Goal: Task Accomplishment & Management: Complete application form

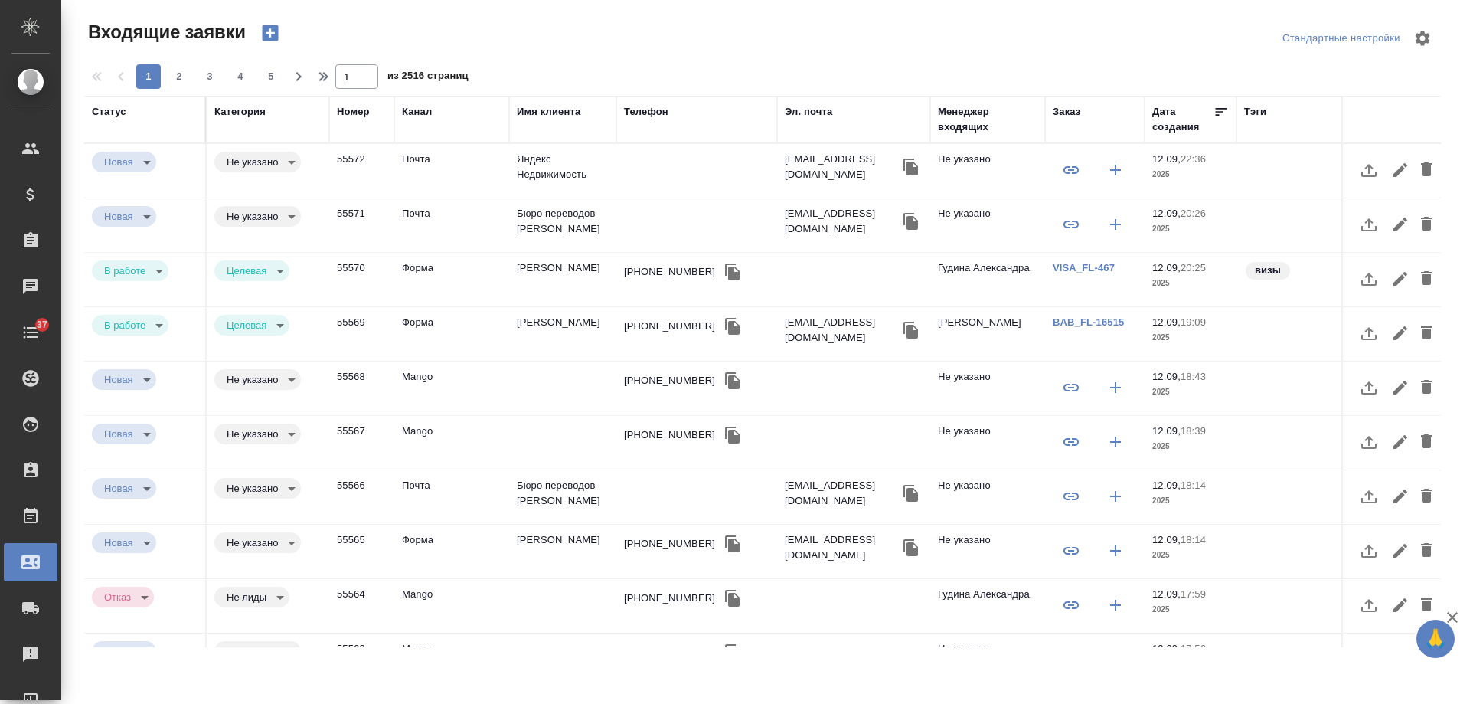
select select "RU"
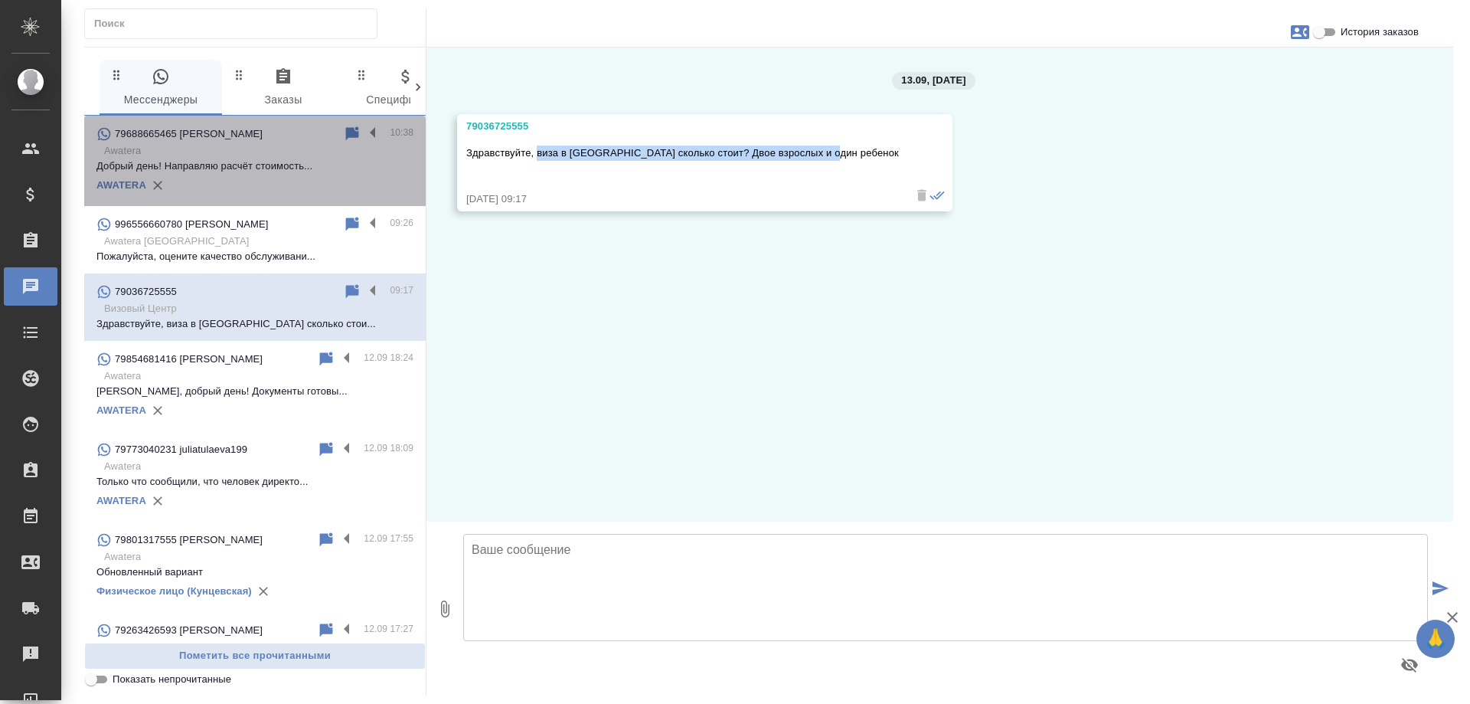
click at [256, 149] on p "Awatera" at bounding box center [258, 150] width 309 height 15
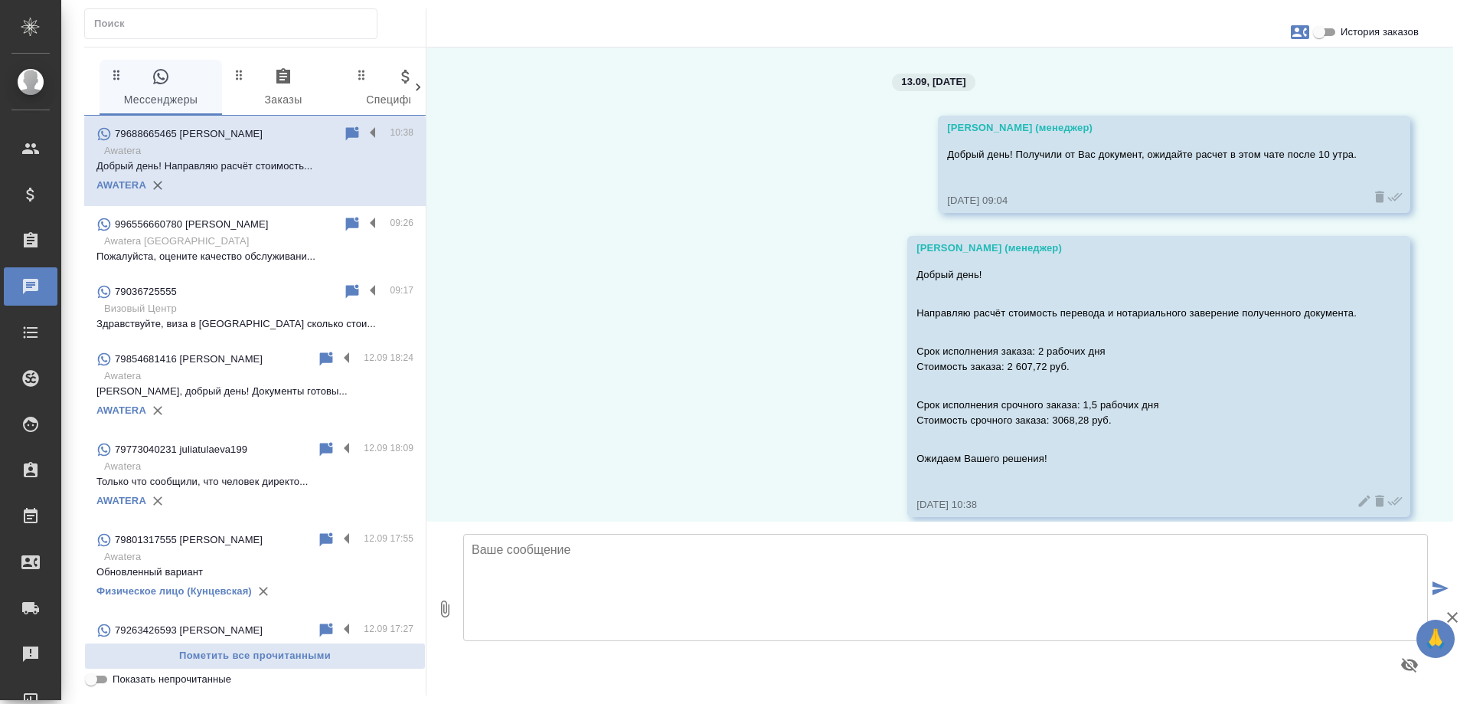
scroll to position [459, 0]
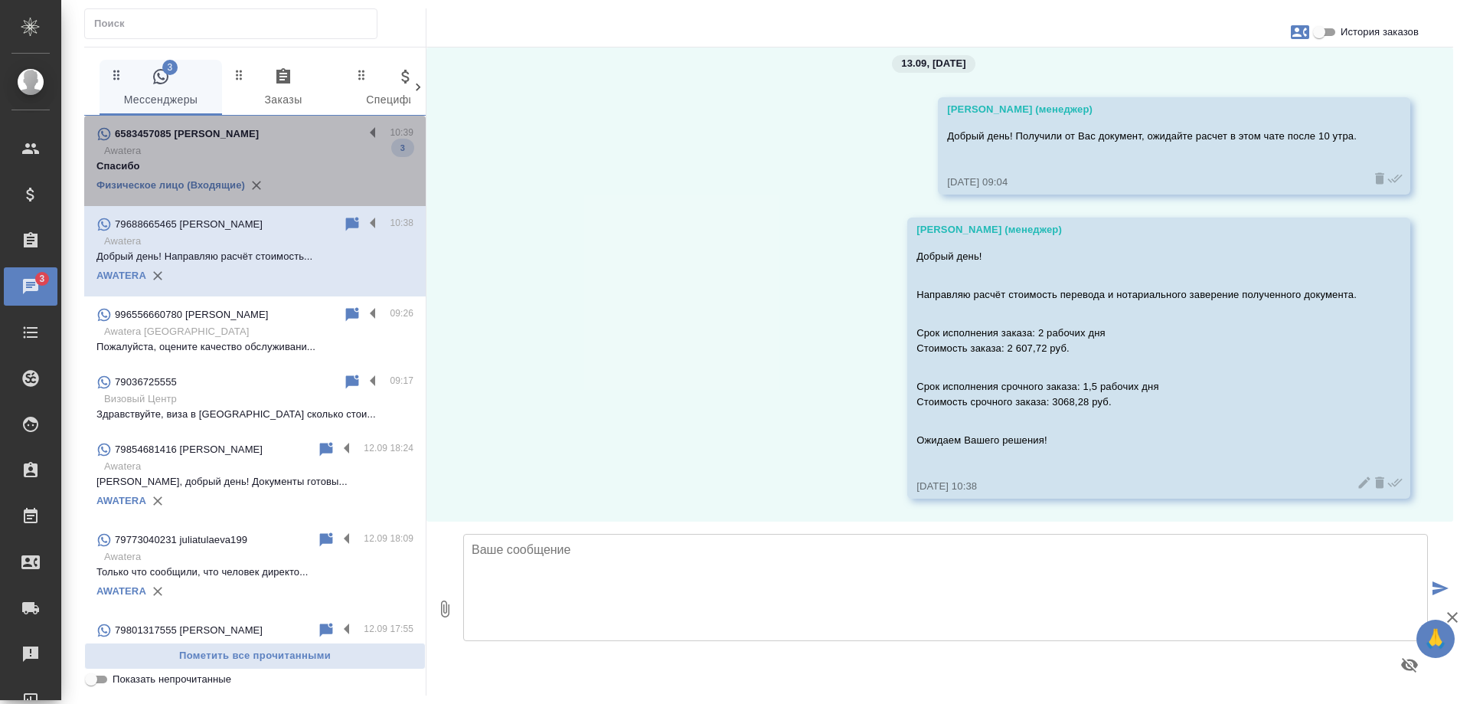
click at [276, 132] on div "6583457085 Lina Shaar" at bounding box center [229, 134] width 267 height 18
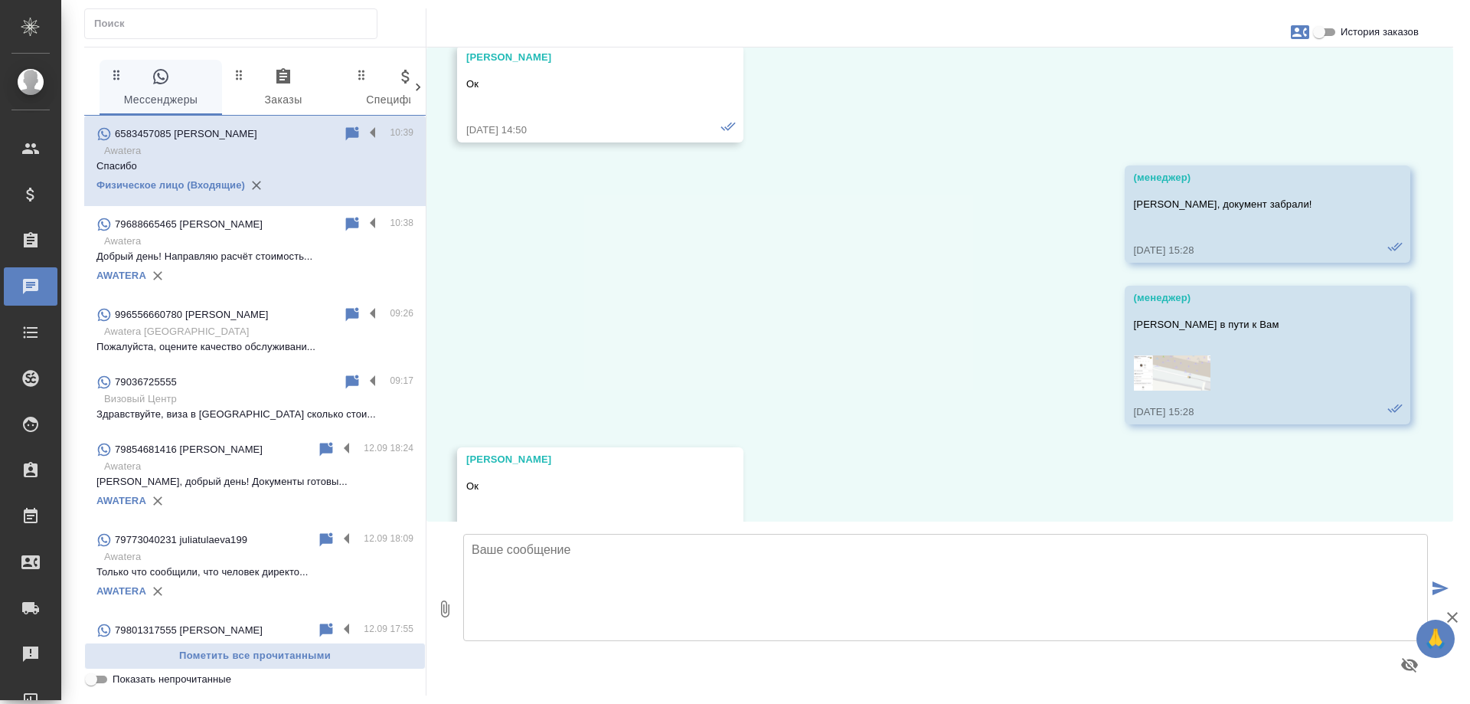
scroll to position [13559, 0]
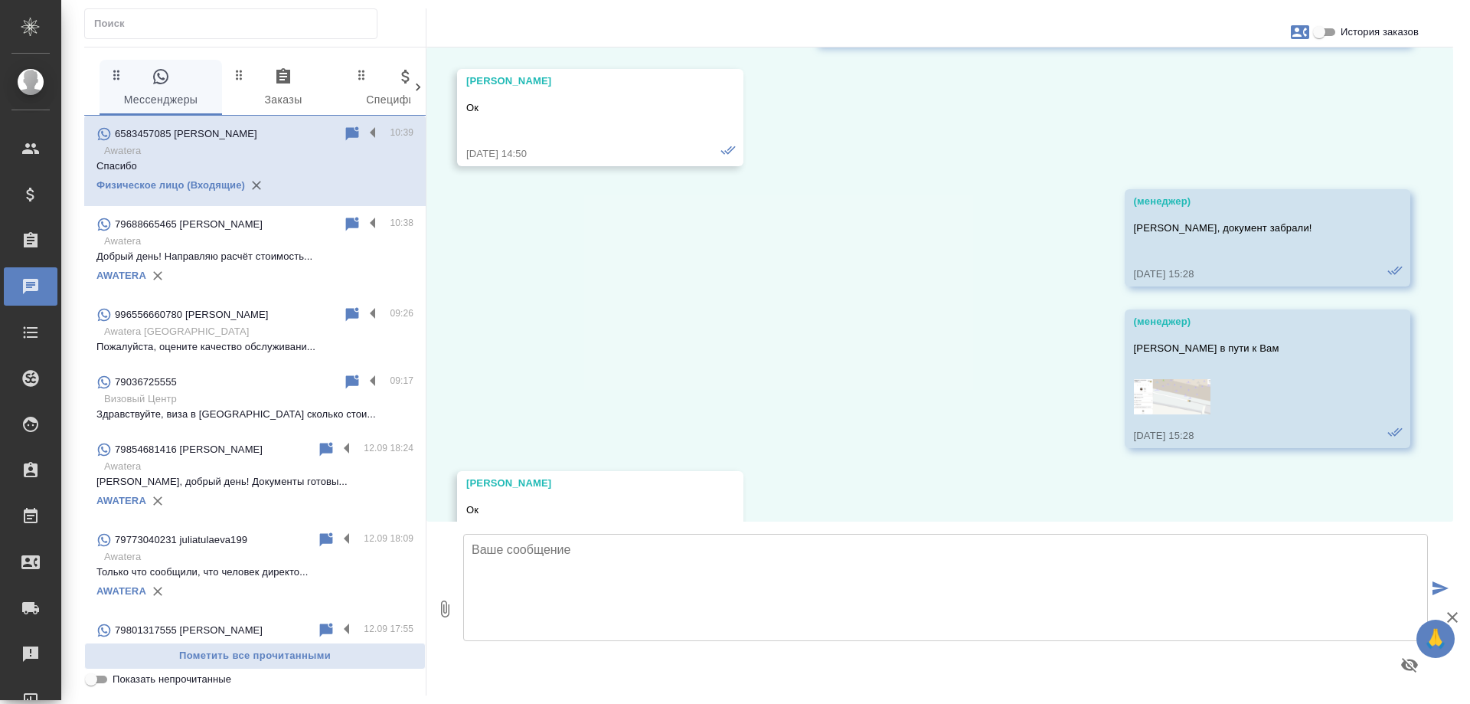
click at [1323, 28] on input "История заказов" at bounding box center [1319, 32] width 55 height 18
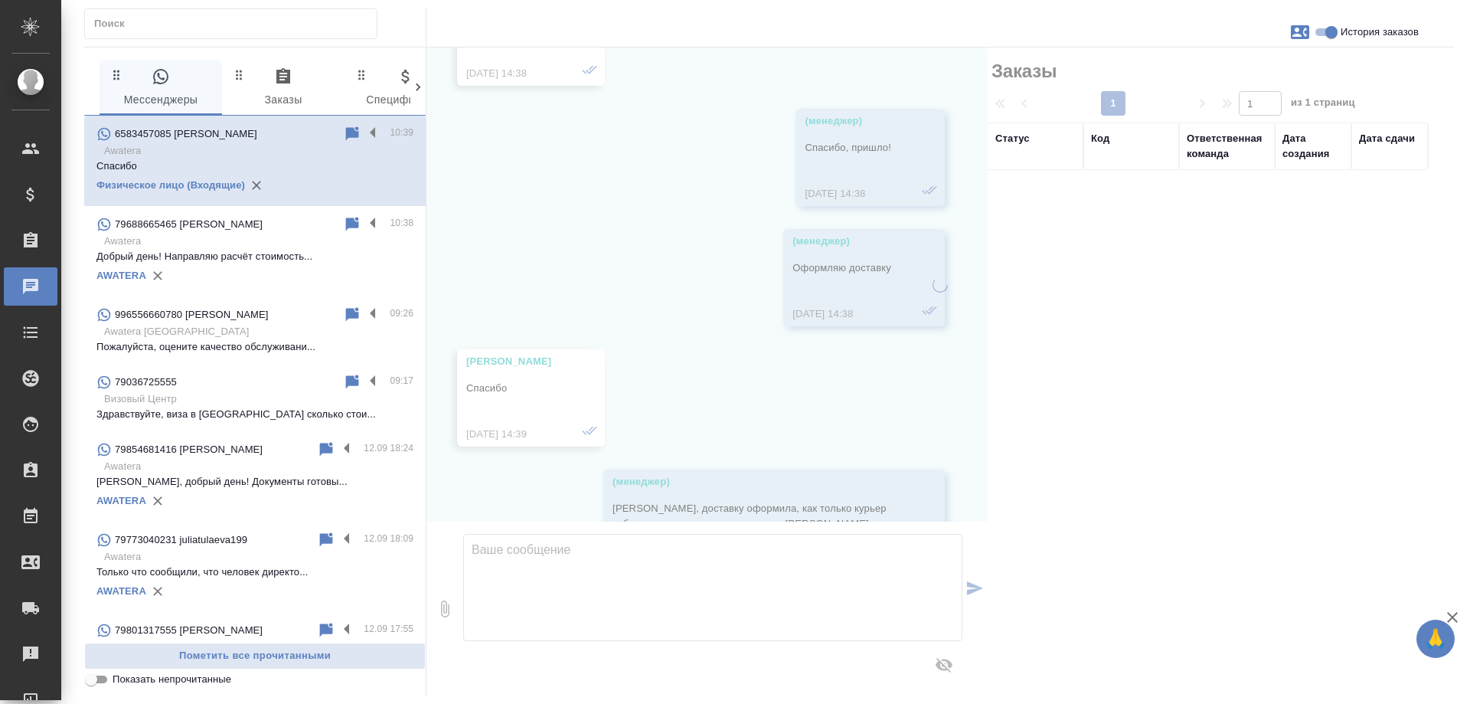
scroll to position [14095, 0]
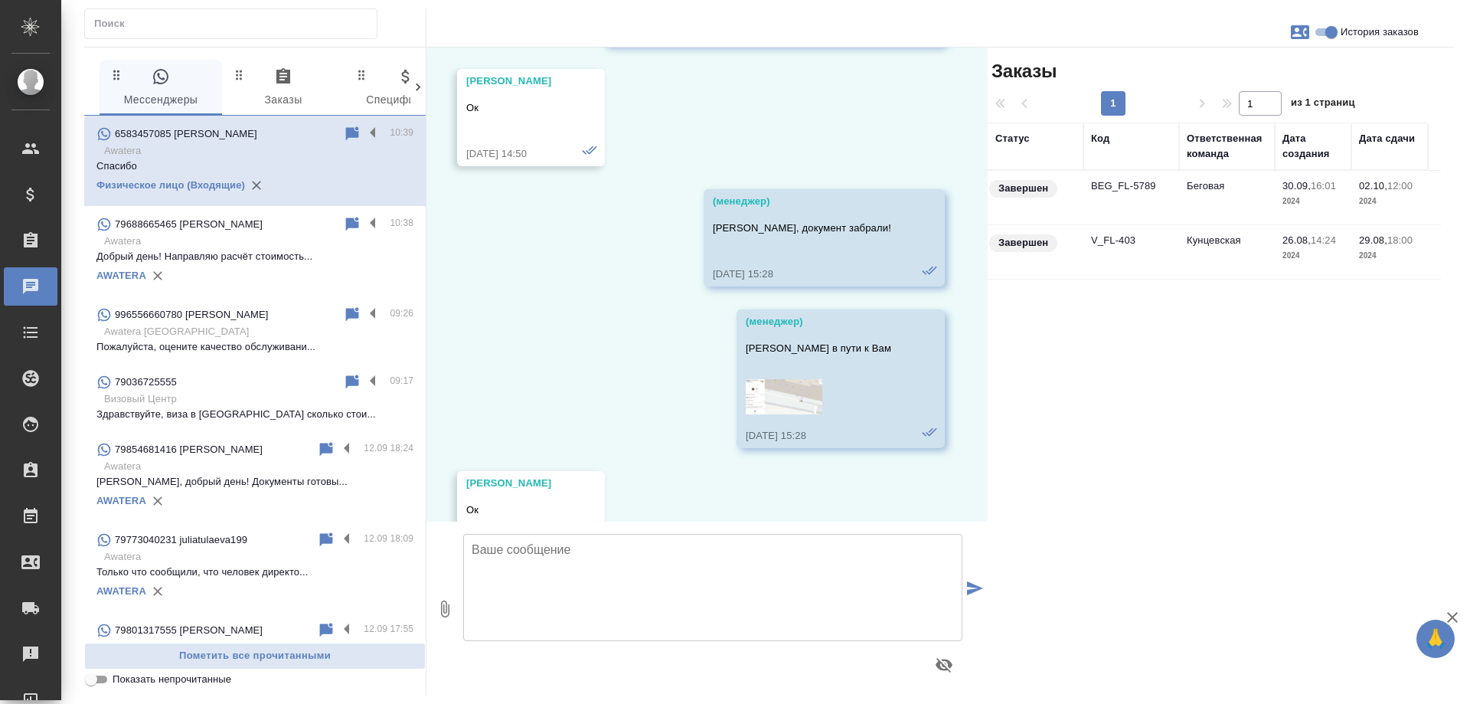
click at [1320, 32] on input "История заказов" at bounding box center [1331, 32] width 55 height 18
checkbox input "false"
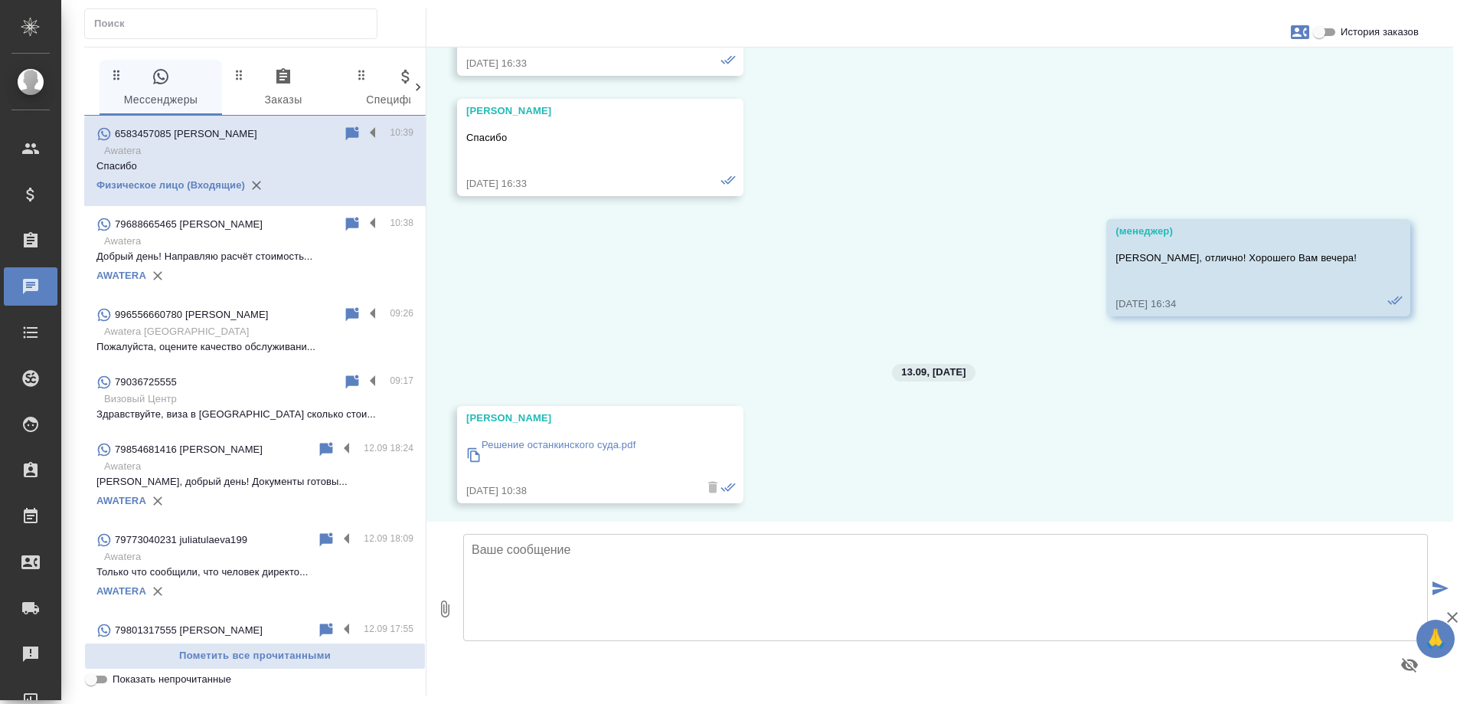
scroll to position [14248, 0]
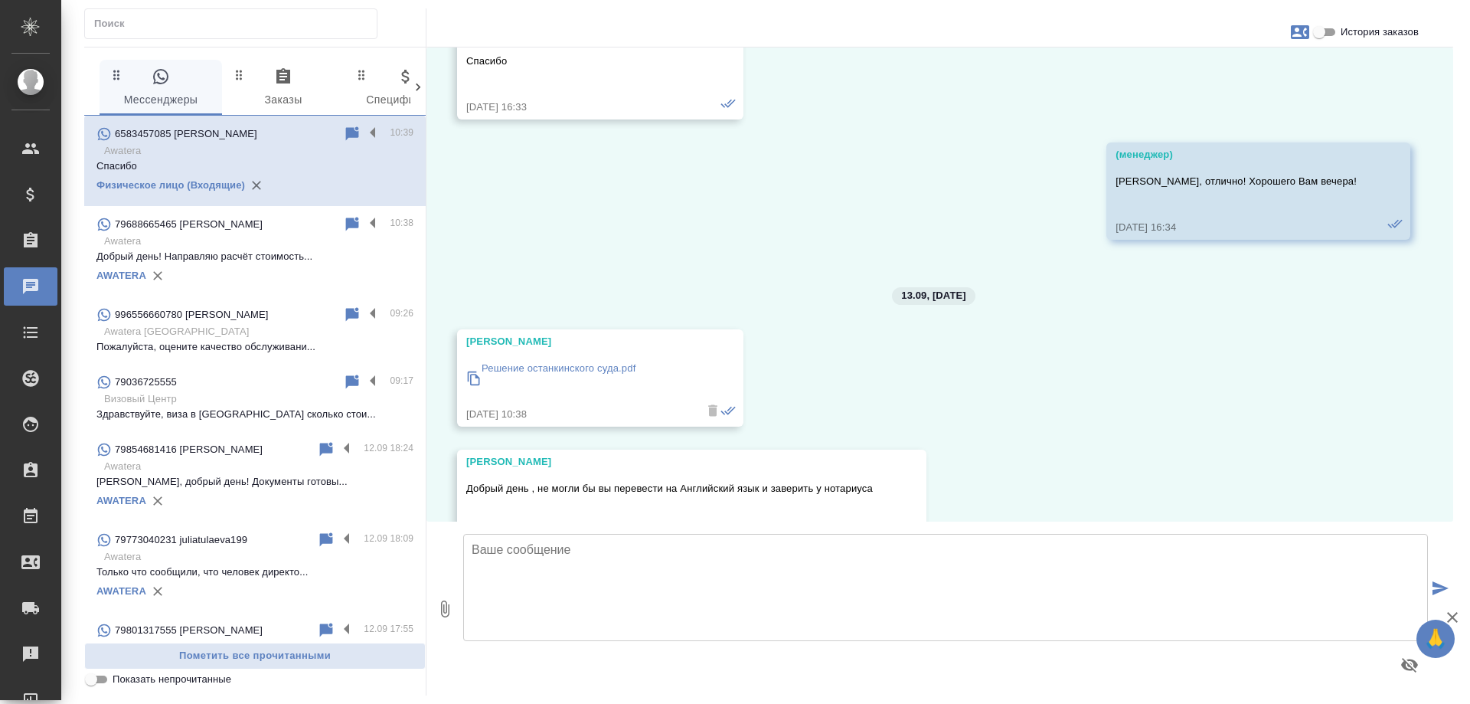
click at [593, 361] on p "Решение останкинского суда.pdf" at bounding box center [559, 368] width 154 height 15
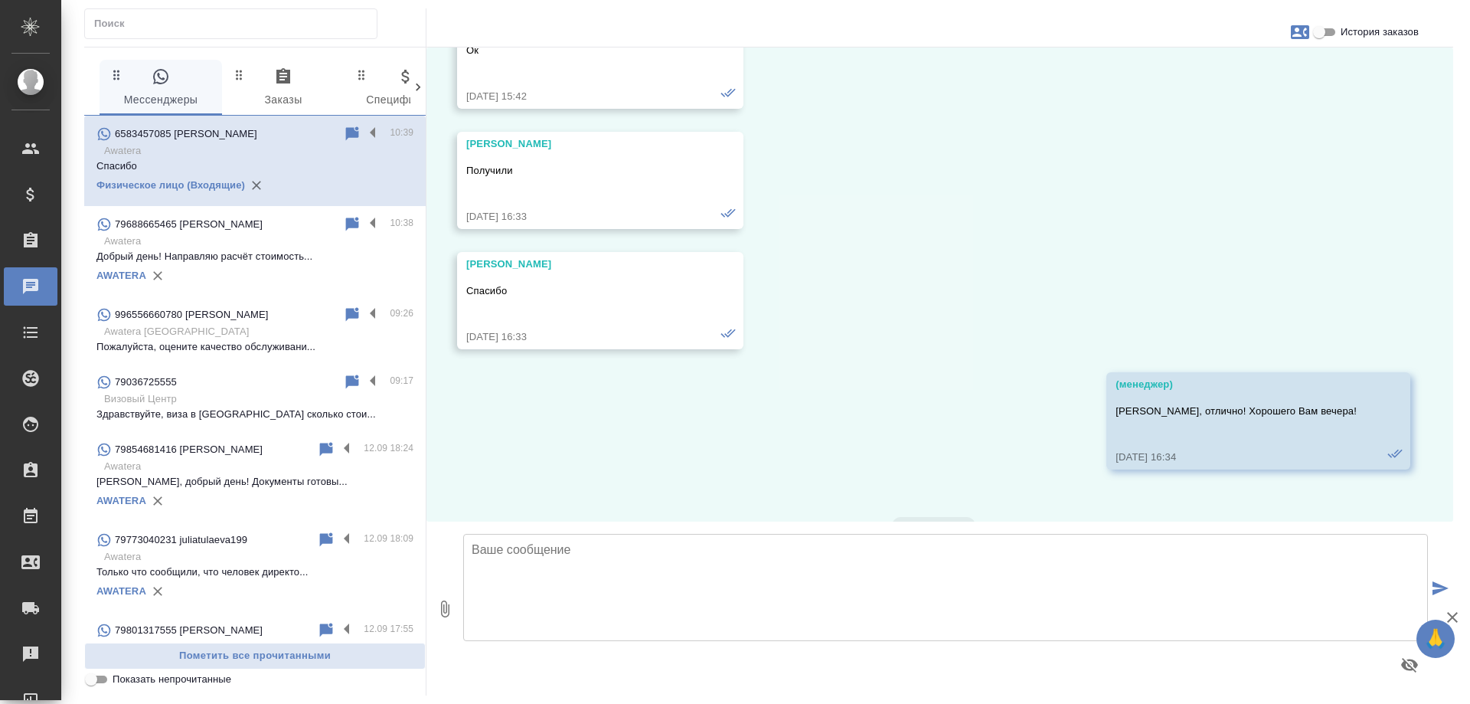
scroll to position [14401, 0]
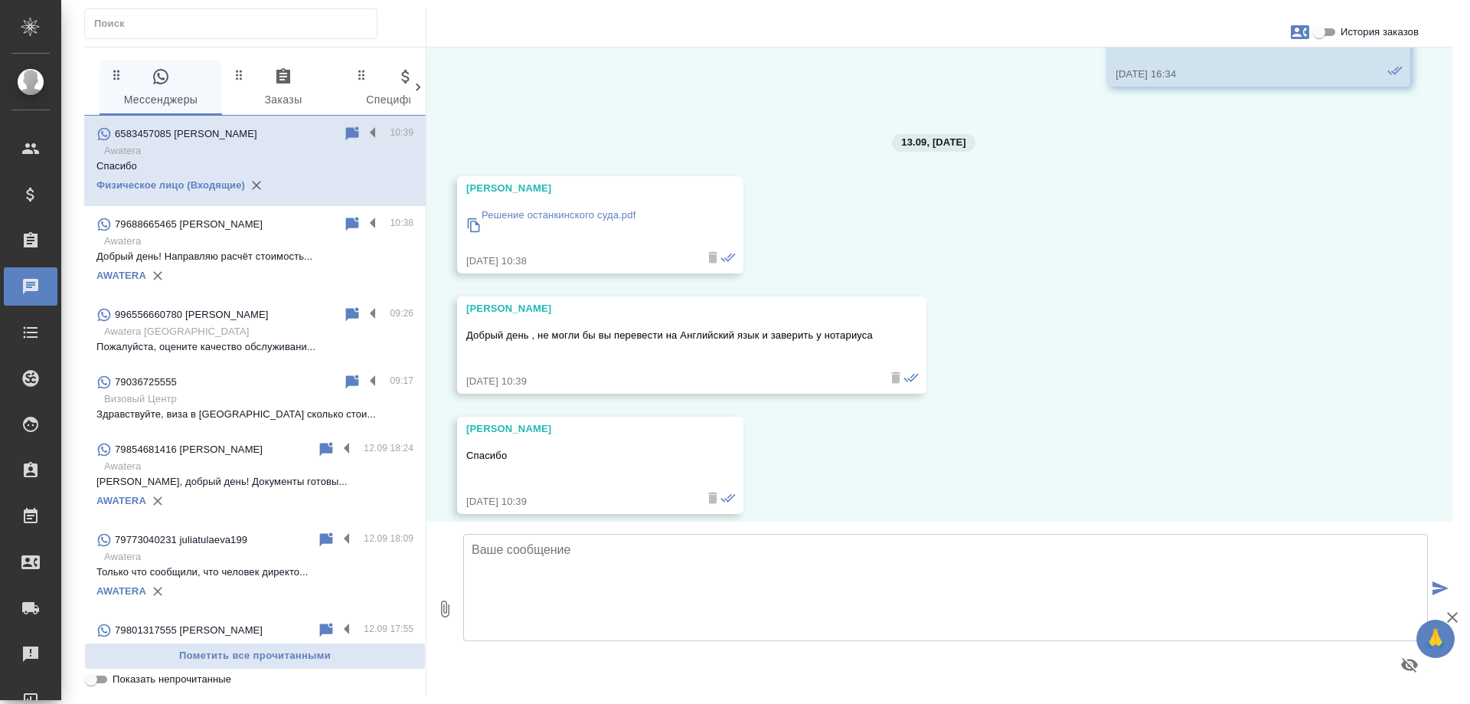
click at [696, 571] on textarea at bounding box center [945, 587] width 965 height 107
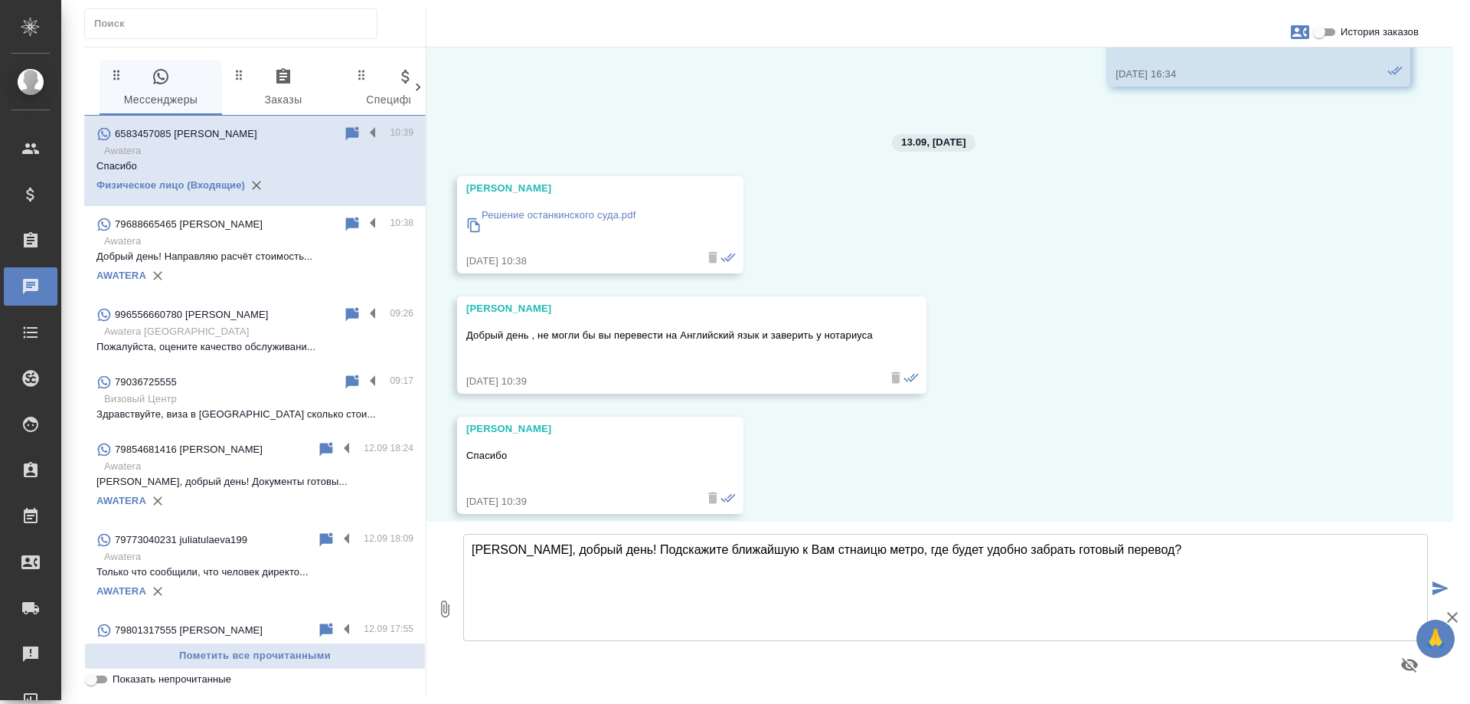
click at [772, 551] on textarea "Лина, добрый день! Подскажите ближайшую к Вам стнаицю метро, где будет удобно з…" at bounding box center [945, 587] width 965 height 107
click at [797, 555] on textarea "Лина, добрый день! Подскажите ближайшую к Вам стнаицю метро, где будет удобно з…" at bounding box center [945, 587] width 965 height 107
drag, startPoint x: 780, startPoint y: 549, endPoint x: 791, endPoint y: 549, distance: 10.7
click at [791, 549] on textarea "Лина, добрый день! Подскажите ближайшую к Вам стнаицю метро, где будет удобно з…" at bounding box center [945, 587] width 965 height 107
drag, startPoint x: 793, startPoint y: 550, endPoint x: 805, endPoint y: 551, distance: 11.5
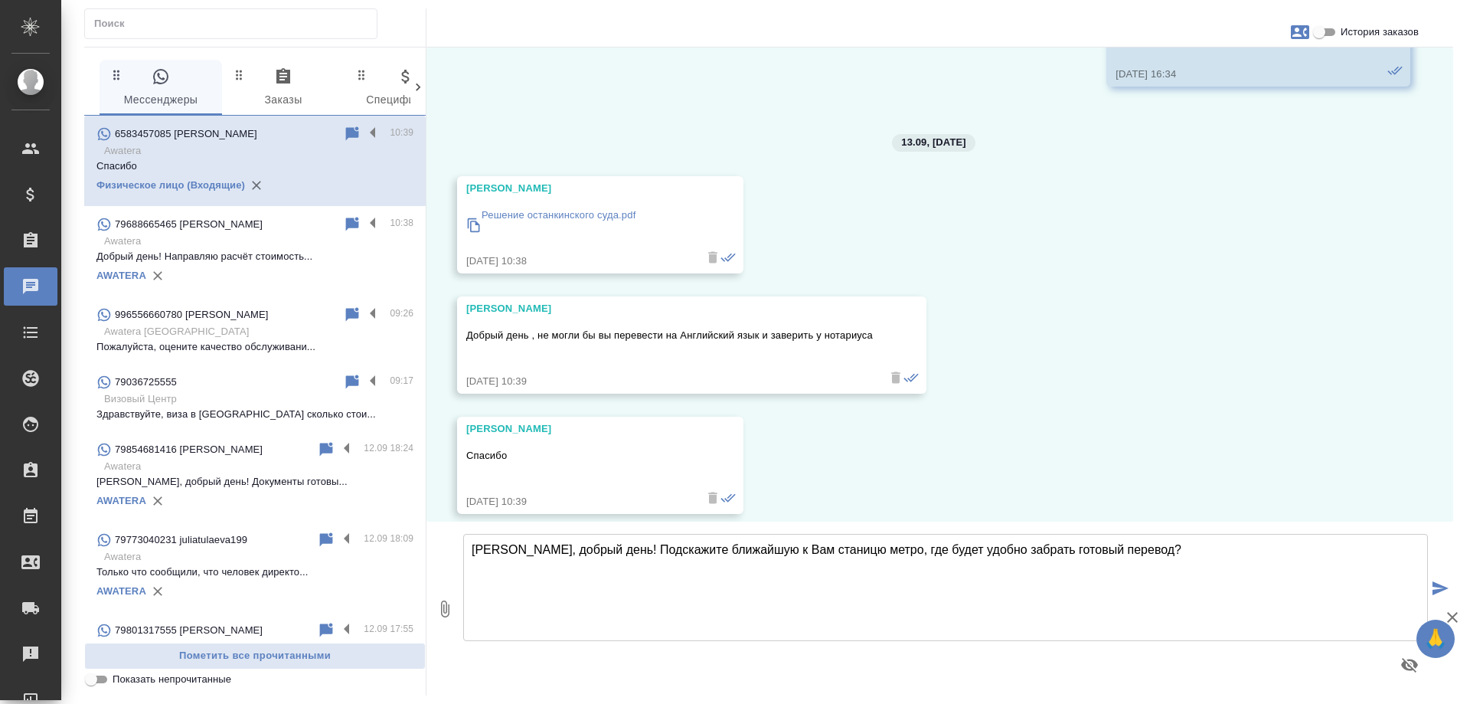
click at [805, 551] on textarea "Лина, добрый день! Подскажите ближайшую к Вам станицю метро, где будет удобно з…" at bounding box center [945, 587] width 965 height 107
click at [1154, 546] on textarea "Лина, добрый день! Подскажите ближайшую к Вам станцию метро, где будет удобно з…" at bounding box center [945, 587] width 965 height 107
type textarea "Лина, добрый день! Подскажите ближайшую к Вам станцию метро, где будет удобно з…"
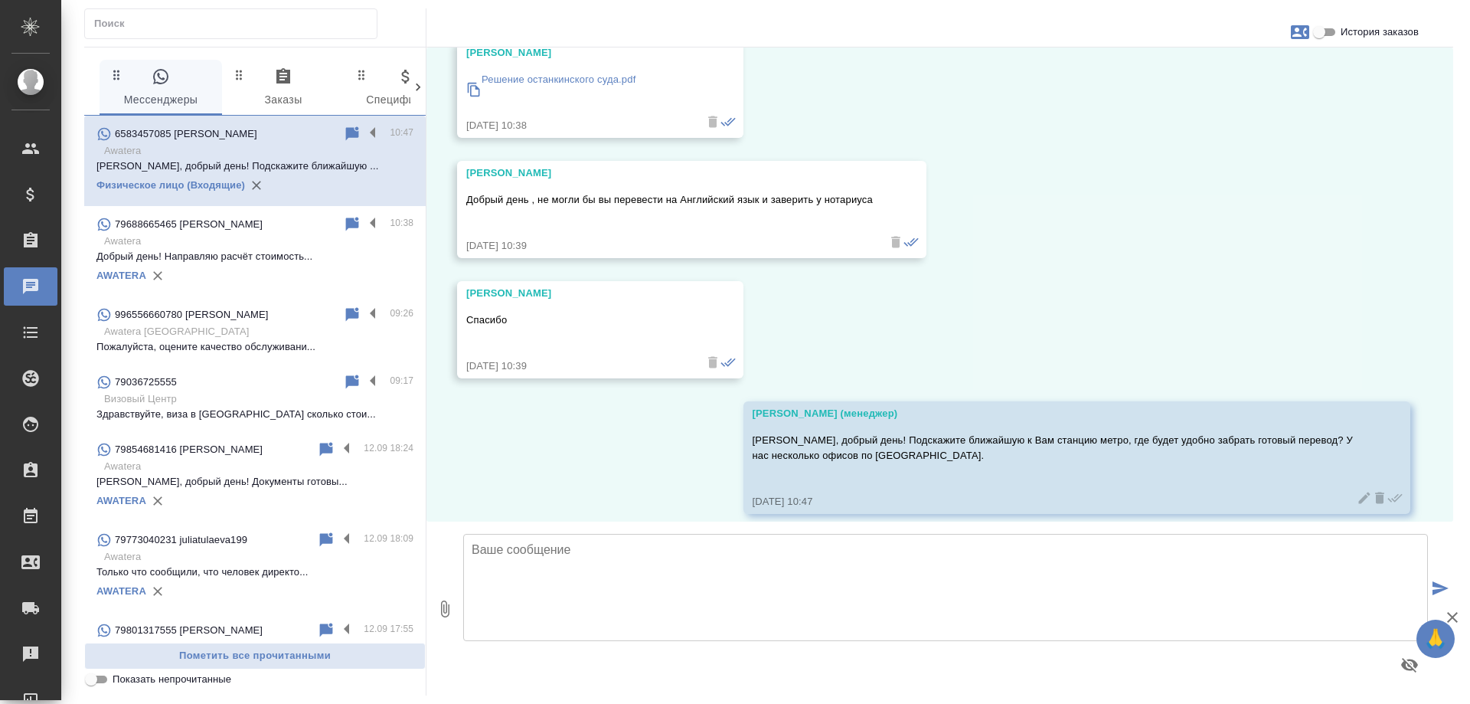
click at [1293, 34] on icon "button" at bounding box center [1300, 32] width 18 height 14
click at [1241, 108] on span "Заявка №35889" at bounding box center [1232, 107] width 75 height 15
click at [1237, 75] on span "Создать заявку" at bounding box center [1232, 73] width 75 height 15
select select "SG"
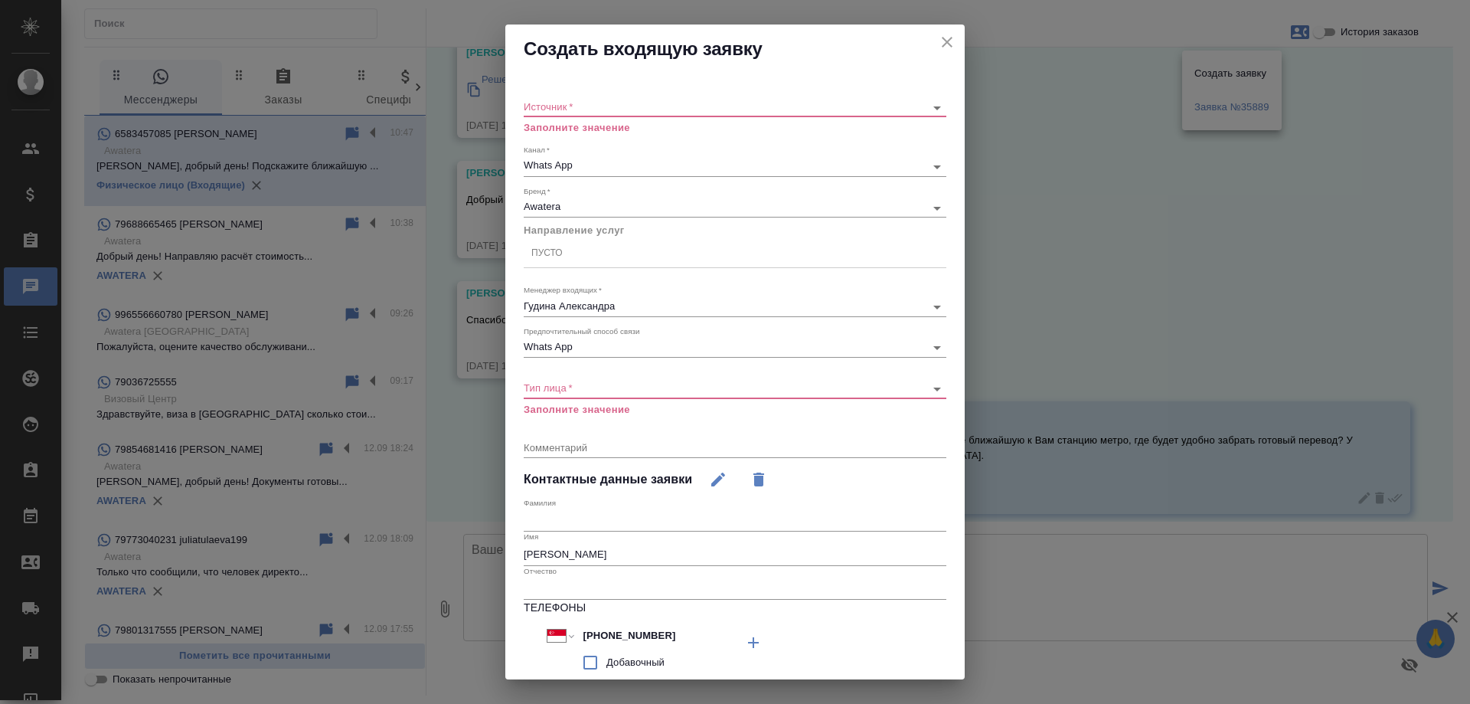
click at [588, 109] on body "🙏 .cls-1 fill:#fff; AWATERA Gudina Alexandra Клиенты Спецификации Заказы 0 Чаты…" at bounding box center [735, 352] width 1470 height 704
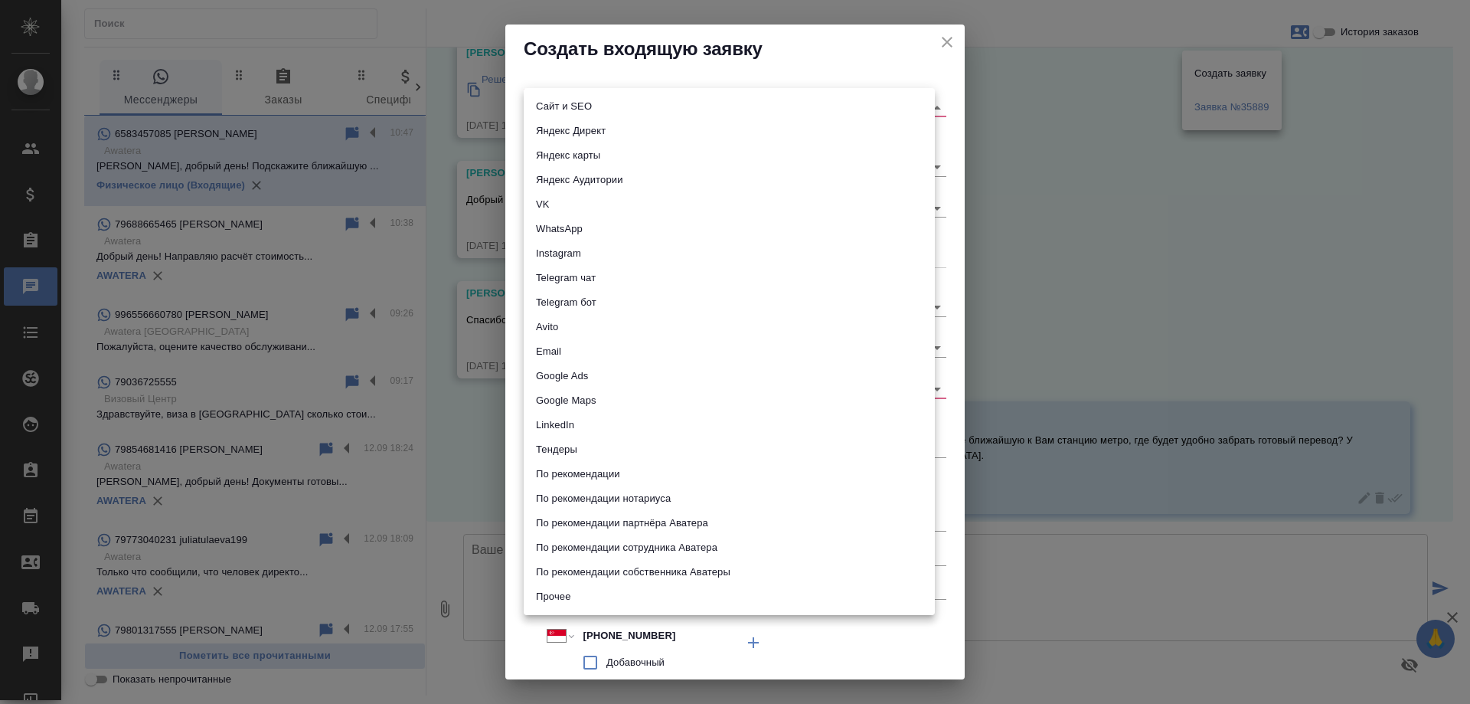
click at [580, 226] on li "WhatsApp" at bounding box center [729, 229] width 411 height 25
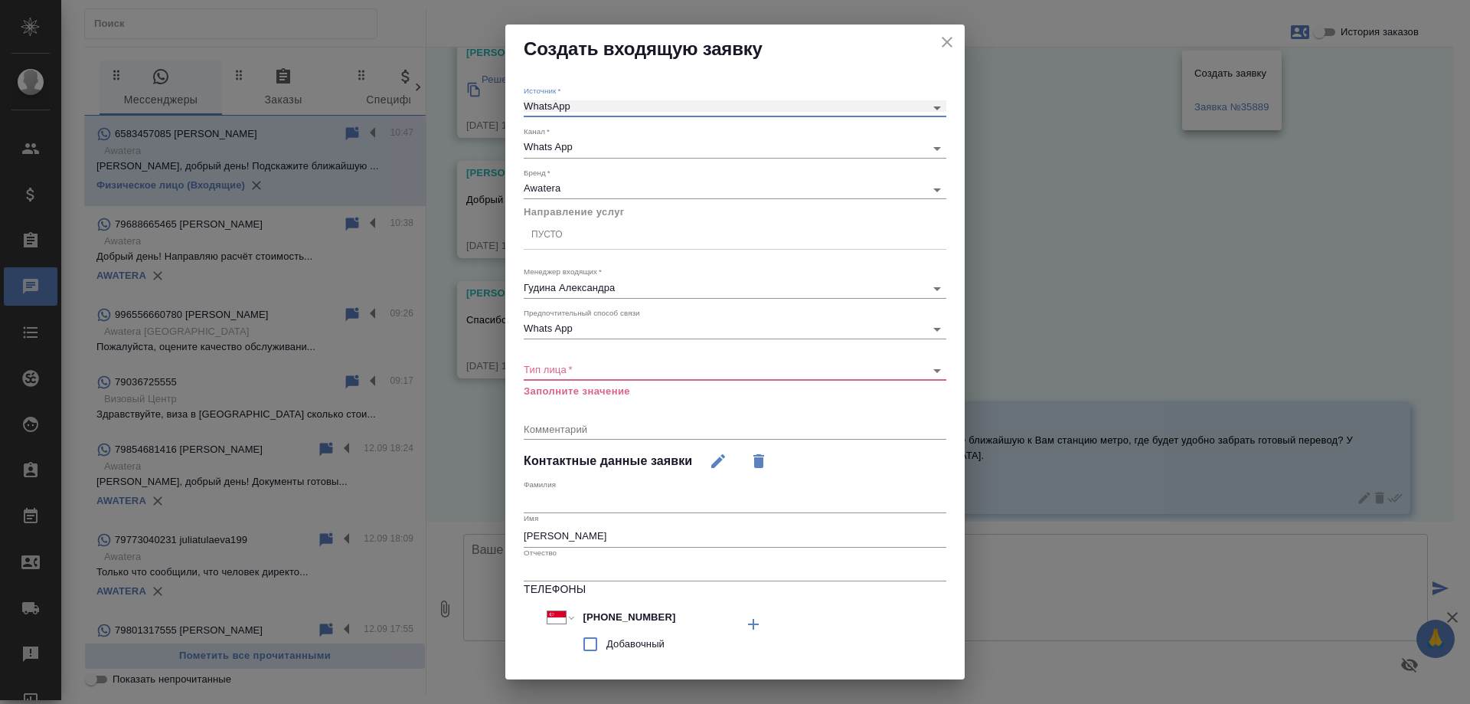
type input "whatsapp"
click at [560, 234] on div "Пусто" at bounding box center [546, 234] width 31 height 13
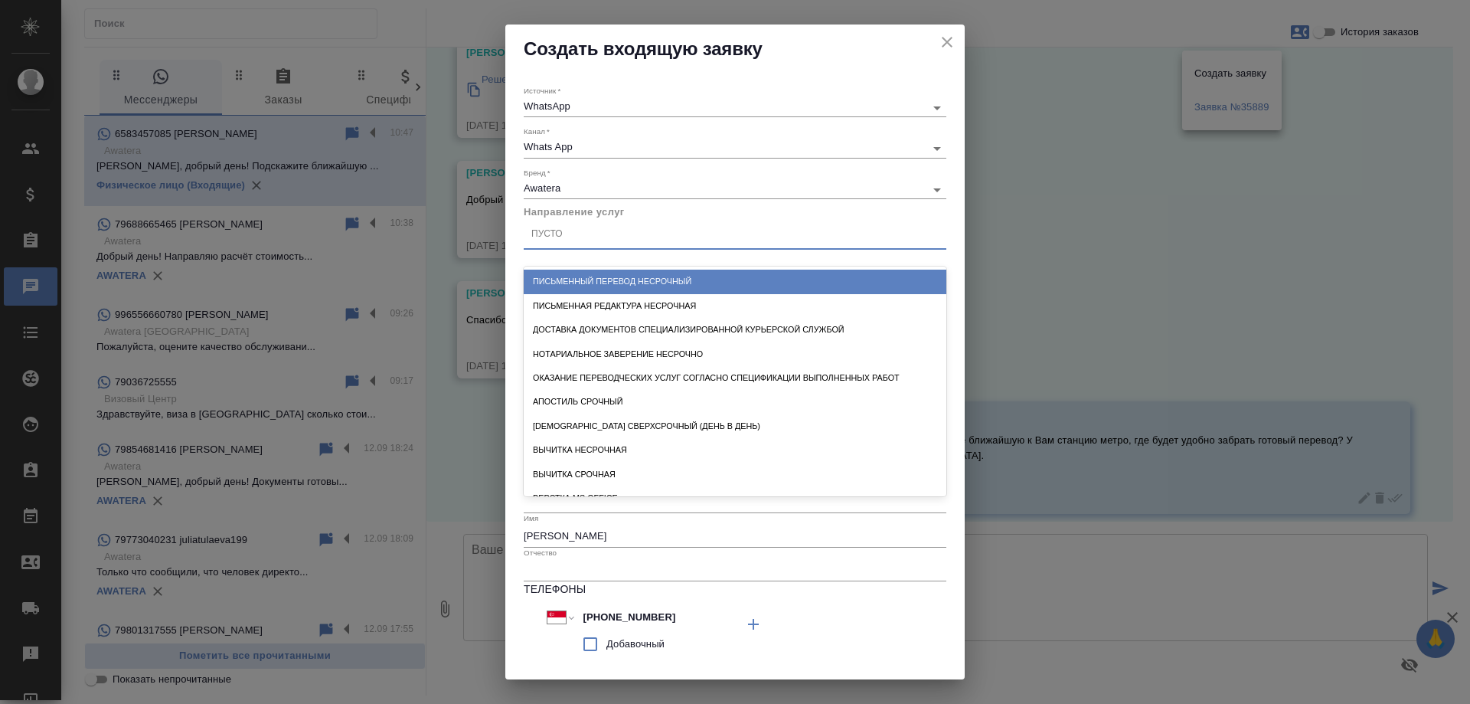
click at [617, 281] on div "Письменный перевод несрочный" at bounding box center [735, 282] width 423 height 24
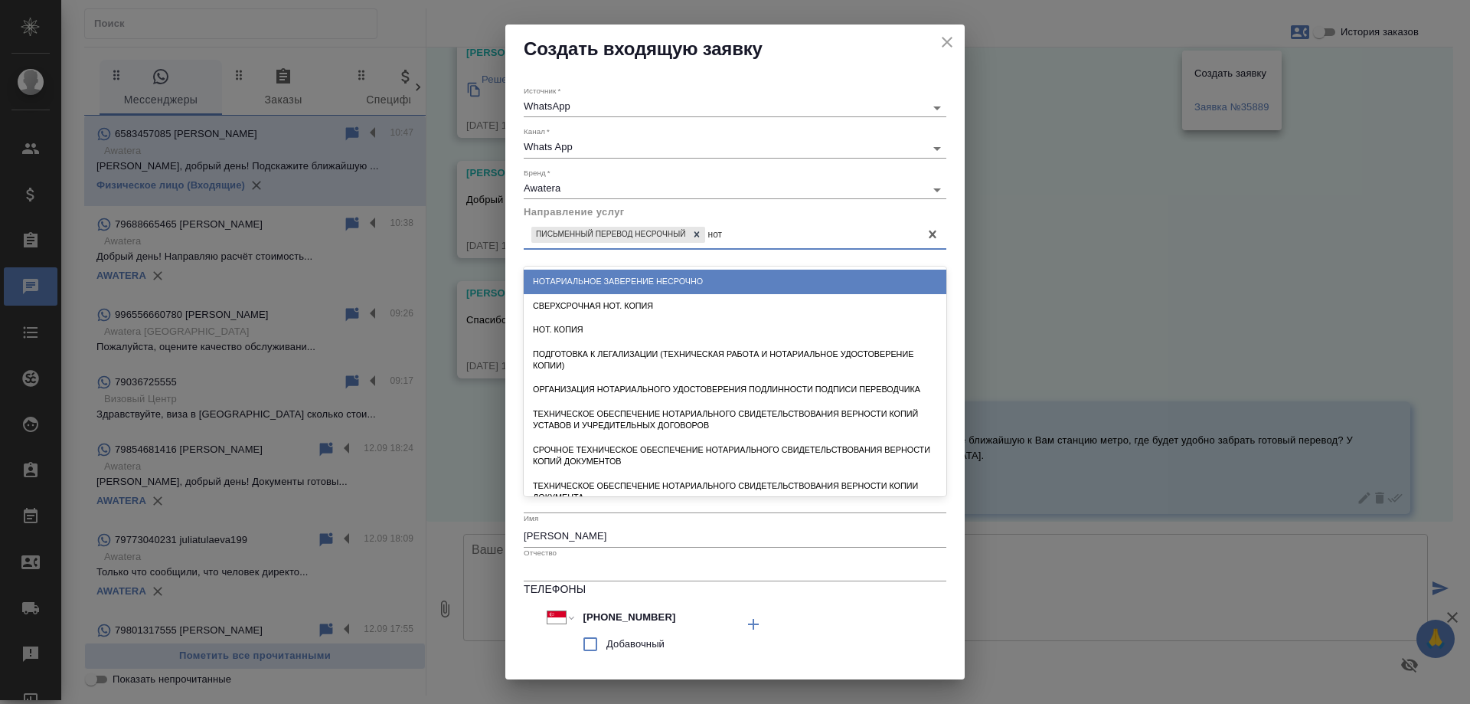
type input "нота"
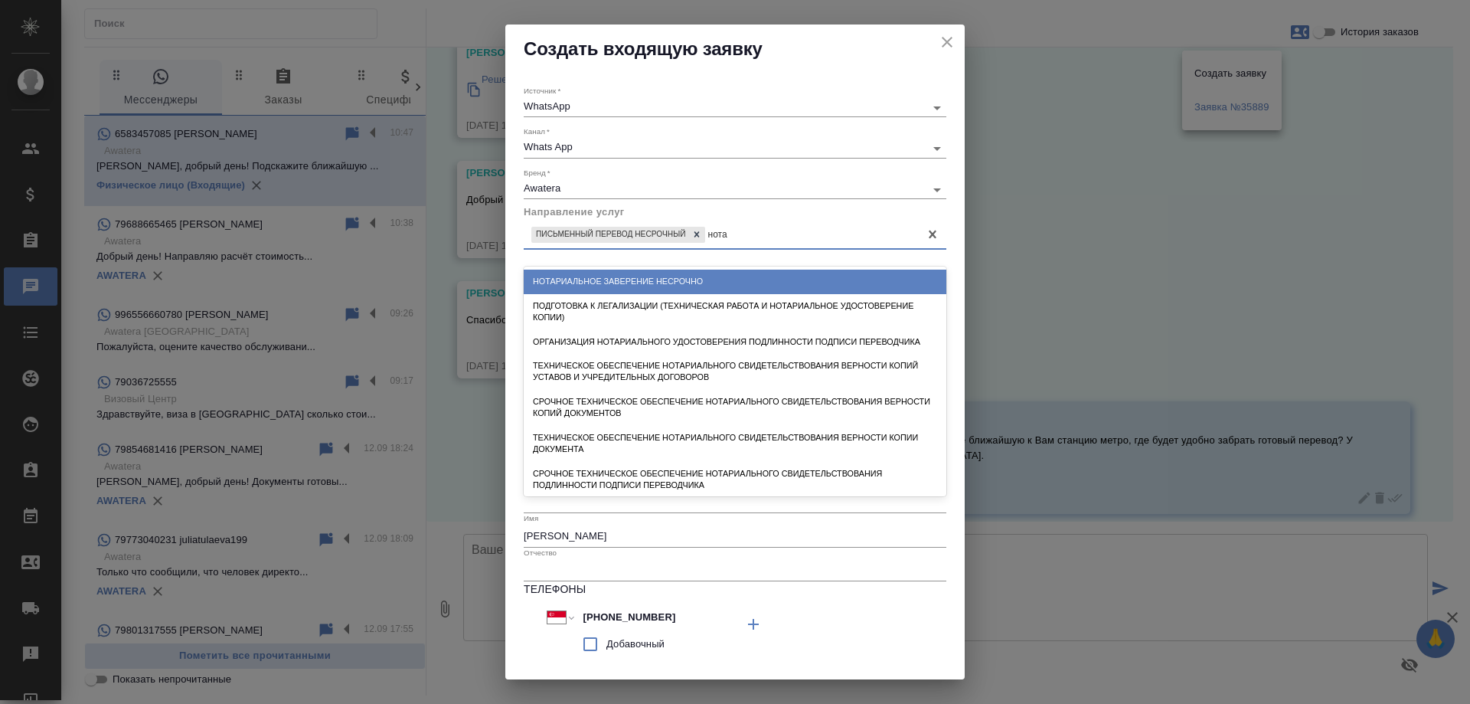
click at [647, 279] on div "Нотариальное заверение несрочно" at bounding box center [735, 282] width 423 height 24
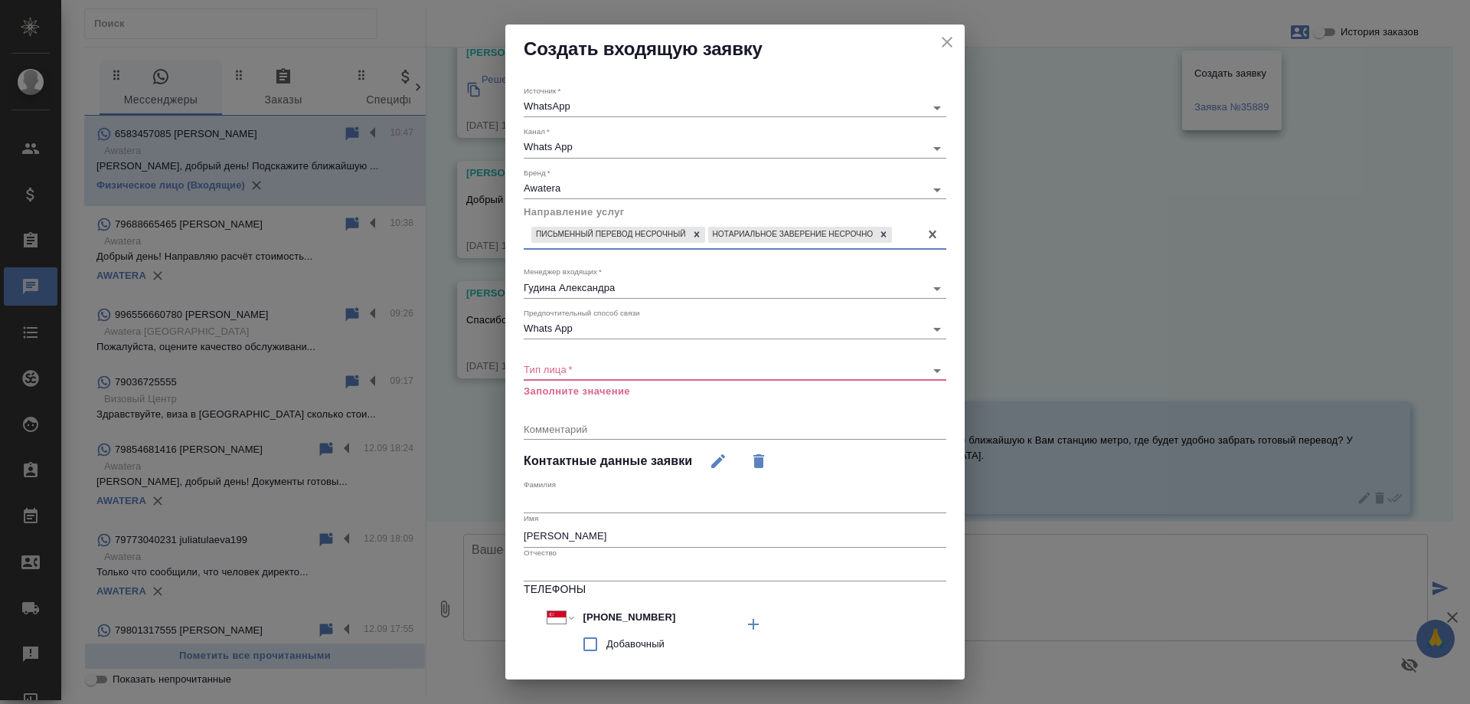
click at [562, 368] on body "🙏 .cls-1 fill:#fff; AWATERA Gudina Alexandra Клиенты Спецификации Заказы 0 Чаты…" at bounding box center [735, 352] width 1470 height 704
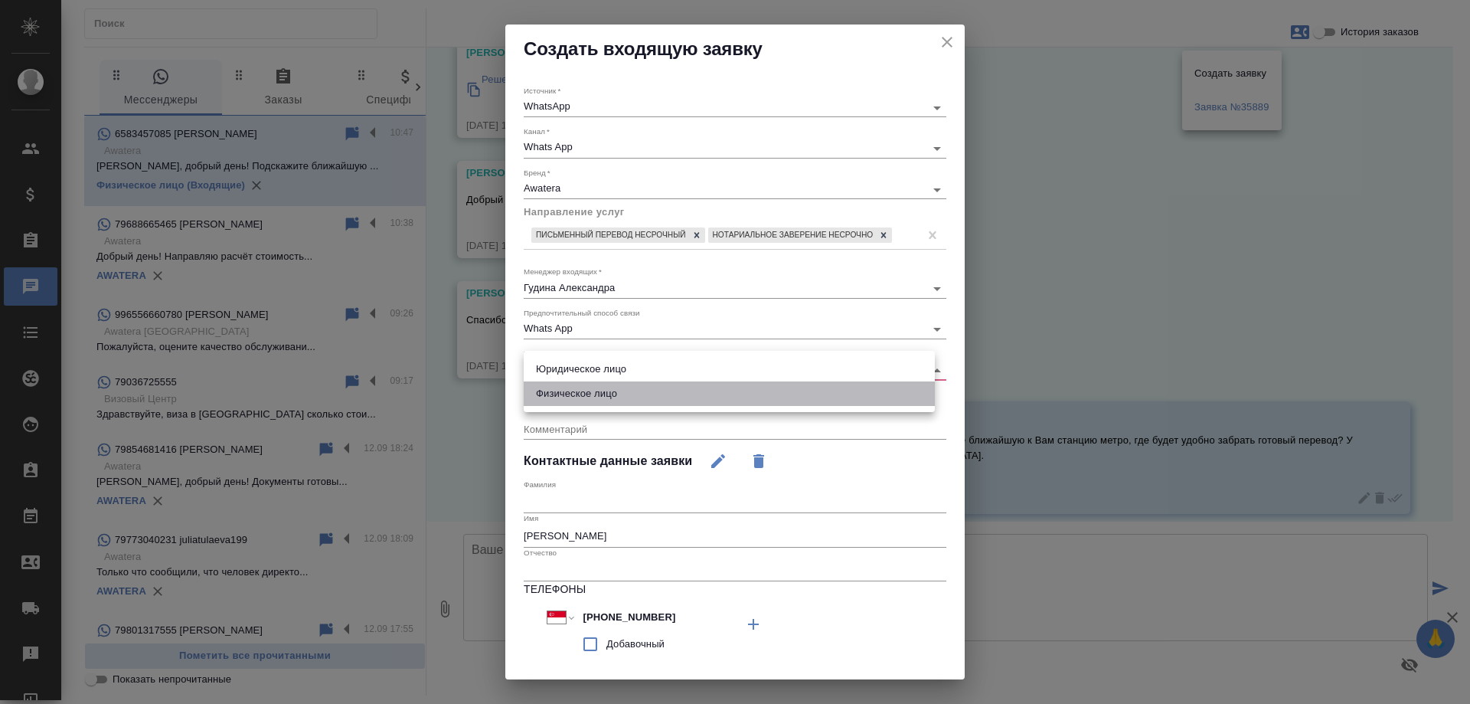
click at [583, 388] on li "Физическое лицо" at bounding box center [729, 393] width 411 height 25
type input "private"
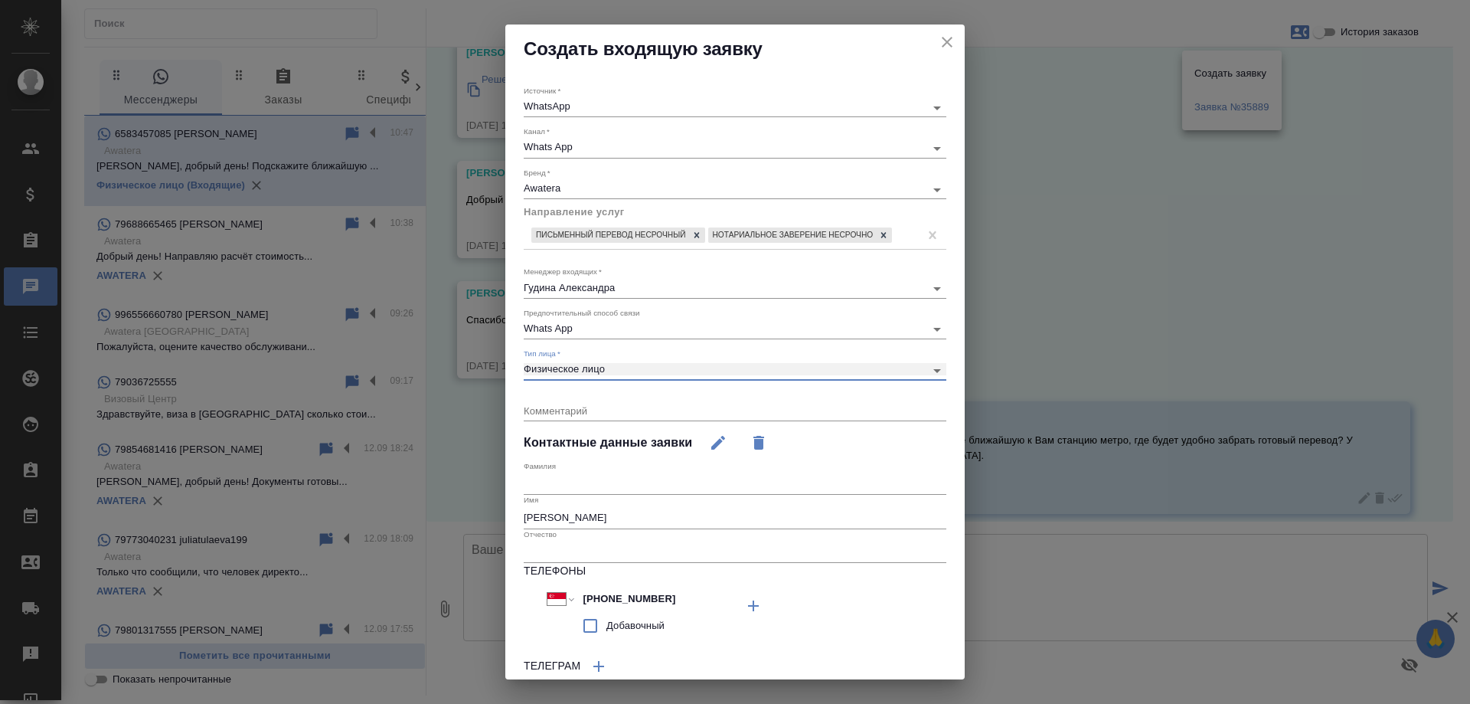
scroll to position [14657, 0]
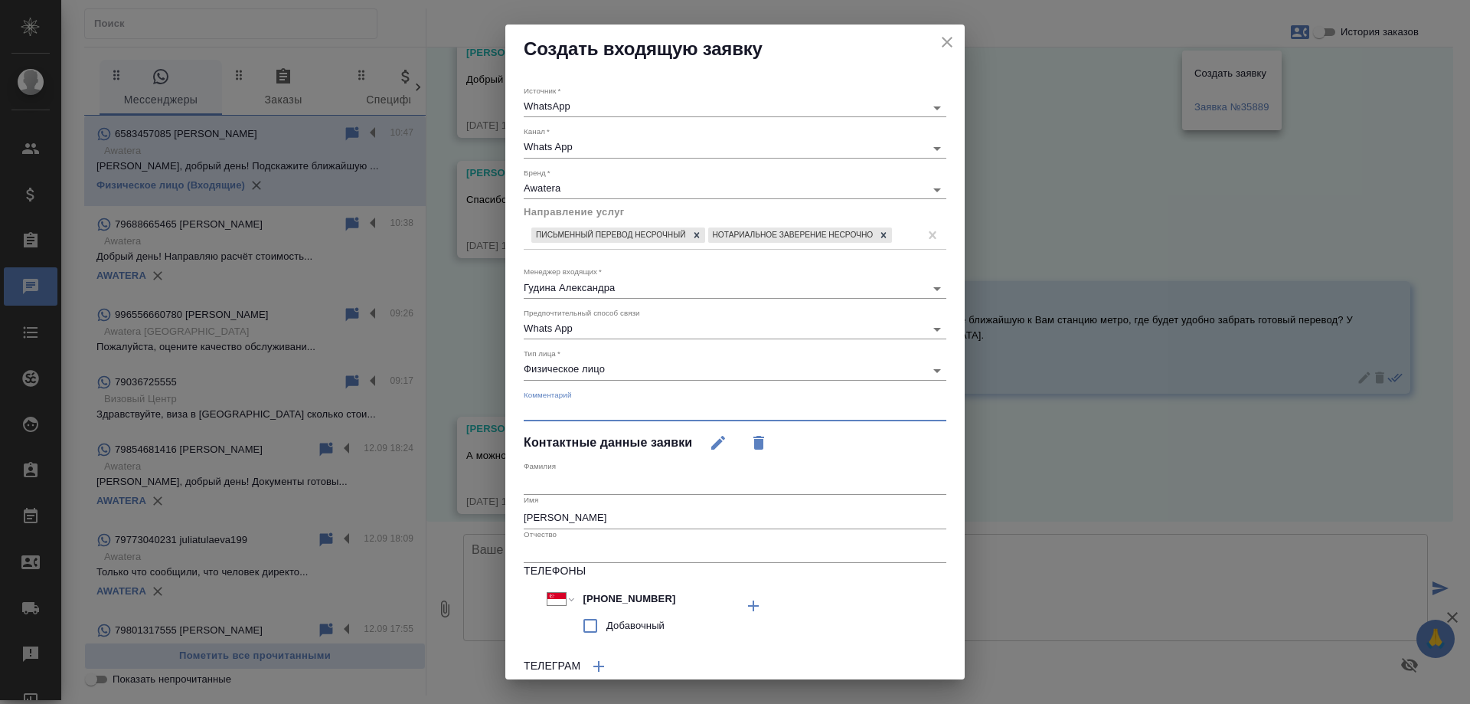
click at [597, 407] on textarea at bounding box center [735, 409] width 423 height 11
type textarea "н"
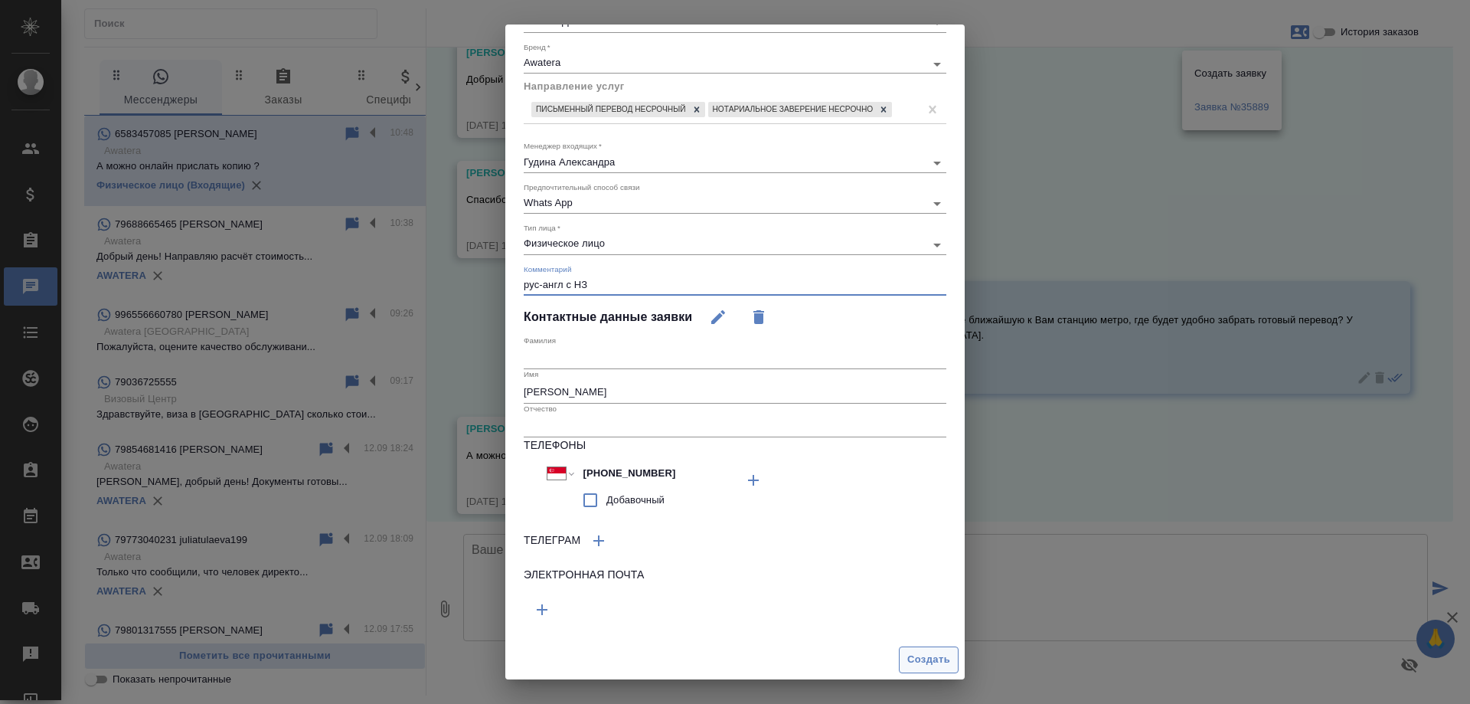
type textarea "рус-англ с НЗ"
click at [922, 656] on span "Создать" at bounding box center [928, 660] width 43 height 18
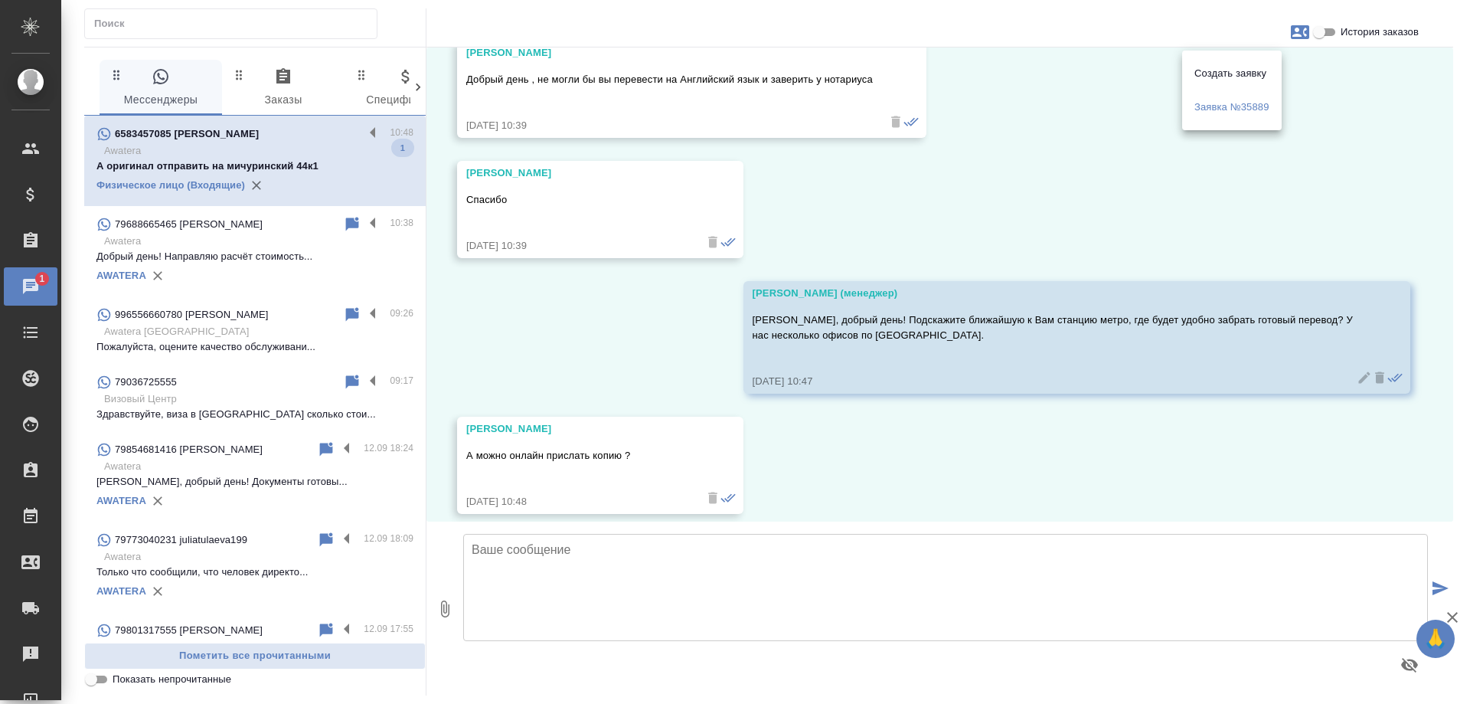
click at [870, 481] on div at bounding box center [735, 352] width 1470 height 704
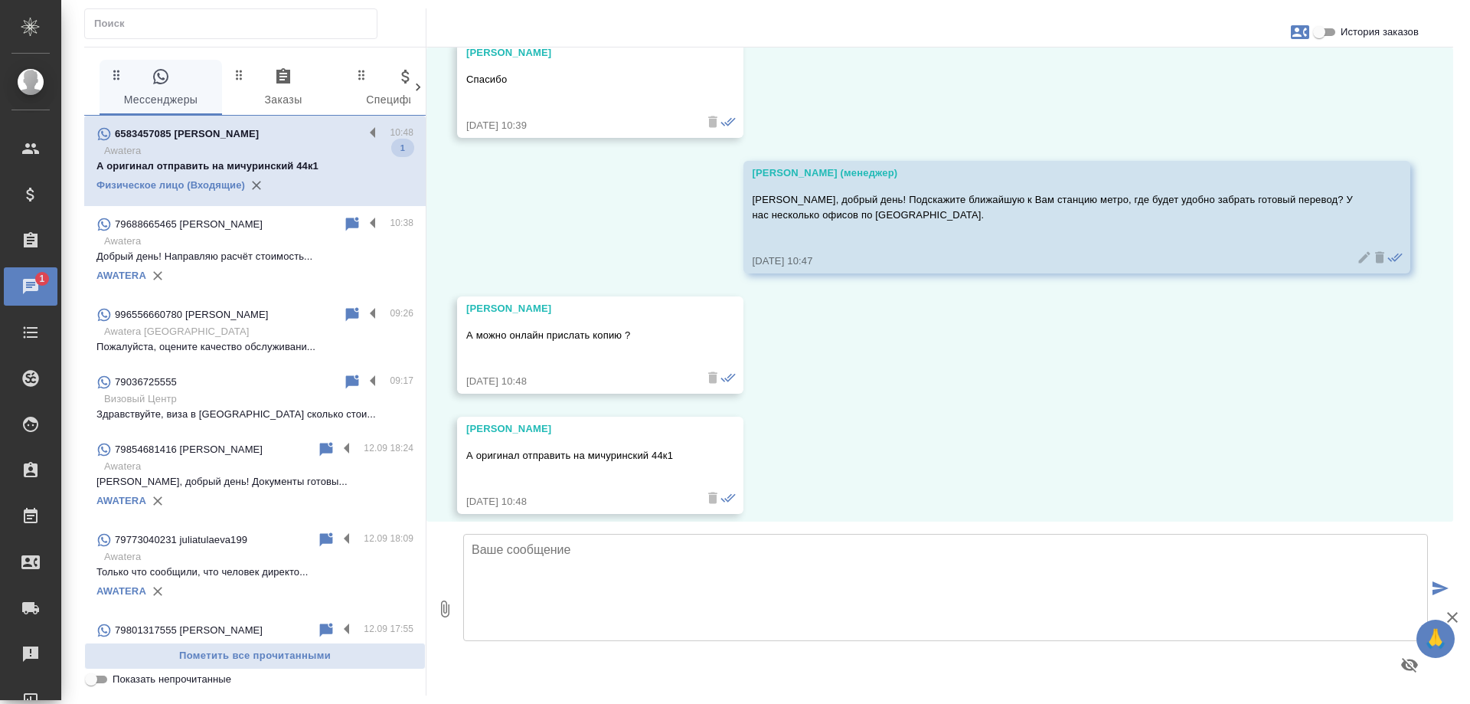
click at [642, 555] on textarea at bounding box center [945, 587] width 965 height 107
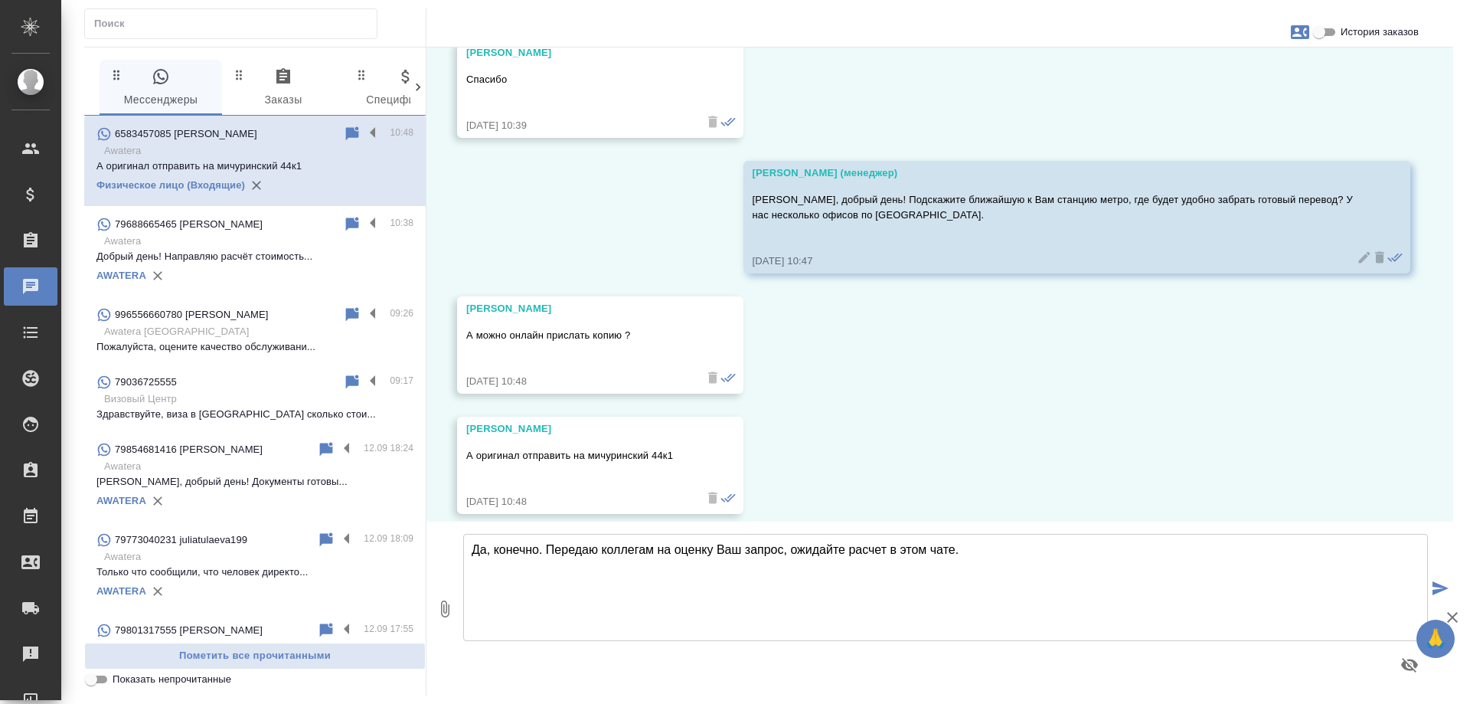
click at [979, 550] on textarea "Да, конечно. Передаю коллегам на оценку Ваш запрос, ожидайте расчет в этом чате." at bounding box center [945, 587] width 965 height 107
type textarea "Да, конечно. Передаю коллегам на оценку Ваш запрос, ожидайте расчет в этом чате."
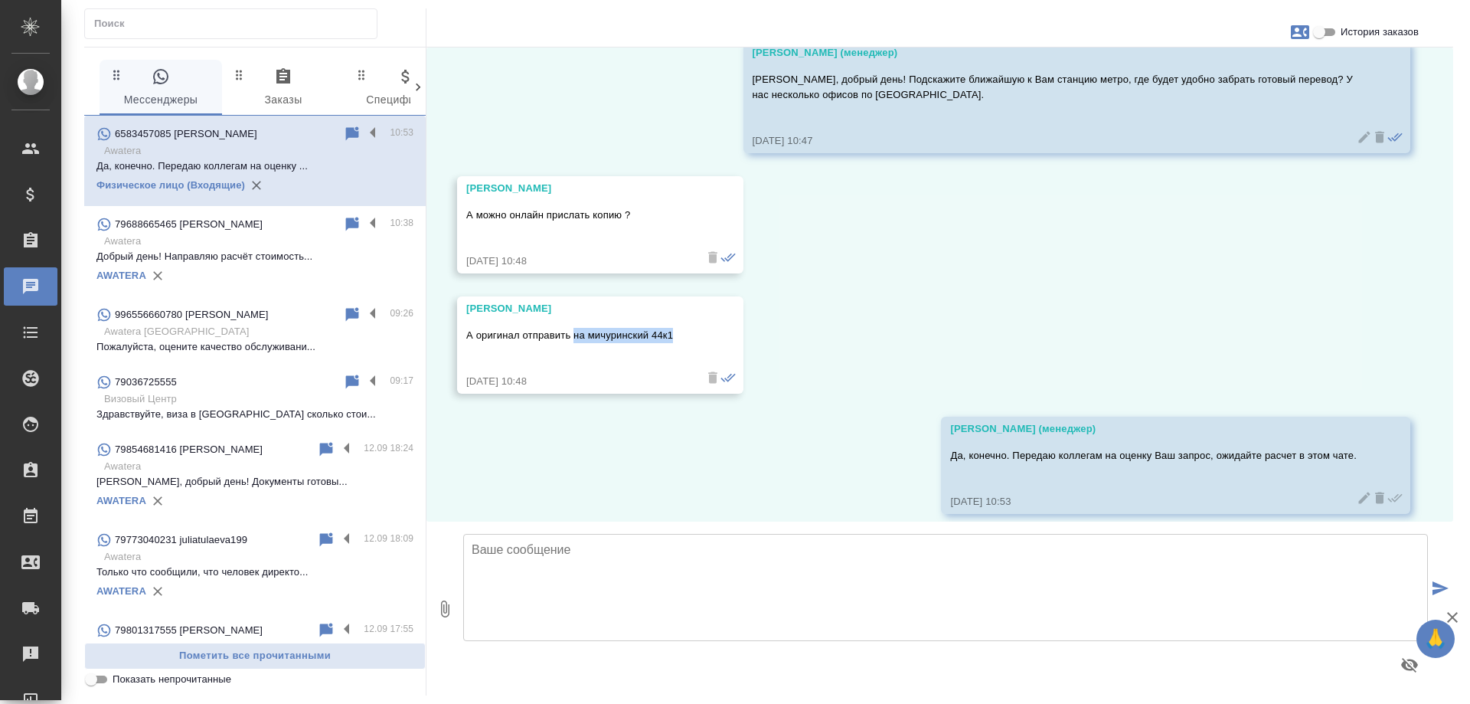
drag, startPoint x: 574, startPoint y: 318, endPoint x: 688, endPoint y: 315, distance: 114.1
click at [688, 315] on div "Lina Shaar А оригинал отправить на мичуринский 44к1 13.09.25, 10:48" at bounding box center [600, 344] width 286 height 97
copy p "на мичуринский 44к1"
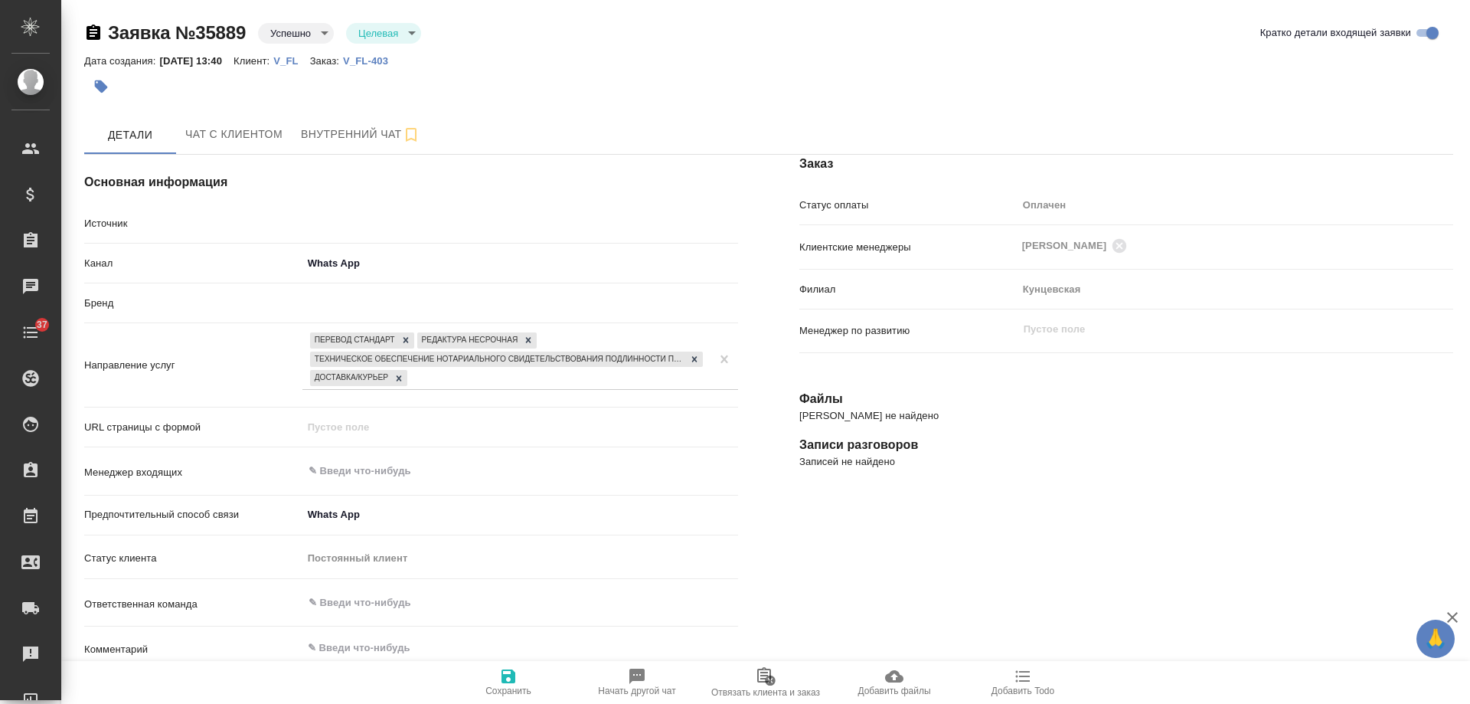
select select "SG"
select select "RU"
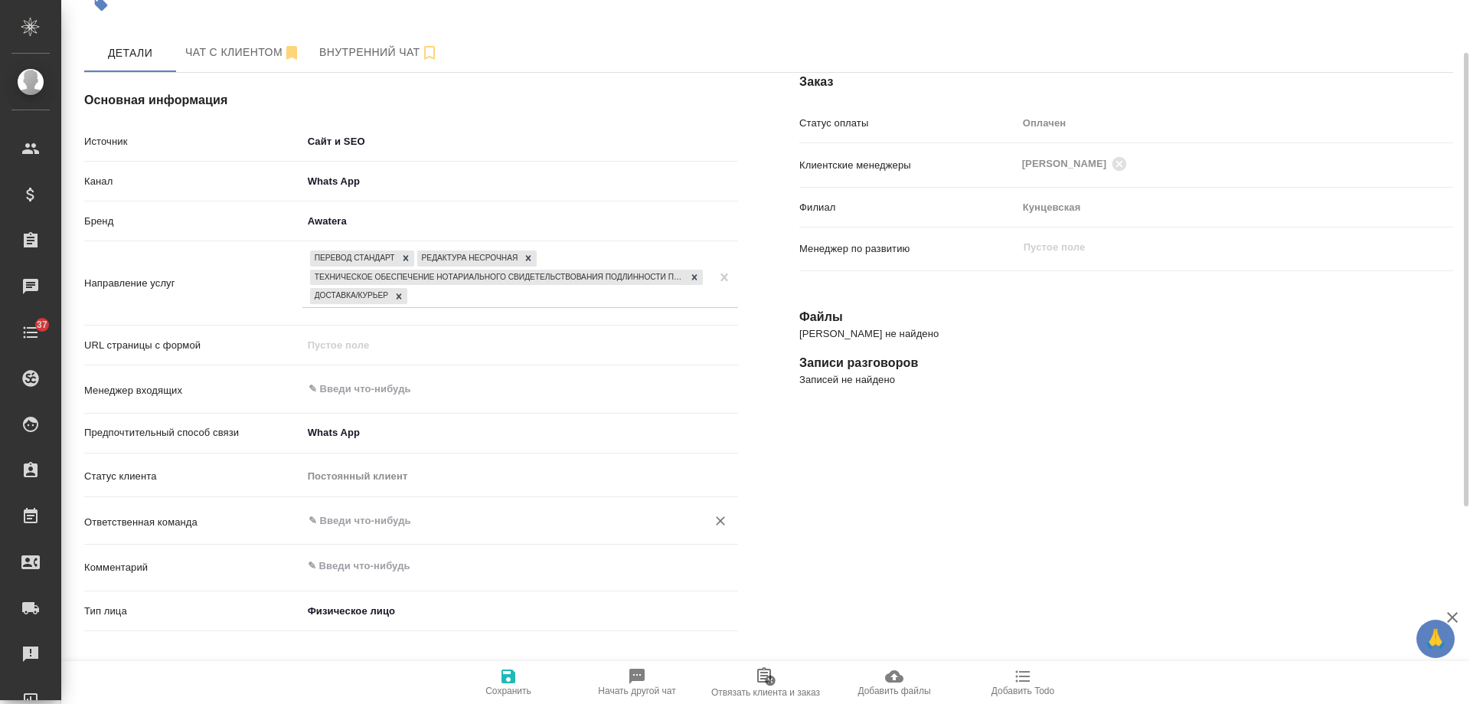
scroll to position [5, 0]
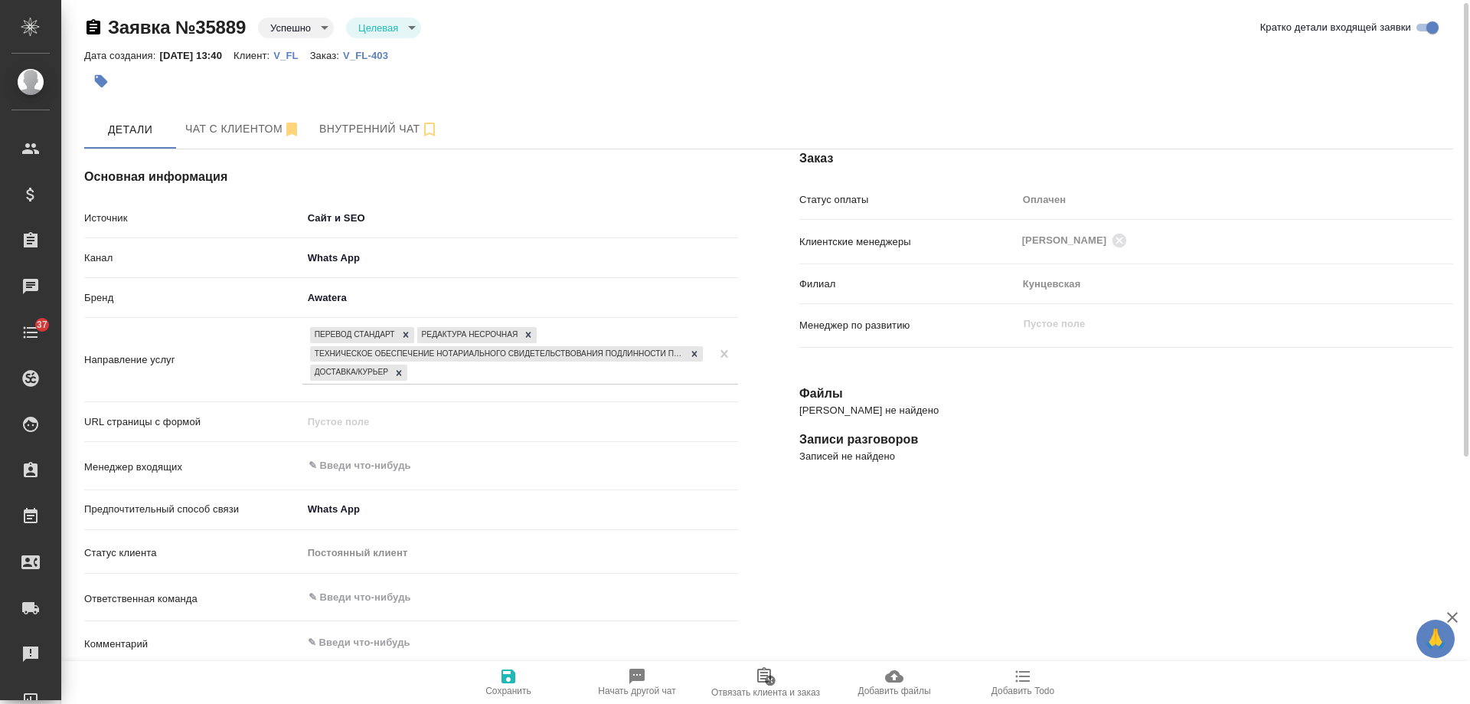
click at [397, 52] on p "V_FL-403" at bounding box center [371, 55] width 57 height 11
type textarea "x"
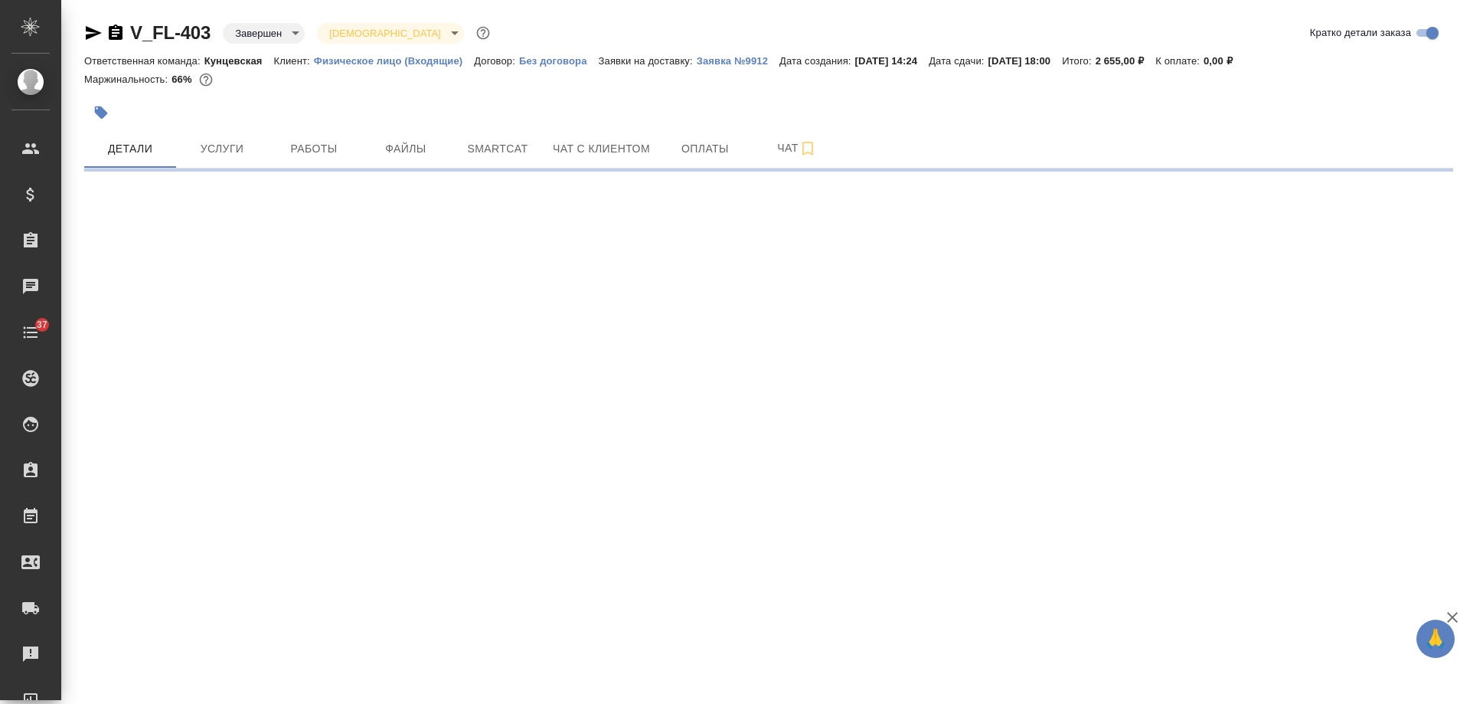
select select "RU"
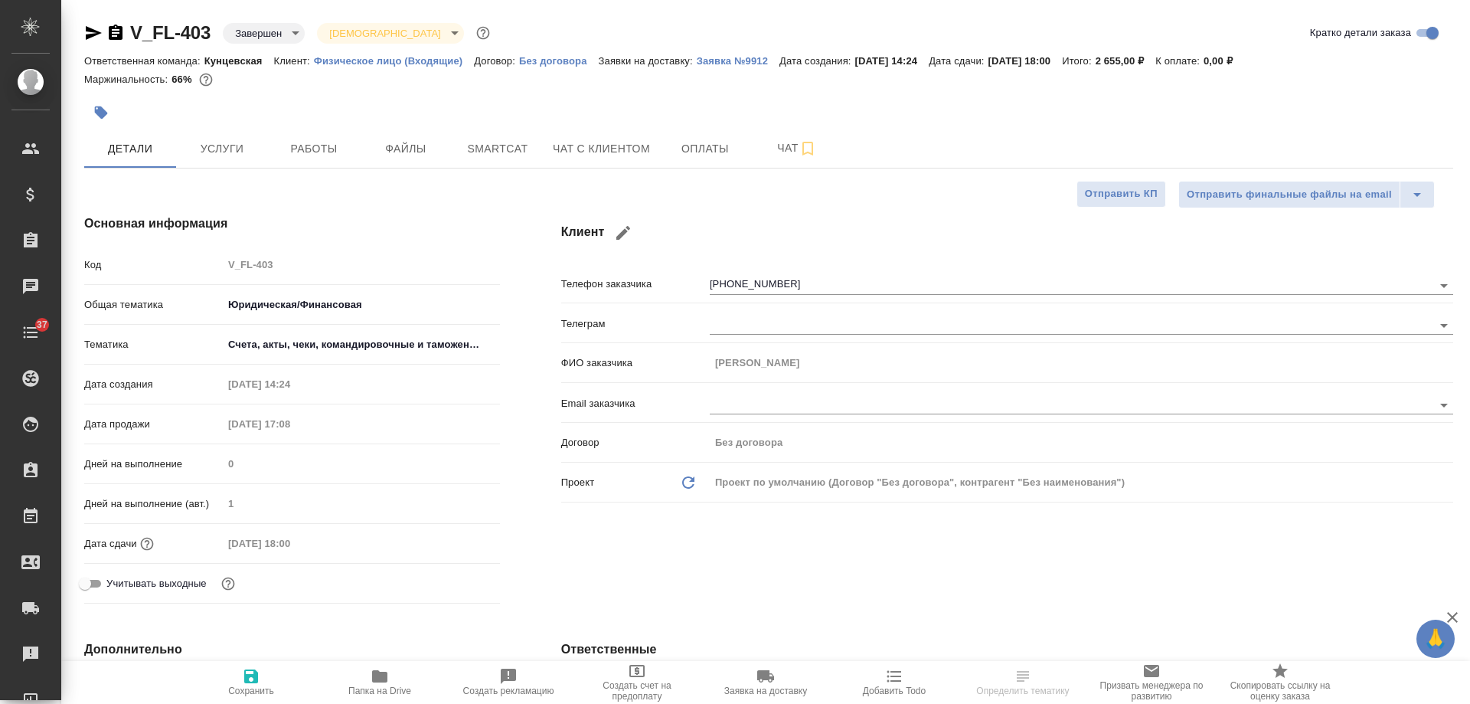
type textarea "x"
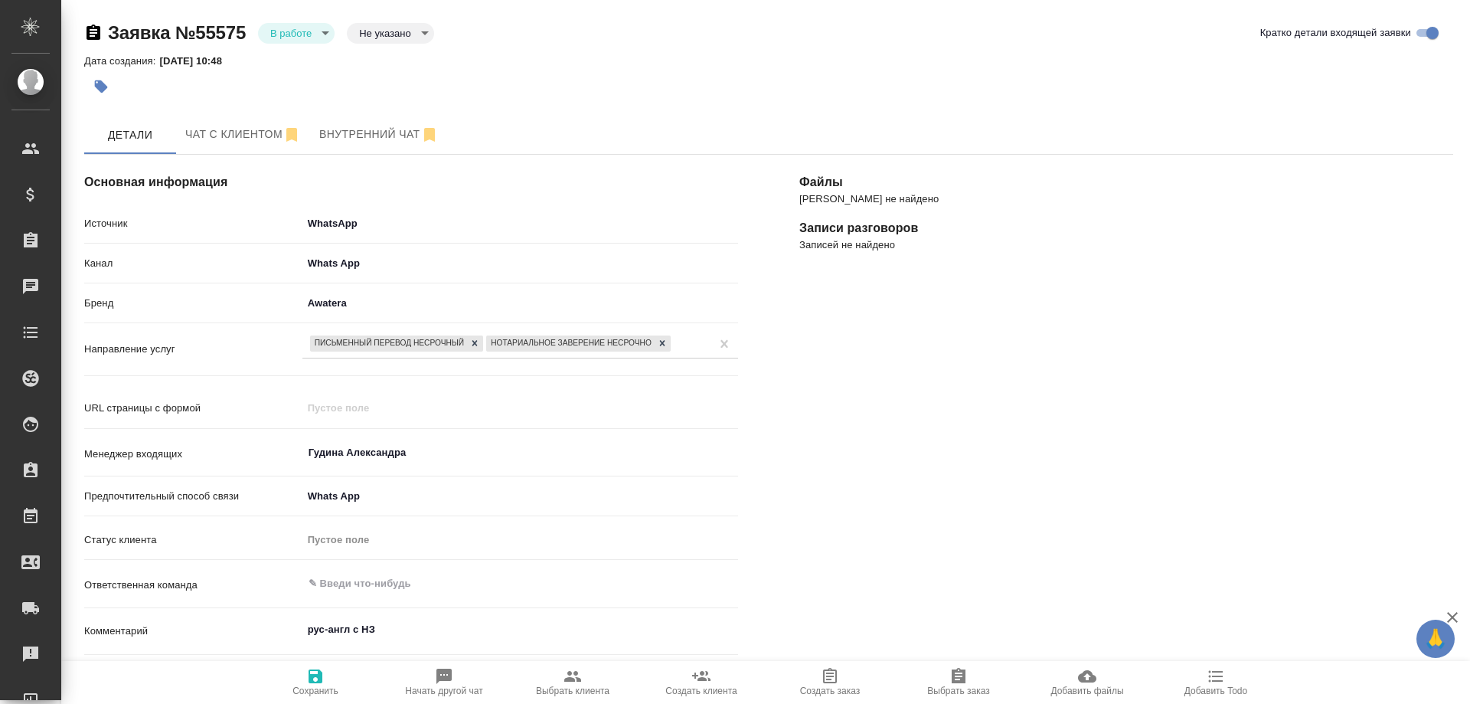
select select "SG"
select select "RU"
click at [409, 632] on div "Основная информация Источник WhatsApp whatsapp Канал Whats App 66ac940615179ecd…" at bounding box center [411, 599] width 715 height 950
click at [390, 631] on div "Основная информация Источник WhatsApp whatsapp Канал Whats App 66ac940615179ecd…" at bounding box center [411, 599] width 715 height 950
select select "SG"
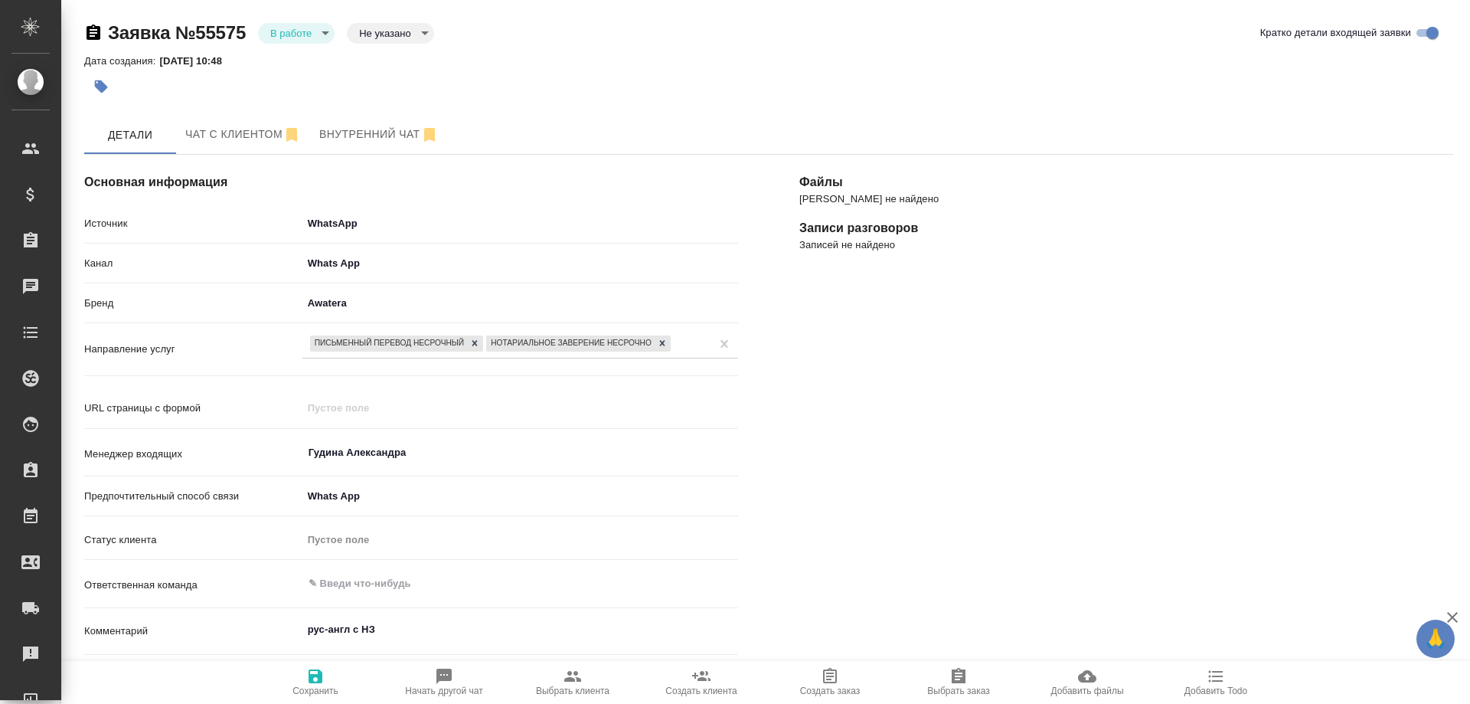
select select "RU"
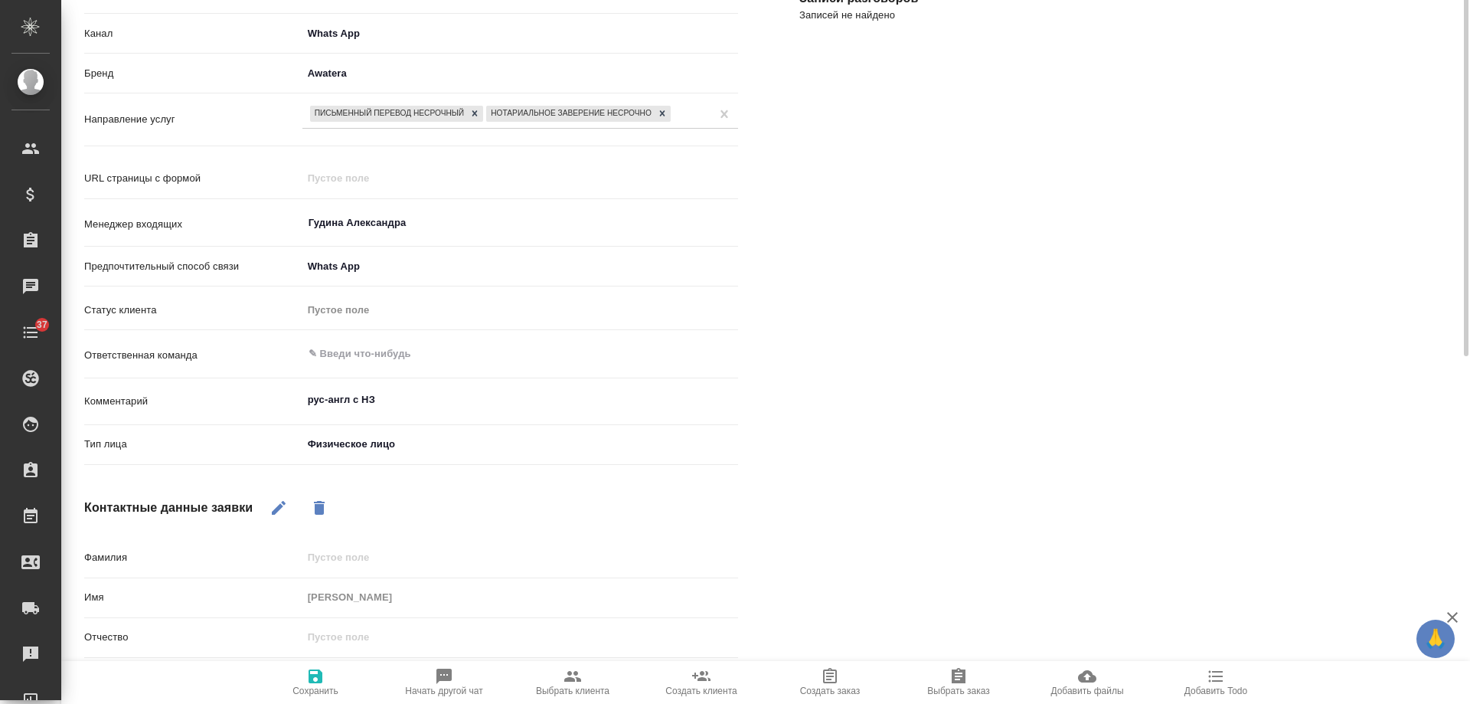
scroll to position [373, 0]
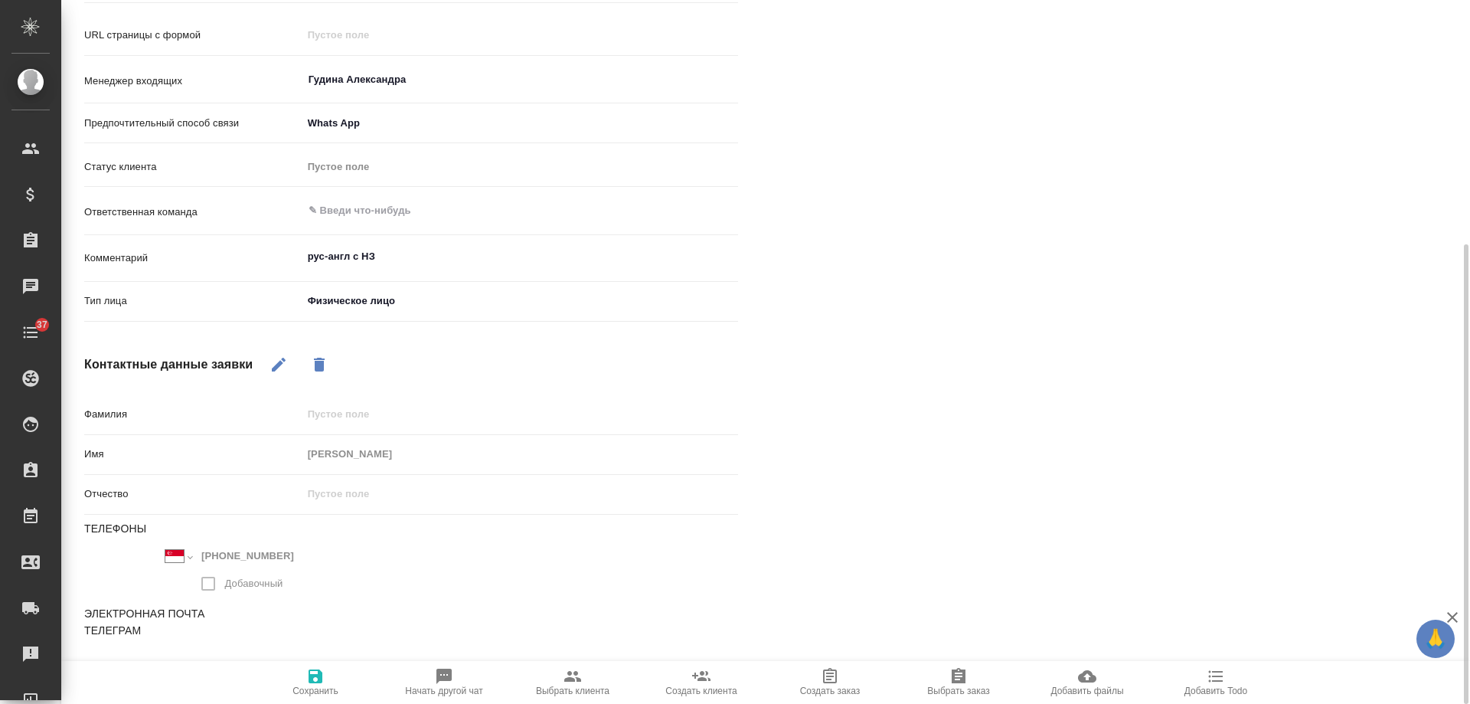
click at [433, 260] on textarea "рус-англ с НЗ" at bounding box center [520, 257] width 436 height 26
drag, startPoint x: 580, startPoint y: 258, endPoint x: 746, endPoint y: 260, distance: 165.4
click at [746, 260] on div "Основная информация Источник WhatsApp whatsapp Канал Whats App 66ac940615179ecd…" at bounding box center [411, 226] width 715 height 951
paste textarea "на мичуринский 44к1"
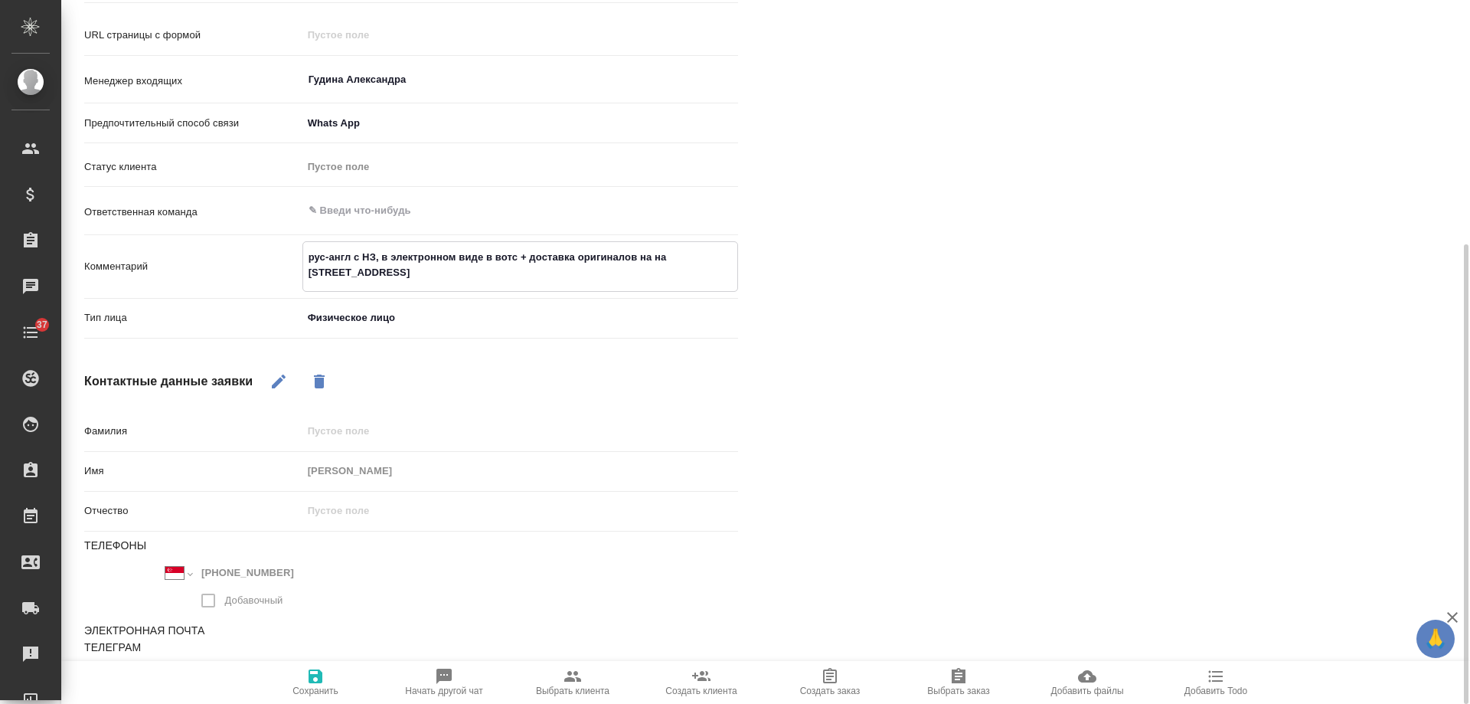
drag, startPoint x: 654, startPoint y: 256, endPoint x: 675, endPoint y: 256, distance: 20.7
click at [675, 256] on textarea "рус-англ с НЗ, в электронном виде в вотс + доставка оригиналов на на мичурински…" at bounding box center [520, 264] width 434 height 41
type textarea "рус-англ с НЗ, в электронном виде в вотс + доставка оригиналов на Мичуринский 4…"
click at [304, 682] on span "Сохранить" at bounding box center [315, 681] width 110 height 29
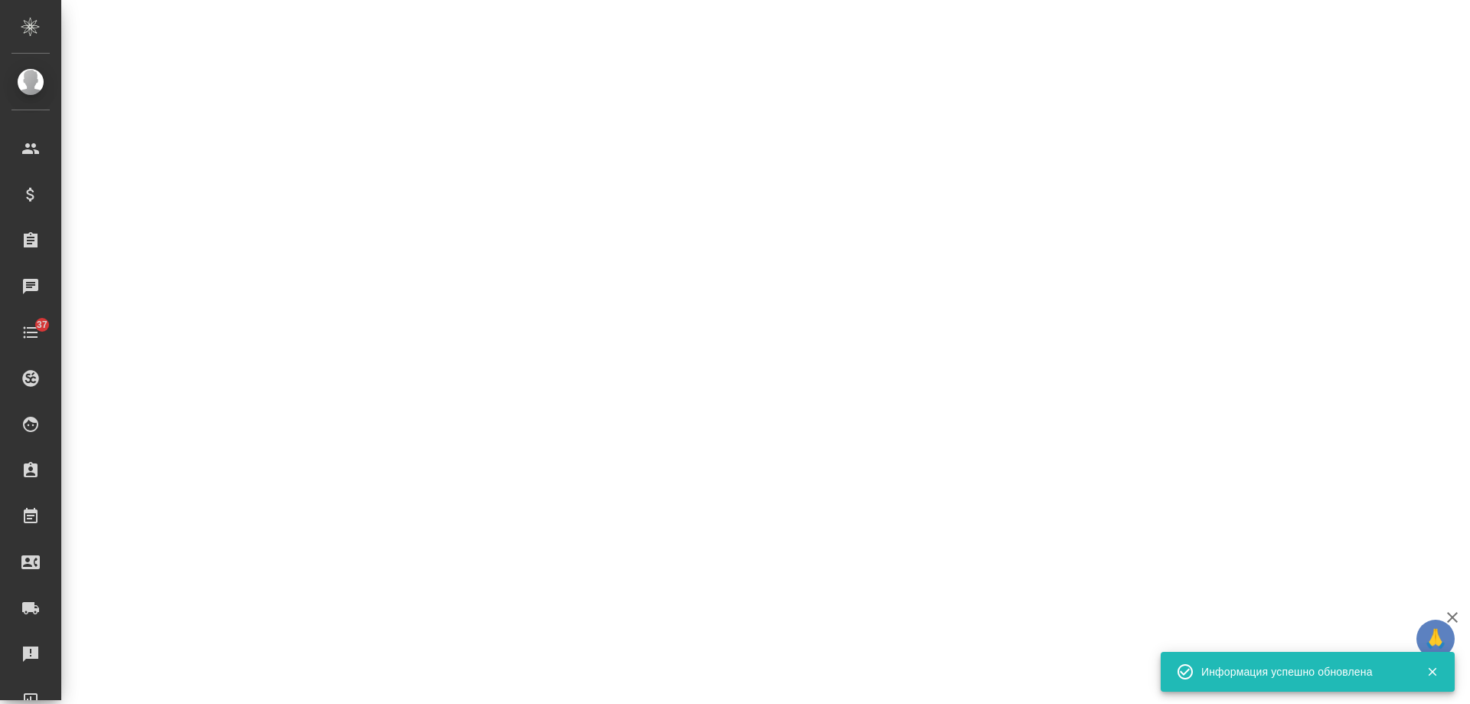
select select "RU"
select select "SG"
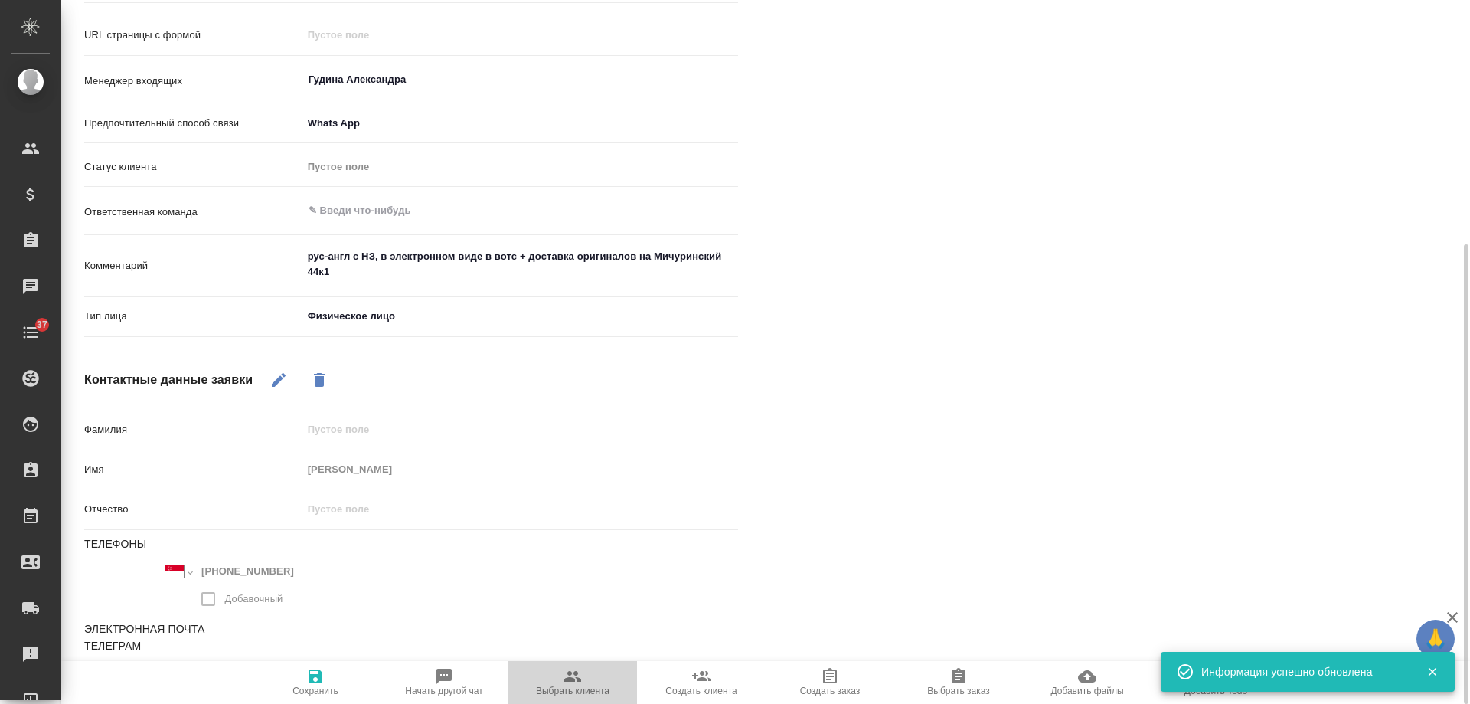
click at [569, 685] on icon "button" at bounding box center [573, 676] width 18 height 18
type textarea "x"
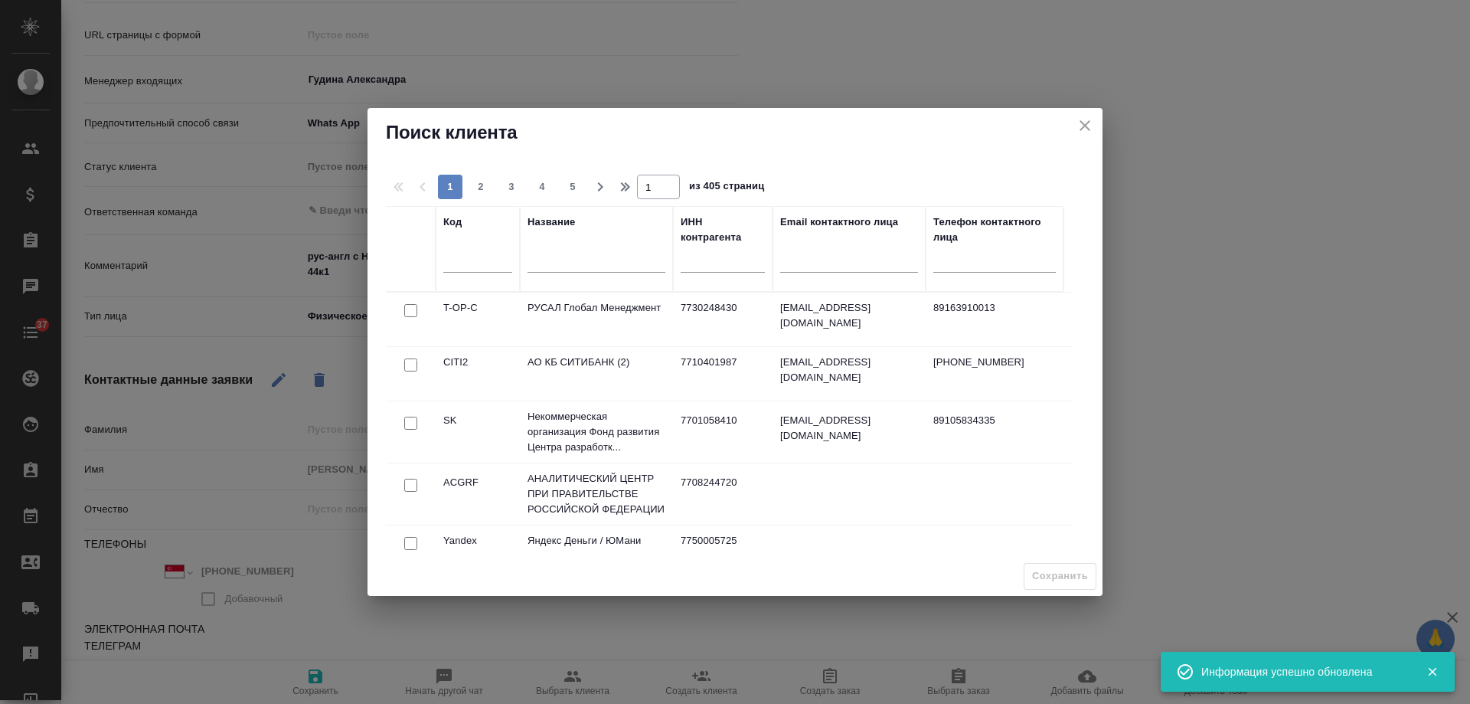
click at [576, 264] on input "text" at bounding box center [597, 262] width 138 height 19
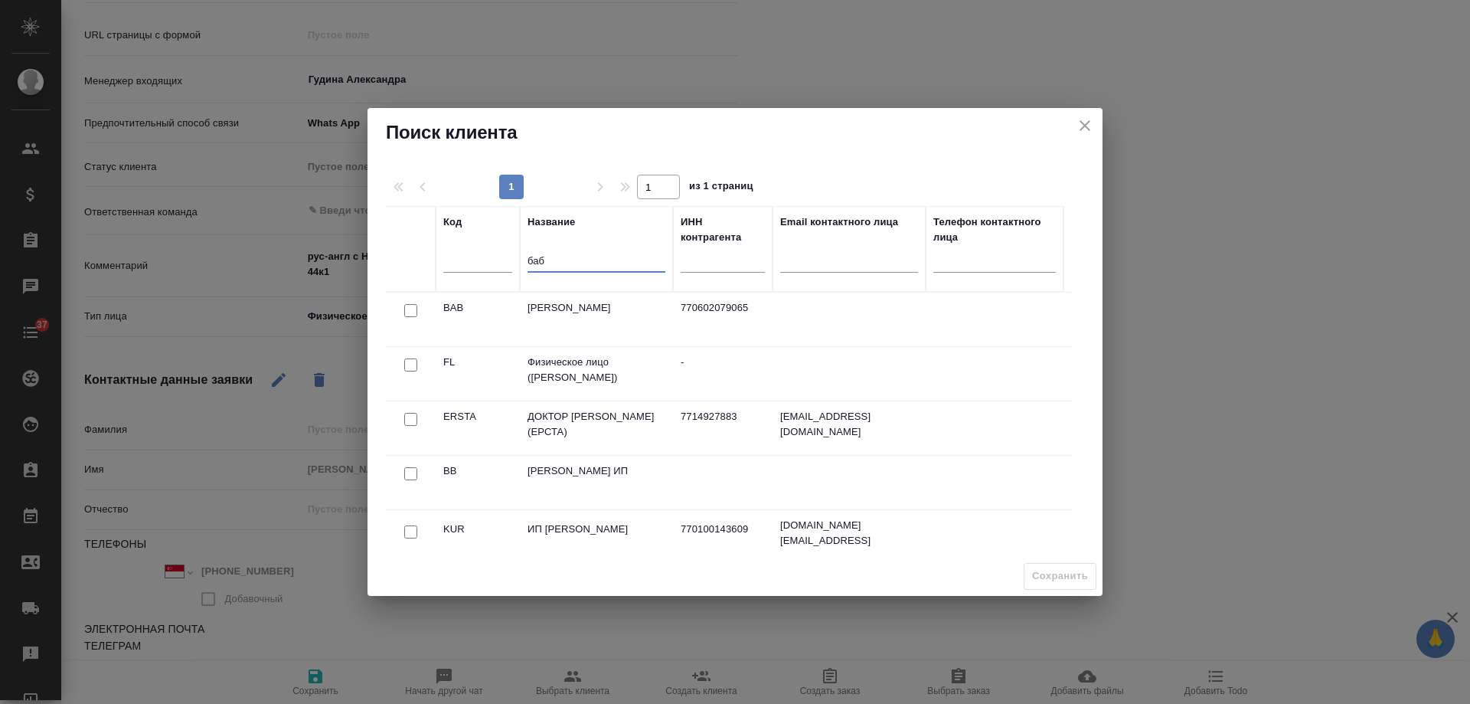
type input "баб"
click at [414, 363] on input "checkbox" at bounding box center [410, 364] width 13 height 13
checkbox input "true"
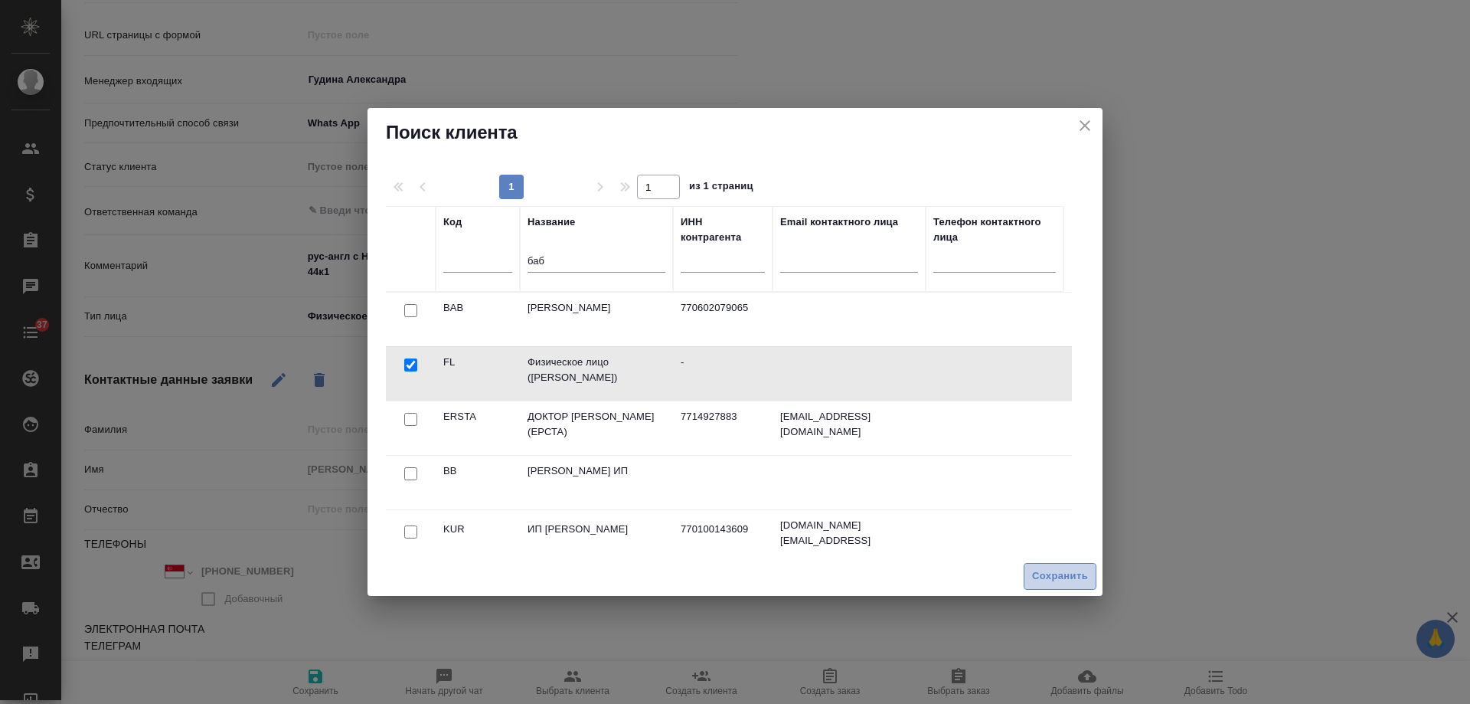
click at [1051, 574] on span "Сохранить" at bounding box center [1060, 576] width 56 height 18
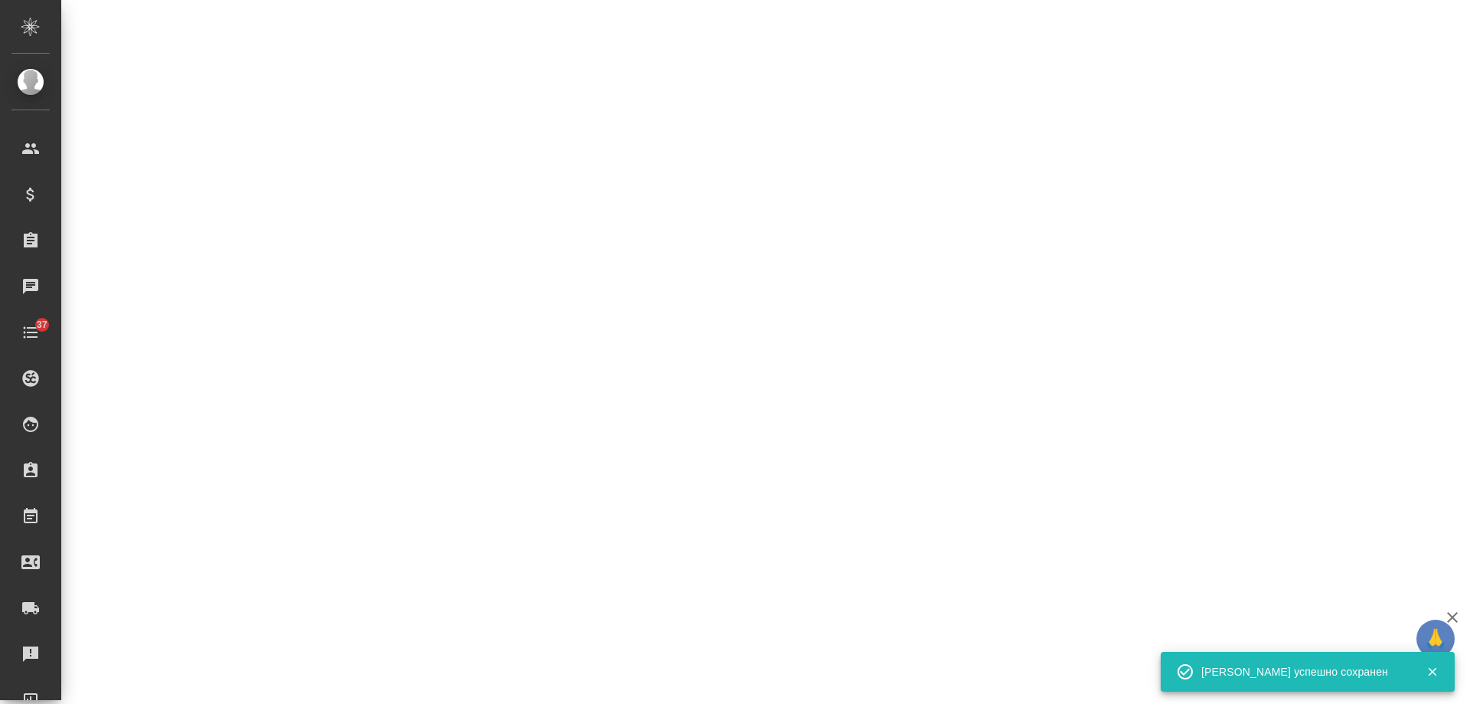
select select "RU"
select select "SG"
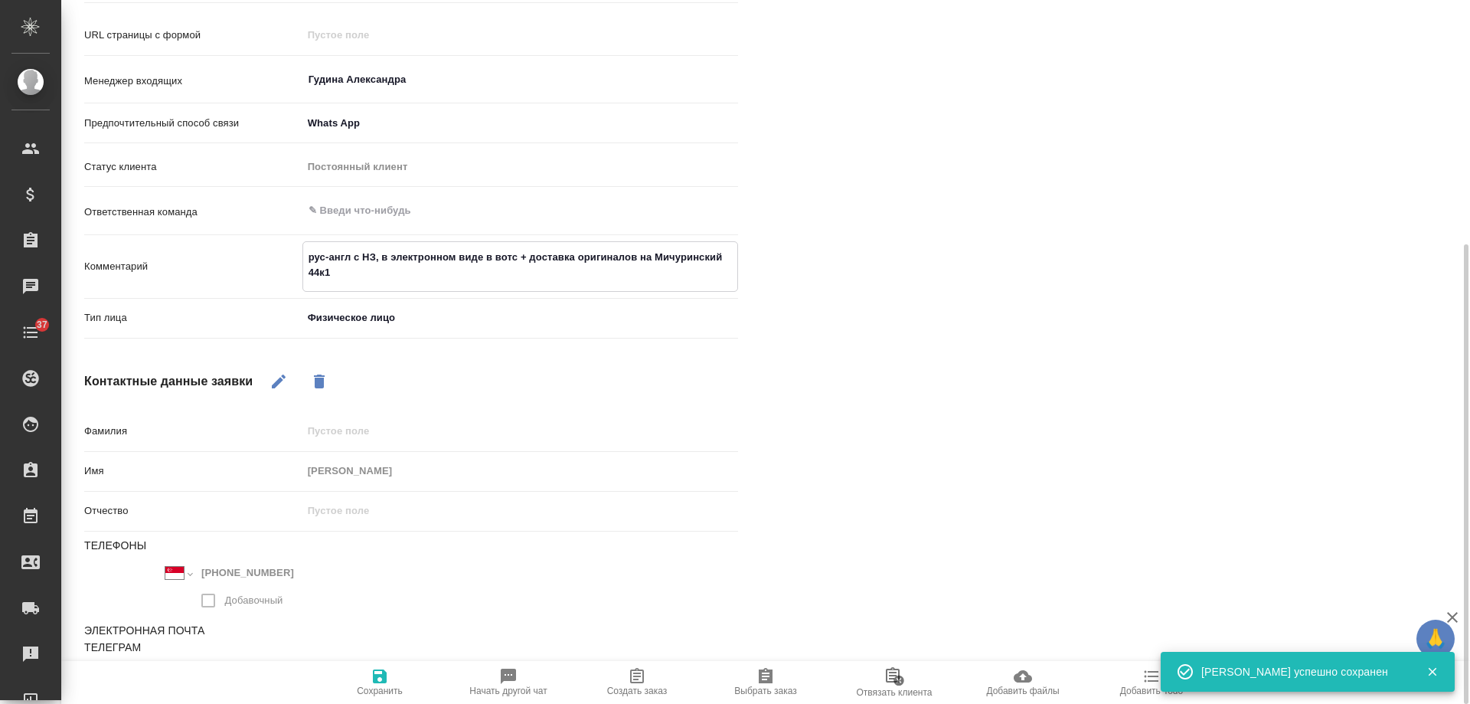
drag, startPoint x: 367, startPoint y: 278, endPoint x: 253, endPoint y: 242, distance: 118.9
click at [253, 242] on div "Комментарий рус-англ с НЗ, в электронном виде в вотс + доставка оригиналов на М…" at bounding box center [411, 266] width 654 height 51
click at [634, 682] on icon "button" at bounding box center [637, 675] width 14 height 15
type textarea "x"
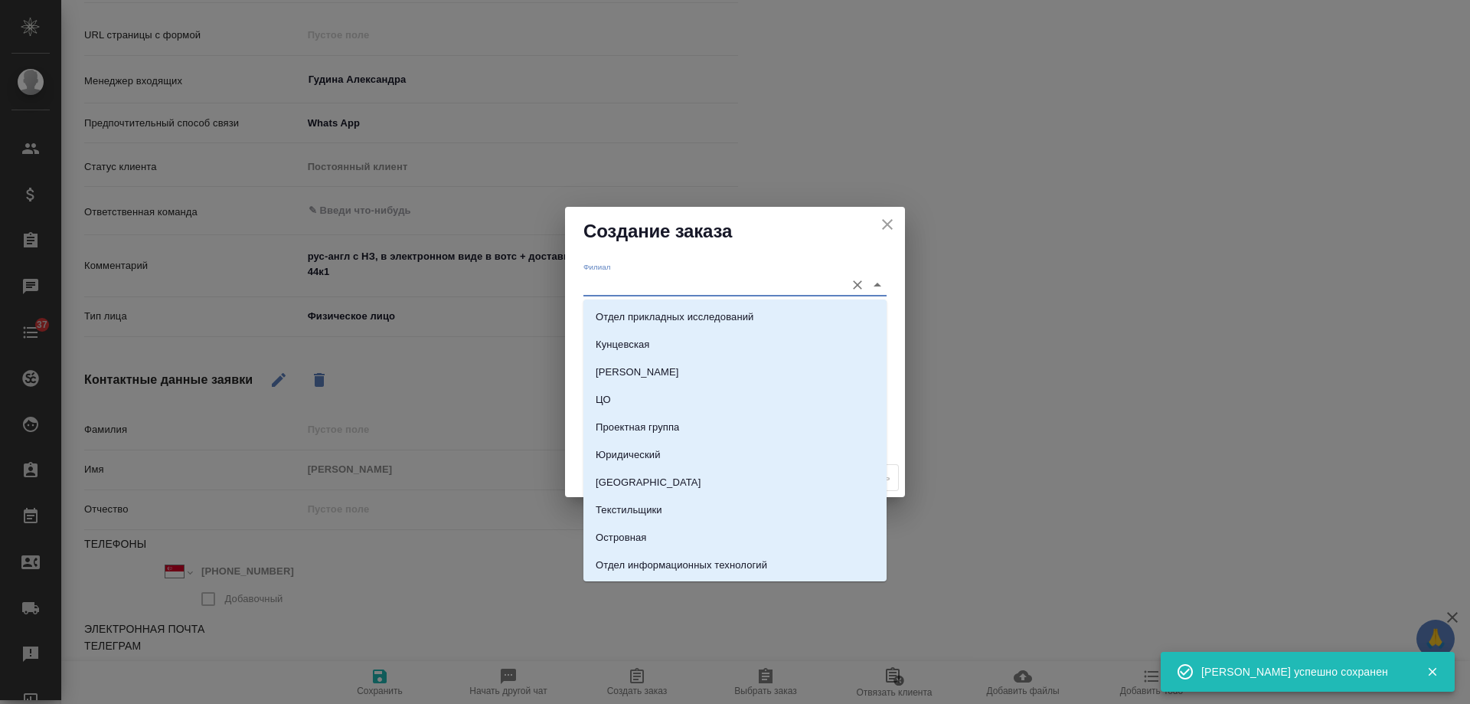
click at [659, 281] on input "Филиал" at bounding box center [711, 284] width 254 height 21
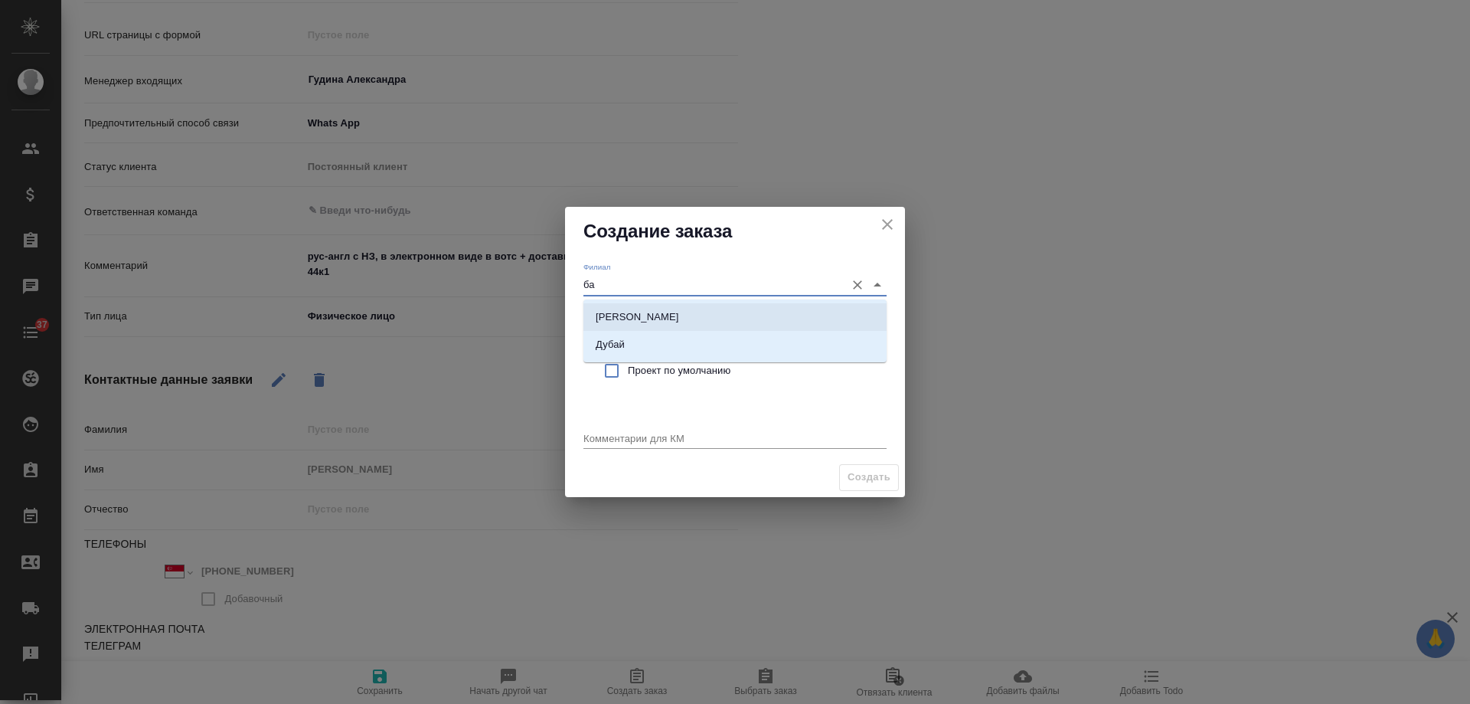
click at [642, 308] on li "[PERSON_NAME]" at bounding box center [735, 317] width 303 height 28
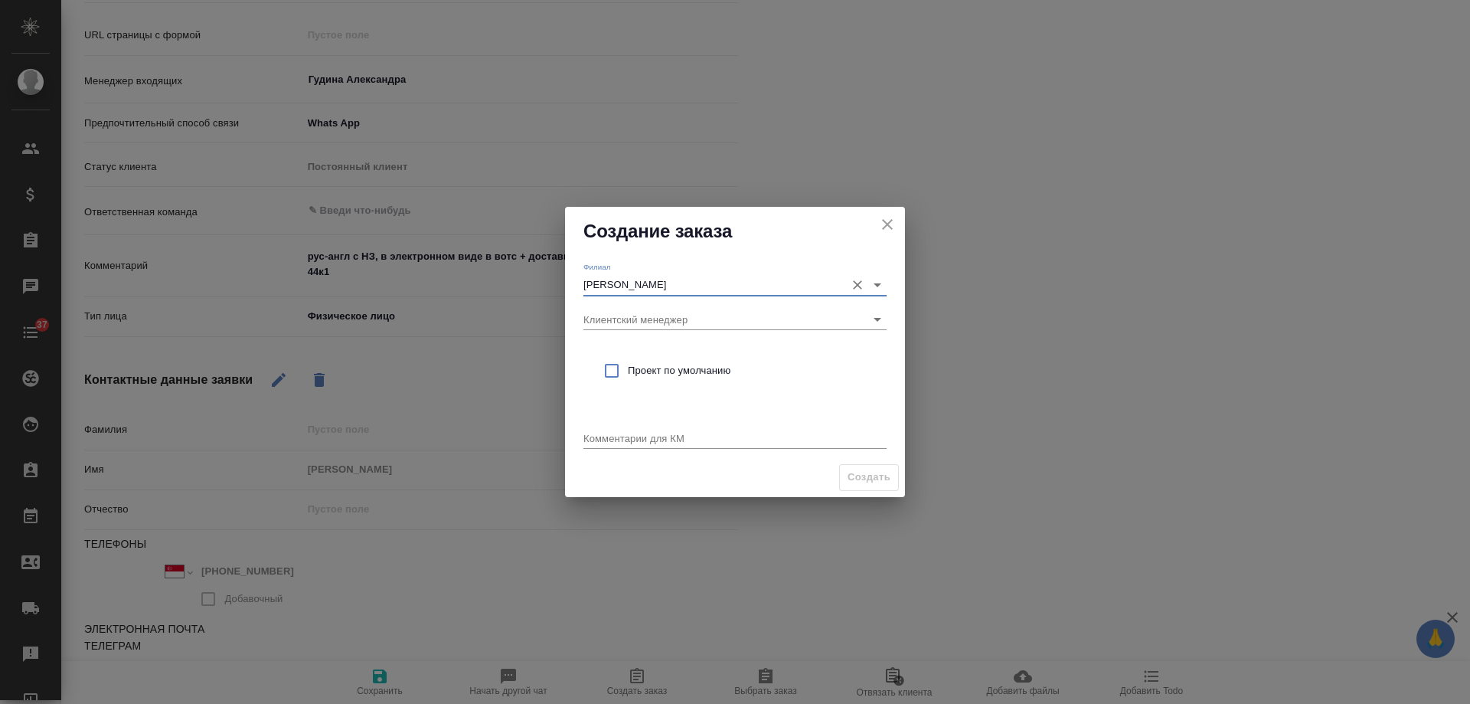
type input "[PERSON_NAME]"
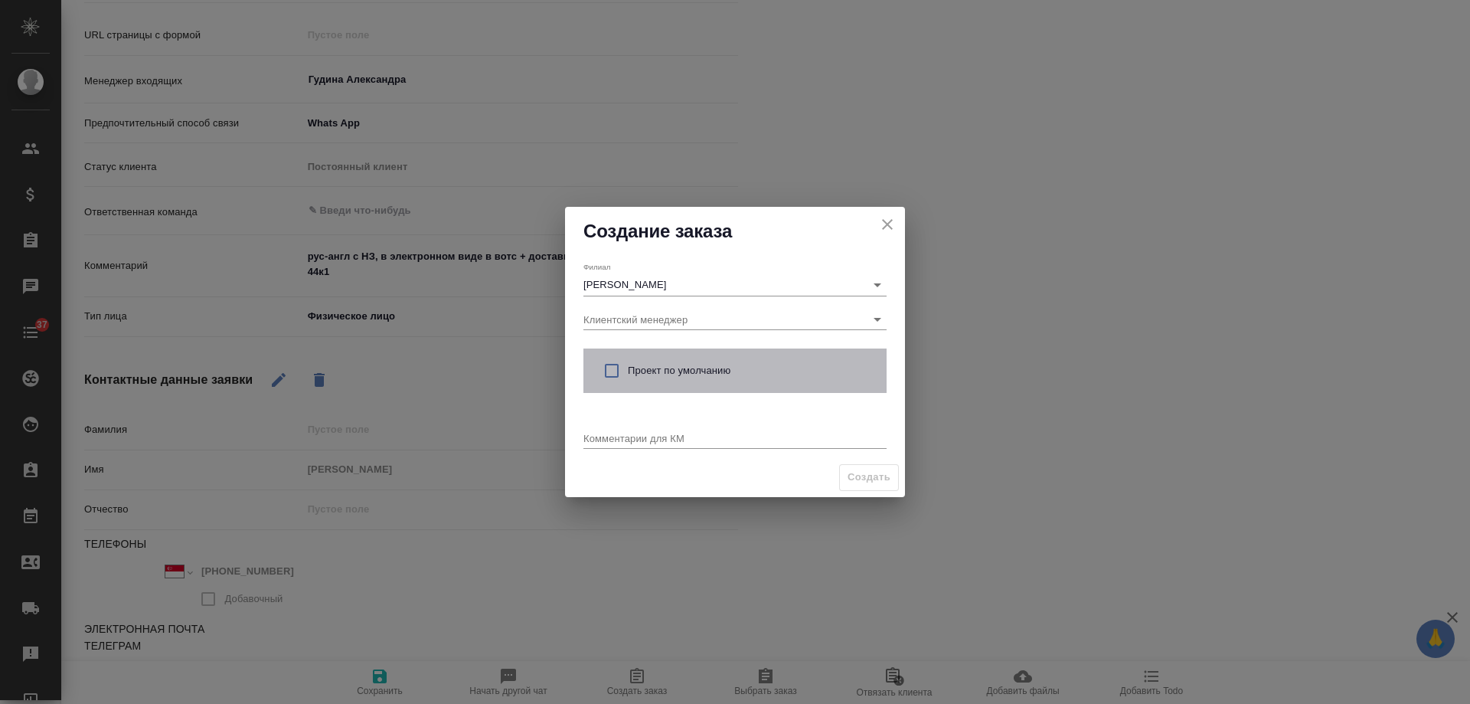
drag, startPoint x: 649, startPoint y: 361, endPoint x: 651, endPoint y: 370, distance: 8.6
click at [649, 363] on div "Проект по умолчанию" at bounding box center [735, 370] width 303 height 44
checkbox input "true"
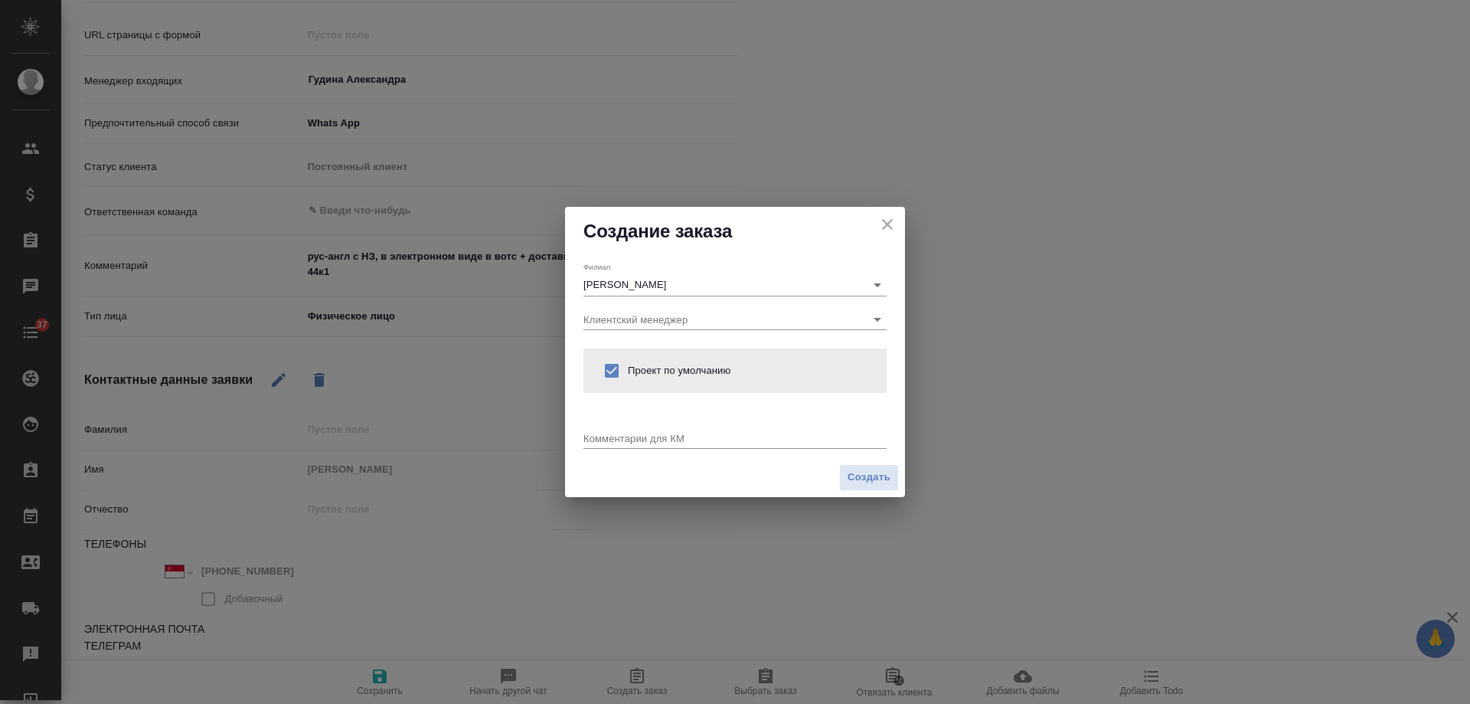
click at [648, 443] on textarea at bounding box center [735, 437] width 303 height 11
paste textarea "рус-англ с НЗ, в электронном виде в вотс + доставка оригиналов на Мичуринский 4…"
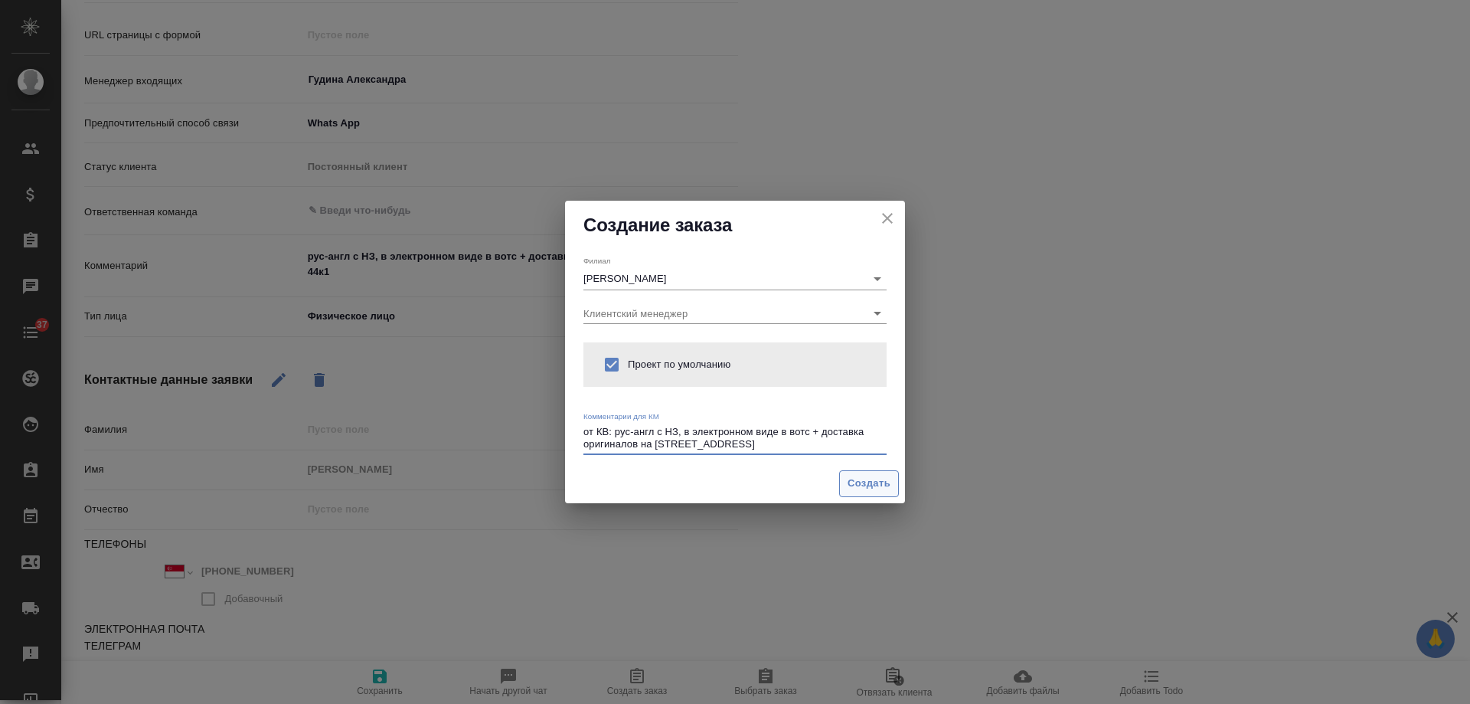
type textarea "от КВ: рус-англ с НЗ, в электронном виде в вотс + доставка оригиналов на Мичури…"
click at [865, 484] on span "Создать" at bounding box center [869, 484] width 43 height 18
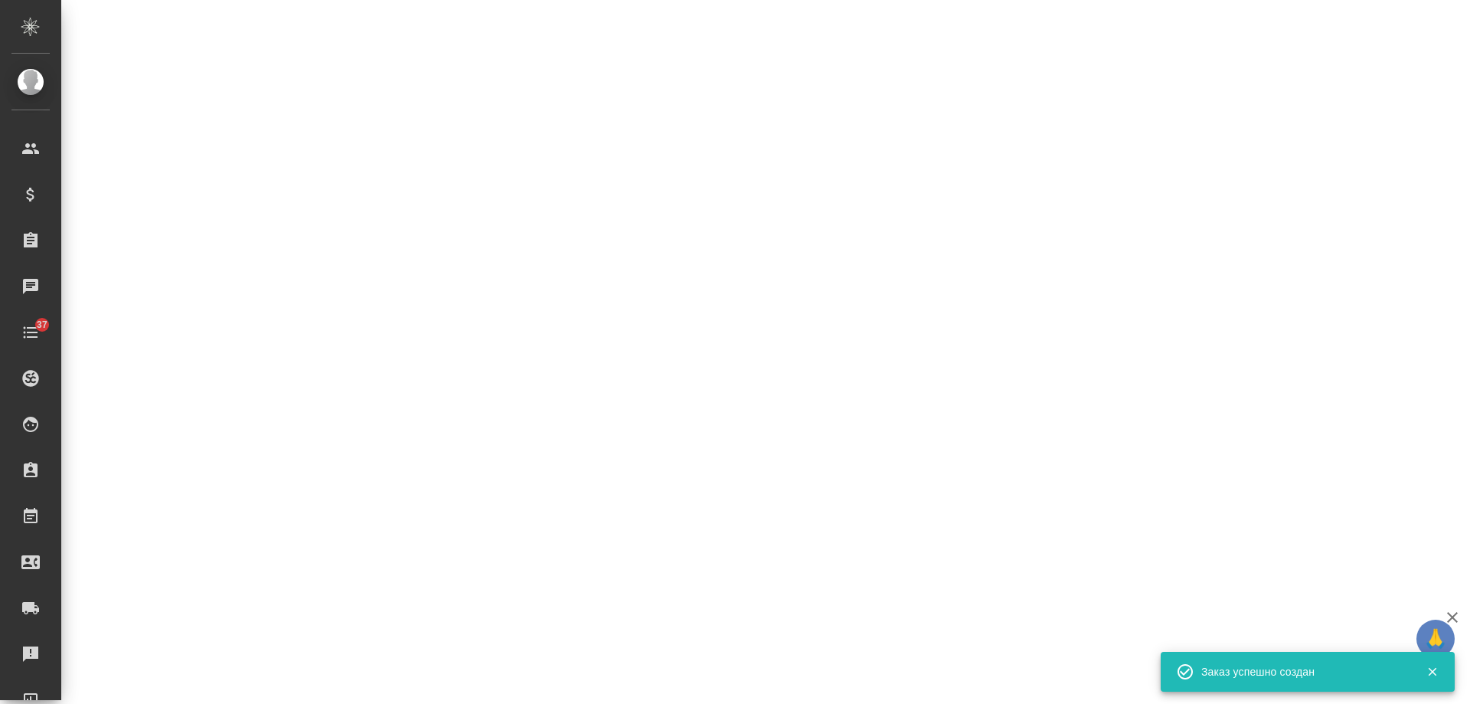
select select "RU"
select select "SG"
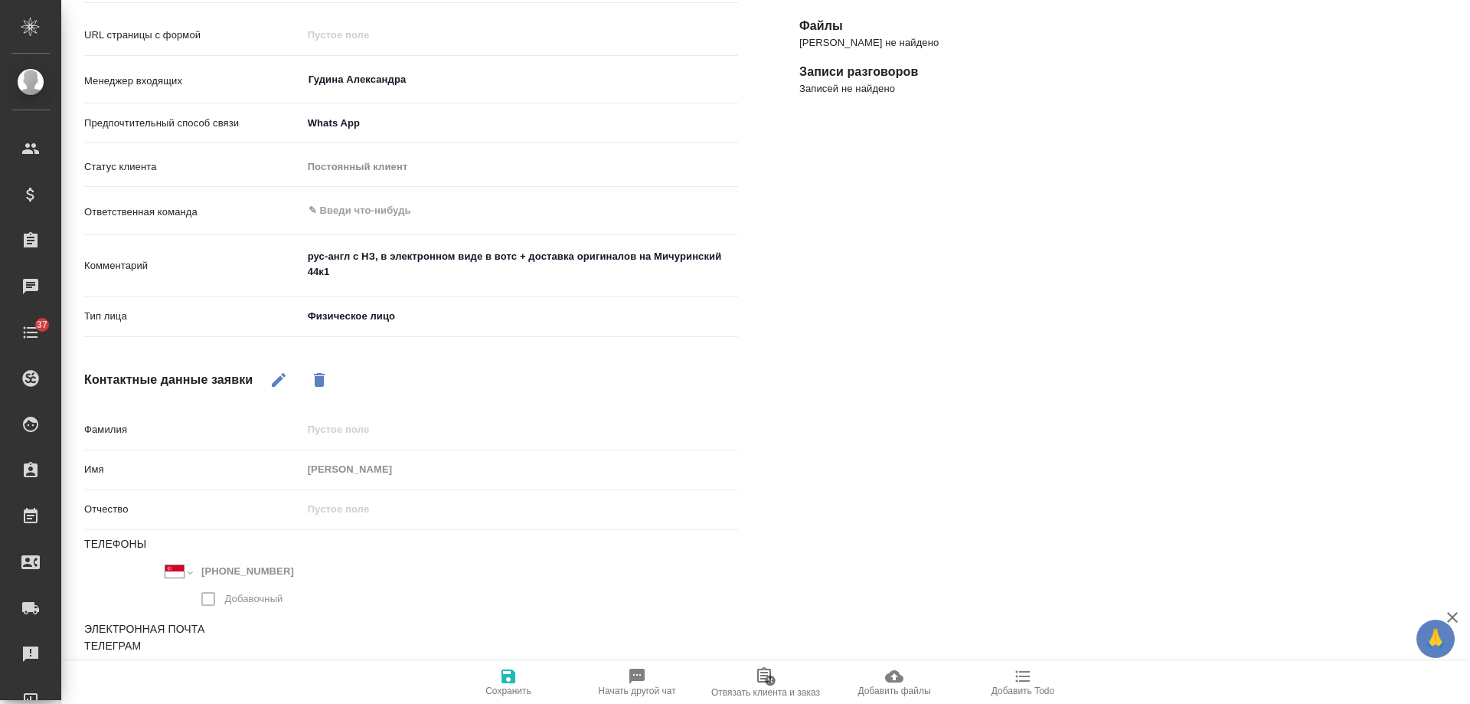
type textarea "x"
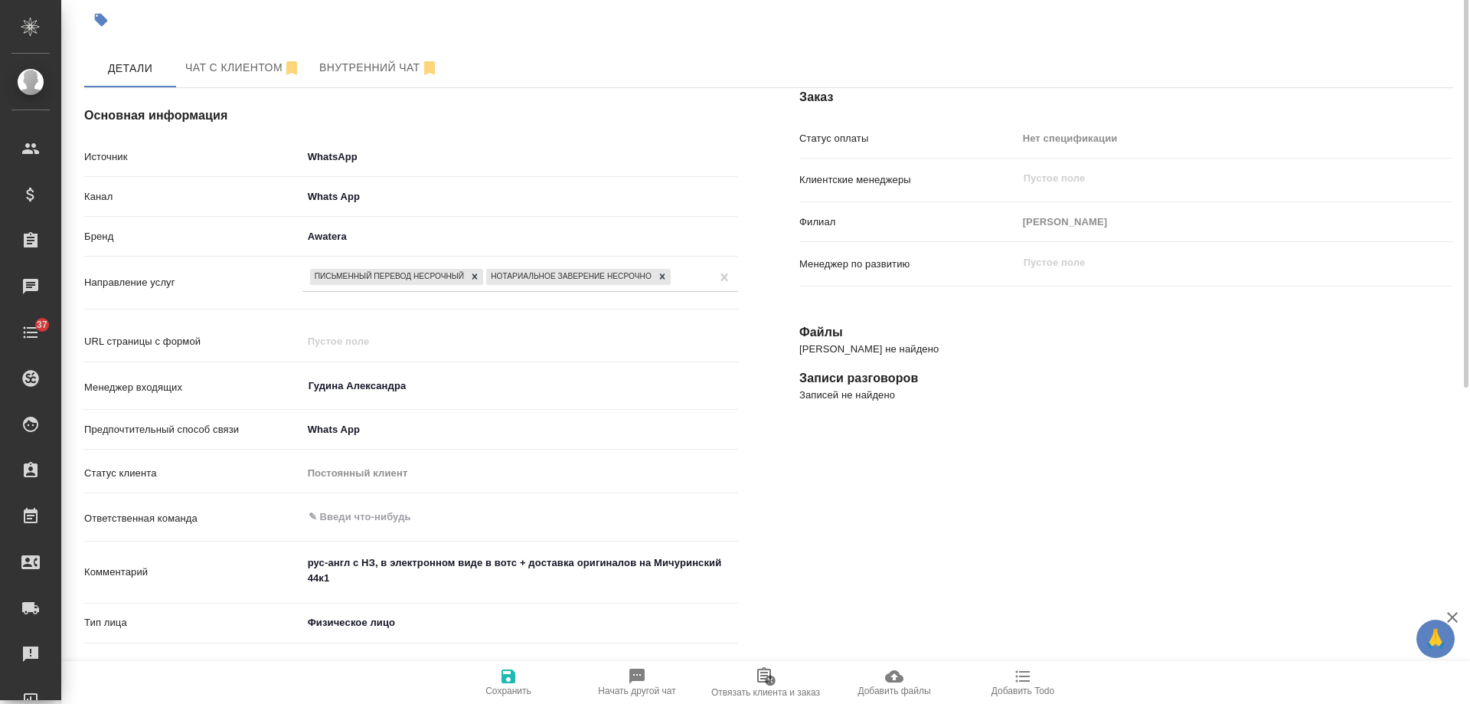
scroll to position [0, 0]
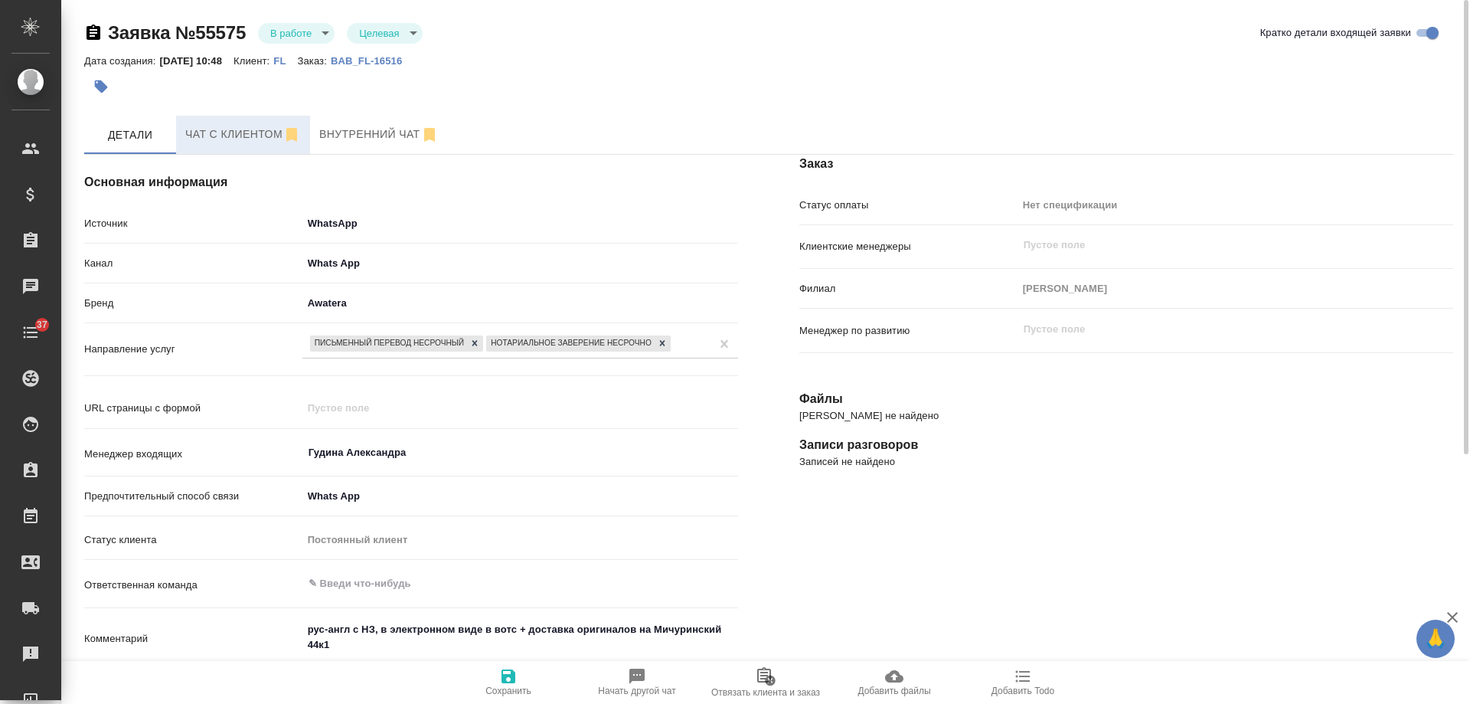
click at [237, 127] on span "Чат с клиентом" at bounding box center [243, 134] width 116 height 19
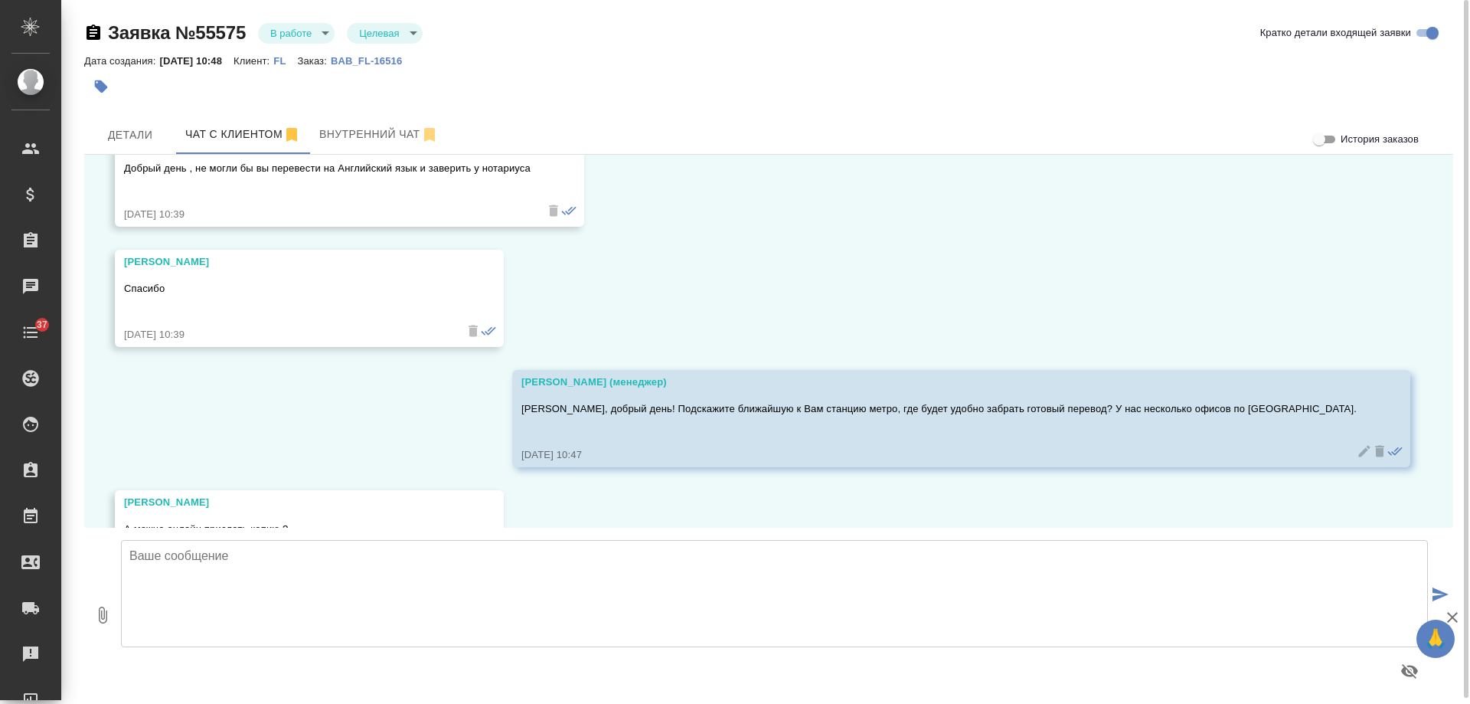
scroll to position [14310, 0]
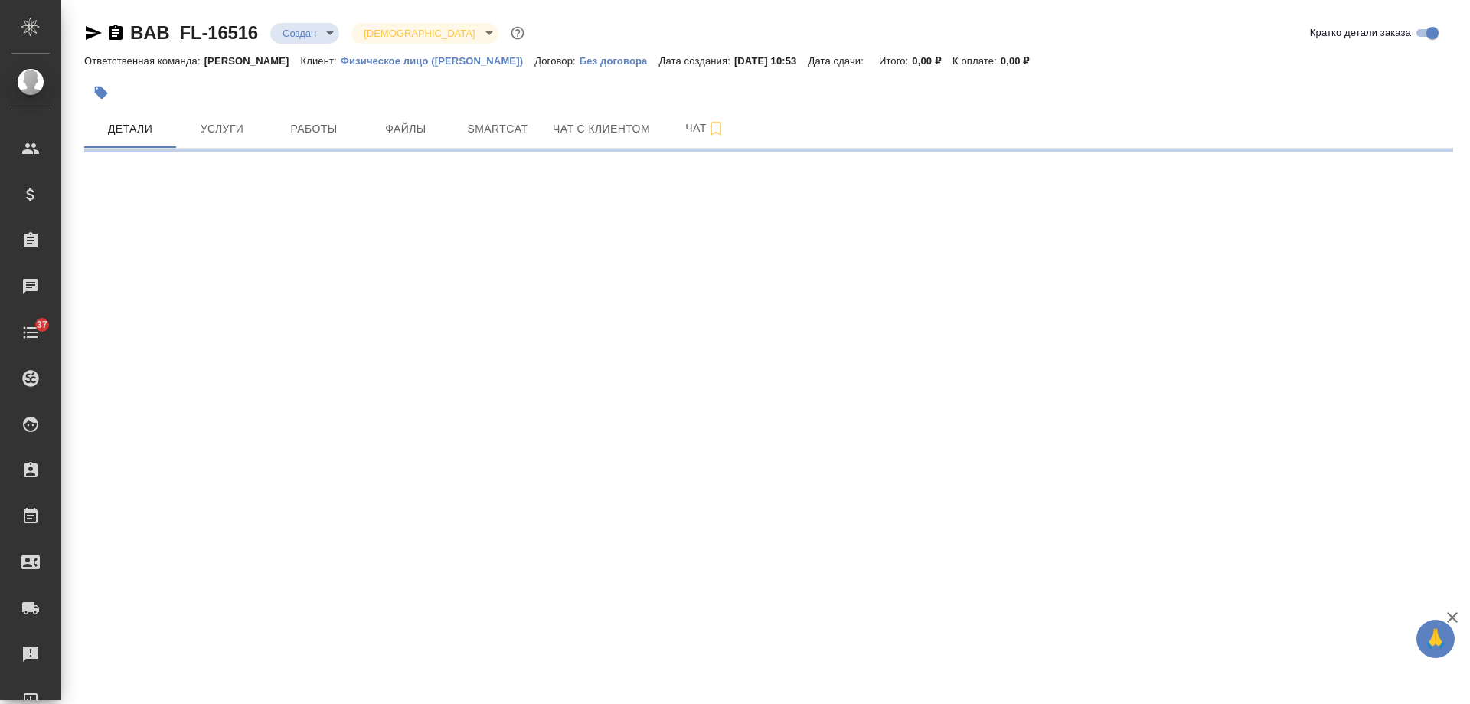
select select "RU"
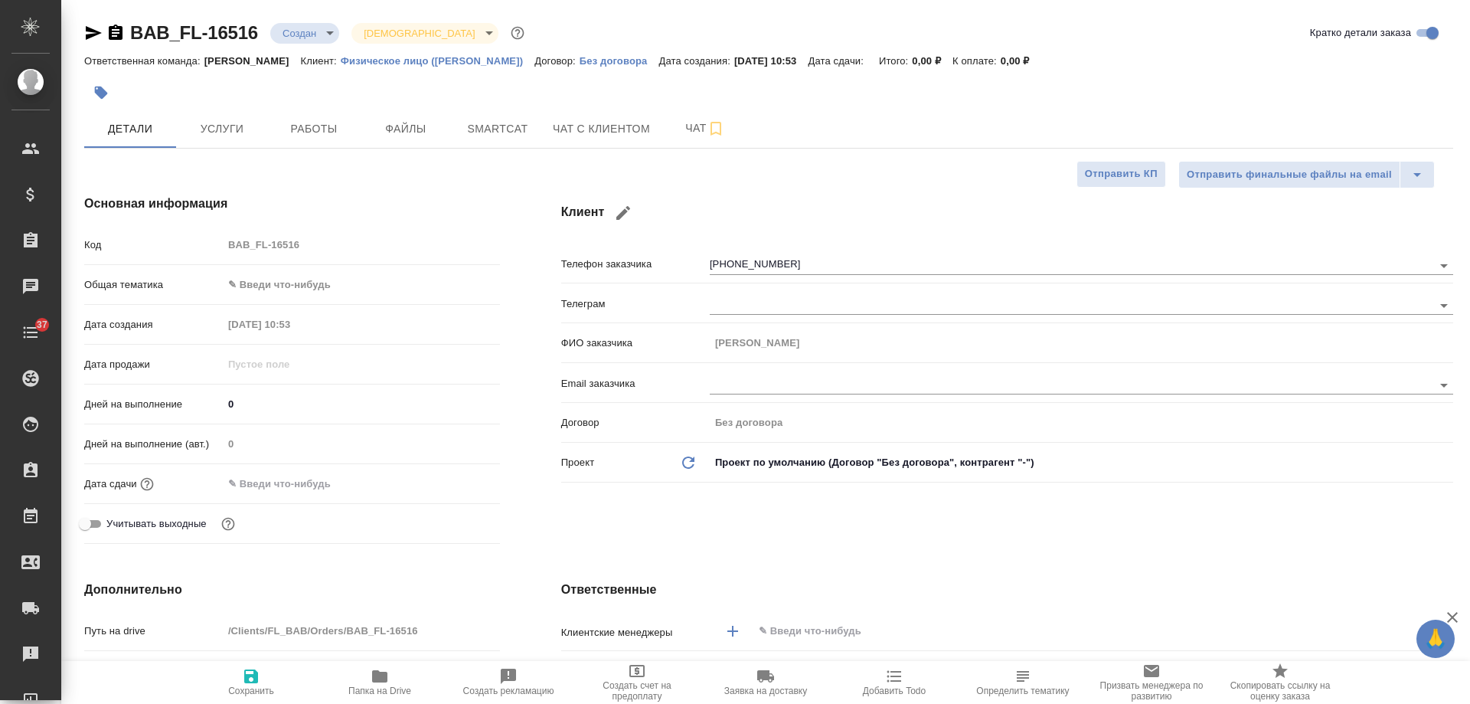
type textarea "x"
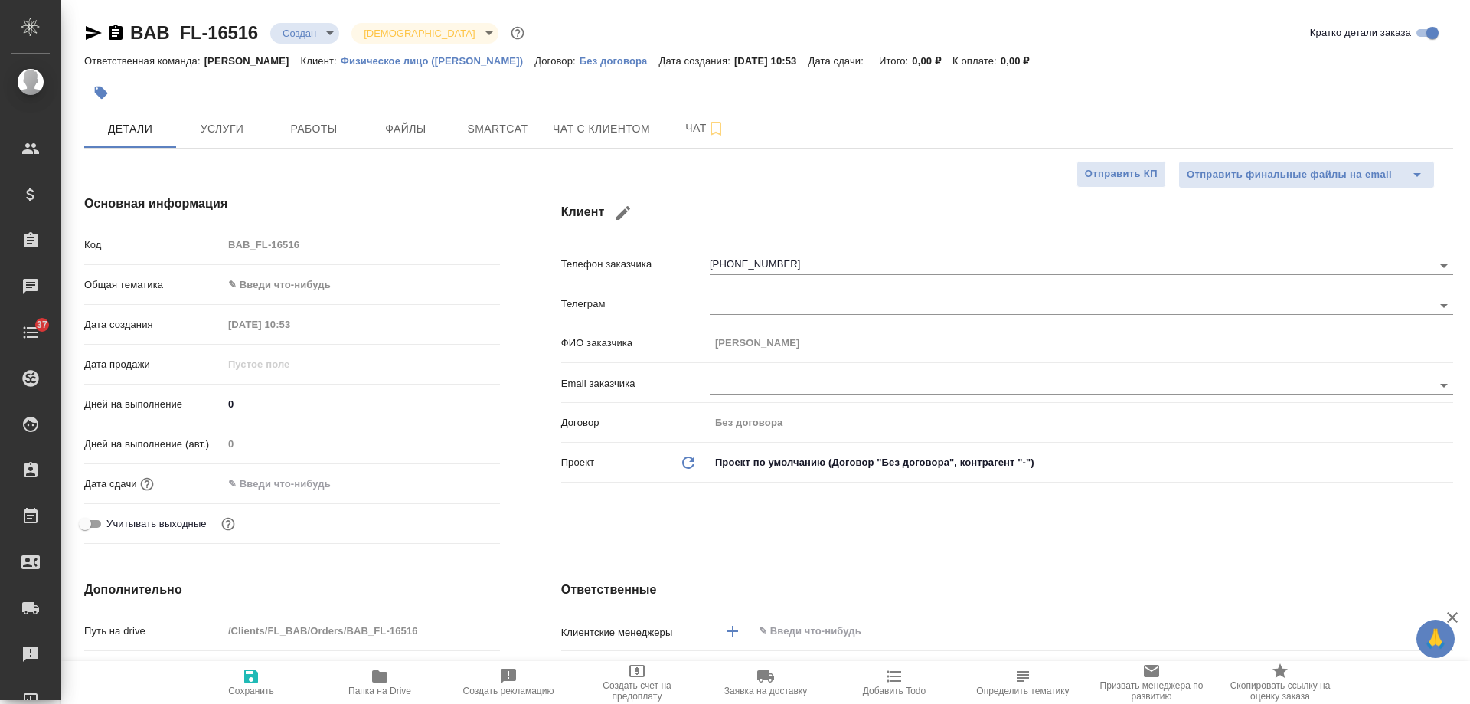
type textarea "x"
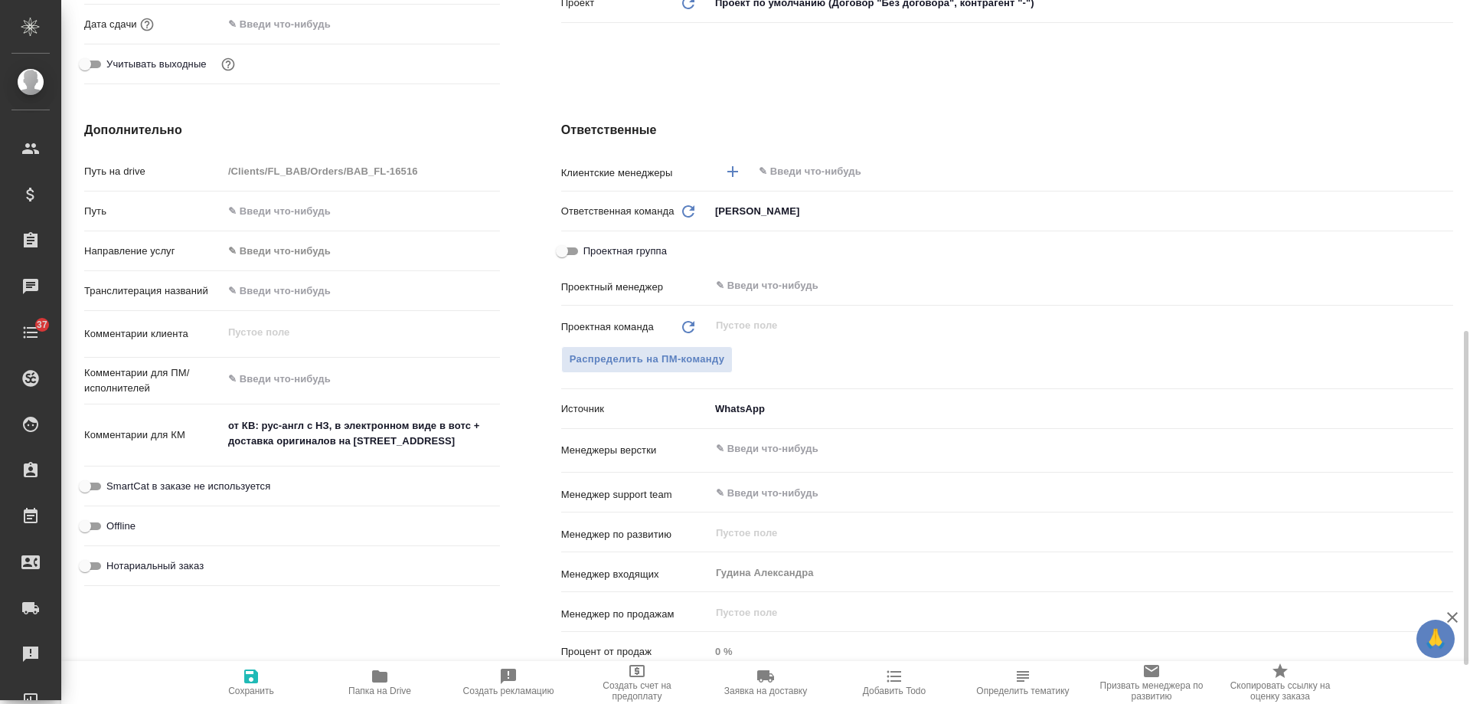
scroll to position [536, 0]
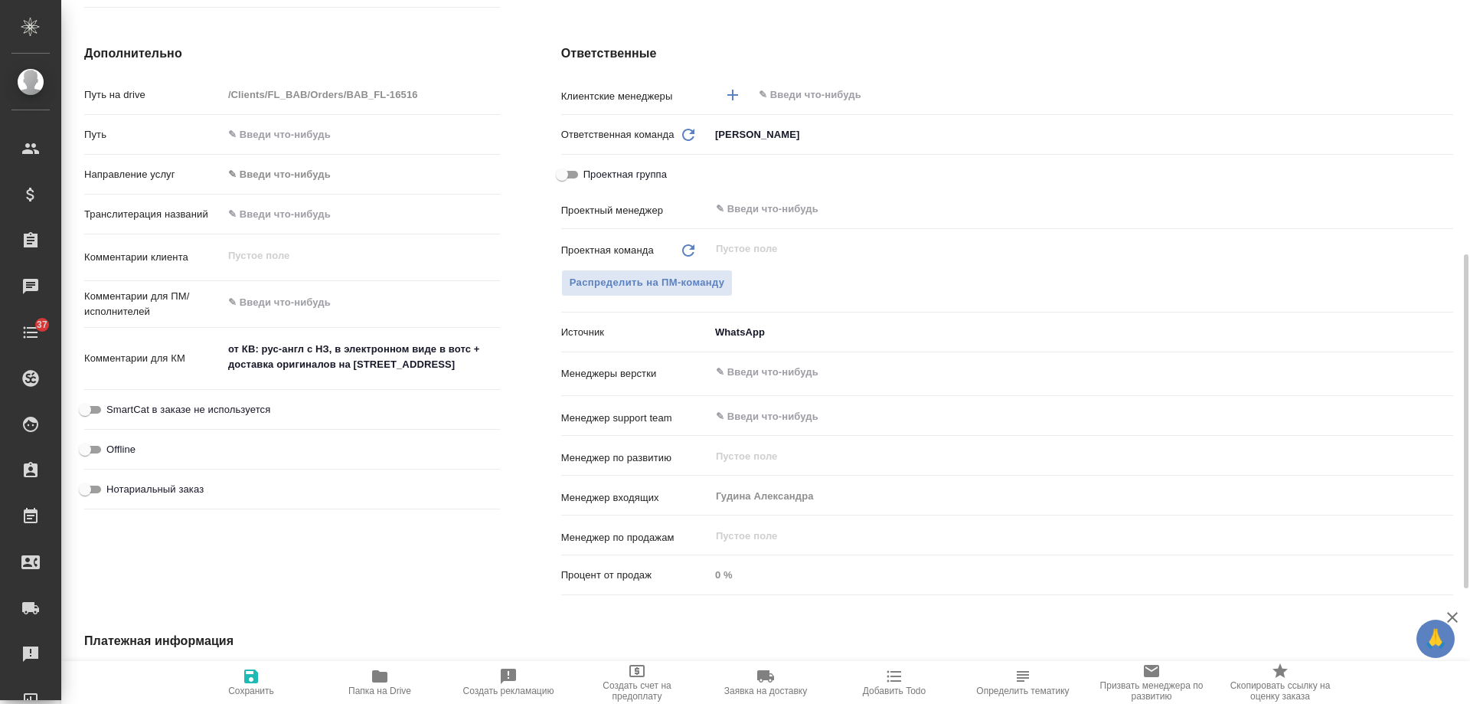
click at [165, 486] on span "Нотариальный заказ" at bounding box center [154, 489] width 97 height 15
click at [113, 486] on input "Нотариальный заказ" at bounding box center [84, 489] width 55 height 18
checkbox input "true"
type textarea "x"
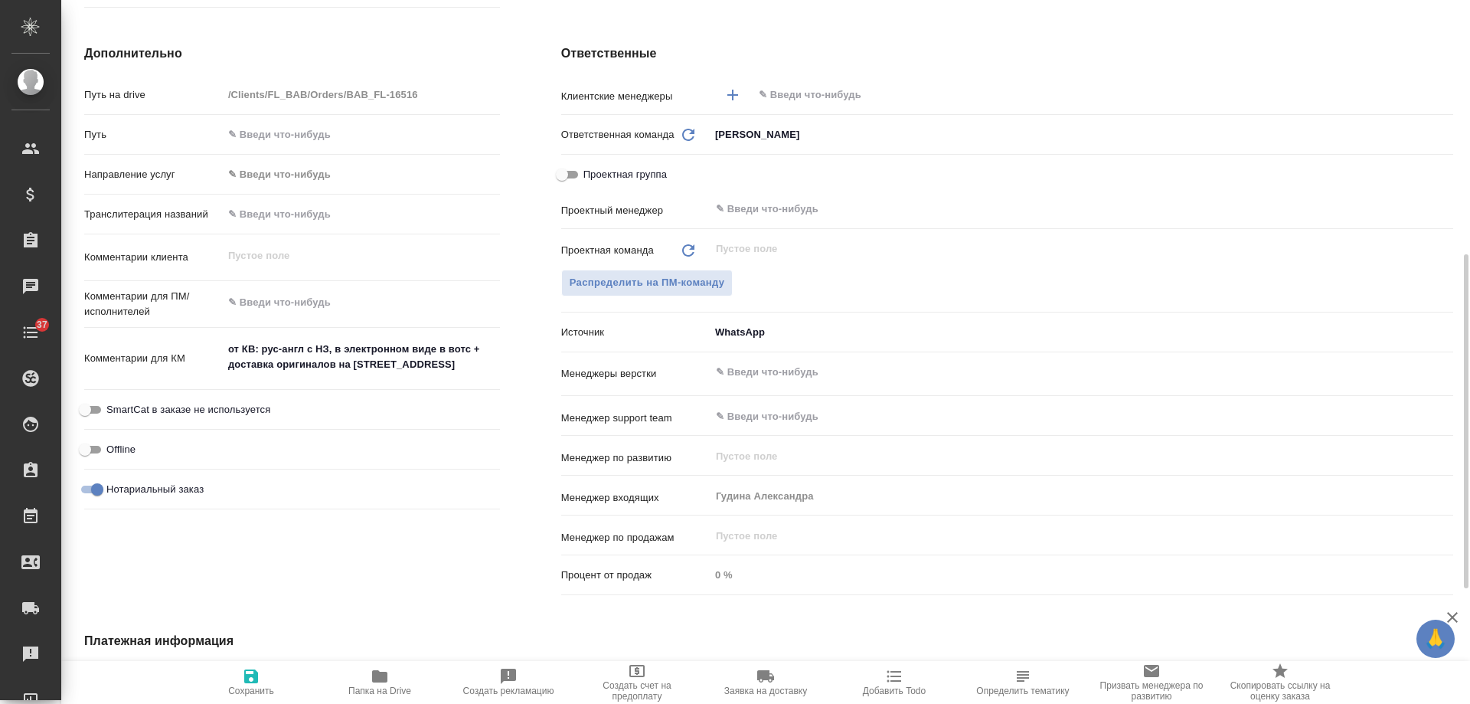
type textarea "x"
click at [248, 683] on icon "button" at bounding box center [251, 676] width 14 height 14
type textarea "x"
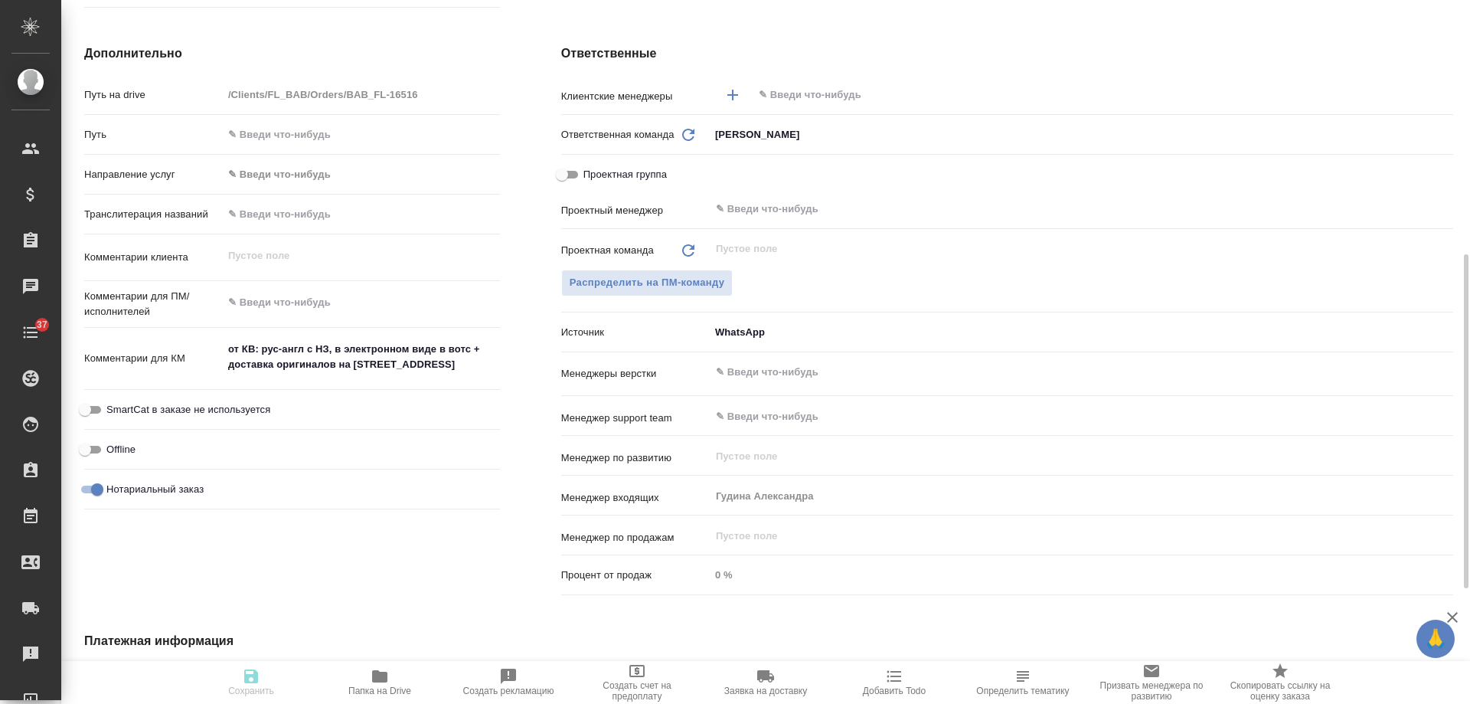
type textarea "x"
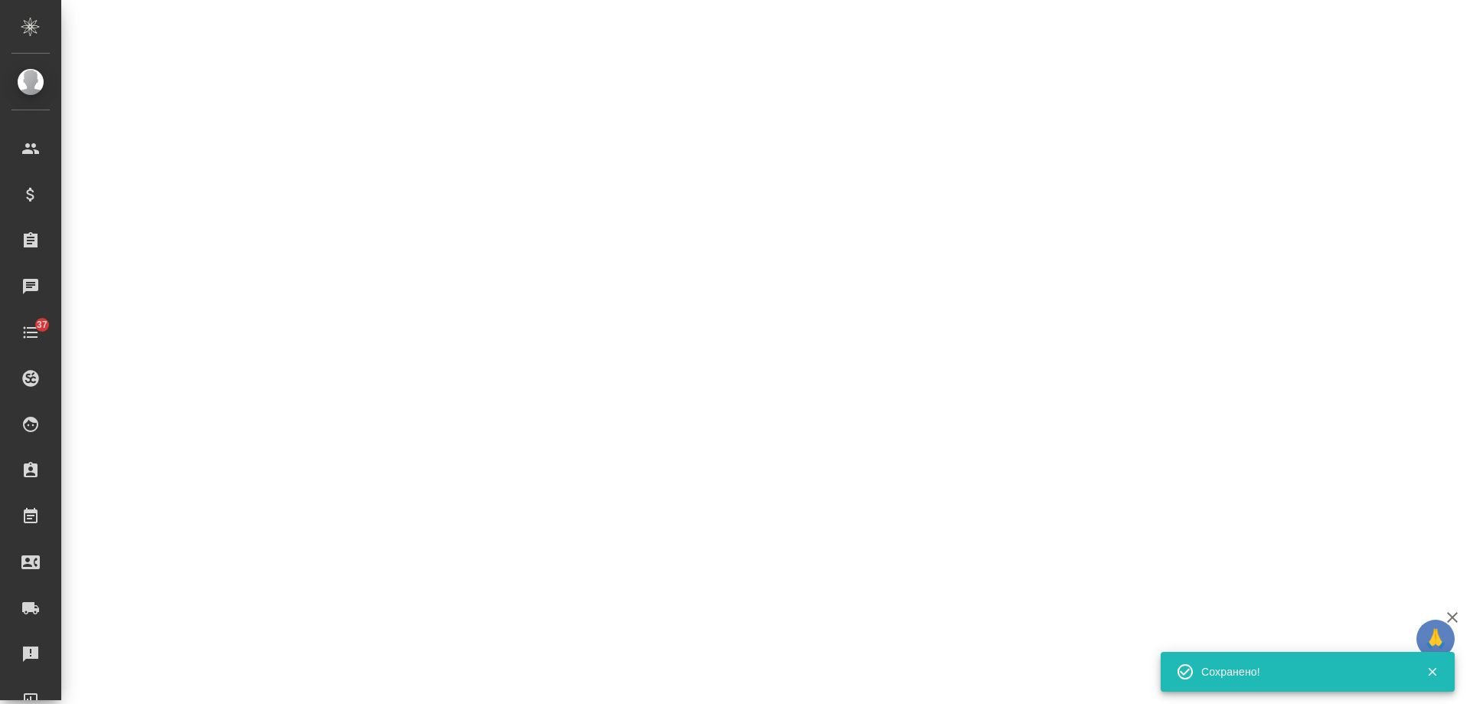
select select "RU"
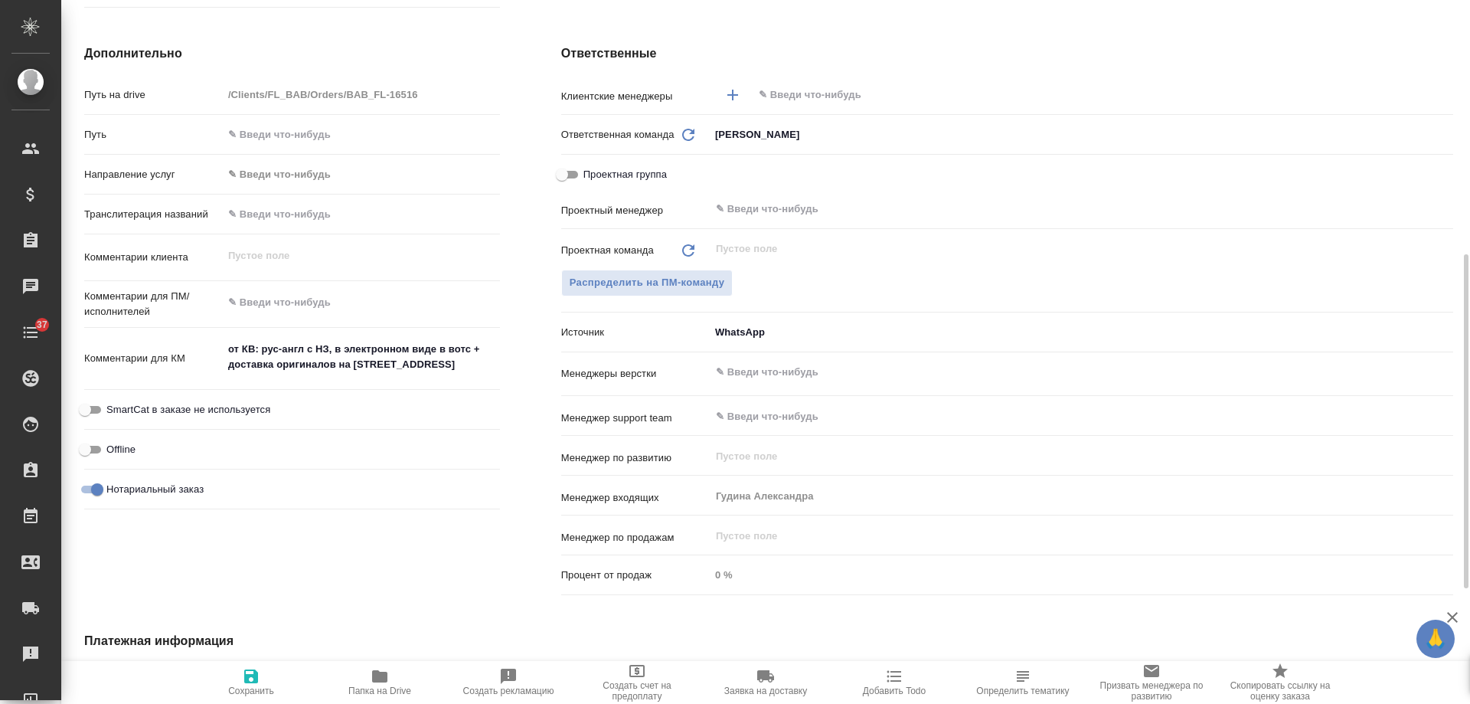
type textarea "x"
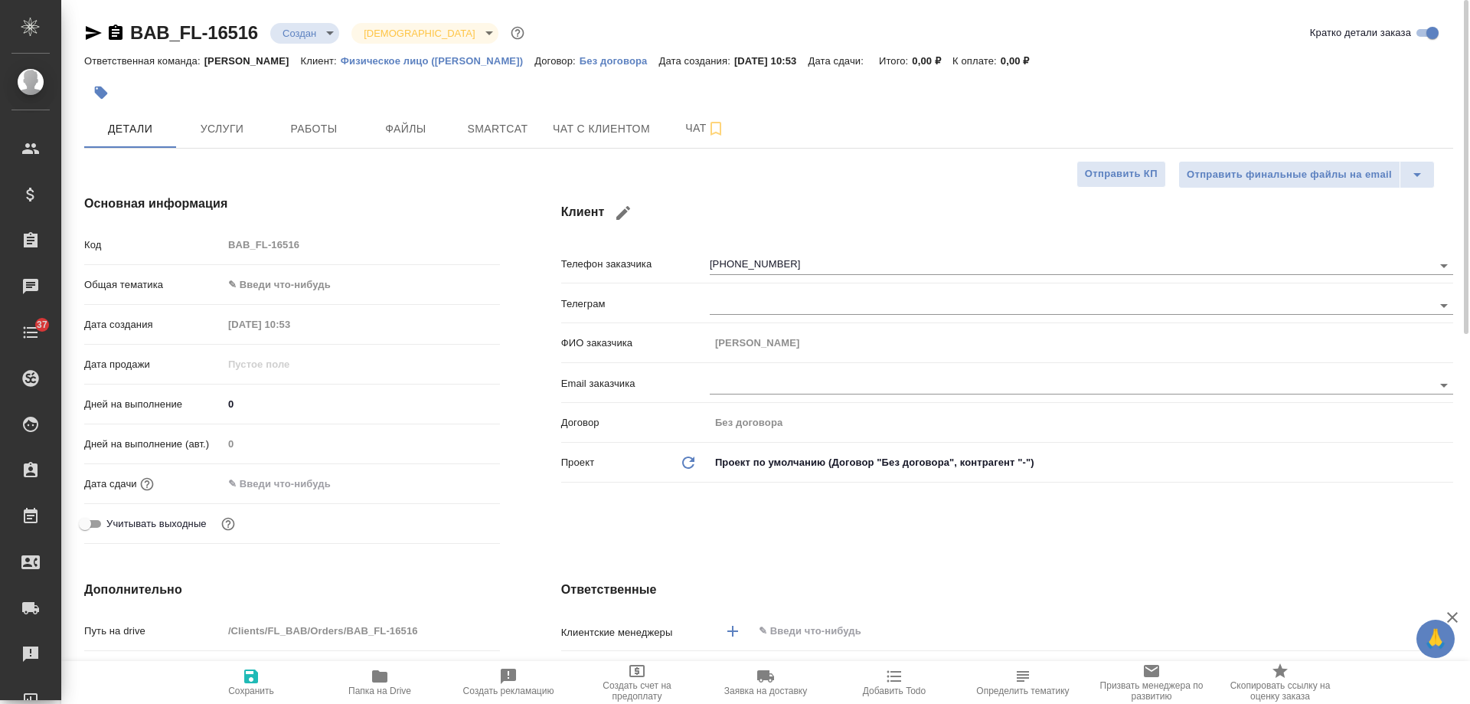
click at [113, 35] on icon "button" at bounding box center [116, 32] width 14 height 15
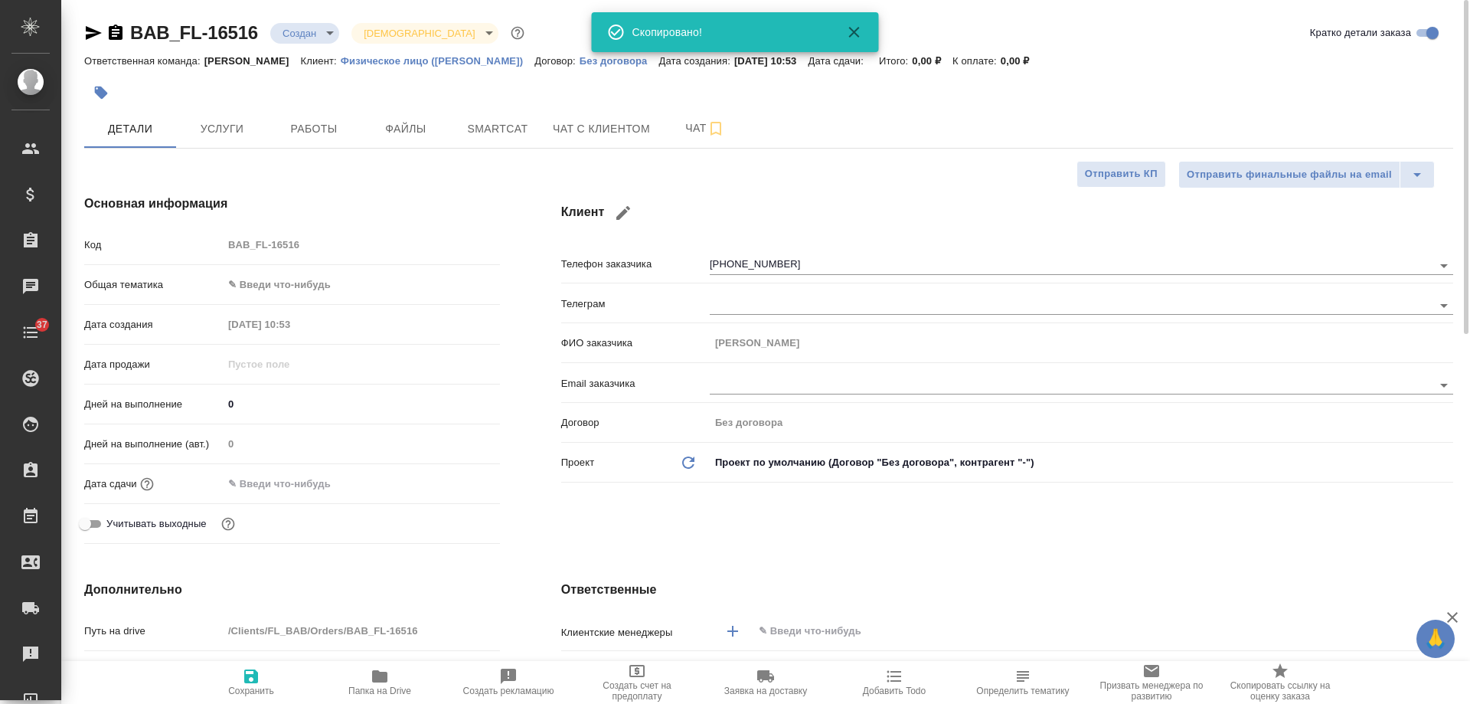
type textarea "x"
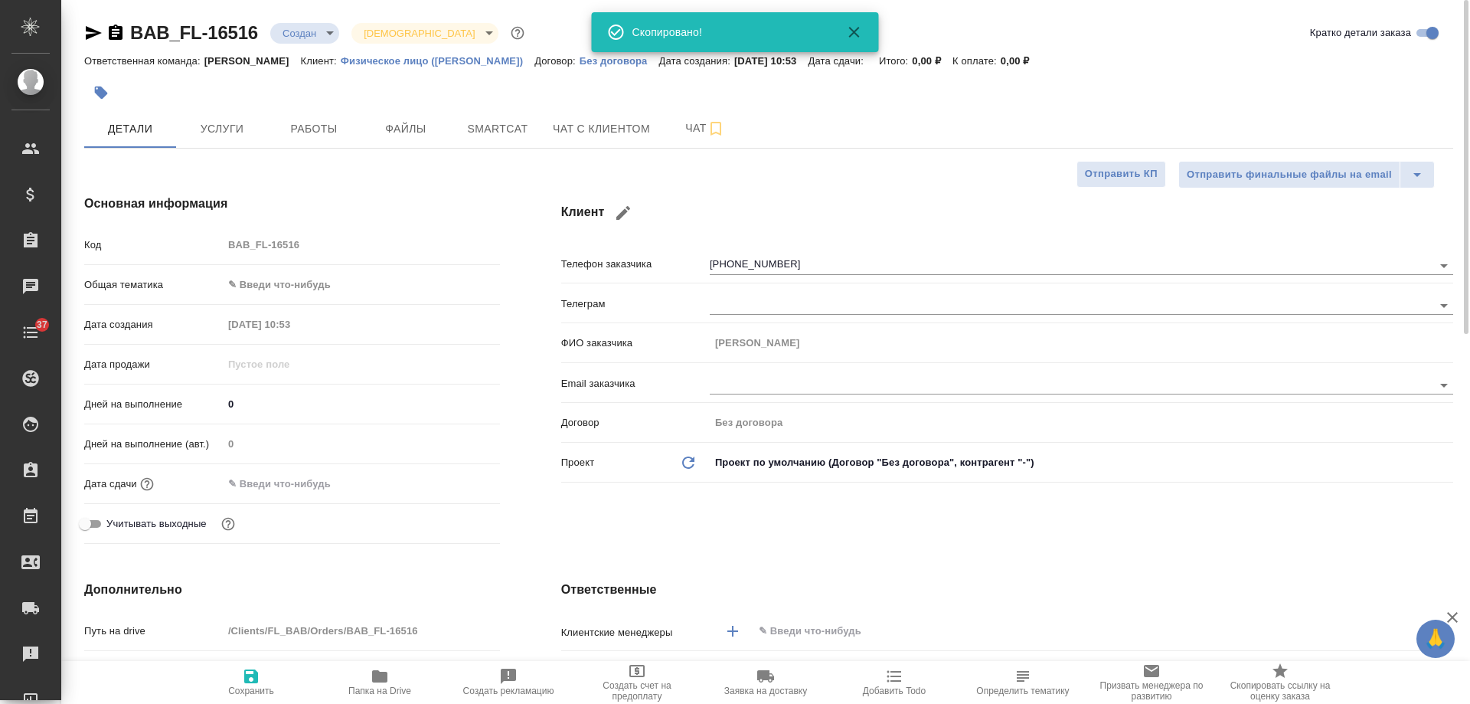
type textarea "x"
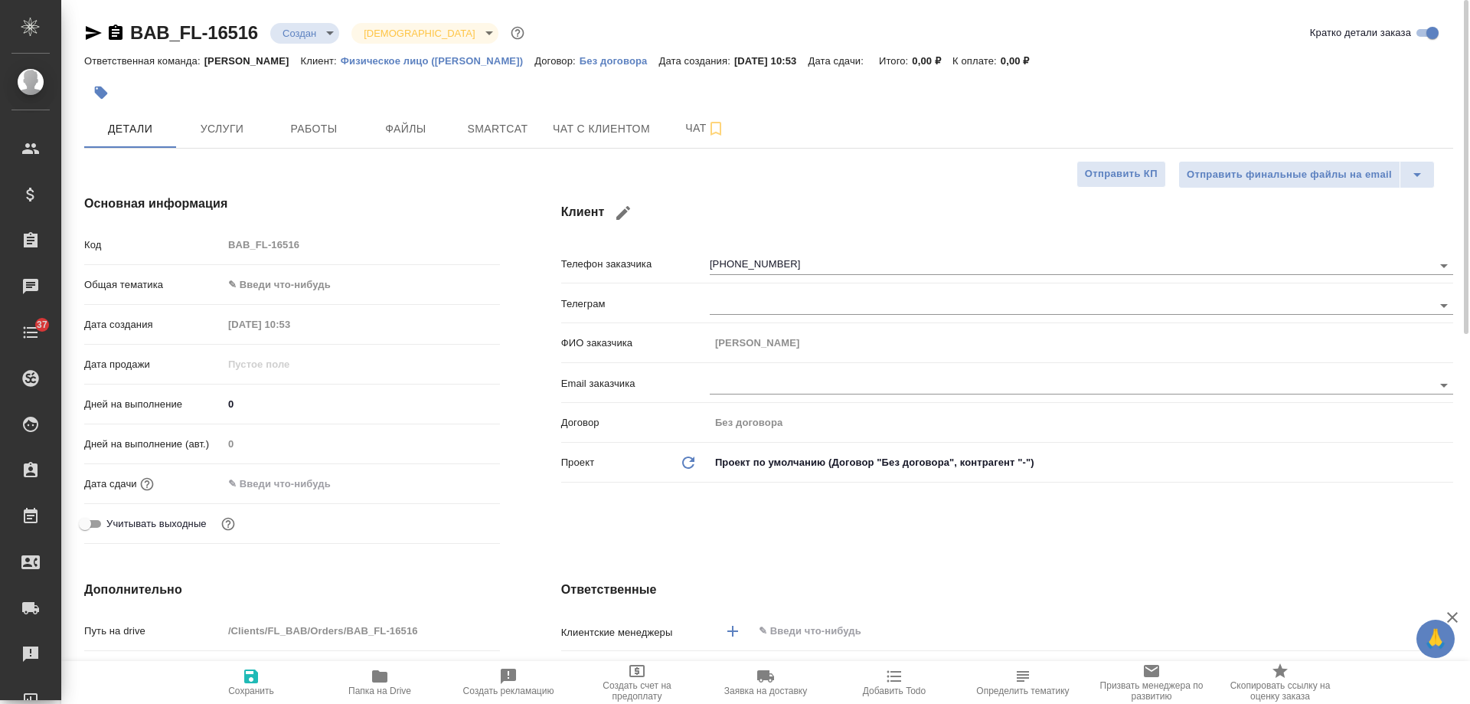
click at [832, 627] on input "text" at bounding box center [1077, 631] width 640 height 18
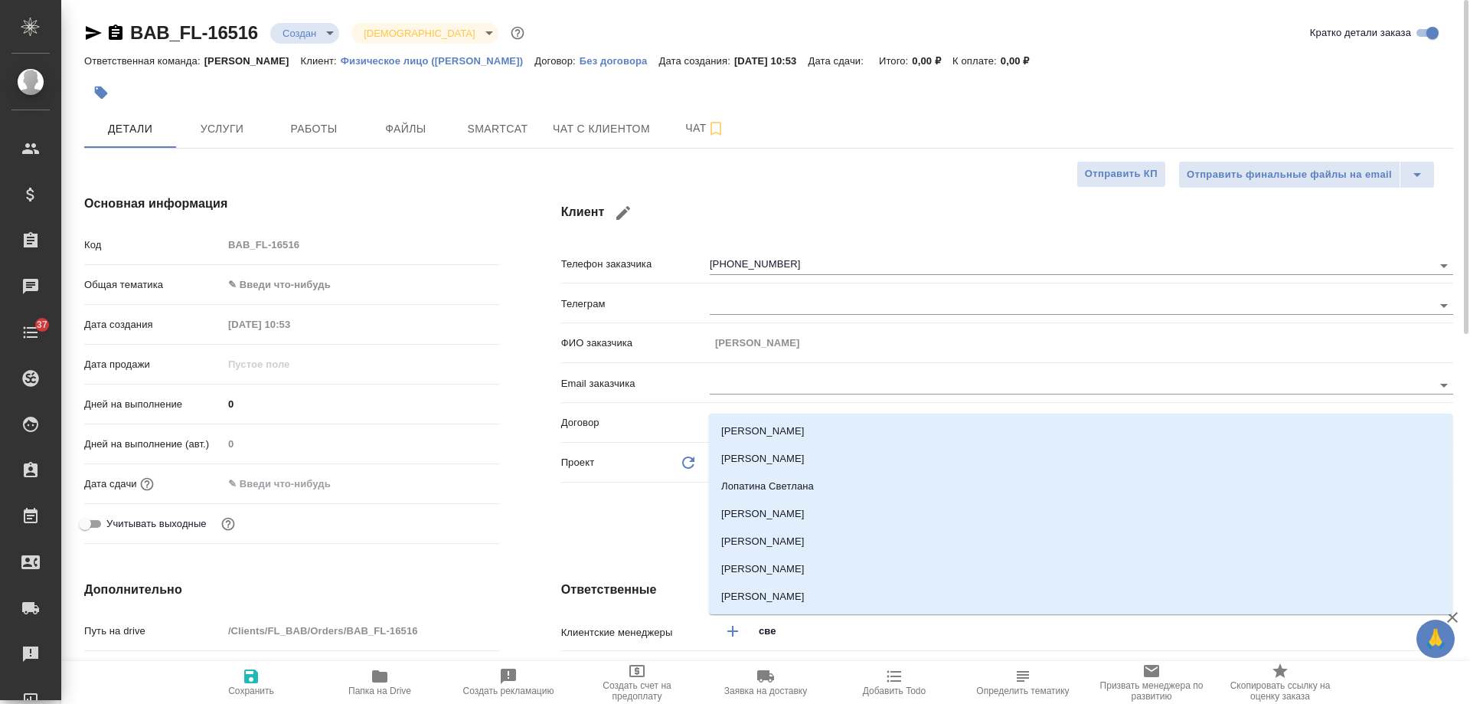
type input "свет"
click at [802, 430] on li "Зайцева Светлана" at bounding box center [1081, 431] width 744 height 28
type textarea "x"
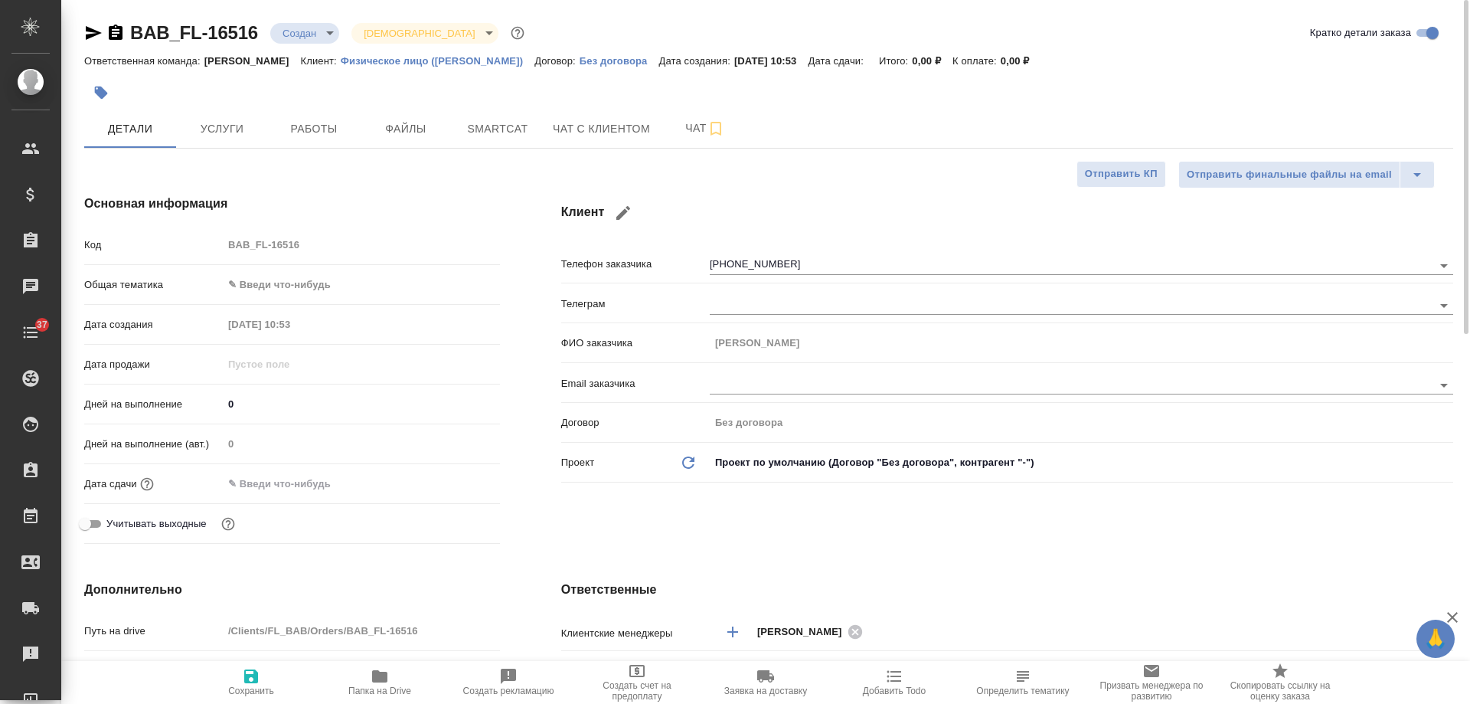
click at [250, 685] on span "Сохранить" at bounding box center [251, 690] width 46 height 11
type textarea "x"
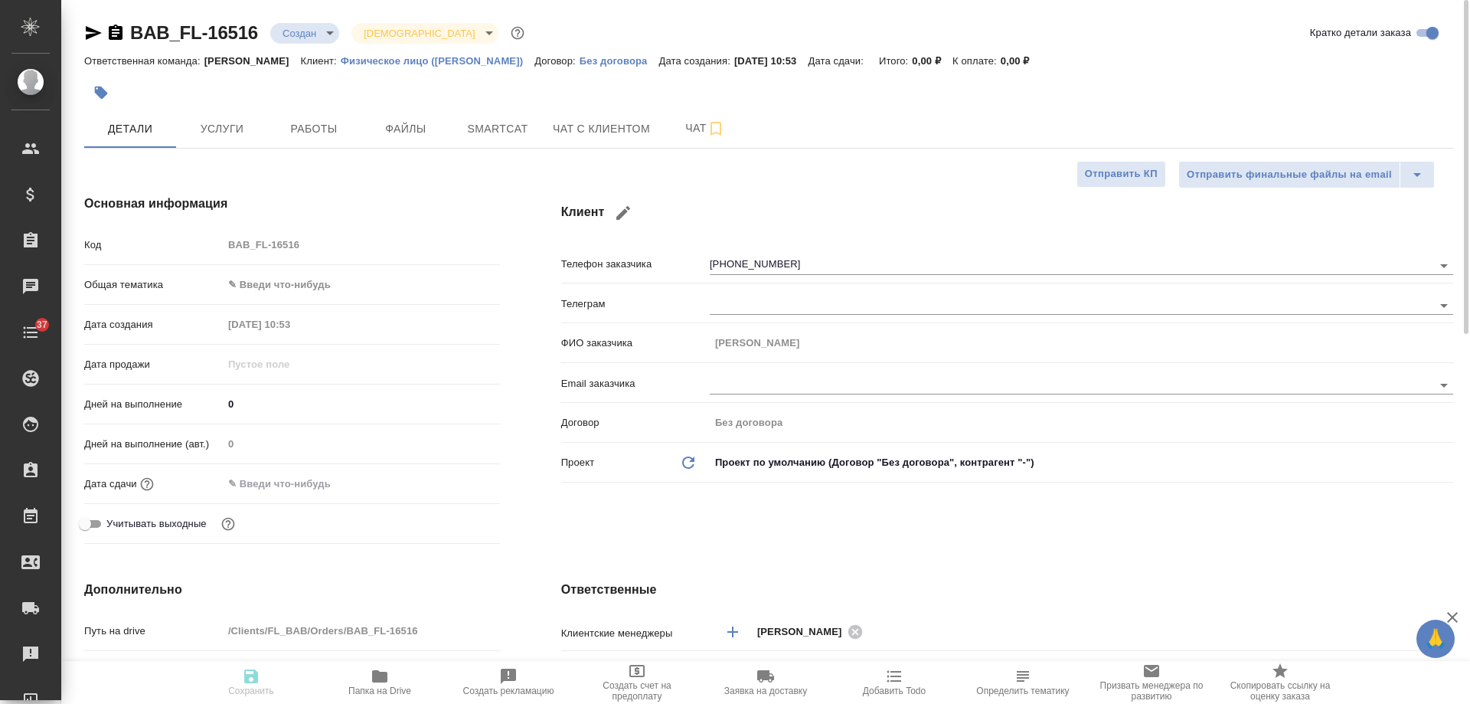
type textarea "x"
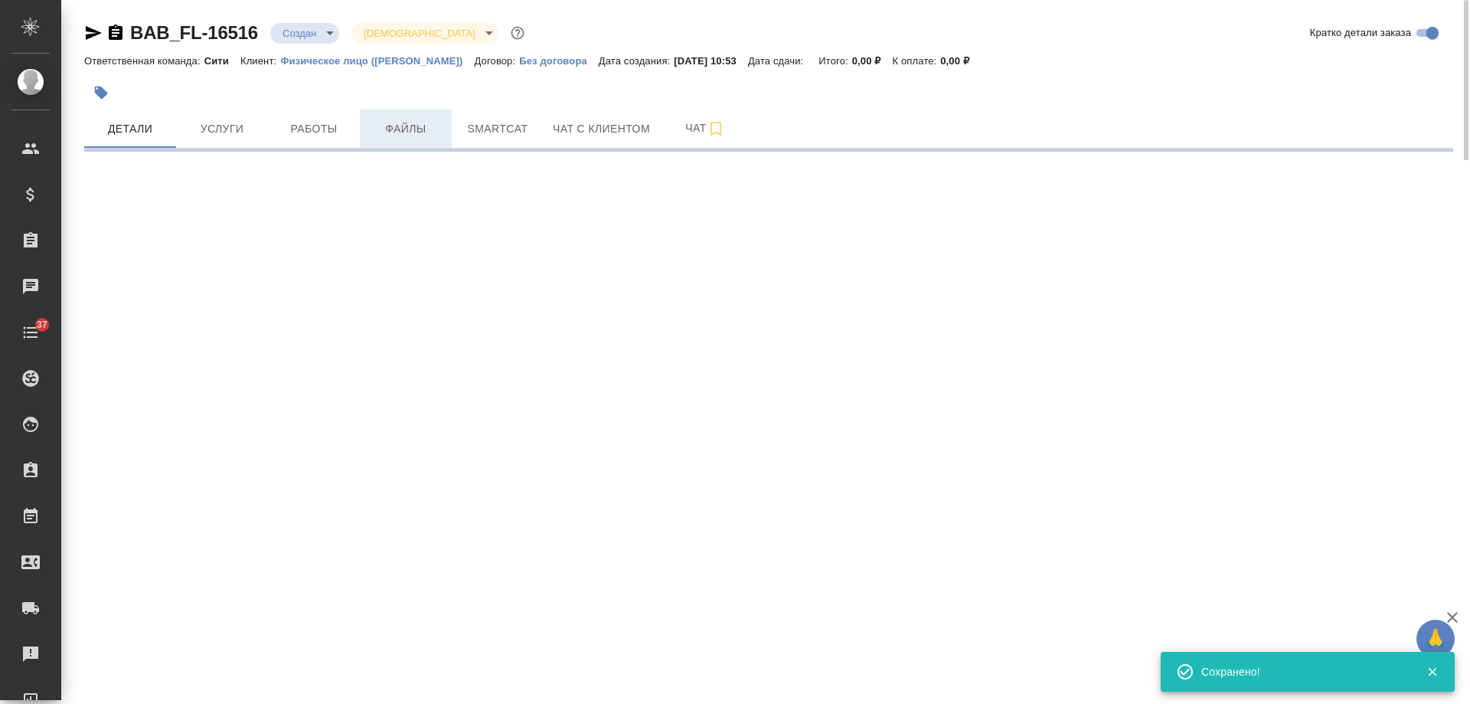
select select "RU"
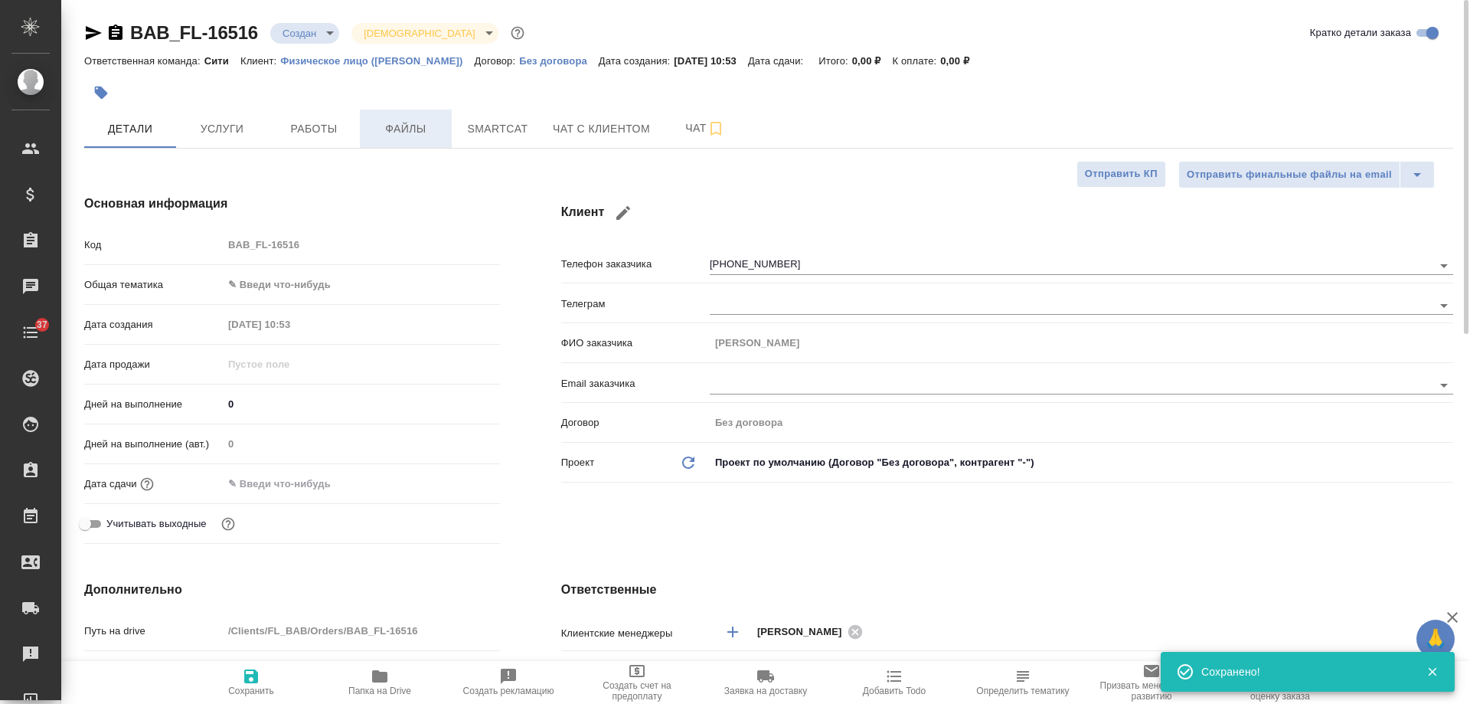
type textarea "x"
click at [410, 123] on span "Файлы" at bounding box center [406, 128] width 74 height 19
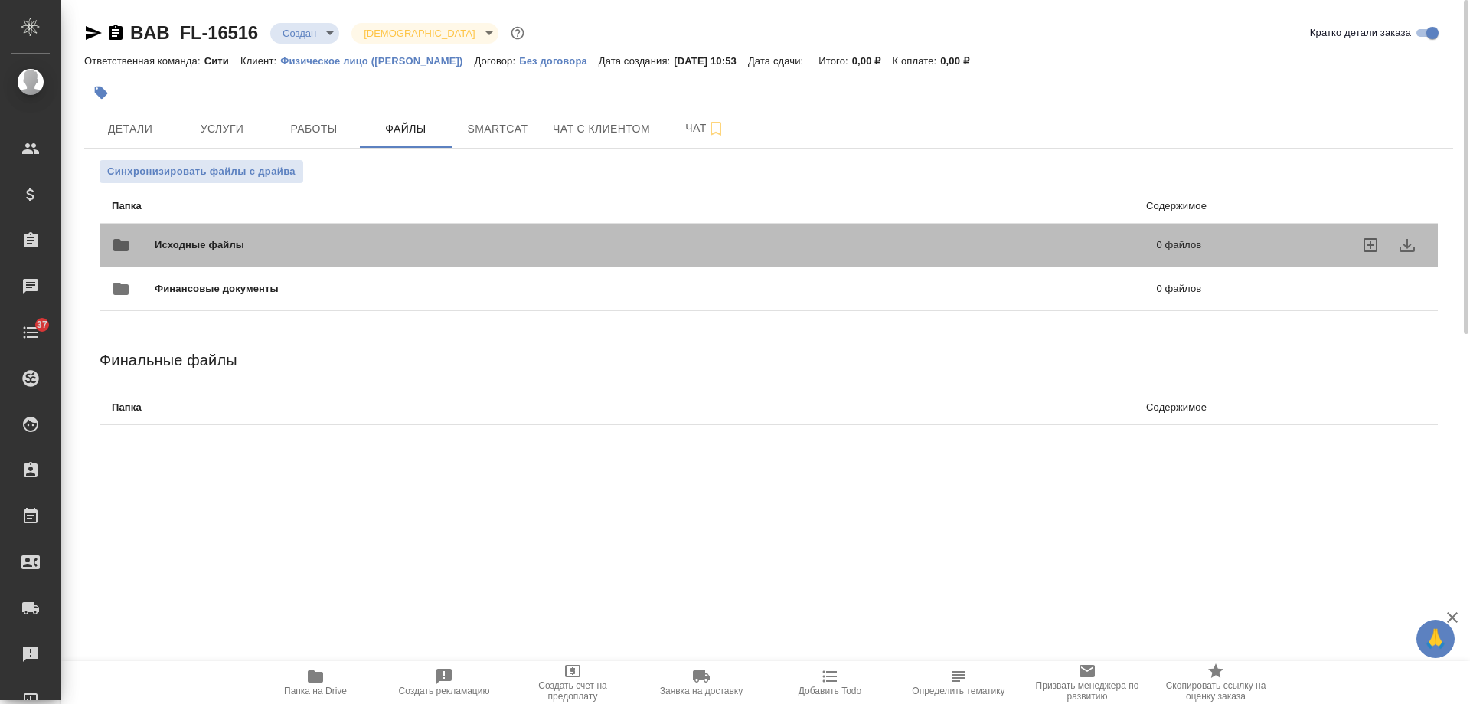
click at [510, 249] on span "Исходные файлы" at bounding box center [428, 244] width 546 height 15
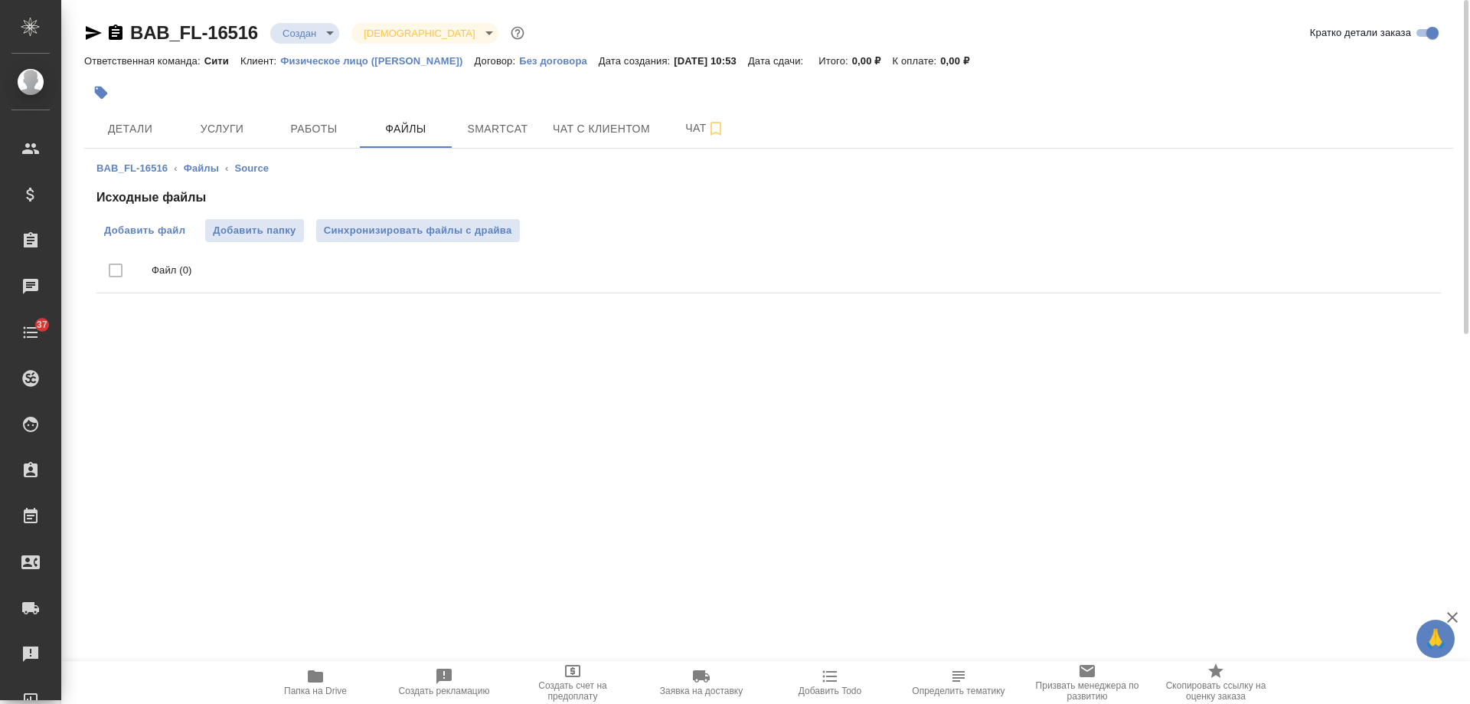
click at [135, 234] on span "Добавить файл" at bounding box center [144, 230] width 81 height 15
click at [0, 0] on input "Добавить файл" at bounding box center [0, 0] width 0 height 0
click at [838, 672] on icon "button" at bounding box center [830, 676] width 18 height 18
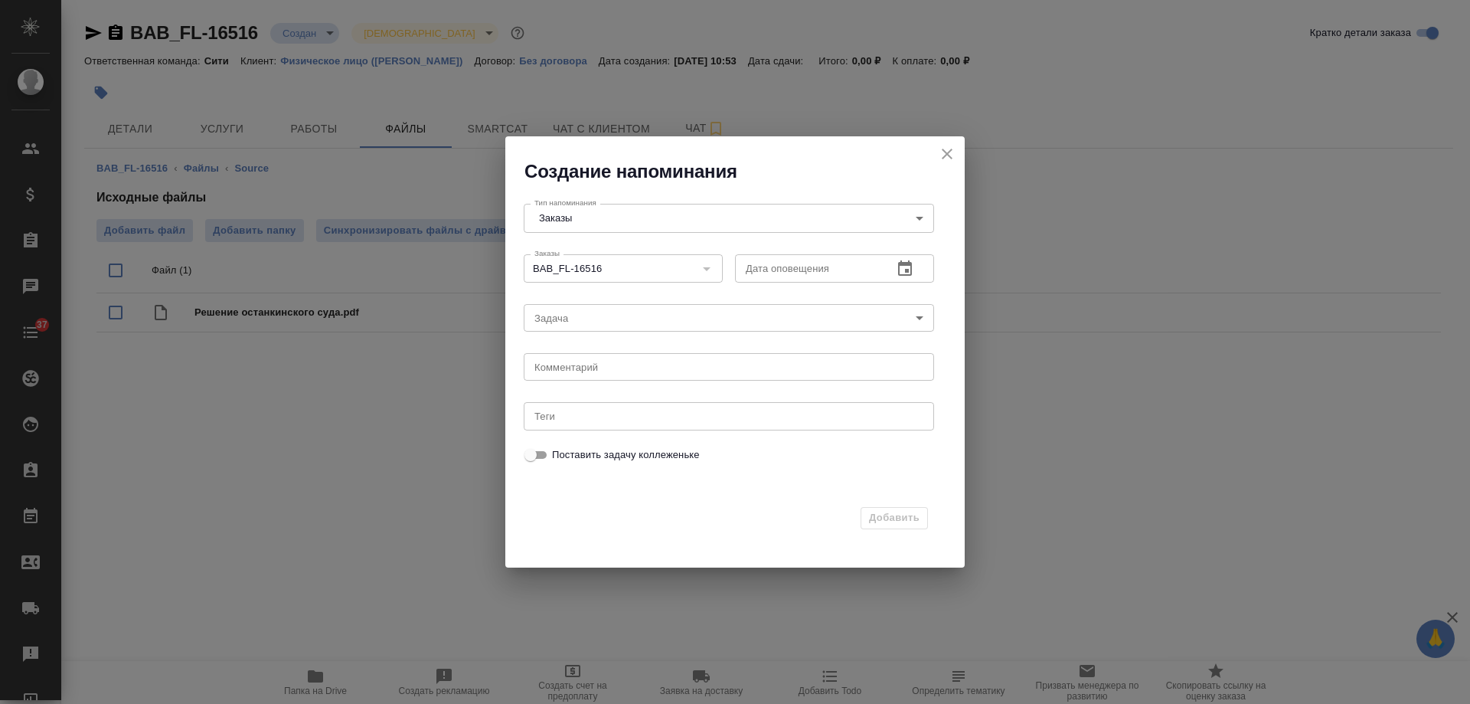
click at [910, 267] on icon "button" at bounding box center [905, 267] width 14 height 15
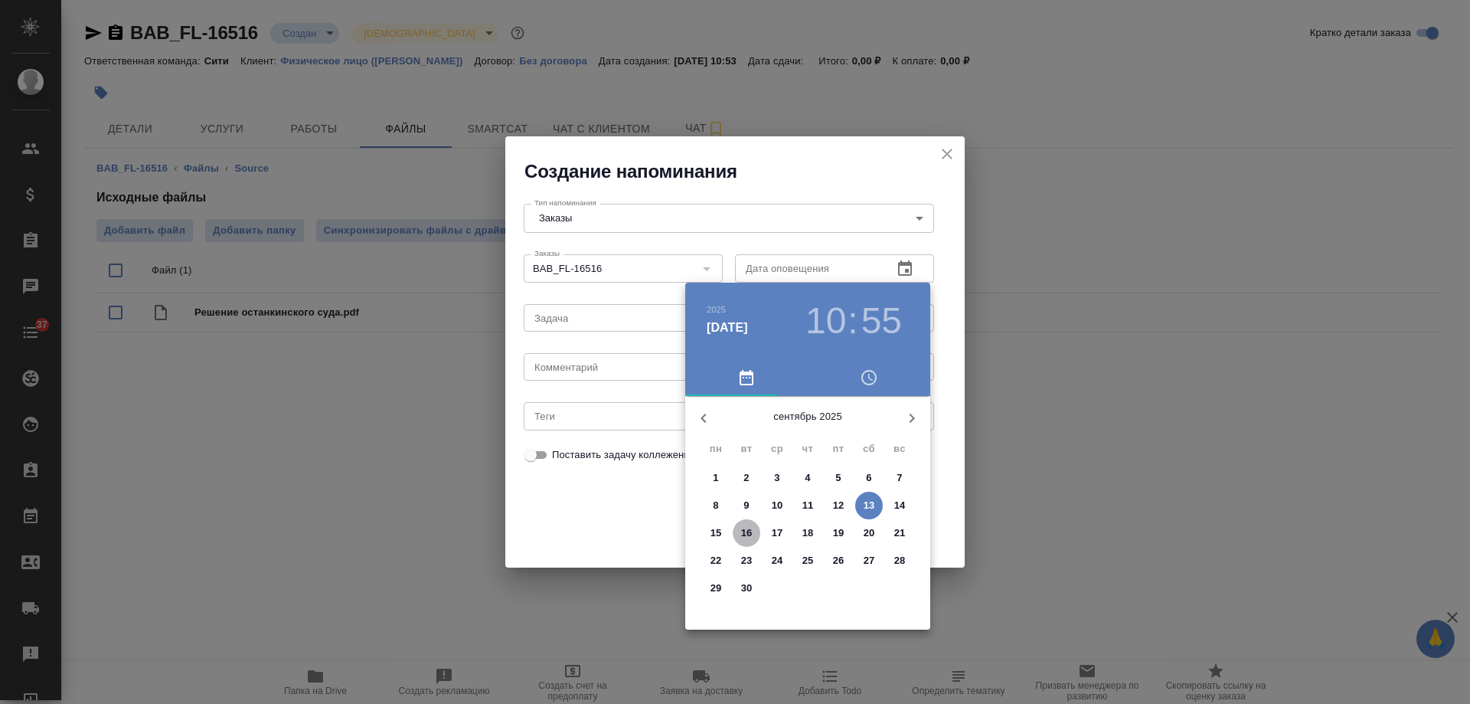
click at [750, 534] on p "16" at bounding box center [746, 532] width 11 height 15
type input "16.09.2025 10:55"
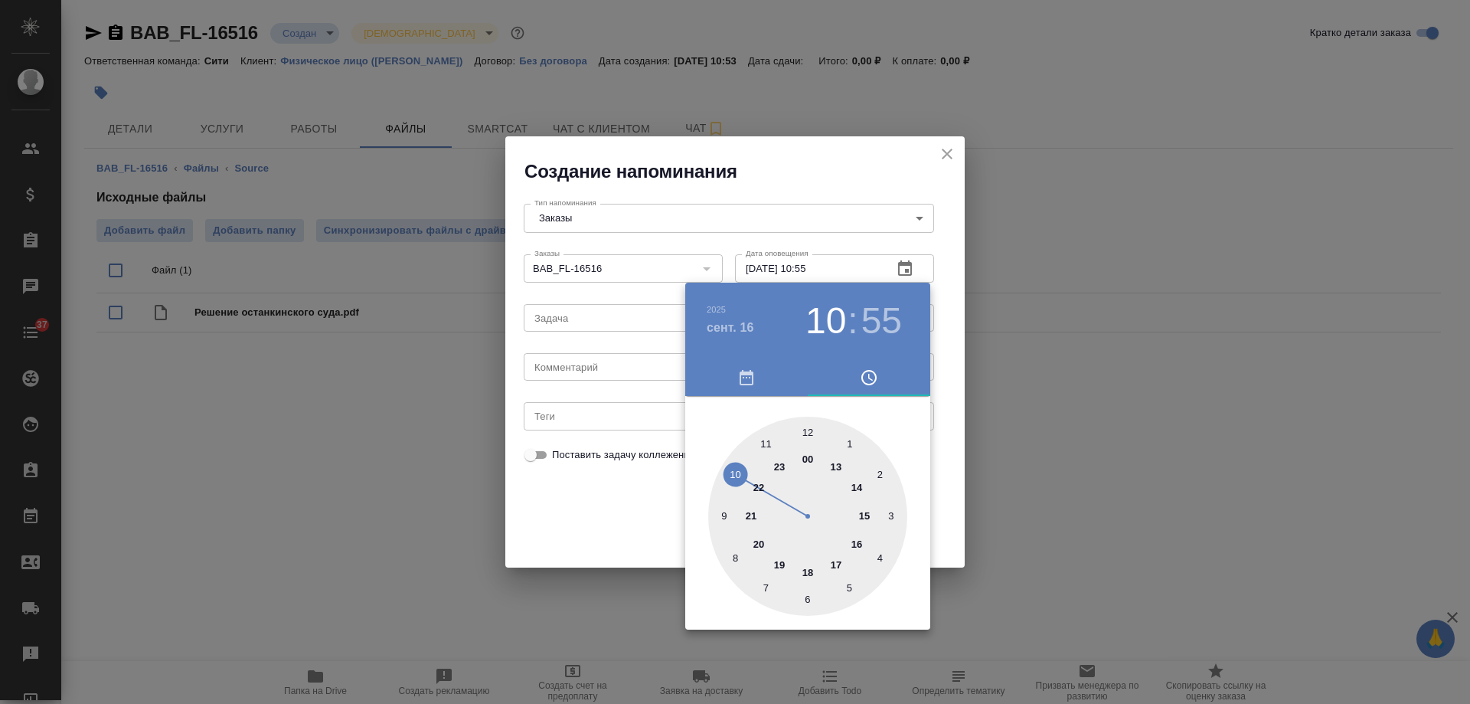
drag, startPoint x: 584, startPoint y: 349, endPoint x: 584, endPoint y: 365, distance: 16.1
click at [584, 352] on div at bounding box center [735, 352] width 1470 height 704
click at [584, 365] on div "2025 сент. 16 10 : 55 00 1 2 3 4 5 6 7 8 9 10 11 12 13 14 15 16 17 18 19 20 21 …" at bounding box center [735, 352] width 1470 height 704
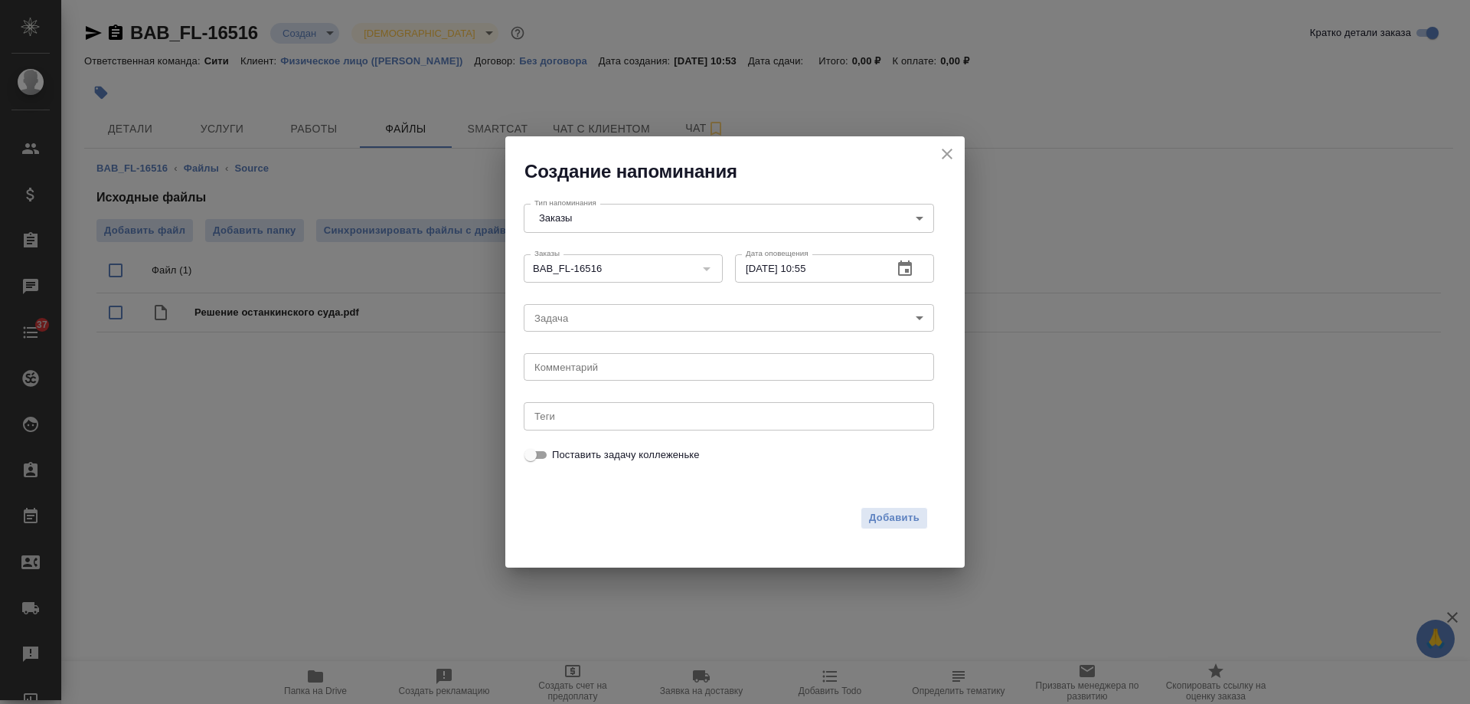
click at [584, 366] on div "2025 сент. 16 10 : 55 00 1 2 3 4 5 6 7 8 9 10 11 12 13 14 15 16 17 18 19 20 21 …" at bounding box center [735, 352] width 1470 height 704
click at [584, 366] on textarea at bounding box center [728, 366] width 389 height 11
type textarea "инфа вотс"
click at [896, 512] on span "Добавить" at bounding box center [894, 518] width 51 height 18
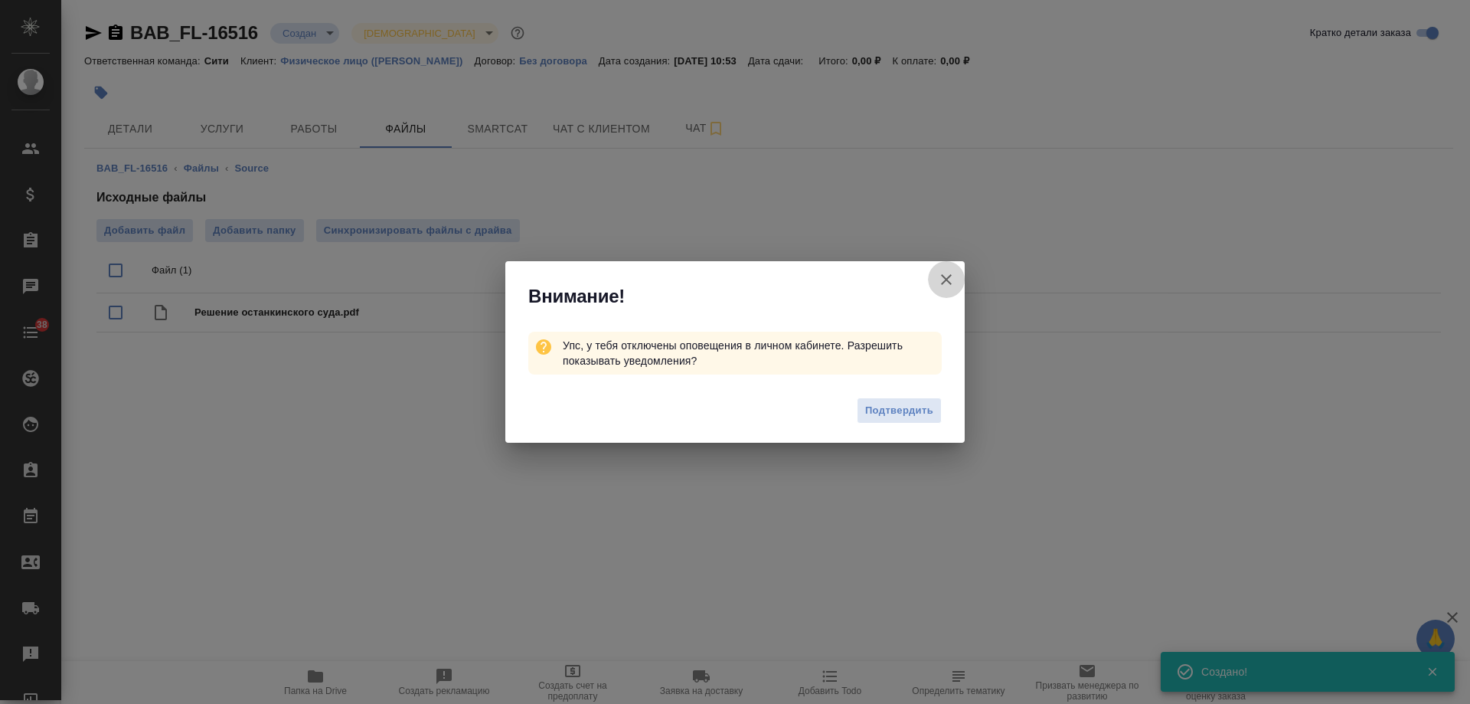
click at [942, 280] on icon "button" at bounding box center [946, 279] width 18 height 18
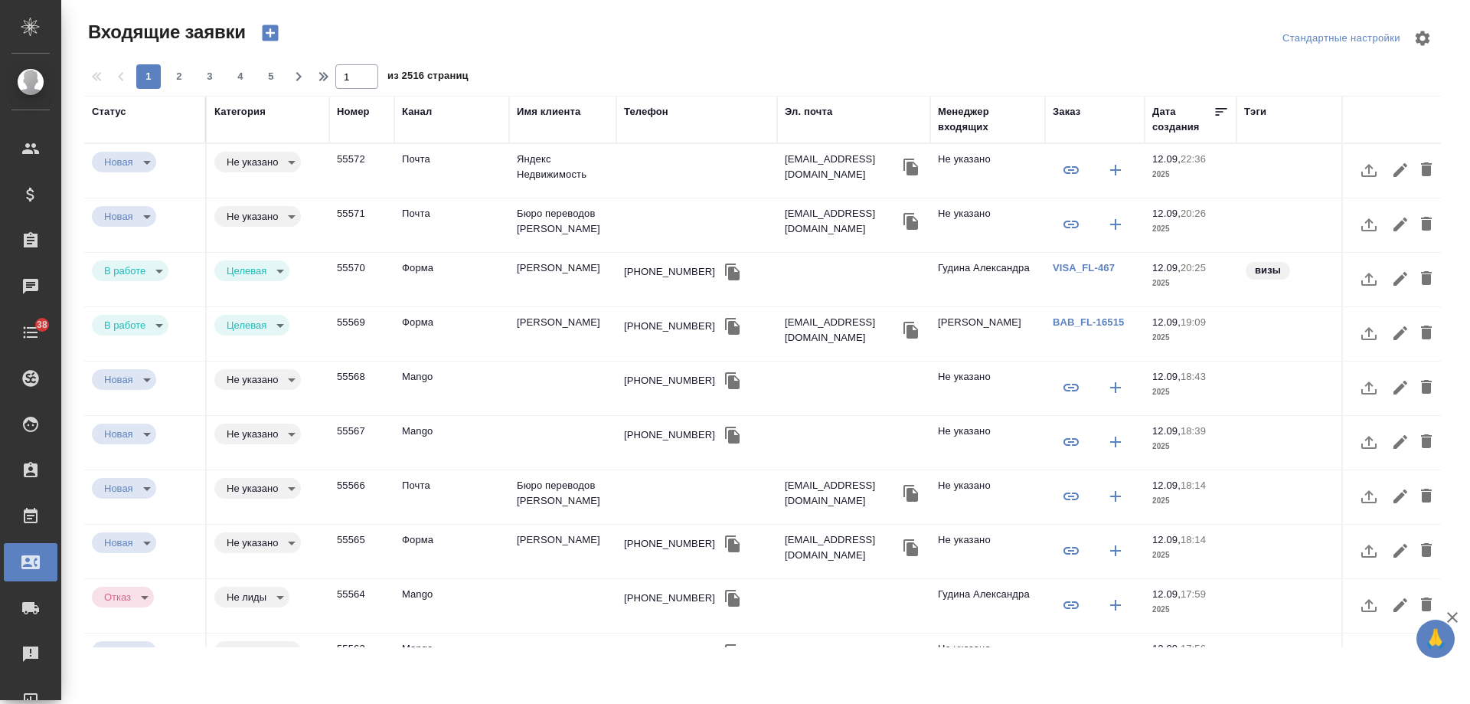
select select "RU"
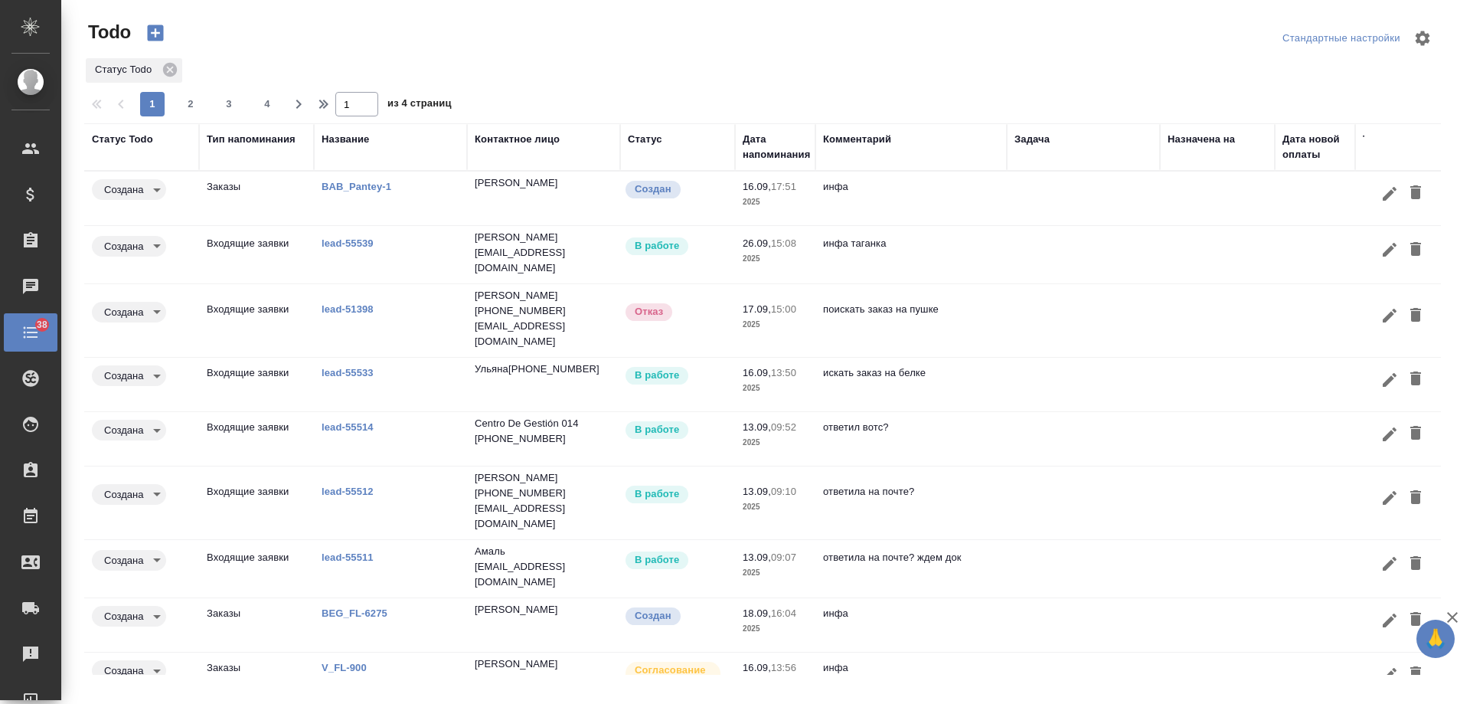
click at [764, 152] on div "Дата напоминания" at bounding box center [776, 147] width 67 height 31
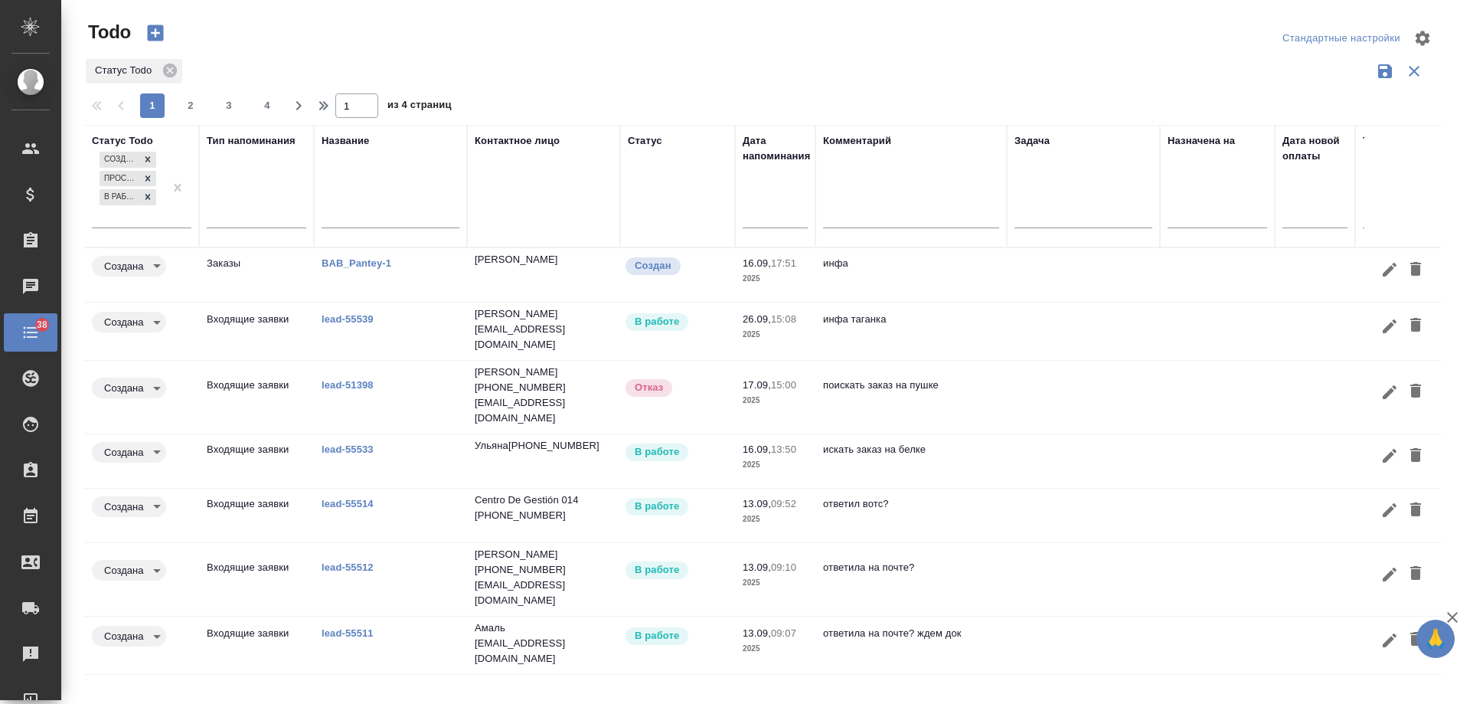
click at [776, 213] on input "text" at bounding box center [780, 214] width 56 height 21
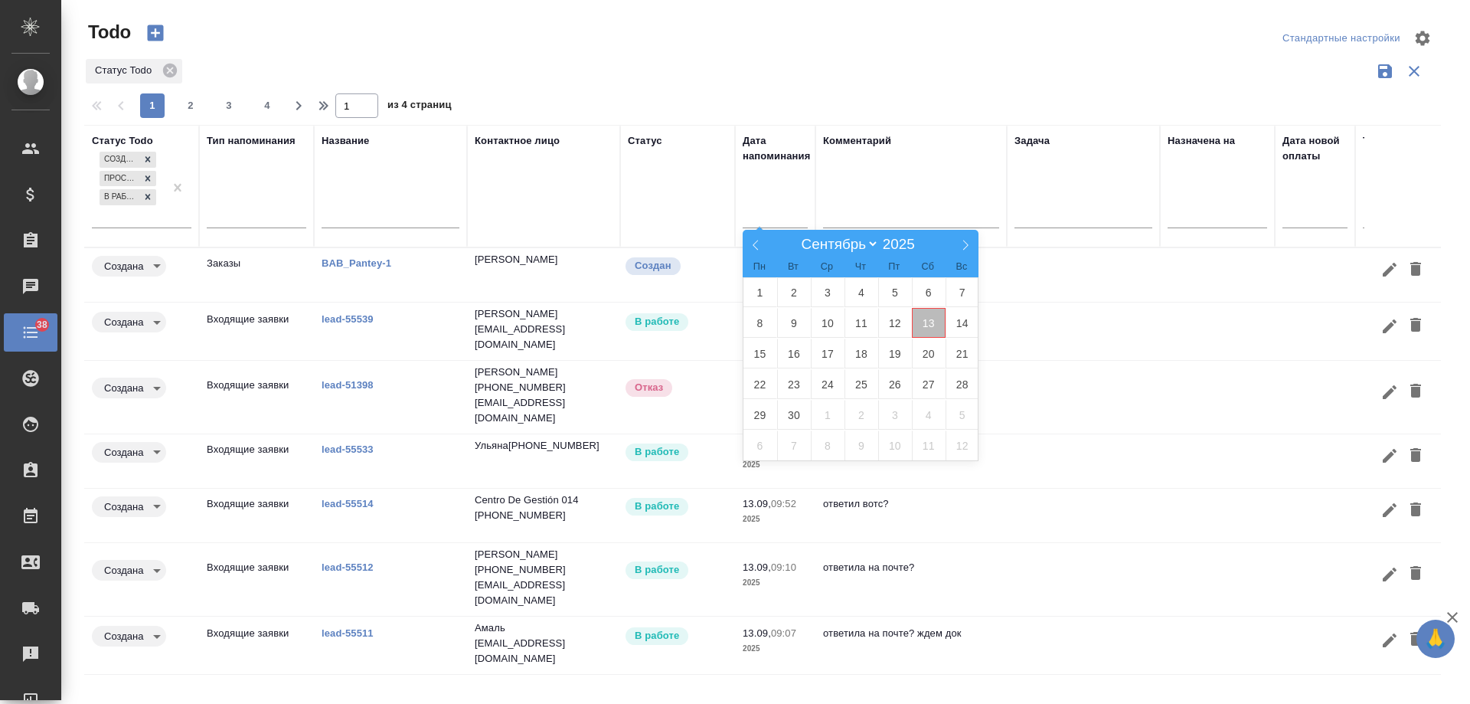
click at [923, 323] on span "13" at bounding box center [929, 323] width 34 height 30
type div "2025-09-12T21:00:00.000Z"
click at [962, 323] on span "14" at bounding box center [963, 323] width 34 height 30
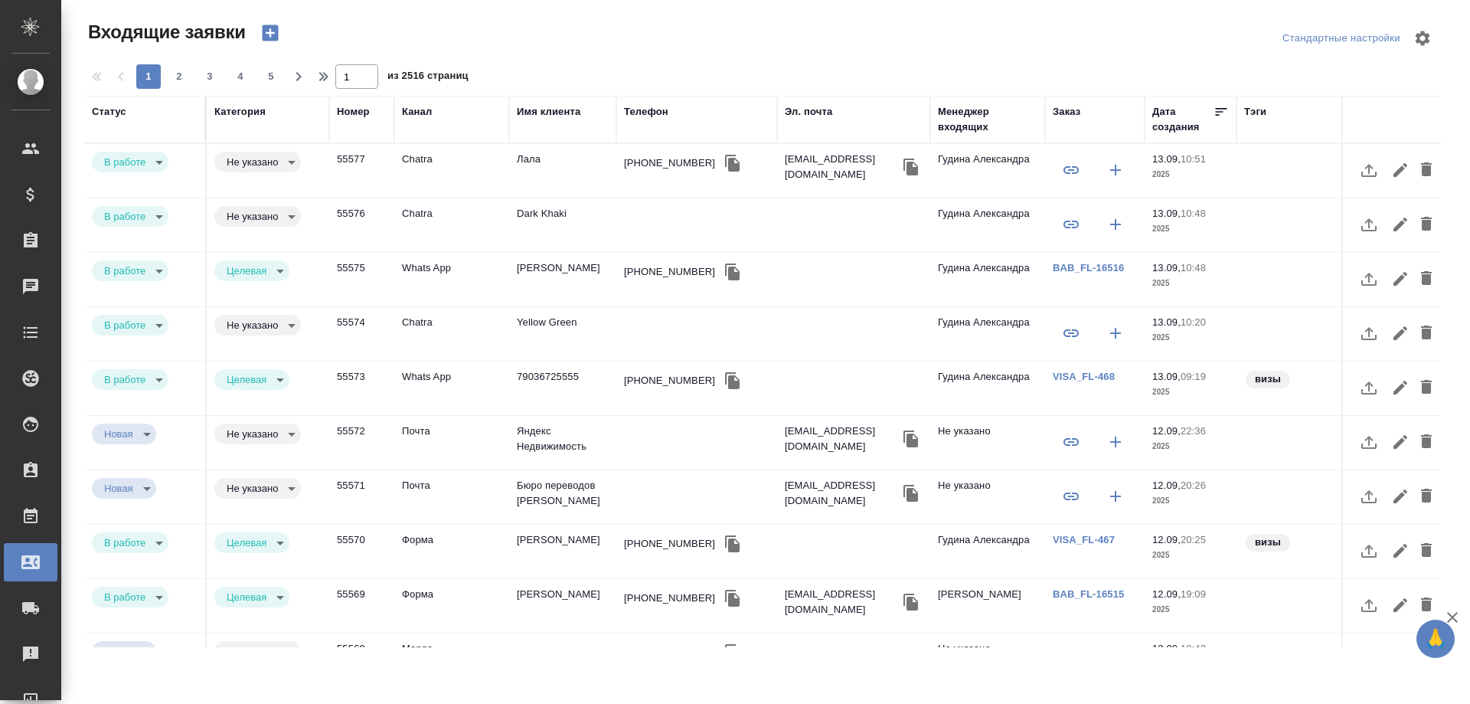
select select "RU"
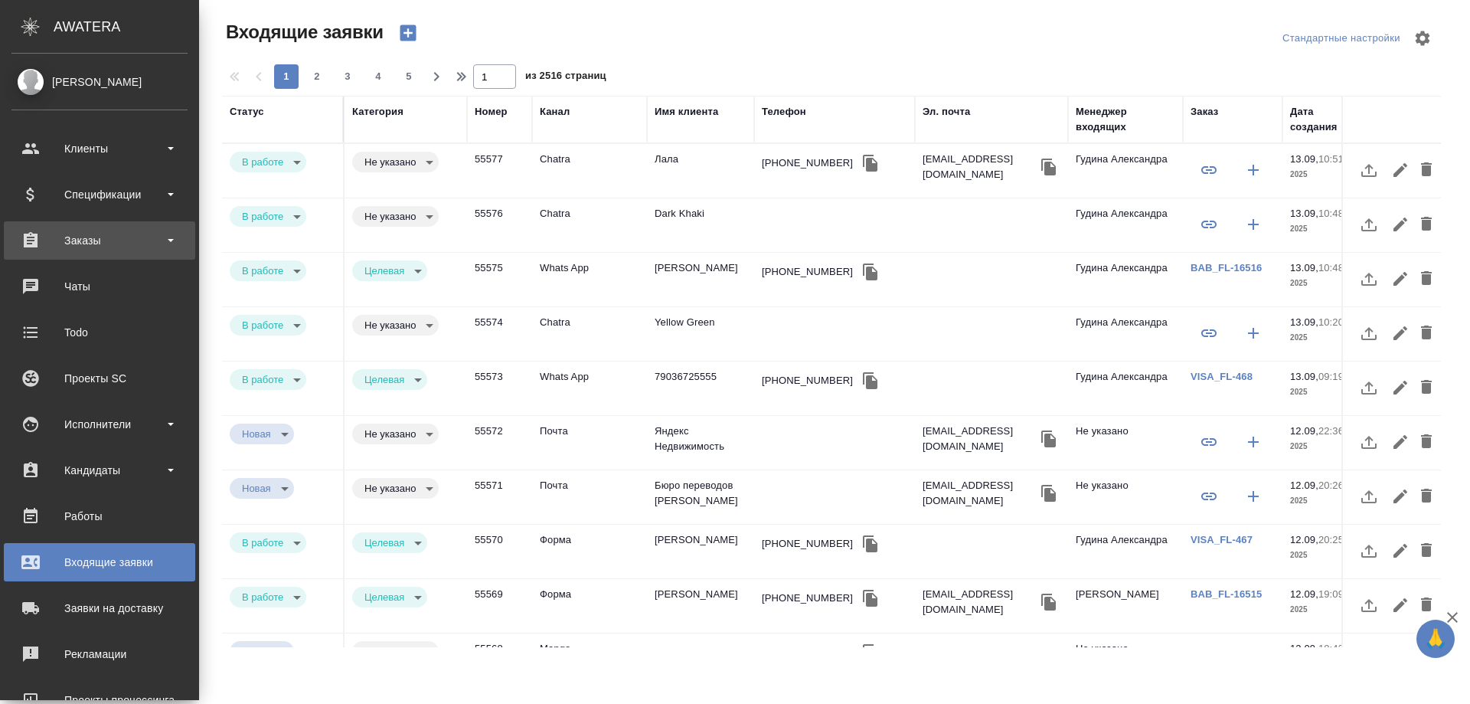
drag, startPoint x: 56, startPoint y: 244, endPoint x: 126, endPoint y: 305, distance: 92.8
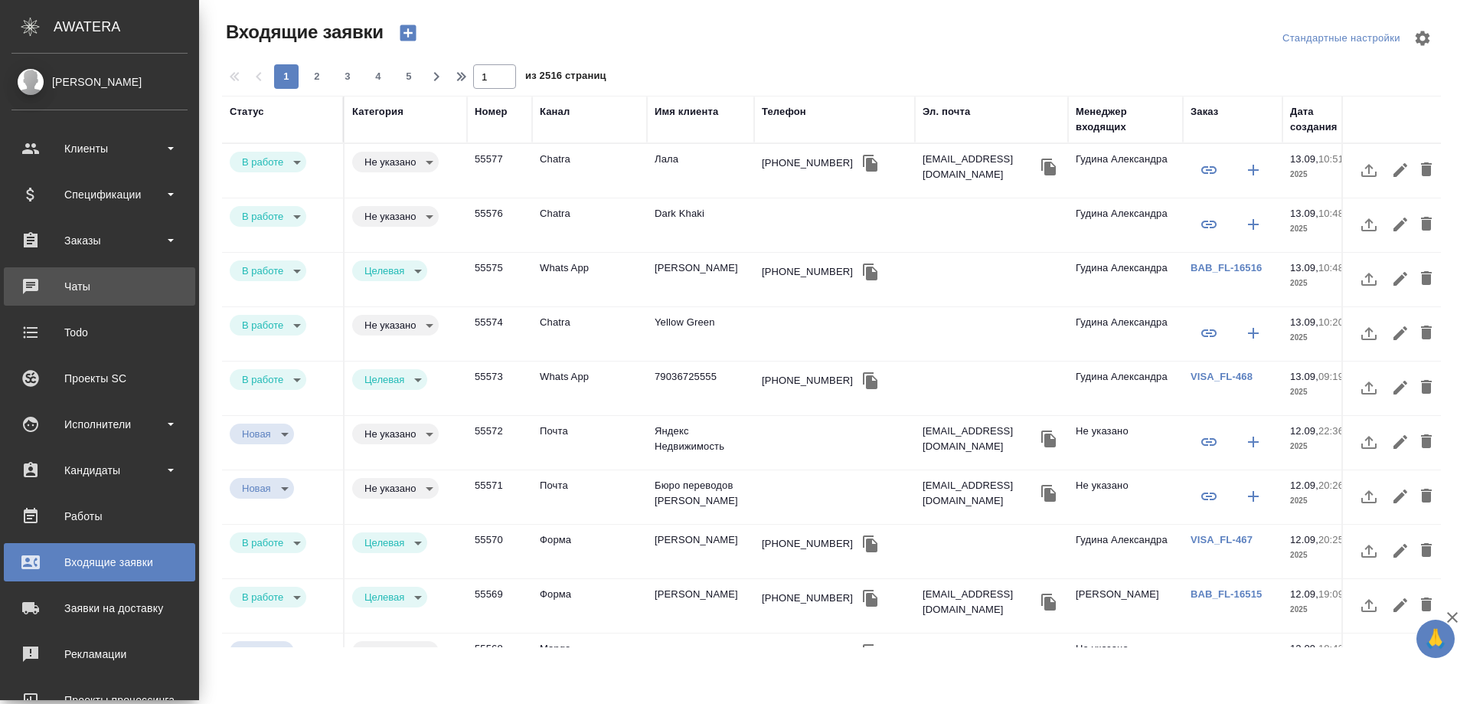
click at [56, 244] on div "Заказы" at bounding box center [99, 240] width 176 height 23
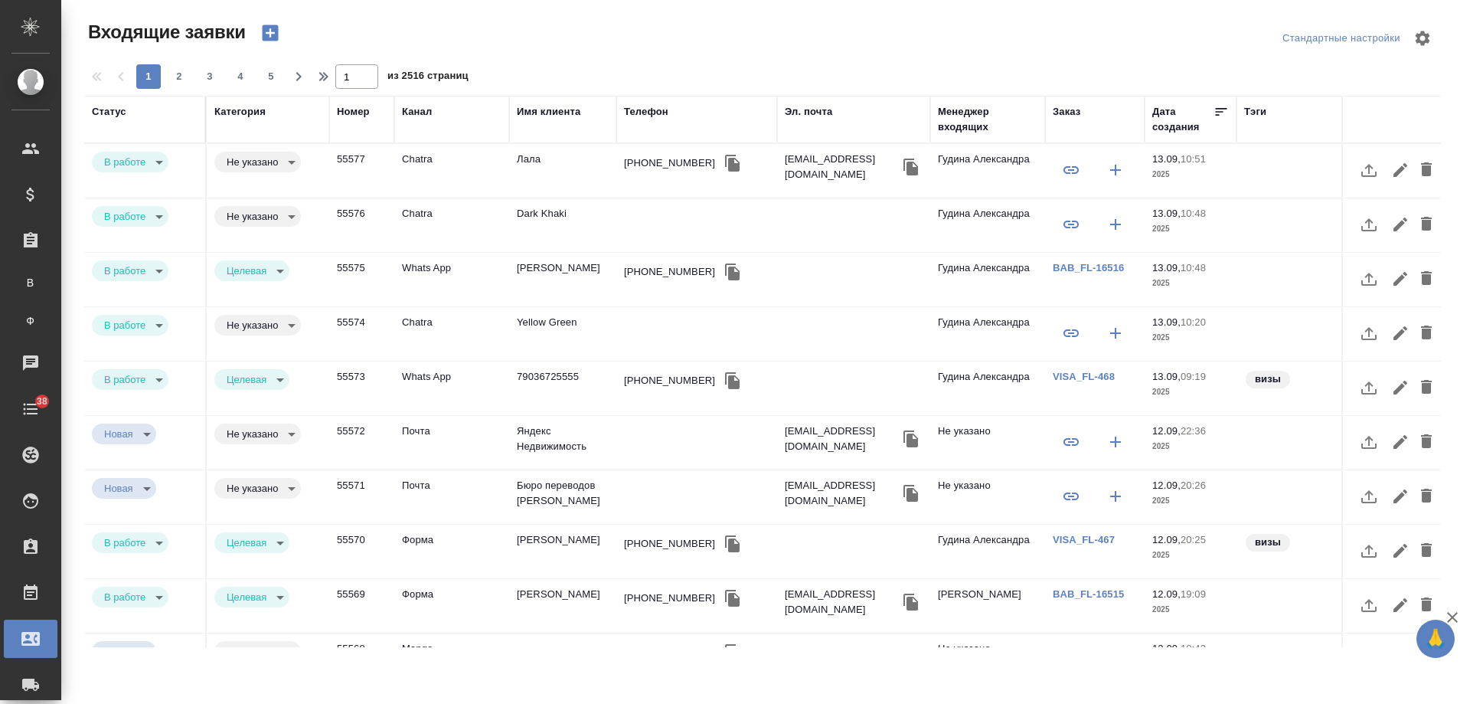
click at [569, 217] on td "Dark Khaki" at bounding box center [562, 225] width 107 height 54
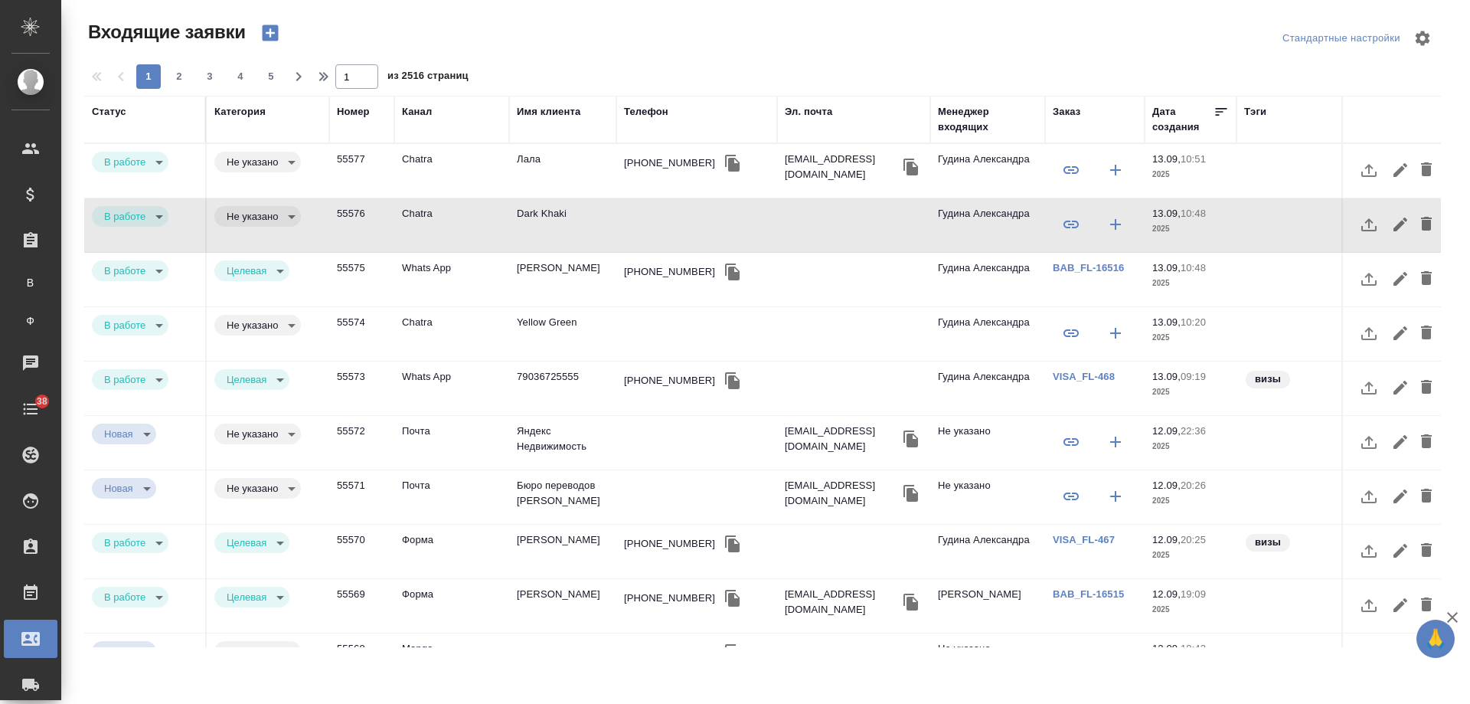
click at [566, 316] on td "Yellow Green" at bounding box center [562, 334] width 107 height 54
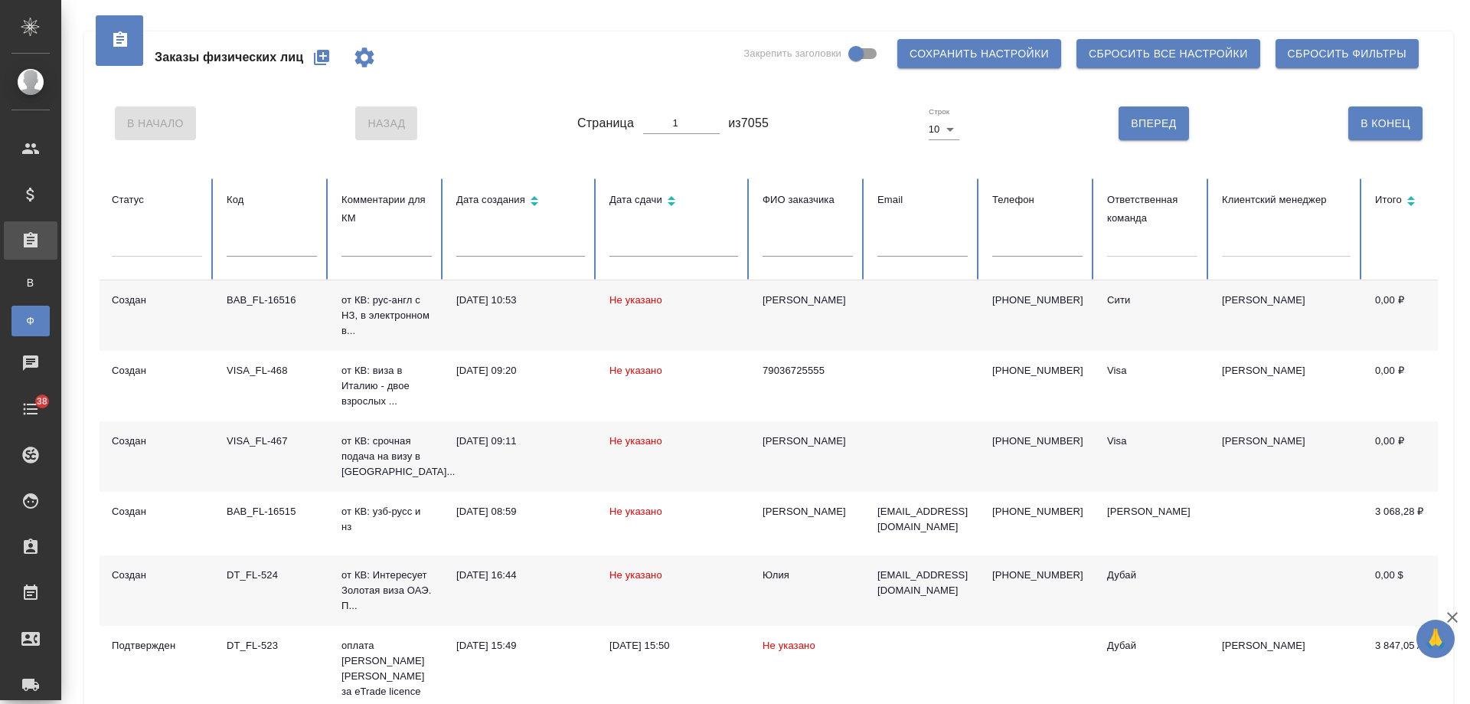
click at [1019, 245] on input "text" at bounding box center [1037, 245] width 90 height 21
paste input "79163166232"
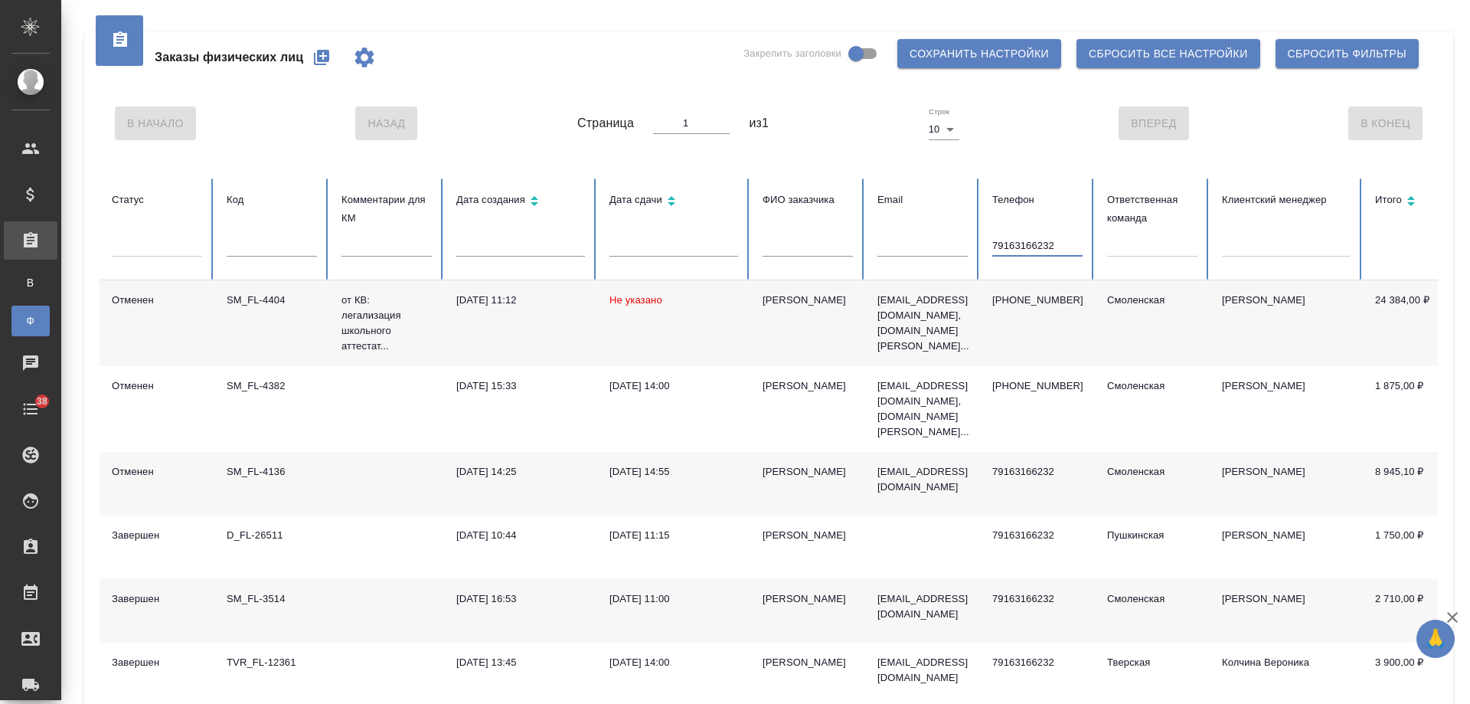
type input "79163166232"
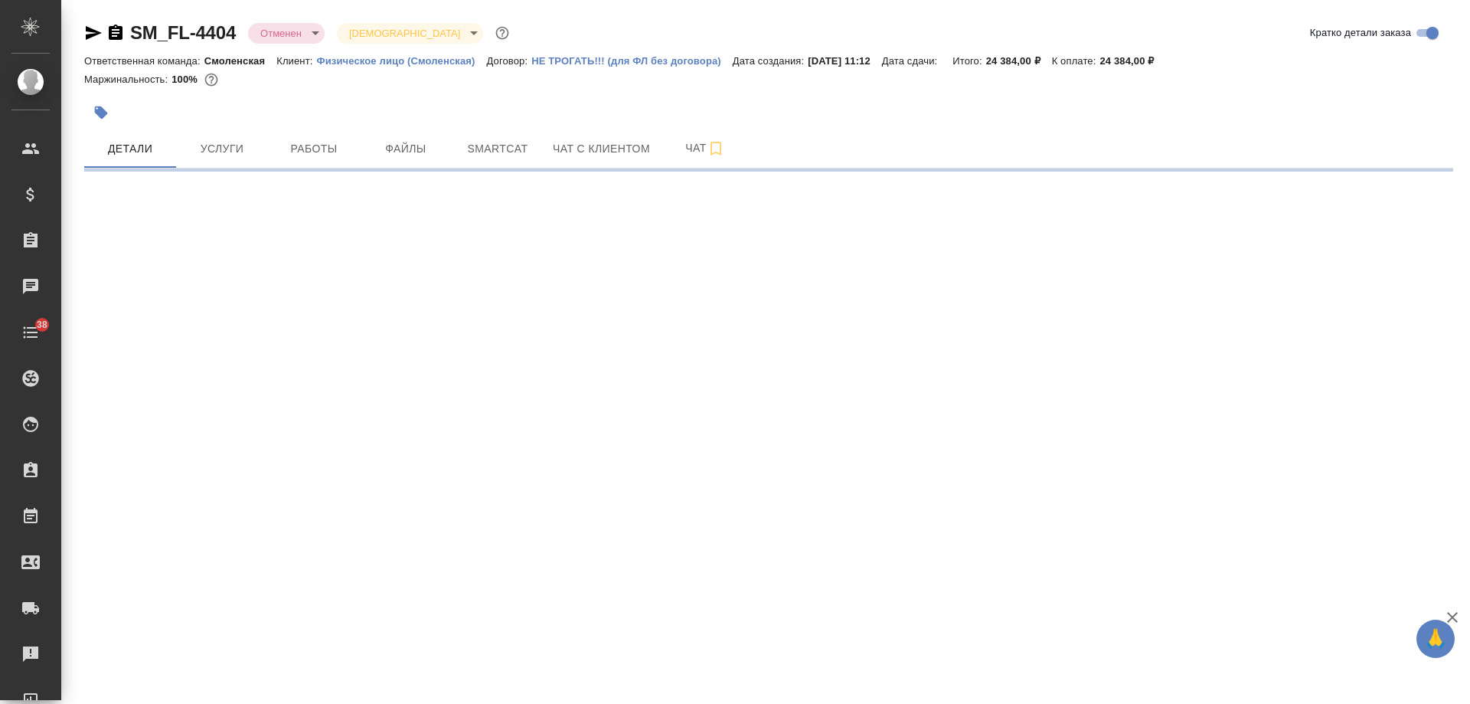
select select "RU"
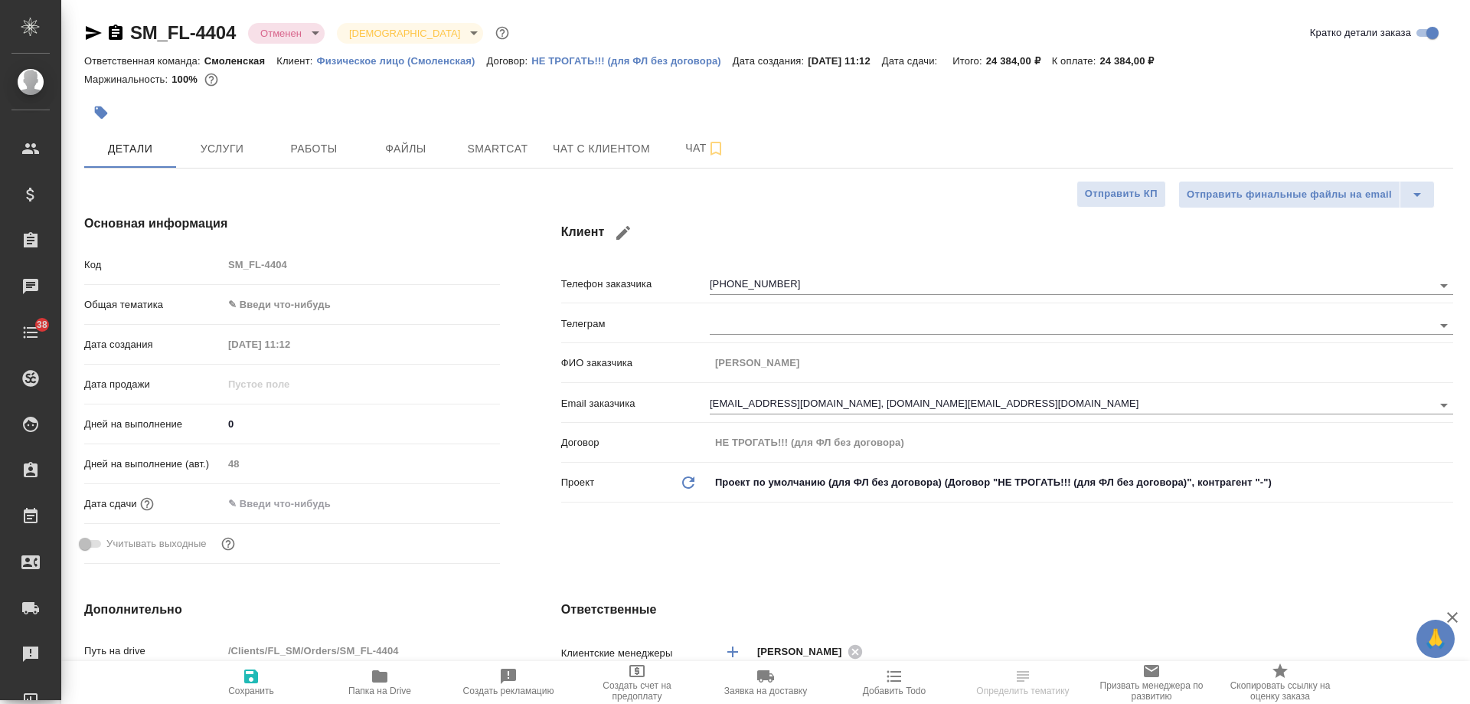
type textarea "x"
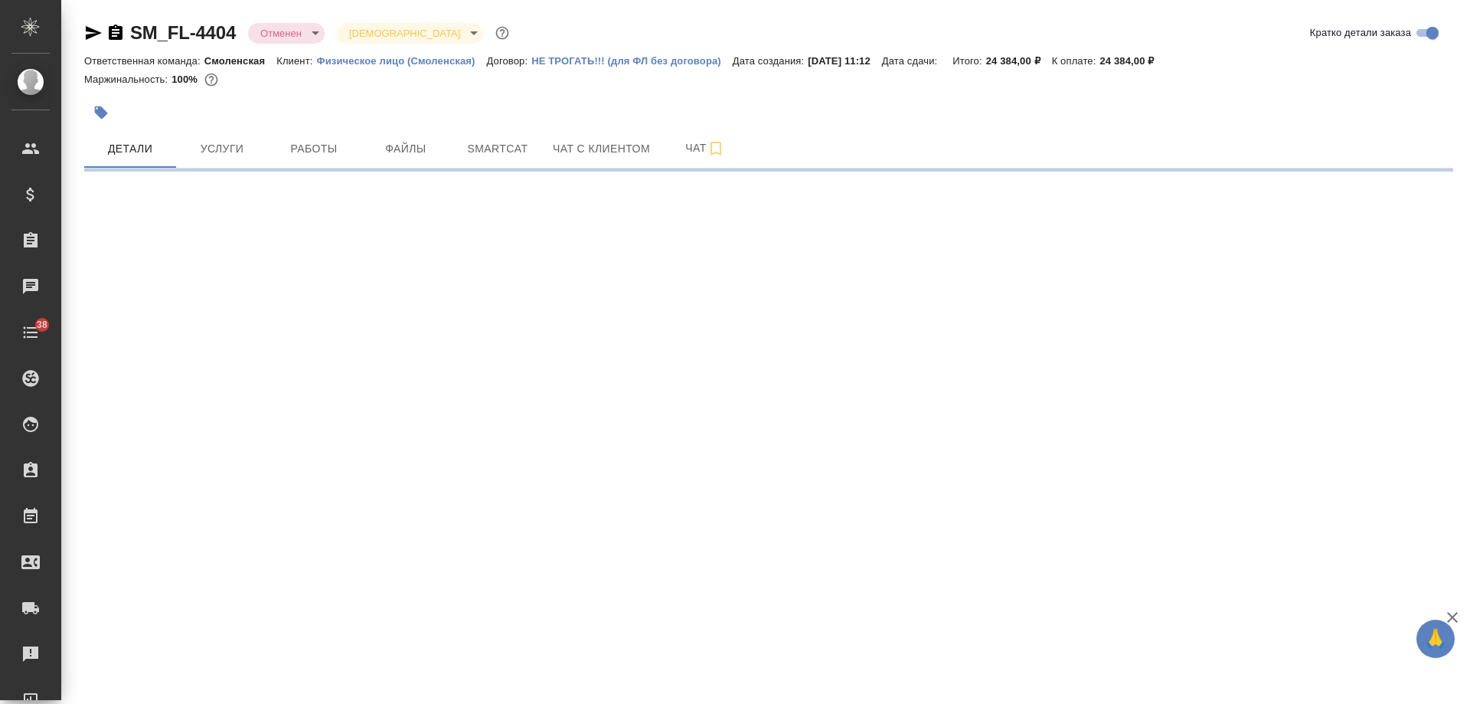
select select "RU"
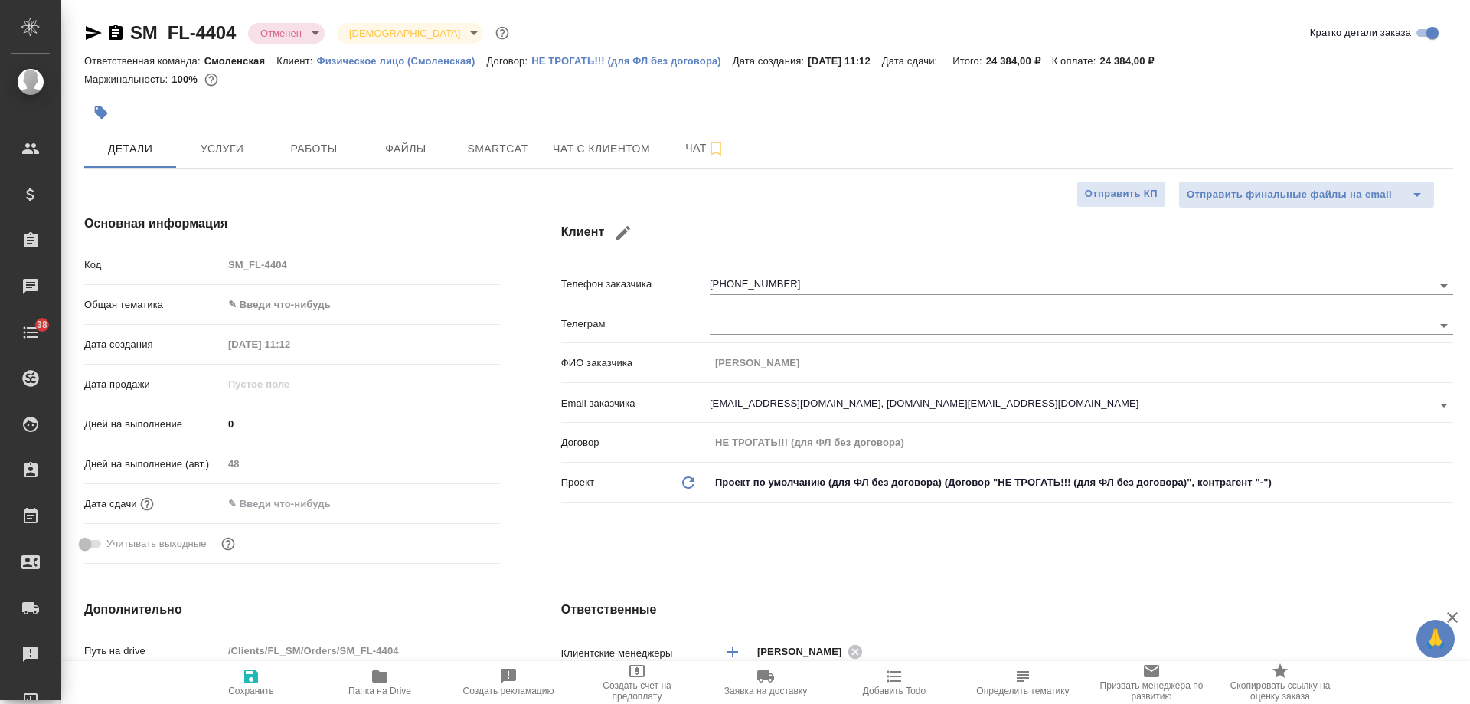
type textarea "x"
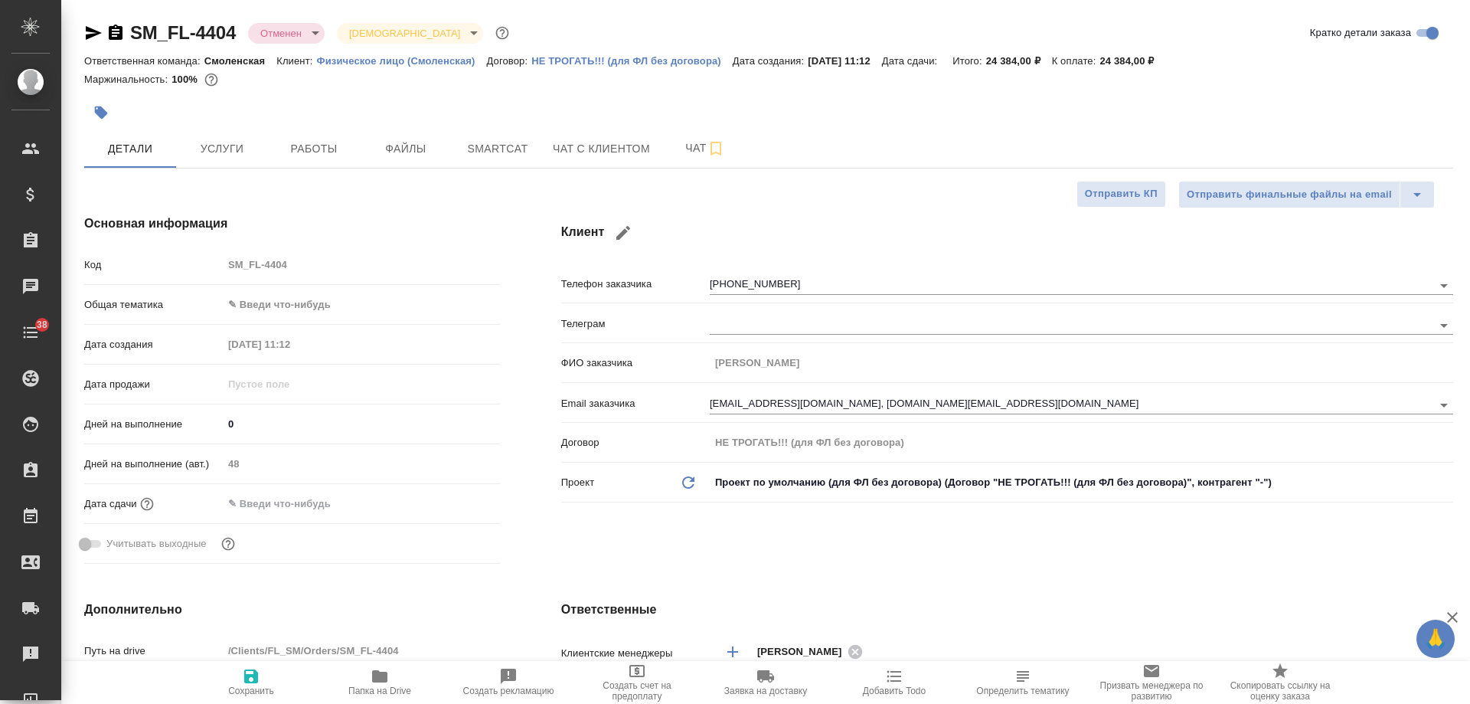
type textarea "x"
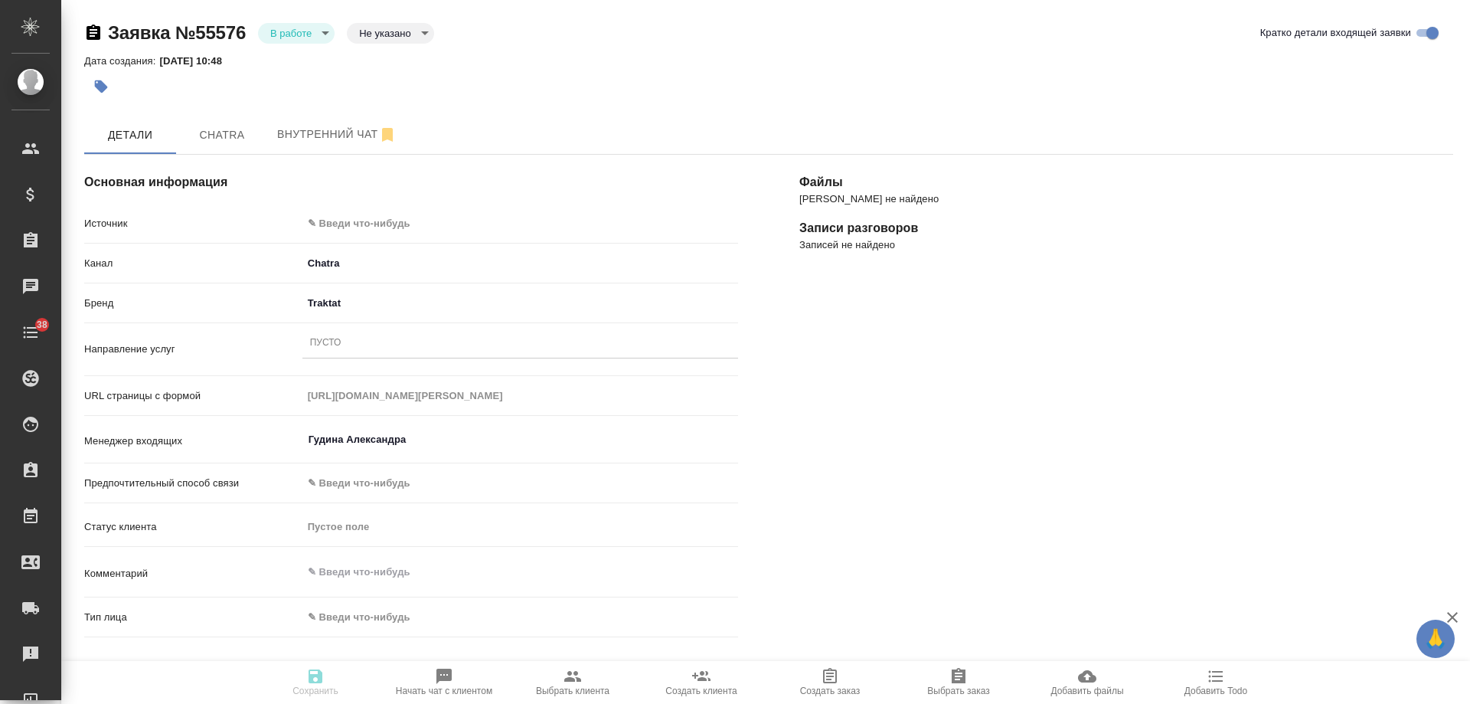
select select "RU"
click at [335, 221] on body "🙏 .cls-1 fill:#fff; AWATERA Gudina Alexandra Клиенты Спецификации Заказы 0 Чаты…" at bounding box center [735, 352] width 1470 height 704
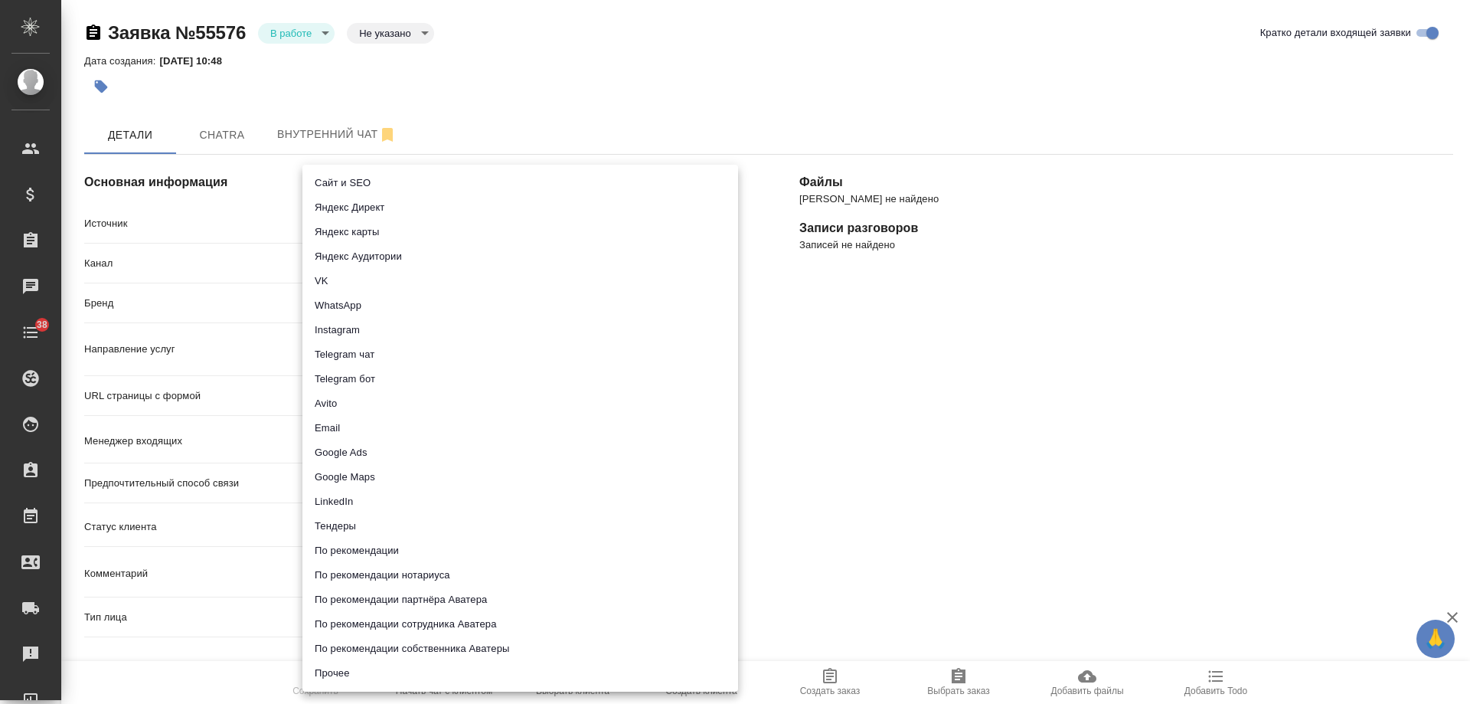
click at [358, 185] on li "Сайт и SEO" at bounding box center [520, 183] width 436 height 25
type input "seo"
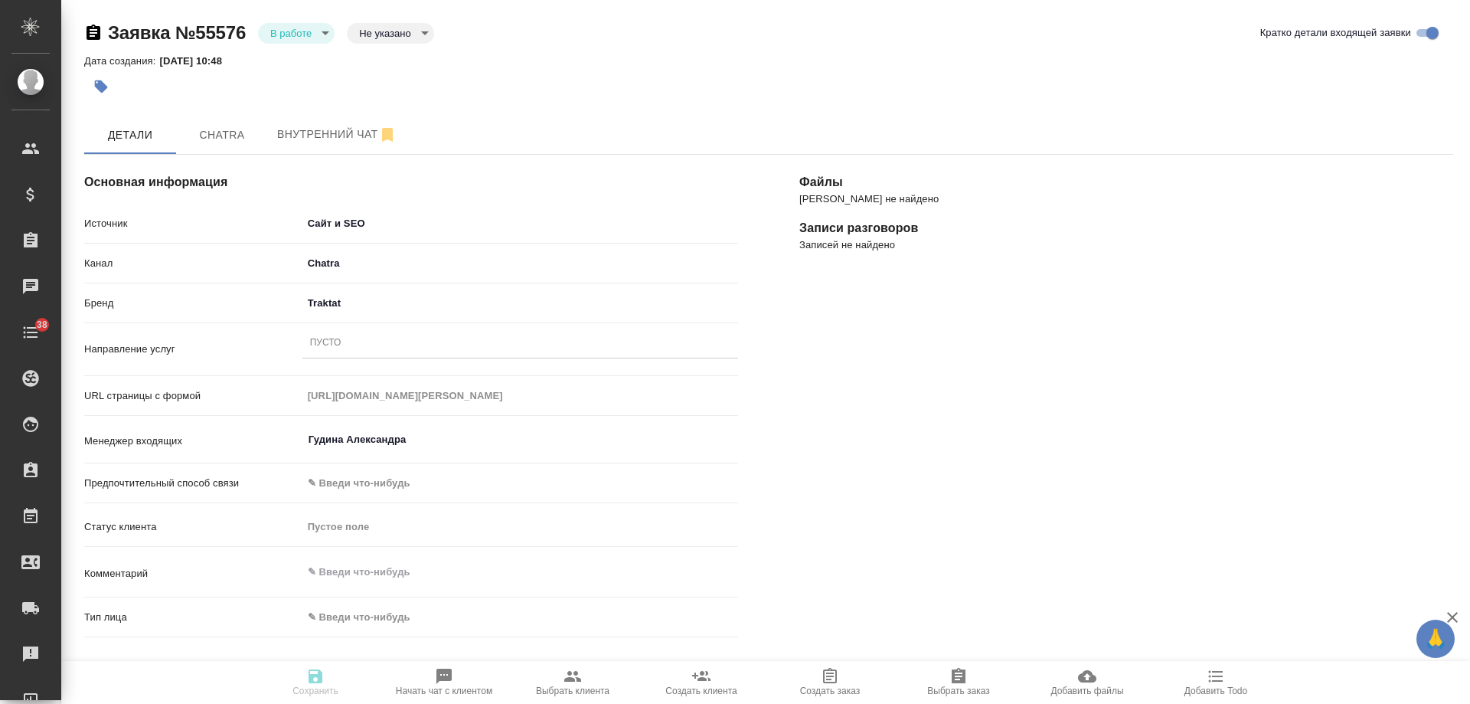
click at [325, 347] on div "Пусто" at bounding box center [325, 343] width 31 height 13
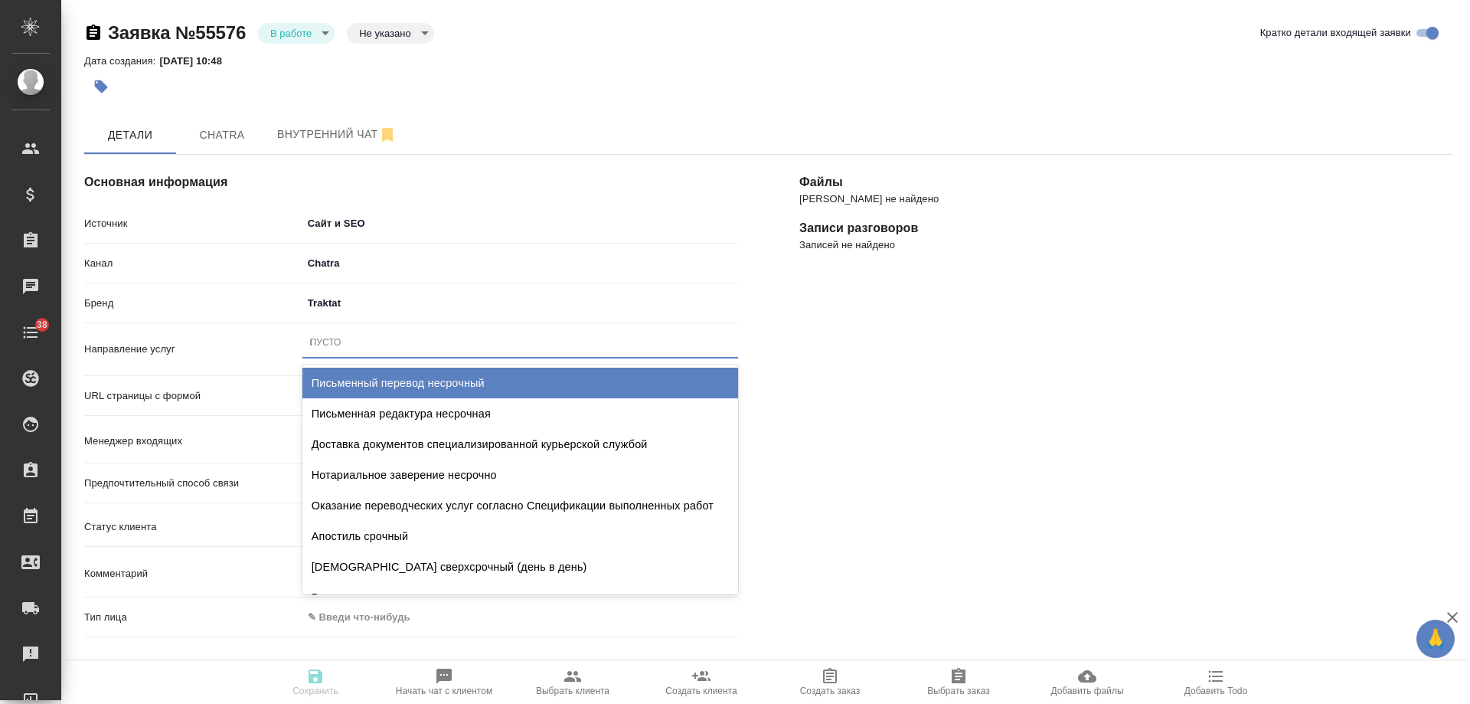
type input "пу"
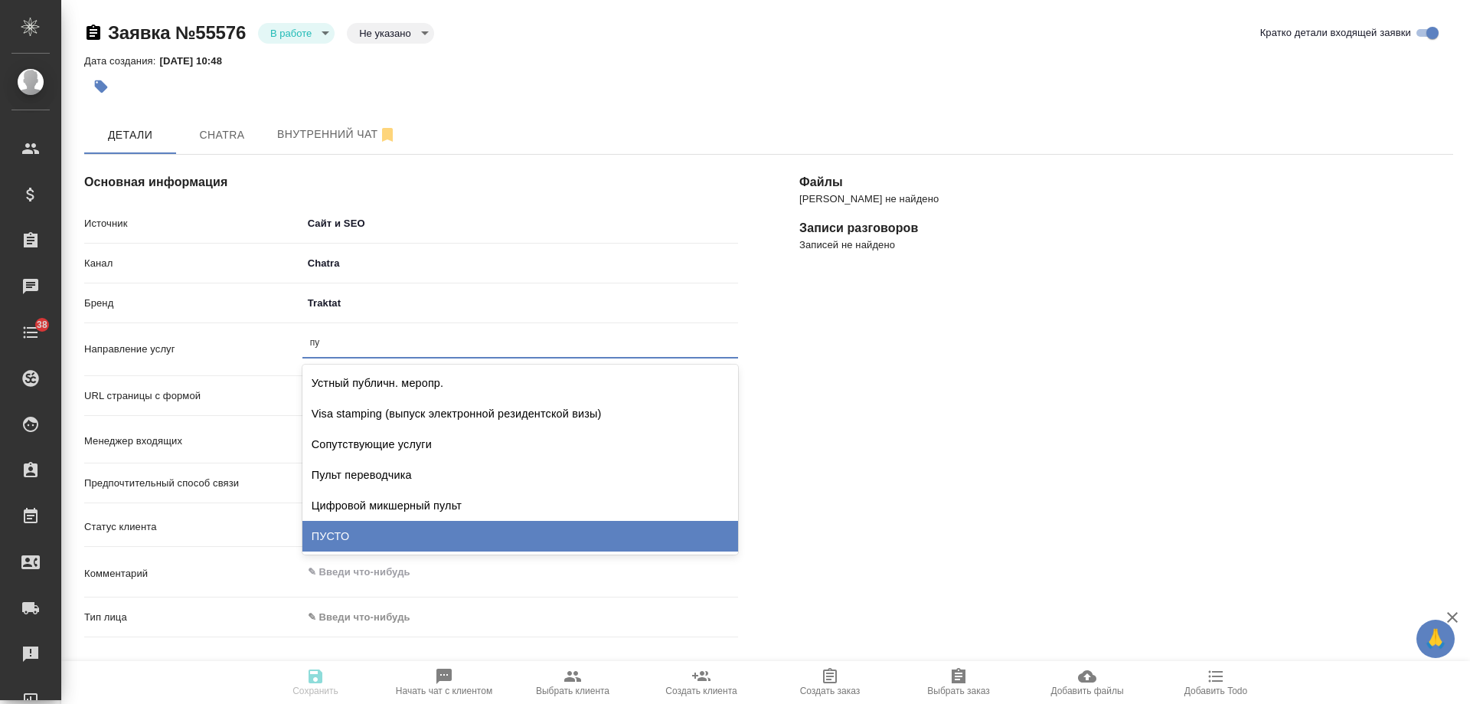
click at [354, 529] on div "ПУСТО" at bounding box center [520, 536] width 436 height 31
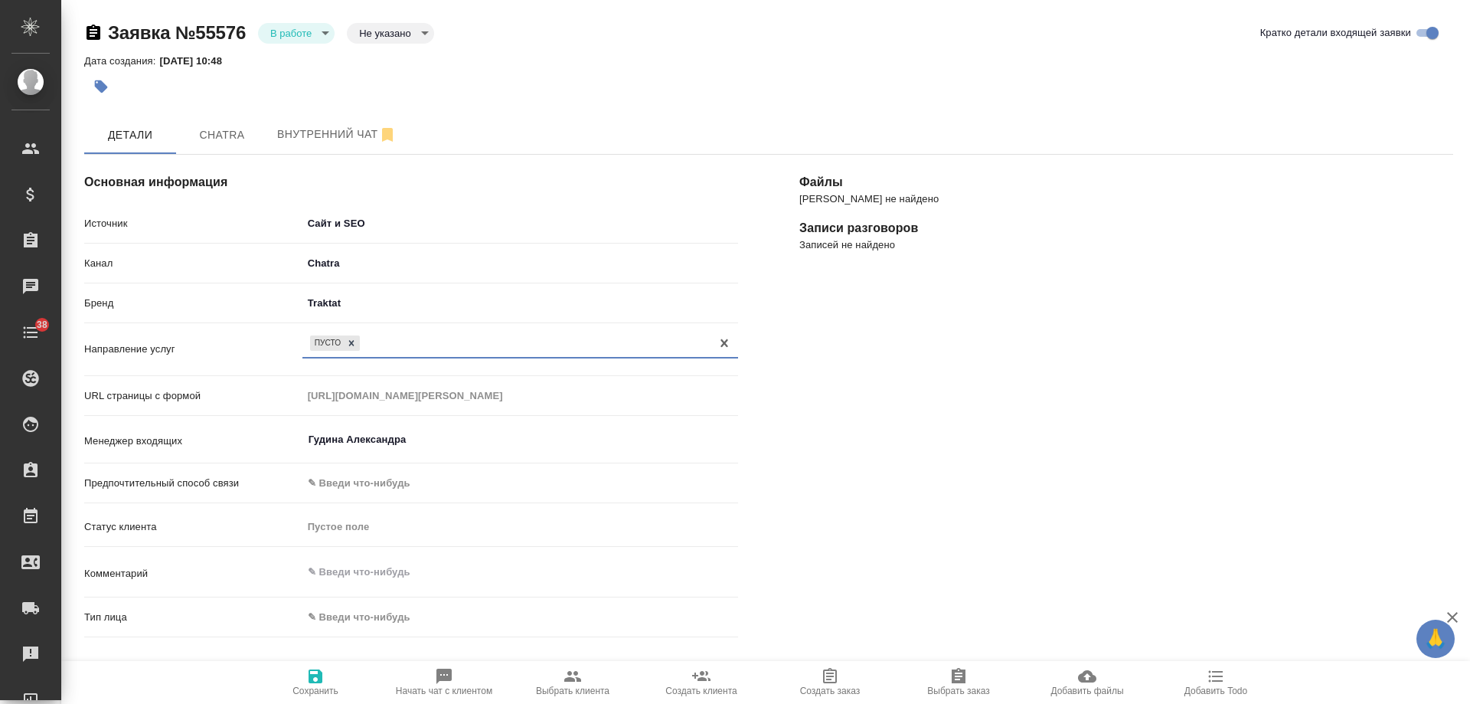
click at [380, 620] on body "🙏 .cls-1 fill:#fff; AWATERA Gudina Alexandra Клиенты Спецификации Заказы 0 Чаты…" at bounding box center [735, 352] width 1470 height 704
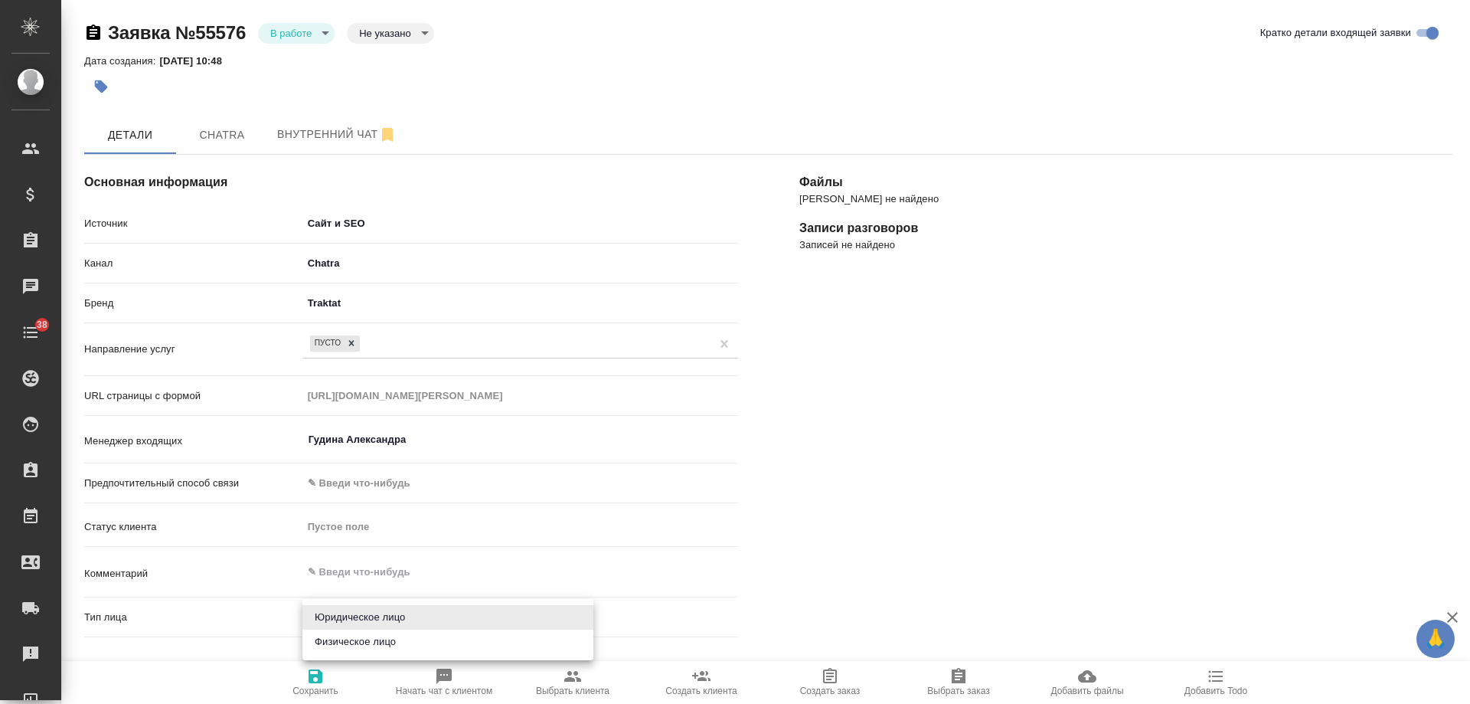
click at [351, 641] on li "Физическое лицо" at bounding box center [447, 641] width 291 height 25
type input "private"
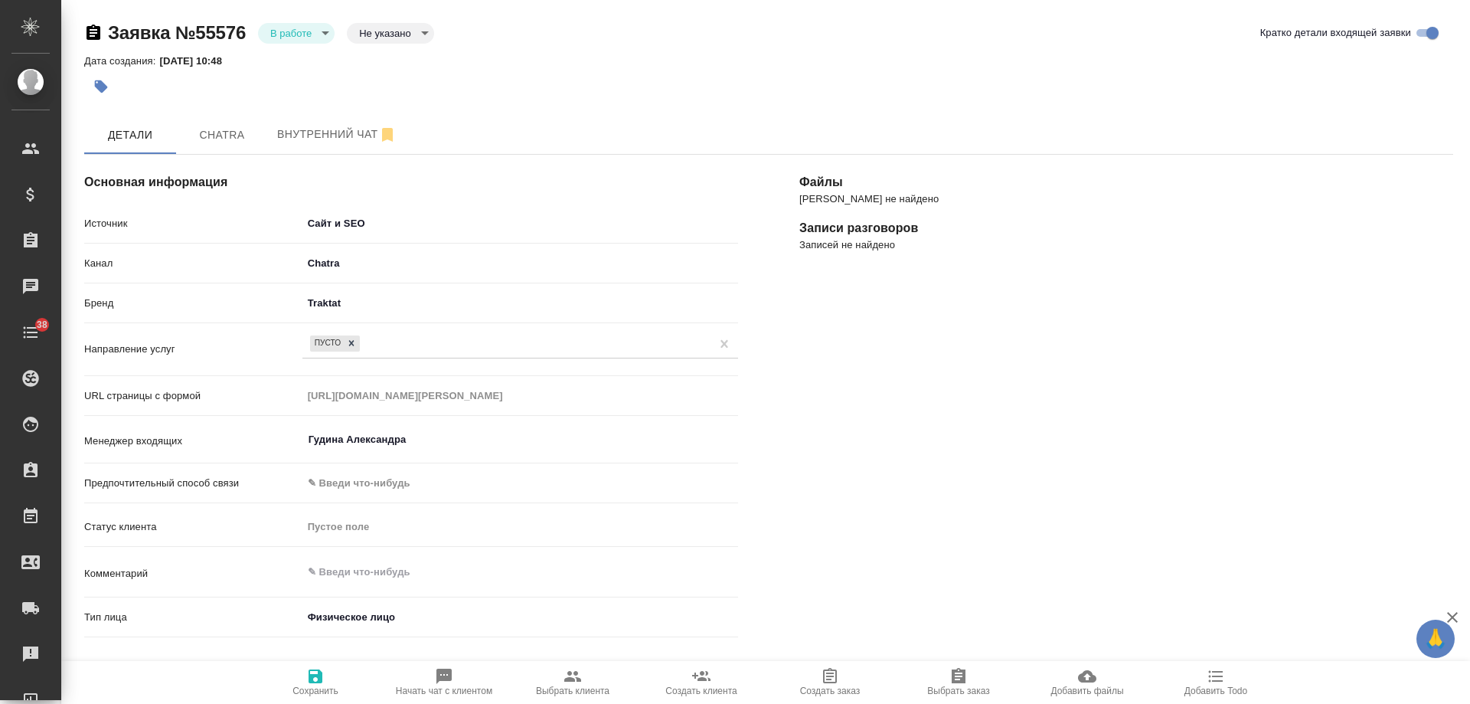
click at [320, 691] on span "Сохранить" at bounding box center [316, 690] width 46 height 11
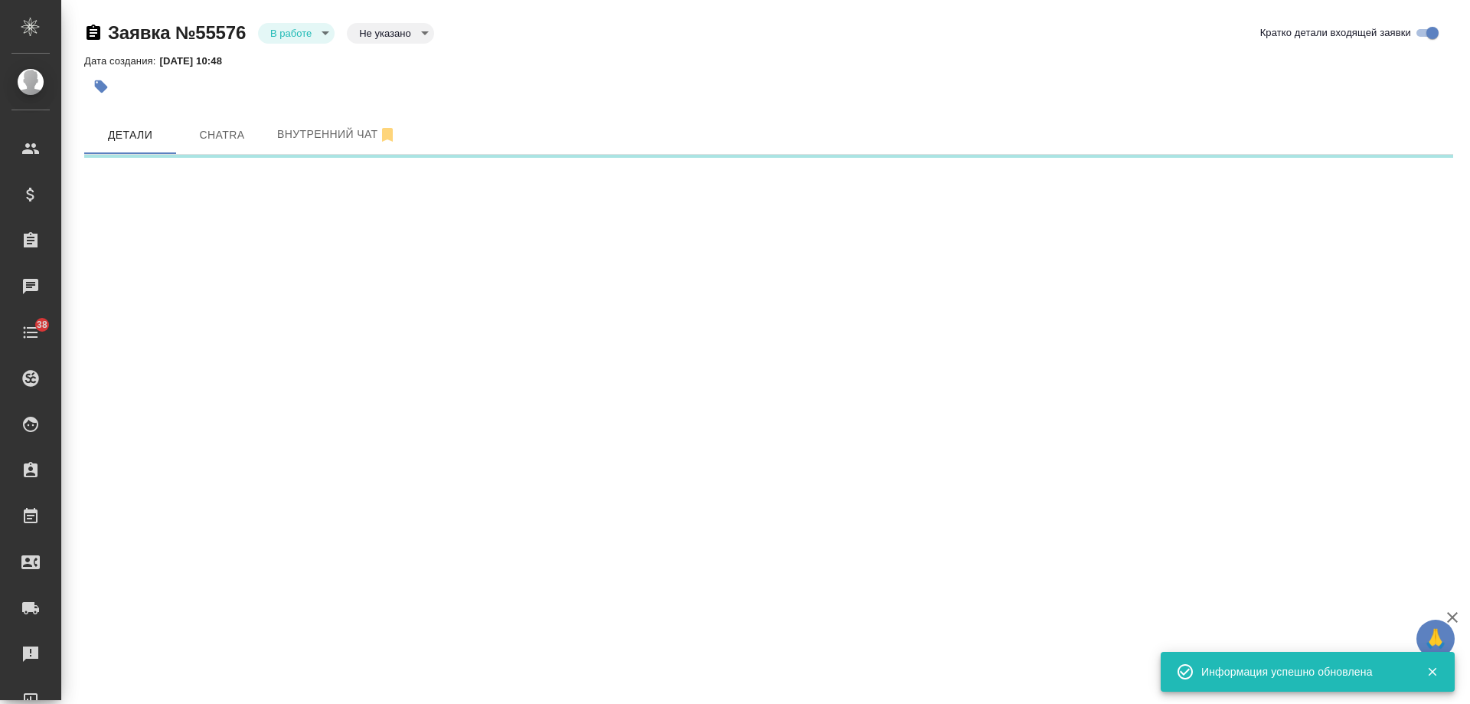
select select "RU"
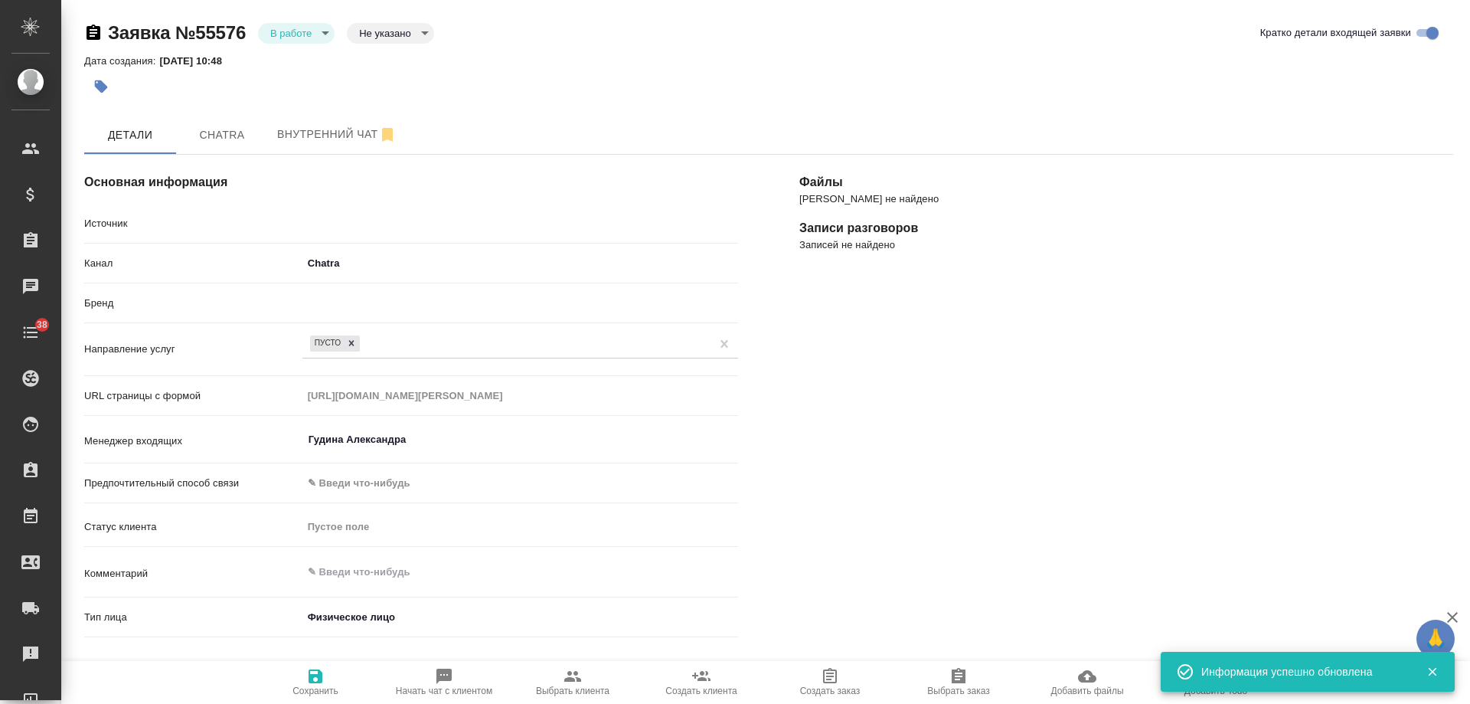
type textarea "x"
click at [300, 28] on body "🙏 .cls-1 fill:#fff; AWATERA Gudina Alexandra Клиенты Спецификации Заказы 0 Чаты…" at bounding box center [735, 352] width 1470 height 704
click at [299, 61] on button "Отказ" at bounding box center [288, 59] width 36 height 17
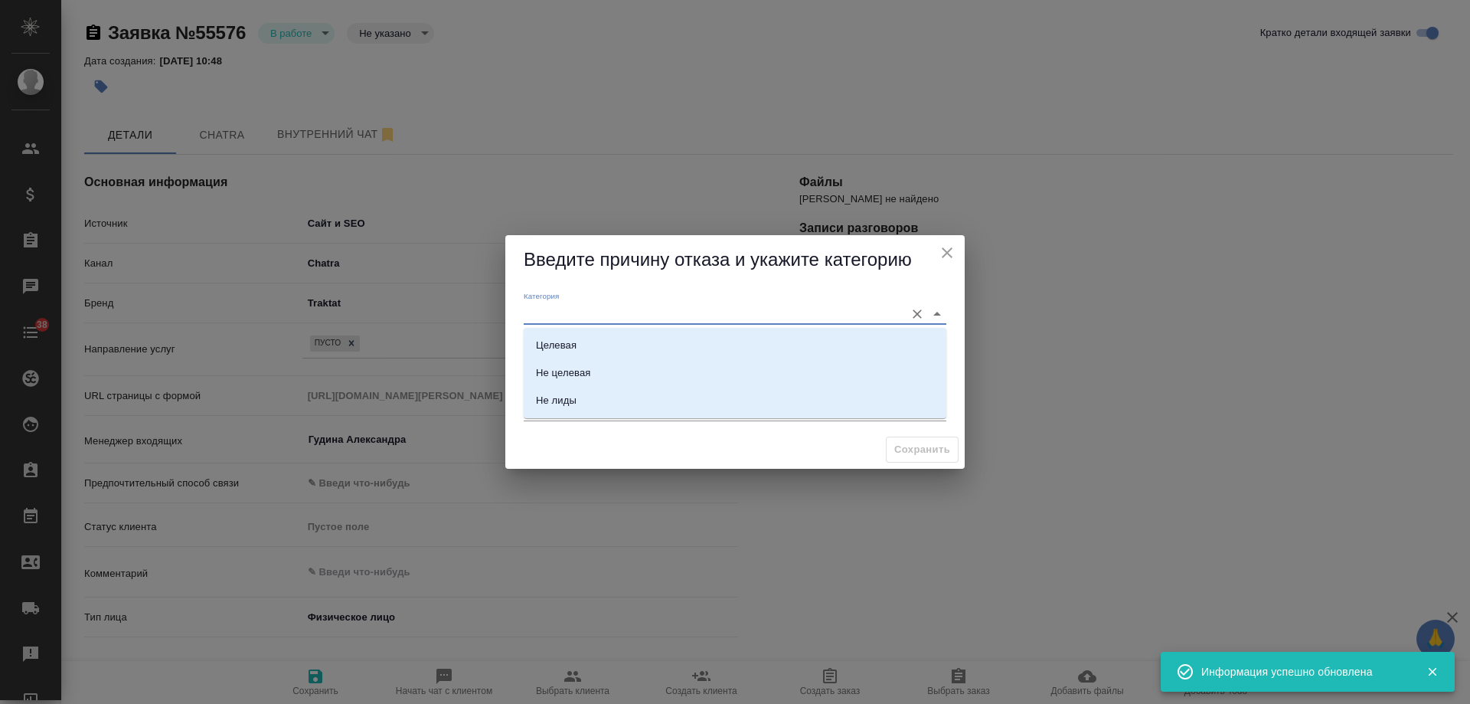
click at [610, 312] on input "Категория" at bounding box center [711, 313] width 374 height 21
click at [587, 371] on div "Не целевая" at bounding box center [563, 372] width 54 height 15
type input "Не целевая"
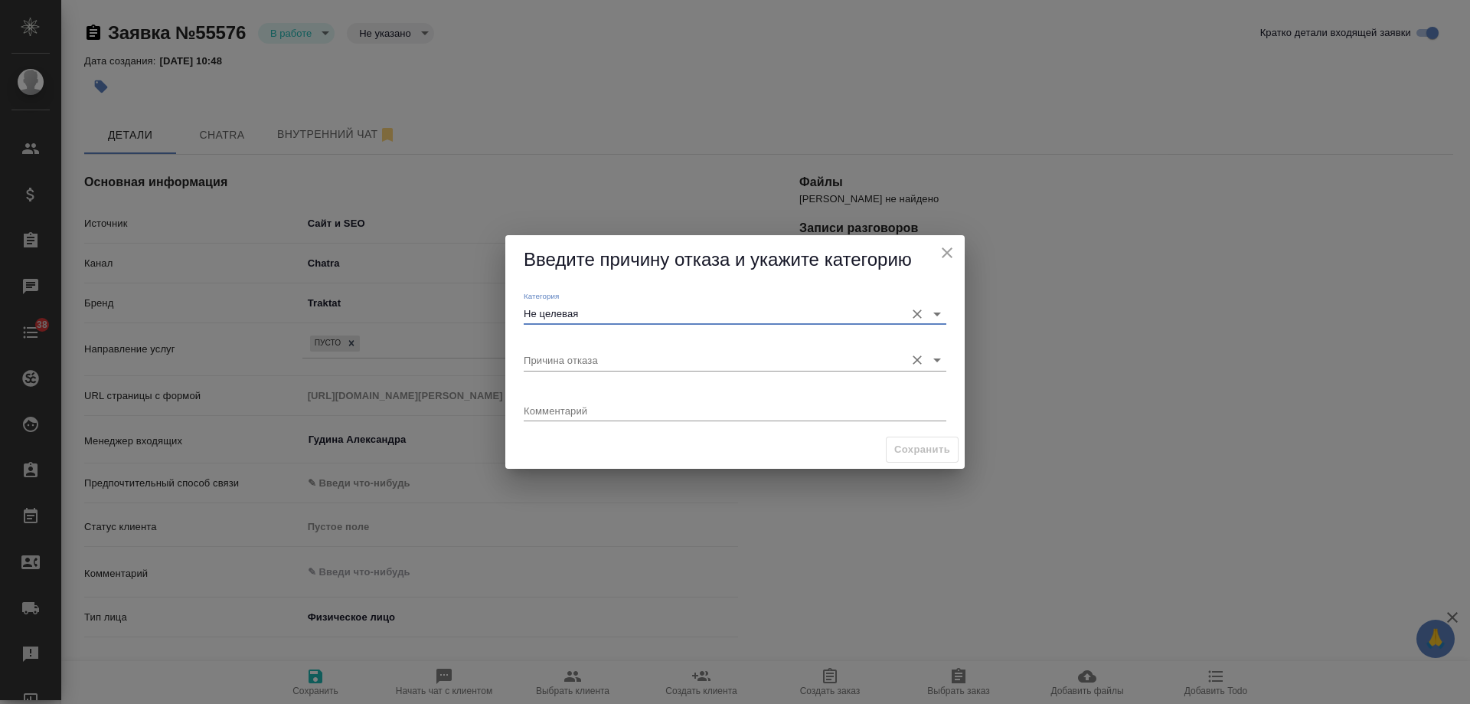
click at [577, 367] on input "Причина отказа" at bounding box center [711, 359] width 374 height 21
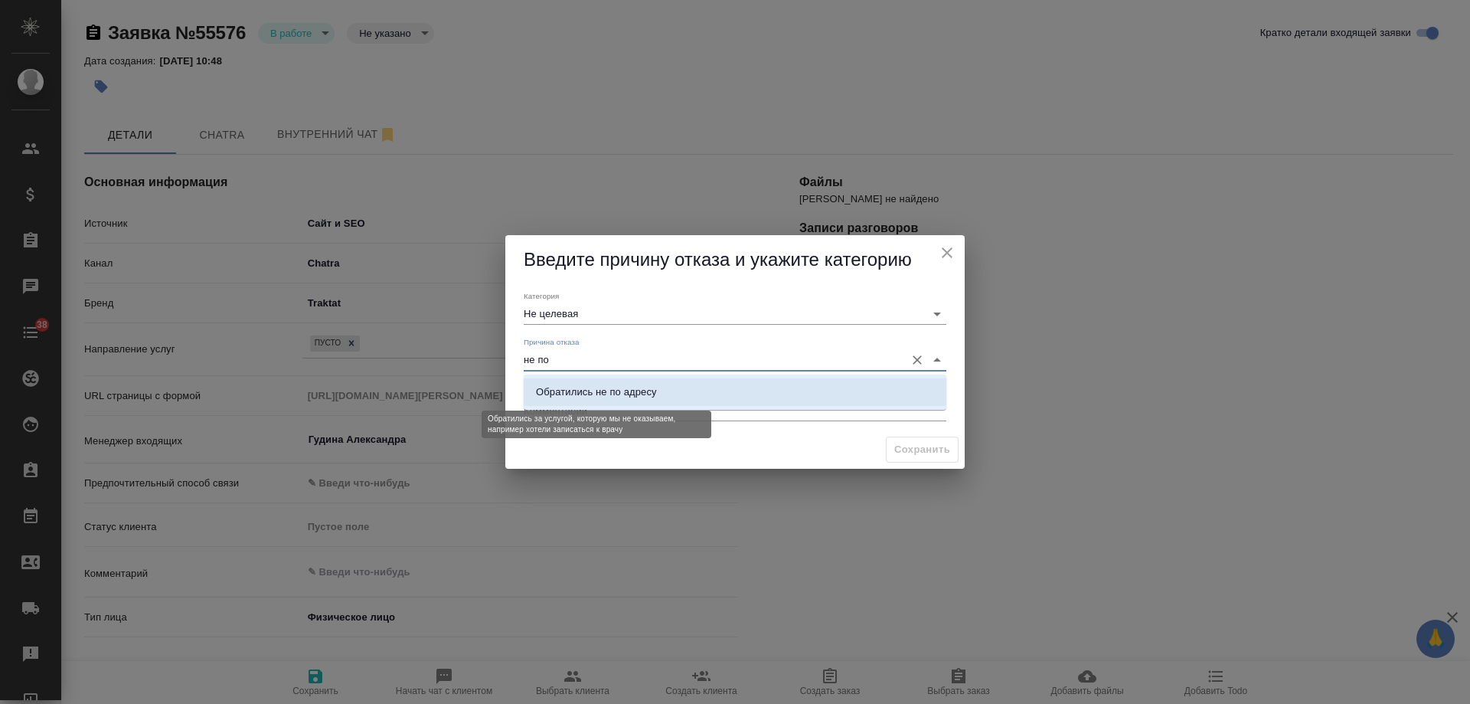
click at [577, 384] on div "Обратились не по адресу" at bounding box center [596, 391] width 121 height 15
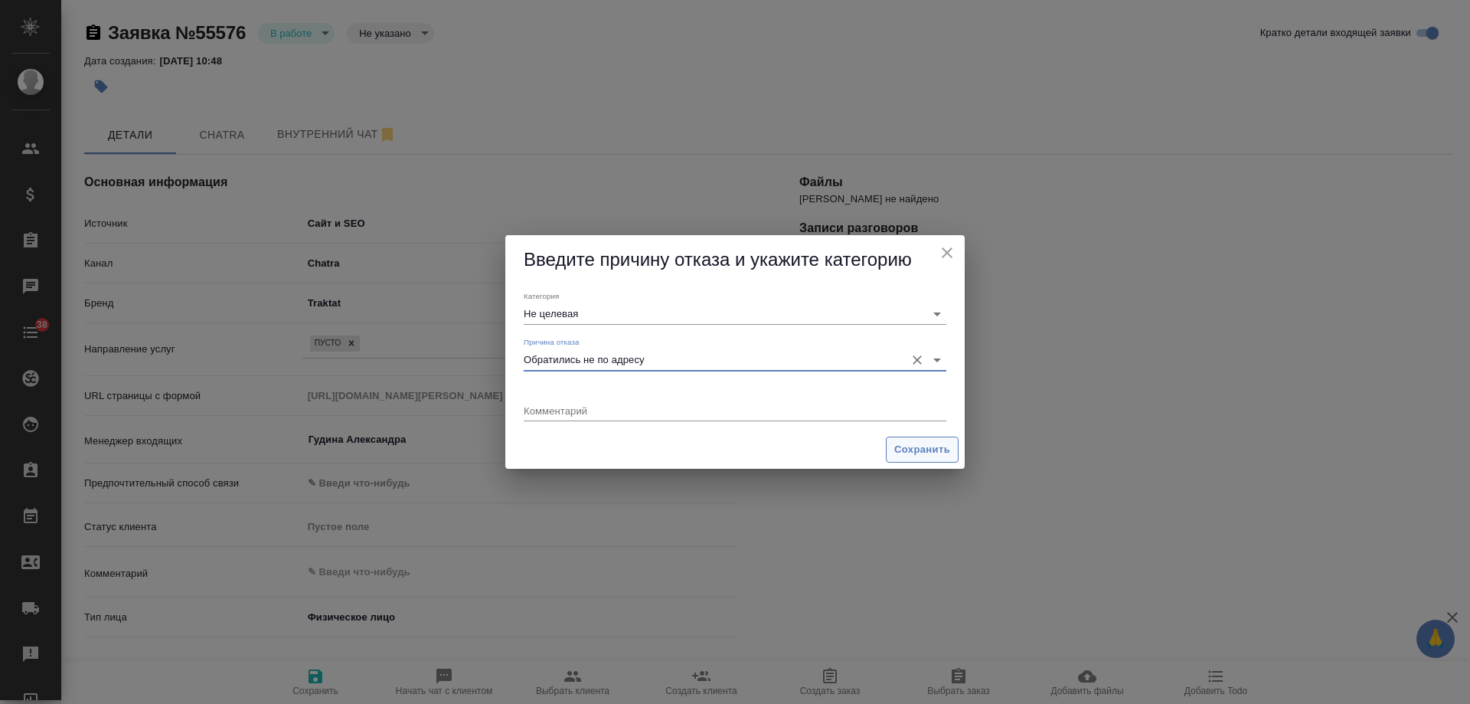
type input "Обратились не по адресу"
click at [907, 449] on span "Сохранить" at bounding box center [922, 450] width 56 height 18
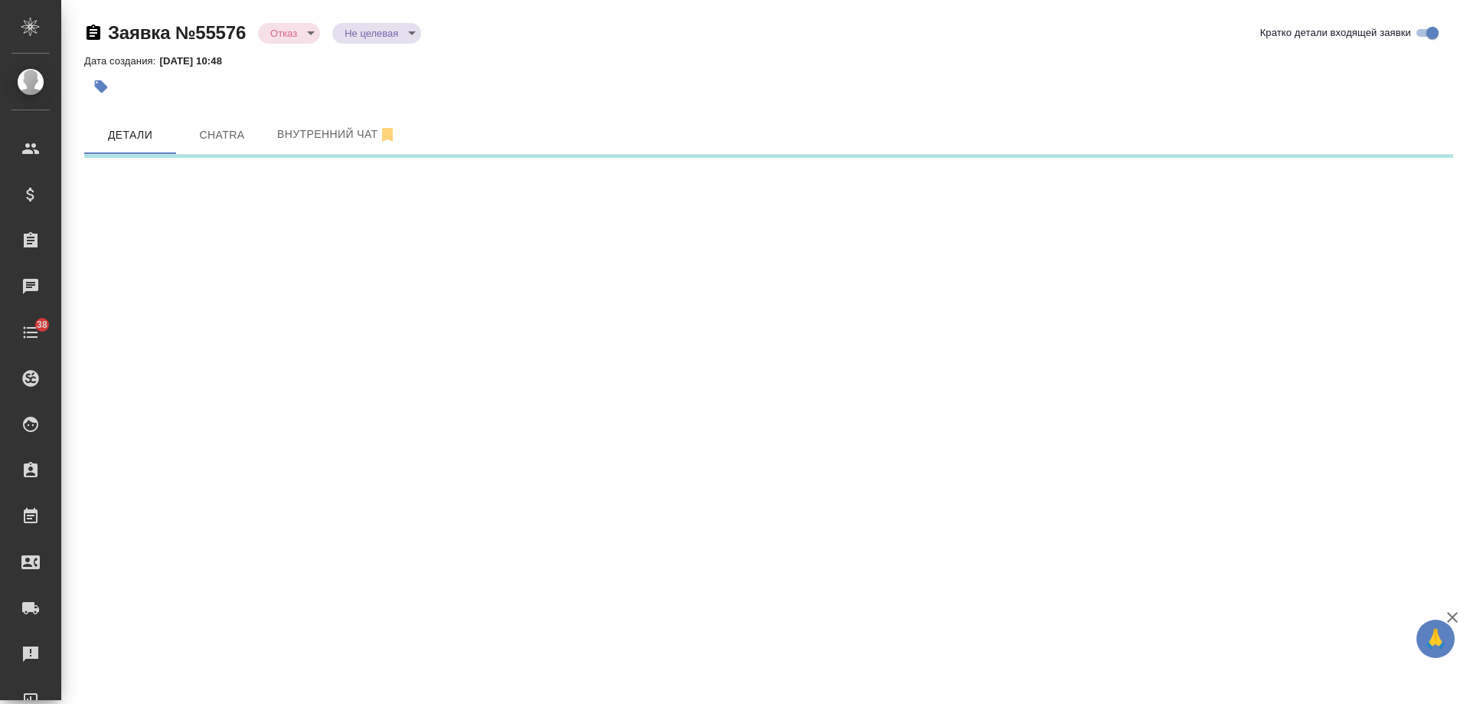
select select "RU"
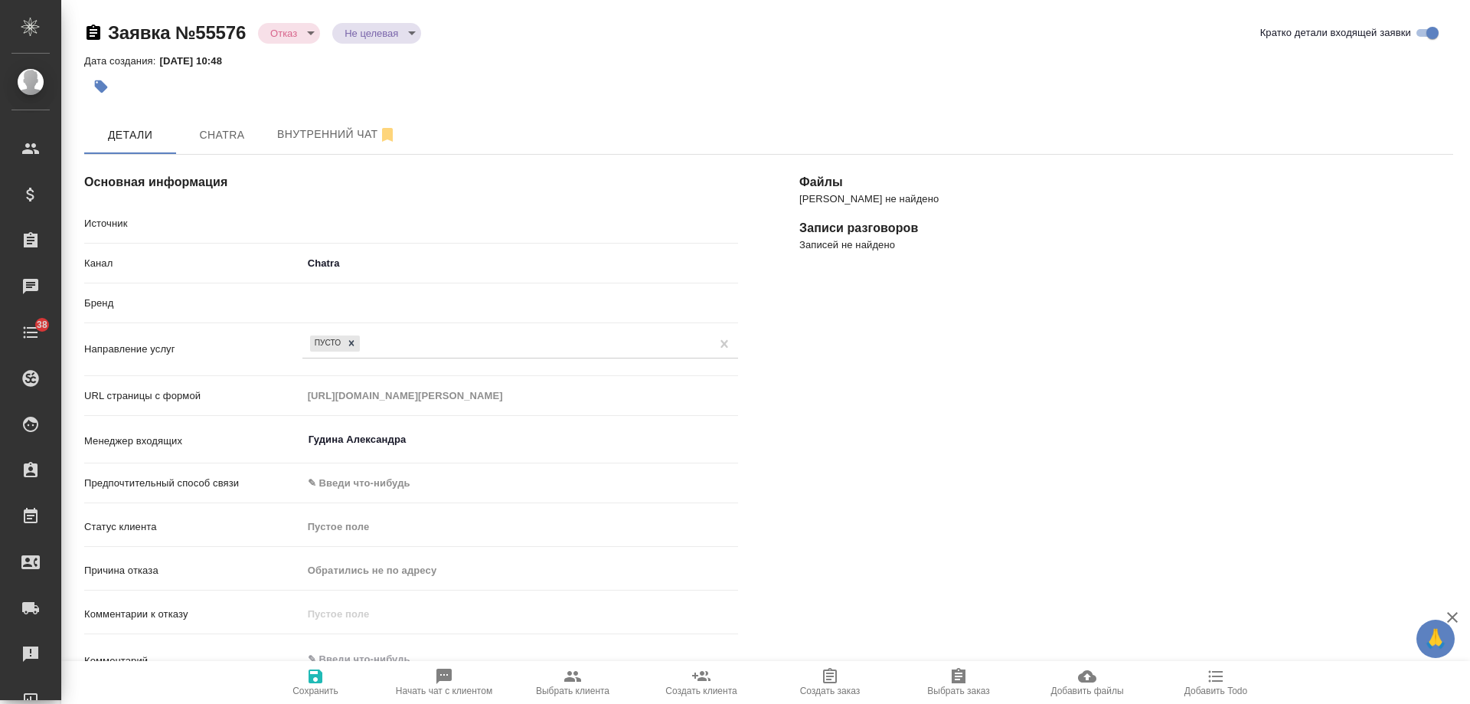
type textarea "x"
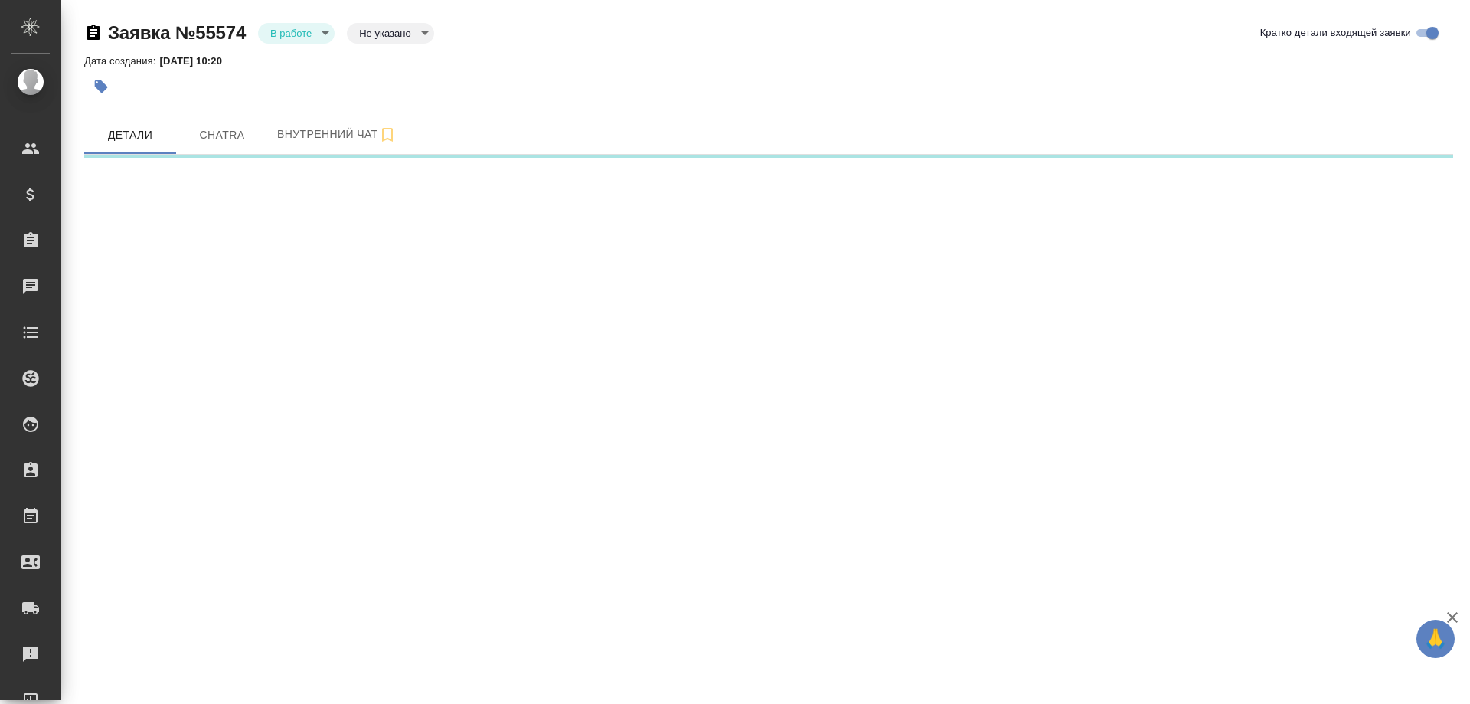
select select "RU"
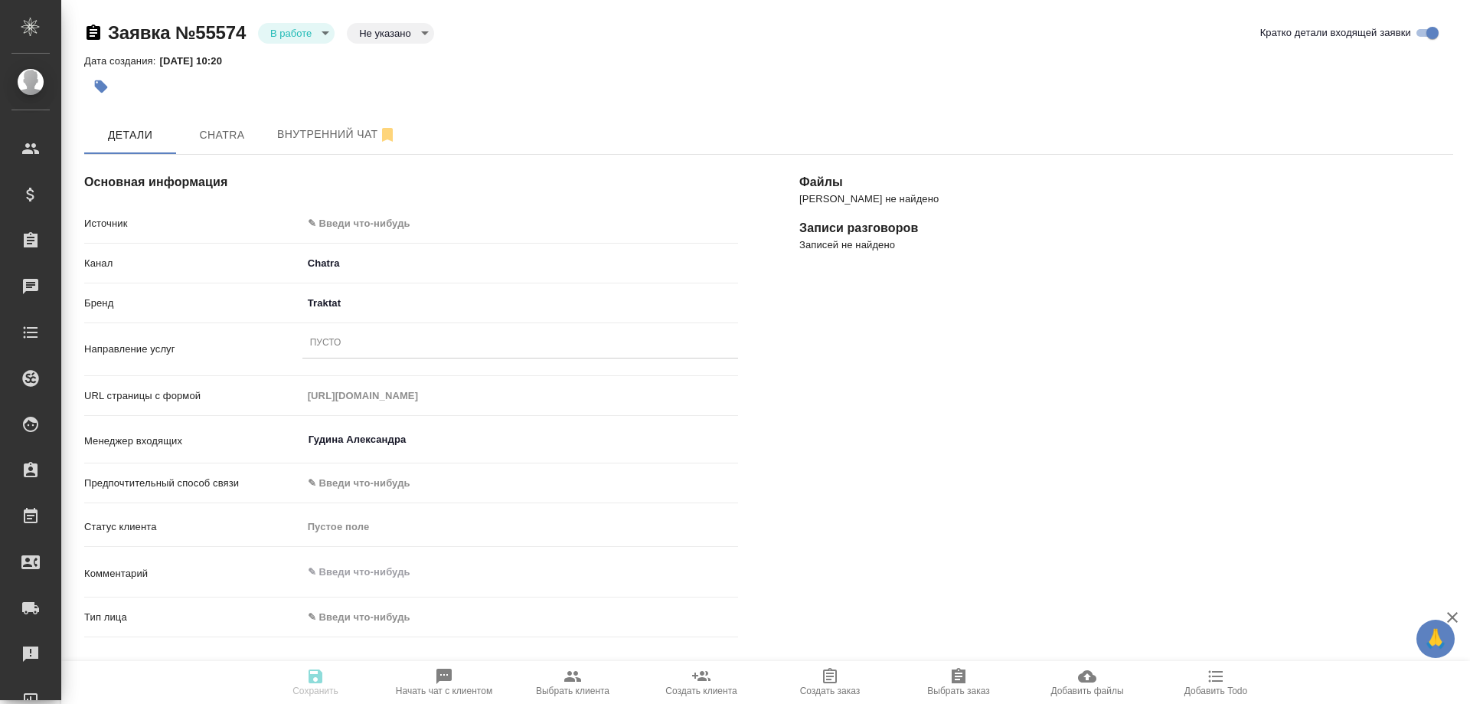
type textarea "x"
click at [221, 136] on span "Chatra" at bounding box center [222, 135] width 74 height 19
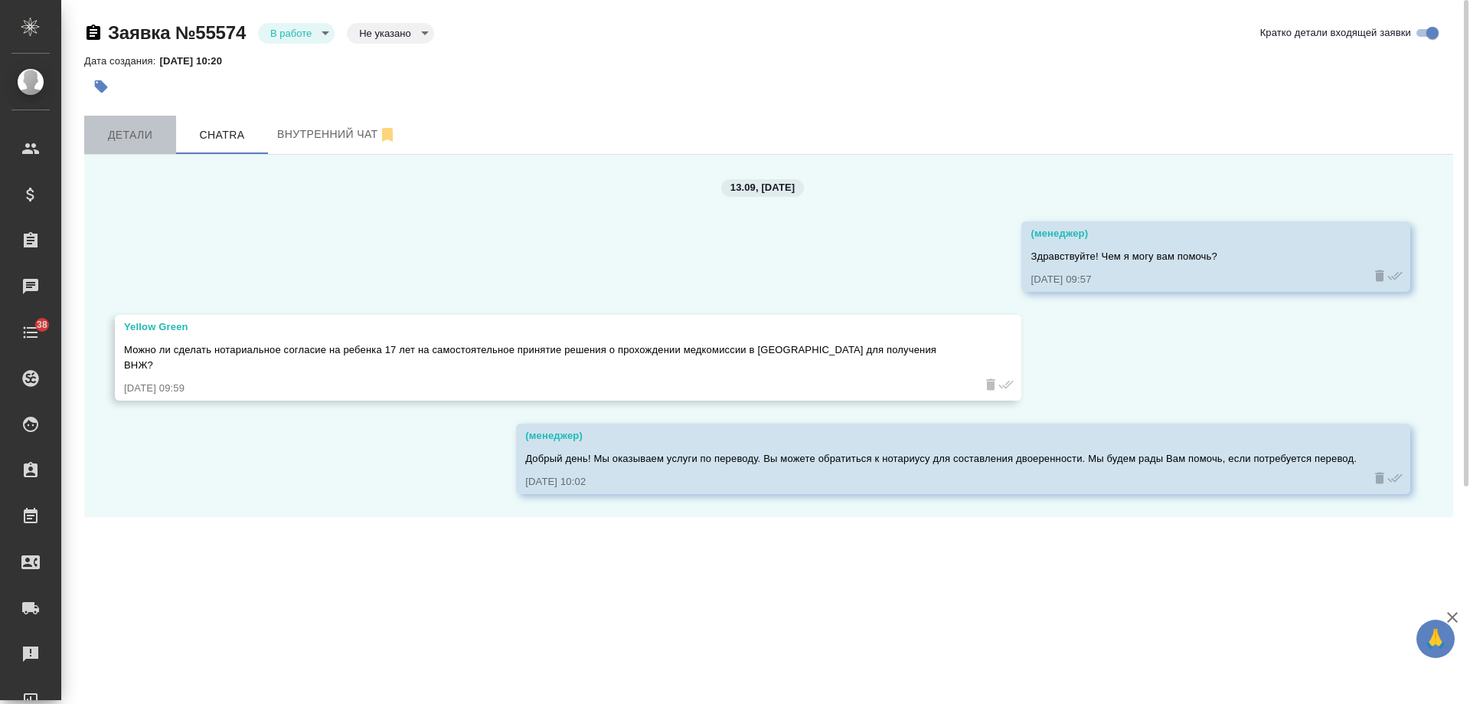
click at [119, 136] on span "Детали" at bounding box center [130, 135] width 74 height 19
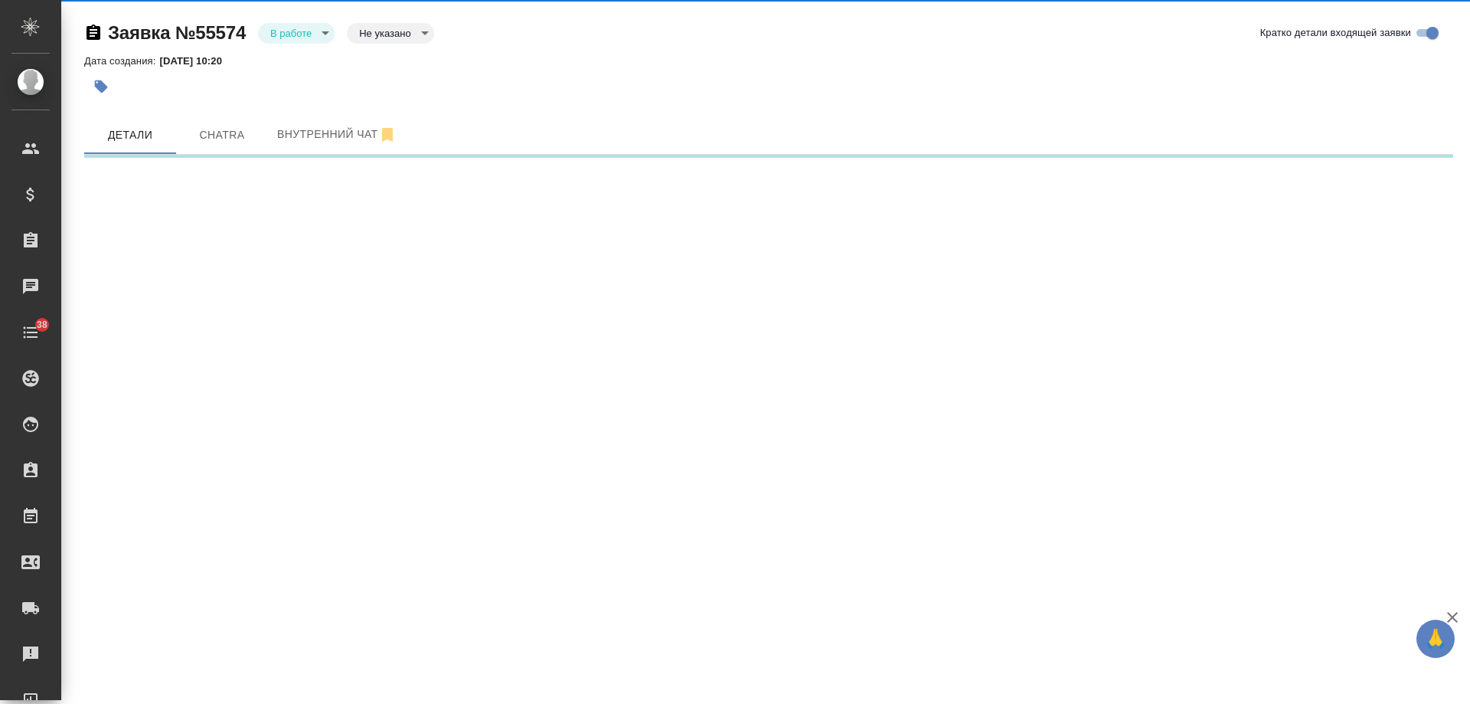
select select "RU"
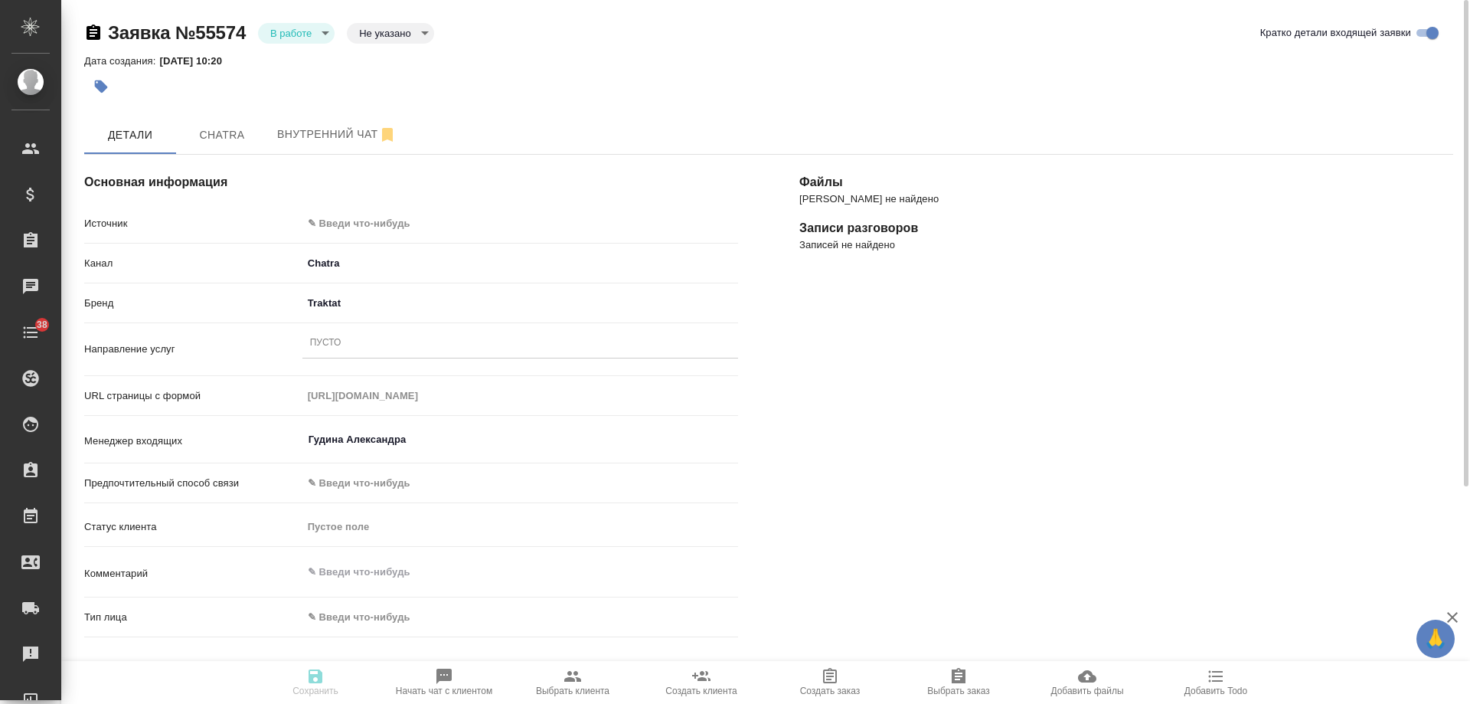
type textarea "x"
click at [383, 221] on body "🙏 .cls-1 fill:#fff; AWATERA [PERSON_NAME] Спецификации Заказы 0 Чаты 38 Todo Пр…" at bounding box center [735, 352] width 1470 height 704
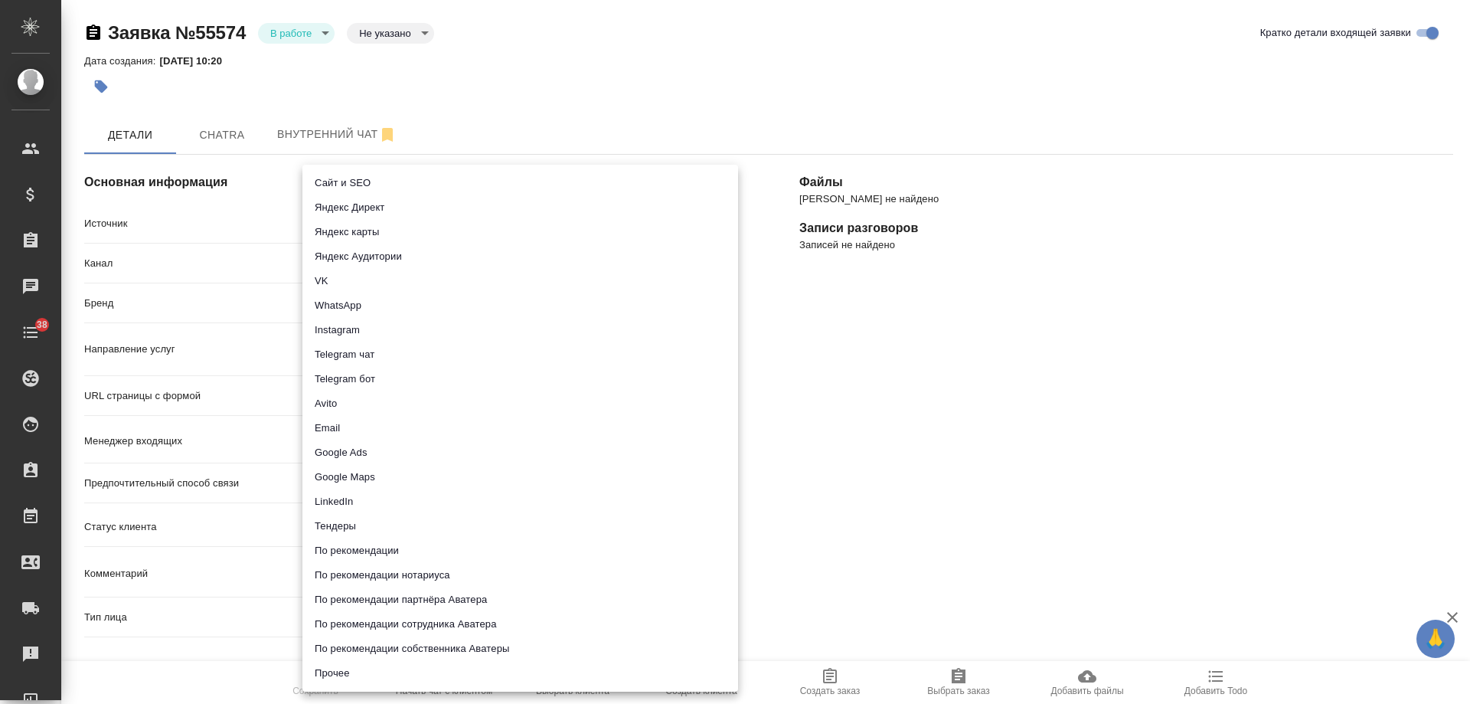
click at [342, 181] on li "Сайт и SEO" at bounding box center [520, 183] width 436 height 25
type input "seo"
type textarea "x"
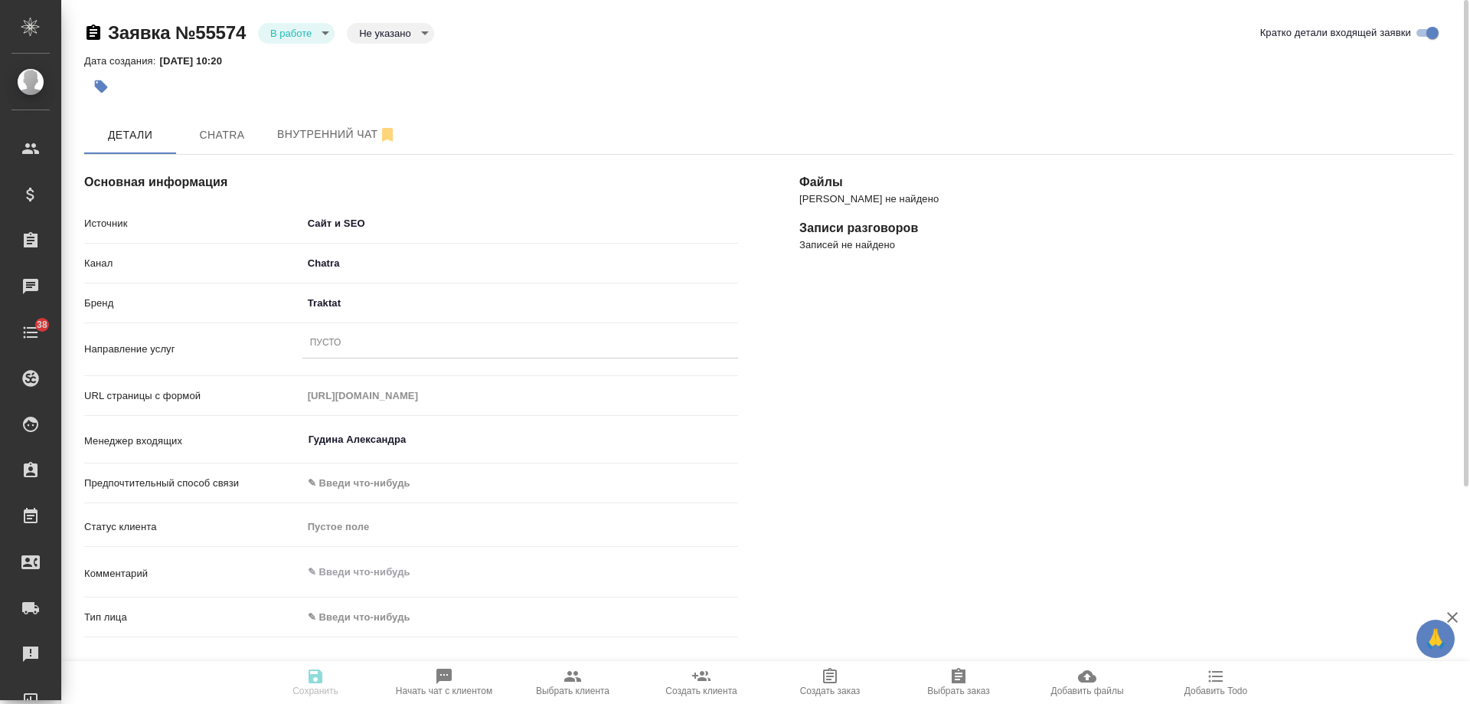
click at [343, 348] on div "Пусто" at bounding box center [520, 343] width 436 height 22
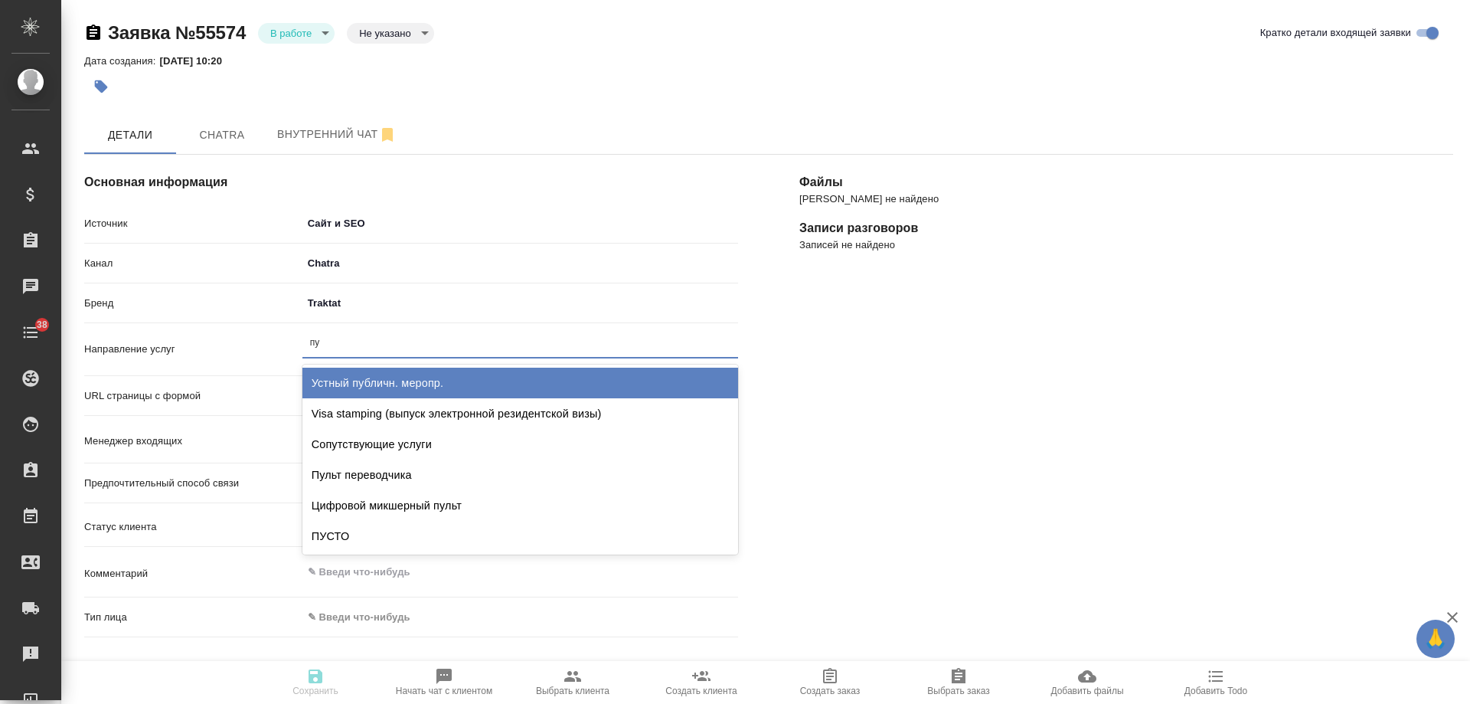
type input "пус"
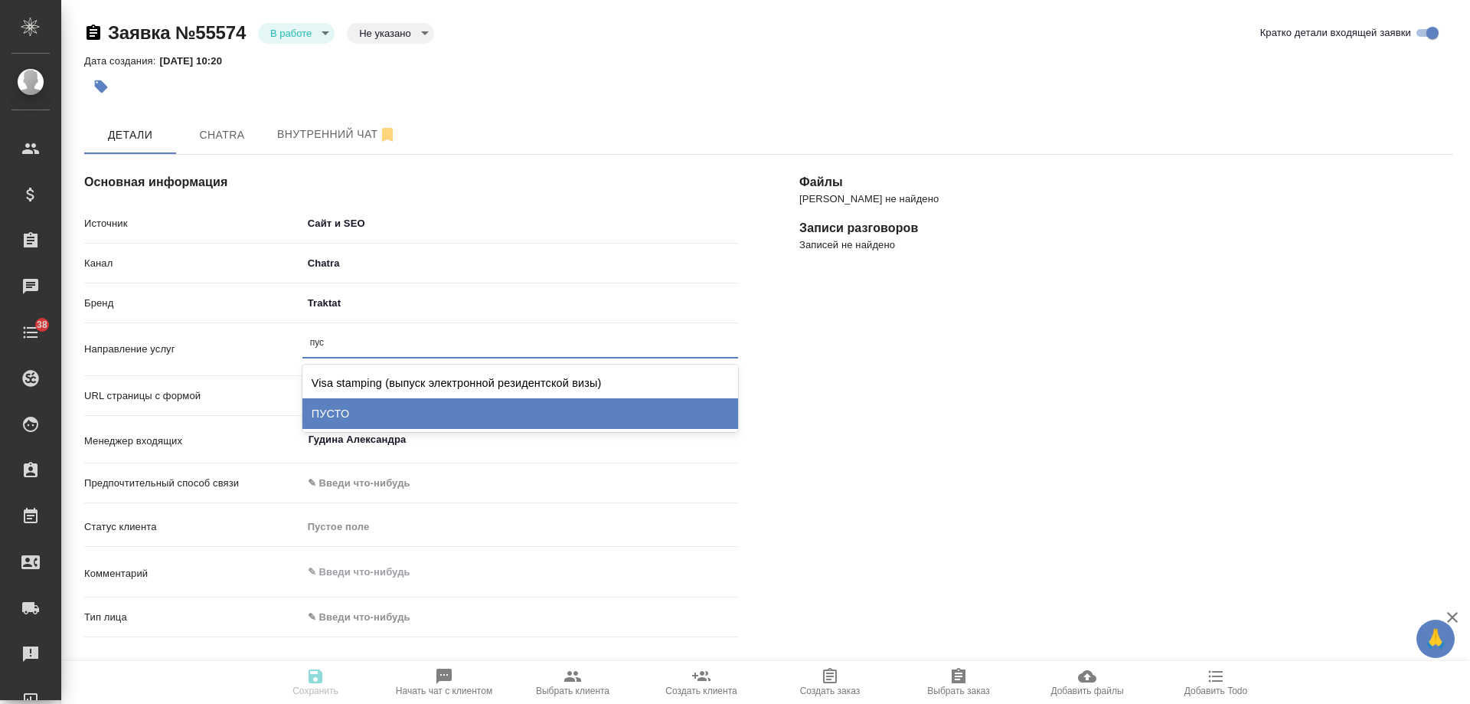
click at [372, 406] on div "ПУСТО" at bounding box center [520, 413] width 436 height 31
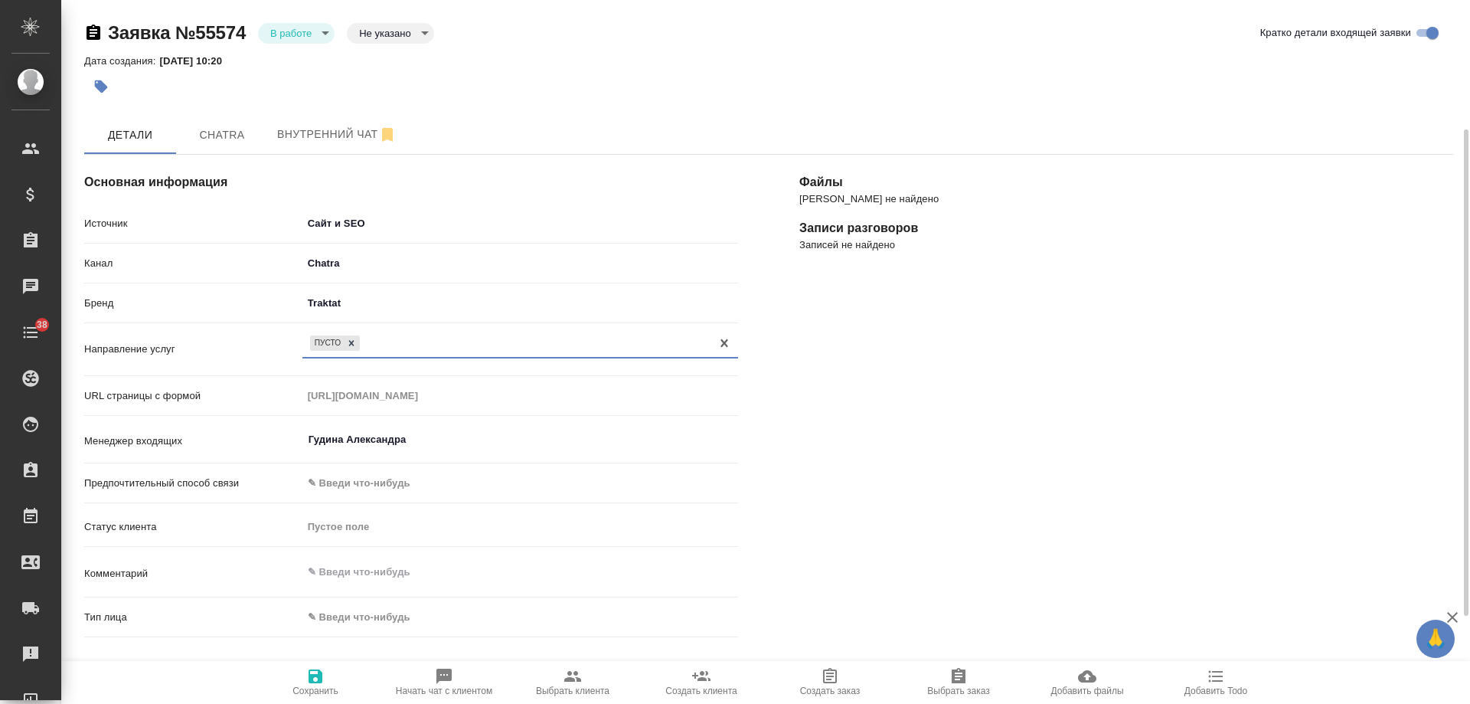
scroll to position [153, 0]
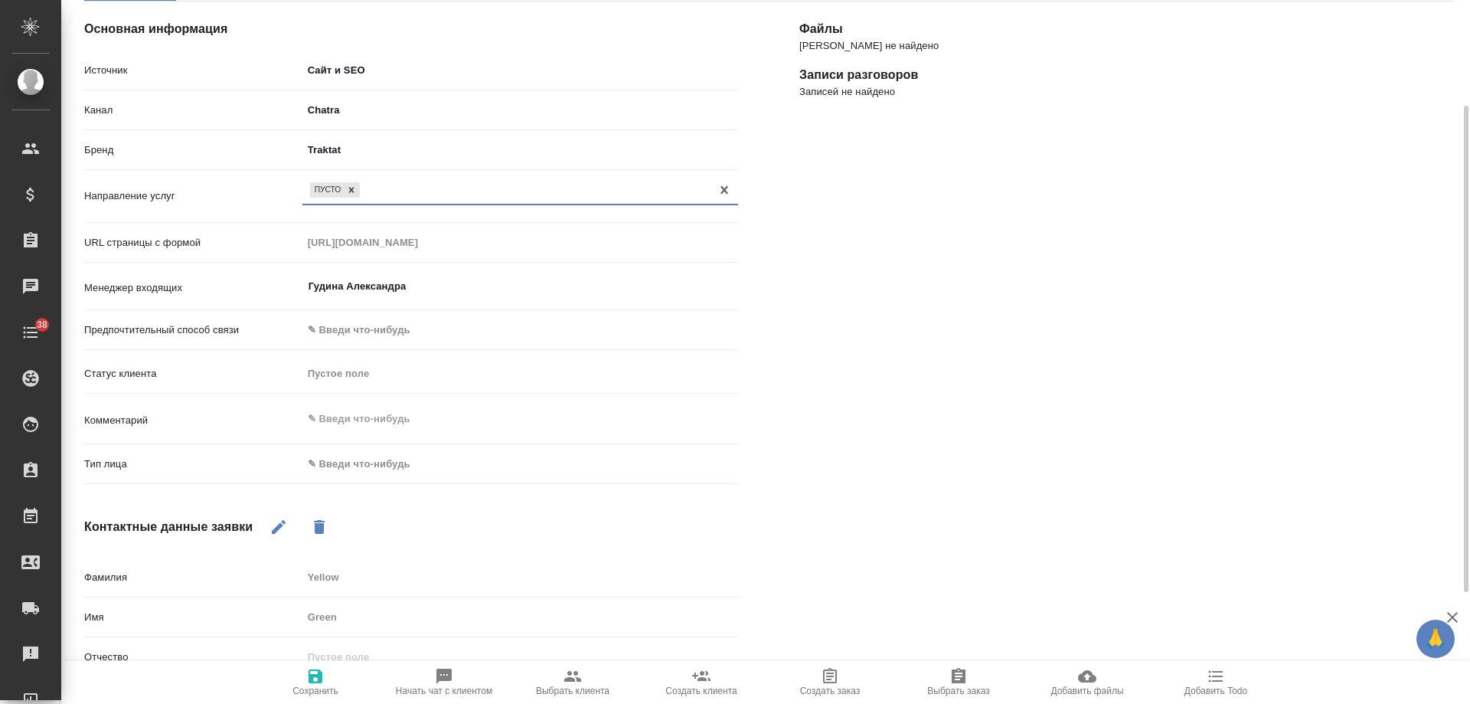
click at [363, 459] on body "🙏 .cls-1 fill:#fff; AWATERA [PERSON_NAME] Спецификации Заказы 0 Чаты 38 Todo Пр…" at bounding box center [735, 352] width 1470 height 704
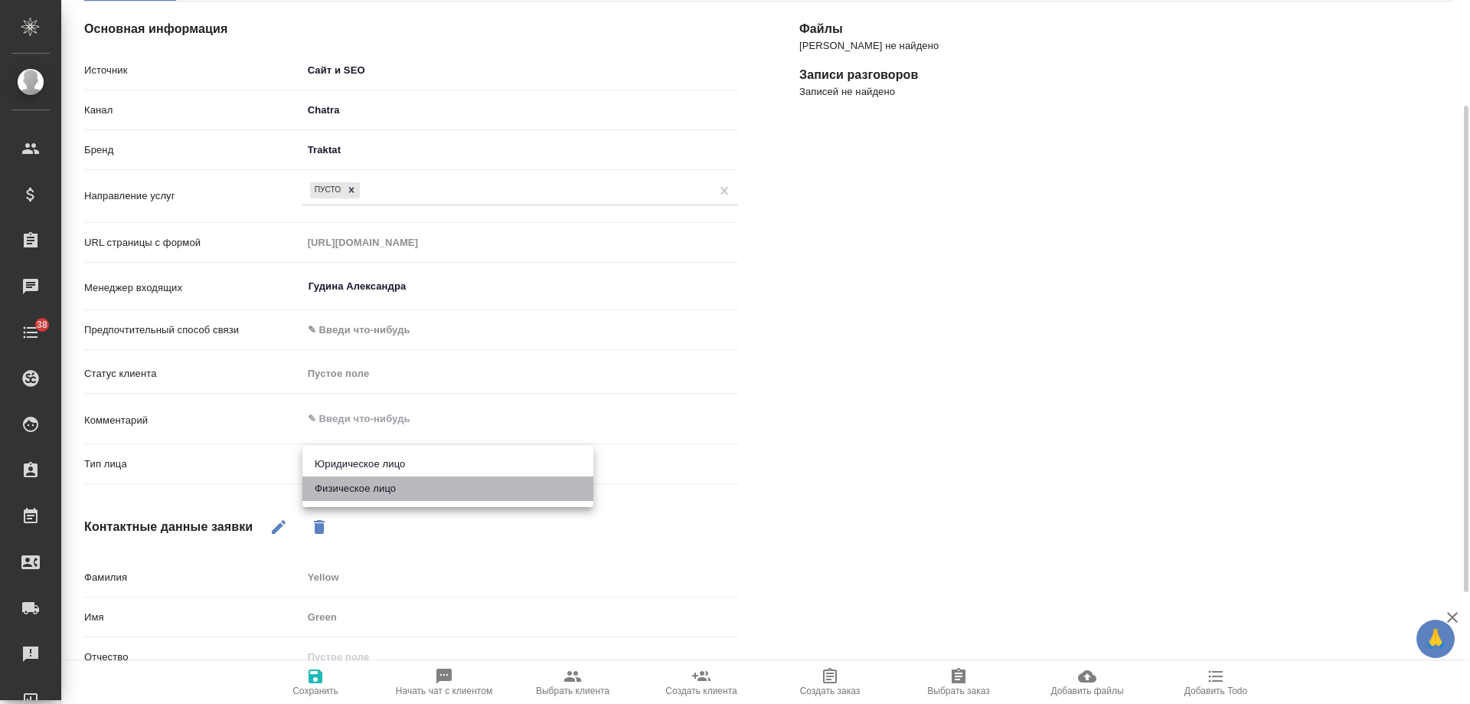
click at [361, 488] on li "Физическое лицо" at bounding box center [447, 488] width 291 height 25
type textarea "x"
type input "private"
click at [316, 689] on span "Сохранить" at bounding box center [316, 690] width 46 height 11
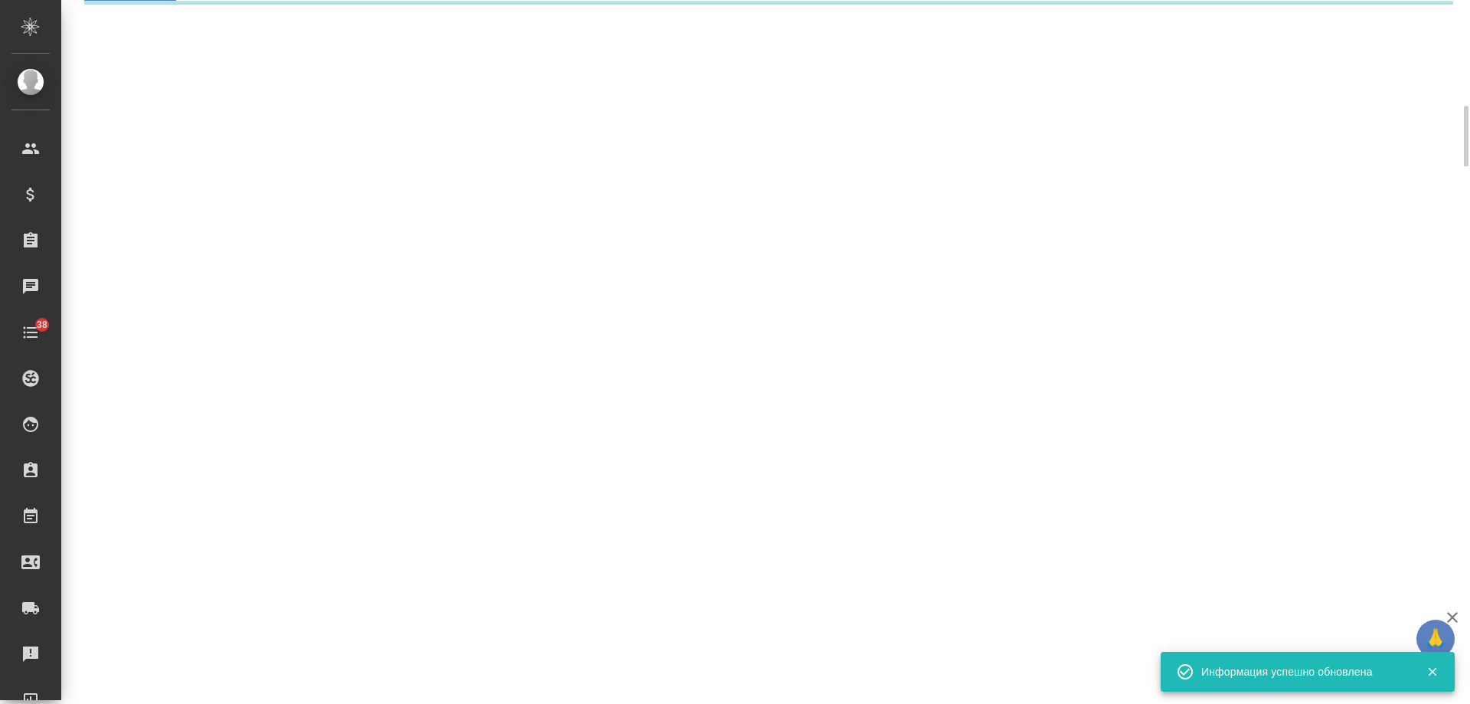
select select "RU"
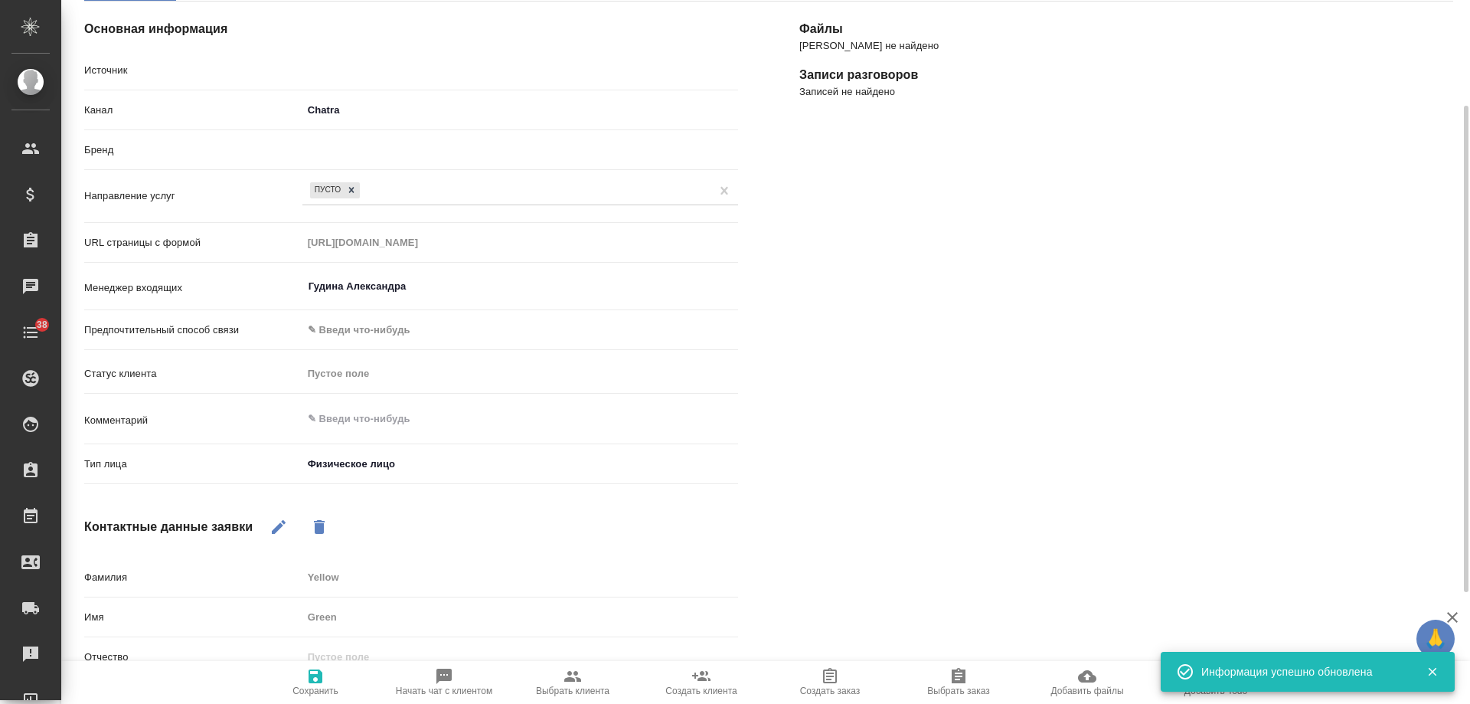
type textarea "x"
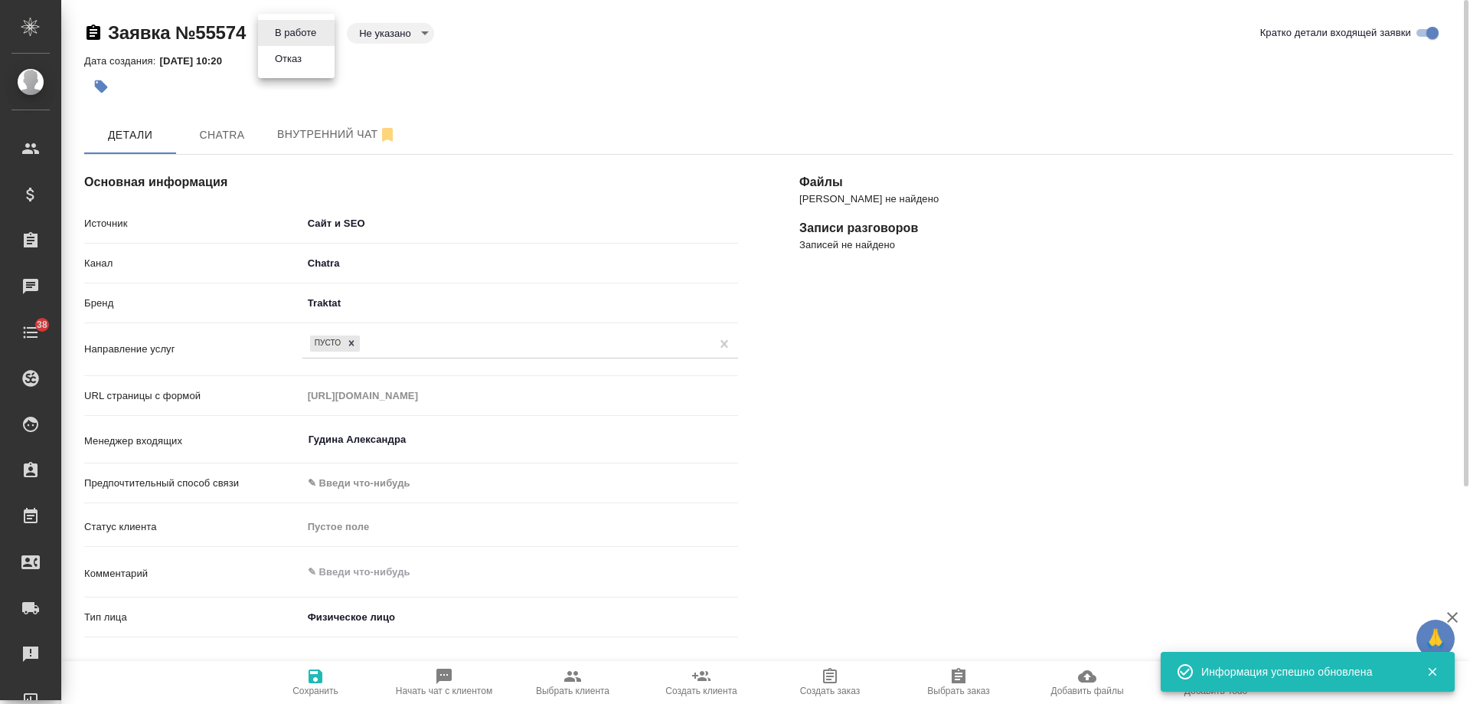
click at [273, 27] on body "🙏 .cls-1 fill:#fff; AWATERA Gudina Alexandra Клиенты Спецификации Заказы 0 Чаты…" at bounding box center [735, 352] width 1470 height 704
click at [289, 51] on button "Отказ" at bounding box center [288, 59] width 36 height 17
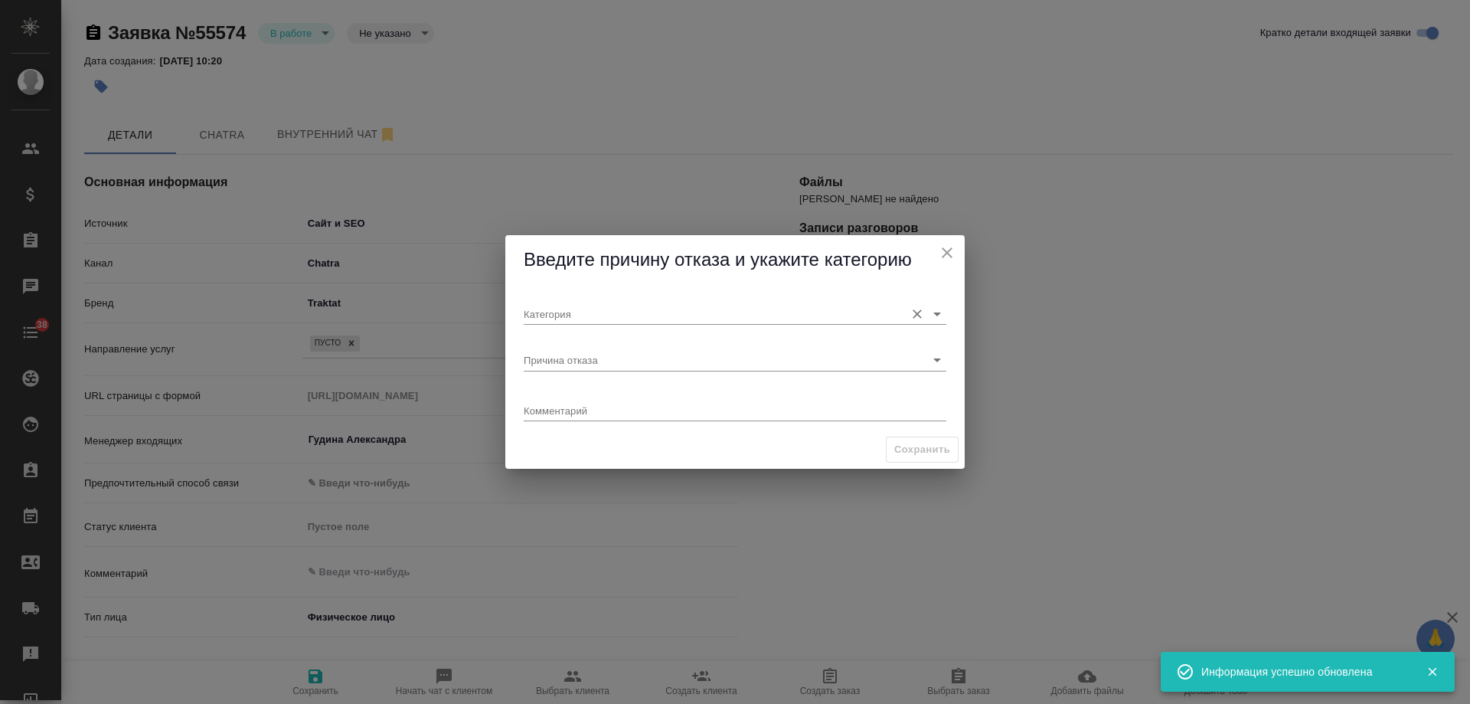
click at [629, 307] on input "Категория" at bounding box center [711, 313] width 374 height 21
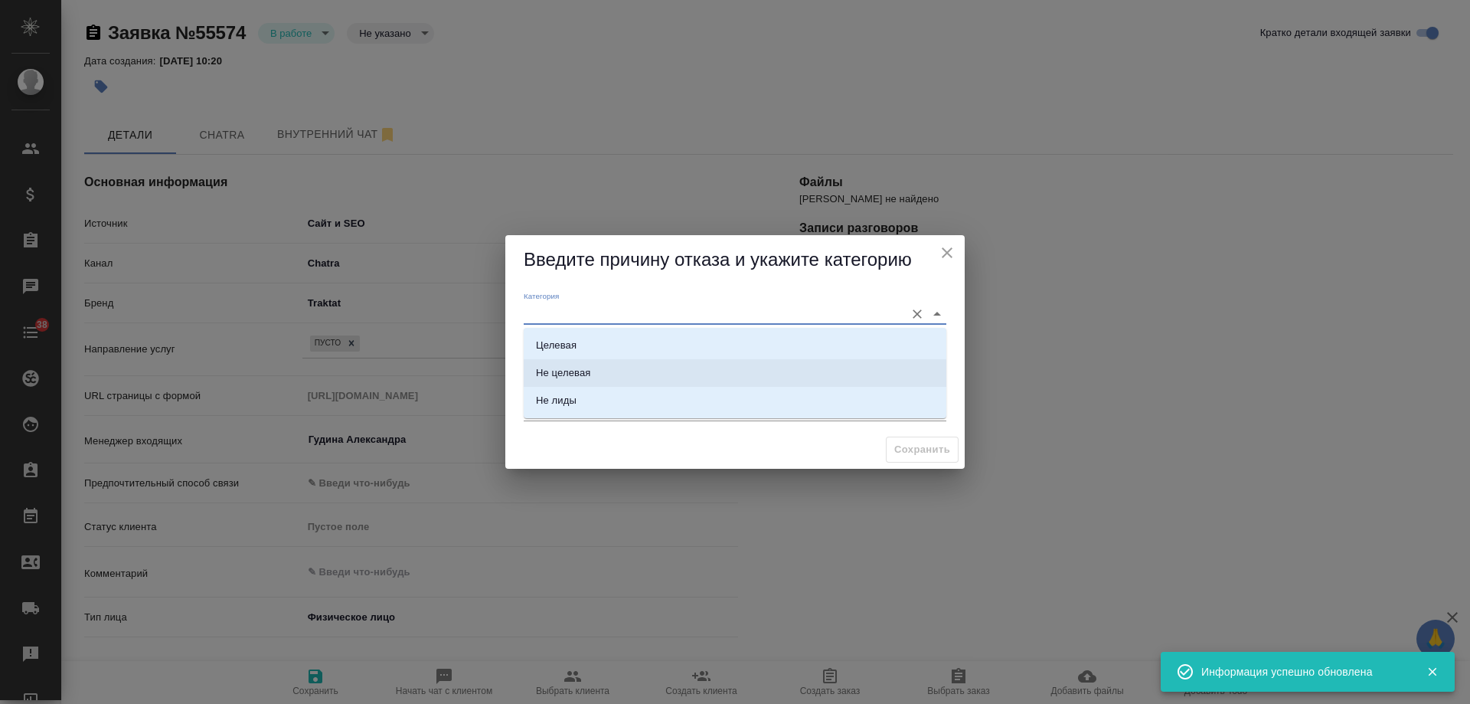
click at [581, 365] on div "Не целевая" at bounding box center [563, 372] width 54 height 15
type input "Не целевая"
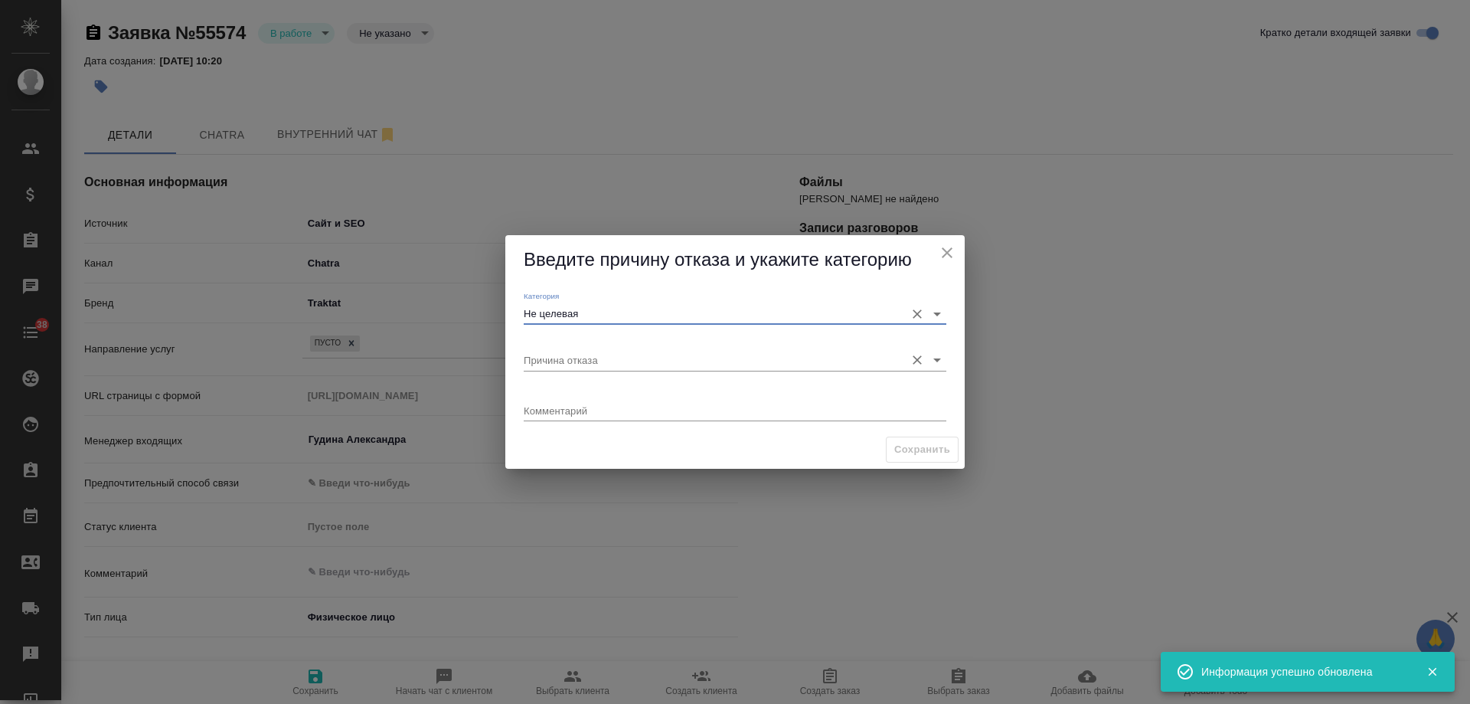
click at [574, 361] on input "Причина отказа" at bounding box center [711, 359] width 374 height 21
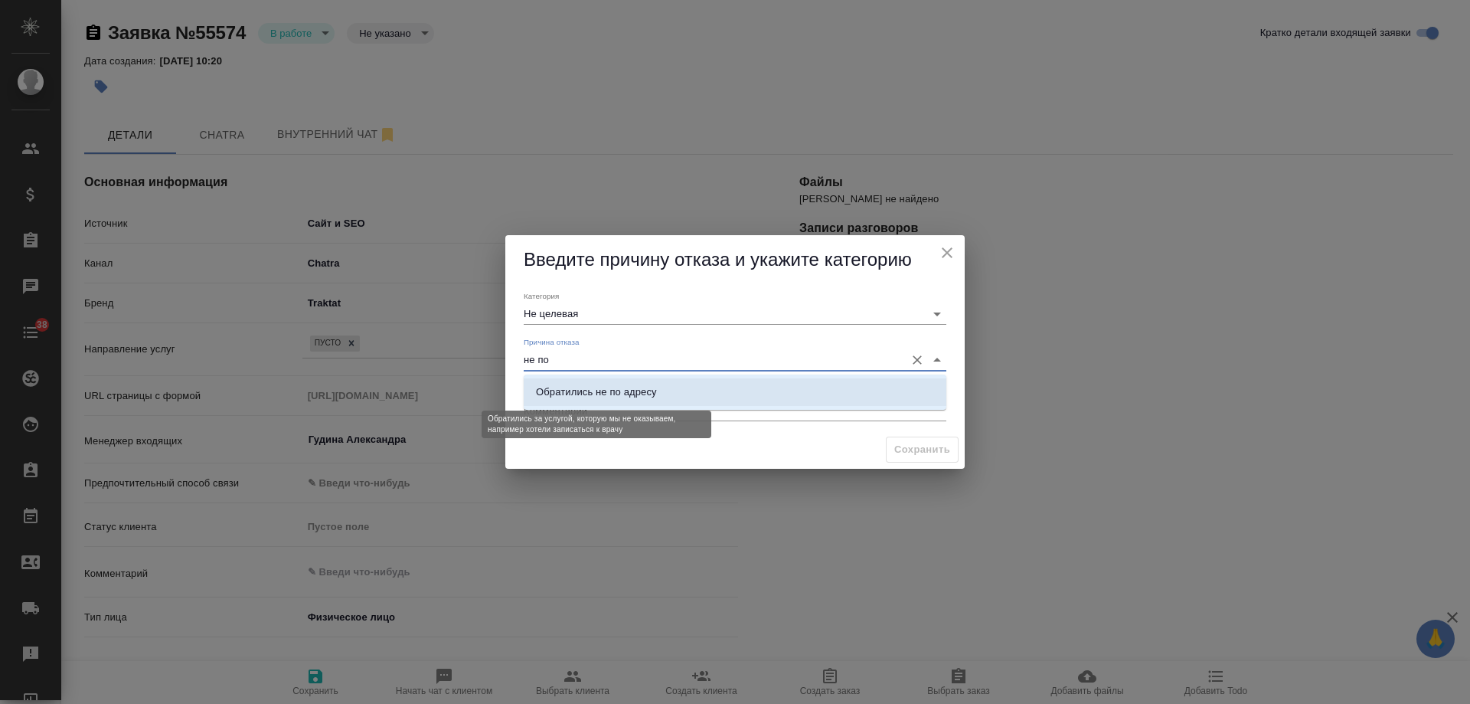
click at [597, 387] on div "Обратились не по адресу" at bounding box center [596, 391] width 121 height 15
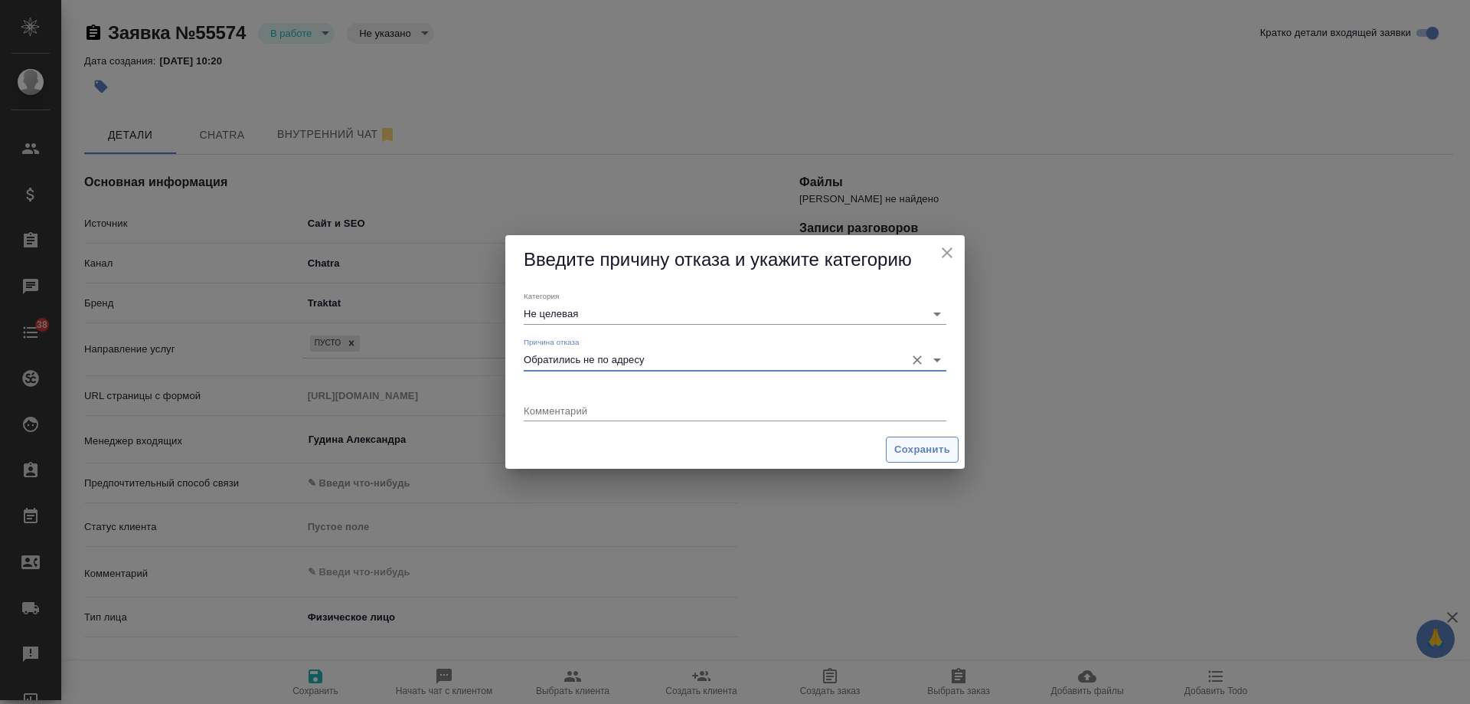
type input "Обратились не по адресу"
click at [922, 451] on span "Сохранить" at bounding box center [922, 450] width 56 height 18
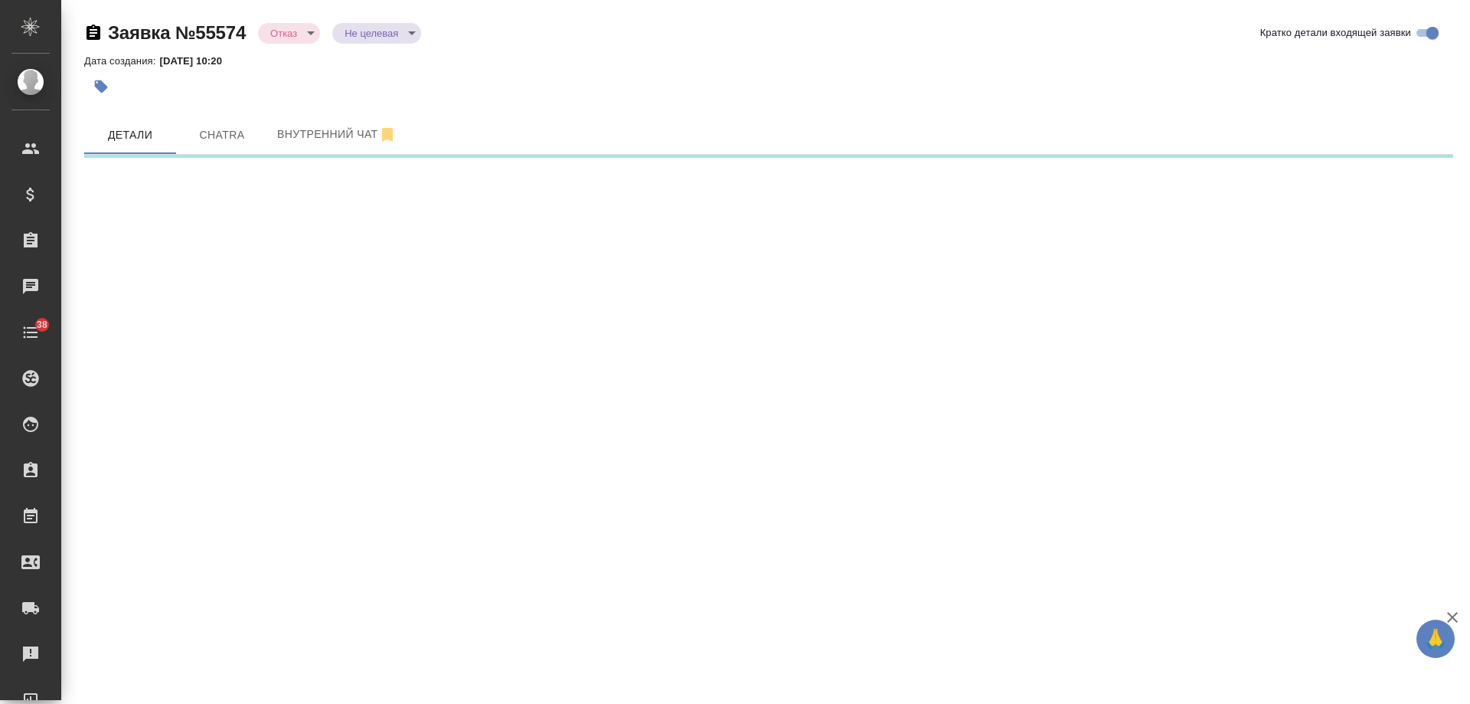
select select "RU"
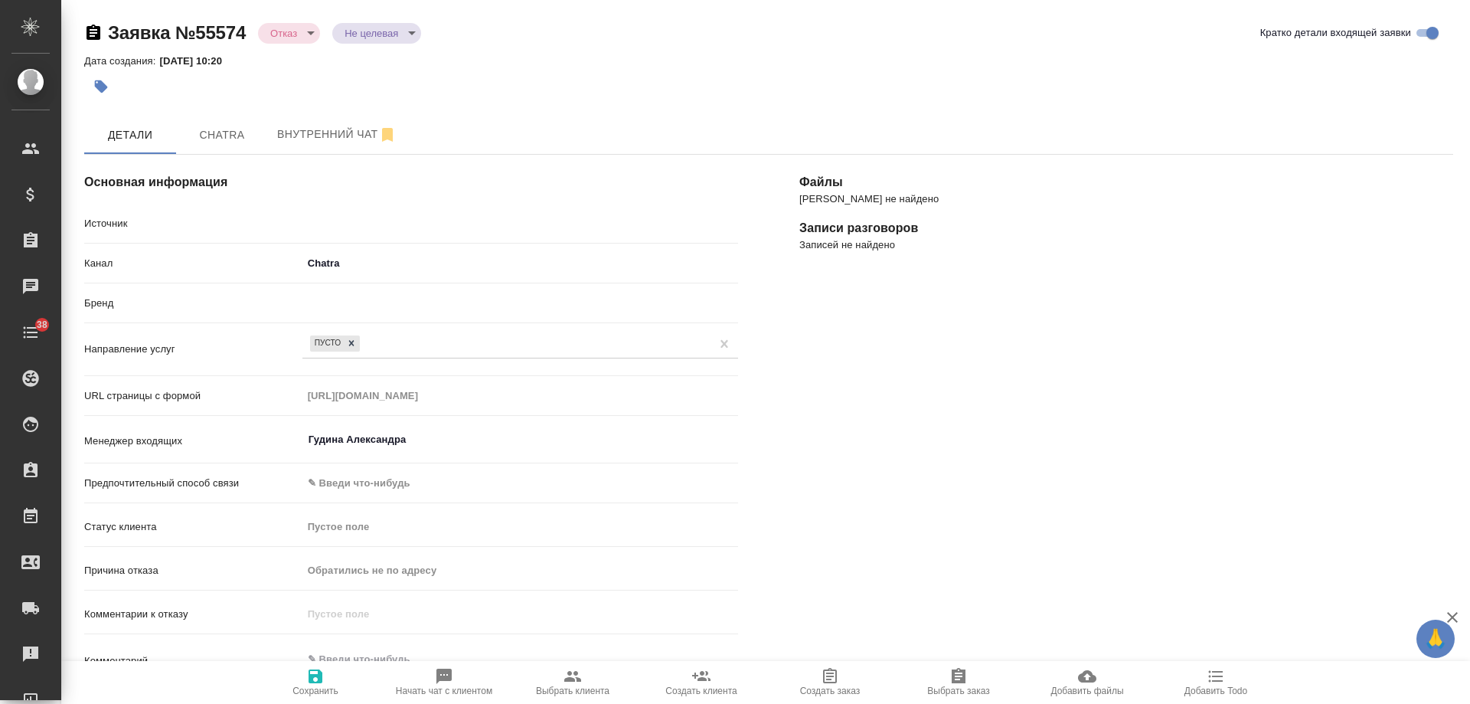
type textarea "x"
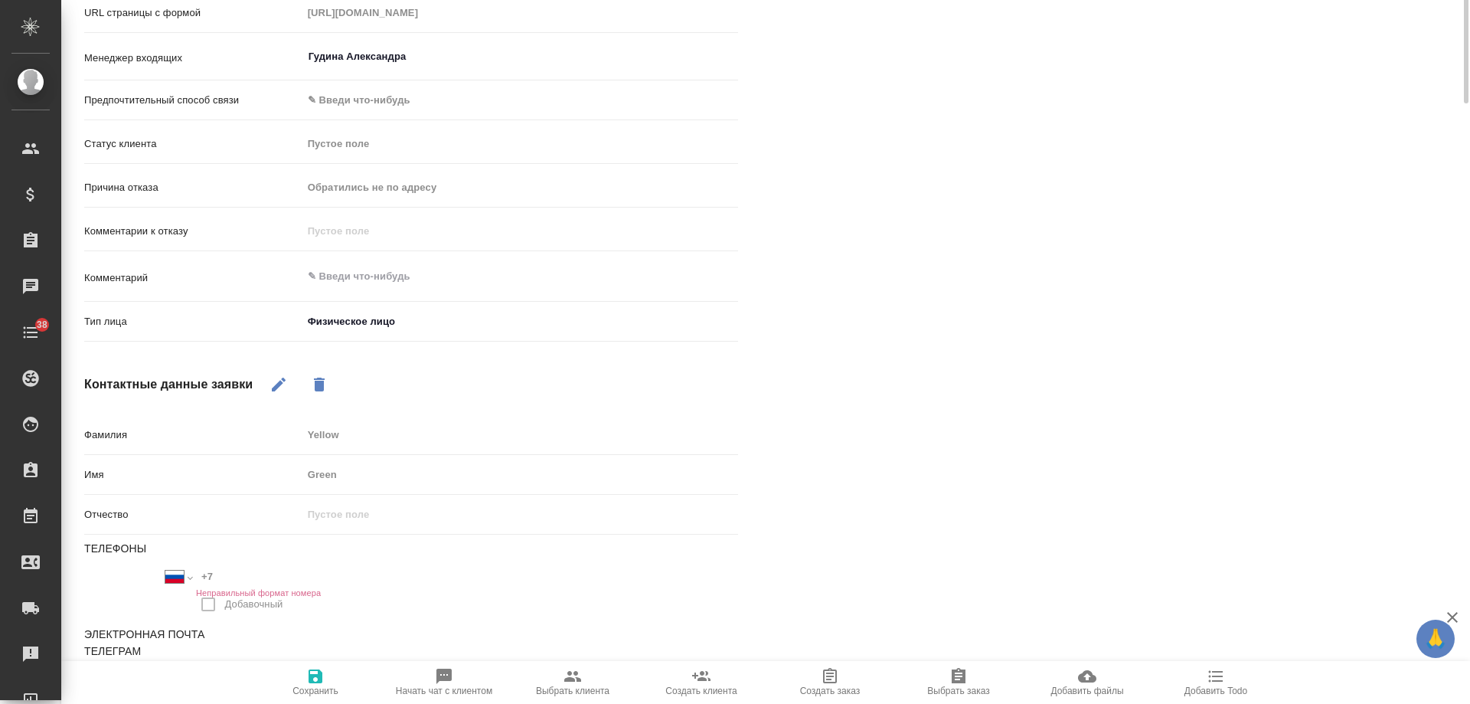
scroll to position [400, 0]
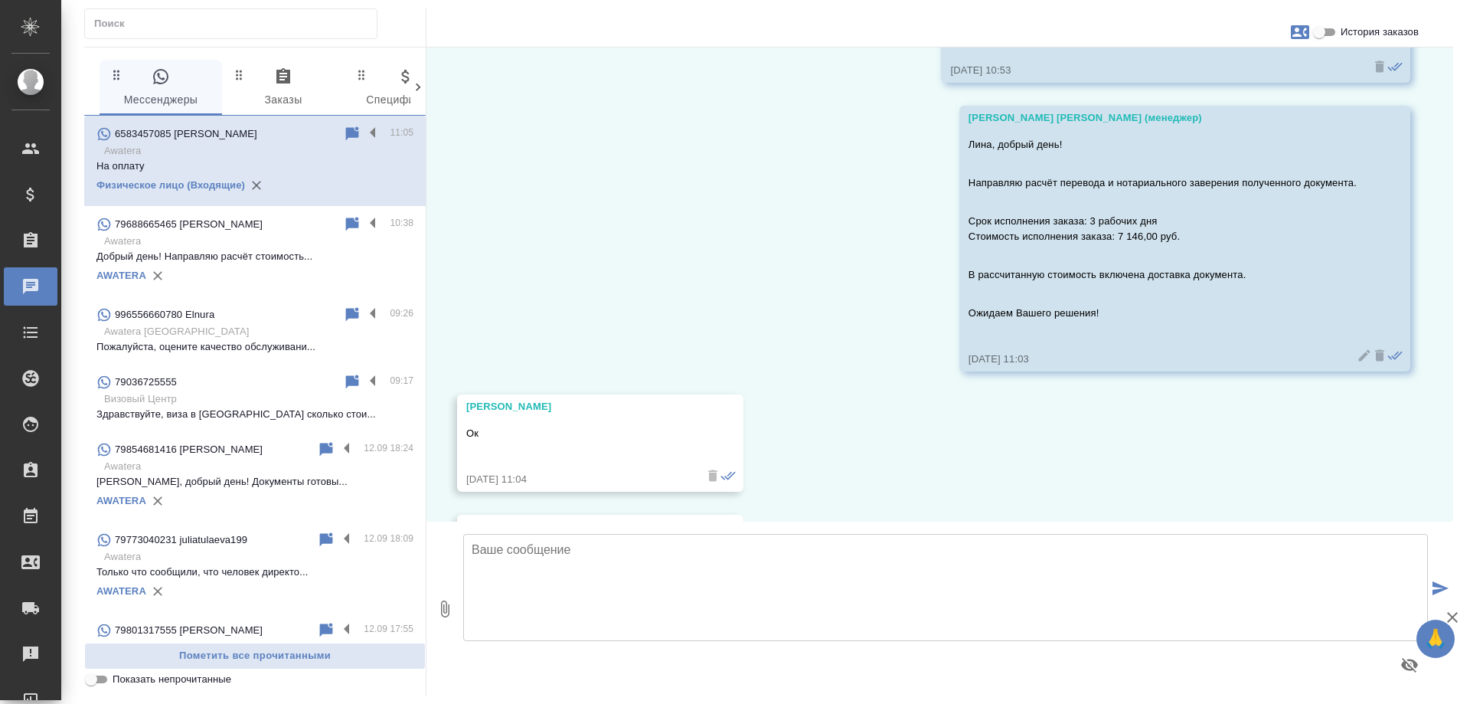
scroll to position [15547, 0]
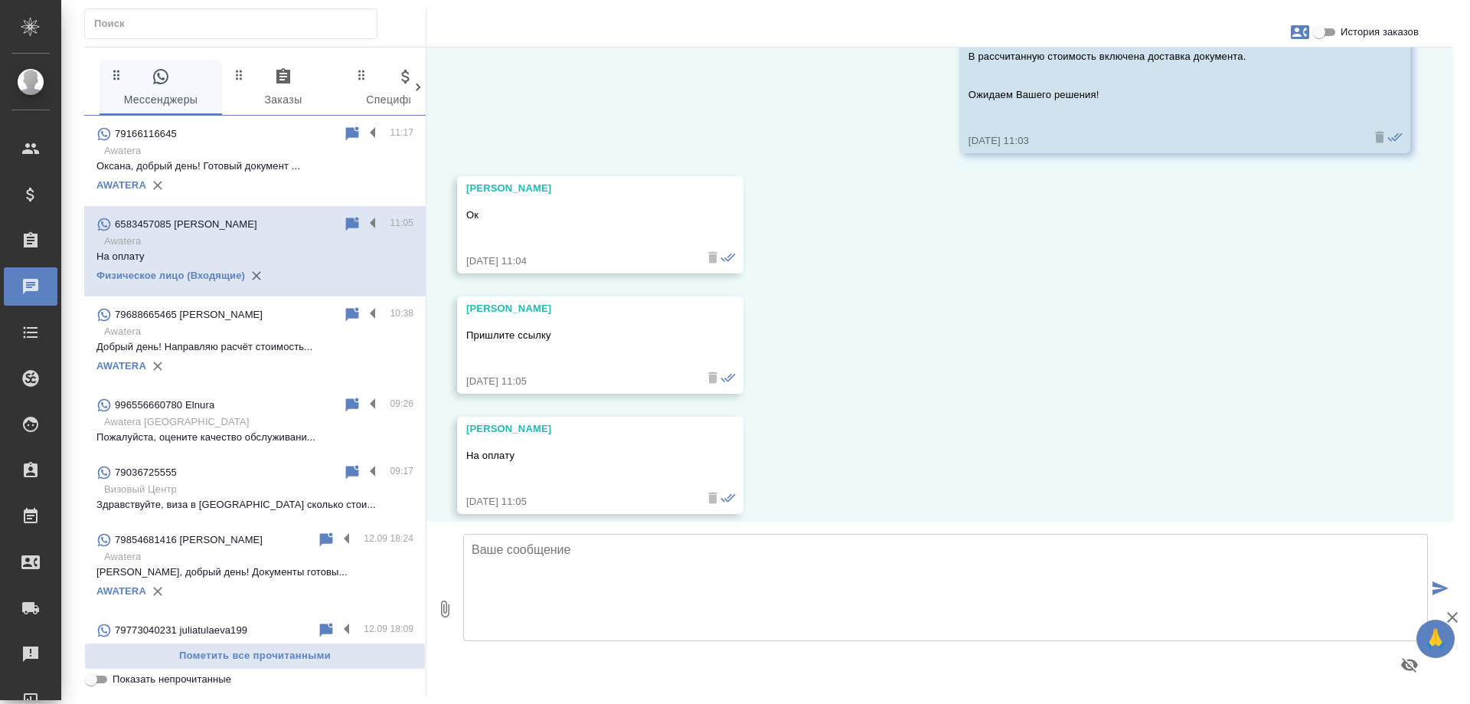
click at [253, 161] on p "Оксана, добрый день! Готовый документ ..." at bounding box center [254, 166] width 317 height 15
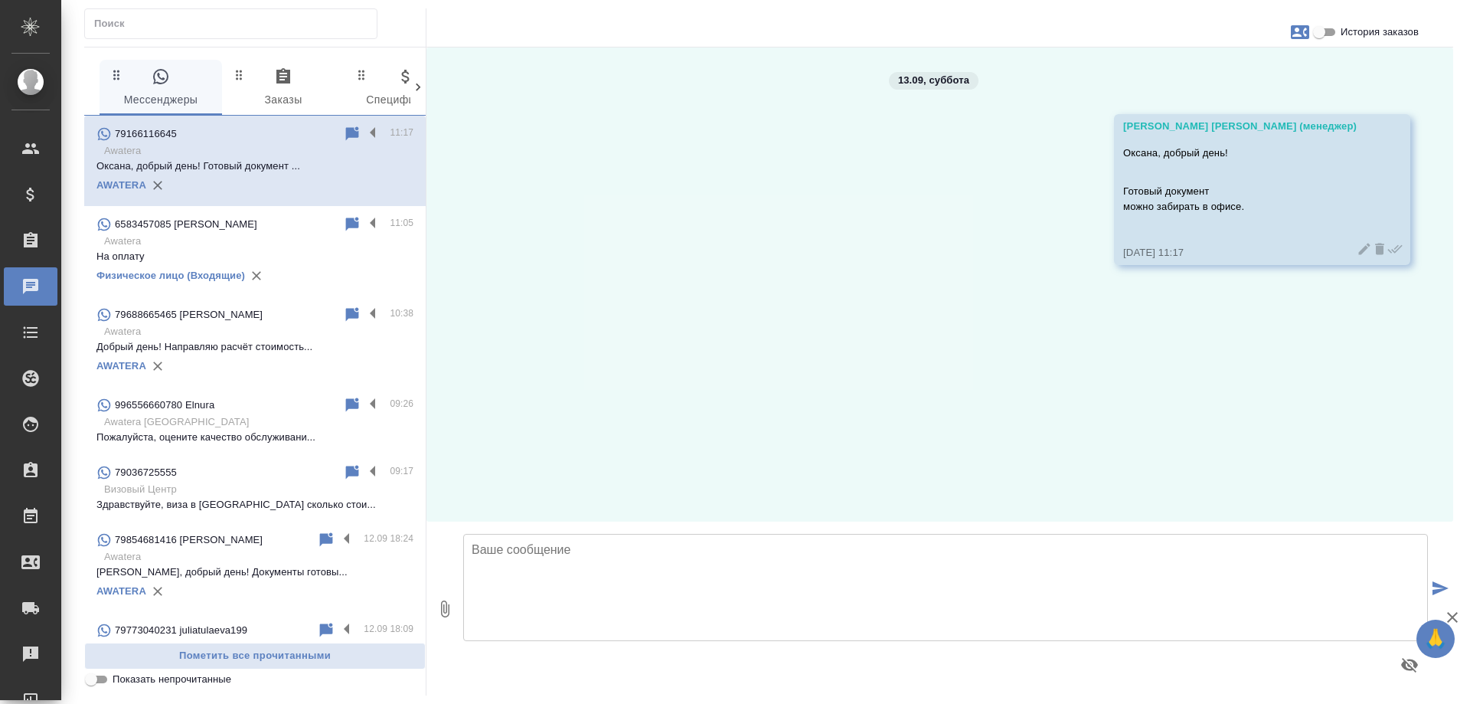
scroll to position [0, 0]
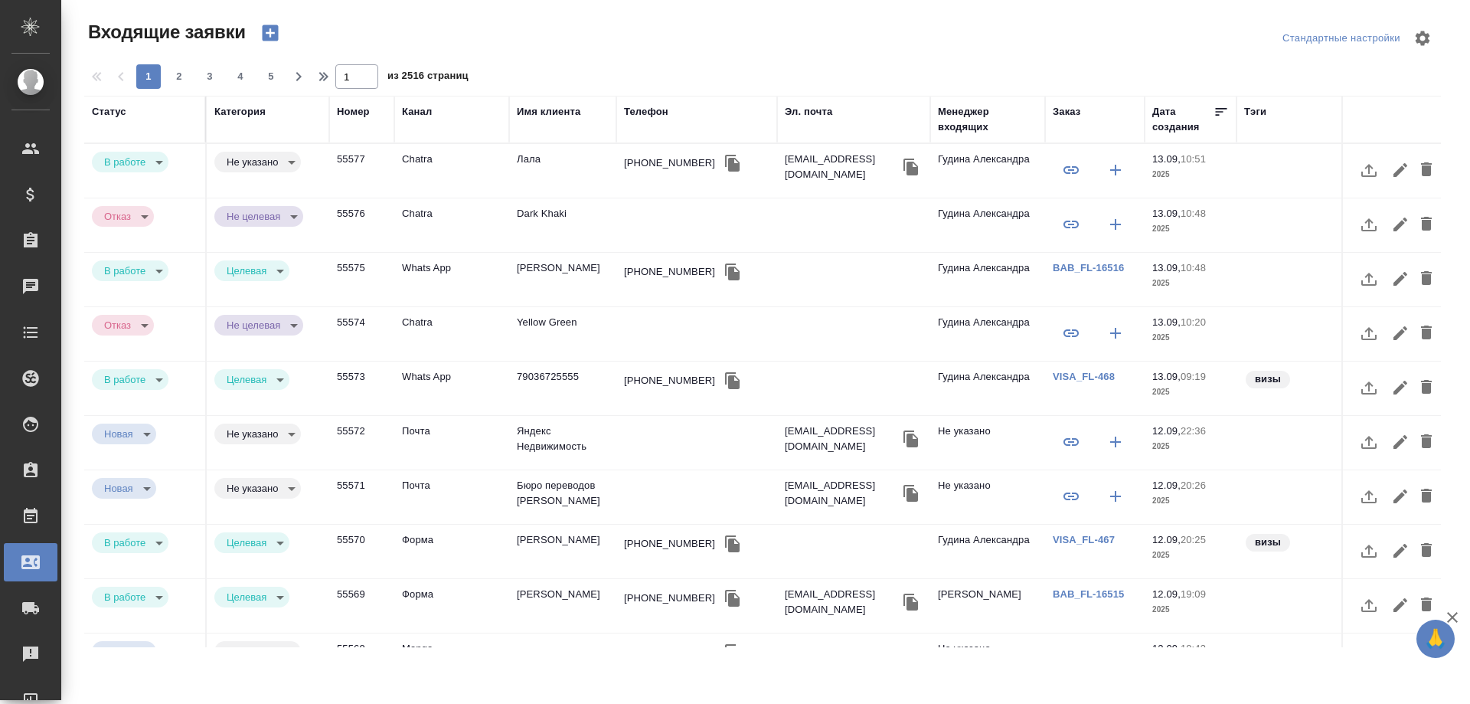
select select "RU"
click at [557, 164] on td "Лала" at bounding box center [562, 171] width 107 height 54
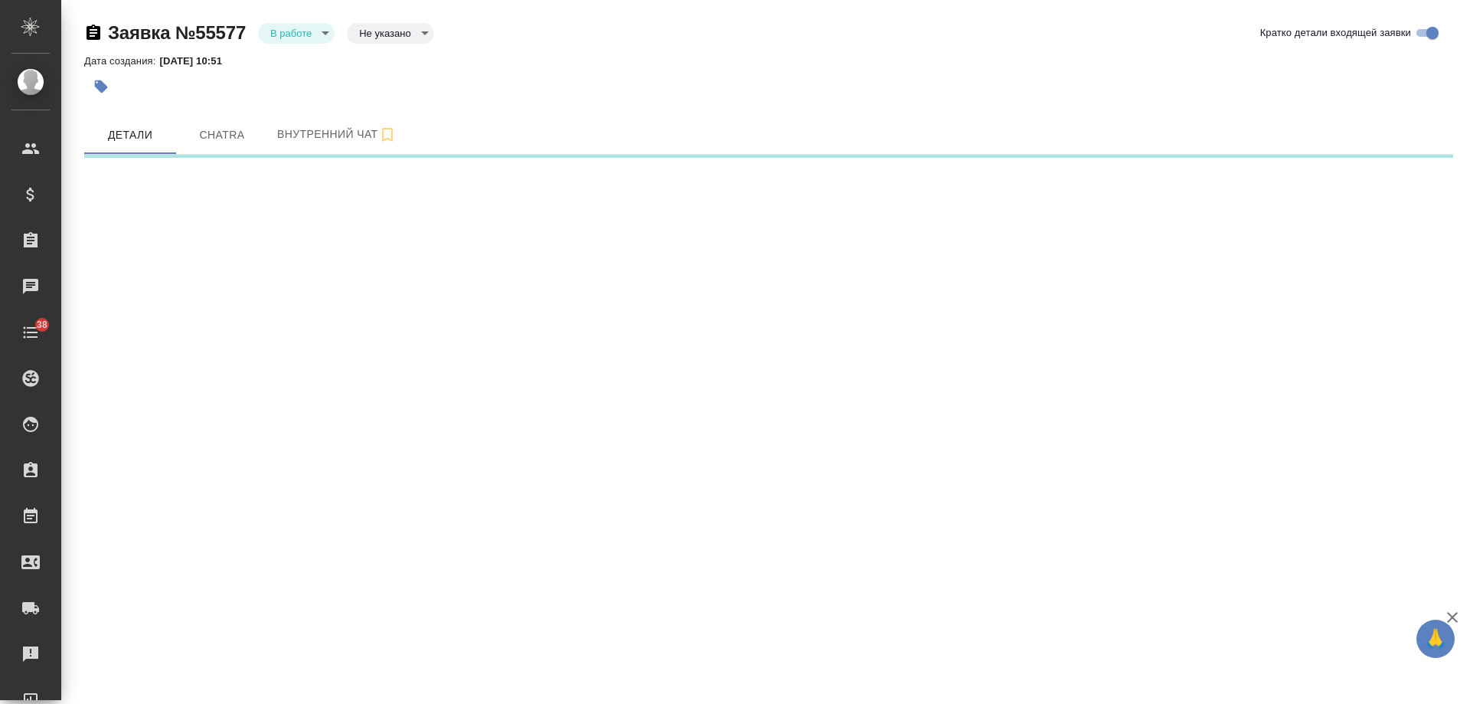
select select "RU"
select select "AZ"
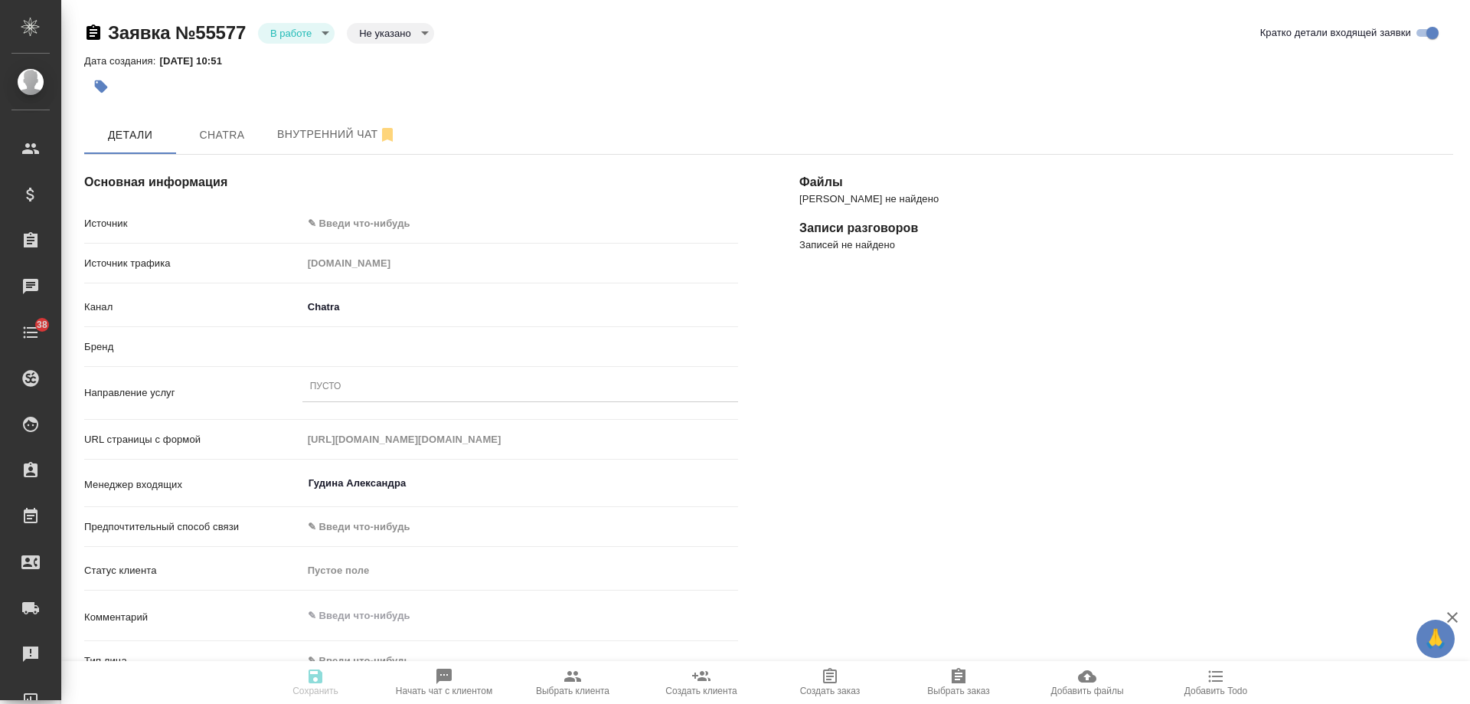
type textarea "x"
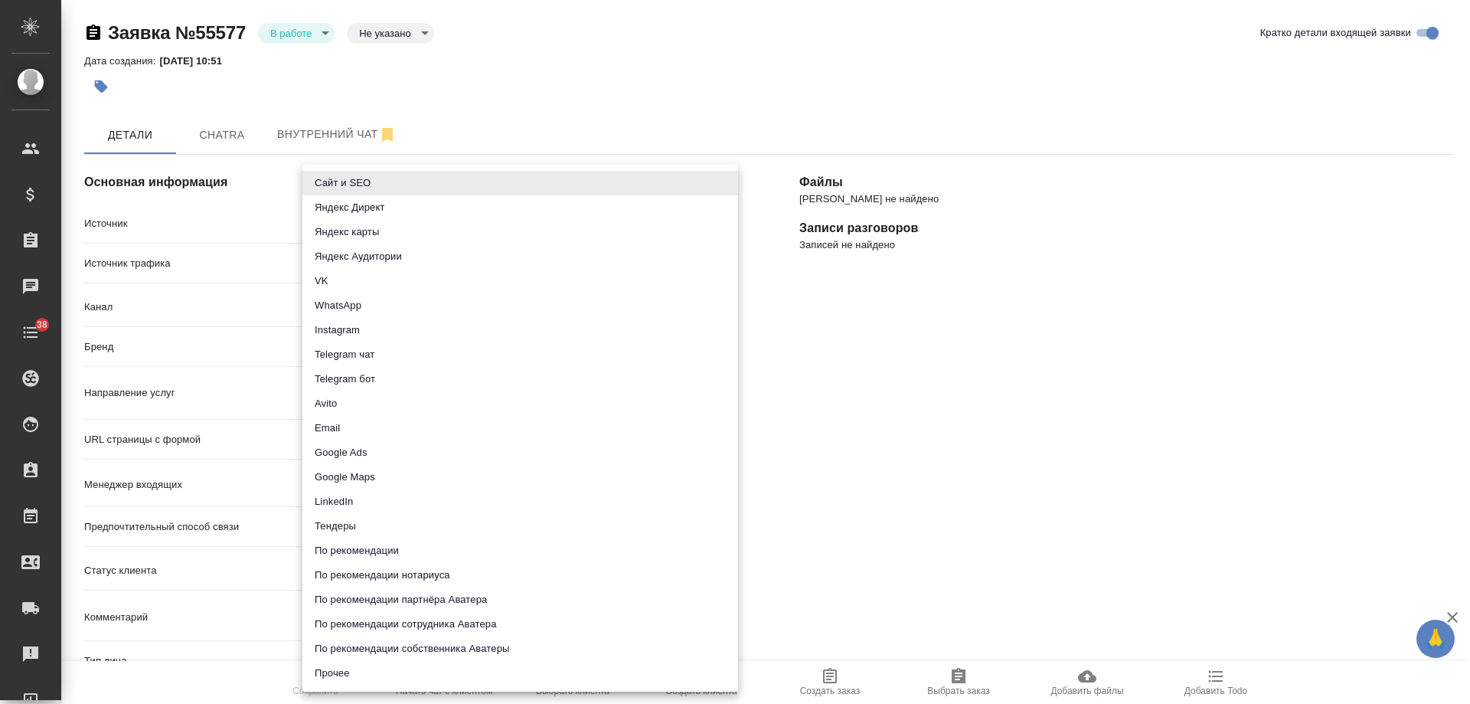
click at [371, 220] on body "🙏 .cls-1 fill:#fff; AWATERA Gudina Alexandra Клиенты Спецификации Заказы Чаты 3…" at bounding box center [735, 352] width 1470 height 704
click at [366, 175] on li "Сайт и SEO" at bounding box center [520, 183] width 436 height 25
type input "seo"
type textarea "x"
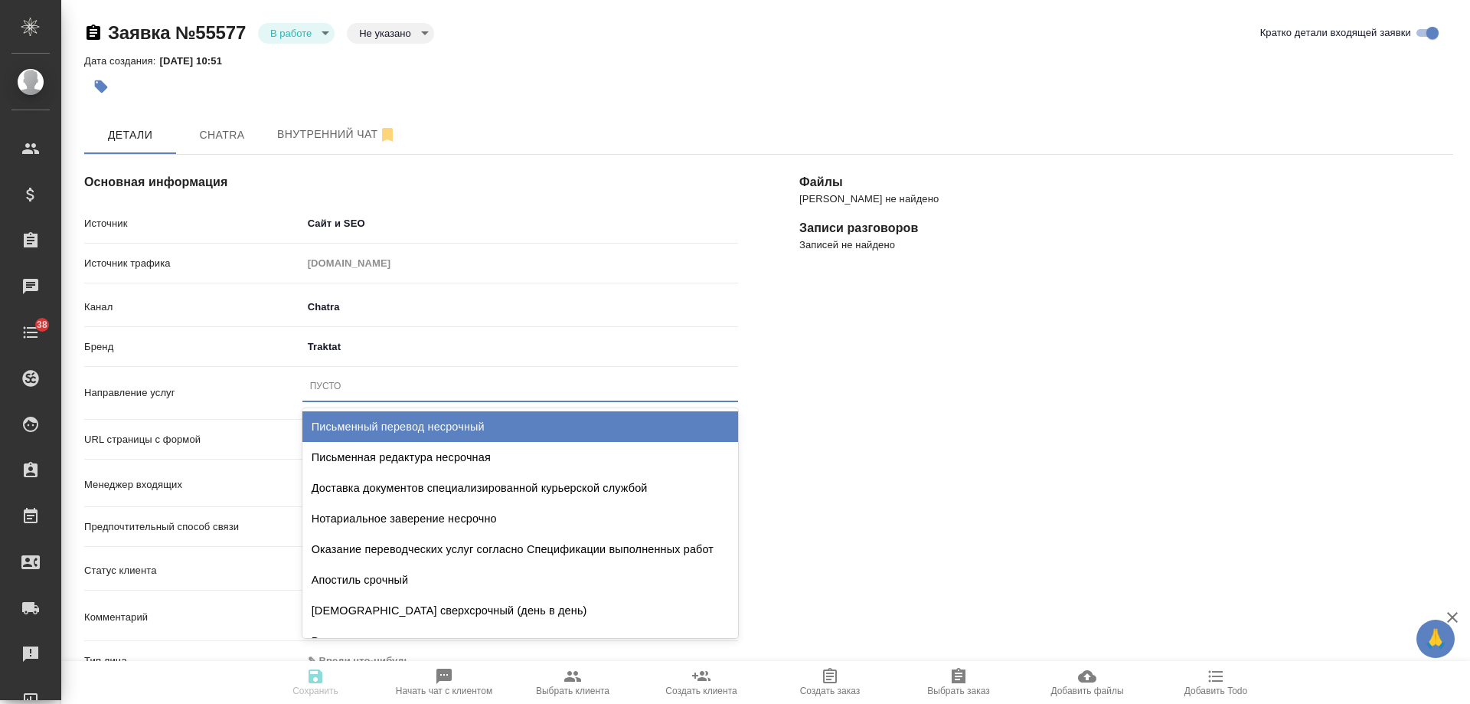
click at [349, 388] on div "Пусто" at bounding box center [520, 387] width 436 height 29
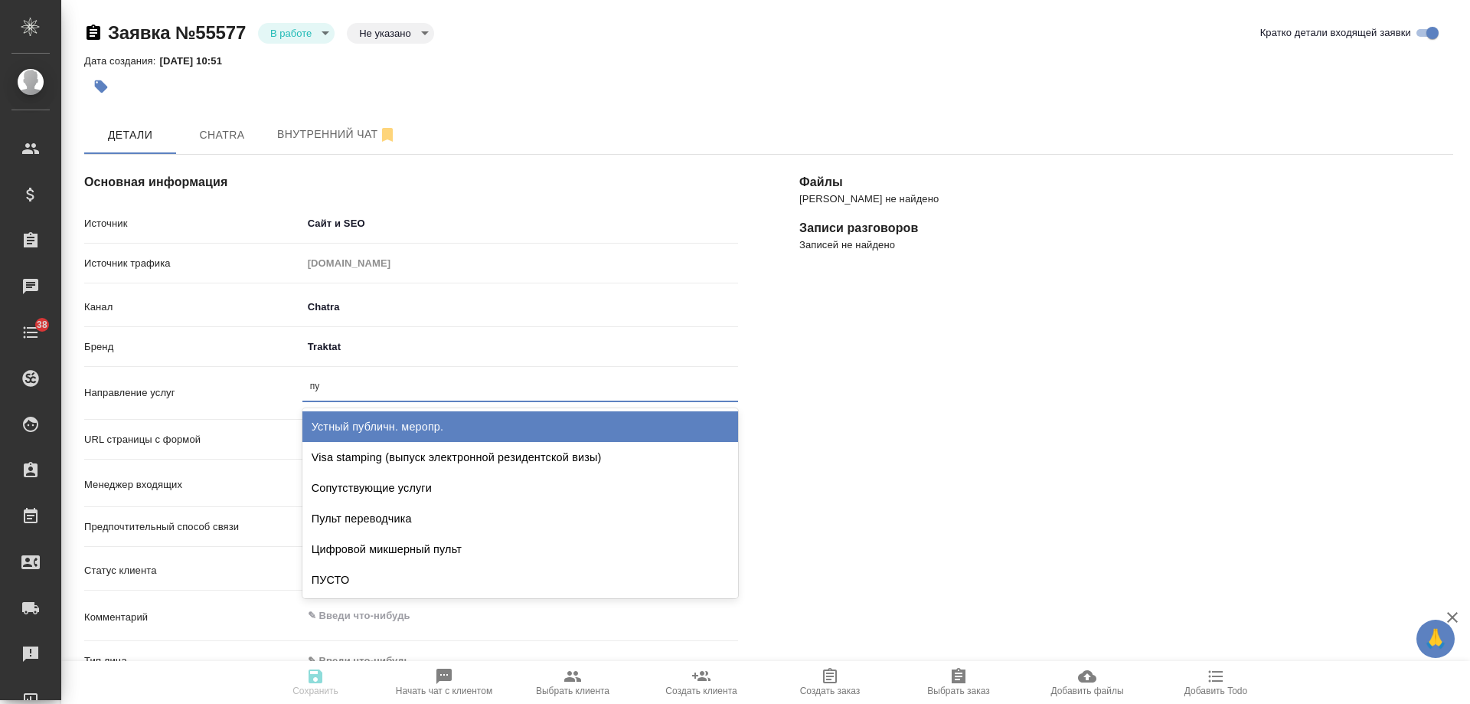
type input "пус"
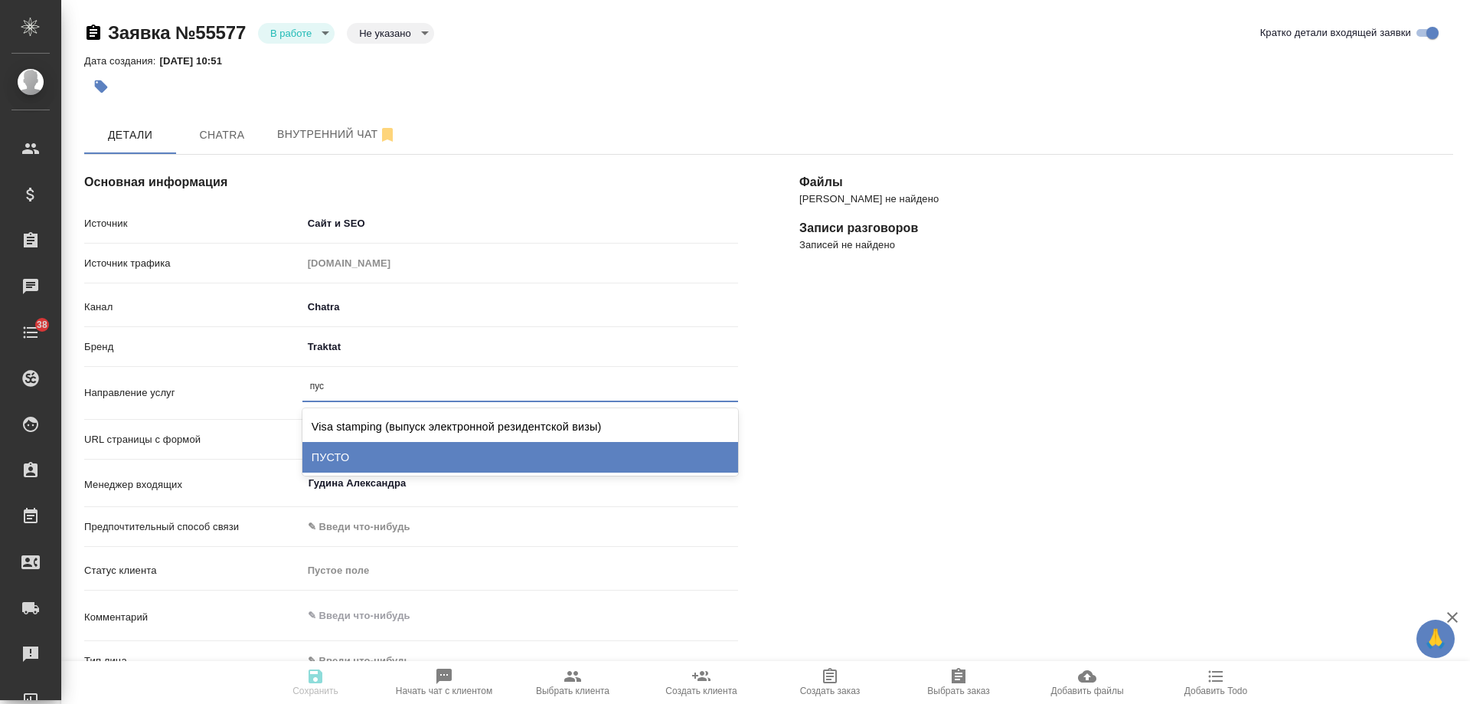
click at [347, 446] on div "ПУСТО" at bounding box center [520, 457] width 436 height 31
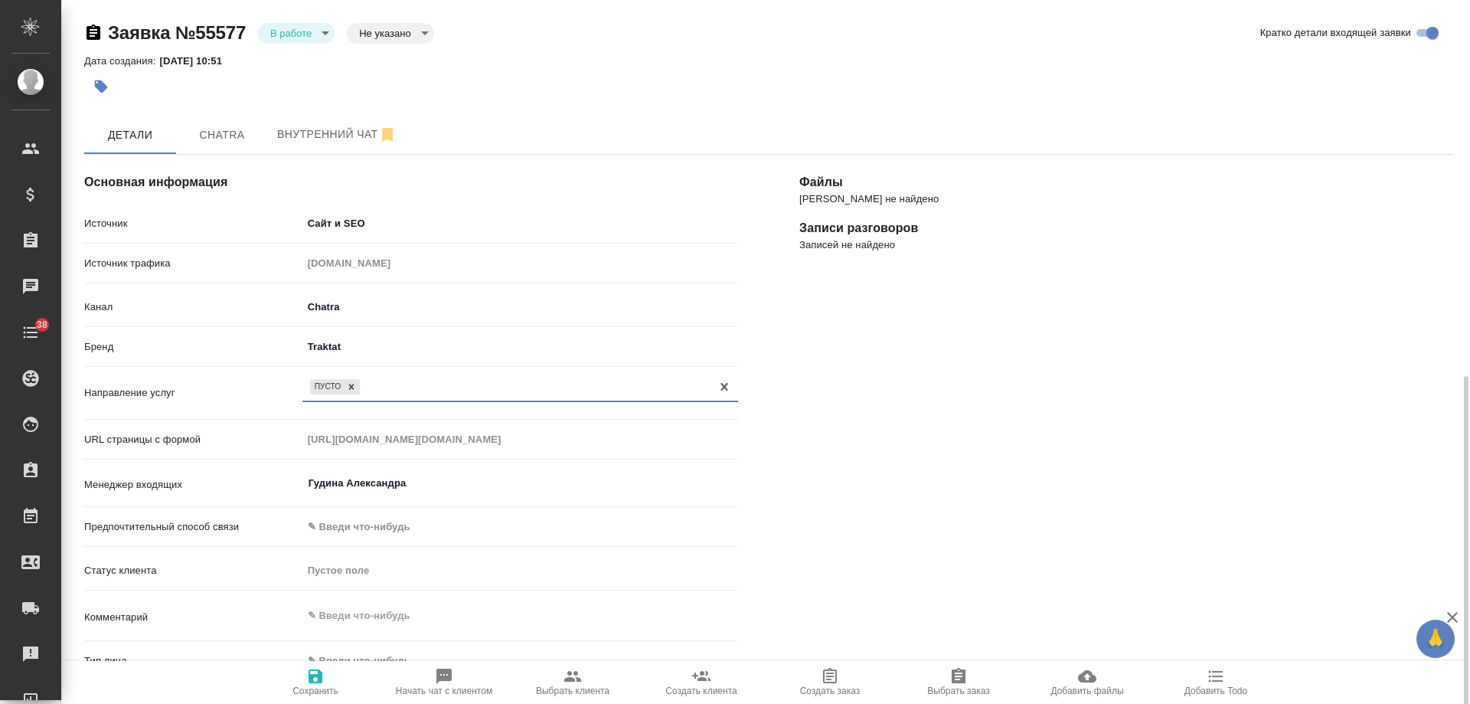
scroll to position [230, 0]
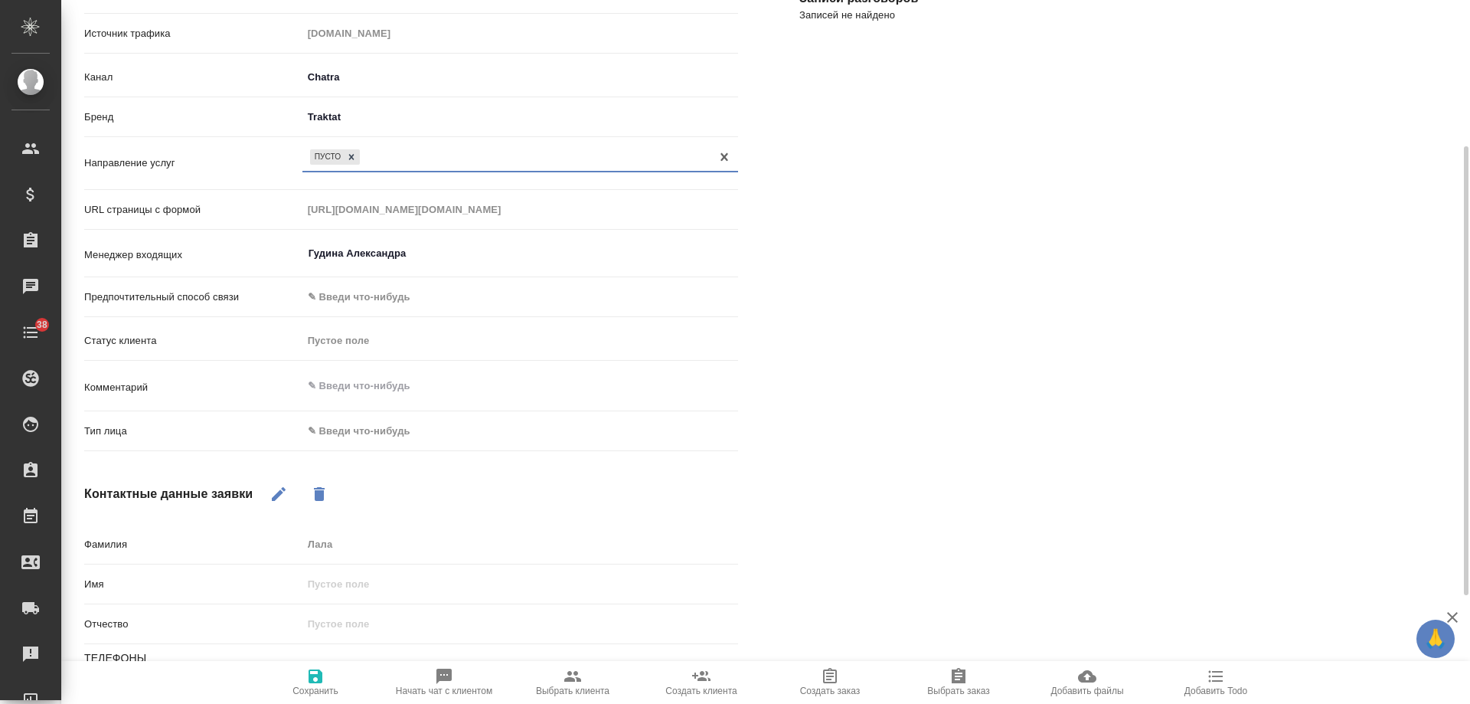
click at [364, 437] on body "🙏 .cls-1 fill:#fff; AWATERA Gudina Alexandra Клиенты Спецификации Заказы 0 Чаты…" at bounding box center [735, 352] width 1470 height 704
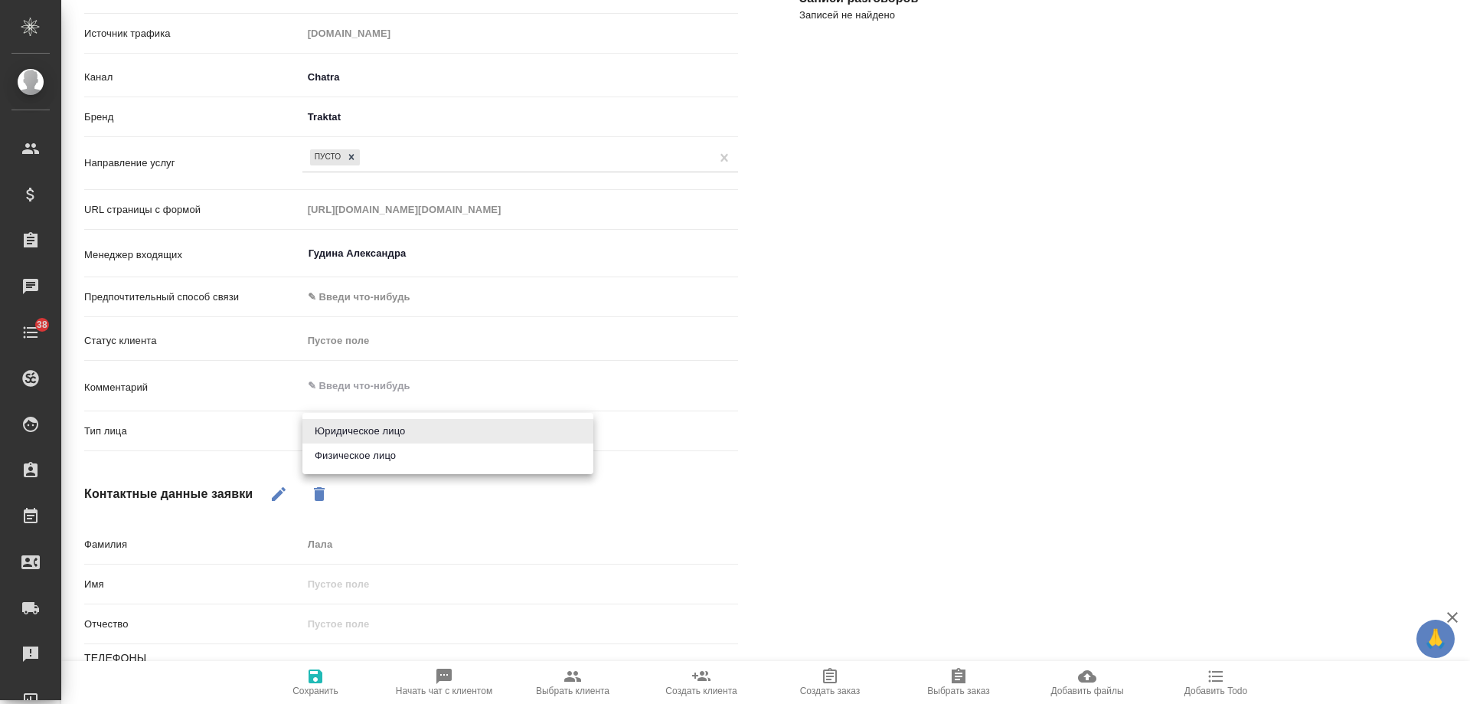
click at [363, 452] on li "Физическое лицо" at bounding box center [447, 455] width 291 height 25
type textarea "x"
type input "private"
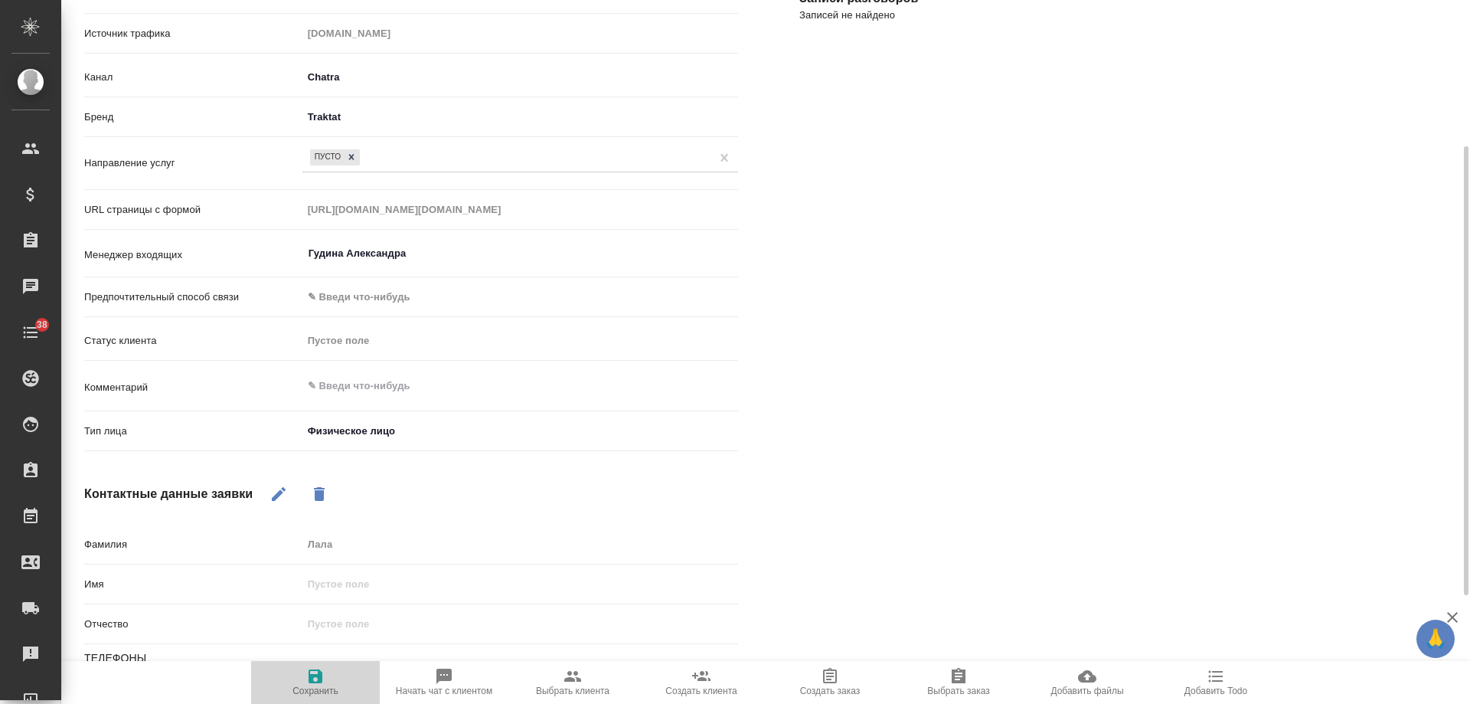
click at [322, 681] on icon "button" at bounding box center [316, 676] width 14 height 14
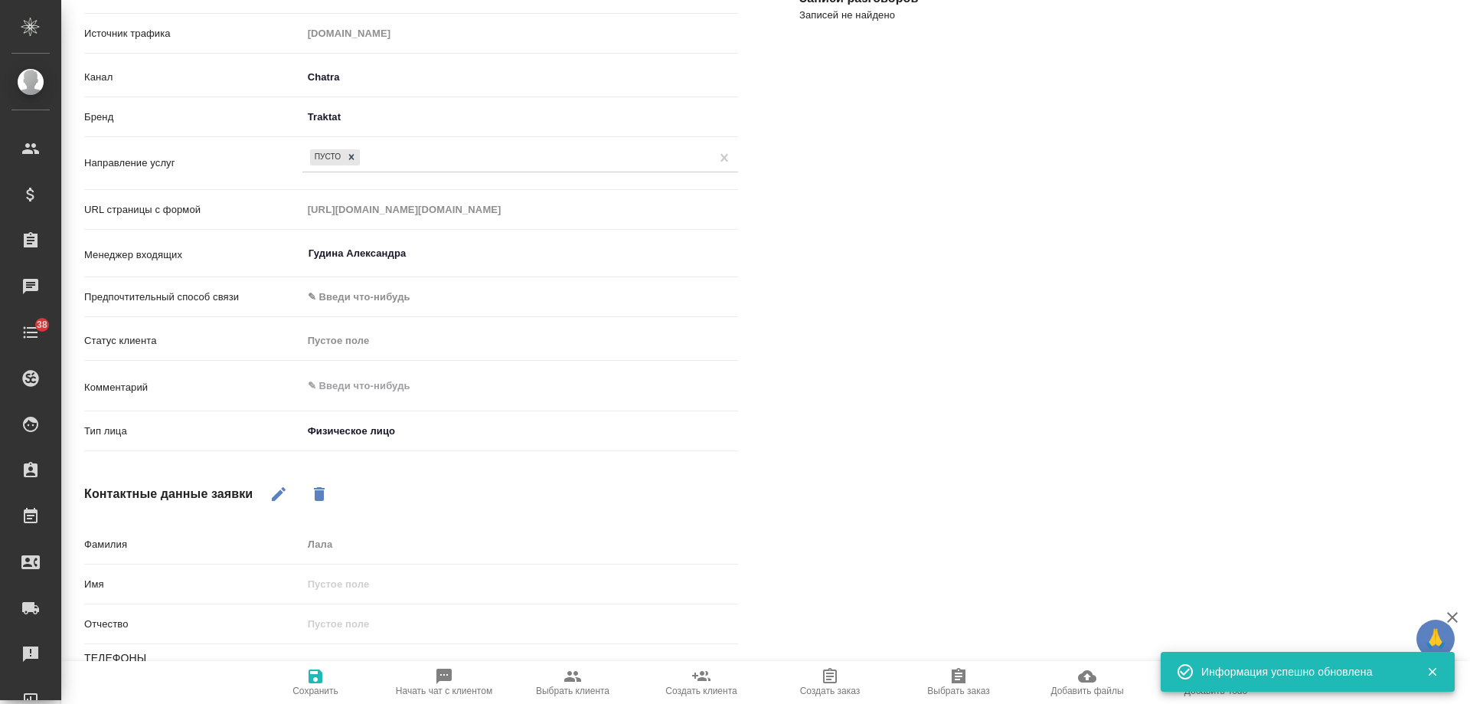
select select "RU"
select select "AZ"
type textarea "x"
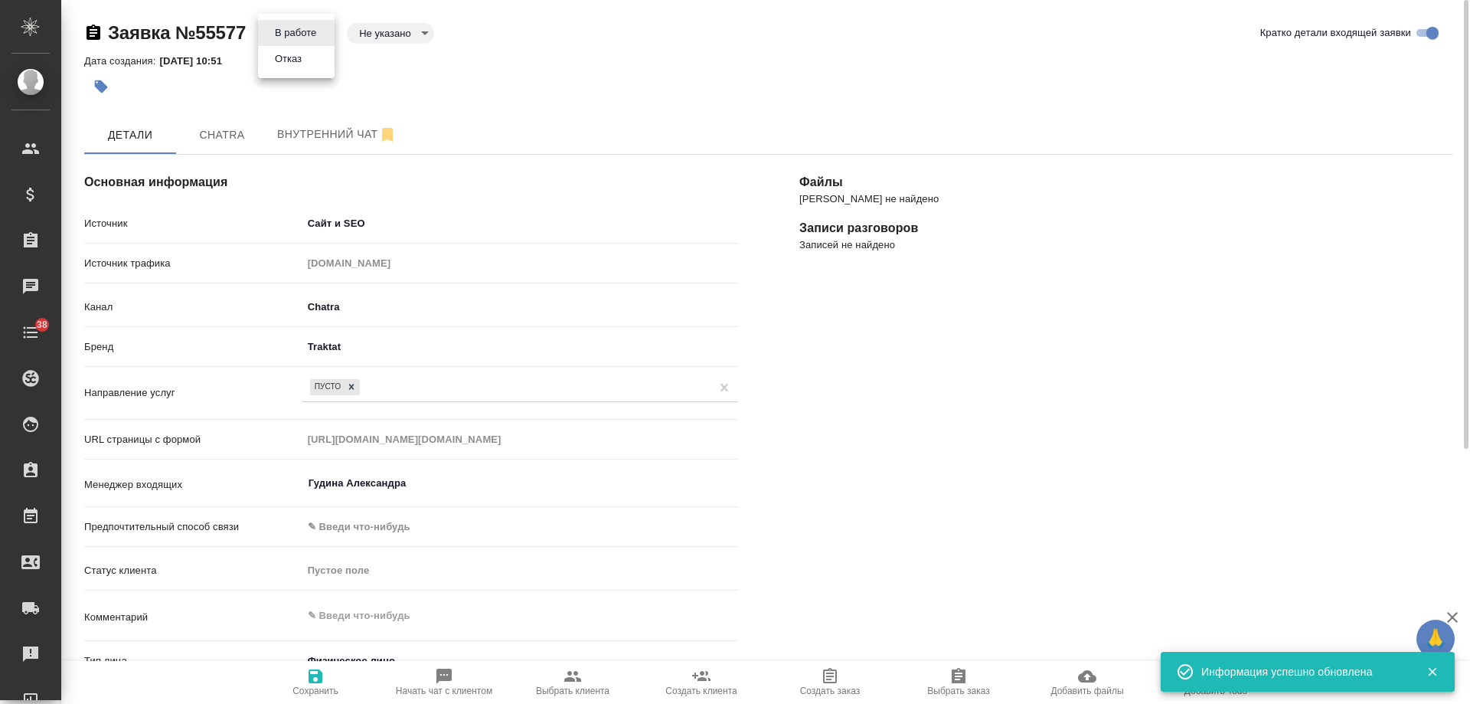
click at [306, 39] on body "🙏 .cls-1 fill:#fff; AWATERA Gudina Alexandra Клиенты Спецификации Заказы 0 Чаты…" at bounding box center [735, 352] width 1470 height 704
click at [305, 65] on button "Отказ" at bounding box center [288, 59] width 36 height 17
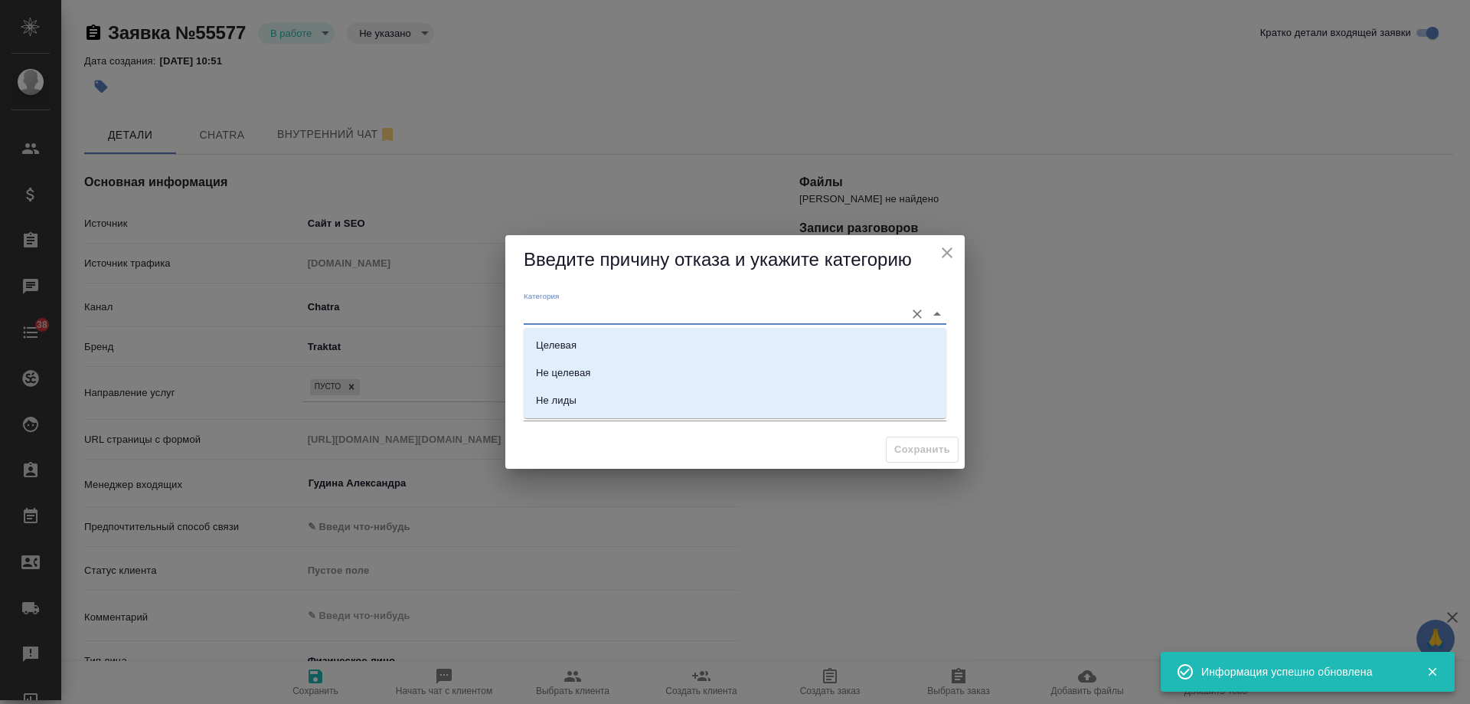
click at [569, 314] on input "Категория" at bounding box center [711, 313] width 374 height 21
click at [579, 403] on li "Не лиды" at bounding box center [735, 401] width 423 height 28
type input "Не лиды"
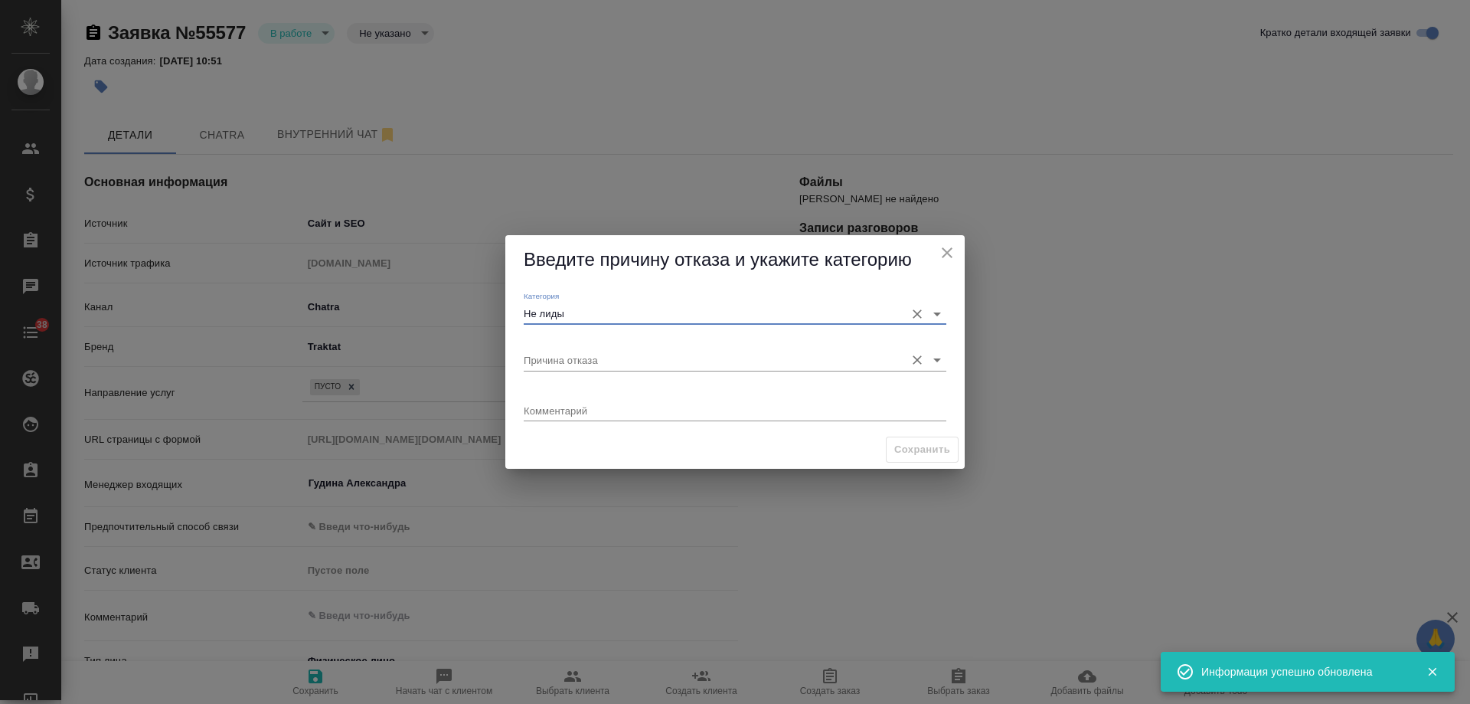
click at [593, 362] on input "Причина отказа" at bounding box center [711, 359] width 374 height 21
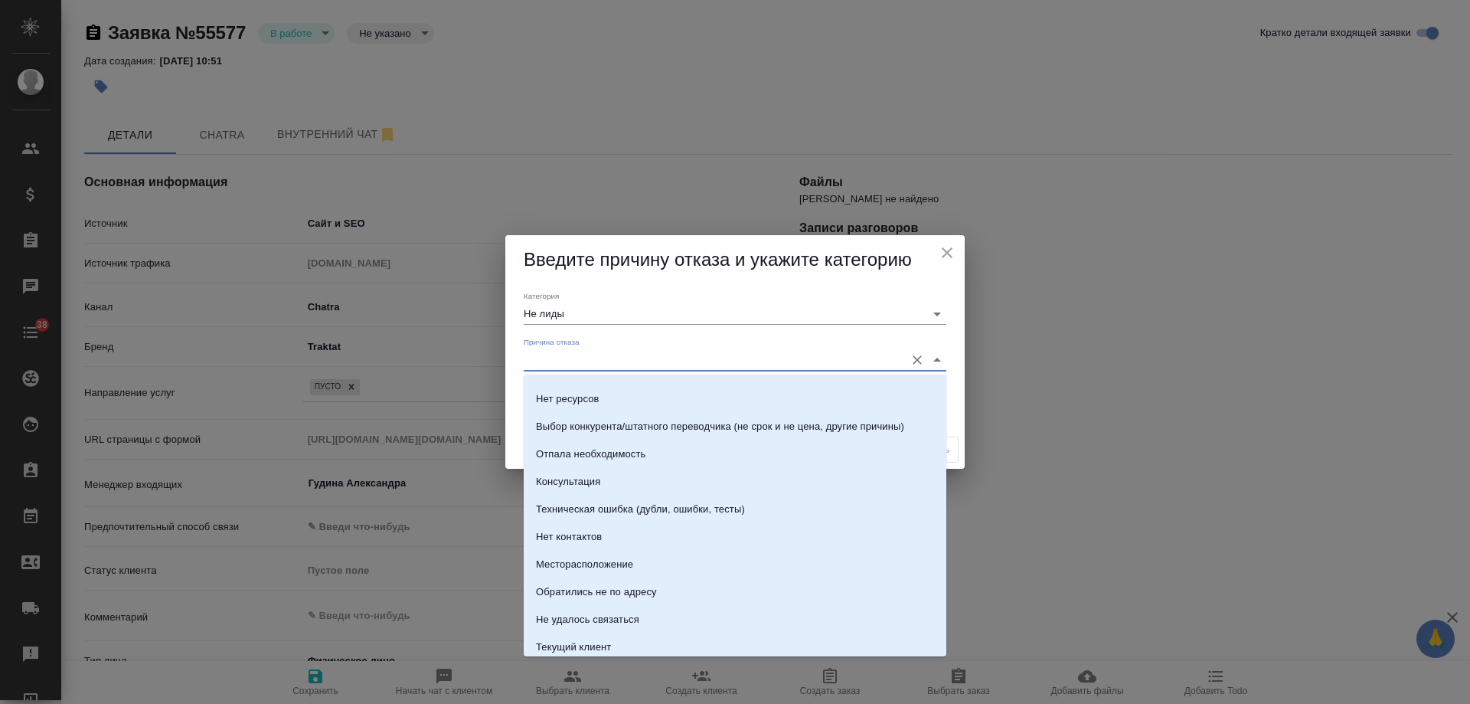
scroll to position [219, 0]
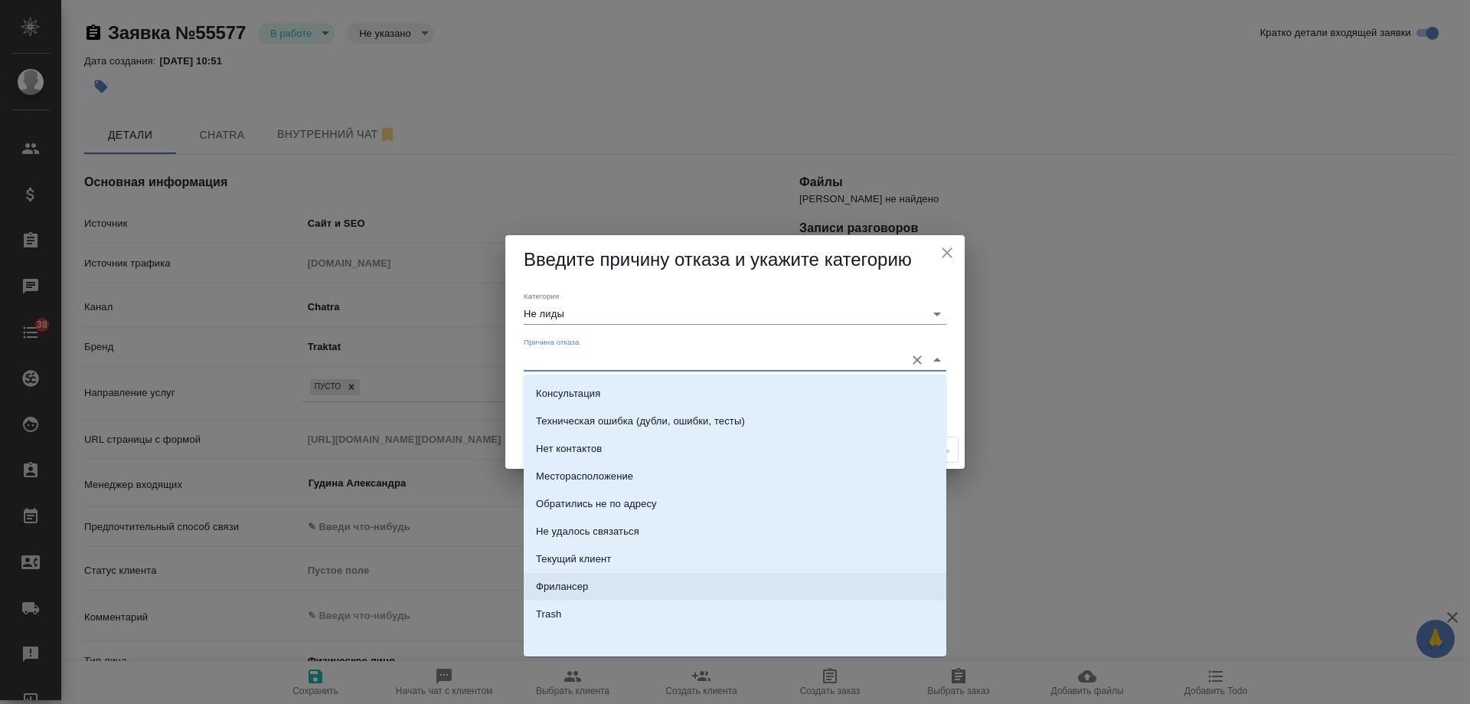
click at [593, 593] on li "Фрилансер" at bounding box center [735, 587] width 423 height 28
type input "Фрилансер"
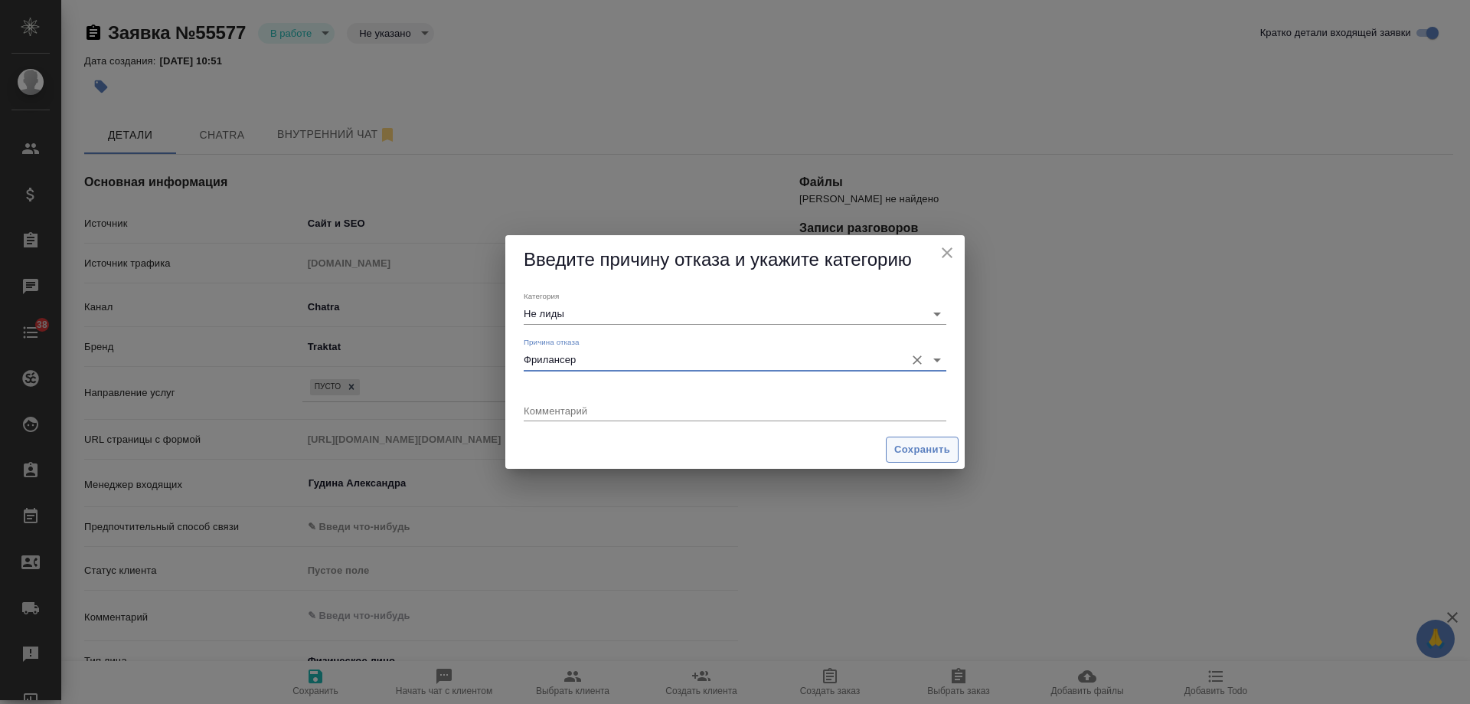
click at [930, 447] on span "Сохранить" at bounding box center [922, 450] width 56 height 18
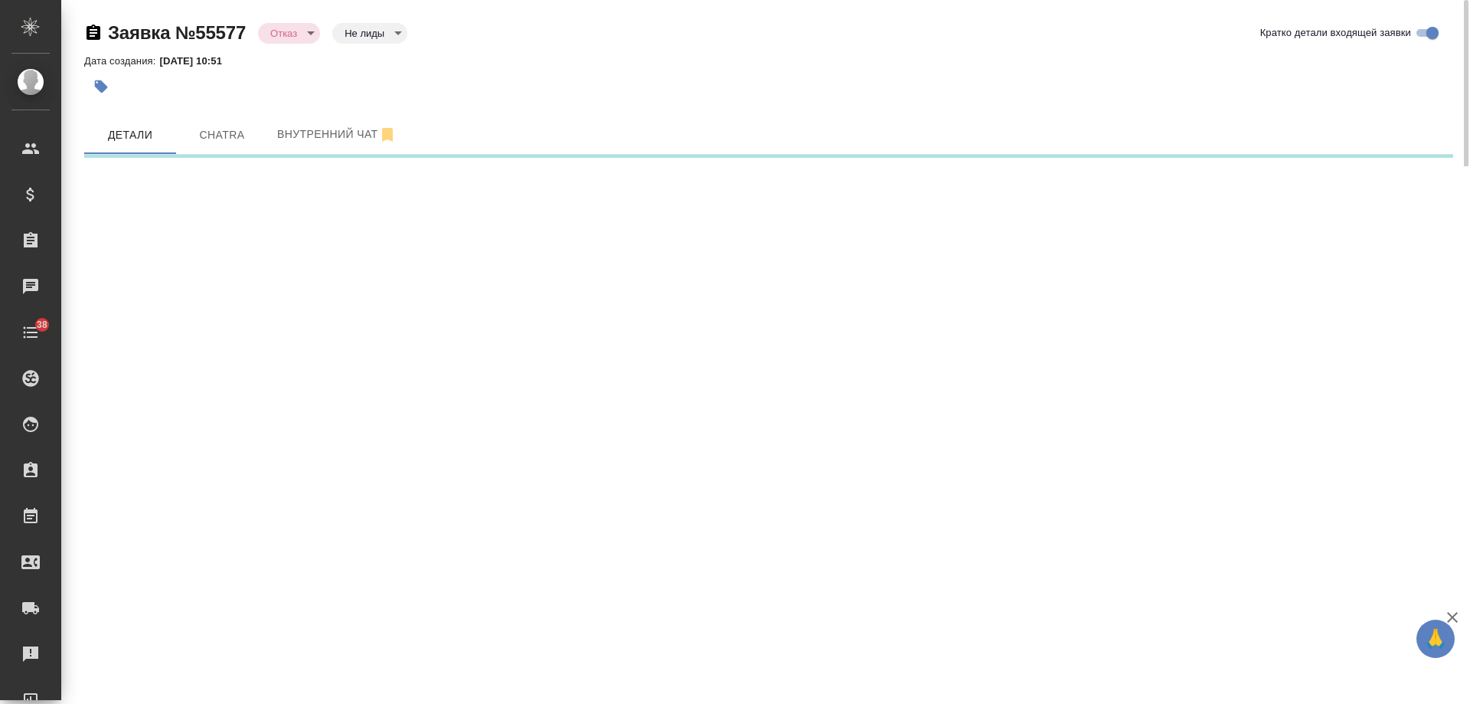
select select "RU"
select select "AZ"
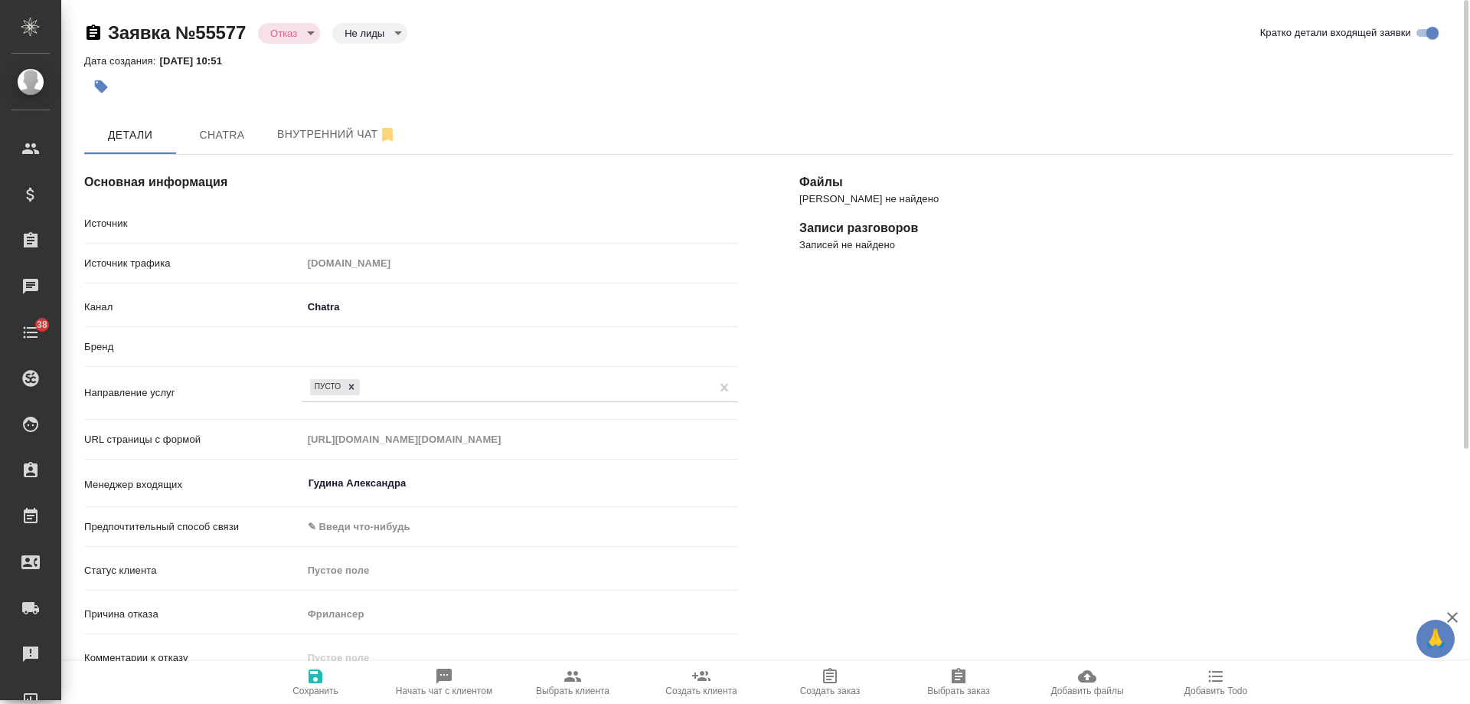
type textarea "x"
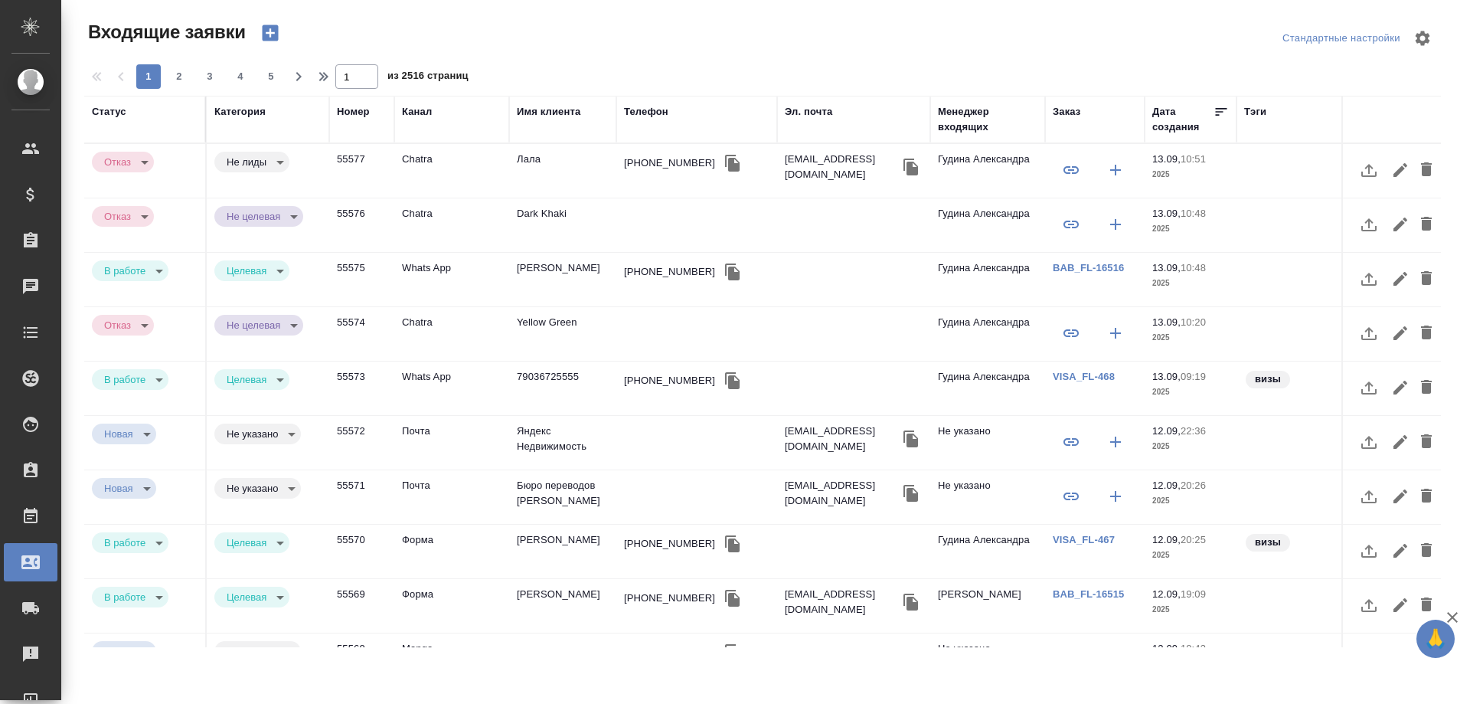
select select "RU"
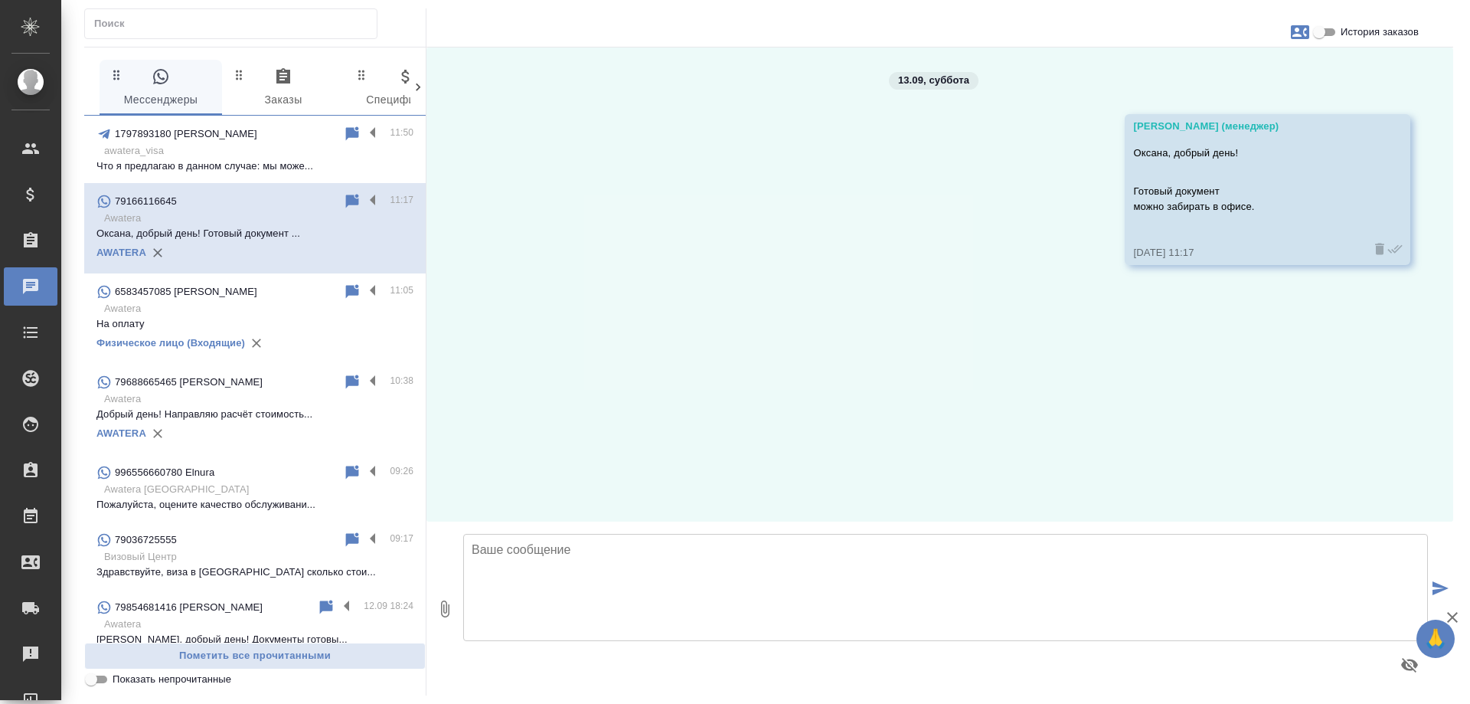
click at [221, 163] on p "Что я предлагаю в данном случае: мы може..." at bounding box center [254, 166] width 317 height 15
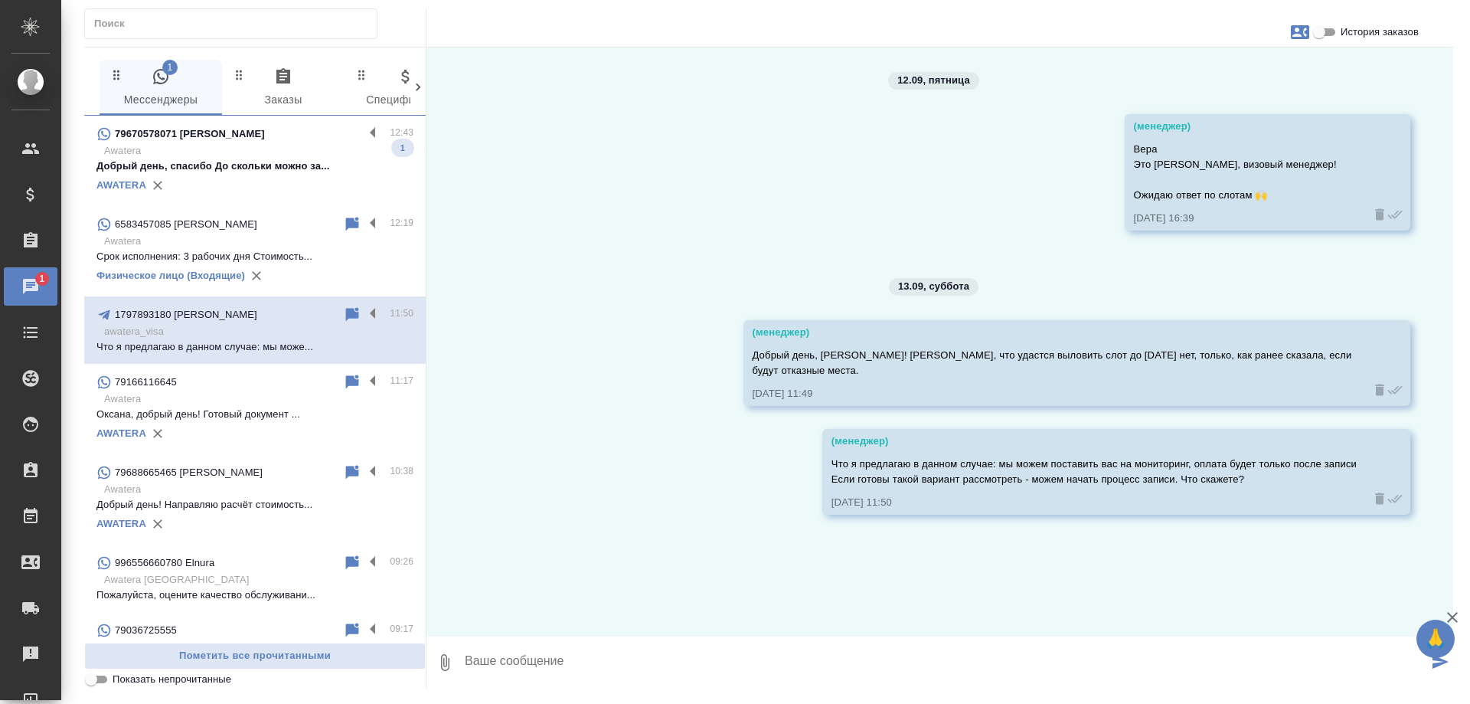
click at [296, 133] on div "79670578071 Даниил" at bounding box center [229, 134] width 267 height 18
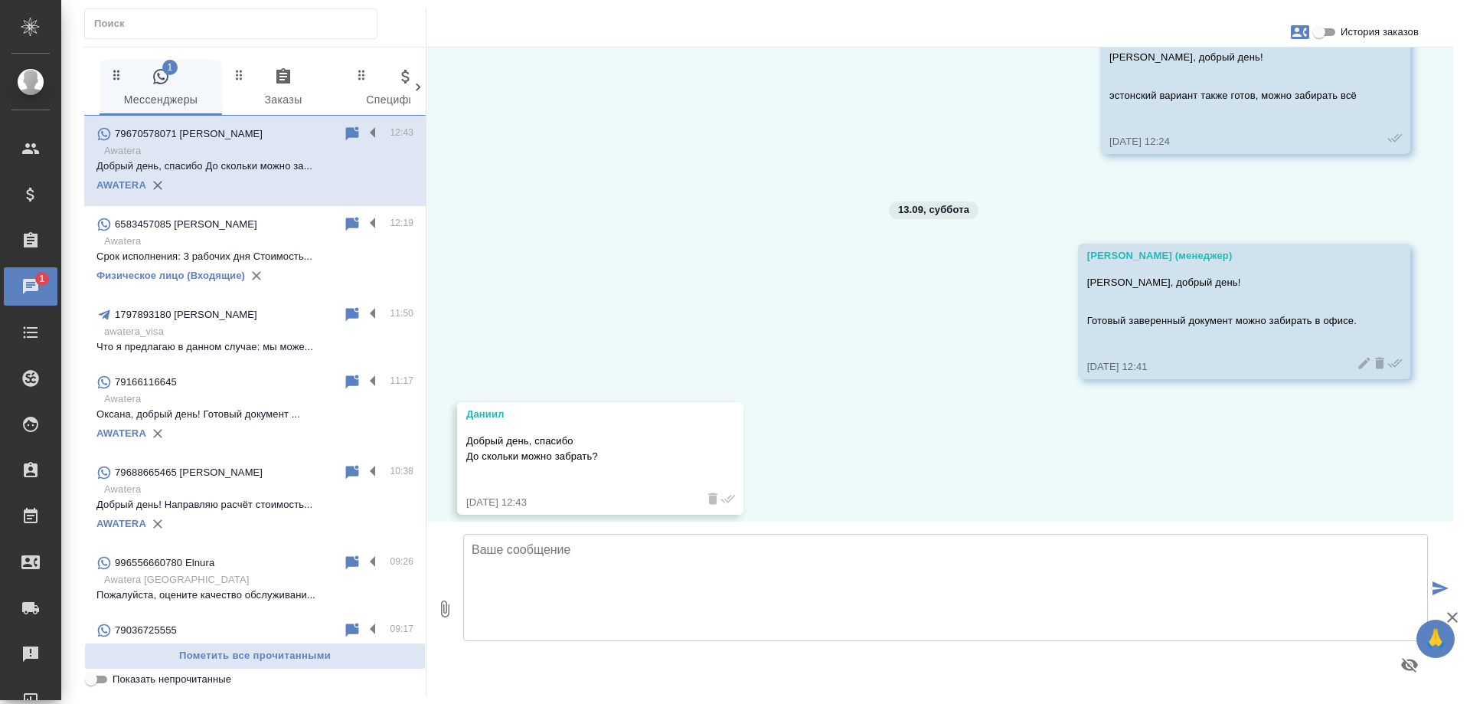
scroll to position [856, 0]
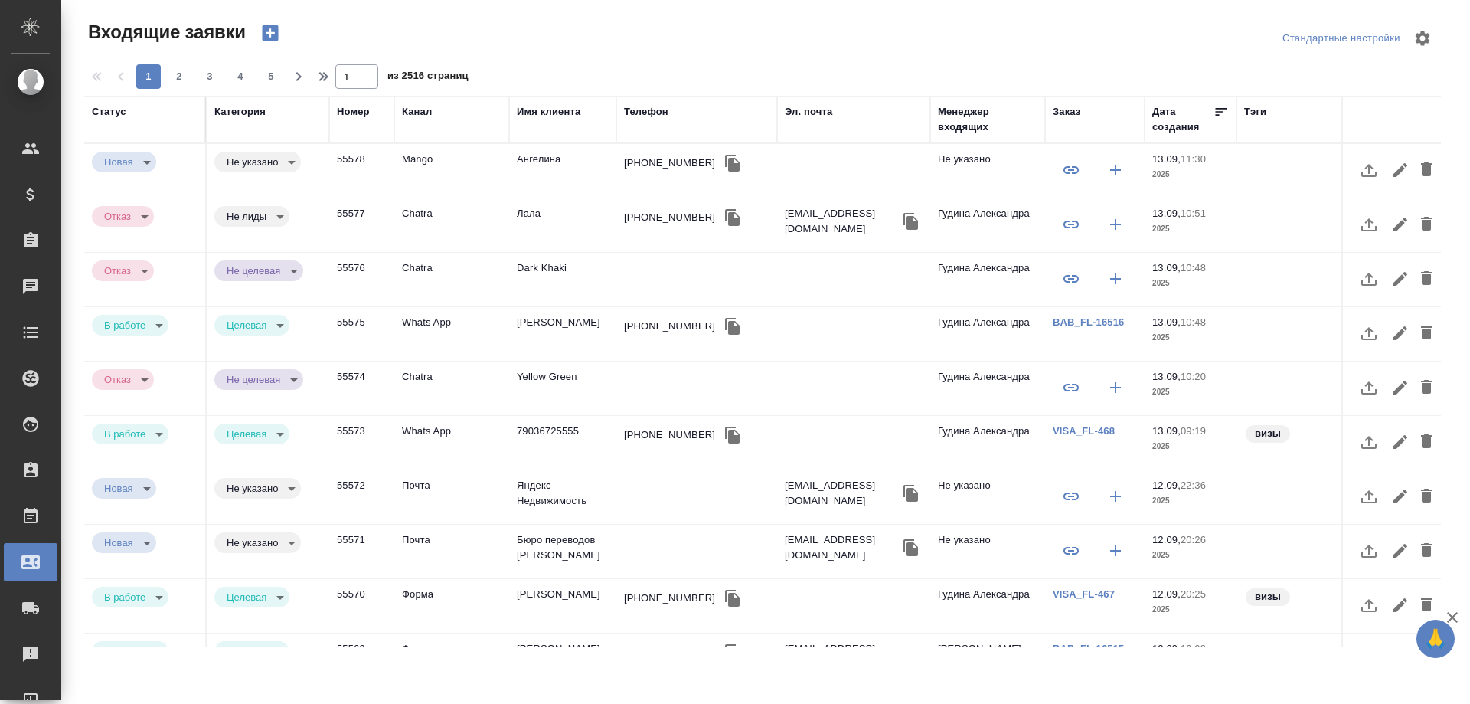
select select "RU"
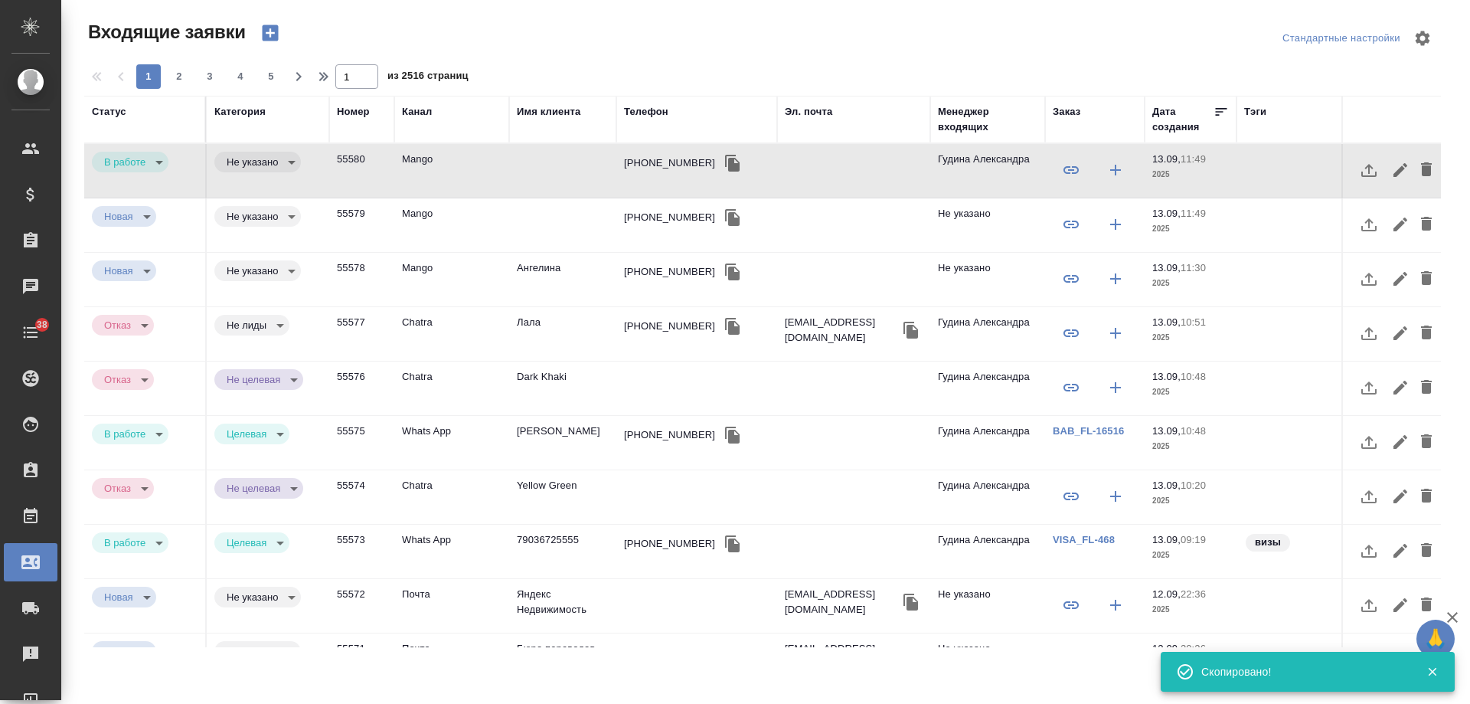
select select "RU"
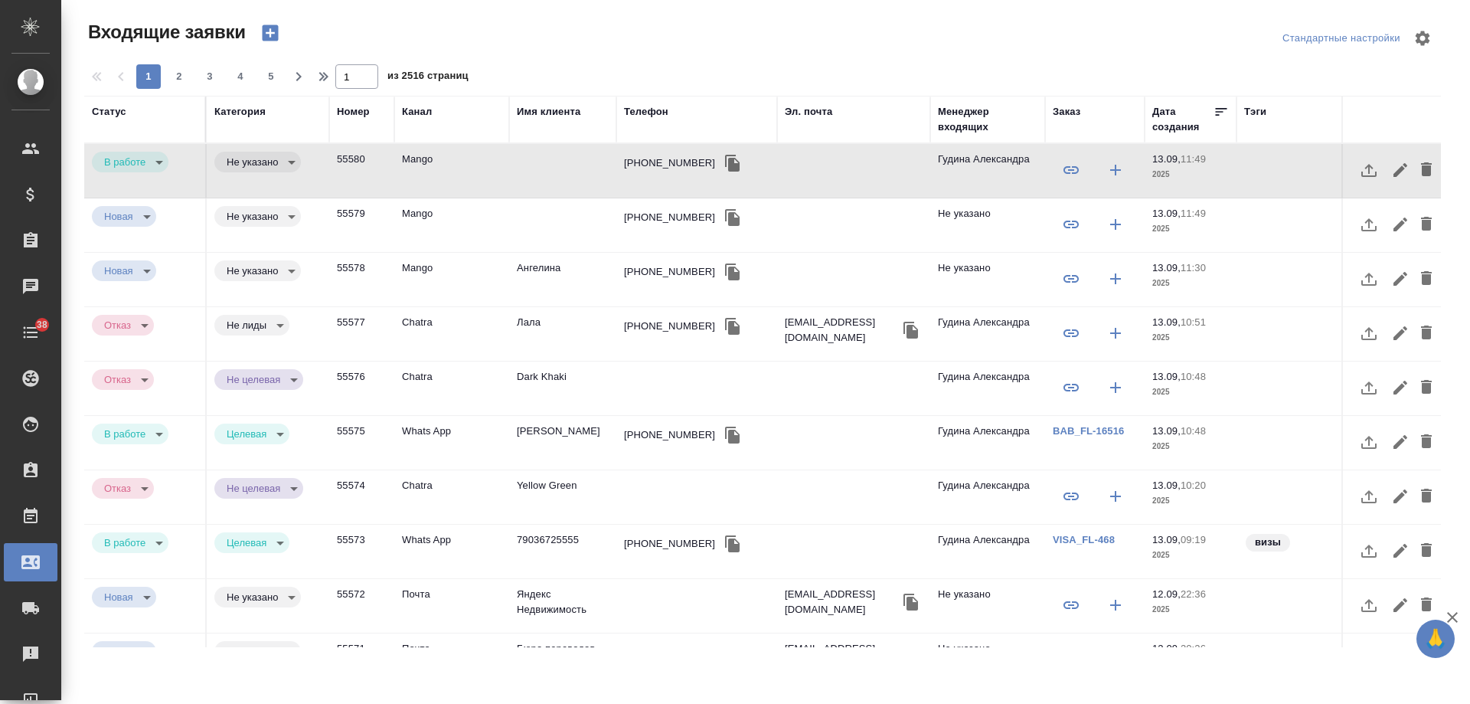
click at [400, 156] on td "Mango" at bounding box center [451, 171] width 115 height 54
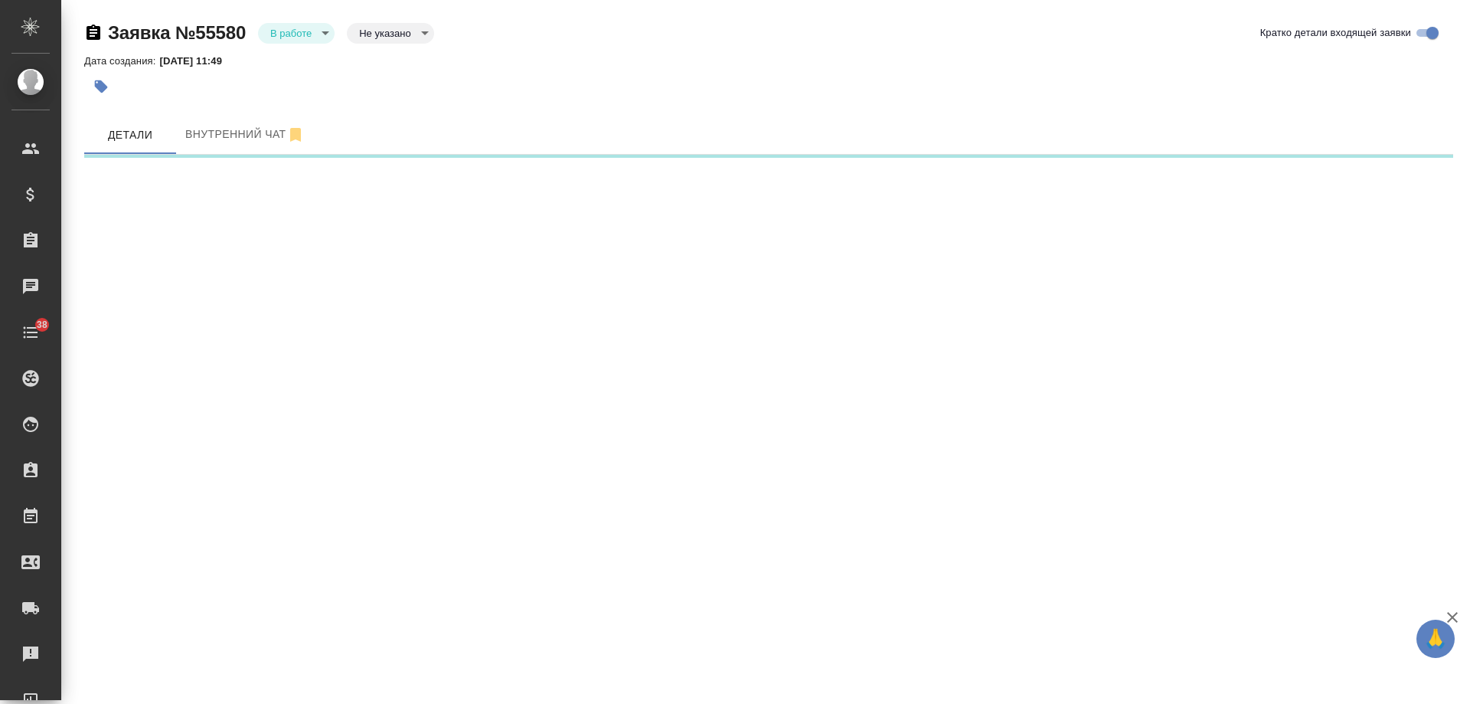
select select "RU"
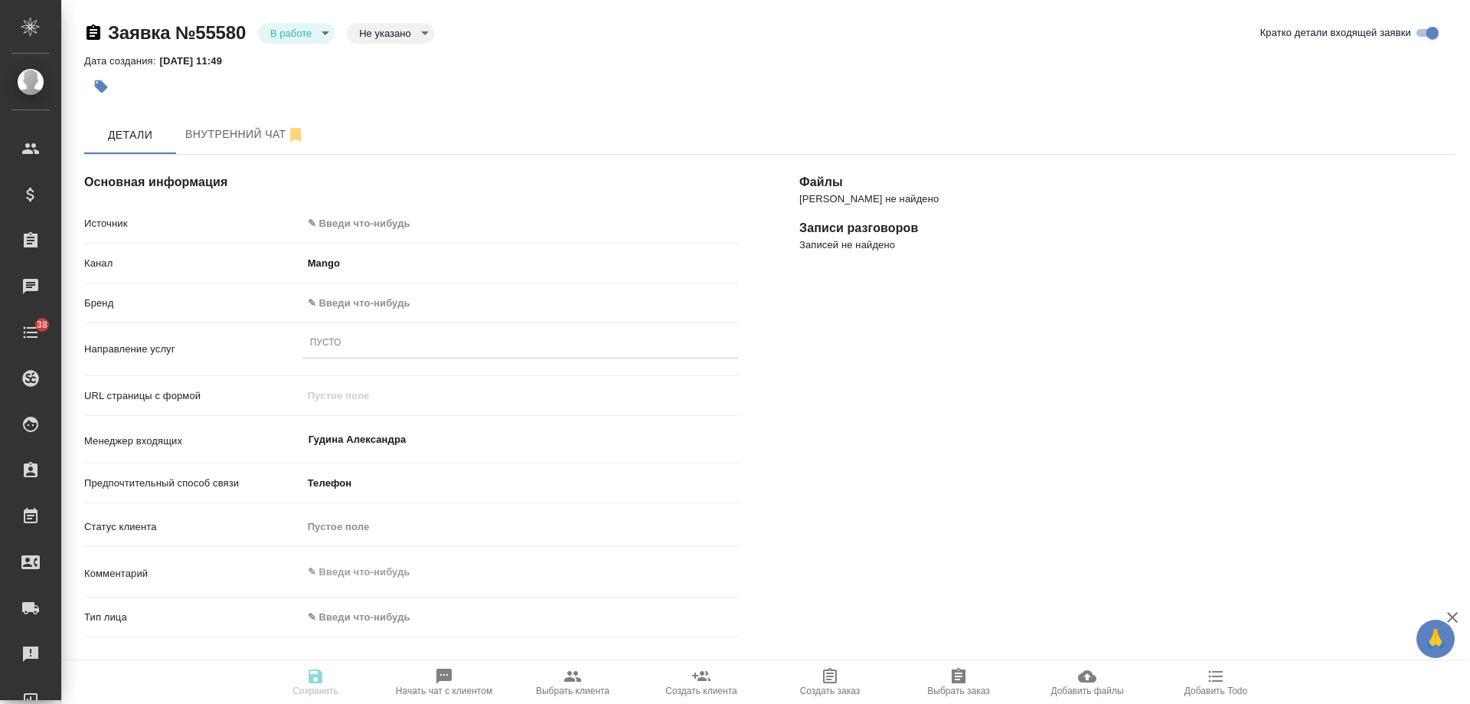
type textarea "x"
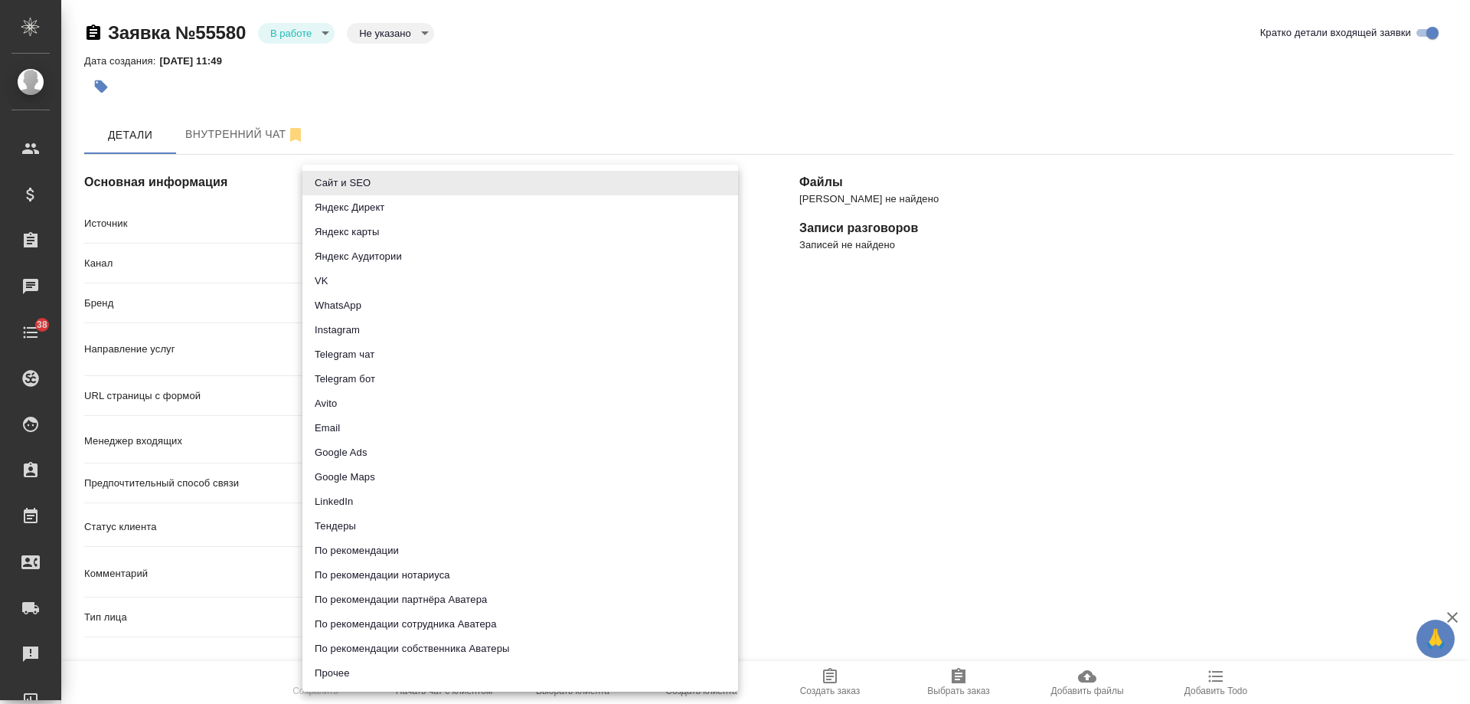
click at [368, 220] on body "🙏 .cls-1 fill:#fff; AWATERA Gudina Alexandra Клиенты Спецификации Заказы Чаты 3…" at bounding box center [735, 352] width 1470 height 704
click at [360, 188] on li "Сайт и SEO" at bounding box center [520, 183] width 436 height 25
type input "seo"
type textarea "x"
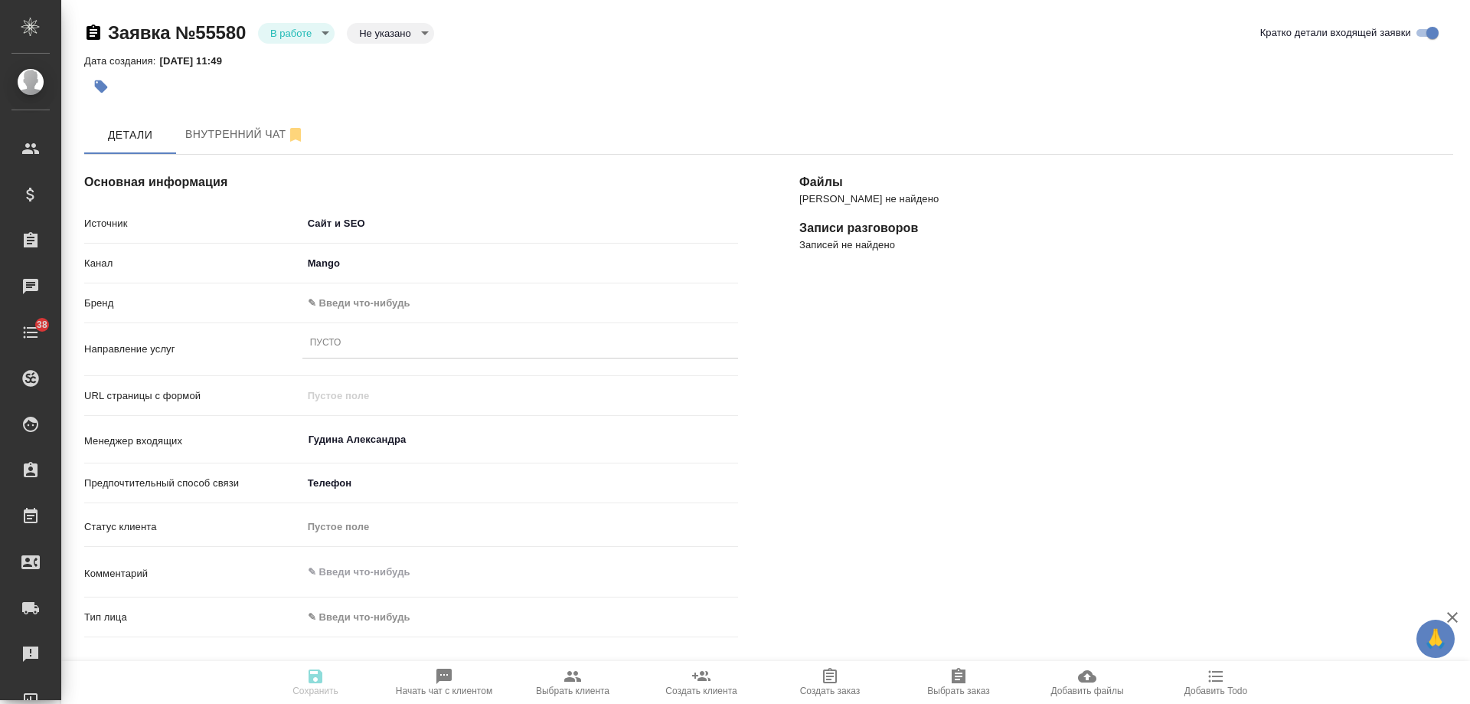
click at [333, 315] on body "🙏 .cls-1 fill:#fff; AWATERA Gudina Alexandra Клиенты Спецификации Заказы Чаты 3…" at bounding box center [735, 352] width 1470 height 704
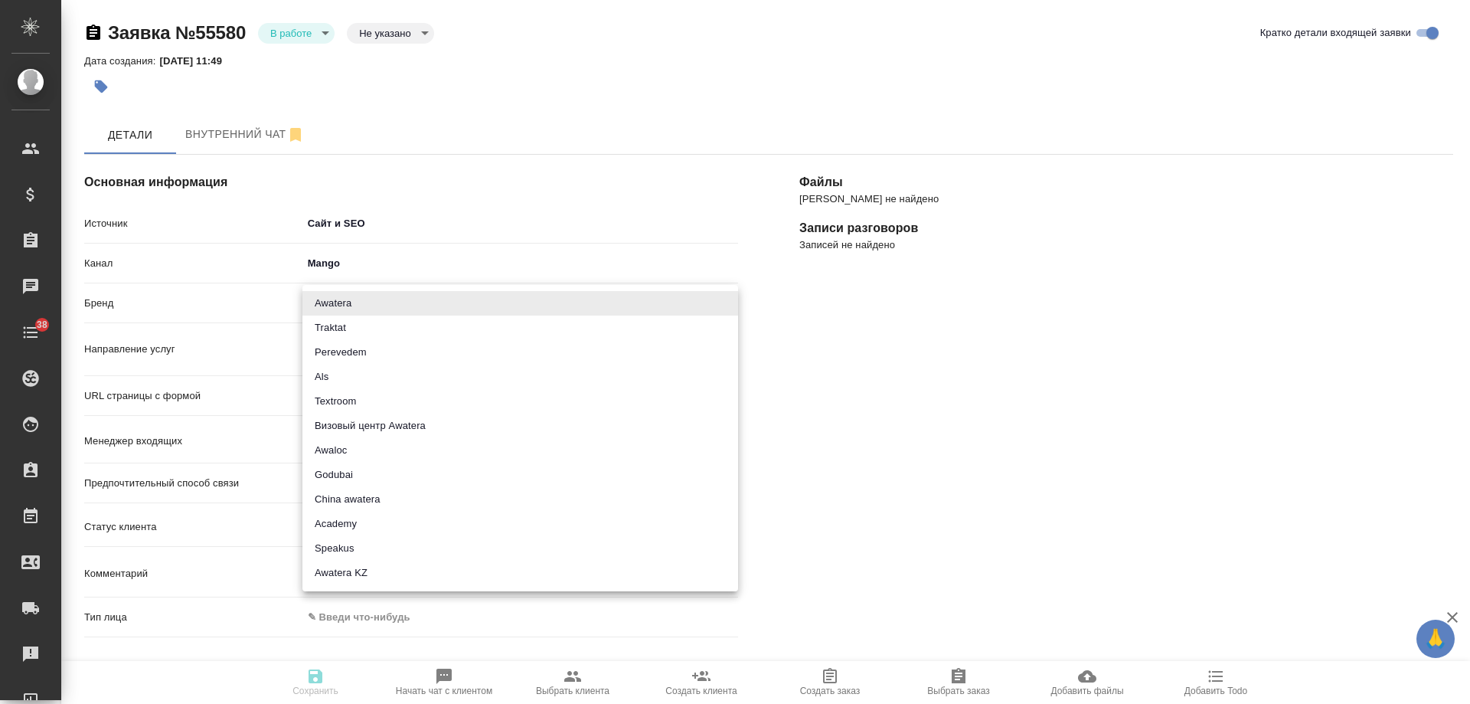
click at [345, 221] on div at bounding box center [735, 352] width 1470 height 704
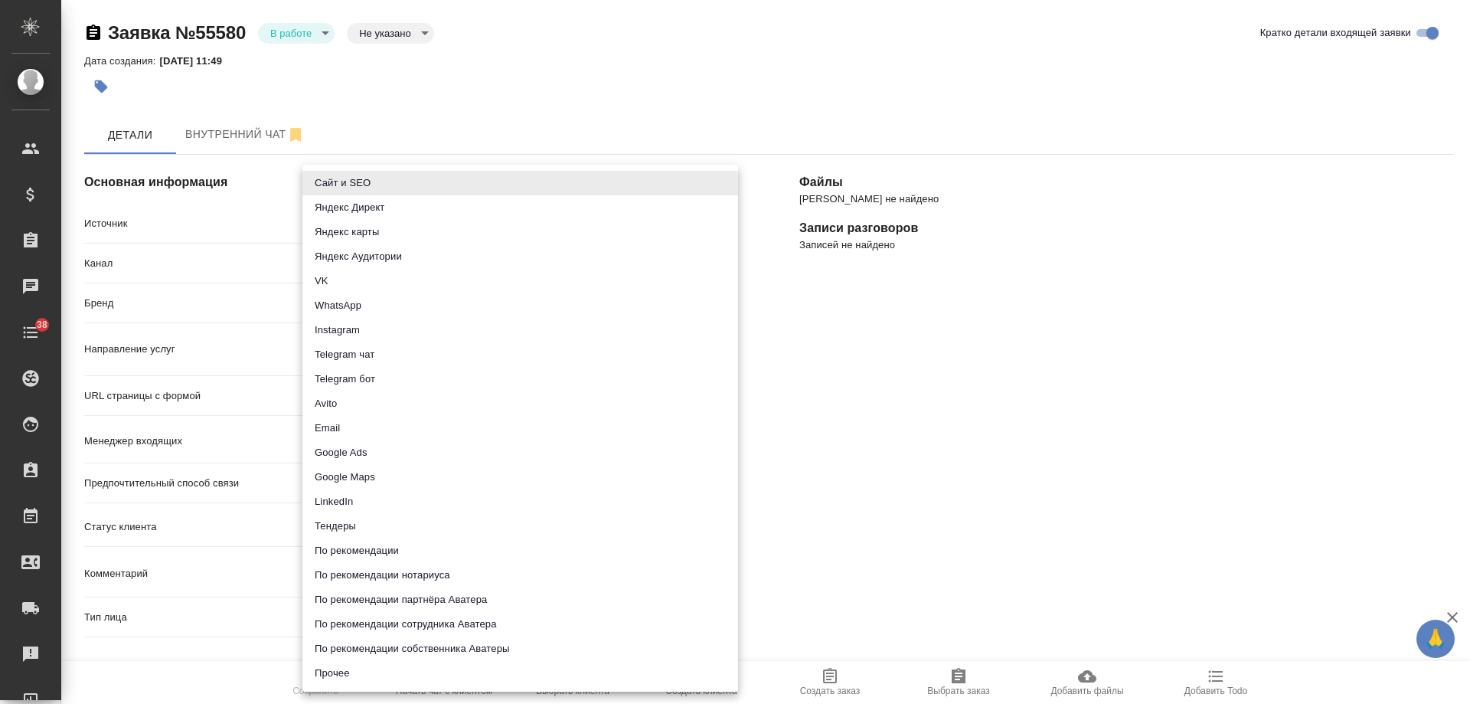
click at [336, 224] on body "🙏 .cls-1 fill:#fff; AWATERA Gudina Alexandra Клиенты Спецификации Заказы 0 Чаты…" at bounding box center [735, 352] width 1470 height 704
click at [322, 668] on li "Прочее" at bounding box center [520, 673] width 436 height 25
type input "other"
type textarea "x"
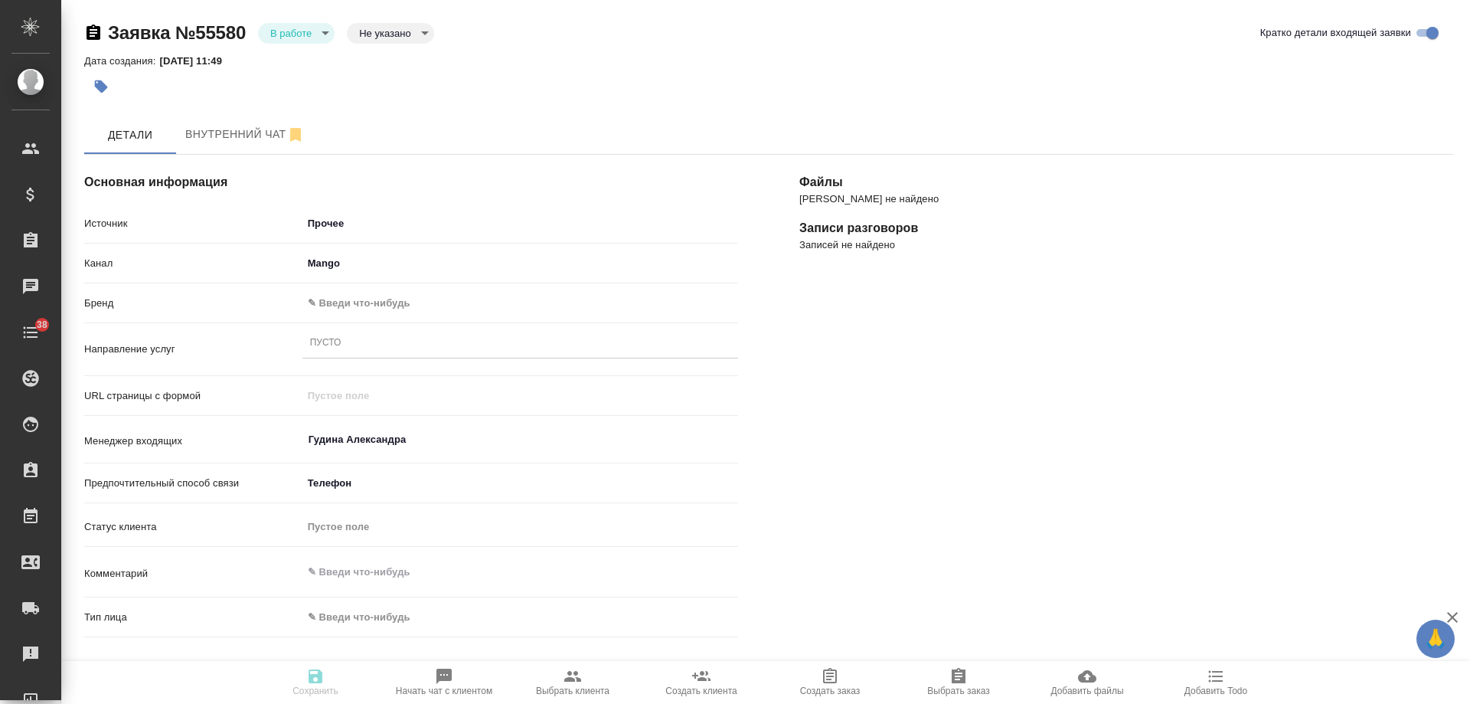
click at [337, 307] on body "🙏 .cls-1 fill:#fff; AWATERA Gudina Alexandra Клиенты Спецификации Заказы 0 Чаты…" at bounding box center [735, 352] width 1470 height 704
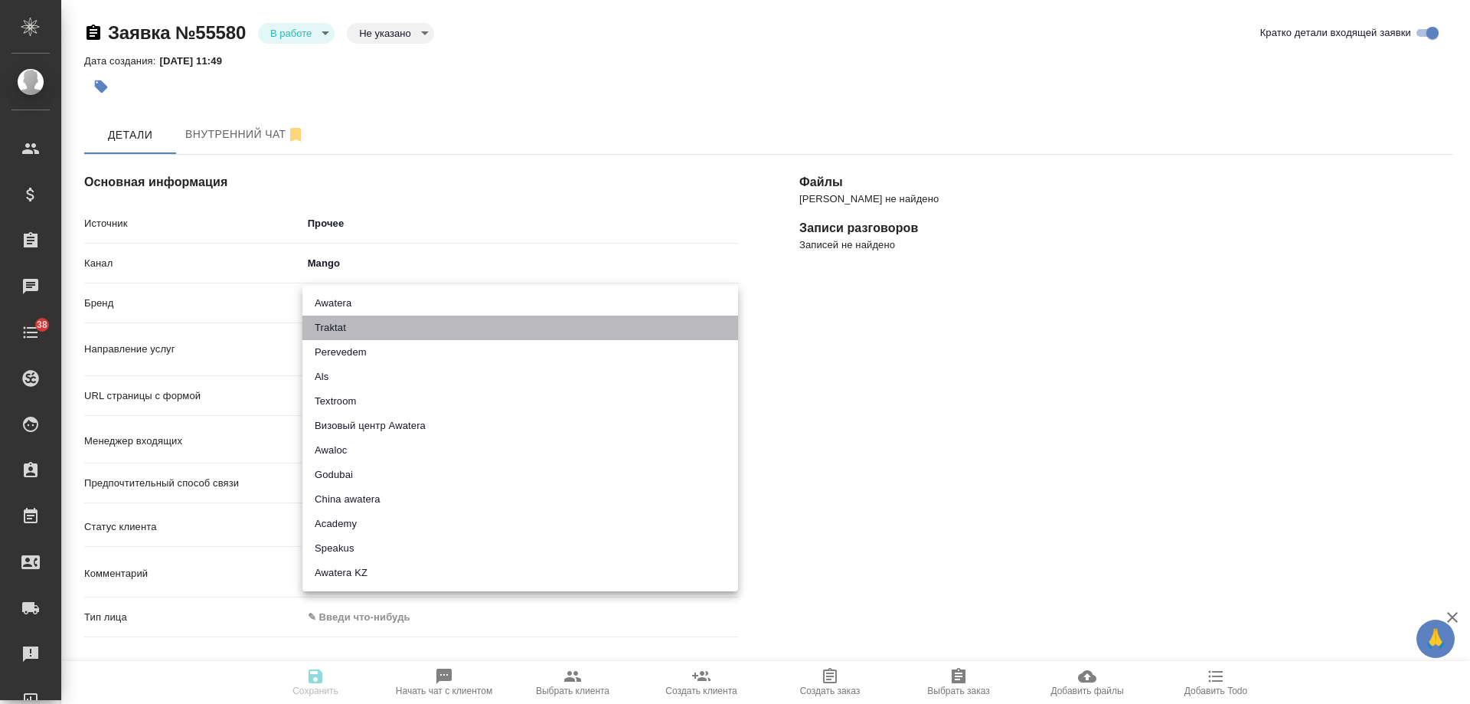
click at [339, 317] on li "Traktat" at bounding box center [520, 327] width 436 height 25
type input "traktat"
type textarea "x"
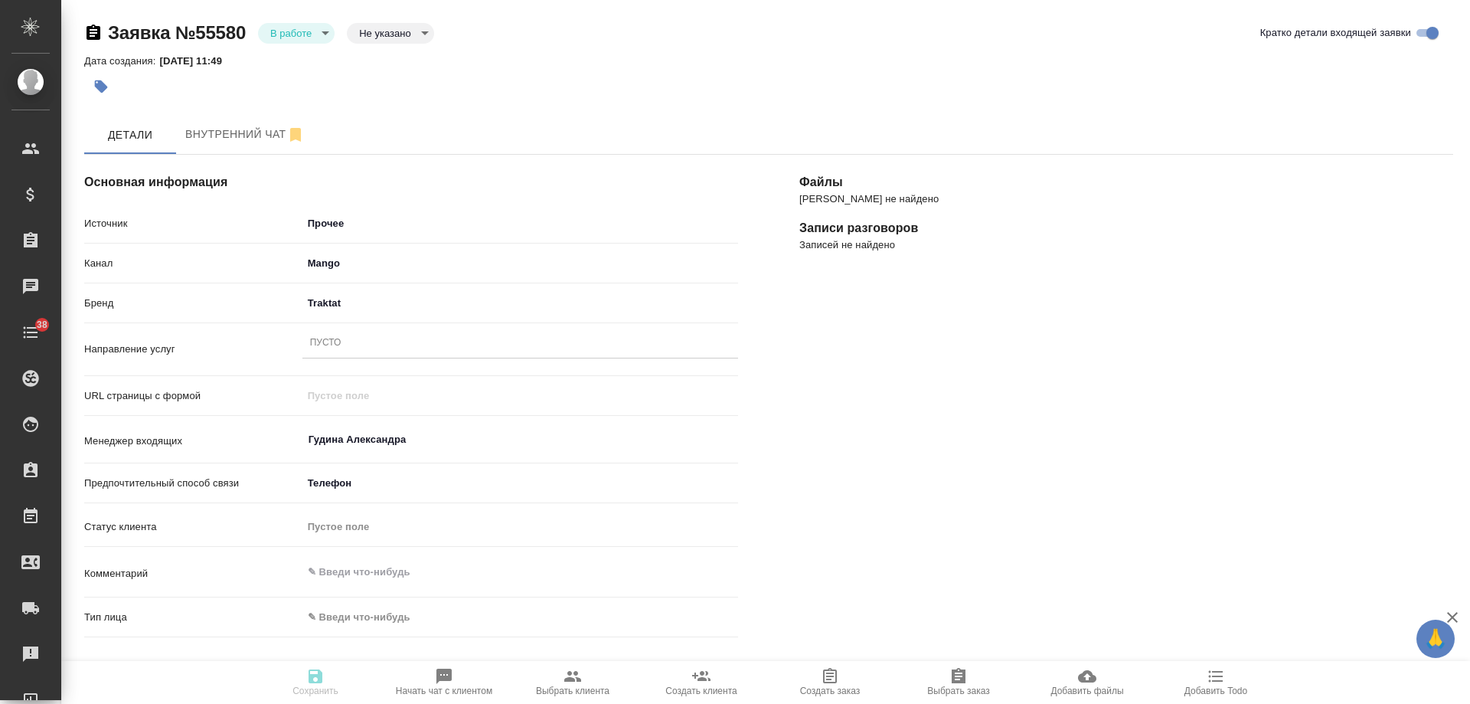
click at [943, 518] on div "Файлы Файлов не найдено Записи разговоров Записей не найдено" at bounding box center [1126, 570] width 715 height 893
click at [341, 339] on div "Пусто" at bounding box center [325, 343] width 31 height 13
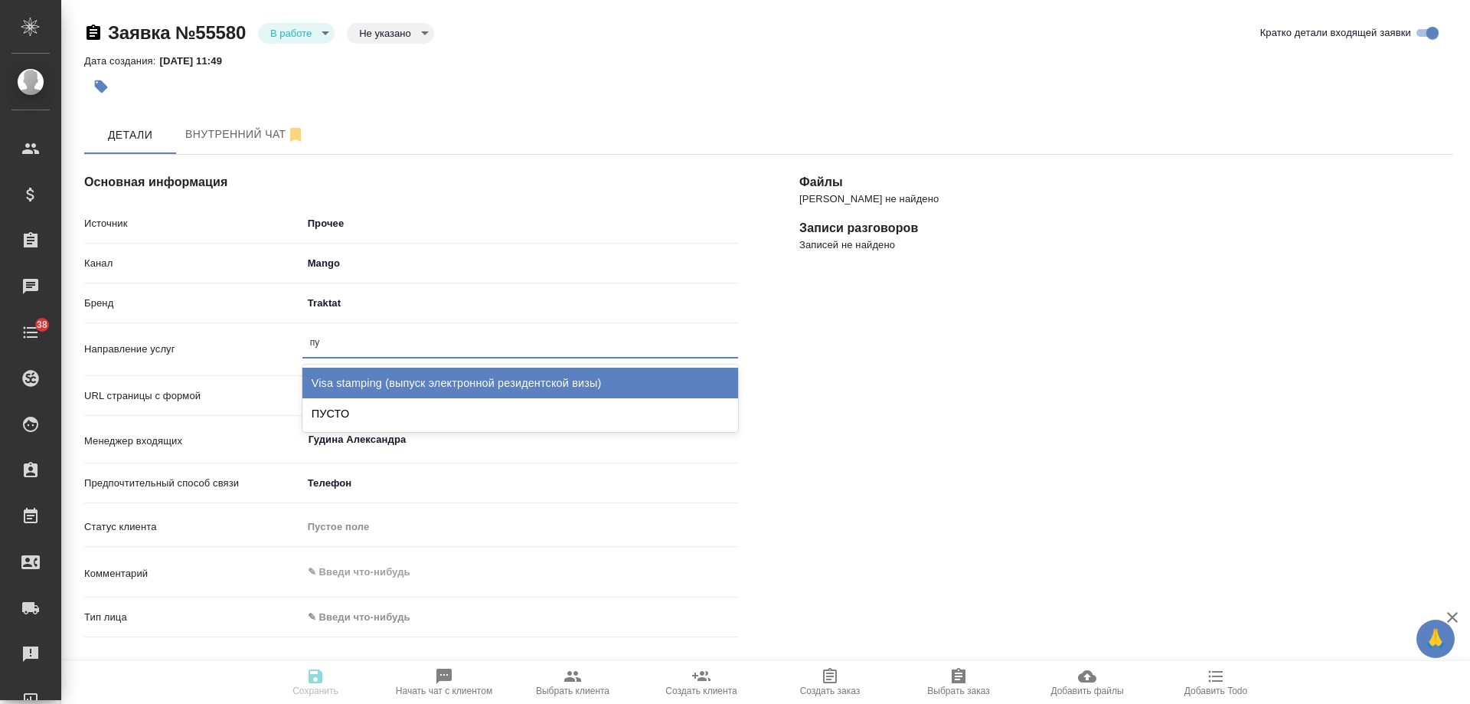
type input "пус"
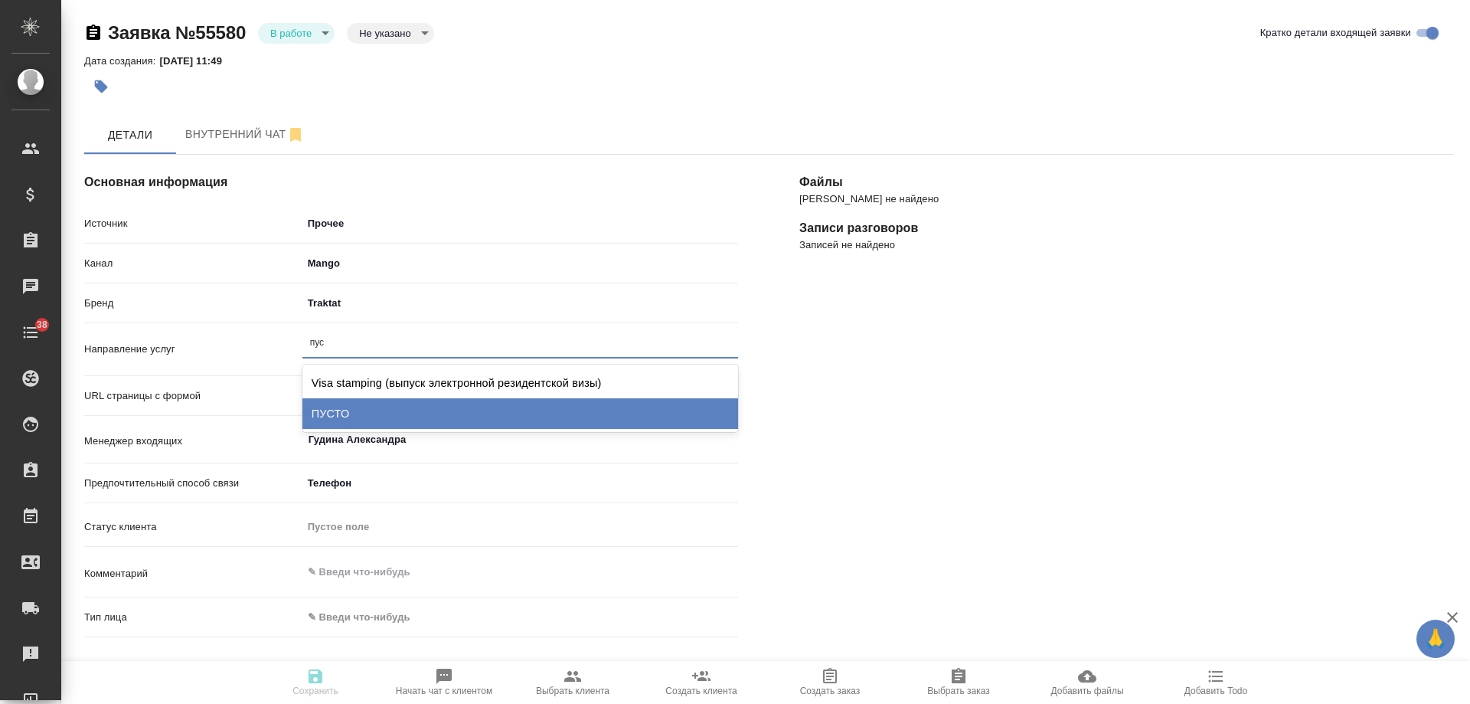
click at [368, 413] on div "ПУСТО" at bounding box center [520, 413] width 436 height 31
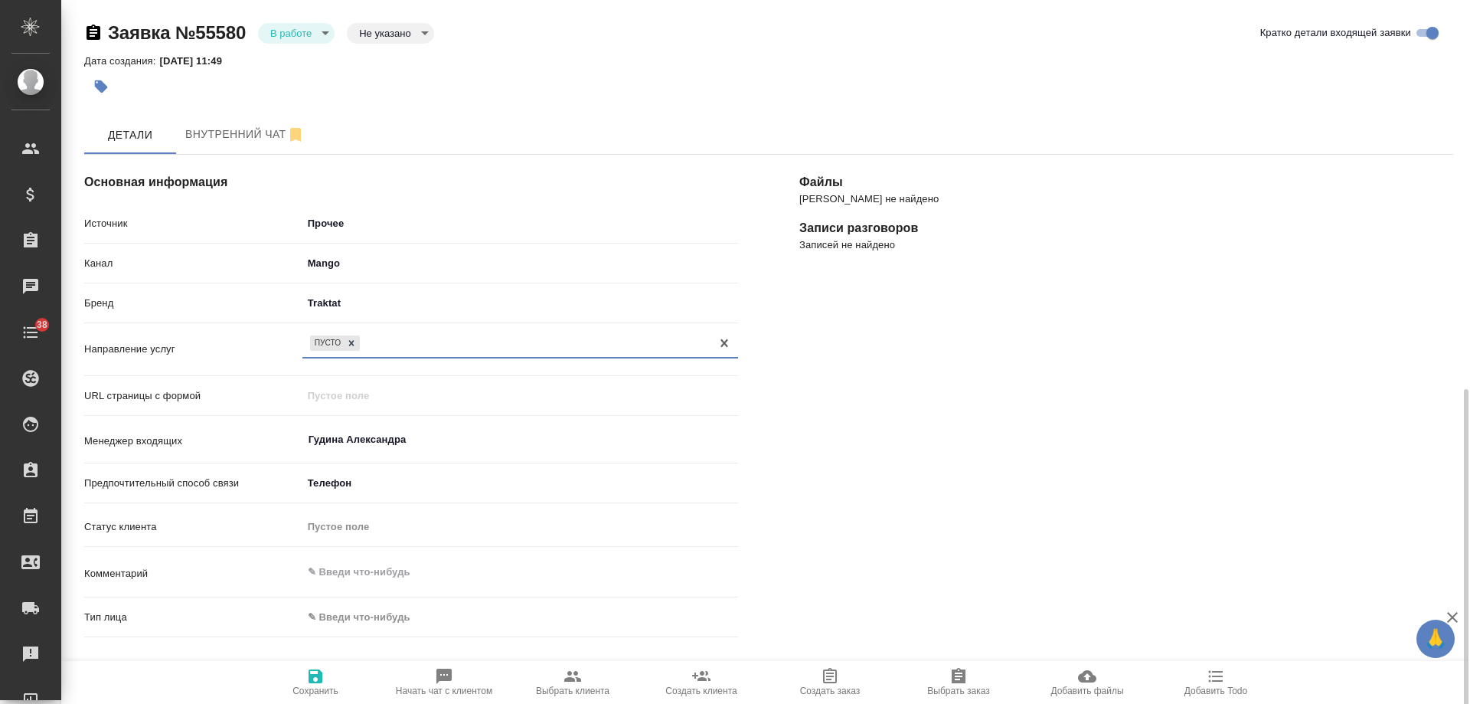
scroll to position [306, 0]
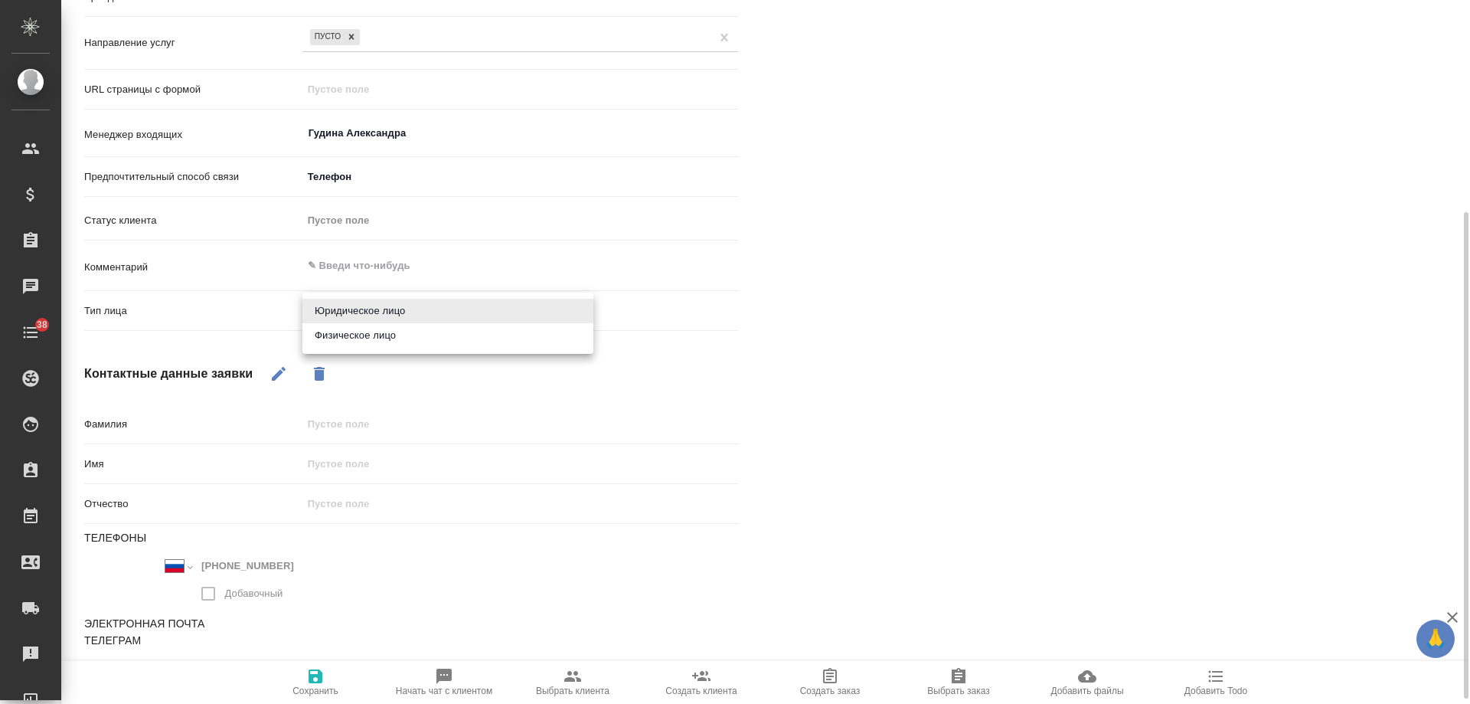
click at [336, 321] on body "🙏 .cls-1 fill:#fff; AWATERA Gudina Alexandra Клиенты Спецификации Заказы 0 Чаты…" at bounding box center [735, 352] width 1470 height 704
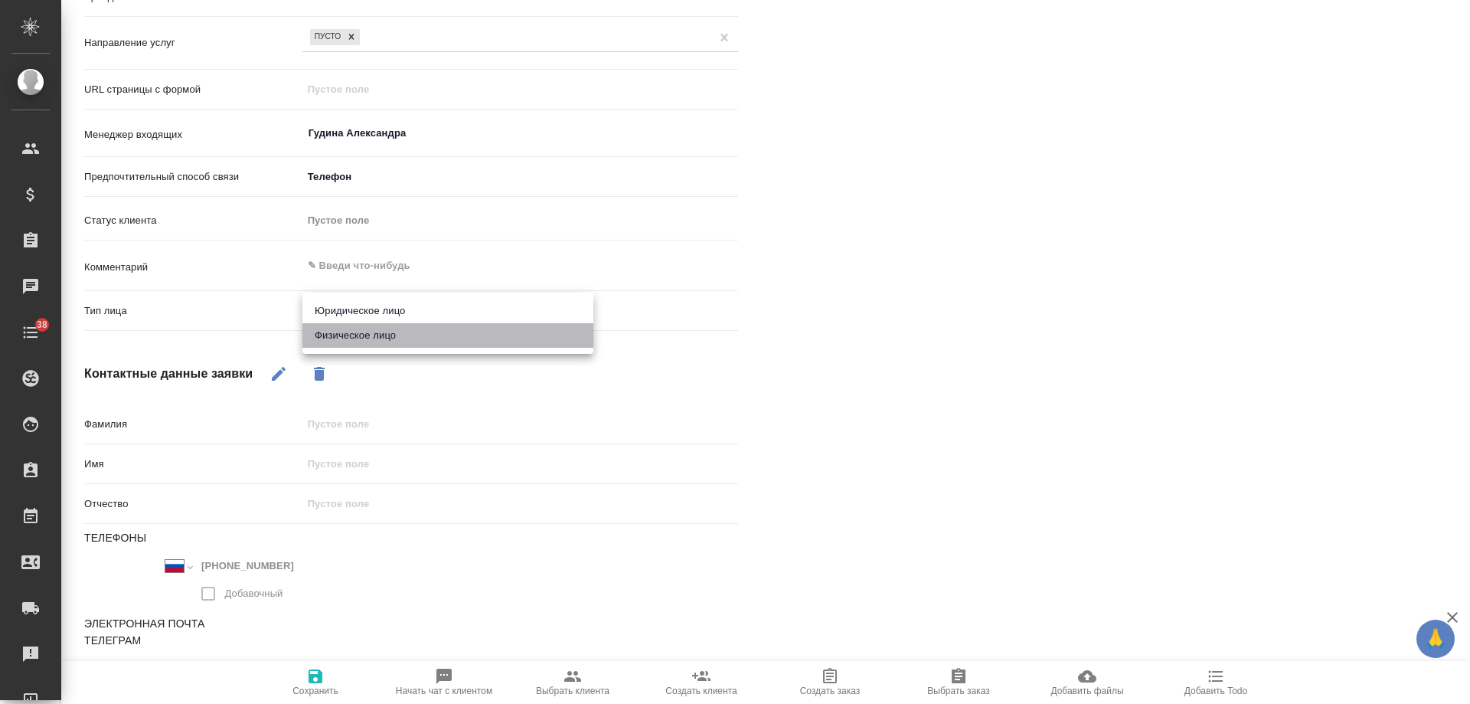
click at [342, 339] on li "Физическое лицо" at bounding box center [447, 335] width 291 height 25
type textarea "x"
type input "private"
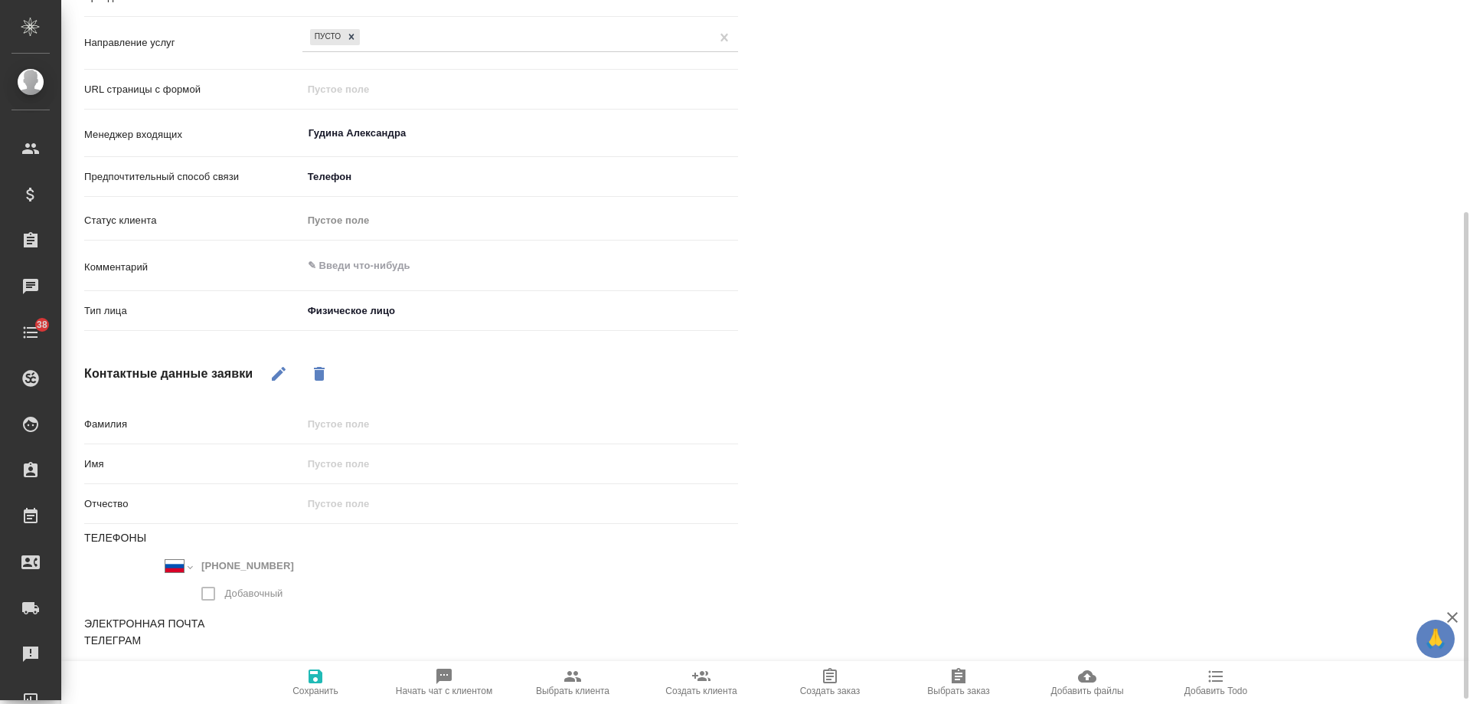
click at [271, 373] on icon "button" at bounding box center [279, 373] width 18 height 18
click at [378, 420] on input "text" at bounding box center [520, 424] width 434 height 22
type textarea "x"
type input "сп"
type textarea "x"
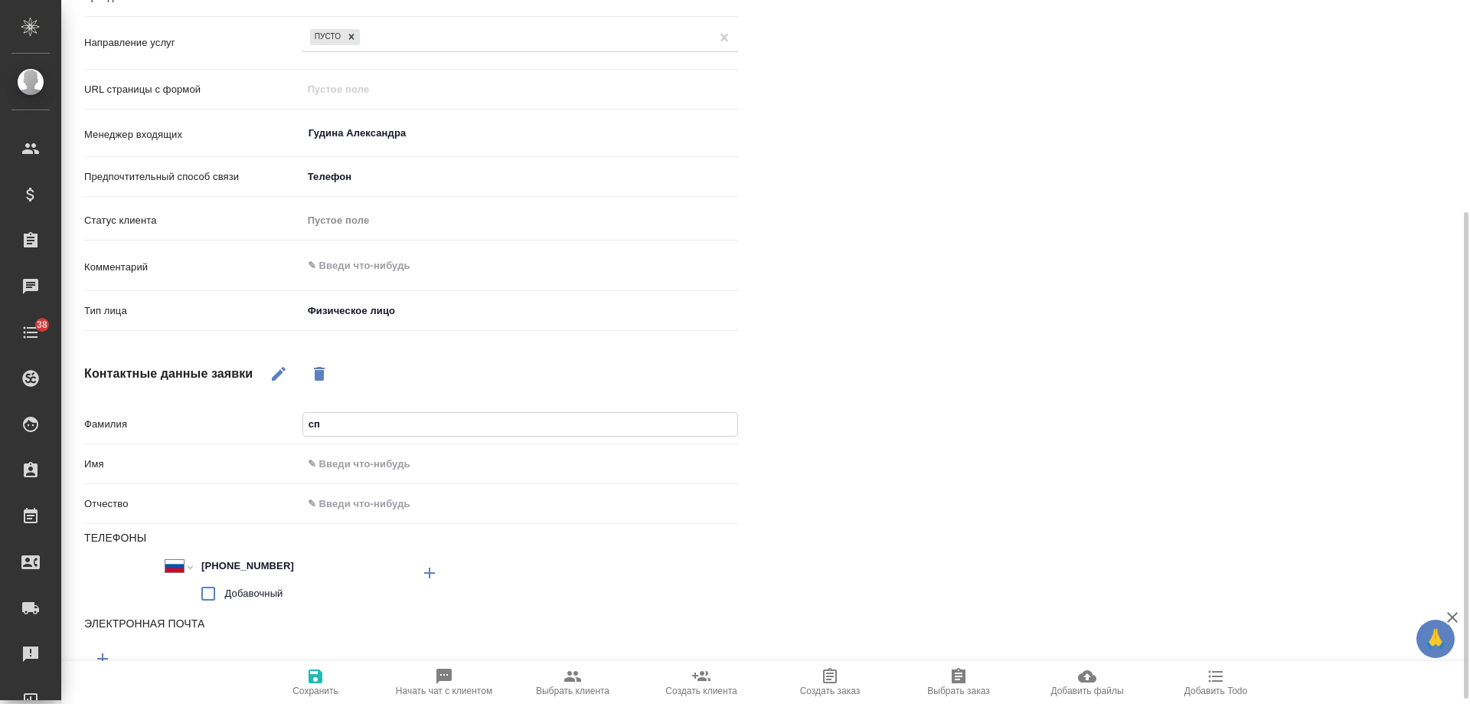
type input "спа"
type textarea "x"
type input "спам"
click at [311, 688] on span "Сохранить" at bounding box center [316, 690] width 46 height 11
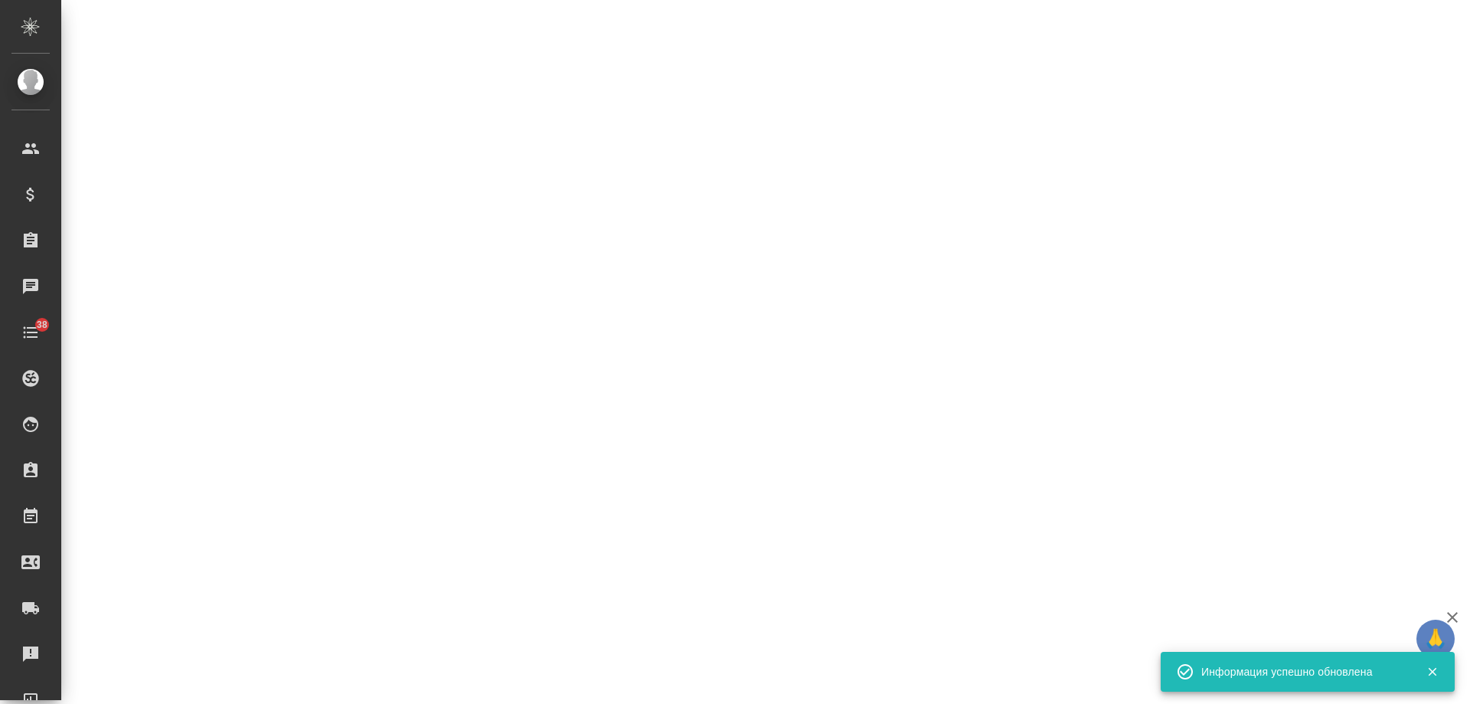
select select "RU"
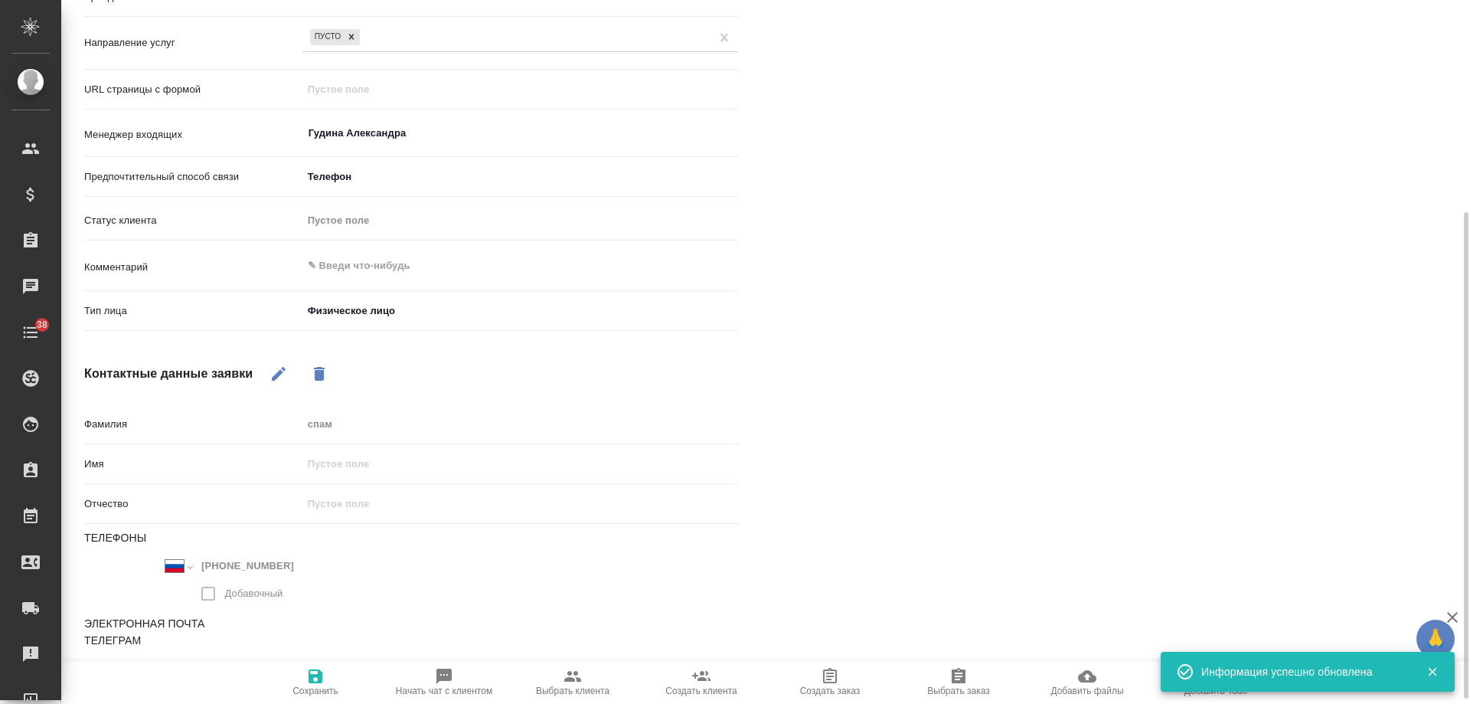
type textarea "x"
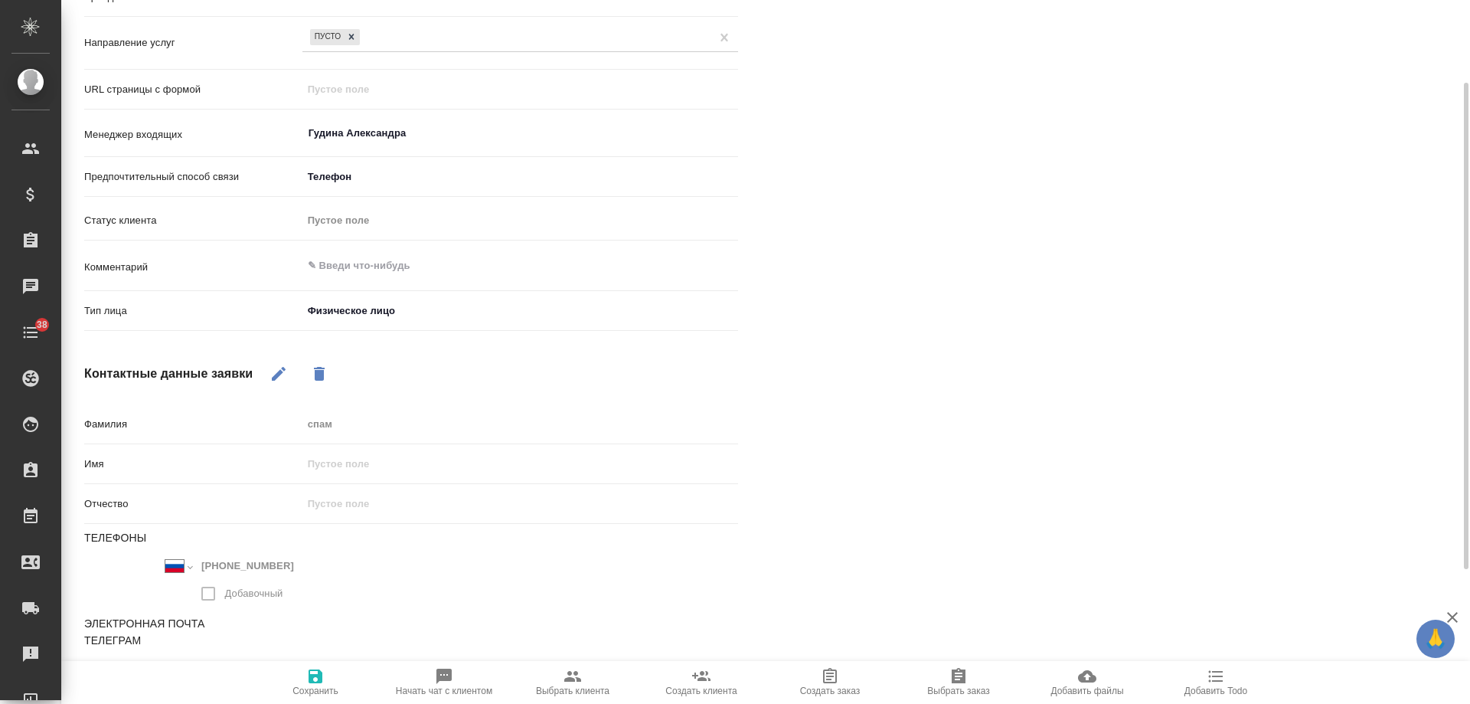
scroll to position [0, 0]
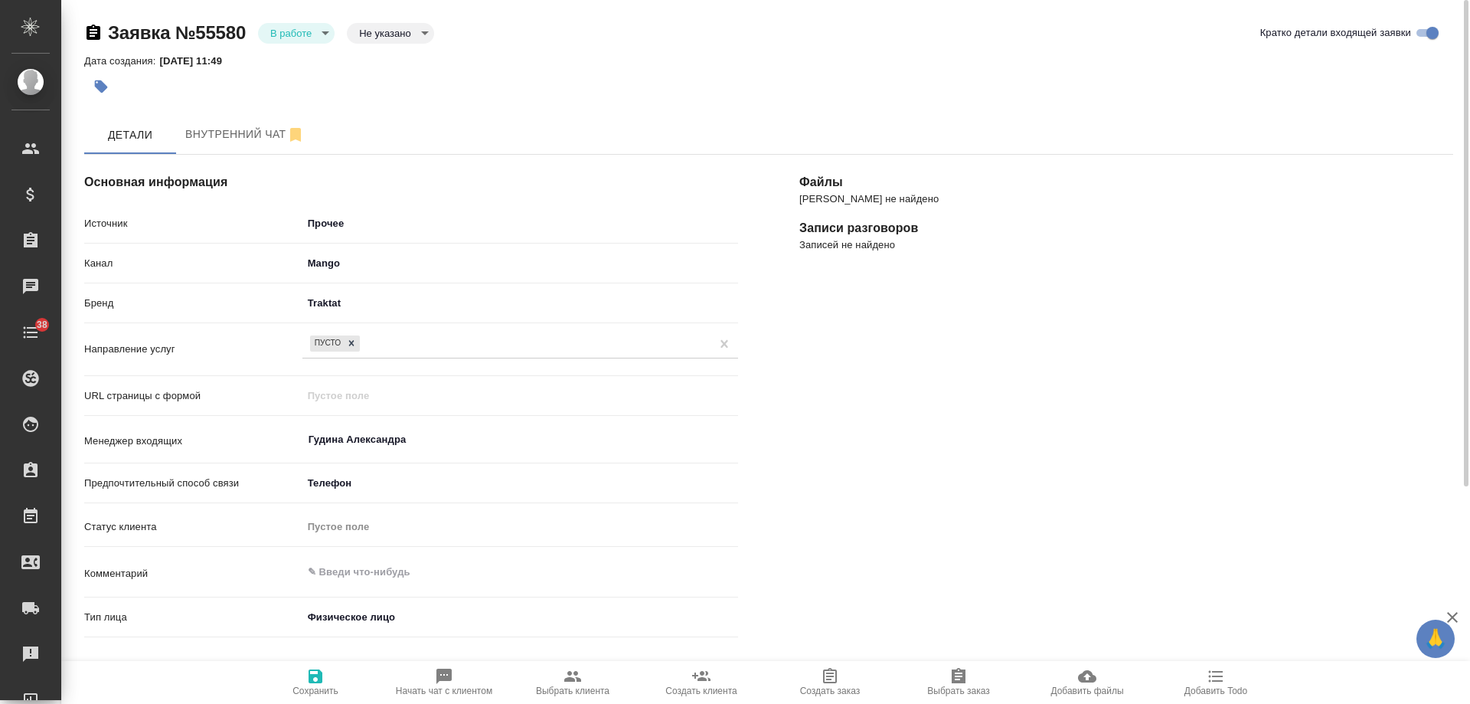
click at [284, 34] on body "🙏 .cls-1 fill:#fff; AWATERA Gudina Alexandra Клиенты Спецификации Заказы 0 Чаты…" at bounding box center [735, 352] width 1470 height 704
click at [296, 71] on li "Отказ" at bounding box center [296, 59] width 77 height 26
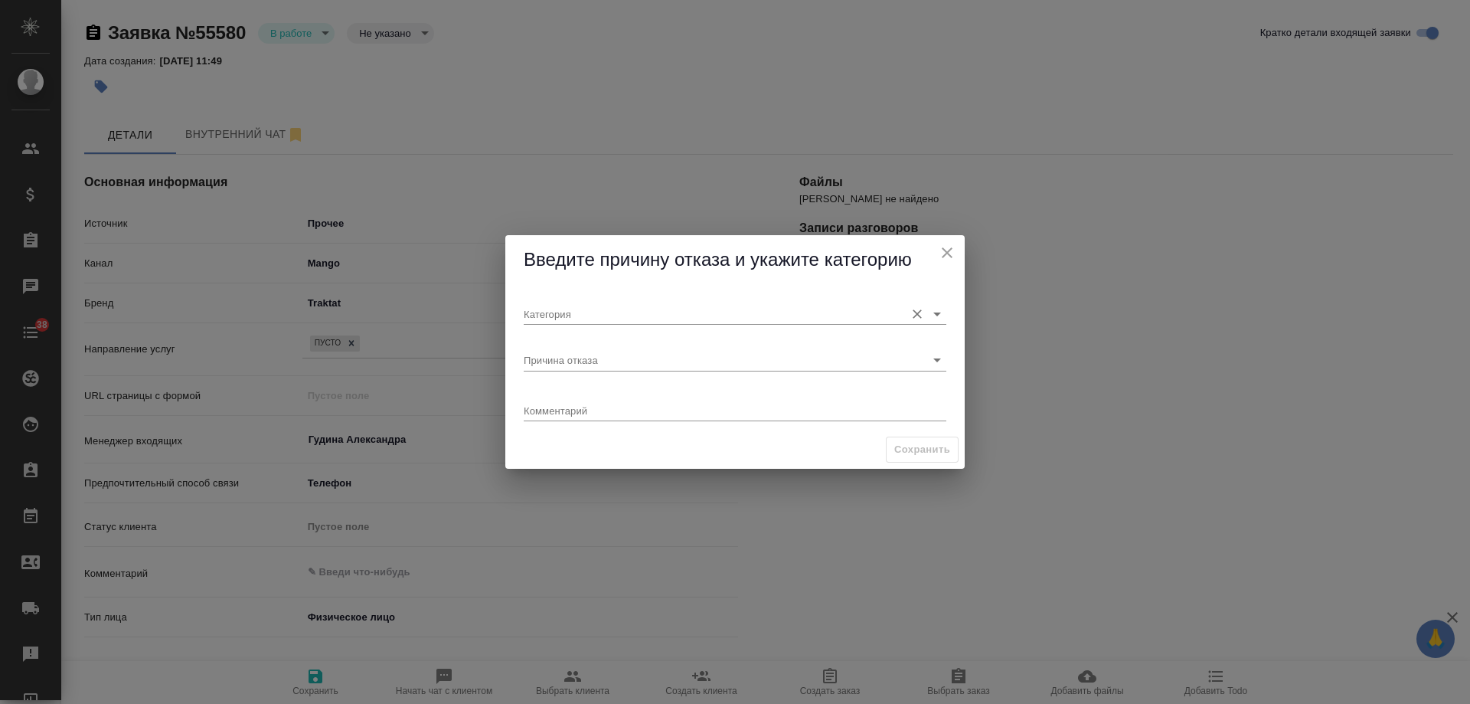
click at [616, 319] on input "Категория" at bounding box center [711, 313] width 374 height 21
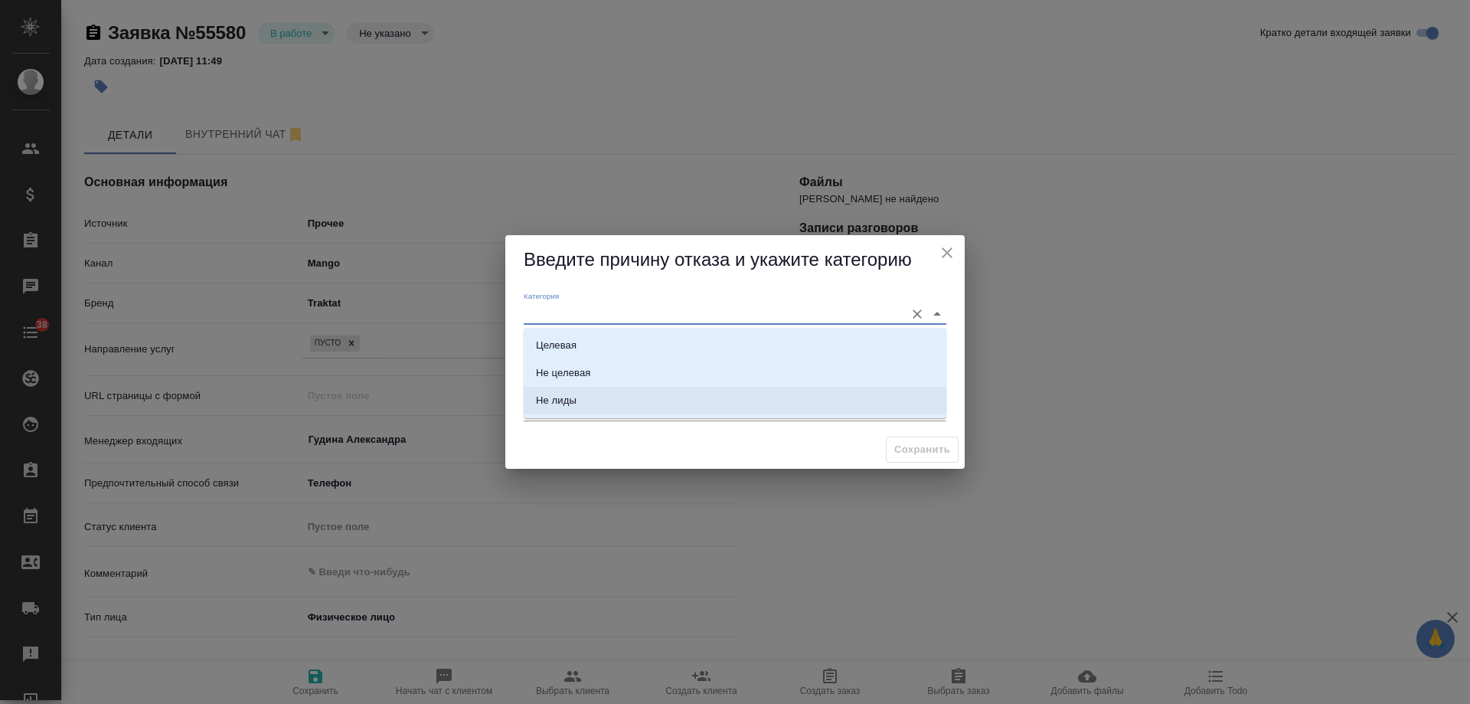
click at [579, 404] on li "Не лиды" at bounding box center [735, 401] width 423 height 28
type input "Не лиды"
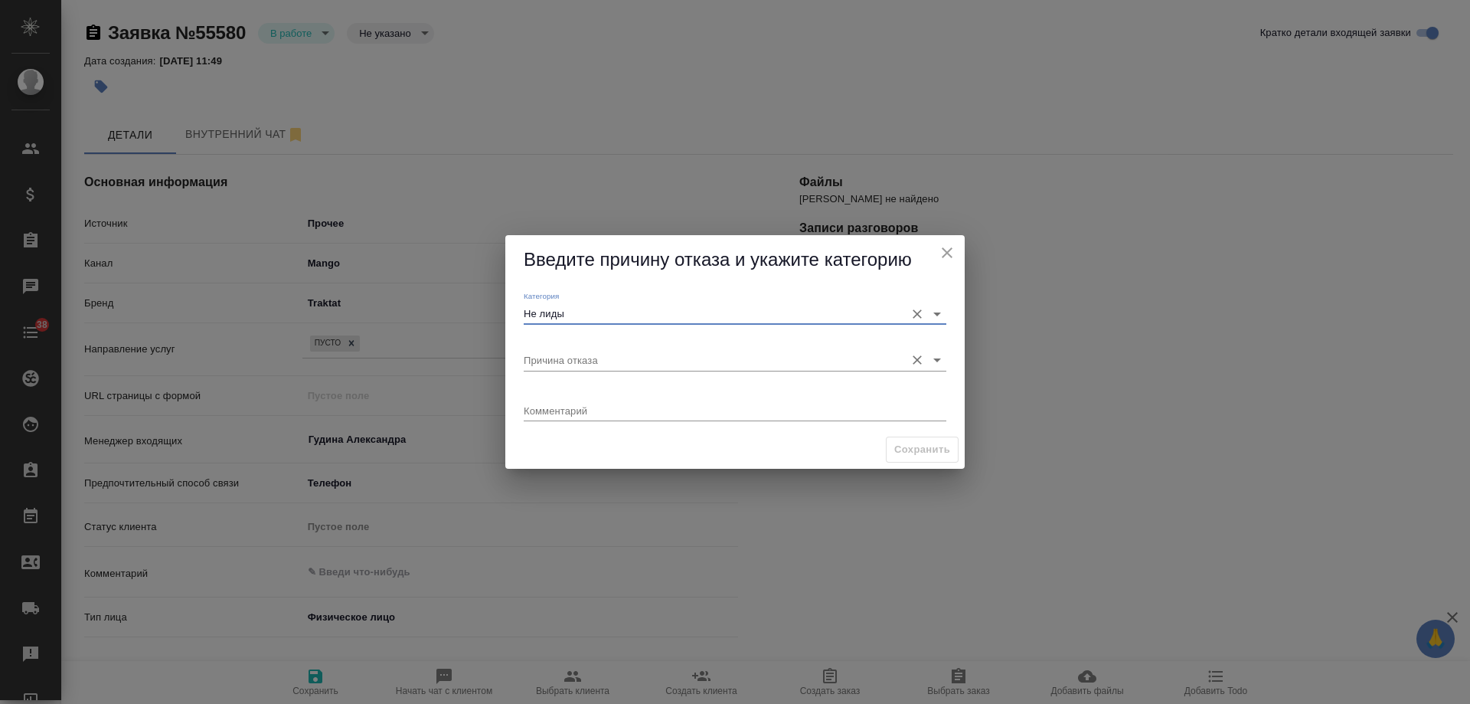
click at [577, 361] on input "Причина отказа" at bounding box center [711, 359] width 374 height 21
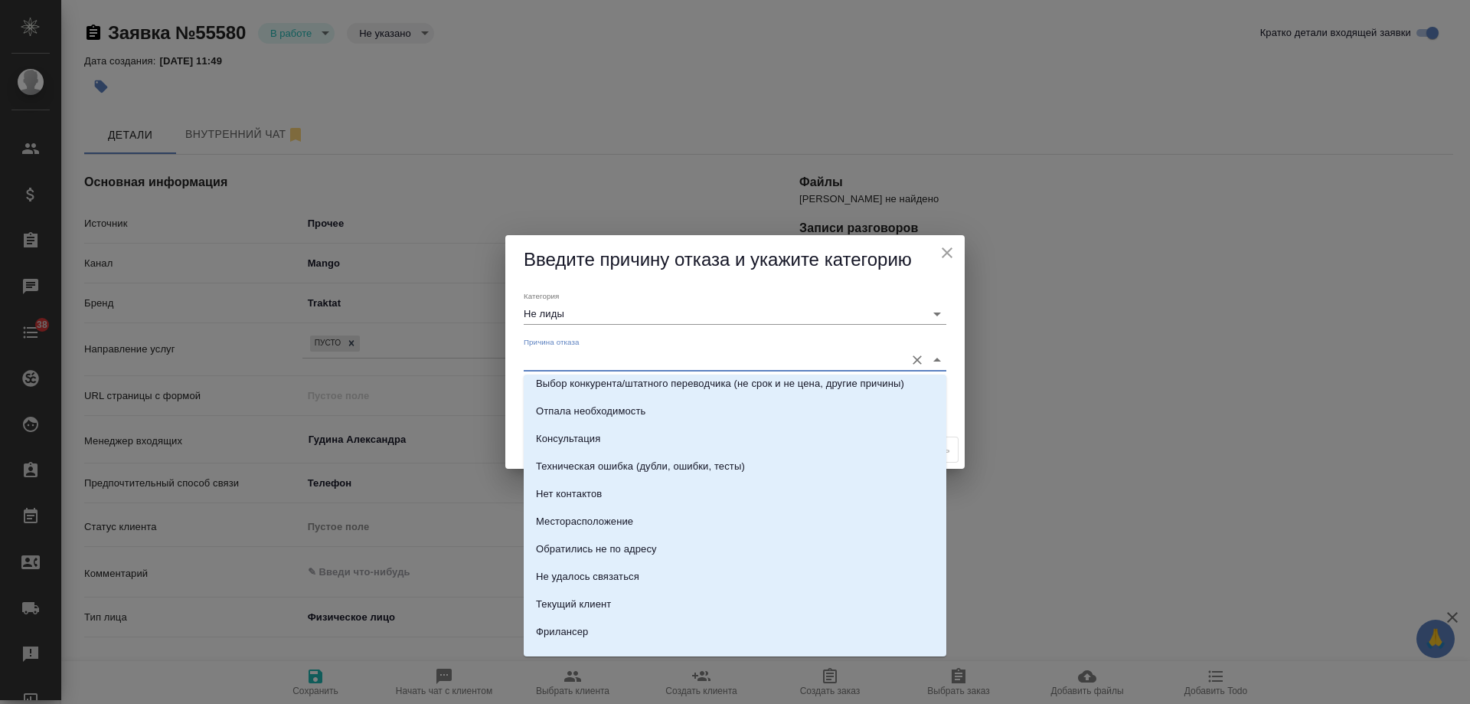
scroll to position [219, 0]
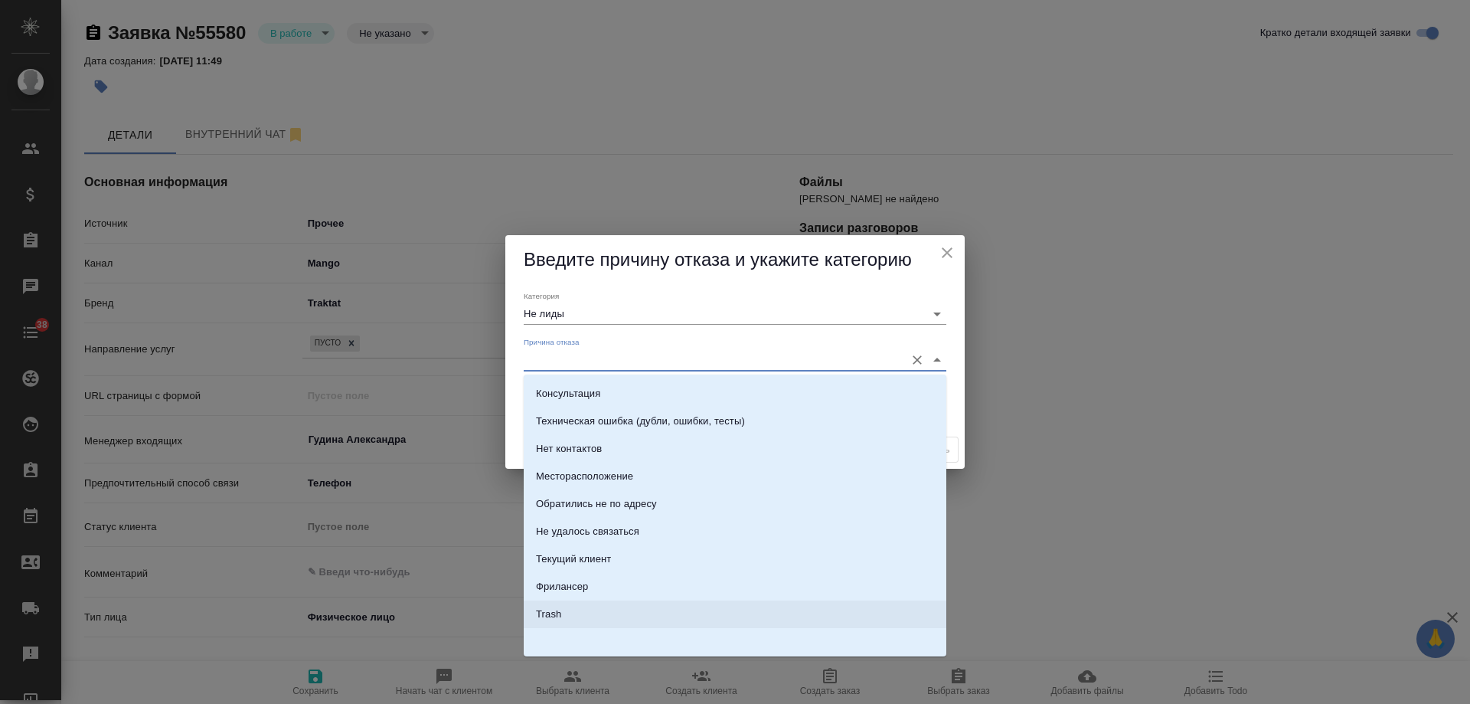
click at [567, 605] on li "Trash" at bounding box center [735, 614] width 423 height 28
type input "Trash"
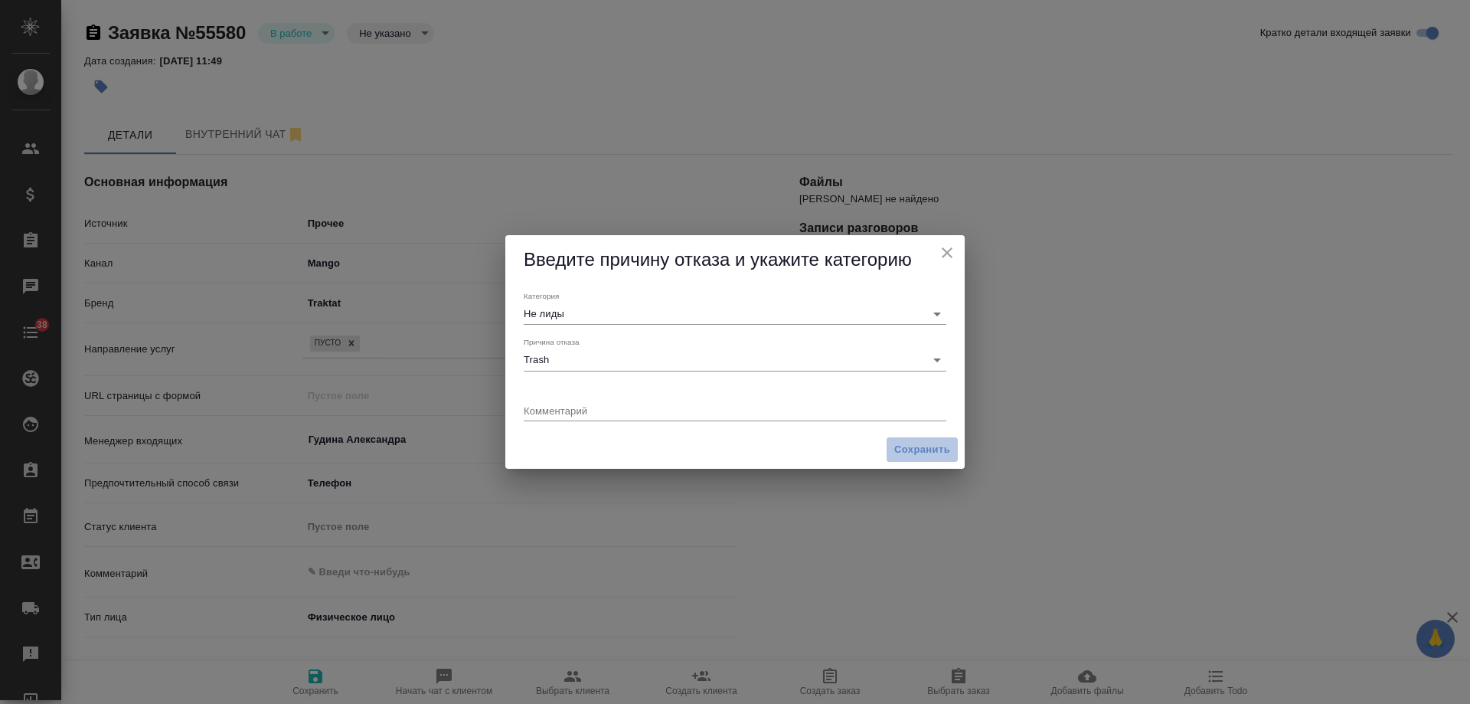
drag, startPoint x: 915, startPoint y: 445, endPoint x: 583, endPoint y: 34, distance: 528.7
click at [914, 445] on span "Сохранить" at bounding box center [922, 450] width 56 height 18
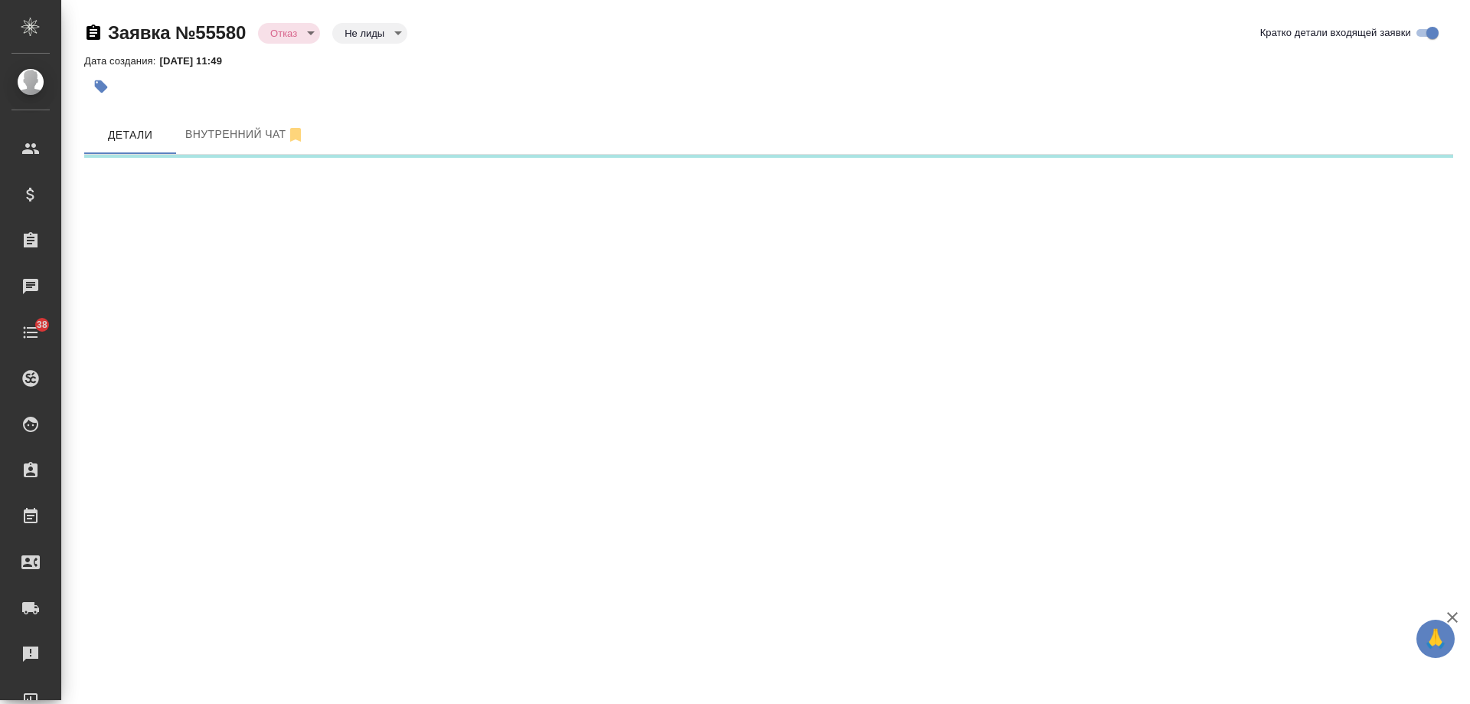
select select "RU"
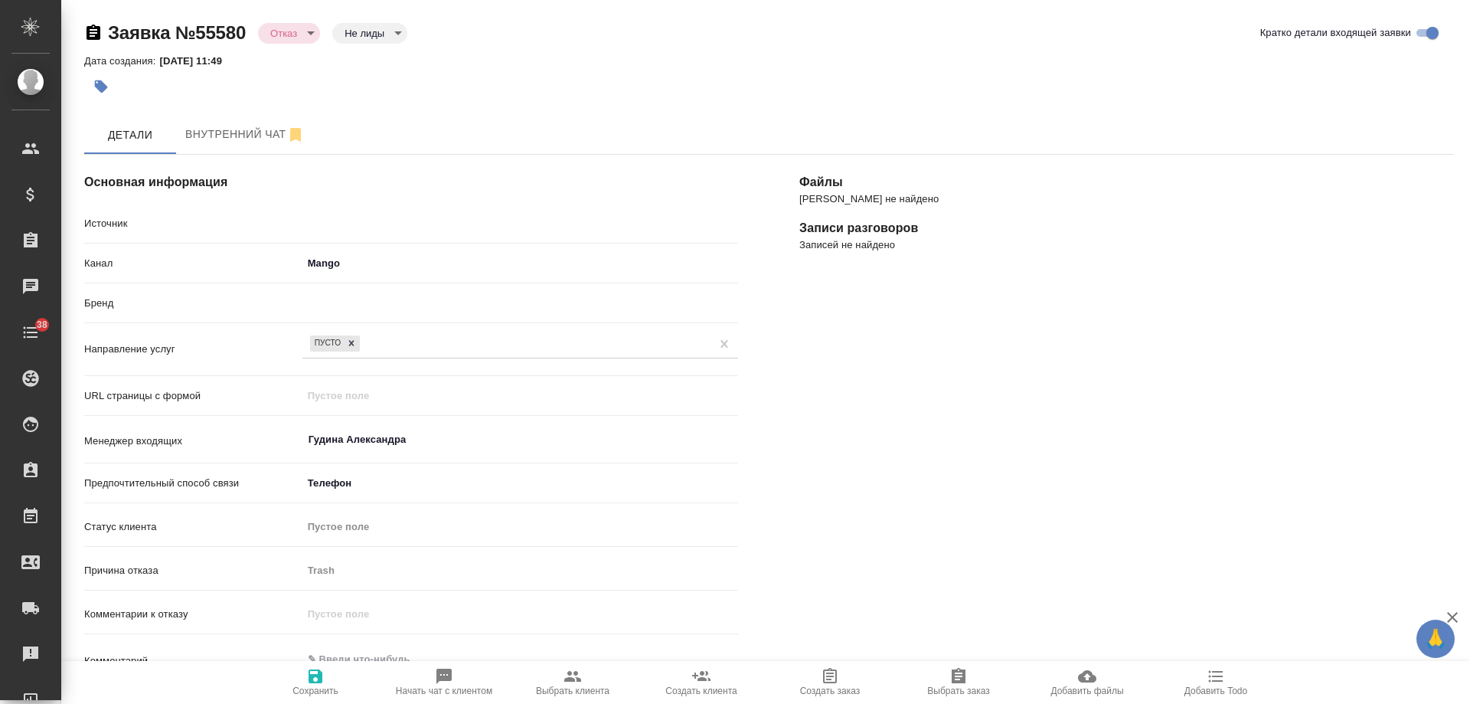
type textarea "x"
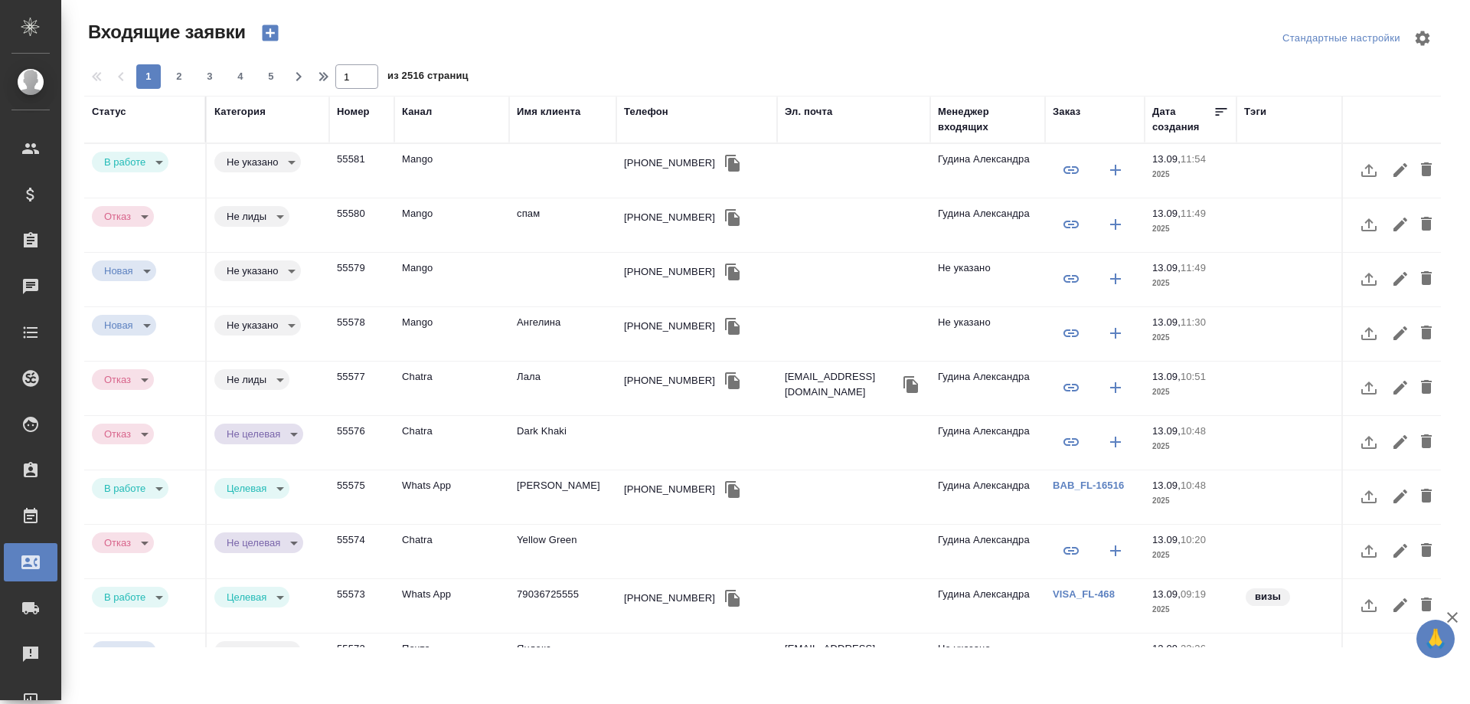
select select "RU"
click at [642, 166] on div "+79629994544" at bounding box center [669, 162] width 91 height 15
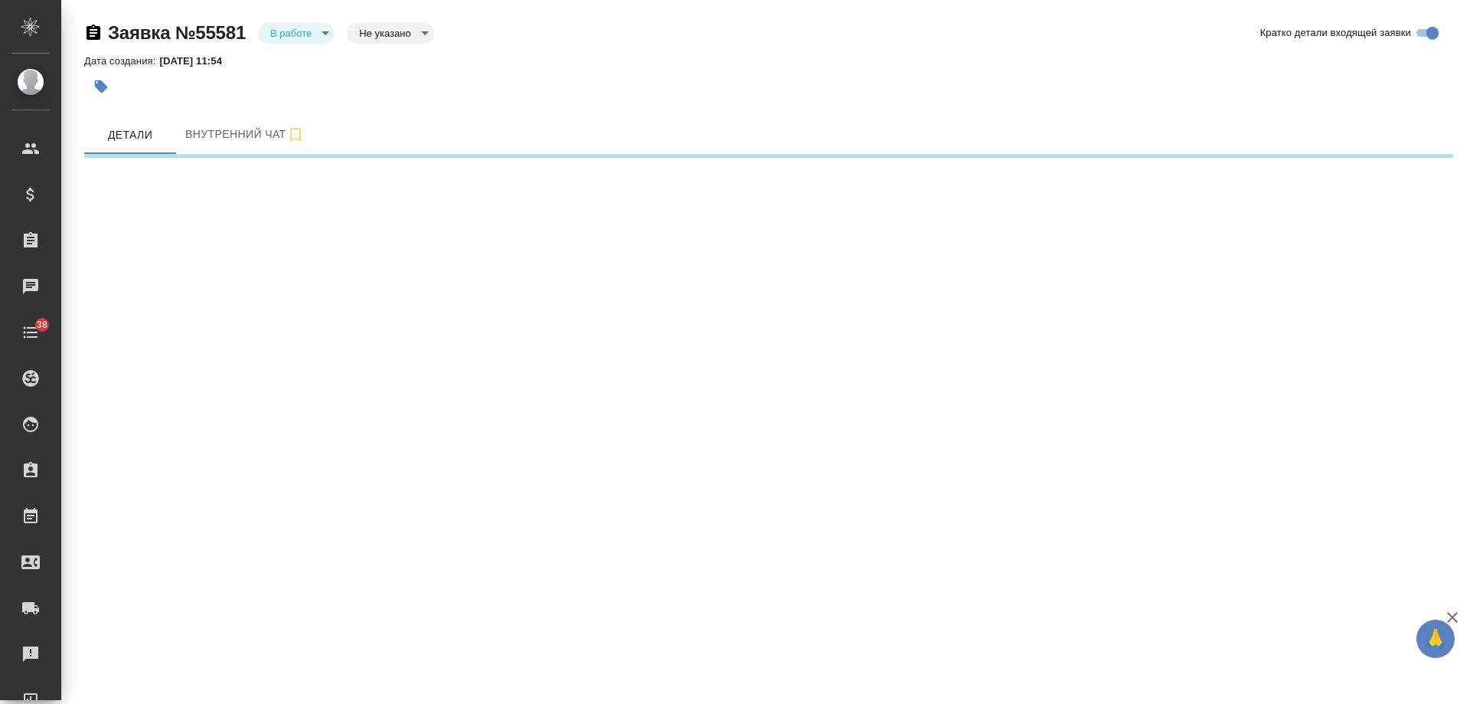
select select "RU"
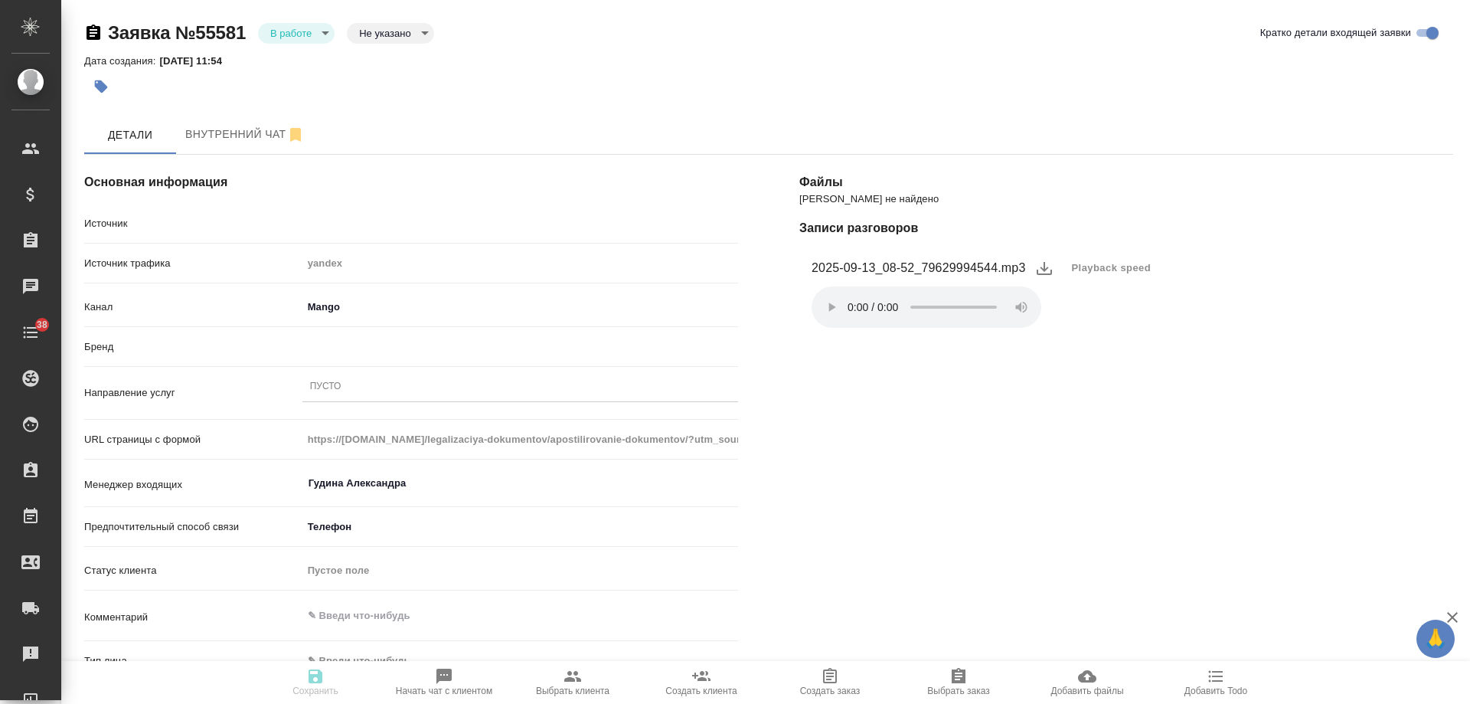
type textarea "x"
click at [379, 381] on div "Пусто" at bounding box center [520, 387] width 436 height 22
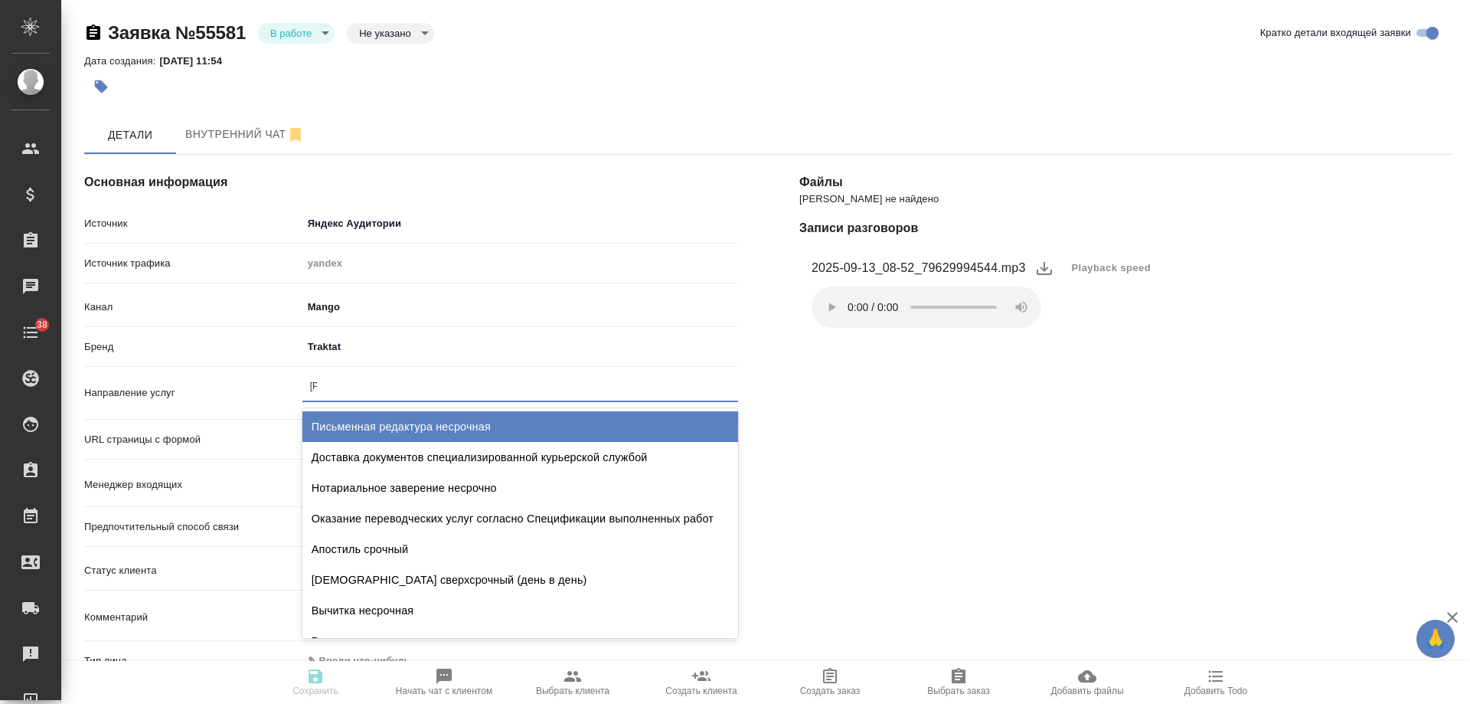
type input "ап"
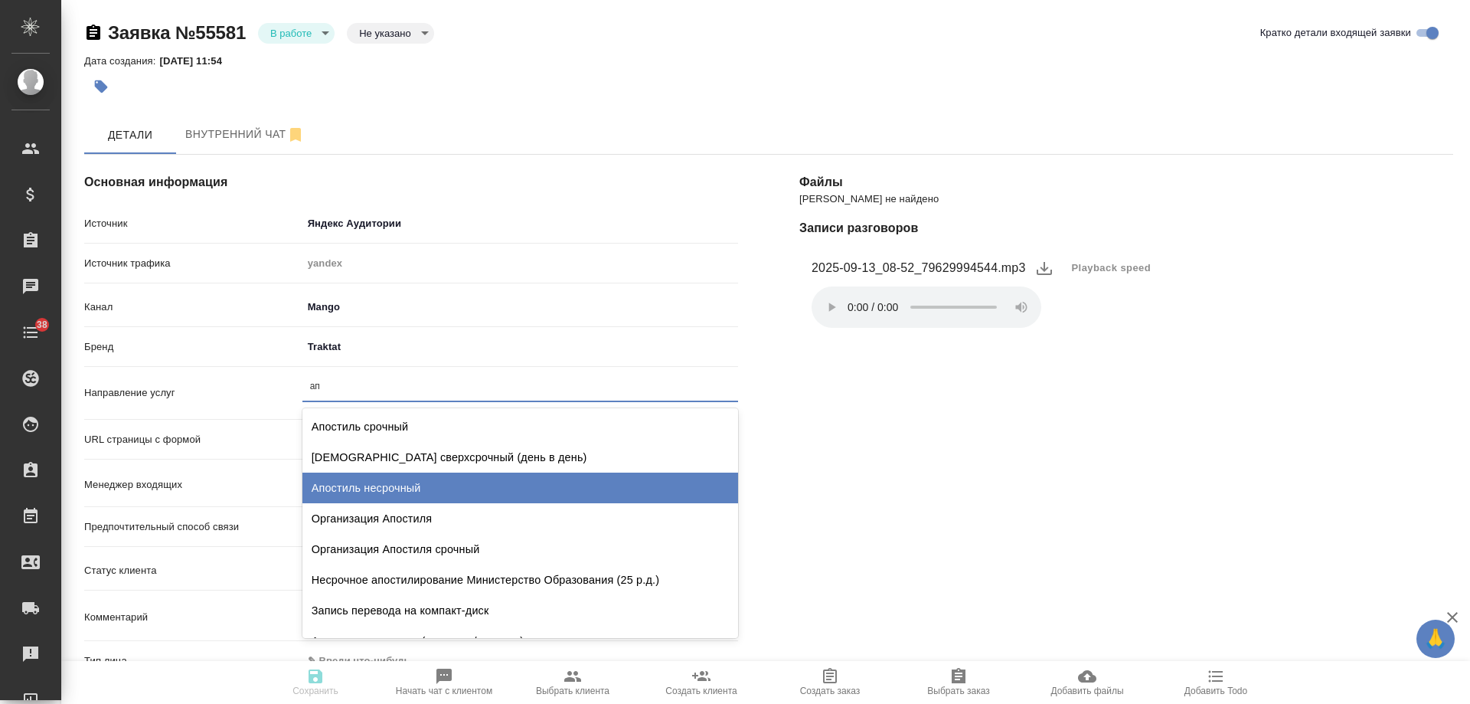
click at [423, 489] on div "Апостиль несрочный" at bounding box center [520, 487] width 436 height 31
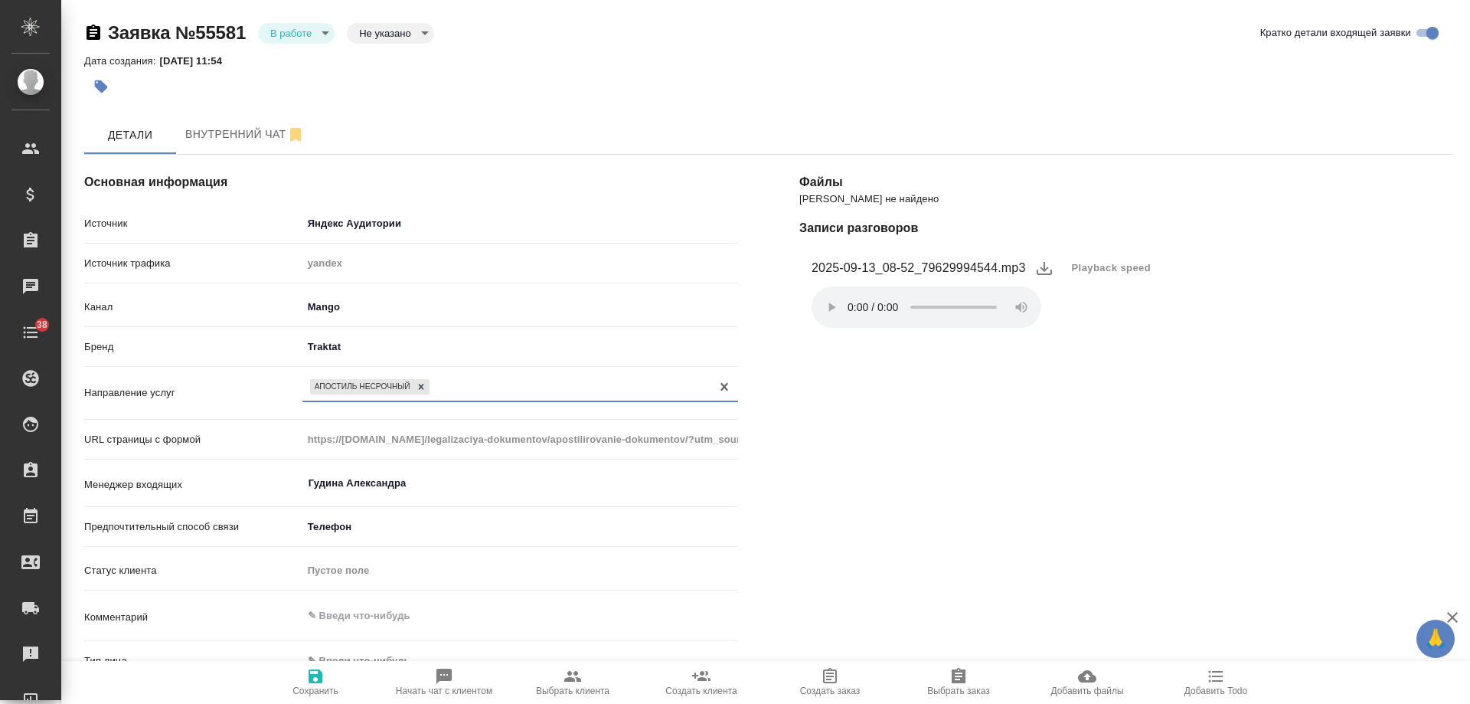
scroll to position [306, 0]
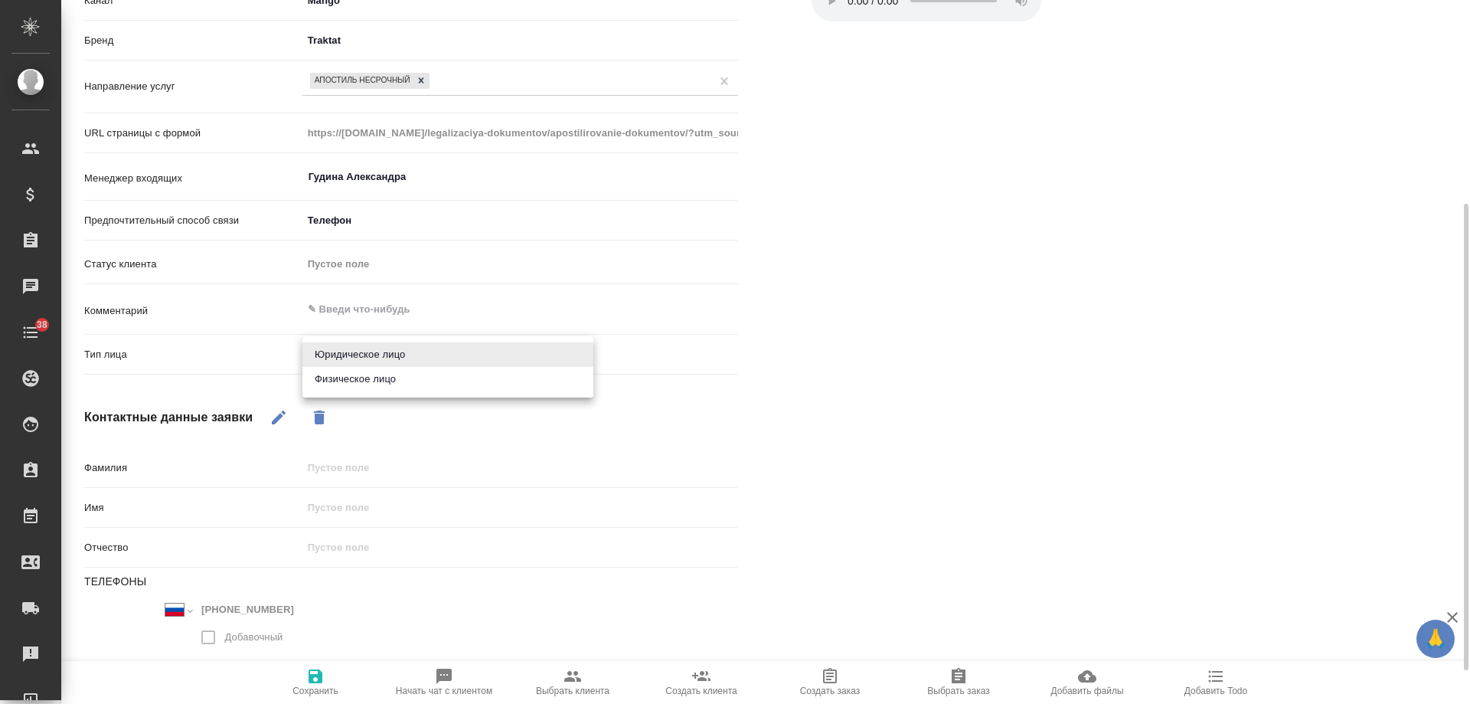
click at [353, 355] on body "🙏 .cls-1 fill:#fff; AWATERA [PERSON_NAME] Спецификации Заказы 0 Чаты 38 Todo Пр…" at bounding box center [735, 352] width 1470 height 704
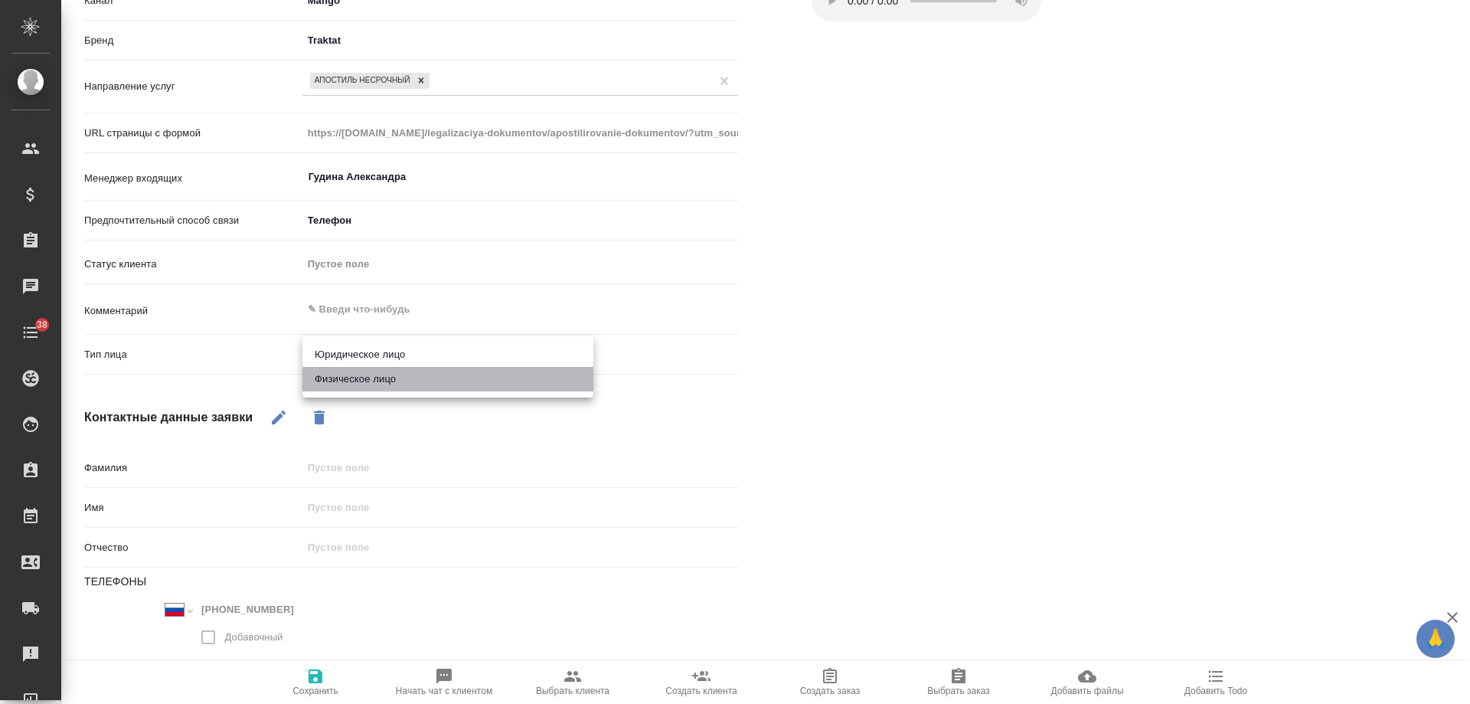
click at [353, 380] on li "Физическое лицо" at bounding box center [447, 379] width 291 height 25
type textarea "x"
type input "private"
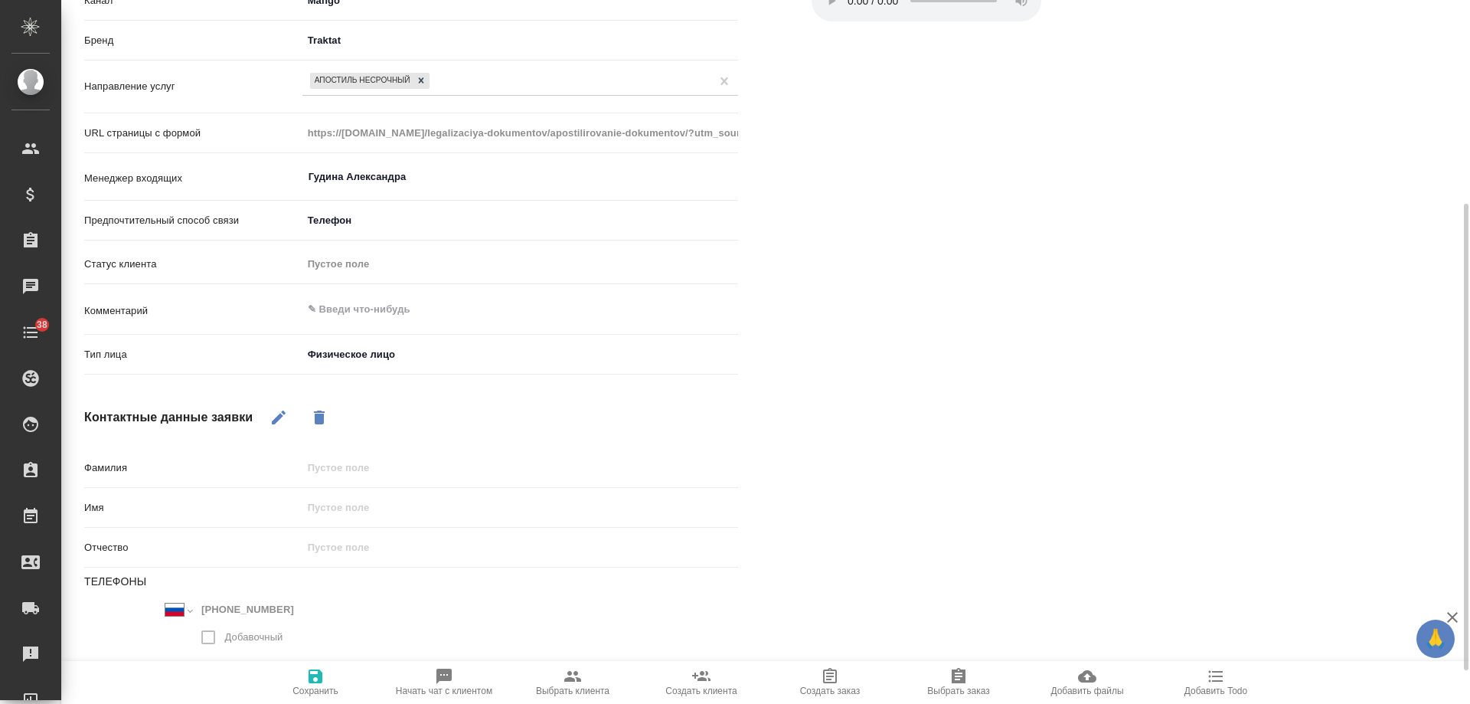
click at [270, 423] on icon "button" at bounding box center [279, 417] width 18 height 18
click at [320, 517] on input "text" at bounding box center [520, 507] width 434 height 22
type textarea "x"
type input "[PERSON_NAME]"
type textarea "x"
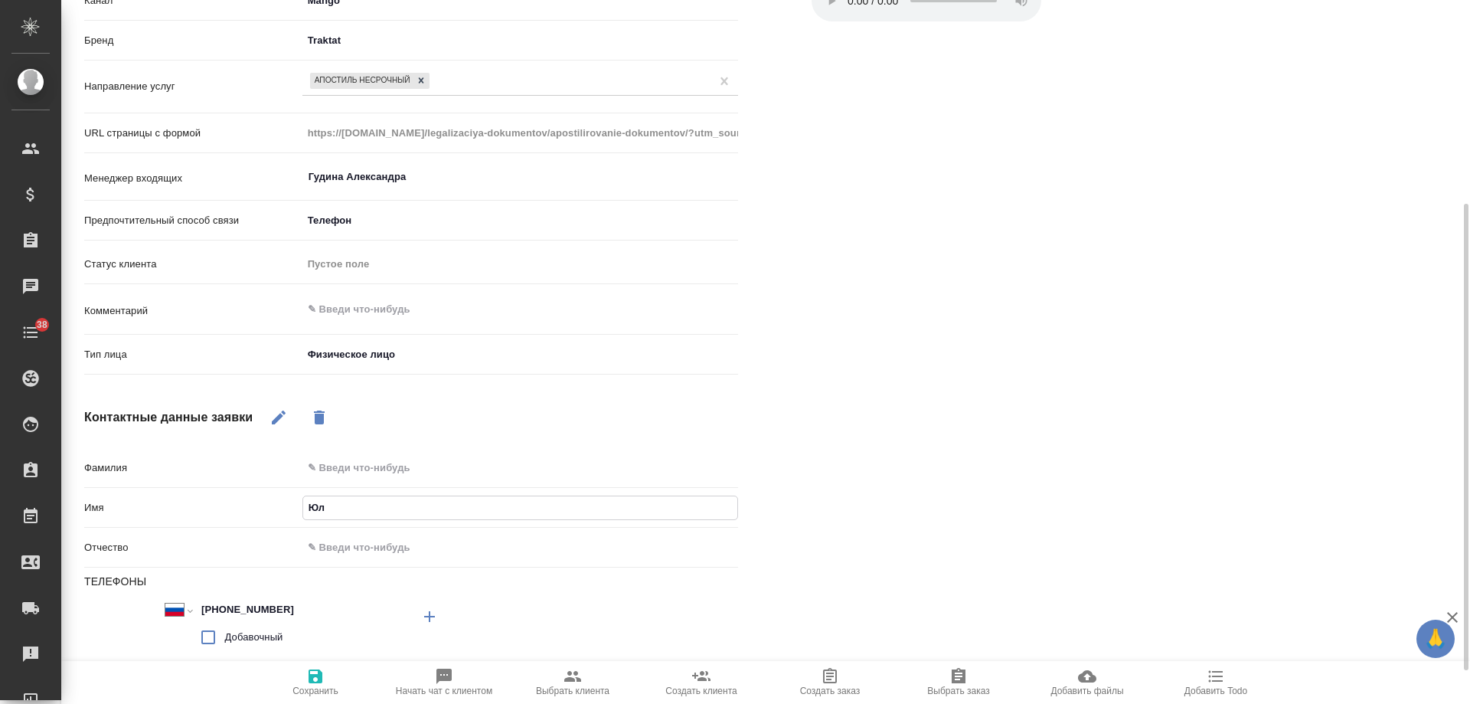
type input "Юли"
type textarea "x"
type input "Юлия"
type textarea "x"
type input "Юлия"
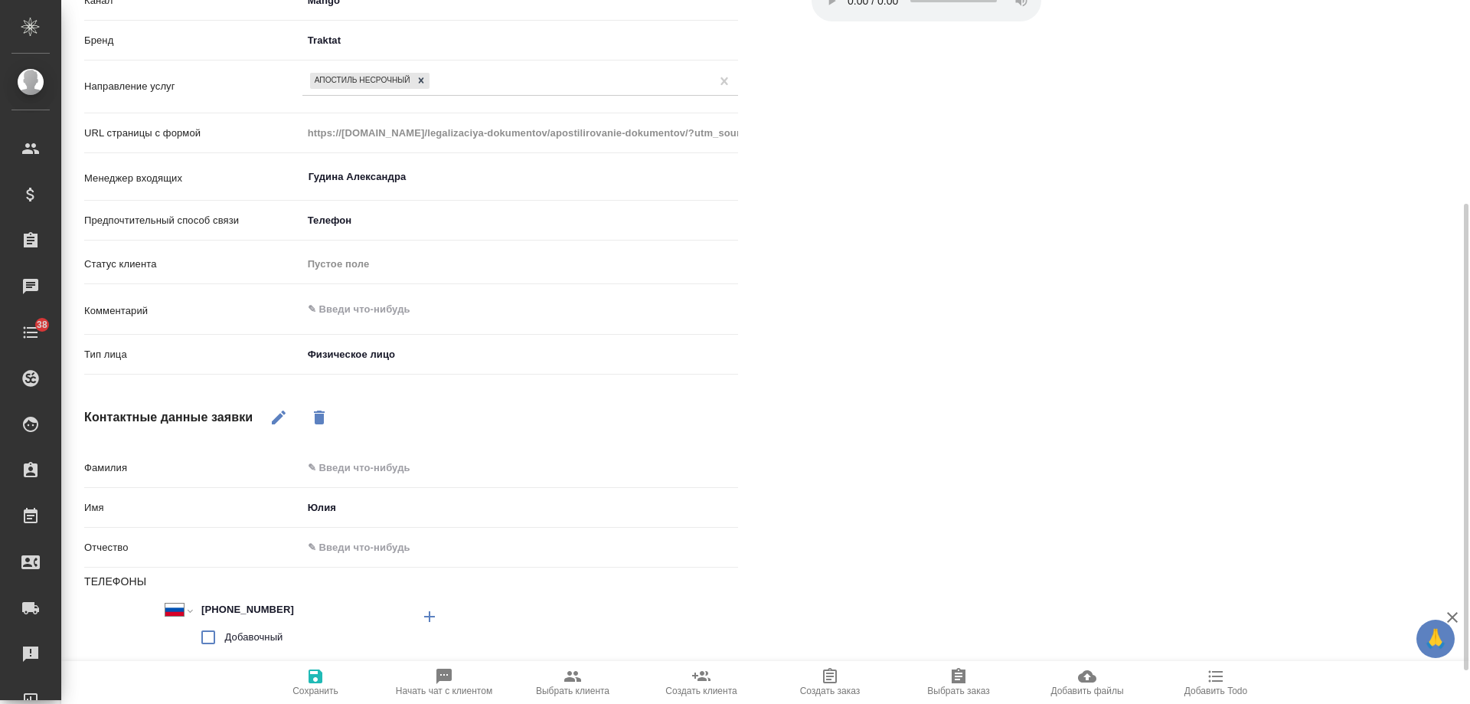
drag, startPoint x: 1131, startPoint y: 499, endPoint x: 942, endPoint y: 466, distance: 192.0
click at [1114, 499] on div "[PERSON_NAME] не найдено Записи разговоров 2025-09-13_08-52_79629994544.mp3 Pla…" at bounding box center [1126, 321] width 715 height 1007
type textarea "x"
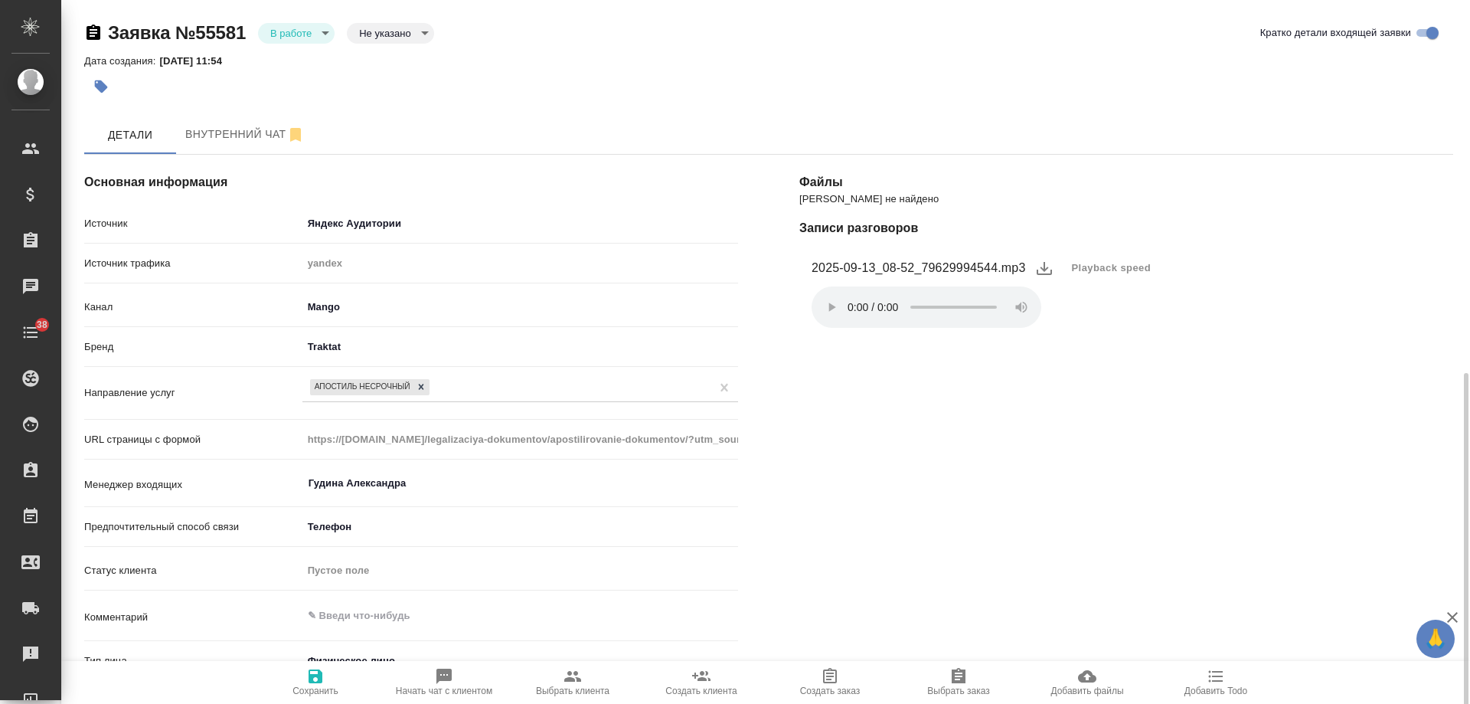
scroll to position [427, 0]
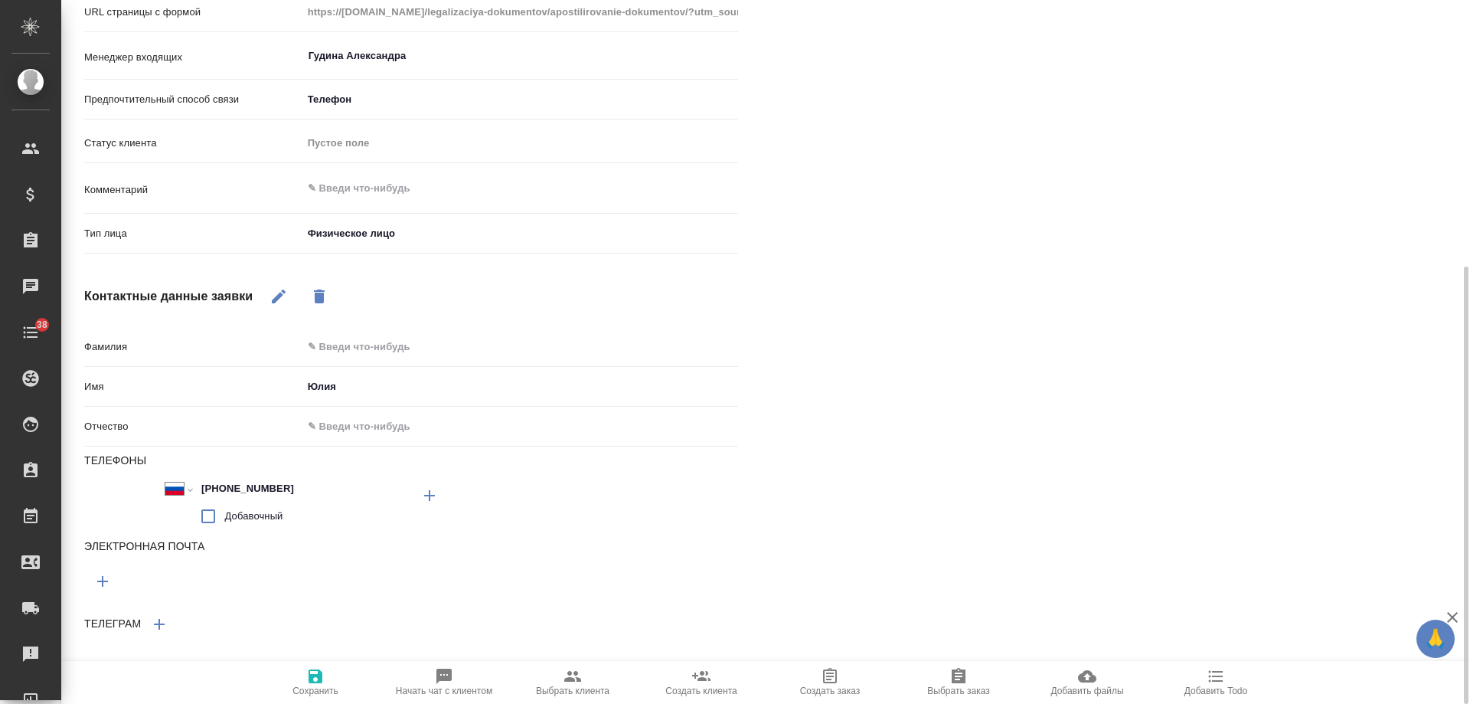
click at [316, 677] on icon "button" at bounding box center [316, 676] width 14 height 14
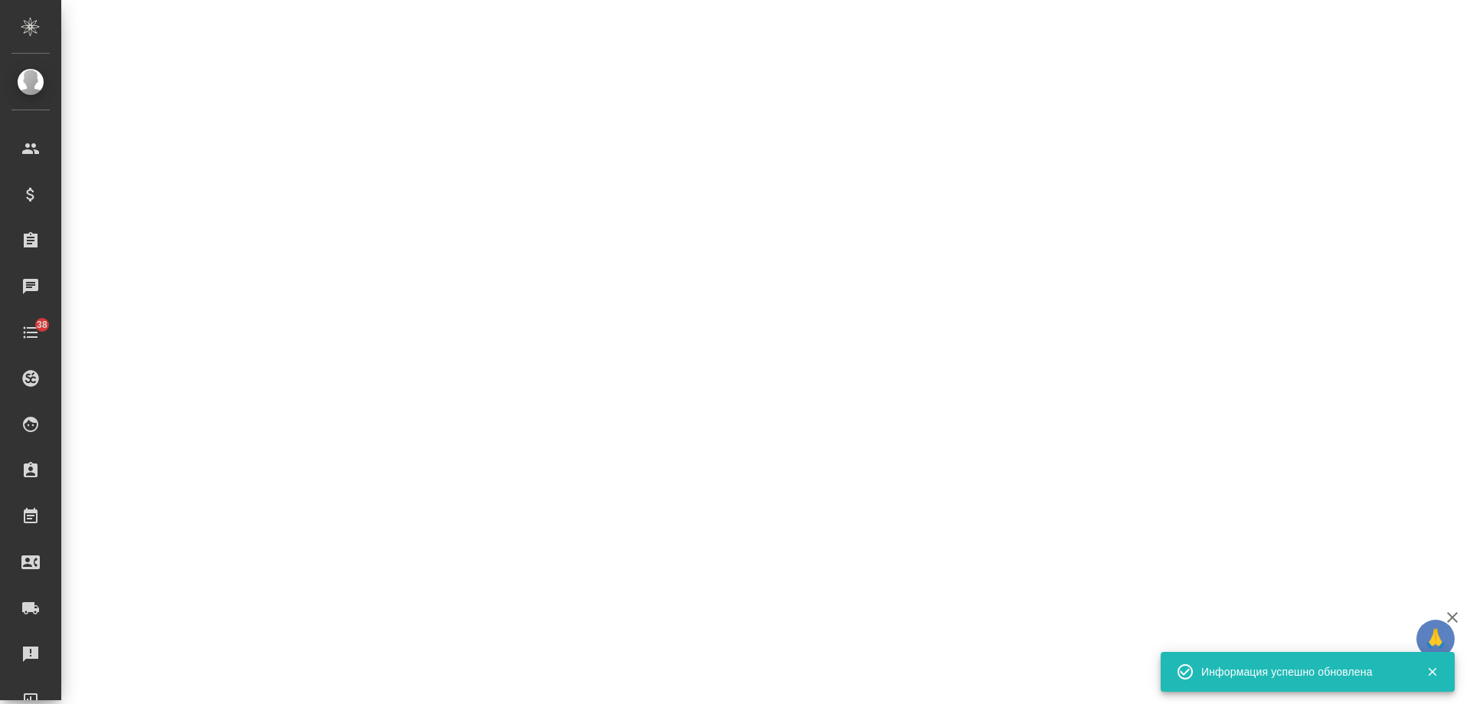
select select "RU"
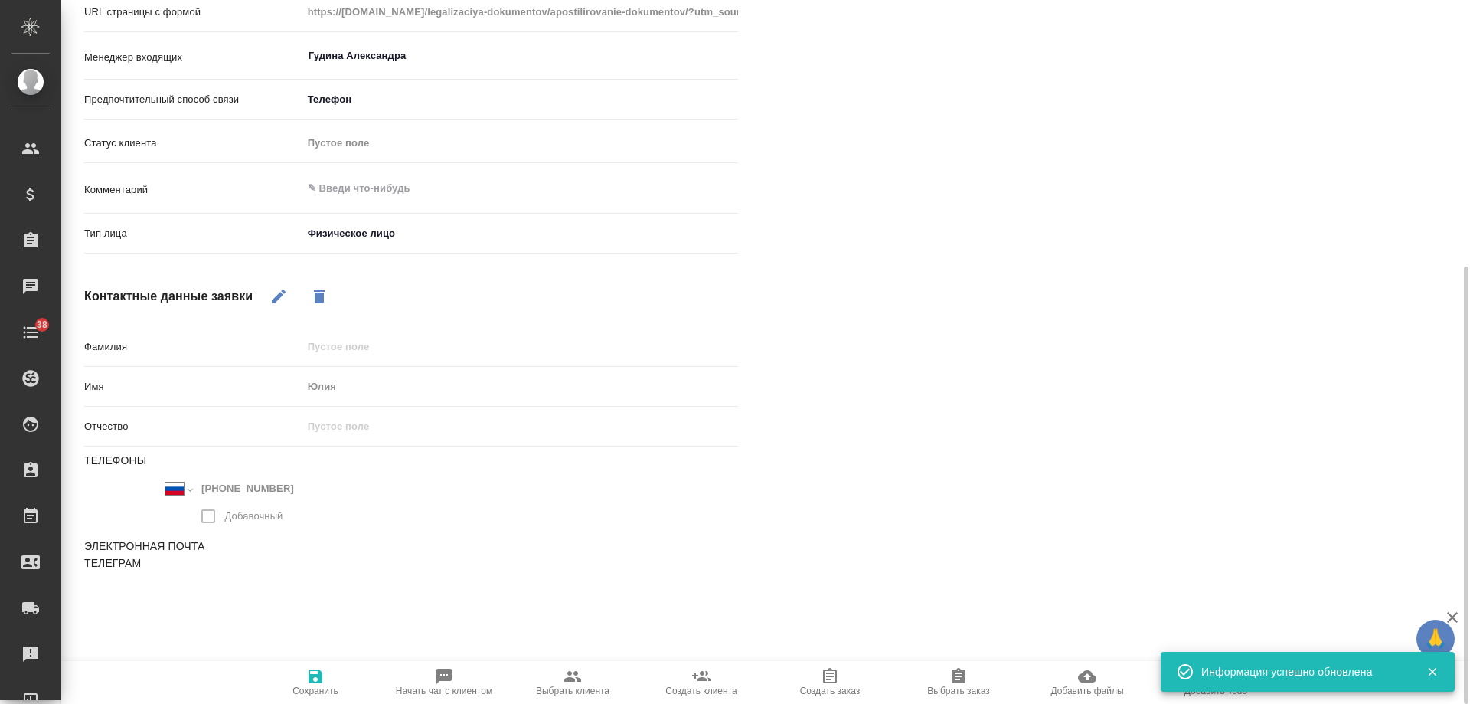
type textarea "x"
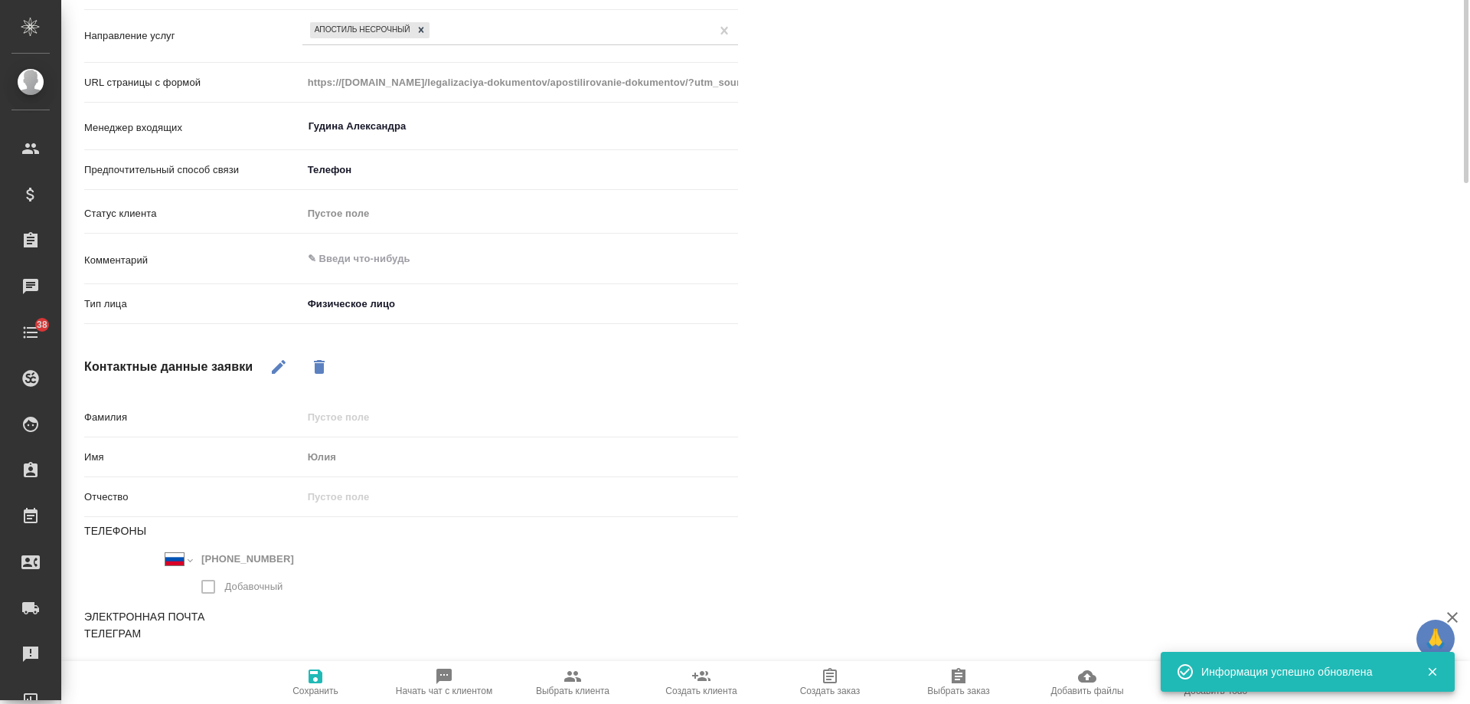
scroll to position [0, 0]
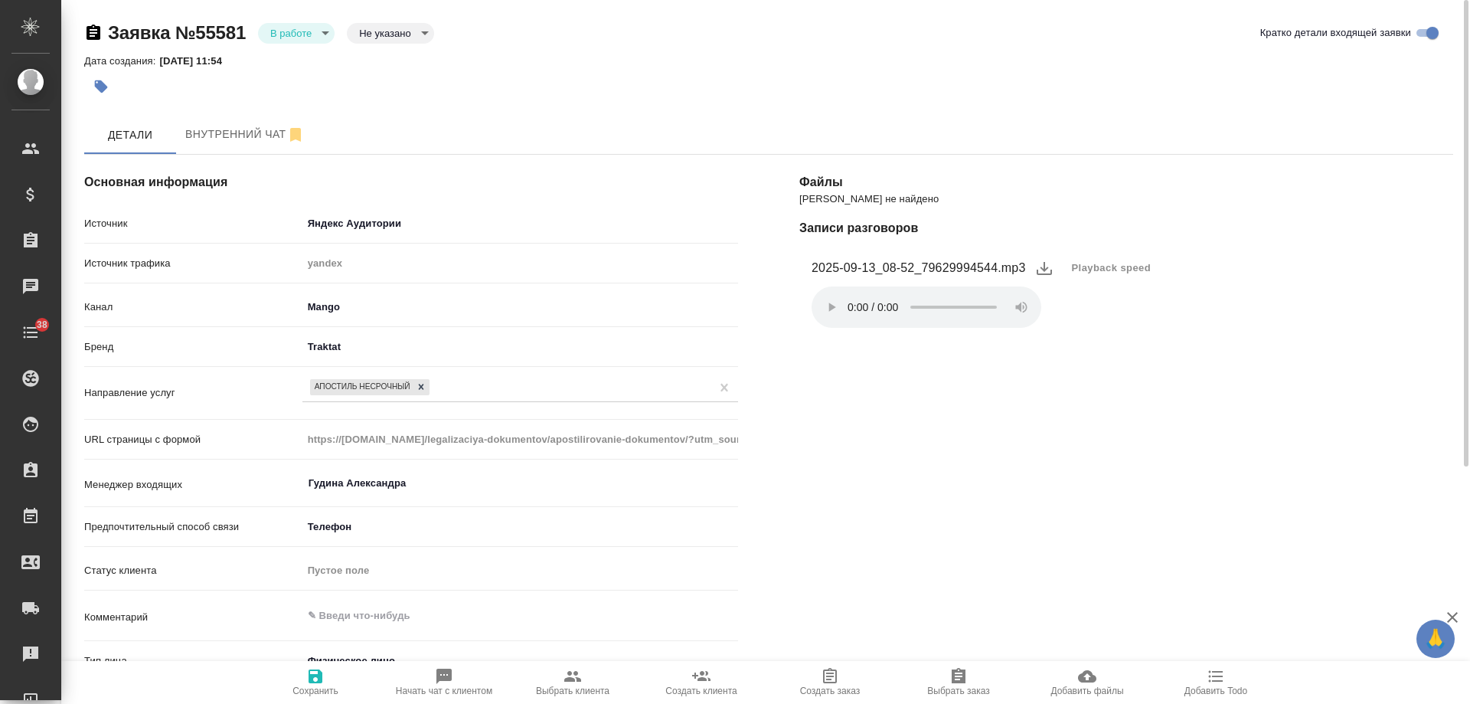
click at [289, 33] on body "🙏 .cls-1 fill:#fff; AWATERA Gudina Alexandra Клиенты Спецификации Заказы 0 Чаты…" at bounding box center [735, 352] width 1470 height 704
click at [276, 62] on button "Отказ" at bounding box center [288, 59] width 36 height 17
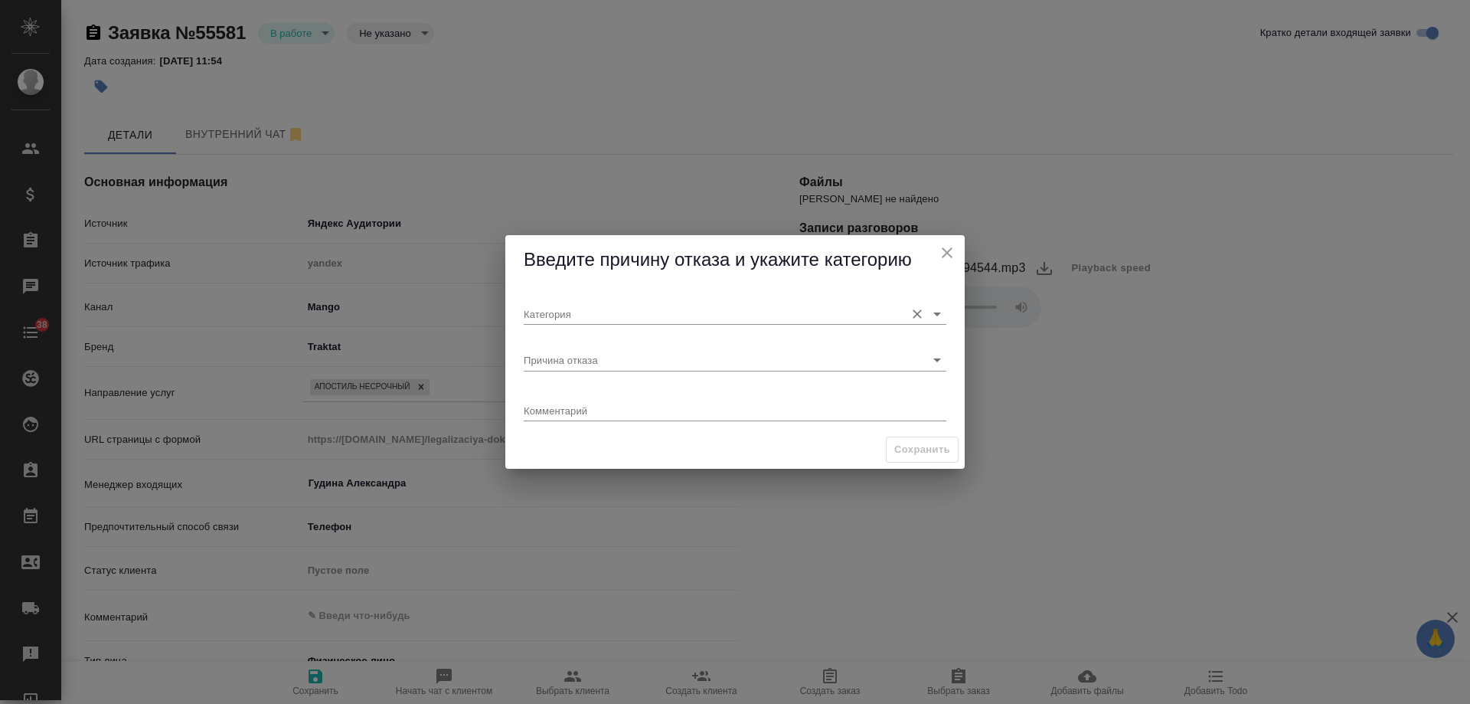
click at [572, 309] on input "Категория" at bounding box center [711, 313] width 374 height 21
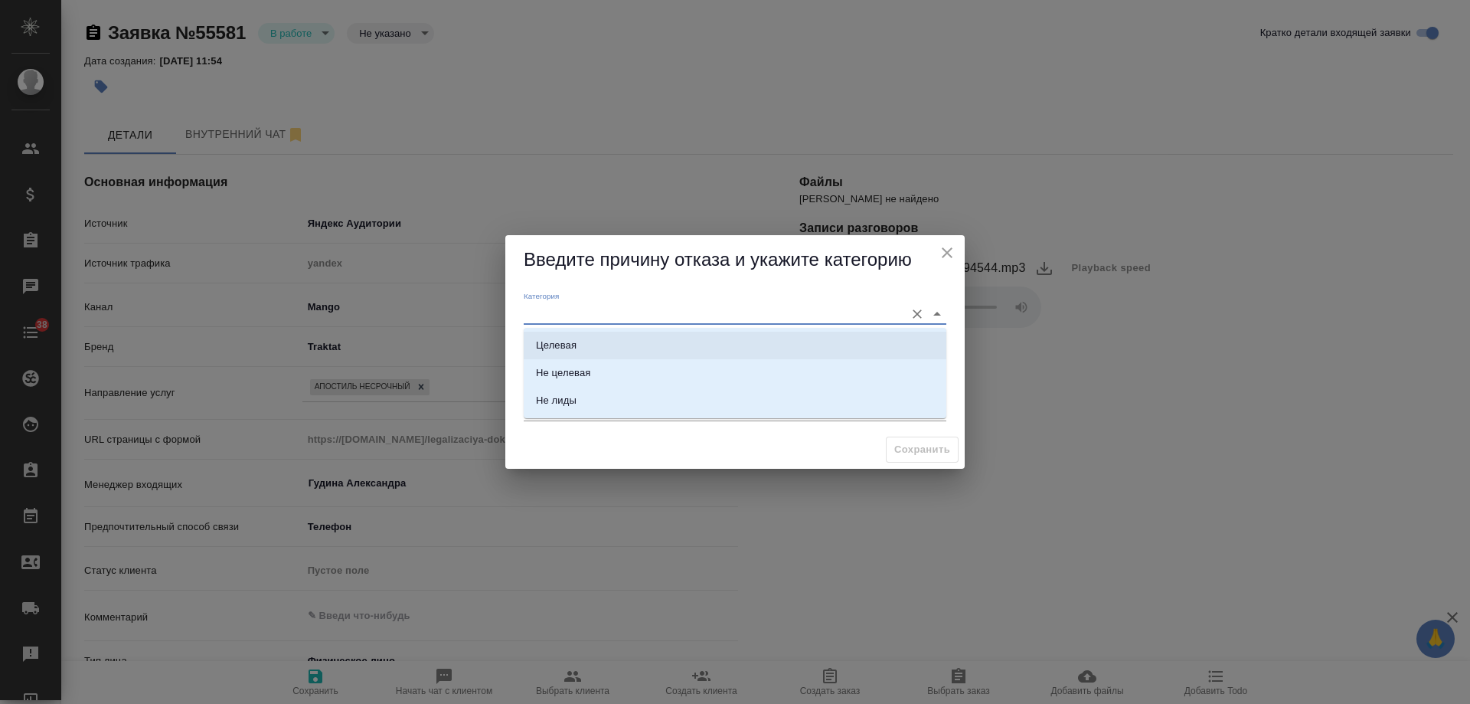
click at [575, 338] on div "Целевая" at bounding box center [556, 345] width 41 height 15
type input "Целевая"
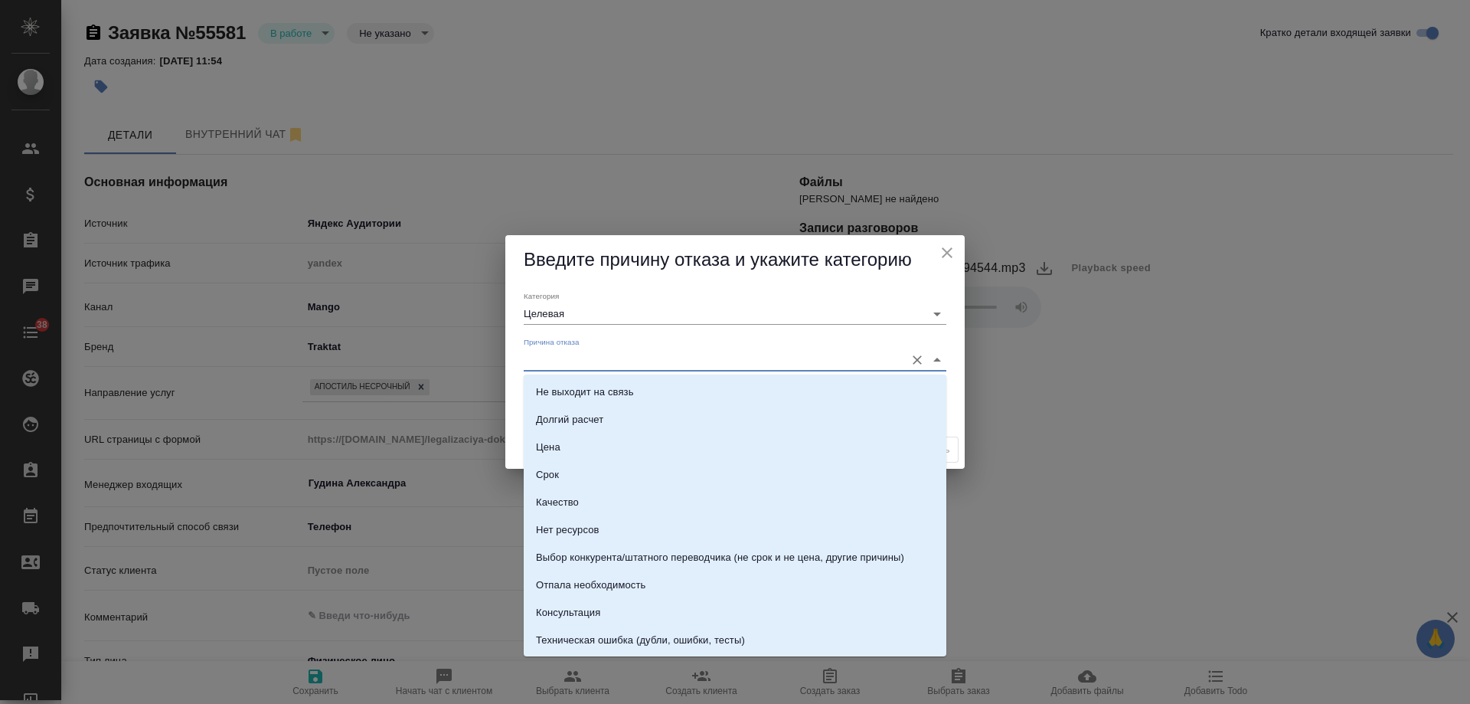
click at [591, 358] on input "Причина отказа" at bounding box center [711, 359] width 374 height 21
click at [572, 606] on div "Консультация" at bounding box center [568, 612] width 64 height 15
type input "Консультация"
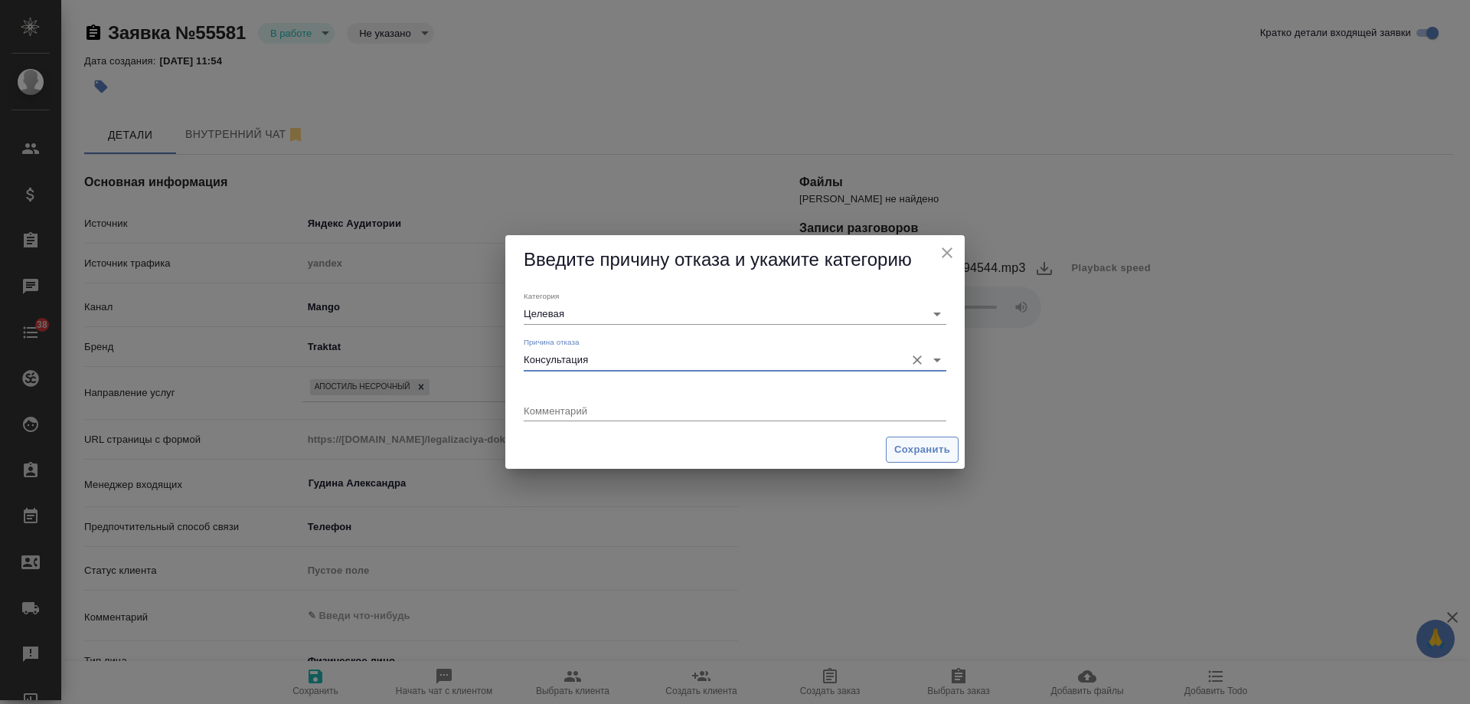
click at [930, 449] on span "Сохранить" at bounding box center [922, 450] width 56 height 18
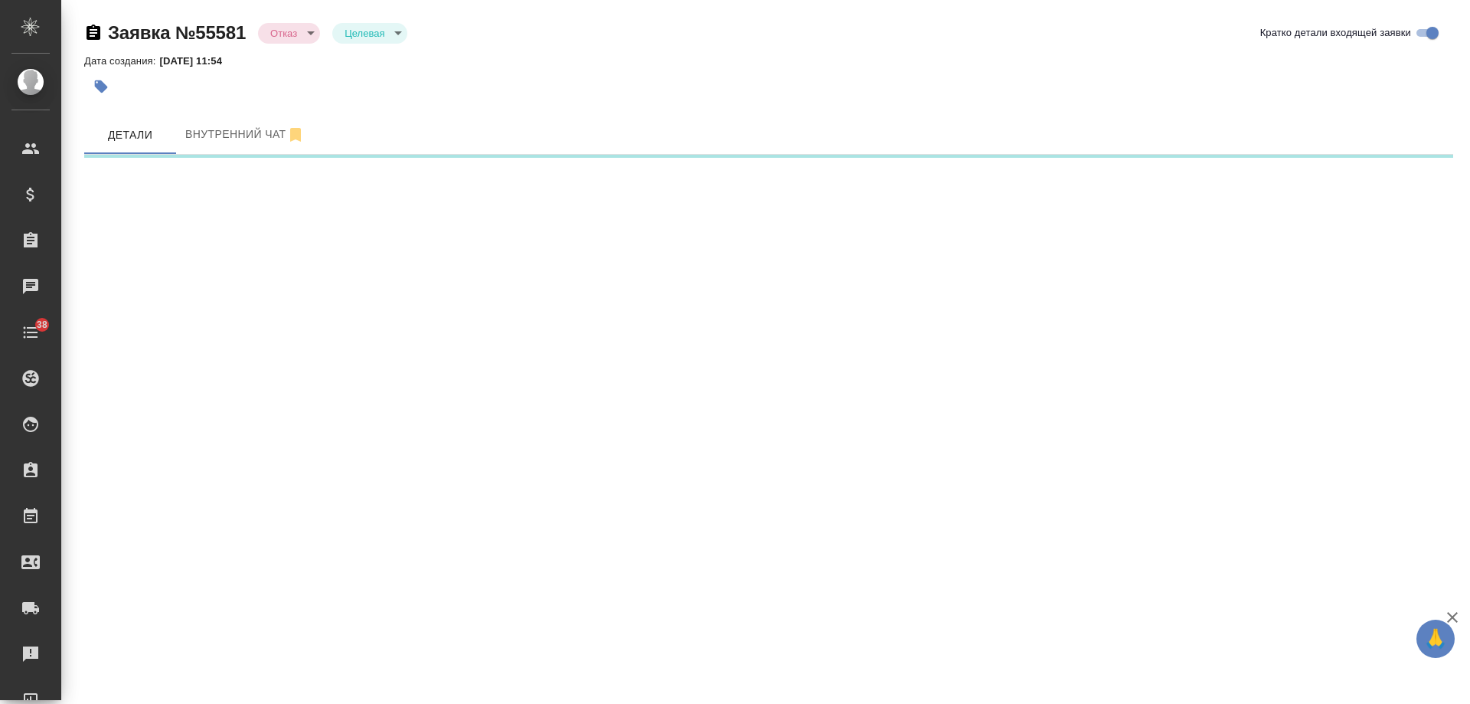
select select "RU"
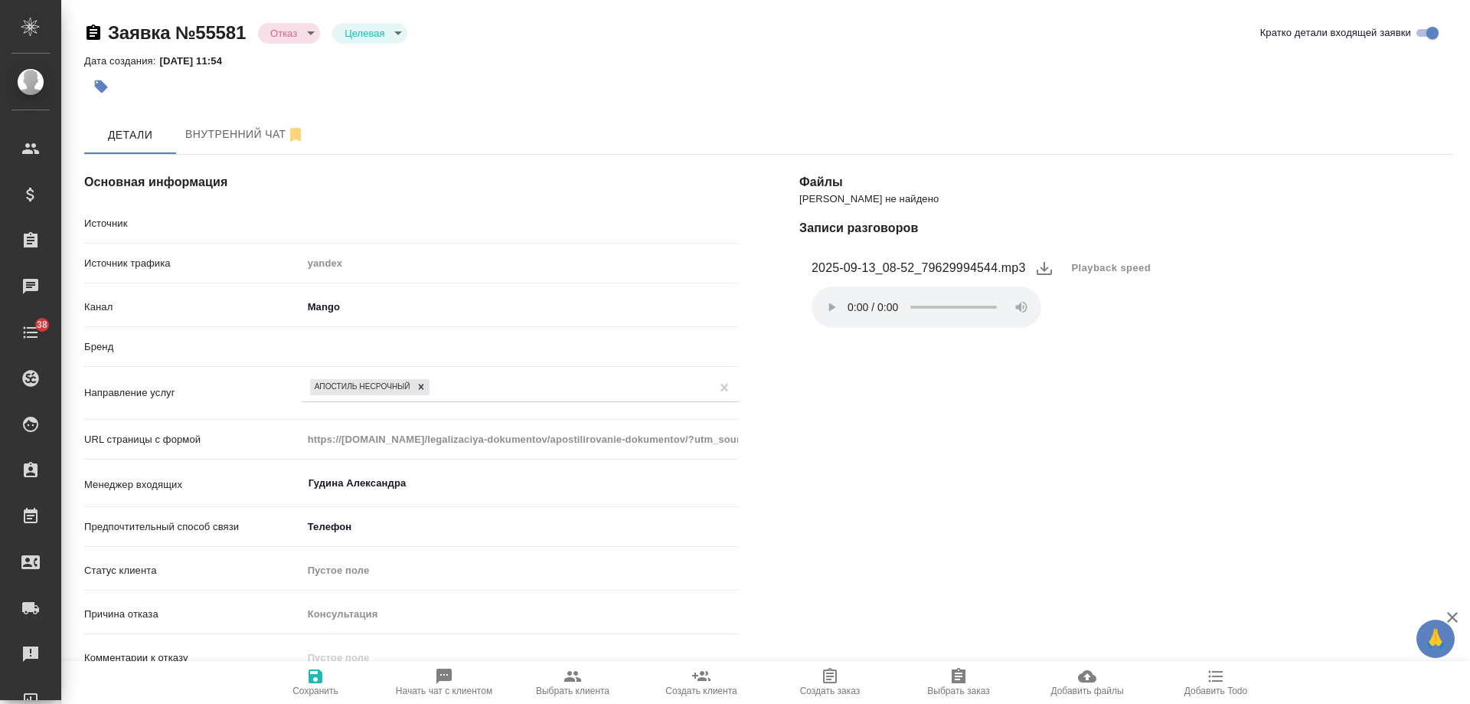
type textarea "x"
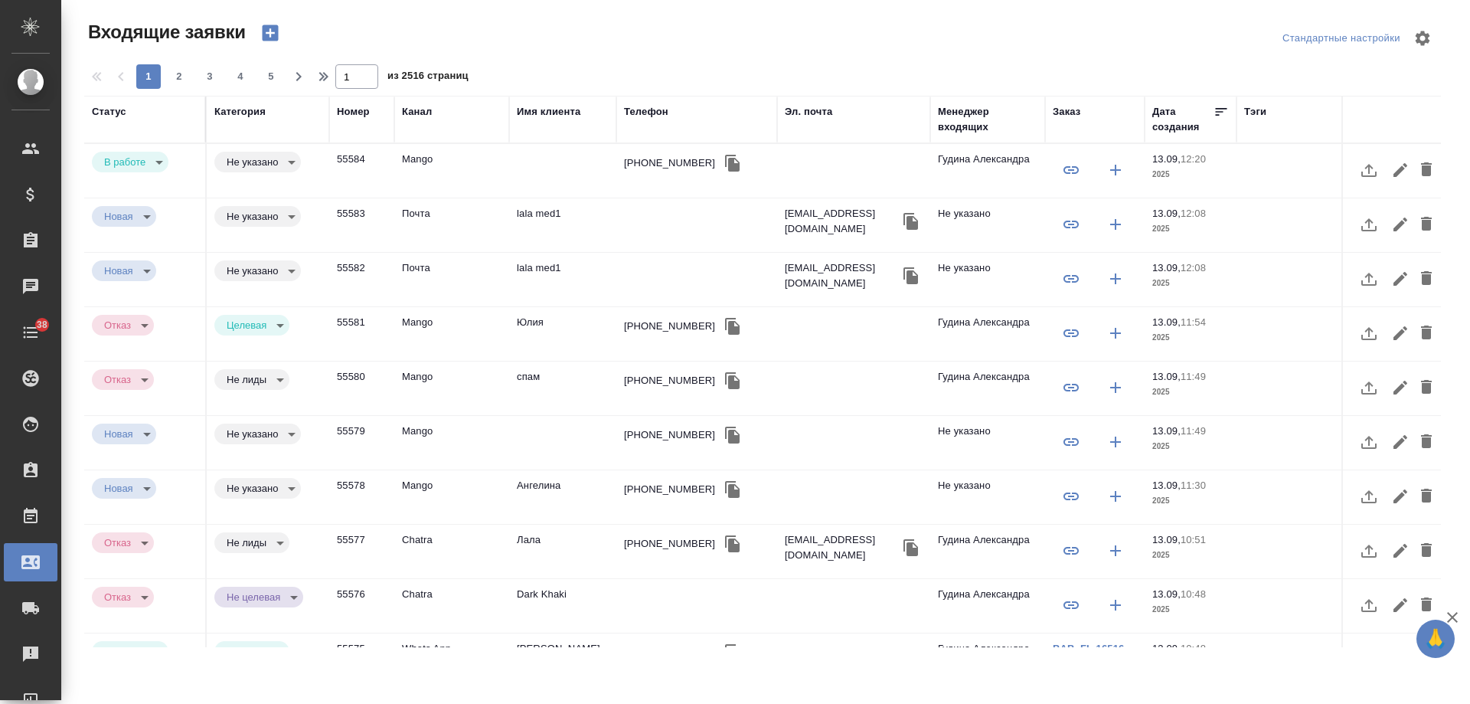
select select "RU"
click at [654, 160] on div "[PHONE_NUMBER]" at bounding box center [669, 162] width 91 height 15
click at [653, 161] on div "[PHONE_NUMBER]" at bounding box center [669, 162] width 91 height 15
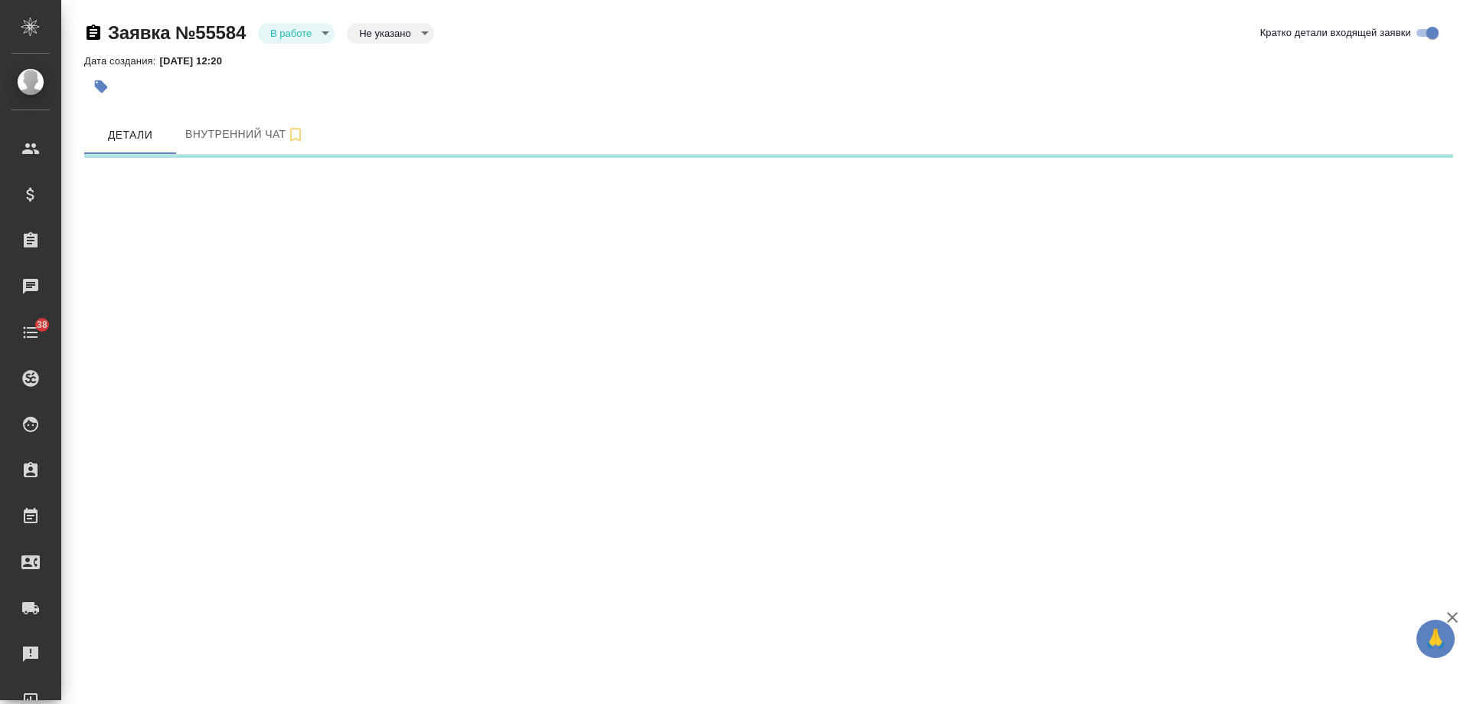
select select "RU"
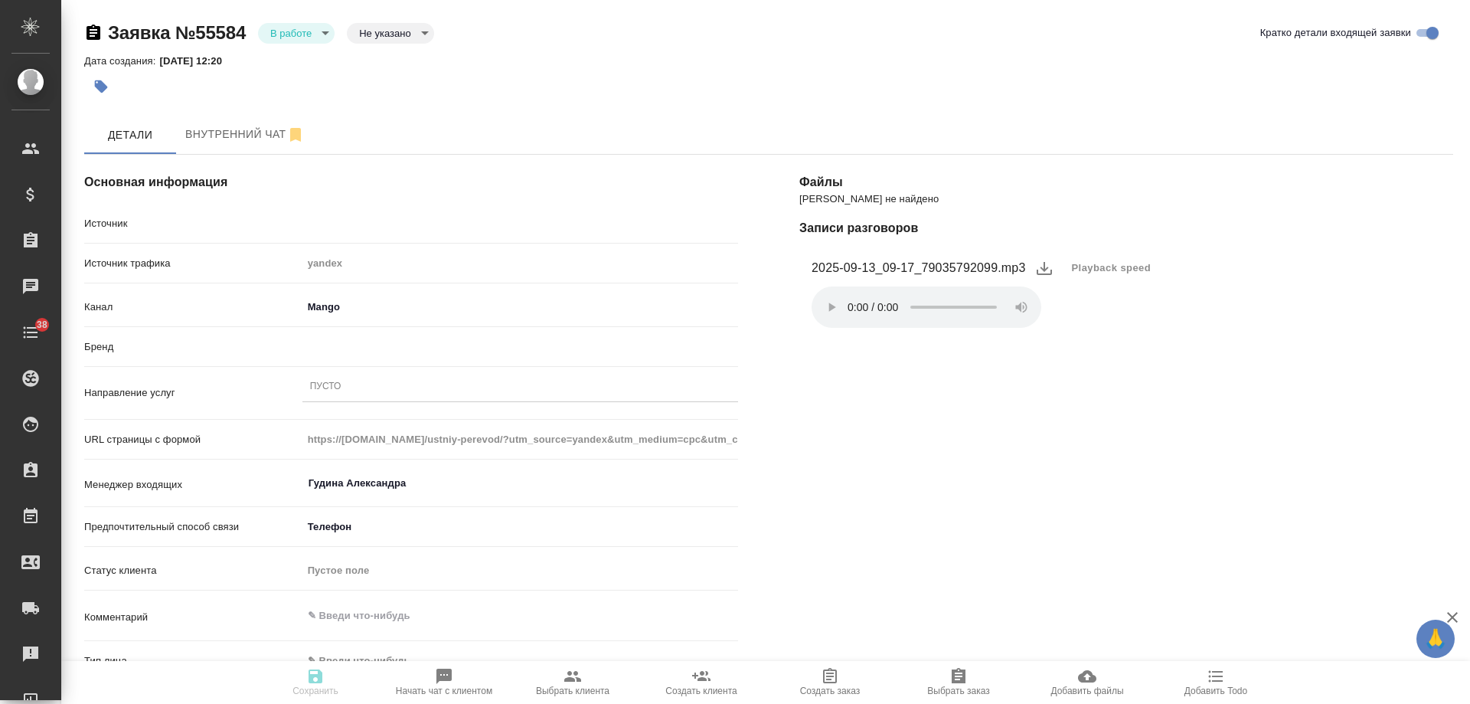
type textarea "x"
click at [390, 389] on div "Пусто" at bounding box center [520, 387] width 436 height 22
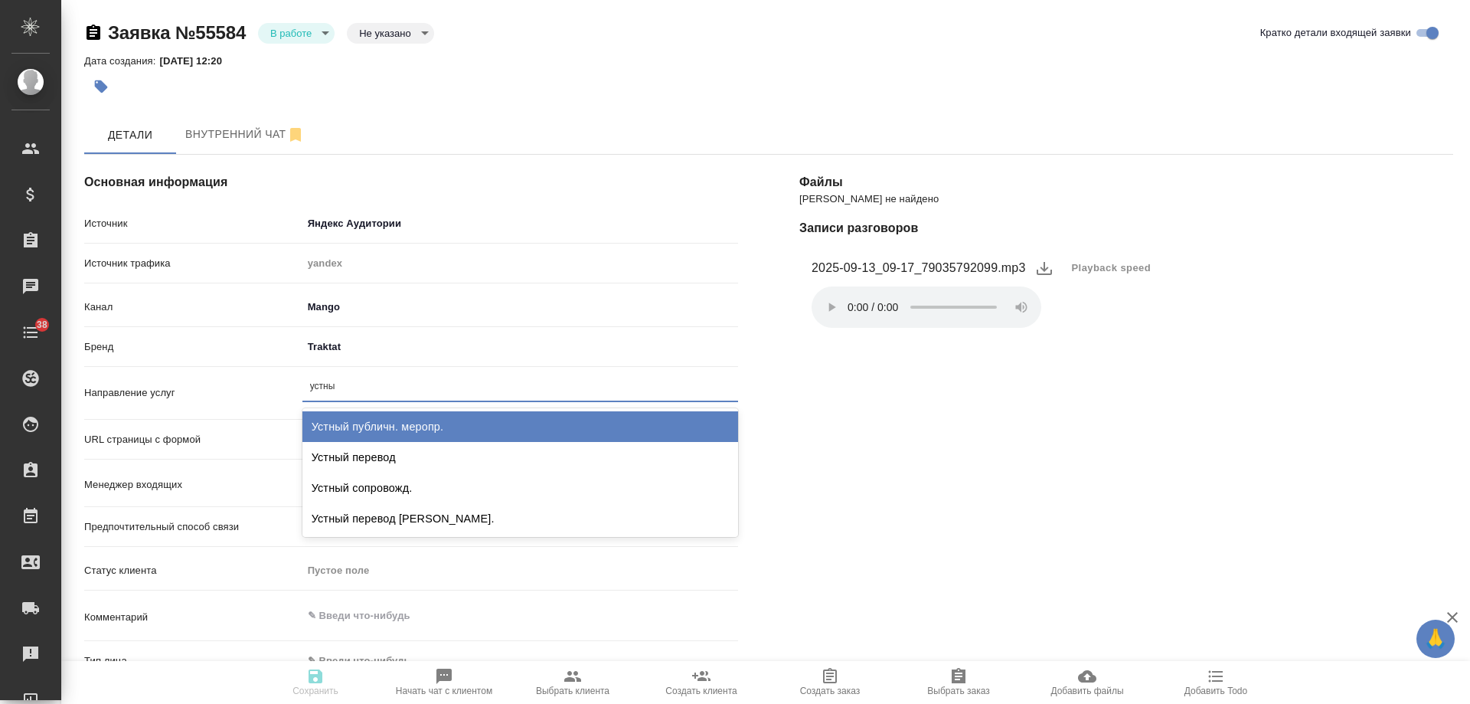
type input "устный"
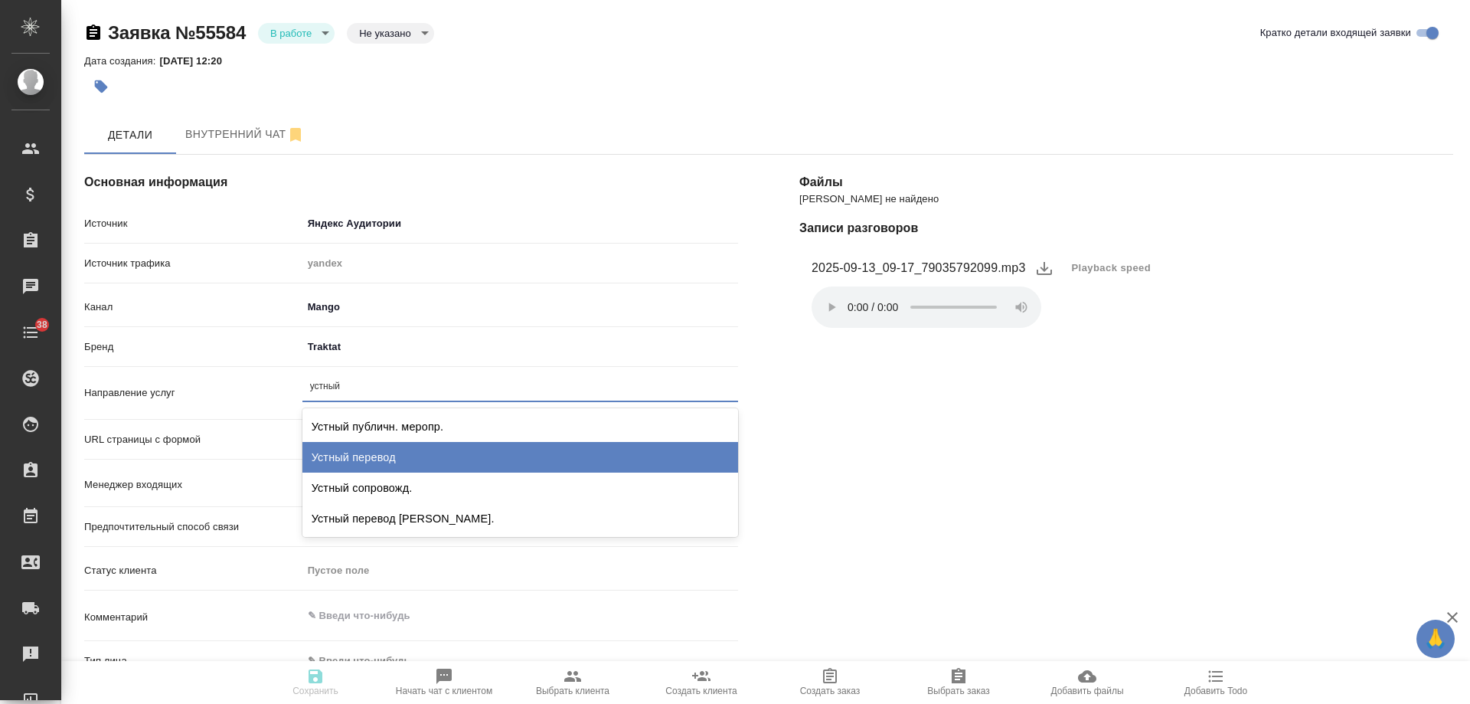
click at [427, 448] on div "Устный перевод" at bounding box center [520, 457] width 436 height 31
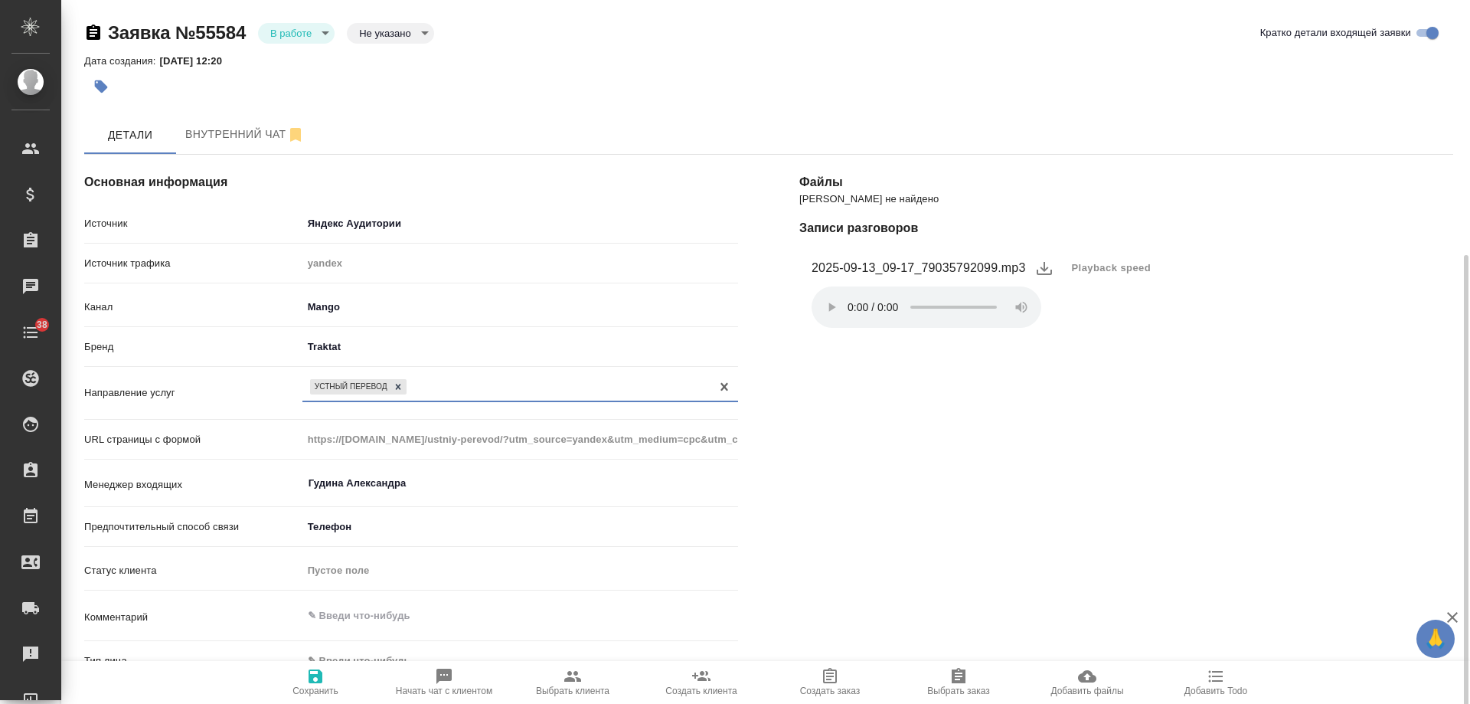
scroll to position [230, 0]
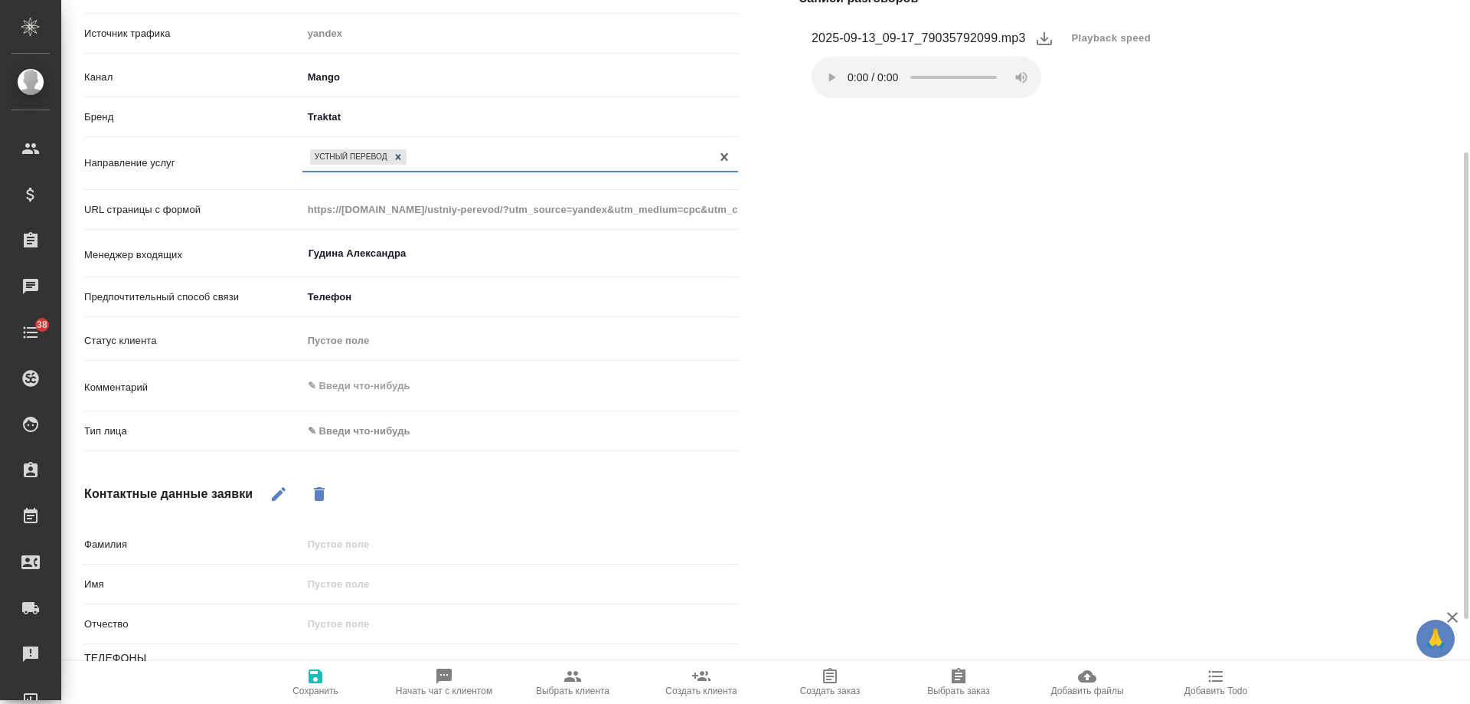
click at [370, 435] on body "🙏 .cls-1 fill:#fff; AWATERA [PERSON_NAME] Спецификации Заказы 0 Чаты 38 Todo Пр…" at bounding box center [735, 352] width 1470 height 704
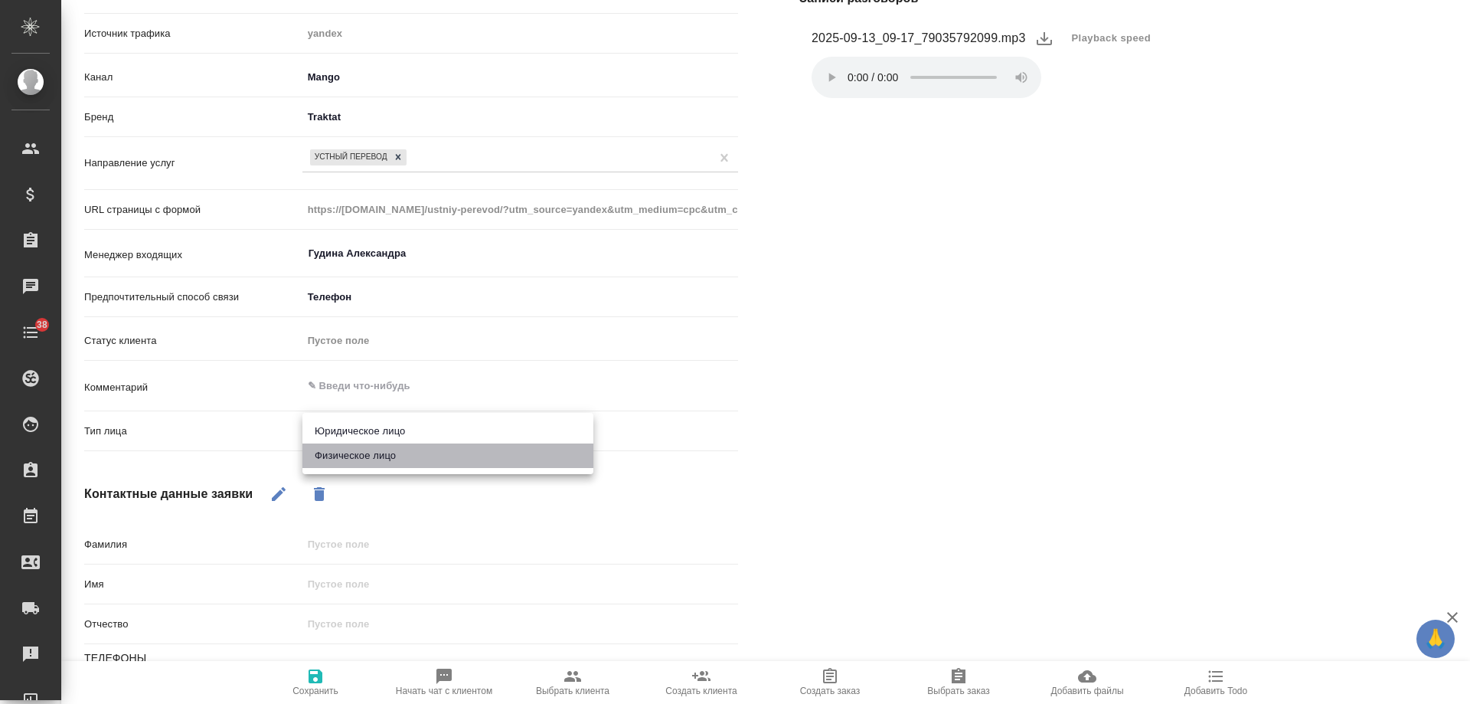
click at [361, 456] on li "Физическое лицо" at bounding box center [447, 455] width 291 height 25
type textarea "x"
type input "private"
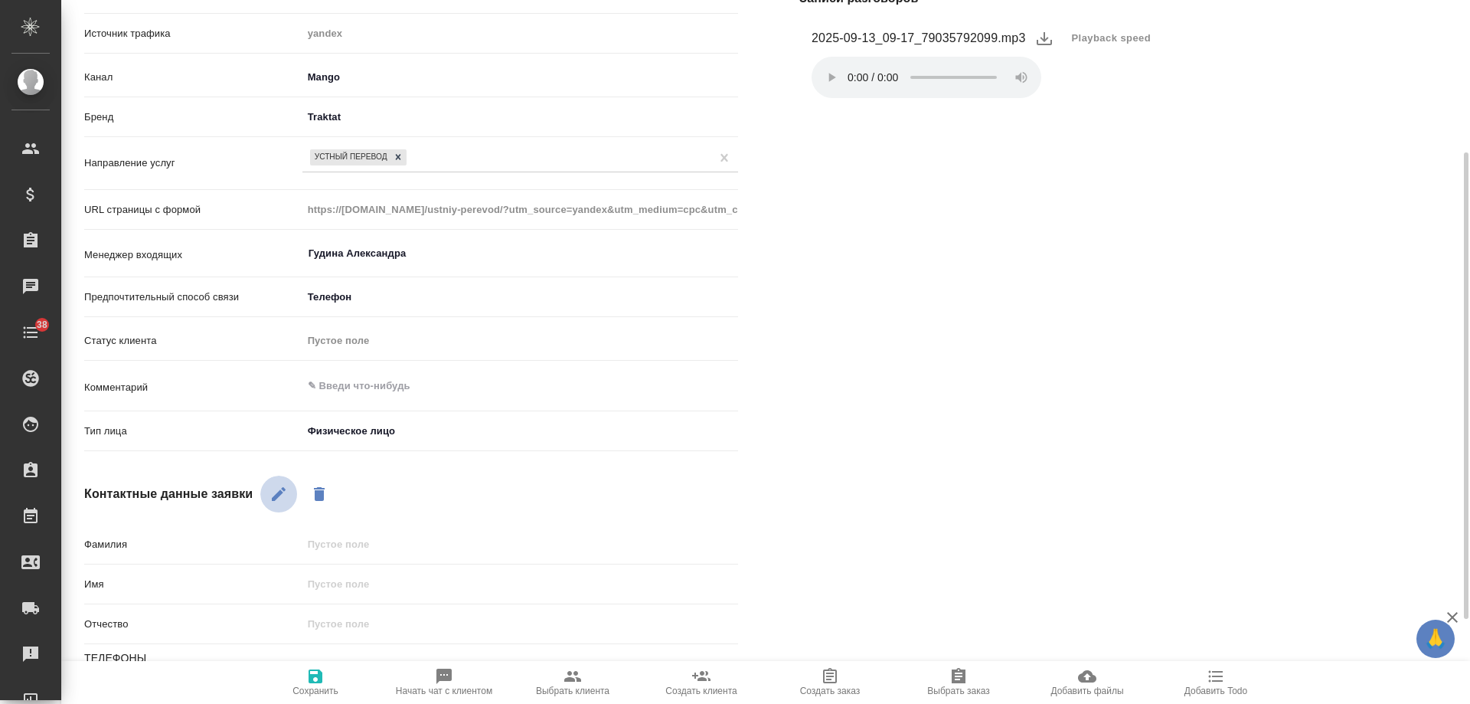
click at [282, 495] on icon "button" at bounding box center [279, 494] width 18 height 18
click at [335, 587] on input "text" at bounding box center [520, 584] width 436 height 22
type input "М"
type textarea "x"
type input "Ма"
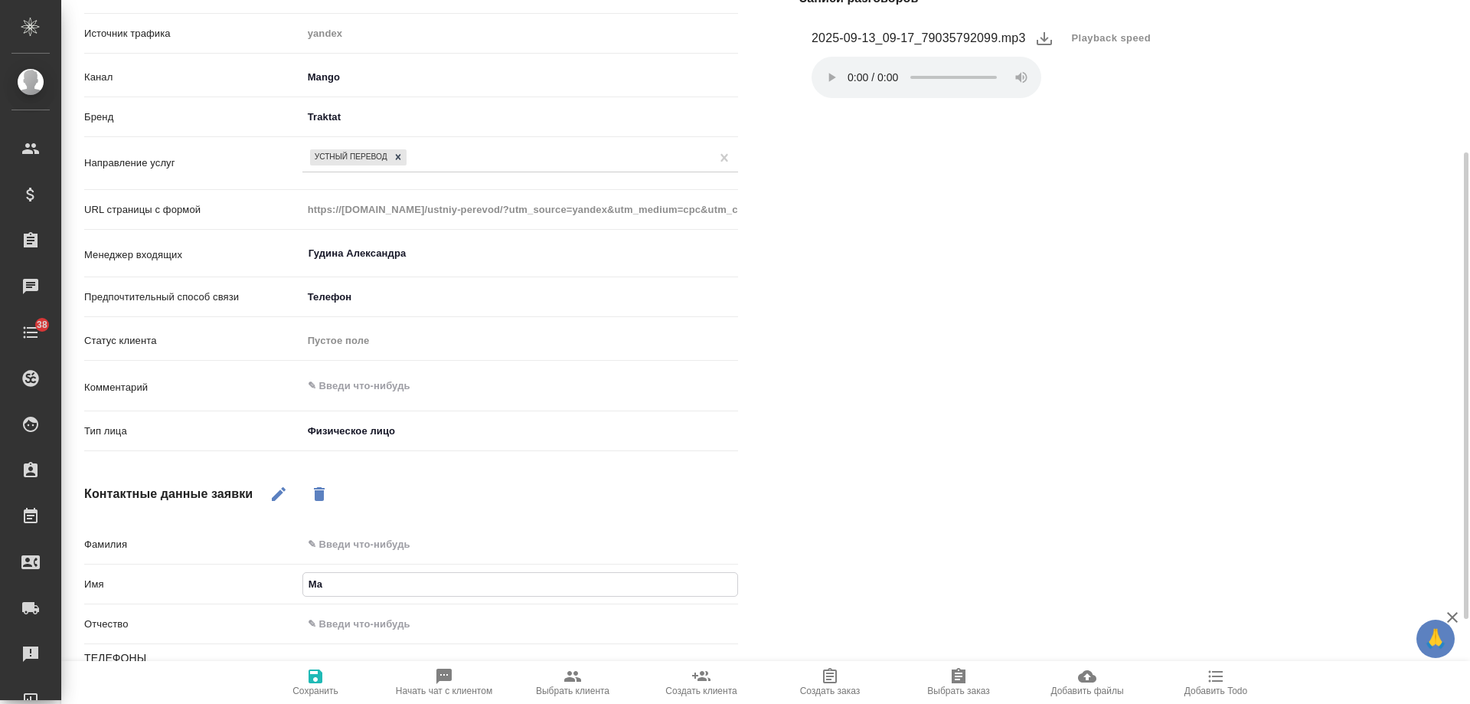
type textarea "x"
type input "Мар"
type textarea "x"
type input "[PERSON_NAME]"
type textarea "x"
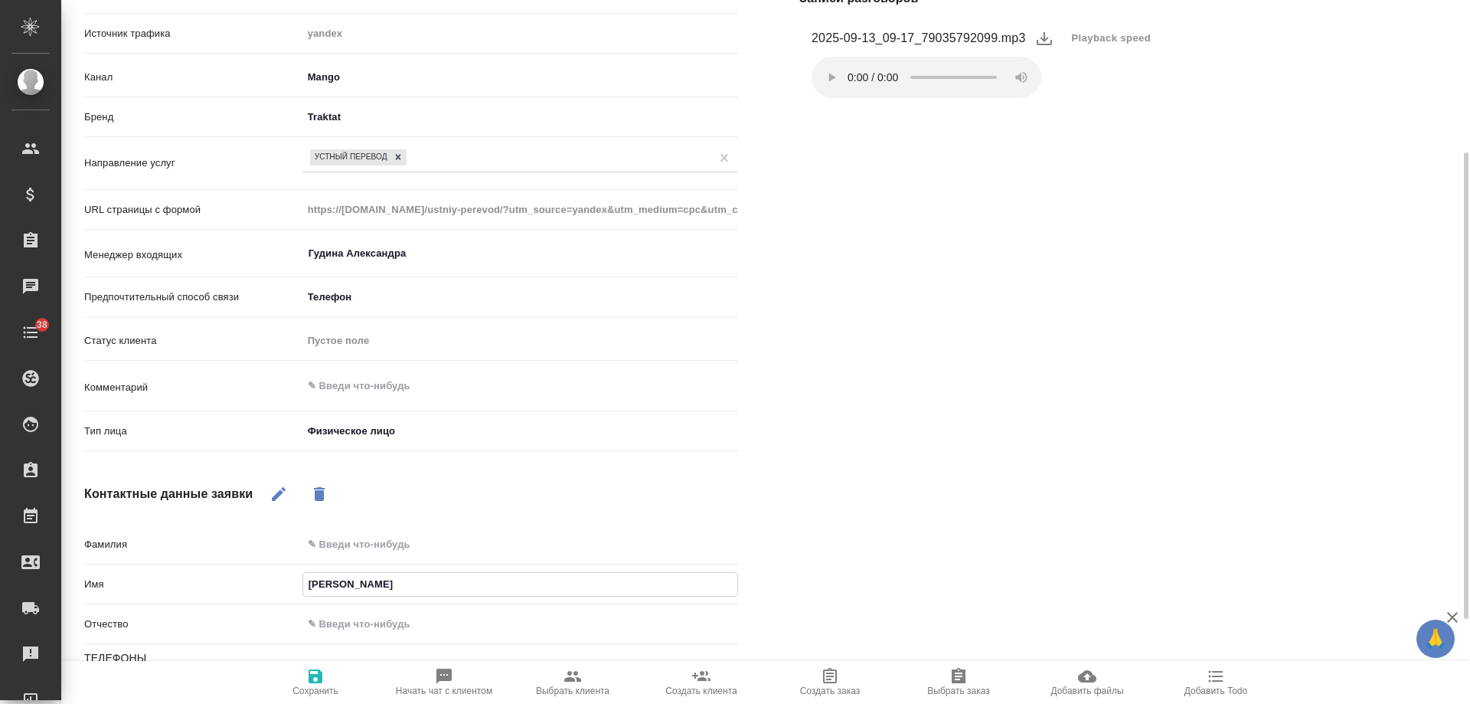
type input "[PERSON_NAME]"
type textarea "x"
type input "[PERSON_NAME]"
click at [311, 675] on icon "button" at bounding box center [316, 676] width 14 height 14
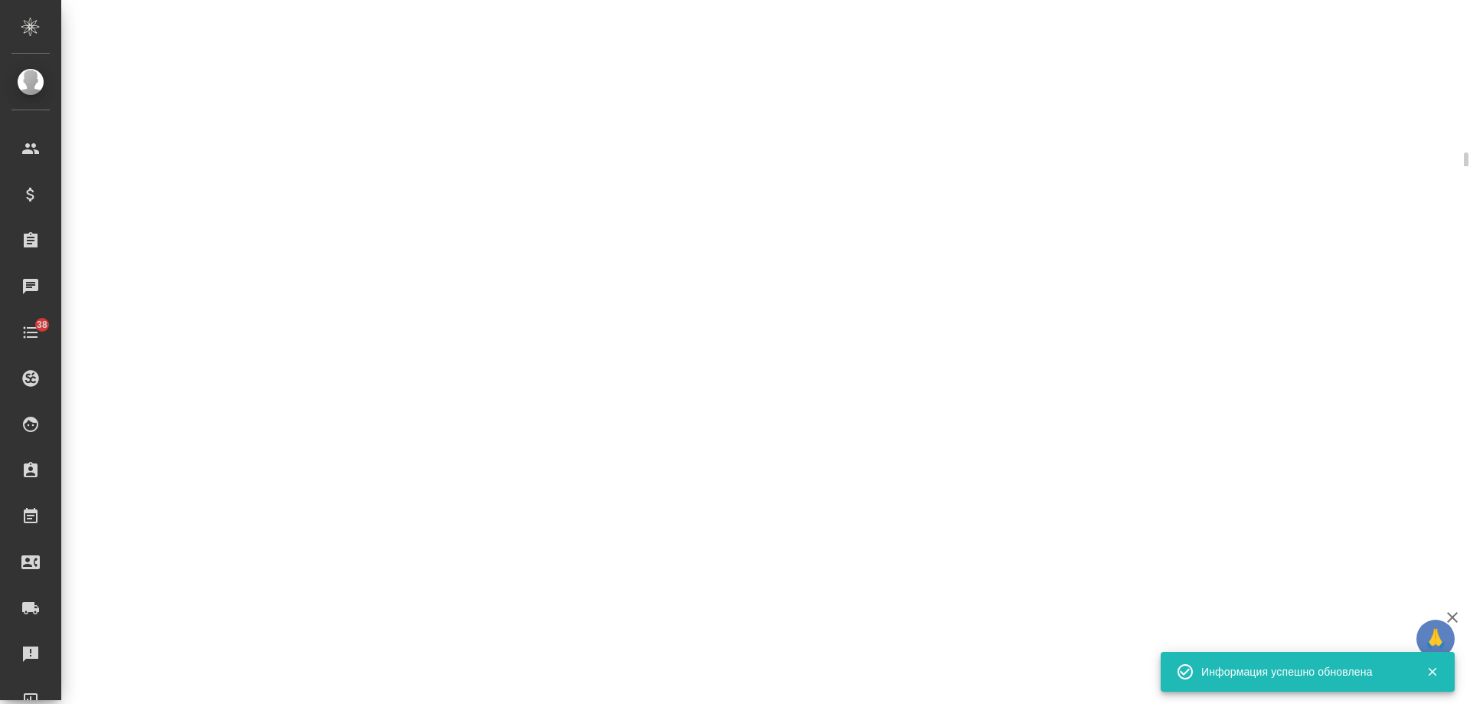
select select "RU"
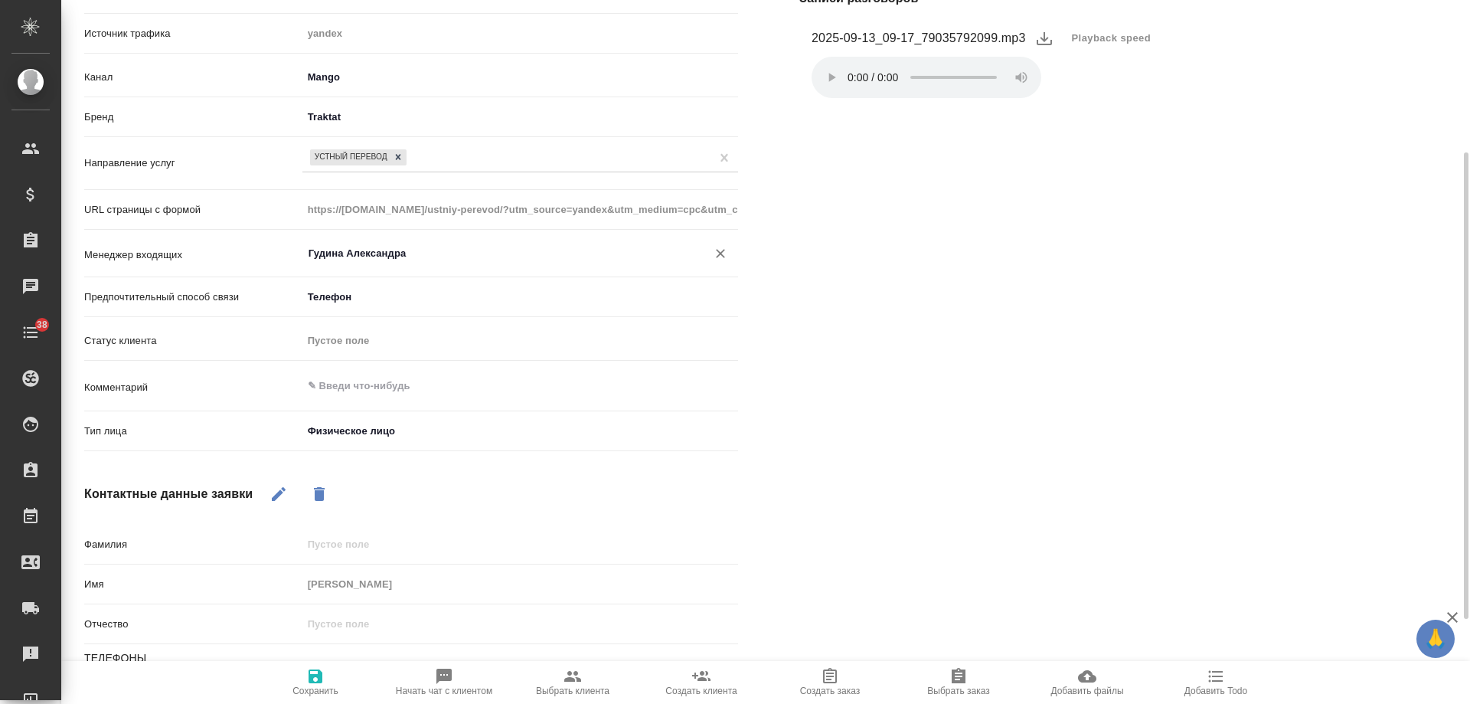
scroll to position [0, 0]
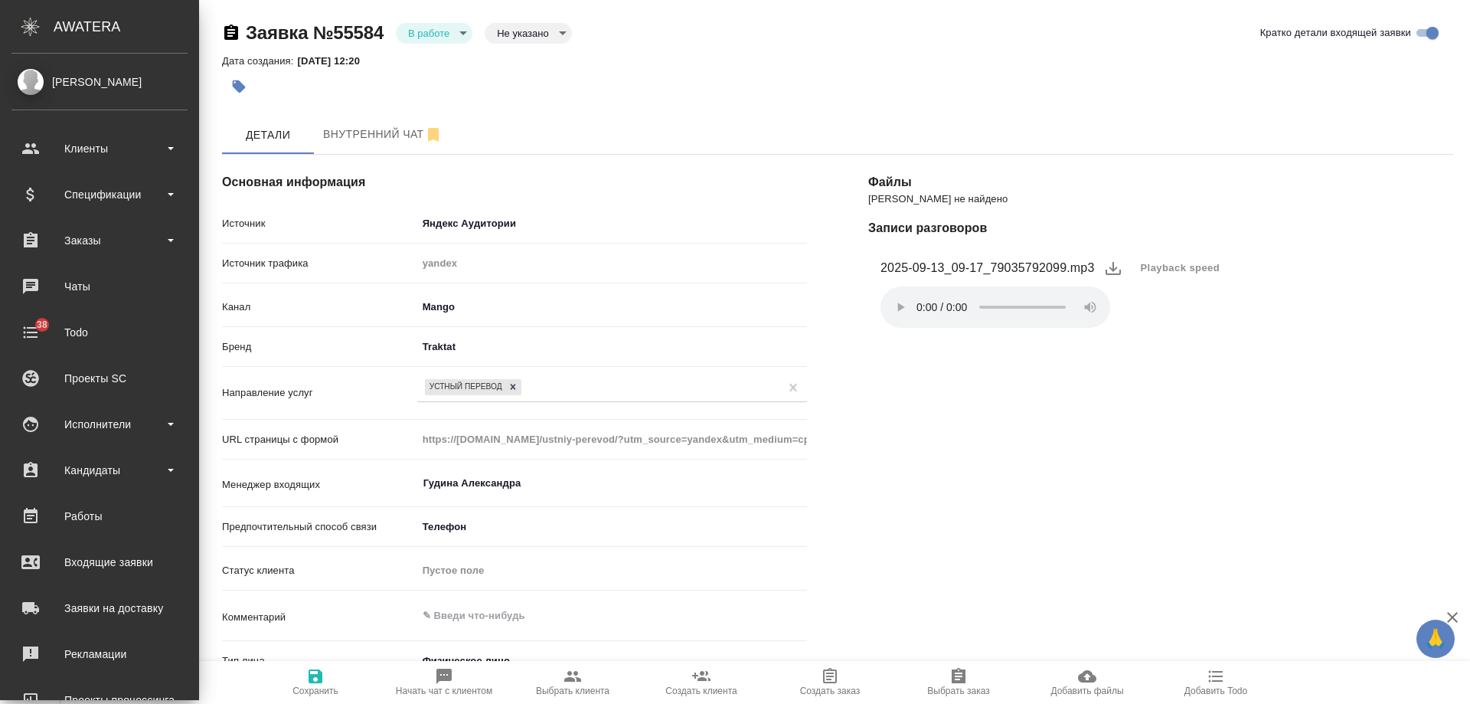
type textarea "x"
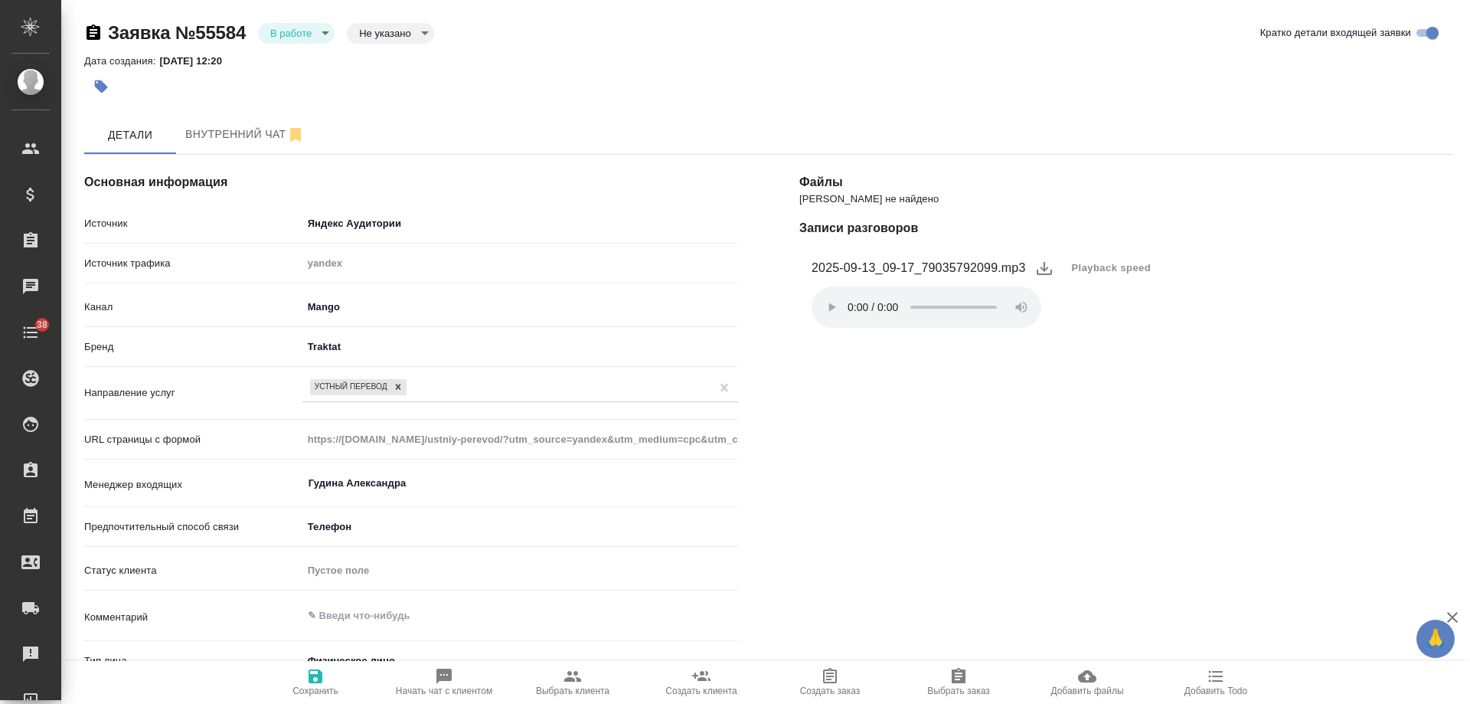
click at [106, 93] on icon "button" at bounding box center [100, 86] width 15 height 15
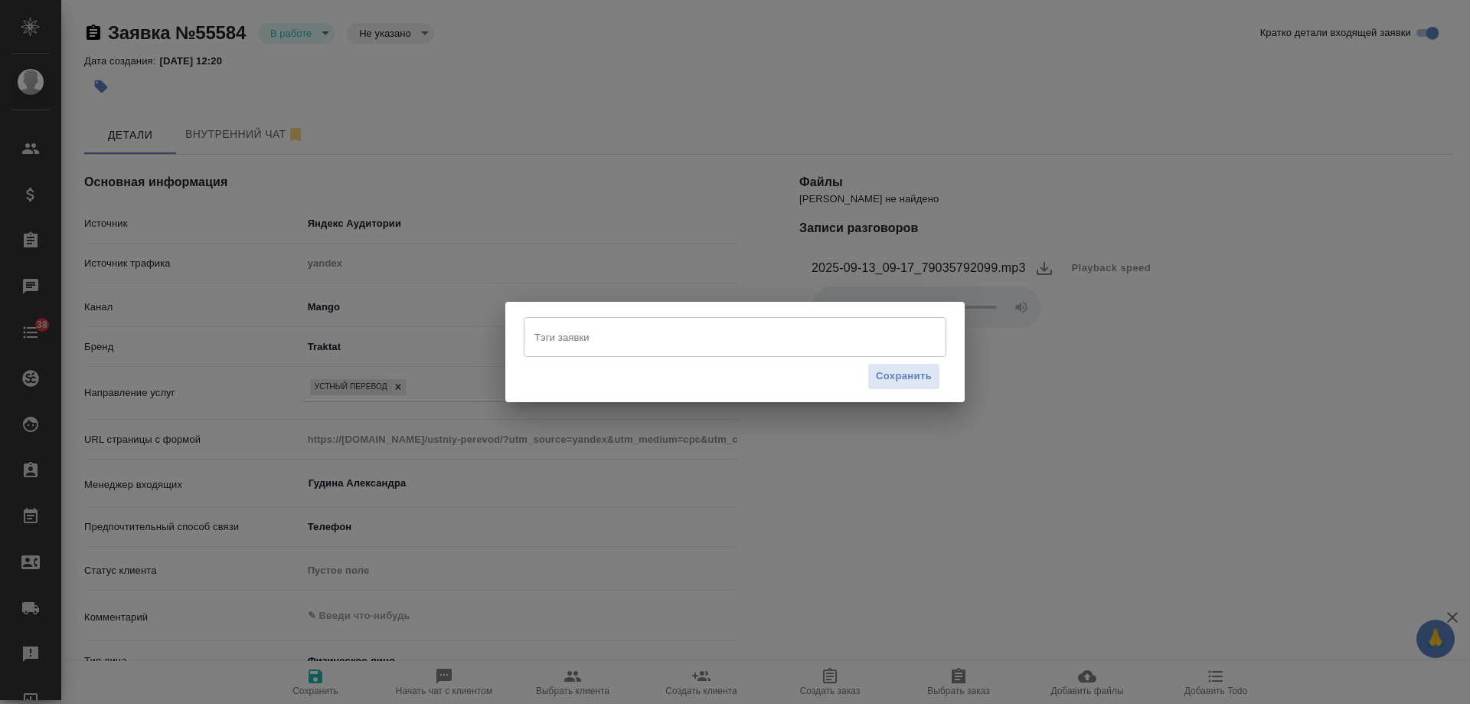
click at [643, 346] on input "Тэги заявки" at bounding box center [721, 337] width 380 height 26
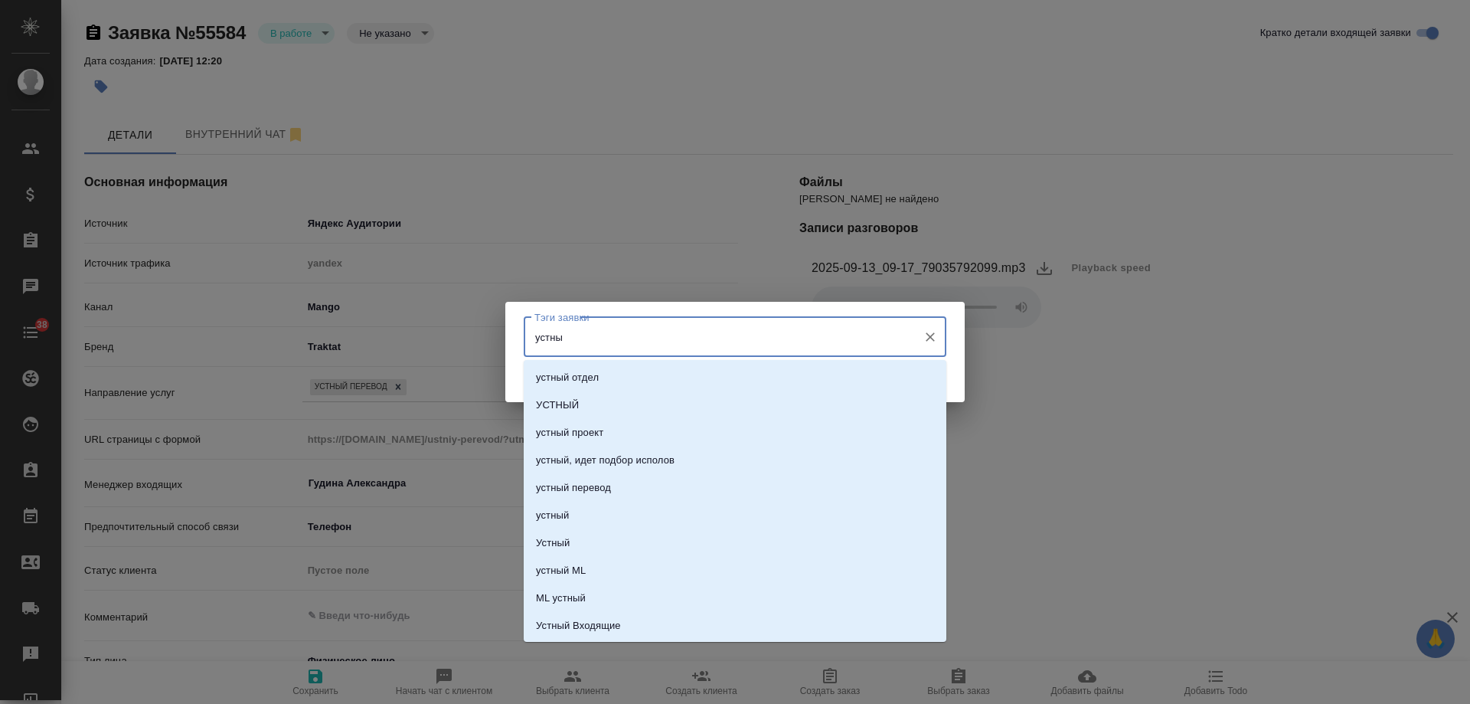
type input "устный"
click at [624, 617] on li "Устный Входящие" at bounding box center [735, 626] width 423 height 28
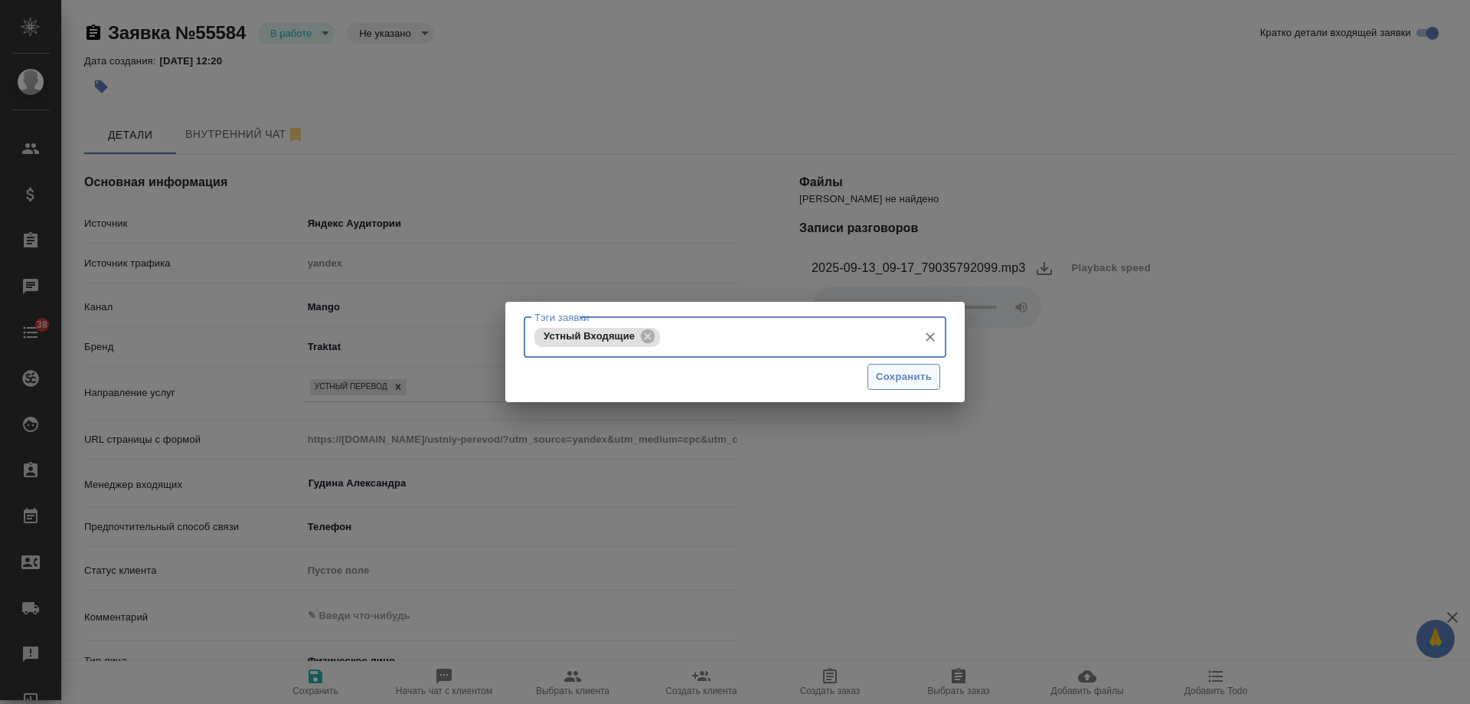
click at [911, 375] on span "Сохранить" at bounding box center [904, 377] width 56 height 18
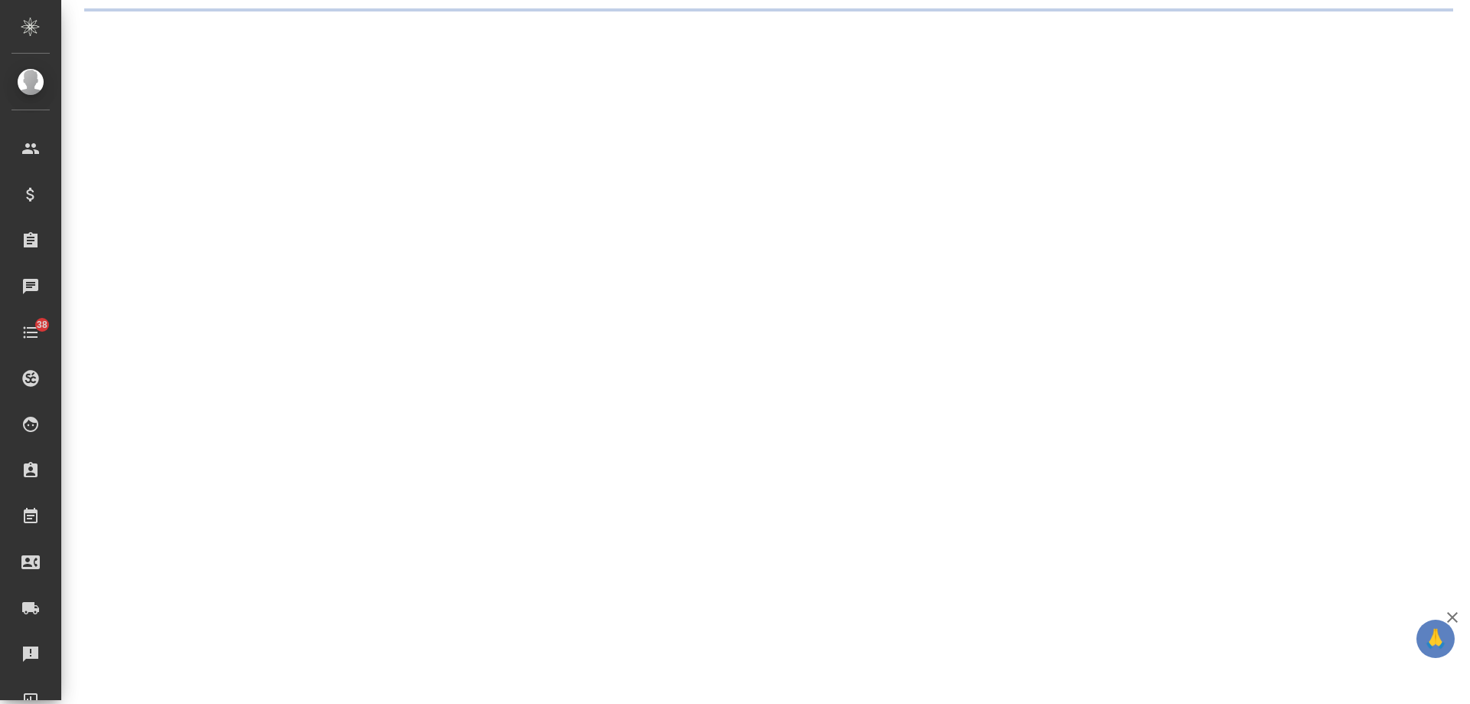
select select "RU"
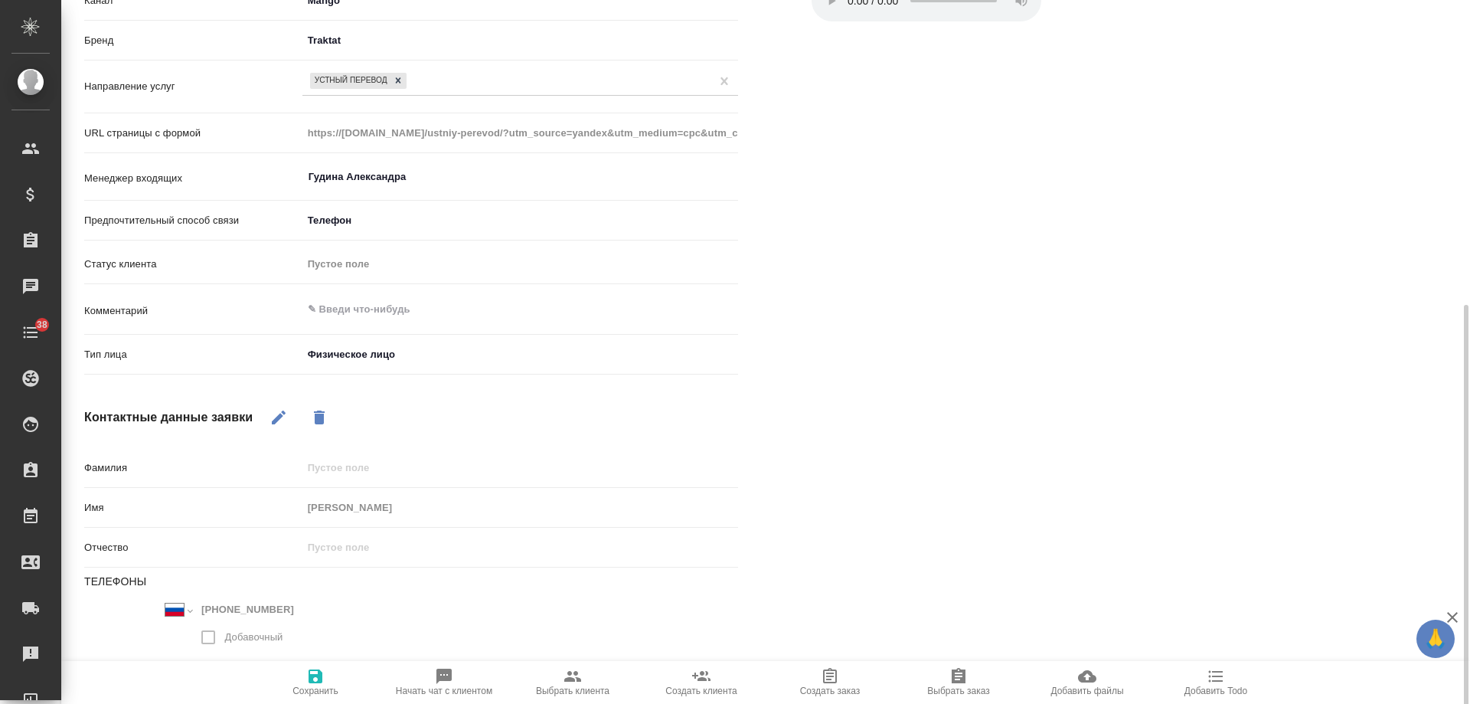
scroll to position [380, 0]
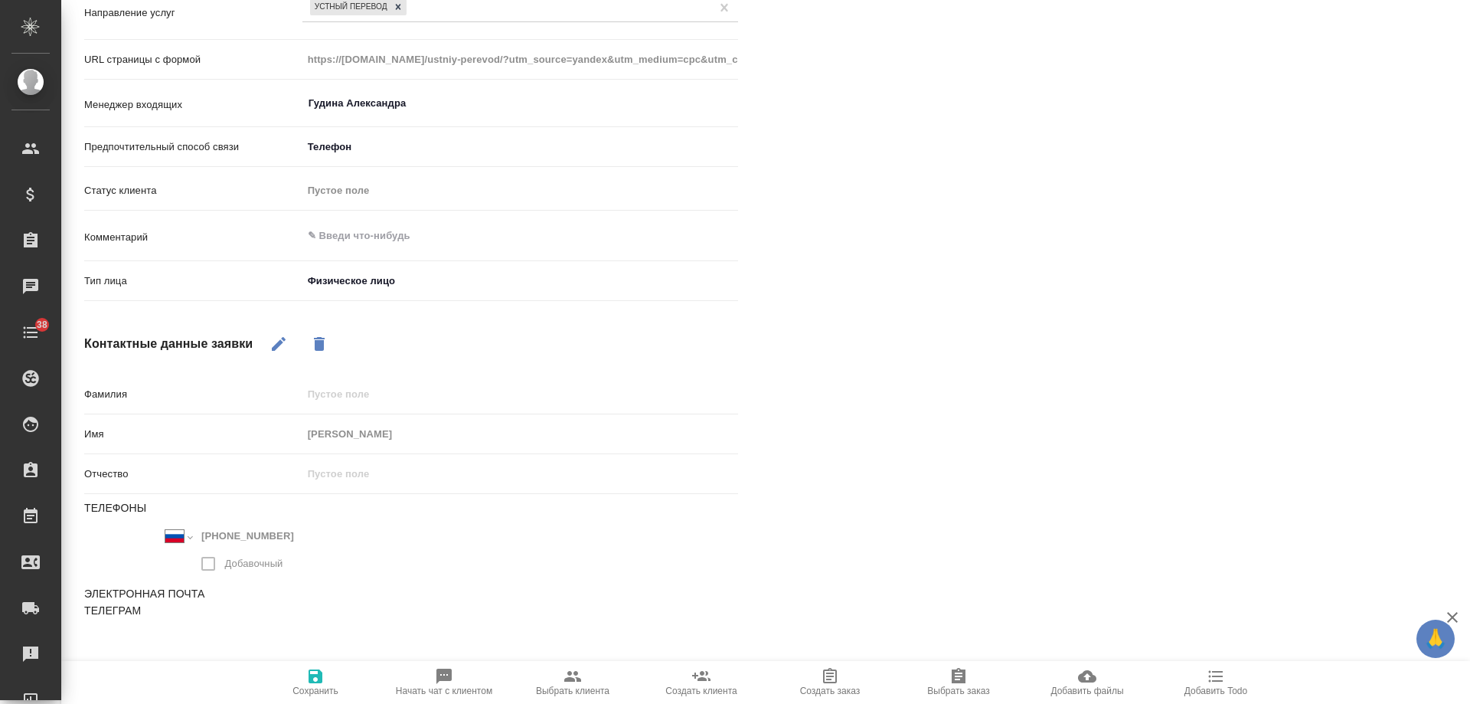
type textarea "x"
click at [370, 245] on textarea at bounding box center [520, 236] width 436 height 26
paste textarea "устный послед исп-рус на пн 15.09 в 13:00, примерно на 2 часа, в [GEOGRAPHIC_DA…"
type textarea "устный послед исп-рус на пн 15.09 в 13:00, примерно на 2 часа, в [GEOGRAPHIC_DA…"
type textarea "x"
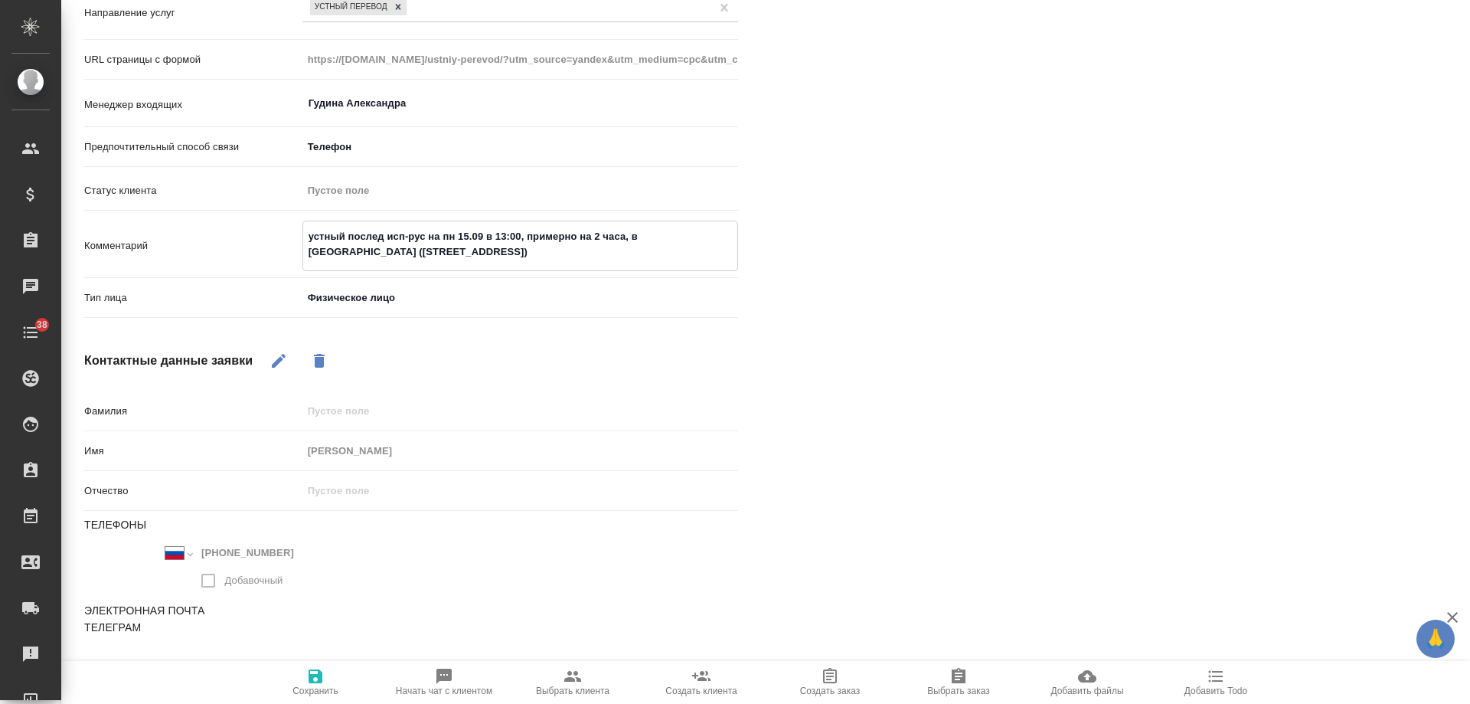
type textarea "устный послед исп-рус на пн 15.09 в 13:00, примерно на 2 часа, в [GEOGRAPHIC_DA…"
type textarea "x"
click at [969, 406] on div "[PERSON_NAME] не найдено Записи разговоров 2025-09-13_09-17_79035792099.mp3 Pla…" at bounding box center [1126, 220] width 715 height 952
click at [331, 676] on span "Сохранить" at bounding box center [315, 681] width 110 height 29
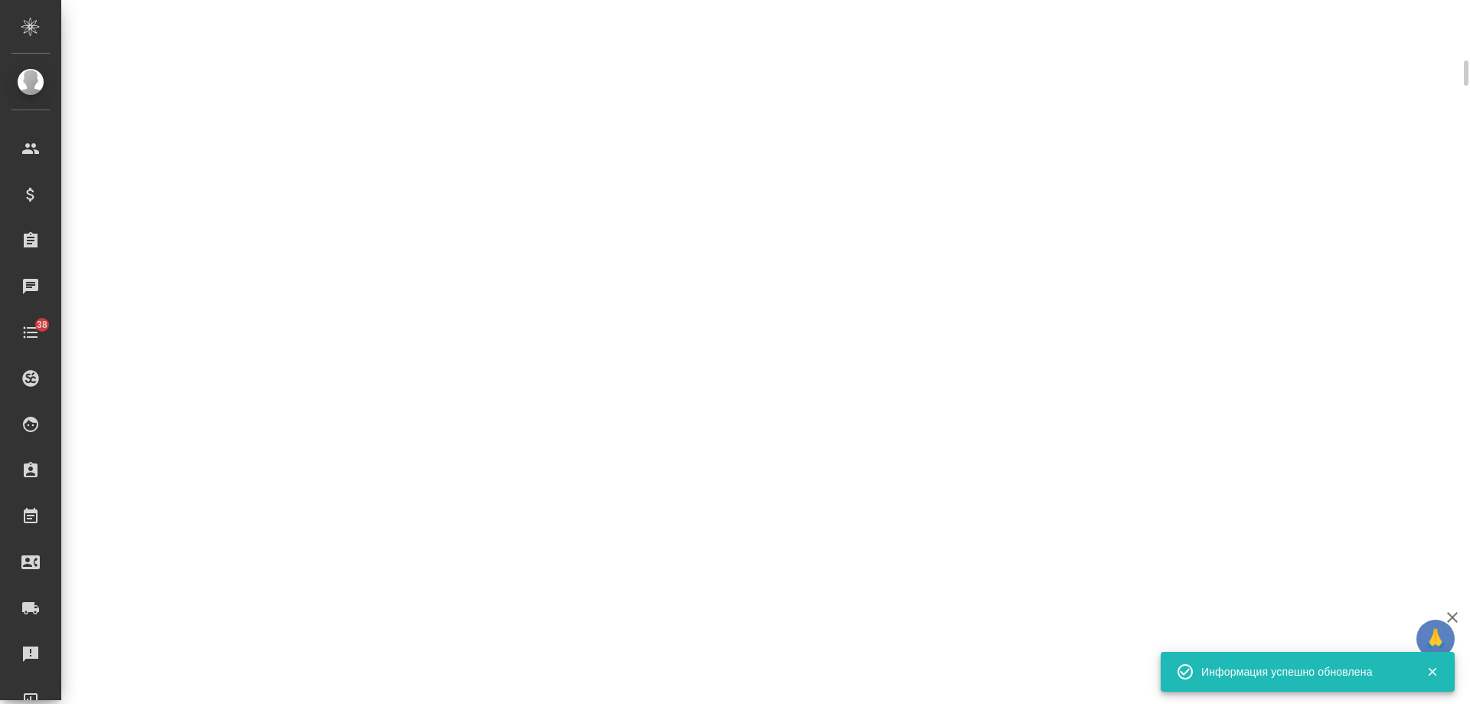
select select "RU"
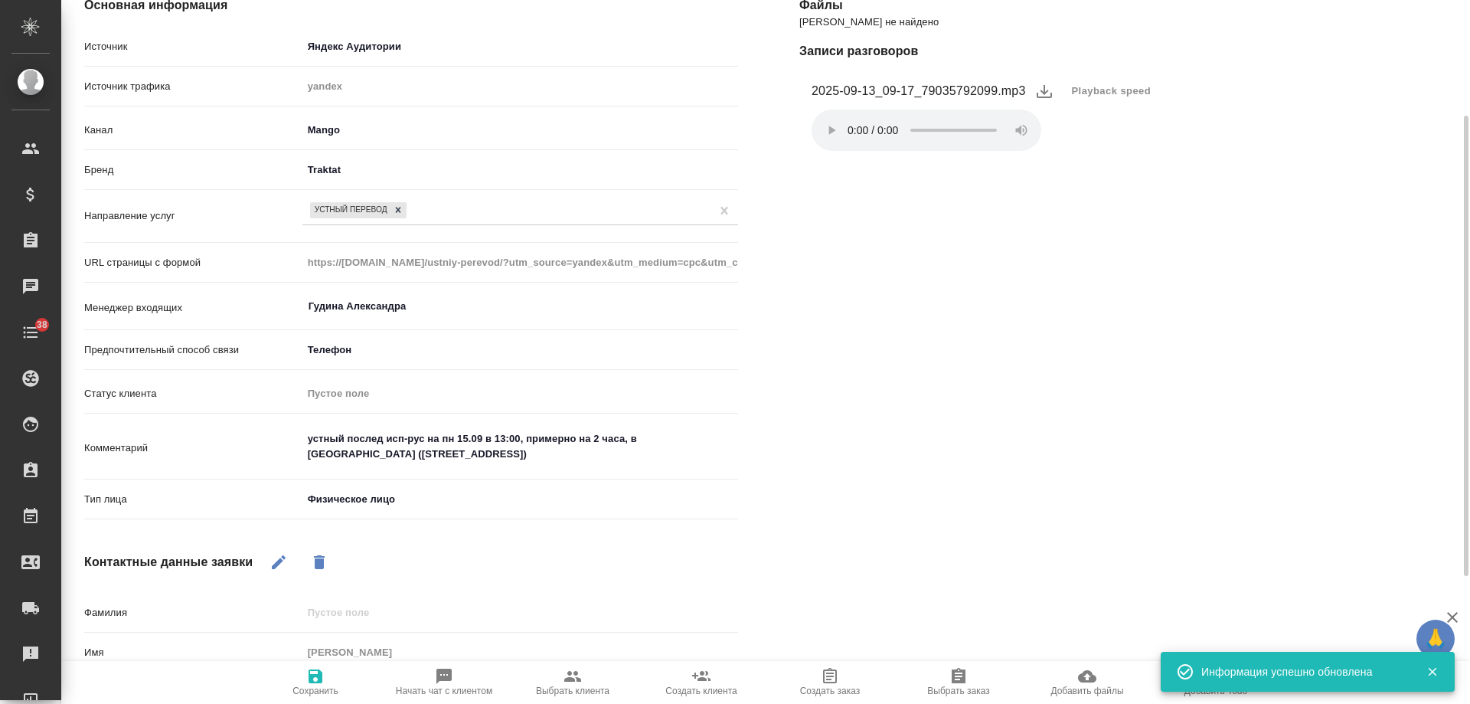
scroll to position [100, 0]
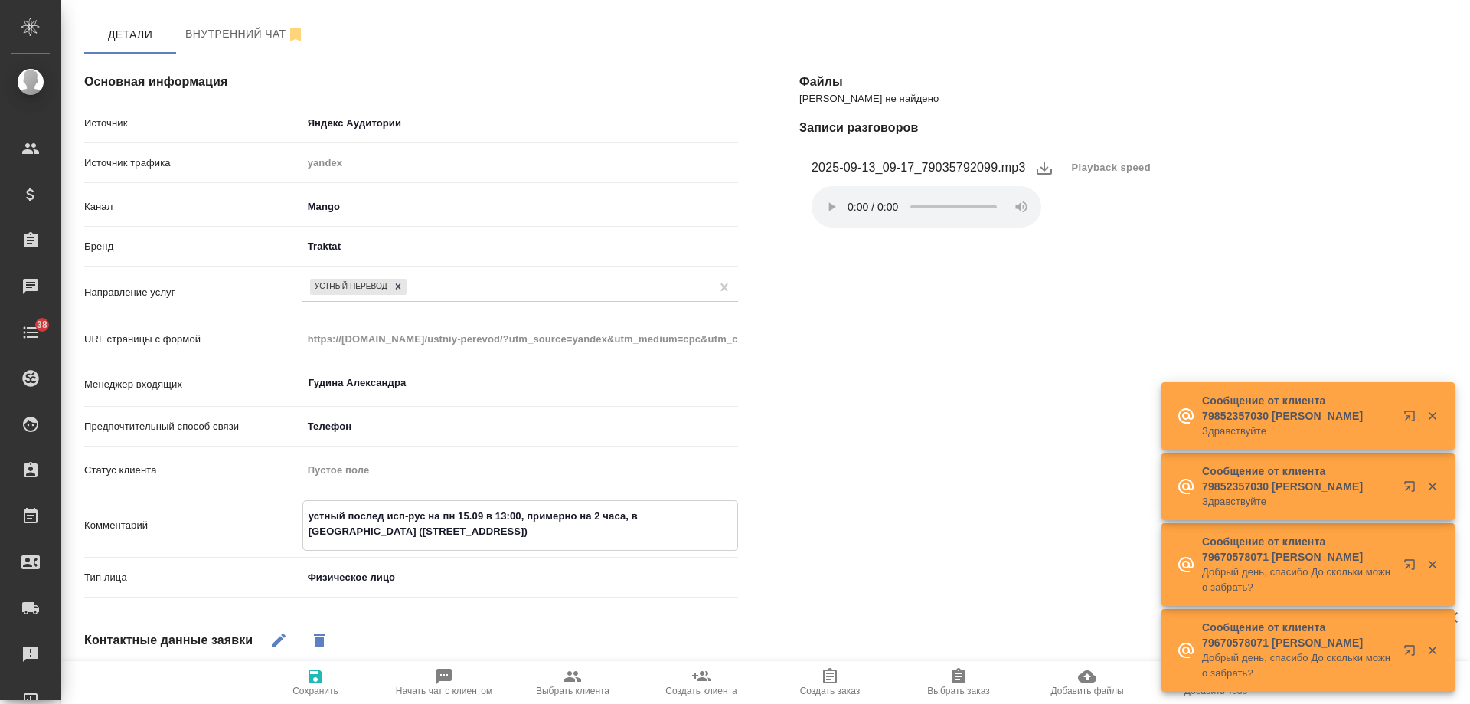
drag, startPoint x: 427, startPoint y: 535, endPoint x: 240, endPoint y: 518, distance: 186.9
click at [240, 518] on div "Комментарий устный послед исп-рус на пн 15.09 в 13:00, примерно на 2 часа, в [G…" at bounding box center [411, 525] width 654 height 51
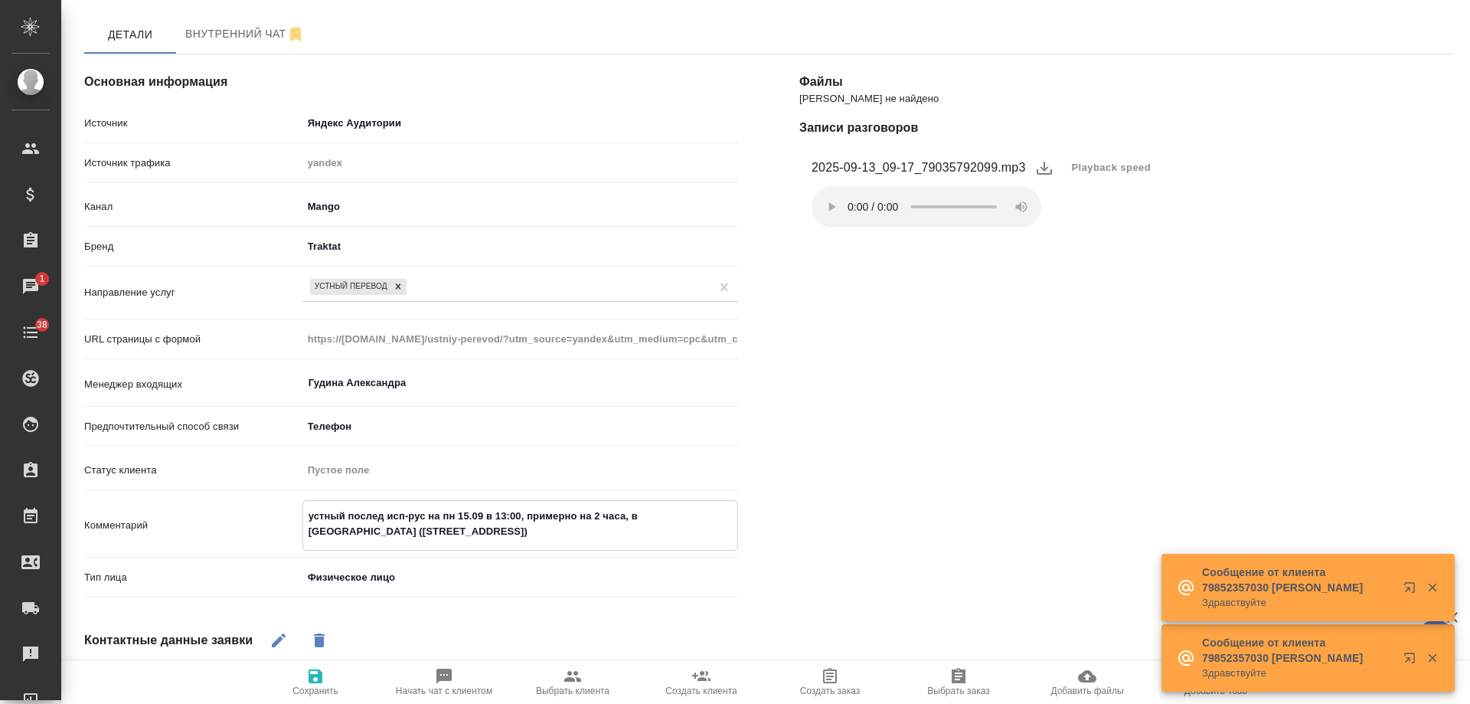
click at [567, 682] on icon "button" at bounding box center [572, 676] width 17 height 11
type textarea "x"
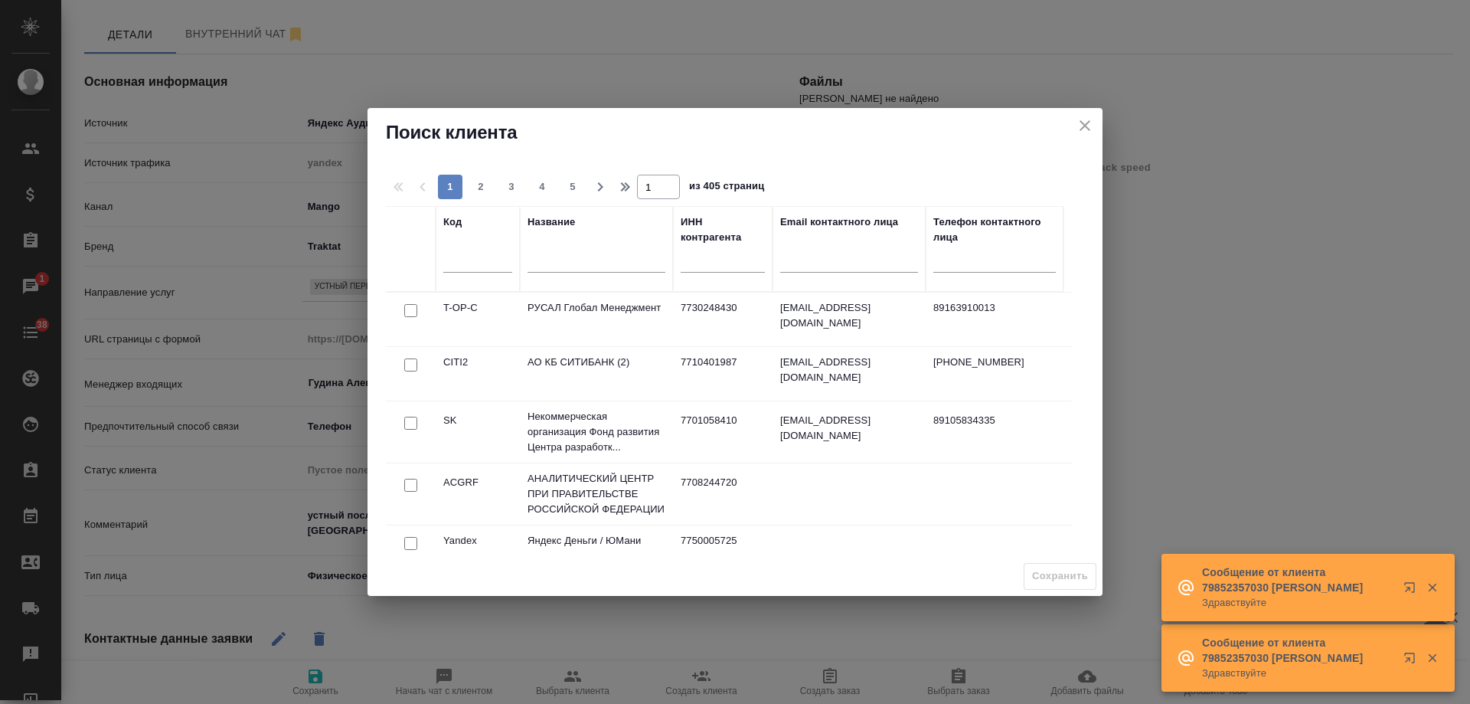
click at [567, 263] on input "text" at bounding box center [597, 262] width 138 height 19
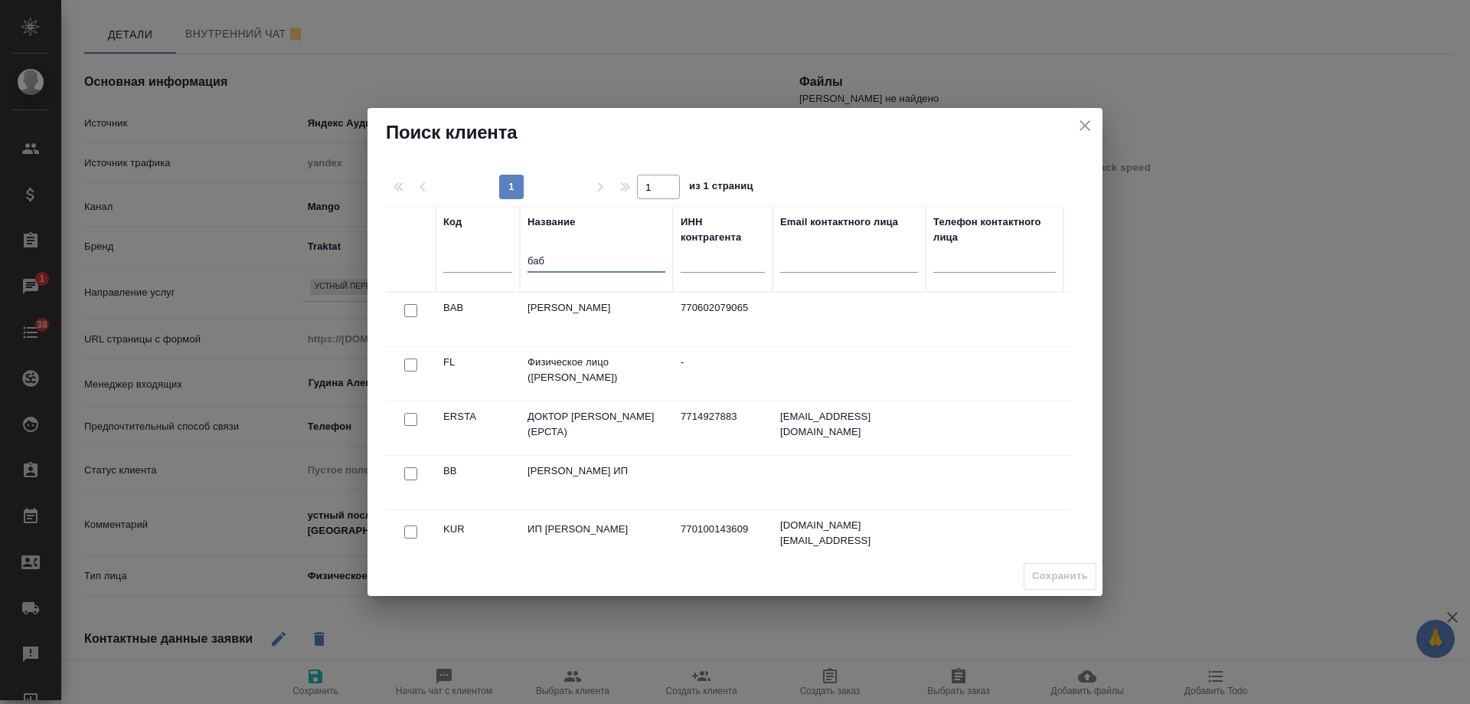
type input "баб"
click at [411, 368] on input "checkbox" at bounding box center [410, 364] width 13 height 13
checkbox input "true"
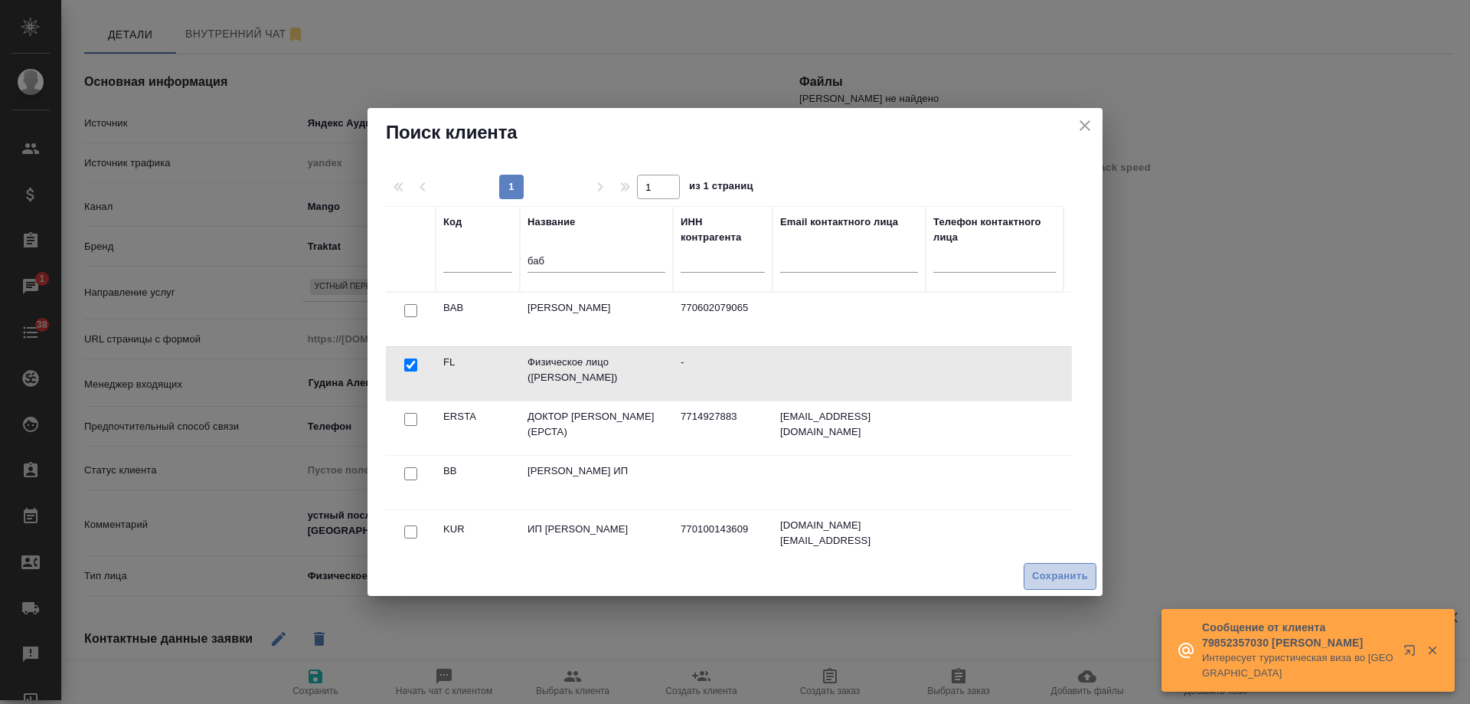
click at [1058, 578] on span "Сохранить" at bounding box center [1060, 576] width 56 height 18
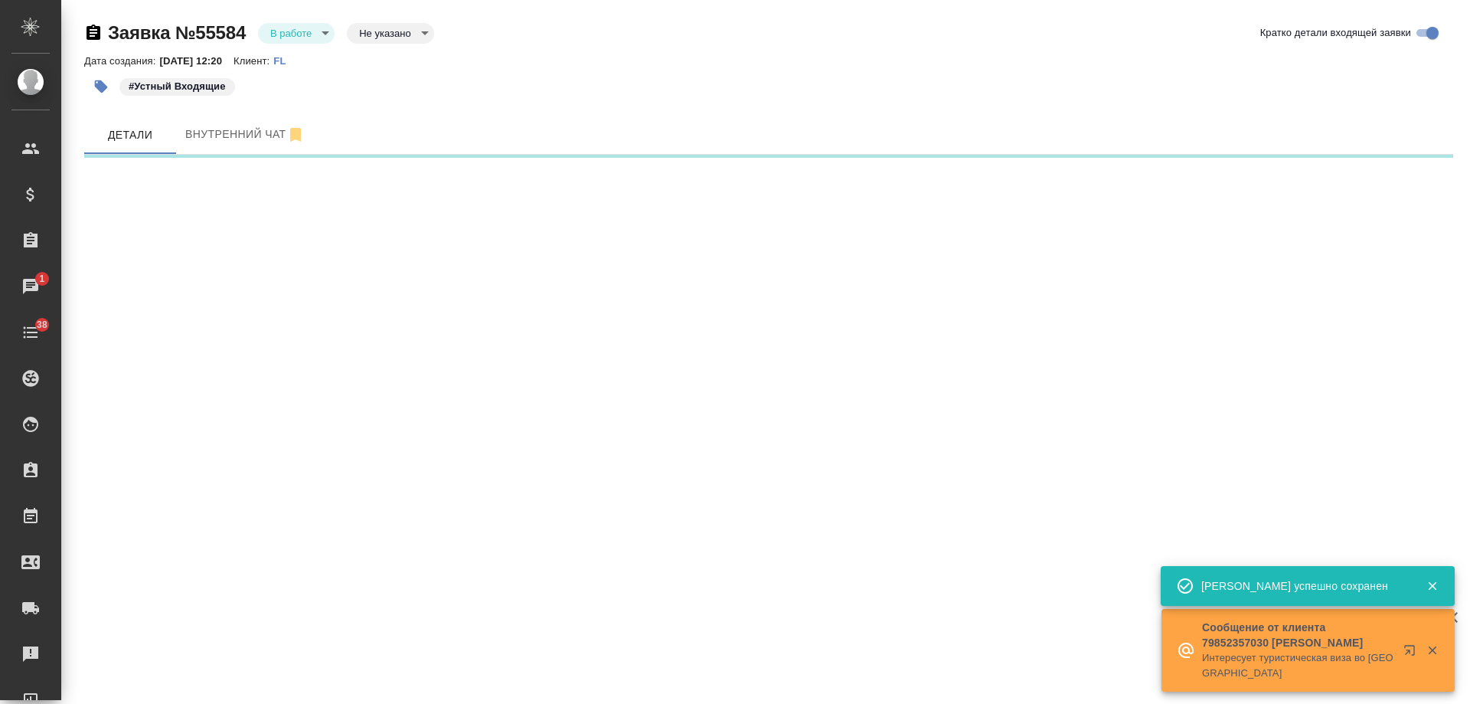
scroll to position [0, 0]
select select "RU"
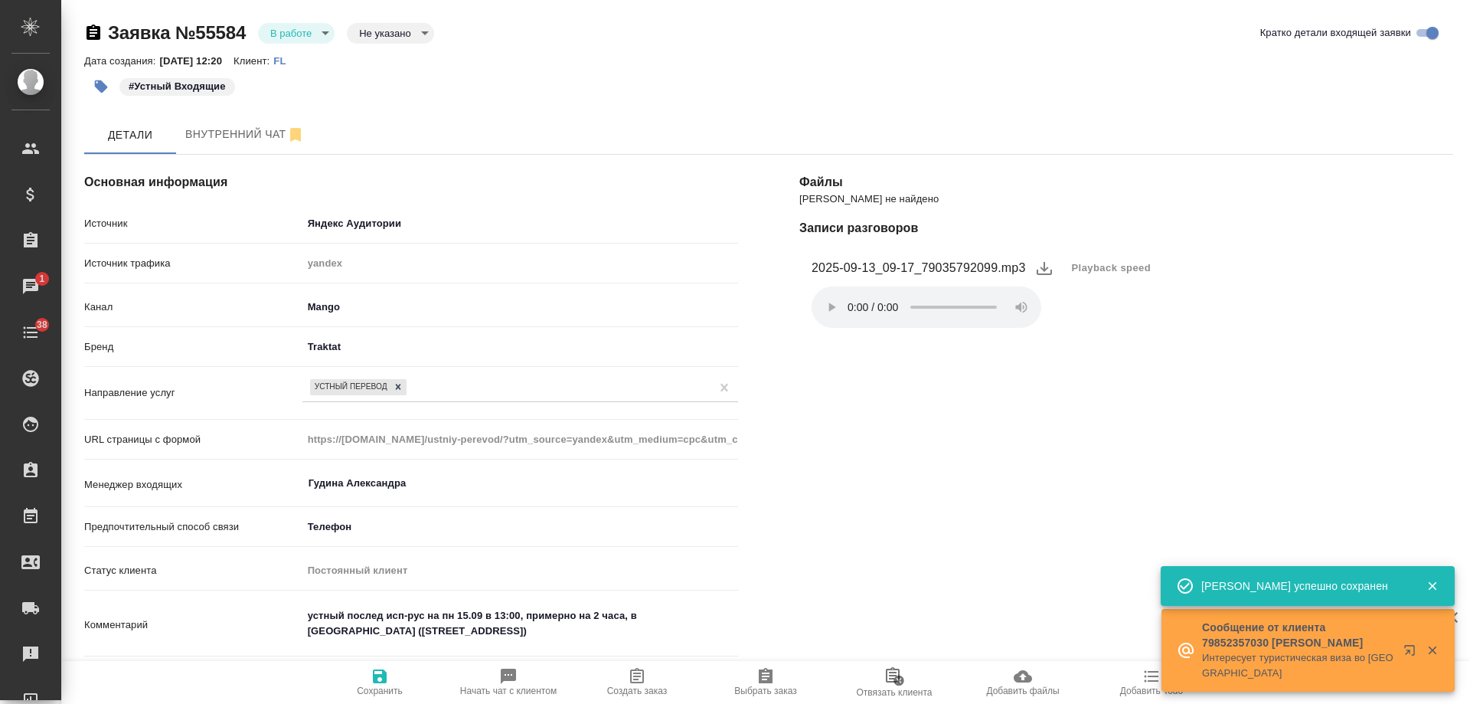
click at [640, 679] on icon "button" at bounding box center [637, 676] width 18 height 18
type textarea "x"
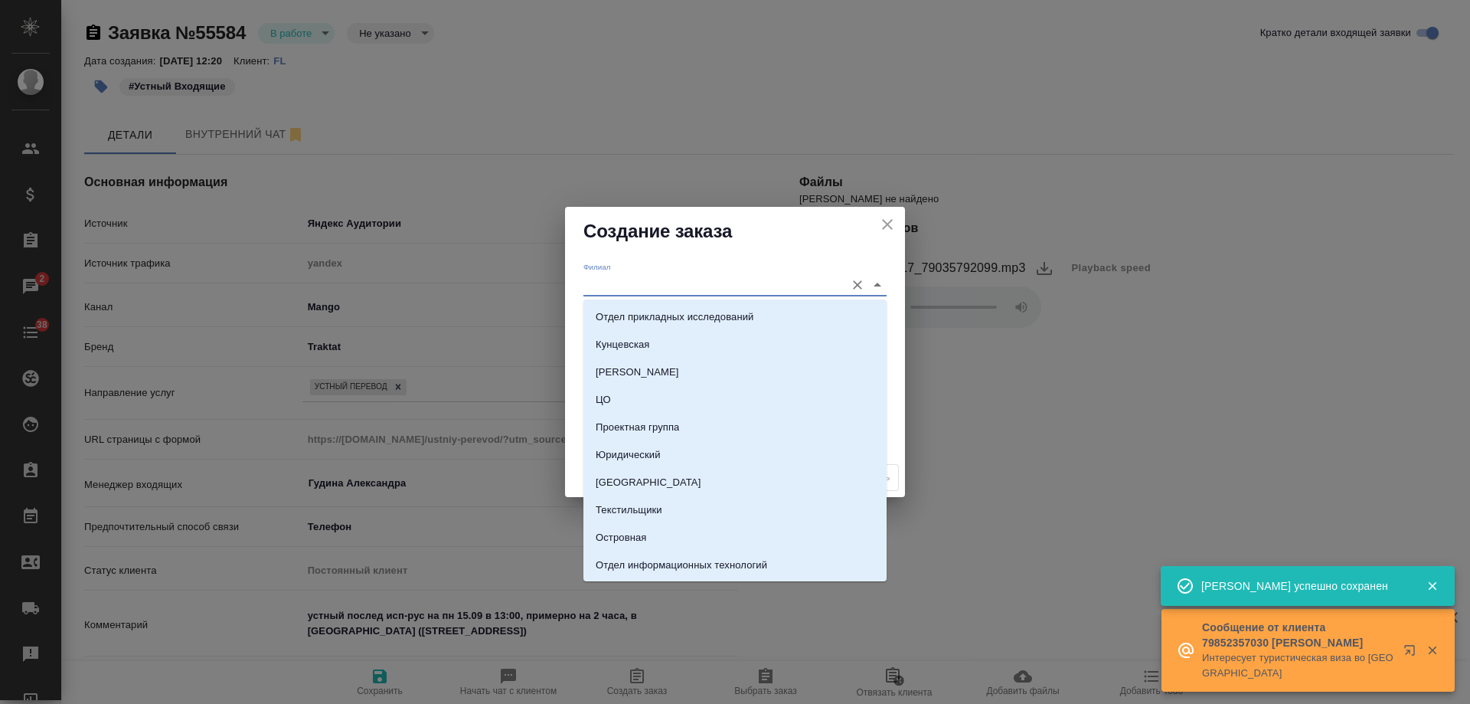
click at [640, 274] on input "Филиал" at bounding box center [711, 284] width 254 height 21
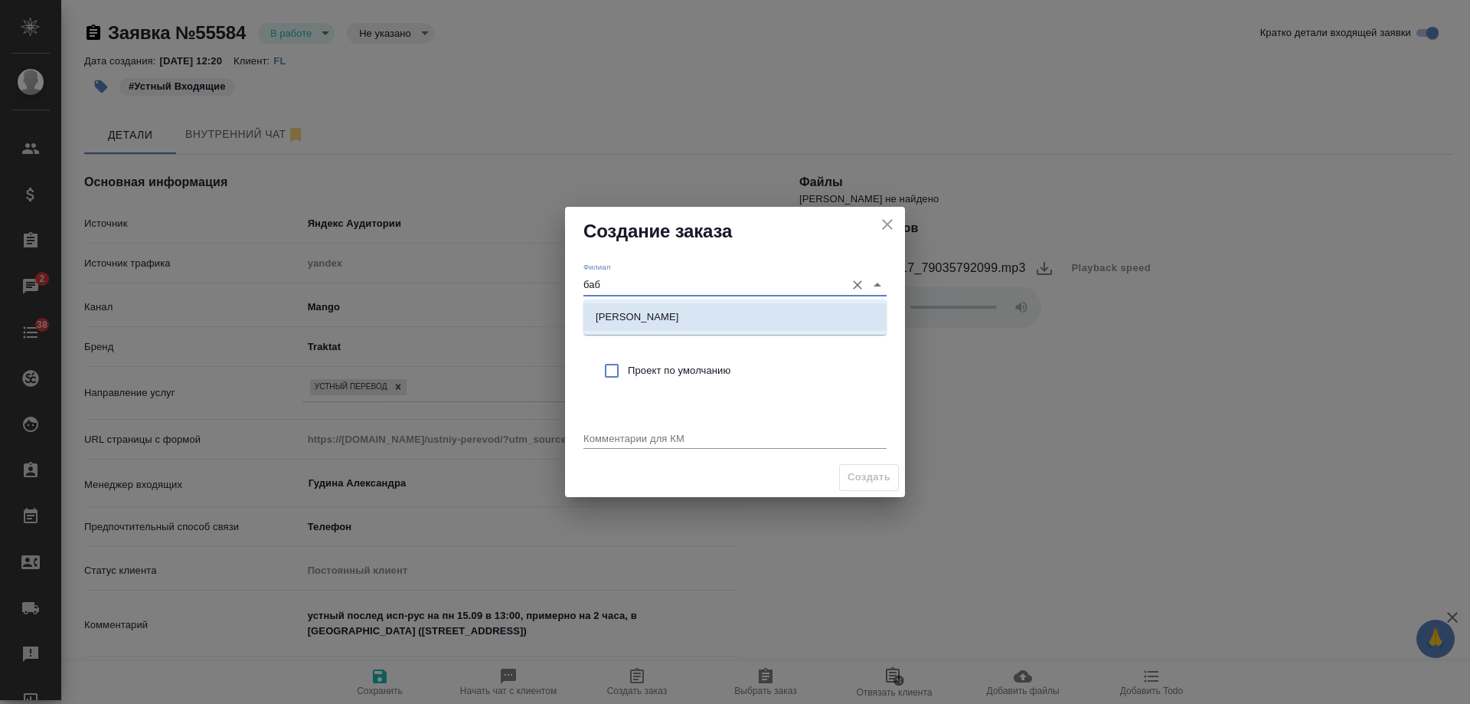
click at [642, 315] on p "[PERSON_NAME]" at bounding box center [637, 316] width 83 height 15
type input "[PERSON_NAME]"
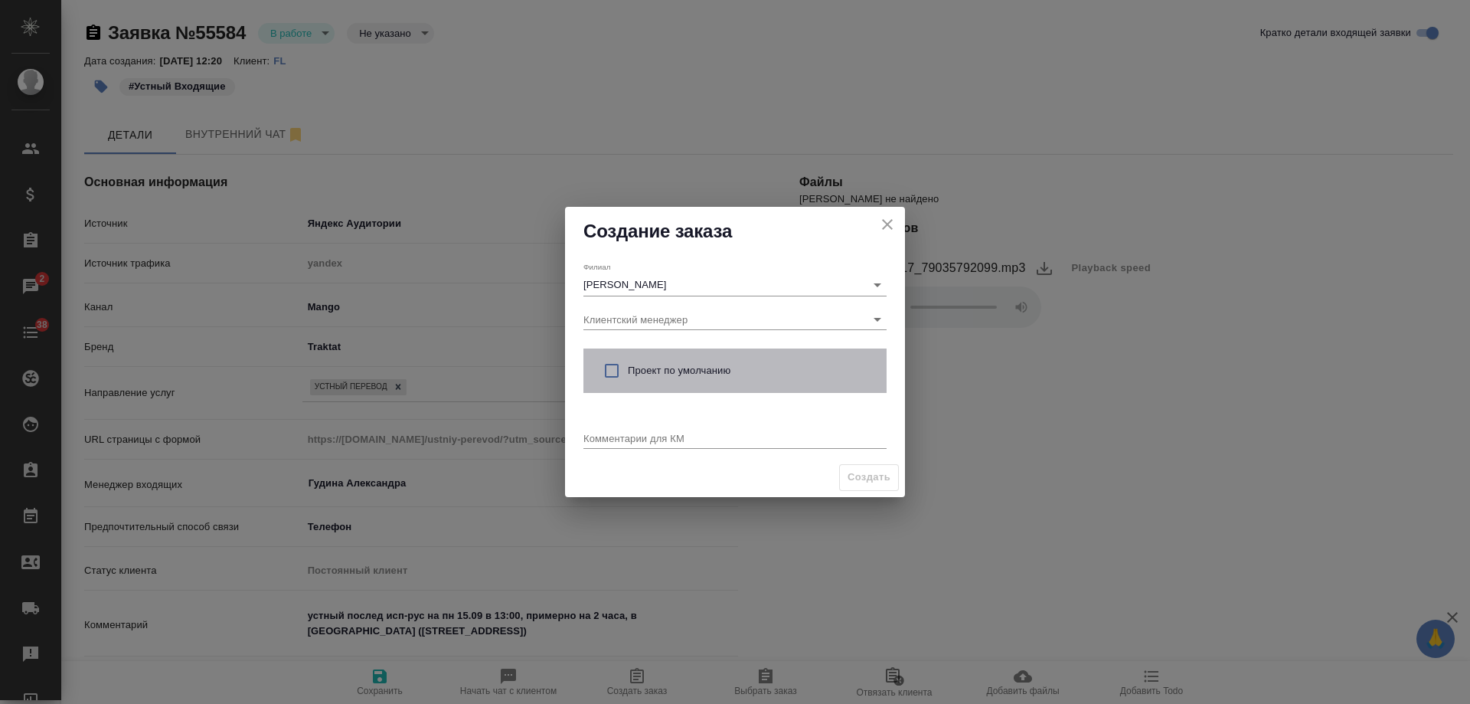
click at [653, 372] on span "Проект по умолчанию" at bounding box center [751, 370] width 247 height 15
checkbox input "true"
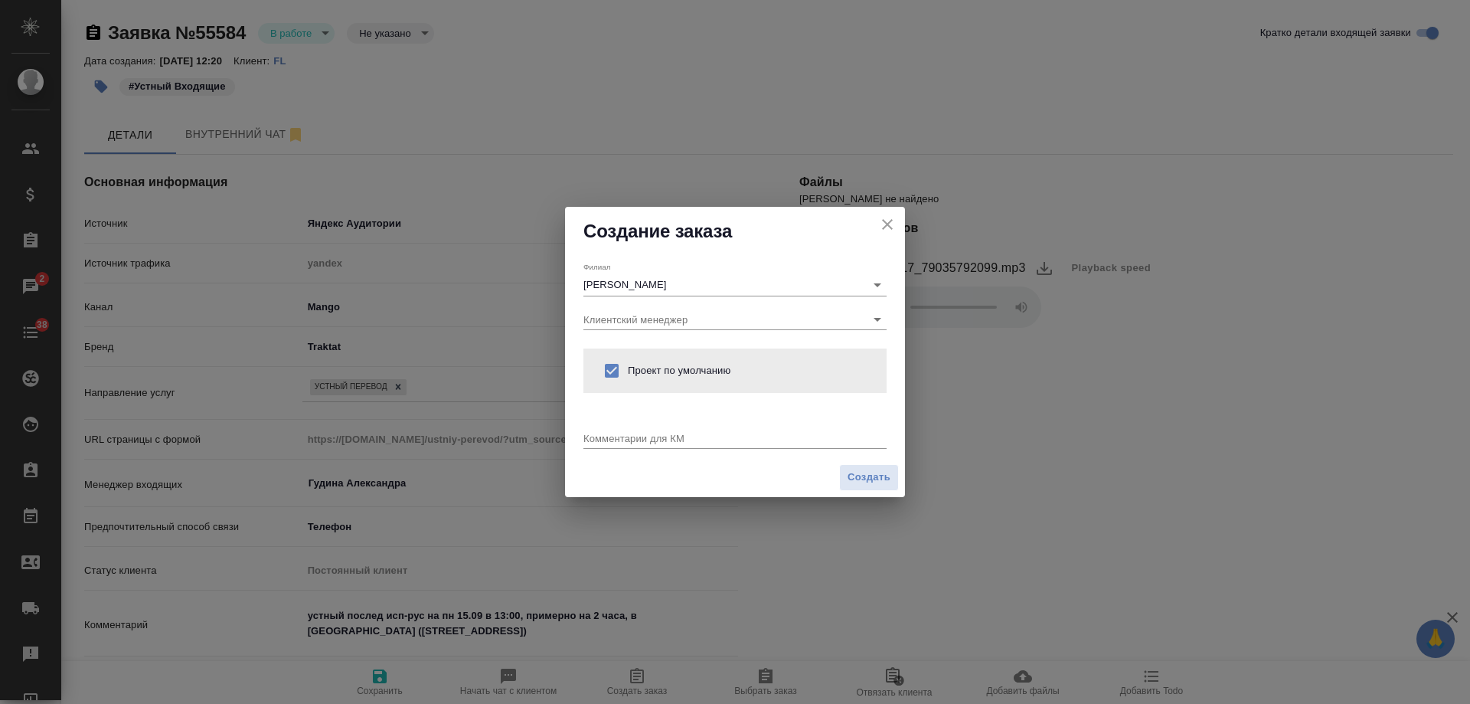
click at [646, 443] on textarea at bounding box center [735, 437] width 303 height 11
paste textarea "устный послед исп-рус на пн 15.09 в 13:00, примерно на 2 часа, в [GEOGRAPHIC_DA…"
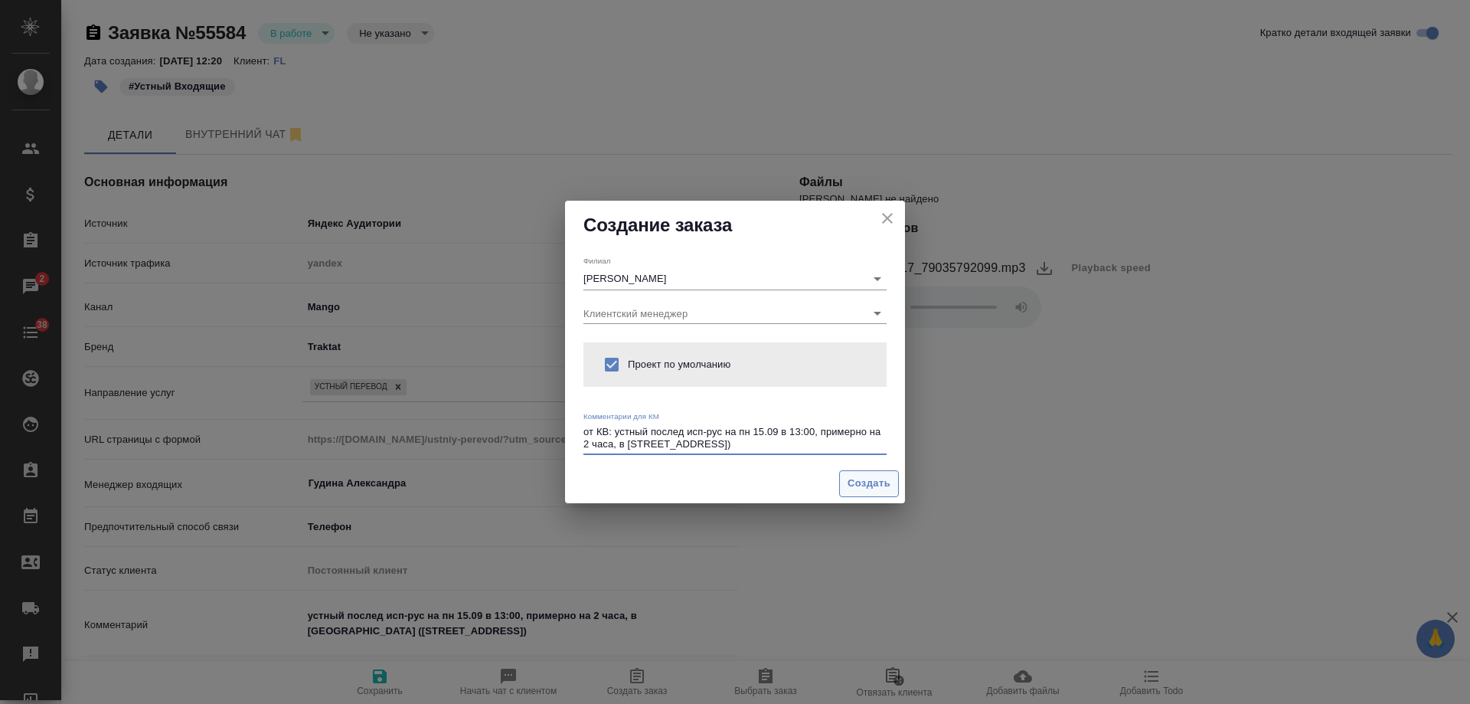
type textarea "от КВ: устный послед исп-рус на пн 15.09 в 13:00, примерно на 2 часа, в [STREET…"
click at [878, 490] on span "Создать" at bounding box center [869, 484] width 43 height 18
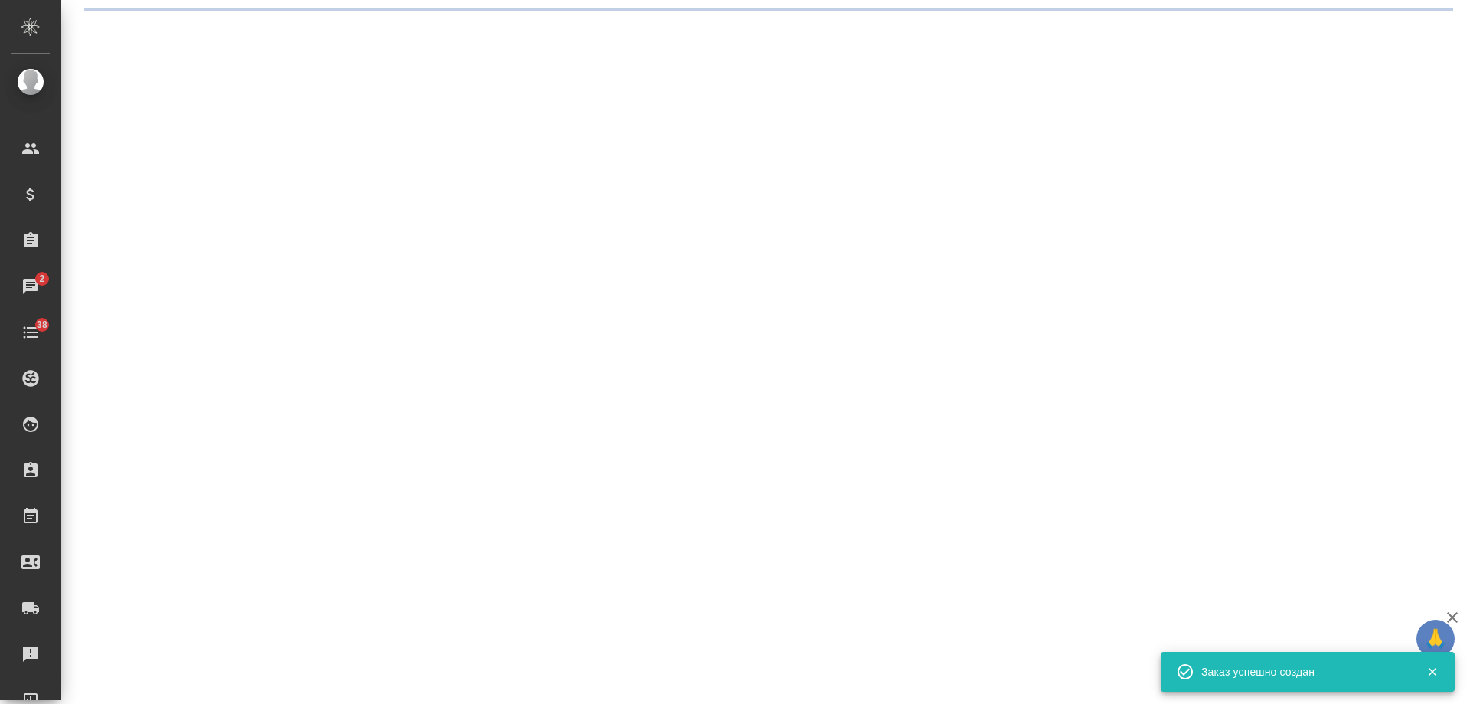
select select "RU"
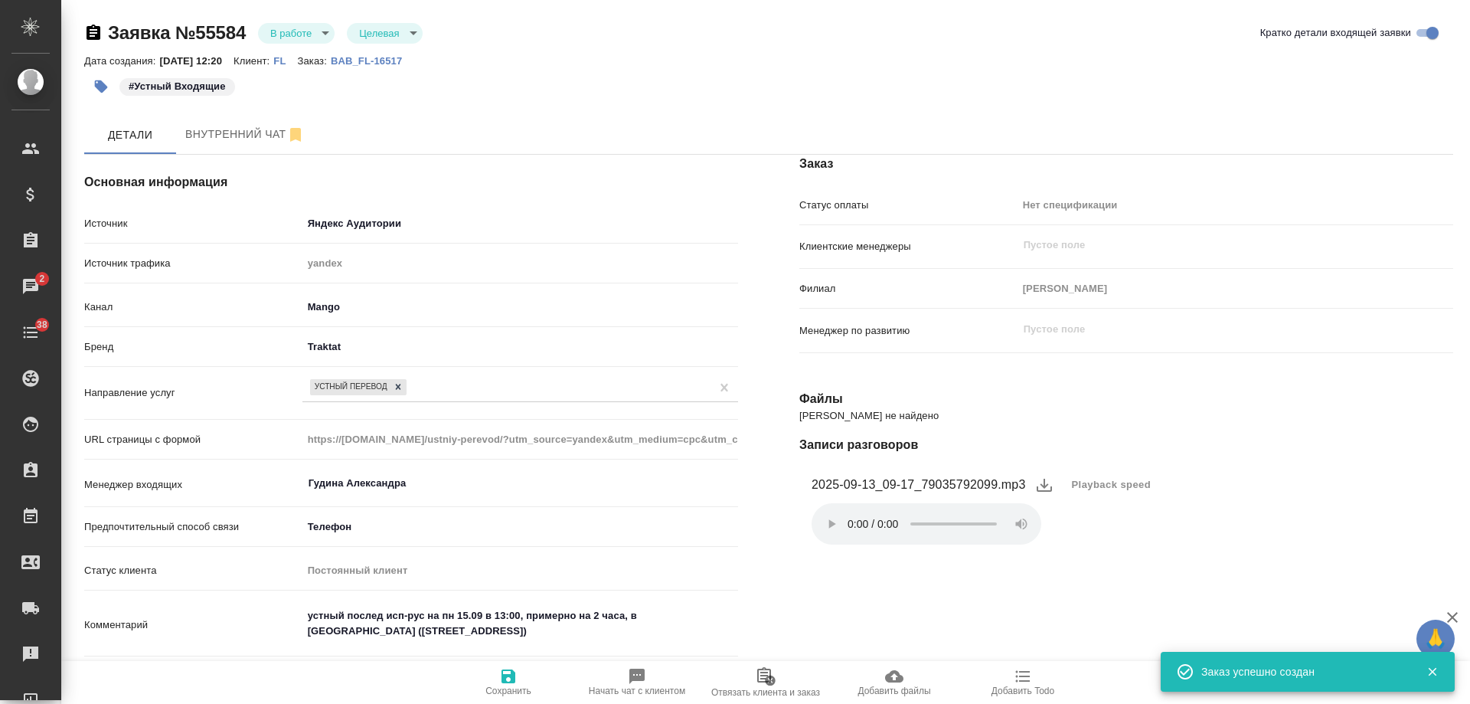
type textarea "x"
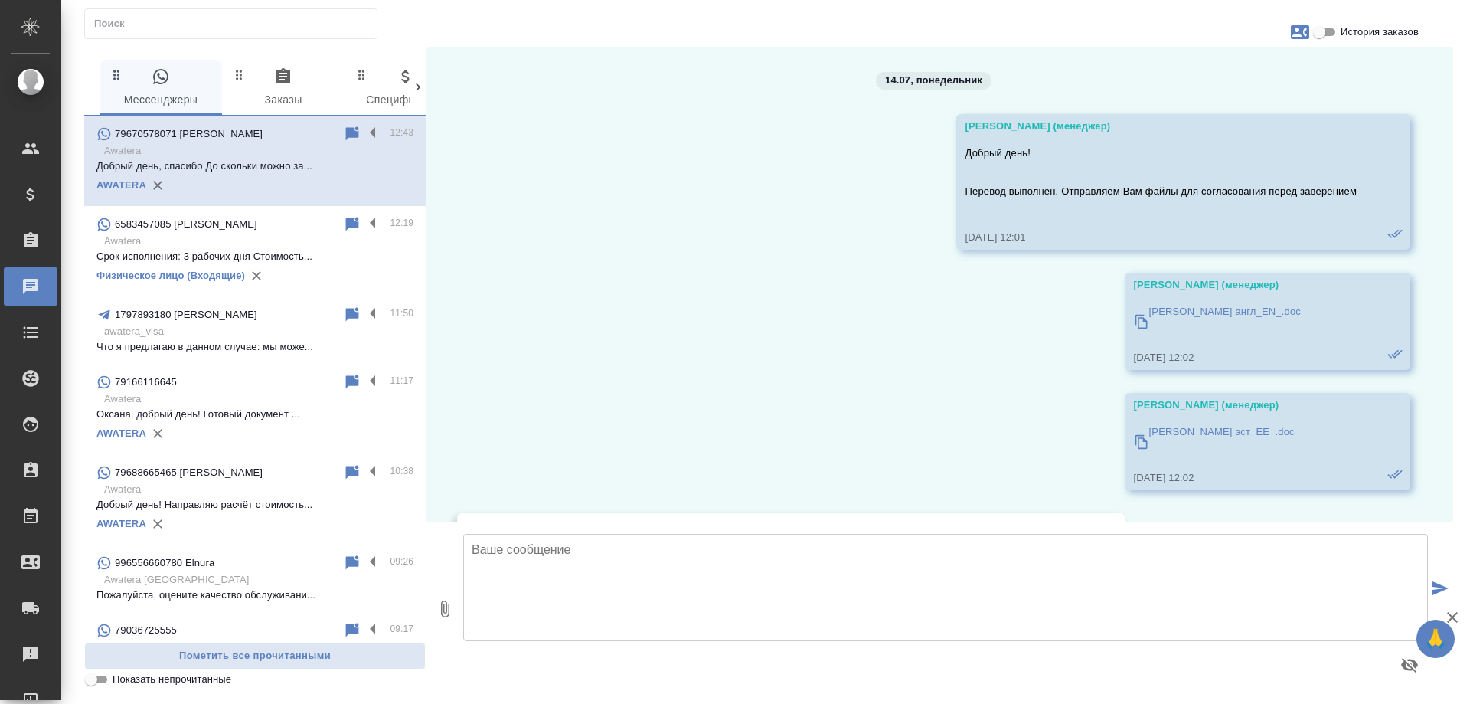
scroll to position [856, 0]
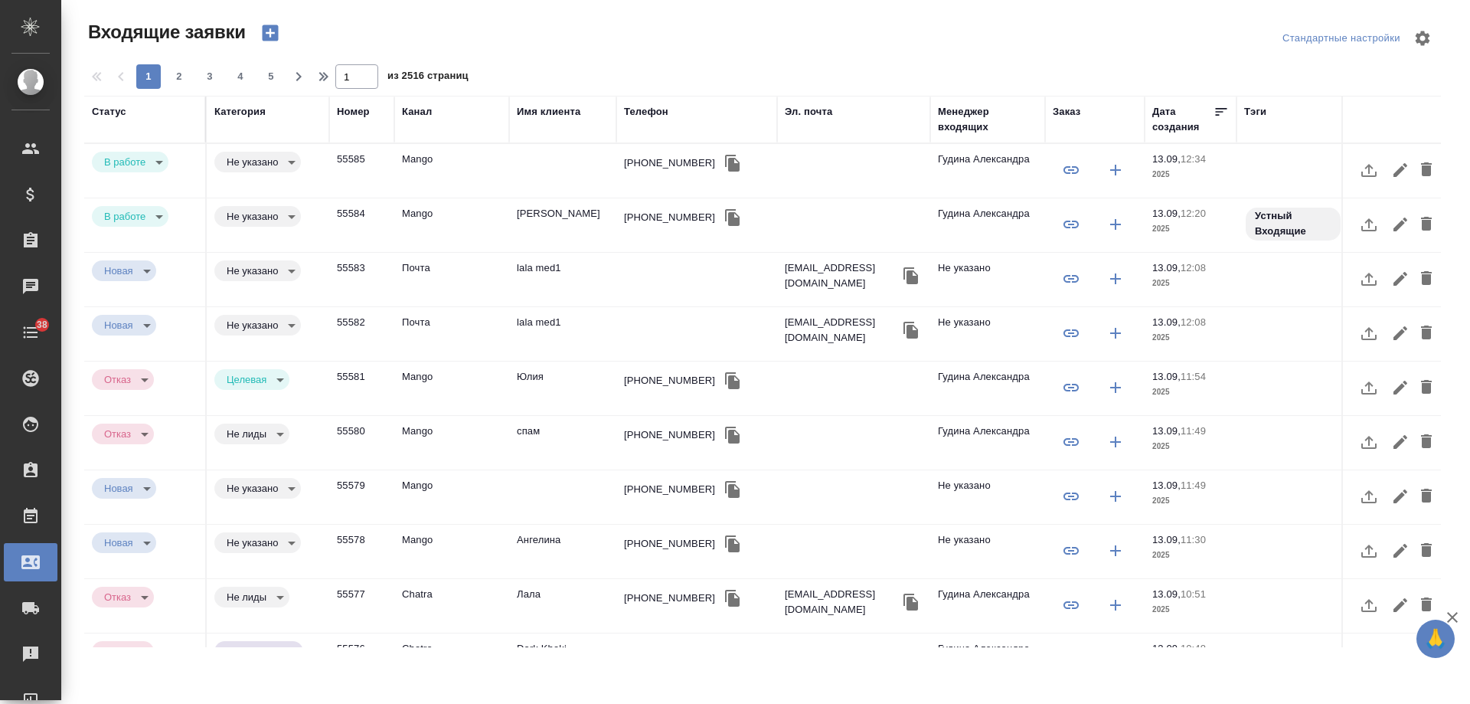
select select "RU"
click at [662, 159] on div "+79260328033" at bounding box center [669, 162] width 91 height 15
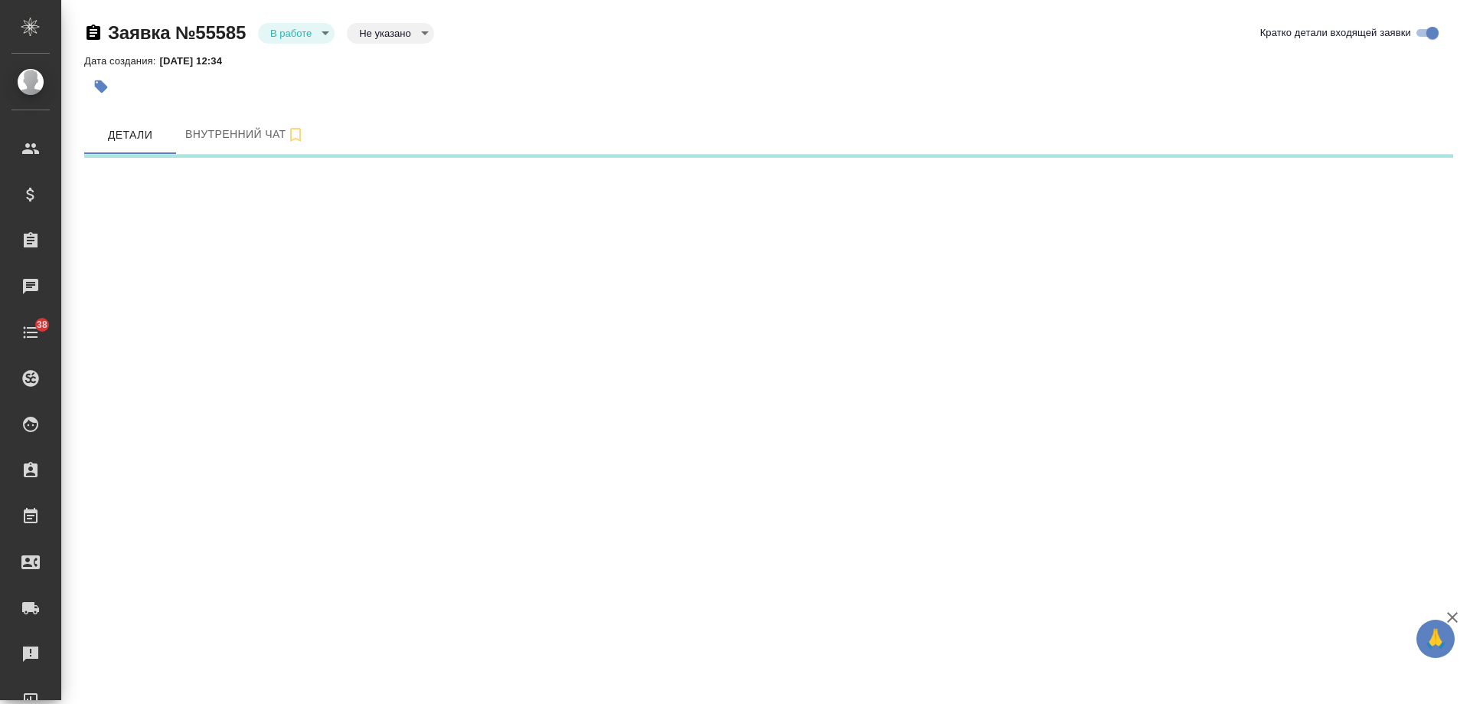
select select "RU"
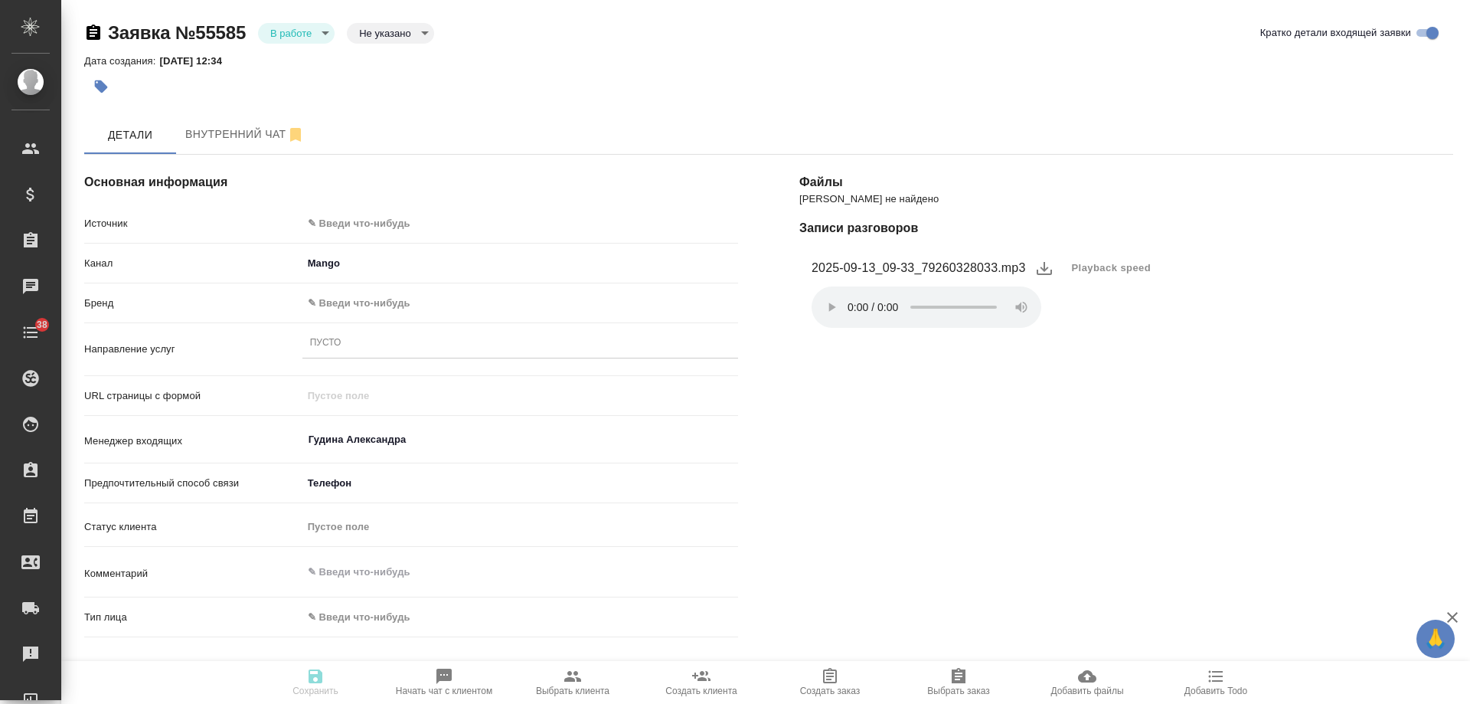
type textarea "x"
click at [342, 224] on body "🙏 .cls-1 fill:#fff; AWATERA [PERSON_NAME] Спецификации Заказы Чаты 38 Todo Прое…" at bounding box center [735, 352] width 1470 height 704
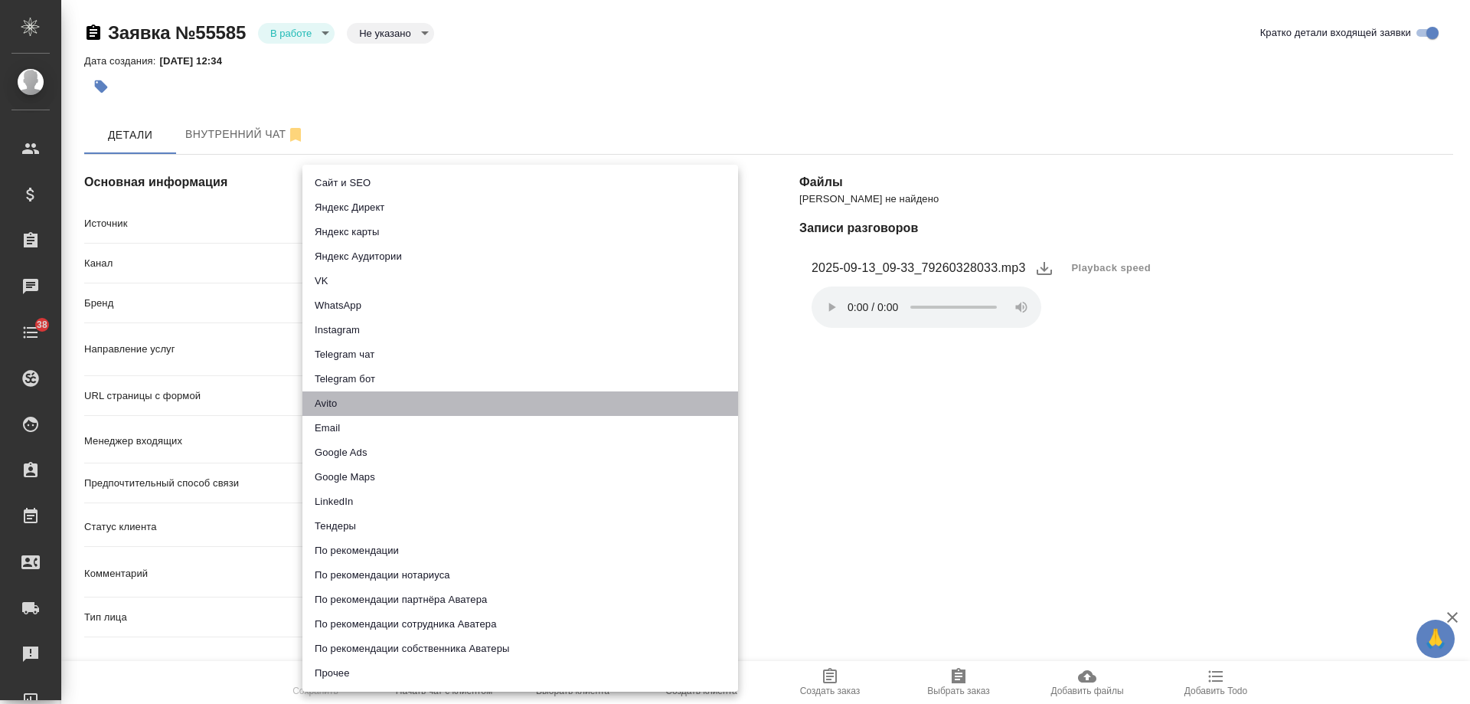
click at [334, 408] on li "Avito" at bounding box center [520, 403] width 436 height 25
type input "avito"
type textarea "x"
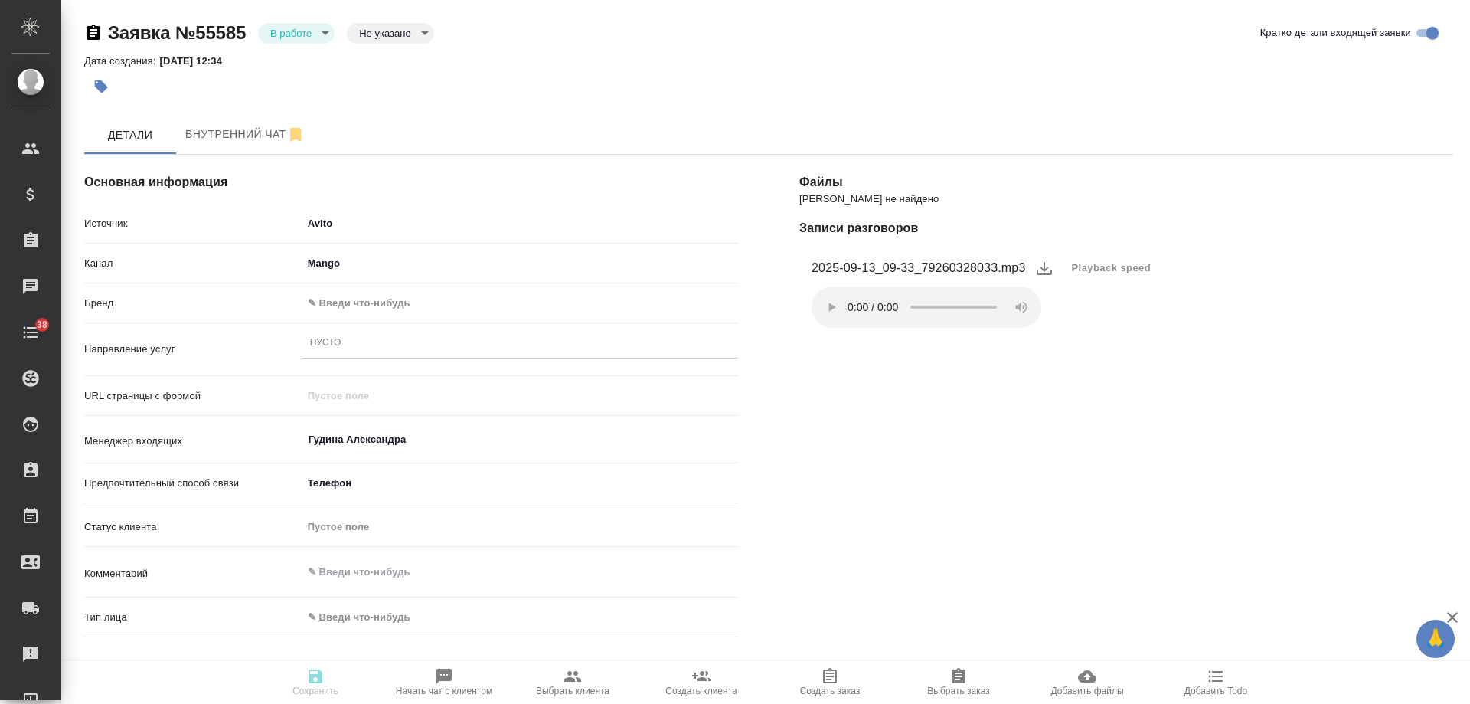
click at [357, 298] on body "🙏 .cls-1 fill:#fff; AWATERA [PERSON_NAME] Спецификации Заказы 0 Чаты 38 Todo Пр…" at bounding box center [735, 352] width 1470 height 704
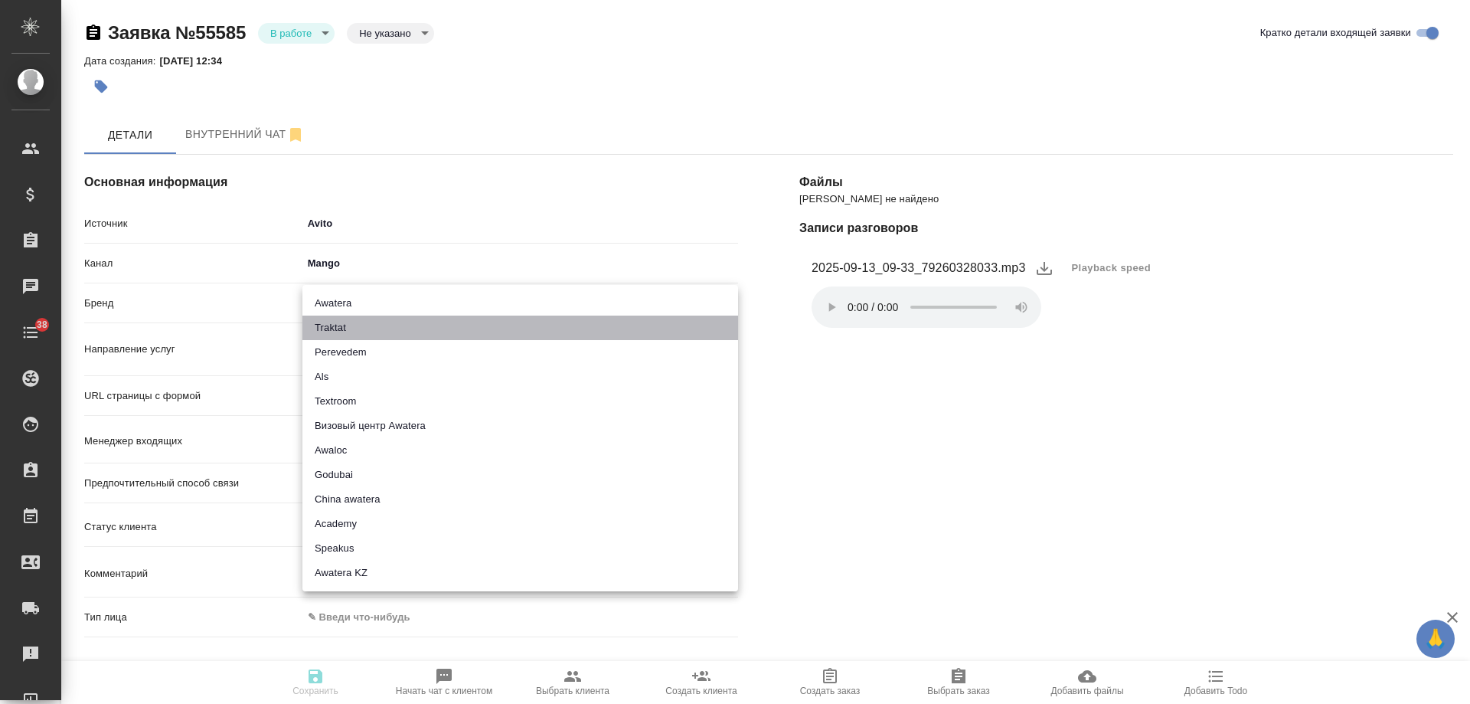
click at [355, 326] on li "Traktat" at bounding box center [520, 327] width 436 height 25
type input "traktat"
type textarea "x"
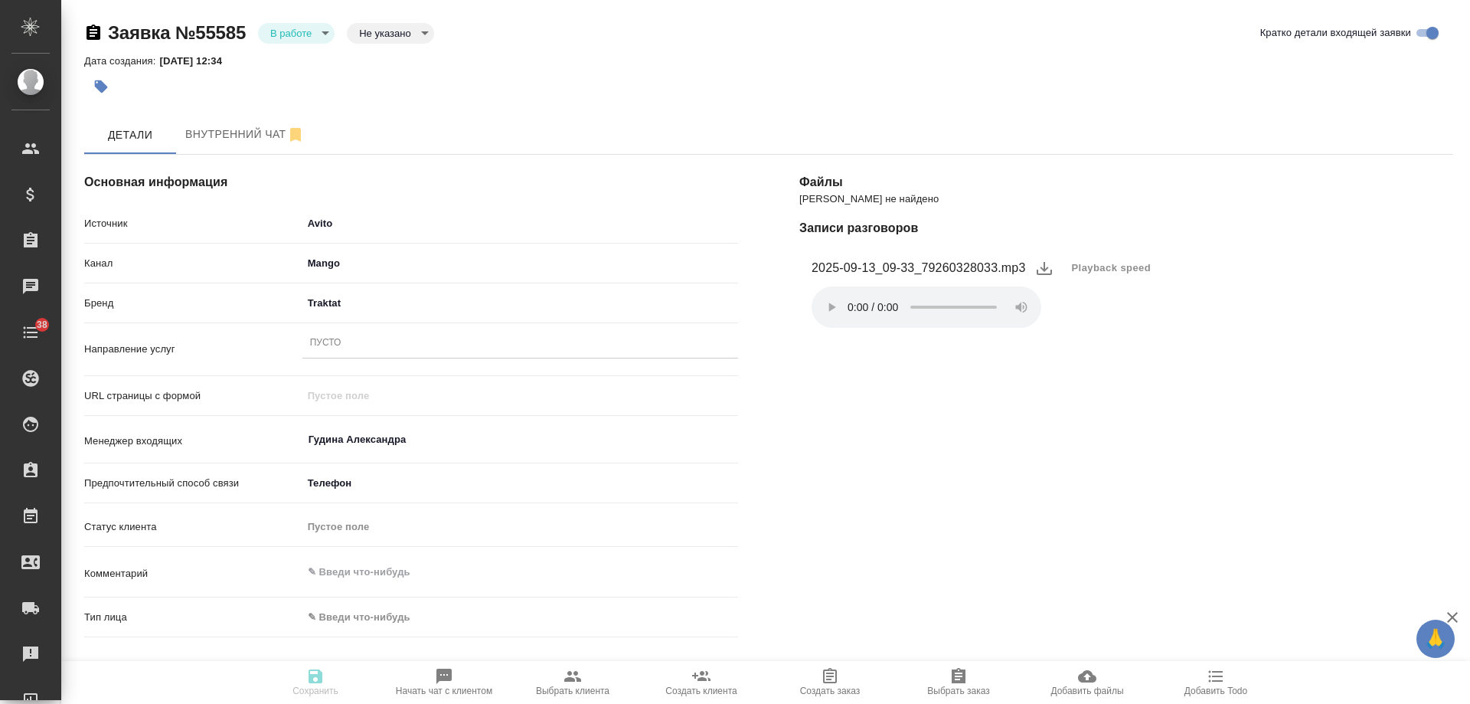
click at [349, 338] on div "Пусто" at bounding box center [520, 343] width 436 height 22
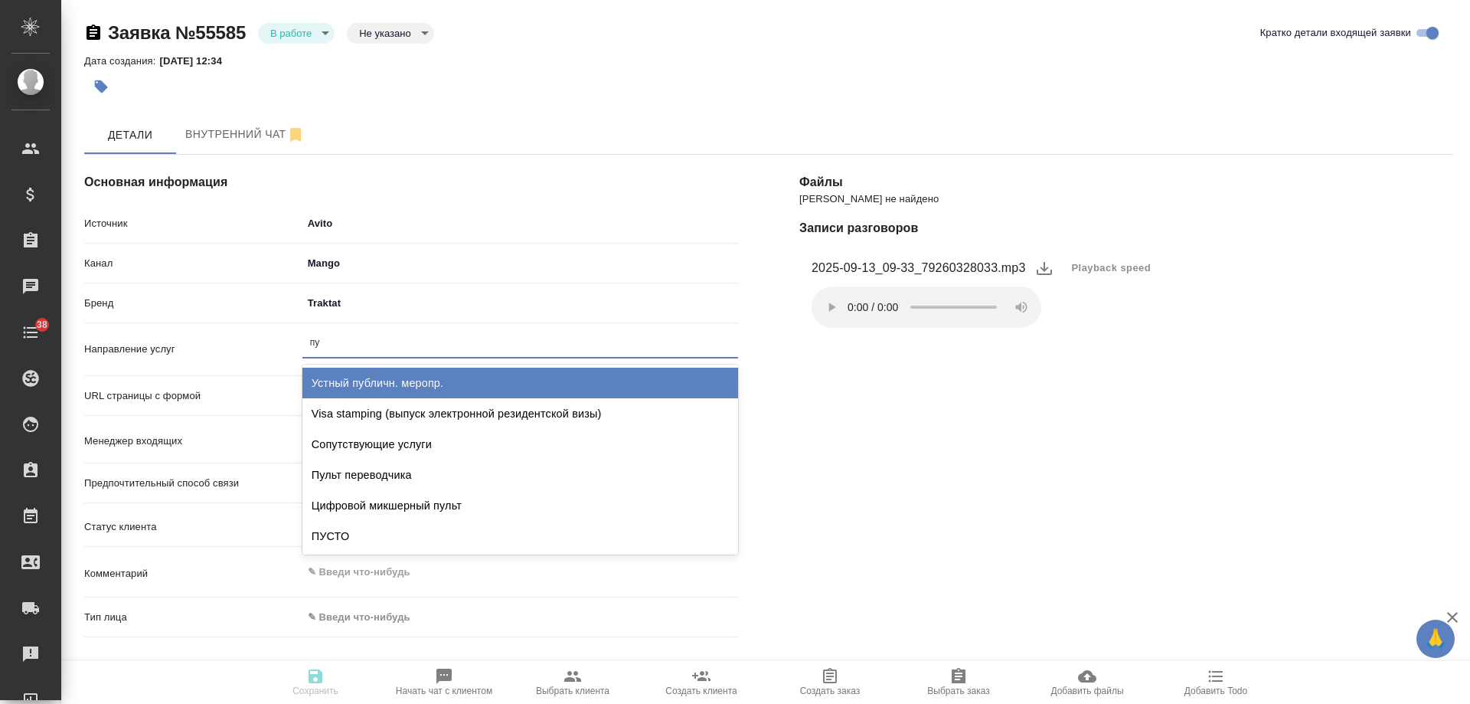
type input "пус"
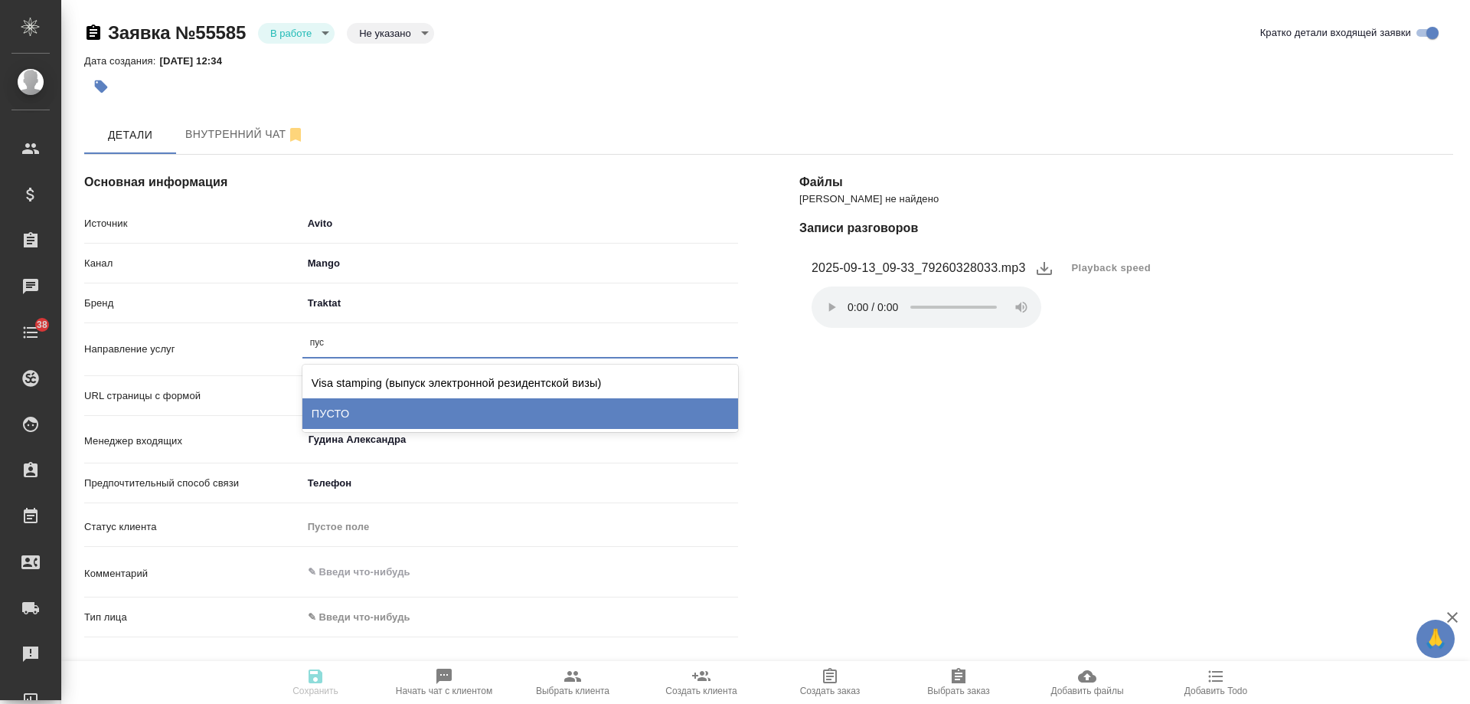
click at [384, 416] on div "ПУСТО" at bounding box center [520, 413] width 436 height 31
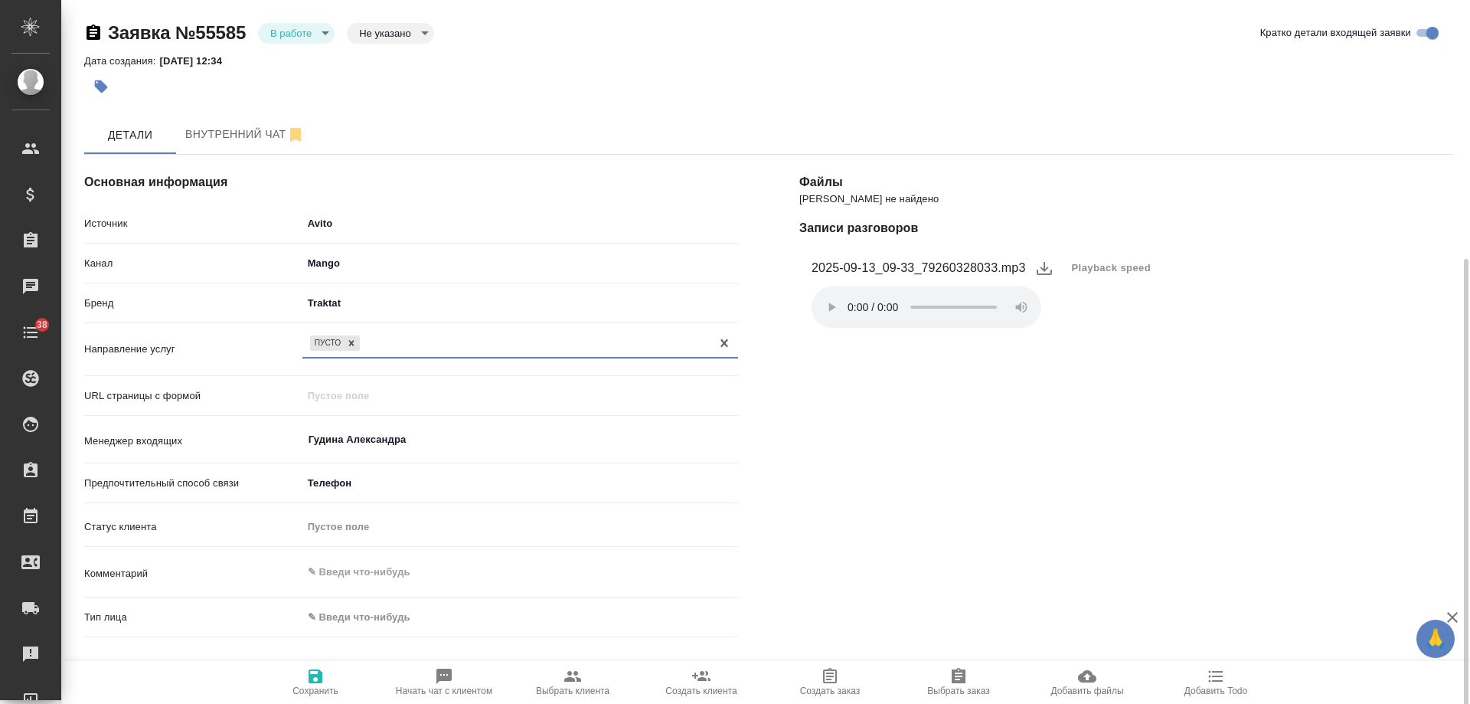
scroll to position [230, 0]
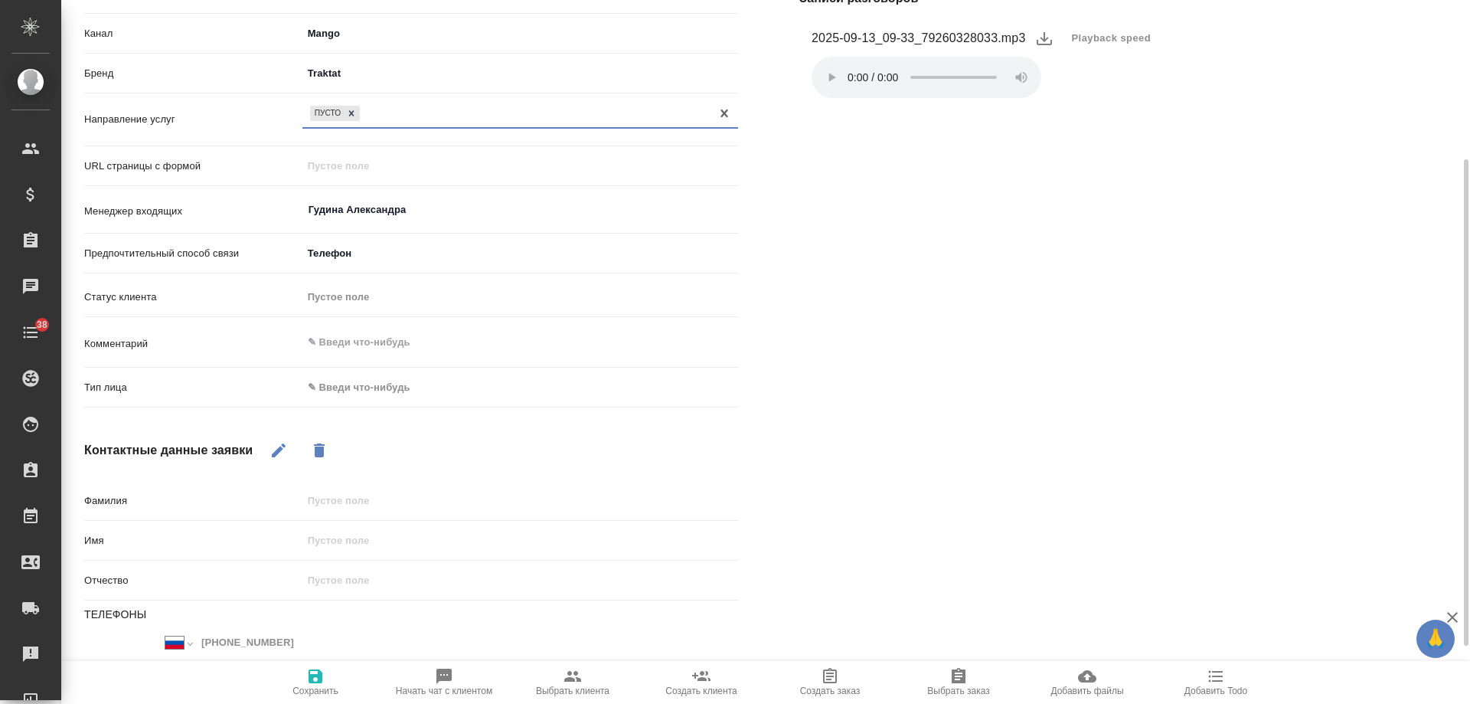
click at [357, 384] on body "🙏 .cls-1 fill:#fff; AWATERA Gudina Alexandra Клиенты Спецификации Заказы 0 Чаты…" at bounding box center [735, 352] width 1470 height 704
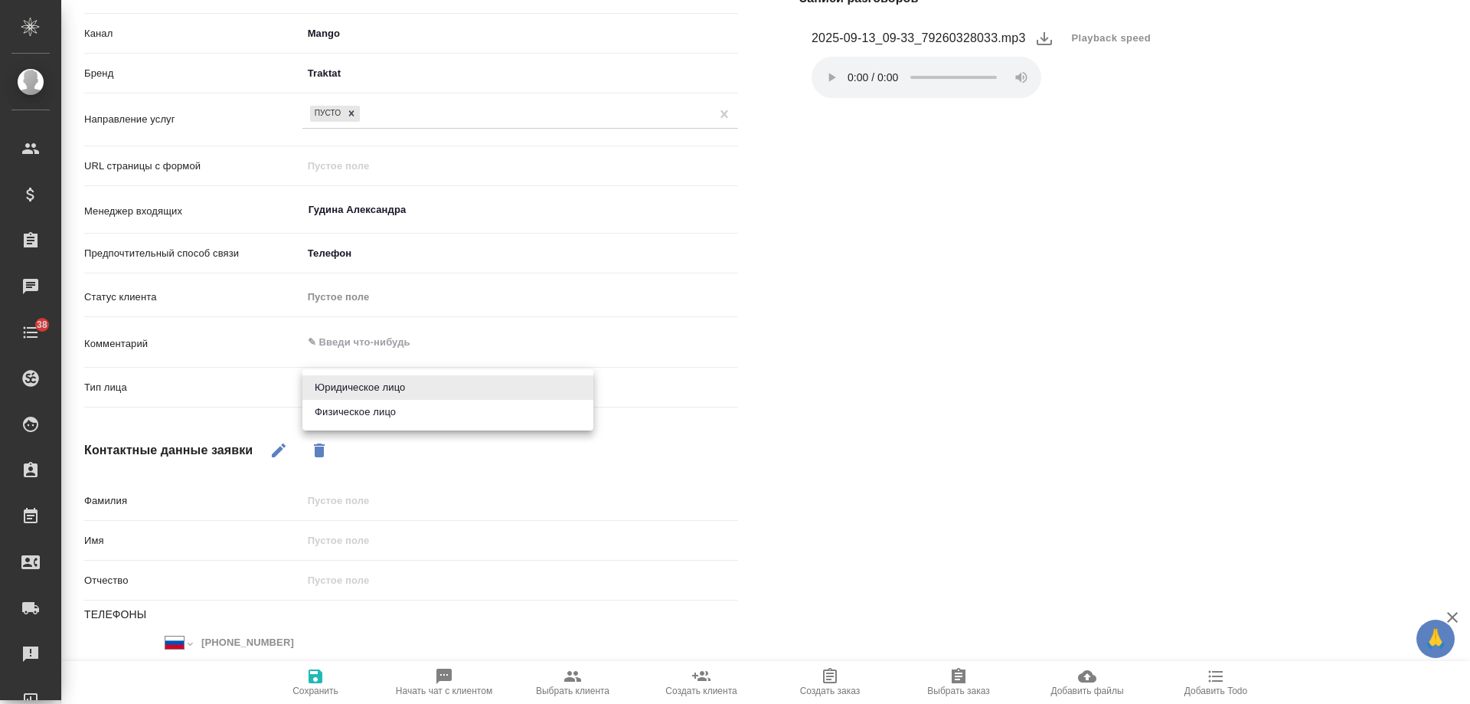
click at [361, 420] on li "Физическое лицо" at bounding box center [447, 412] width 291 height 25
type textarea "x"
type input "private"
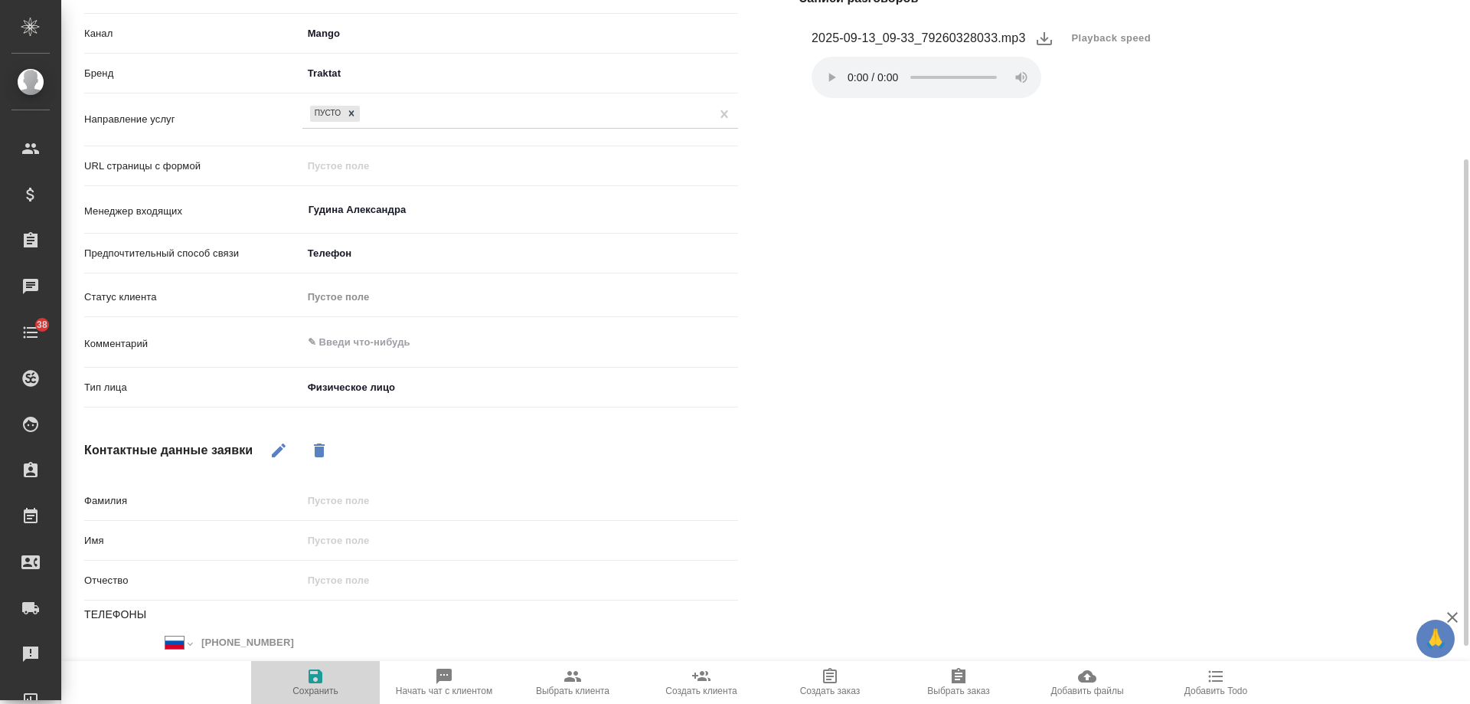
click at [310, 678] on icon "button" at bounding box center [316, 676] width 14 height 14
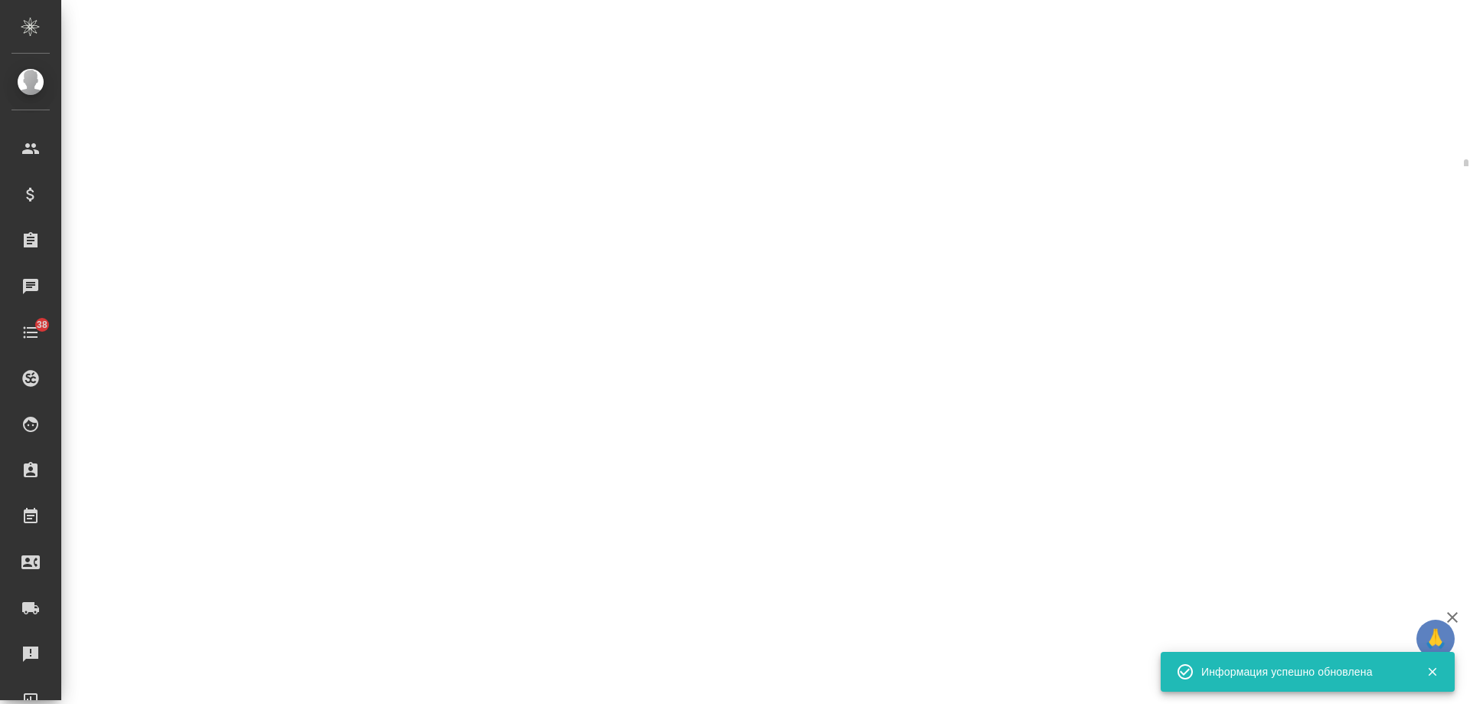
select select "RU"
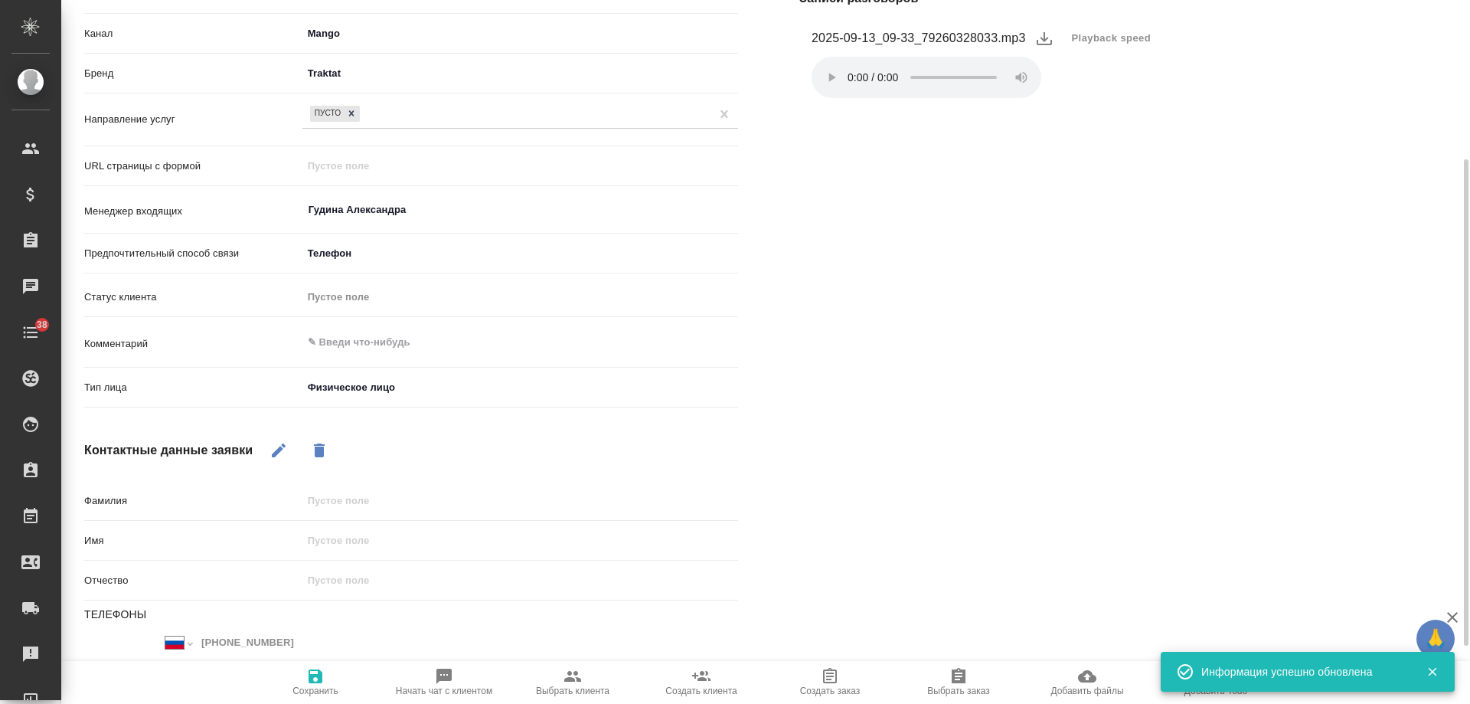
type textarea "x"
click at [355, 343] on textarea at bounding box center [520, 343] width 434 height 26
type textarea "з"
type textarea "x"
type textarea "зв"
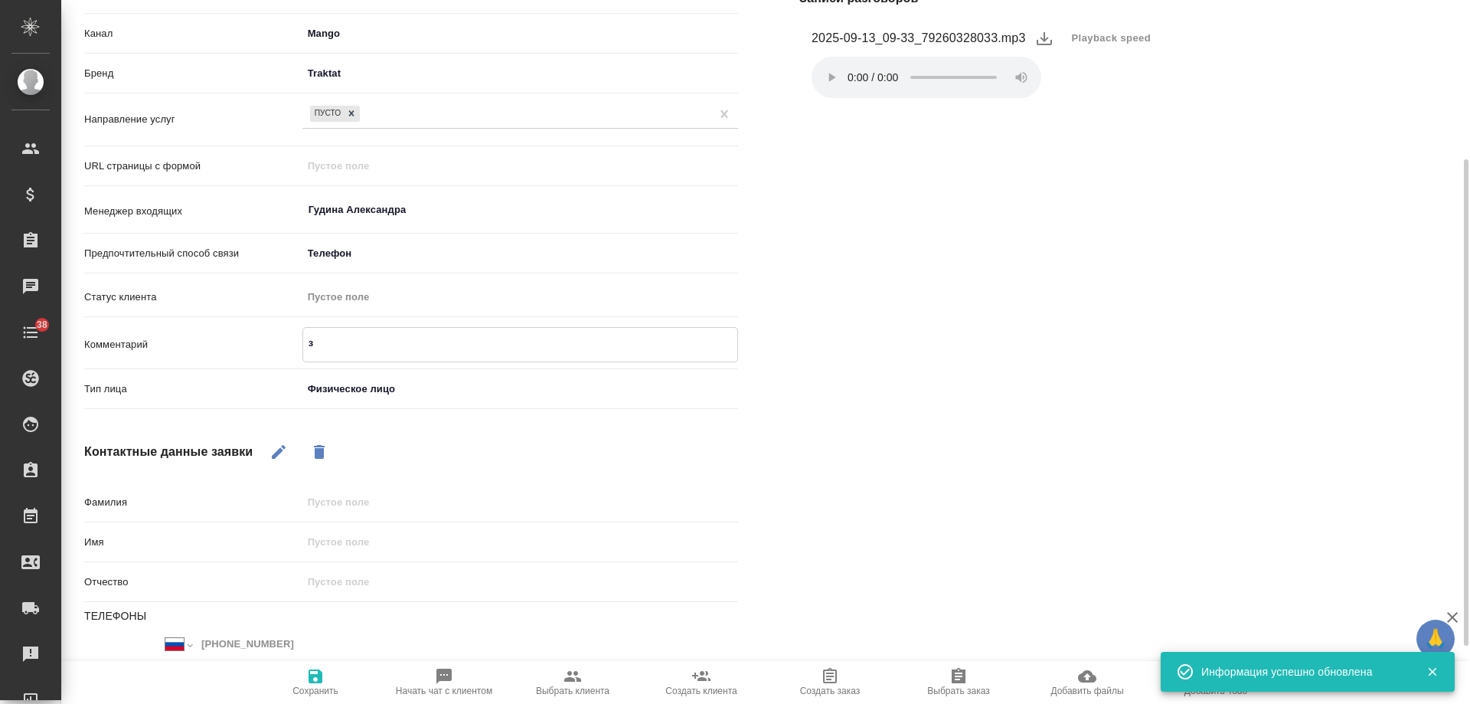
type textarea "x"
type textarea "звн"
type textarea "x"
type textarea "зв"
type textarea "x"
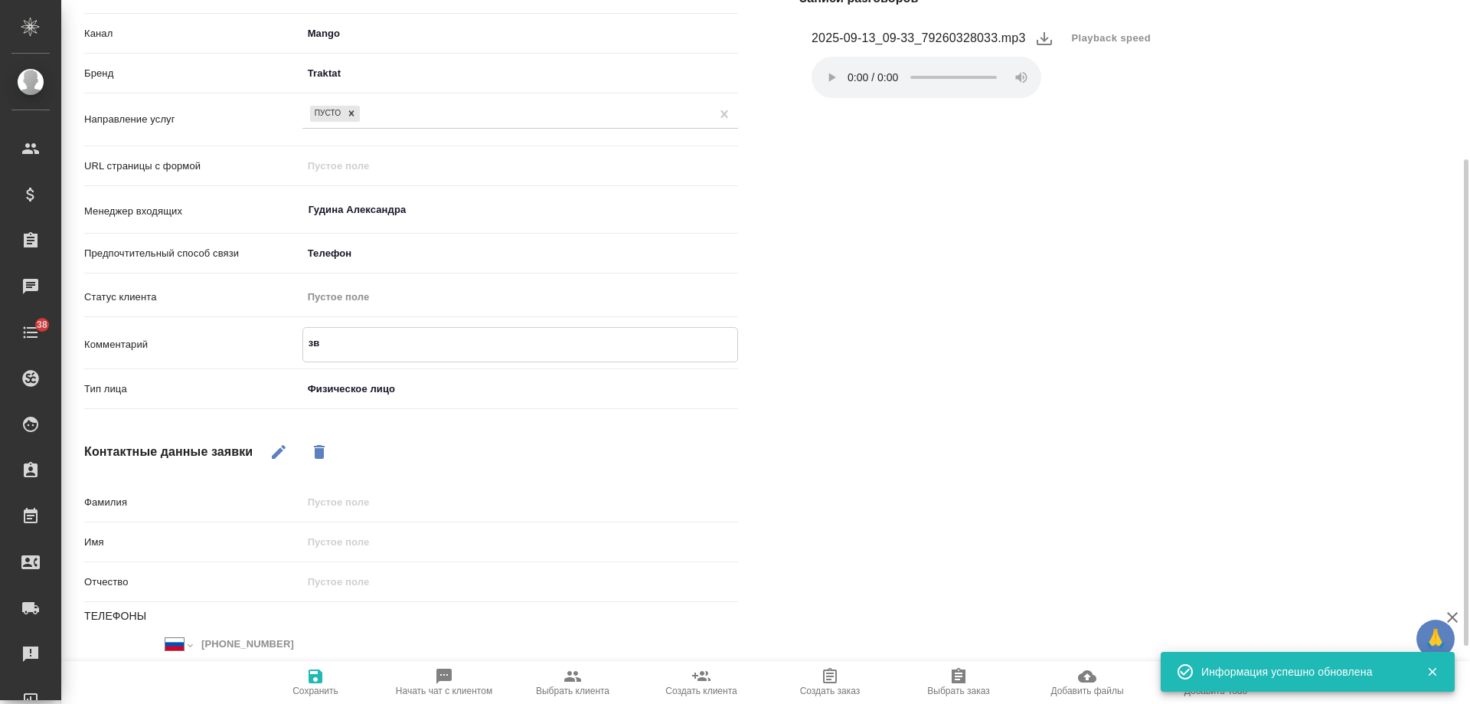
type textarea "зво"
type textarea "x"
type textarea "звон"
type textarea "x"
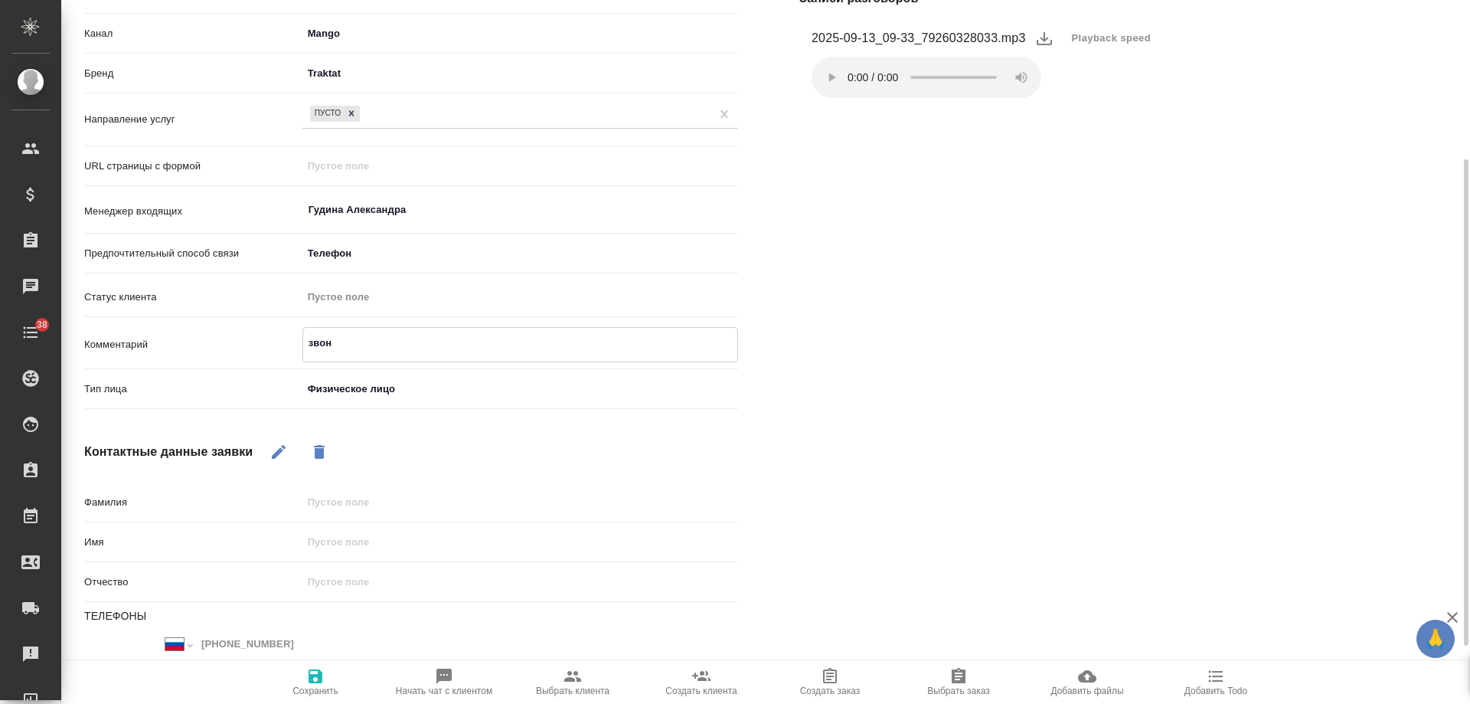
type textarea "звони"
type textarea "x"
type textarea "звонил"
type textarea "x"
type textarea "звонил"
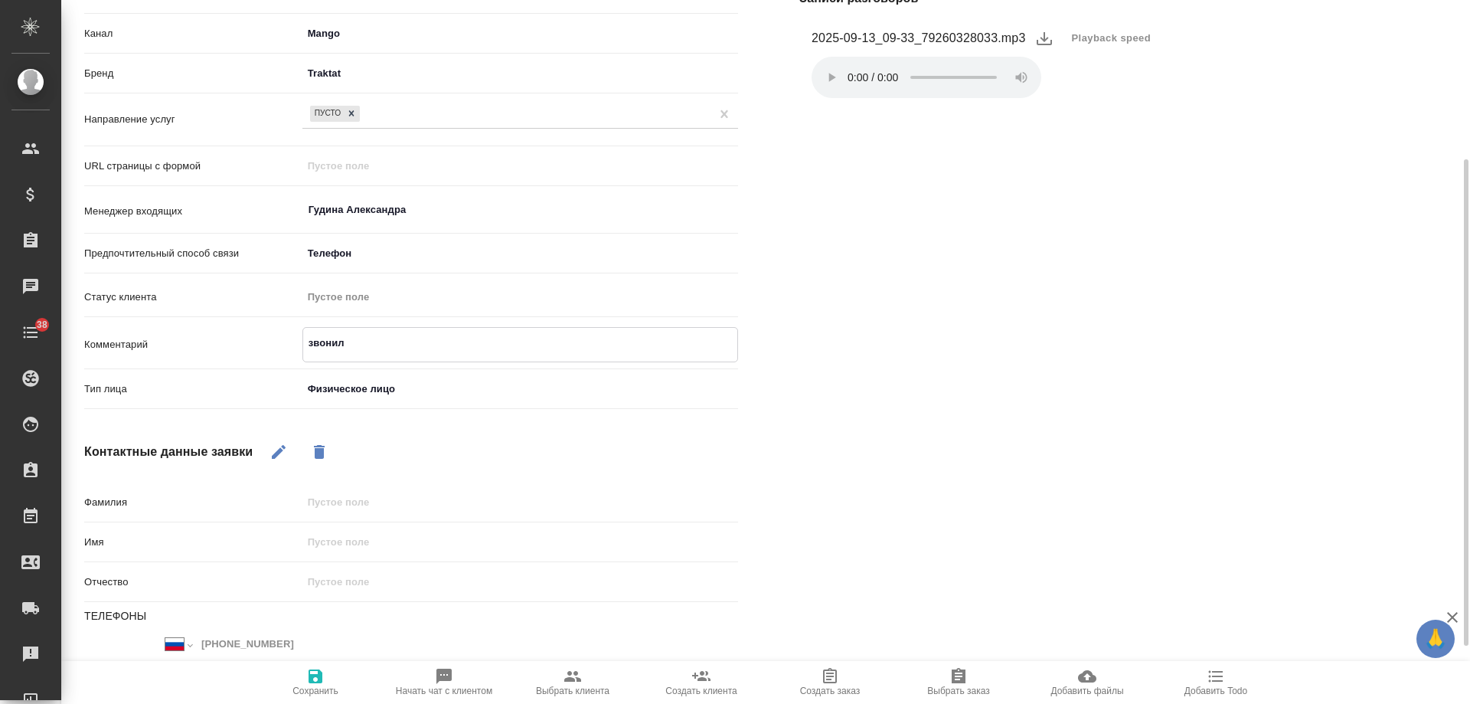
type textarea "x"
type textarea "звонил в"
type textarea "x"
type textarea "звонил в"
type textarea "x"
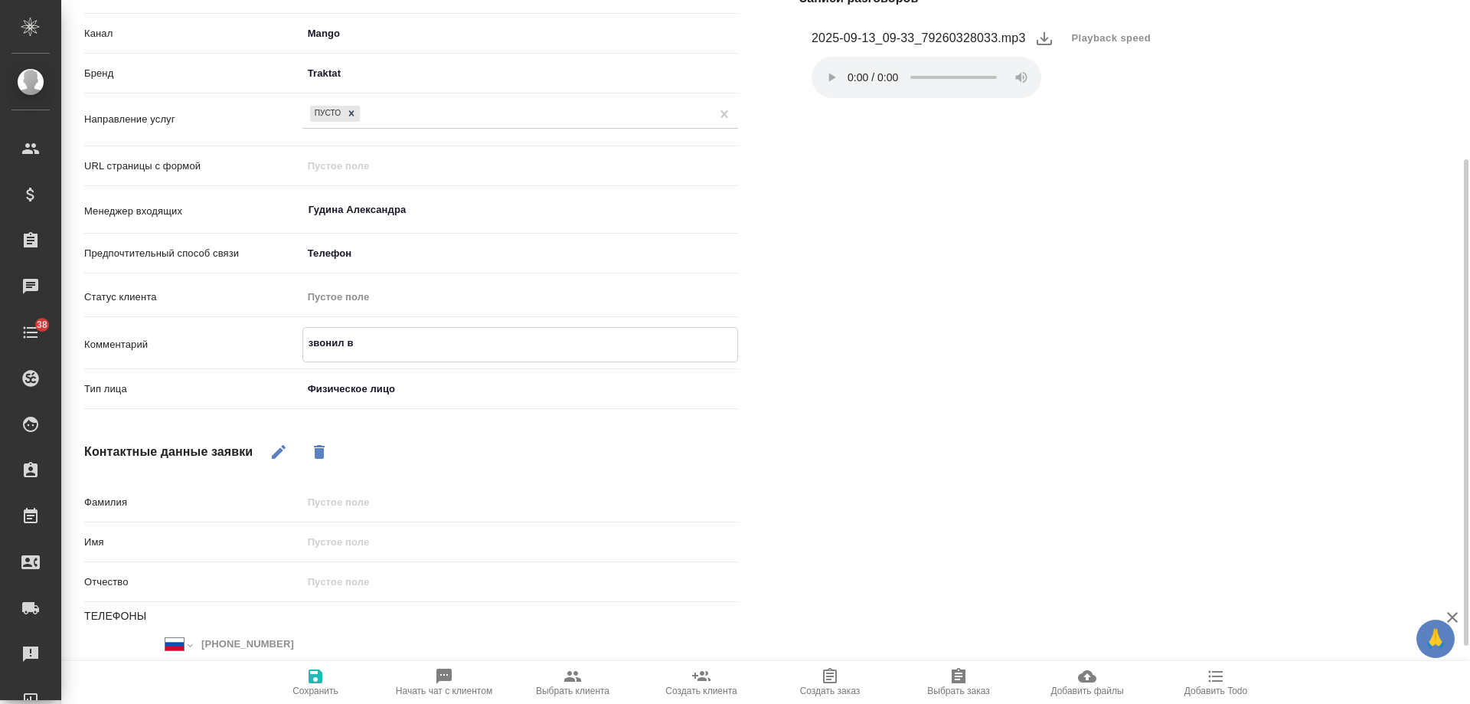
type textarea "звонил в Р"
type textarea "x"
type textarea "звонил в РЕ"
type textarea "x"
type textarea "звонил в РЕм"
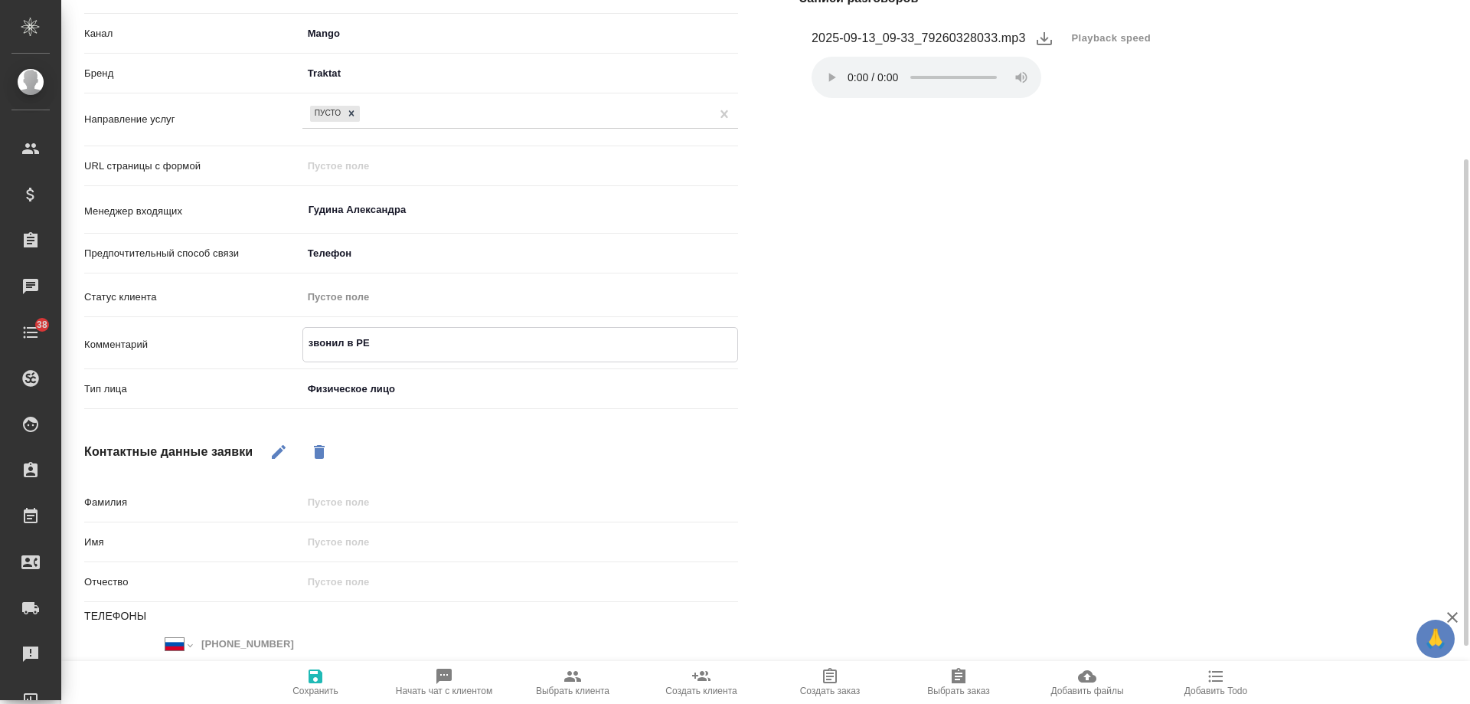
type textarea "x"
type textarea "звонил в РЕмс"
type textarea "x"
type textarea "звонил в РЕмст"
type textarea "x"
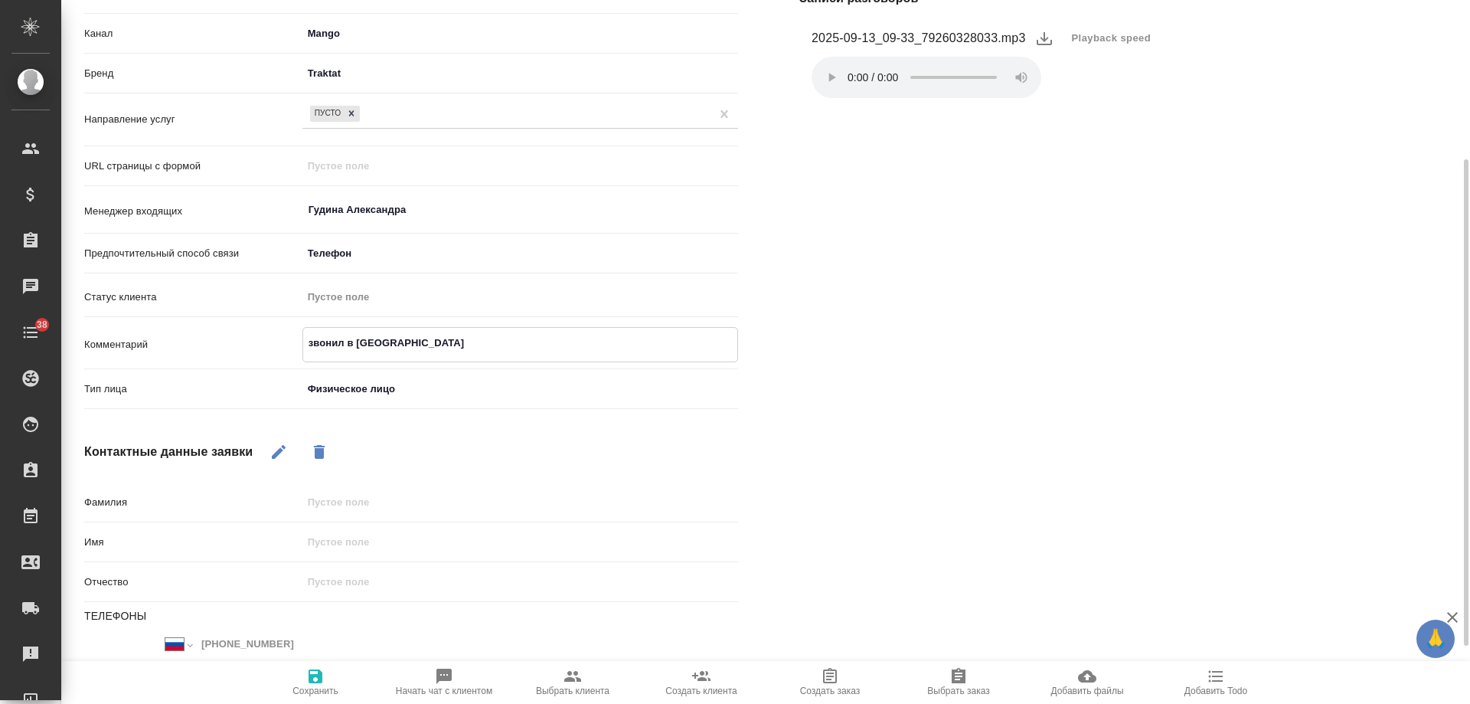
type textarea "звонил в РЕмстро"
type textarea "x"
type textarea "звонил в РЕмстрой"
type textarea "x"
type textarea "звонил в РЕмстройт"
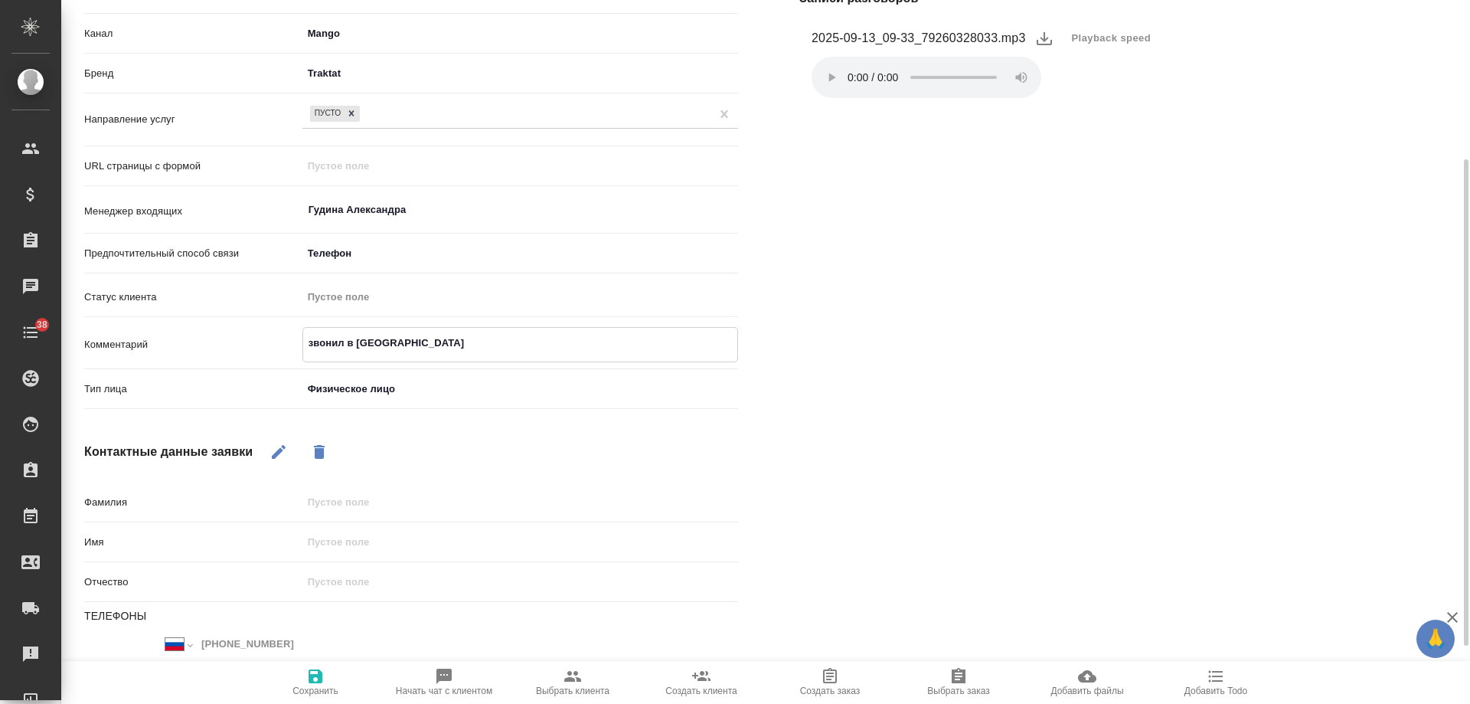
type textarea "x"
type textarea "звонил в РЕмстройте"
type textarea "x"
type textarea "звонил в РЕмстройтех"
type textarea "x"
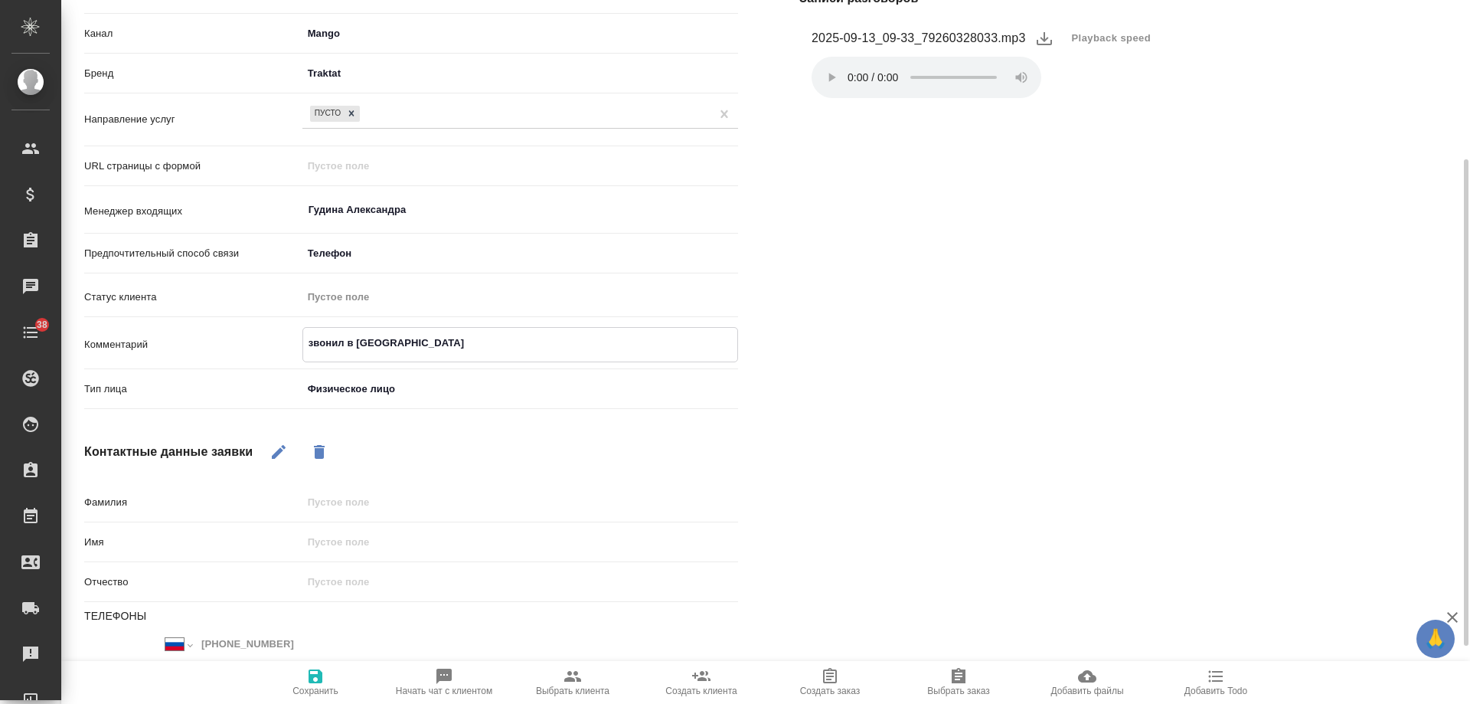
click at [368, 344] on textarea "звонил в РЕмстройтех" at bounding box center [520, 343] width 434 height 26
type textarea "звонил в Ремстройтех"
type textarea "x"
type textarea "звонил в Ремстройтех"
type textarea "x"
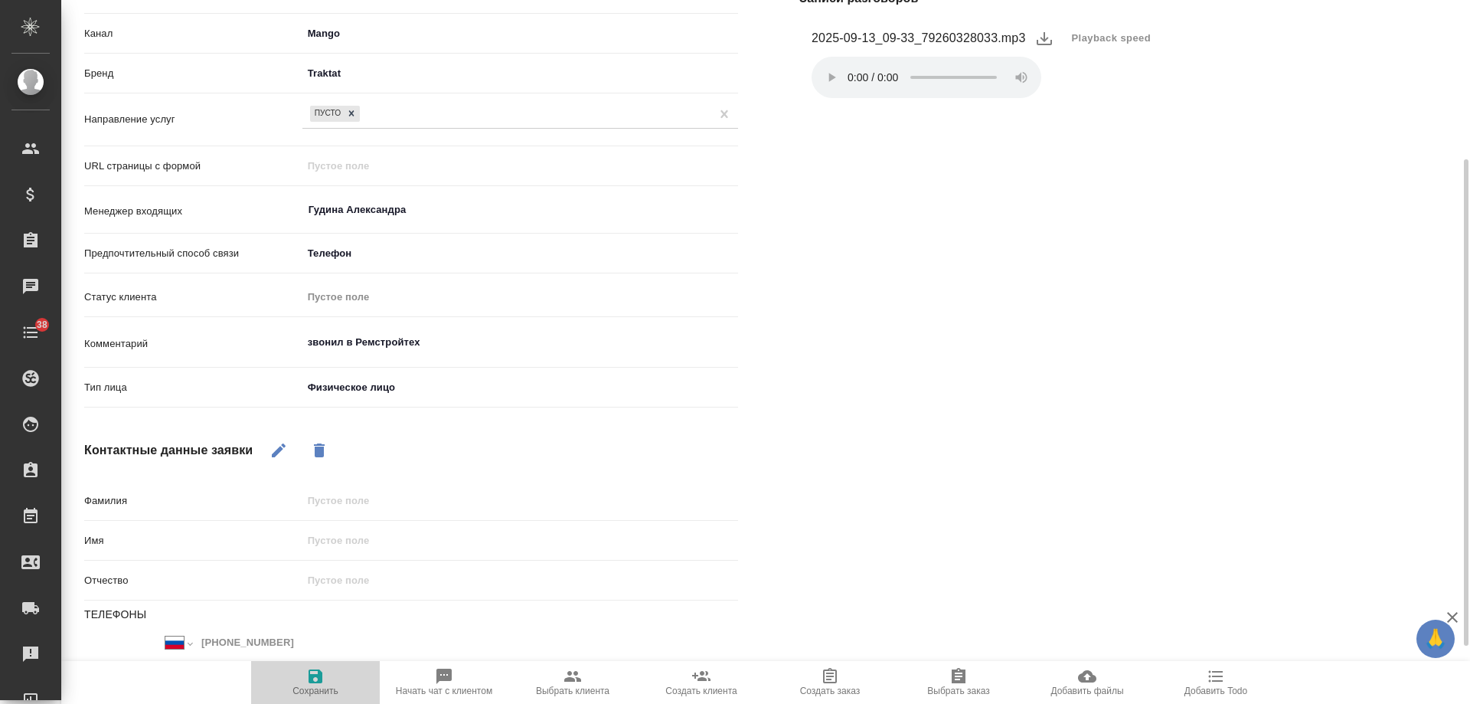
click at [307, 678] on icon "button" at bounding box center [315, 676] width 18 height 18
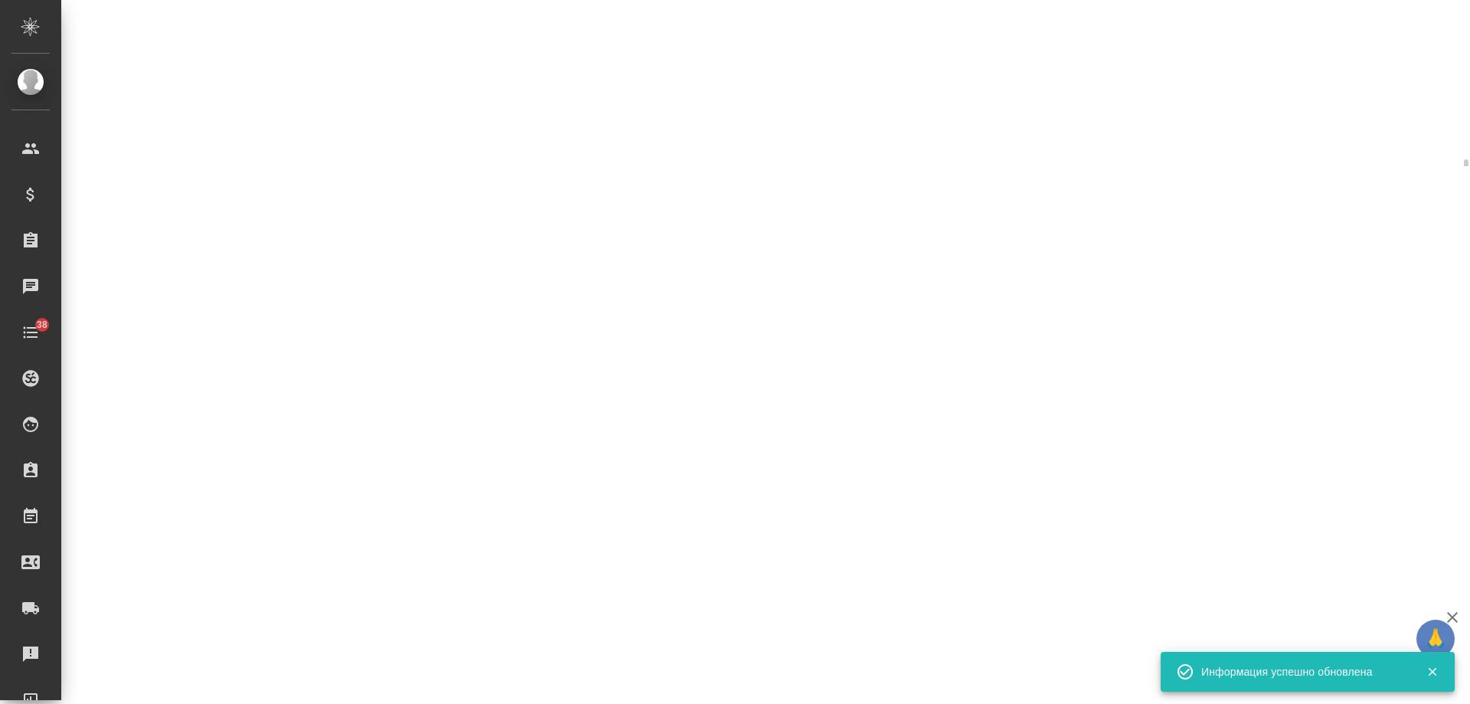
select select "RU"
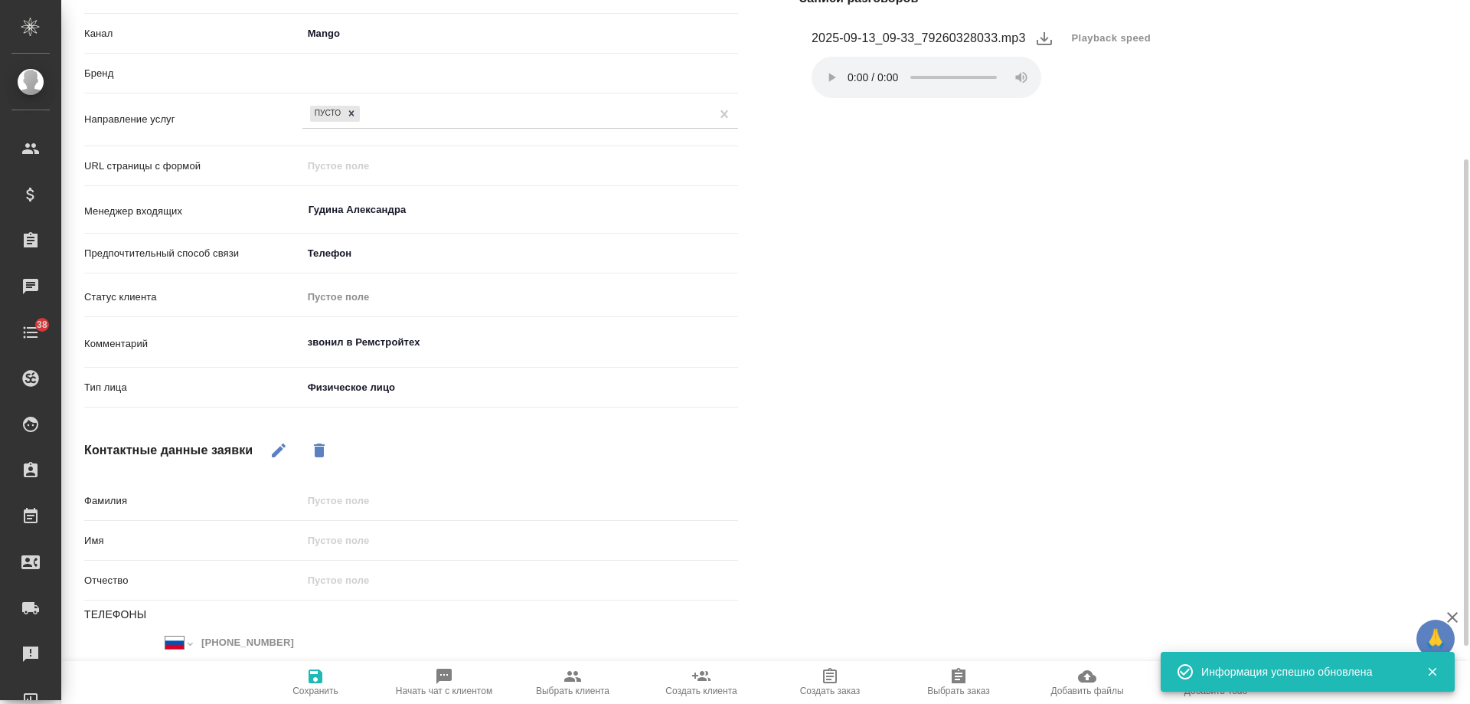
type textarea "x"
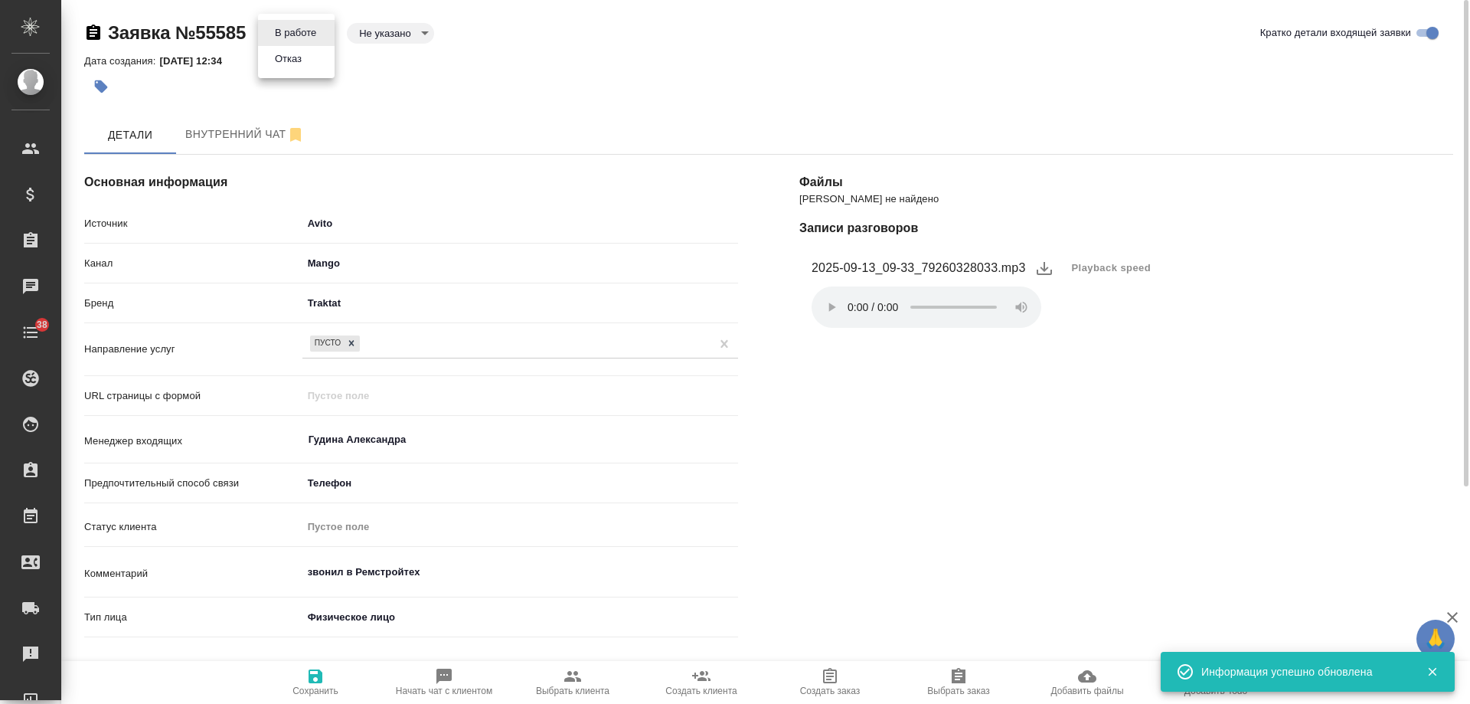
click at [309, 40] on body "🙏 .cls-1 fill:#fff; AWATERA Gudina Alexandra Клиенты Спецификации Заказы 0 Чаты…" at bounding box center [735, 352] width 1470 height 704
click at [299, 67] on li "Отказ" at bounding box center [296, 59] width 77 height 26
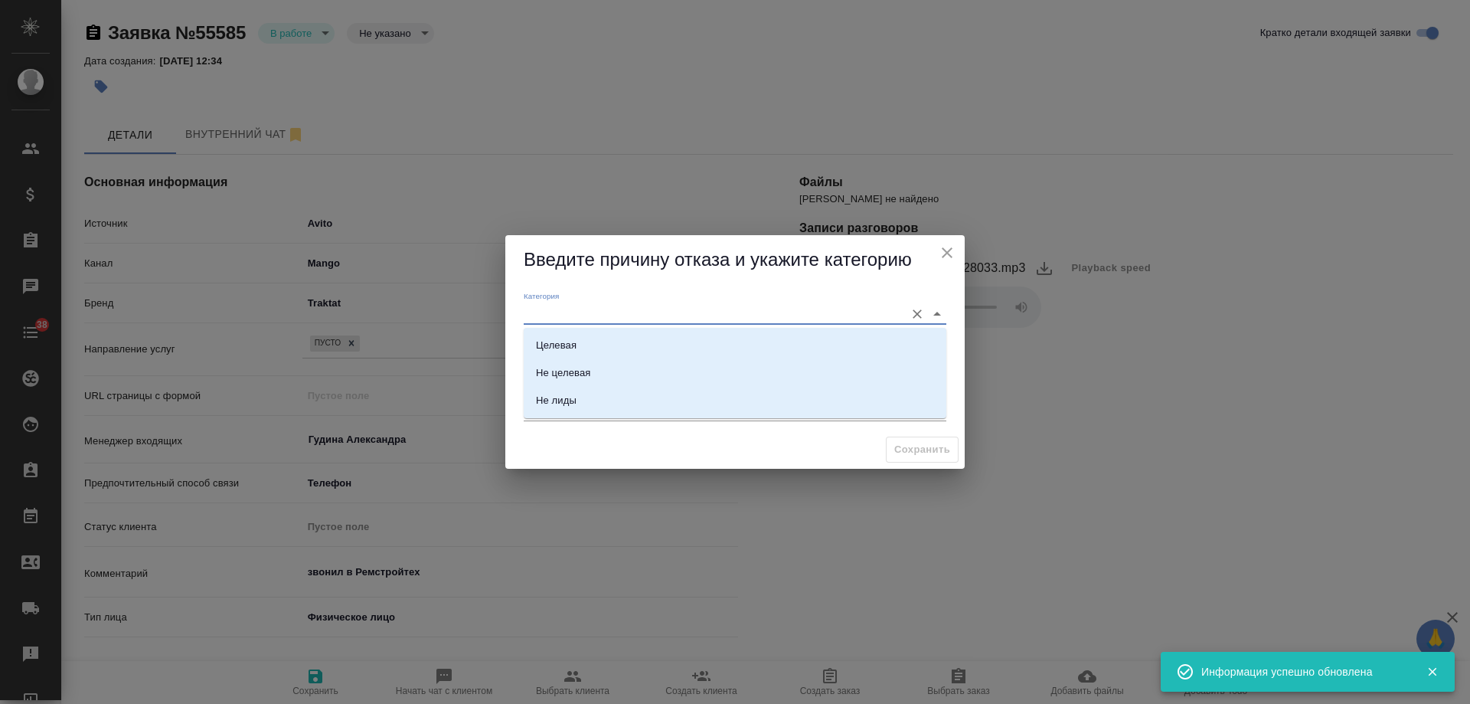
click at [578, 313] on input "Категория" at bounding box center [711, 313] width 374 height 21
click at [604, 405] on li "Не лиды" at bounding box center [735, 401] width 423 height 28
type input "Не лиды"
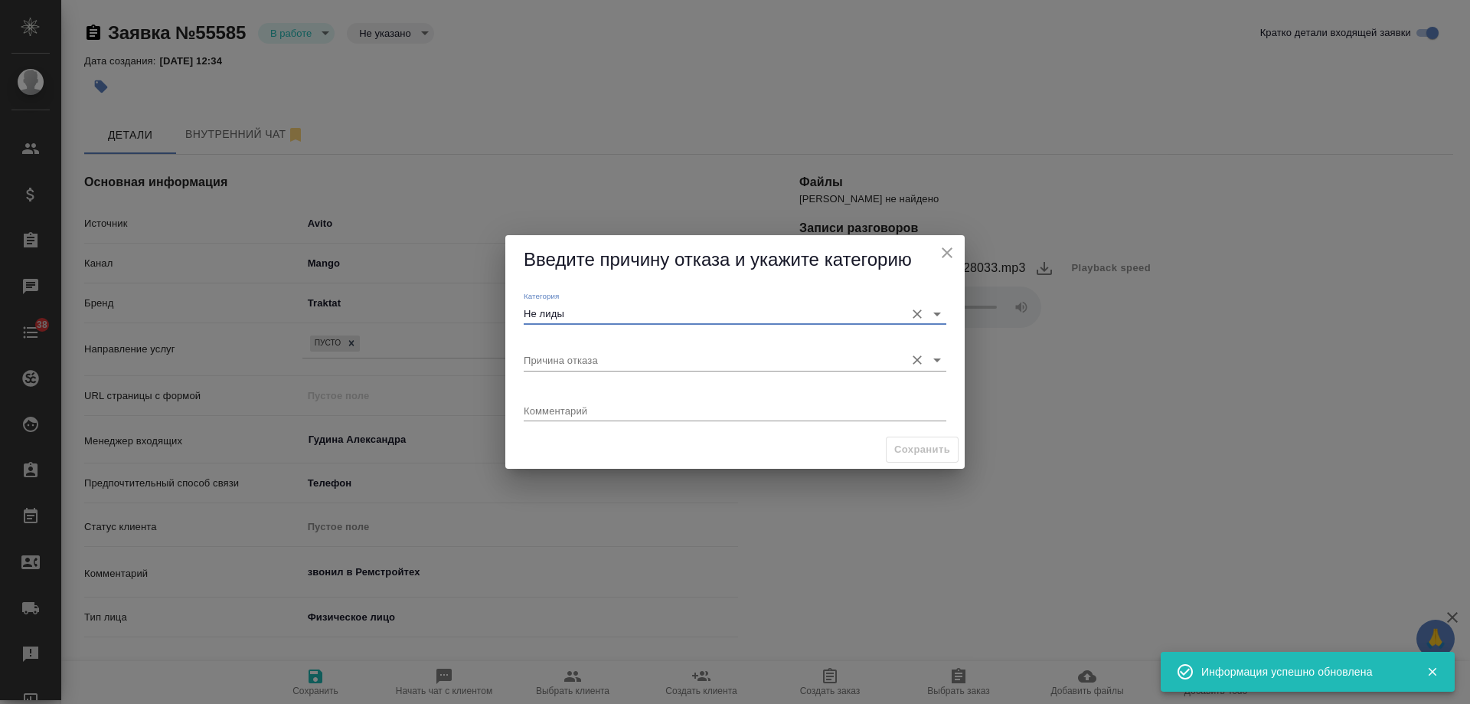
click at [592, 364] on input "Причина отказа" at bounding box center [711, 359] width 374 height 21
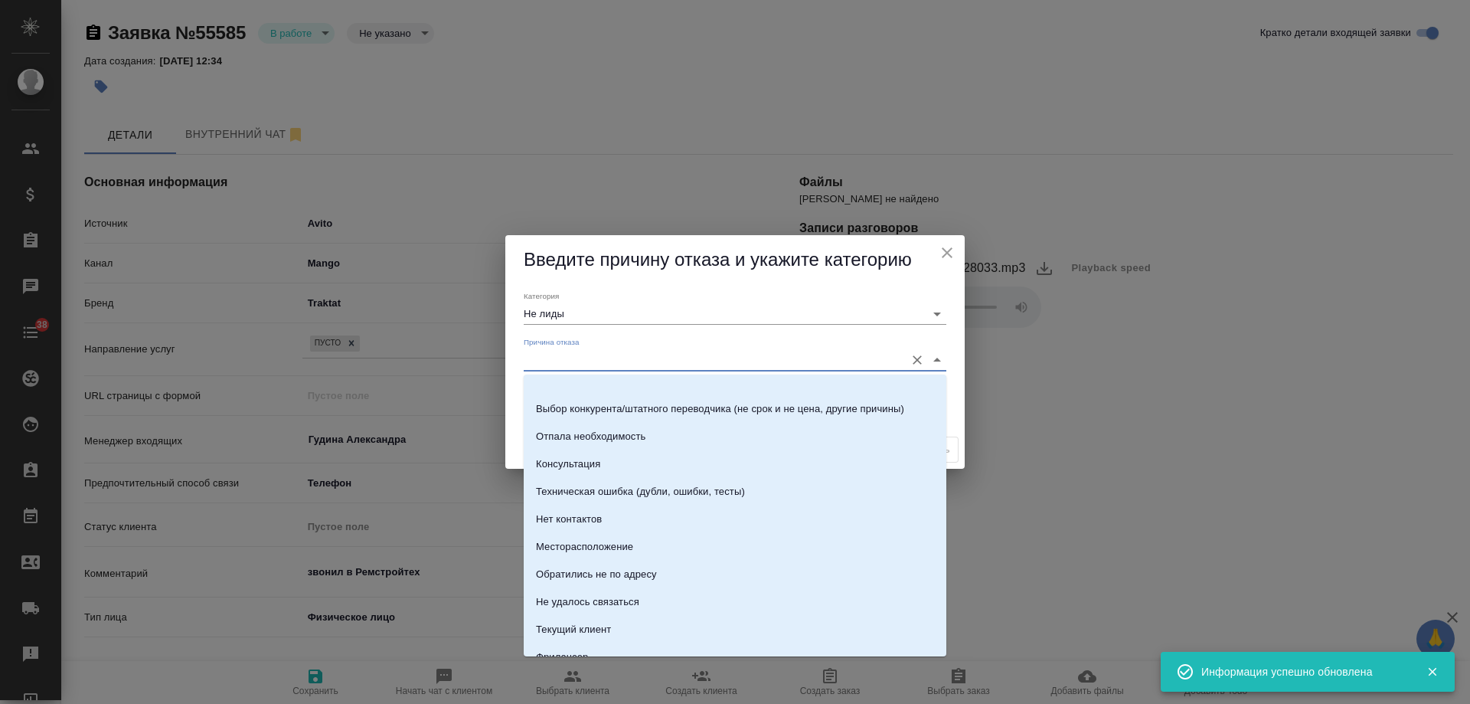
scroll to position [219, 0]
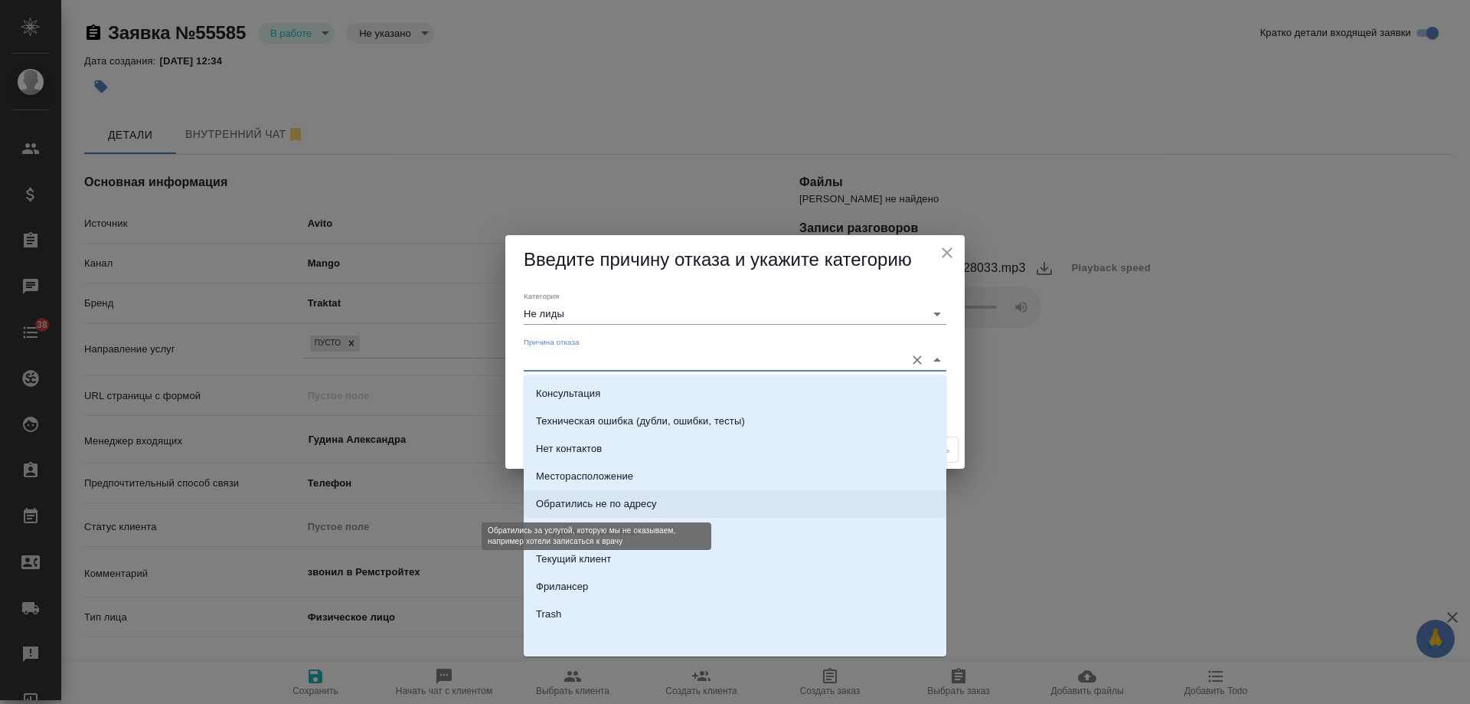
click at [621, 499] on div "Обратились не по адресу" at bounding box center [596, 503] width 121 height 15
type input "Обратились не по адресу"
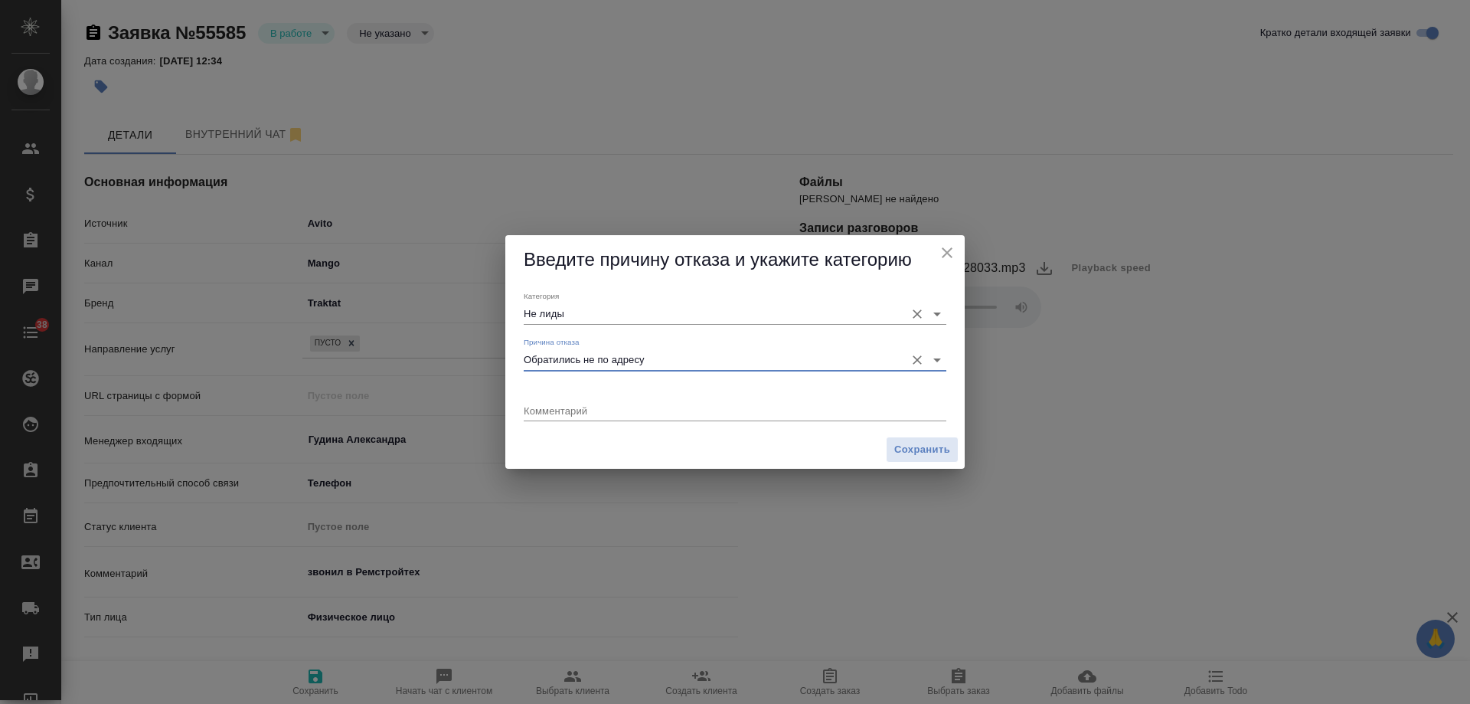
click at [579, 314] on input "Не лиды" at bounding box center [711, 313] width 374 height 21
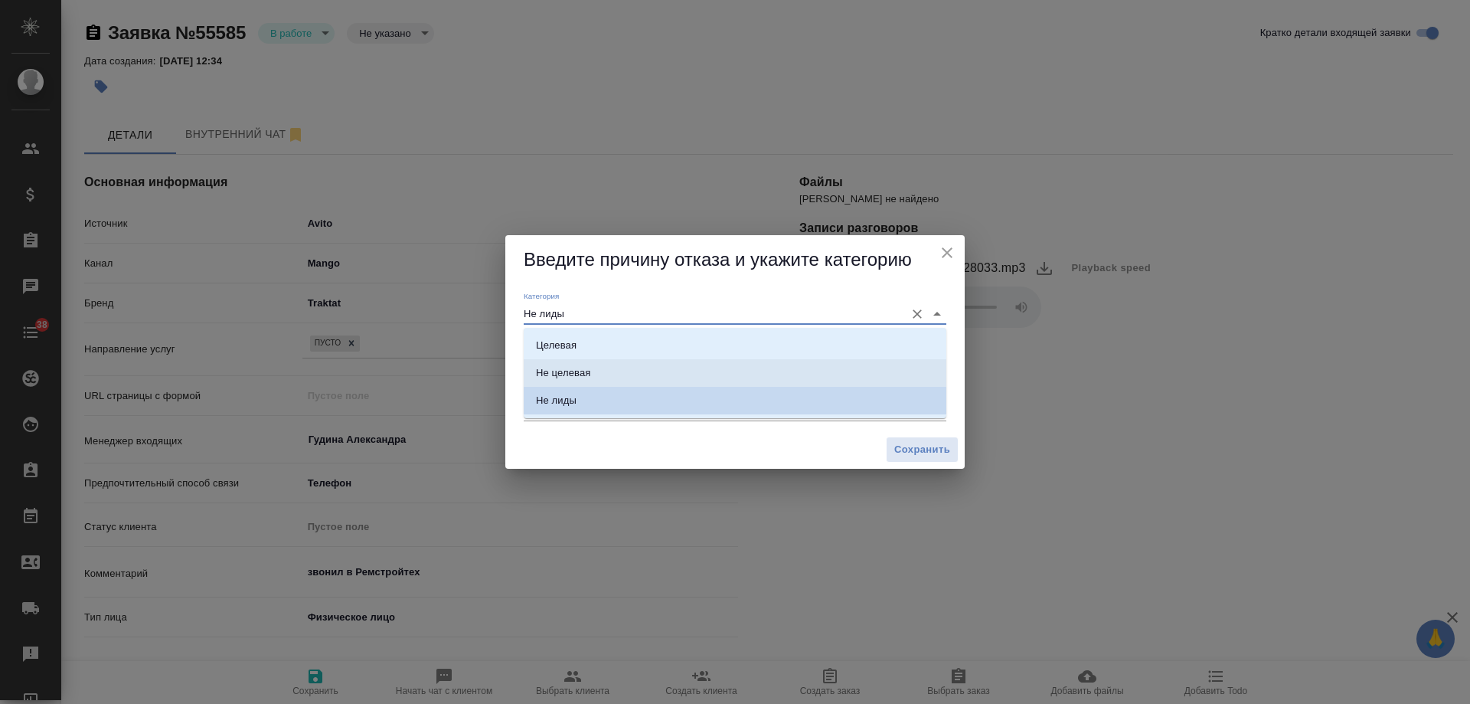
click at [574, 368] on div "Не целевая" at bounding box center [563, 372] width 54 height 15
type input "Не целевая"
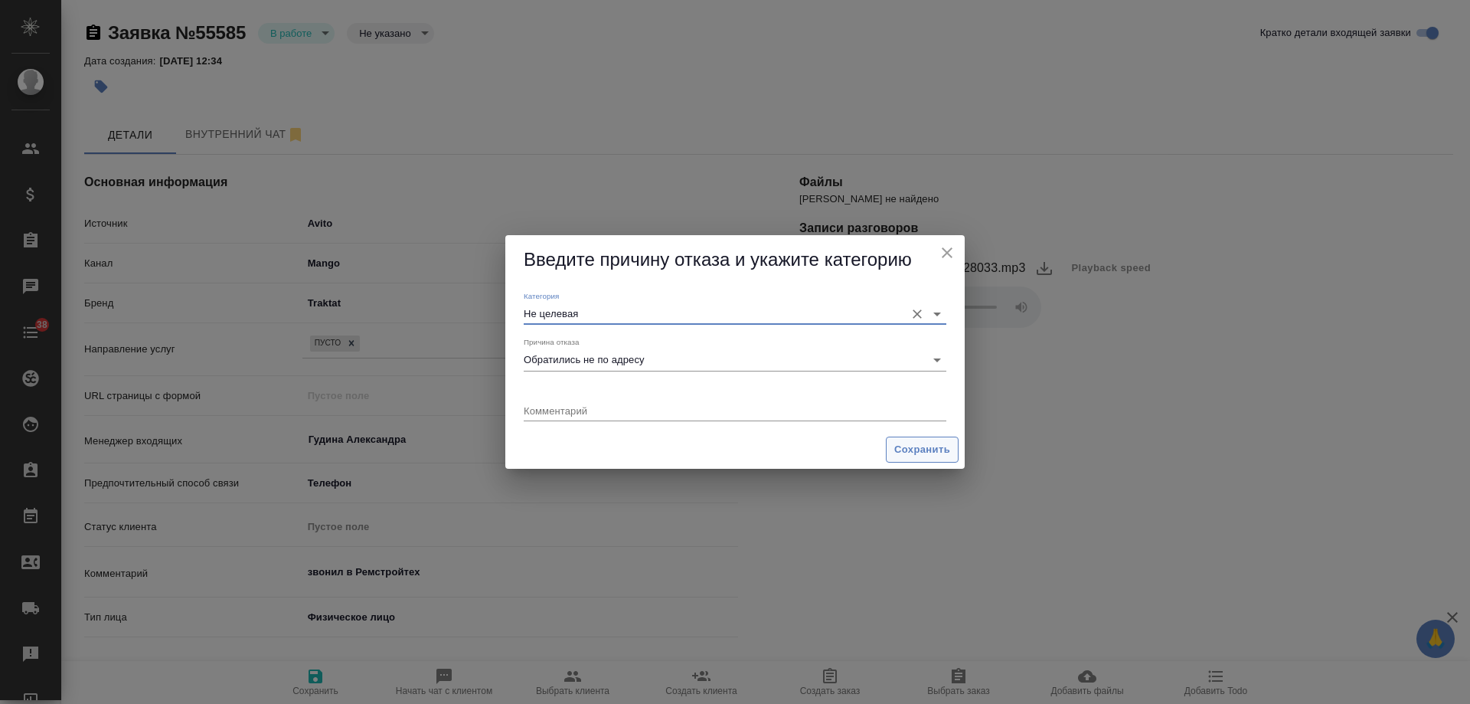
click at [938, 445] on span "Сохранить" at bounding box center [922, 450] width 56 height 18
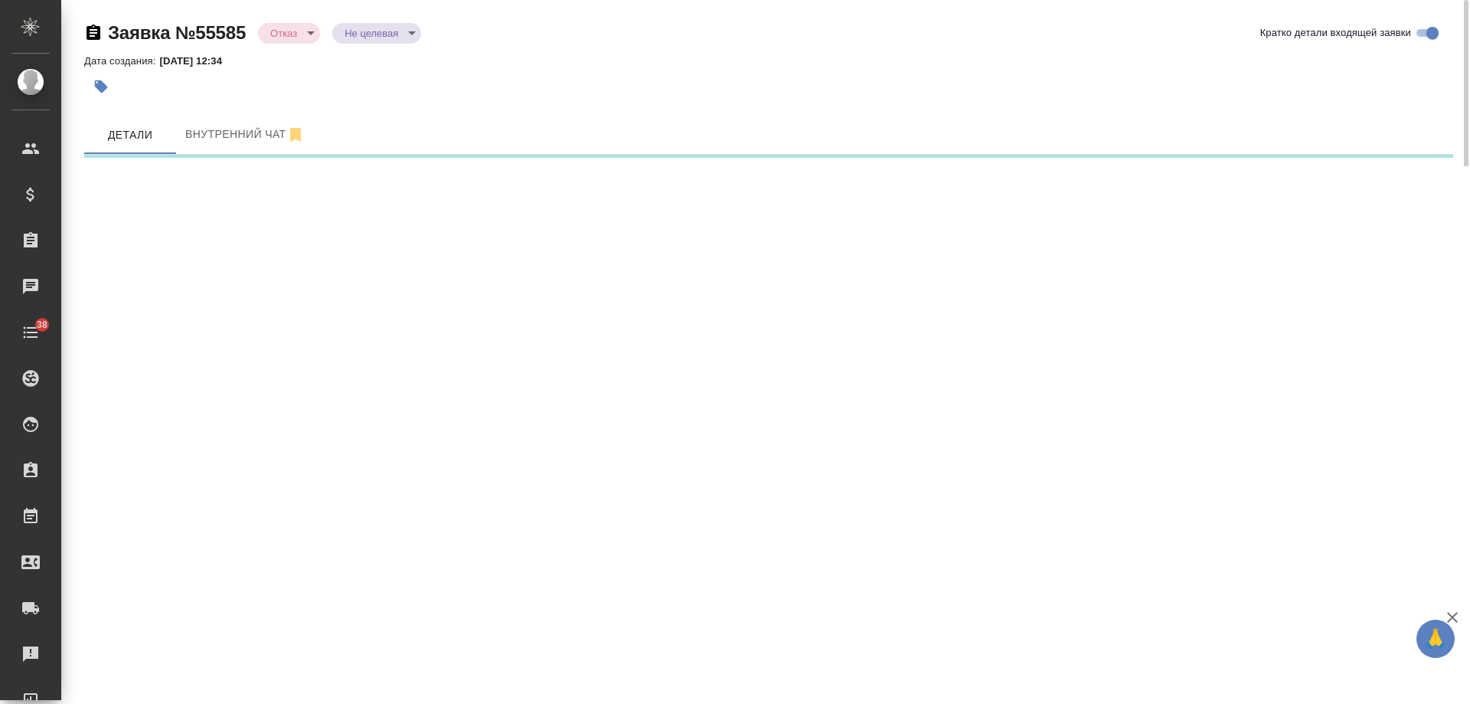
select select "RU"
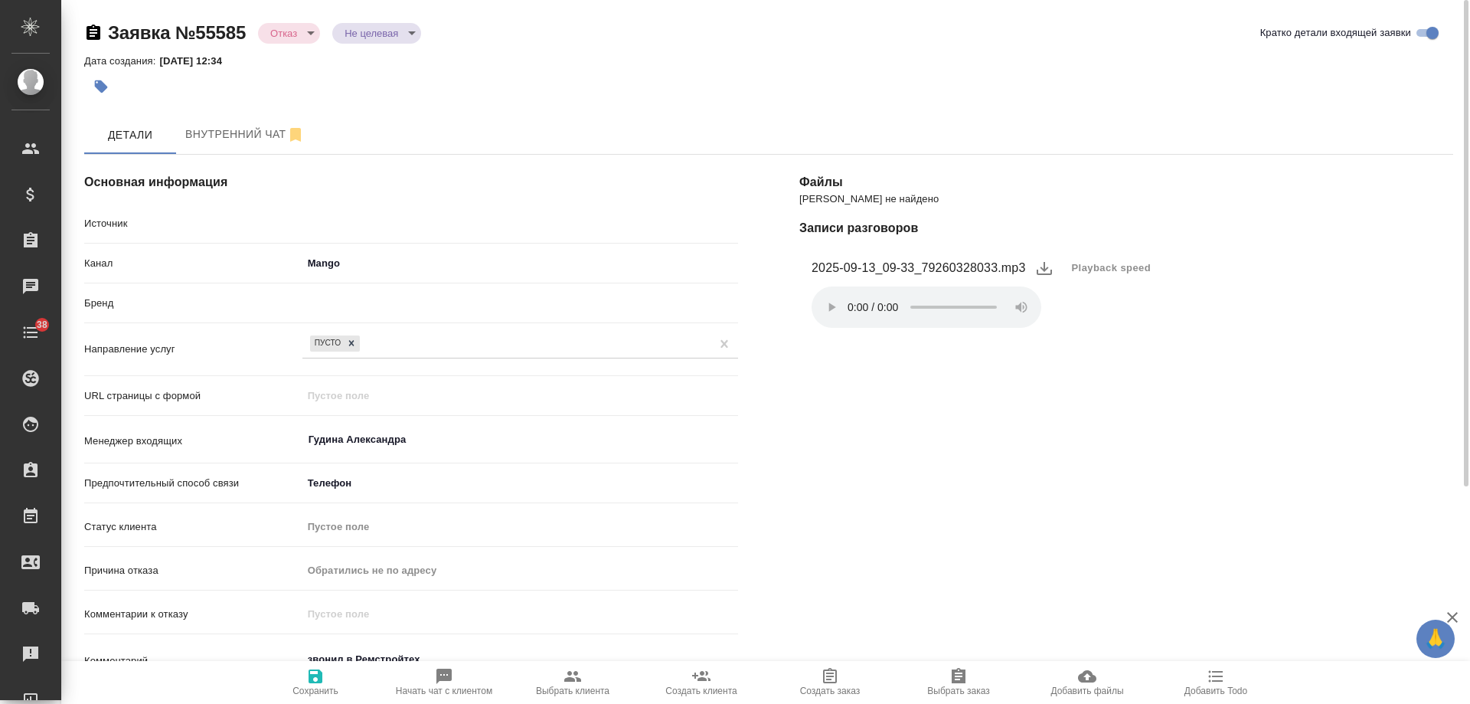
type textarea "x"
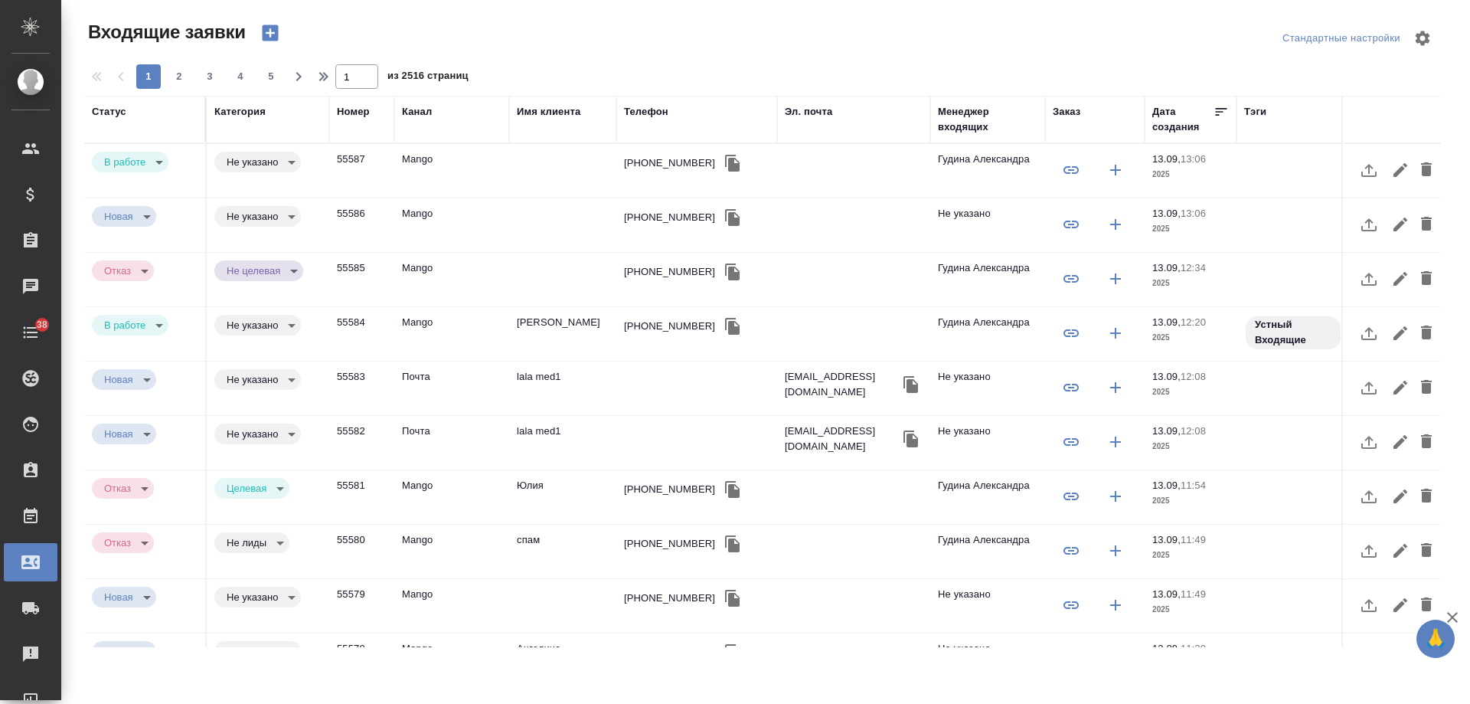
select select "RU"
click at [725, 165] on icon "button" at bounding box center [732, 163] width 15 height 17
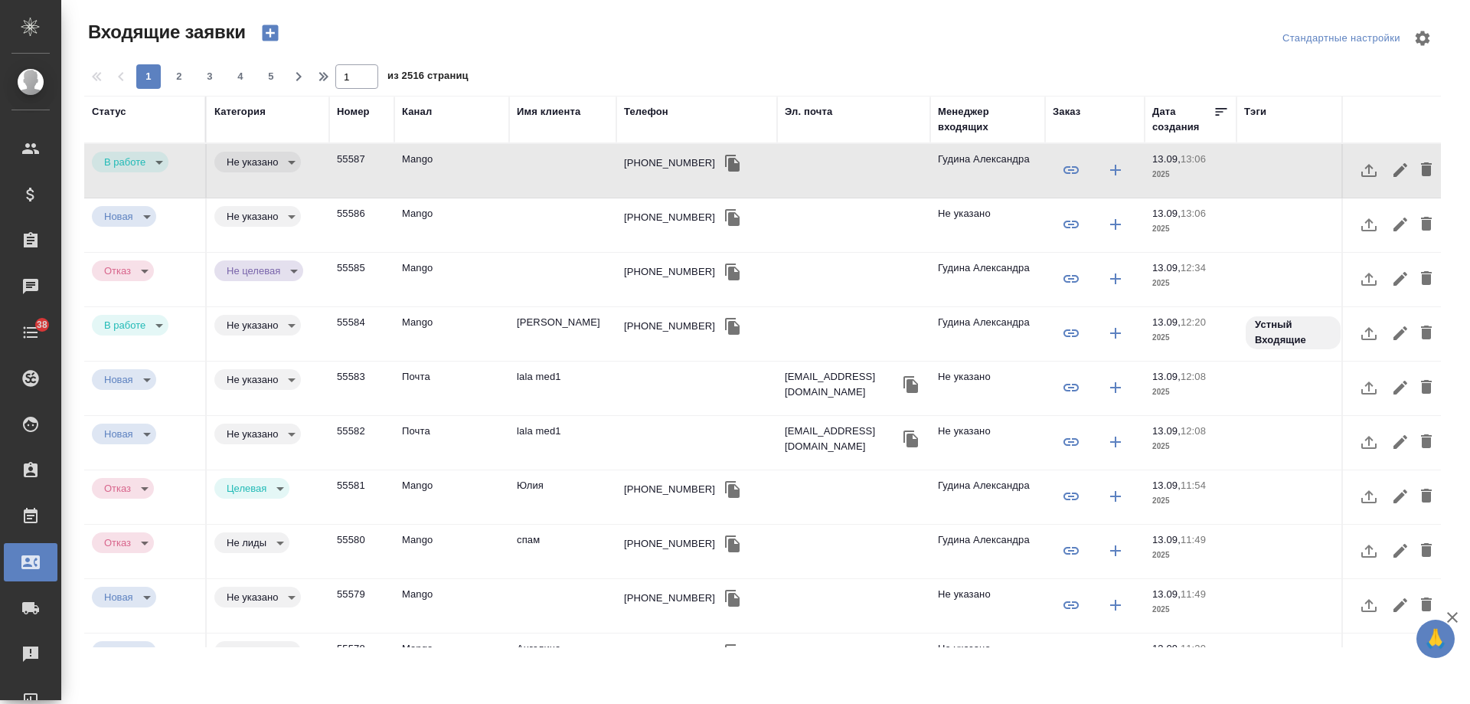
click at [567, 174] on td at bounding box center [562, 171] width 107 height 54
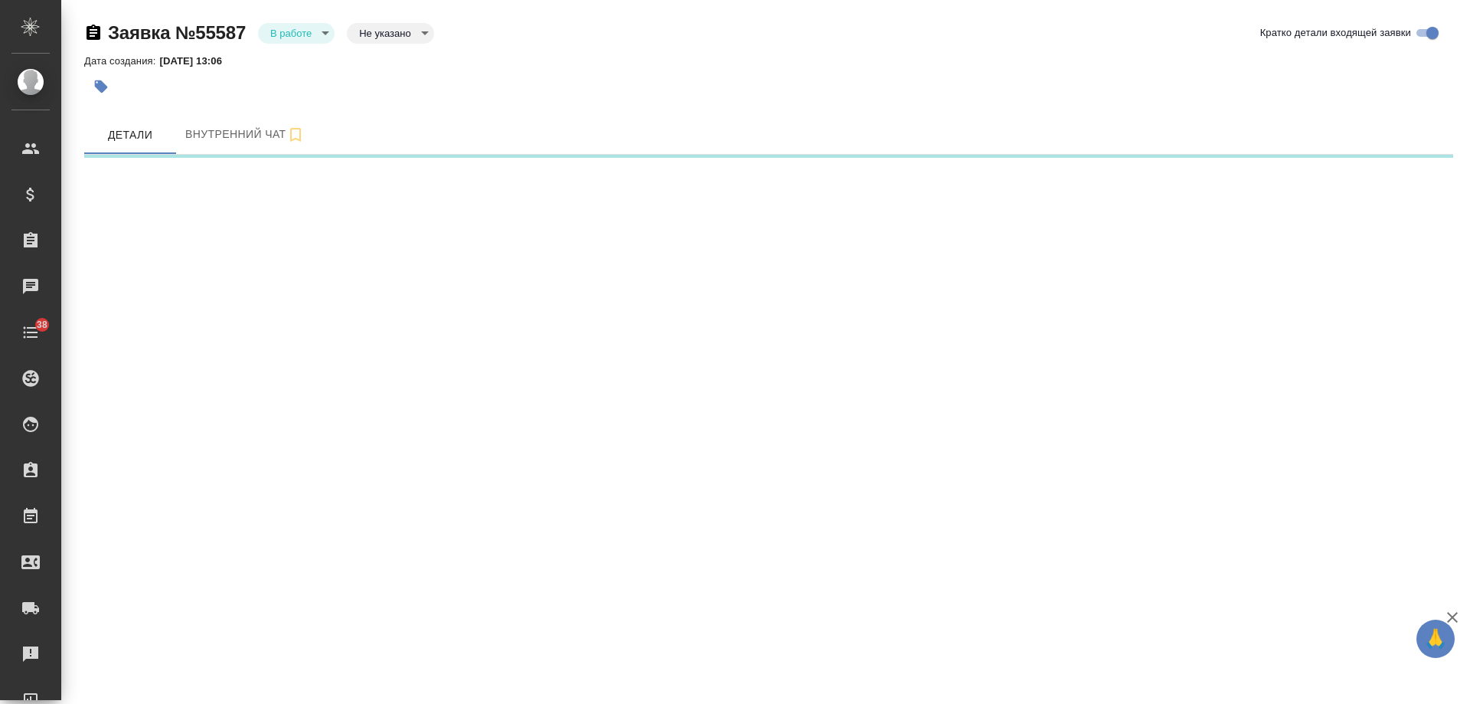
select select "RU"
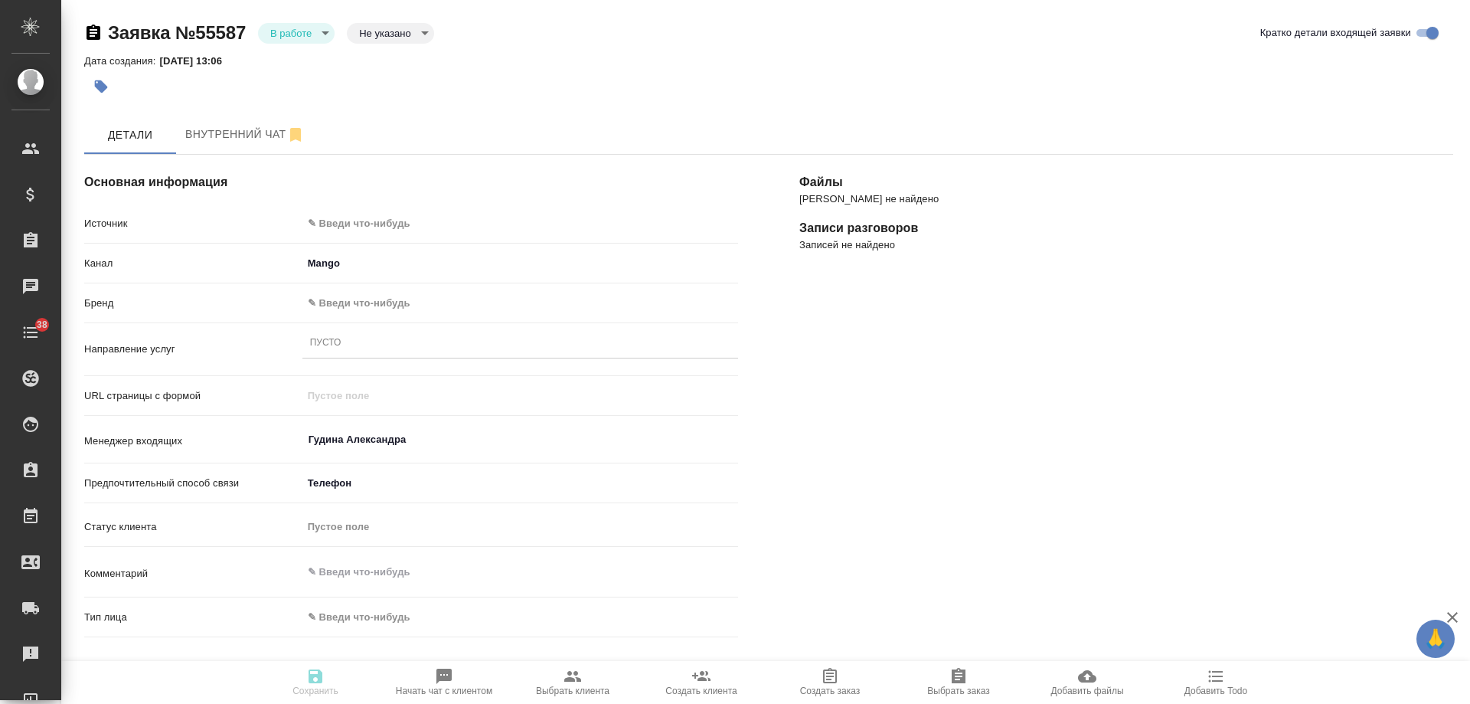
click at [408, 219] on body "🙏 .cls-1 fill:#fff; AWATERA [PERSON_NAME] Спецификации Заказы Чаты 38 Todo Прое…" at bounding box center [735, 352] width 1470 height 704
type textarea "x"
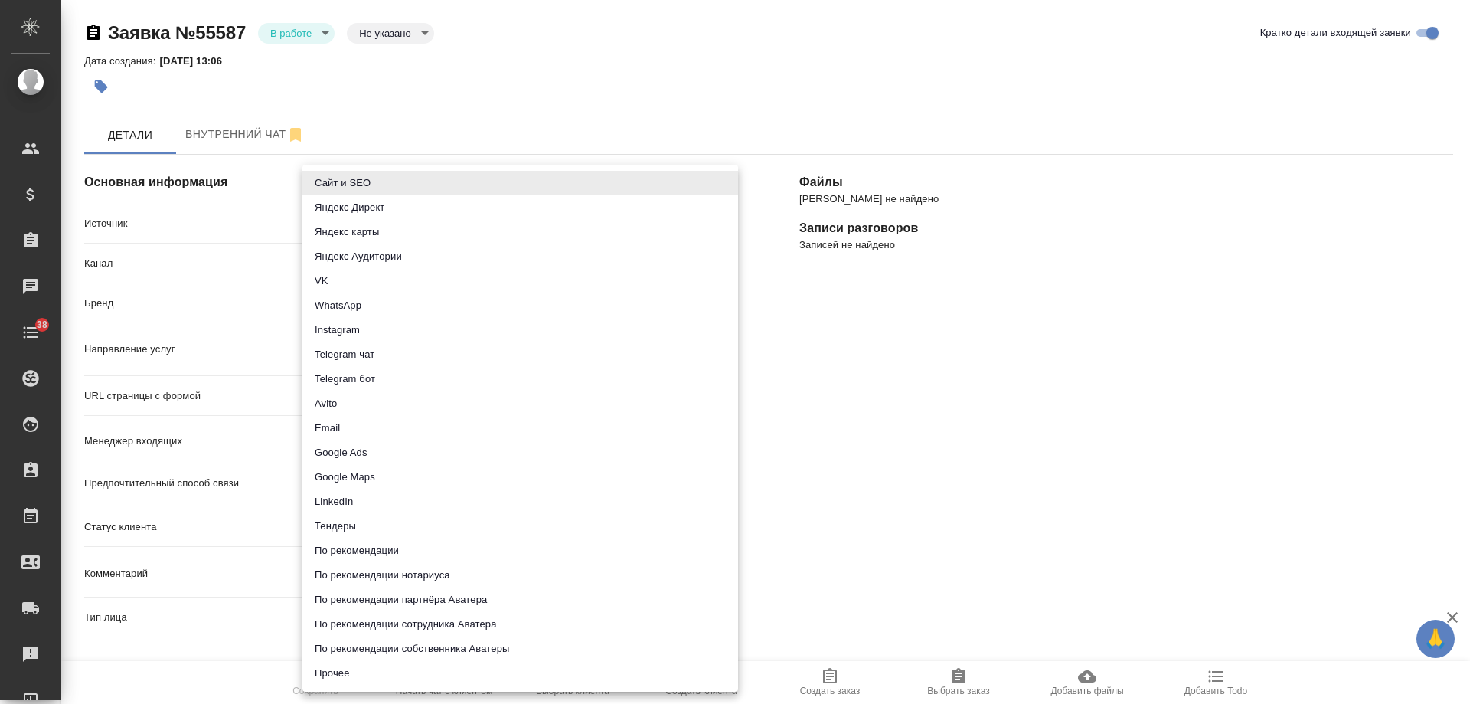
click at [368, 675] on li "Прочее" at bounding box center [520, 673] width 436 height 25
type input "other"
type textarea "x"
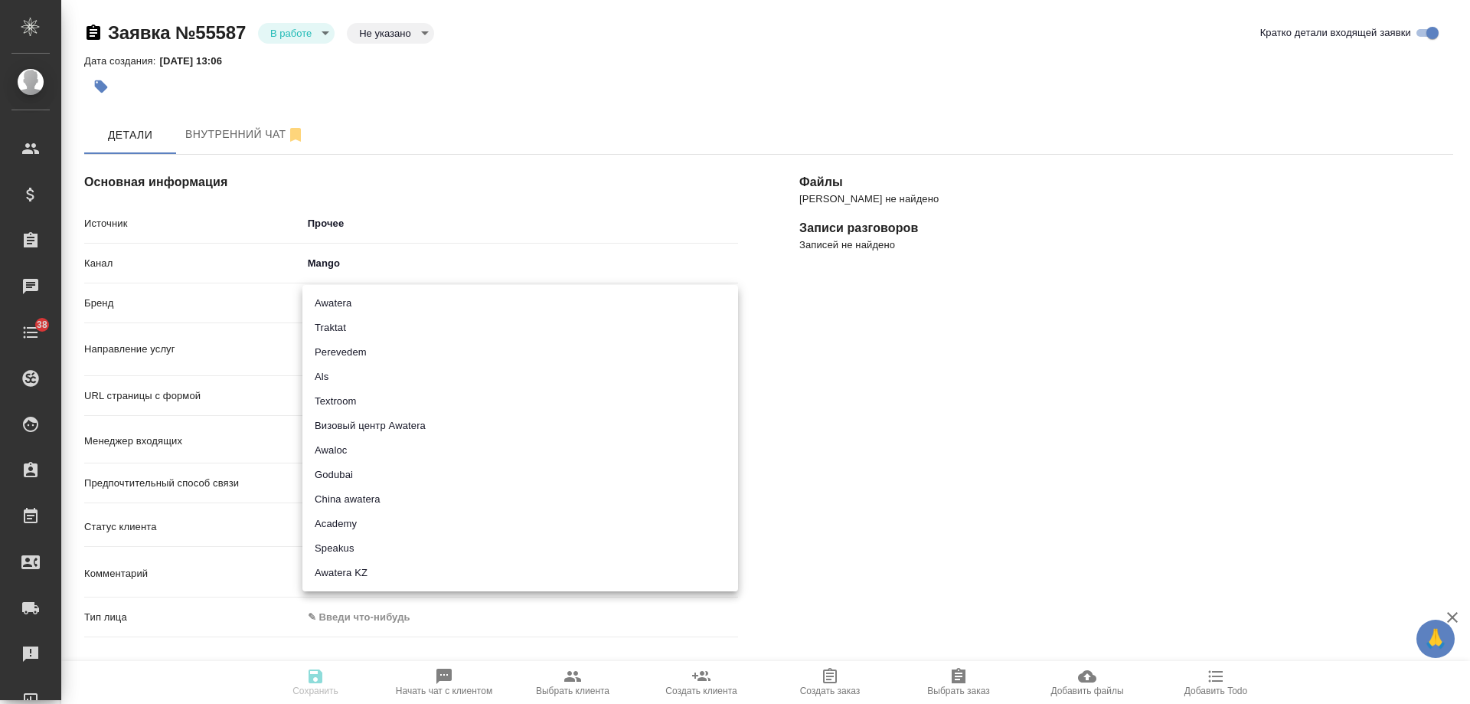
click at [358, 312] on body "🙏 .cls-1 fill:#fff; AWATERA [PERSON_NAME] Спецификации Заказы Чаты 38 Todo Прое…" at bounding box center [735, 352] width 1470 height 704
click at [356, 326] on li "Traktat" at bounding box center [520, 327] width 436 height 25
type input "traktat"
type textarea "x"
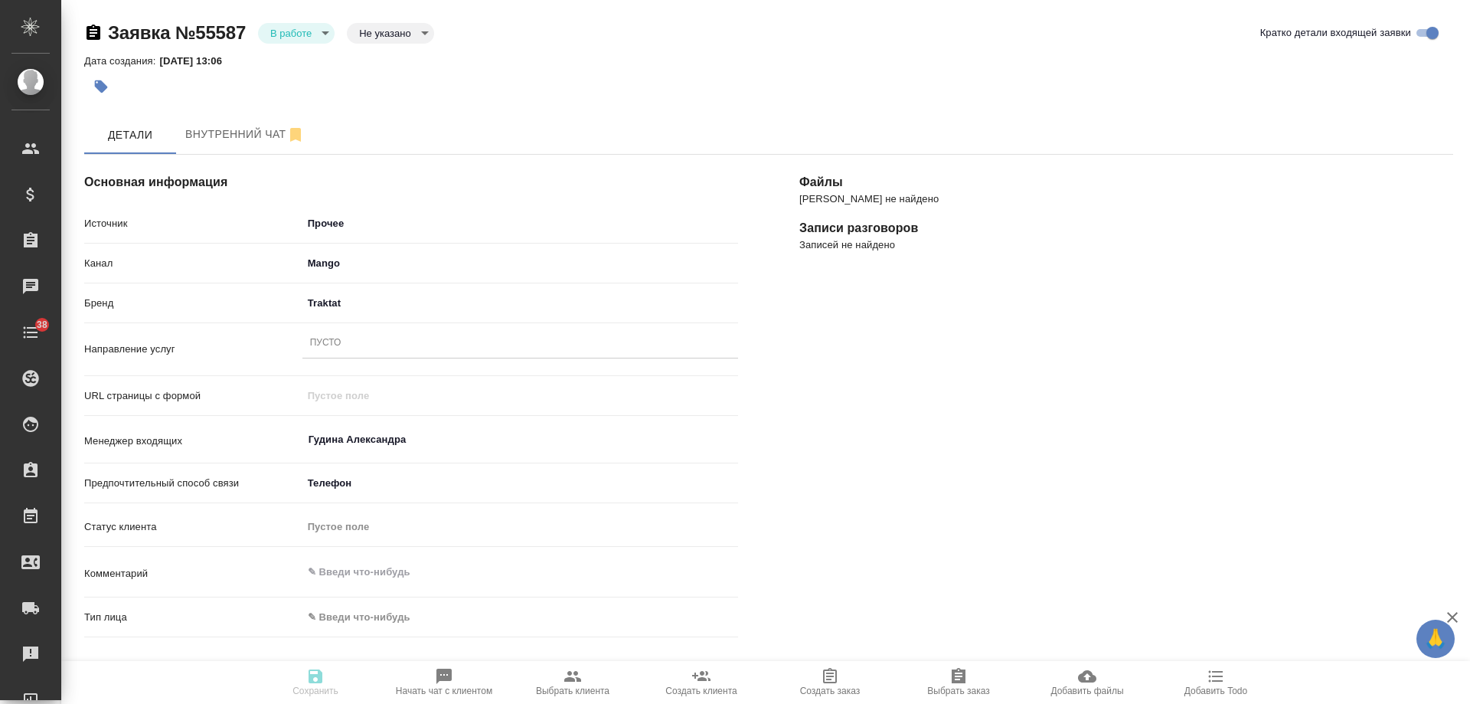
click at [352, 345] on div "Пусто" at bounding box center [520, 343] width 436 height 22
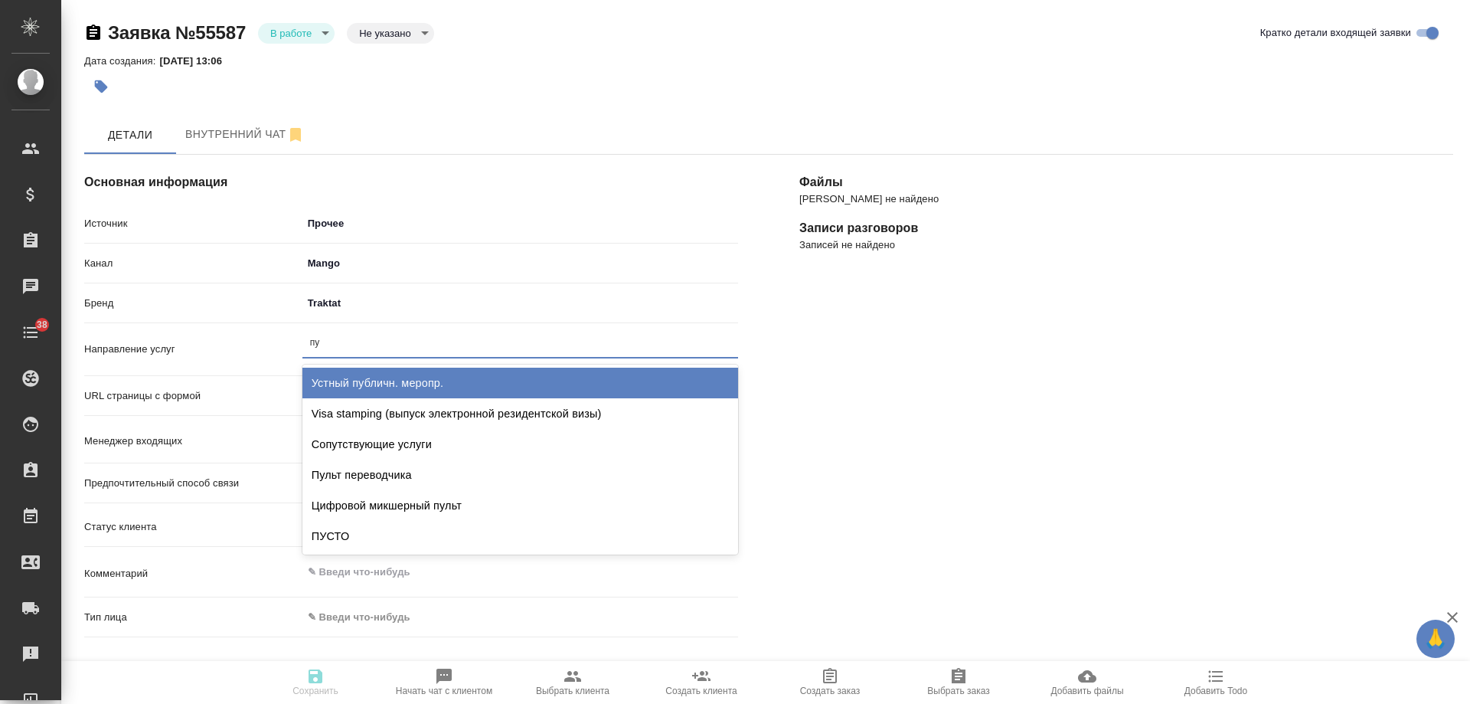
type input "пус"
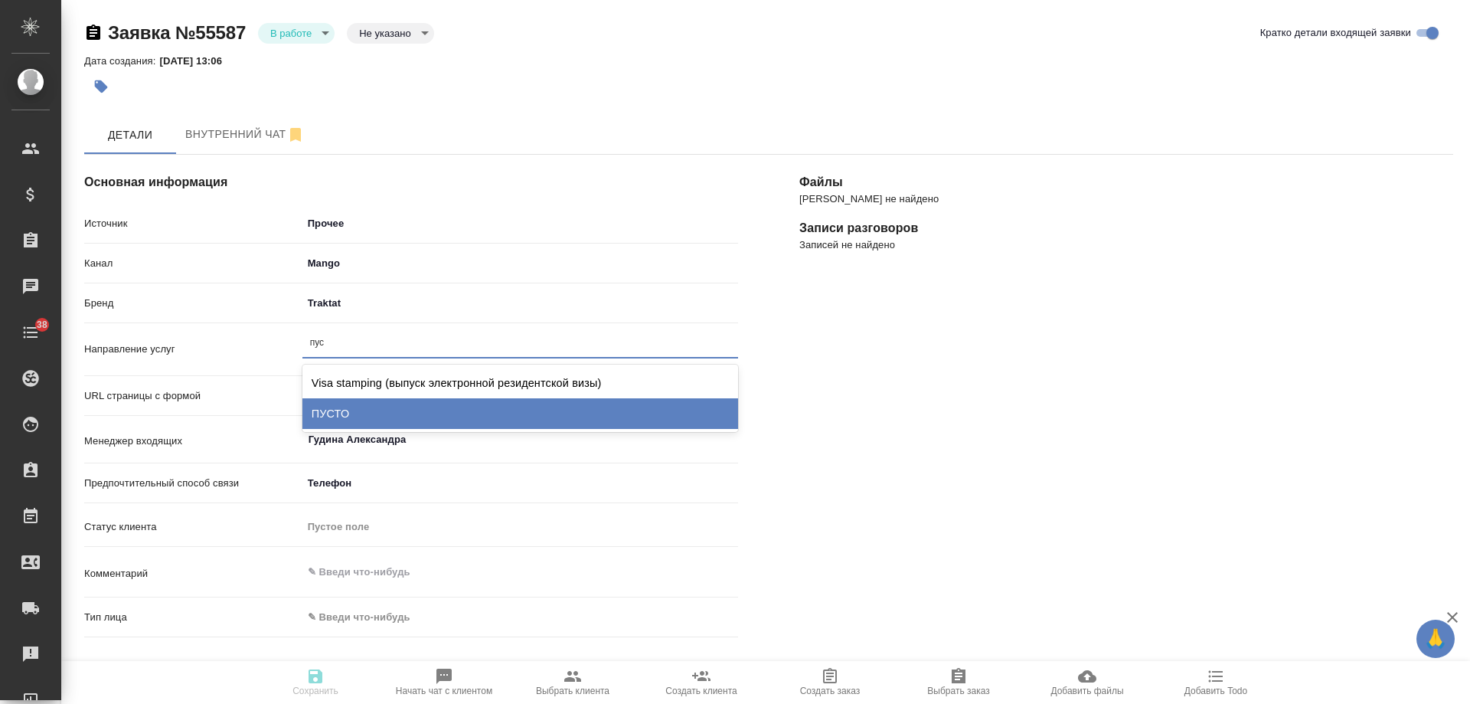
click at [370, 417] on div "ПУСТО" at bounding box center [520, 413] width 436 height 31
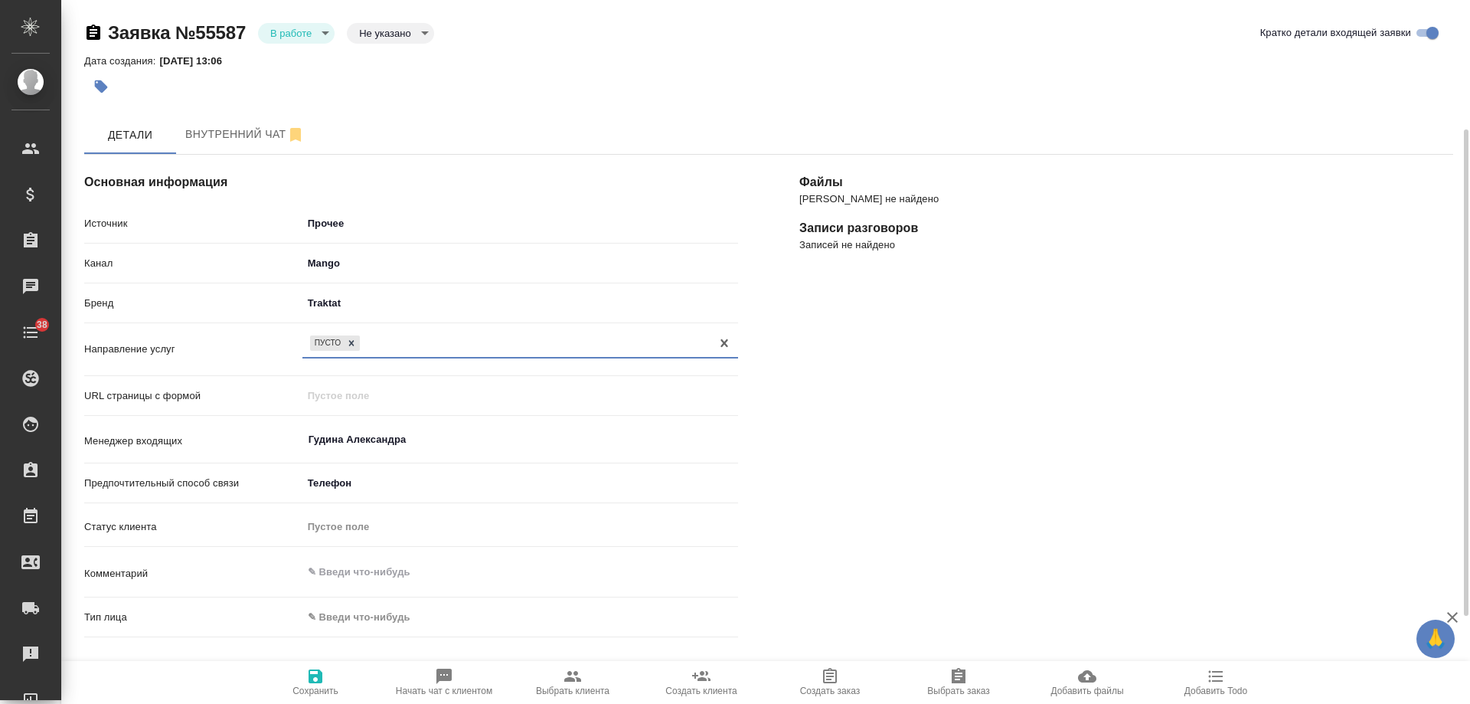
scroll to position [230, 0]
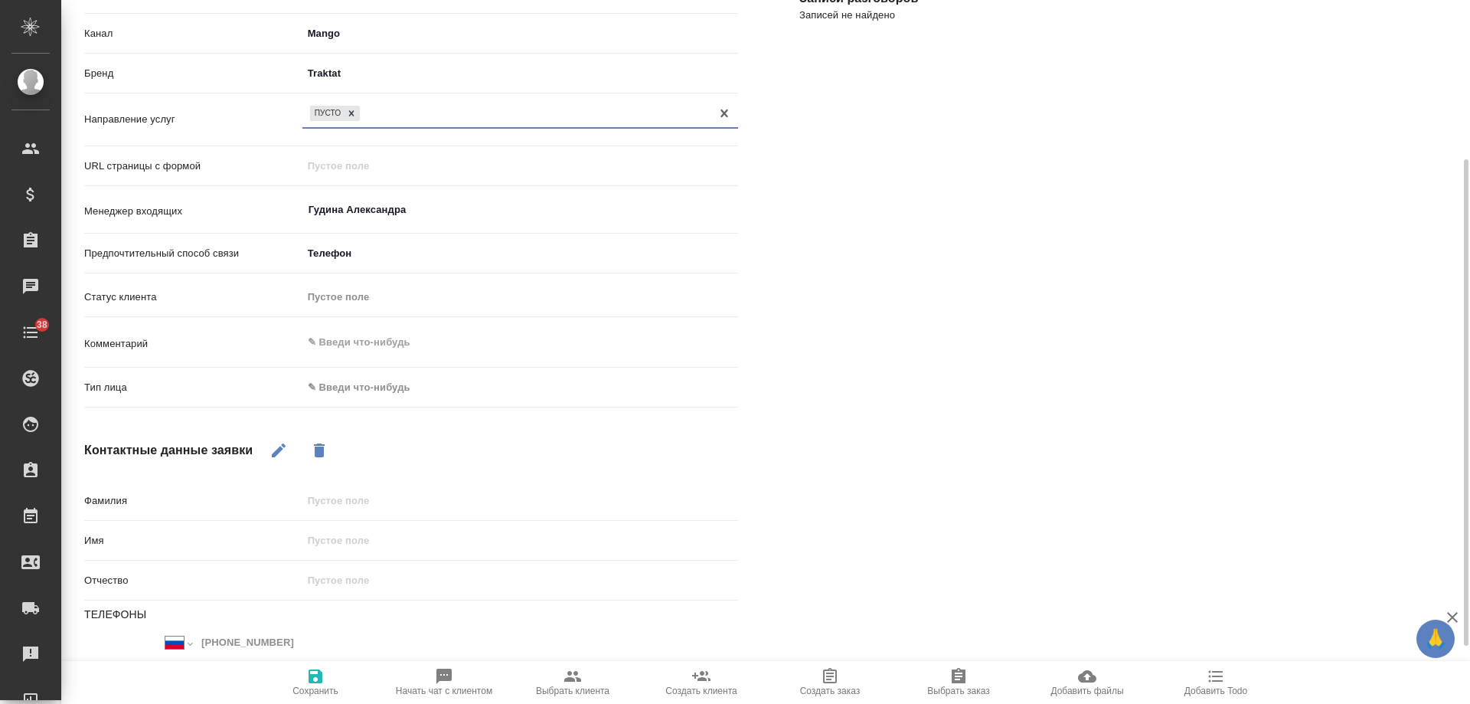
click at [369, 390] on body "🙏 .cls-1 fill:#fff; AWATERA [PERSON_NAME] Спецификации Заказы 0 Чаты 38 Todo Пр…" at bounding box center [735, 352] width 1470 height 704
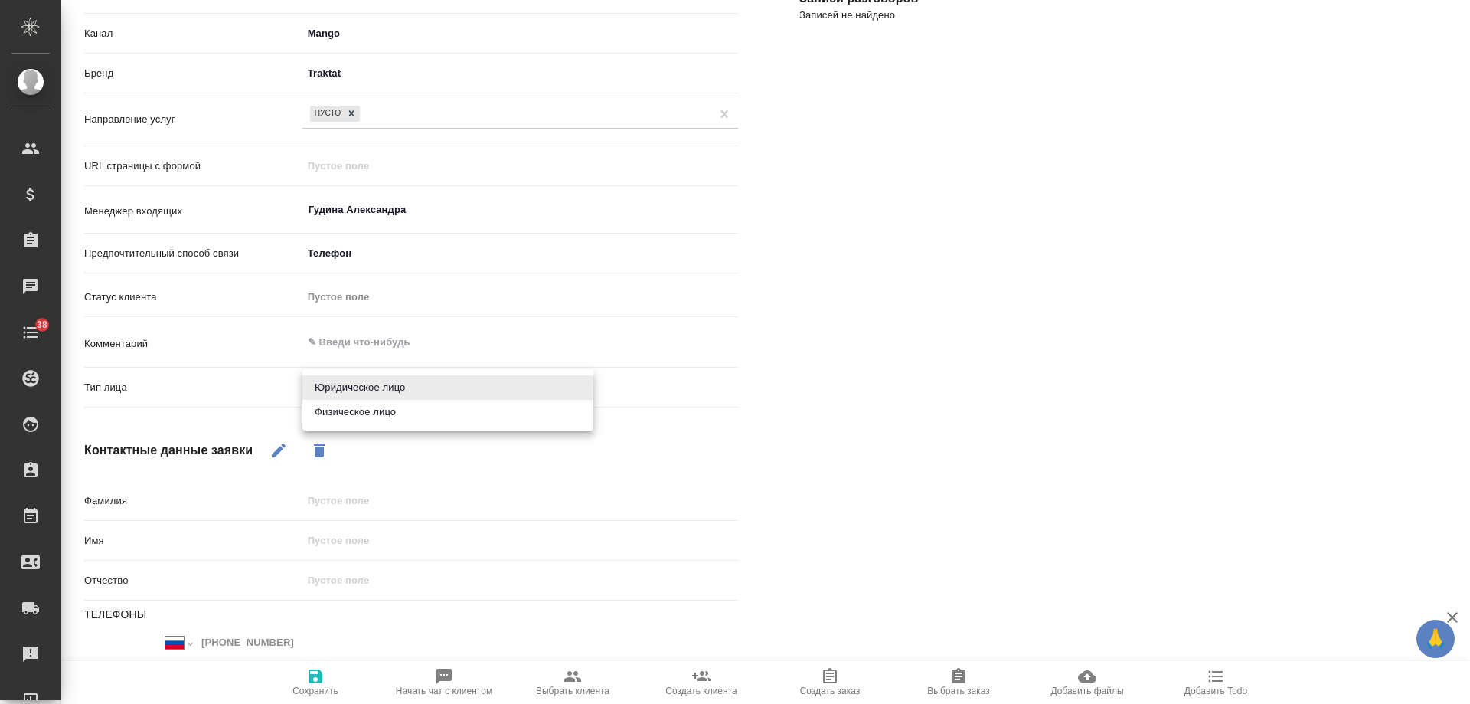
click at [373, 419] on li "Физическое лицо" at bounding box center [447, 412] width 291 height 25
type textarea "x"
type input "private"
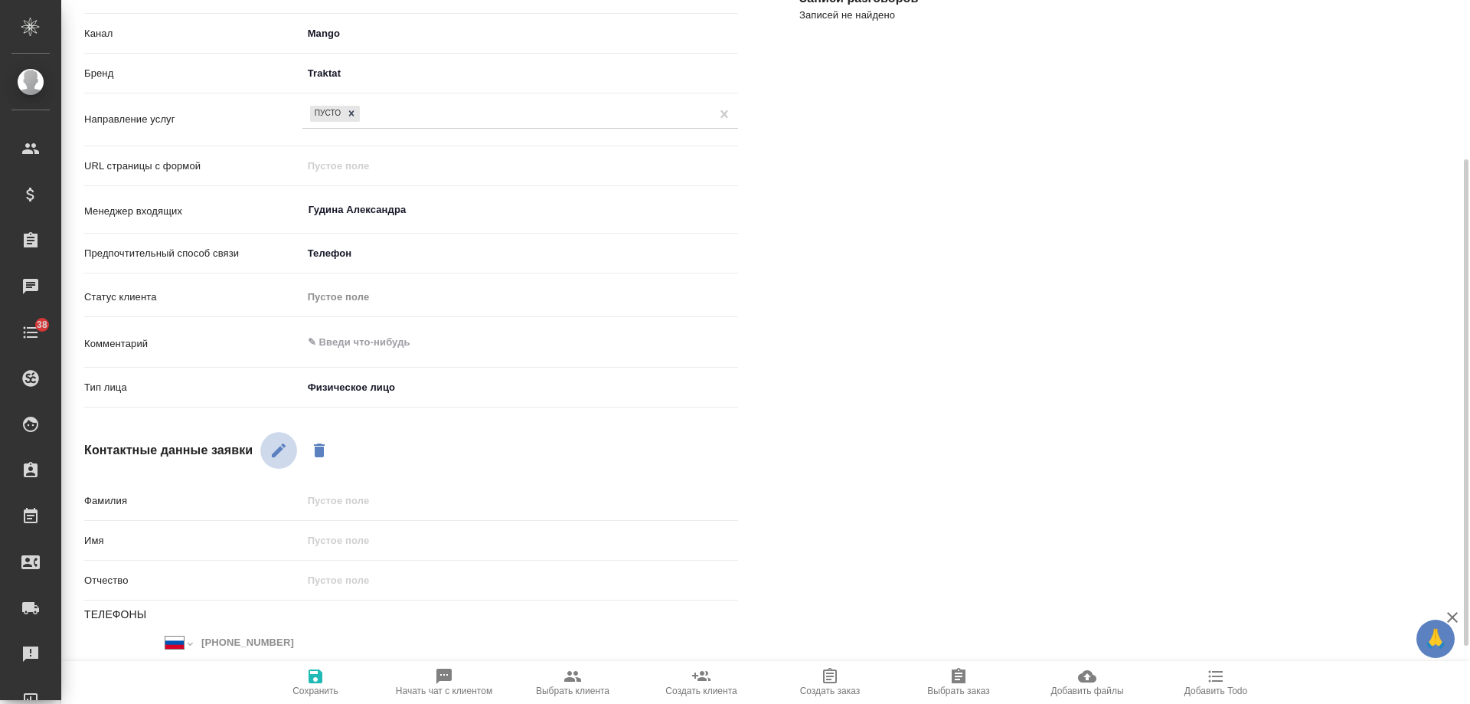
drag, startPoint x: 271, startPoint y: 448, endPoint x: 345, endPoint y: 489, distance: 84.6
click at [271, 449] on icon "button" at bounding box center [279, 450] width 18 height 18
click at [345, 489] on div "Фамилия" at bounding box center [411, 500] width 654 height 27
click at [361, 508] on input "text" at bounding box center [520, 500] width 434 height 22
type input "спам"
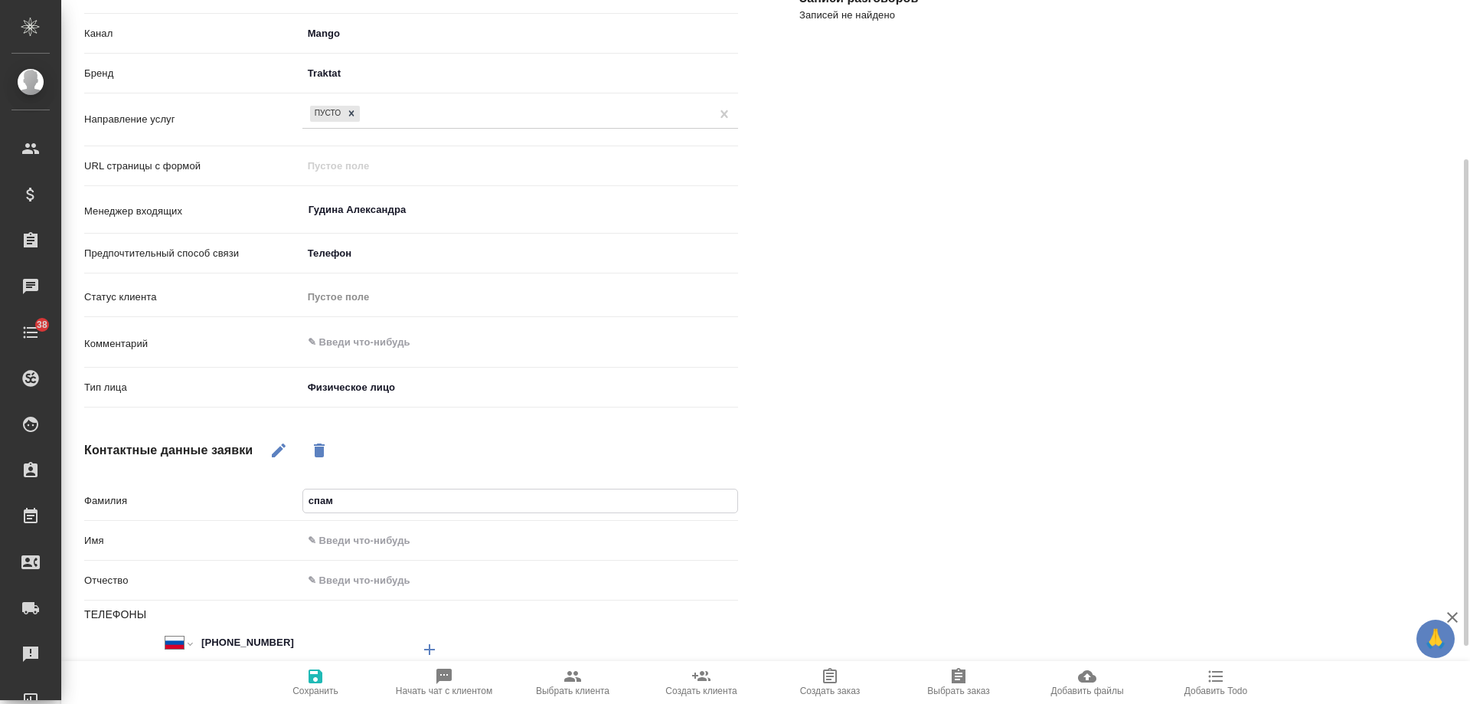
type textarea "x"
click at [312, 679] on icon "button" at bounding box center [316, 676] width 14 height 14
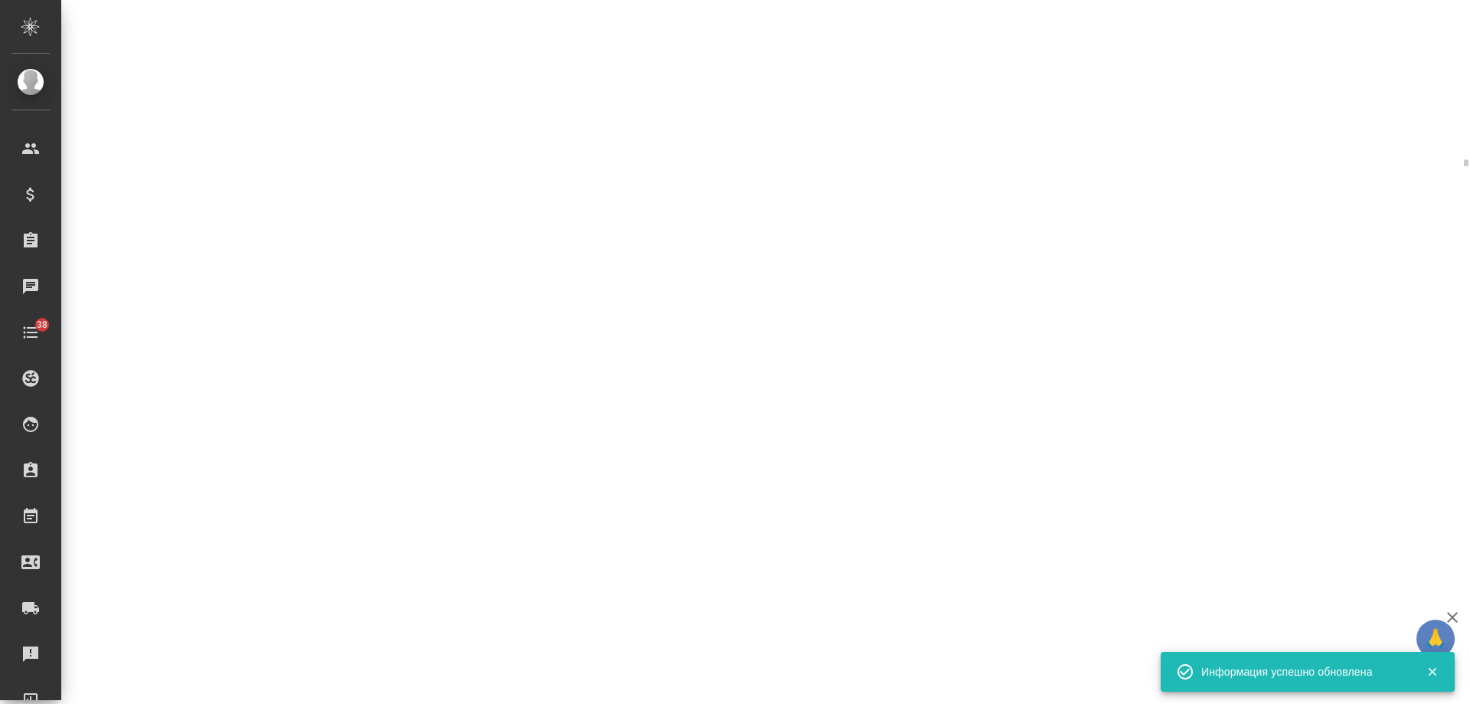
select select "RU"
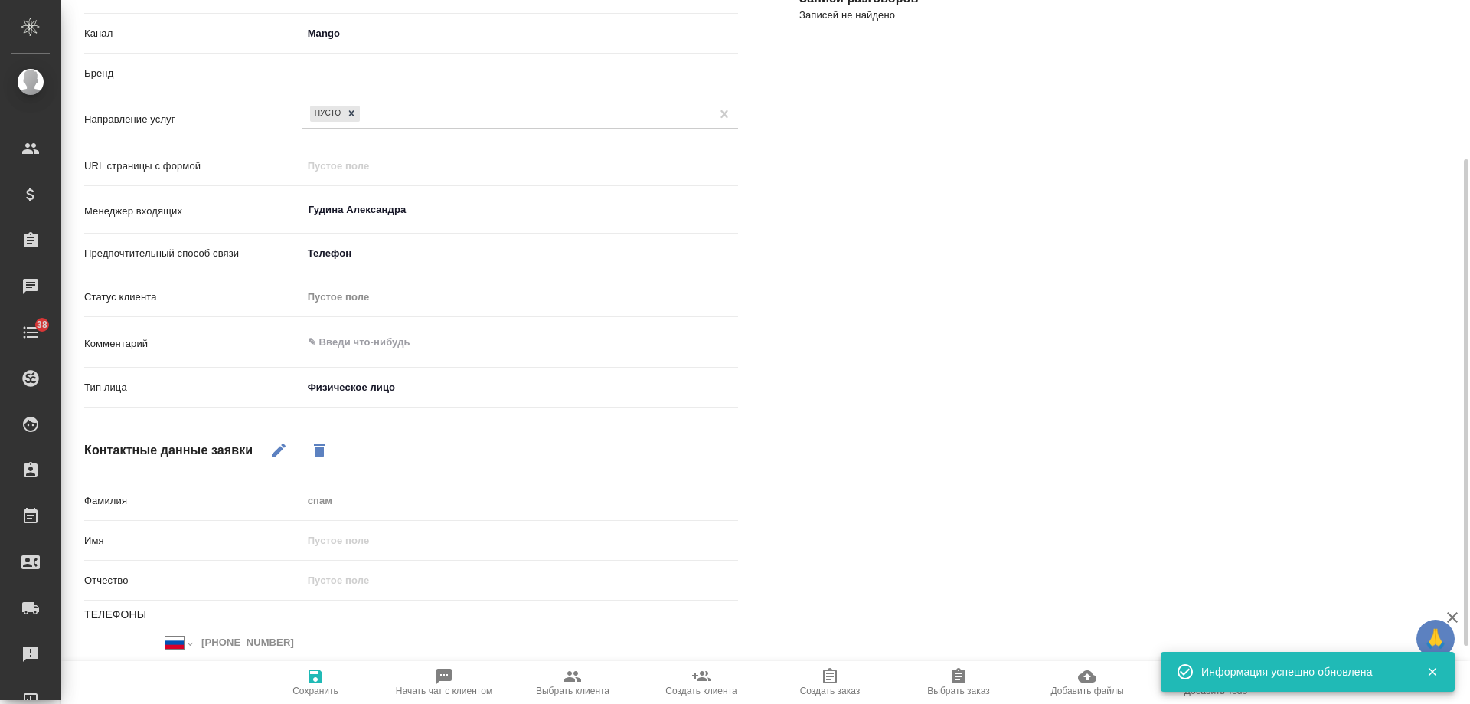
type textarea "x"
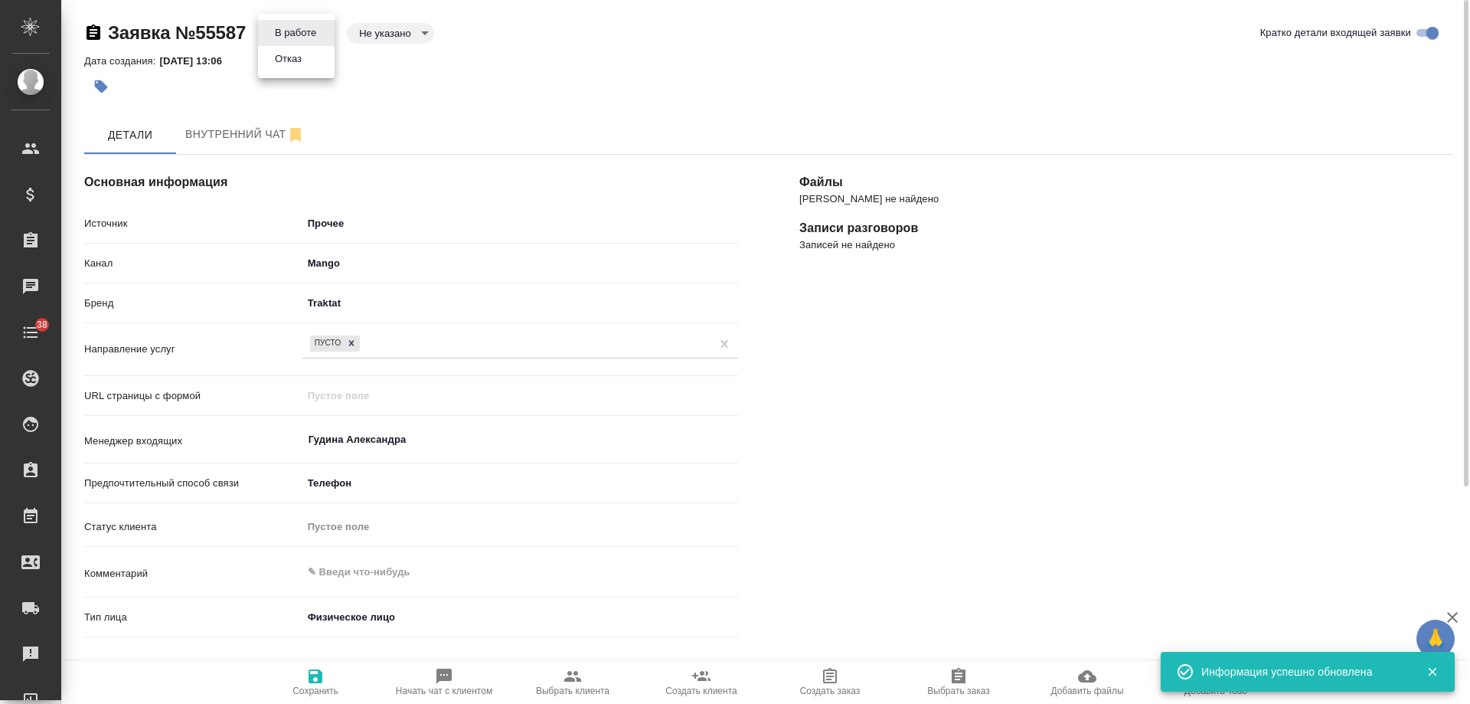
click at [273, 23] on body "🙏 .cls-1 fill:#fff; AWATERA [PERSON_NAME] Спецификации Заказы 0 Чаты 38 Todo Пр…" at bounding box center [735, 352] width 1470 height 704
click at [303, 62] on button "Отказ" at bounding box center [288, 59] width 36 height 17
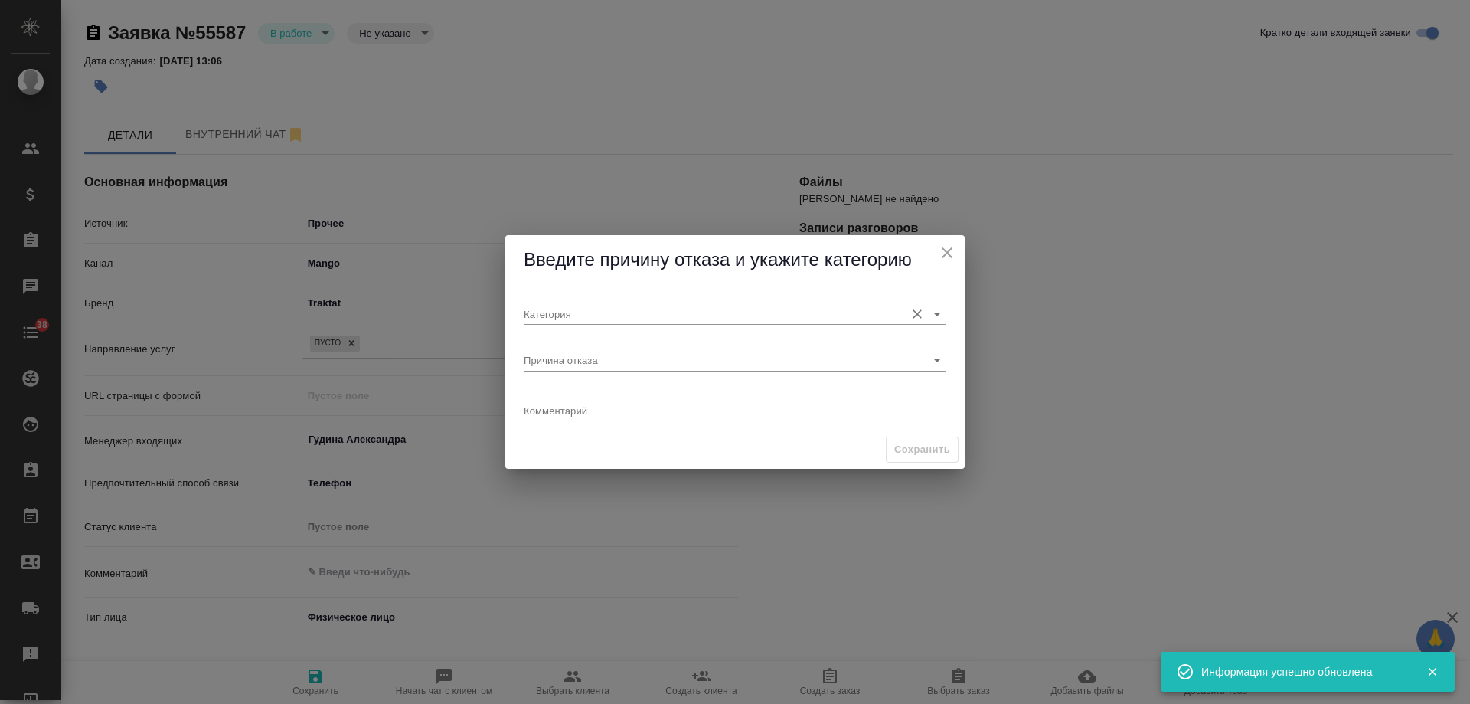
click at [573, 307] on input "Категория" at bounding box center [711, 313] width 374 height 21
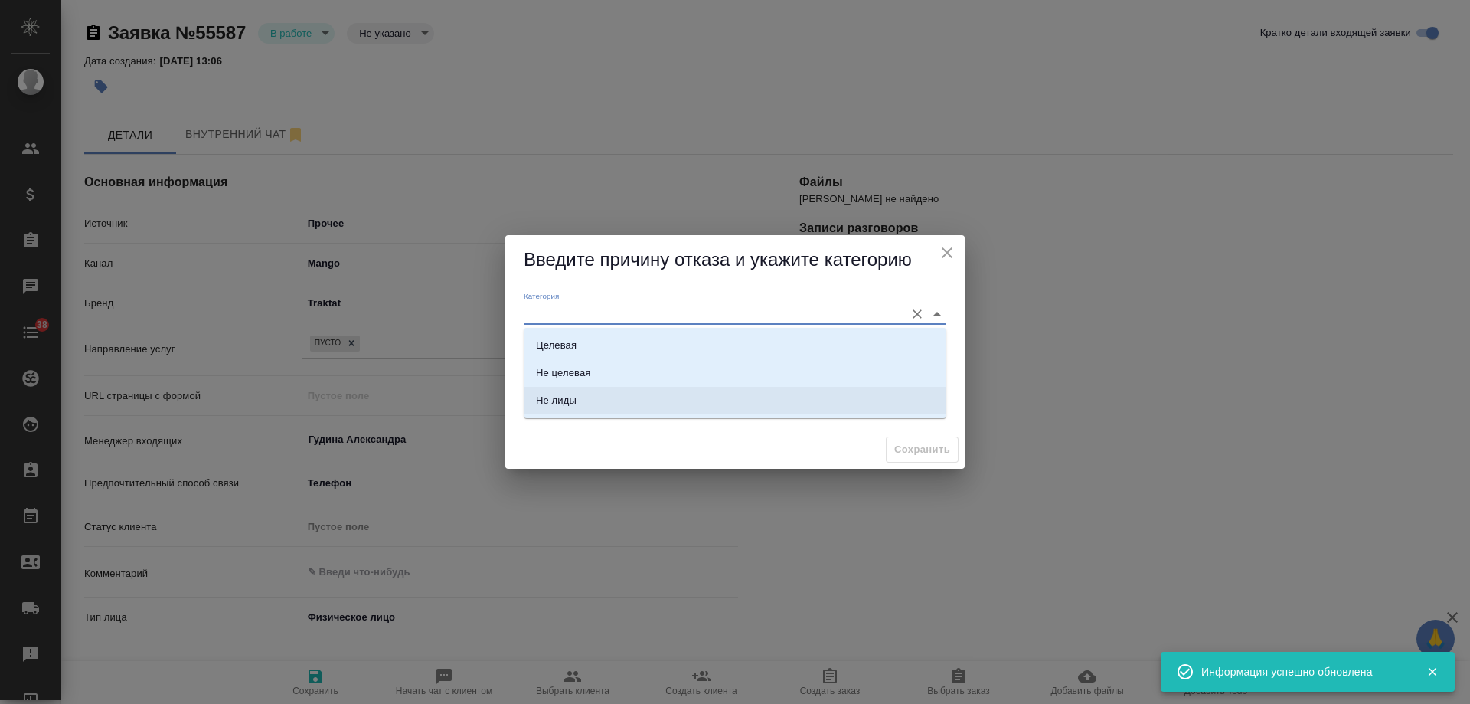
click at [575, 409] on li "Не лиды" at bounding box center [735, 401] width 423 height 28
type input "Не лиды"
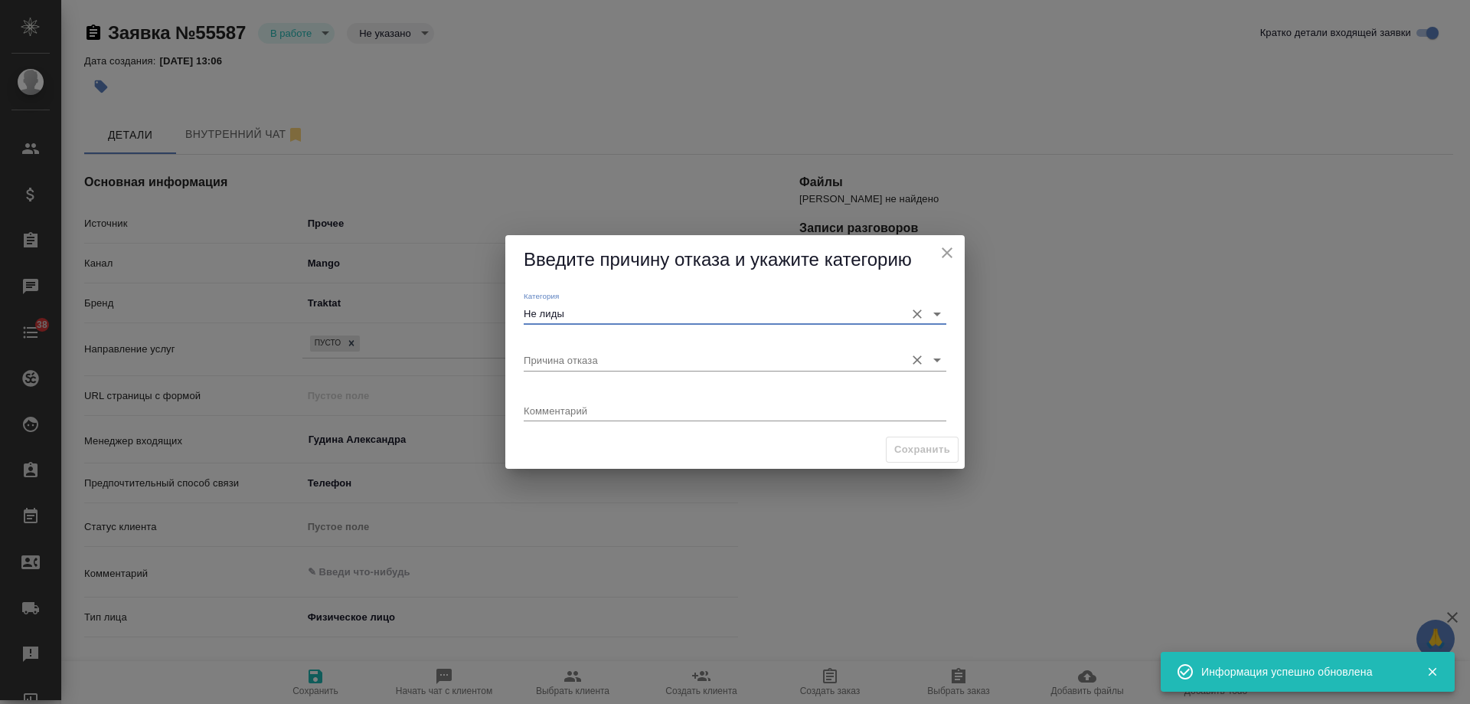
click at [571, 355] on input "Причина отказа" at bounding box center [711, 359] width 374 height 21
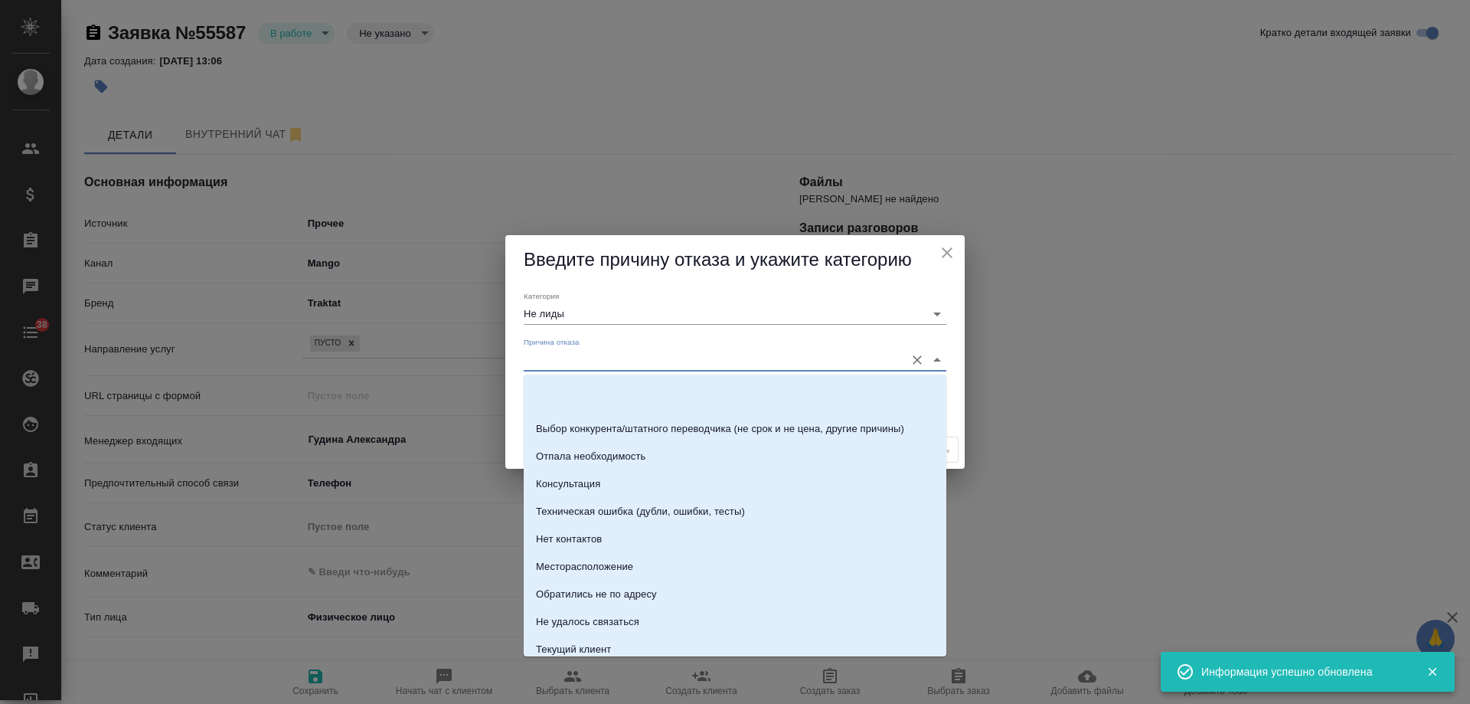
scroll to position [219, 0]
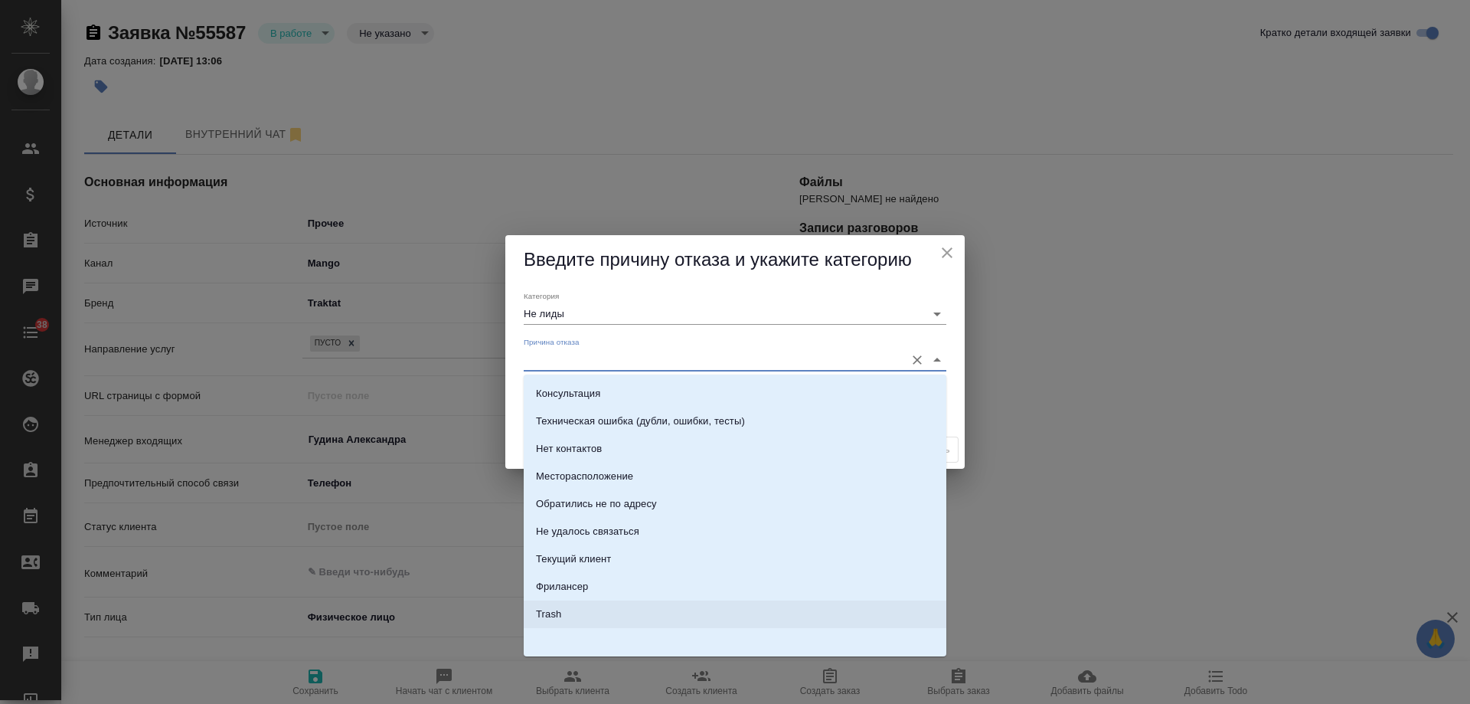
click at [579, 617] on li "Trash" at bounding box center [735, 614] width 423 height 28
type input "Trash"
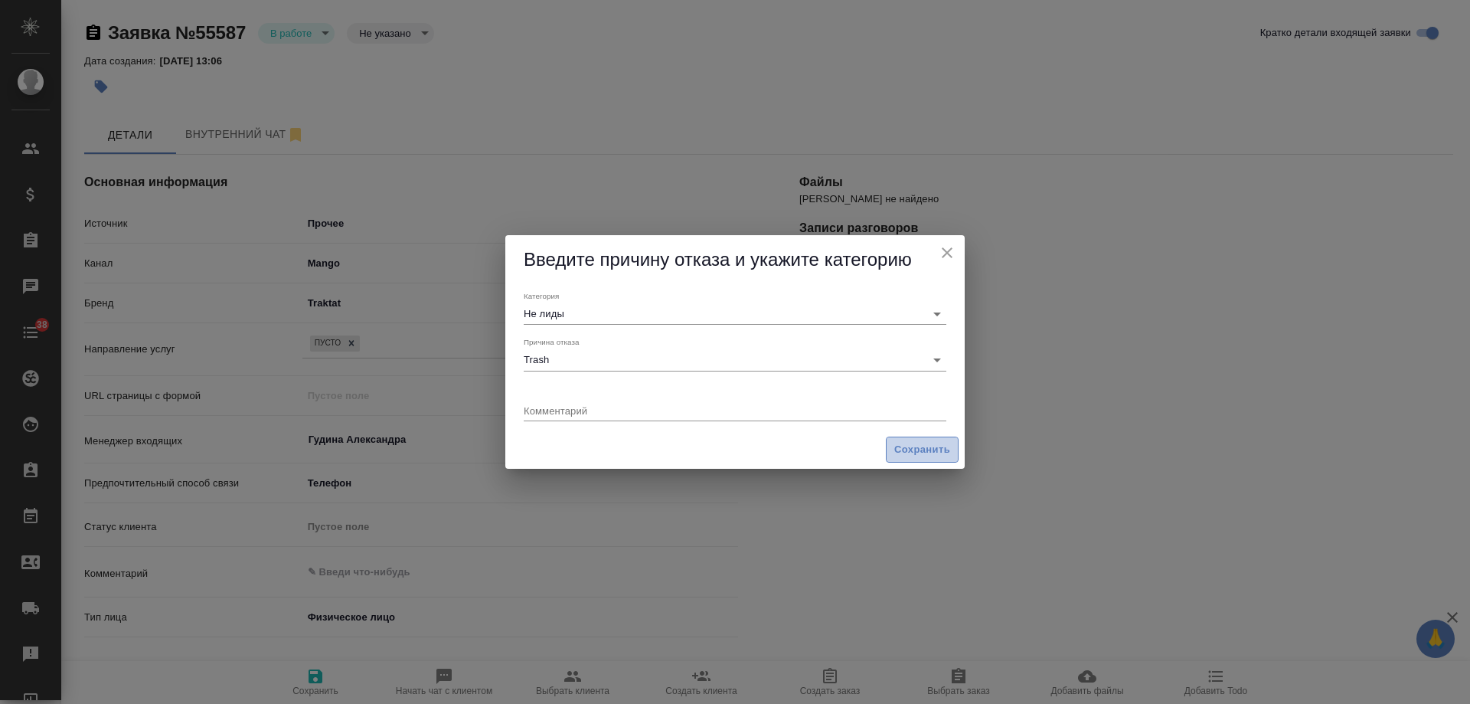
click at [910, 445] on span "Сохранить" at bounding box center [922, 450] width 56 height 18
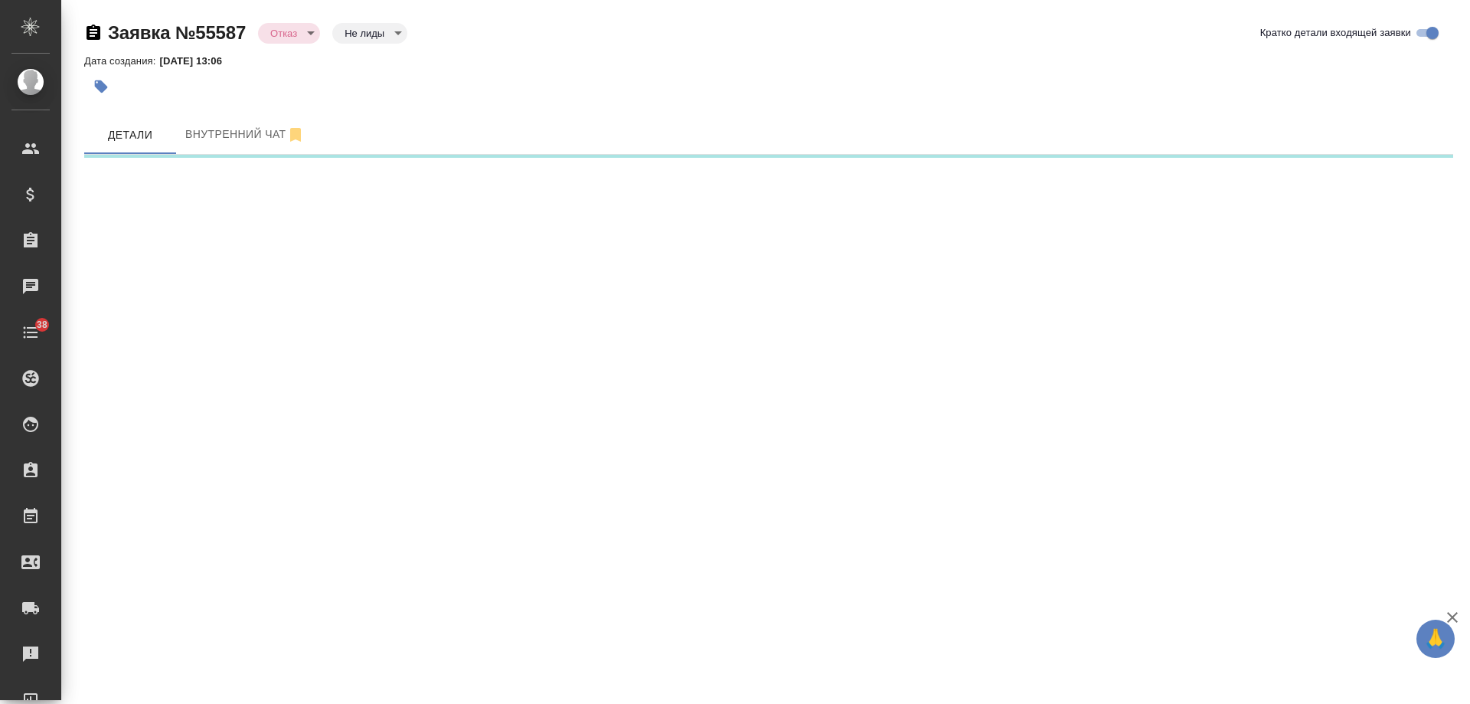
select select "RU"
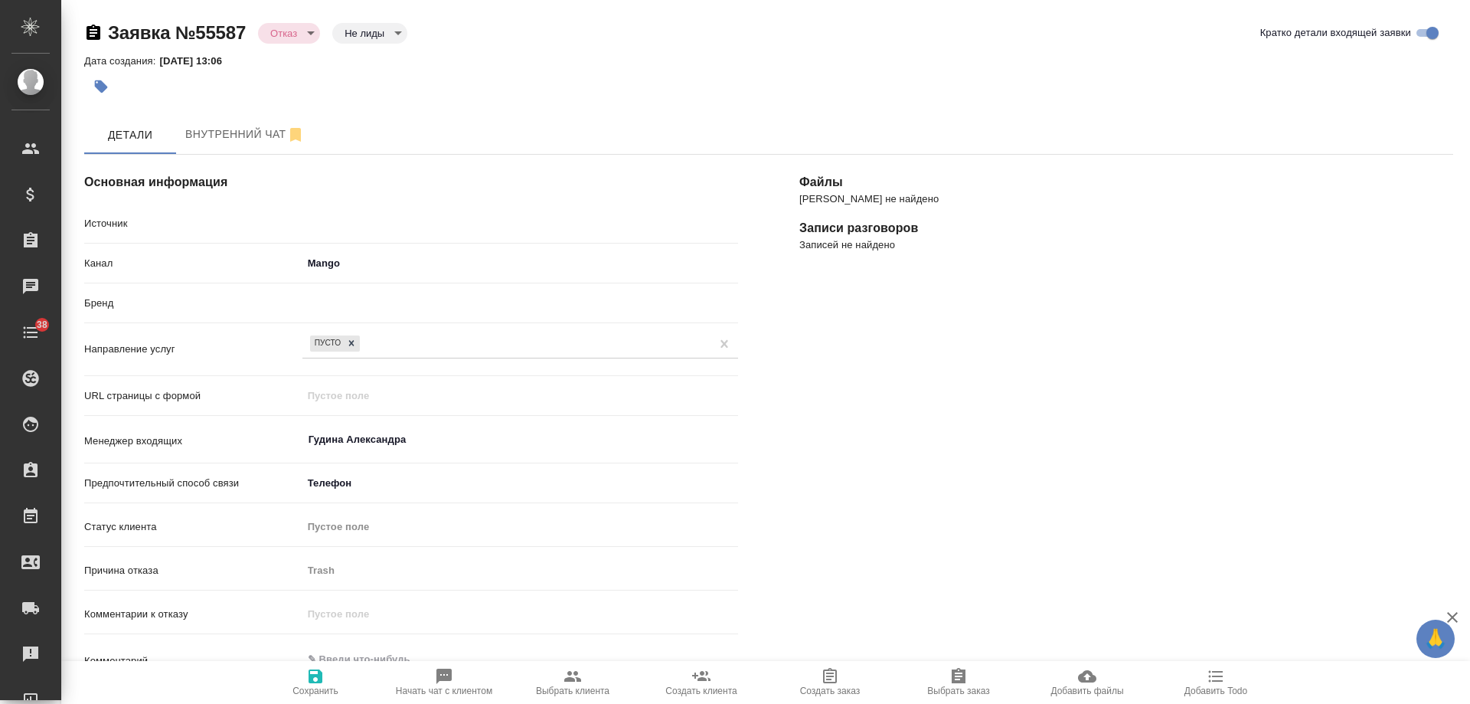
type textarea "x"
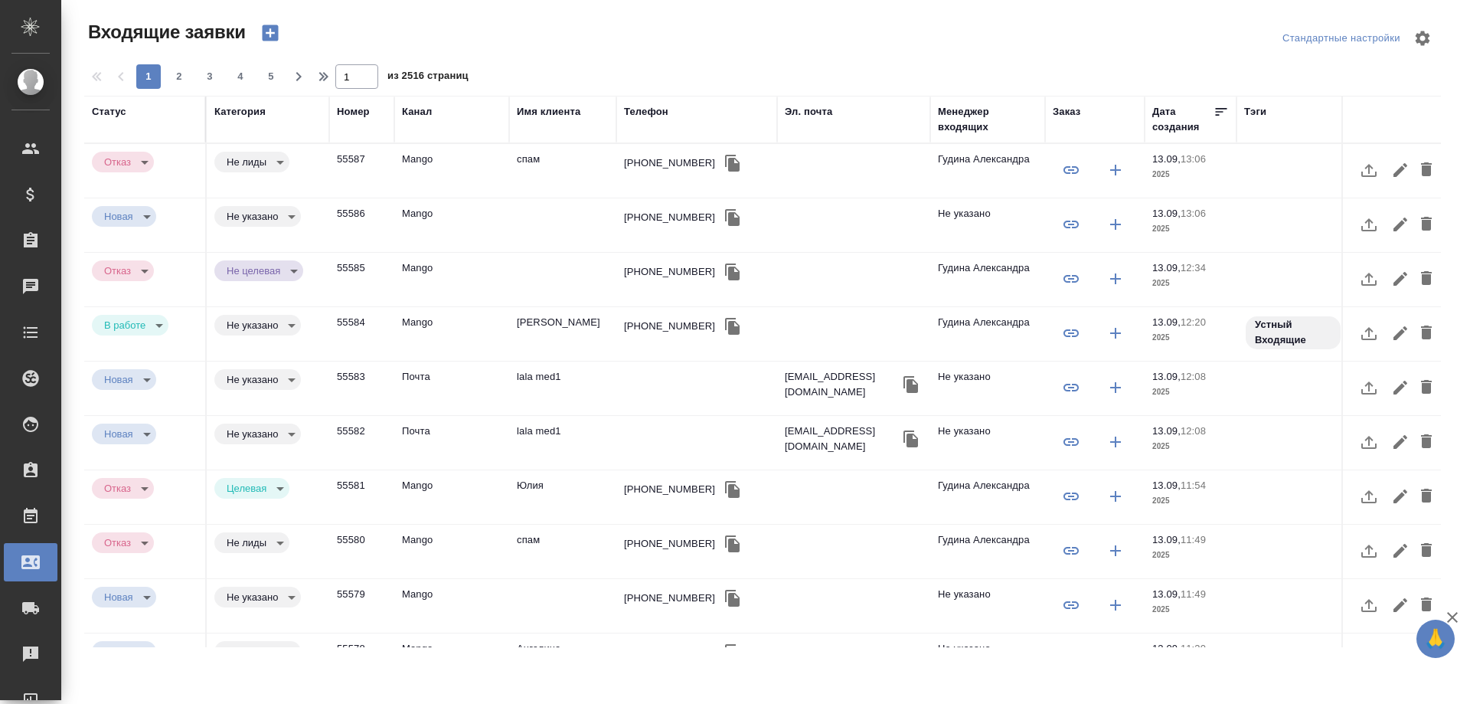
select select "RU"
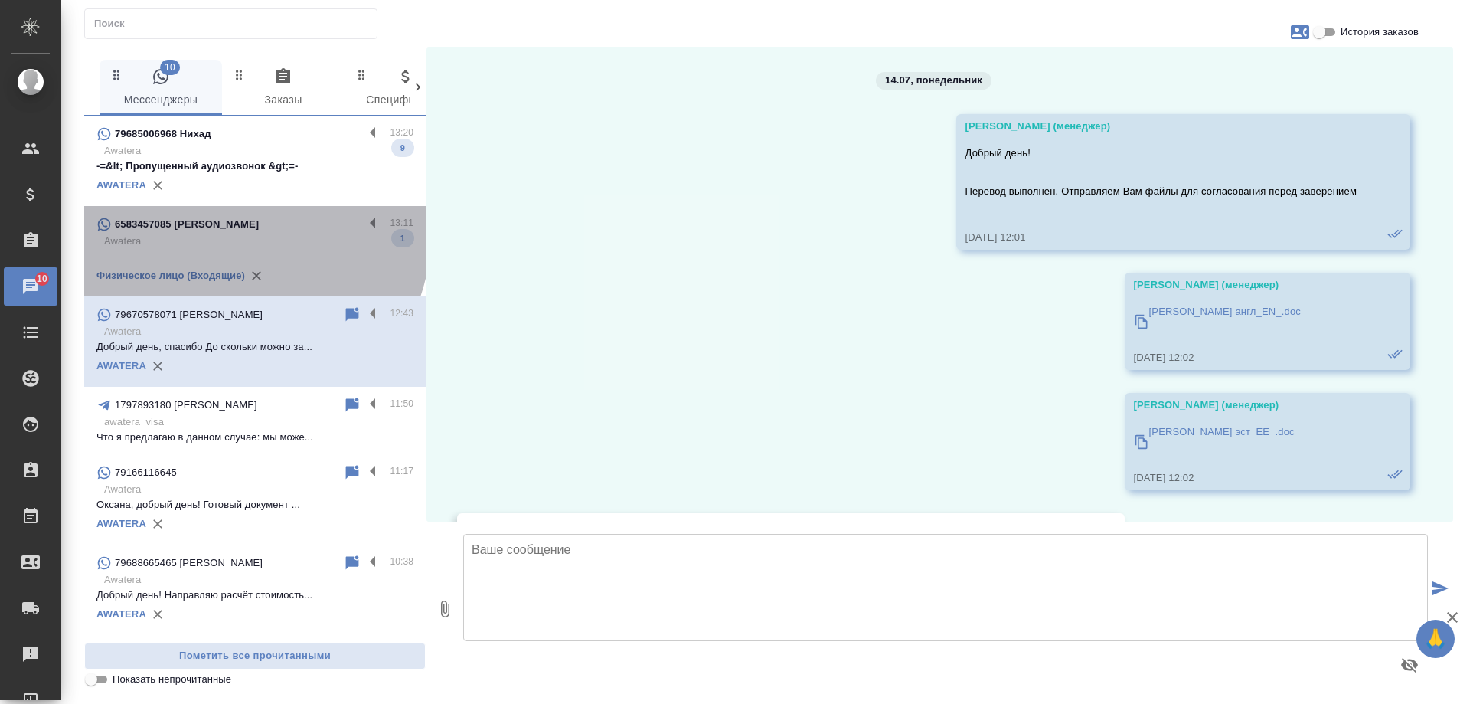
click at [252, 238] on p "Awatera" at bounding box center [258, 241] width 309 height 15
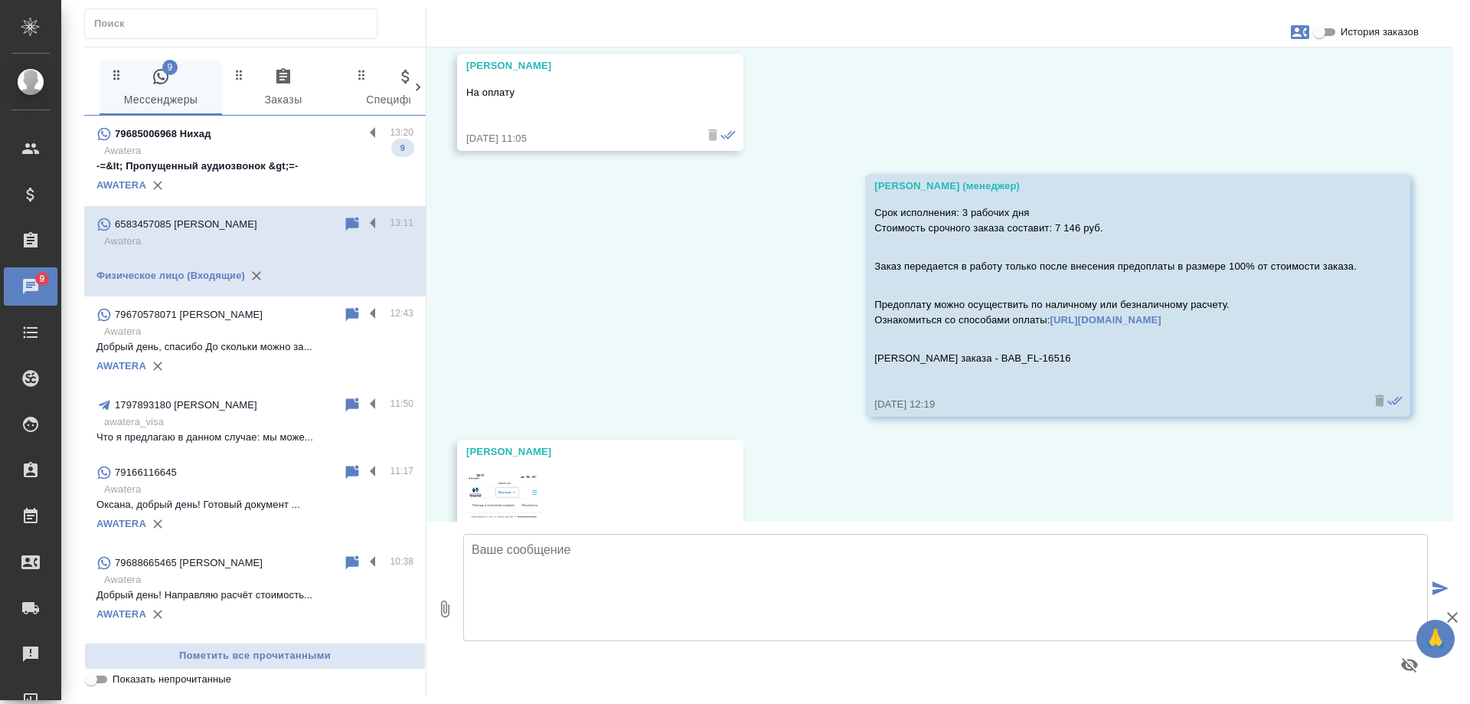
scroll to position [16067, 0]
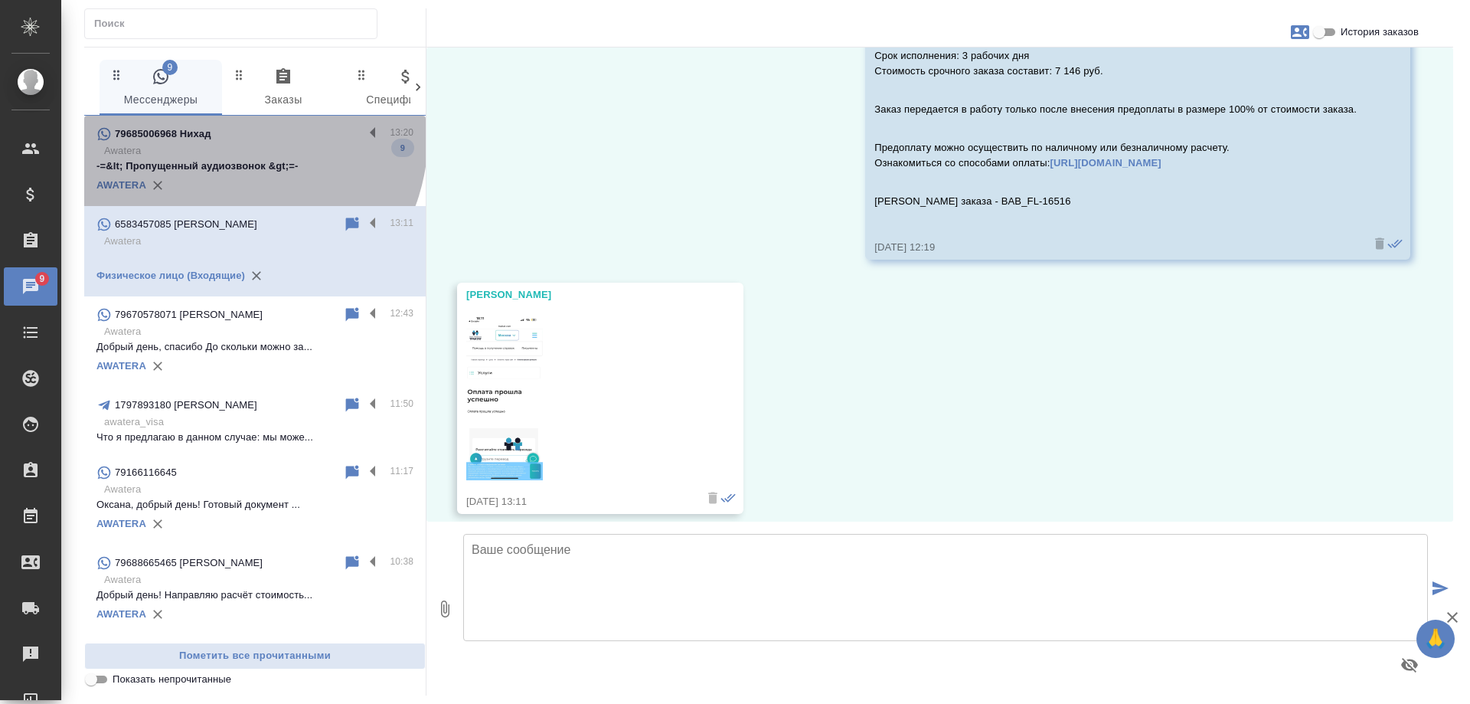
click at [229, 136] on div "79685006968 Нихад" at bounding box center [229, 134] width 267 height 18
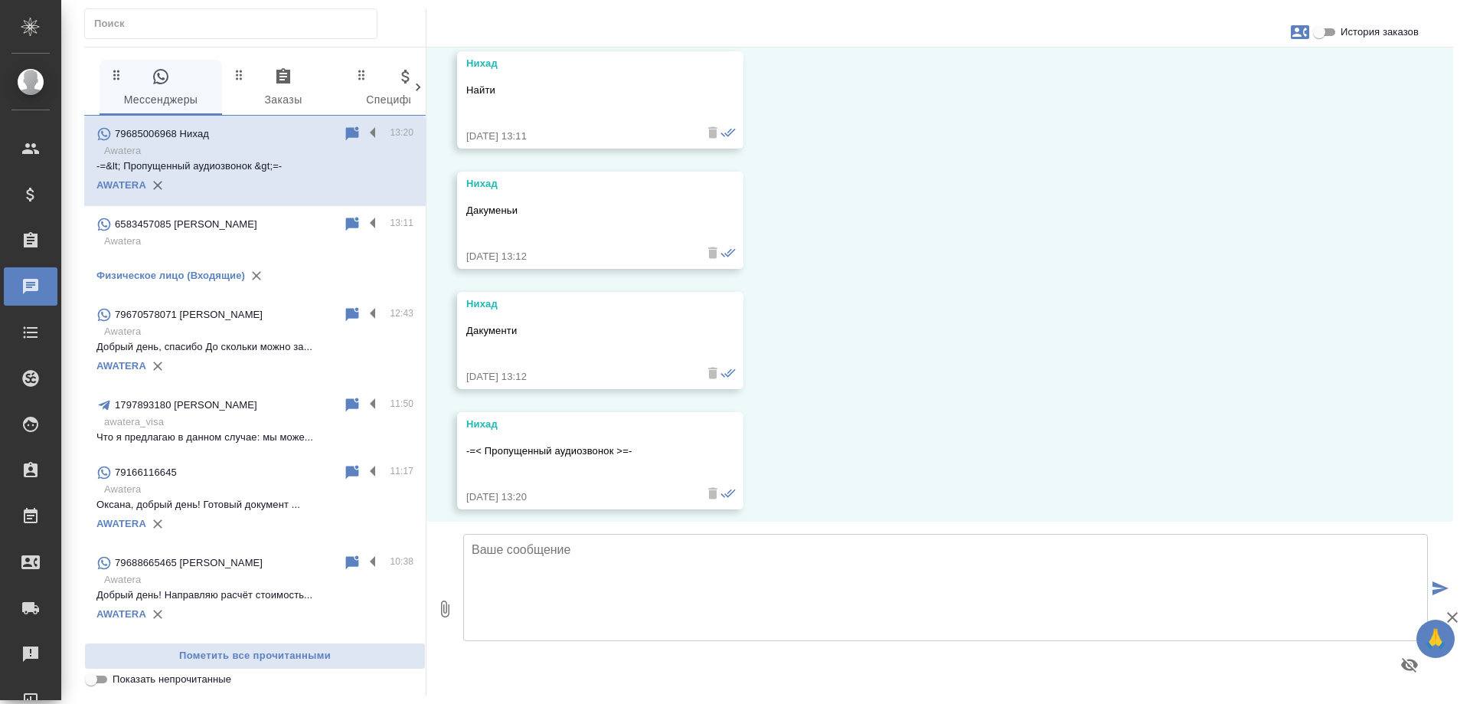
scroll to position [6574, 0]
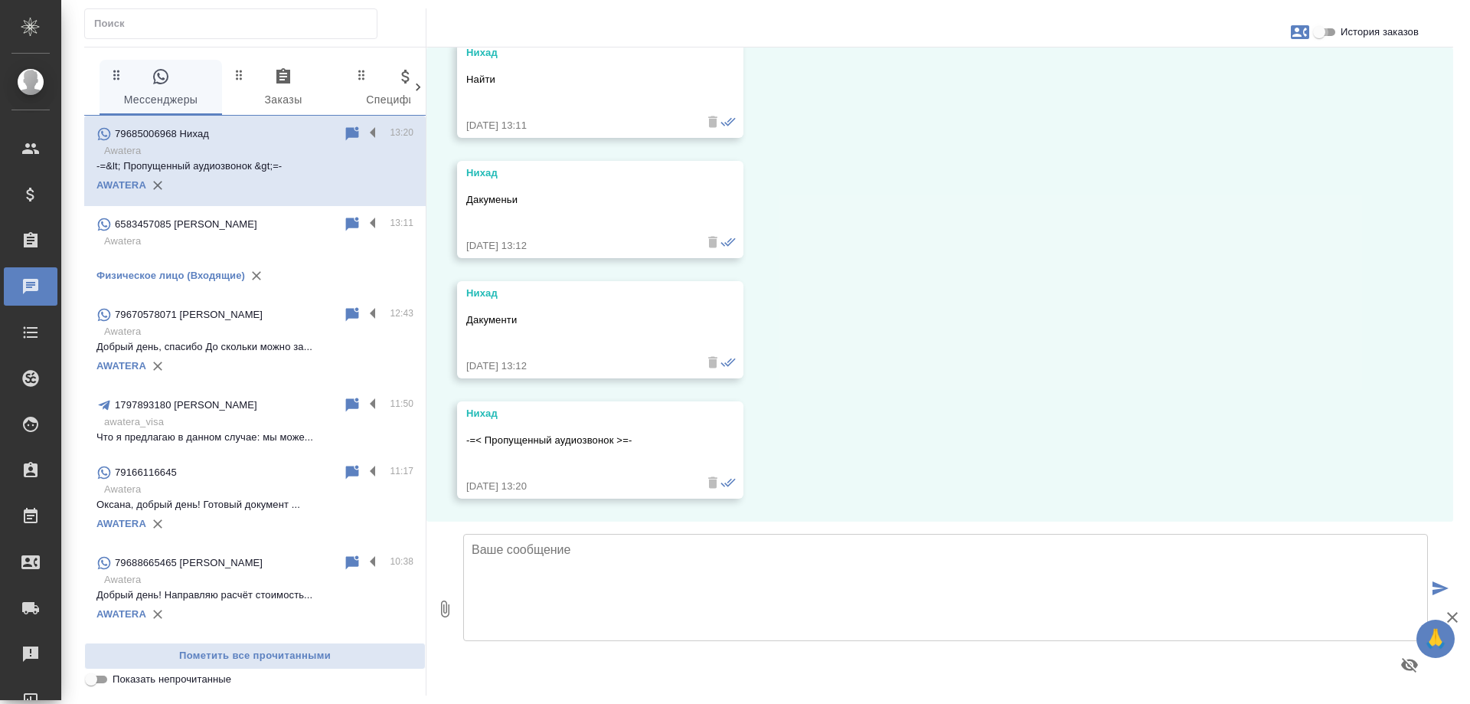
click at [1316, 36] on input "История заказов" at bounding box center [1319, 32] width 55 height 18
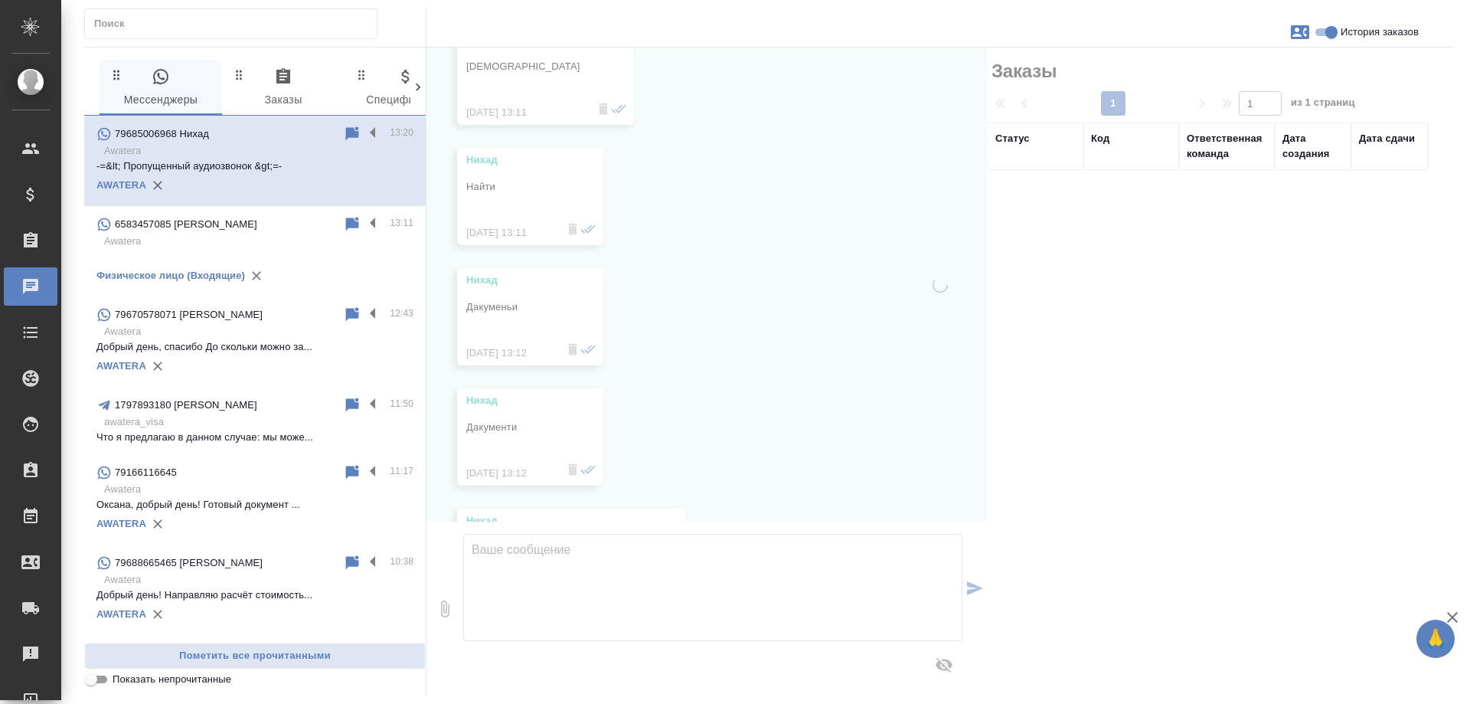
scroll to position [6696, 0]
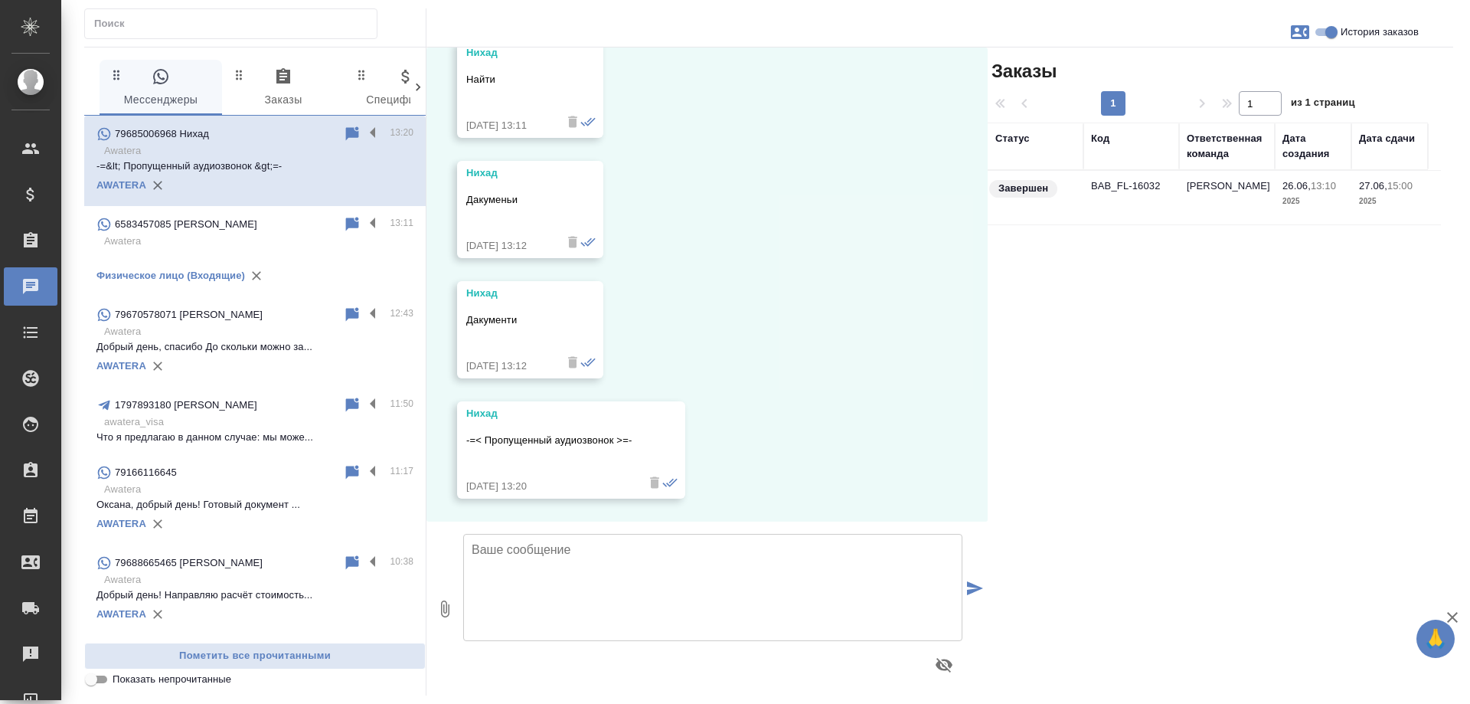
click at [1220, 188] on td "[PERSON_NAME]" at bounding box center [1227, 198] width 96 height 54
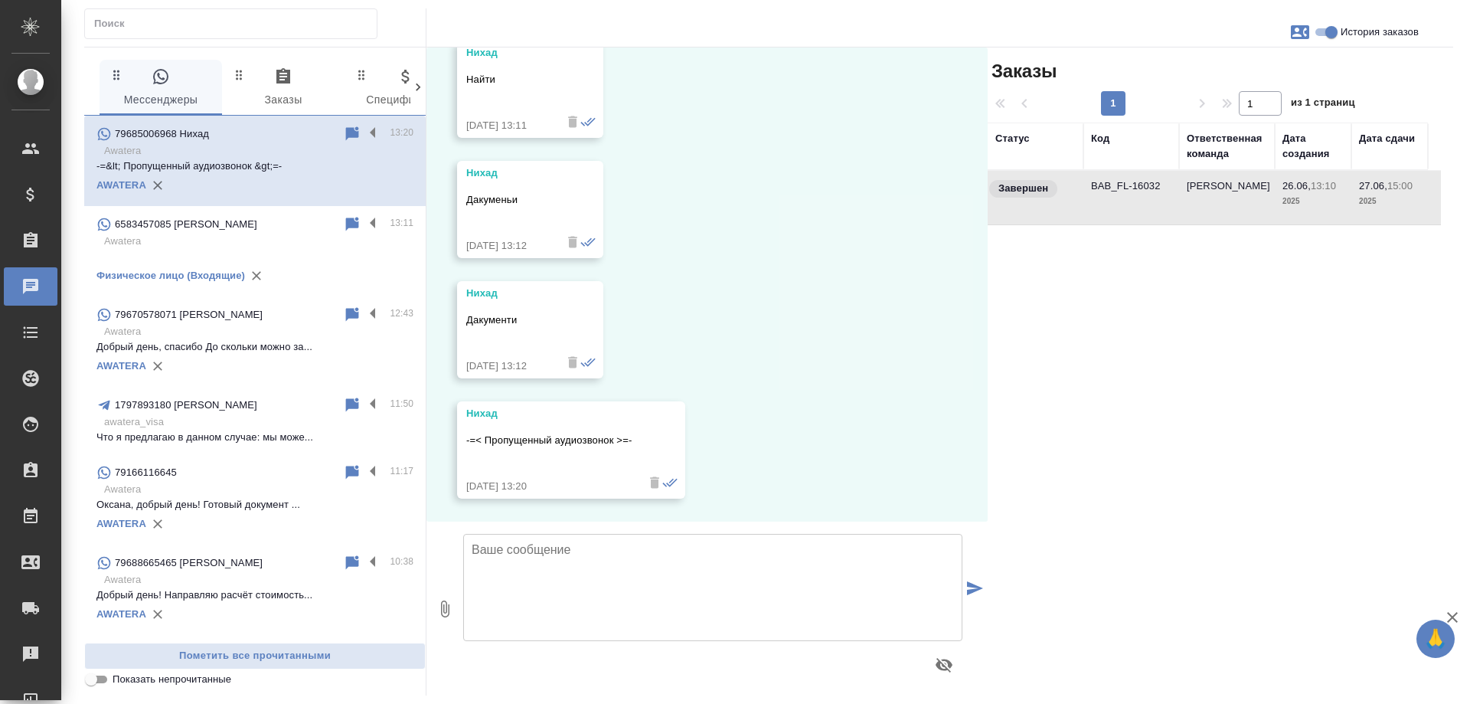
click at [1328, 33] on input "История заказов" at bounding box center [1331, 32] width 55 height 18
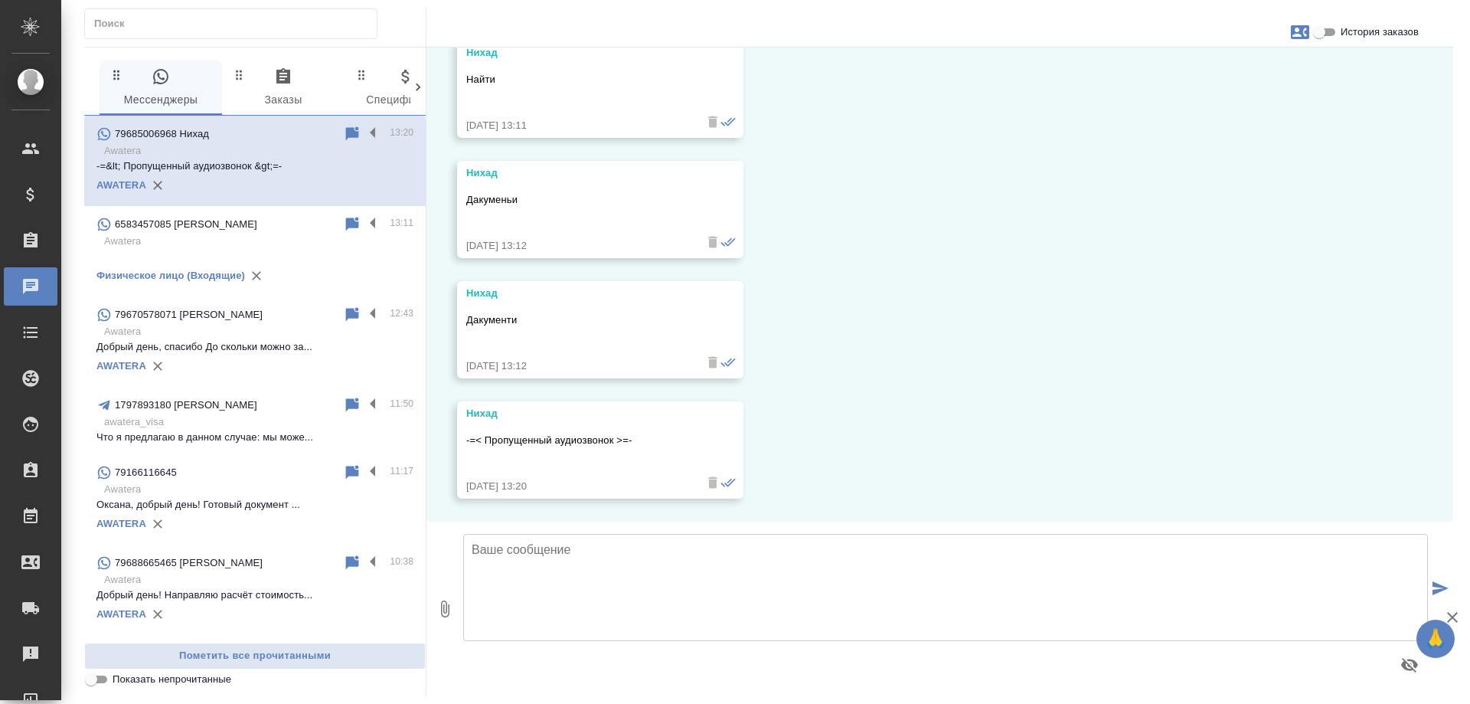
scroll to position [6574, 0]
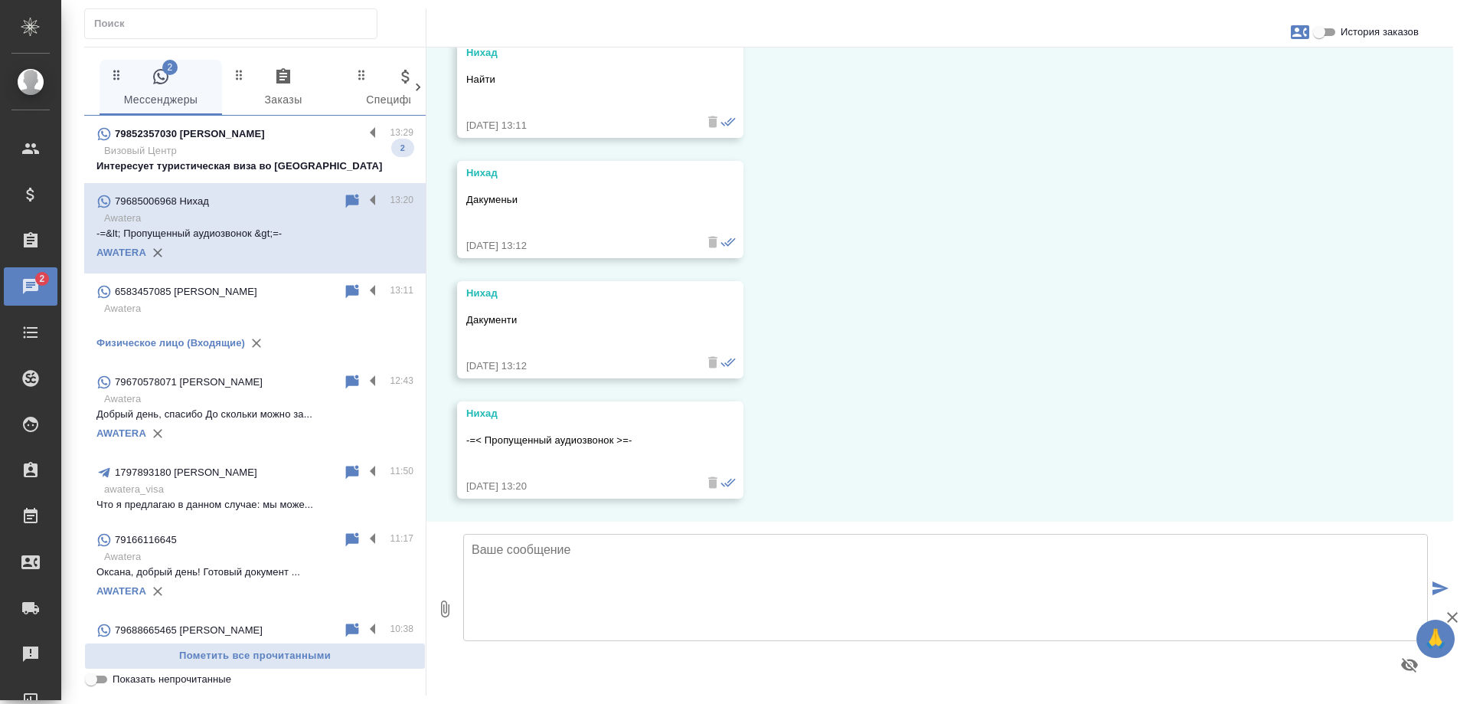
click at [250, 143] on p "Визовый Центр" at bounding box center [258, 150] width 309 height 15
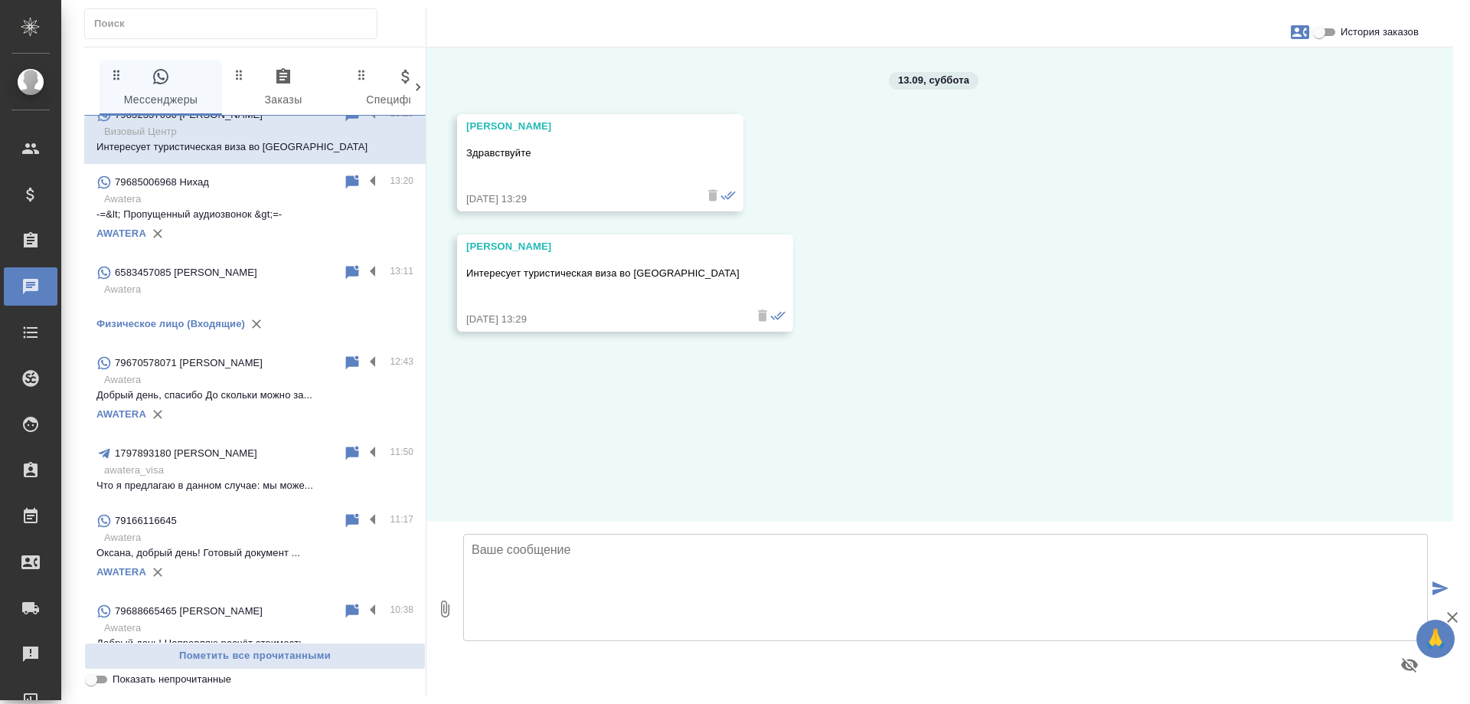
scroll to position [0, 0]
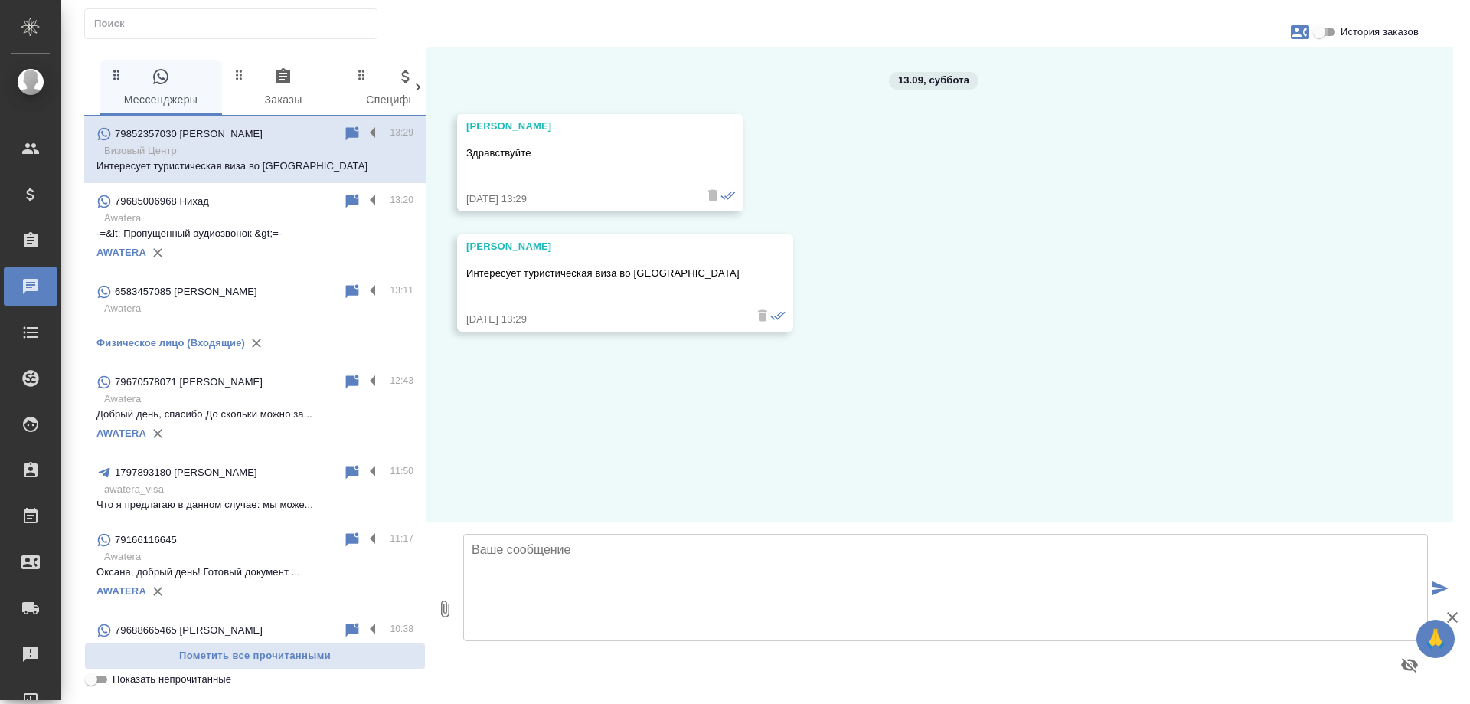
click at [1318, 36] on input "История заказов" at bounding box center [1319, 32] width 55 height 18
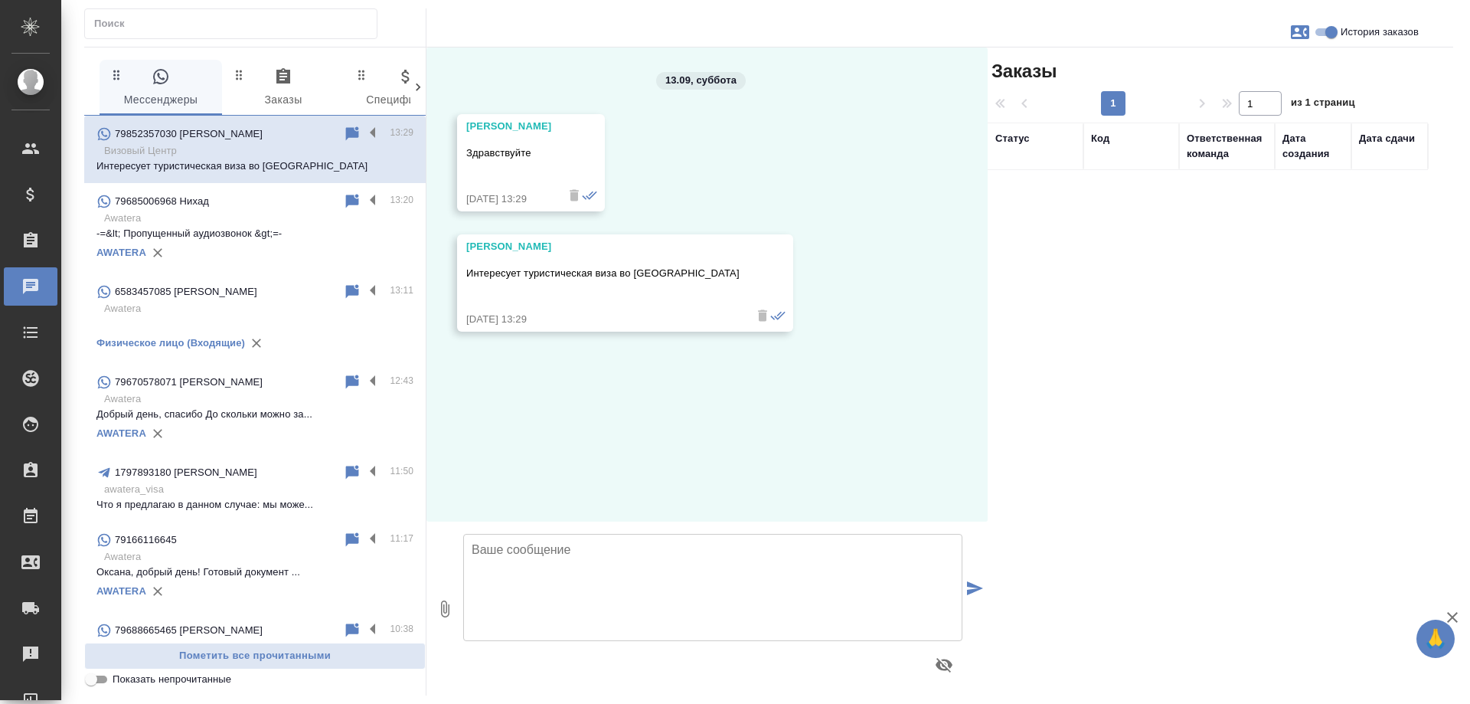
click at [1318, 36] on input "История заказов" at bounding box center [1331, 32] width 55 height 18
checkbox input "false"
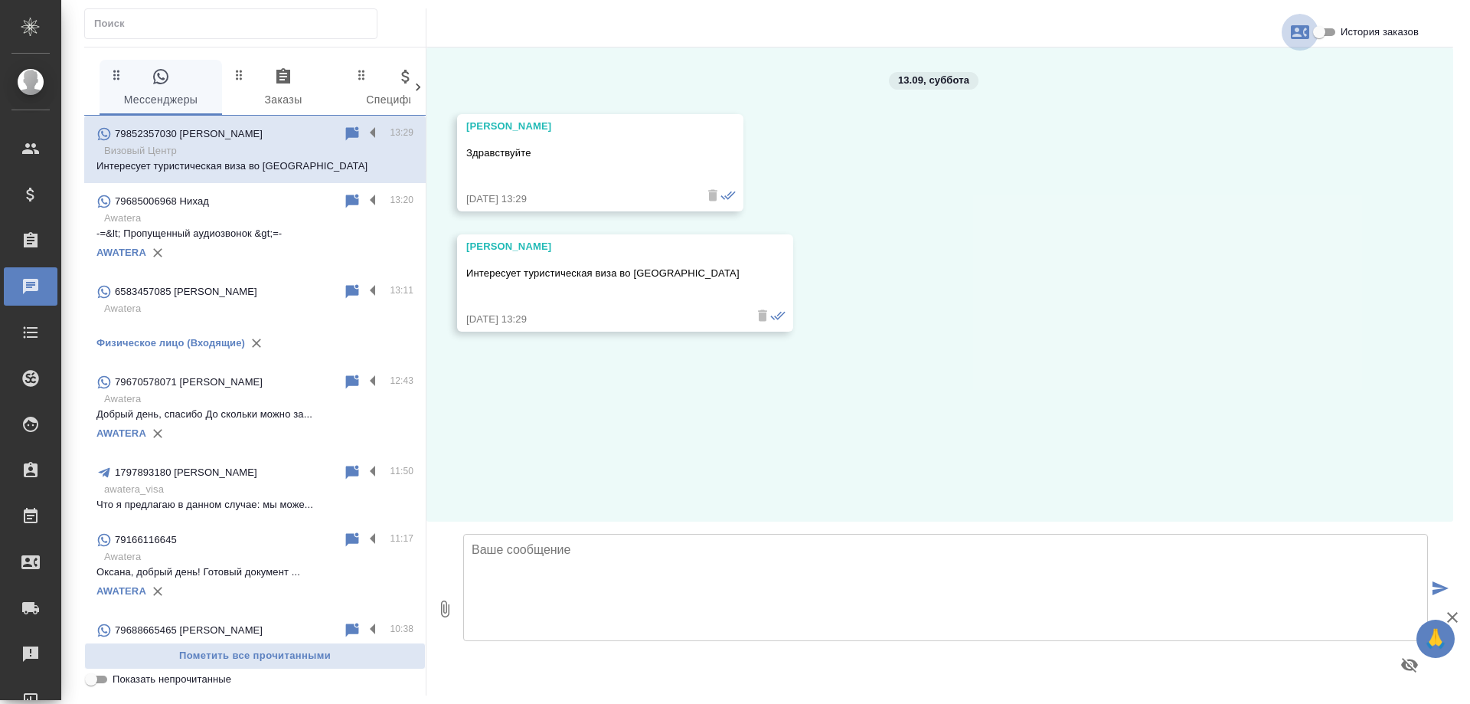
click at [1296, 31] on icon "button" at bounding box center [1300, 32] width 18 height 18
click at [1292, 136] on div at bounding box center [735, 352] width 1470 height 704
click at [1297, 36] on icon "button" at bounding box center [1300, 32] width 18 height 18
click at [1221, 79] on span "Создать заявку" at bounding box center [1234, 73] width 72 height 15
select select "RU"
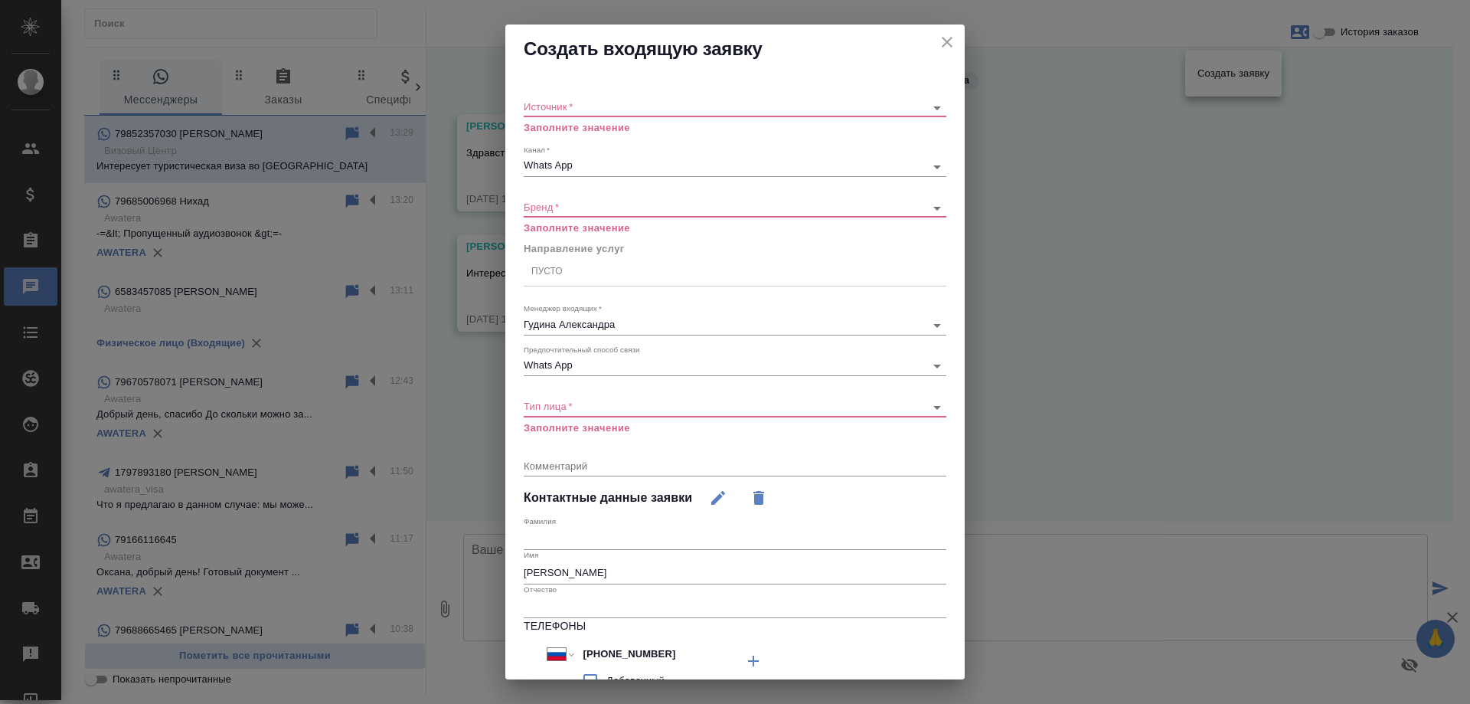
click at [557, 103] on body "🙏 .cls-1 fill:#fff; AWATERA [PERSON_NAME] Спецификации Заказы 0 Чаты Todo Проек…" at bounding box center [735, 352] width 1470 height 704
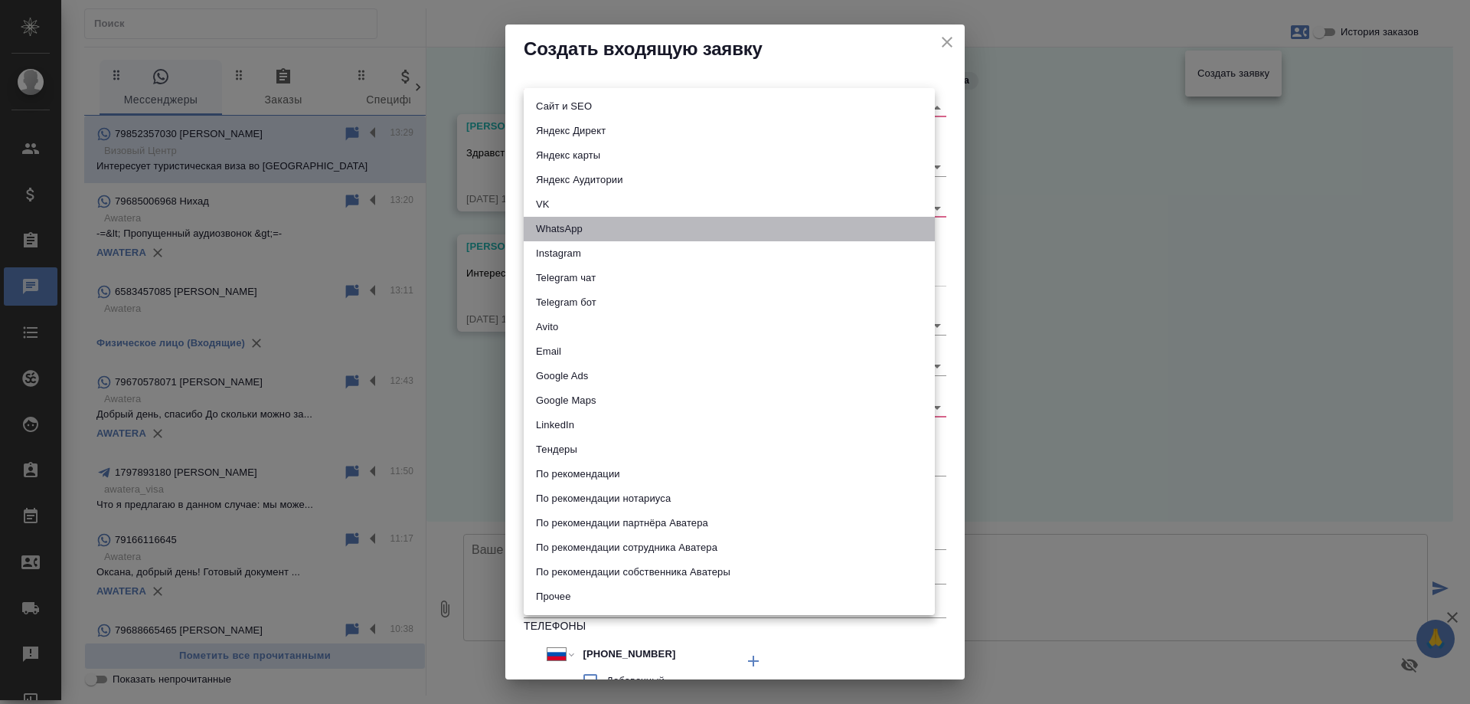
click at [574, 230] on li "WhatsApp" at bounding box center [729, 229] width 411 height 25
type input "whatsapp"
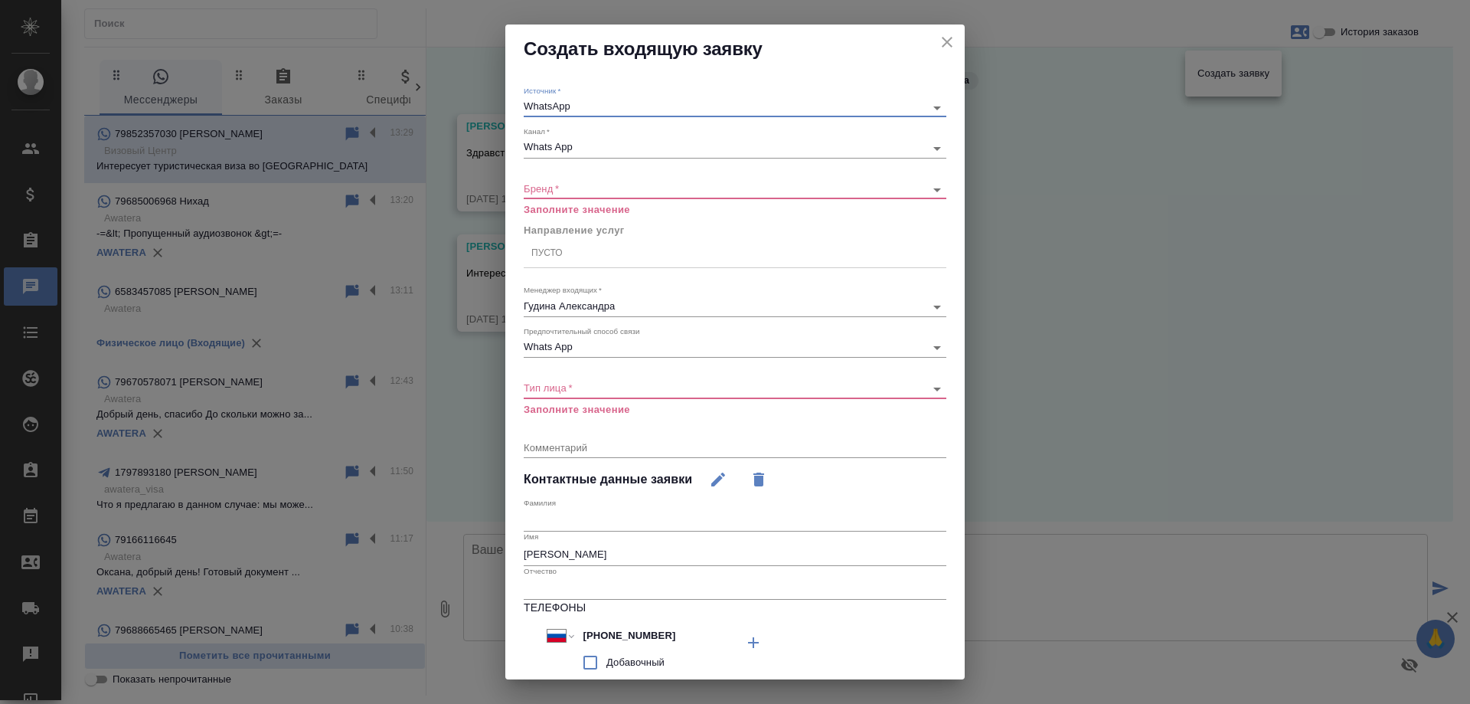
click at [544, 183] on body "🙏 .cls-1 fill:#fff; AWATERA [PERSON_NAME] Спецификации Заказы 0 Чаты Todo Проек…" at bounding box center [735, 352] width 1470 height 704
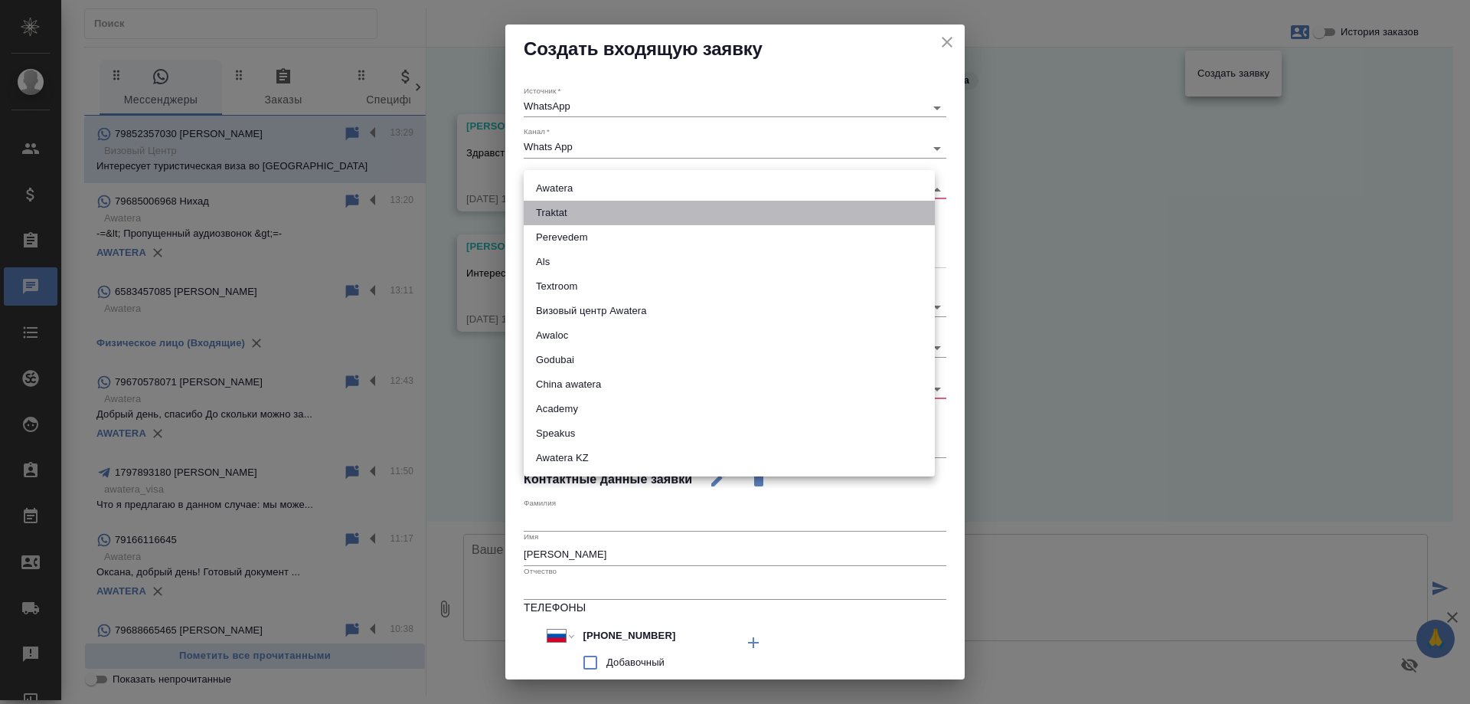
click at [571, 211] on li "Traktat" at bounding box center [729, 213] width 411 height 25
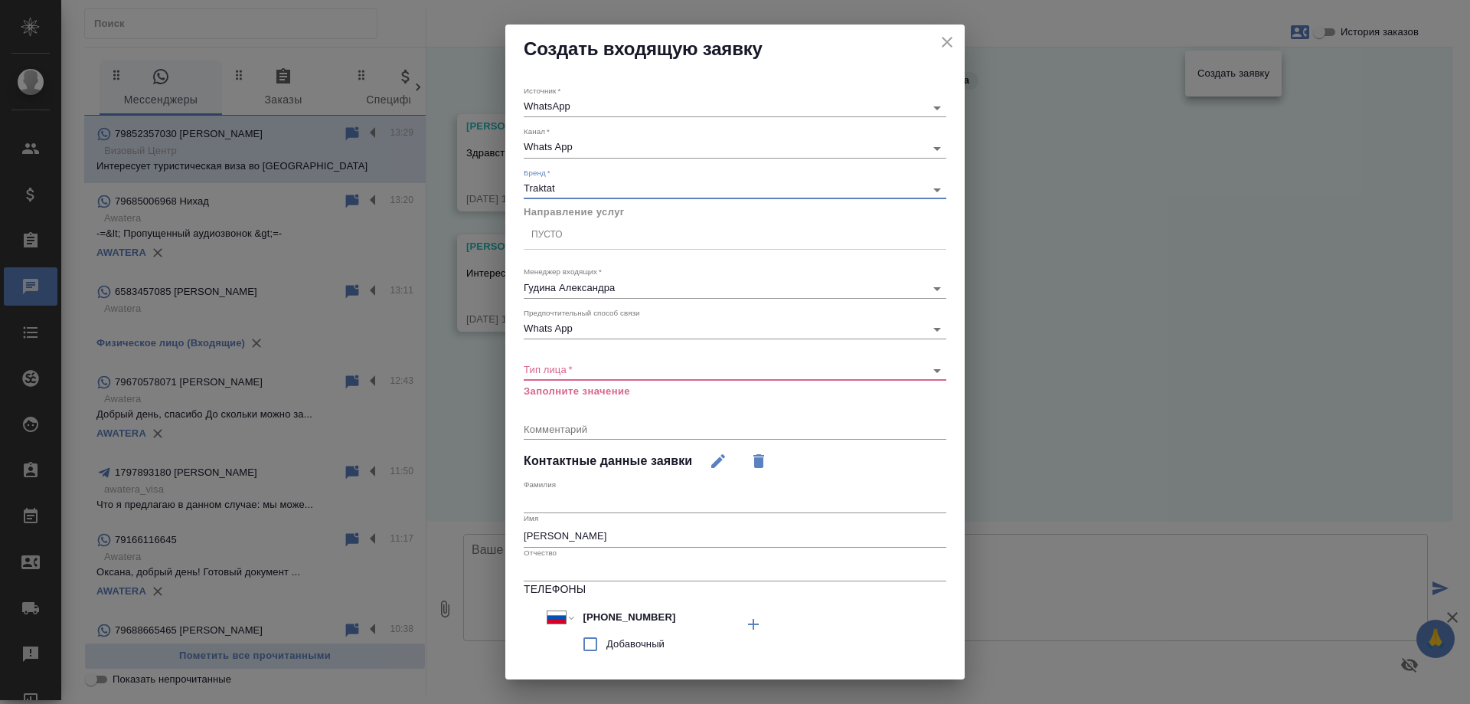
click at [560, 191] on body "🙏 .cls-1 fill:#fff; AWATERA [PERSON_NAME] Спецификации Заказы 0 Чаты Todo Проек…" at bounding box center [735, 352] width 1470 height 704
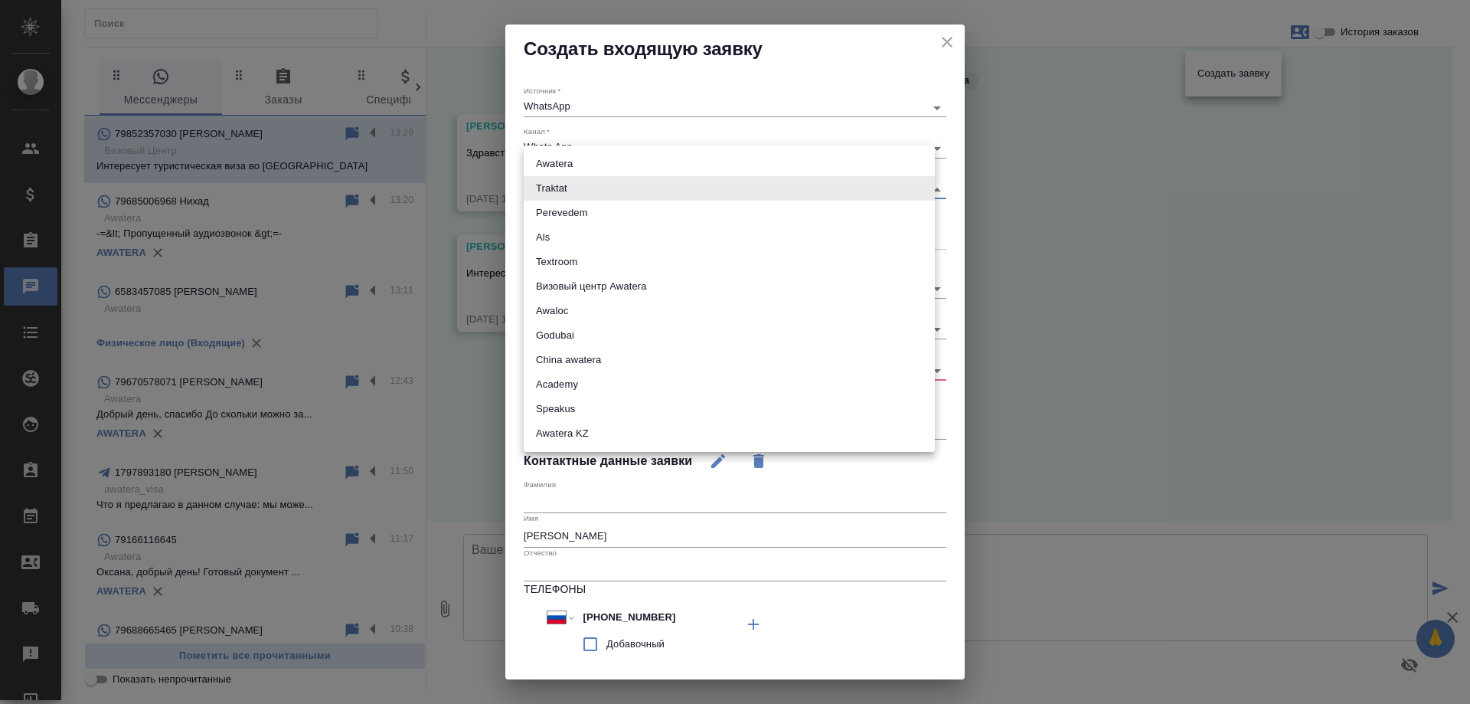
click at [600, 282] on li "Визовый центр Awatera" at bounding box center [729, 286] width 411 height 25
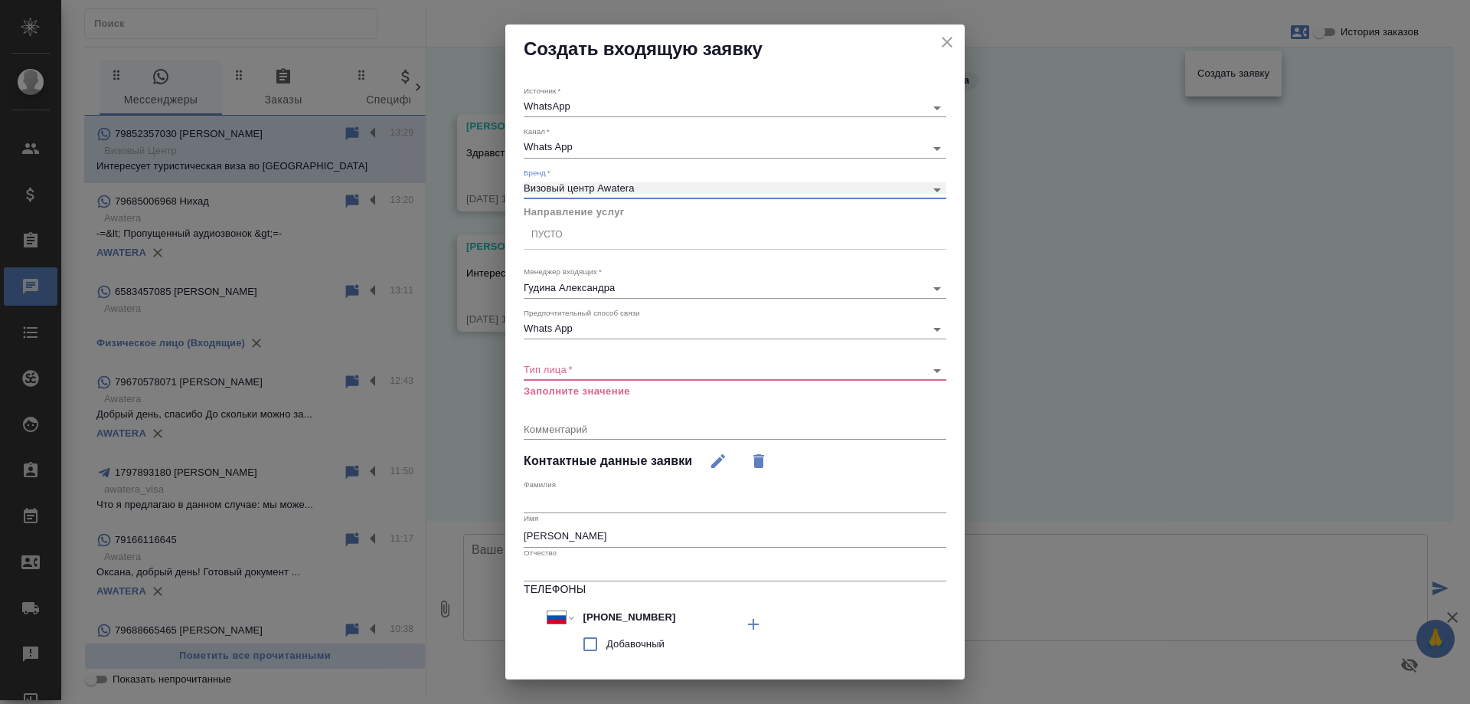
type input "visaCenterAwatera"
click at [568, 232] on div "Пусто" at bounding box center [735, 235] width 423 height 22
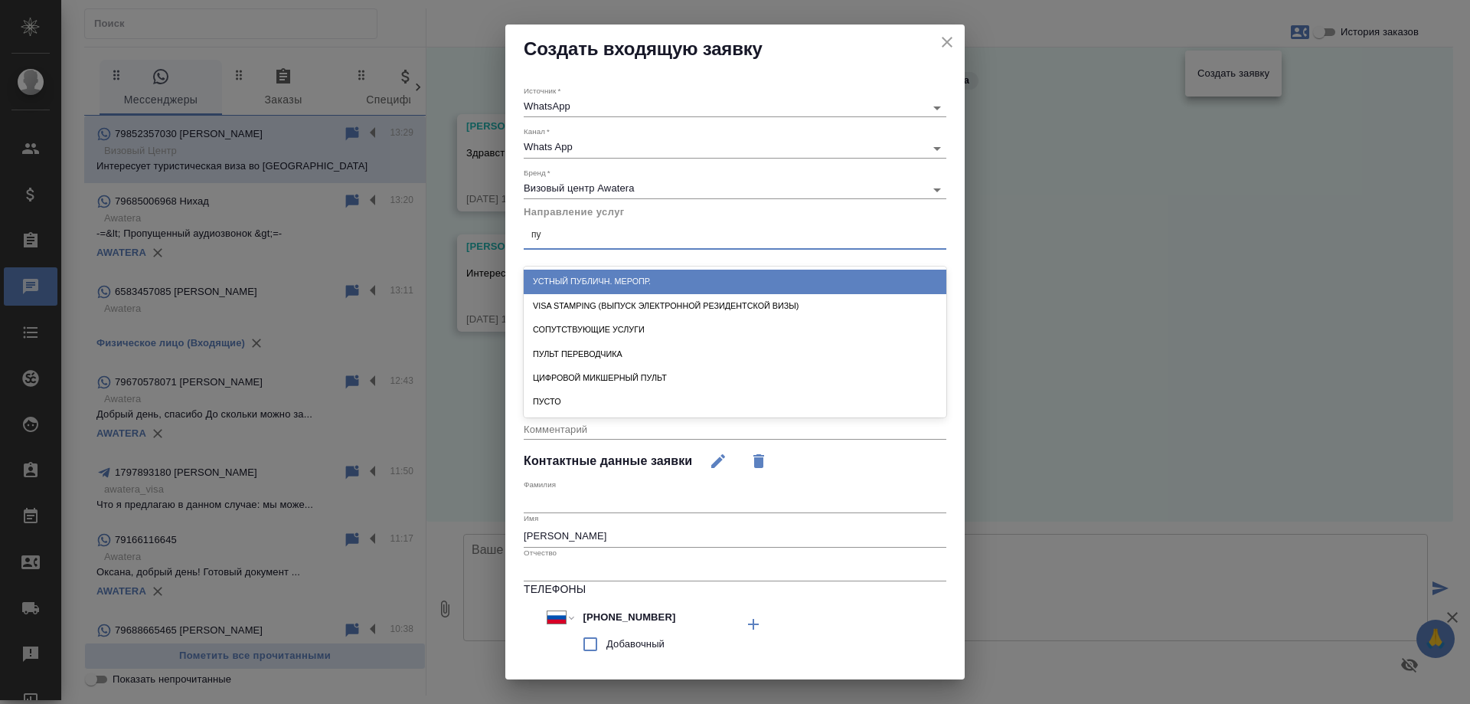
type input "пус"
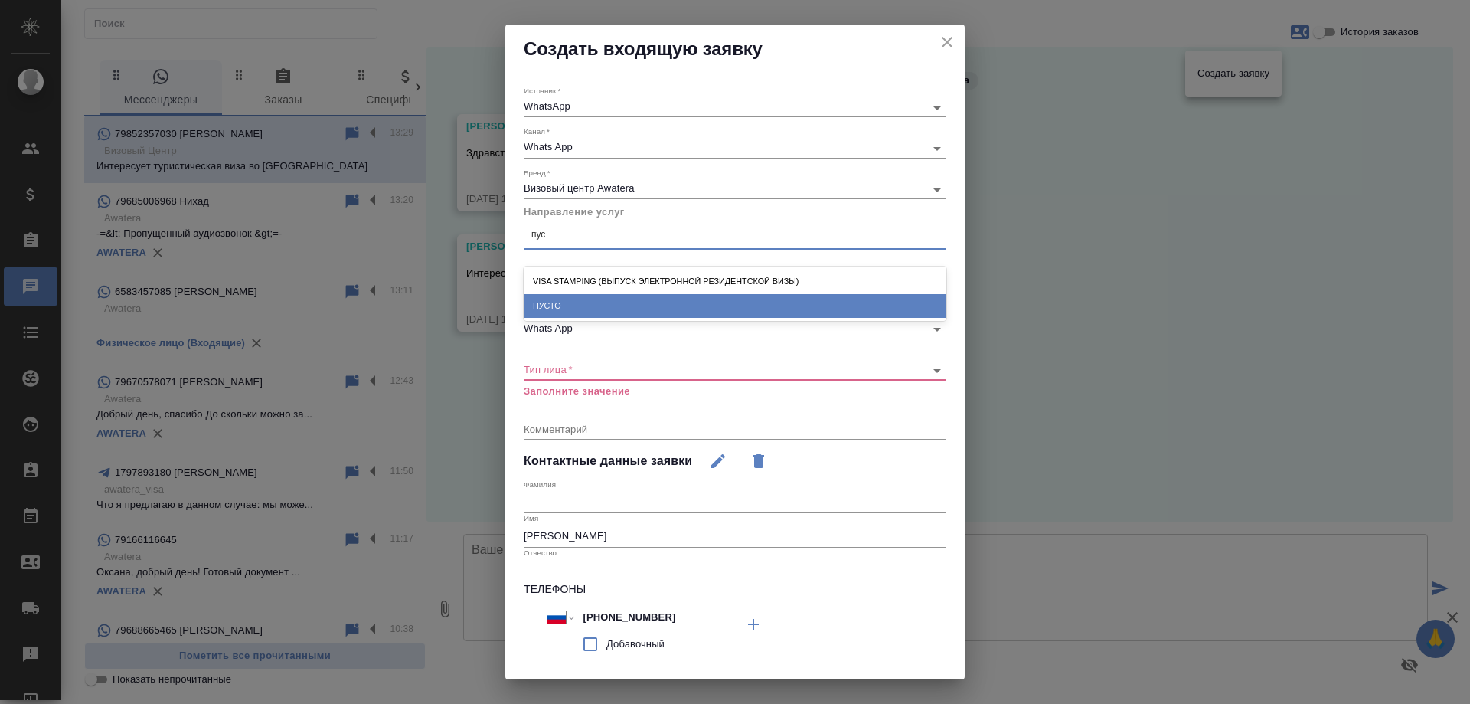
click at [580, 301] on div "ПУСТО" at bounding box center [735, 306] width 423 height 24
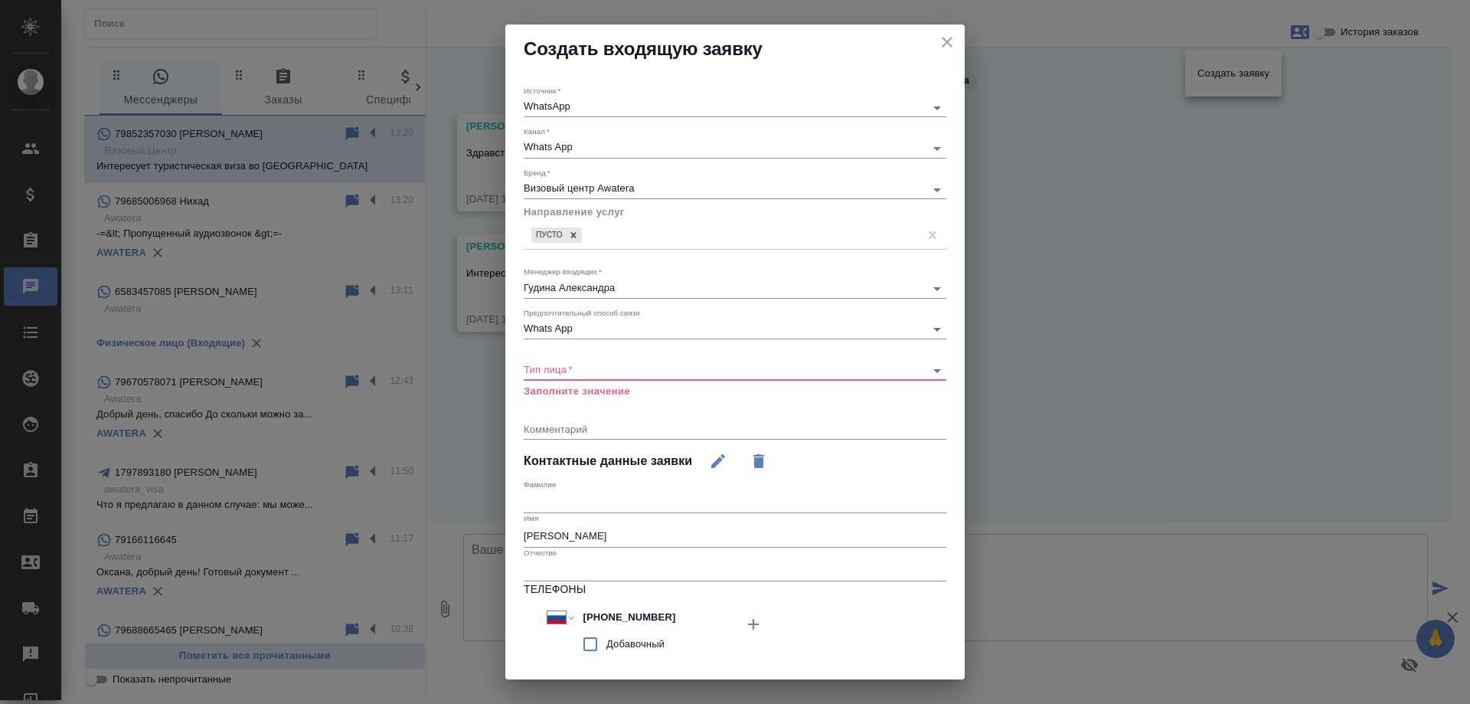
click at [565, 361] on div "​" at bounding box center [735, 370] width 423 height 19
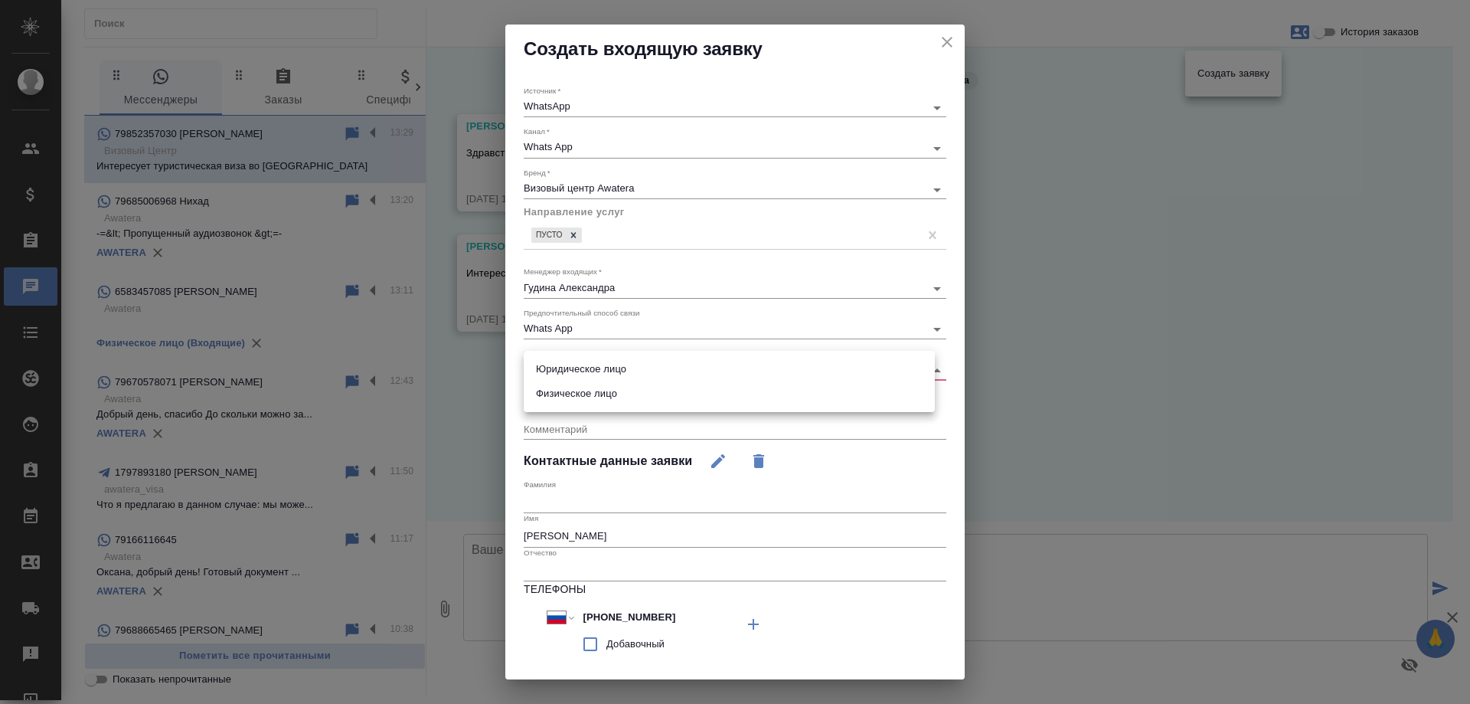
click at [567, 368] on body "🙏 .cls-1 fill:#fff; AWATERA [PERSON_NAME] Спецификации Заказы 0 Чаты Todo Проек…" at bounding box center [735, 352] width 1470 height 704
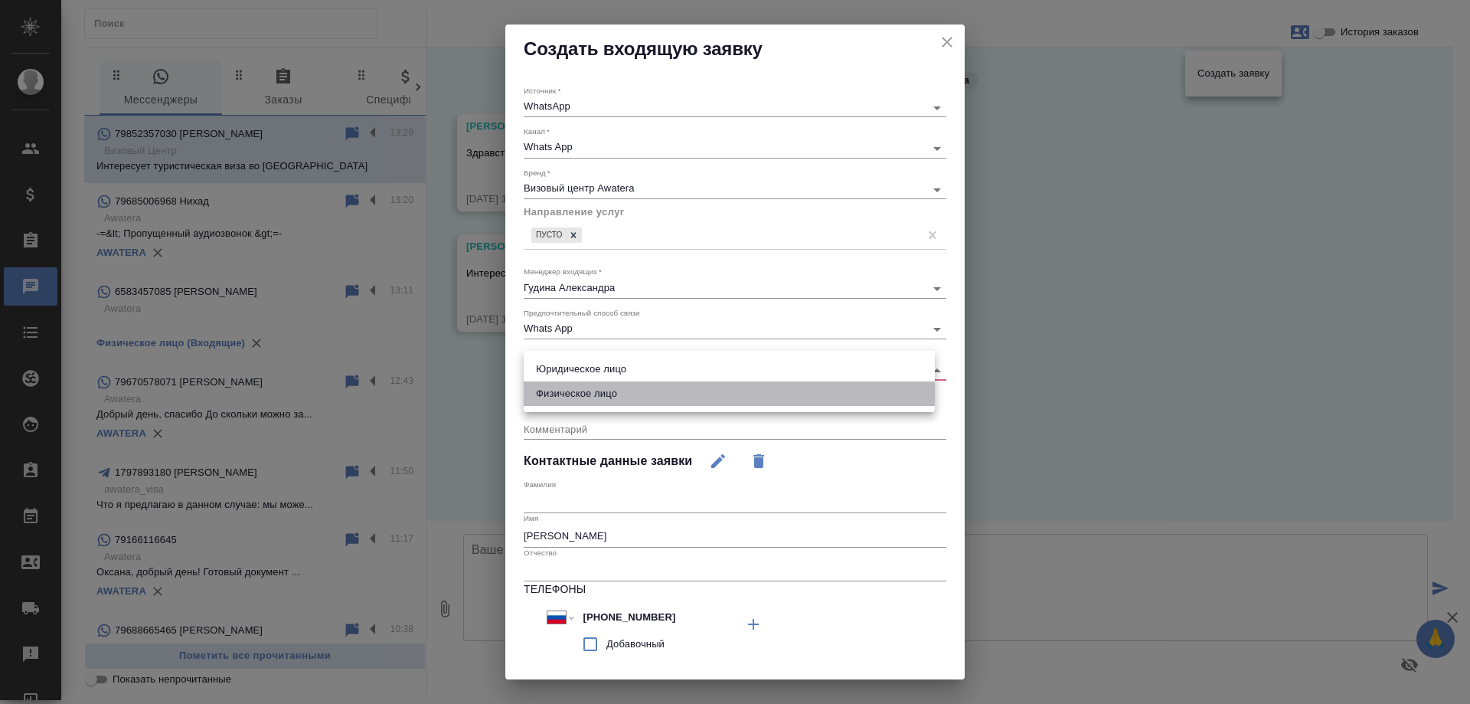
click at [583, 391] on li "Физическое лицо" at bounding box center [729, 393] width 411 height 25
type input "private"
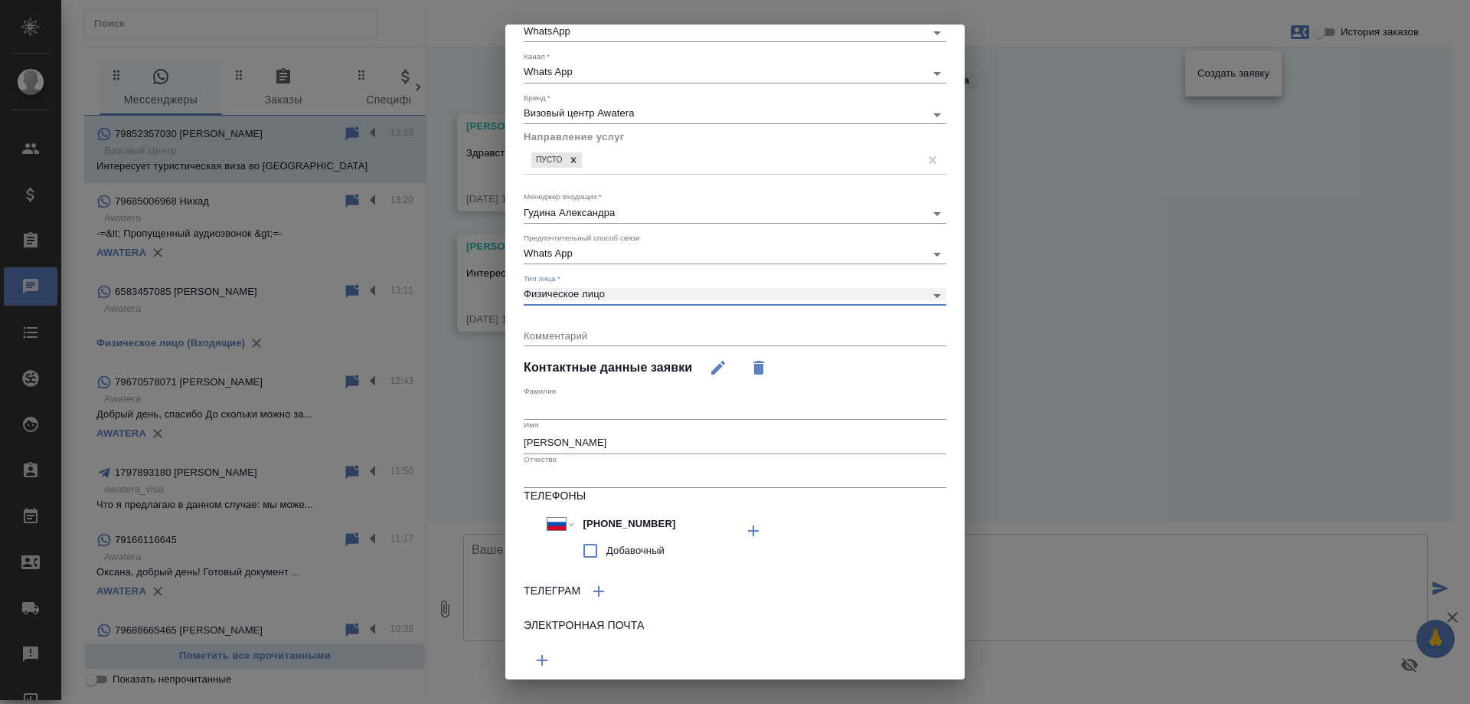
scroll to position [126, 0]
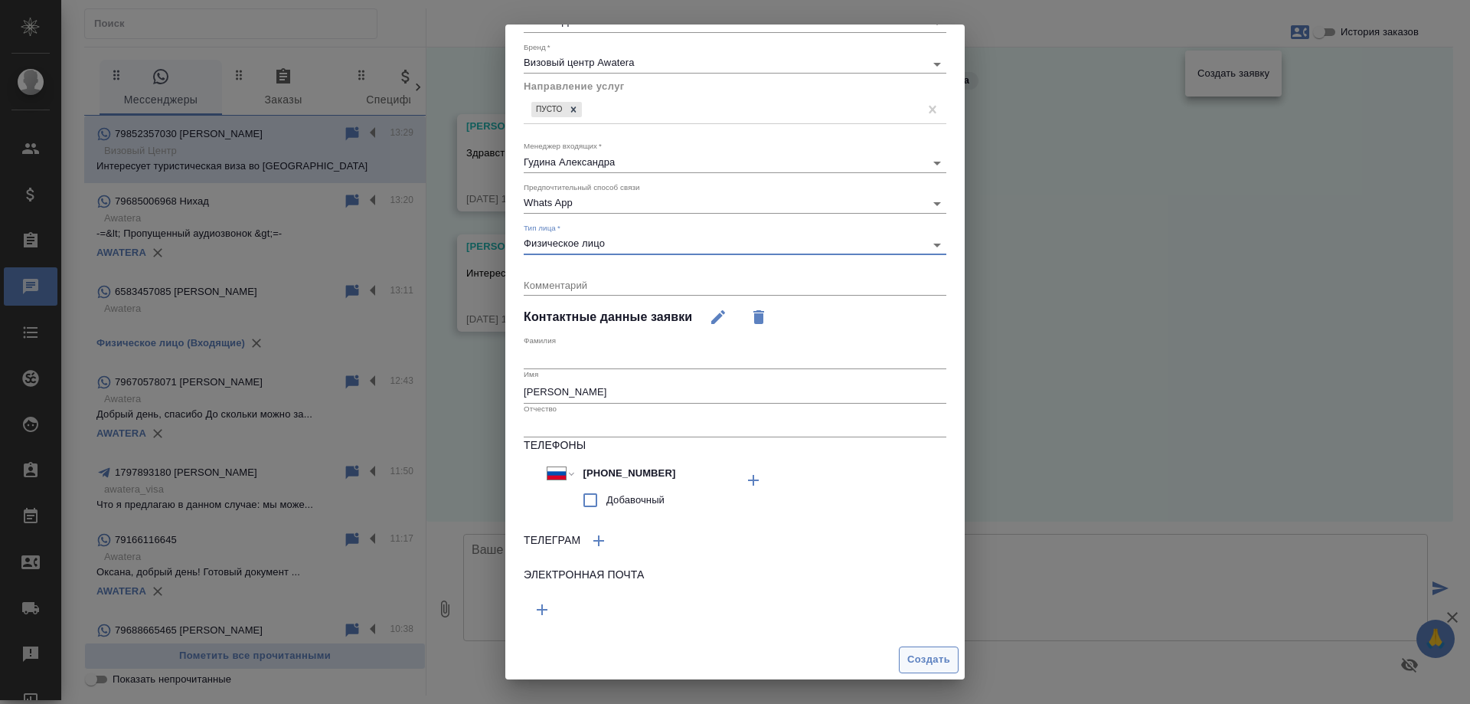
click at [914, 658] on span "Создать" at bounding box center [928, 660] width 43 height 18
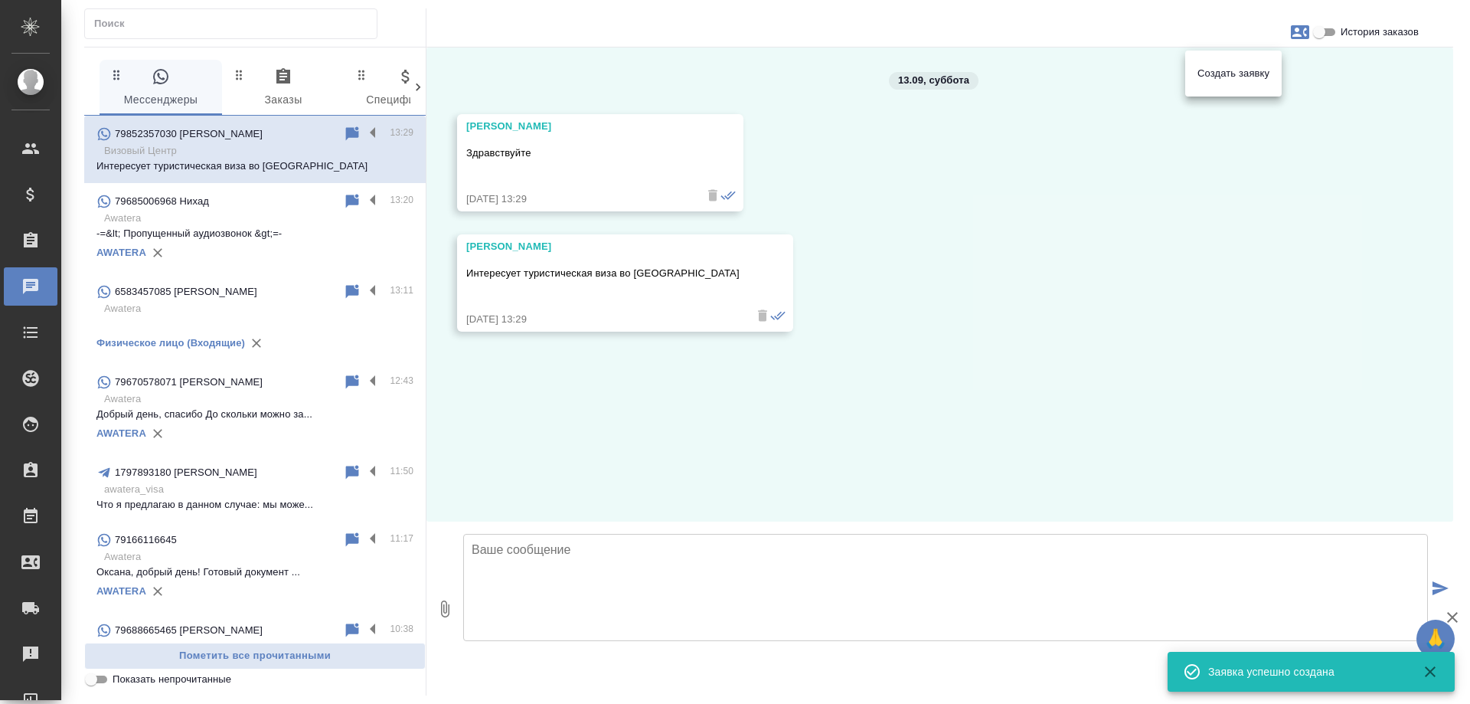
click at [989, 307] on div at bounding box center [735, 352] width 1470 height 704
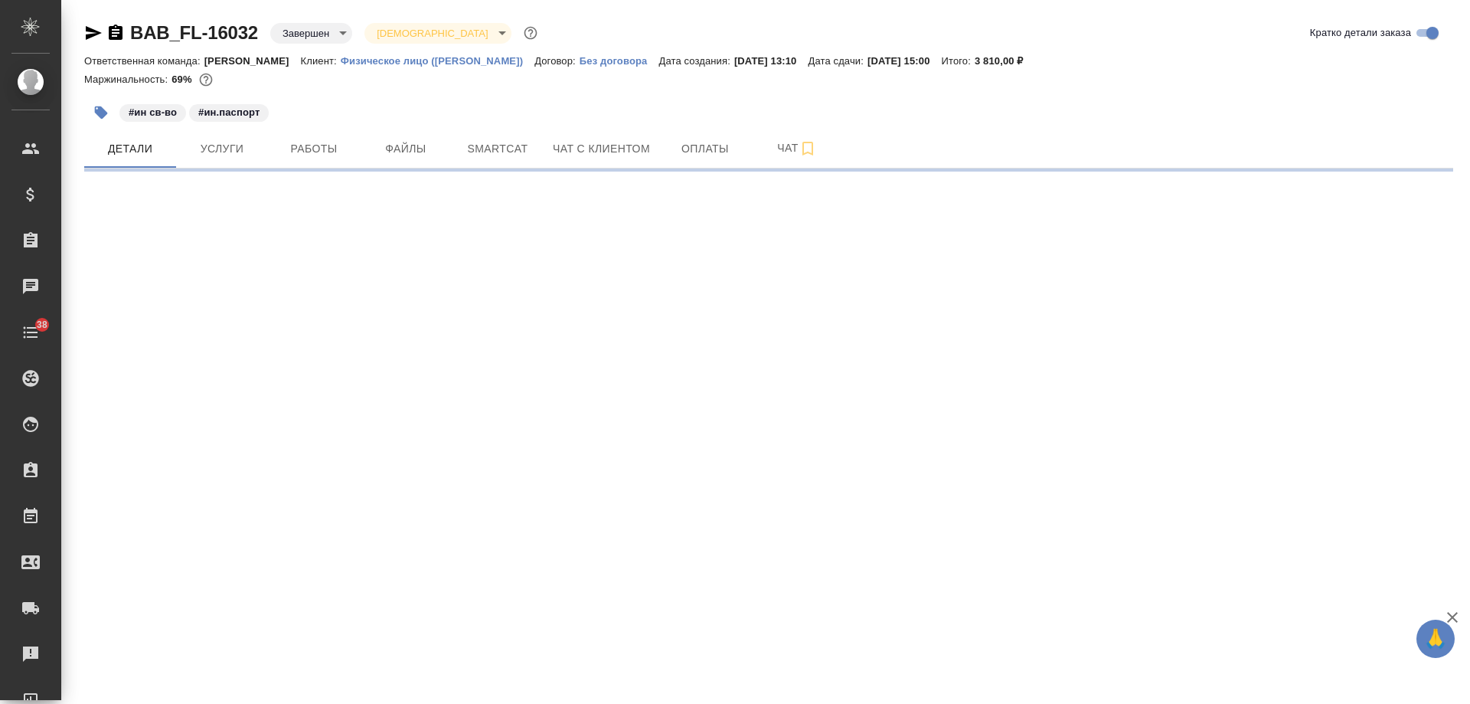
click at [94, 29] on icon "button" at bounding box center [93, 33] width 18 height 18
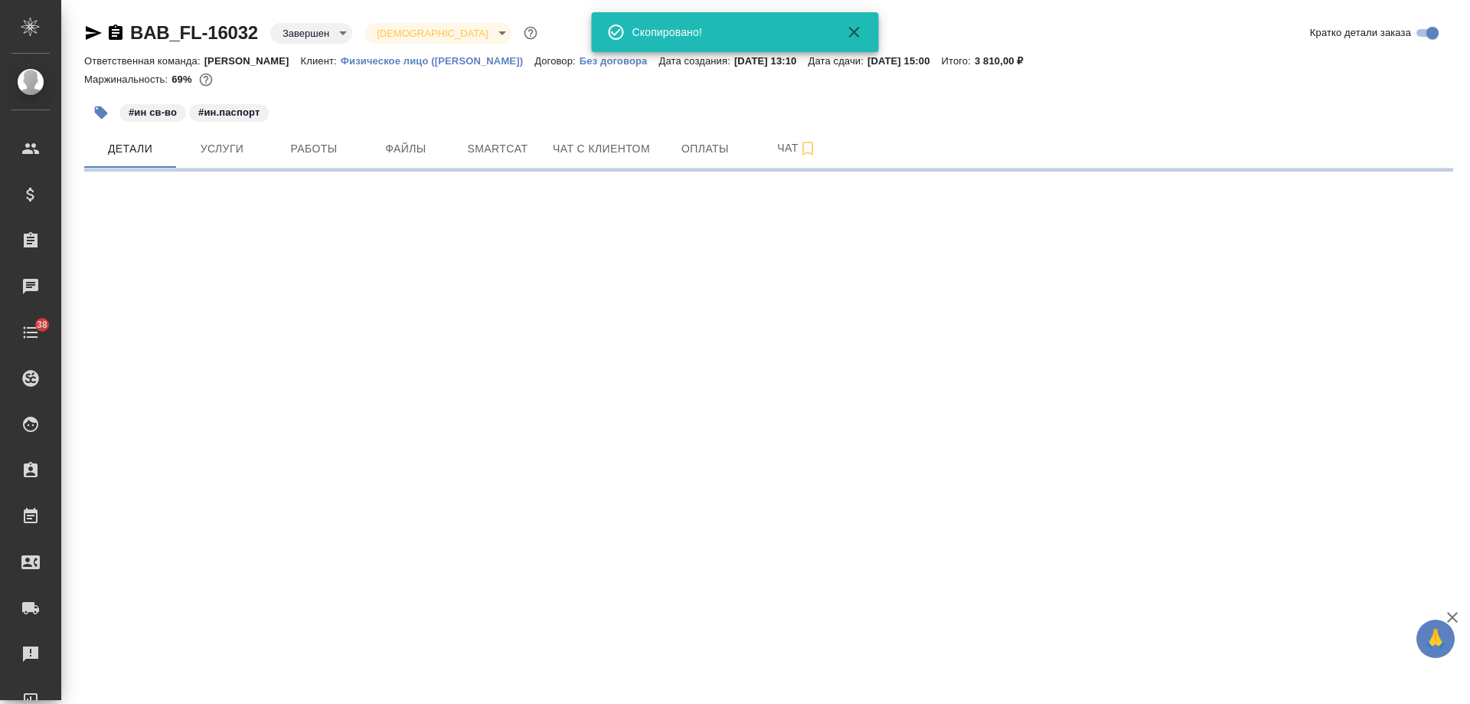
select select "RU"
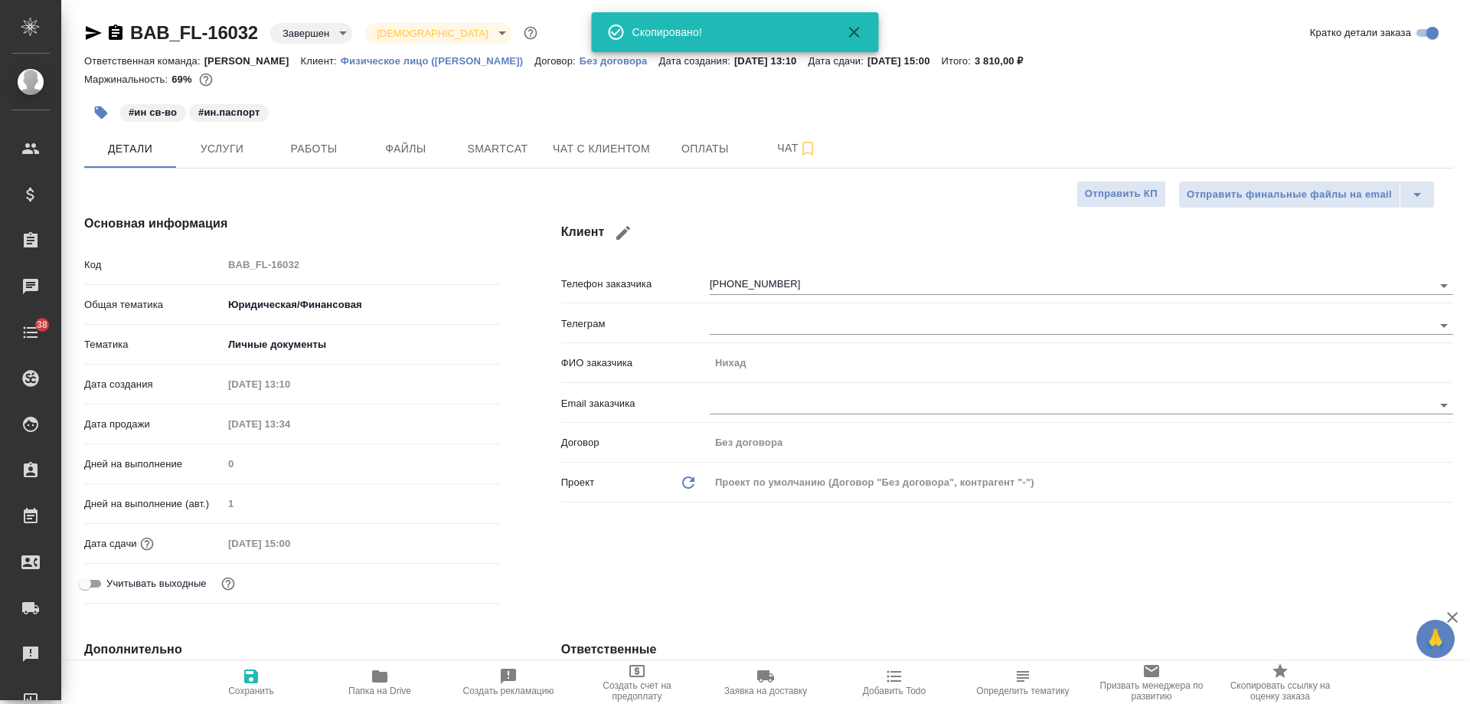
type textarea "x"
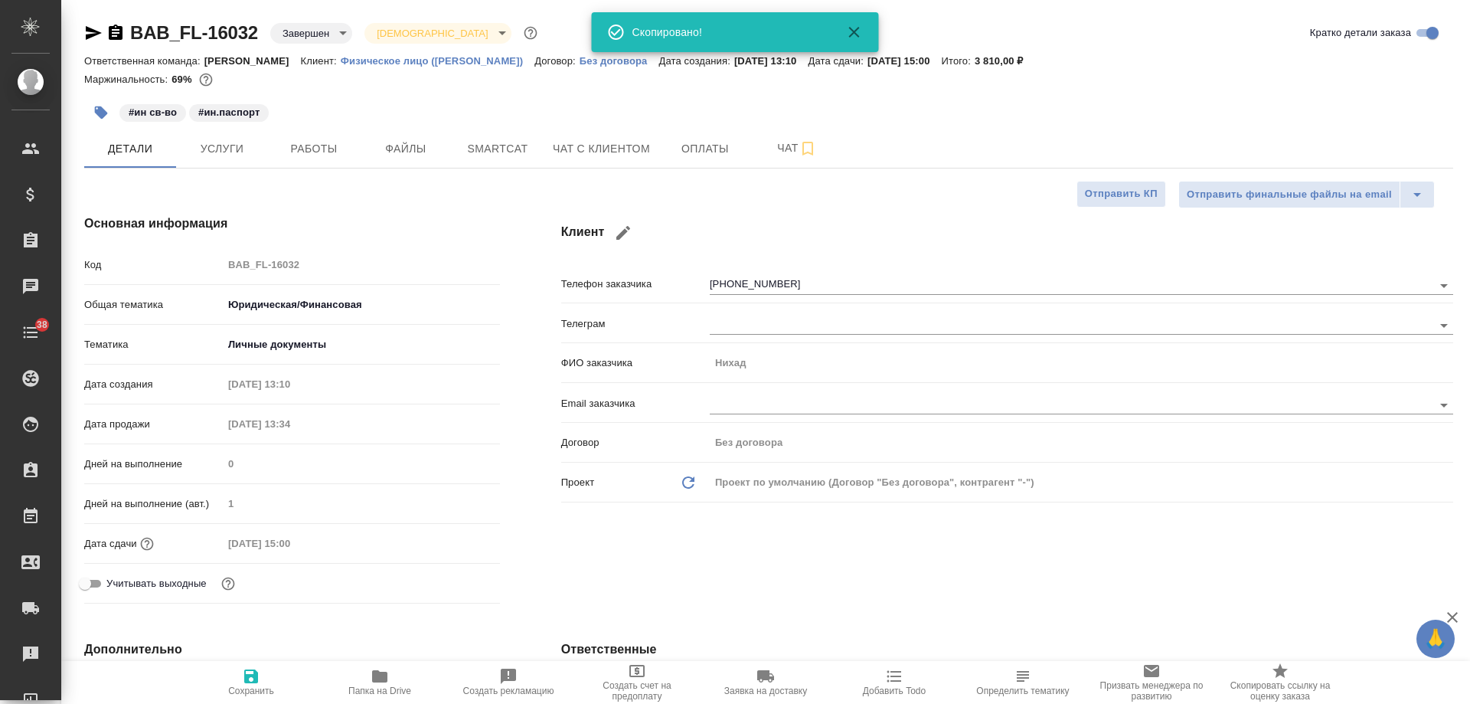
type textarea "x"
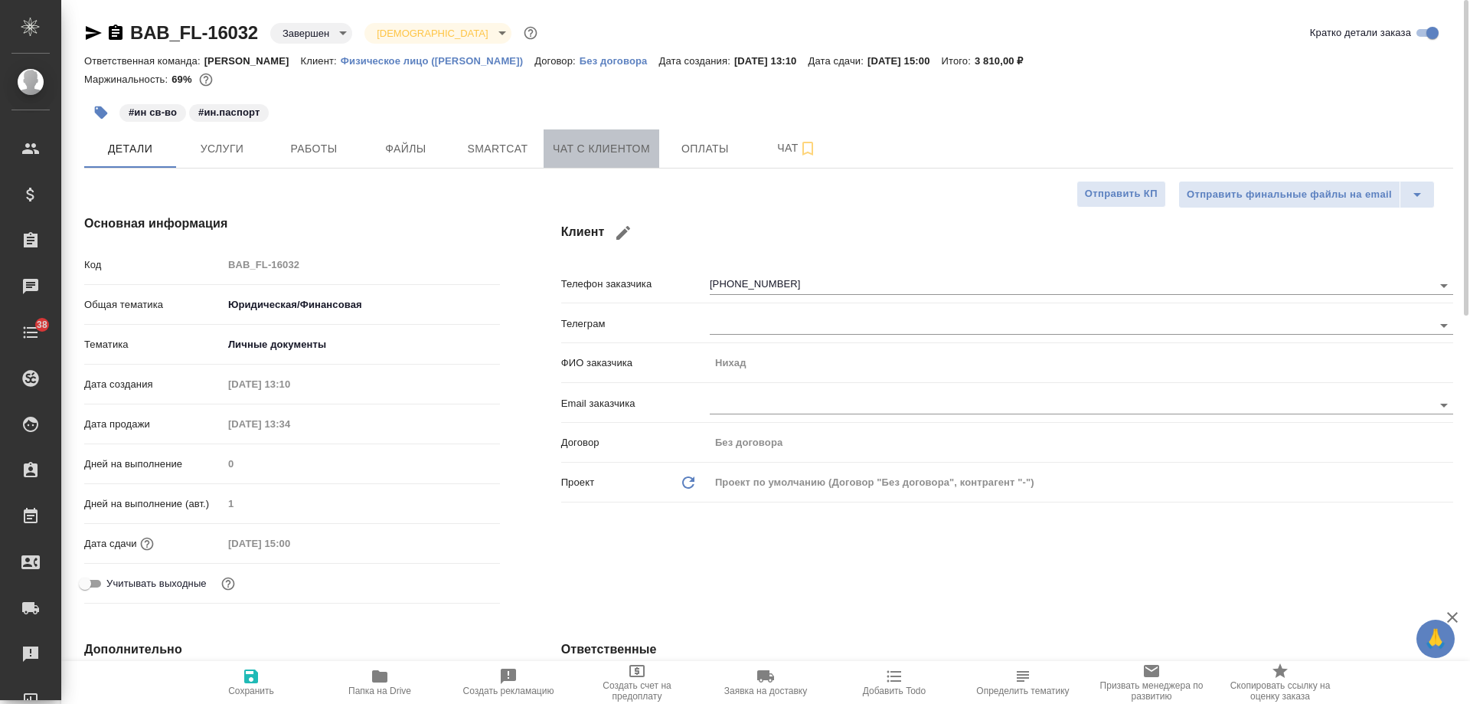
click at [593, 151] on span "Чат с клиентом" at bounding box center [601, 148] width 97 height 19
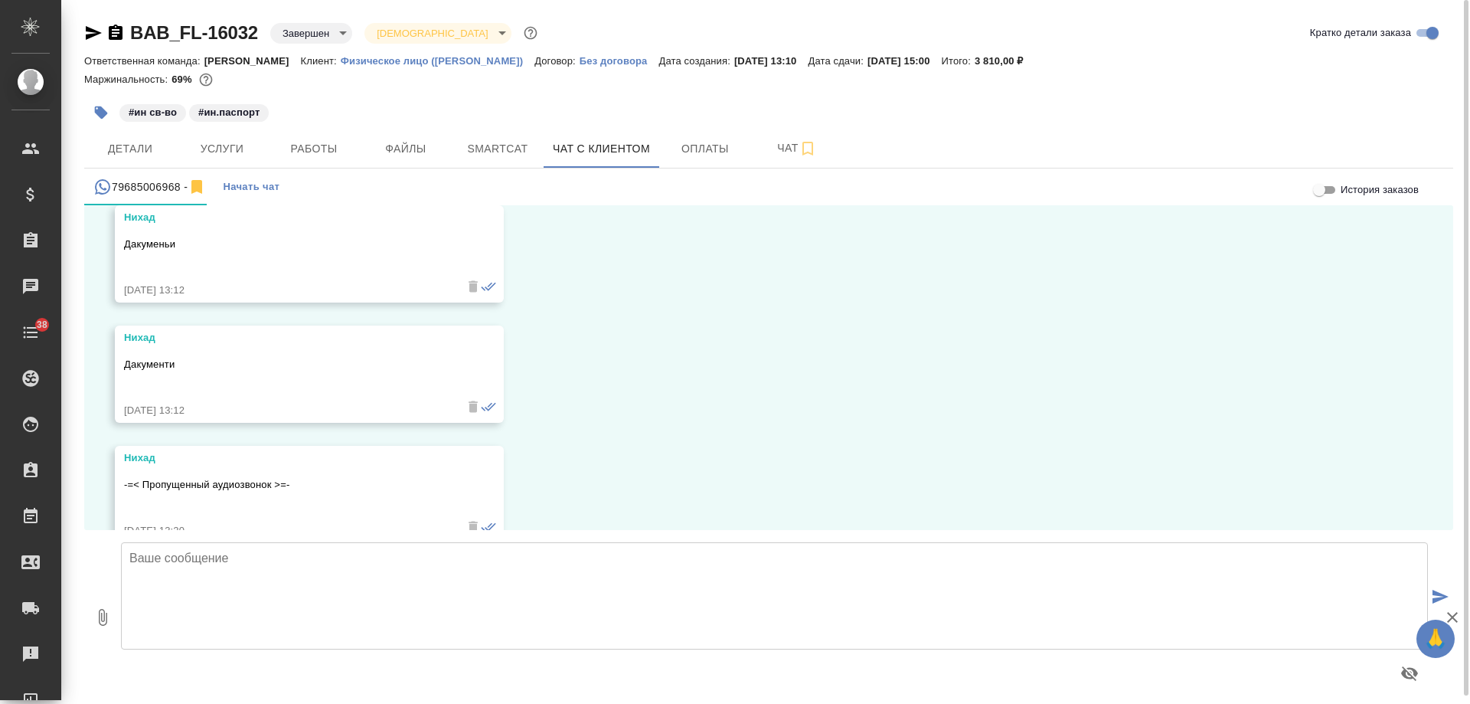
scroll to position [6723, 0]
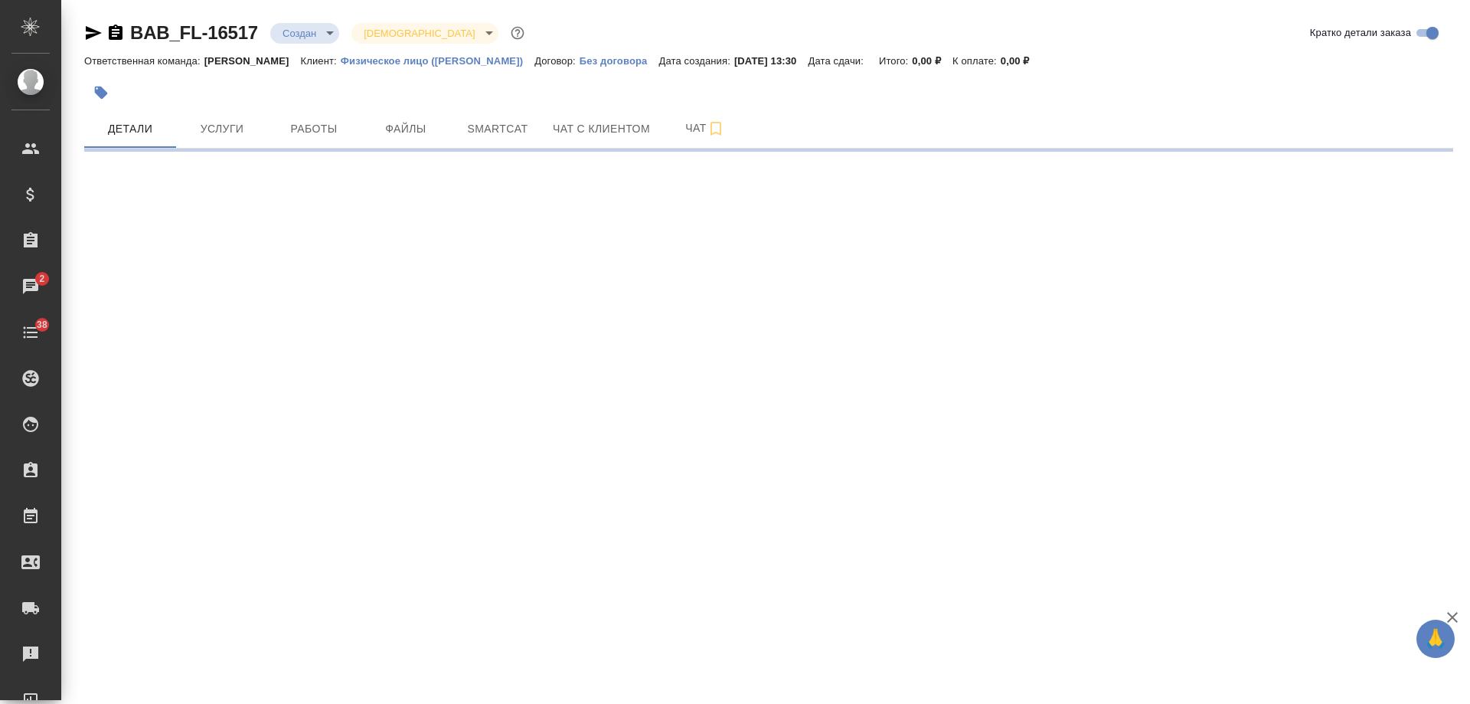
select select "RU"
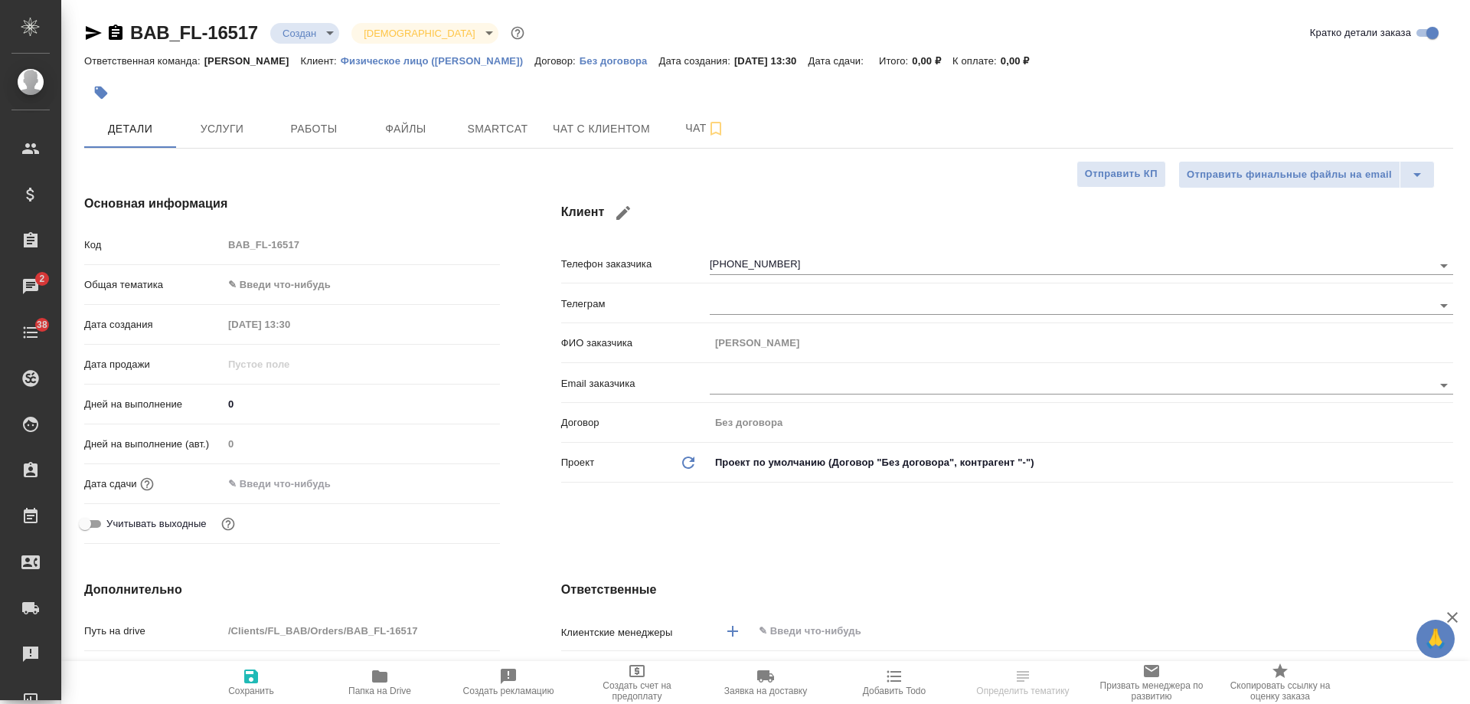
type textarea "x"
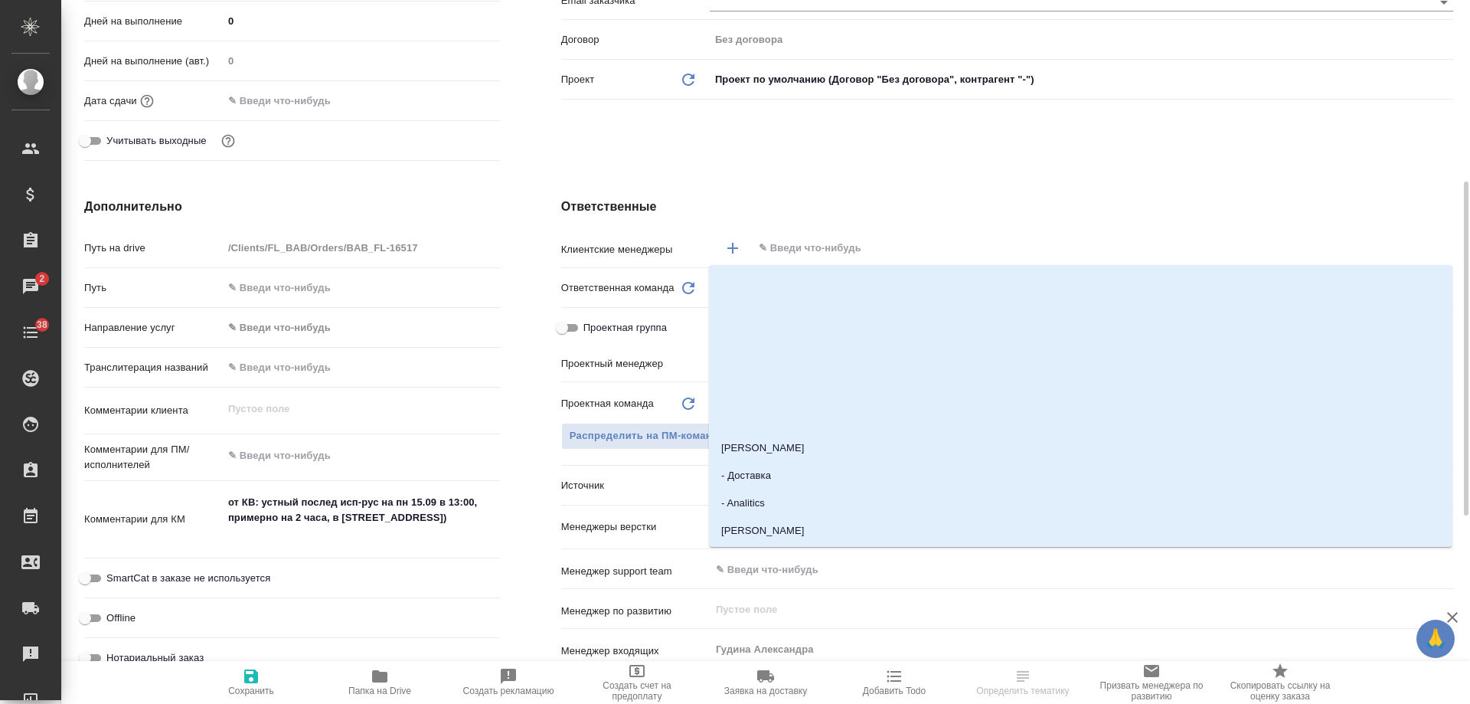
click at [810, 243] on input "text" at bounding box center [1077, 248] width 640 height 18
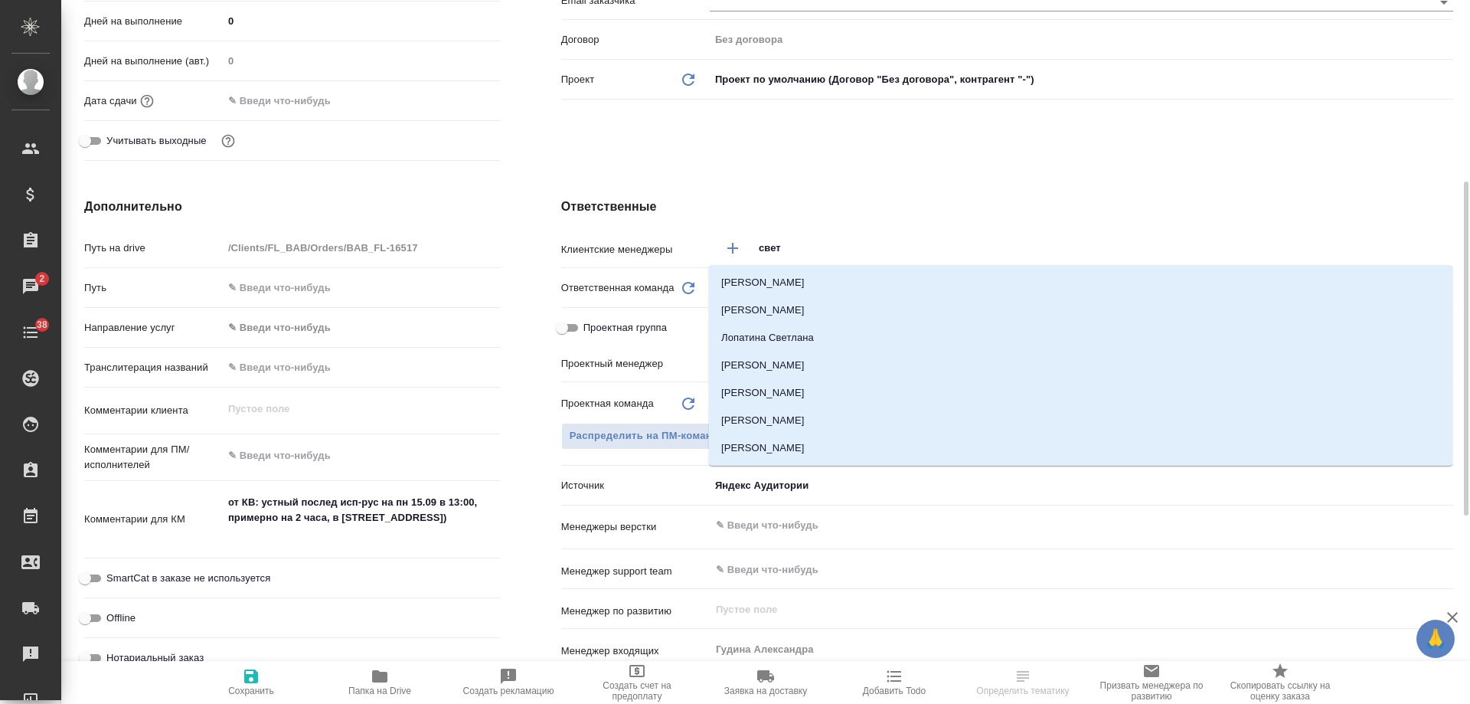
type input "светл"
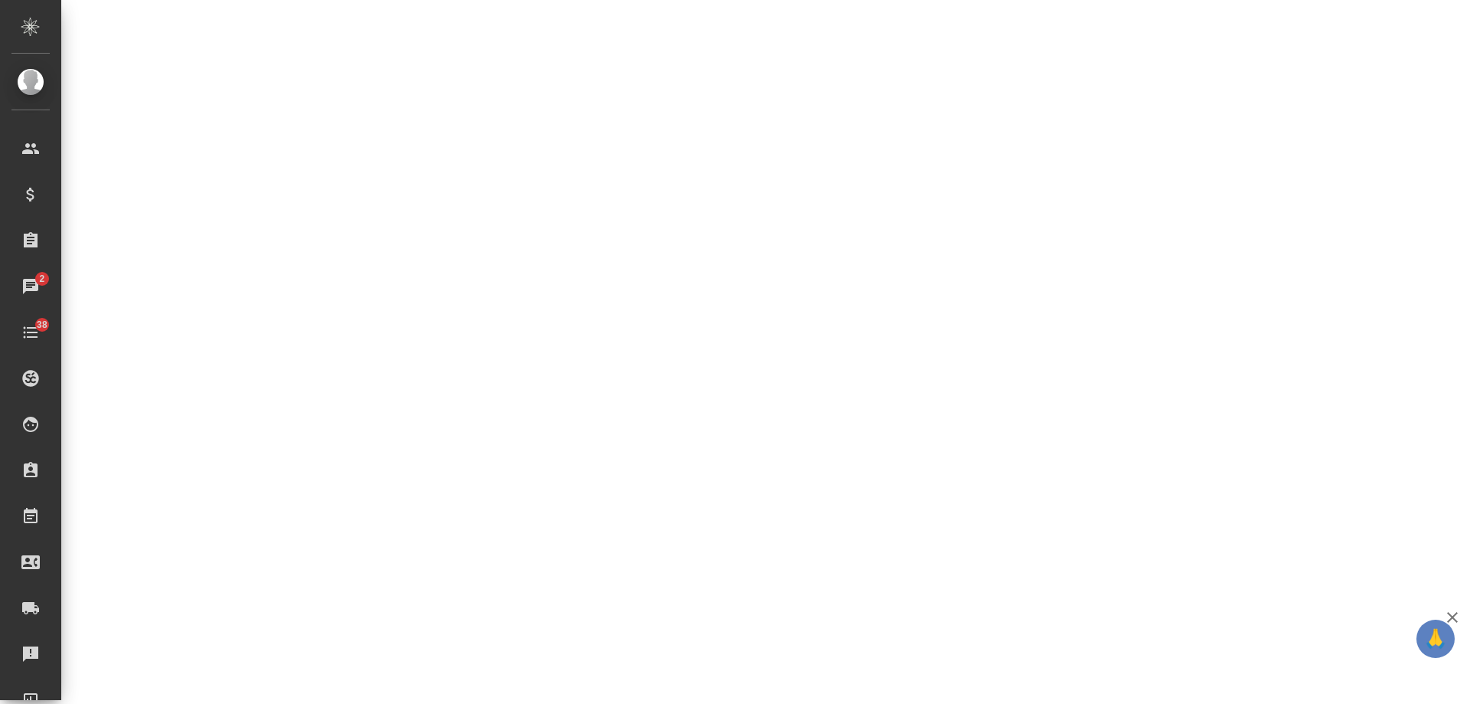
click at [797, 280] on div ".cls-1 fill:#fff; AWATERA [PERSON_NAME] Спецификации Заказы 2 Чаты 38 Todo Прое…" at bounding box center [735, 352] width 1470 height 704
select select "RU"
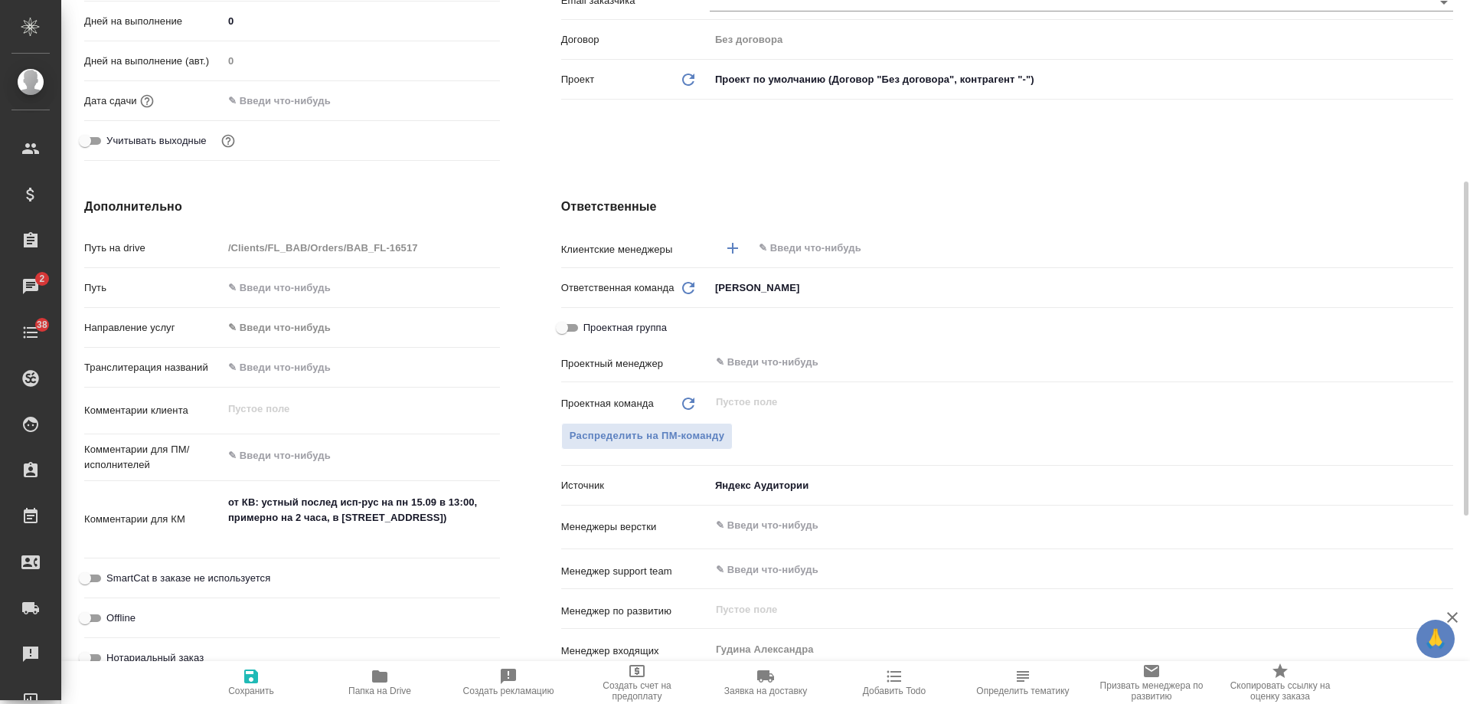
type textarea "x"
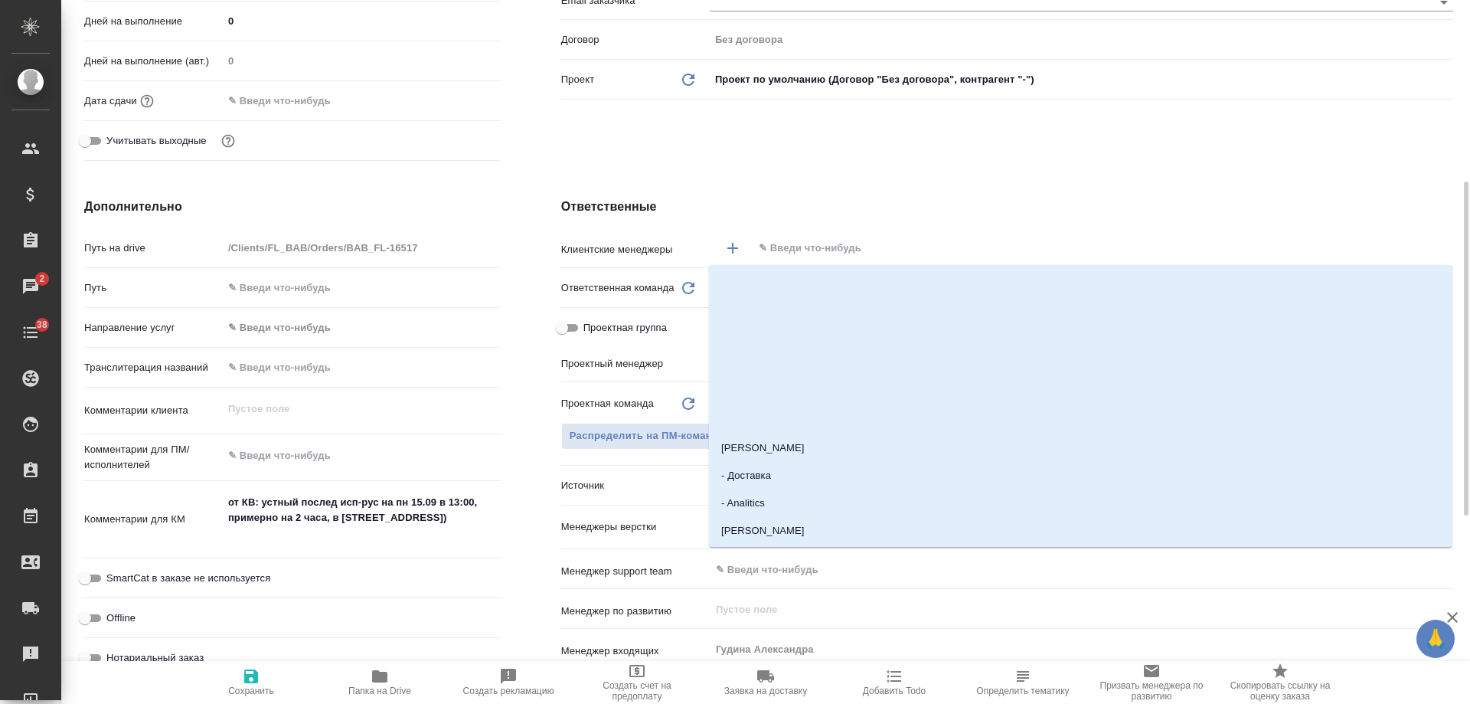
click at [822, 247] on input "text" at bounding box center [1077, 248] width 640 height 18
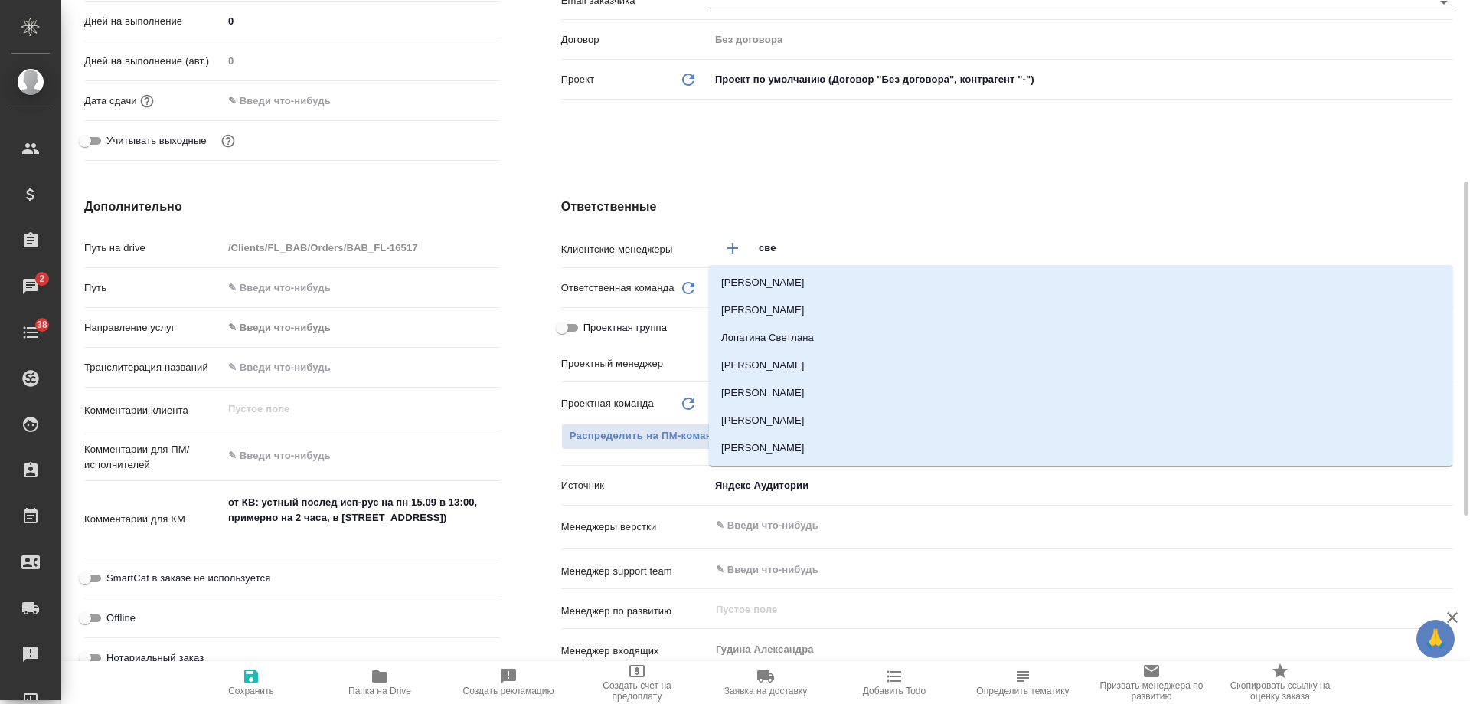
type input "свет"
drag, startPoint x: 787, startPoint y: 278, endPoint x: 902, endPoint y: 278, distance: 114.9
click at [786, 278] on li "[PERSON_NAME]" at bounding box center [1081, 283] width 744 height 28
type textarea "x"
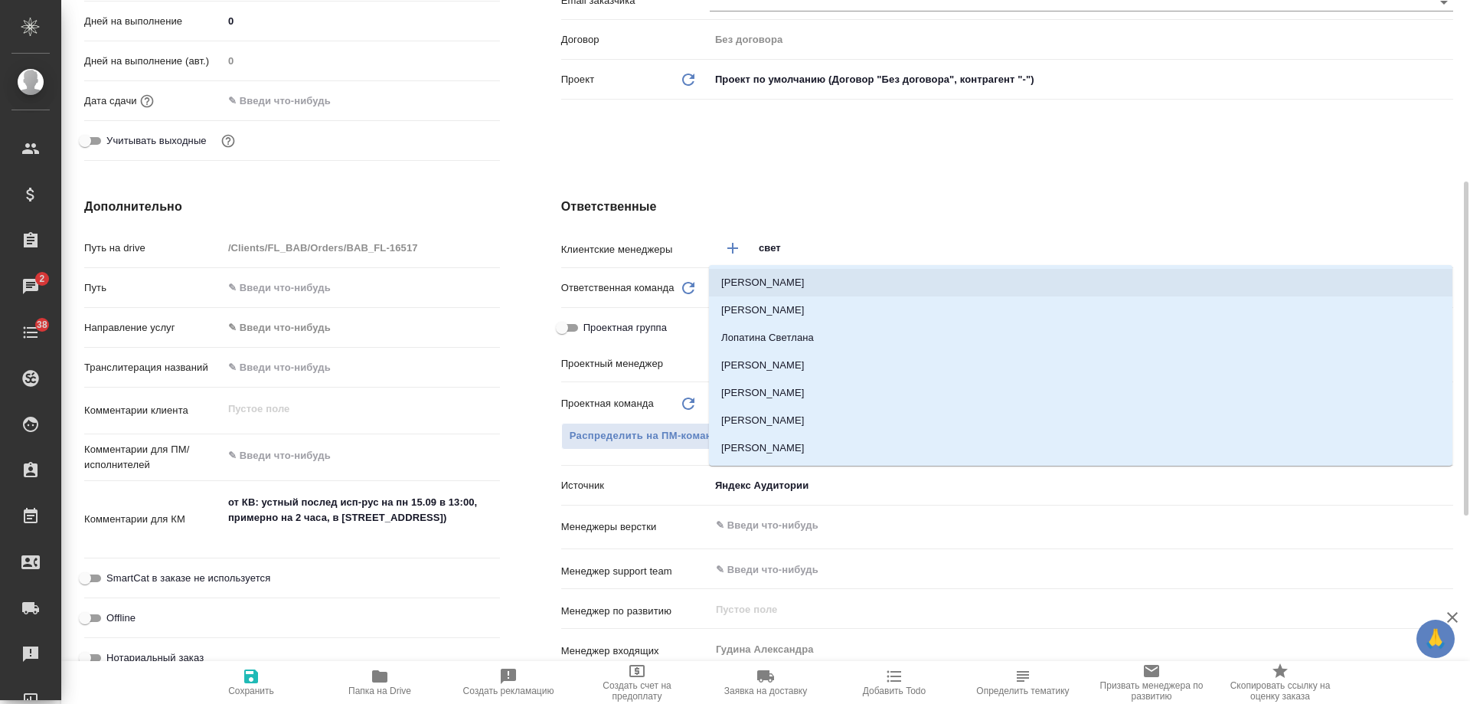
type textarea "x"
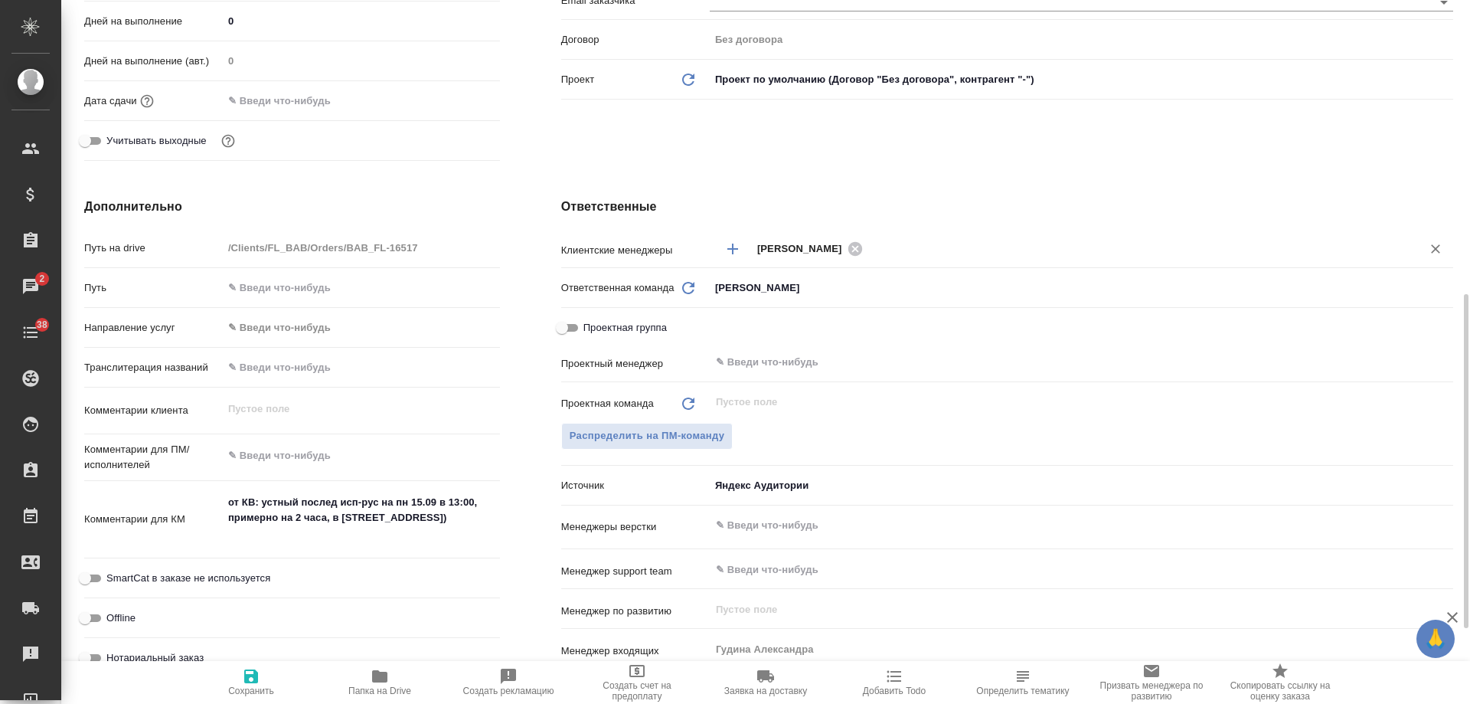
scroll to position [536, 0]
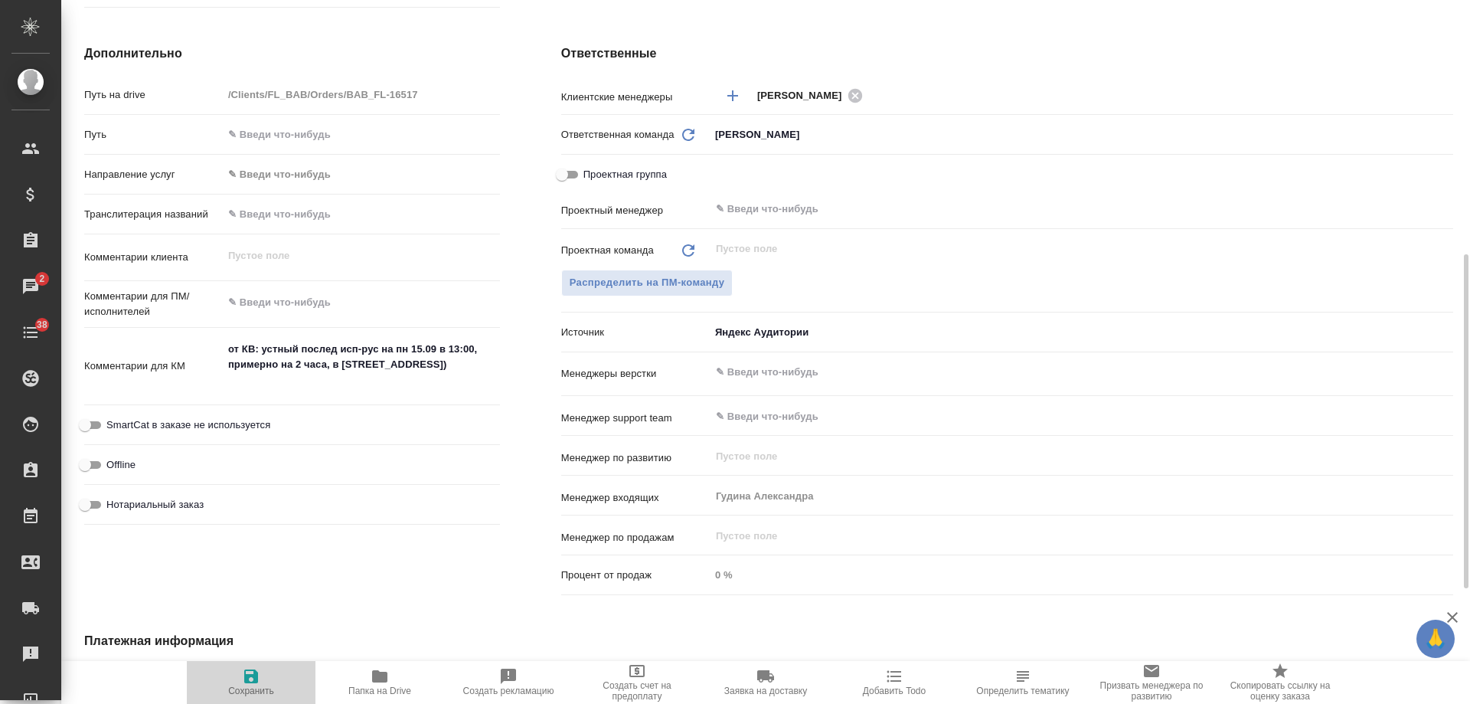
click at [257, 678] on icon "button" at bounding box center [251, 676] width 14 height 14
type textarea "x"
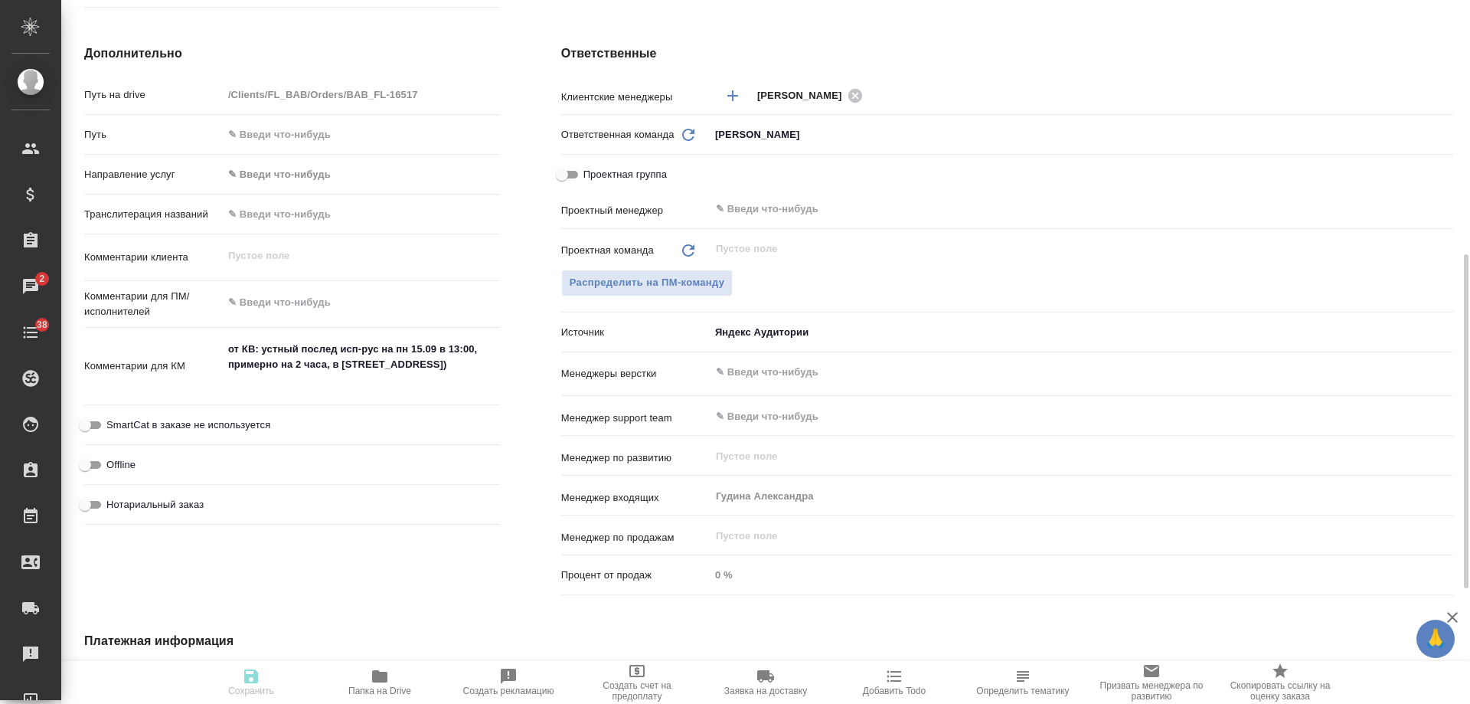
type textarea "x"
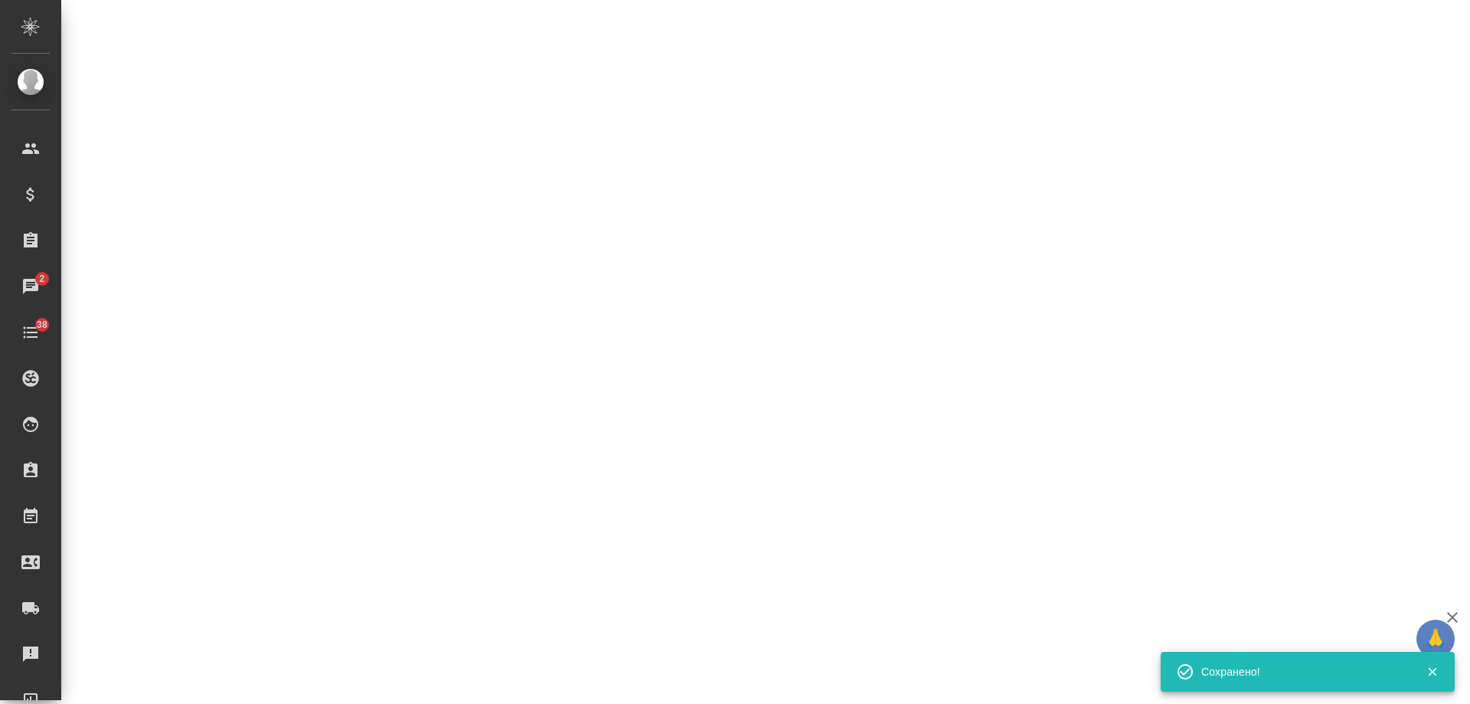
select select "RU"
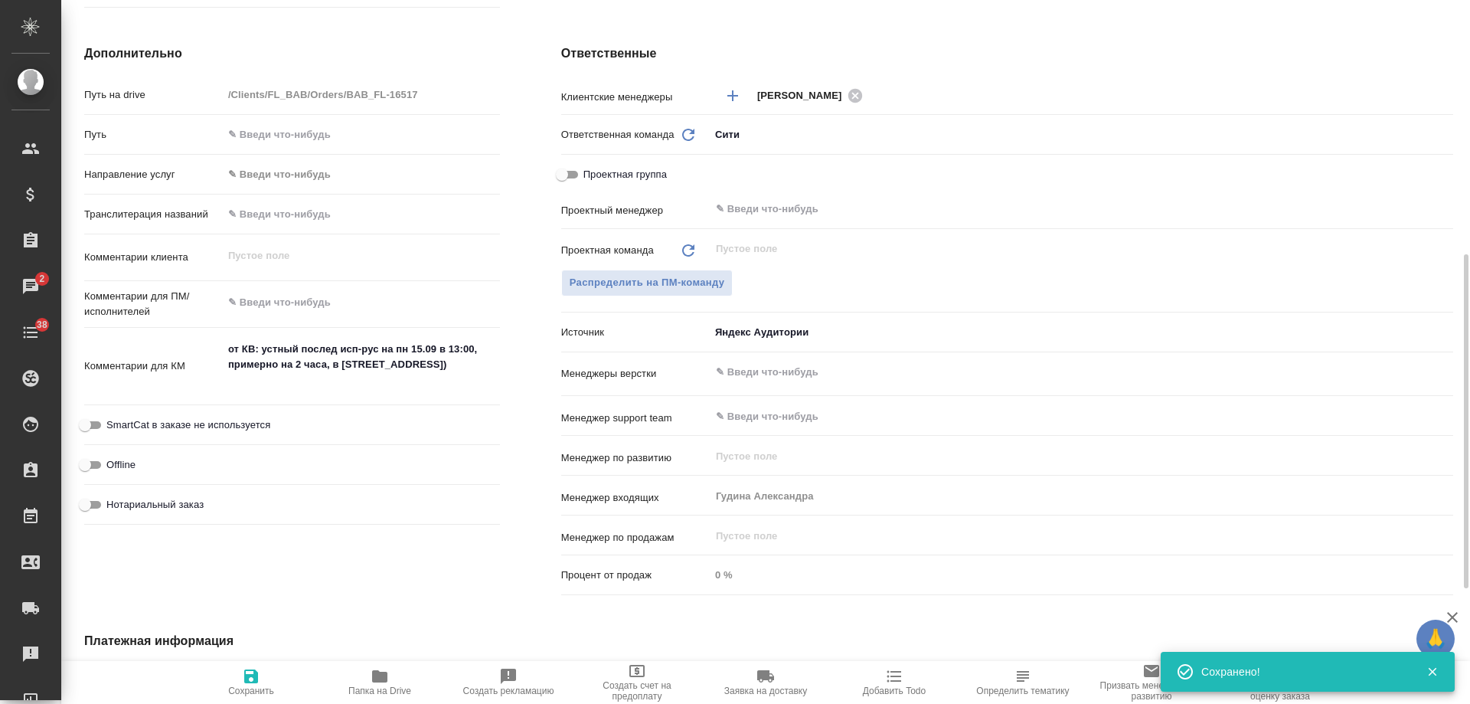
type textarea "x"
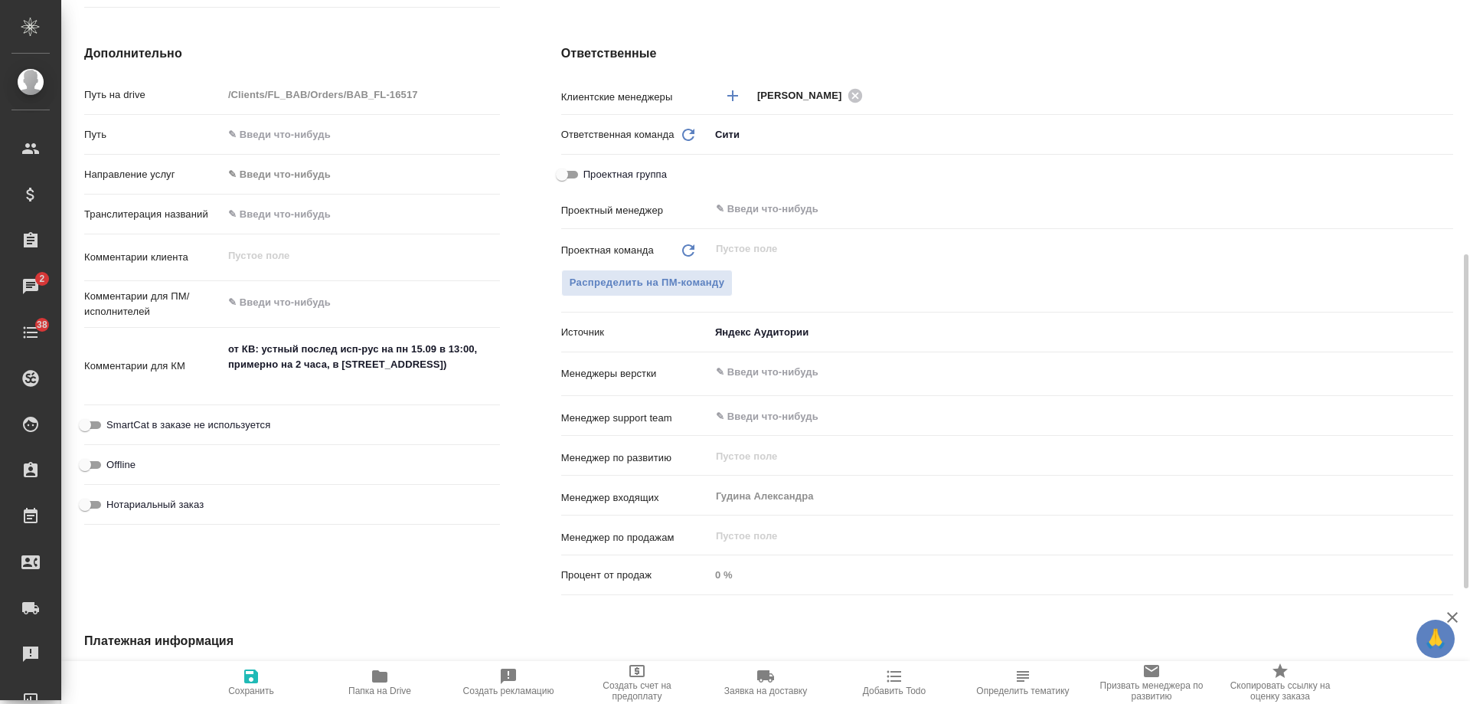
click at [884, 679] on span "Добавить Todo" at bounding box center [894, 681] width 110 height 29
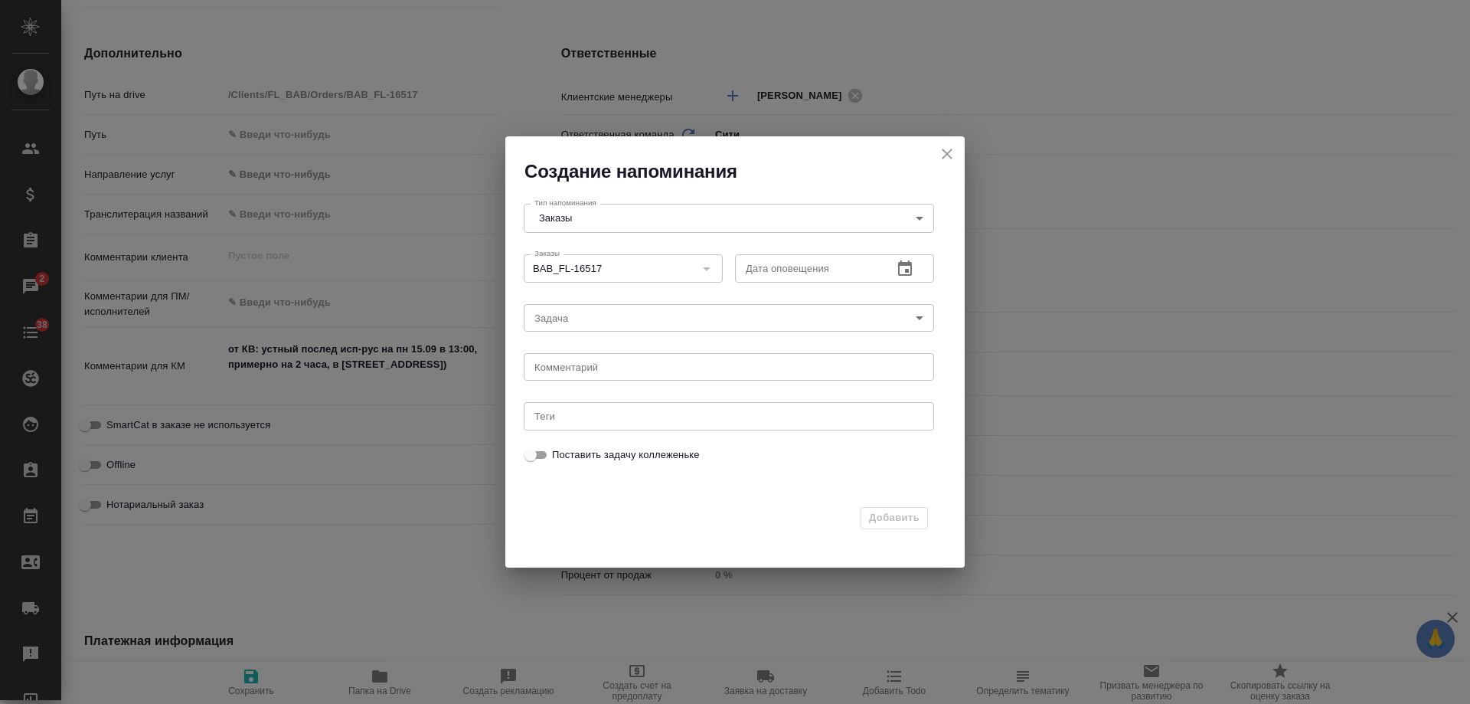
click at [912, 270] on icon "button" at bounding box center [905, 267] width 14 height 15
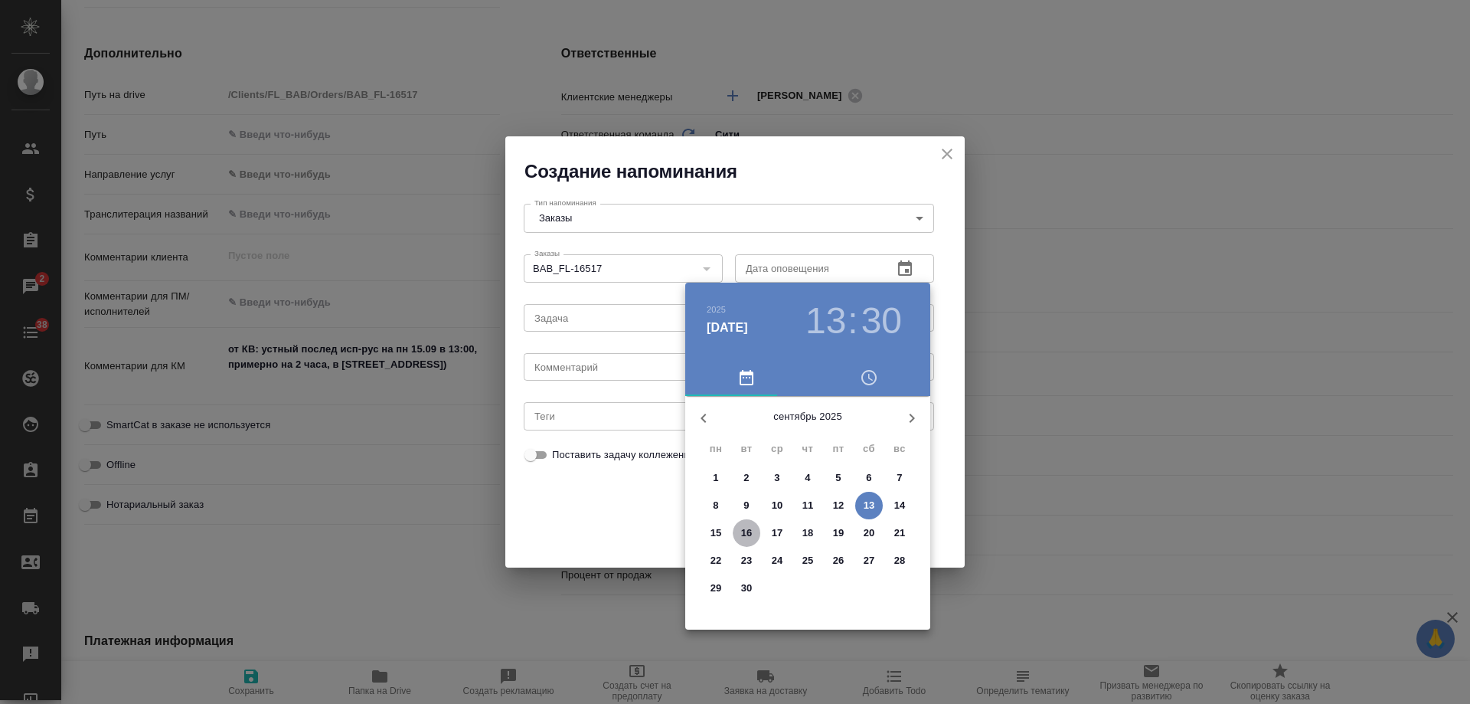
click at [735, 528] on span "16" at bounding box center [747, 532] width 28 height 15
type input "[DATE] 13:30"
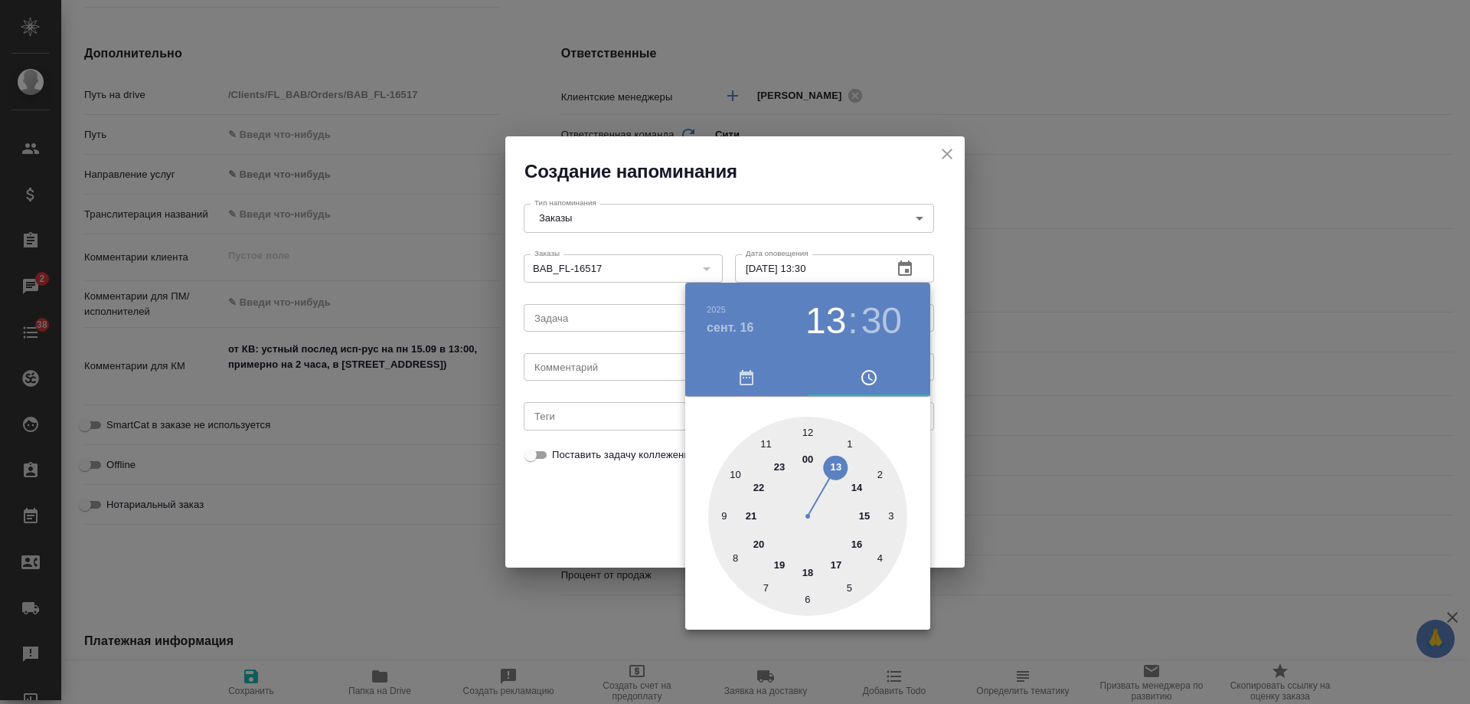
click at [592, 371] on div at bounding box center [735, 352] width 1470 height 704
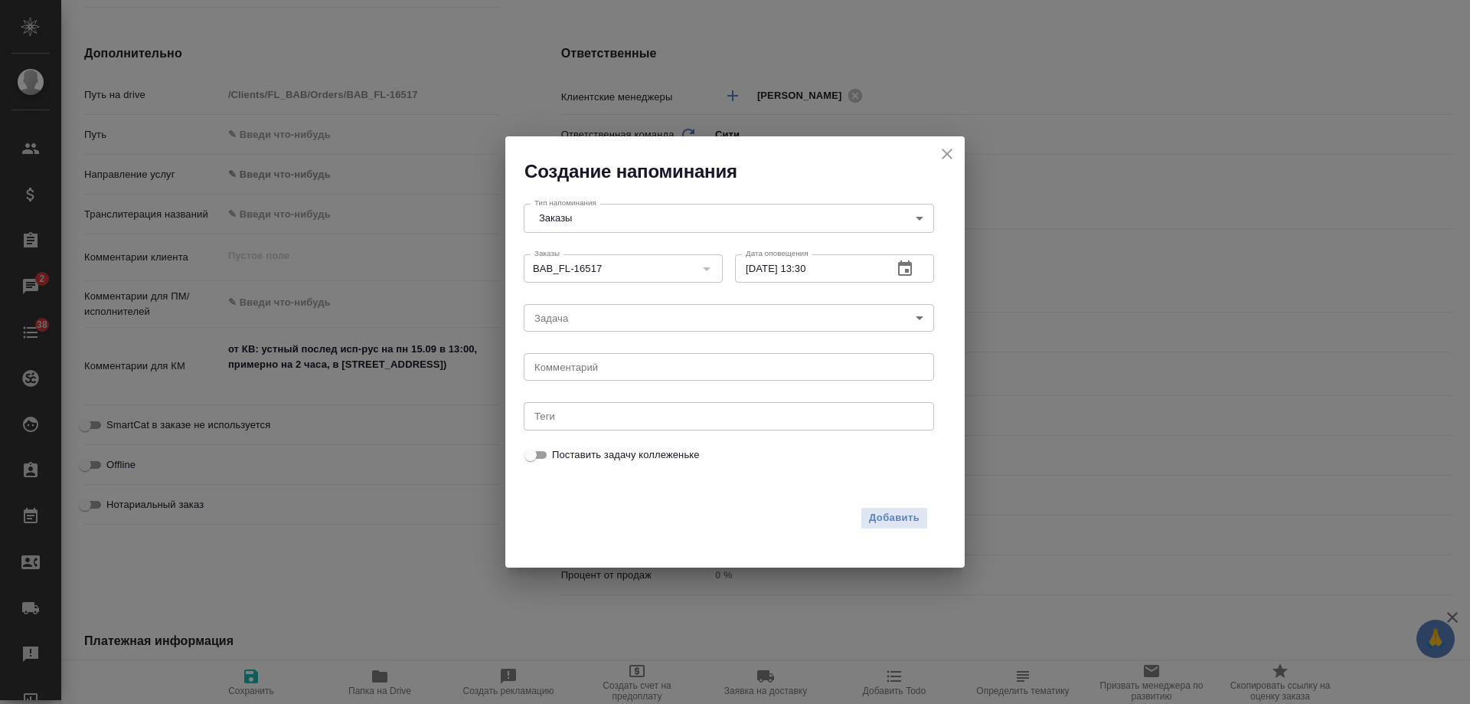
click at [583, 369] on div "[DATE] 13 : 30 00 1 2 3 4 5 6 7 8 9 10 11 12 13 14 15 16 17 18 19 20 21 22 23" at bounding box center [735, 352] width 1470 height 704
click at [582, 369] on textarea at bounding box center [728, 366] width 389 height 11
click at [580, 369] on textarea at bounding box center [728, 366] width 389 height 11
type textarea "инфа"
click at [887, 514] on span "Добавить" at bounding box center [894, 518] width 51 height 18
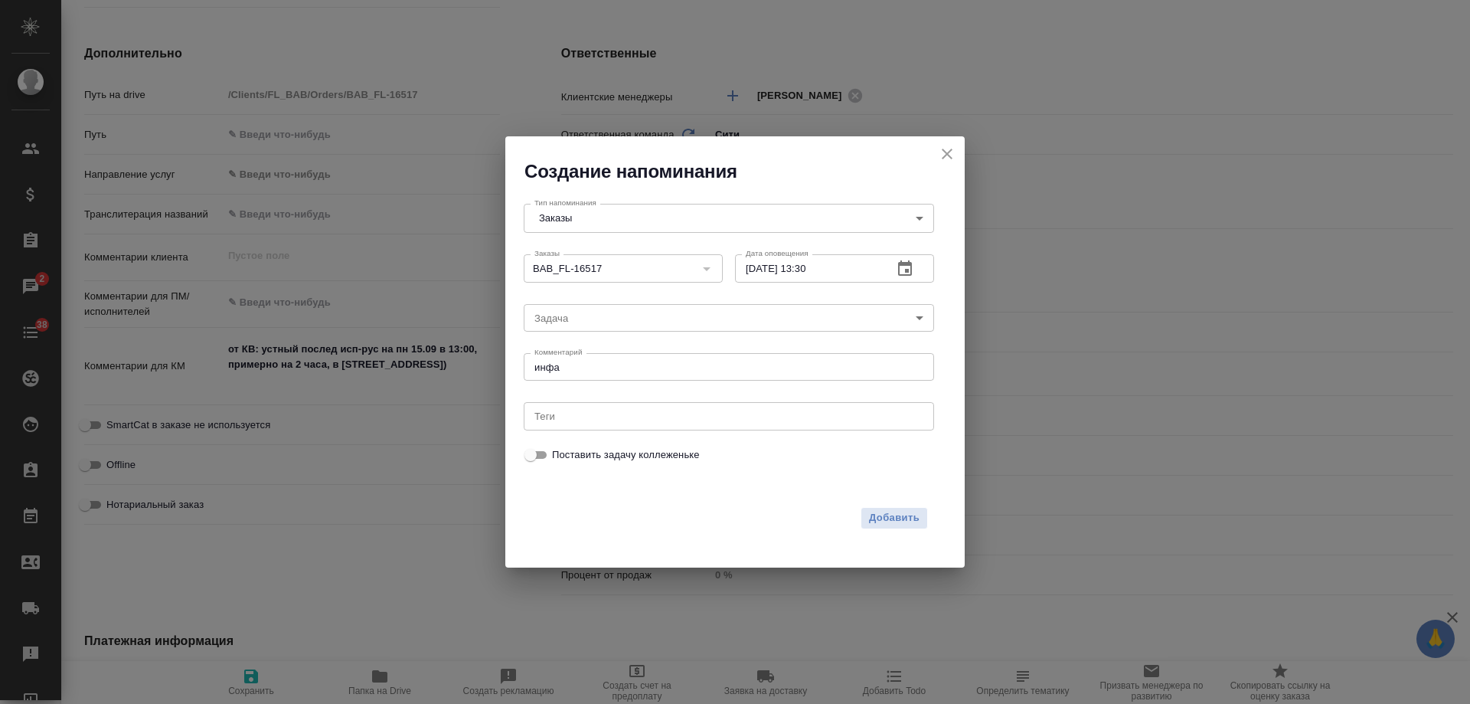
type textarea "x"
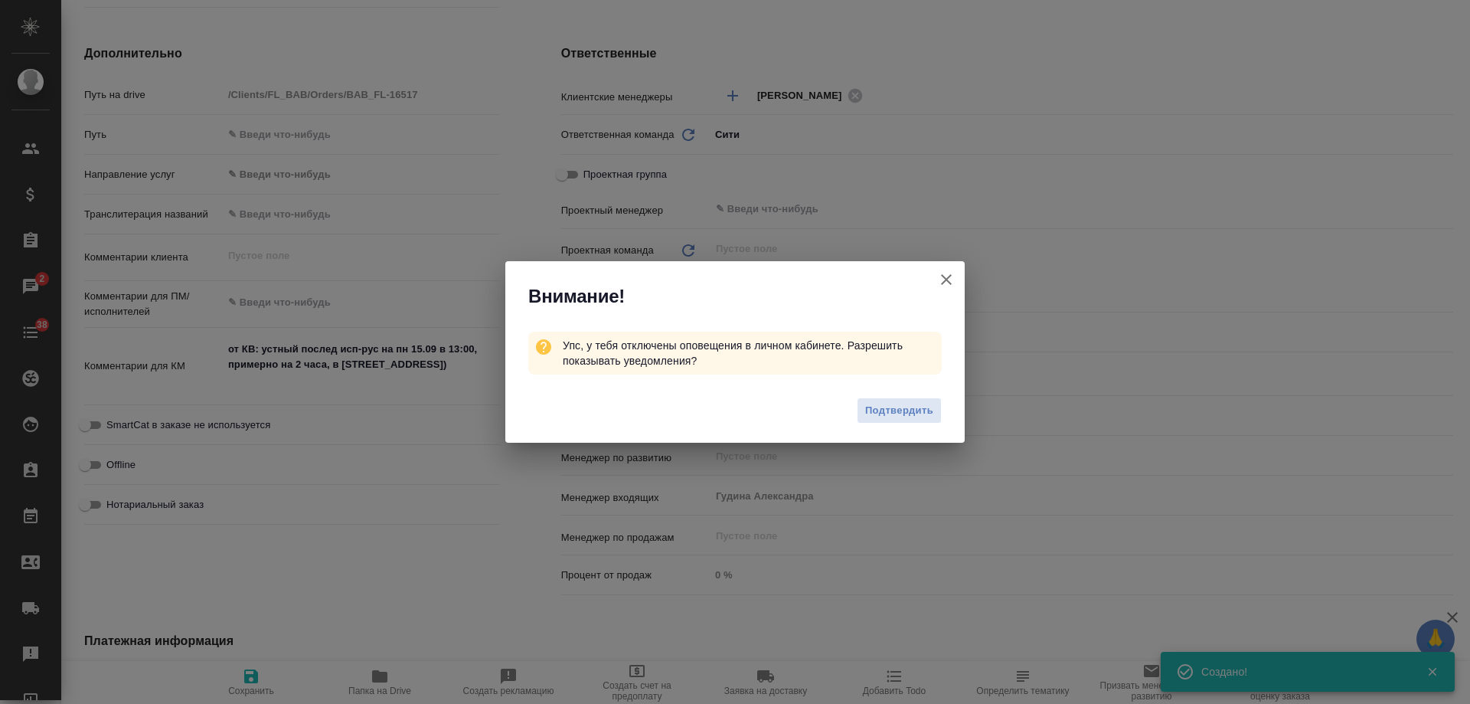
type textarea "x"
click at [945, 280] on icon "button" at bounding box center [946, 279] width 11 height 11
type textarea "x"
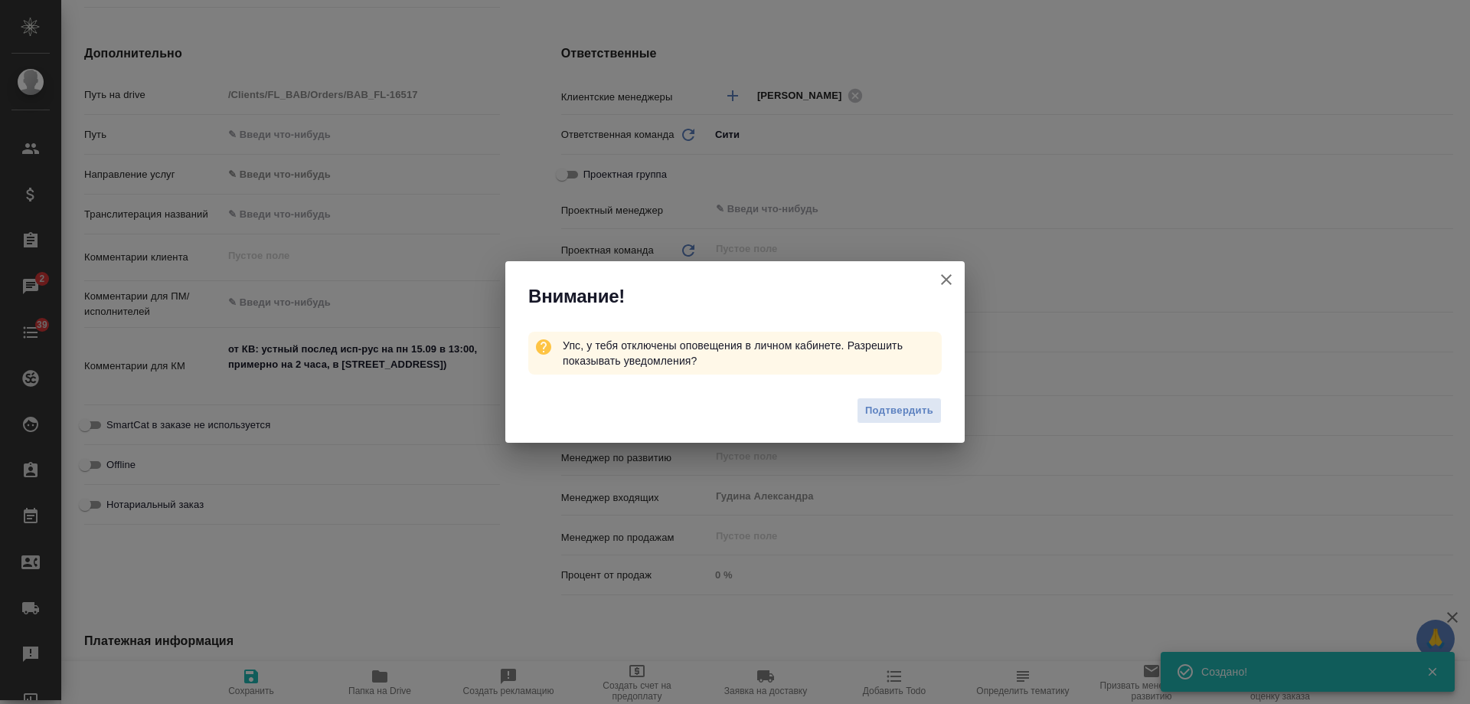
type textarea "x"
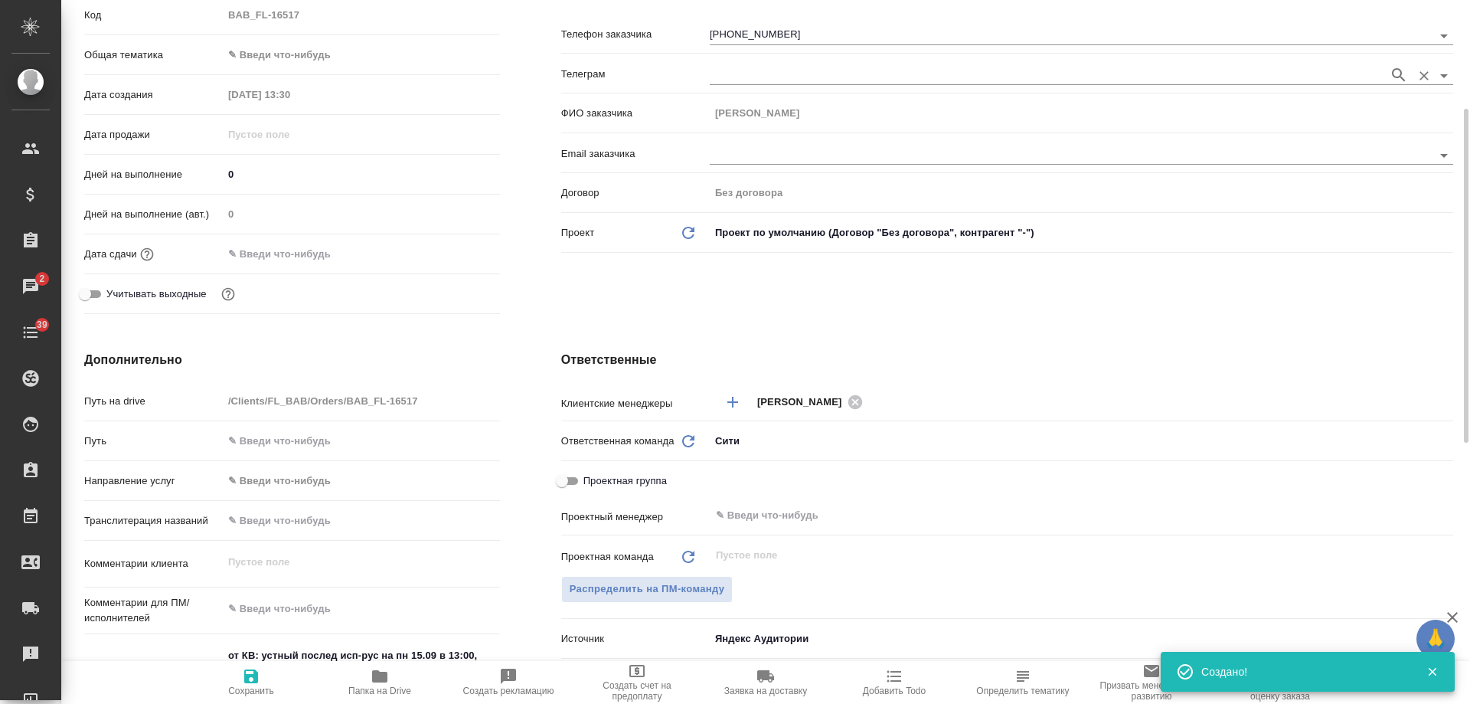
scroll to position [0, 0]
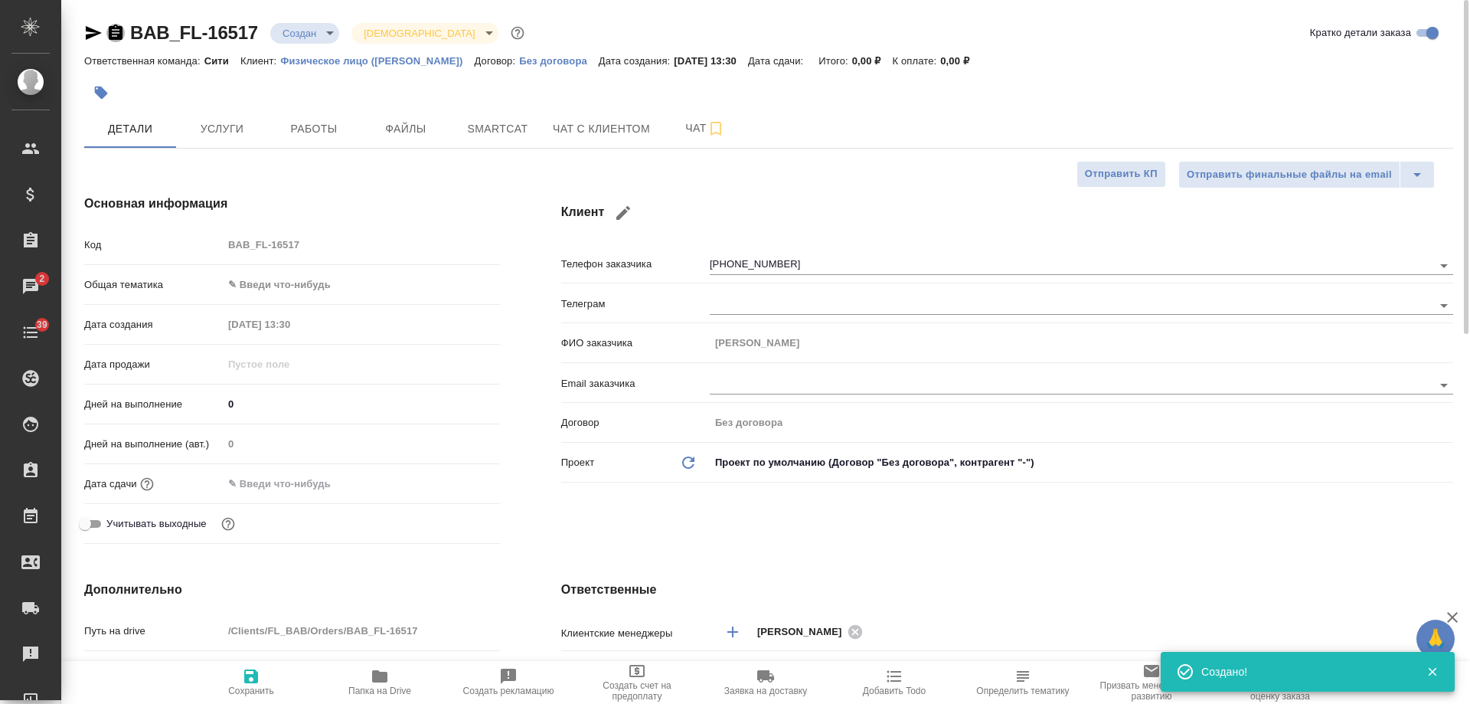
click at [112, 34] on icon "button" at bounding box center [116, 32] width 14 height 15
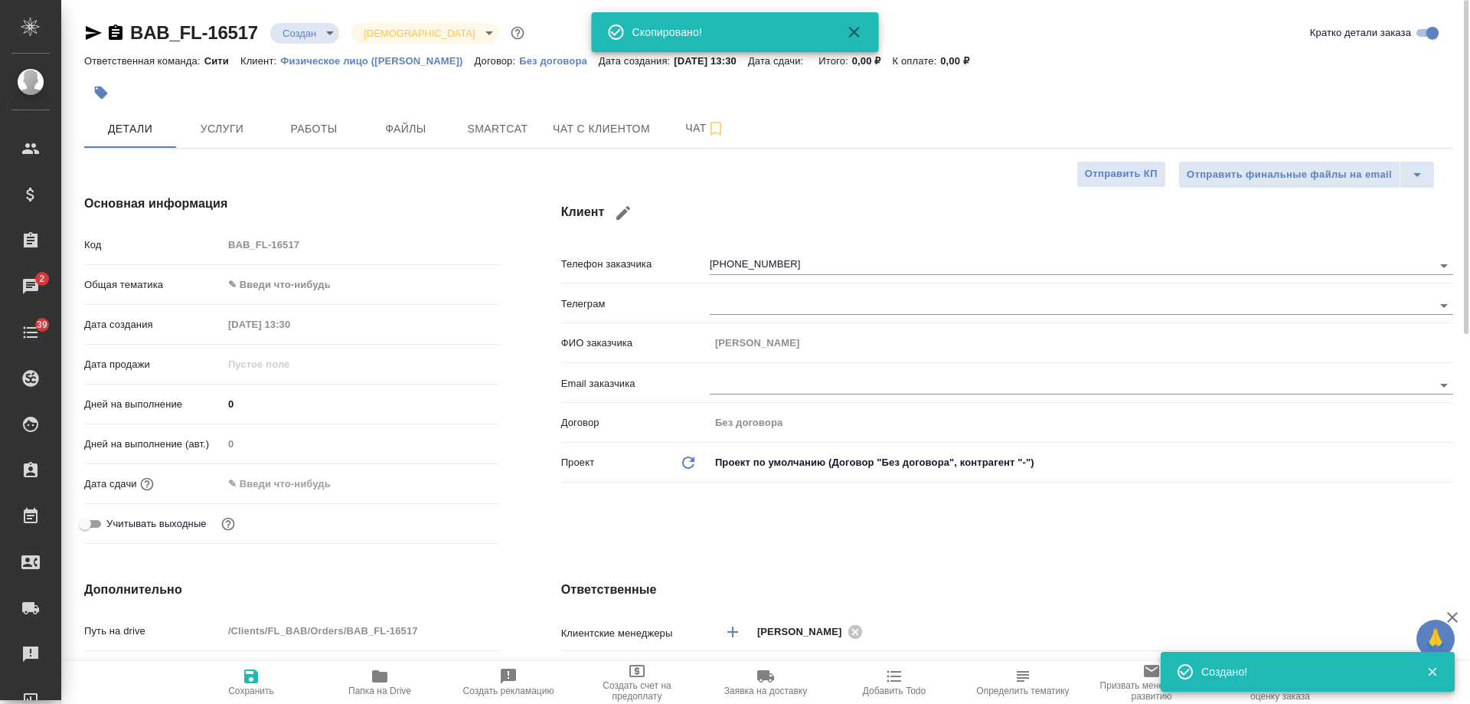
type textarea "x"
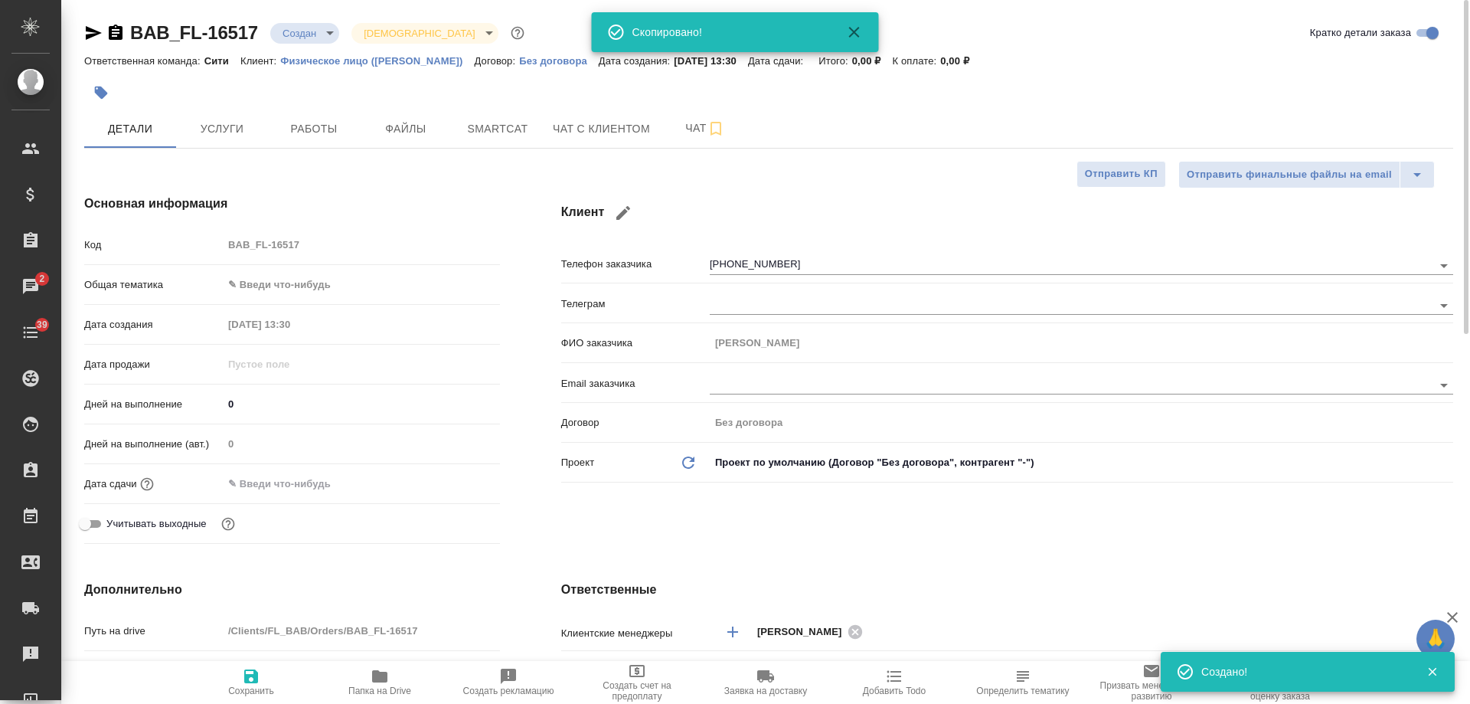
type textarea "x"
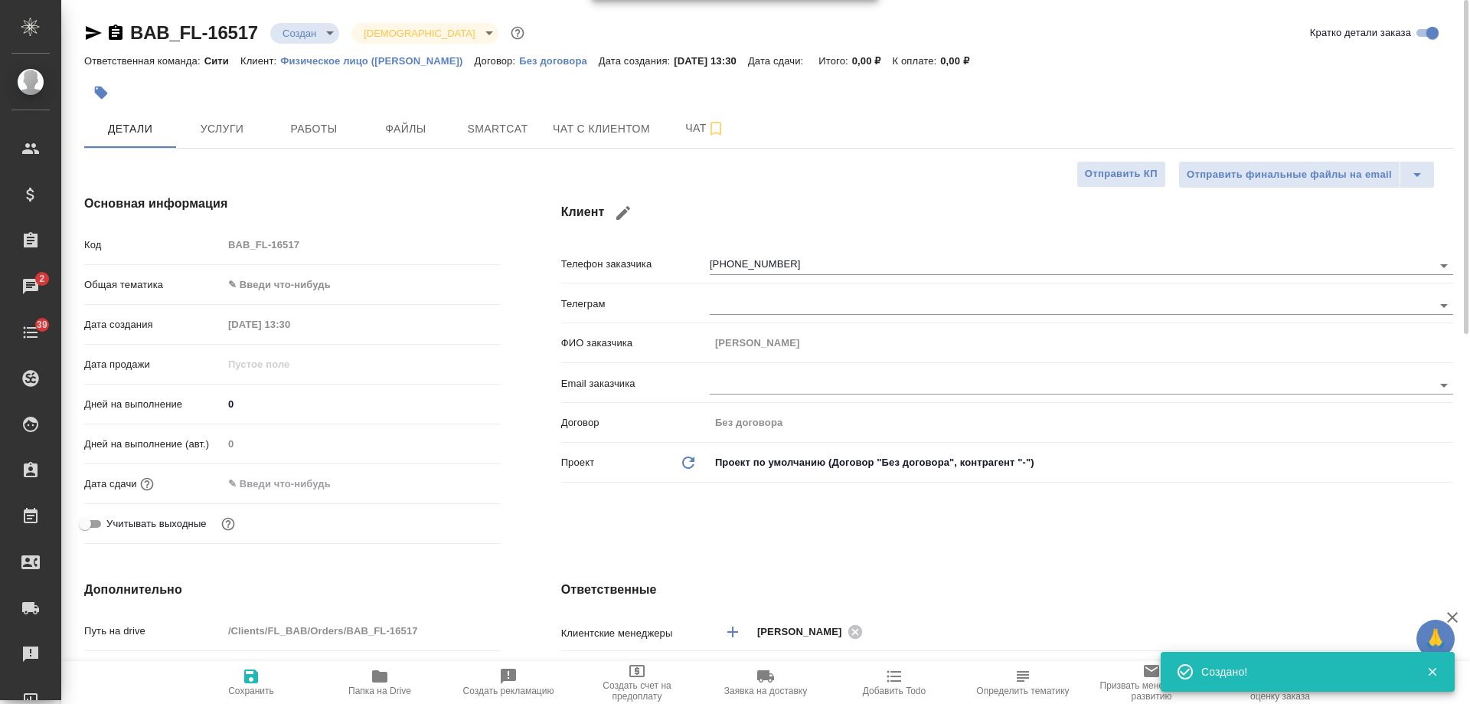
drag, startPoint x: 95, startPoint y: 38, endPoint x: 234, endPoint y: 1, distance: 143.4
click at [112, 35] on div at bounding box center [104, 33] width 41 height 18
type textarea "x"
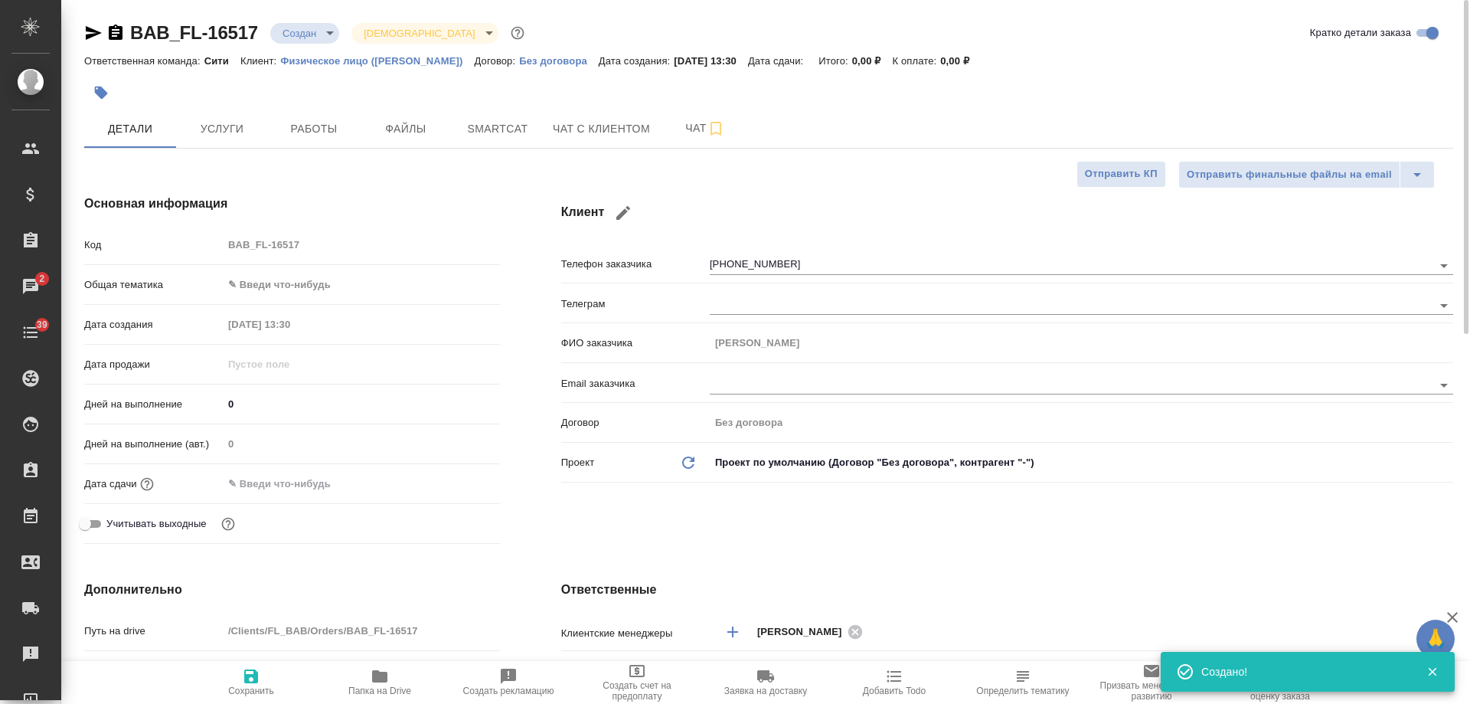
type textarea "x"
click at [94, 28] on icon "button" at bounding box center [93, 33] width 18 height 18
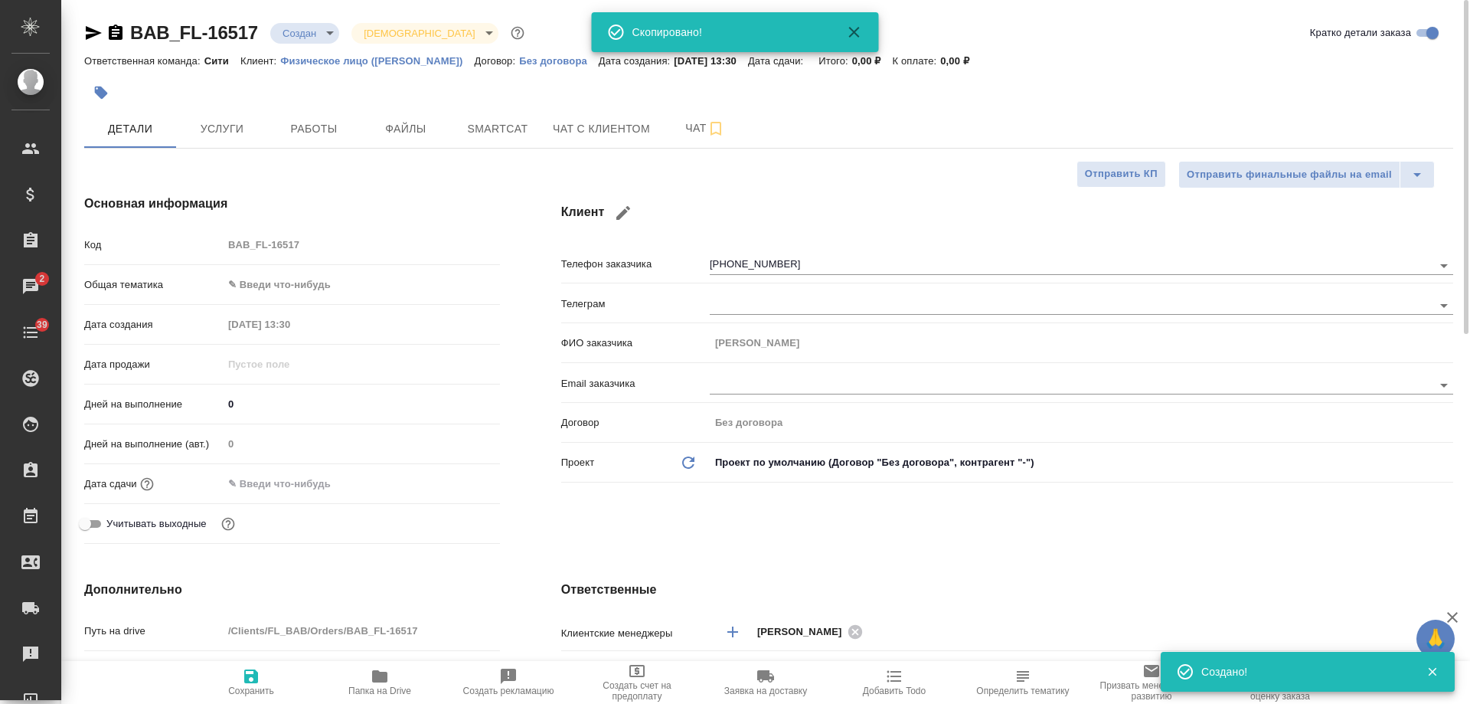
type textarea "x"
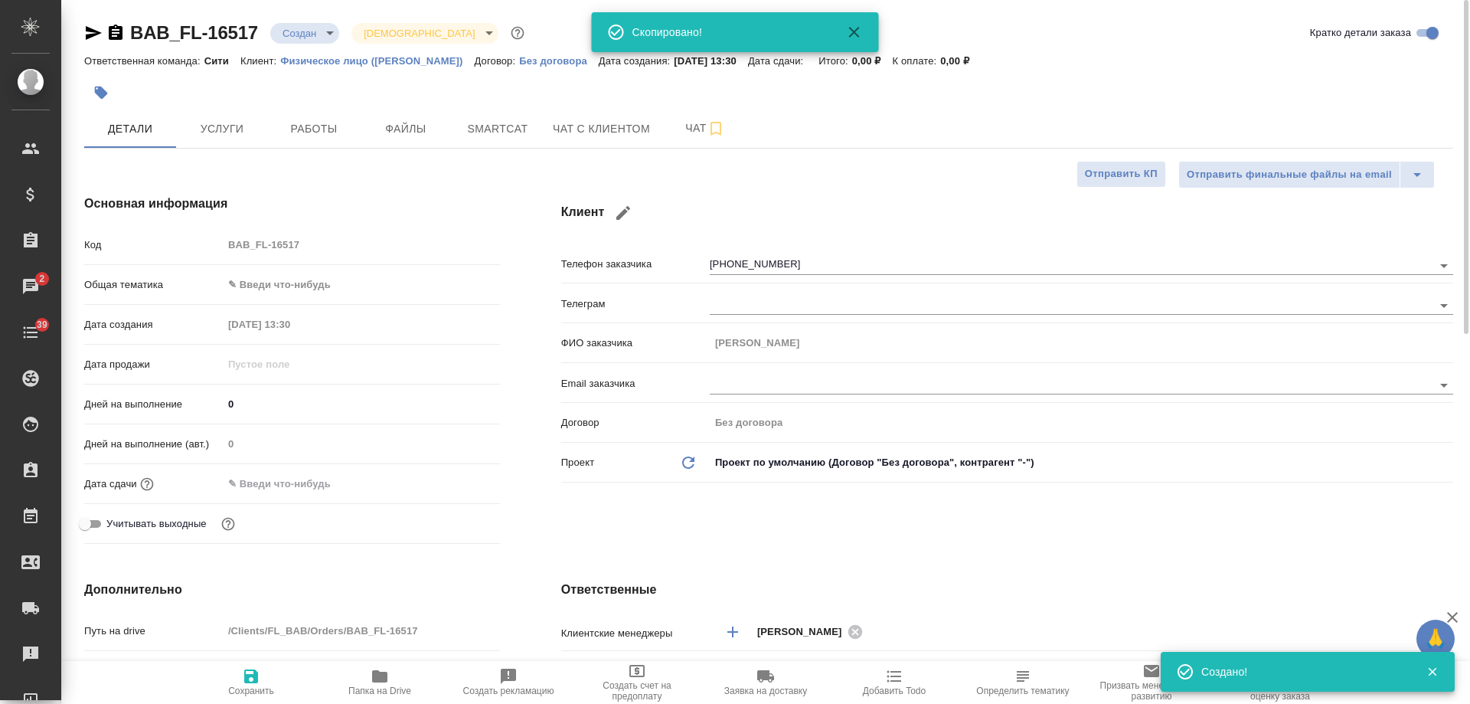
type textarea "x"
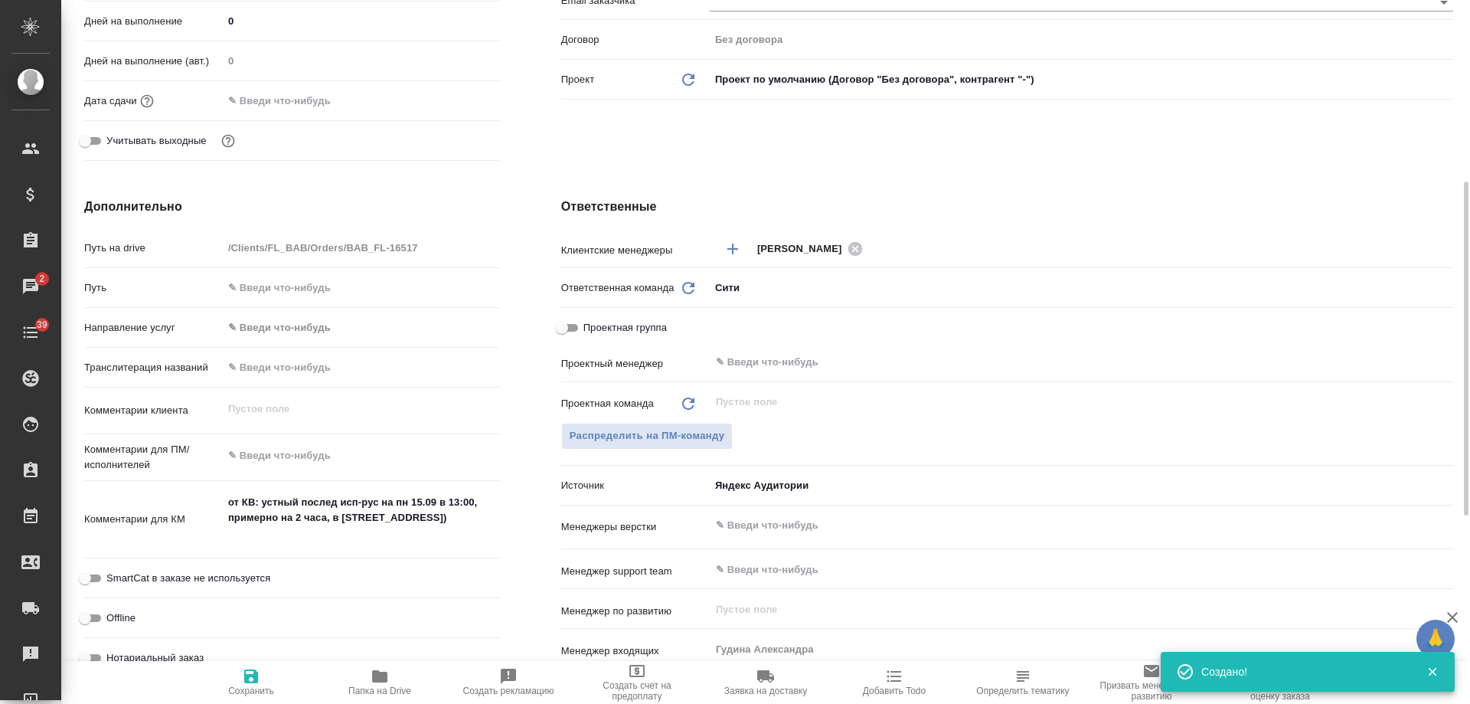
scroll to position [536, 0]
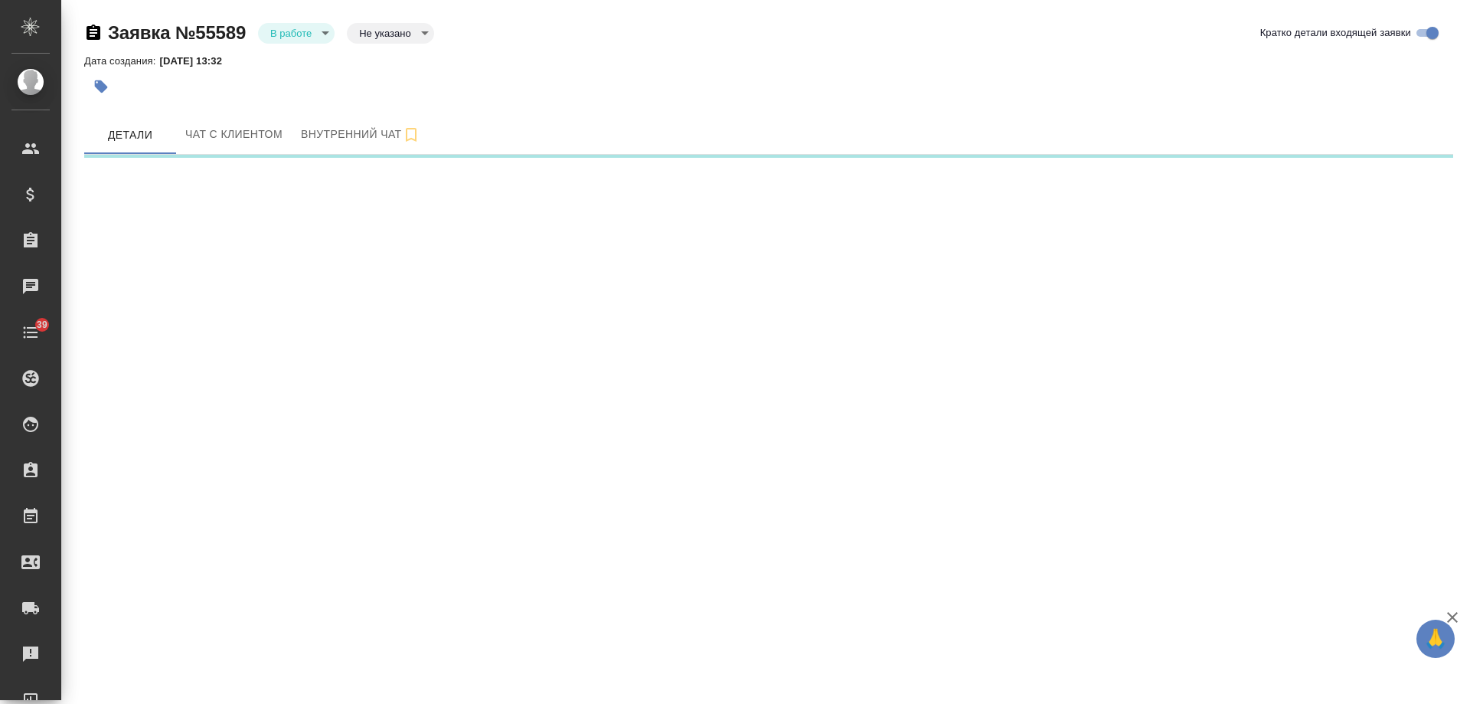
select select "RU"
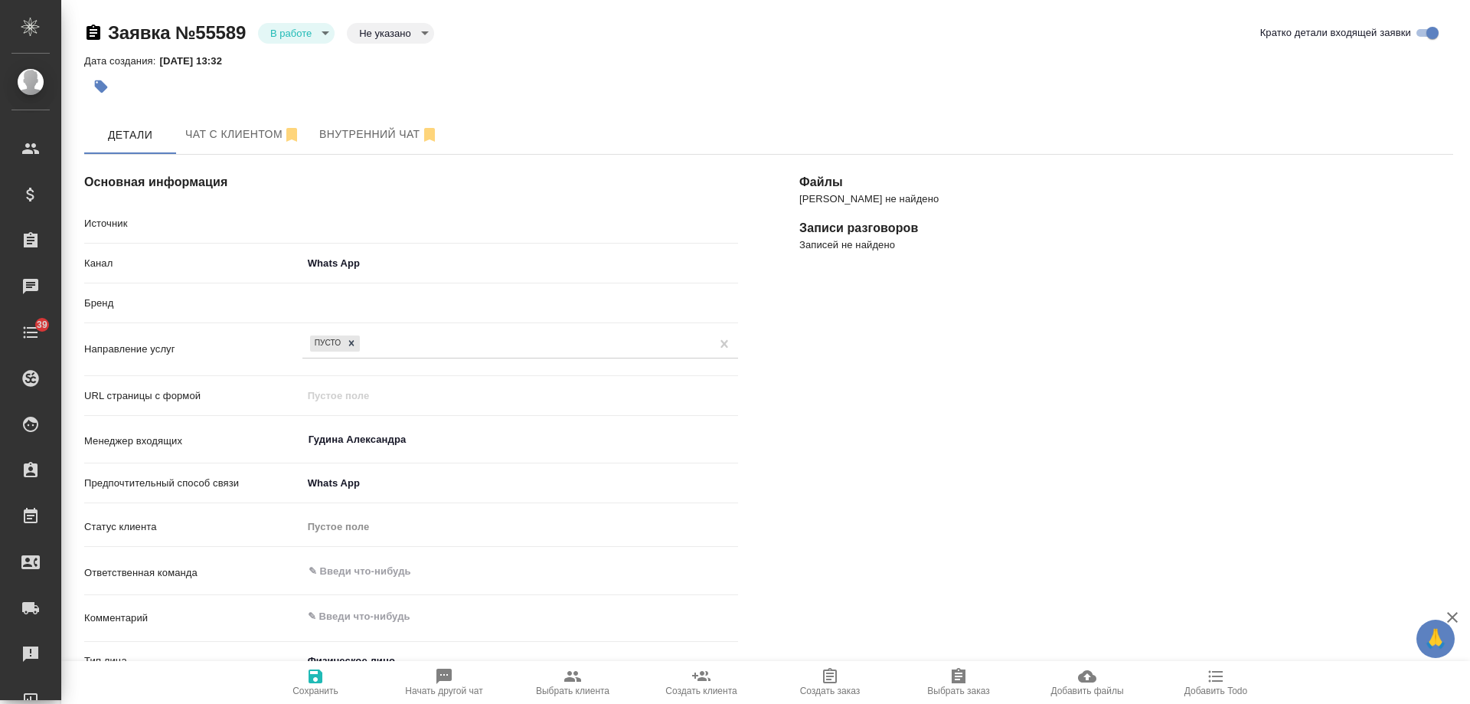
type textarea "x"
click at [106, 82] on icon "button" at bounding box center [100, 86] width 15 height 15
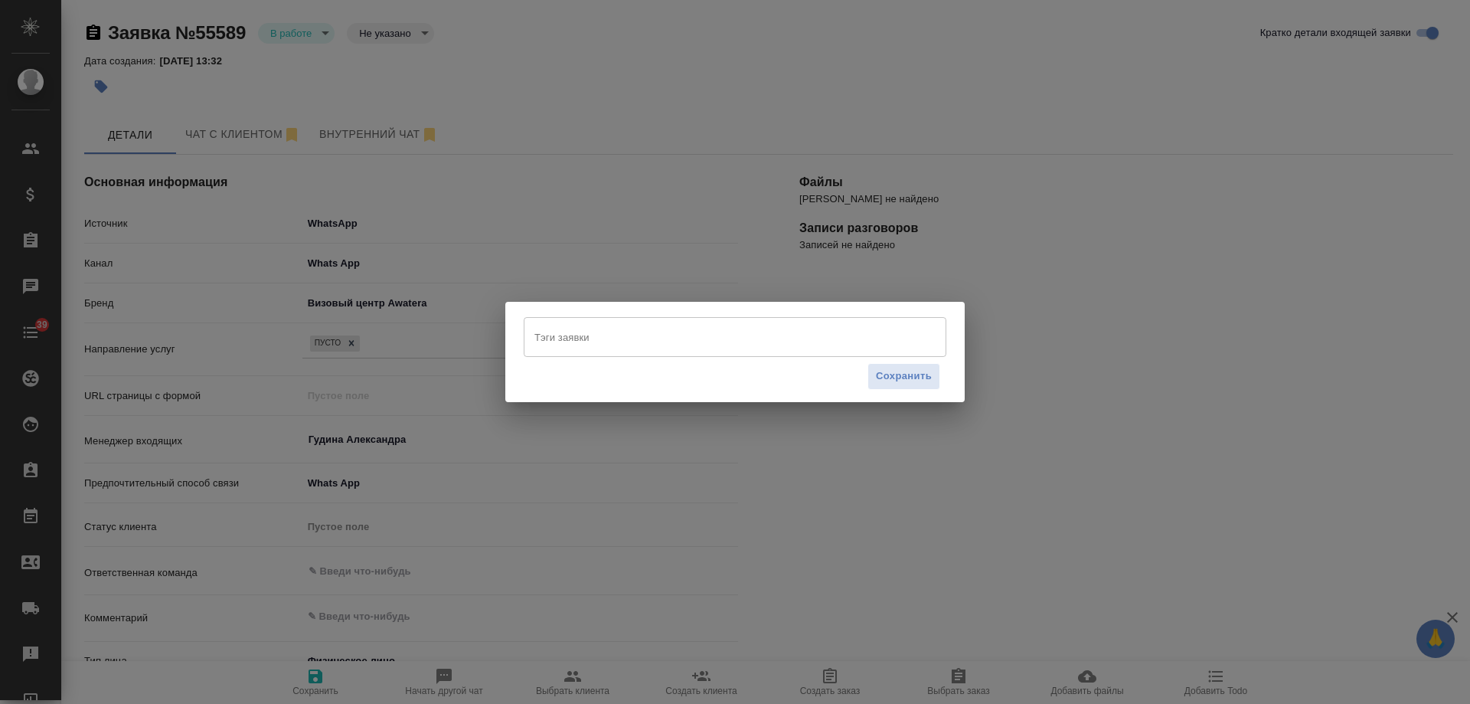
click at [576, 328] on input "Тэги заявки" at bounding box center [721, 337] width 380 height 26
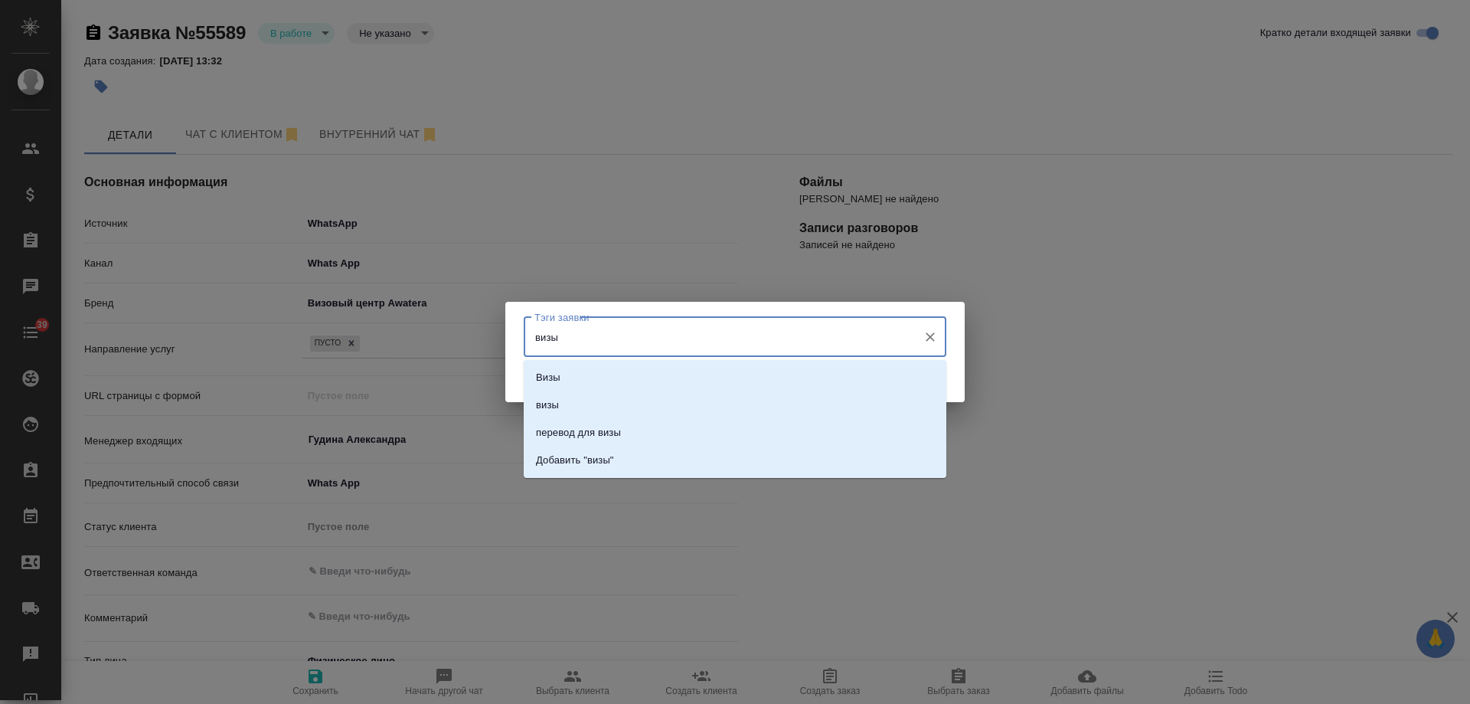
type input "визы"
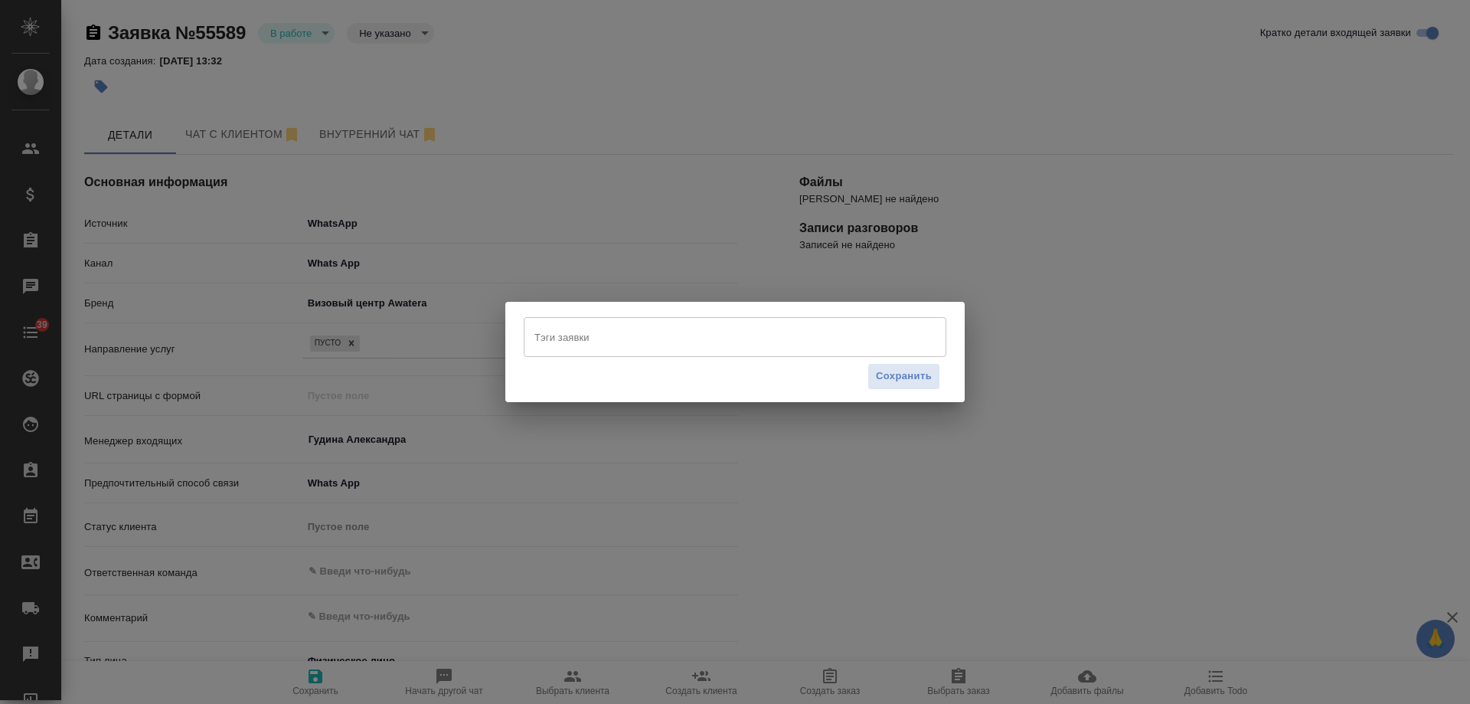
click at [956, 351] on div "Тэги заявки Тэги заявки Сохранить" at bounding box center [734, 352] width 459 height 100
click at [640, 336] on input "Тэги заявки" at bounding box center [721, 337] width 380 height 26
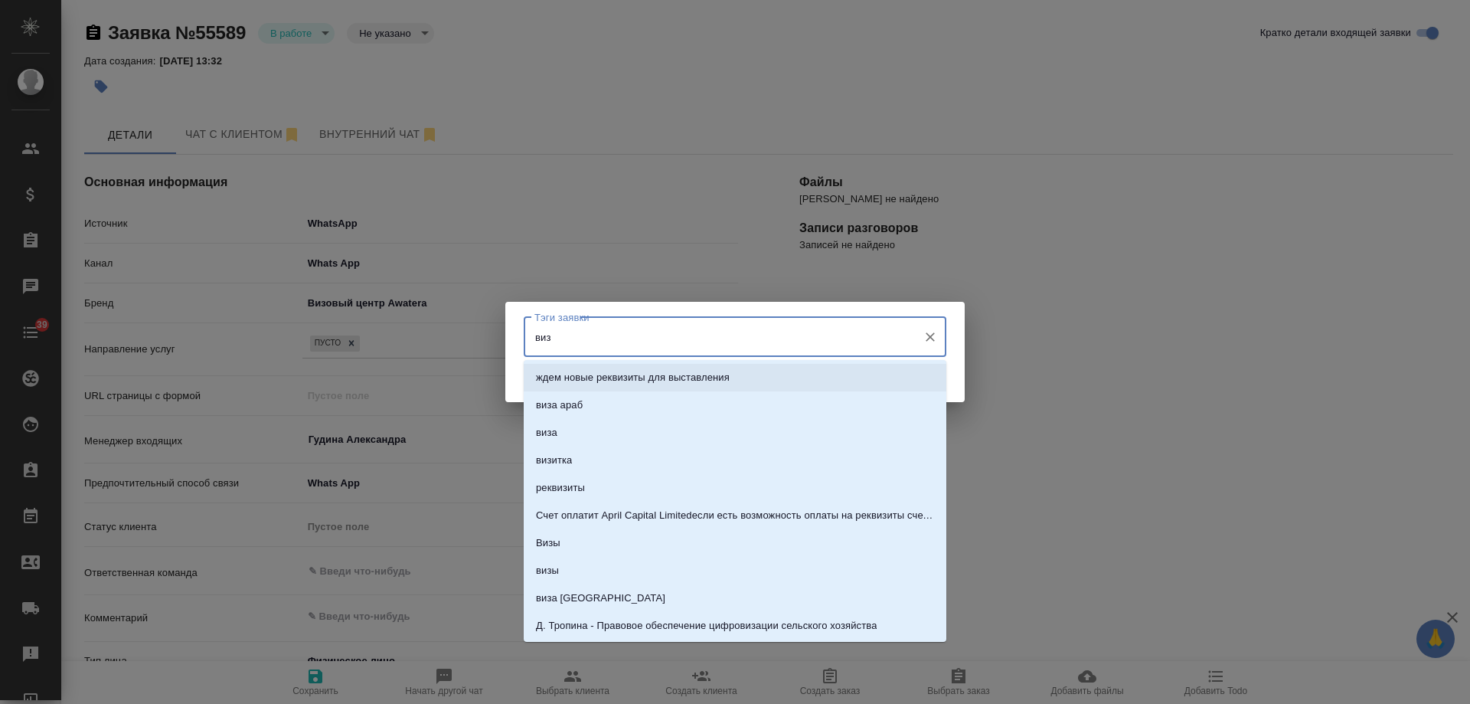
type input "визы"
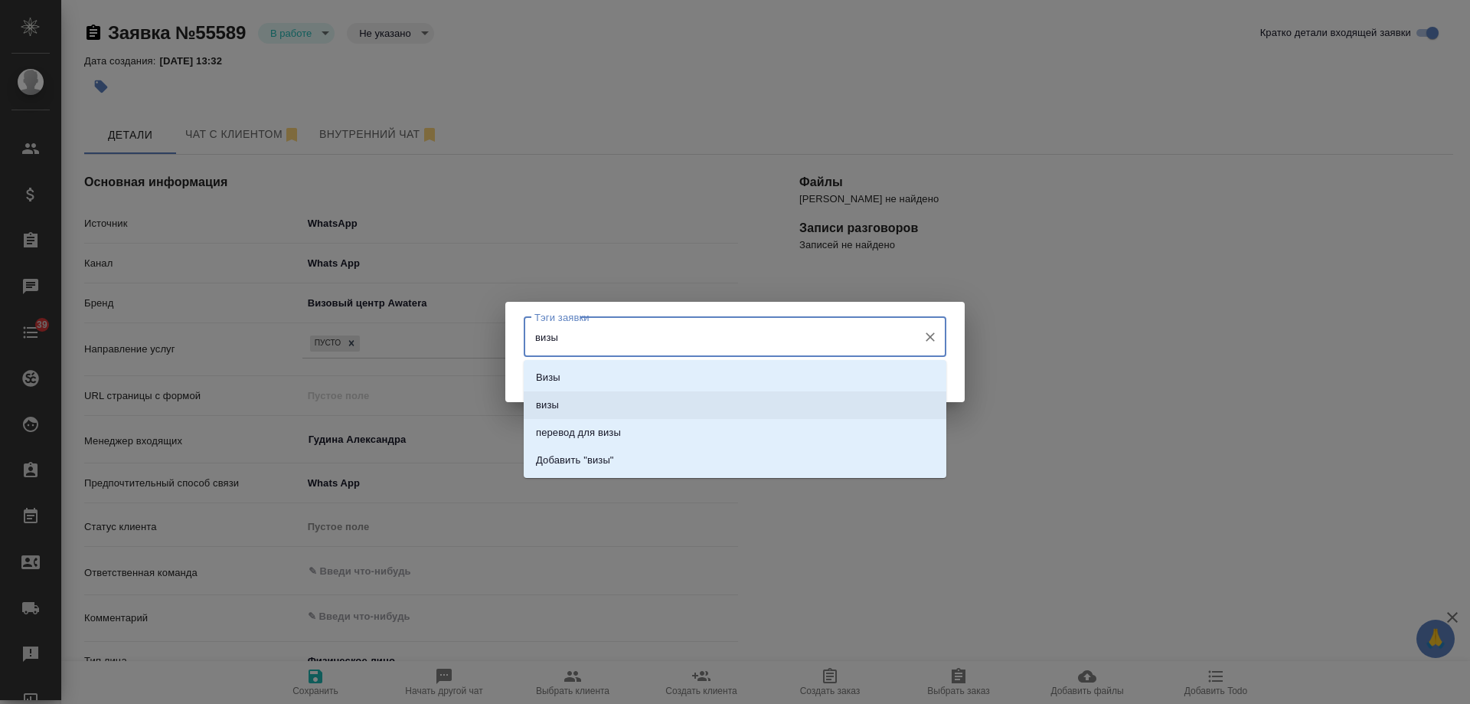
click at [618, 393] on li "визы" at bounding box center [735, 405] width 423 height 28
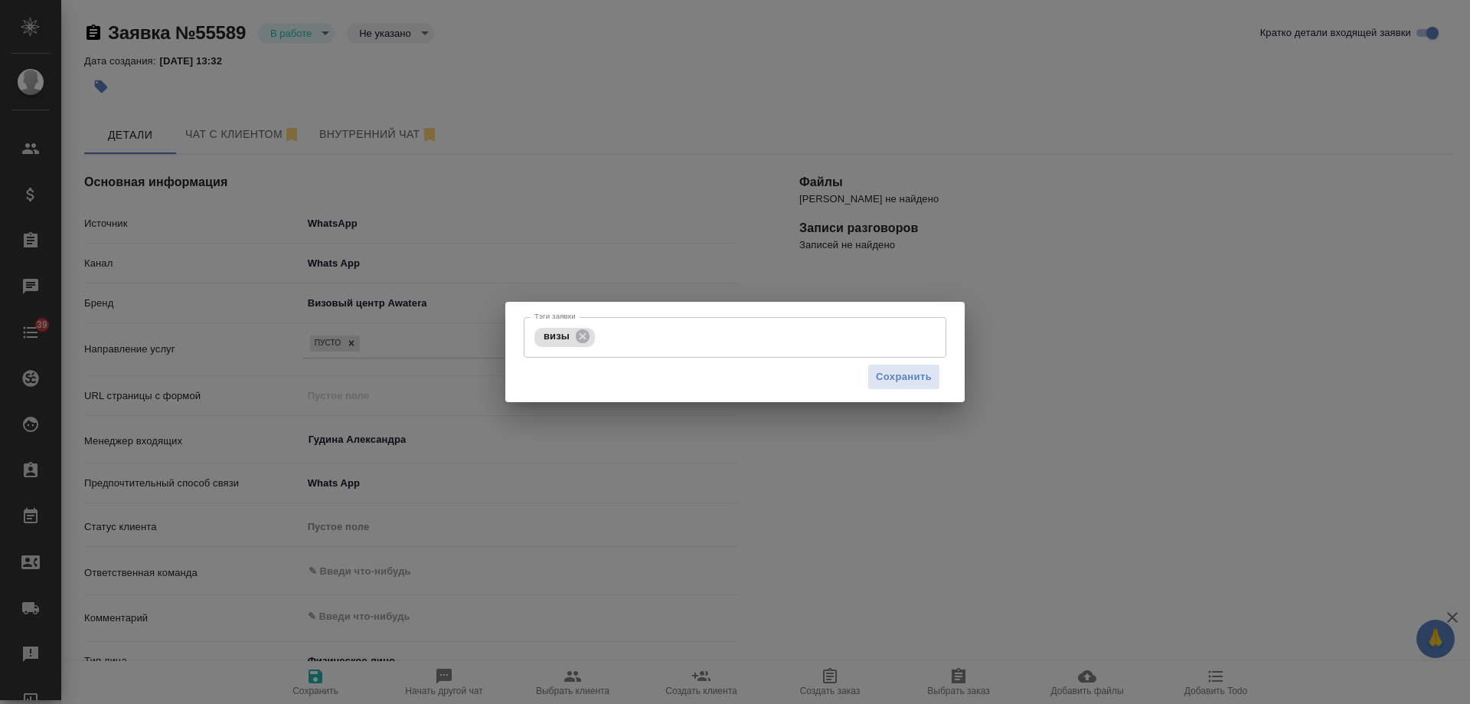
click at [908, 362] on div "Сохранить" at bounding box center [735, 377] width 423 height 39
click at [888, 382] on span "Сохранить" at bounding box center [904, 377] width 56 height 18
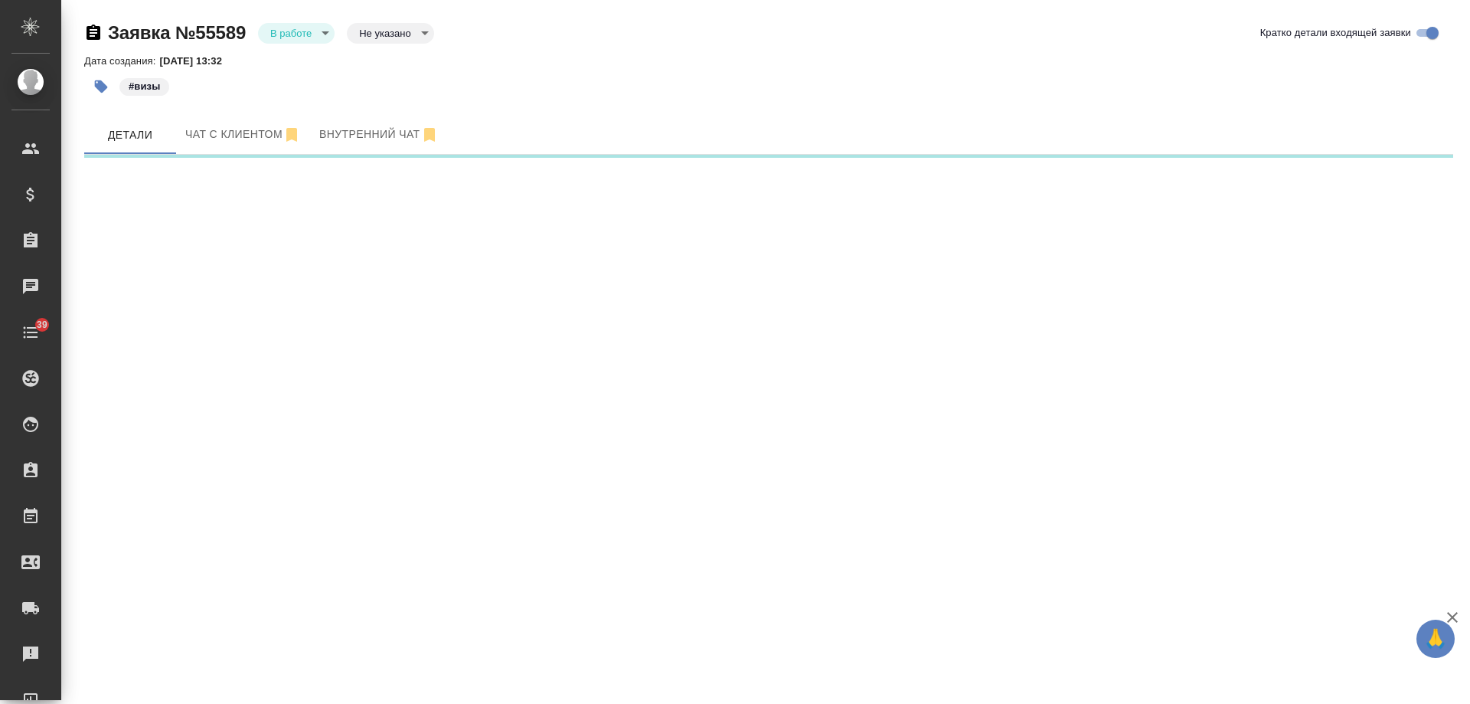
select select "RU"
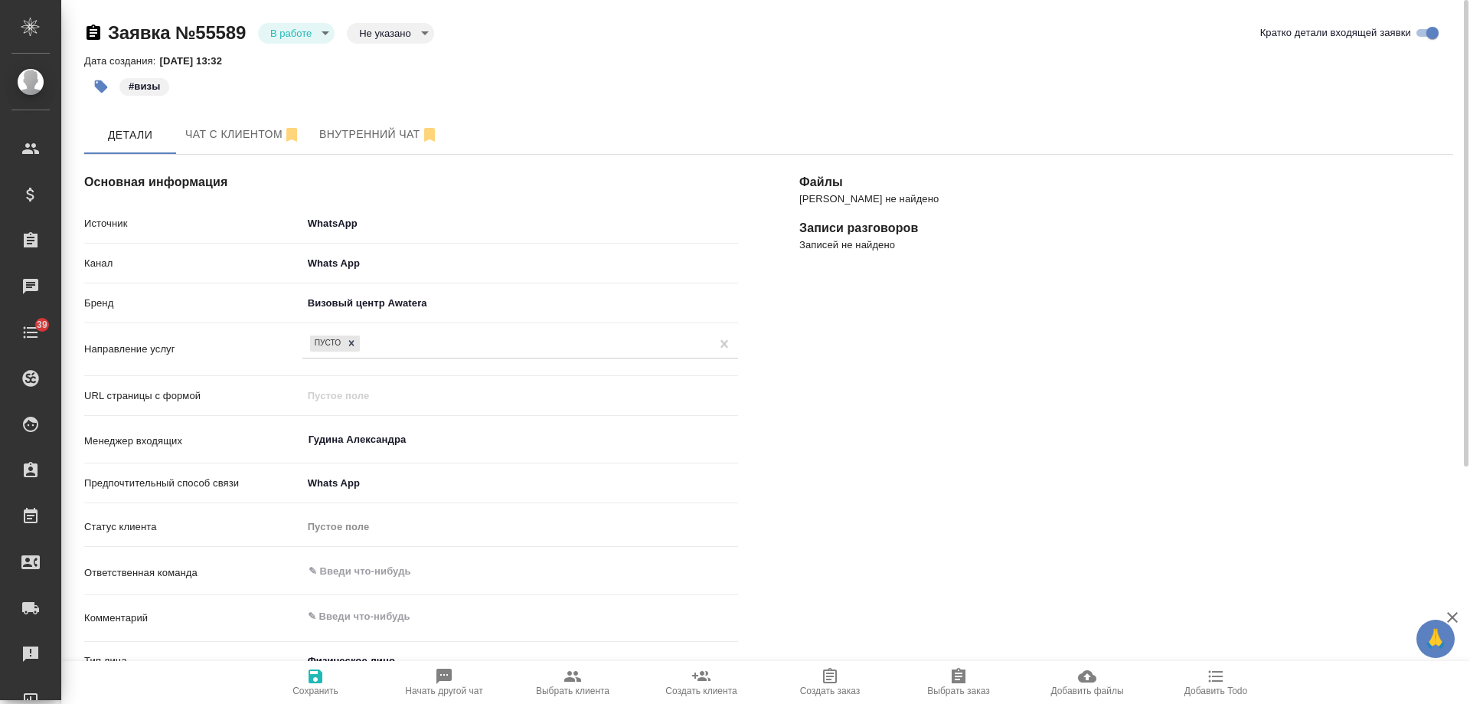
scroll to position [230, 0]
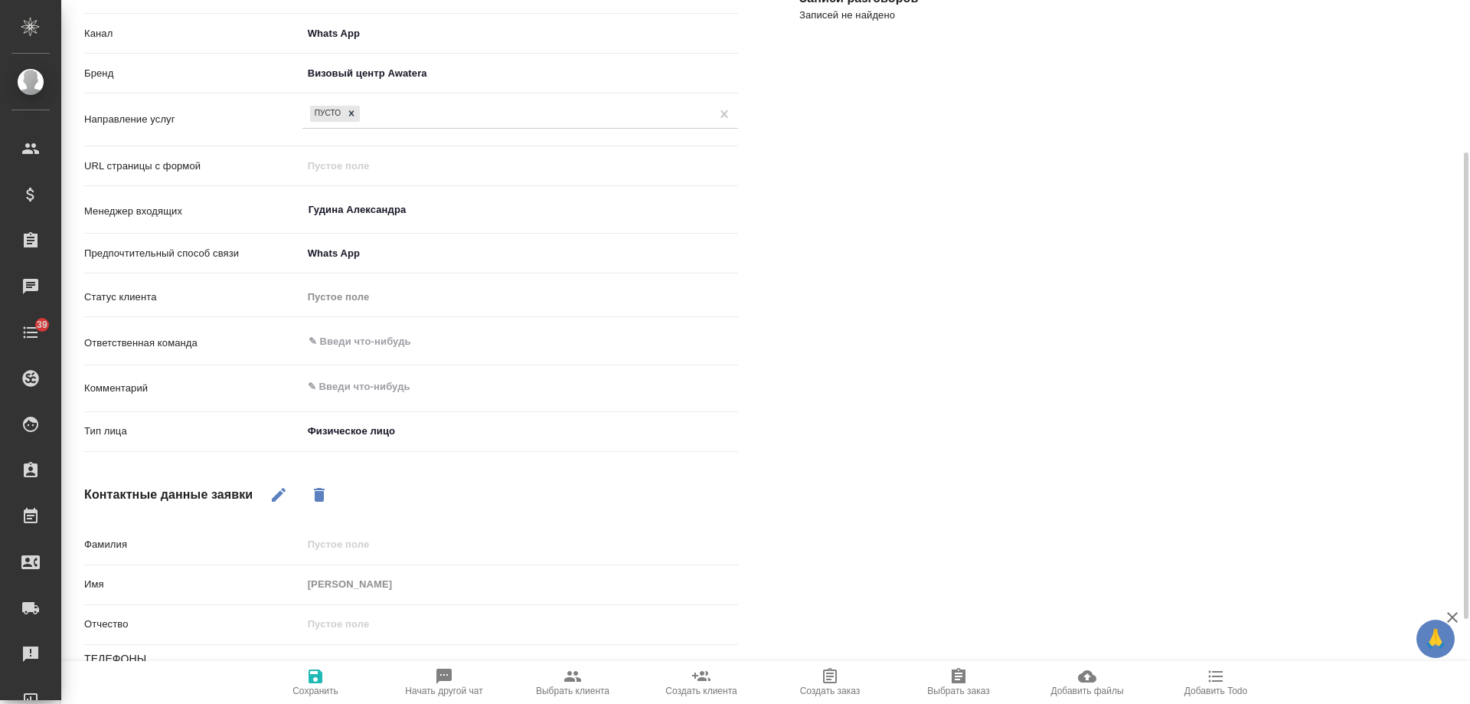
click at [580, 676] on icon "button" at bounding box center [573, 676] width 18 height 18
type textarea "x"
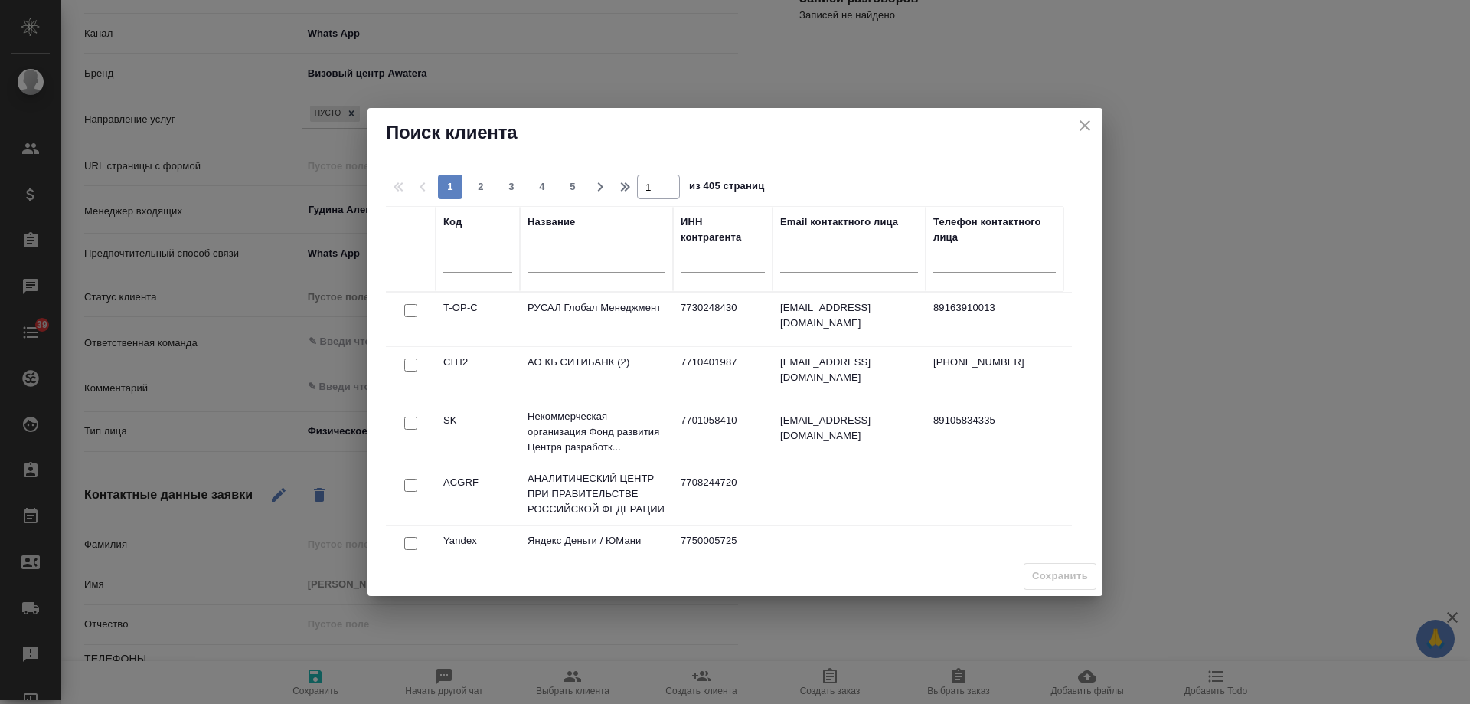
click at [594, 260] on input "text" at bounding box center [597, 262] width 138 height 19
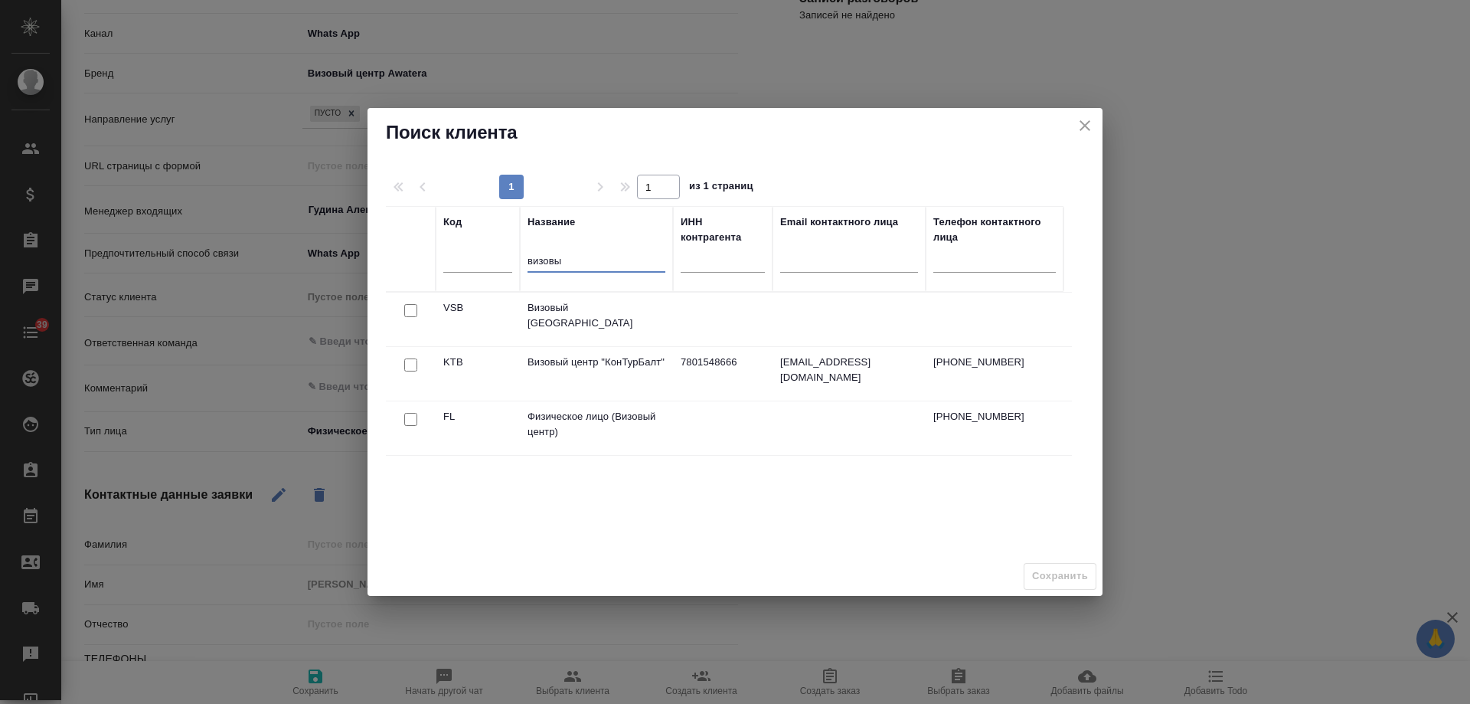
type input "визовы"
click at [410, 422] on input "checkbox" at bounding box center [410, 419] width 13 height 13
checkbox input "true"
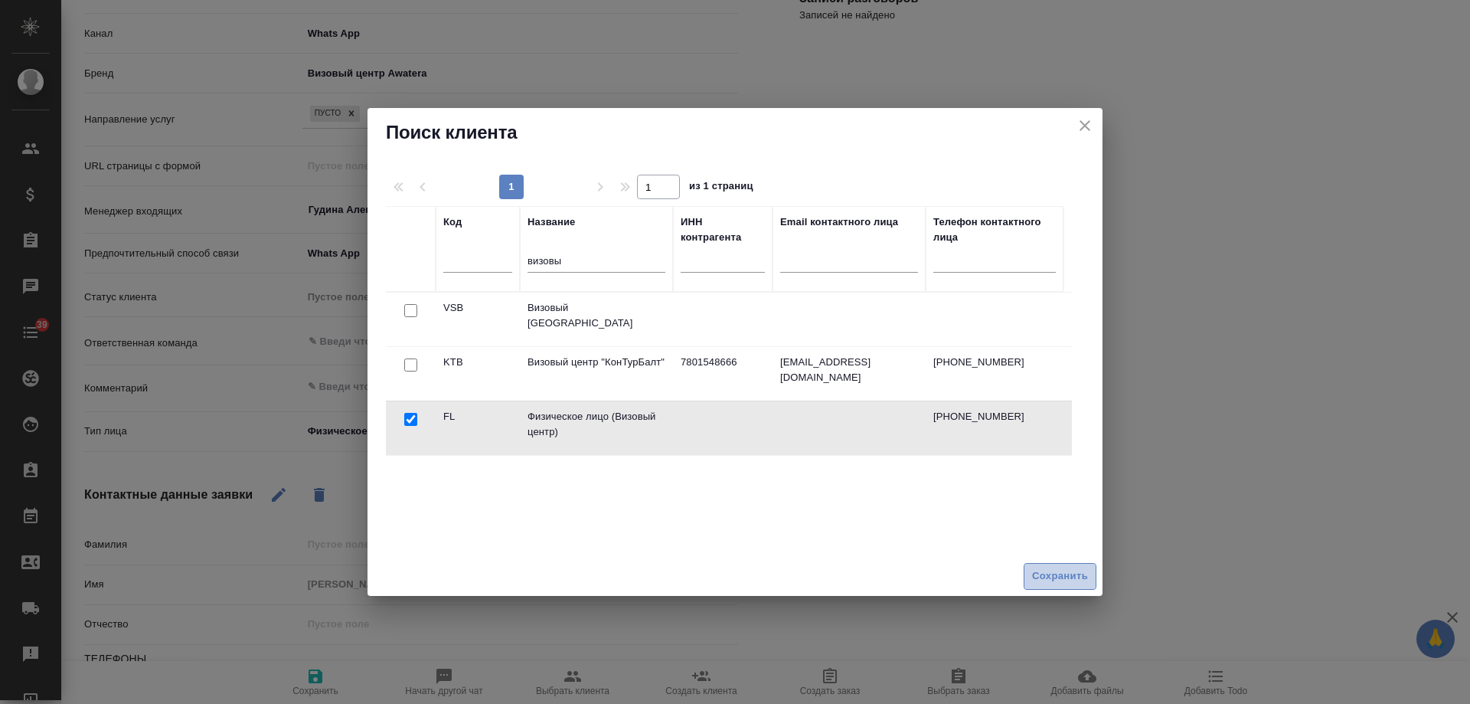
click at [1066, 578] on span "Сохранить" at bounding box center [1060, 576] width 56 height 18
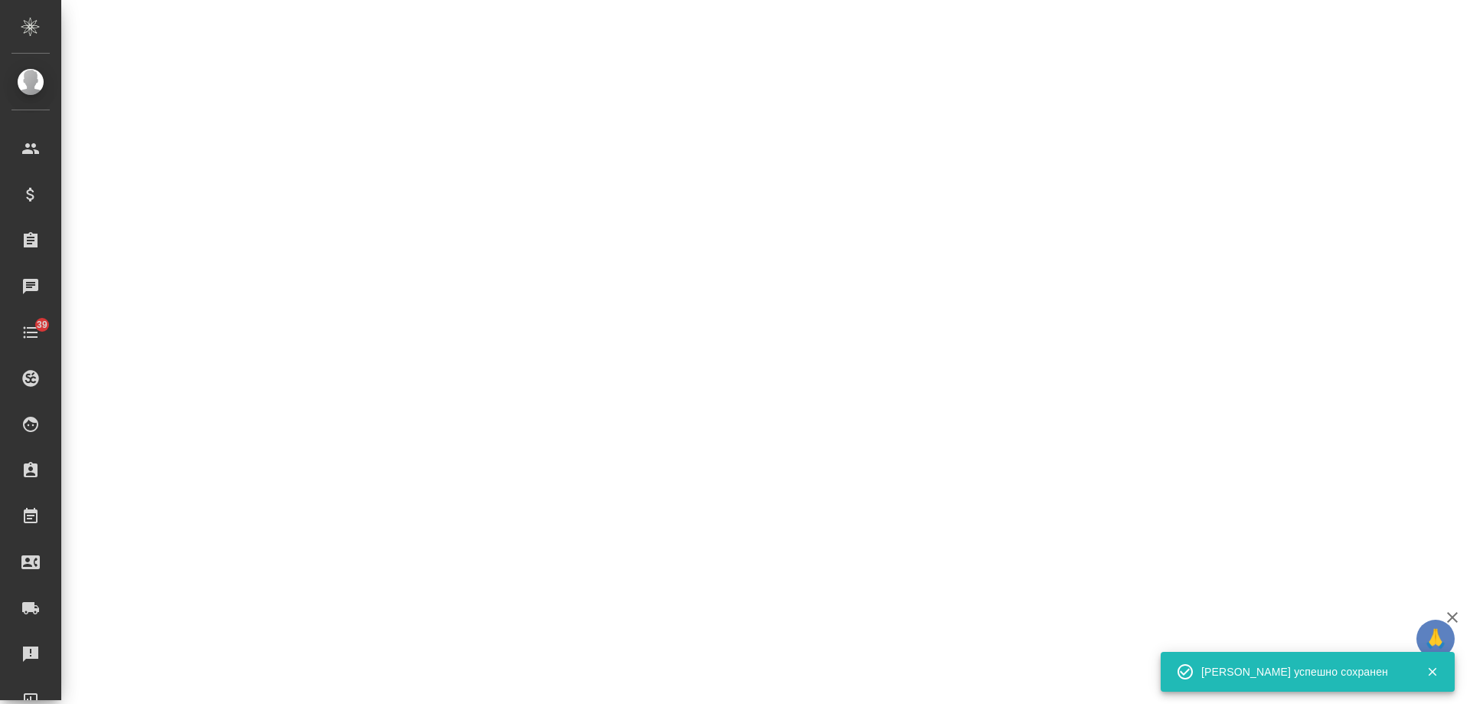
select select "RU"
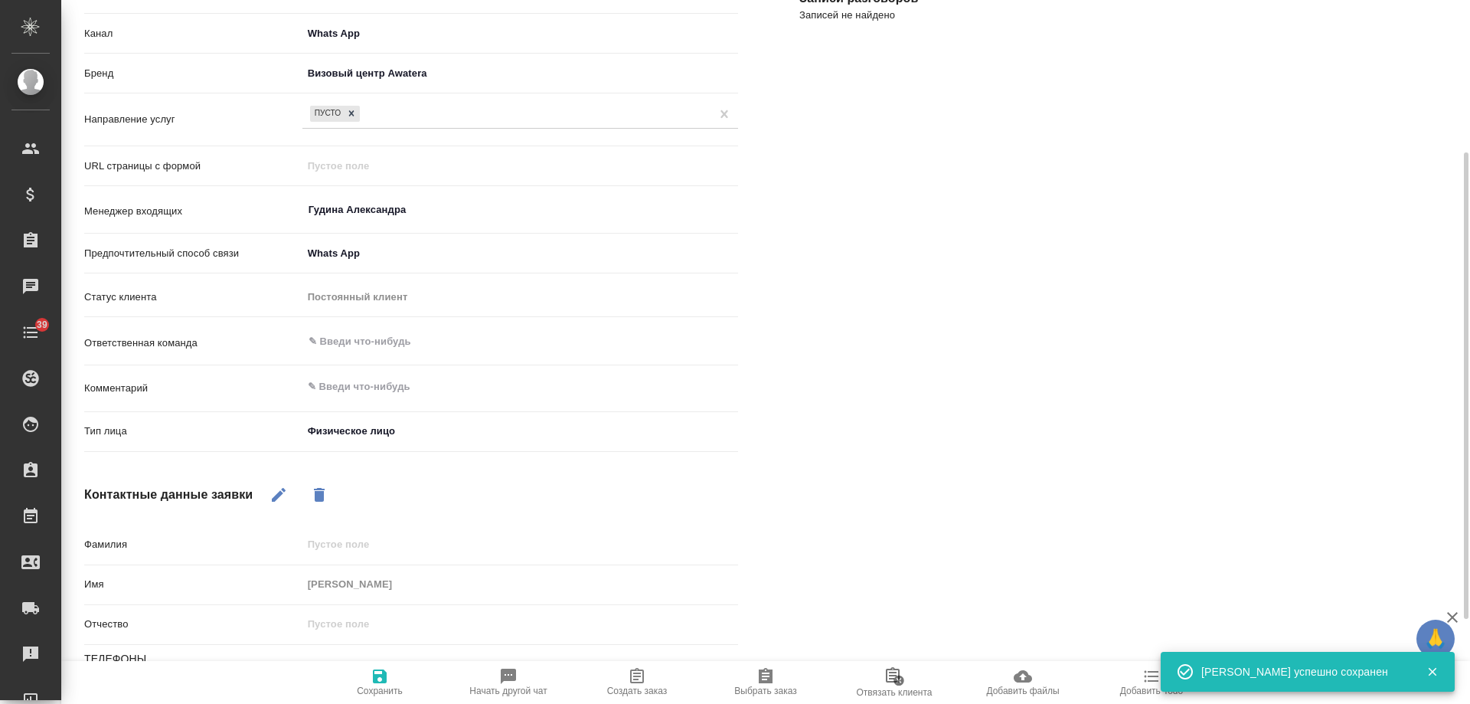
click at [639, 683] on icon "button" at bounding box center [637, 675] width 14 height 15
type textarea "x"
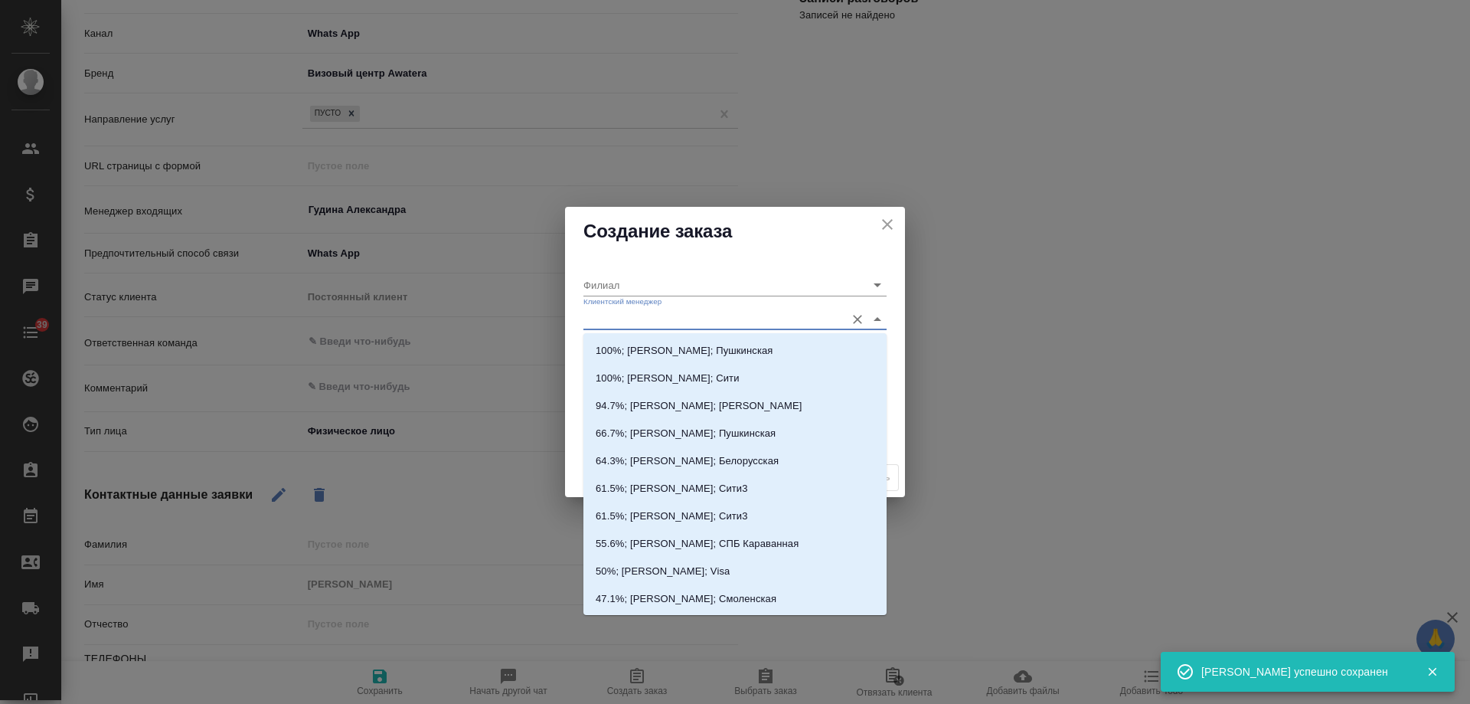
click at [654, 317] on input "Клиентский менеджер" at bounding box center [711, 319] width 254 height 21
click at [655, 277] on input "Филиал" at bounding box center [711, 284] width 254 height 21
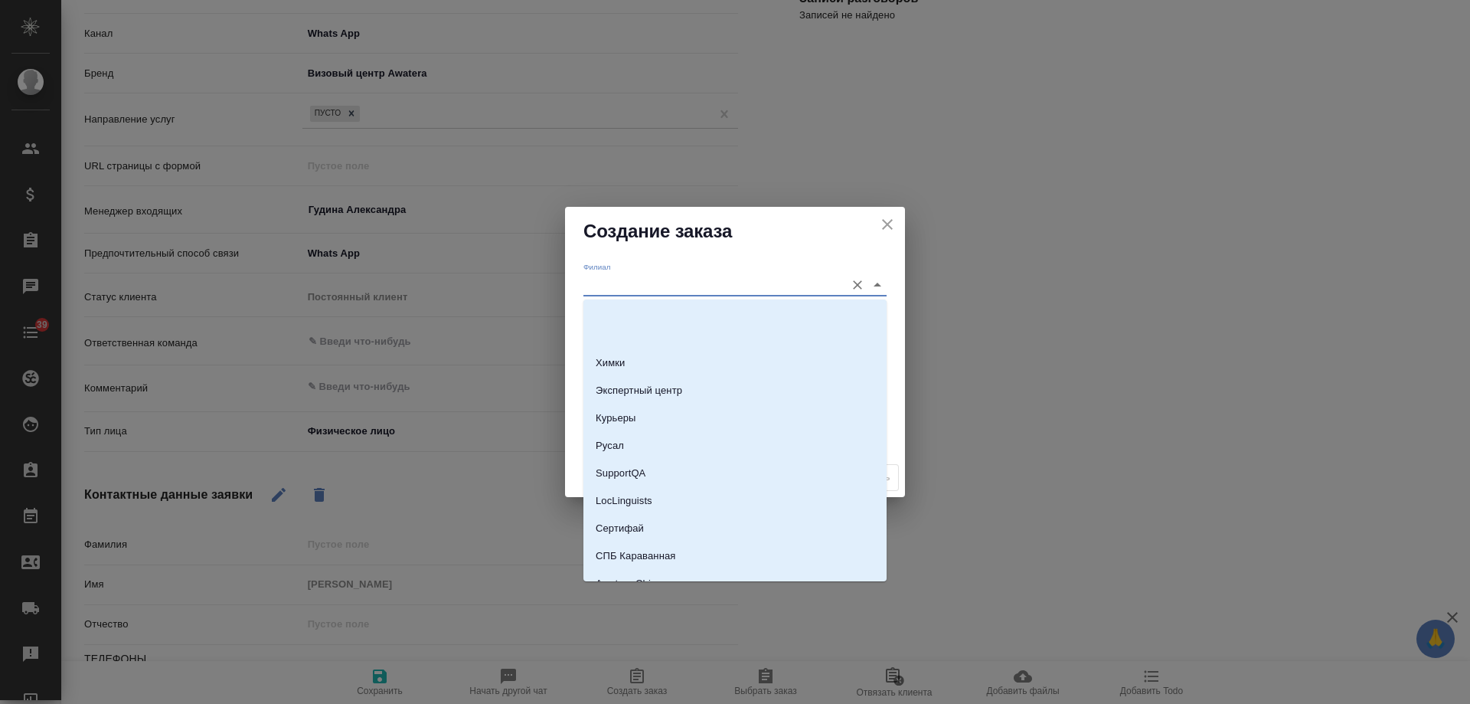
scroll to position [2700, 0]
click at [631, 511] on li "Visa" at bounding box center [735, 512] width 303 height 28
type input "Visa"
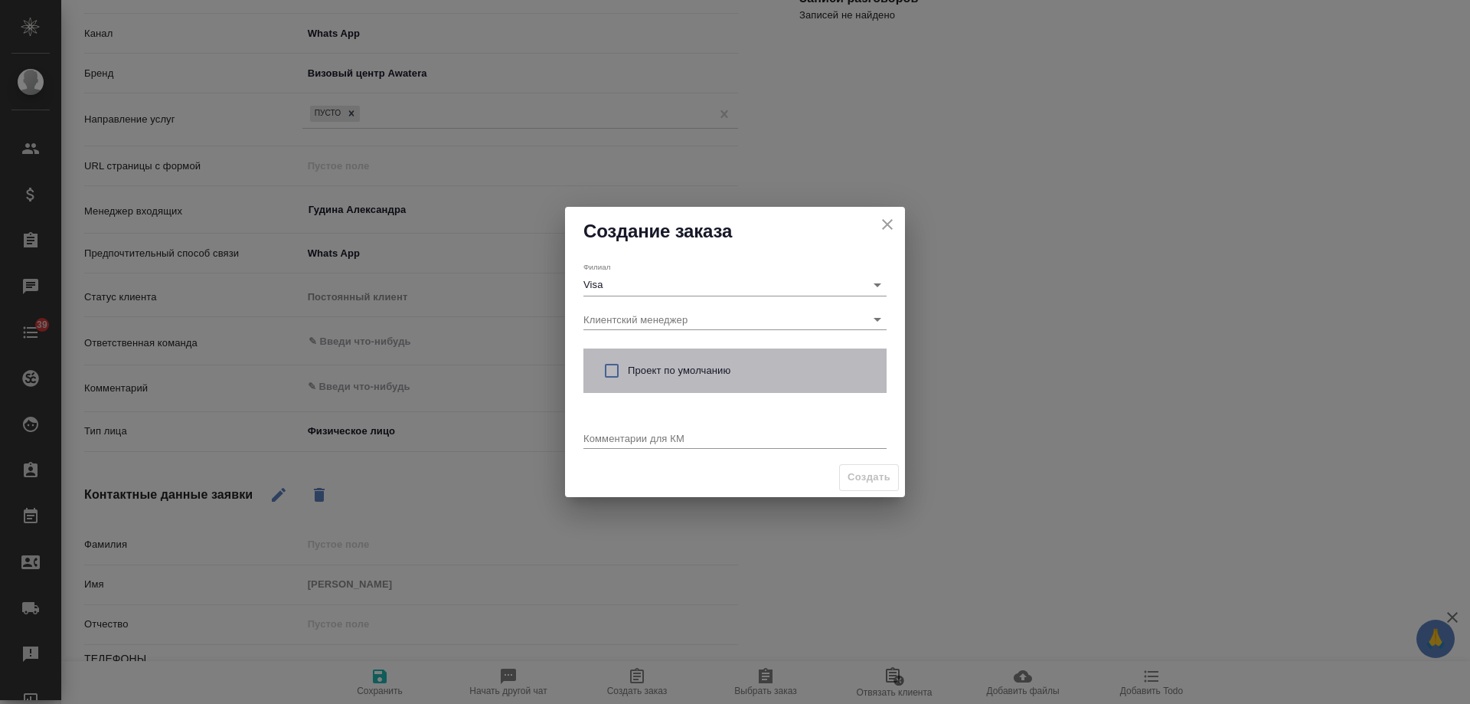
click at [630, 369] on span "Проект по умолчанию" at bounding box center [751, 370] width 247 height 15
checkbox input "true"
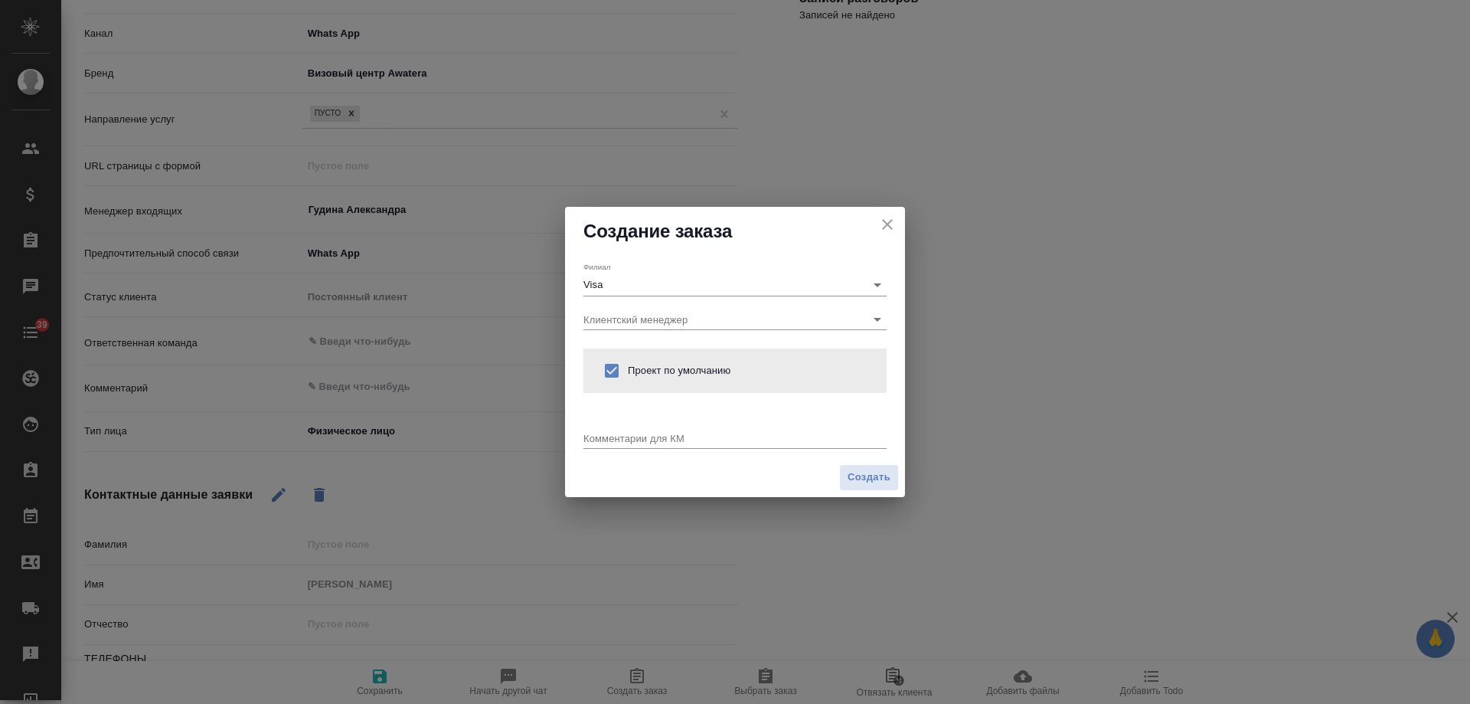
click at [632, 436] on textarea at bounding box center [735, 437] width 303 height 11
type textarea "от КВ: виза во Францию"
type textarea "x"
click at [871, 482] on span "Создать" at bounding box center [869, 478] width 43 height 18
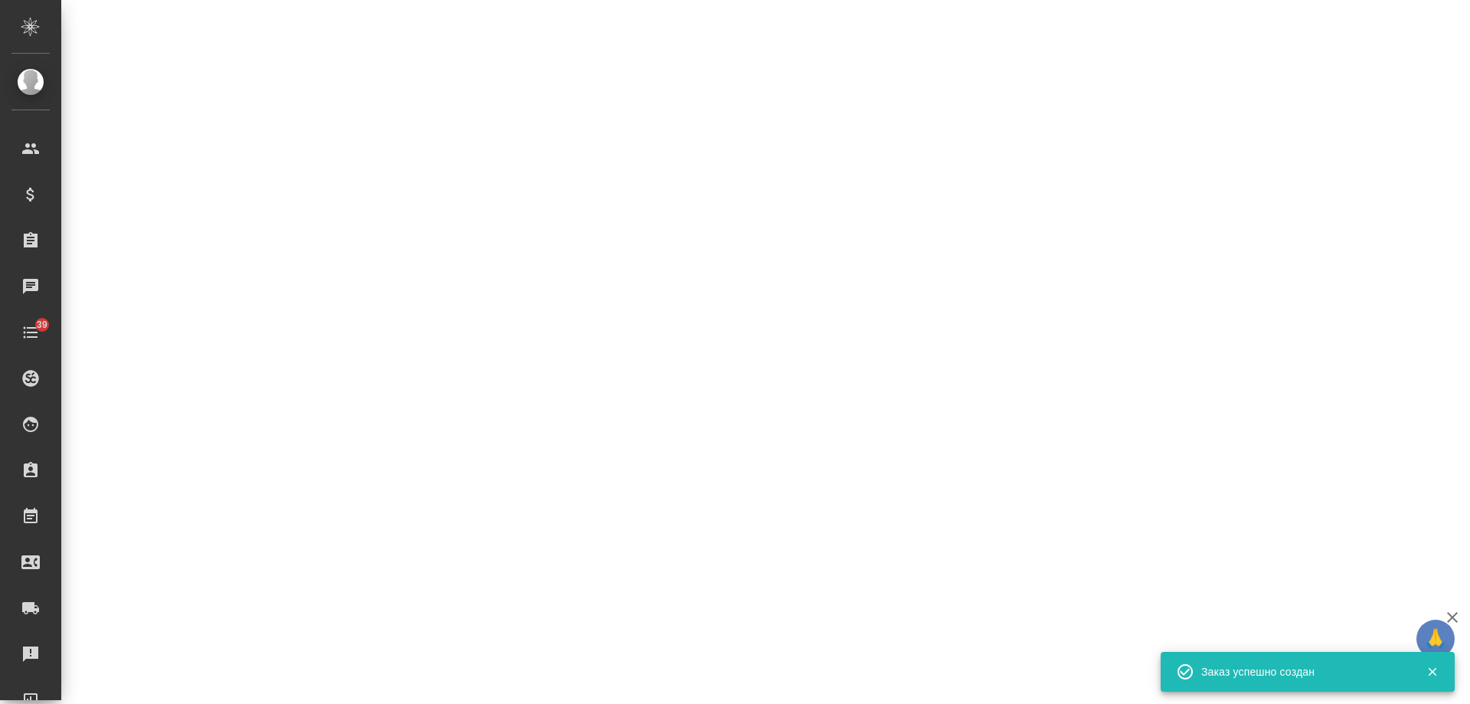
select select "RU"
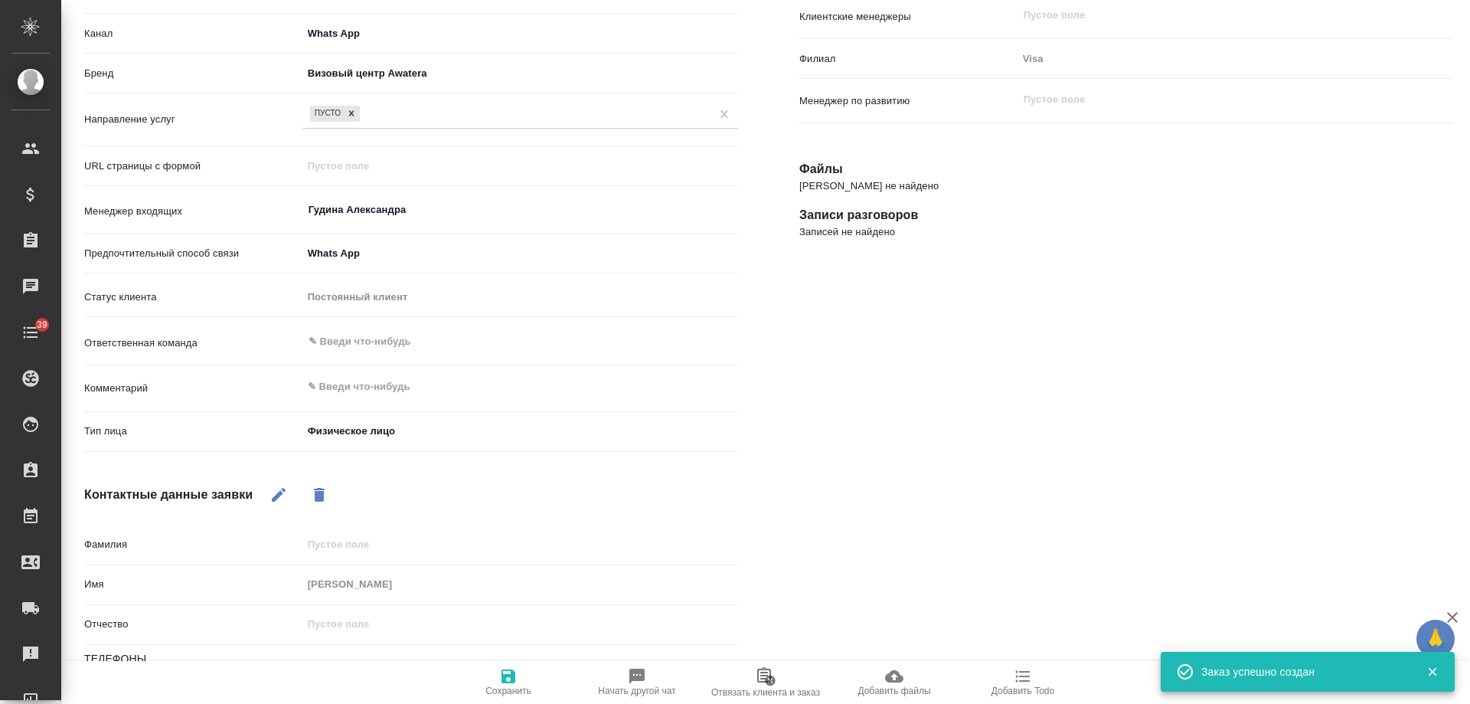
type textarea "x"
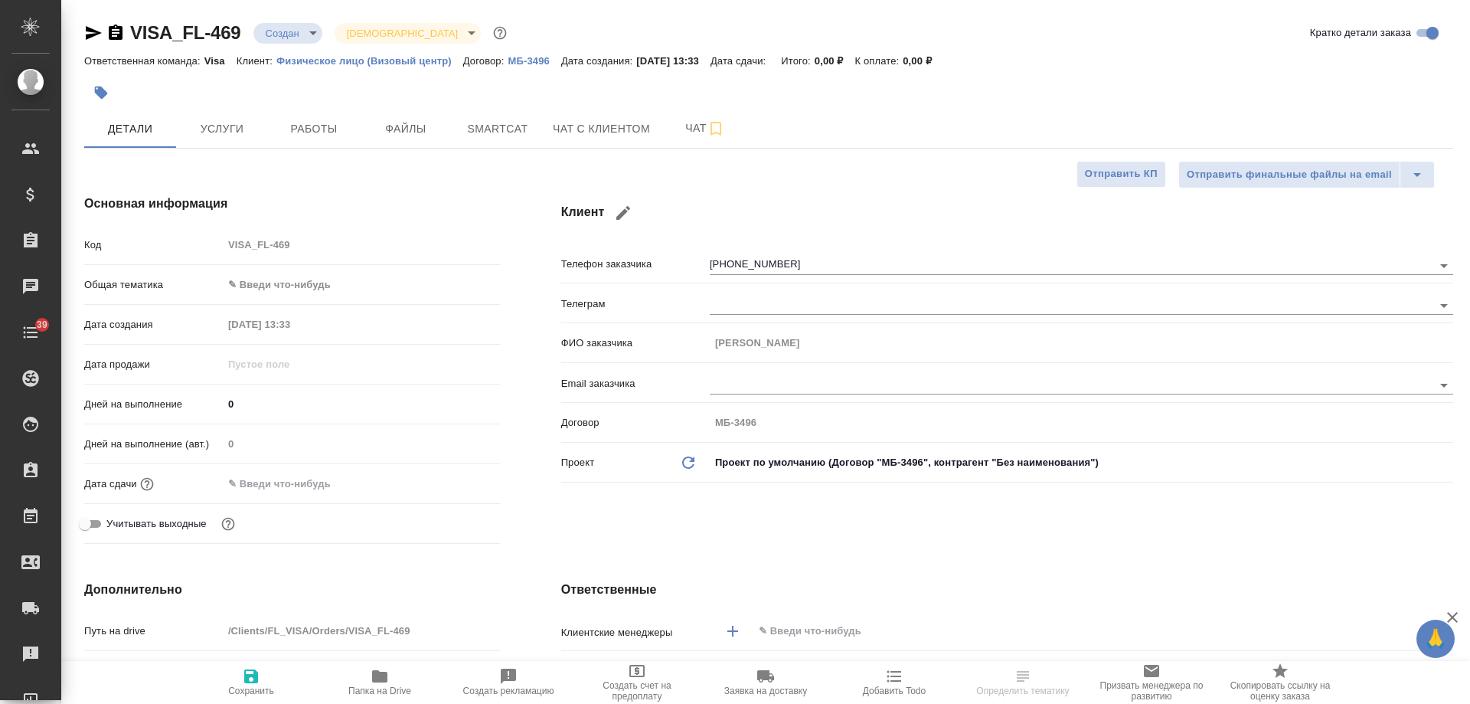
select select "RU"
click at [811, 626] on input "text" at bounding box center [1077, 631] width 640 height 18
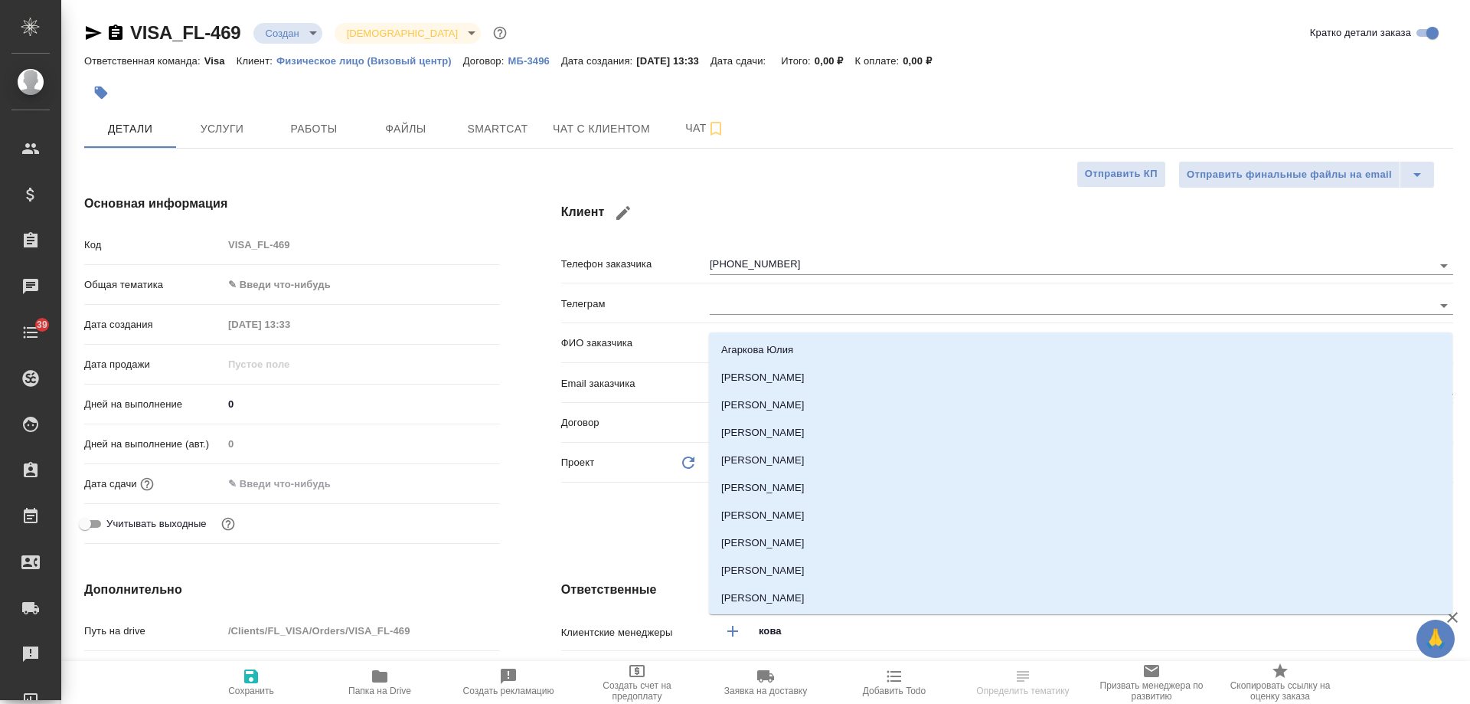
type input "ковал"
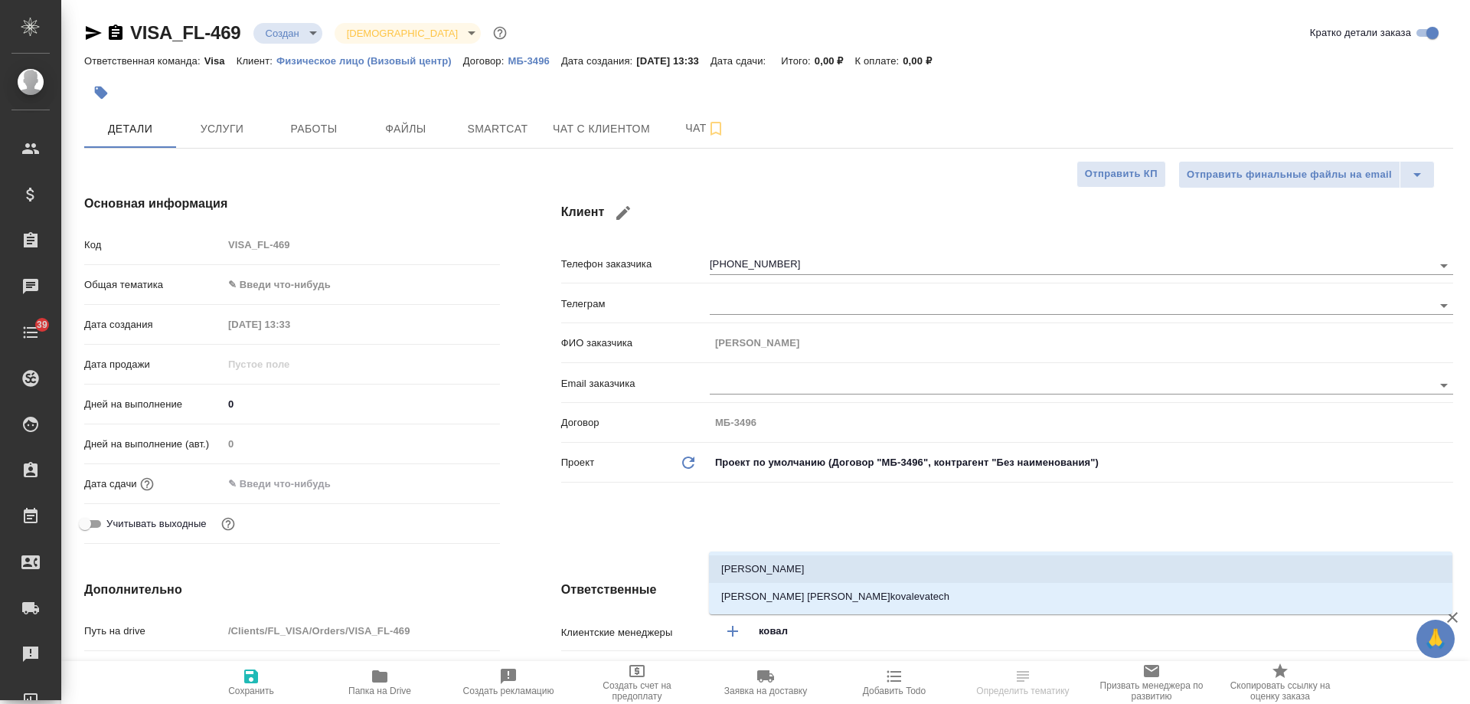
click at [789, 558] on li "Ковалева Екатерина" at bounding box center [1081, 569] width 744 height 28
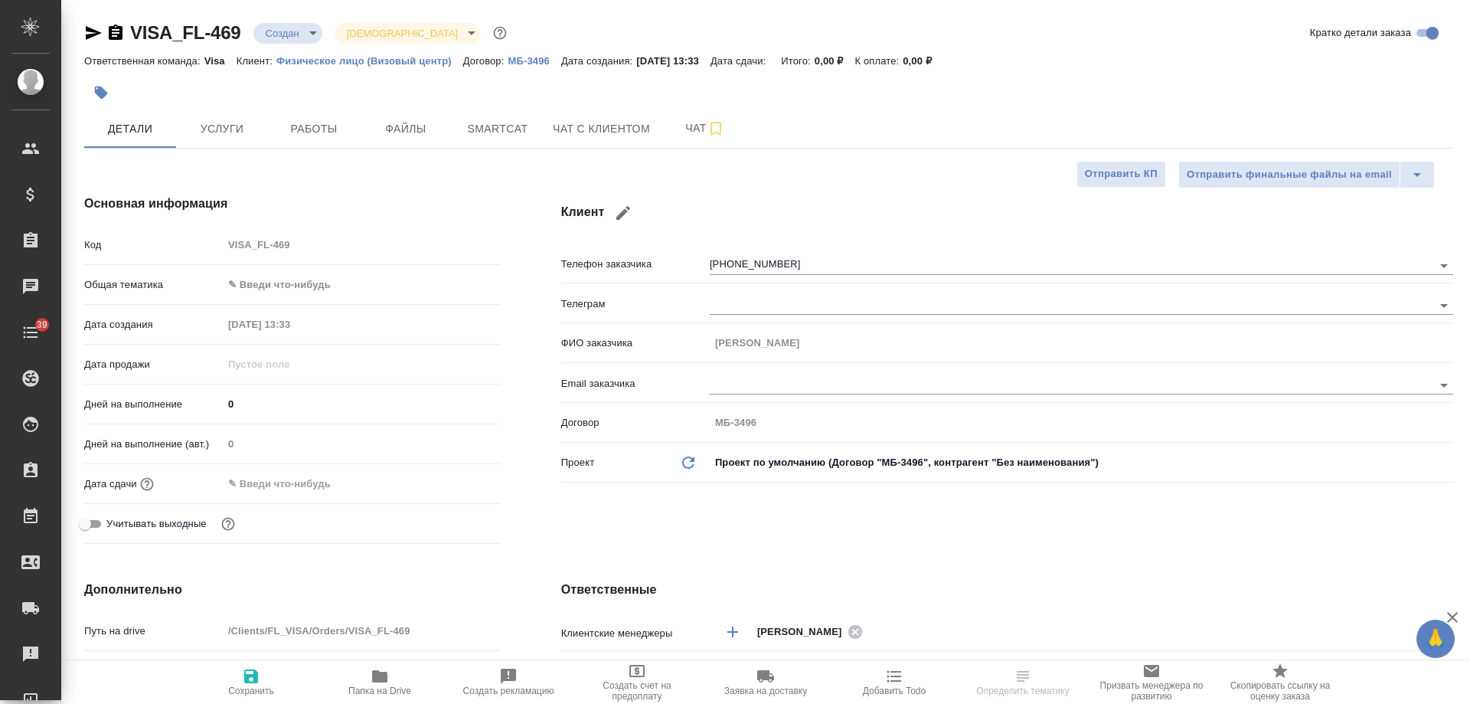
click at [254, 675] on icon "button" at bounding box center [251, 676] width 14 height 14
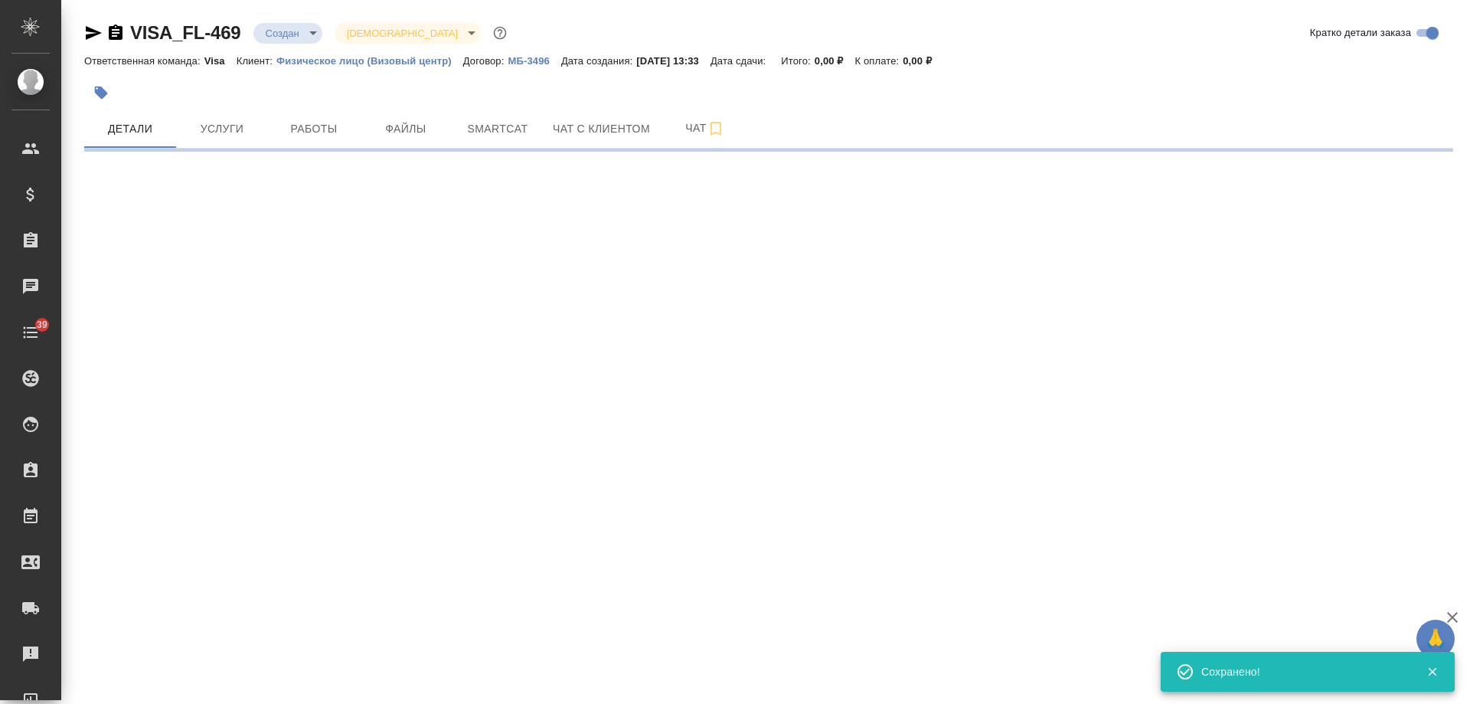
select select "RU"
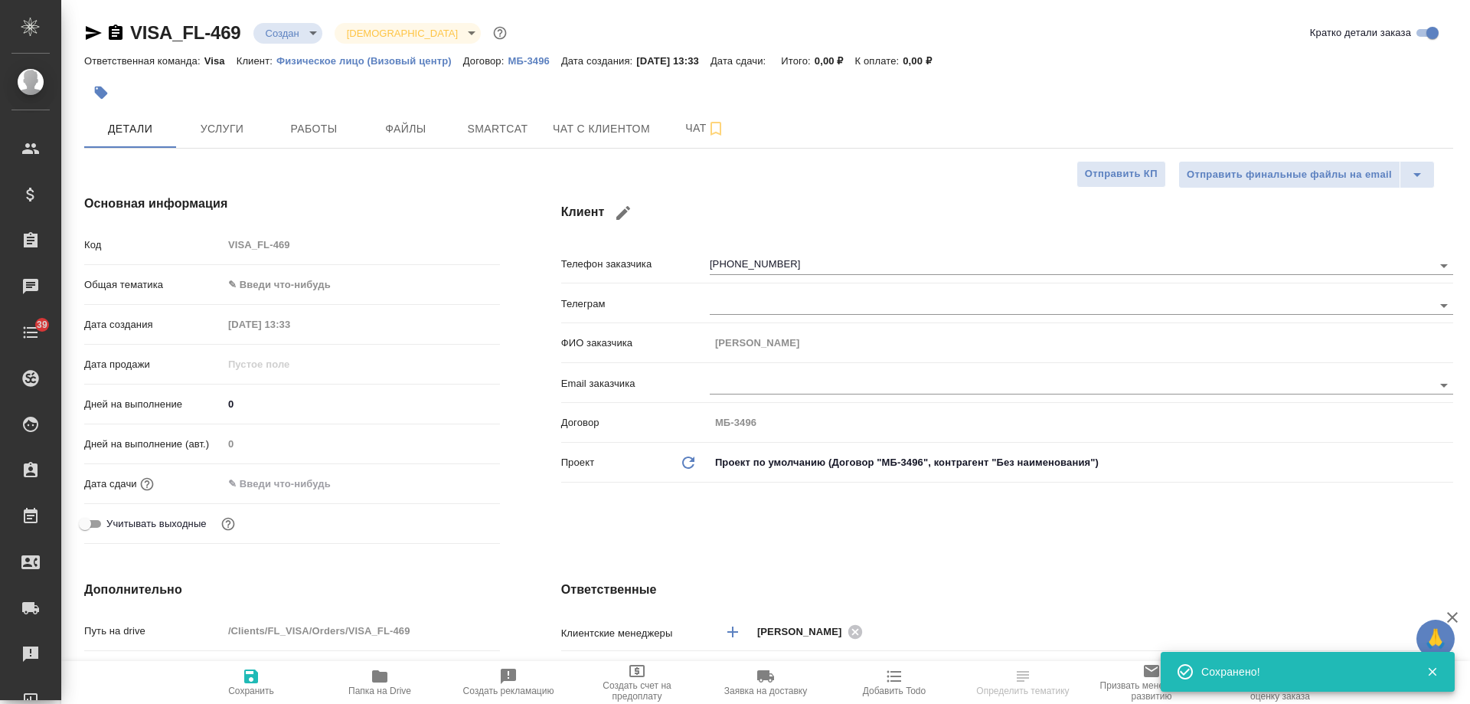
type textarea "x"
click at [93, 35] on icon "button" at bounding box center [94, 33] width 16 height 14
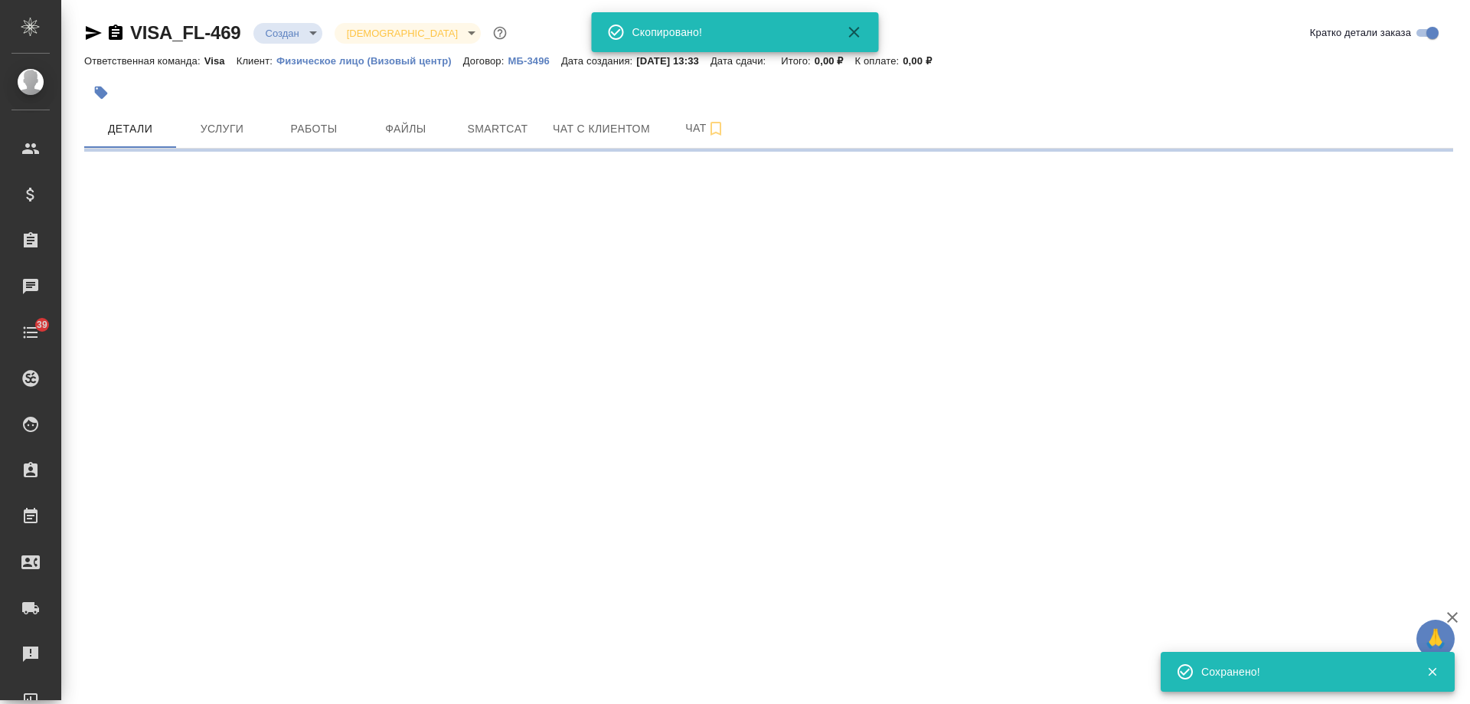
select select "RU"
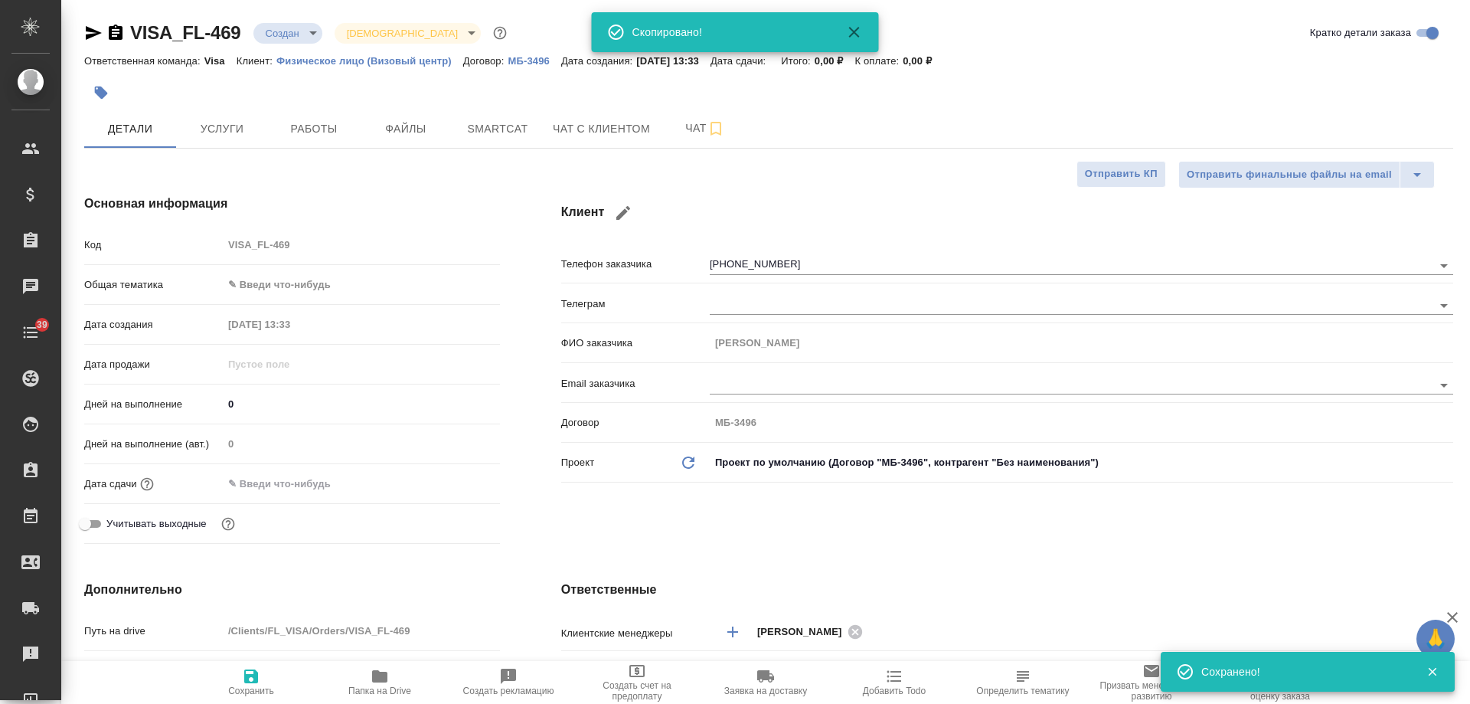
type textarea "x"
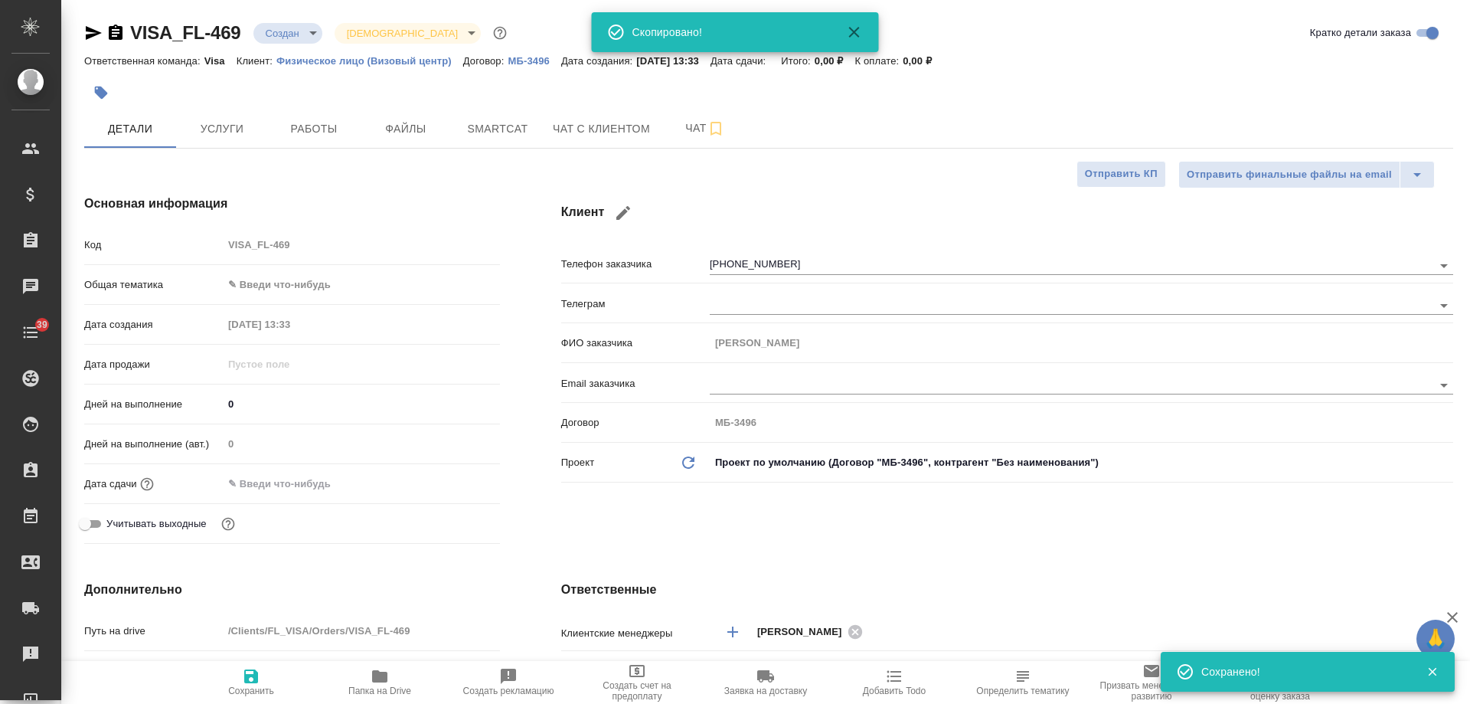
type textarea "x"
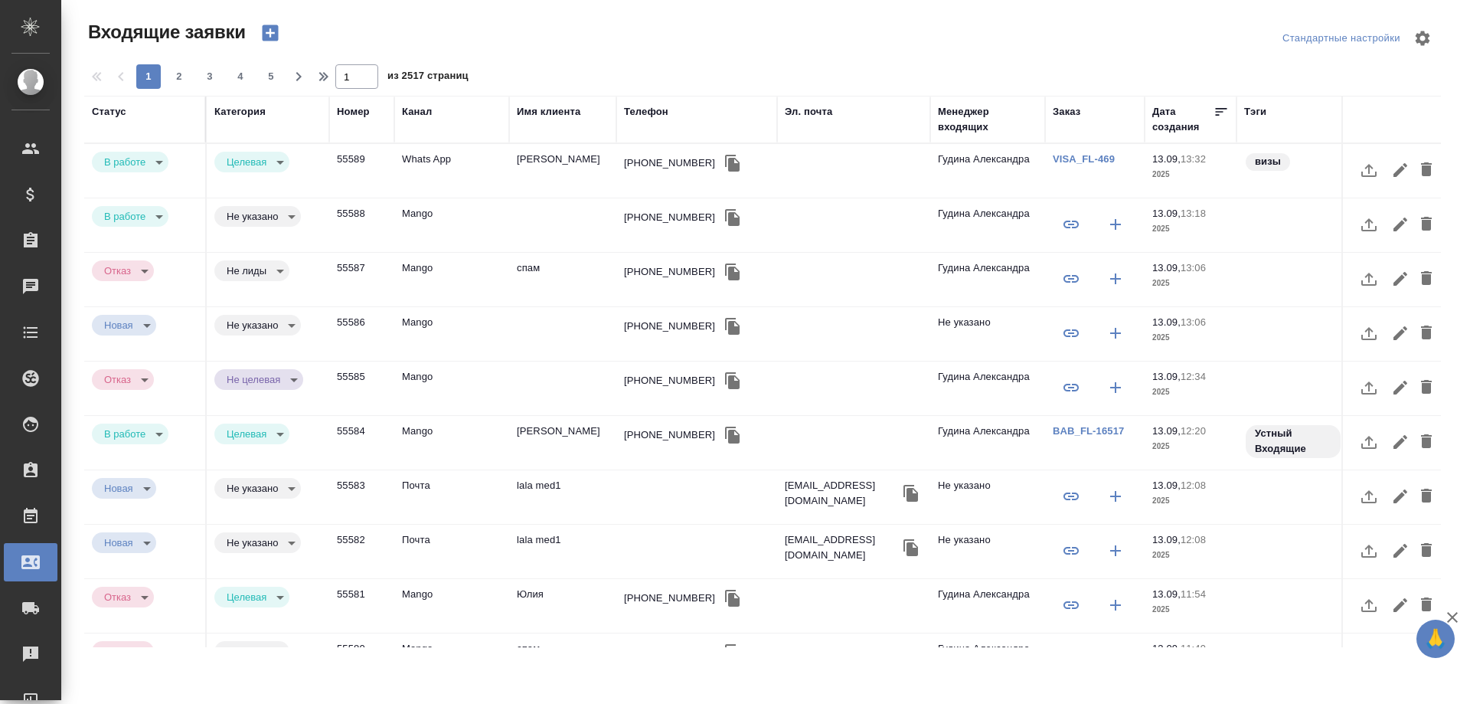
select select "RU"
click at [645, 215] on div "[PHONE_NUMBER]" at bounding box center [669, 217] width 91 height 15
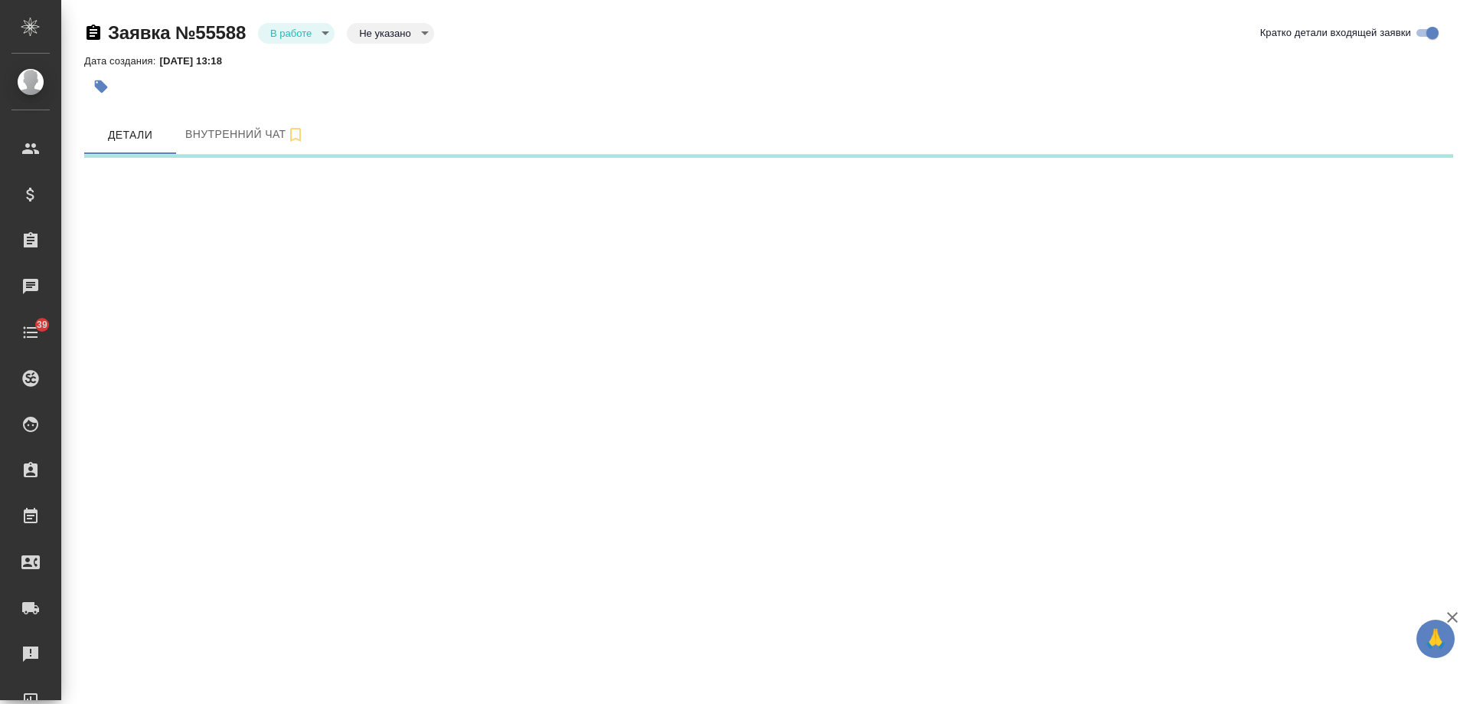
select select "RU"
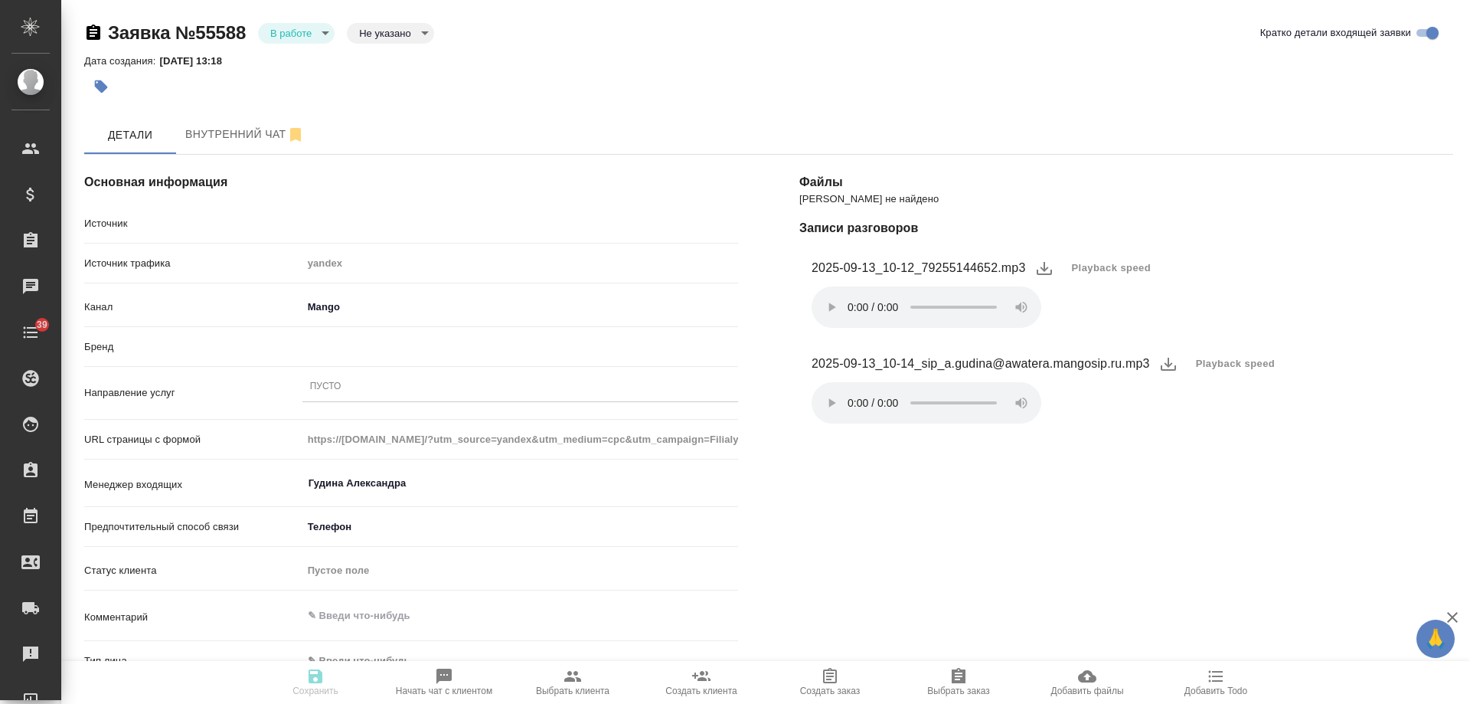
type textarea "x"
click at [322, 384] on div "Пусто" at bounding box center [325, 387] width 31 height 13
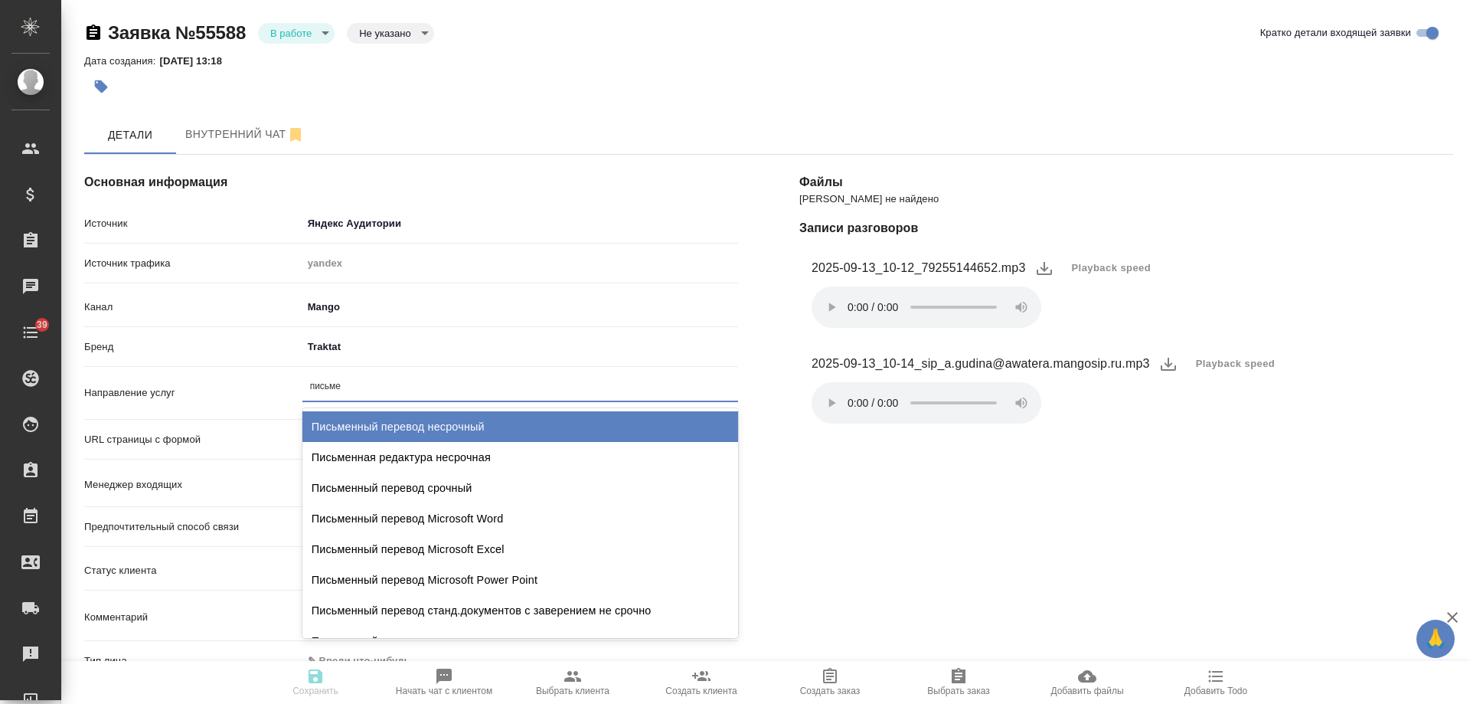
type input "письмен"
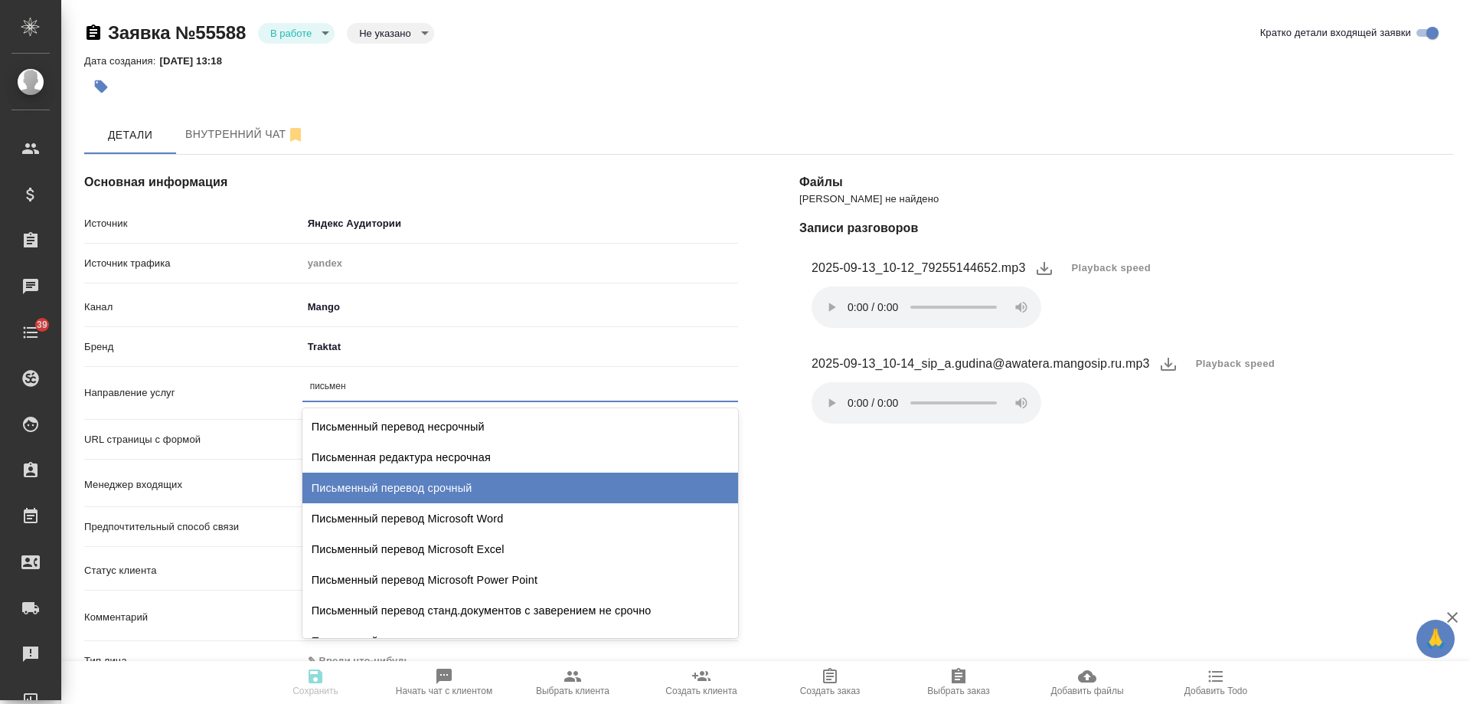
click at [424, 474] on div "Письменный перевод срочный" at bounding box center [520, 487] width 436 height 31
type textarea "x"
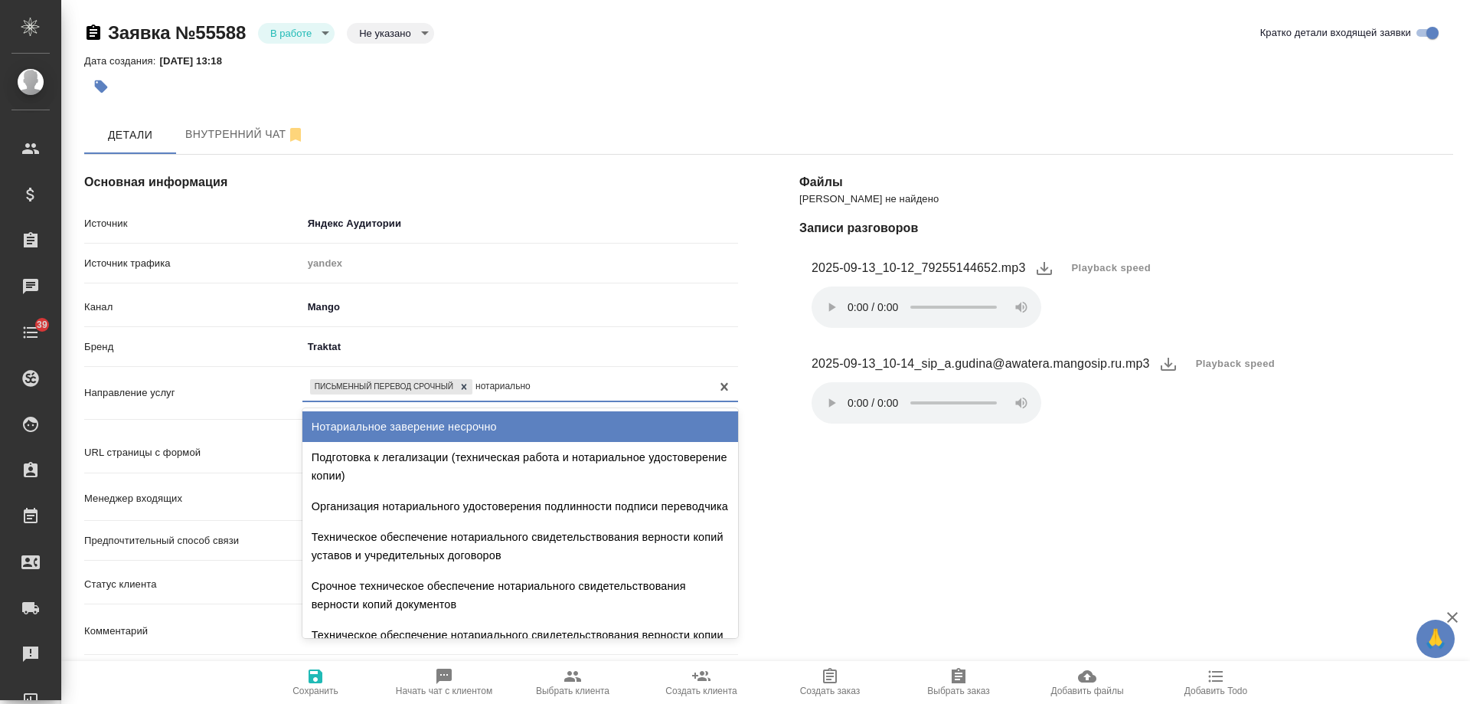
type input "нотариальное"
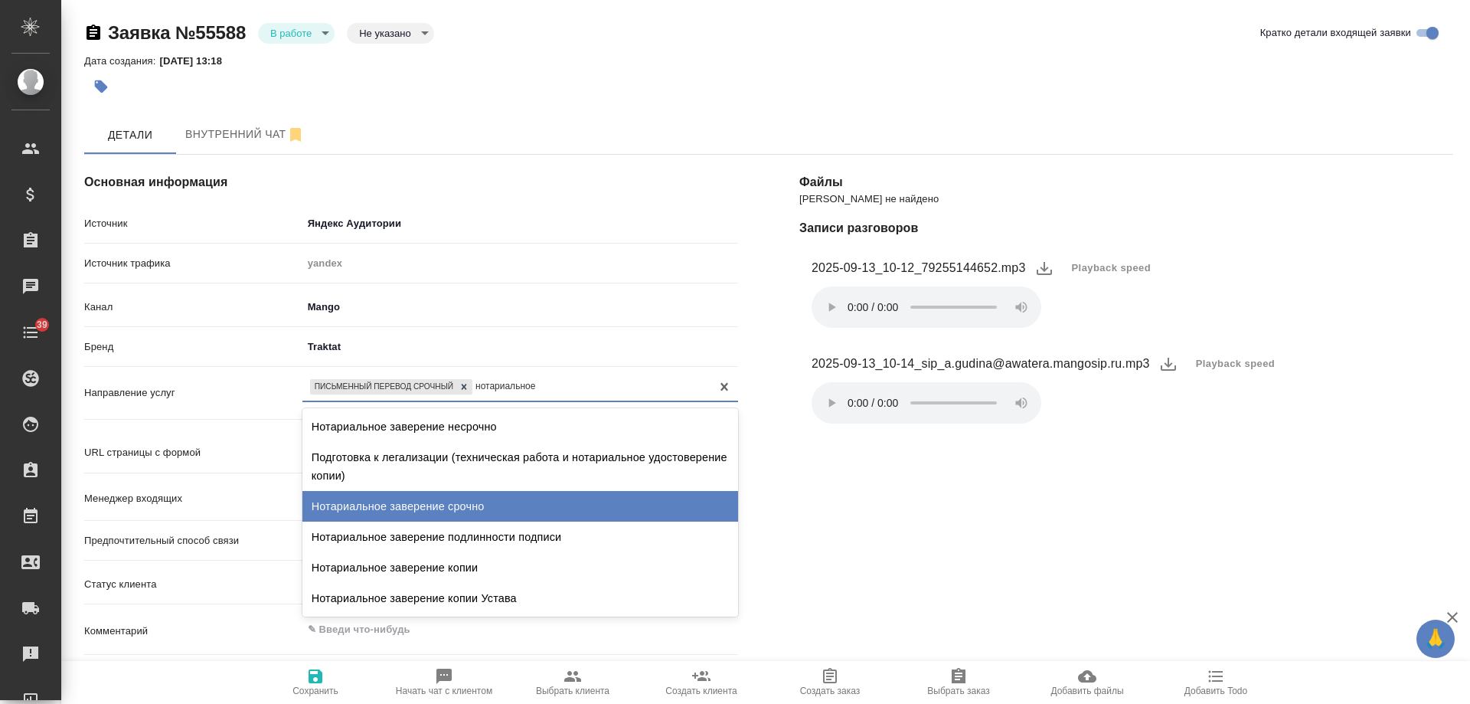
click at [540, 502] on div "Нотариальное заверение срочно" at bounding box center [520, 506] width 436 height 31
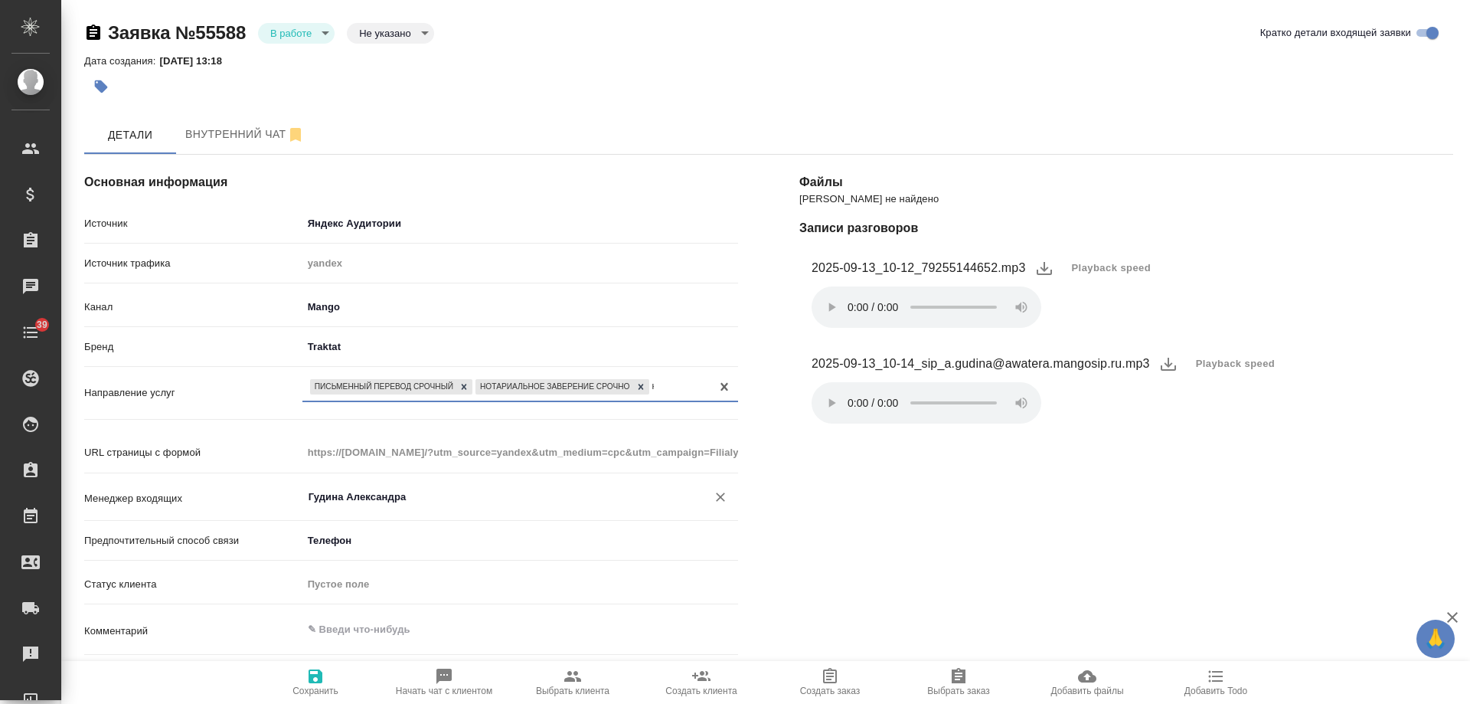
type textarea "x"
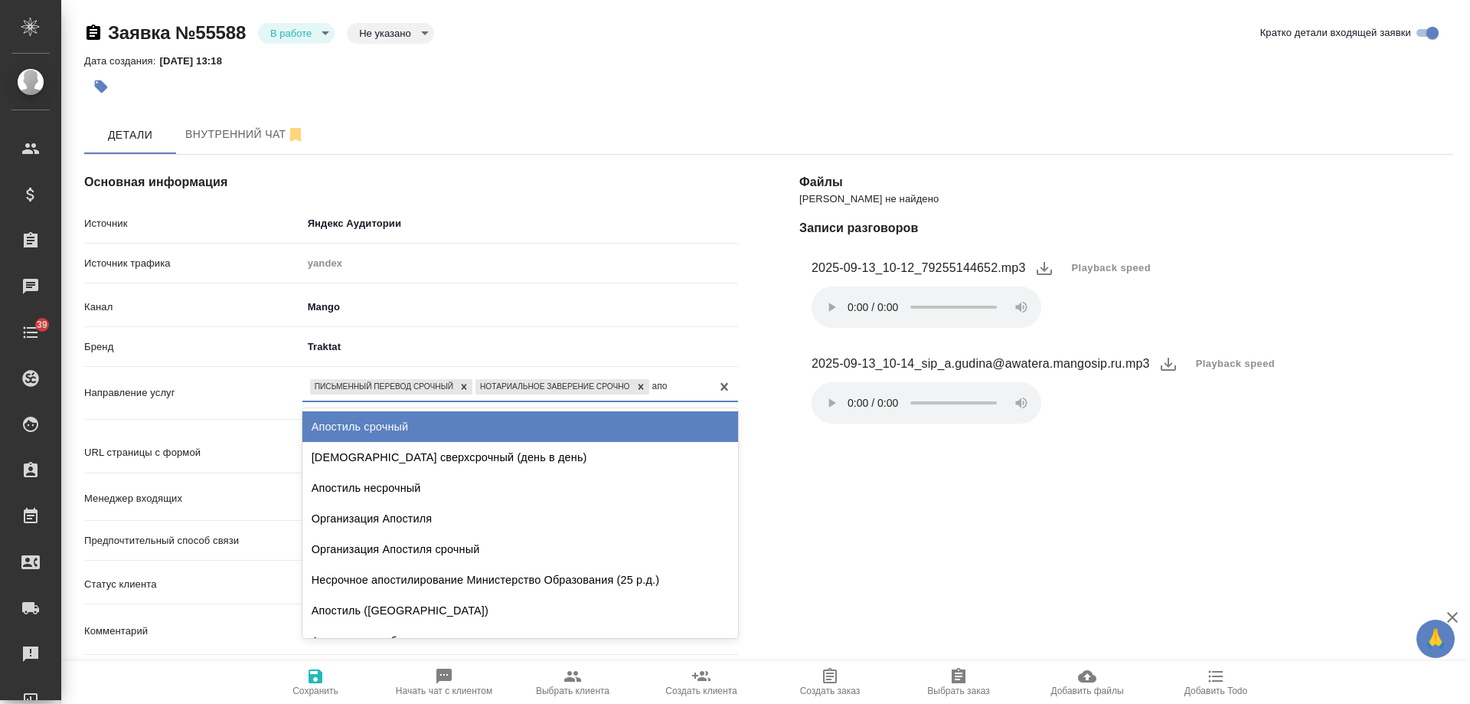
type input "апос"
click at [427, 433] on div "Апостиль срочный" at bounding box center [520, 426] width 436 height 31
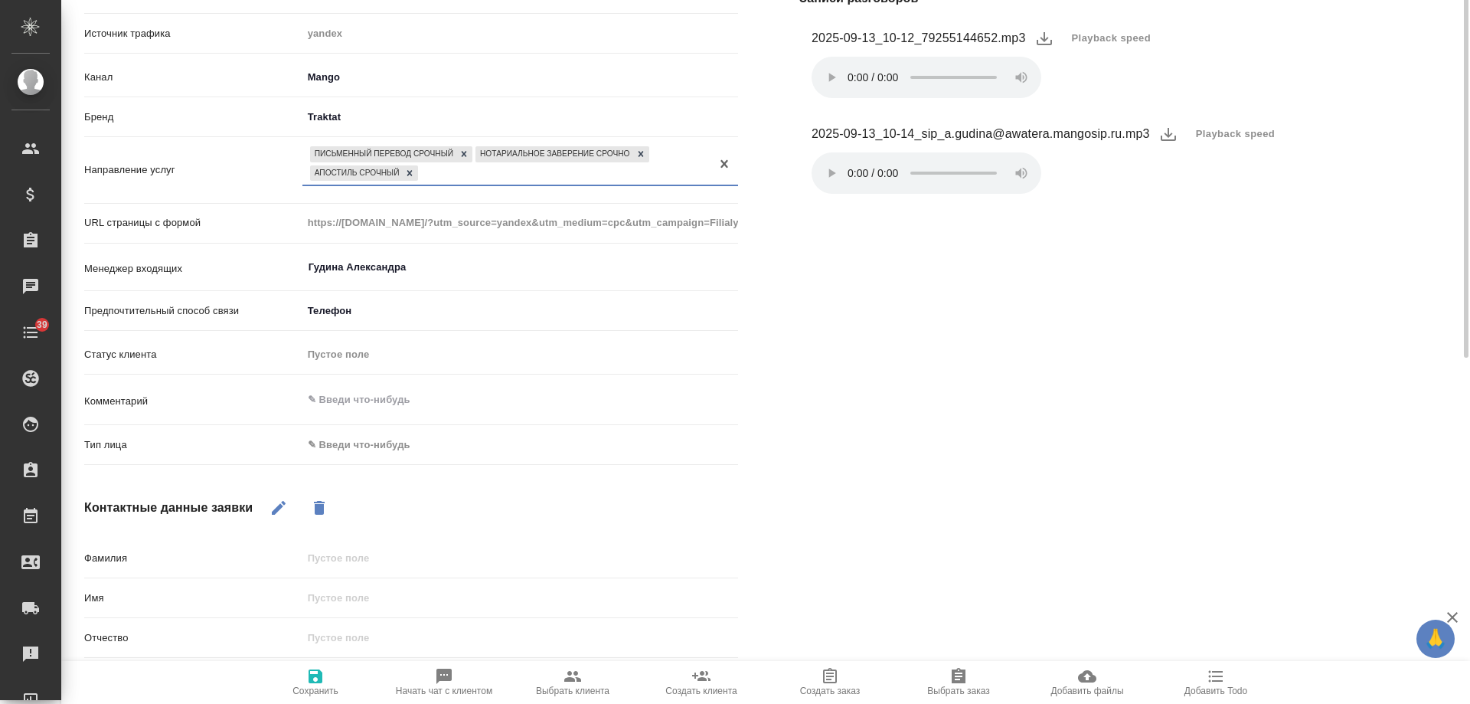
scroll to position [306, 0]
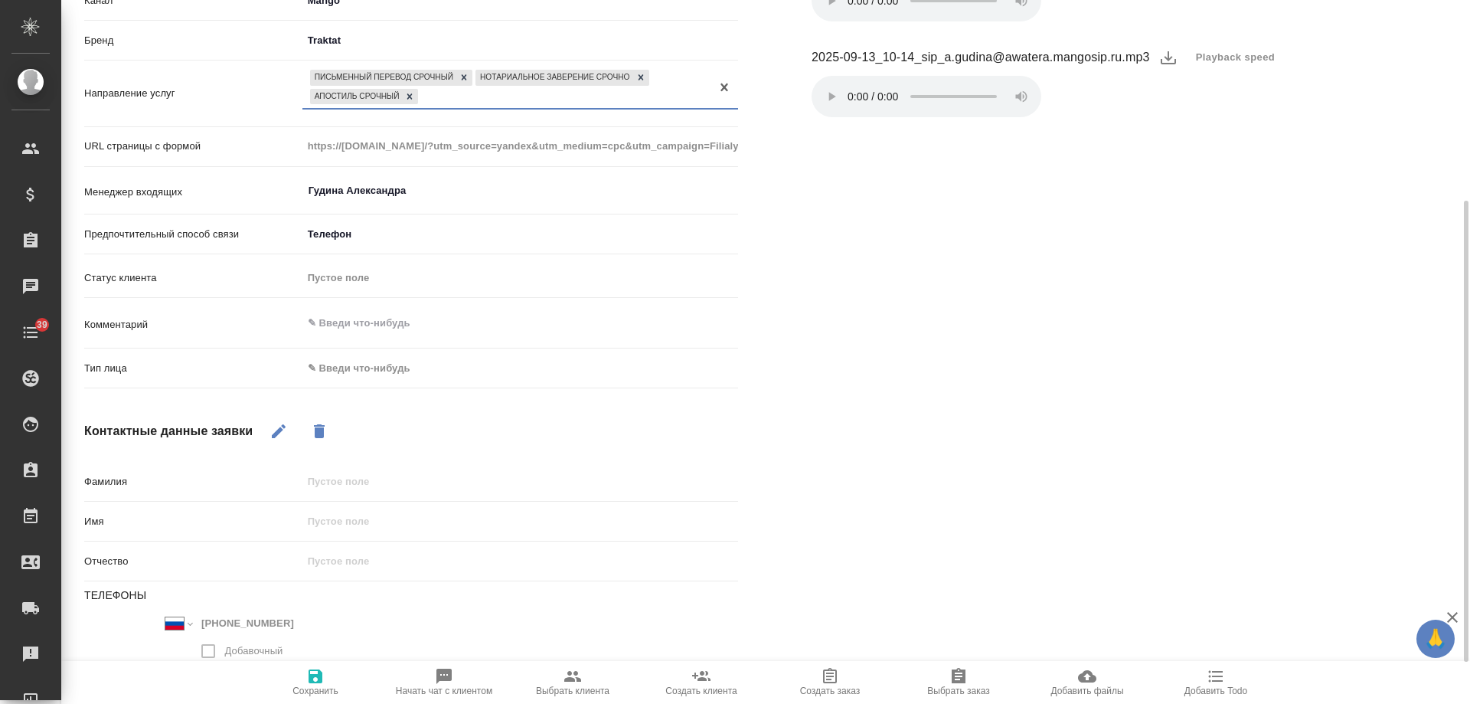
click at [357, 367] on body "🙏 .cls-1 fill:#fff; AWATERA [PERSON_NAME] Спецификации Заказы 0 Чаты 39 Todo Пр…" at bounding box center [735, 352] width 1470 height 704
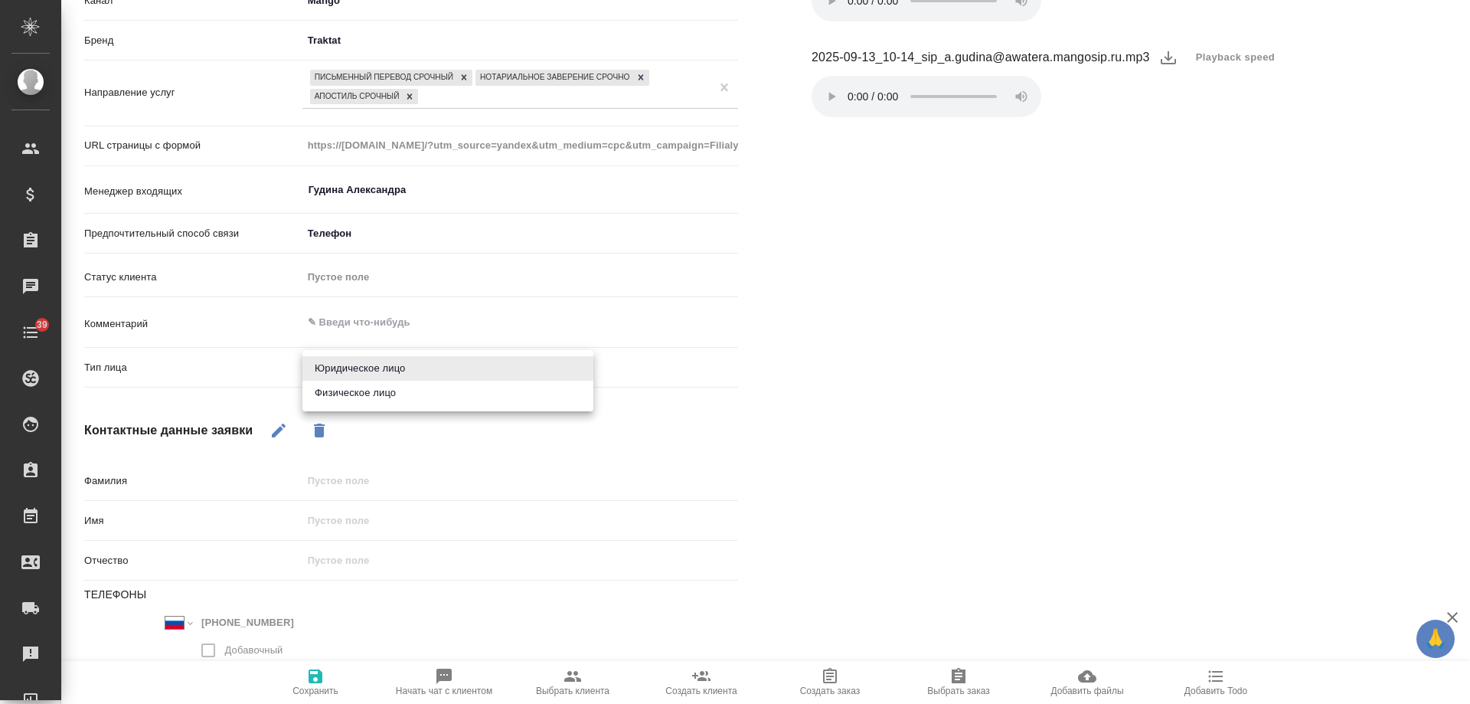
click at [355, 390] on li "Физическое лицо" at bounding box center [447, 393] width 291 height 25
type textarea "x"
type input "private"
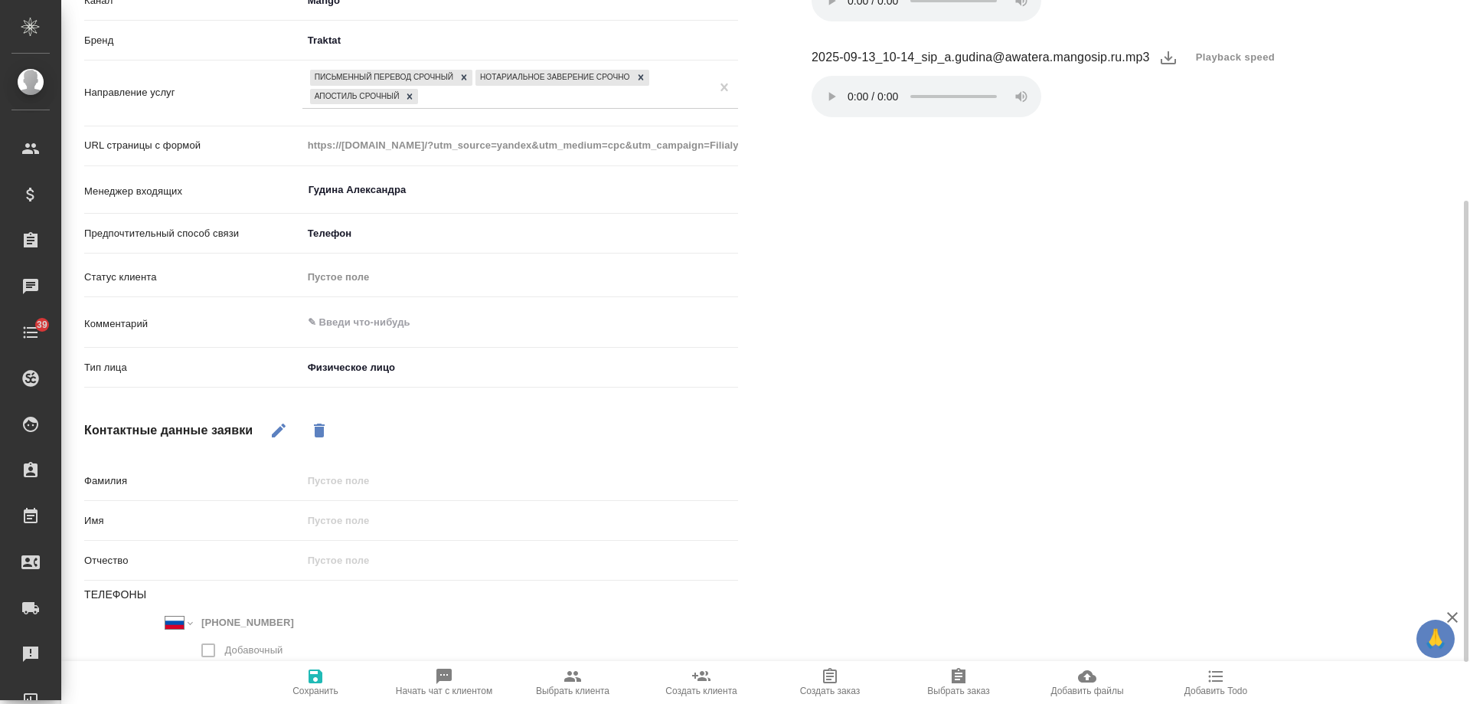
click at [269, 423] on button "button" at bounding box center [278, 430] width 37 height 37
drag, startPoint x: 341, startPoint y: 523, endPoint x: 333, endPoint y: 513, distance: 12.6
click at [341, 523] on input "text" at bounding box center [520, 520] width 434 height 22
type textarea "x"
type input "[PERSON_NAME]"
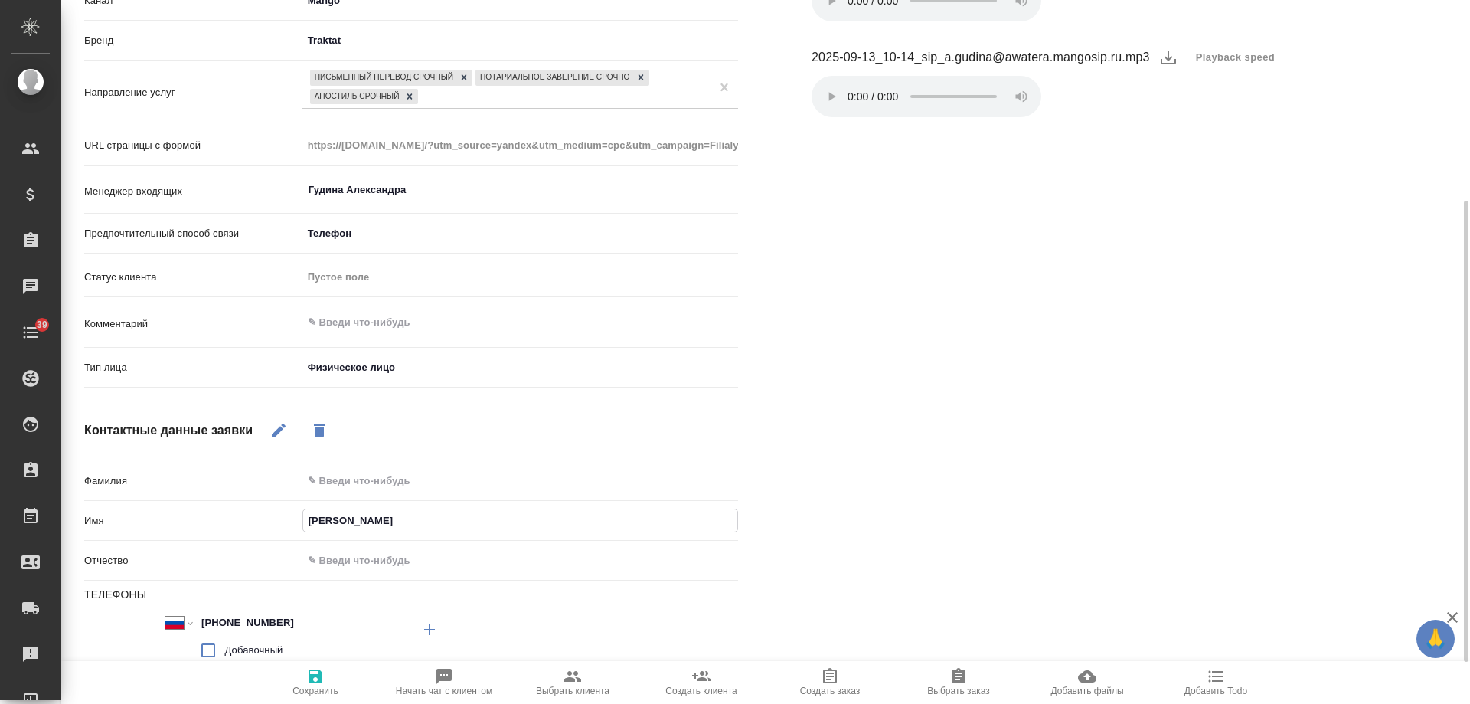
type textarea "x"
type input "Ни"
type textarea "x"
type input "Никол"
type textarea "x"
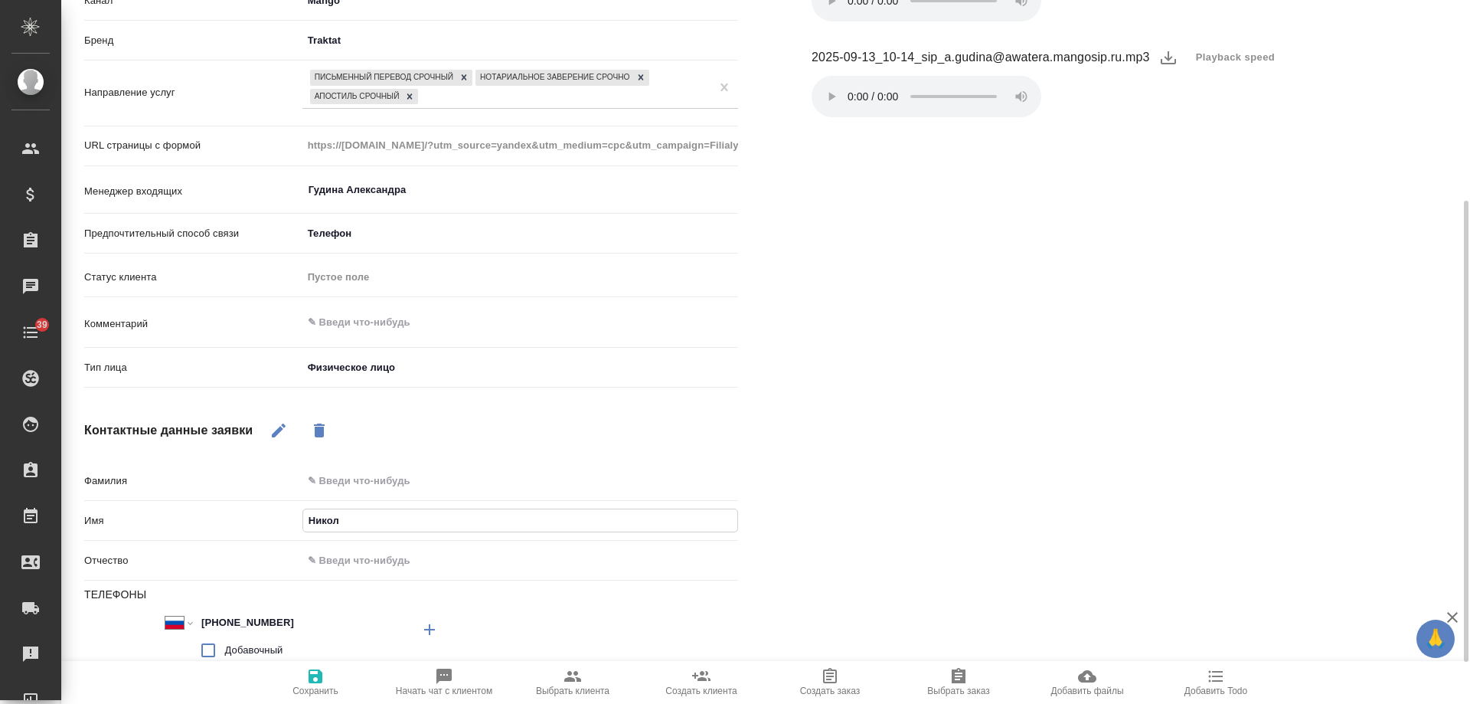
type input "[PERSON_NAME]"
type textarea "x"
type input "[PERSON_NAME]"
click at [323, 676] on icon "button" at bounding box center [315, 676] width 18 height 18
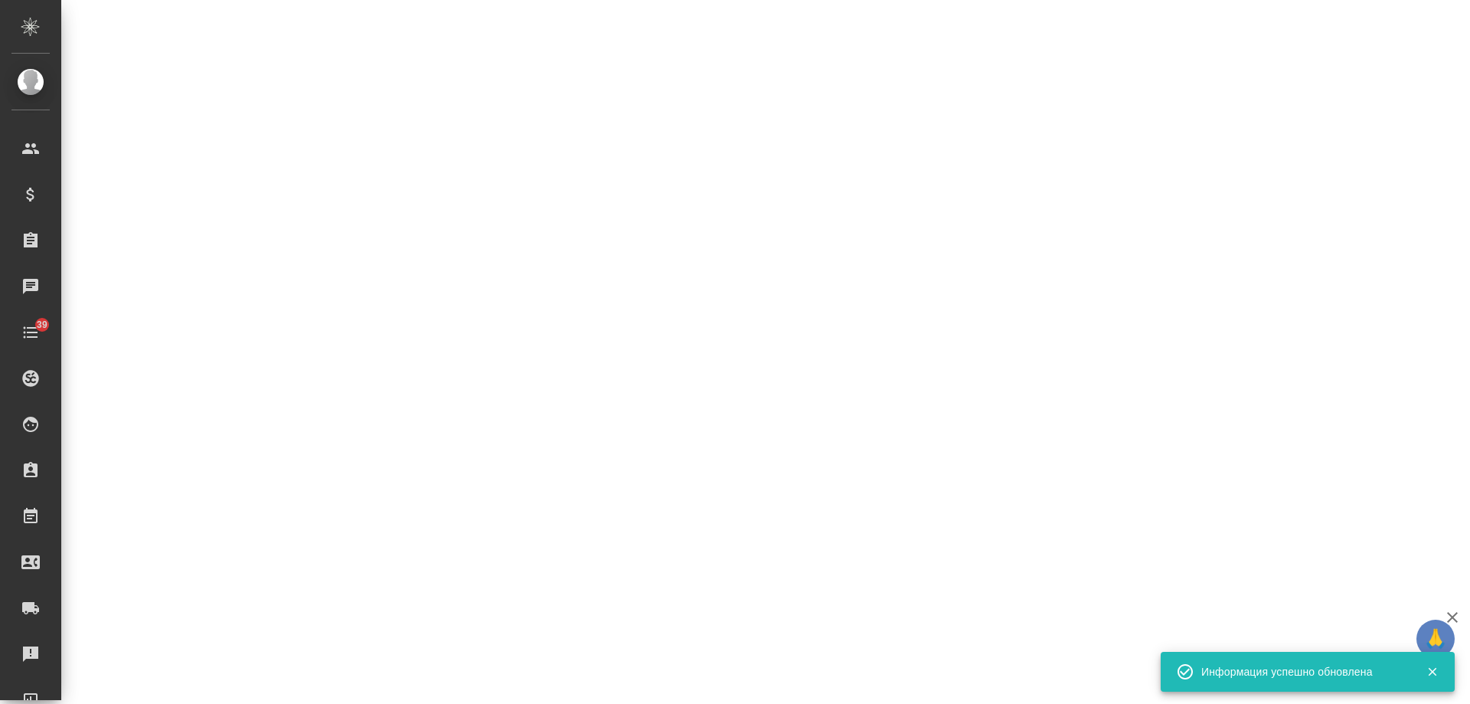
select select "RU"
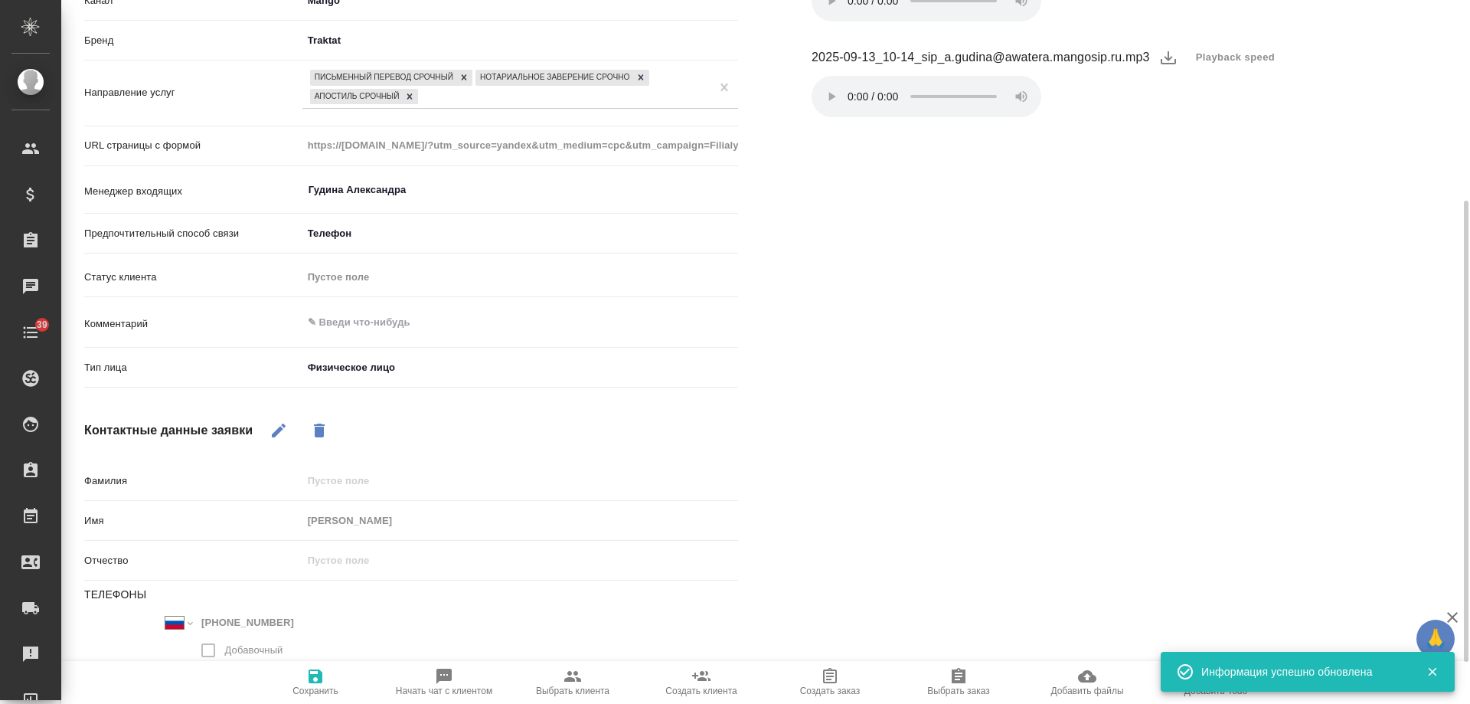
click at [585, 669] on span "Выбрать клиента" at bounding box center [573, 681] width 110 height 29
type textarea "x"
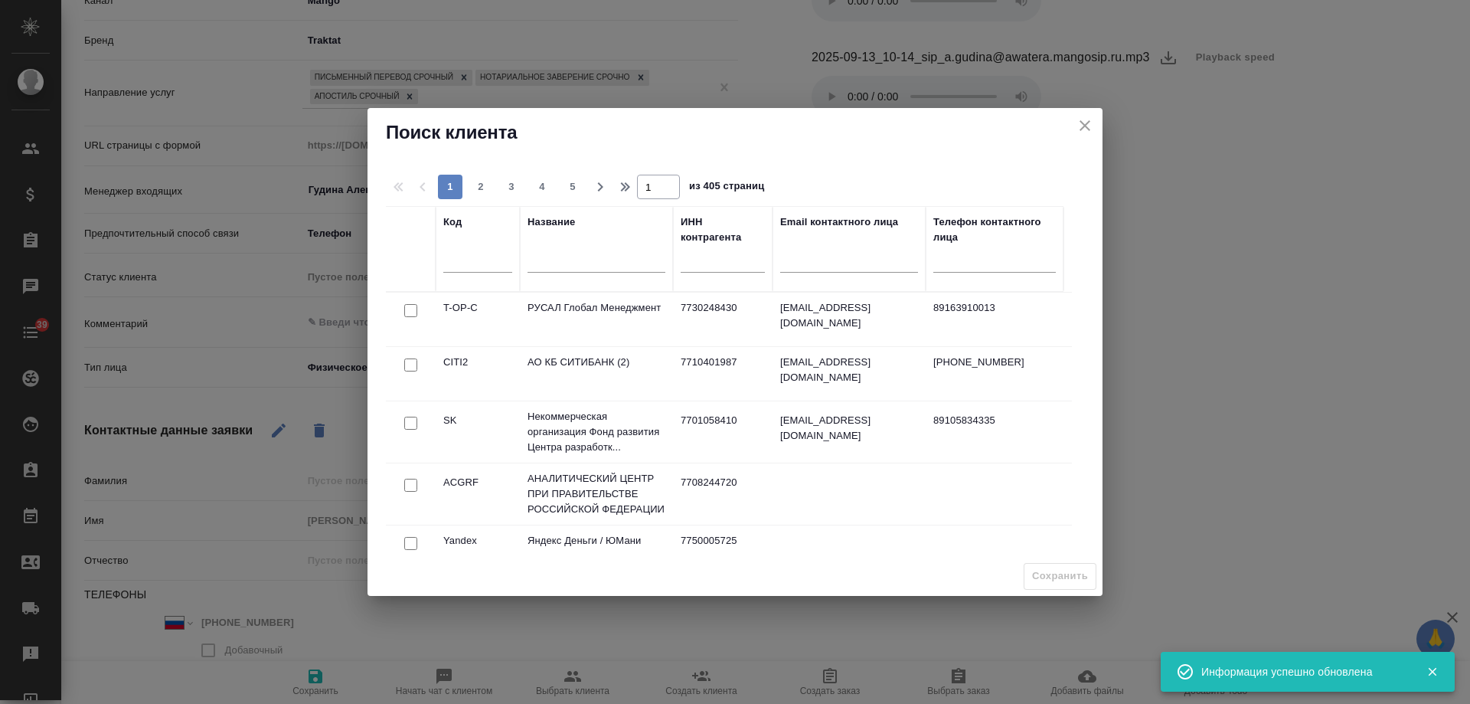
click at [586, 263] on input "text" at bounding box center [597, 262] width 138 height 19
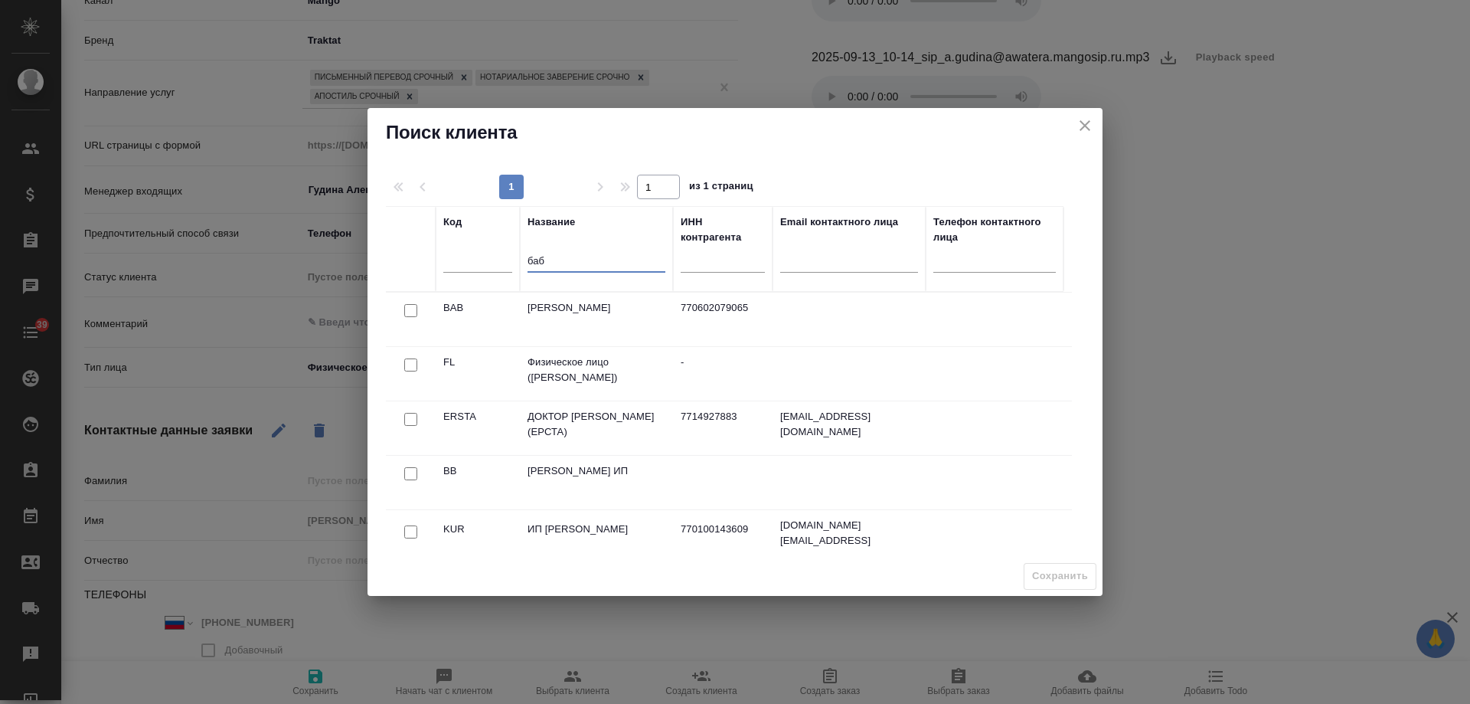
type input "баб"
click at [410, 363] on input "checkbox" at bounding box center [410, 364] width 13 height 13
checkbox input "true"
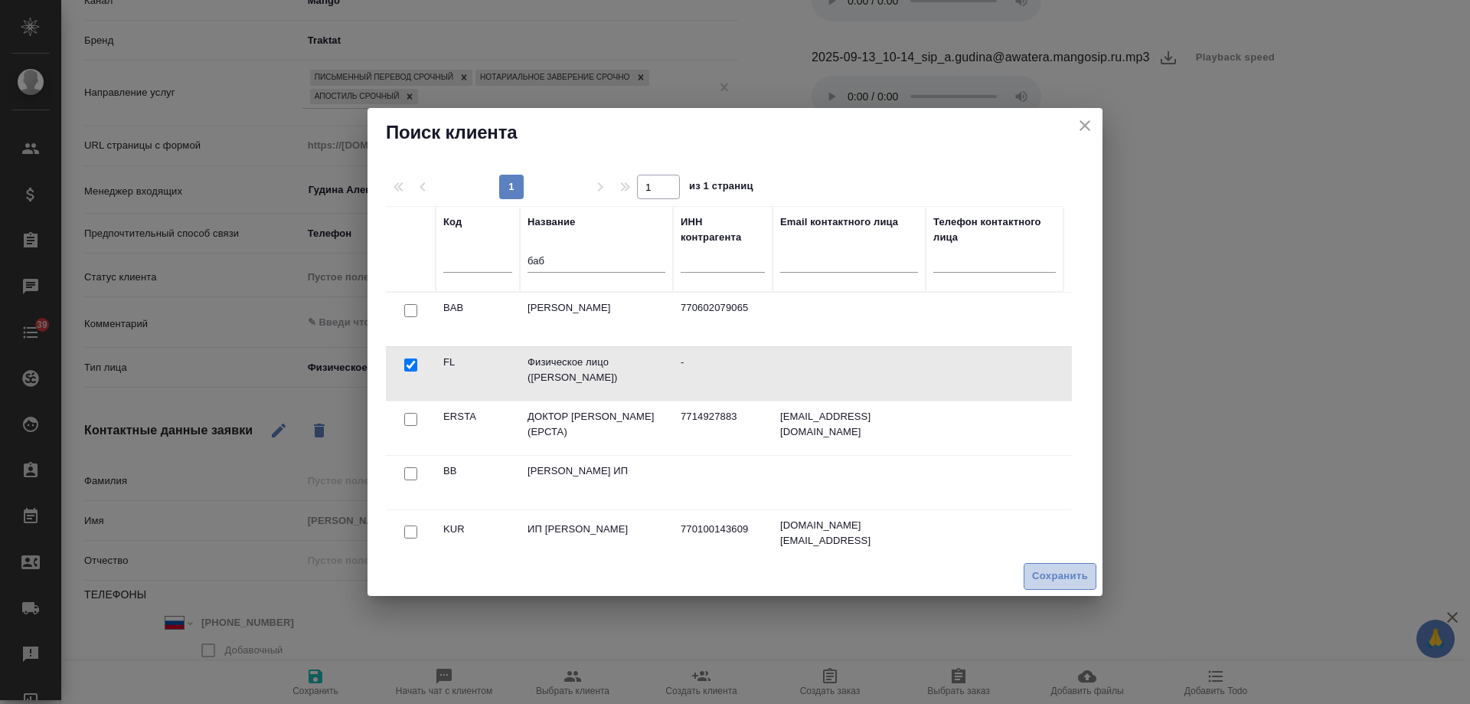
click at [1044, 578] on span "Сохранить" at bounding box center [1060, 576] width 56 height 18
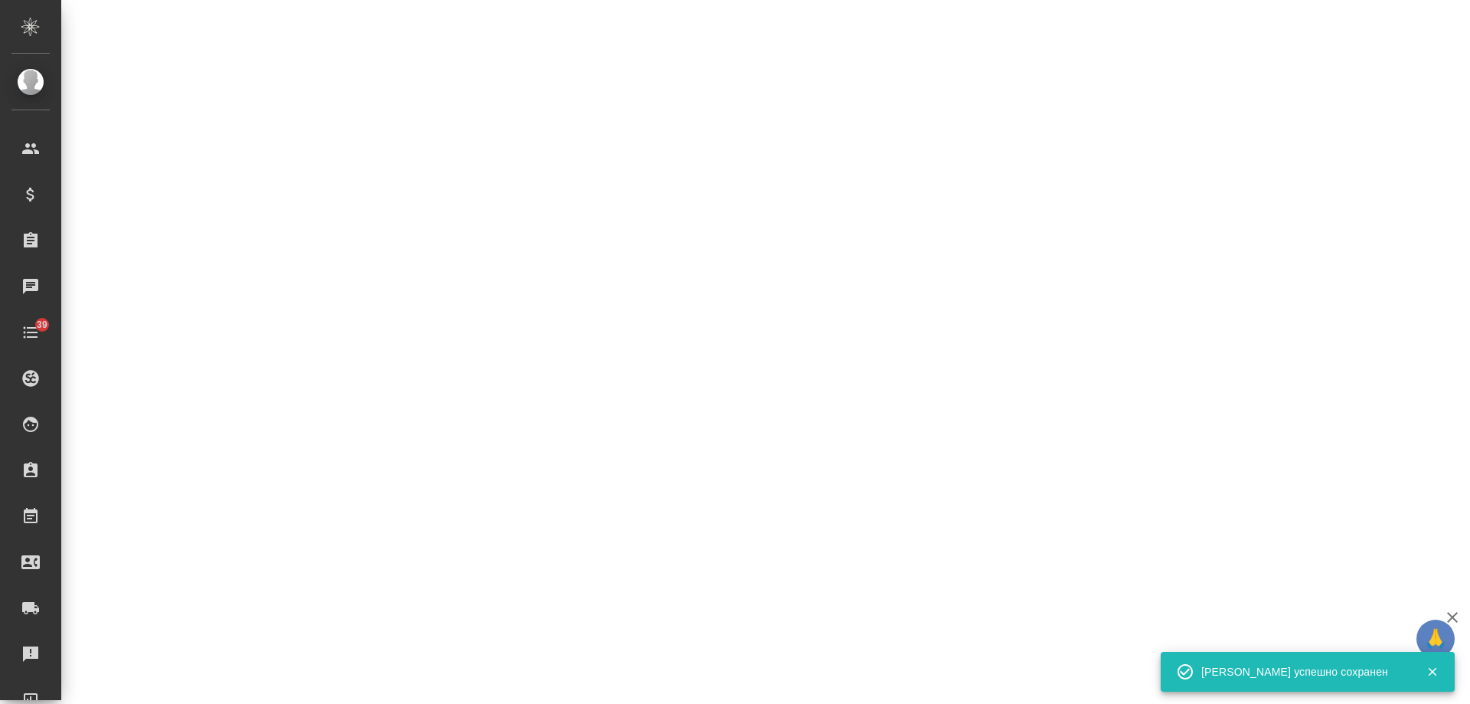
select select "RU"
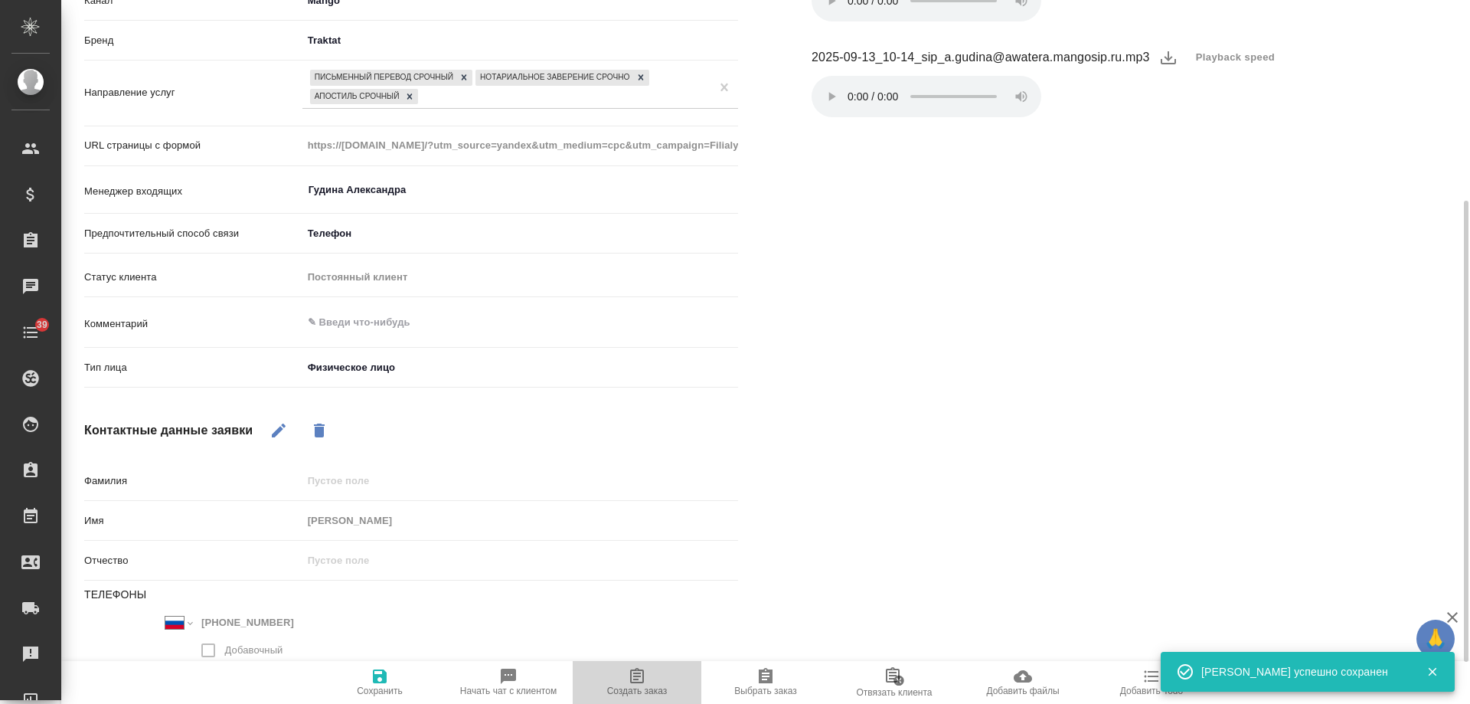
click at [633, 673] on icon "button" at bounding box center [637, 676] width 18 height 18
type textarea "x"
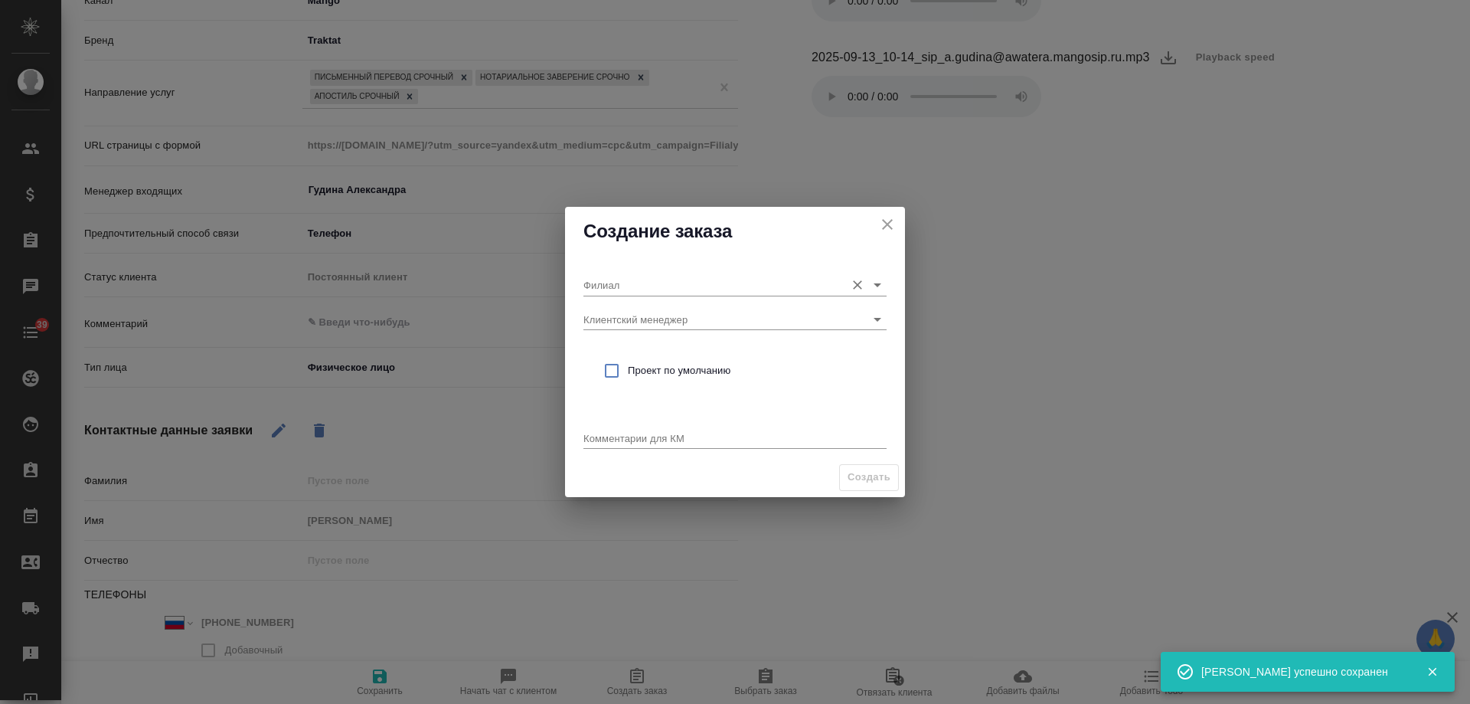
click at [632, 274] on div "Филиал" at bounding box center [735, 279] width 303 height 34
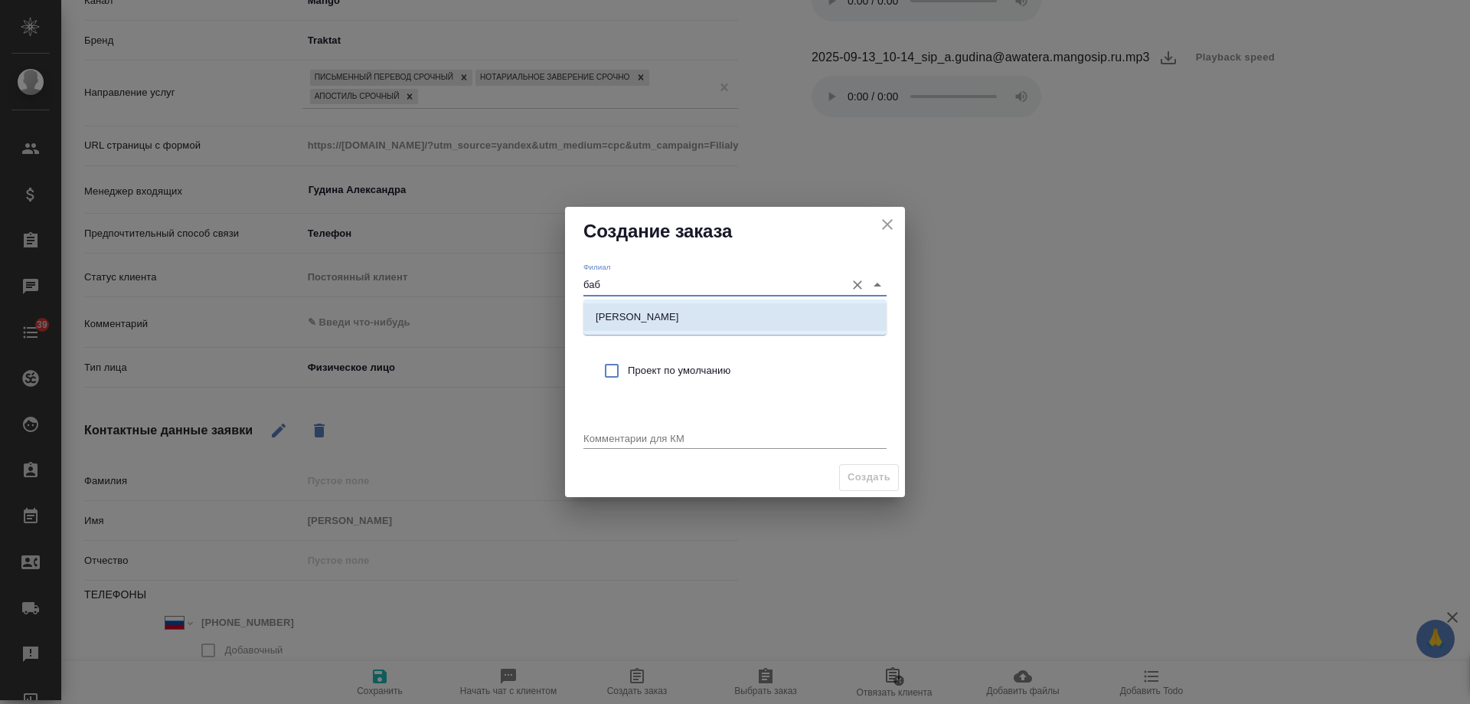
click at [655, 315] on p "[PERSON_NAME]" at bounding box center [637, 316] width 83 height 15
type input "[PERSON_NAME]"
drag, startPoint x: 655, startPoint y: 365, endPoint x: 648, endPoint y: 391, distance: 26.2
click at [654, 369] on span "Проект по умолчанию" at bounding box center [751, 370] width 247 height 15
checkbox input "true"
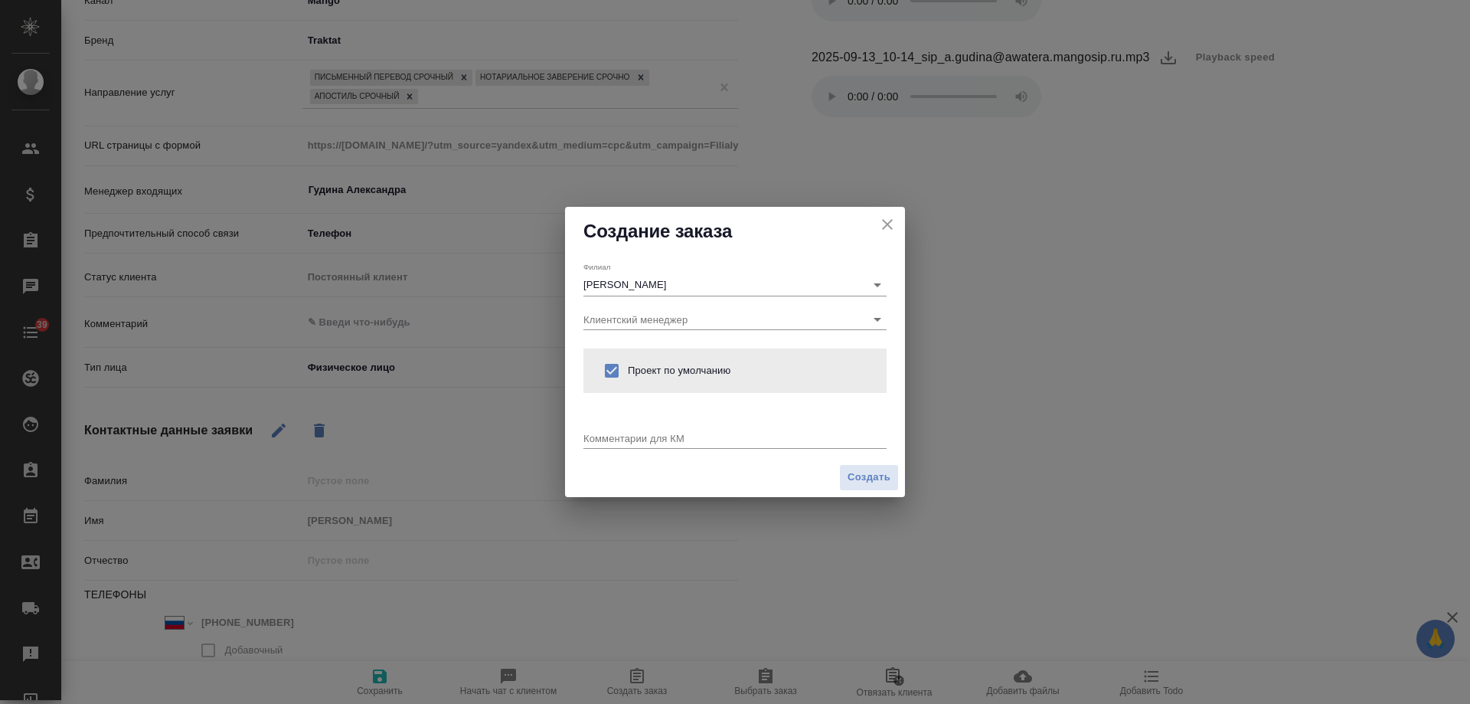
click at [646, 437] on textarea at bounding box center [735, 437] width 303 height 11
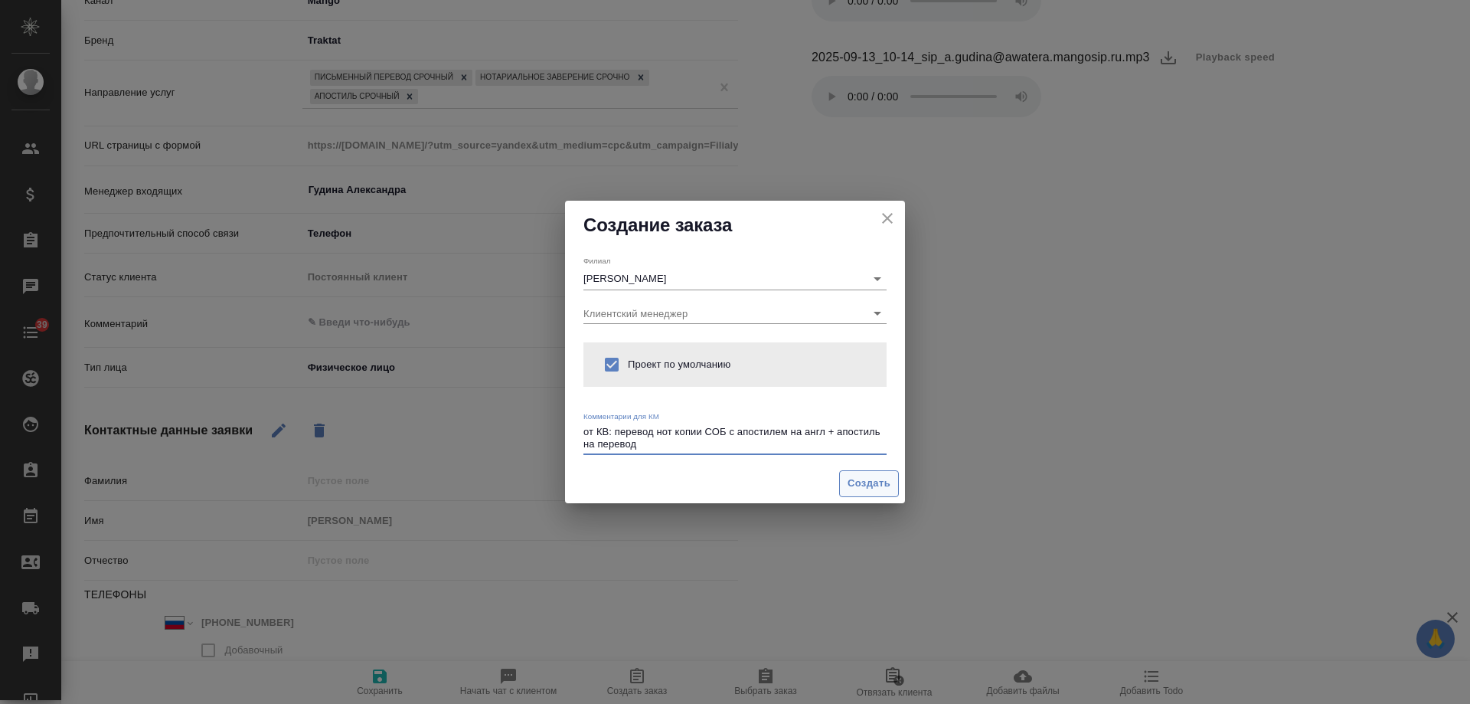
type textarea "от КВ: перевод нот копии СОБ с апостилем на англ + апостиль на перевод"
click at [884, 485] on span "Создать" at bounding box center [869, 484] width 43 height 18
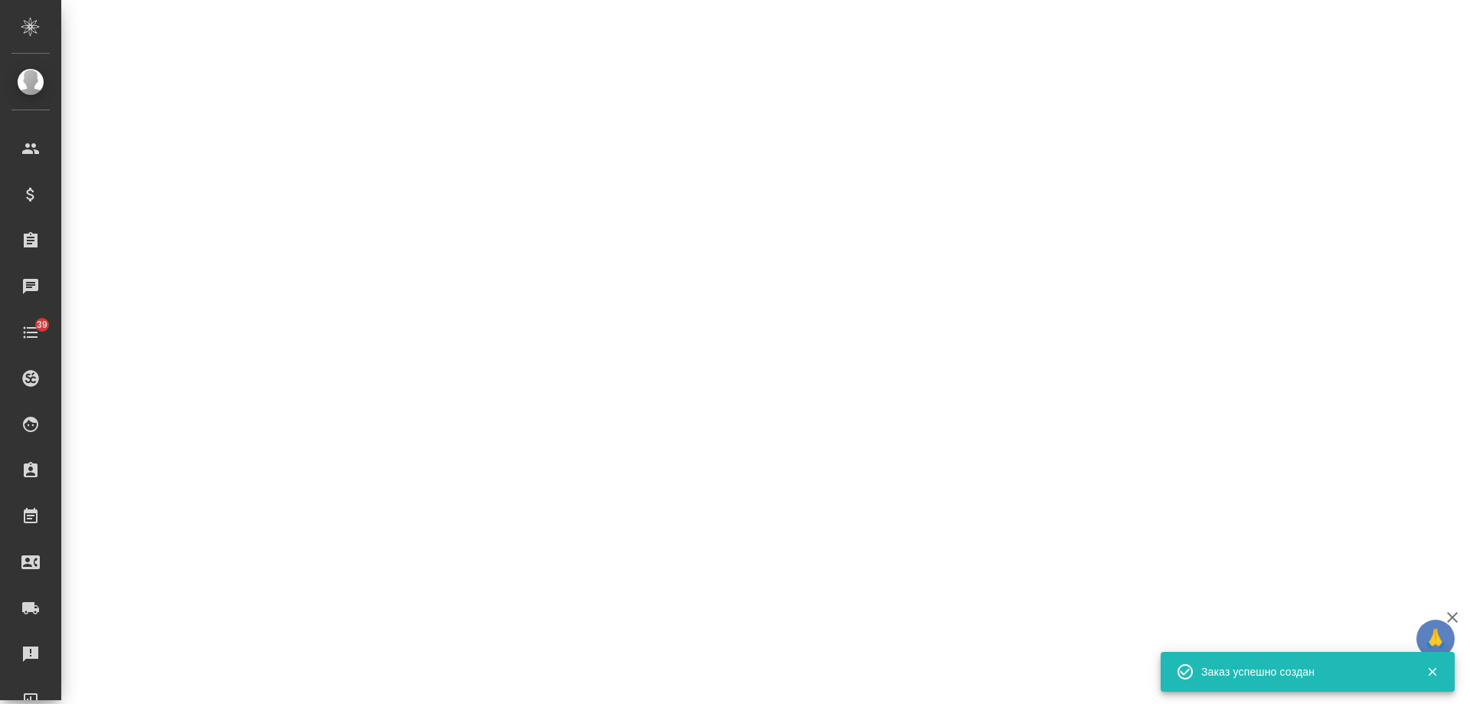
select select "RU"
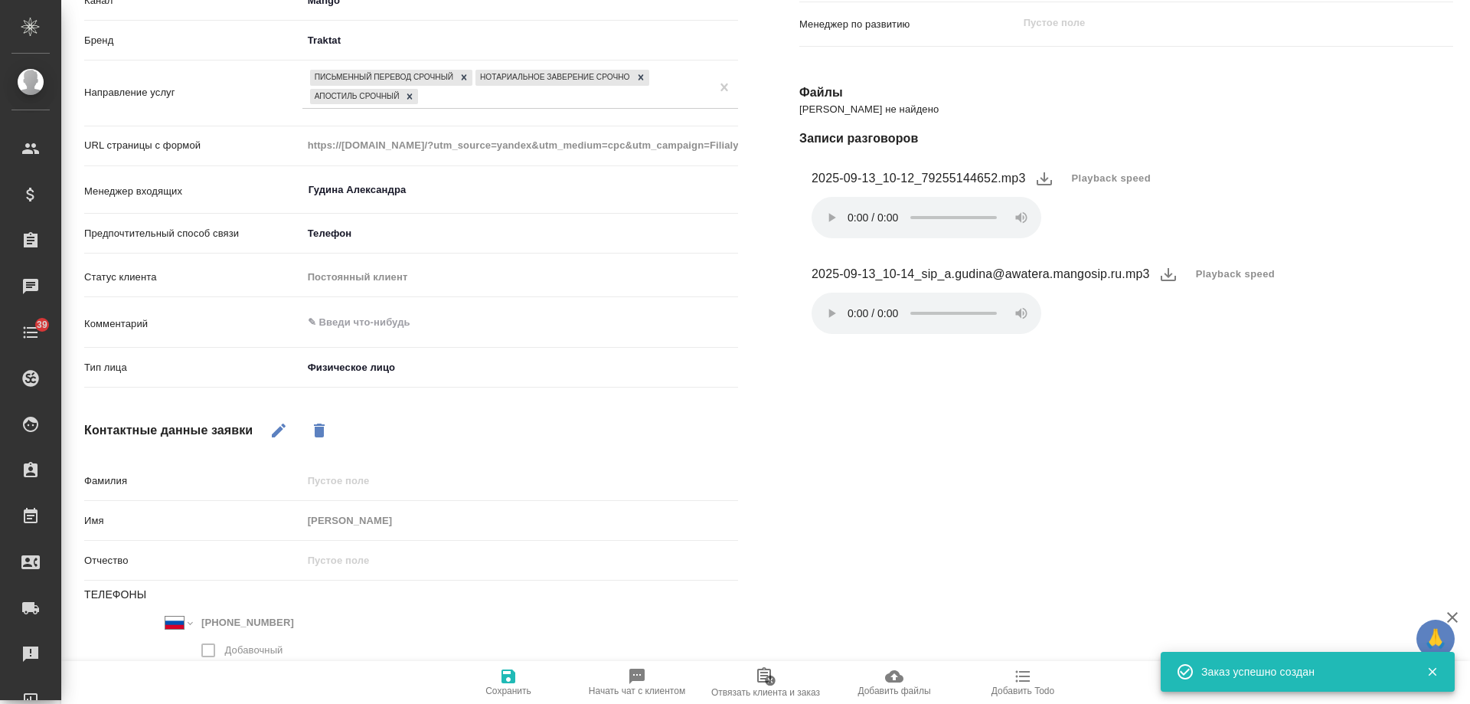
type textarea "x"
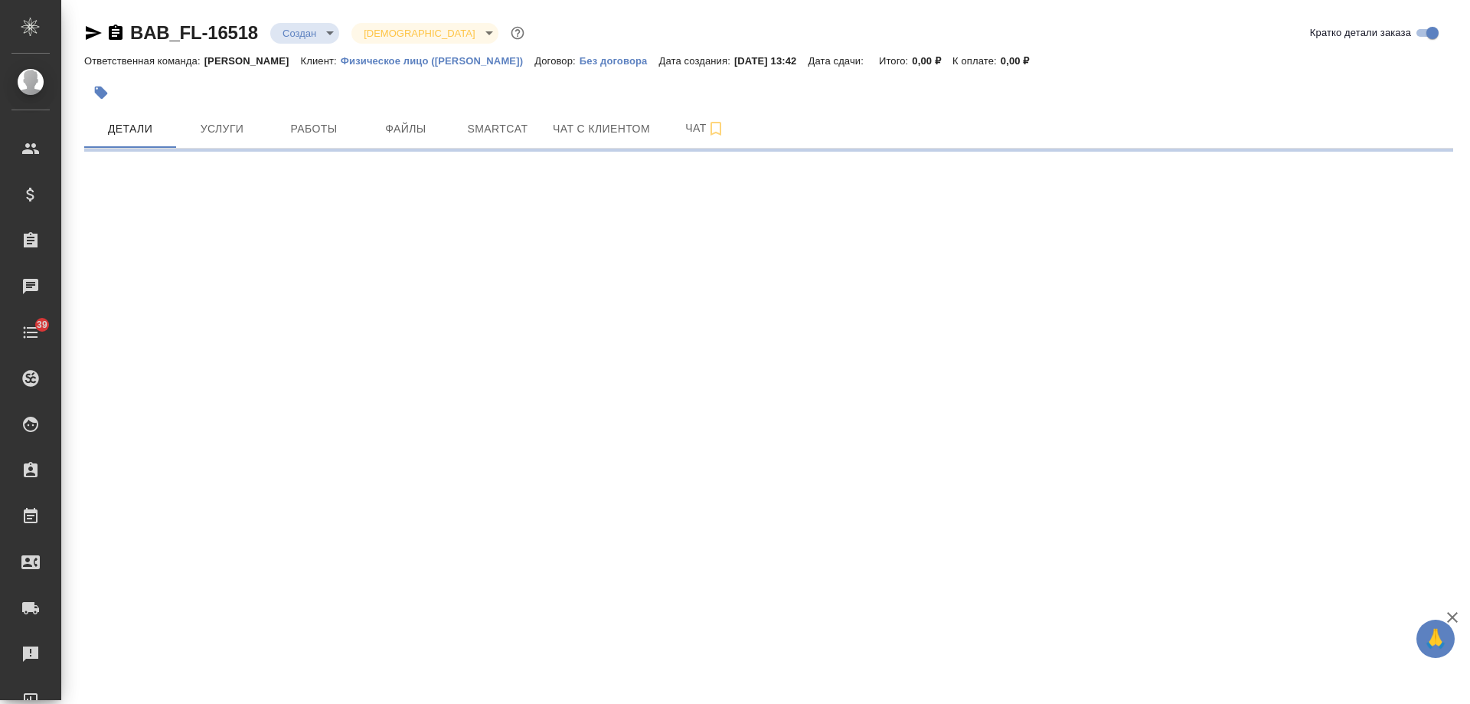
select select "RU"
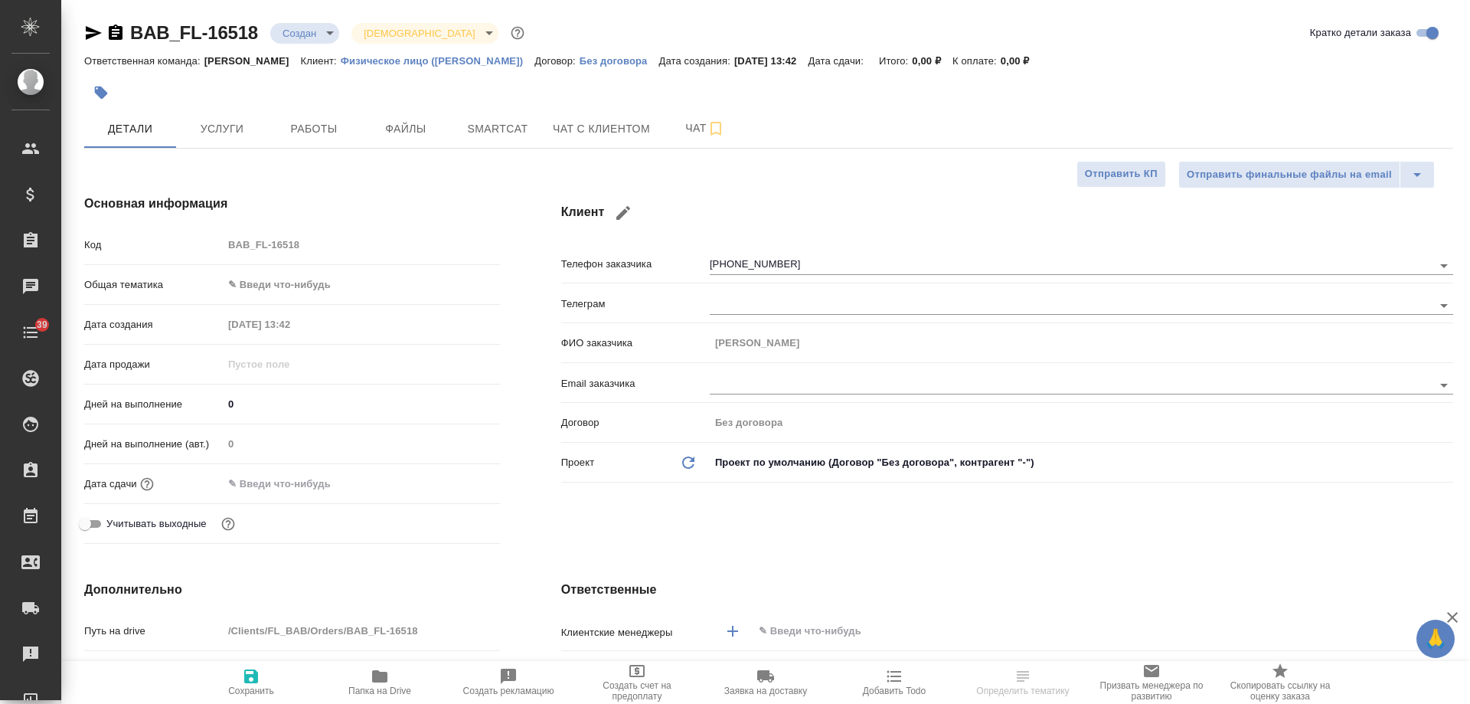
type textarea "x"
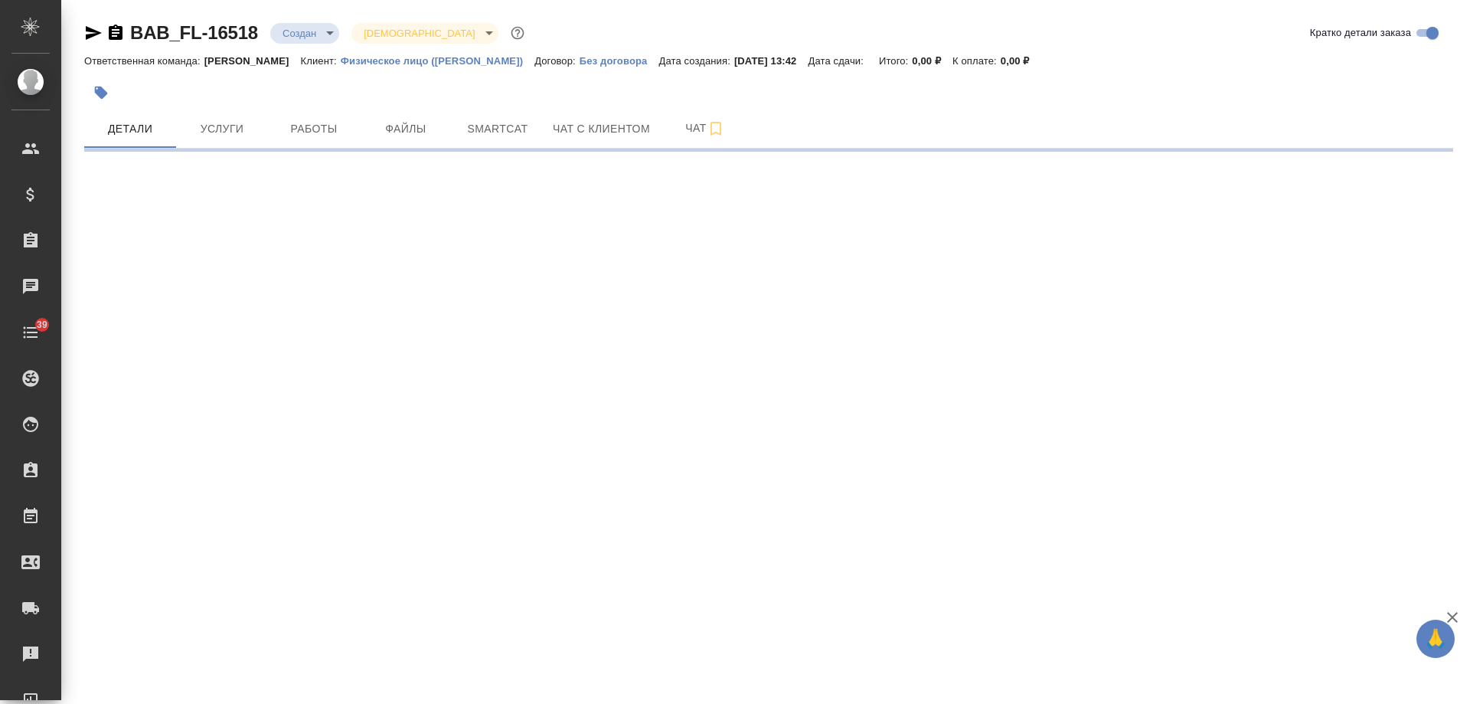
select select "RU"
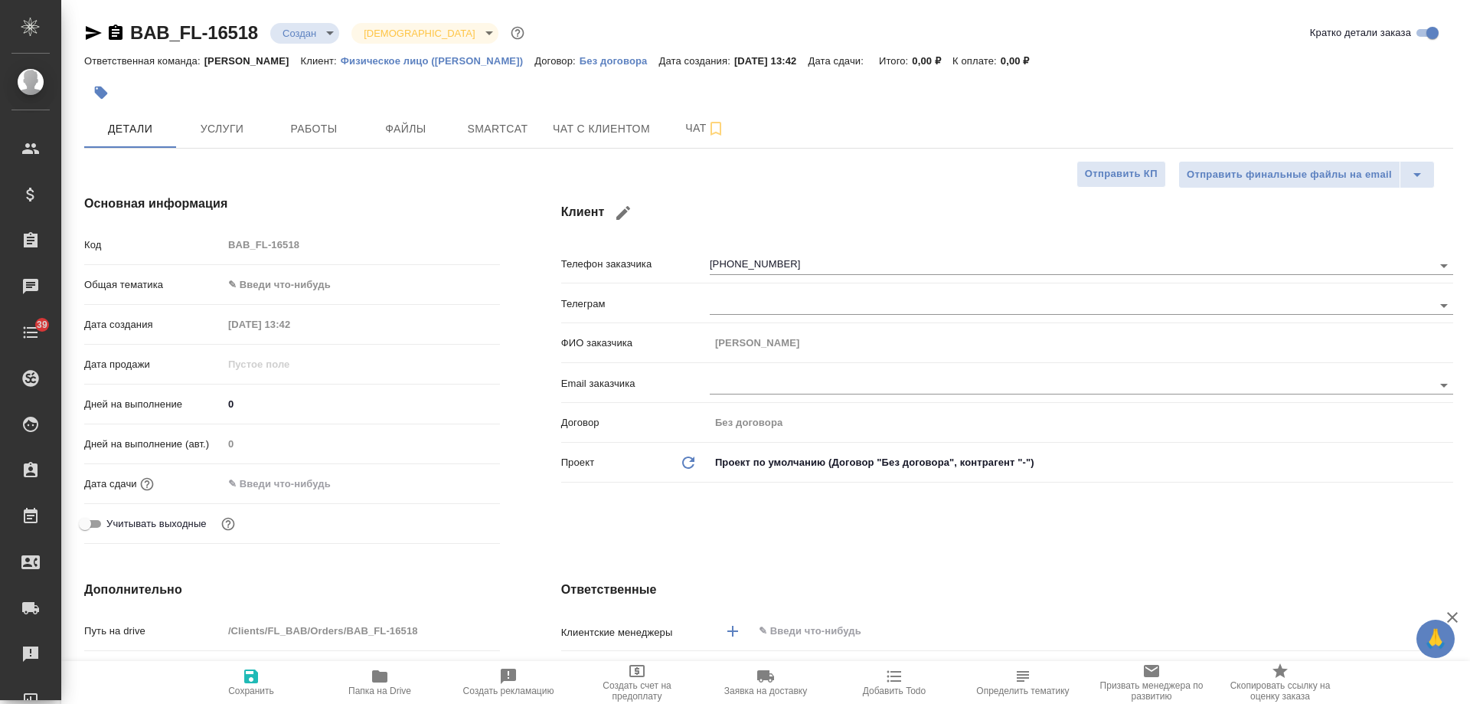
type textarea "x"
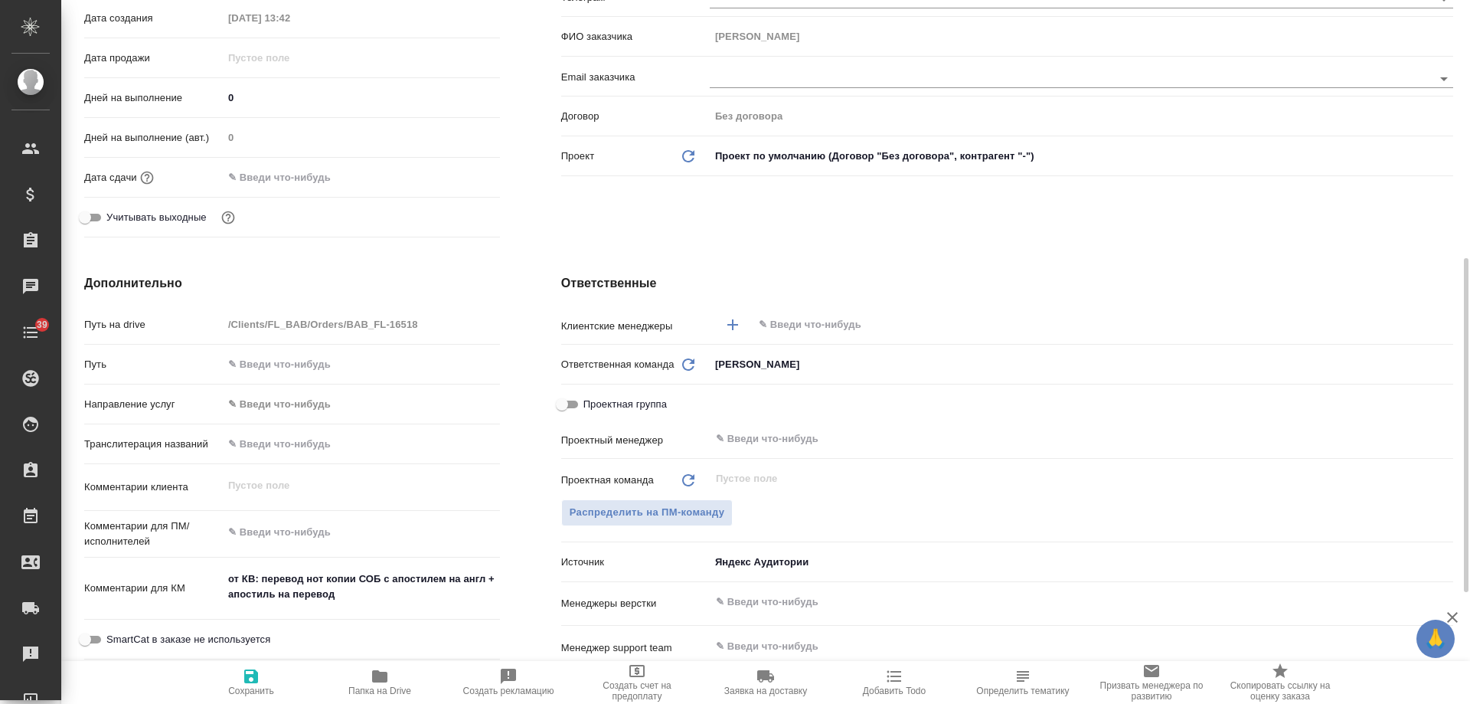
scroll to position [536, 0]
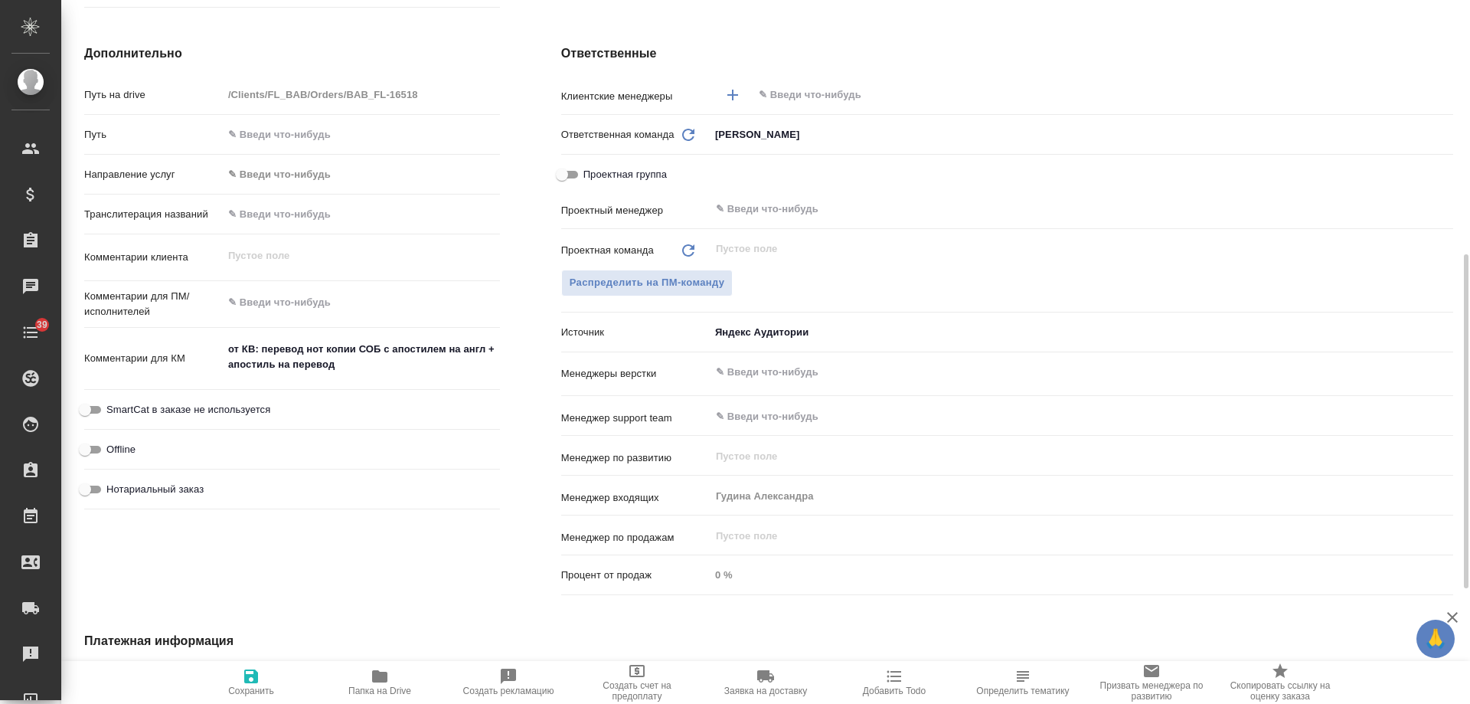
click at [185, 491] on span "Нотариальный заказ" at bounding box center [154, 489] width 97 height 15
click at [113, 491] on input "Нотариальный заказ" at bounding box center [84, 489] width 55 height 18
checkbox input "true"
type textarea "x"
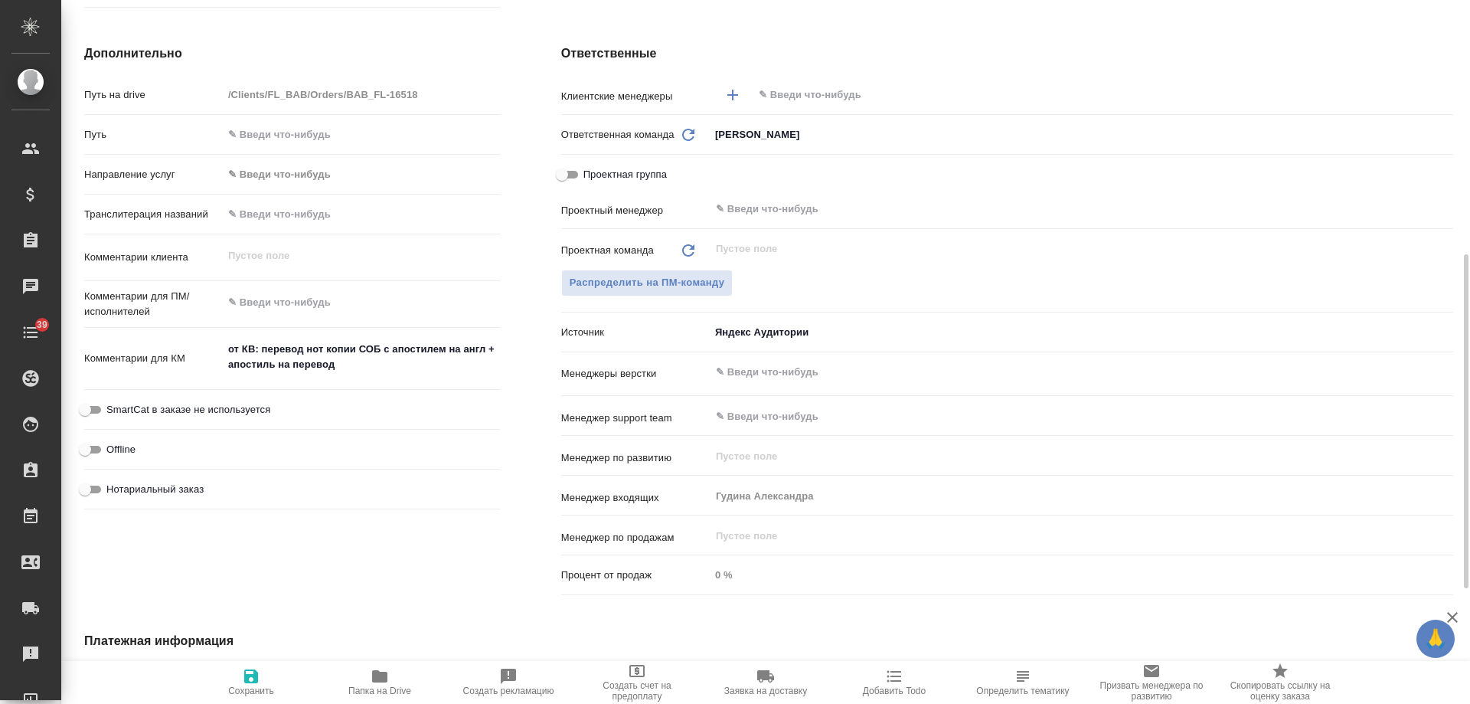
type textarea "x"
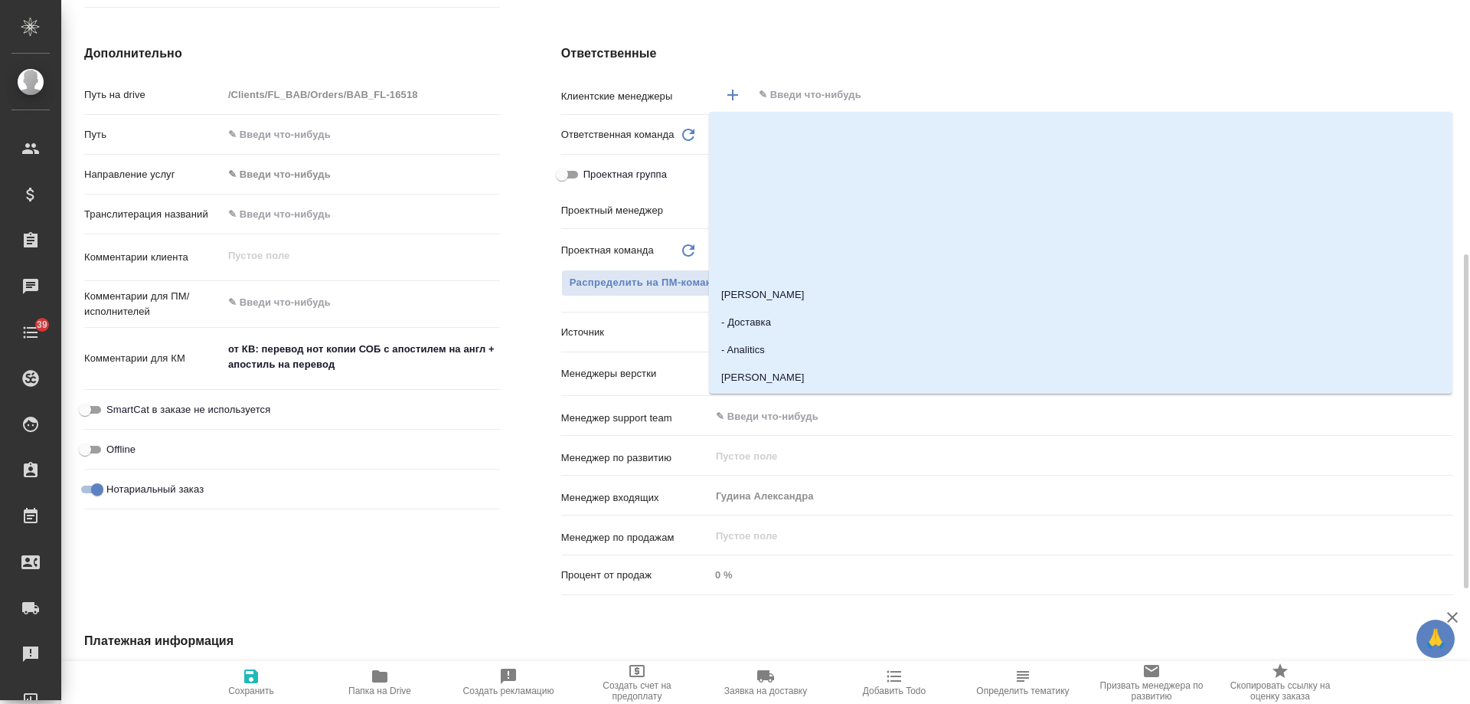
click at [803, 87] on input "text" at bounding box center [1077, 95] width 640 height 18
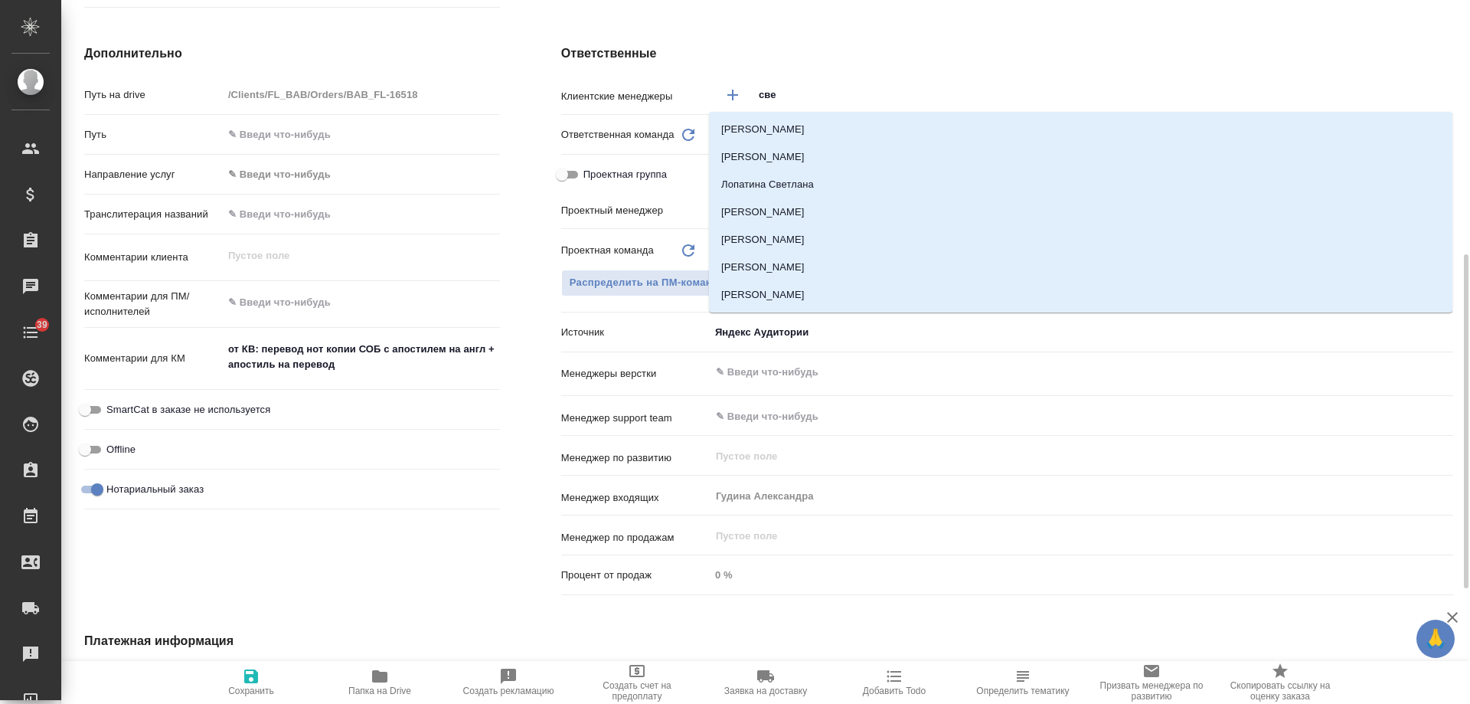
type input "свет"
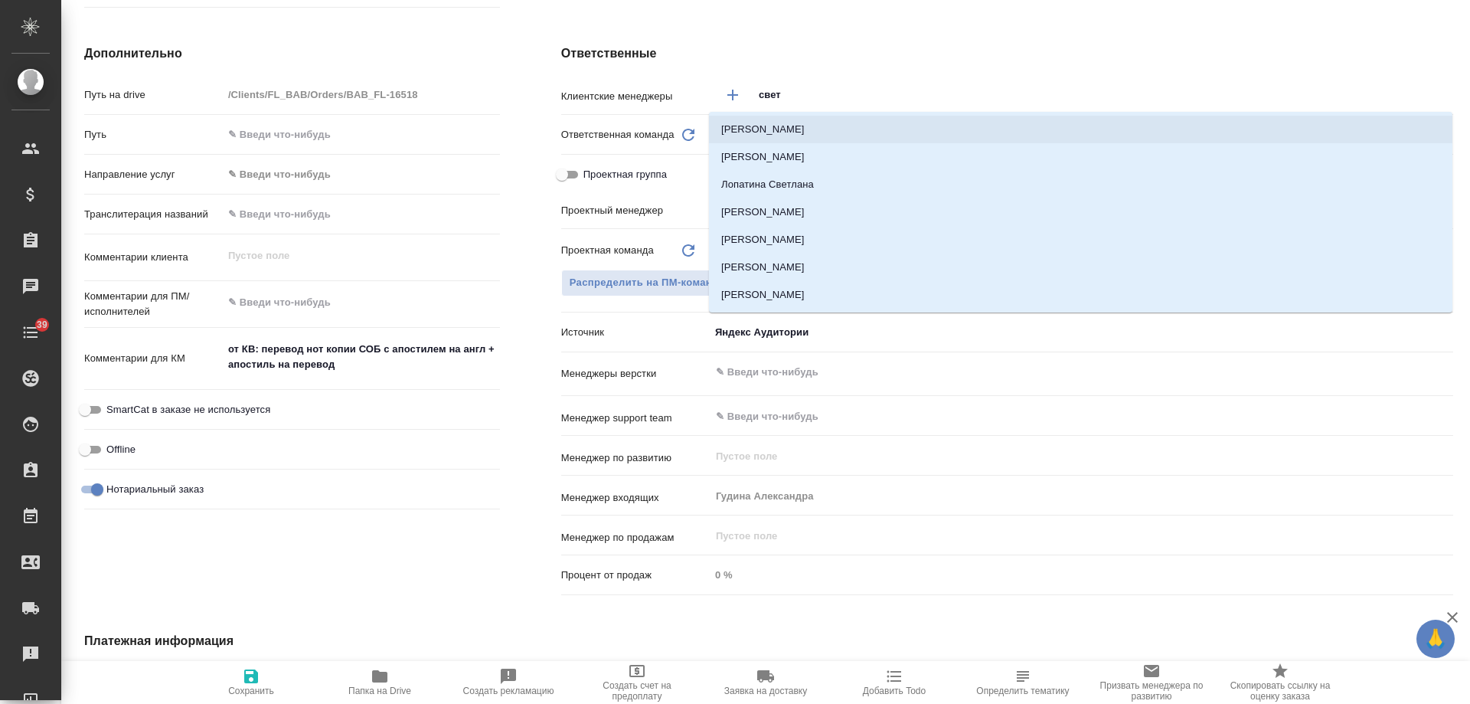
click at [801, 125] on li "[PERSON_NAME]" at bounding box center [1081, 130] width 744 height 28
type textarea "x"
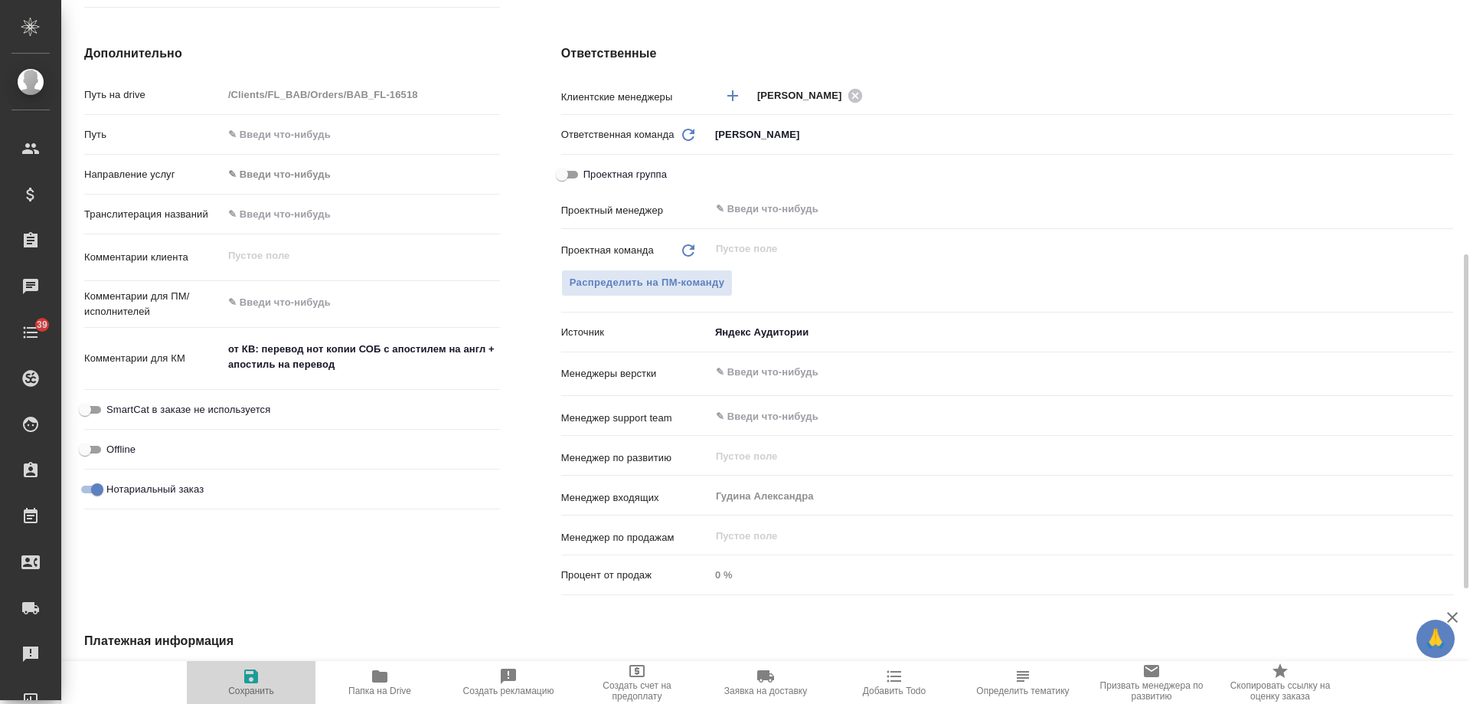
click at [248, 680] on icon "button" at bounding box center [251, 676] width 14 height 14
type textarea "x"
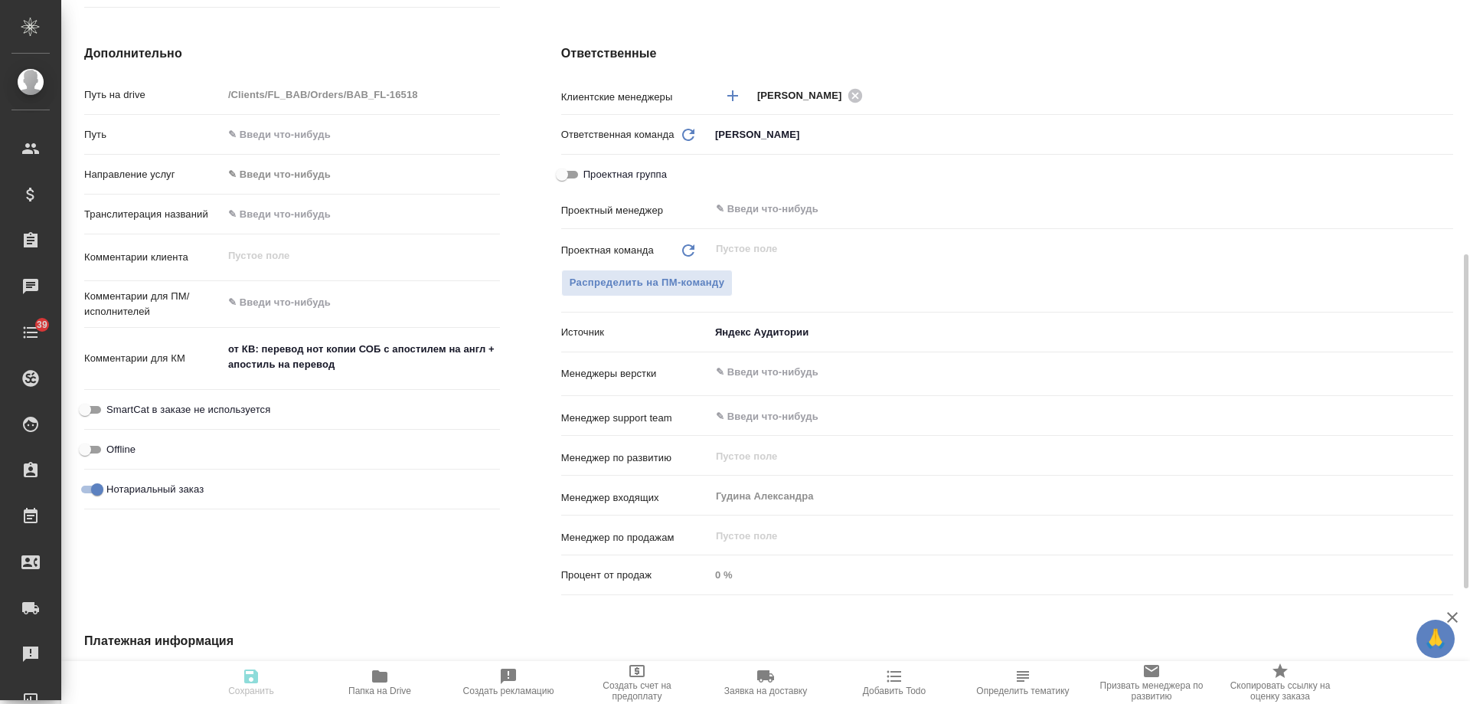
type textarea "x"
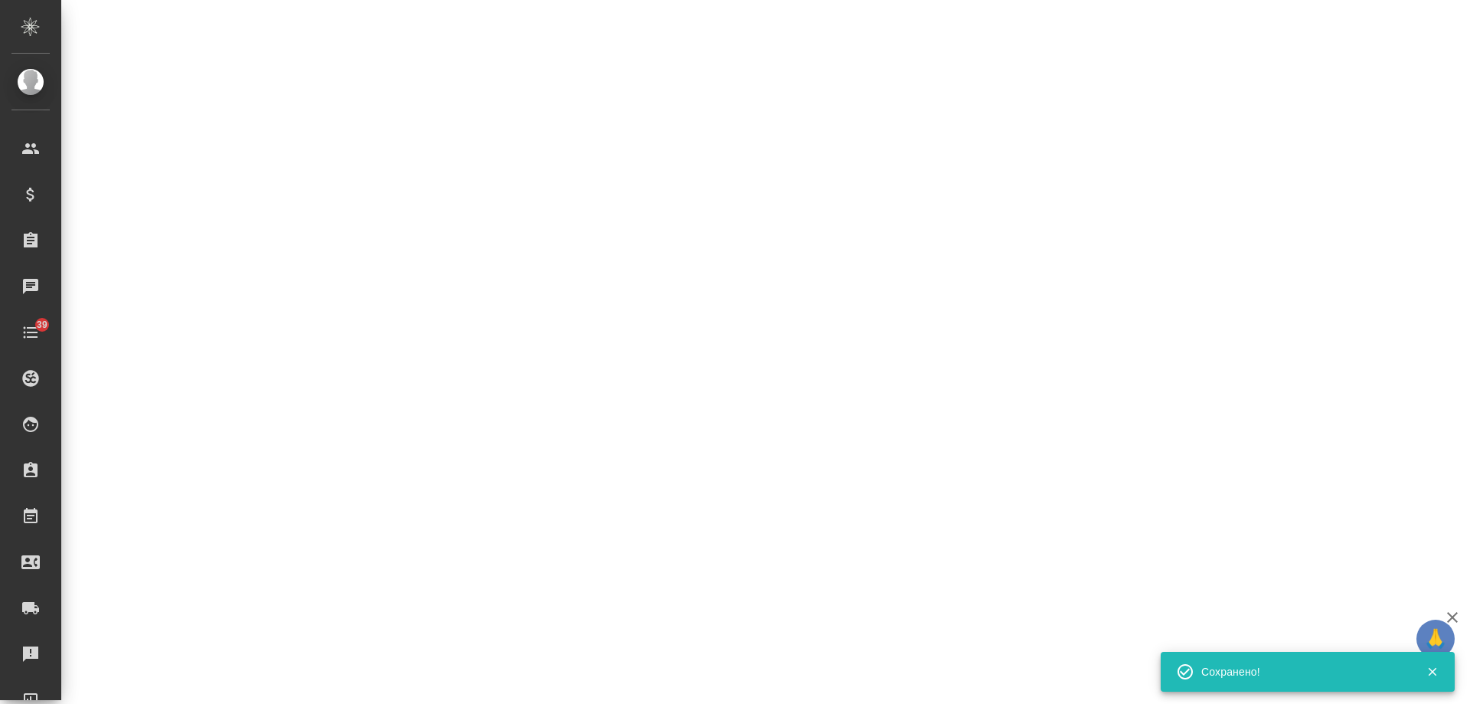
select select "RU"
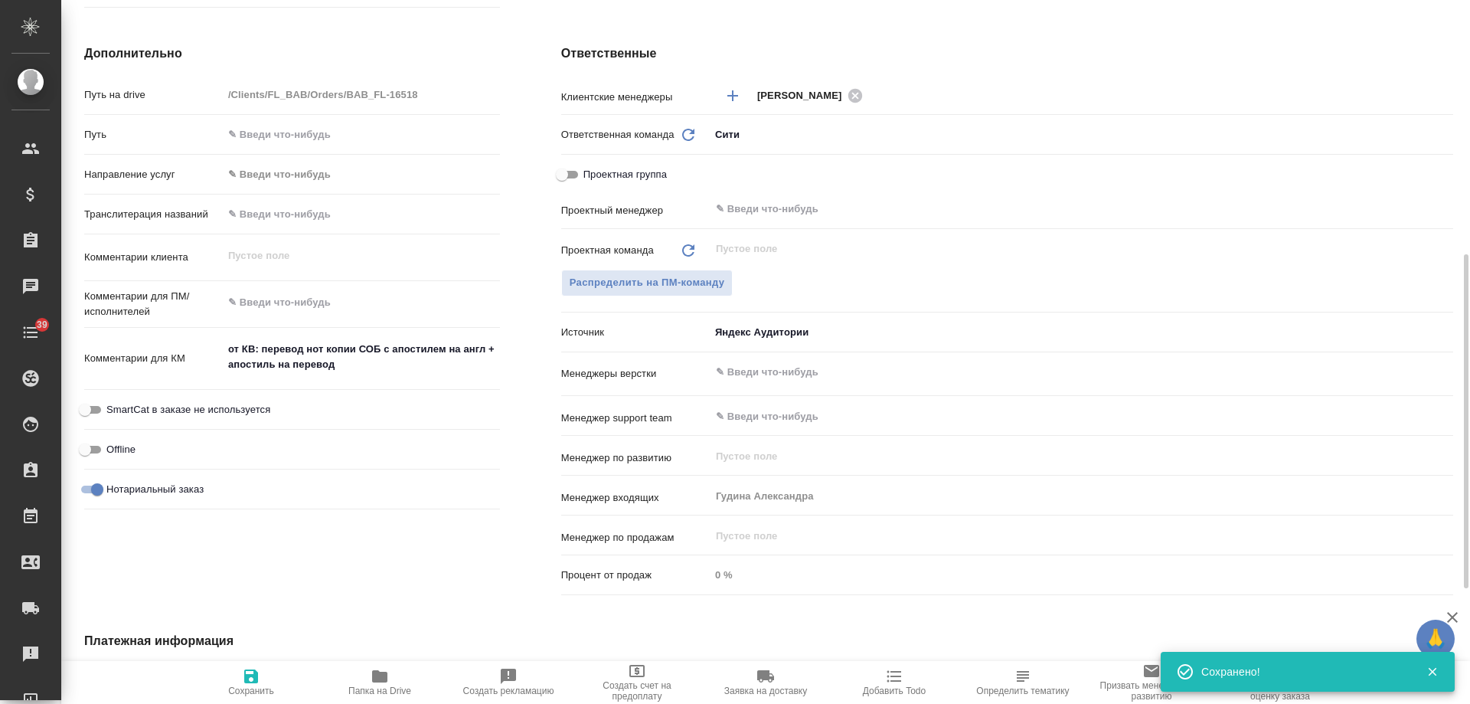
type textarea "x"
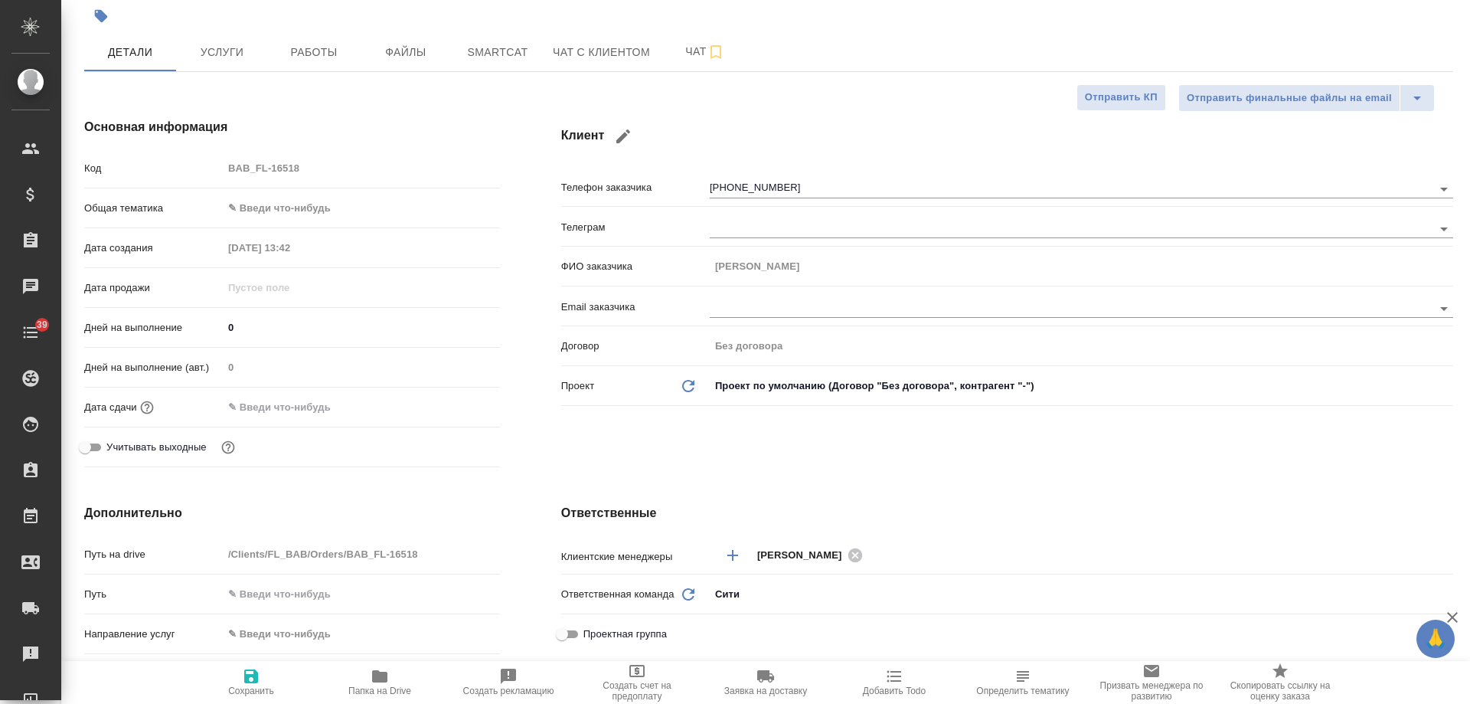
scroll to position [0, 0]
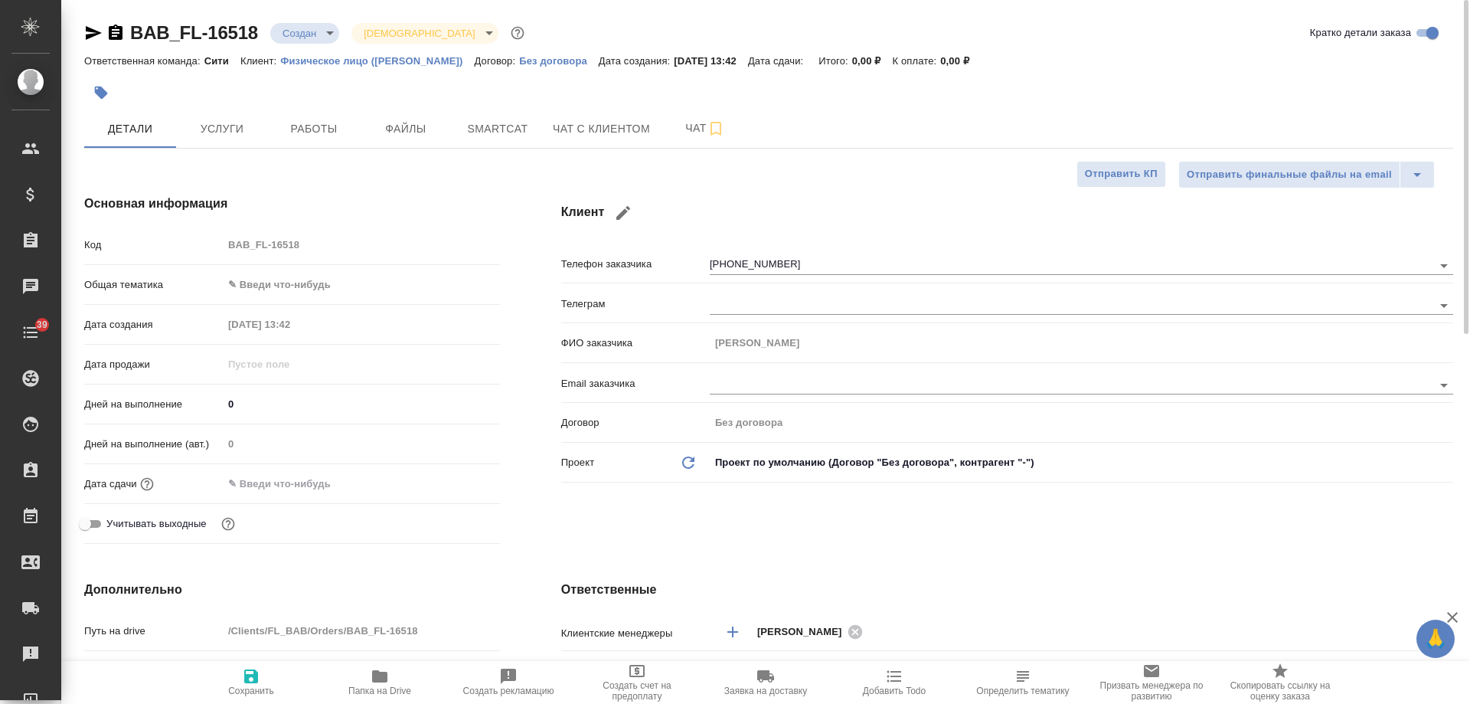
click at [113, 38] on icon "button" at bounding box center [116, 32] width 14 height 15
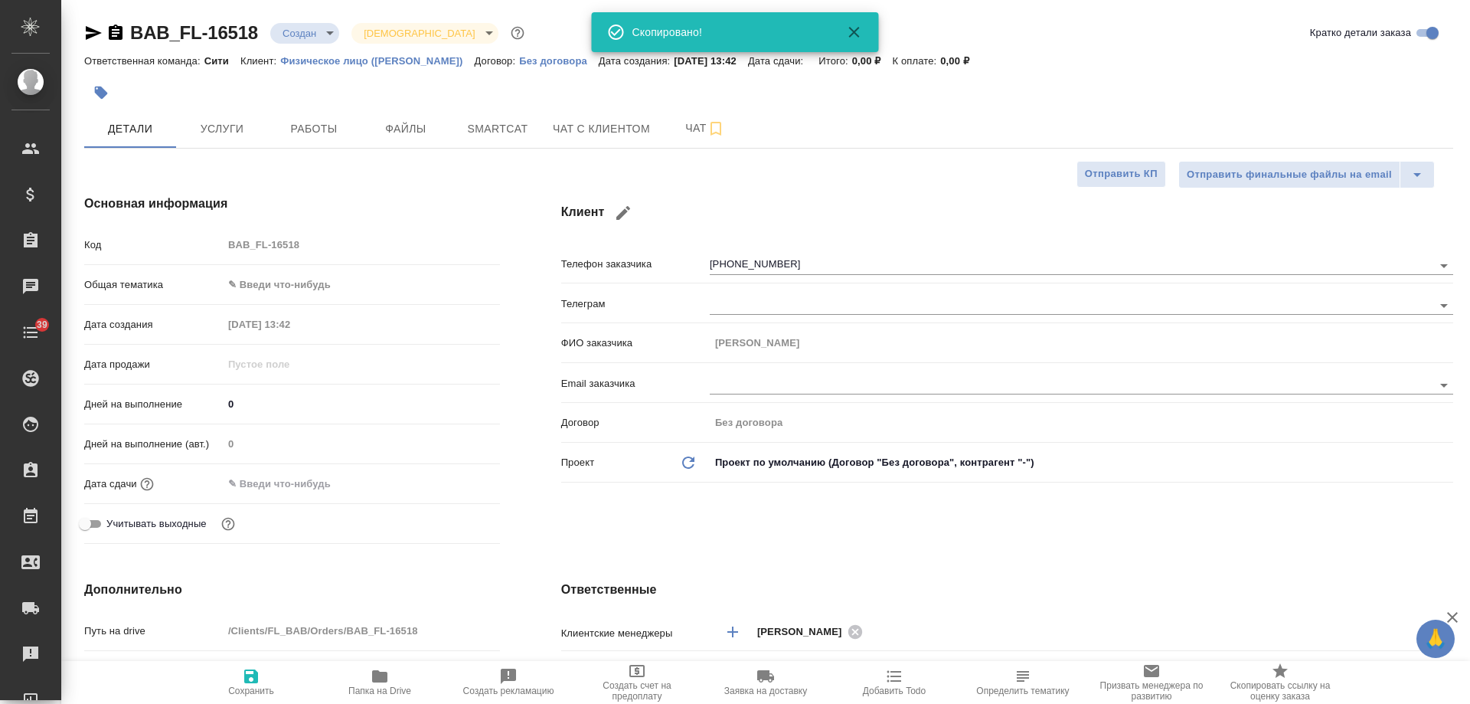
type textarea "x"
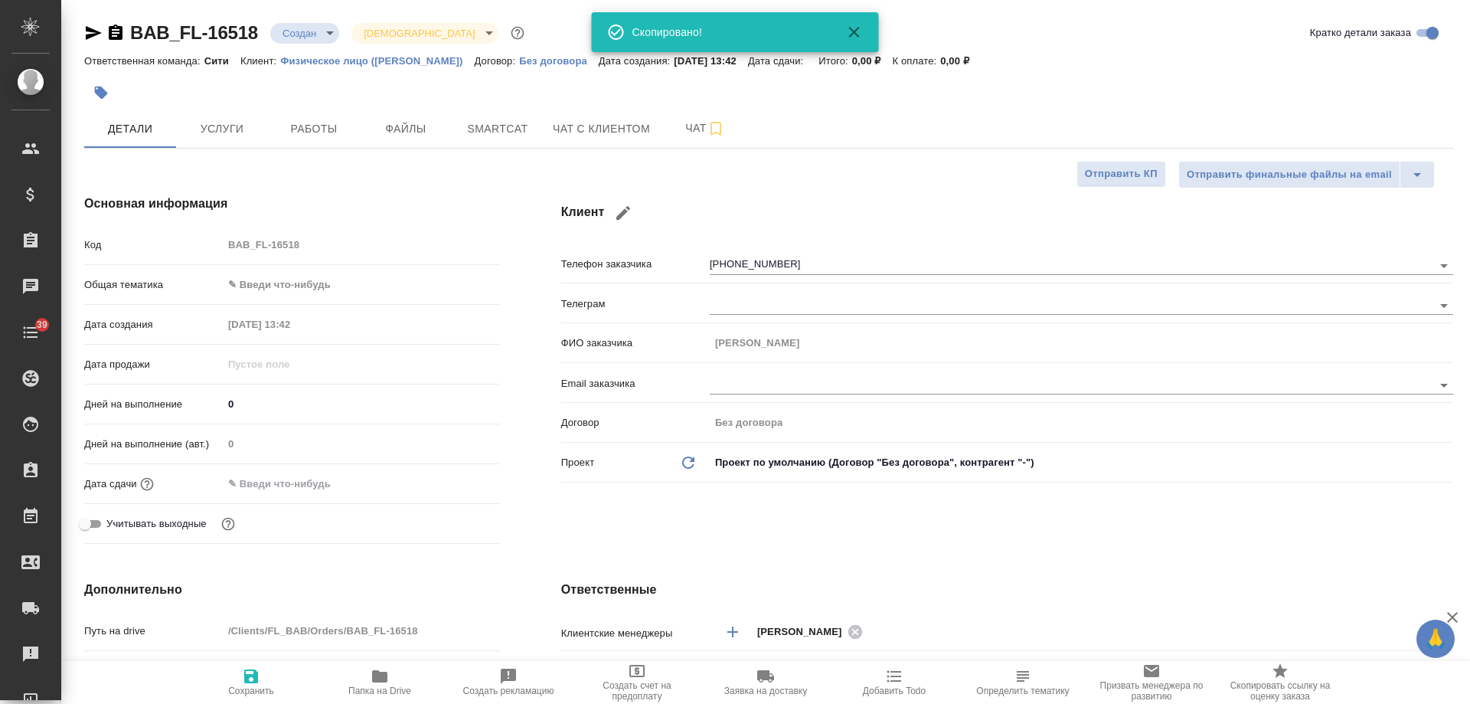
type textarea "x"
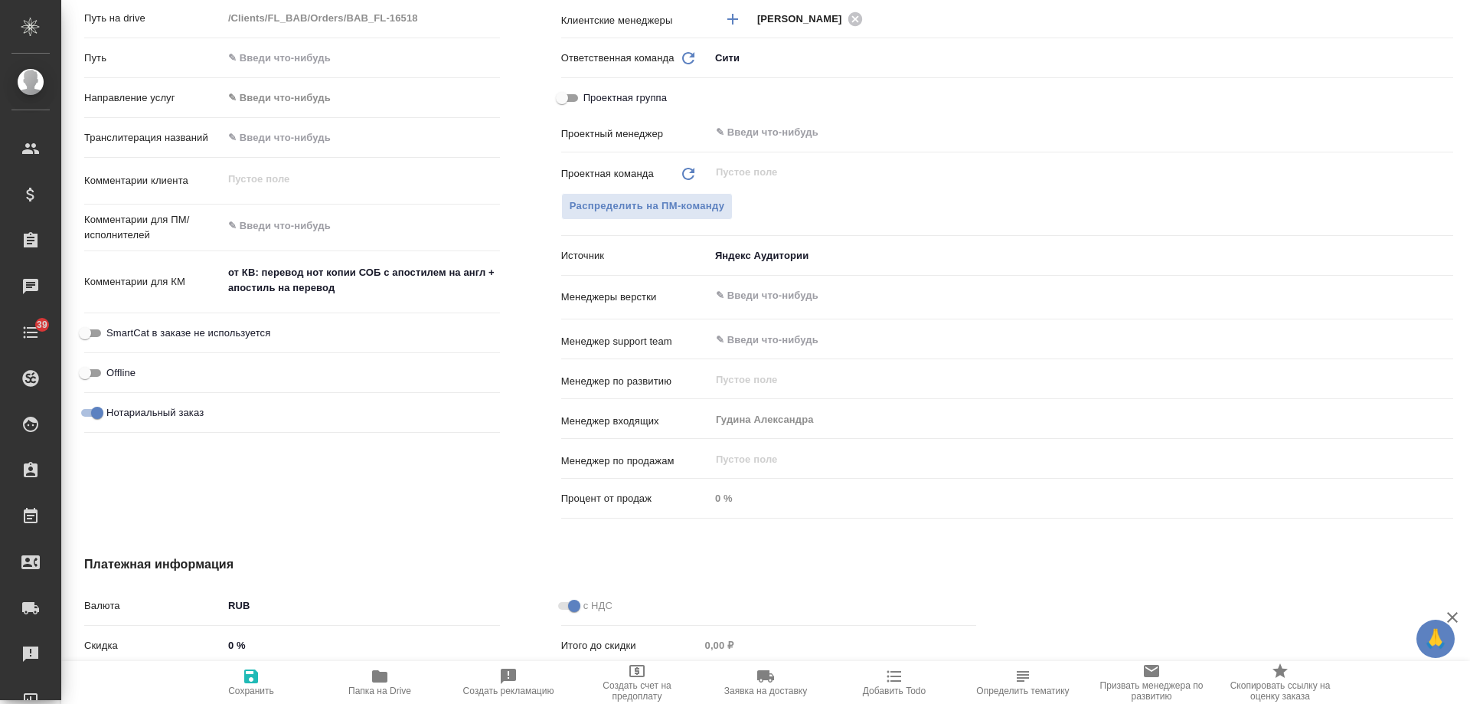
click at [902, 684] on icon "button" at bounding box center [894, 676] width 18 height 18
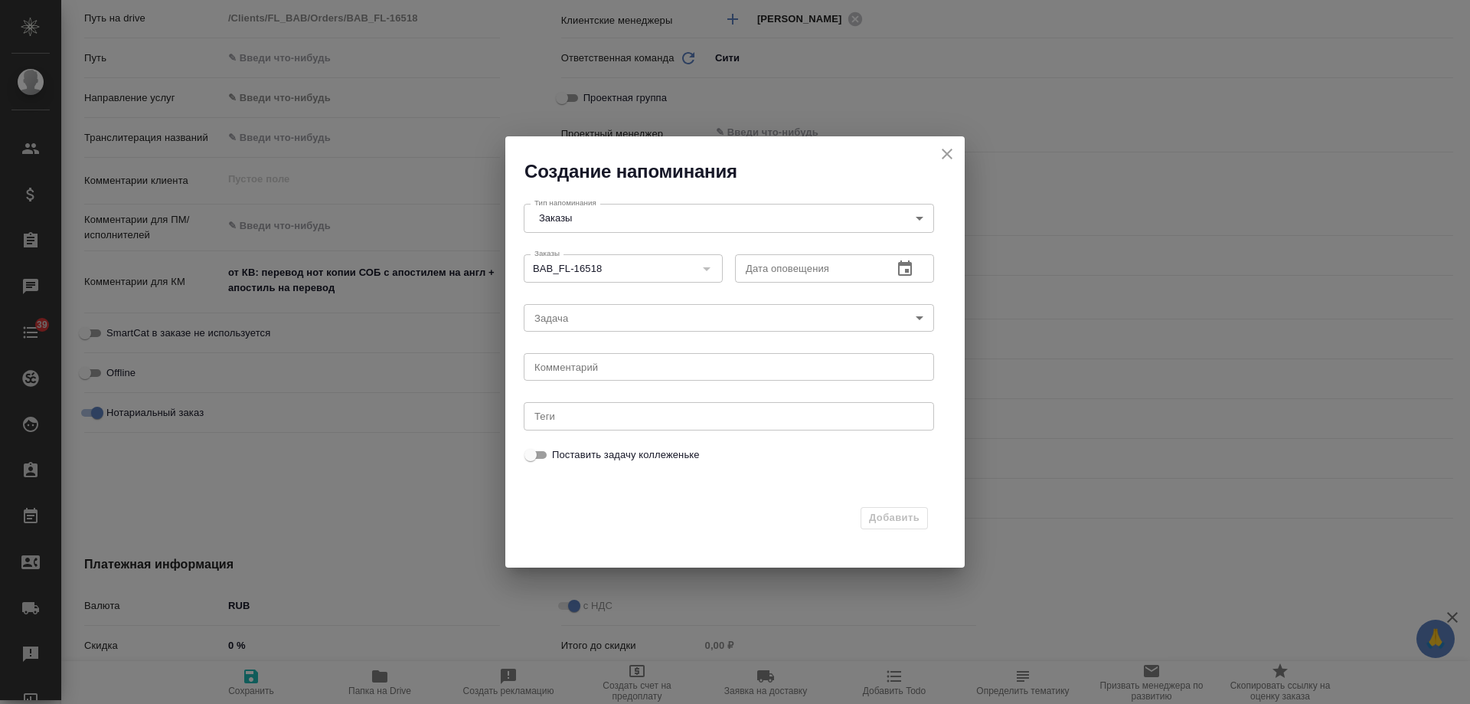
click at [903, 269] on icon "button" at bounding box center [905, 269] width 18 height 18
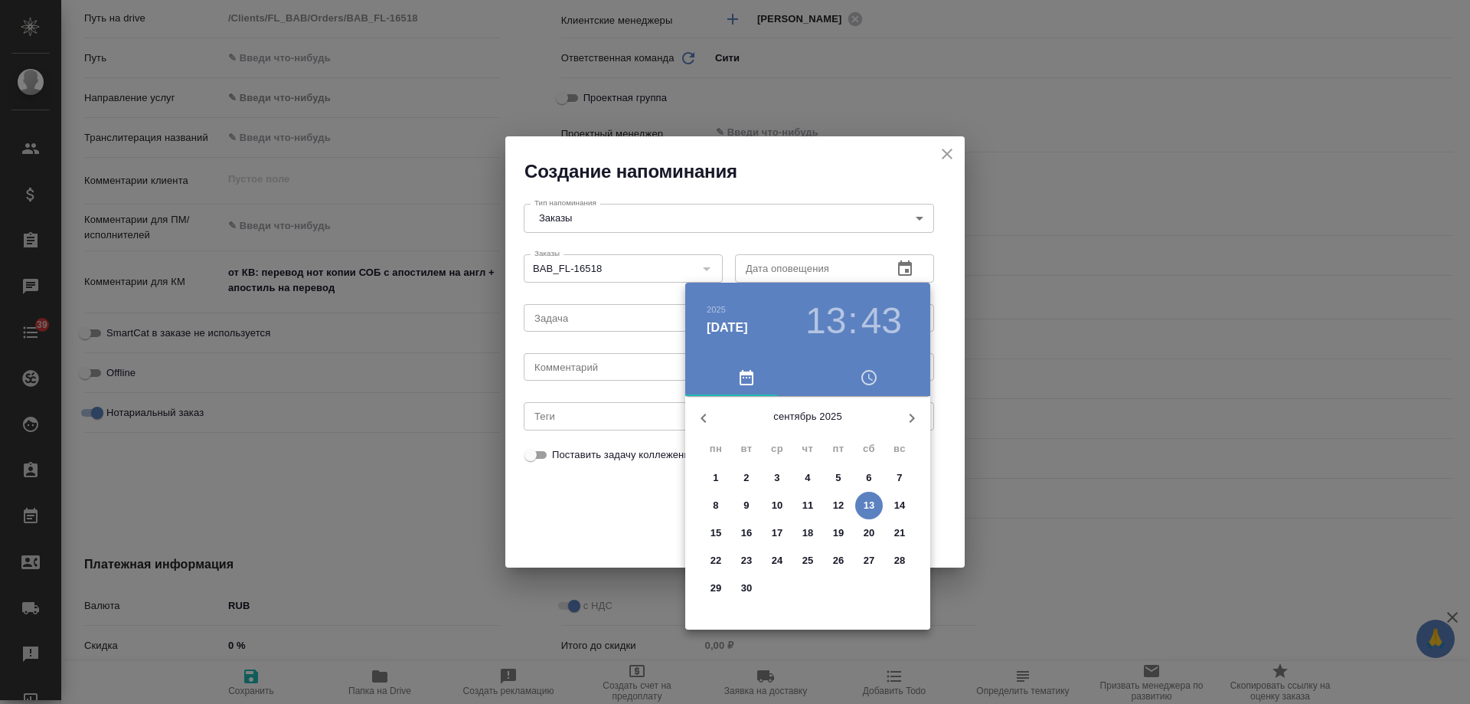
click at [746, 525] on p "16" at bounding box center [746, 532] width 11 height 15
type input "16.09.2025 13:43"
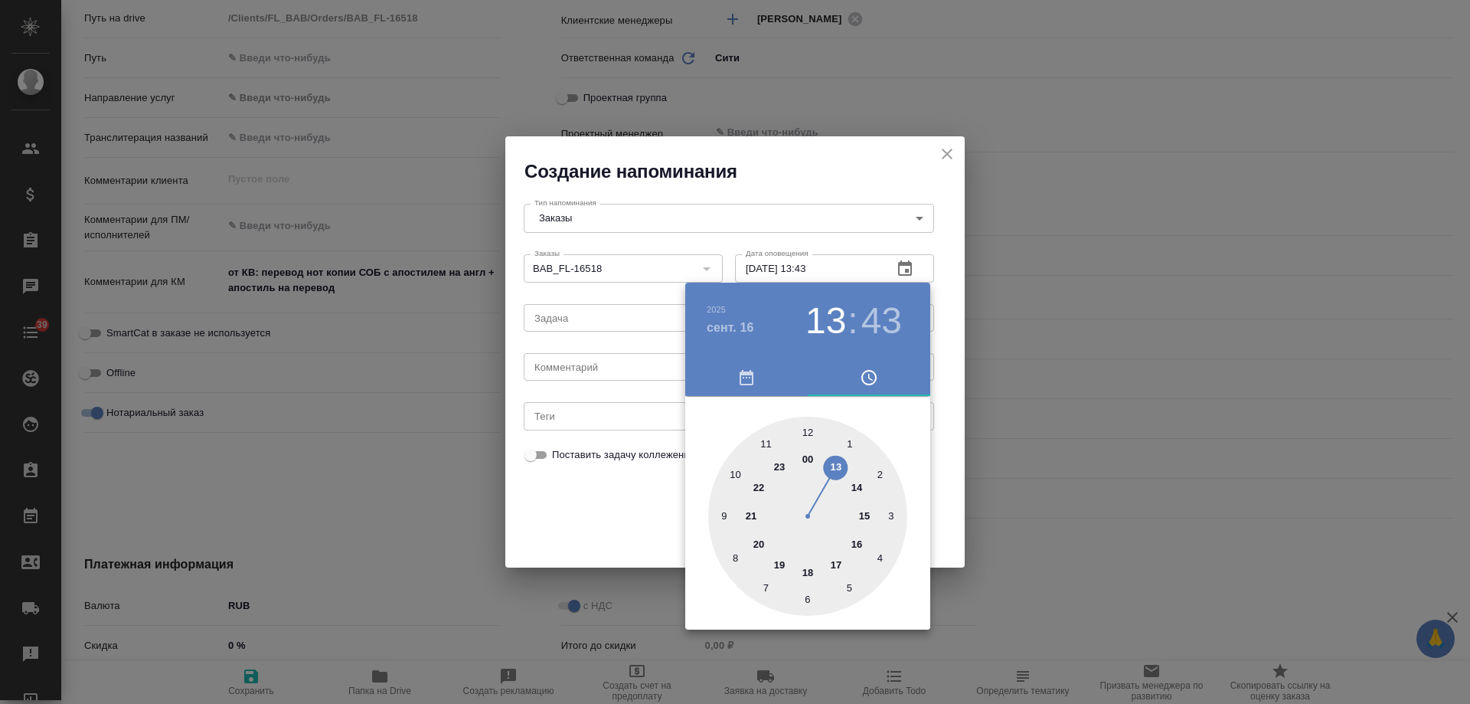
click at [595, 359] on div at bounding box center [735, 352] width 1470 height 704
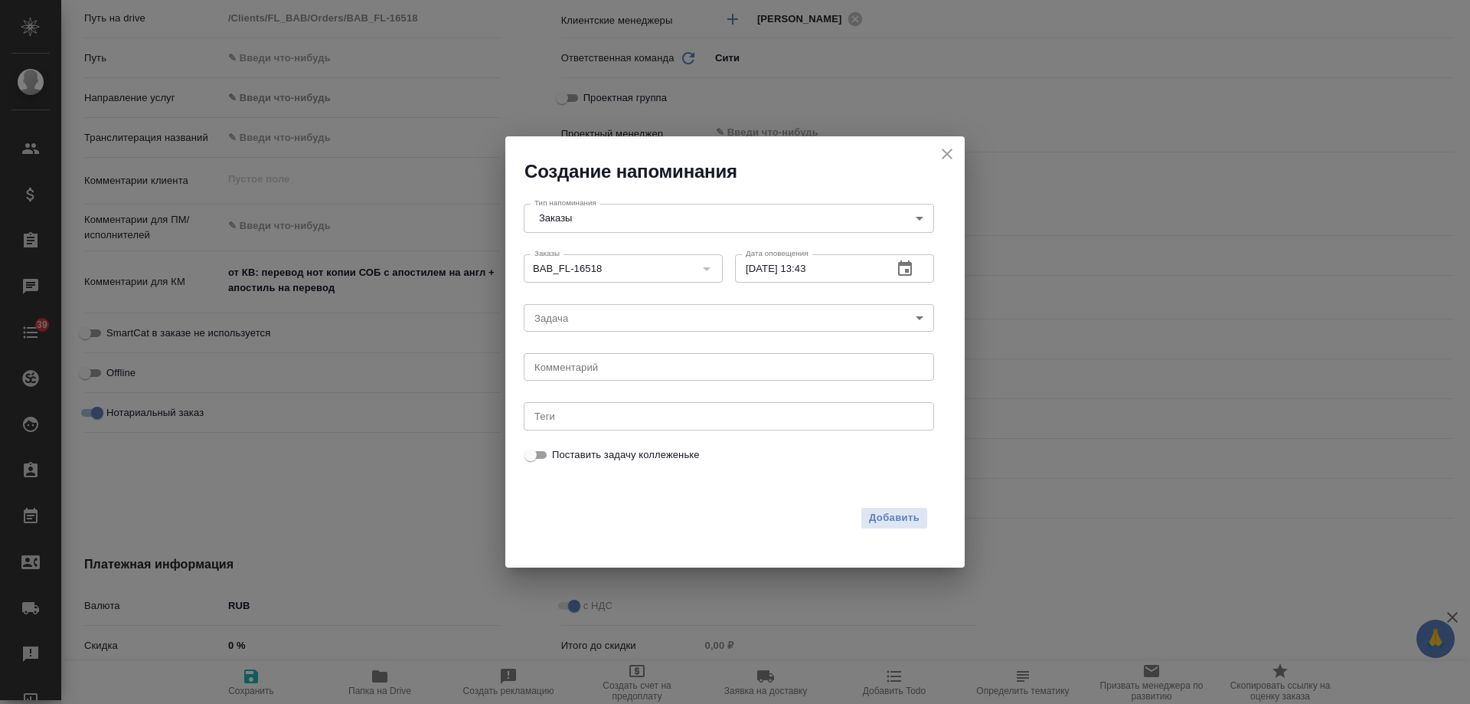
drag, startPoint x: 586, startPoint y: 363, endPoint x: 574, endPoint y: 369, distance: 13.0
click at [584, 363] on div "2025 сент. 16 13 : 43 00 1 2 3 4 5 6 7 8 9 10 11 12 13 14 15 16 17 18 19 20 21 …" at bounding box center [735, 352] width 1470 height 704
click at [574, 368] on div "2025 сент. 16 13 : 43 00 1 2 3 4 5 6 7 8 9 10 11 12 13 14 15 16 17 18 19 20 21 …" at bounding box center [735, 352] width 1470 height 704
click at [573, 370] on textarea at bounding box center [728, 366] width 389 height 11
type textarea "инфа"
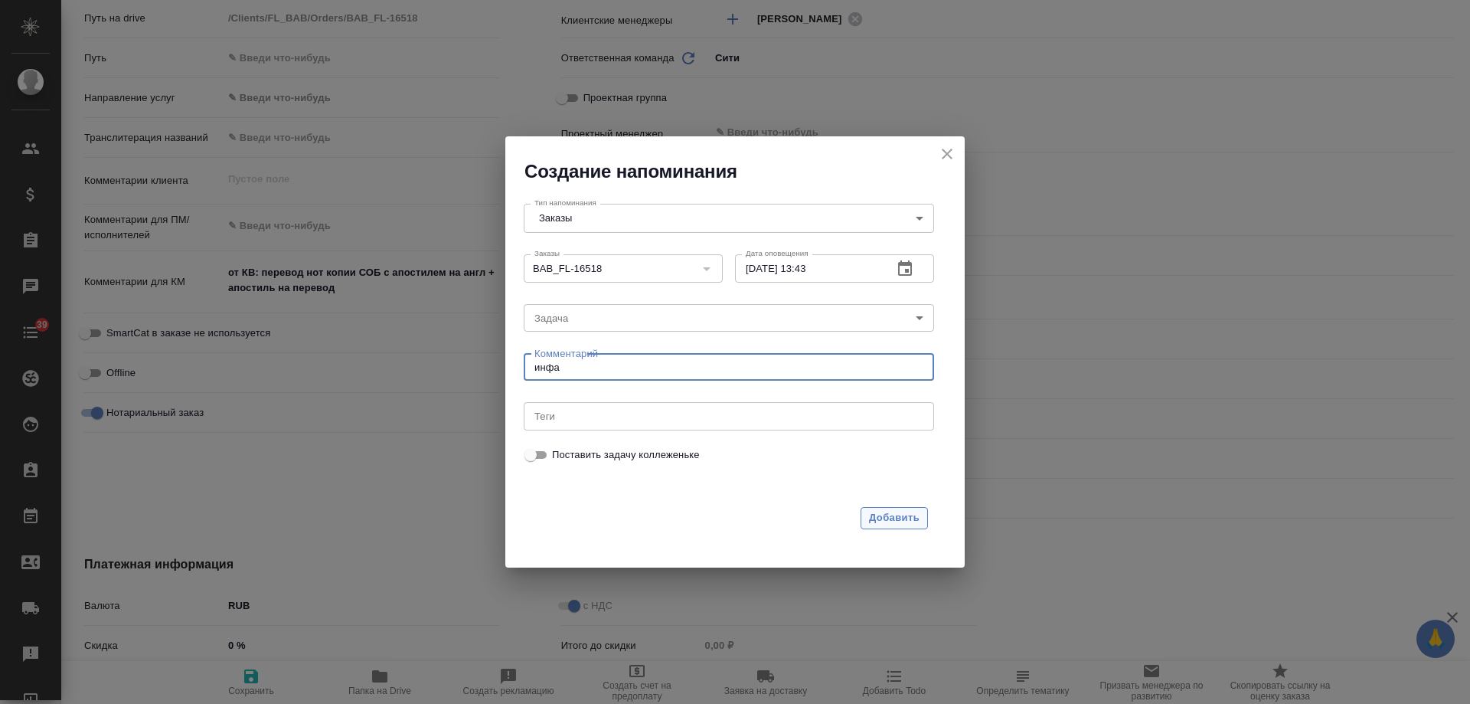
click at [899, 527] on span "Добавить" at bounding box center [894, 518] width 51 height 18
type textarea "x"
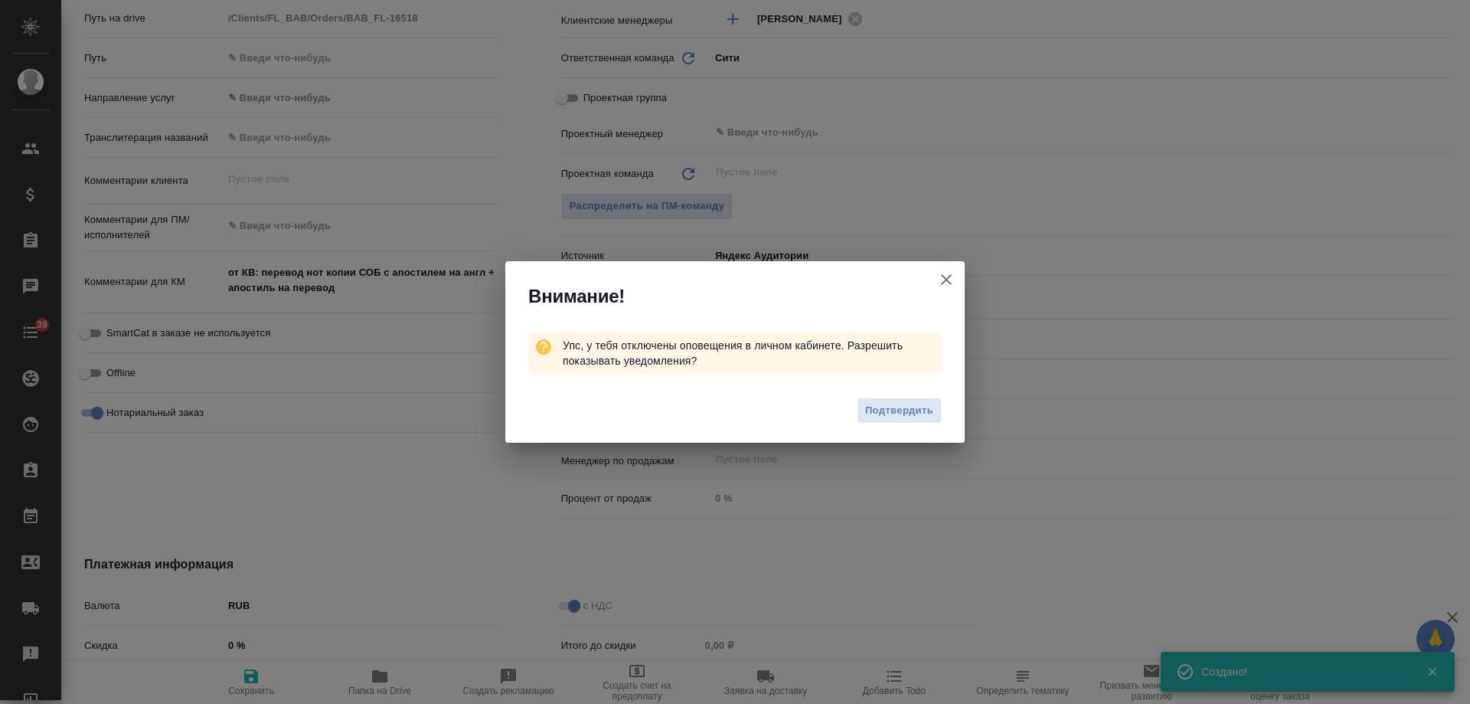
type textarea "x"
click at [943, 281] on icon "button" at bounding box center [946, 279] width 18 height 18
type textarea "x"
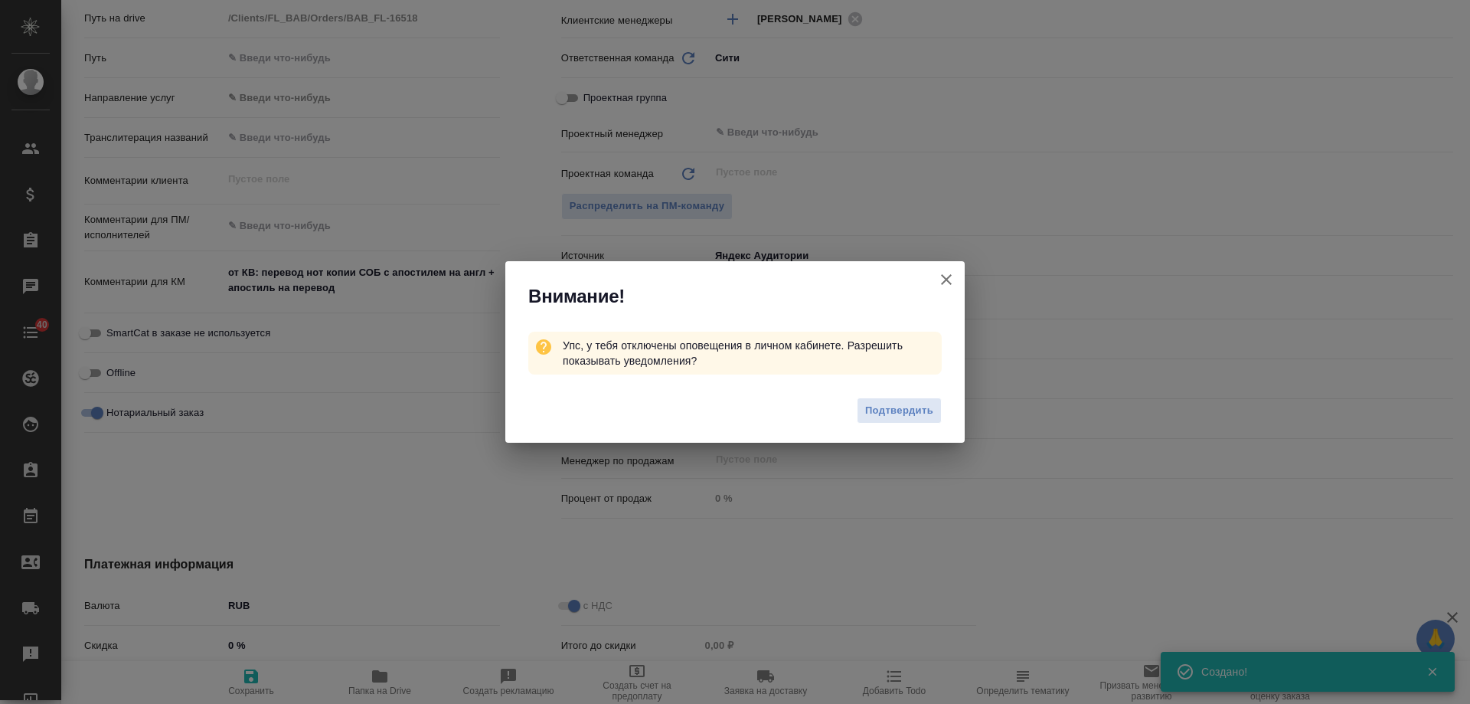
type textarea "x"
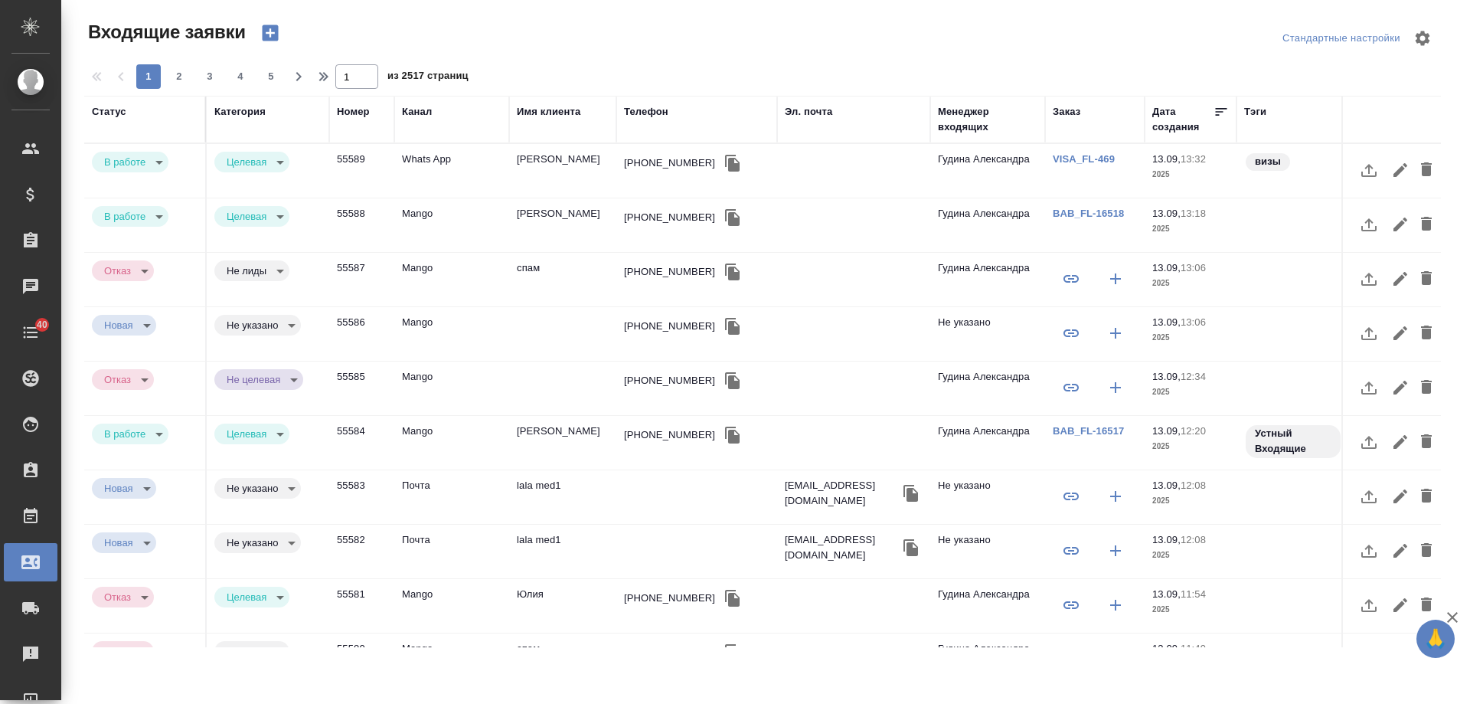
select select "RU"
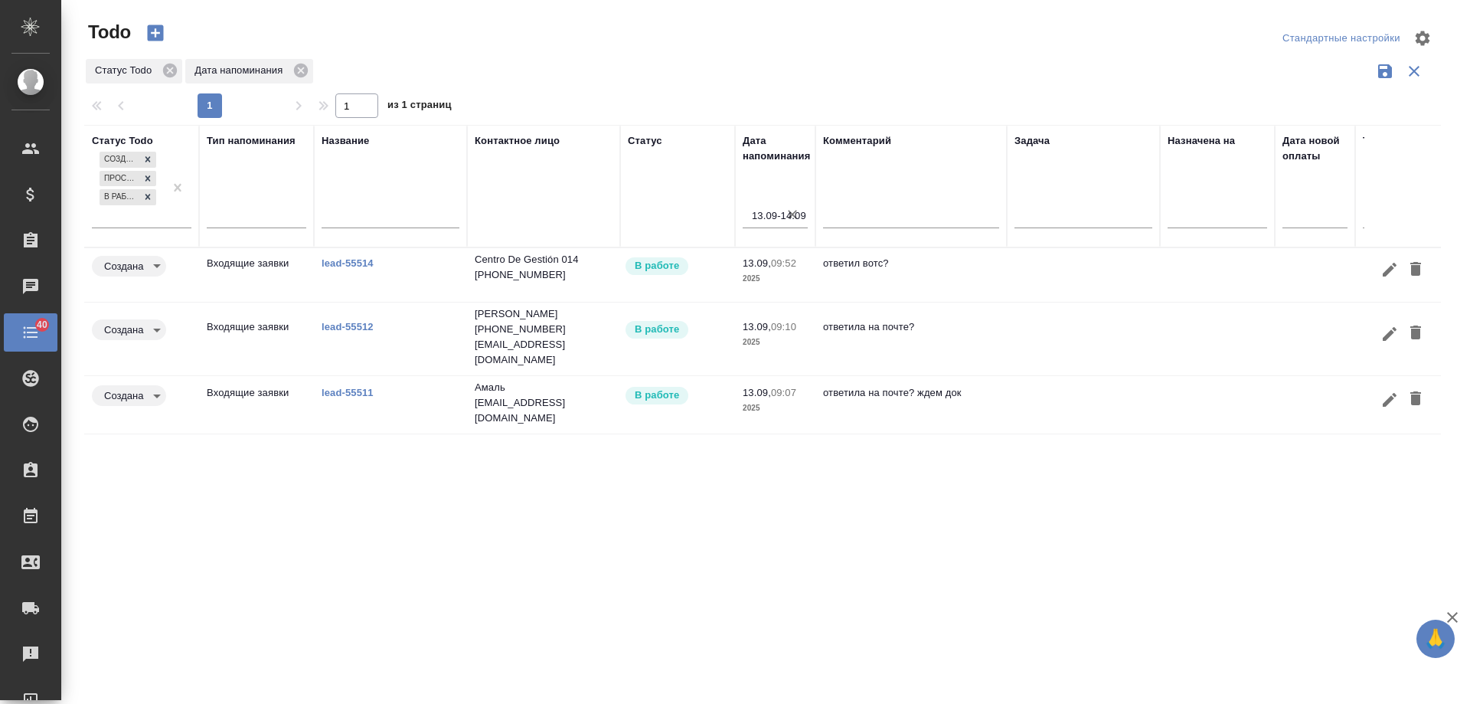
click at [342, 261] on link "lead-55514" at bounding box center [348, 262] width 52 height 11
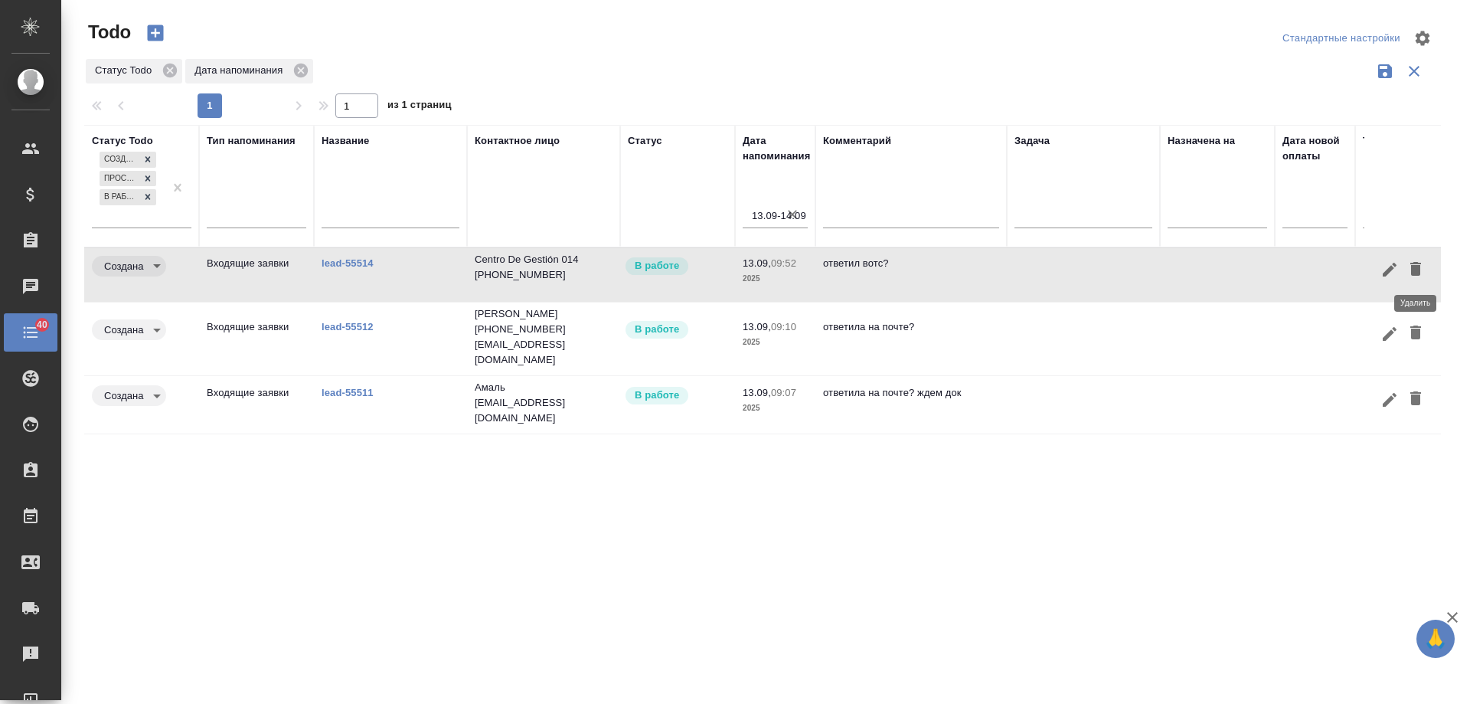
click at [1421, 272] on icon "button" at bounding box center [1416, 269] width 18 height 18
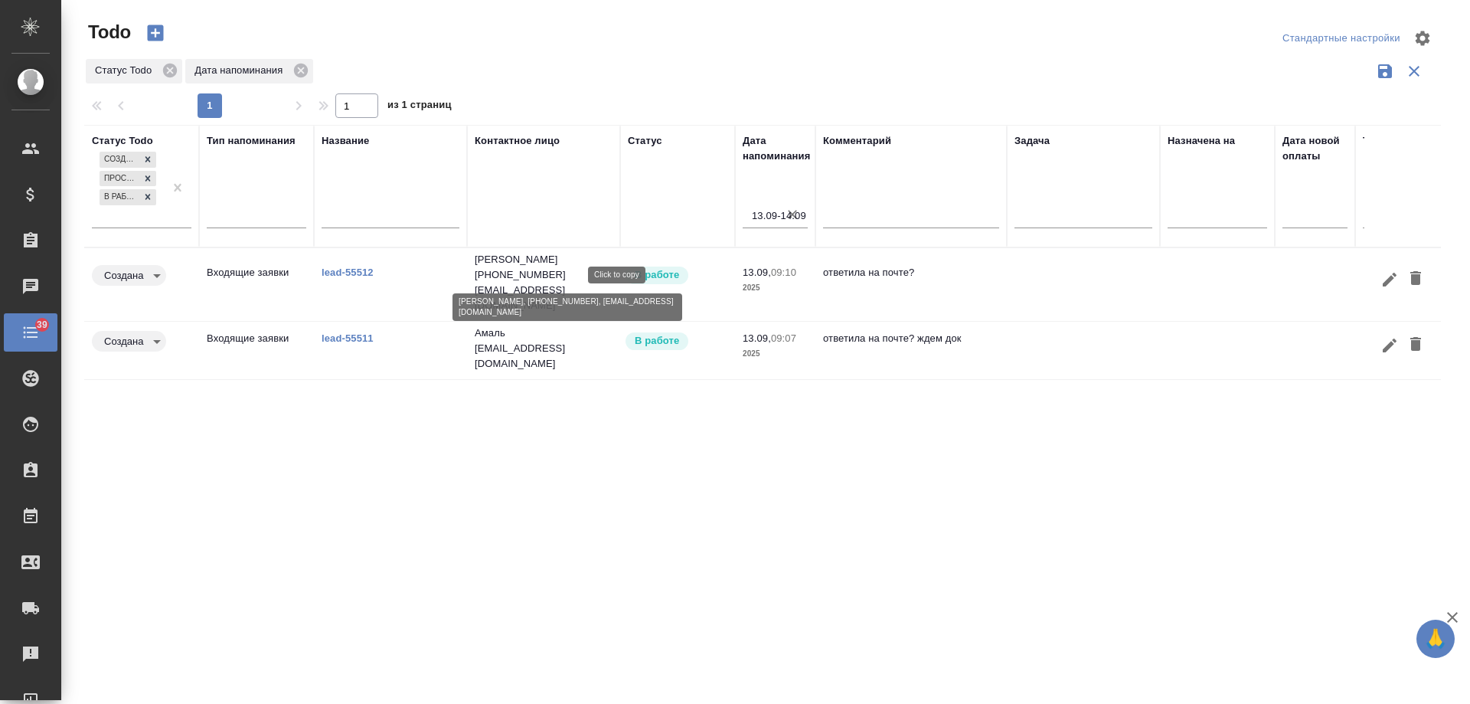
click at [554, 283] on p "[EMAIL_ADDRESS][DOMAIN_NAME]" at bounding box center [544, 298] width 138 height 31
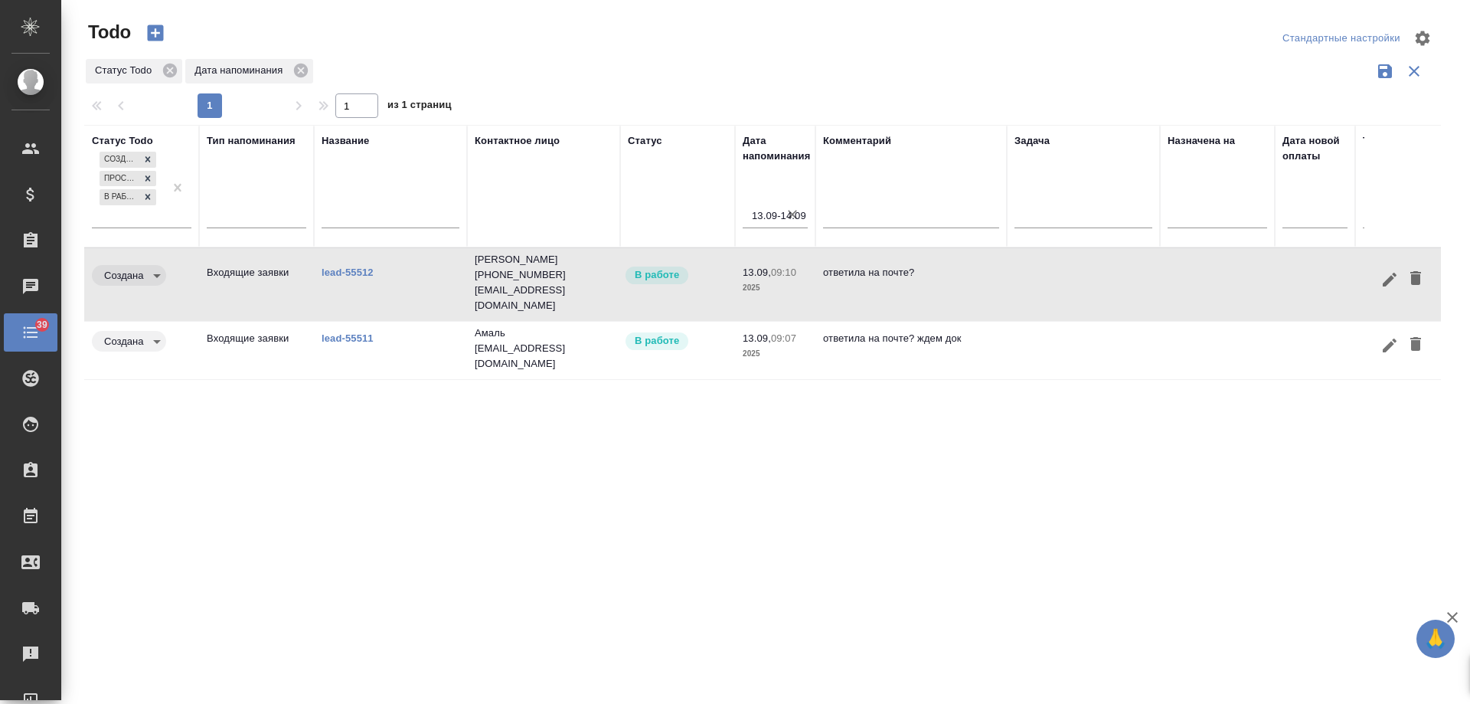
click at [338, 266] on link "lead-55512" at bounding box center [348, 271] width 52 height 11
click at [1417, 271] on icon "button" at bounding box center [1416, 278] width 11 height 14
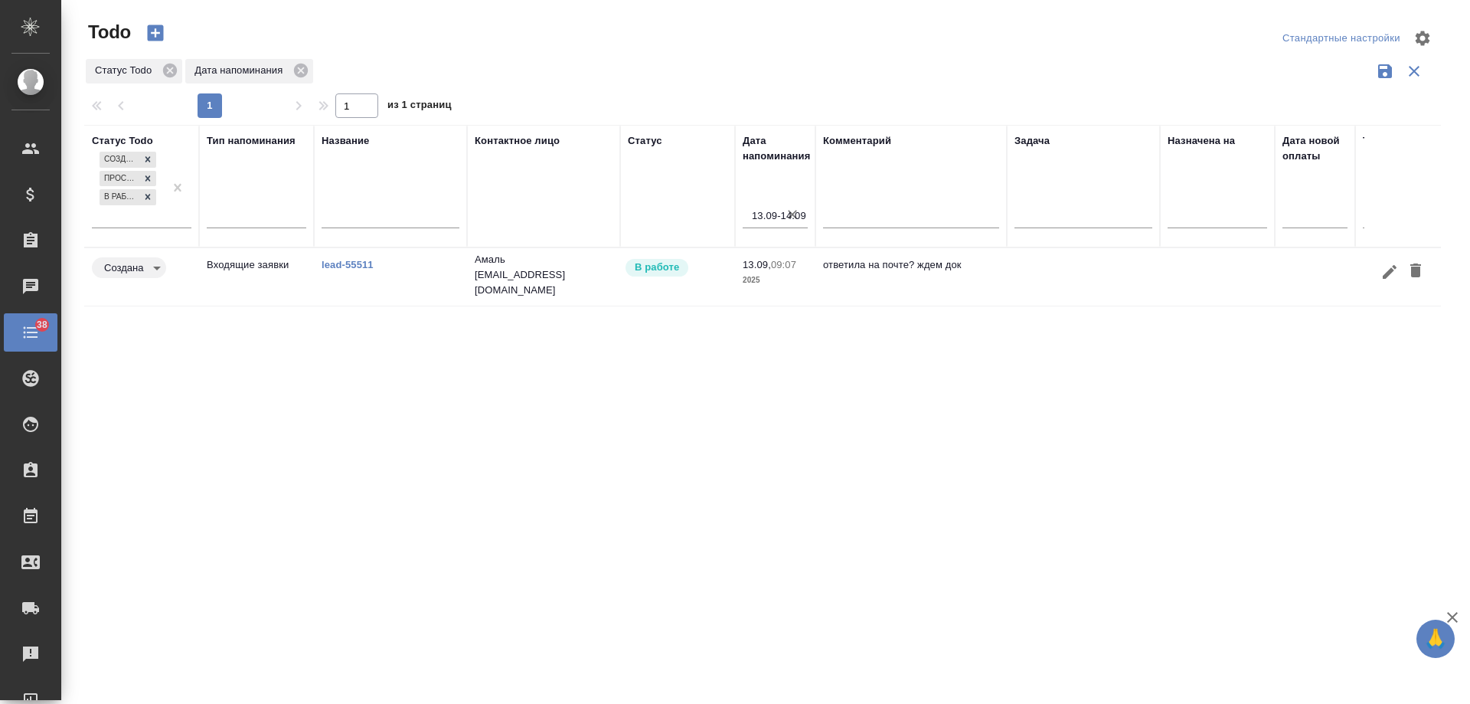
click at [345, 264] on link "lead-55511" at bounding box center [348, 264] width 52 height 11
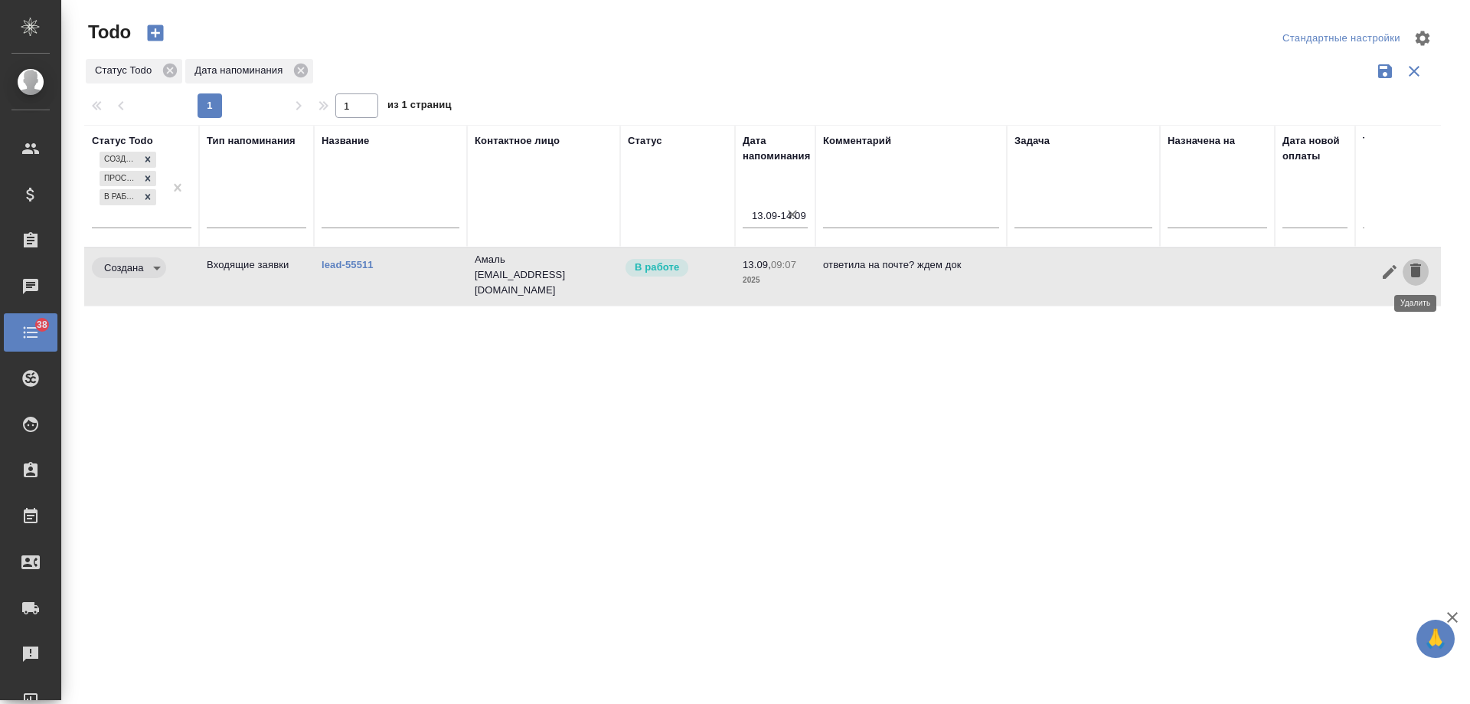
click at [1416, 270] on icon "button" at bounding box center [1416, 270] width 11 height 14
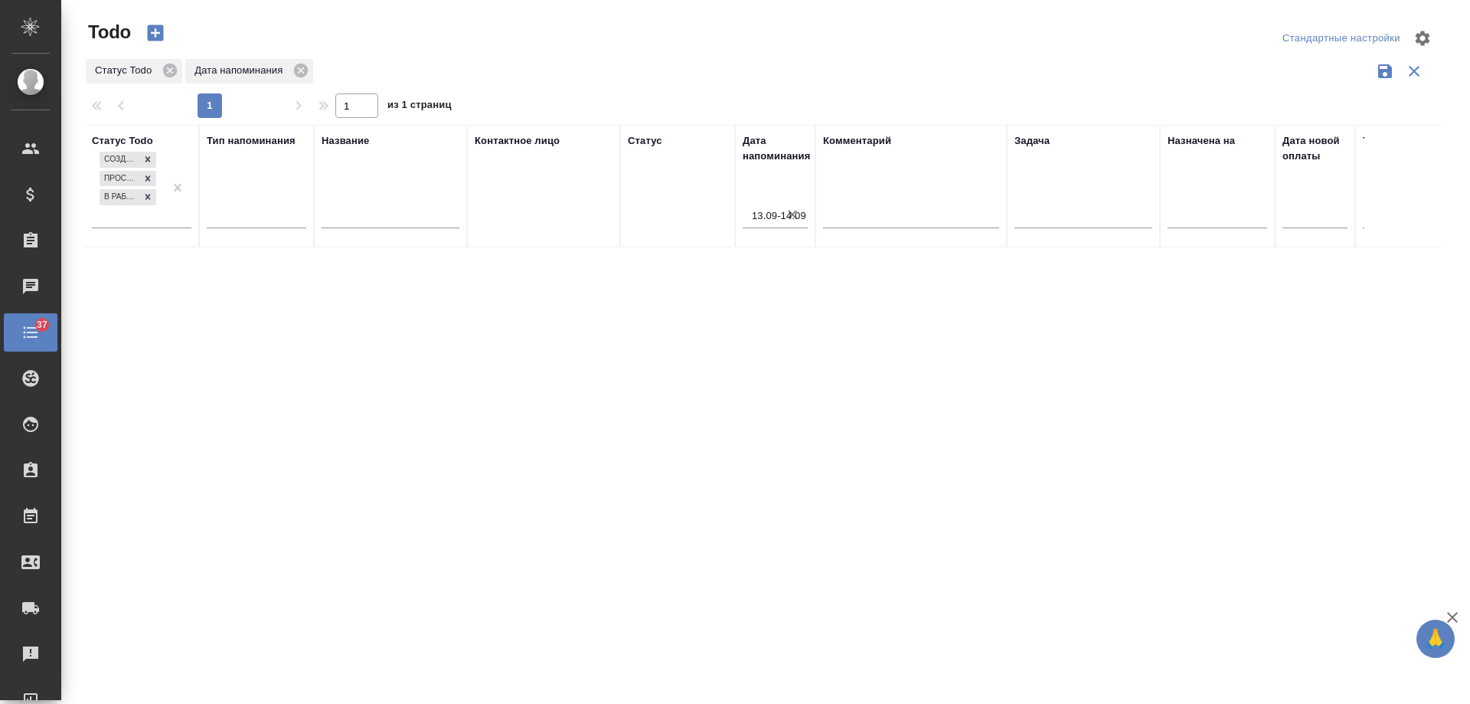
click at [793, 217] on icon "button" at bounding box center [792, 214] width 15 height 15
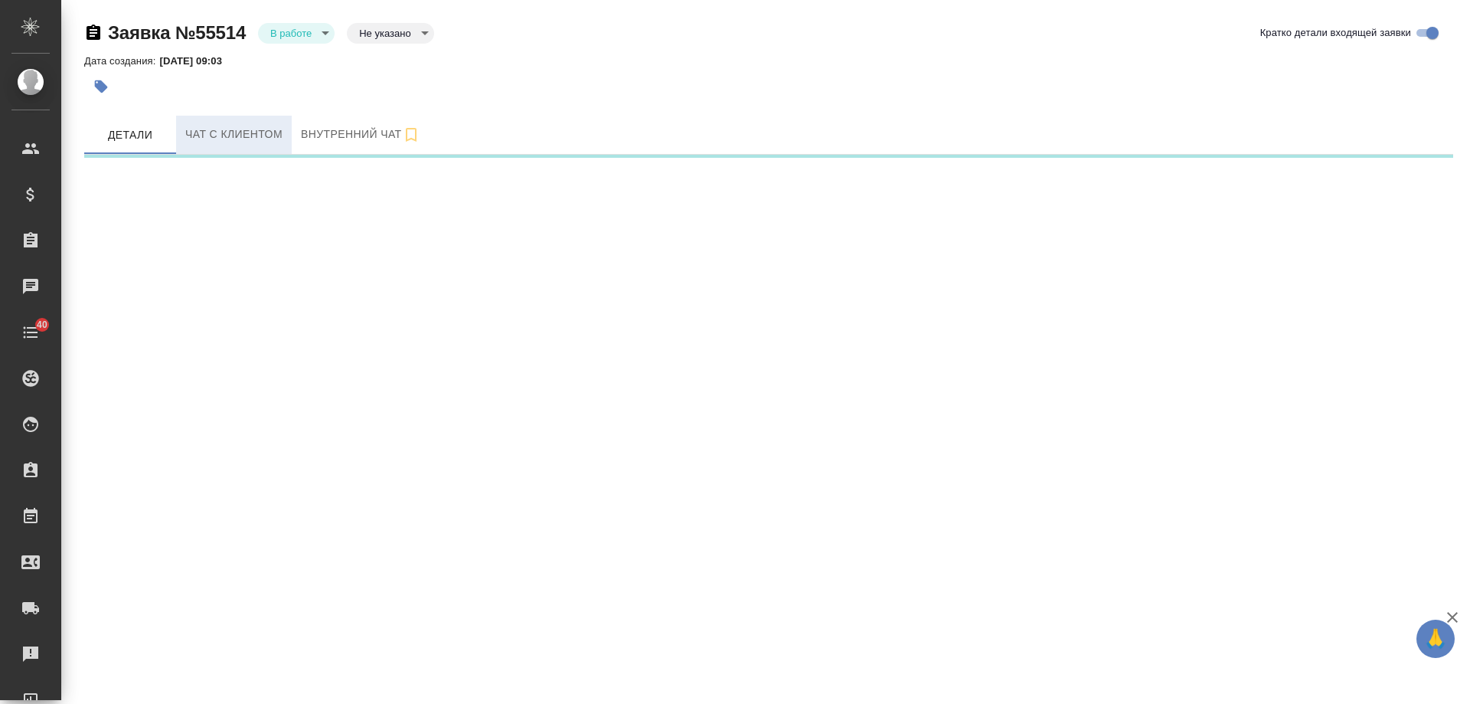
select select "RU"
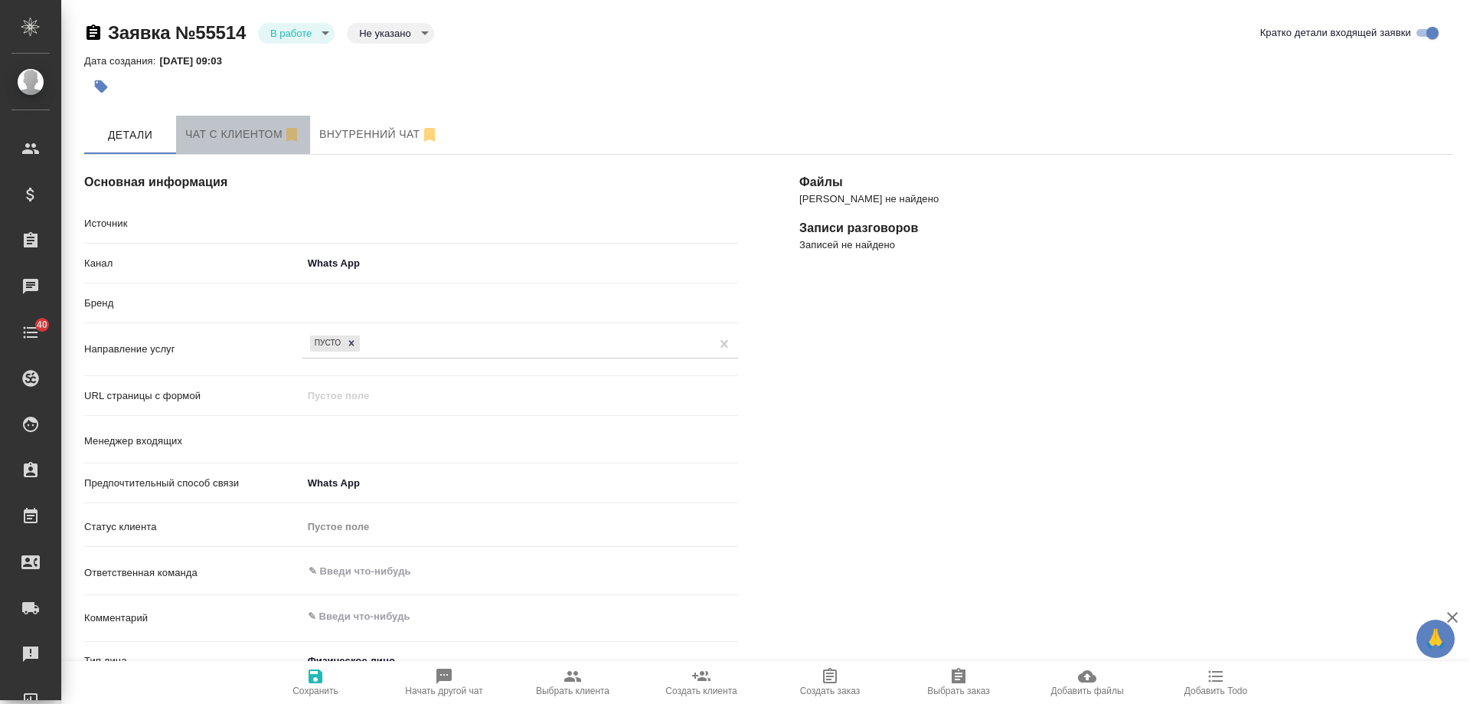
click at [244, 137] on span "Чат с клиентом" at bounding box center [243, 134] width 116 height 19
type textarea "x"
type input "Гудина Александра"
type textarea "x"
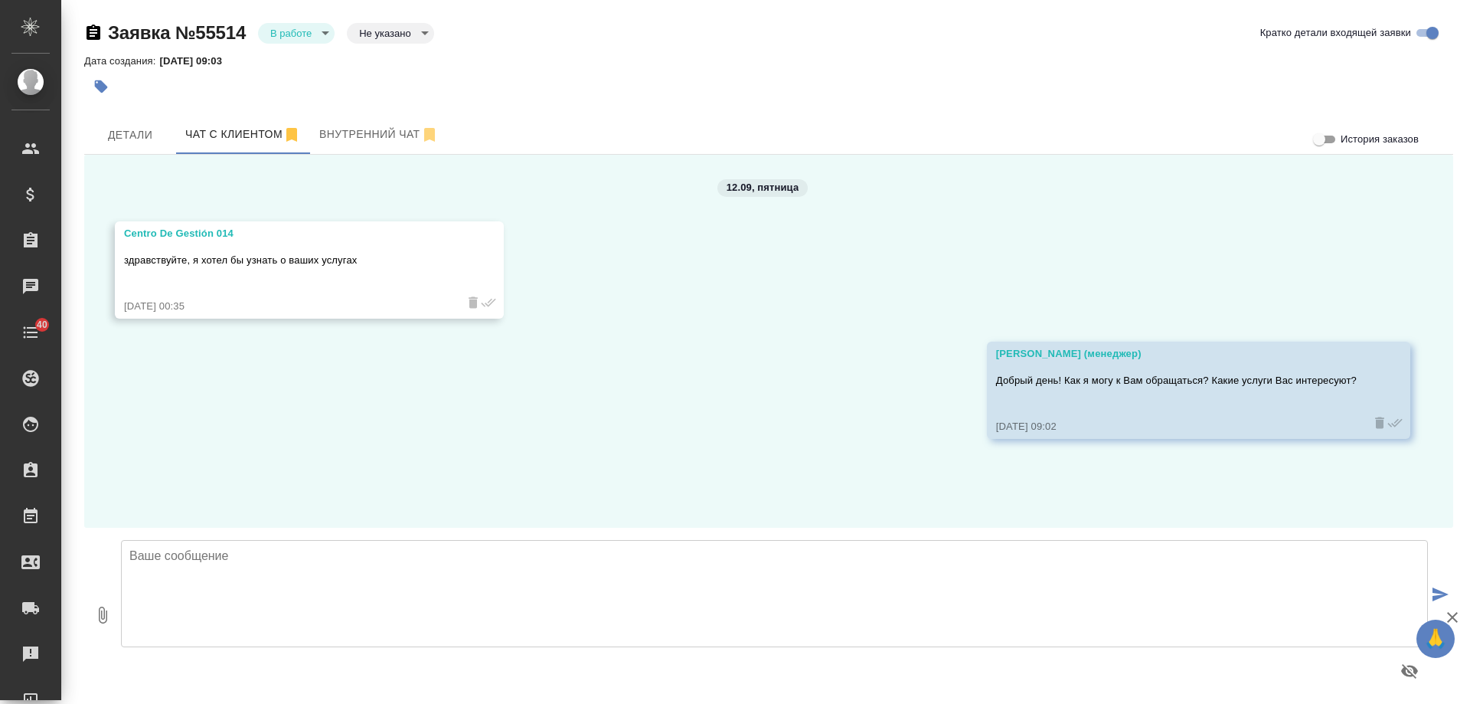
click at [544, 531] on div at bounding box center [774, 615] width 1307 height 174
click at [503, 580] on textarea at bounding box center [774, 593] width 1307 height 107
click at [302, 37] on body "🙏 .cls-1 fill:#fff; AWATERA [PERSON_NAME] Спецификации Заказы 0 Чаты 40 Todo Пр…" at bounding box center [735, 352] width 1470 height 704
click at [300, 61] on button "Отказ" at bounding box center [288, 59] width 36 height 17
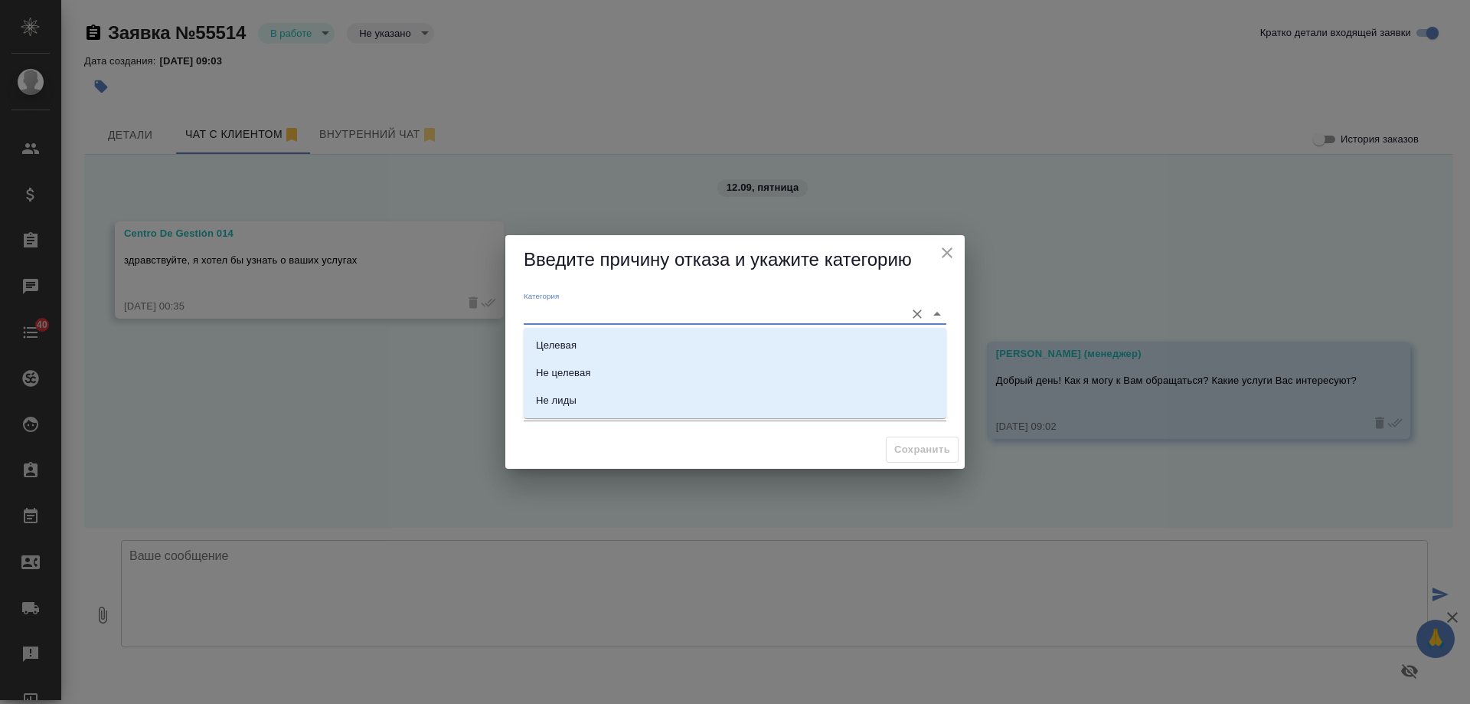
click at [585, 311] on input "Категория" at bounding box center [711, 313] width 374 height 21
click at [593, 374] on li "Не целевая" at bounding box center [735, 373] width 423 height 28
type input "Не целевая"
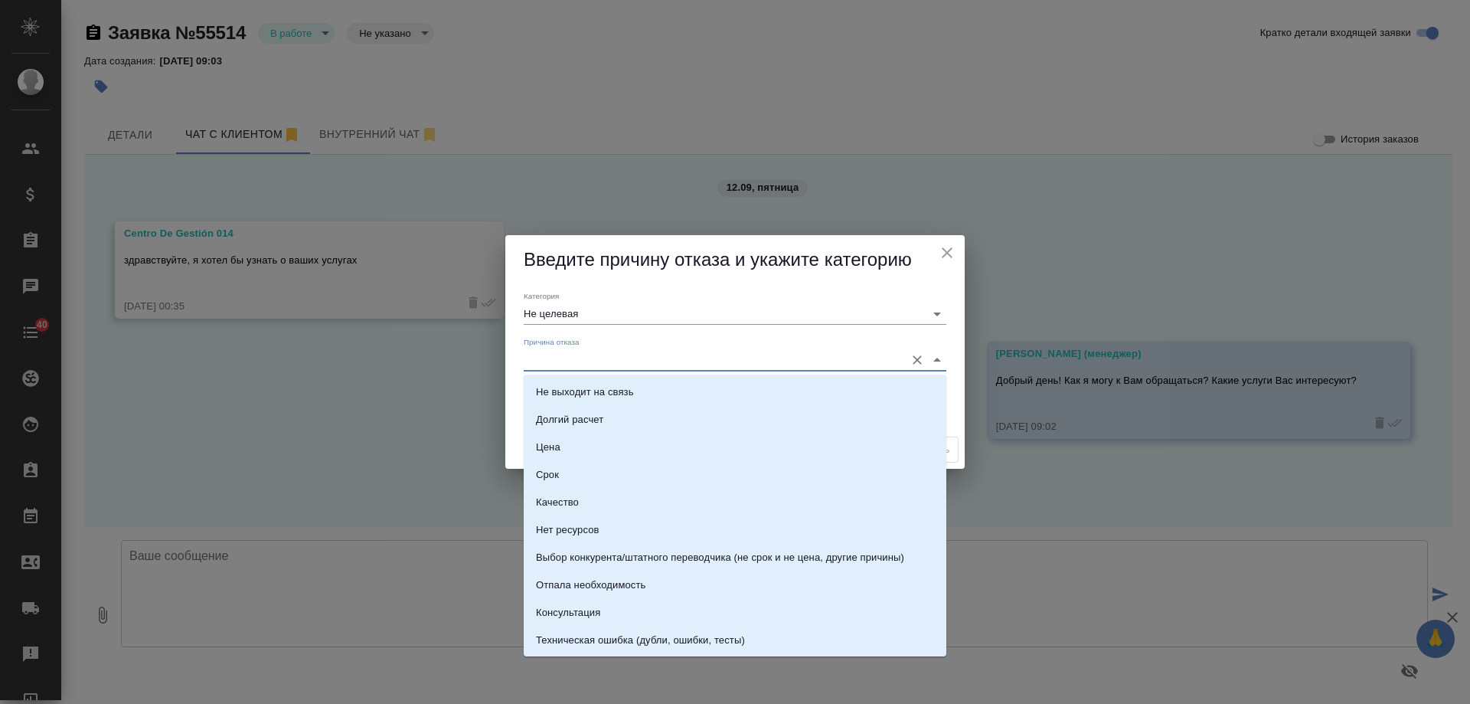
click at [577, 358] on input "Причина отказа" at bounding box center [711, 359] width 374 height 21
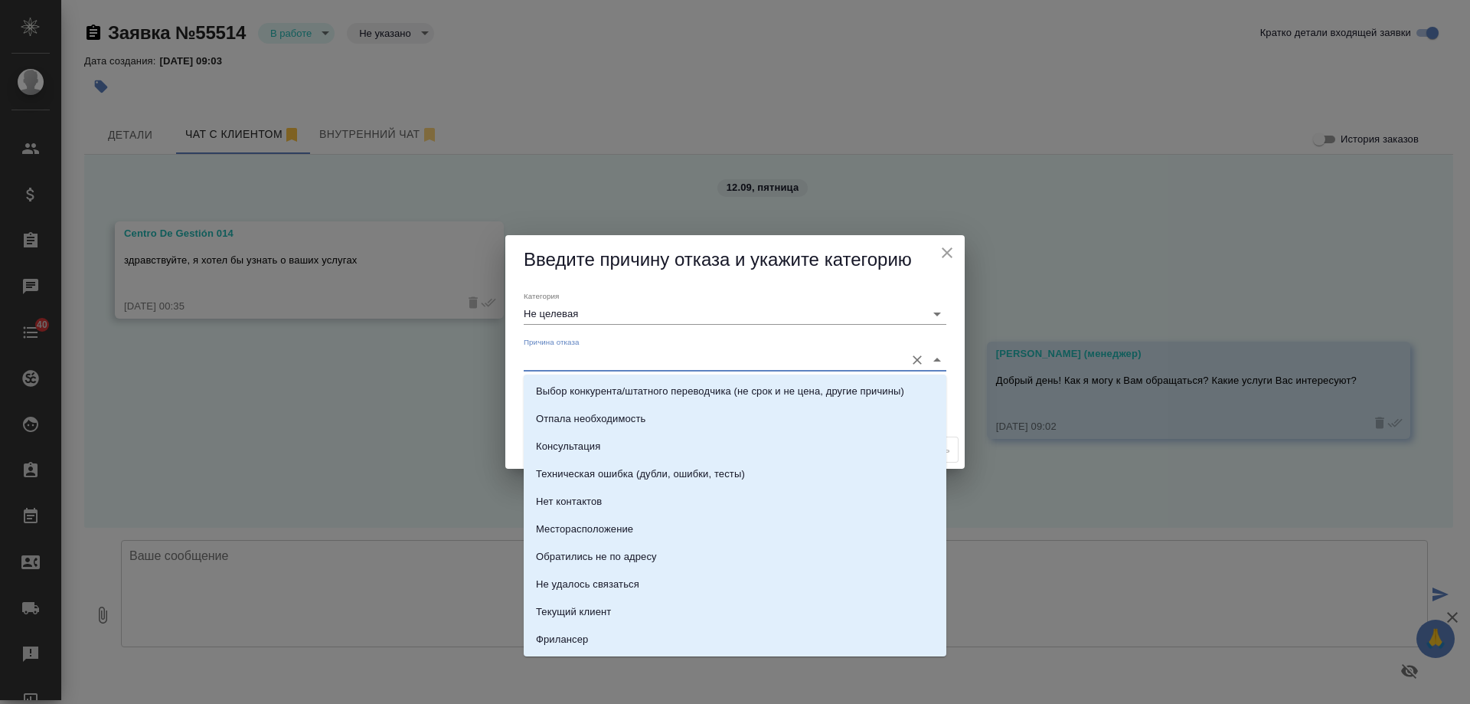
scroll to position [219, 0]
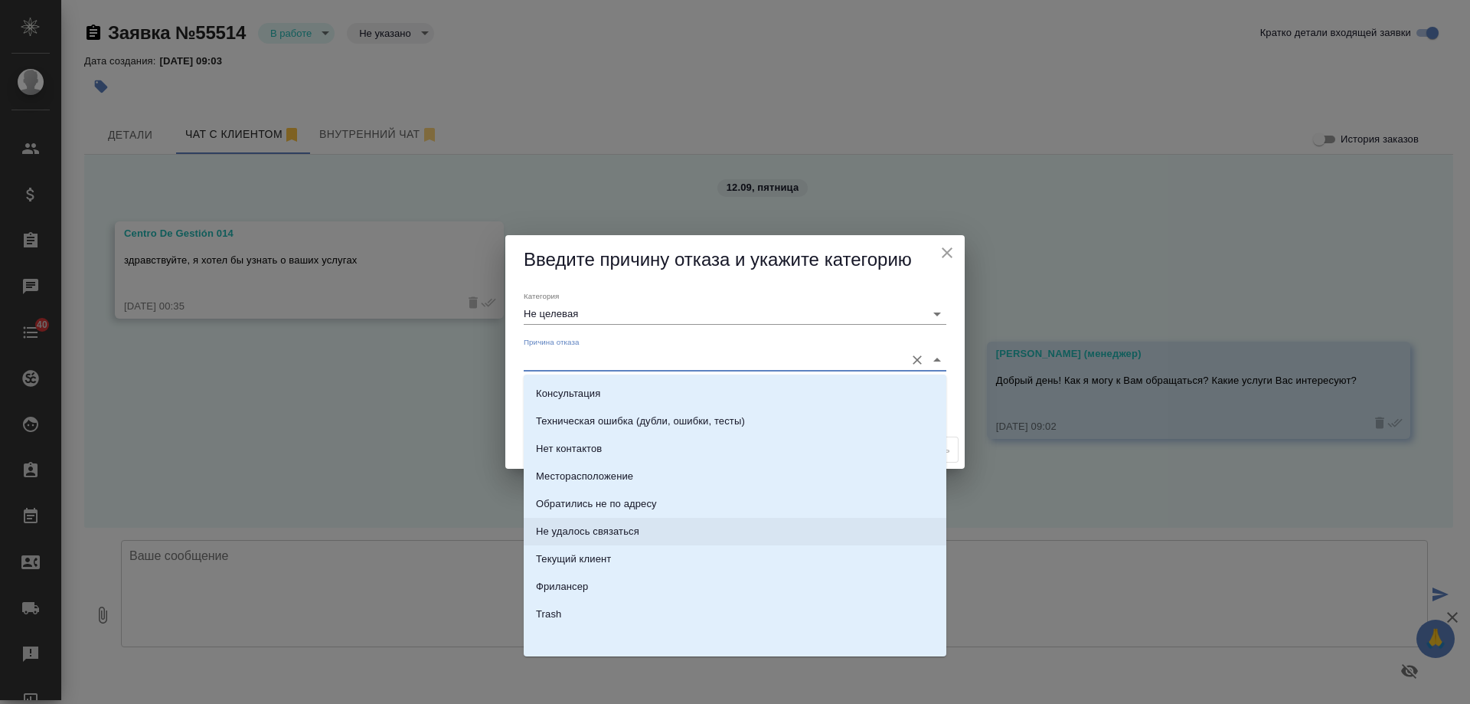
click at [651, 528] on li "Не удалось связаться" at bounding box center [735, 532] width 423 height 28
type input "Не удалось связаться"
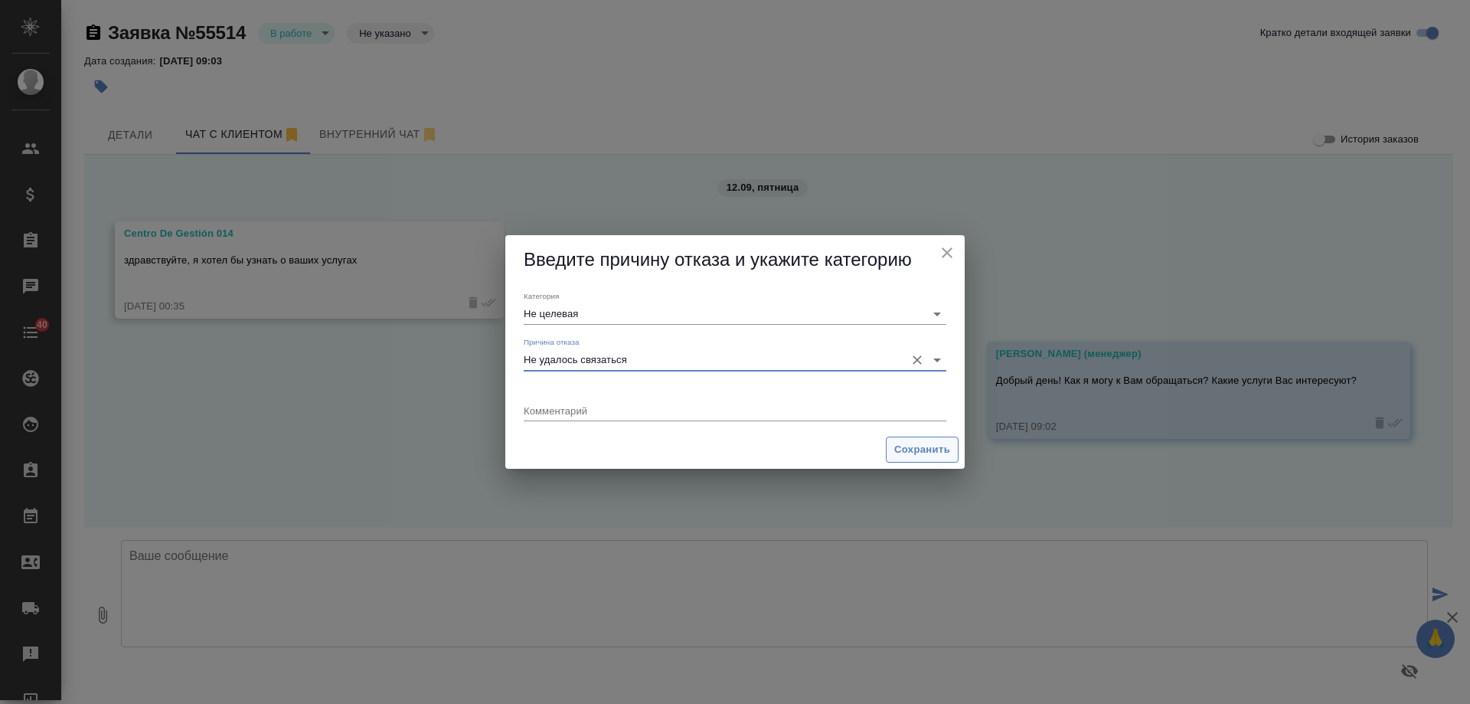
click at [927, 452] on span "Сохранить" at bounding box center [922, 450] width 56 height 18
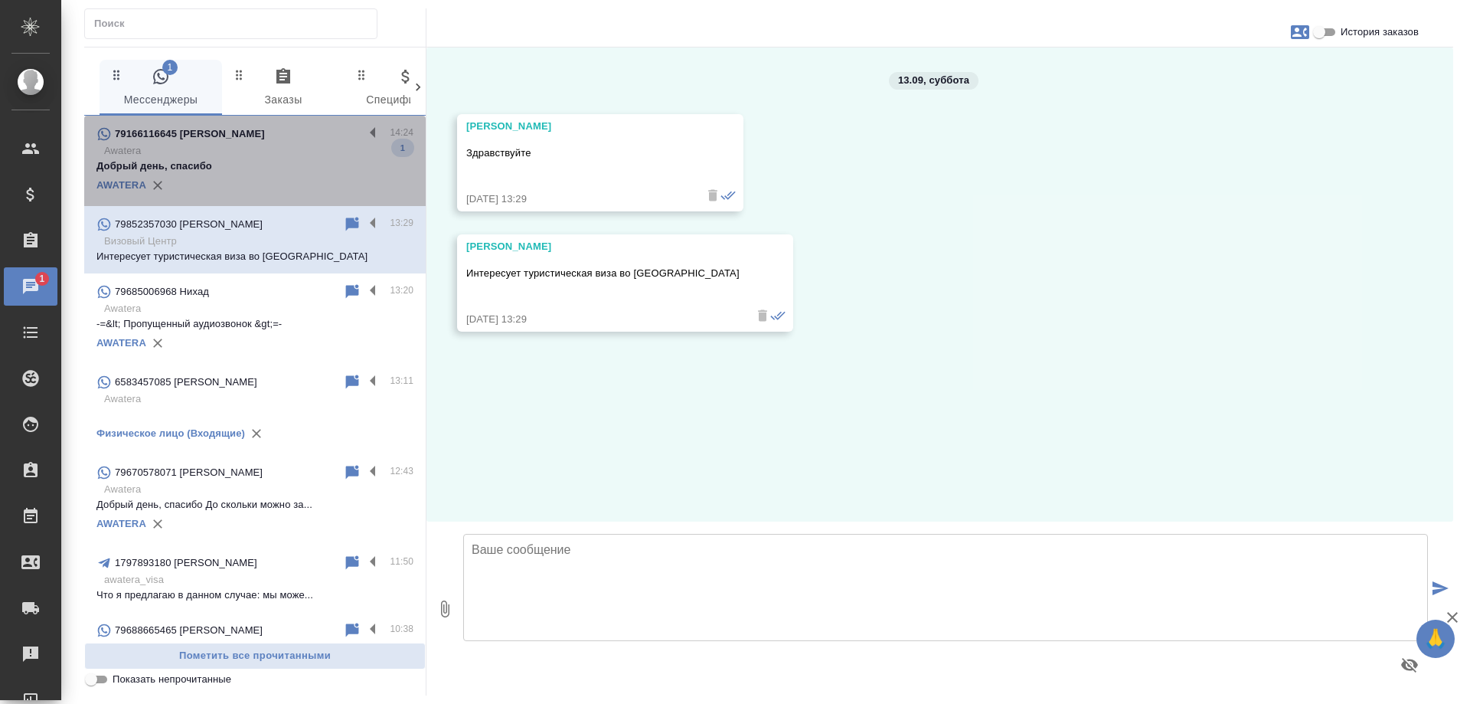
click at [276, 149] on p "Awatera" at bounding box center [258, 150] width 309 height 15
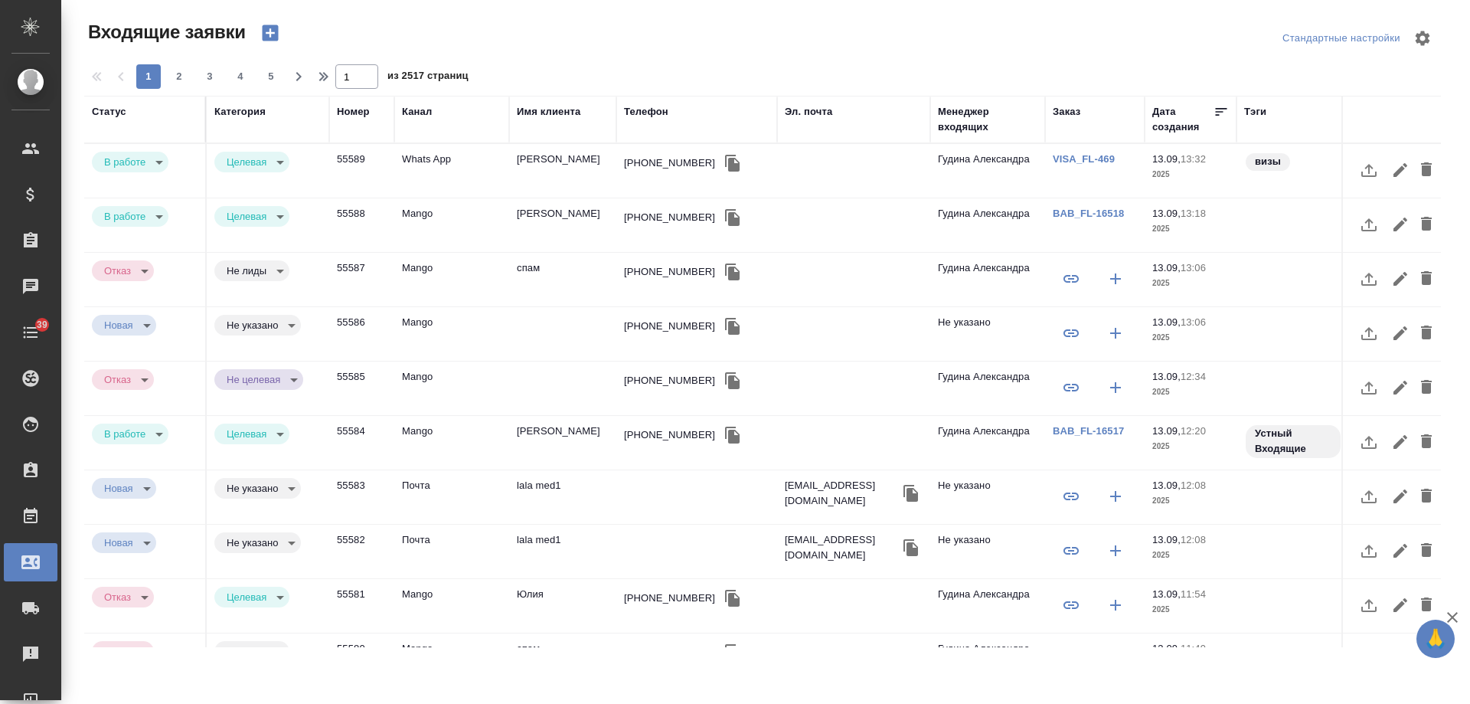
select select "RU"
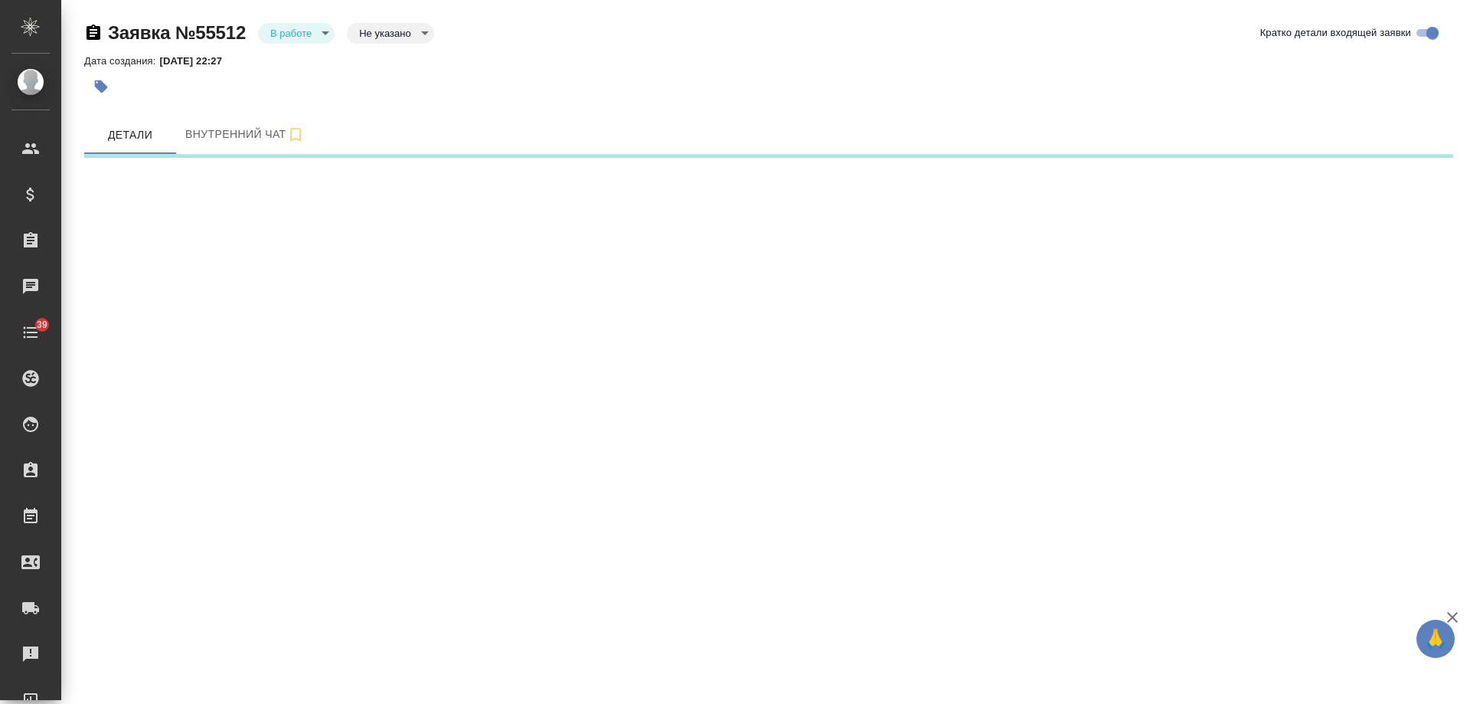
select select "RU"
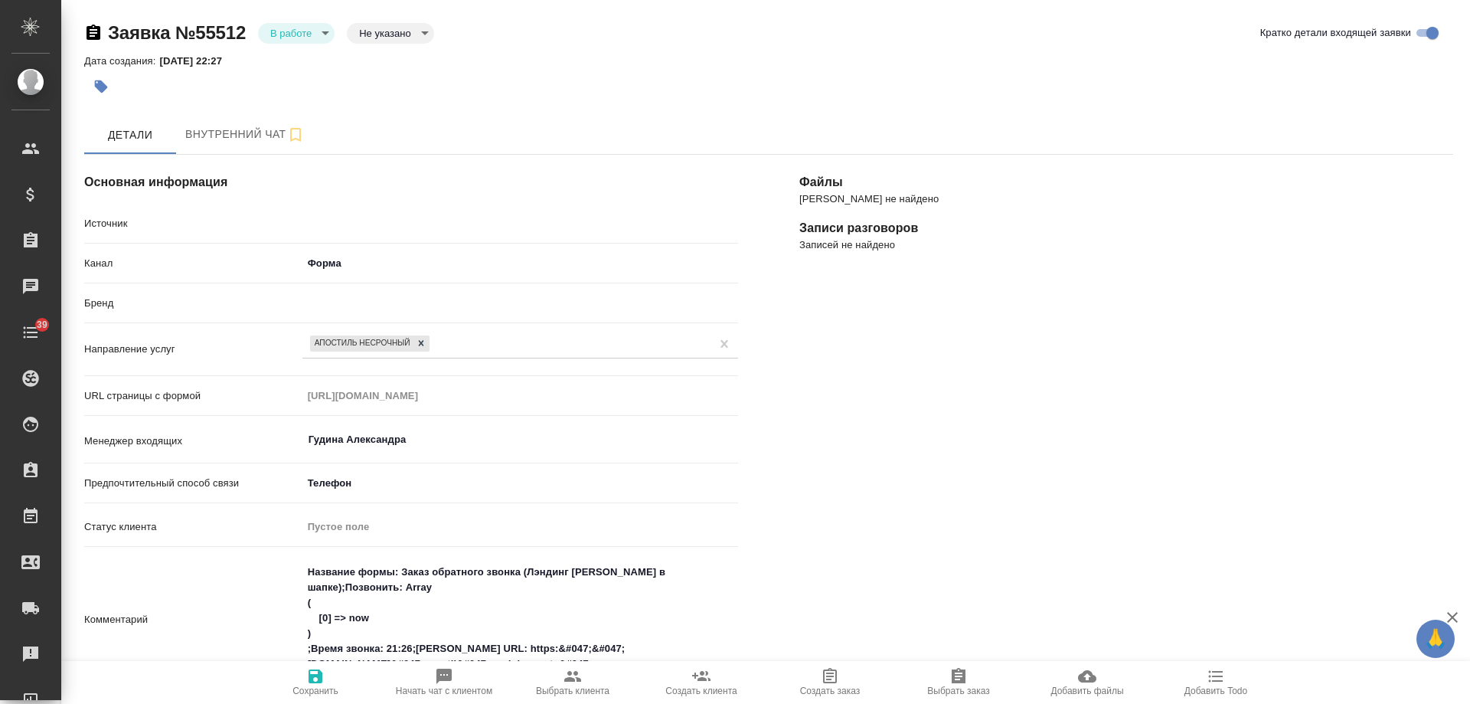
type textarea "x"
click at [296, 32] on body "🙏 .cls-1 fill:#fff; AWATERA Gudina Alexandra Клиенты Спецификации Заказы Чаты 3…" at bounding box center [735, 352] width 1470 height 704
click at [290, 54] on button "Отказ" at bounding box center [288, 59] width 36 height 17
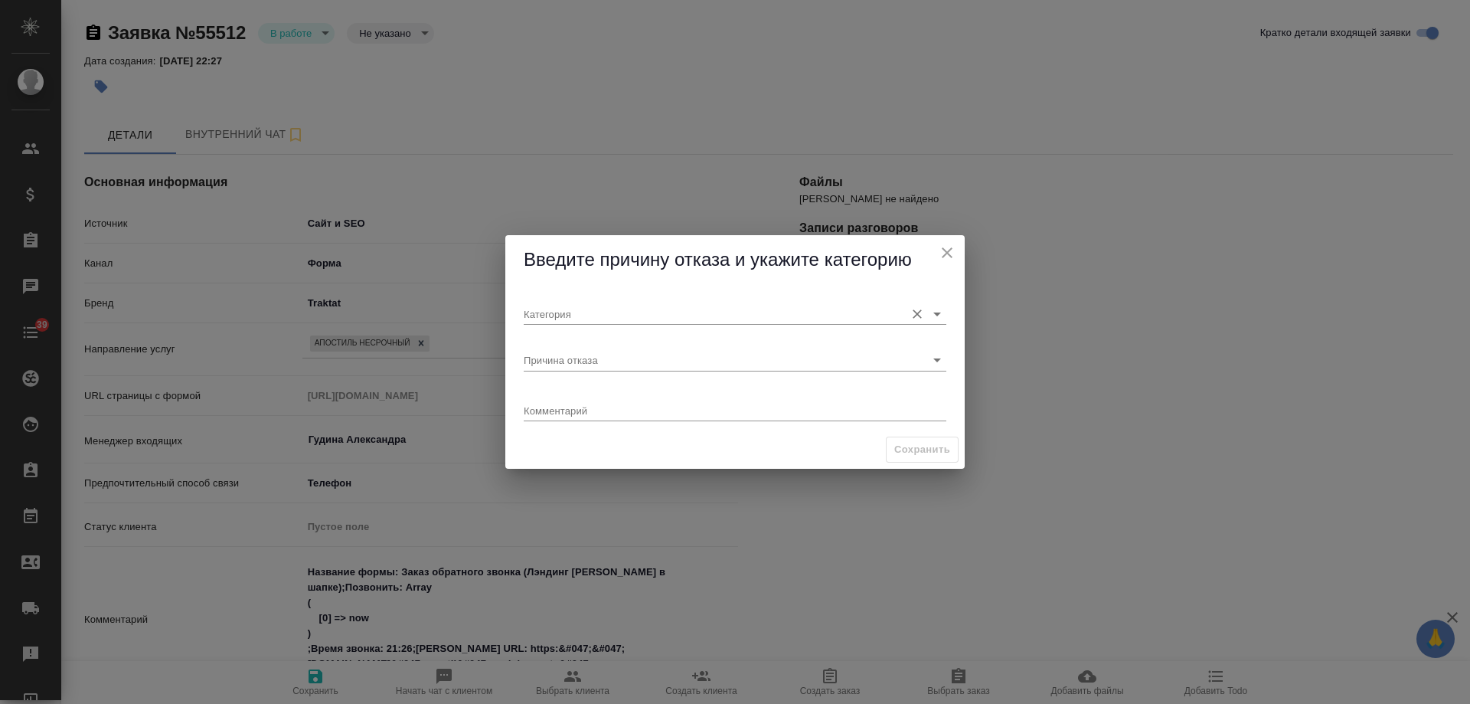
click at [567, 321] on input "Категория" at bounding box center [711, 313] width 374 height 21
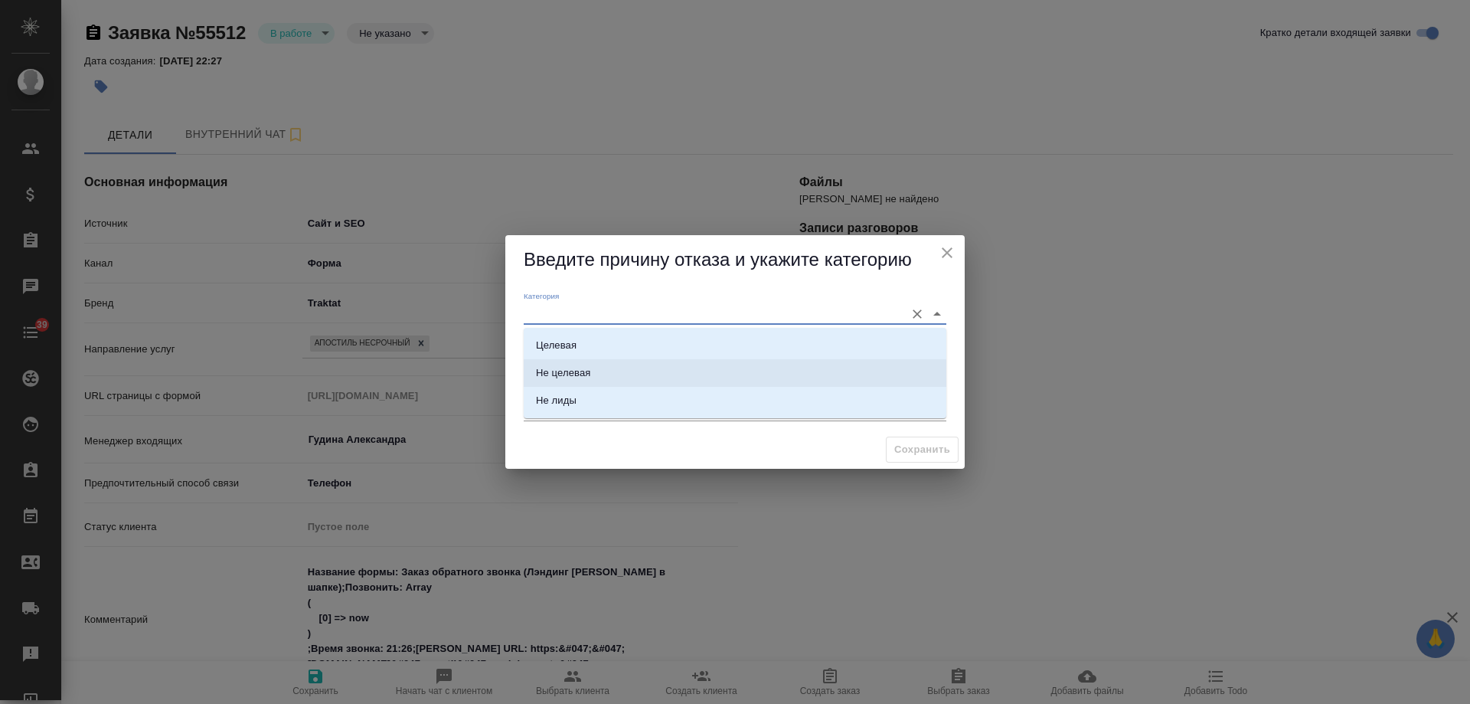
click at [567, 364] on li "Не целевая" at bounding box center [735, 373] width 423 height 28
type input "Не целевая"
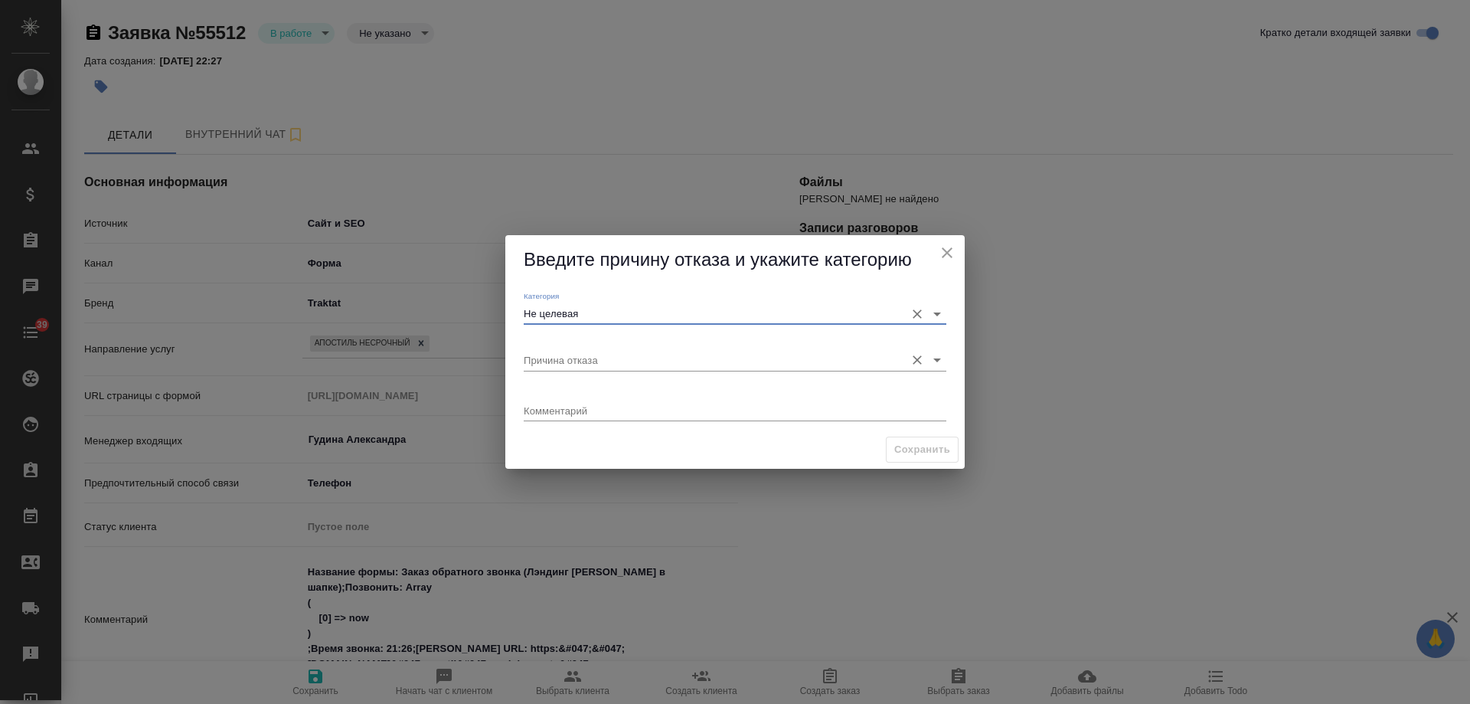
click at [569, 359] on input "Причина отказа" at bounding box center [711, 359] width 374 height 21
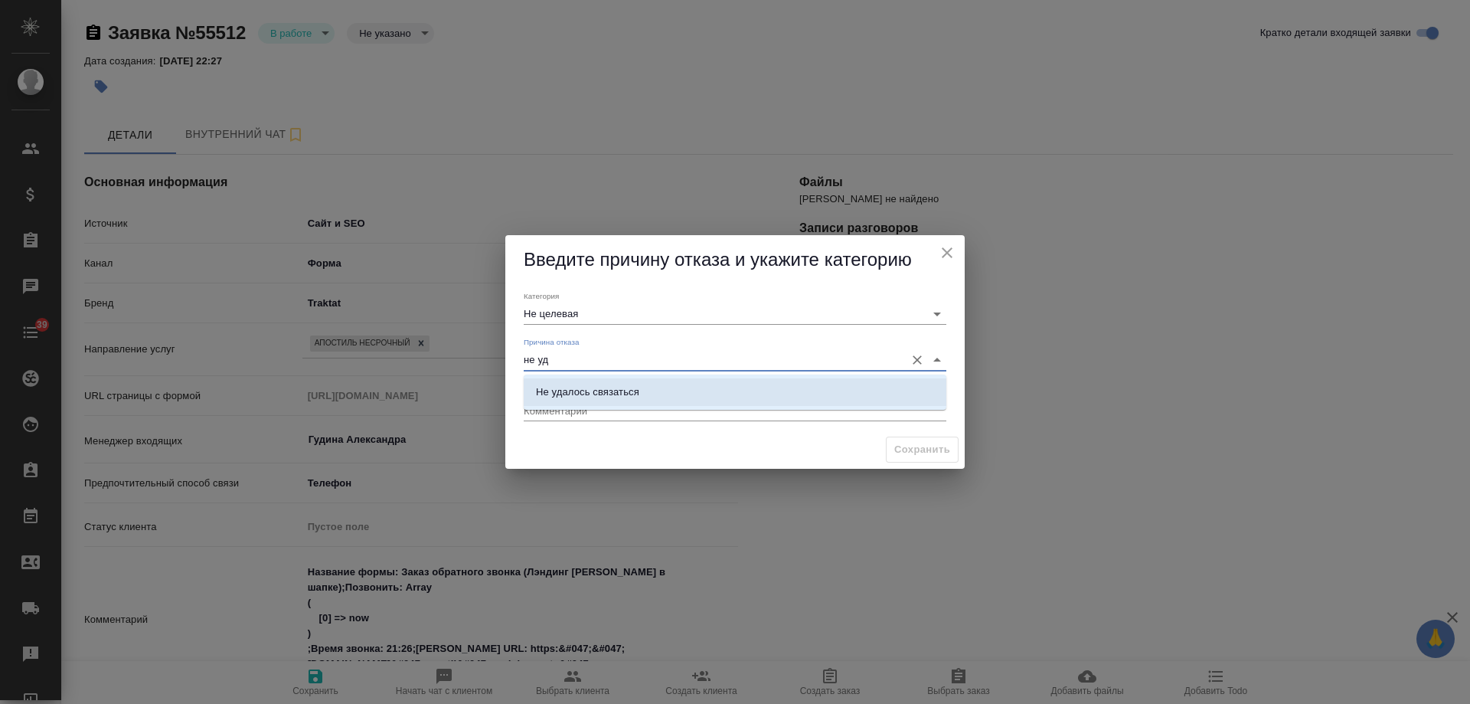
click at [578, 384] on li "Не удалось связаться" at bounding box center [735, 392] width 423 height 28
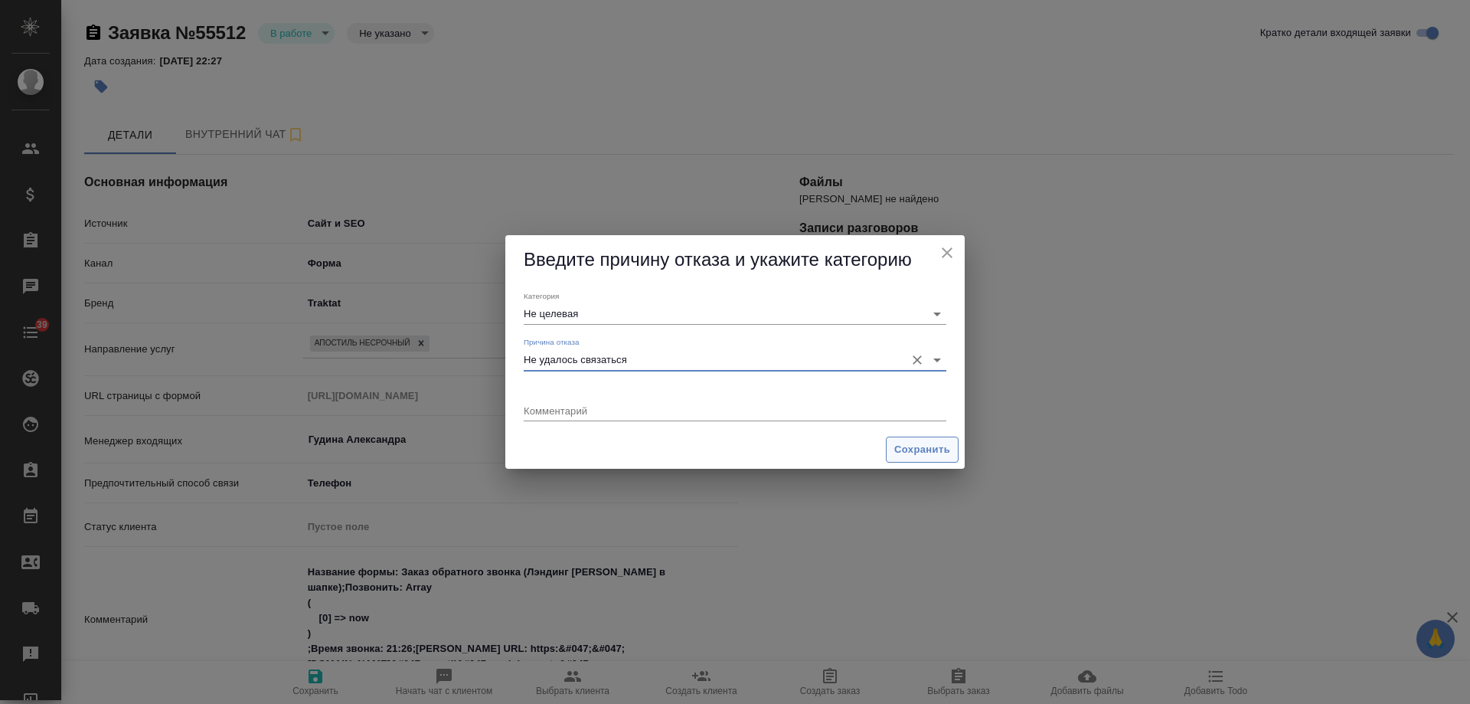
type input "Не удалось связаться"
click at [935, 453] on span "Сохранить" at bounding box center [922, 450] width 56 height 18
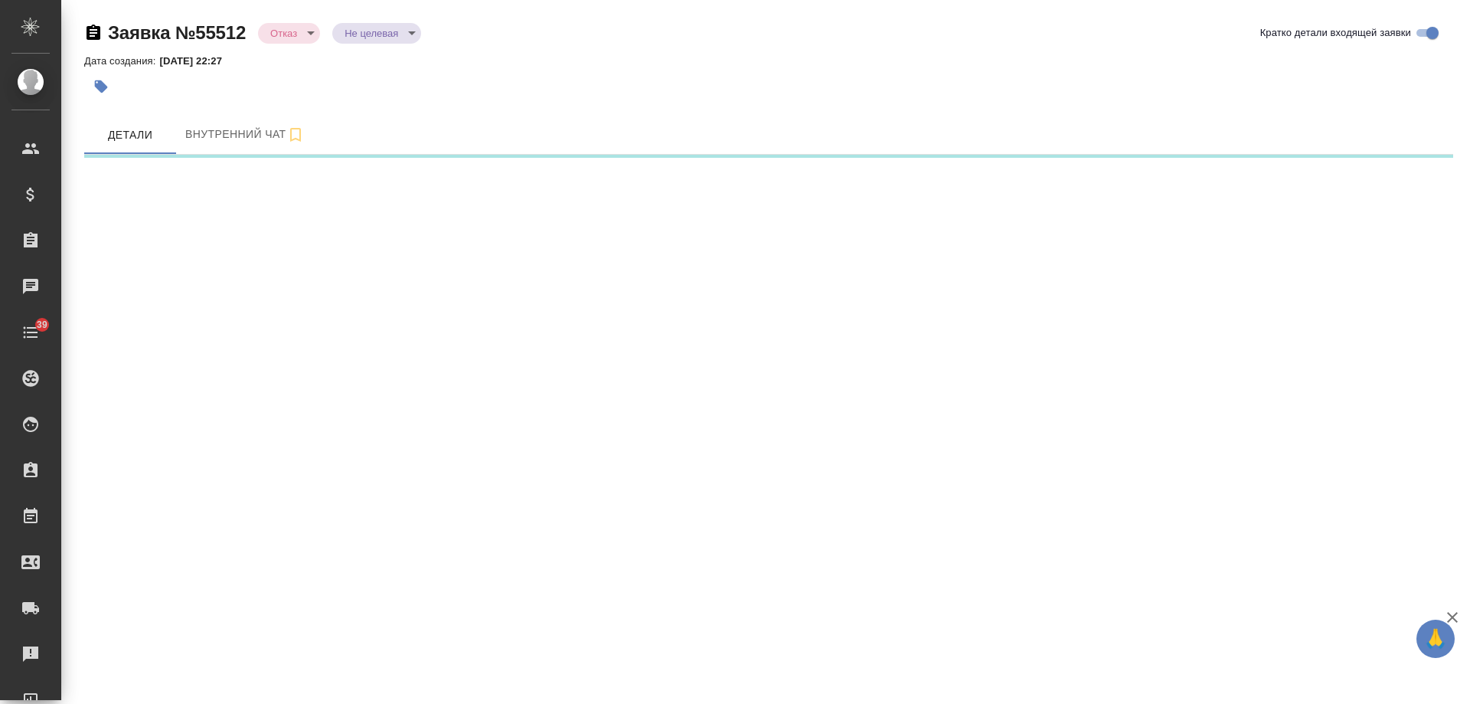
select select "RU"
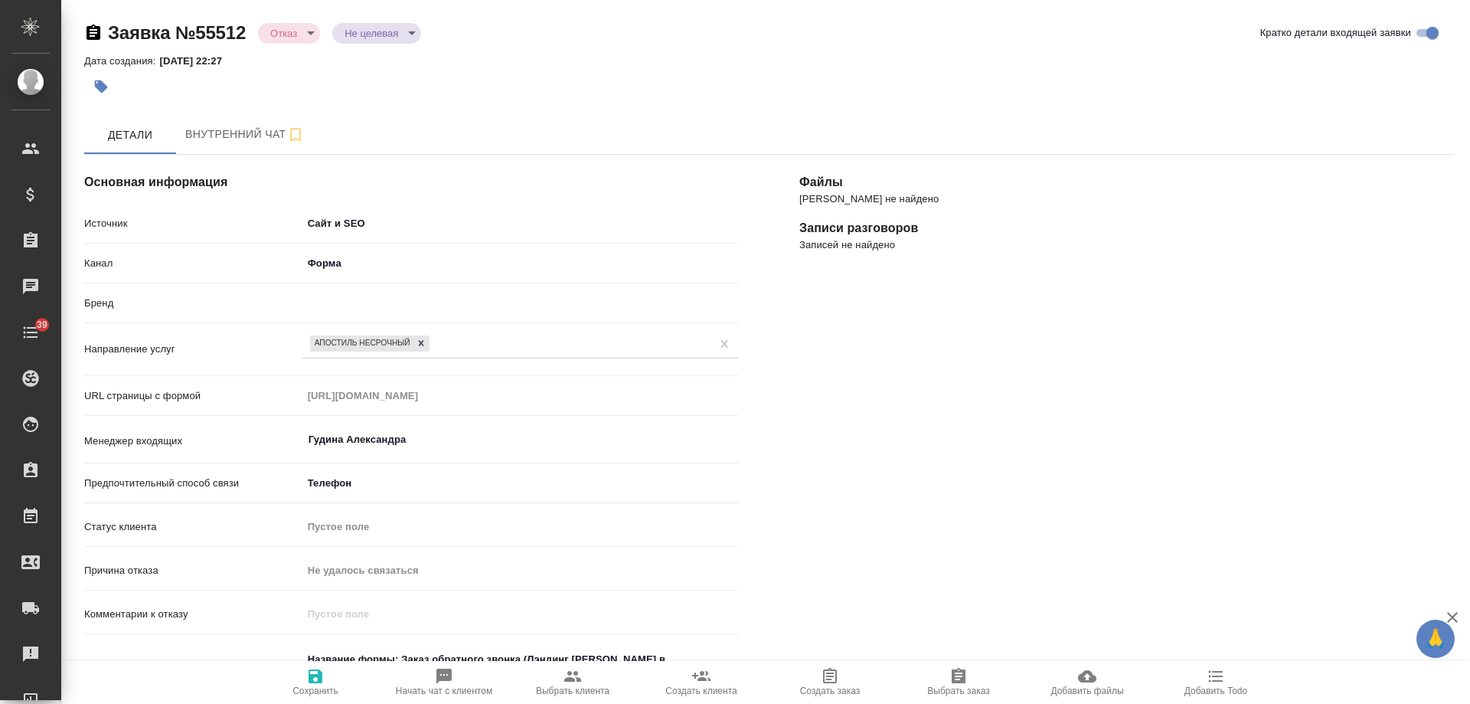
type textarea "x"
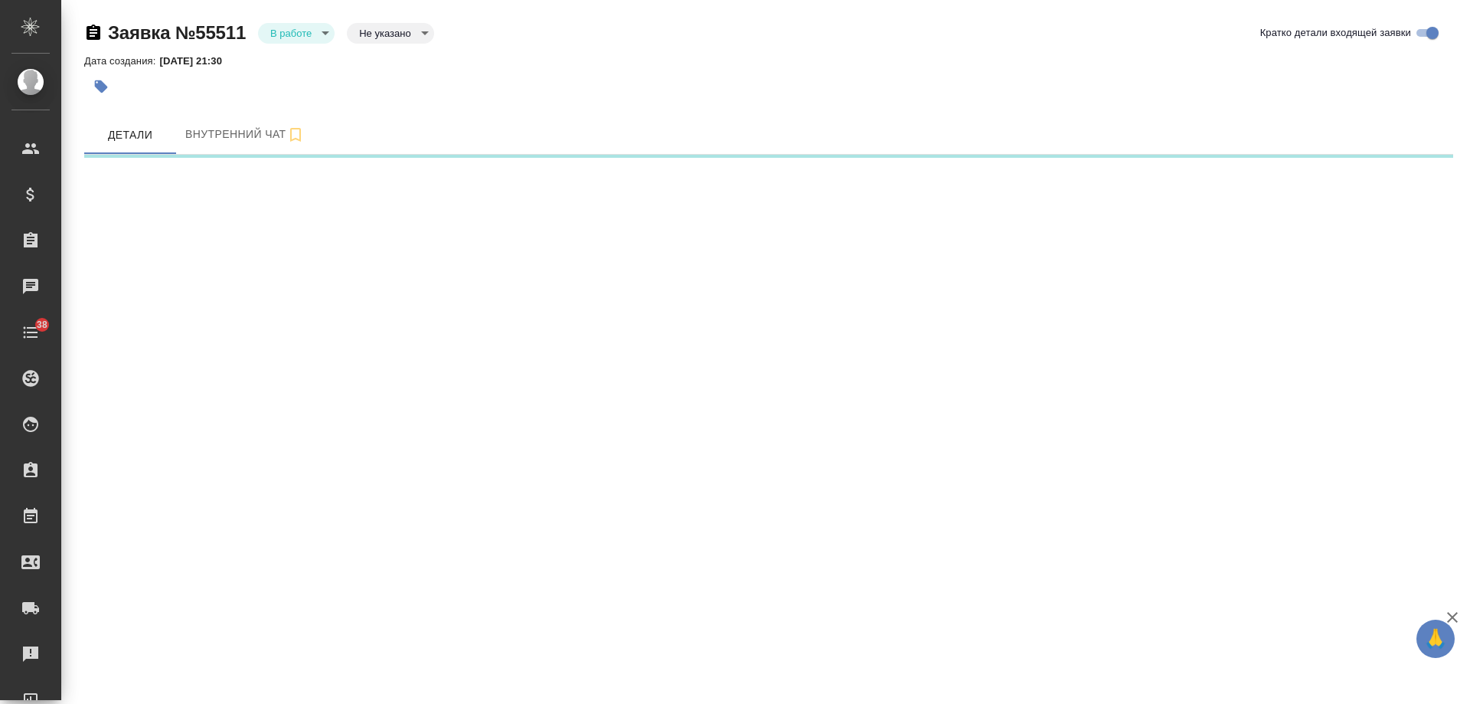
select select "RU"
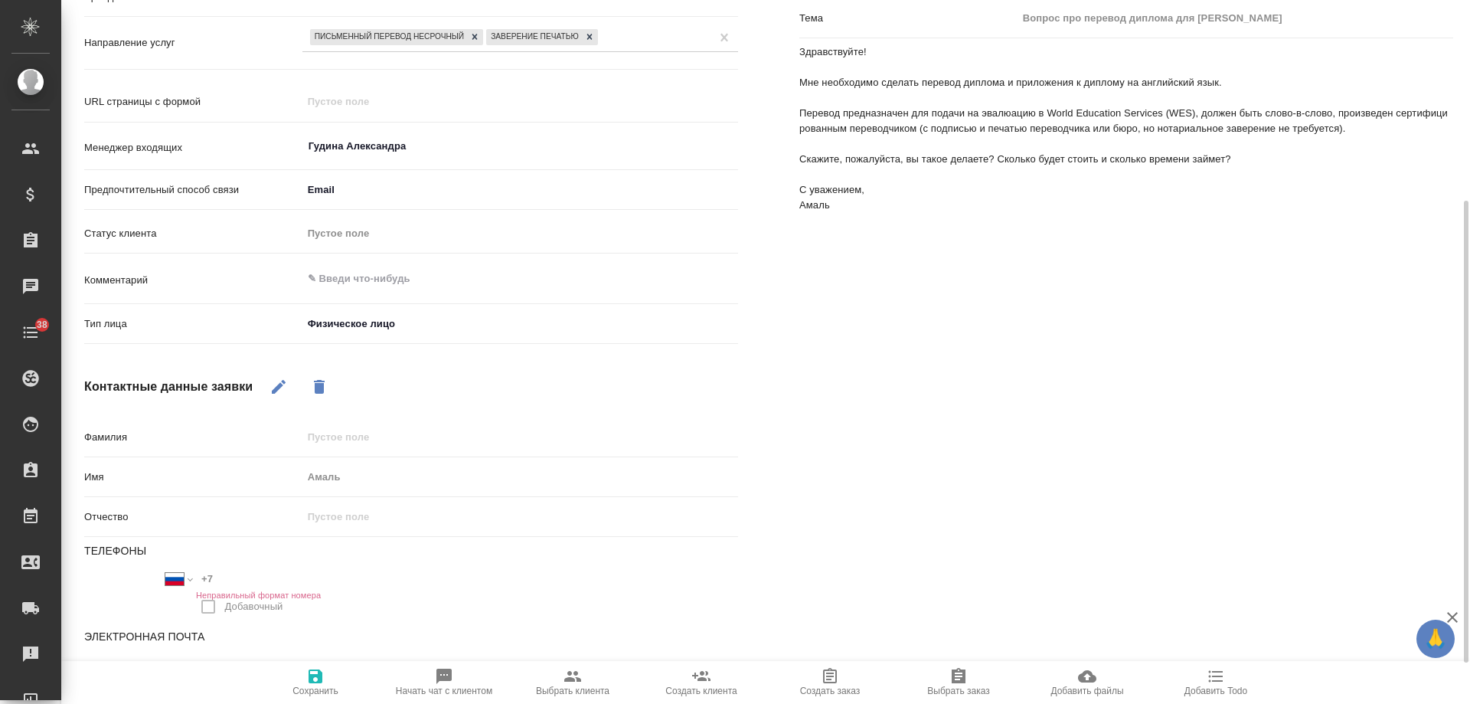
scroll to position [368, 0]
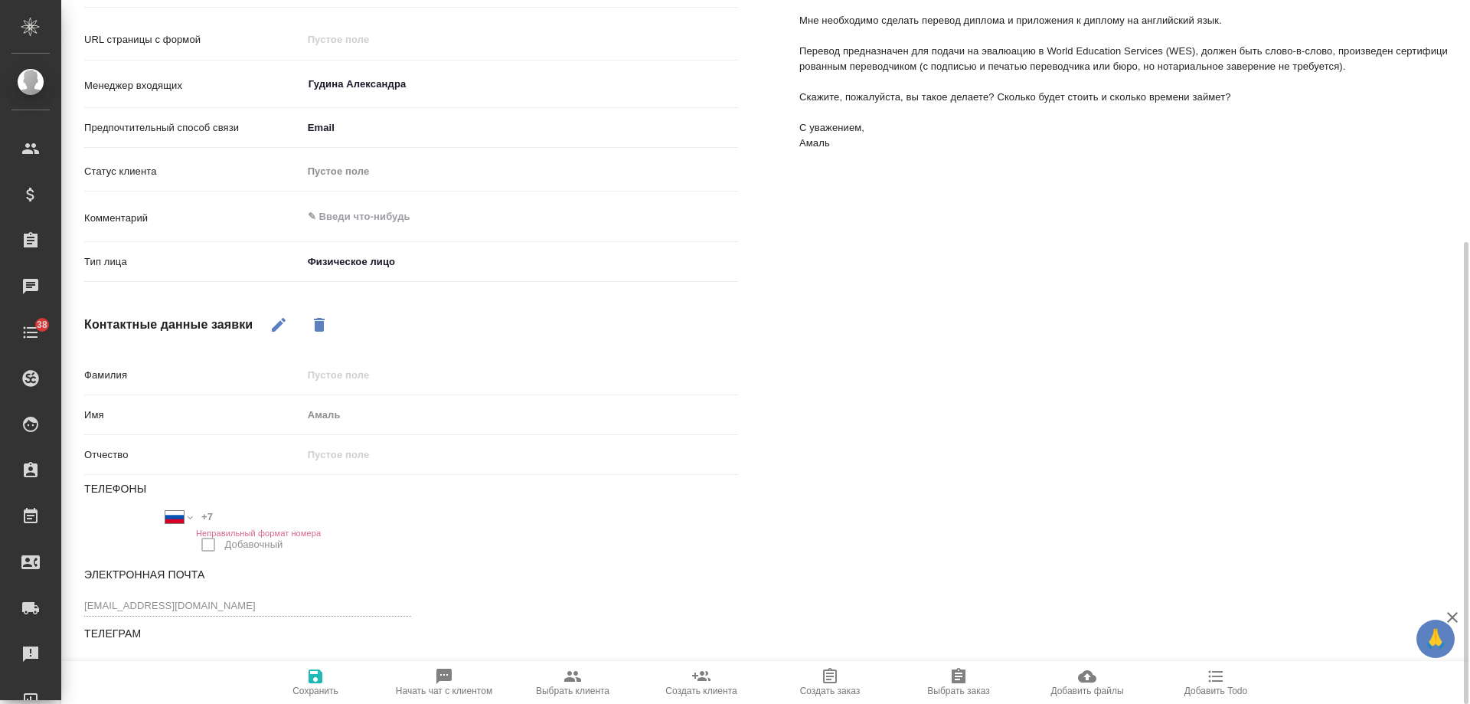
click at [270, 333] on icon "button" at bounding box center [279, 324] width 18 height 18
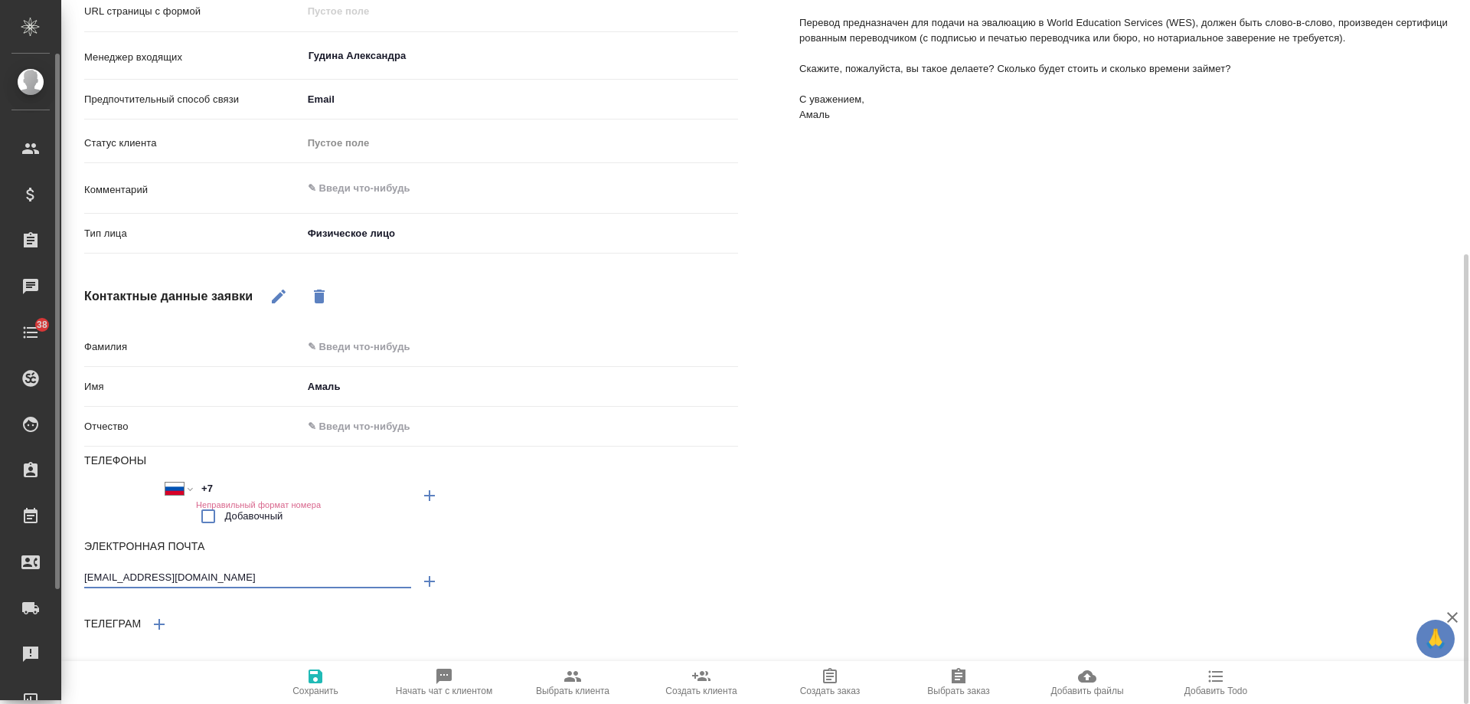
drag, startPoint x: 217, startPoint y: 576, endPoint x: 0, endPoint y: 562, distance: 217.9
click at [0, 562] on div ".cls-1 fill:#fff; AWATERA Gudina Alexandra Клиенты Спецификации Заказы 0 Чаты 3…" at bounding box center [735, 352] width 1470 height 704
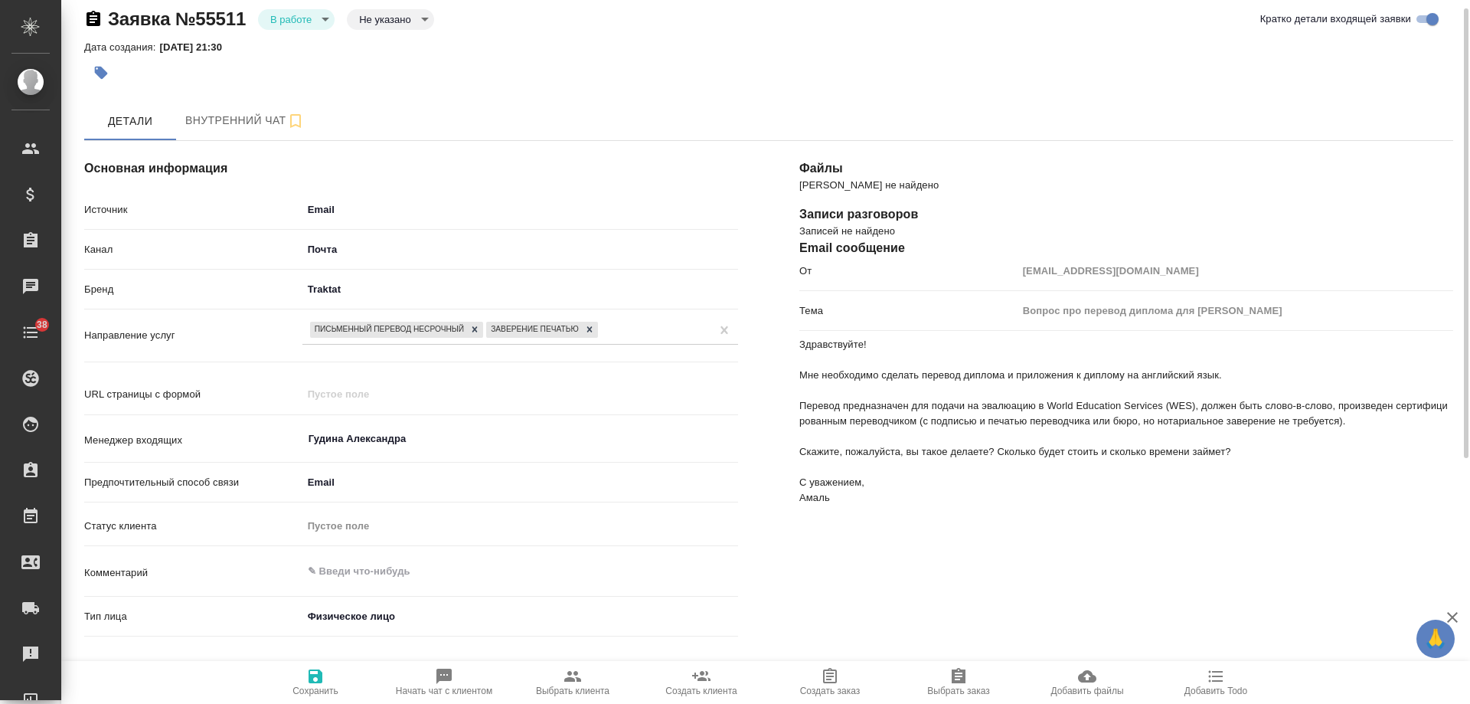
scroll to position [0, 0]
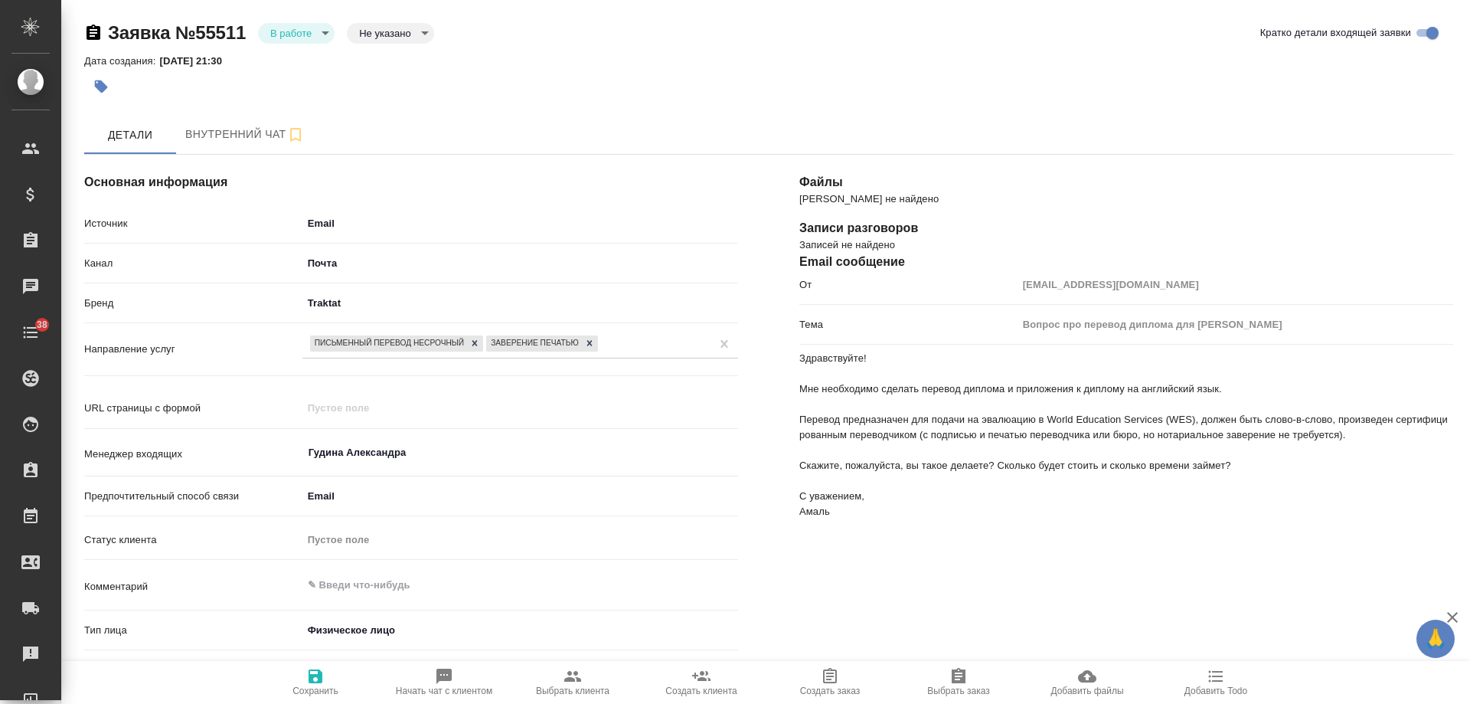
type textarea "x"
click at [399, 38] on body "🙏 .cls-1 fill:#fff; AWATERA Gudina Alexandra Клиенты Спецификации Заказы 0 Чаты…" at bounding box center [735, 352] width 1470 height 704
click at [513, 82] on div at bounding box center [735, 352] width 1470 height 704
click at [309, 31] on body "🙏 .cls-1 fill:#fff; AWATERA Gudina Alexandra Клиенты Спецификации Заказы 0 Чаты…" at bounding box center [735, 352] width 1470 height 704
click at [314, 60] on li "Отказ" at bounding box center [295, 59] width 77 height 26
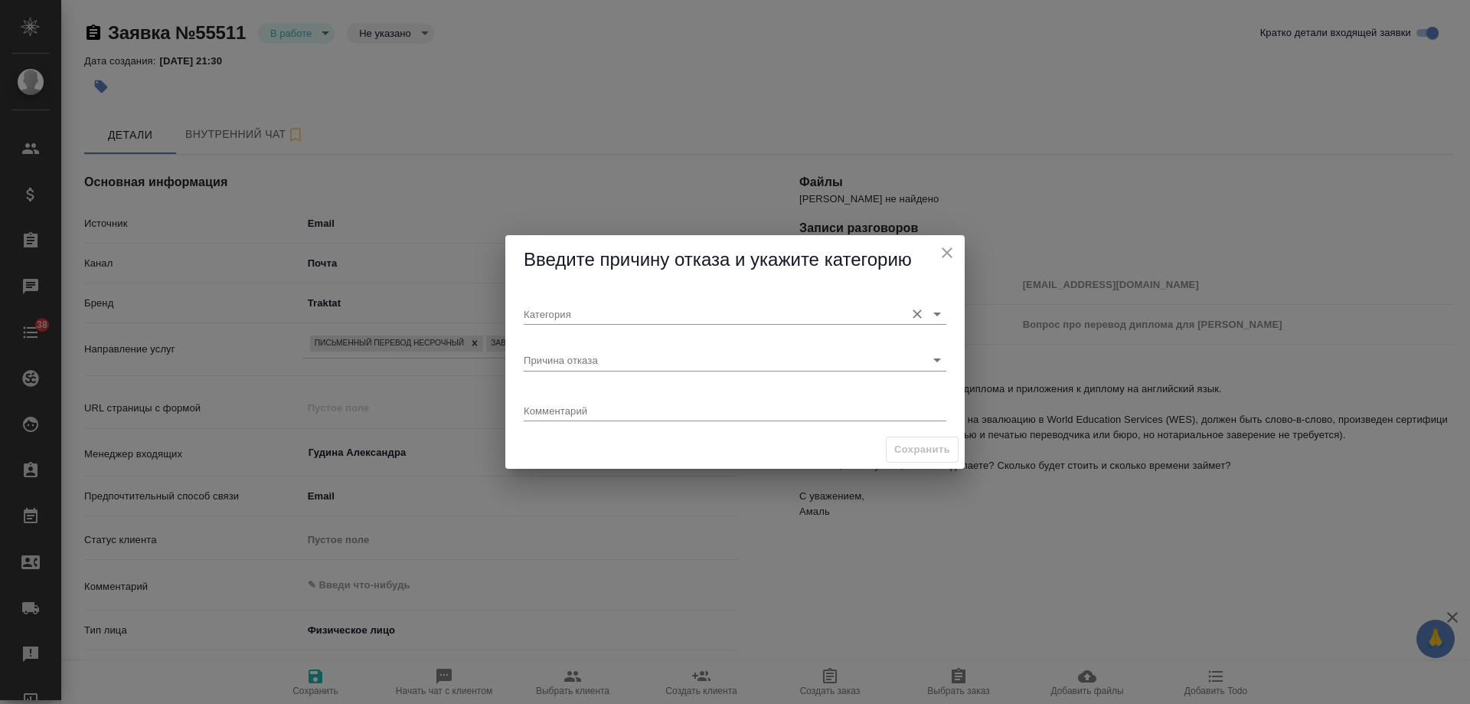
click at [619, 319] on input "Категория" at bounding box center [711, 313] width 374 height 21
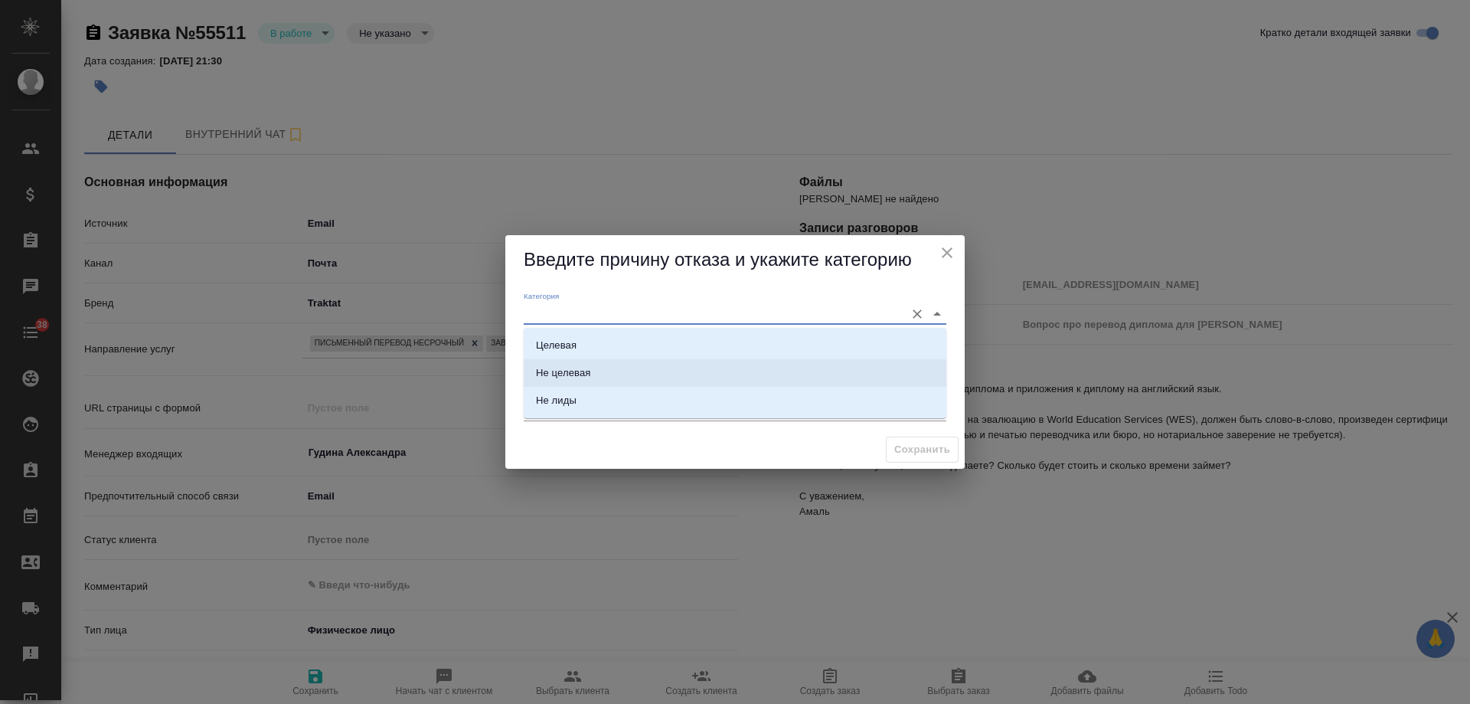
click at [588, 370] on div "Не целевая" at bounding box center [563, 372] width 54 height 15
type input "Не целевая"
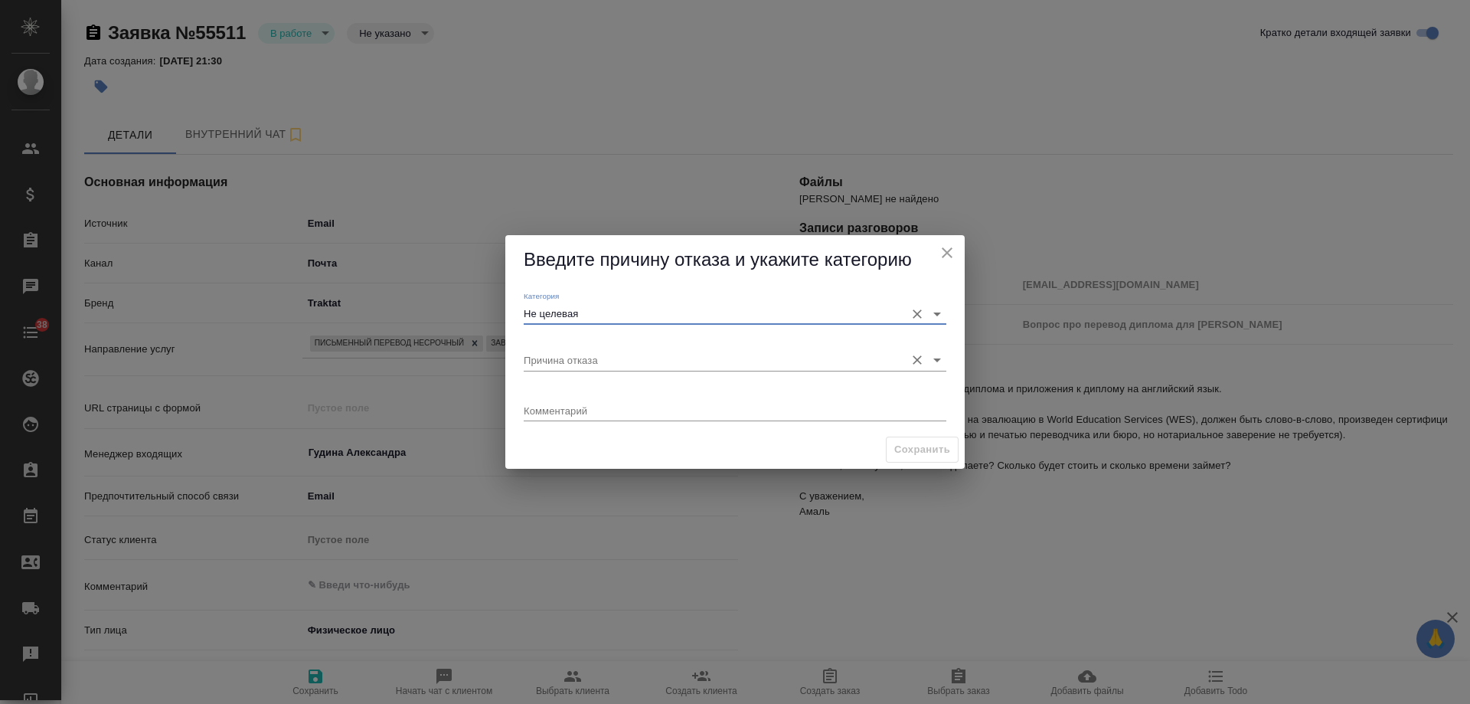
click at [584, 355] on input "Причина отказа" at bounding box center [711, 359] width 374 height 21
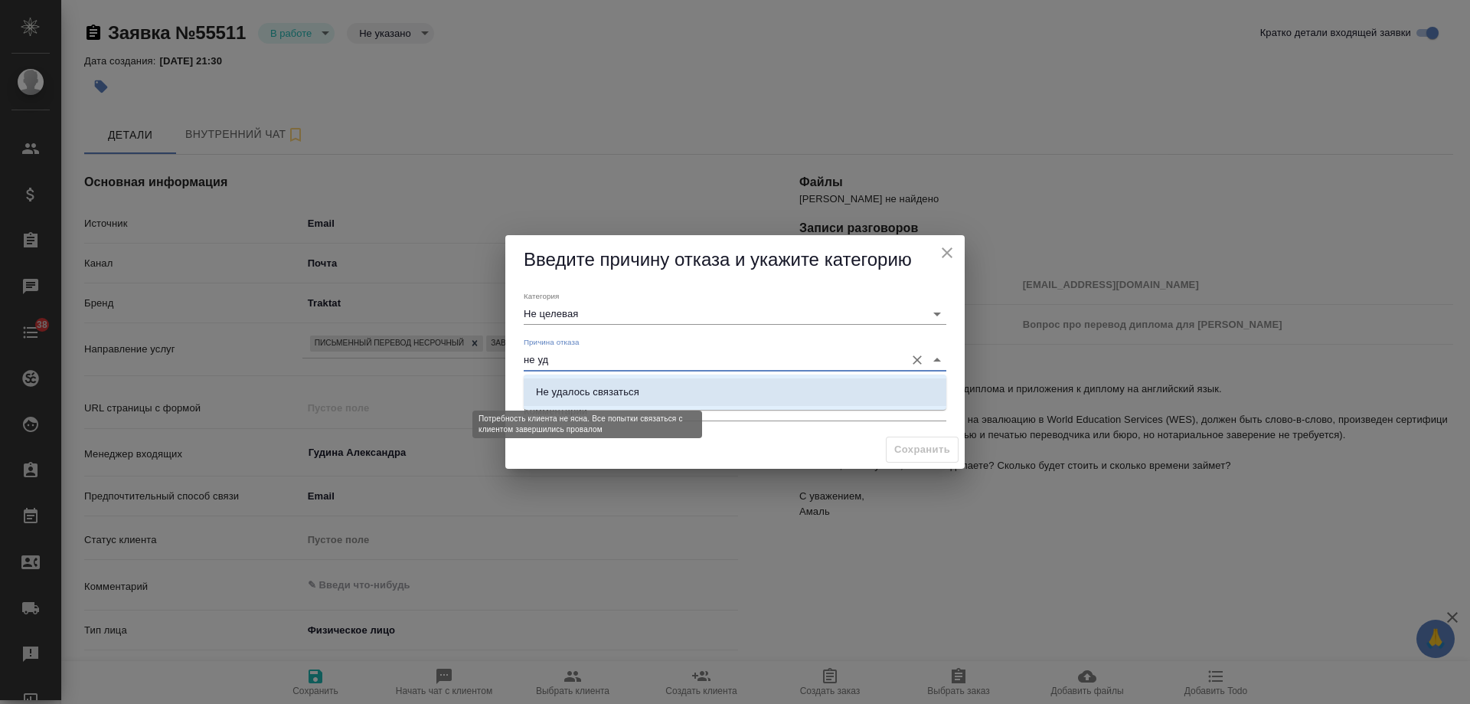
click at [588, 392] on div "Не удалось связаться" at bounding box center [587, 391] width 103 height 15
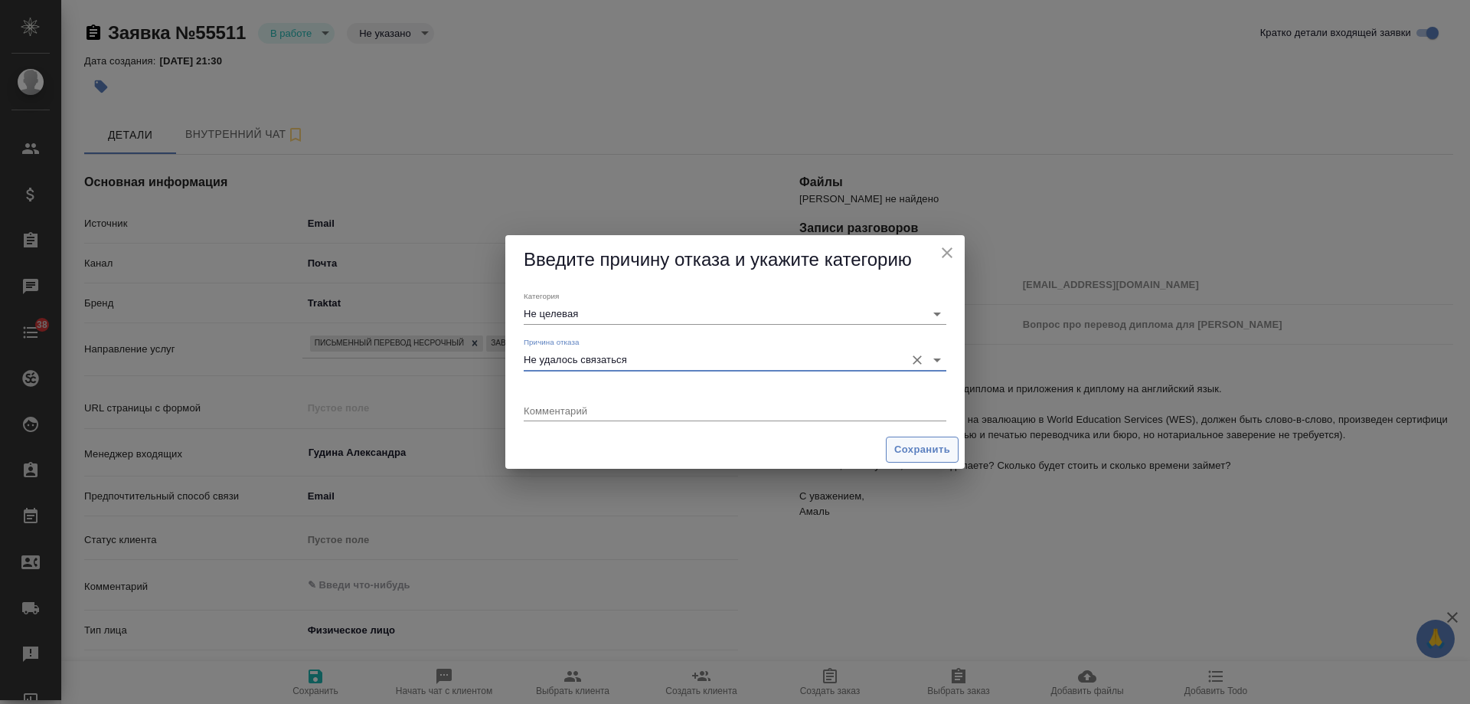
type input "Не удалось связаться"
click at [905, 444] on span "Сохранить" at bounding box center [922, 450] width 56 height 18
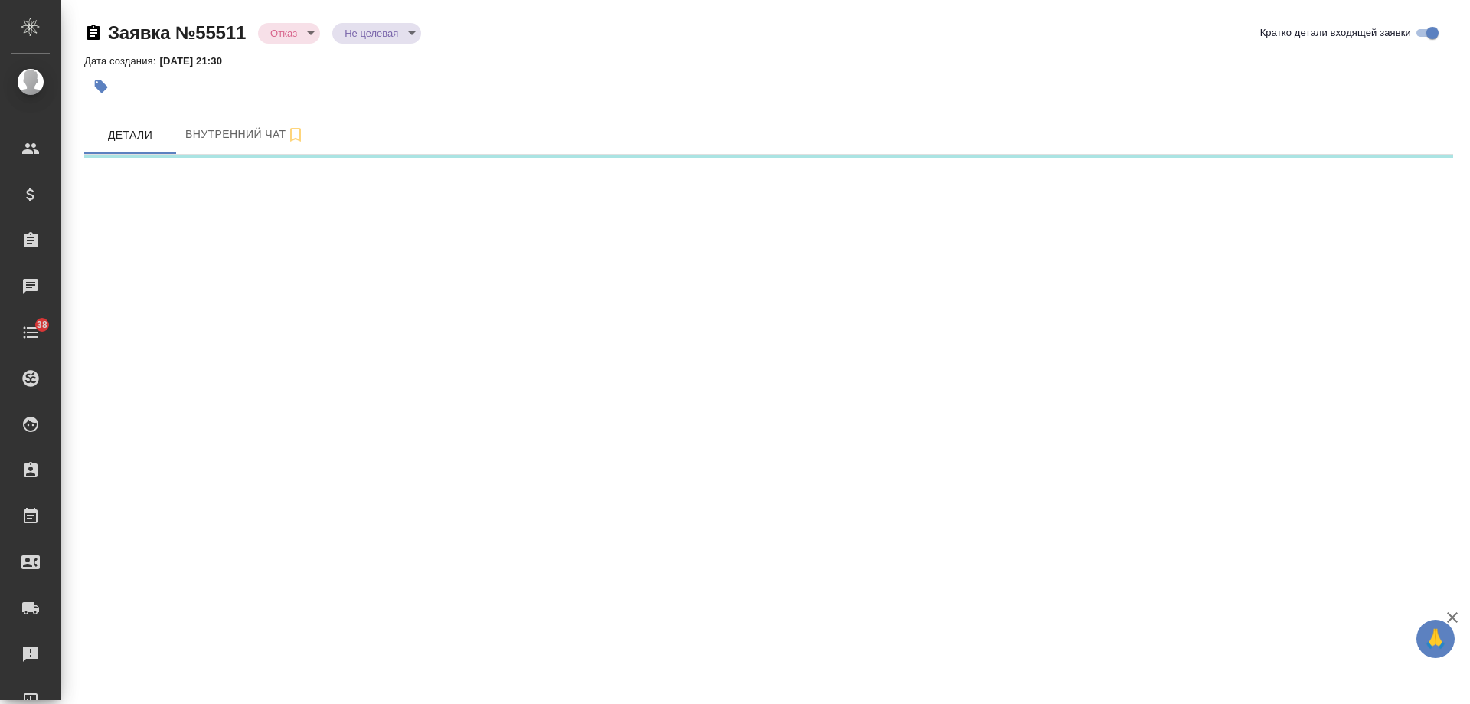
select select "RU"
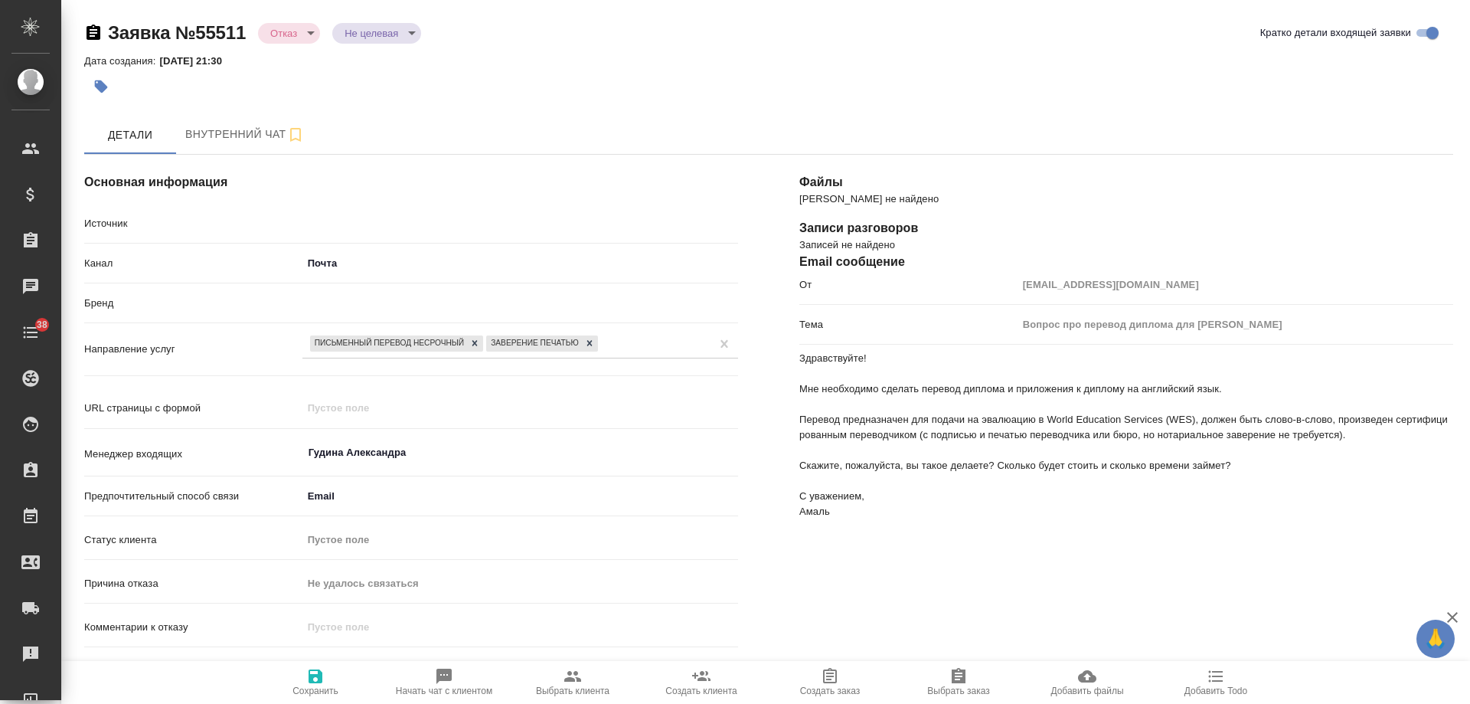
type textarea "x"
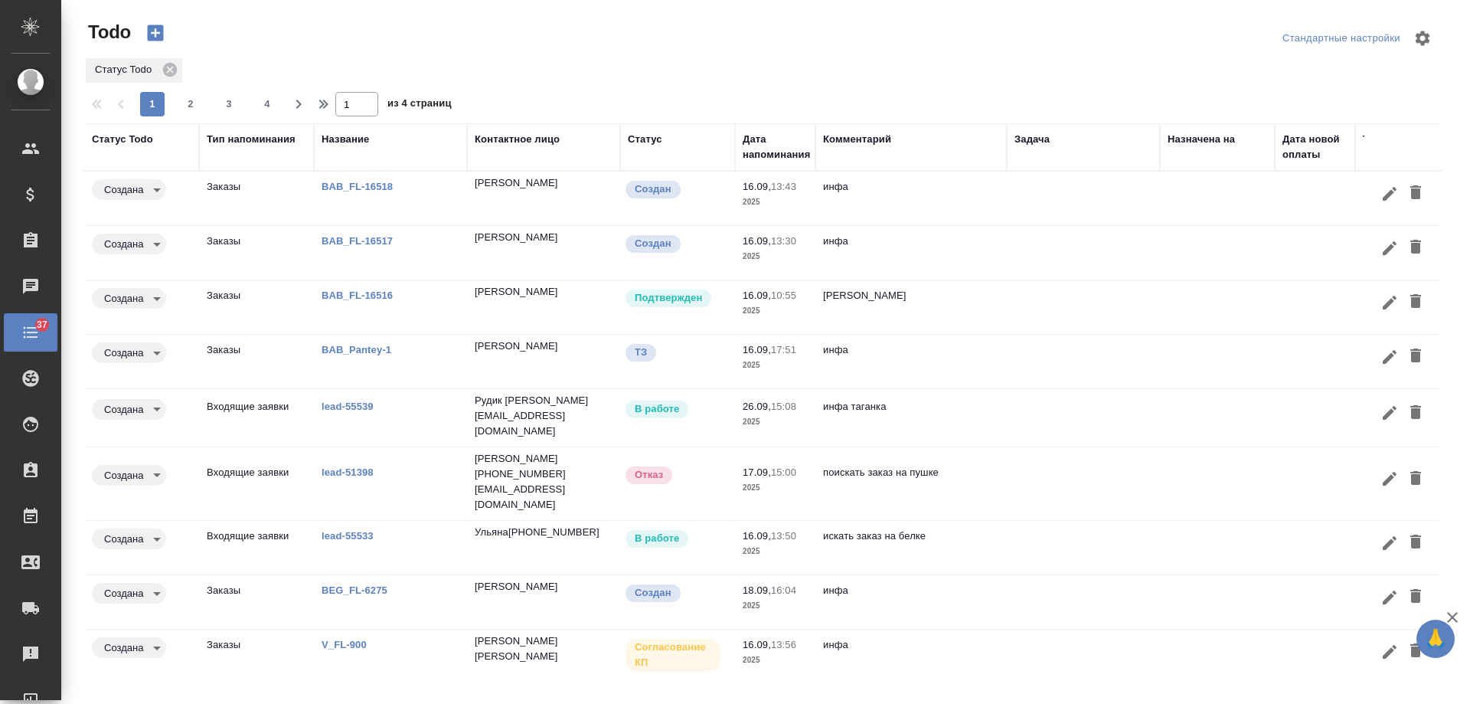
click at [993, 303] on td "[PERSON_NAME]" at bounding box center [911, 307] width 191 height 54
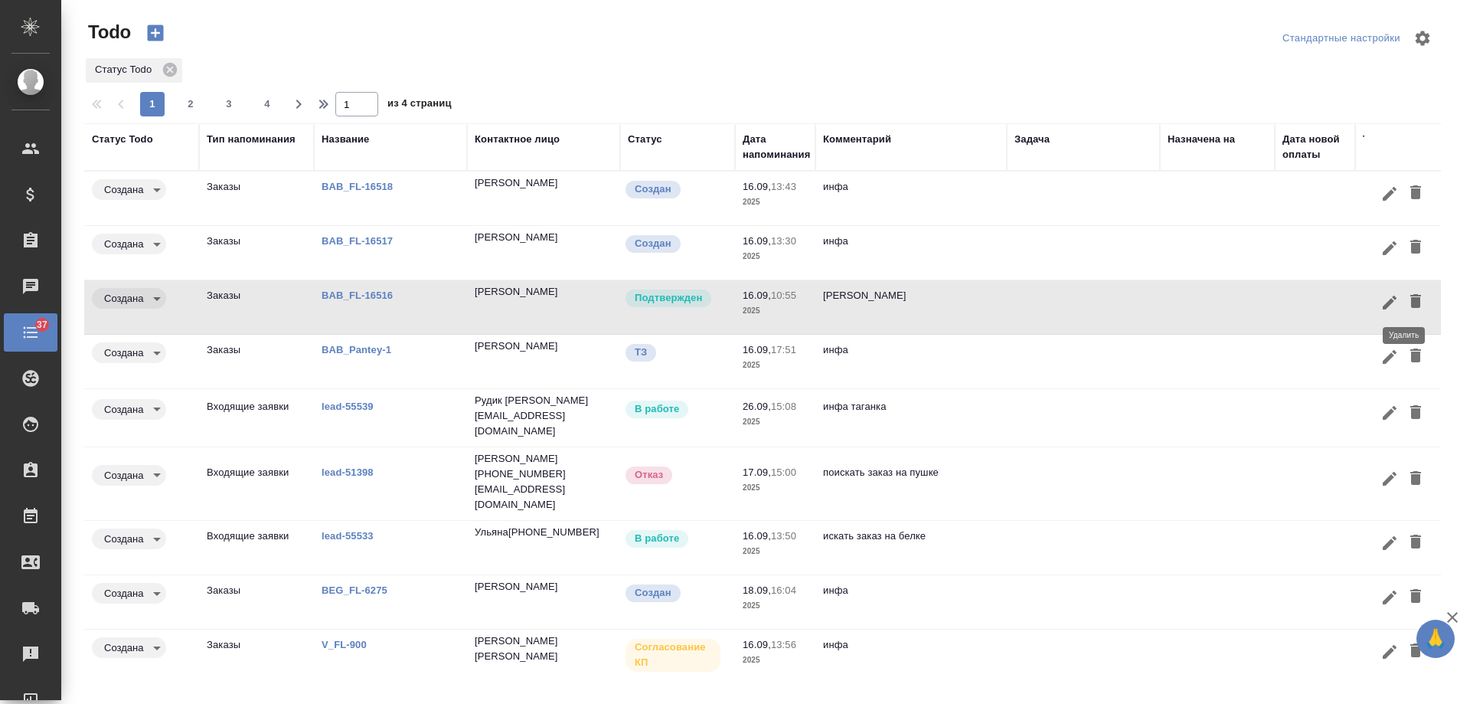
click at [1411, 299] on icon "button" at bounding box center [1416, 301] width 11 height 14
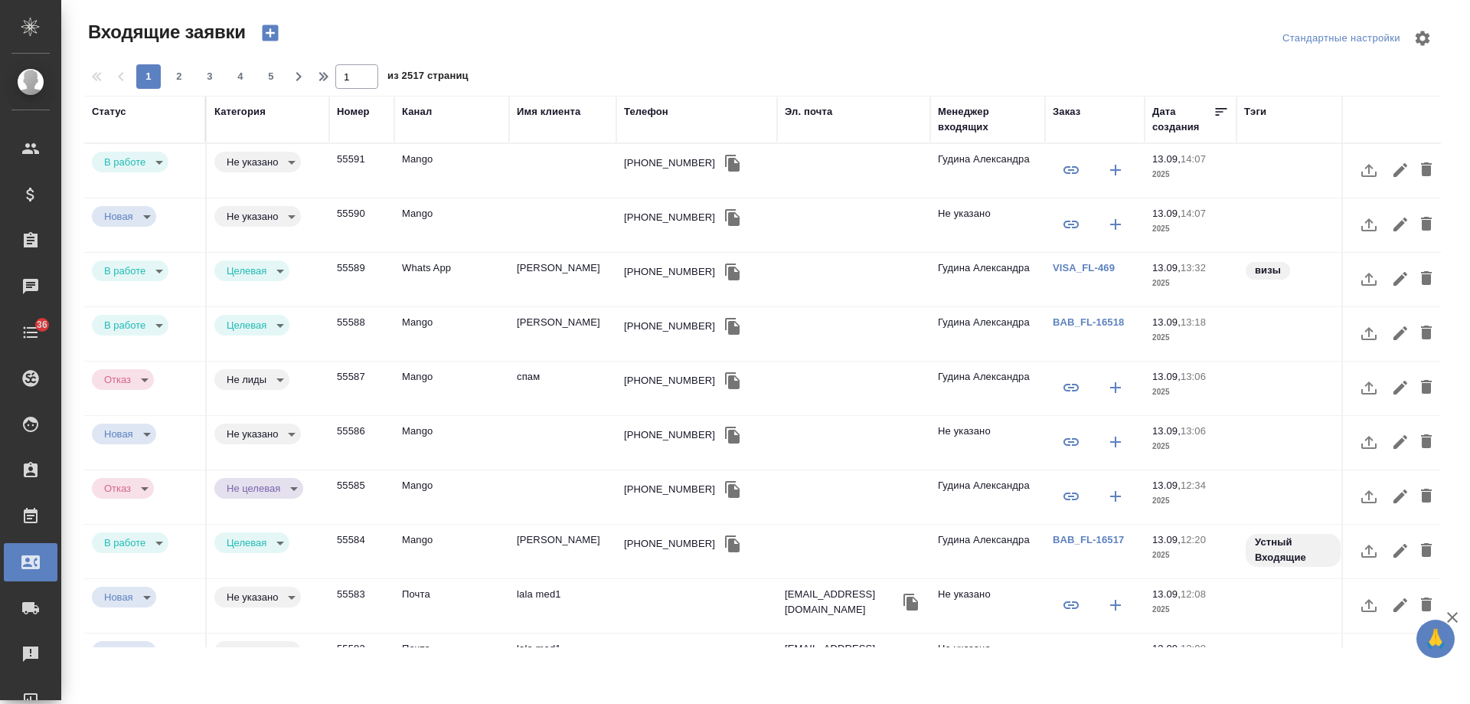
select select "RU"
click at [652, 168] on div "[PHONE_NUMBER]" at bounding box center [669, 162] width 91 height 15
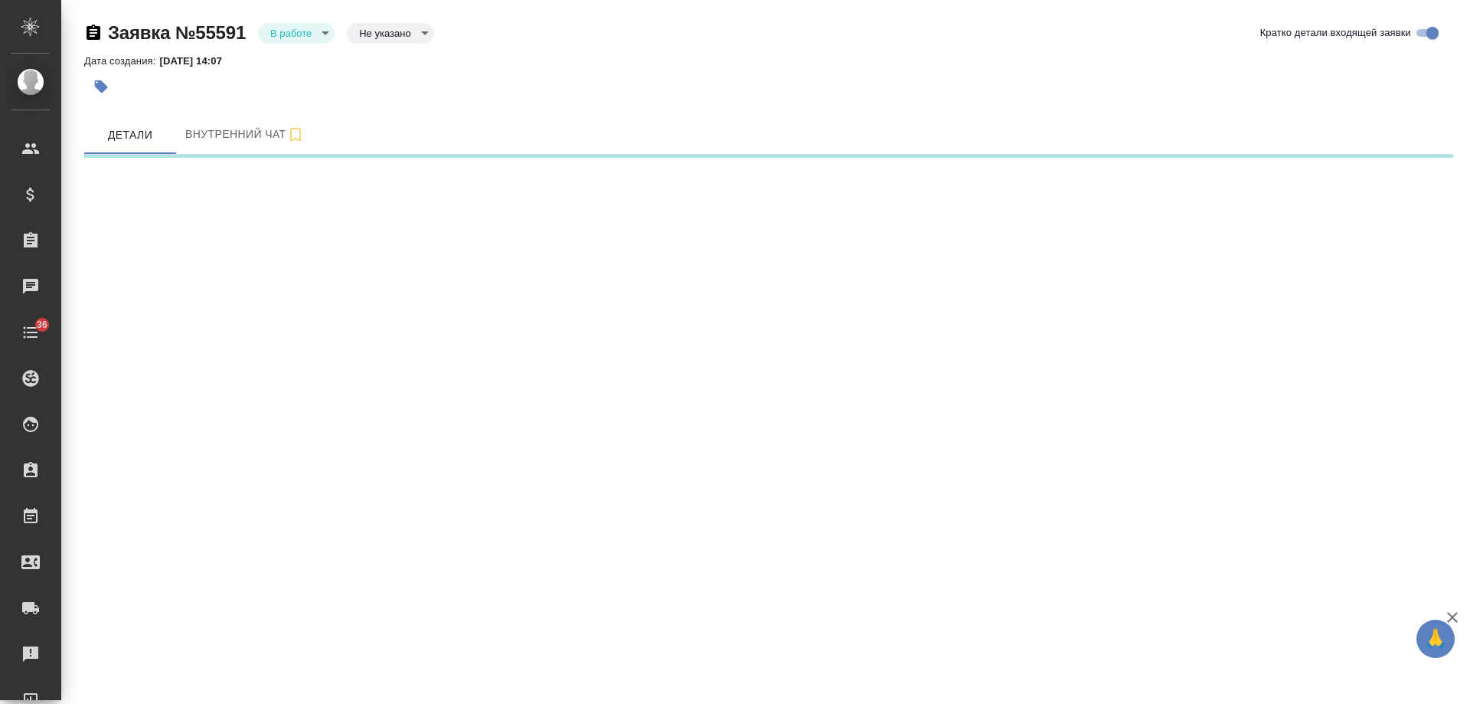
select select "RU"
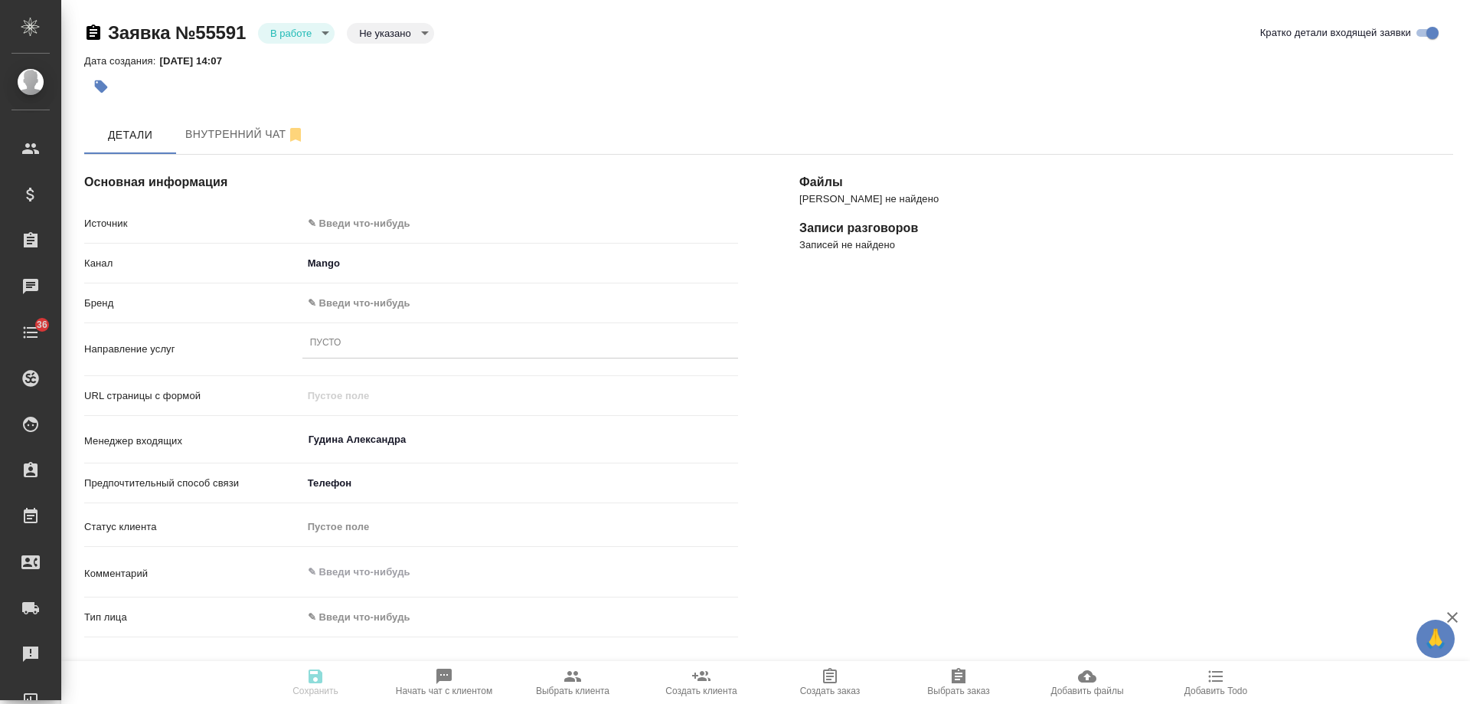
type textarea "x"
click at [325, 218] on body "🙏 .cls-1 fill:#fff; AWATERA [PERSON_NAME] Спецификации Заказы 0 Чаты 36 Todo Пр…" at bounding box center [735, 352] width 1470 height 704
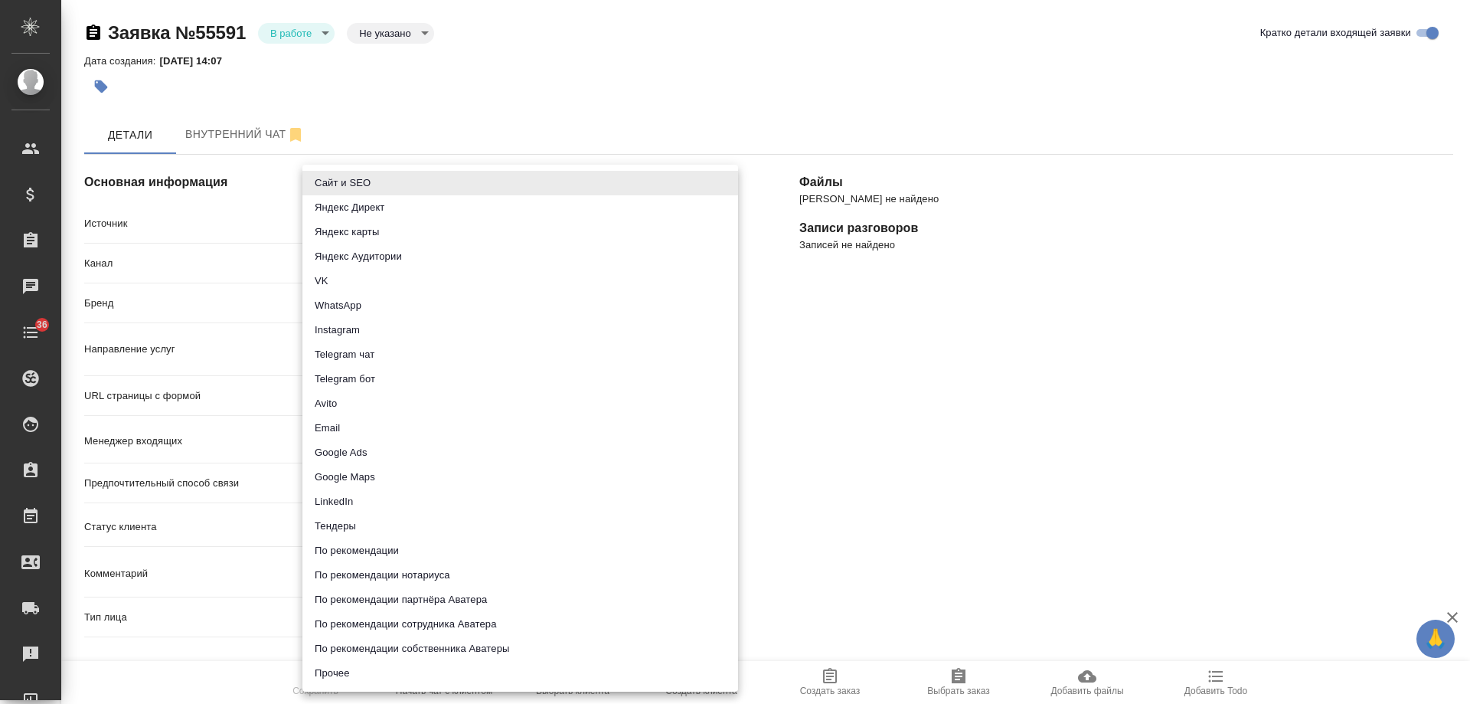
click at [327, 670] on li "Прочее" at bounding box center [520, 673] width 436 height 25
type input "other"
type textarea "x"
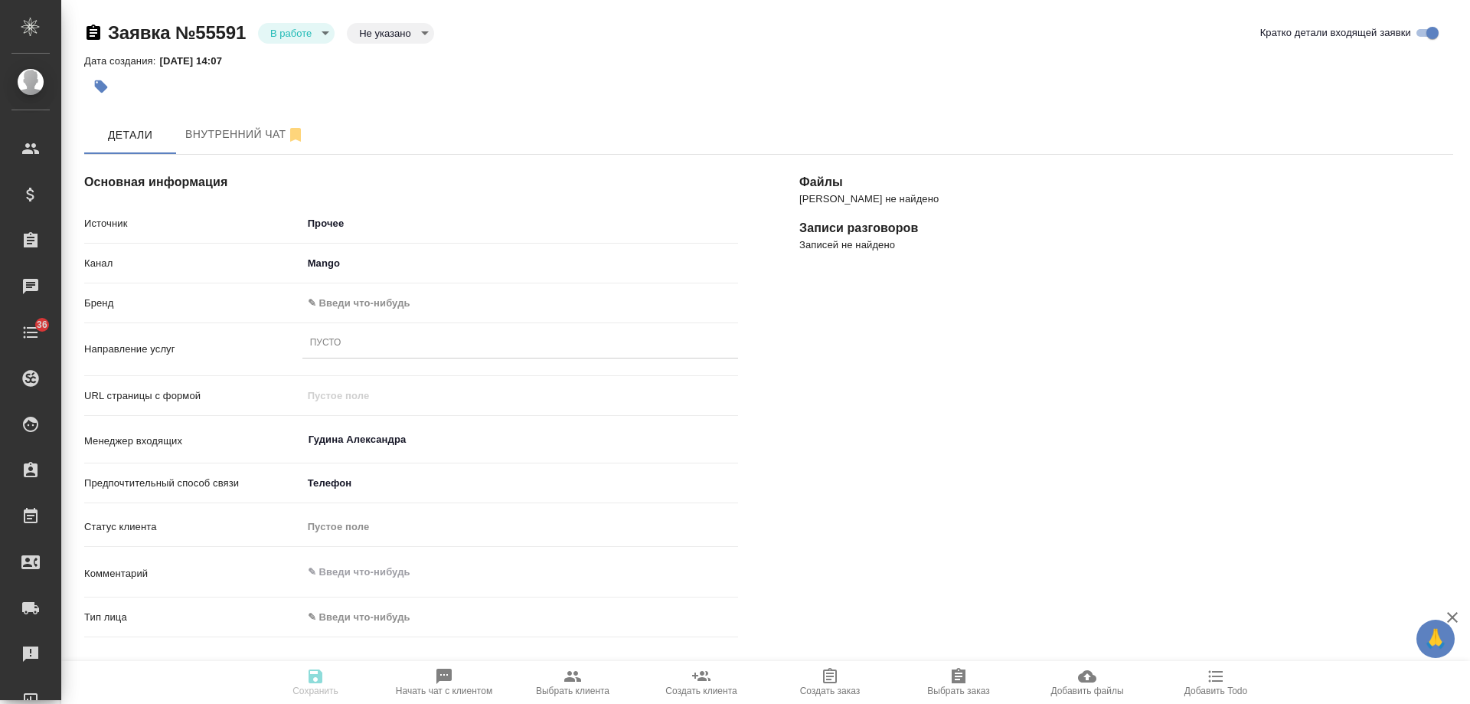
click at [348, 303] on body "🙏 .cls-1 fill:#fff; AWATERA [PERSON_NAME] Спецификации Заказы 0 Чаты 36 Todo Пр…" at bounding box center [735, 352] width 1470 height 704
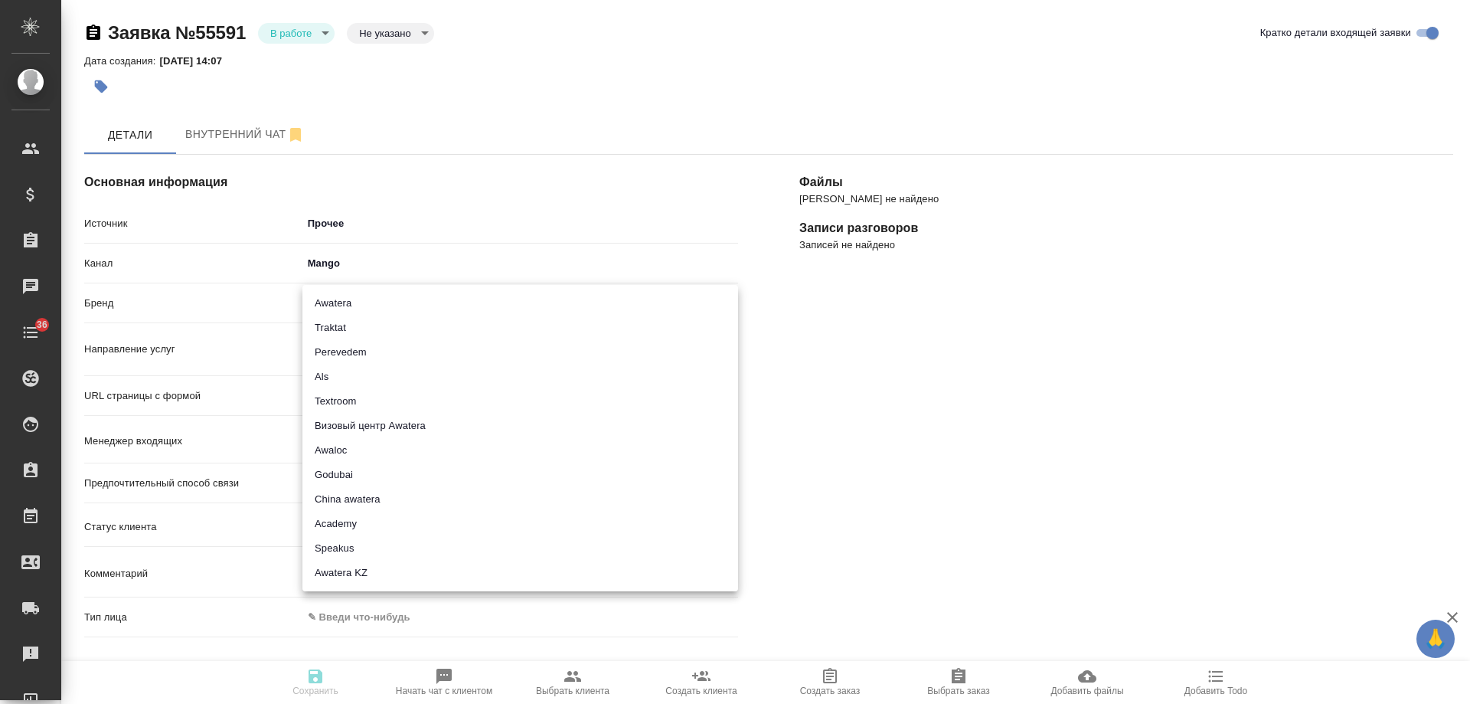
click at [348, 324] on li "Traktat" at bounding box center [520, 327] width 436 height 25
type input "traktat"
type textarea "x"
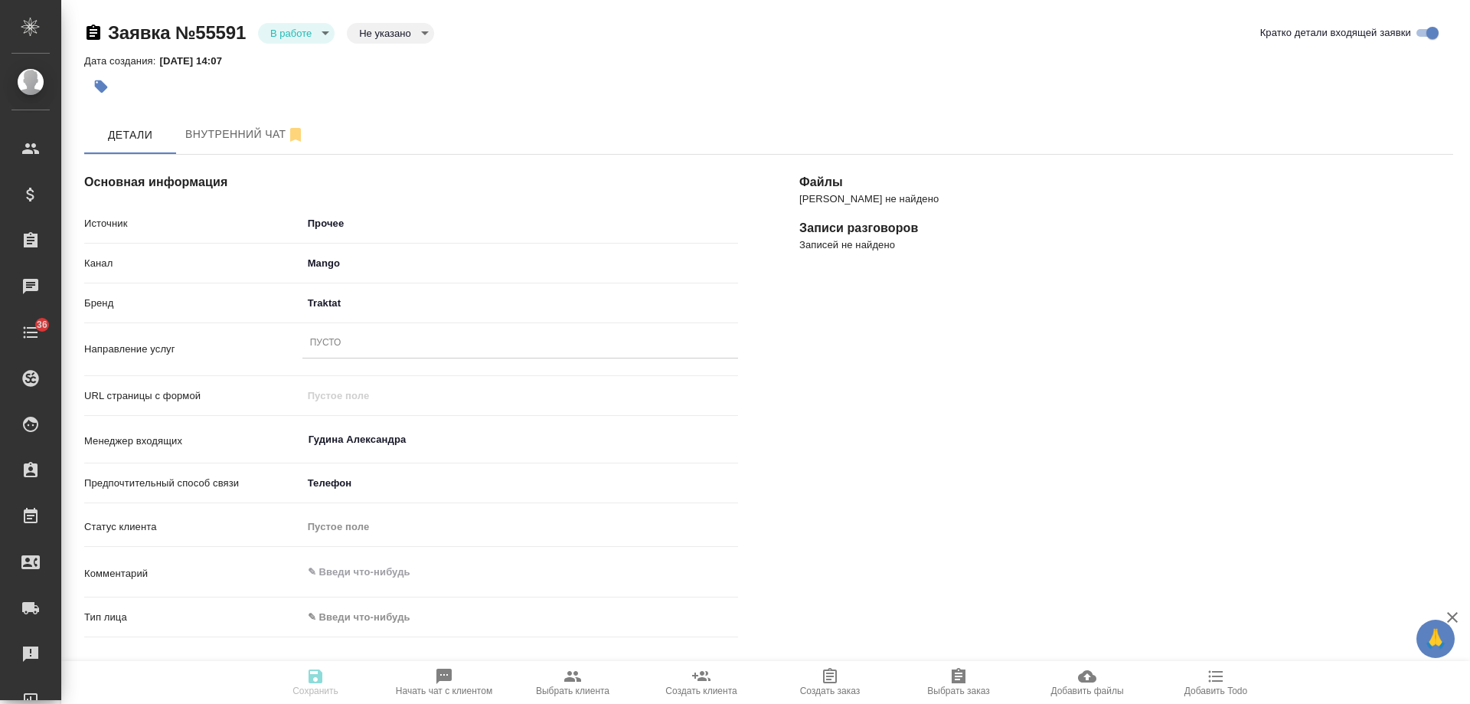
click at [348, 348] on div "Пусто" at bounding box center [520, 343] width 436 height 22
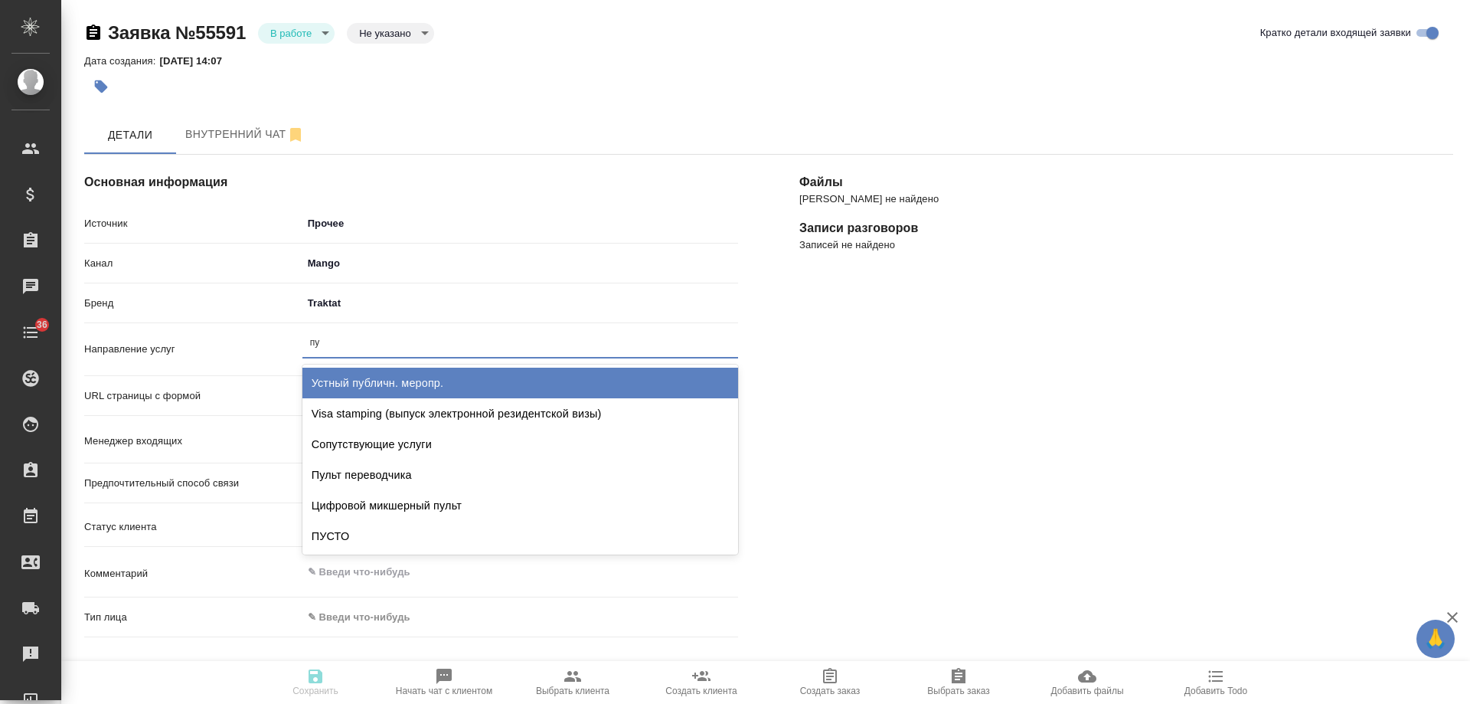
type input "пус"
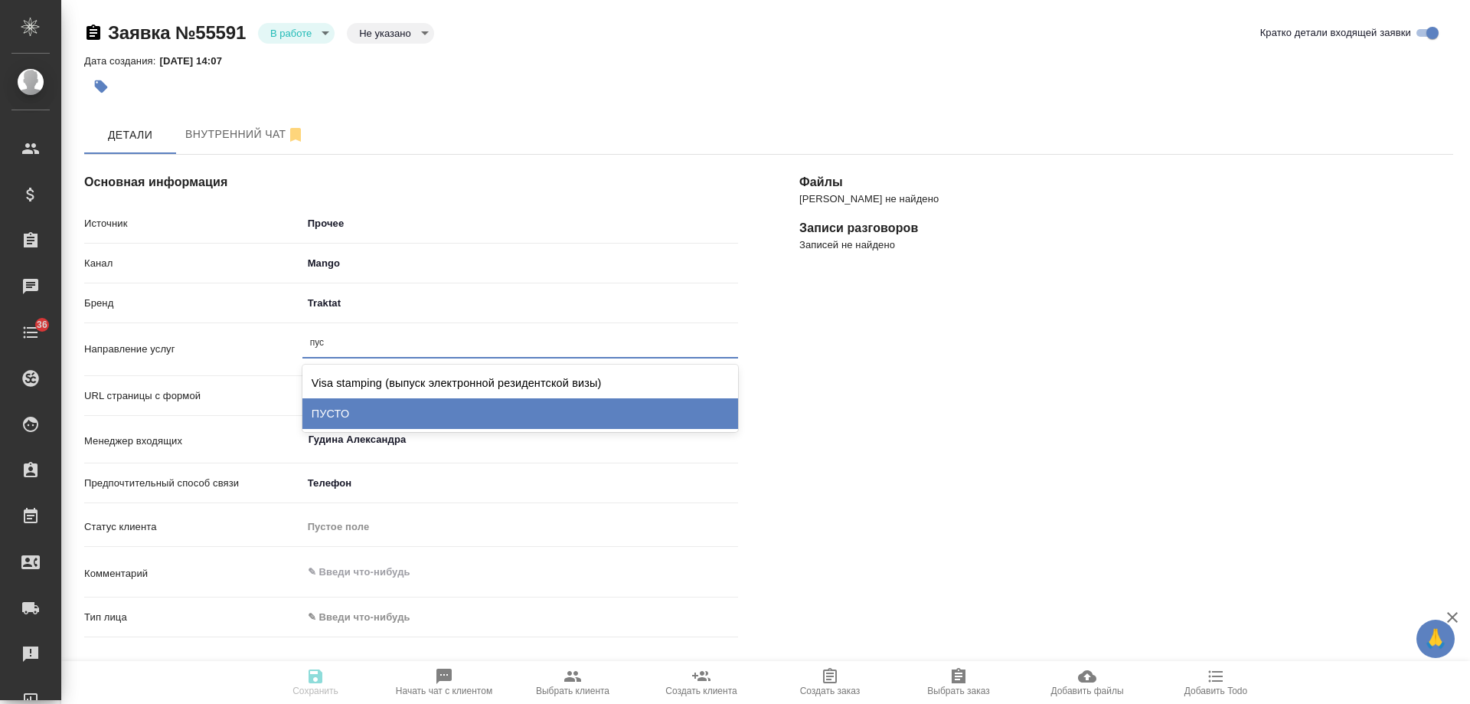
click at [345, 417] on div "ПУСТО" at bounding box center [520, 413] width 436 height 31
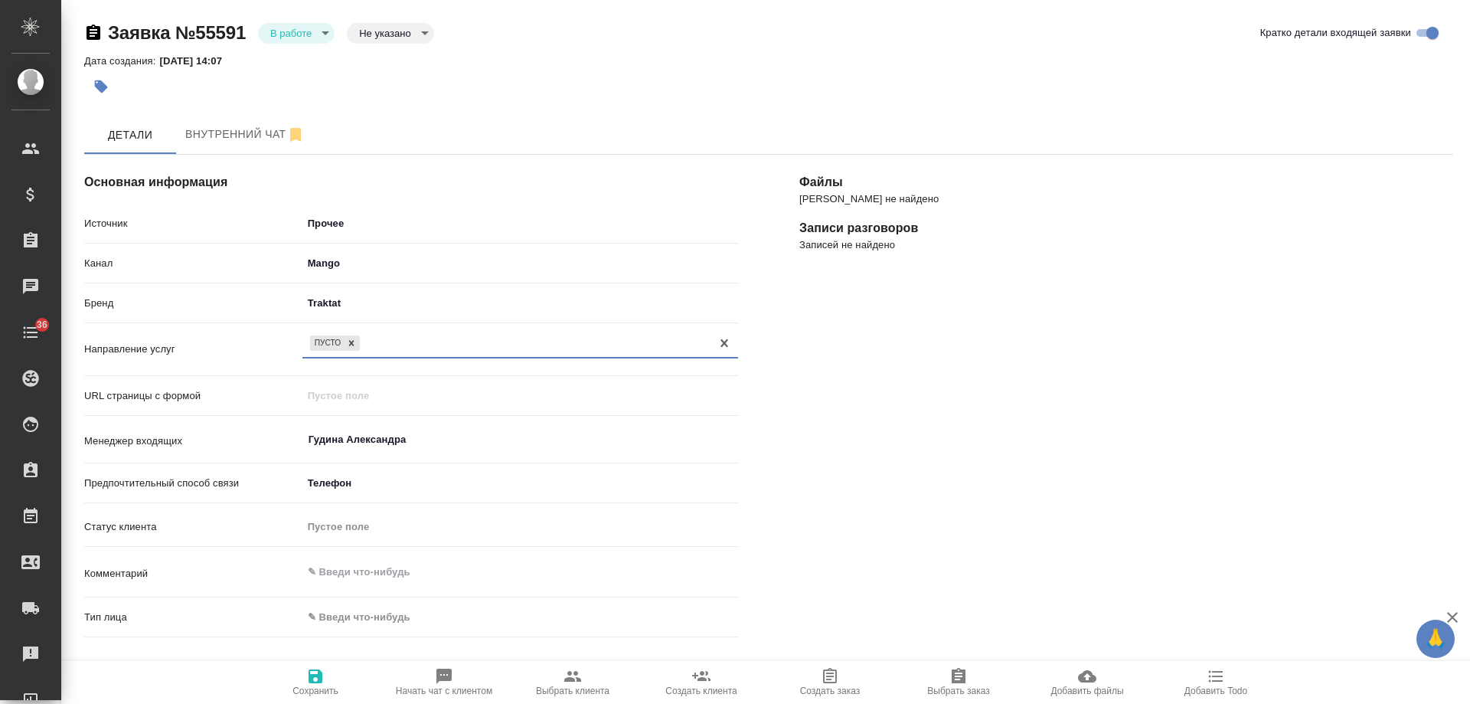
click at [351, 623] on body "🙏 .cls-1 fill:#fff; AWATERA [PERSON_NAME] Спецификации Заказы 0 Чаты 36 Todo Пр…" at bounding box center [735, 352] width 1470 height 704
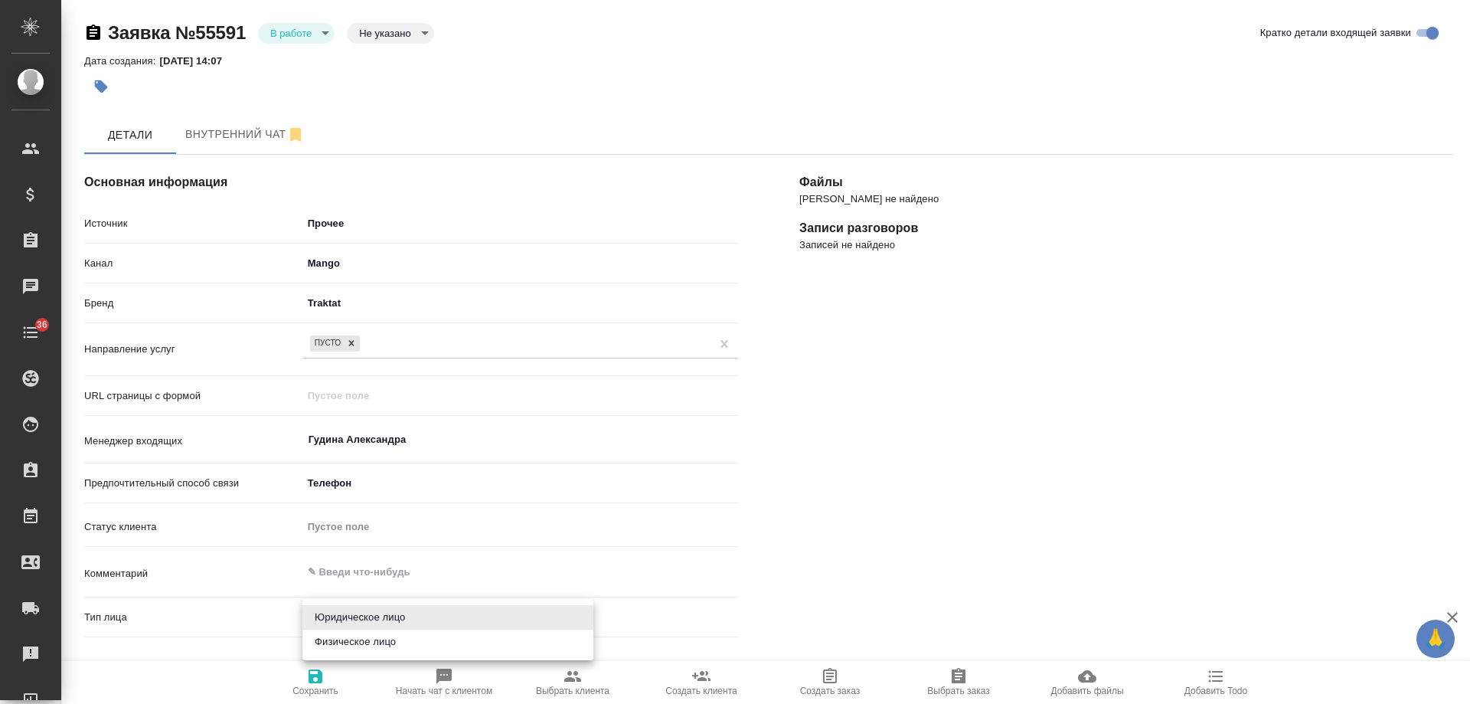
click at [361, 644] on li "Физическое лицо" at bounding box center [447, 641] width 291 height 25
type textarea "x"
type input "private"
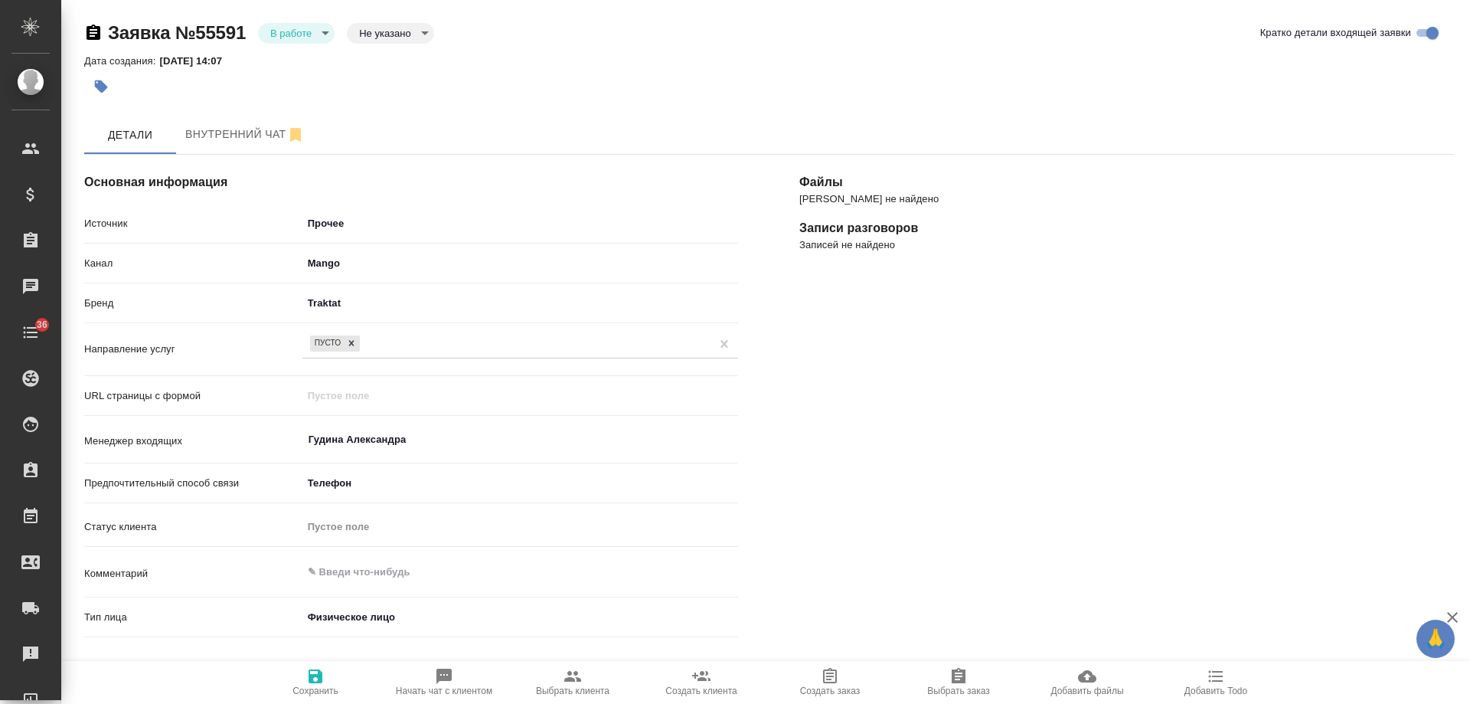
click at [320, 695] on span "Сохранить" at bounding box center [316, 690] width 46 height 11
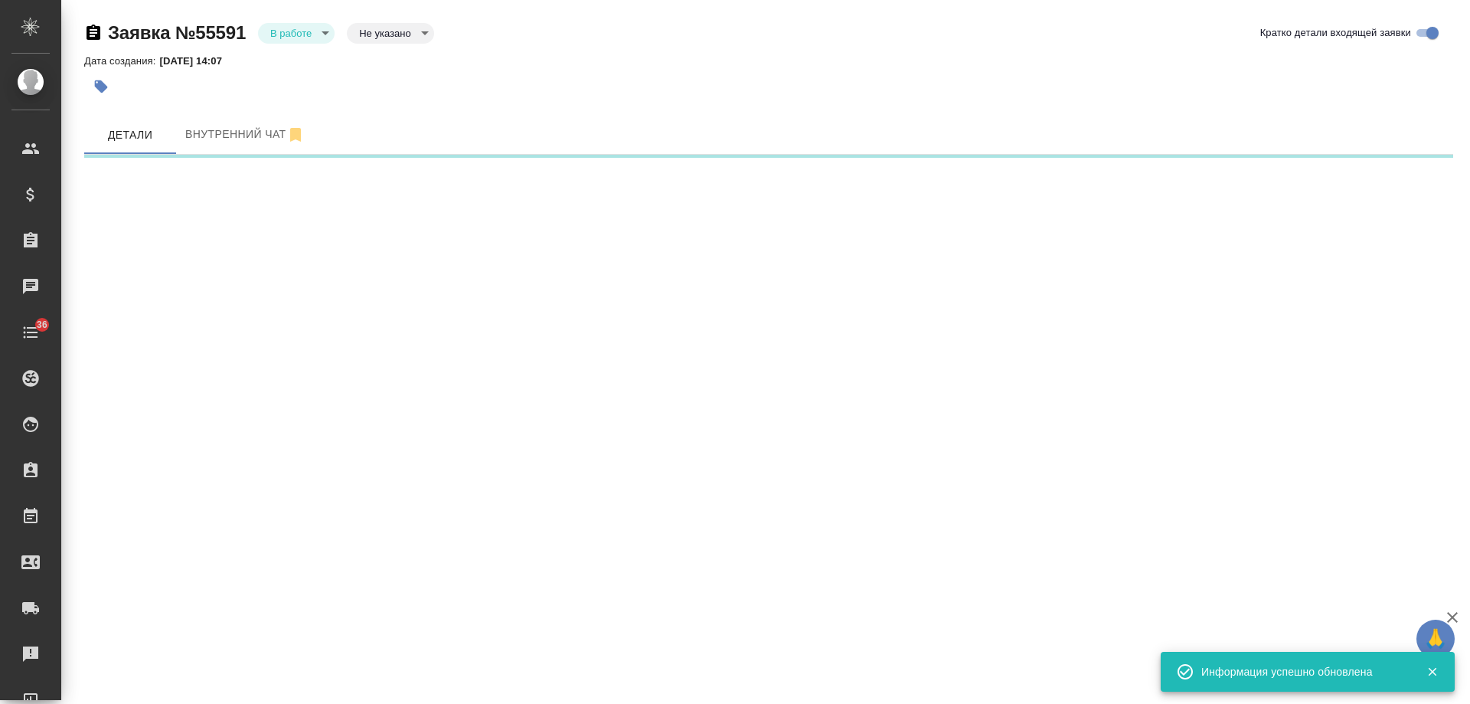
select select "RU"
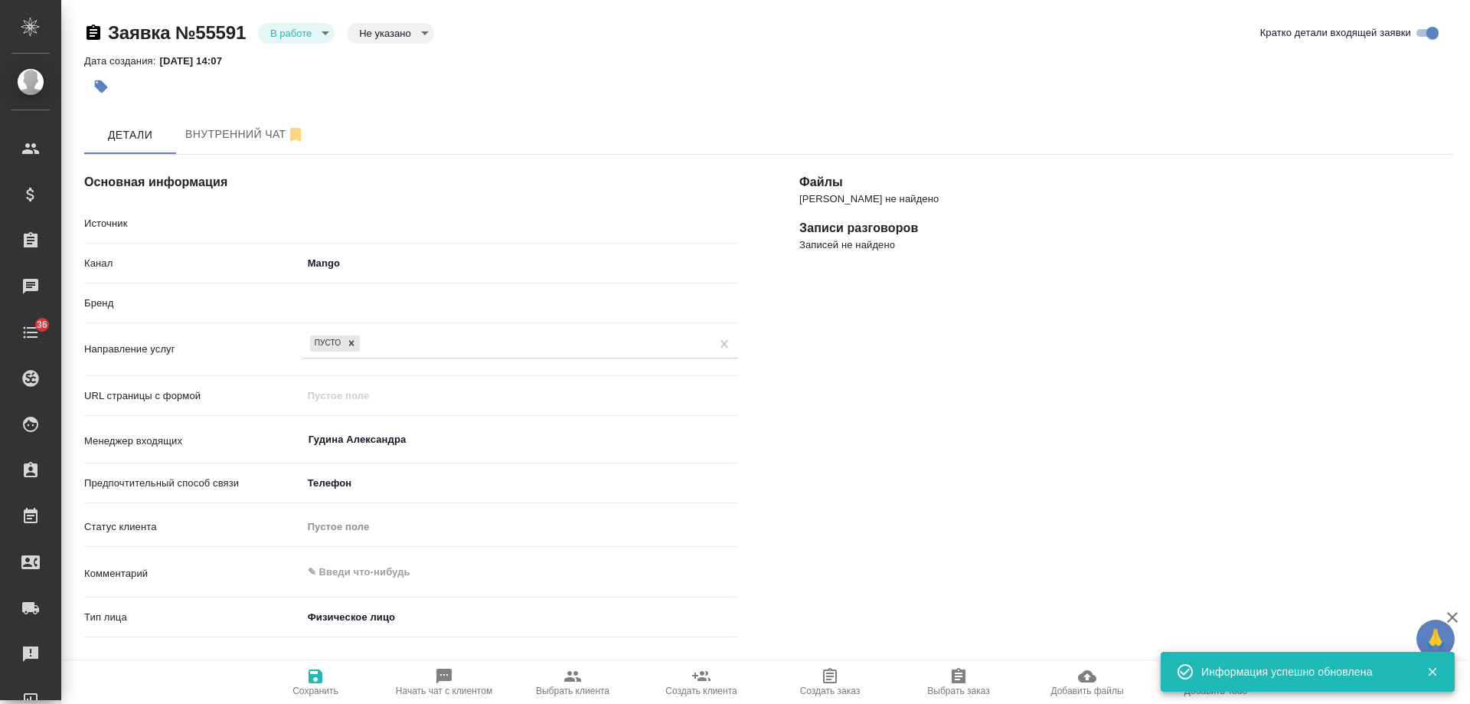
type textarea "x"
click at [299, 36] on body "🙏 .cls-1 fill:#fff; AWATERA [PERSON_NAME] Спецификации Заказы 0 Чаты 36 Todo Пр…" at bounding box center [735, 352] width 1470 height 704
click at [305, 64] on button "Отказ" at bounding box center [288, 59] width 36 height 17
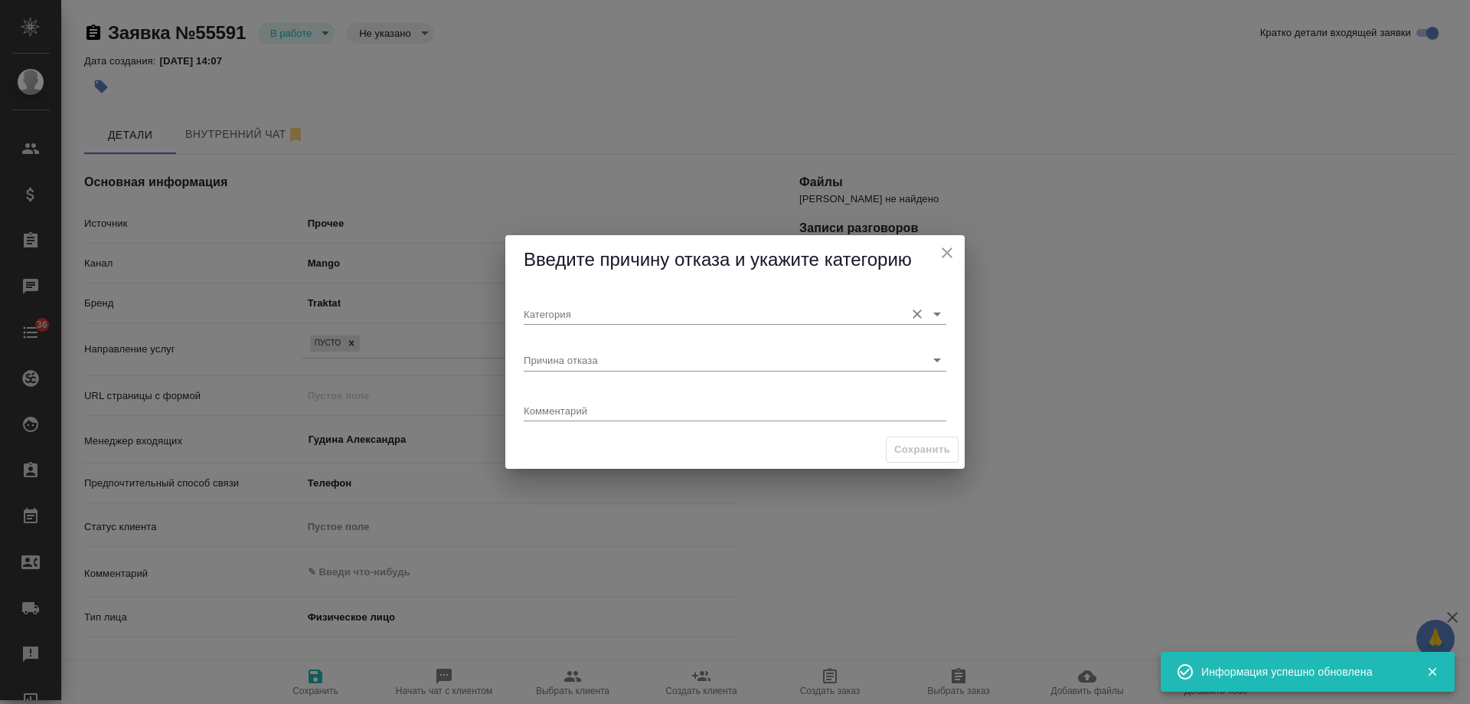
click at [529, 320] on input "Категория" at bounding box center [711, 313] width 374 height 21
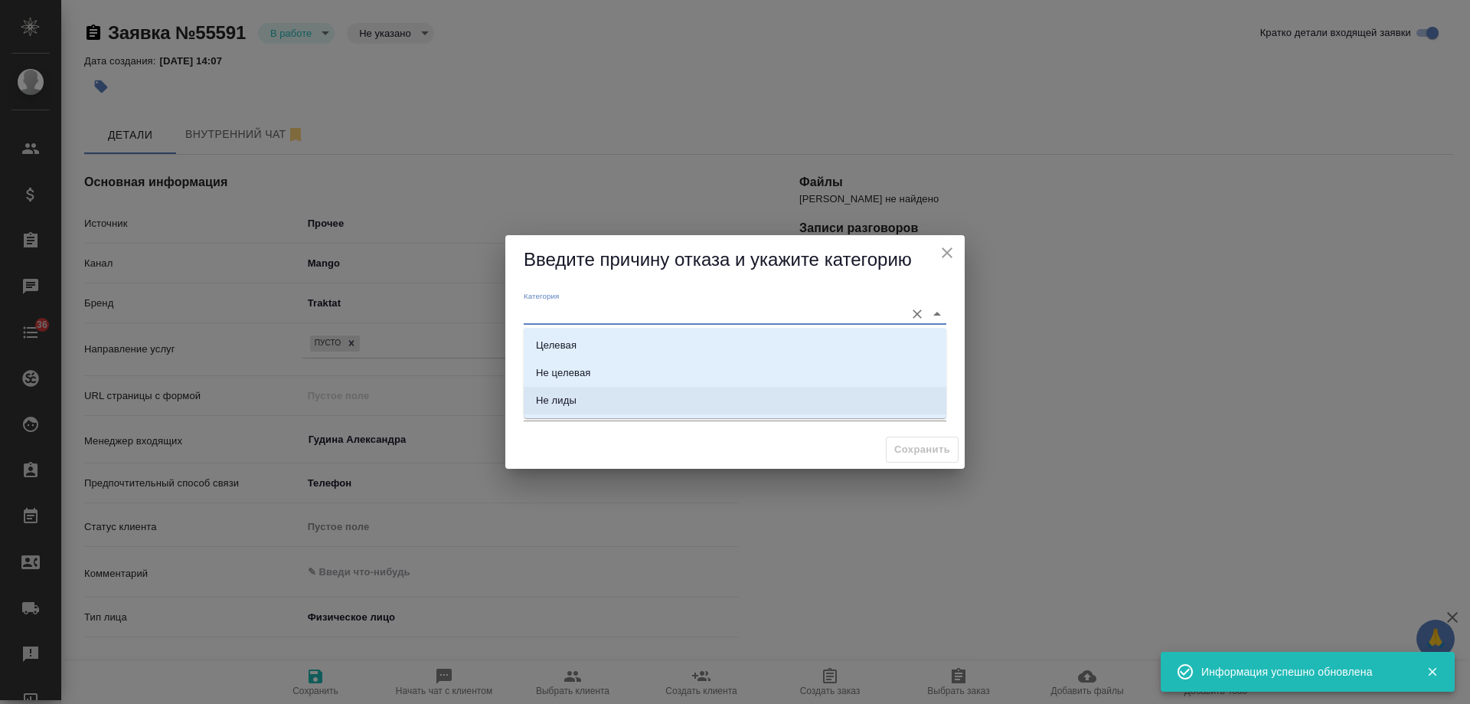
click at [596, 405] on li "Не лиды" at bounding box center [735, 401] width 423 height 28
type input "Не лиды"
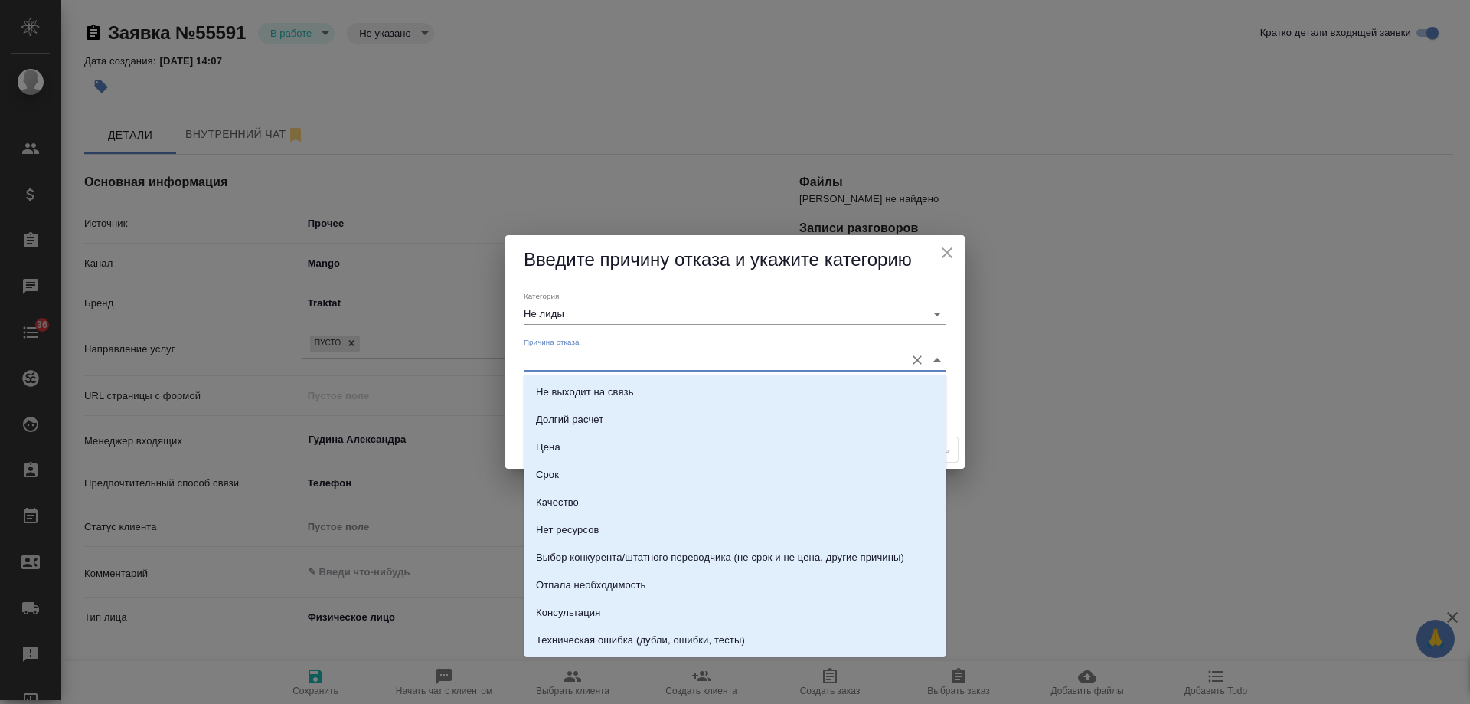
click at [580, 359] on input "Причина отказа" at bounding box center [711, 359] width 374 height 21
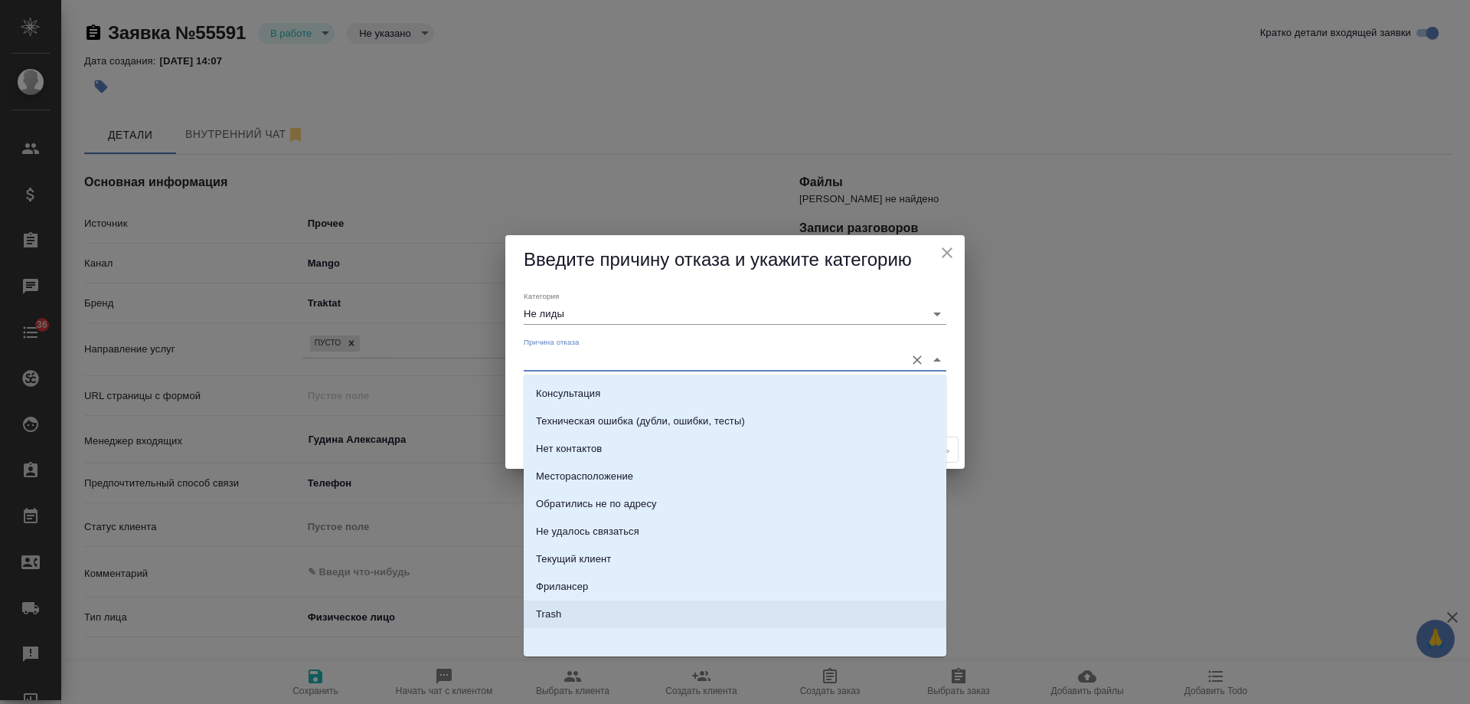
click at [612, 615] on li "Trash" at bounding box center [735, 614] width 423 height 28
type input "Trash"
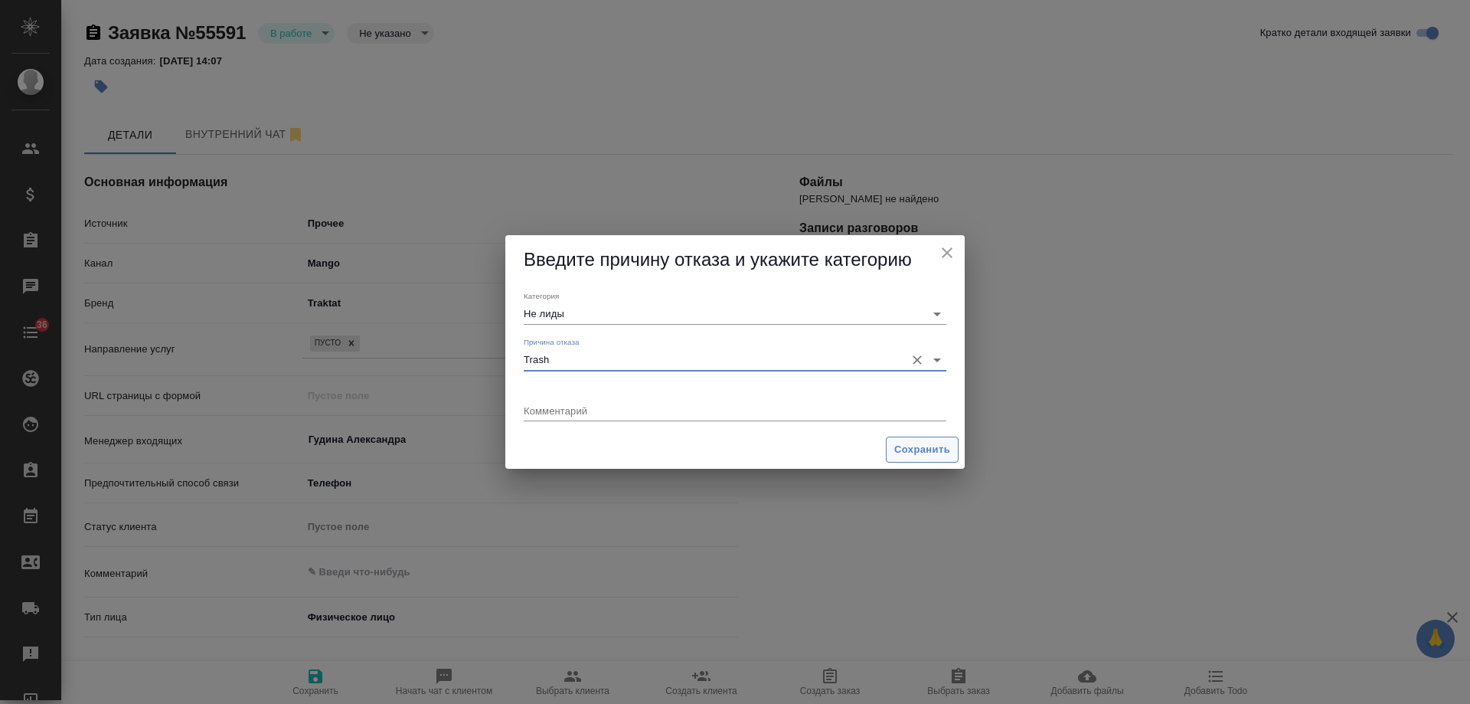
click at [904, 443] on span "Сохранить" at bounding box center [922, 450] width 56 height 18
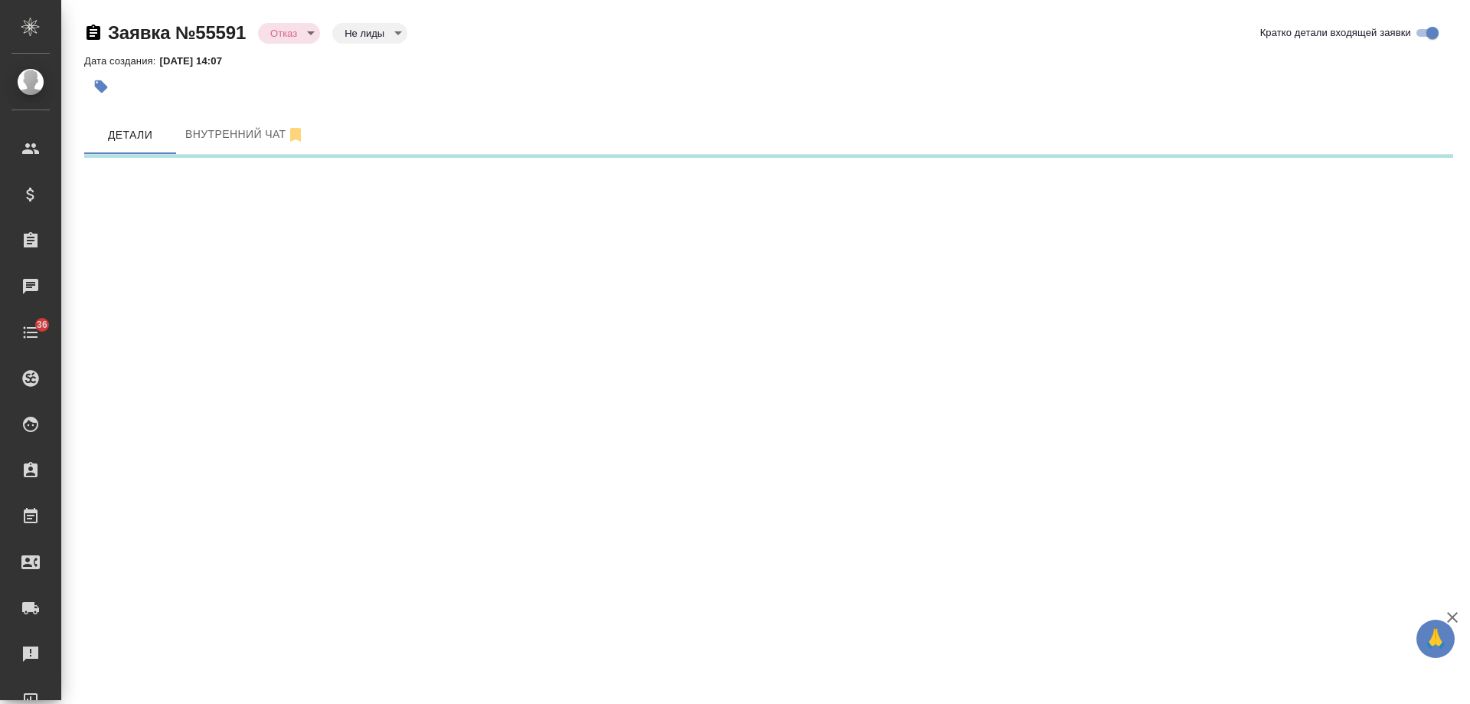
select select "RU"
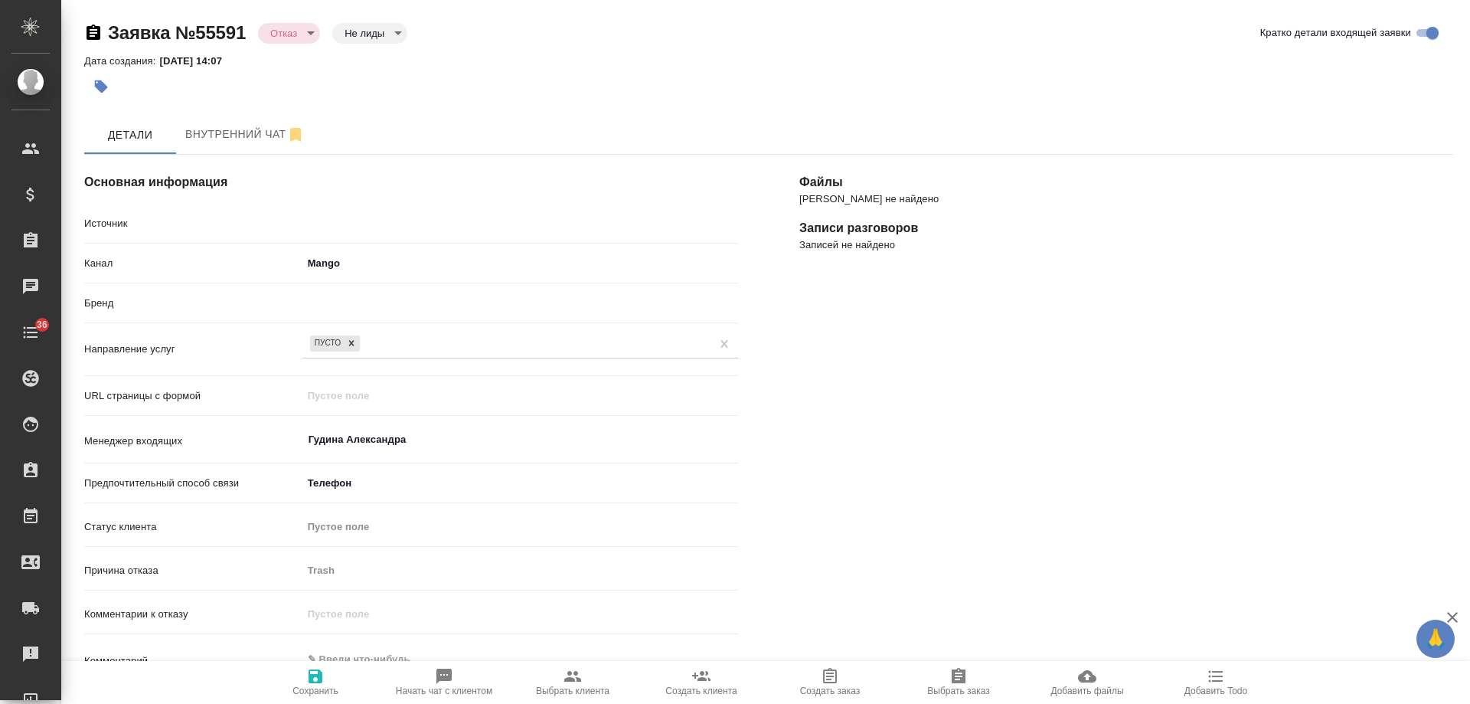
type textarea "x"
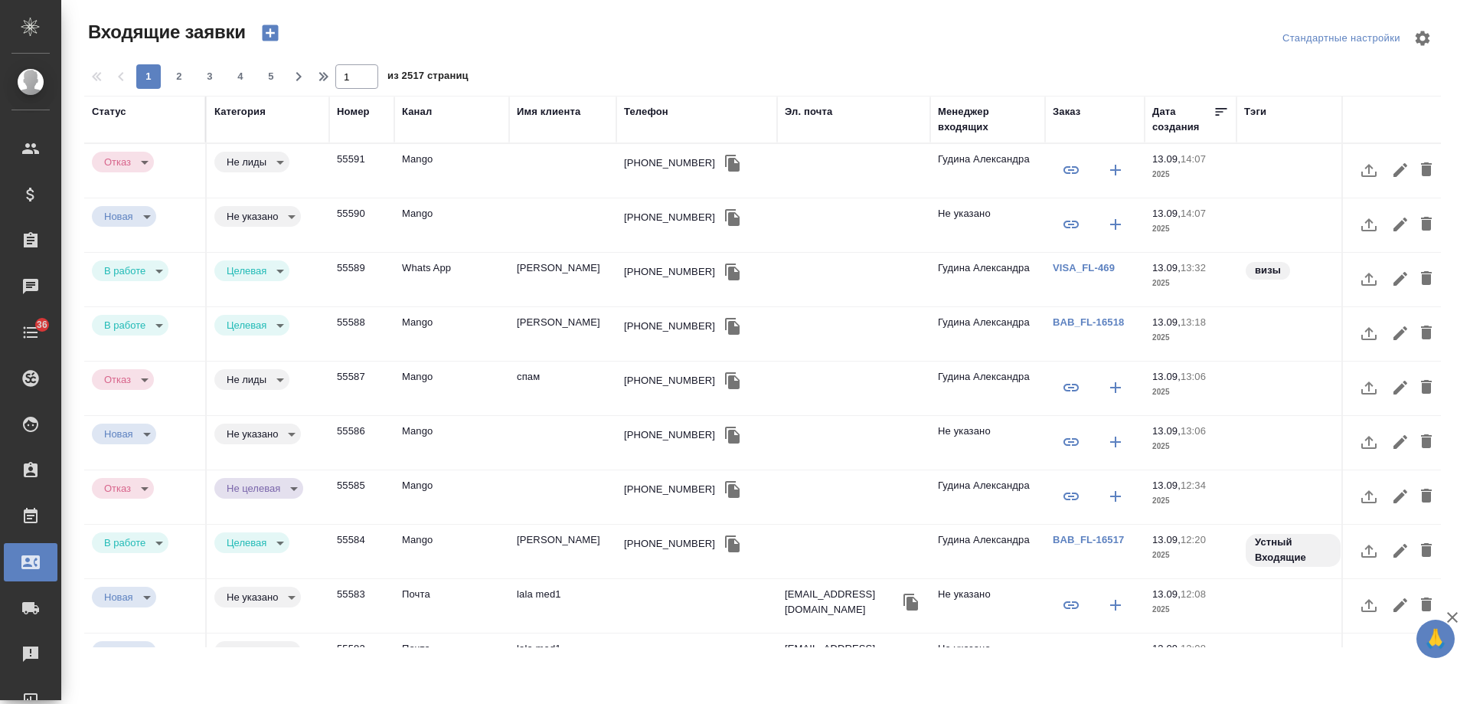
select select "RU"
click at [650, 109] on div "Телефон" at bounding box center [646, 111] width 44 height 15
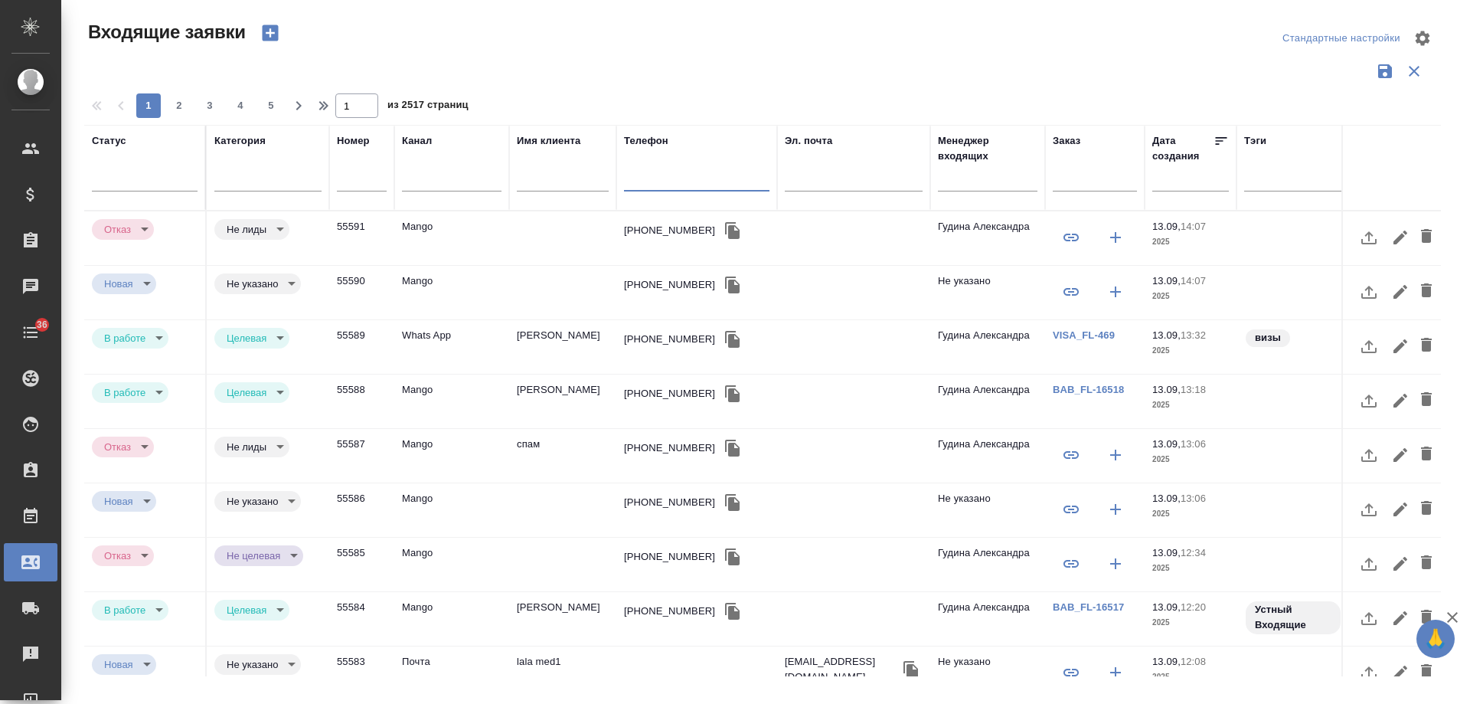
click at [678, 180] on input "text" at bounding box center [696, 181] width 145 height 19
type input "м"
paste input "79153332500"
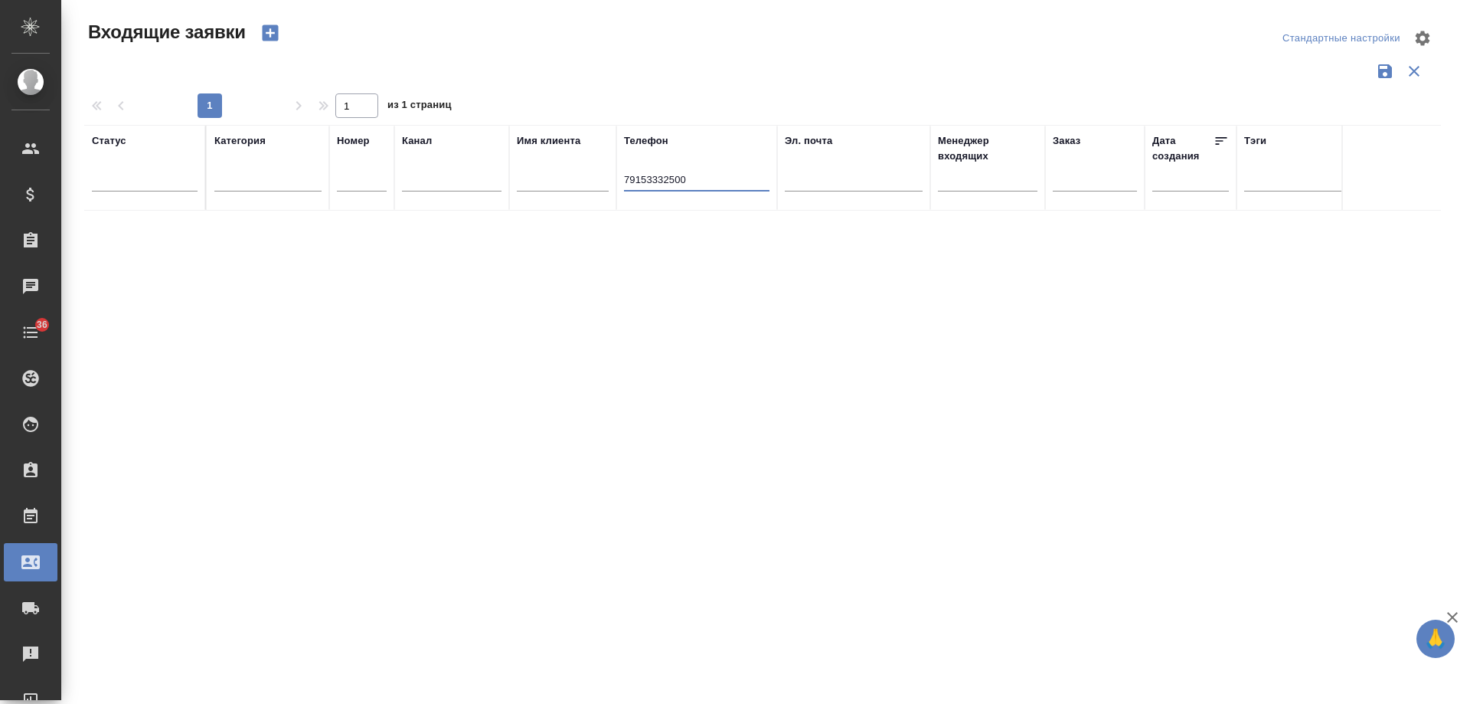
click at [628, 177] on input "79153332500" at bounding box center [696, 181] width 145 height 19
type input "9153332500"
drag, startPoint x: 695, startPoint y: 180, endPoint x: 391, endPoint y: 179, distance: 304.0
click at [391, 179] on tr "Статус Категория Номер Канал Имя клиента Телефон 9153332500 Эл. почта Менеджер …" at bounding box center [974, 168] width 1780 height 86
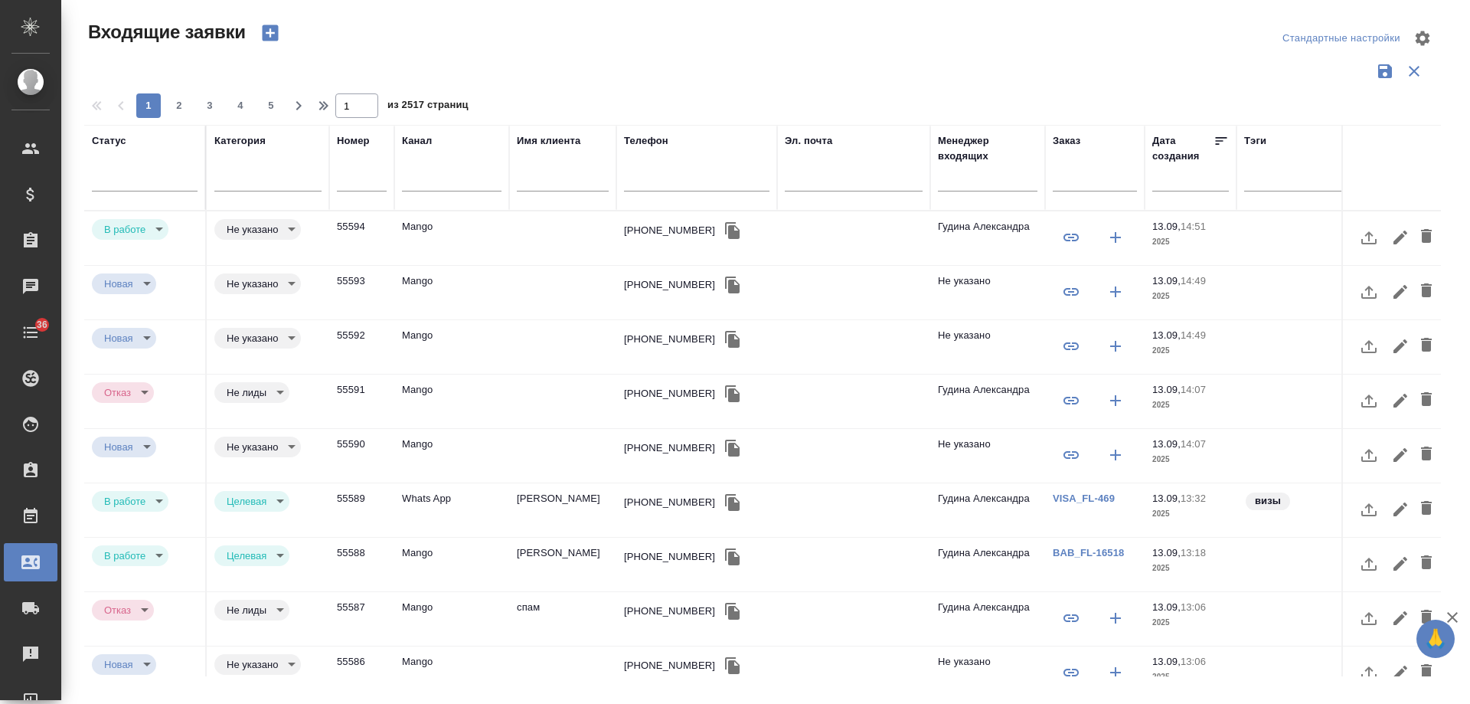
click at [653, 233] on div "[PHONE_NUMBER]" at bounding box center [669, 230] width 91 height 15
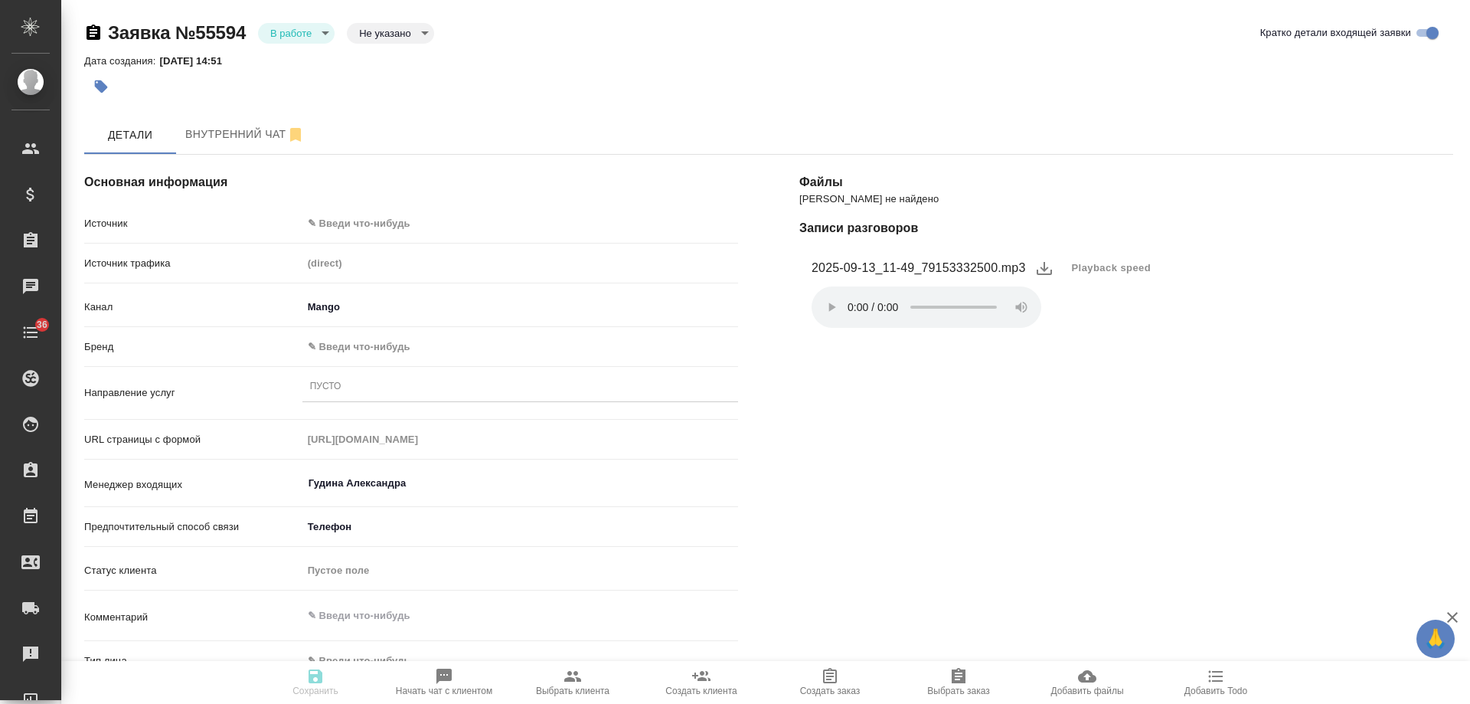
select select "RU"
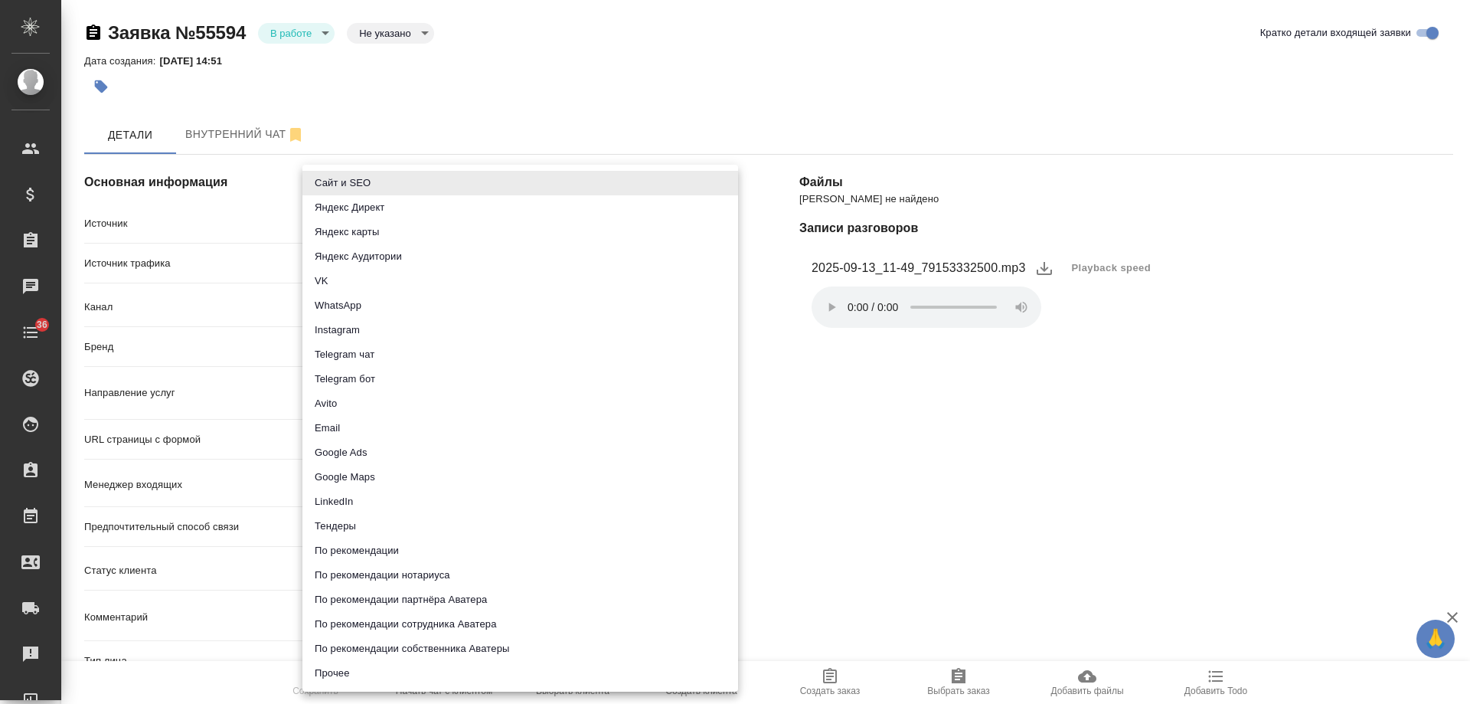
click at [372, 226] on body "🙏 .cls-1 fill:#fff; AWATERA [PERSON_NAME] Спецификации Заказы Чаты 36 Todo Прое…" at bounding box center [735, 352] width 1470 height 704
click at [358, 185] on li "Сайт и SEO" at bounding box center [520, 183] width 436 height 25
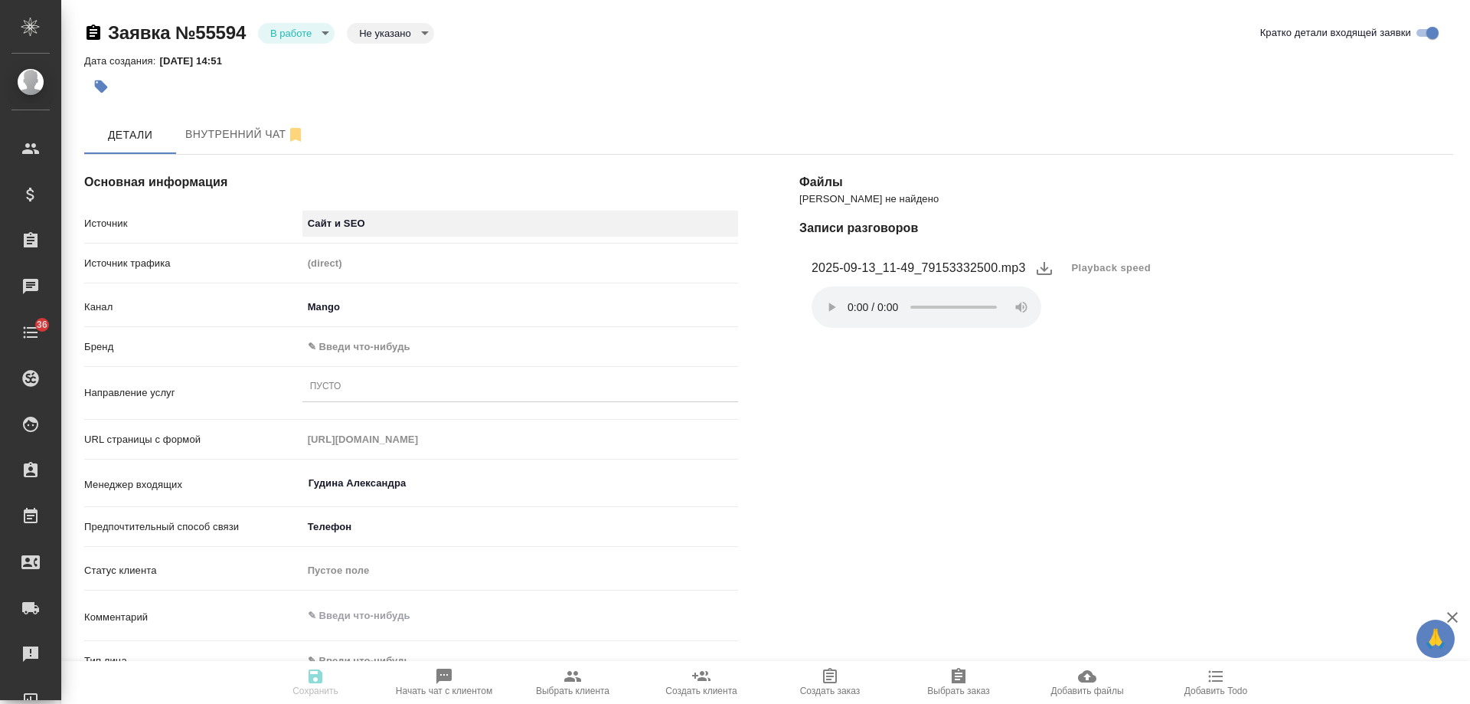
type input "seo"
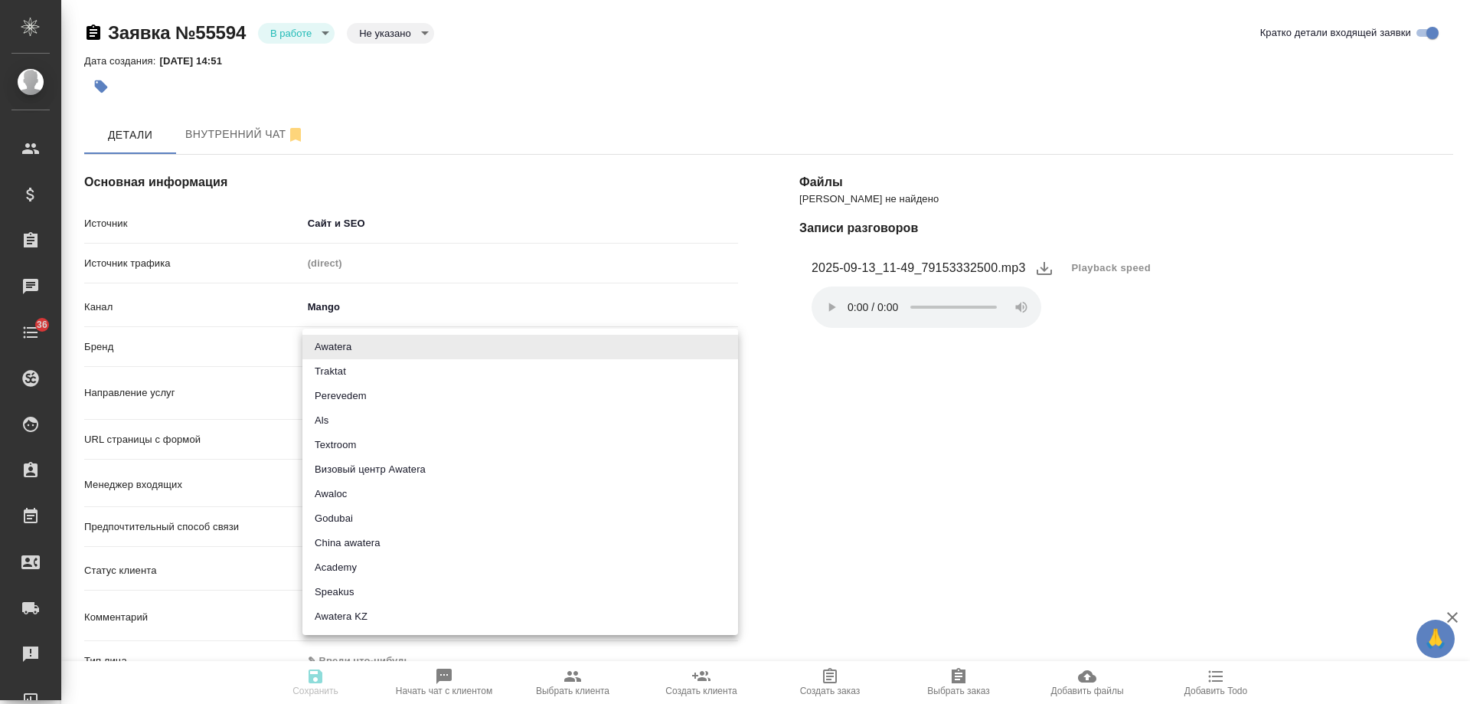
click at [332, 349] on body "🙏 .cls-1 fill:#fff; AWATERA [PERSON_NAME] Спецификации Заказы 0 Чаты 36 Todo Пр…" at bounding box center [735, 352] width 1470 height 704
drag, startPoint x: 332, startPoint y: 349, endPoint x: 425, endPoint y: 377, distance: 96.7
click at [333, 349] on li "Awatera" at bounding box center [520, 347] width 436 height 25
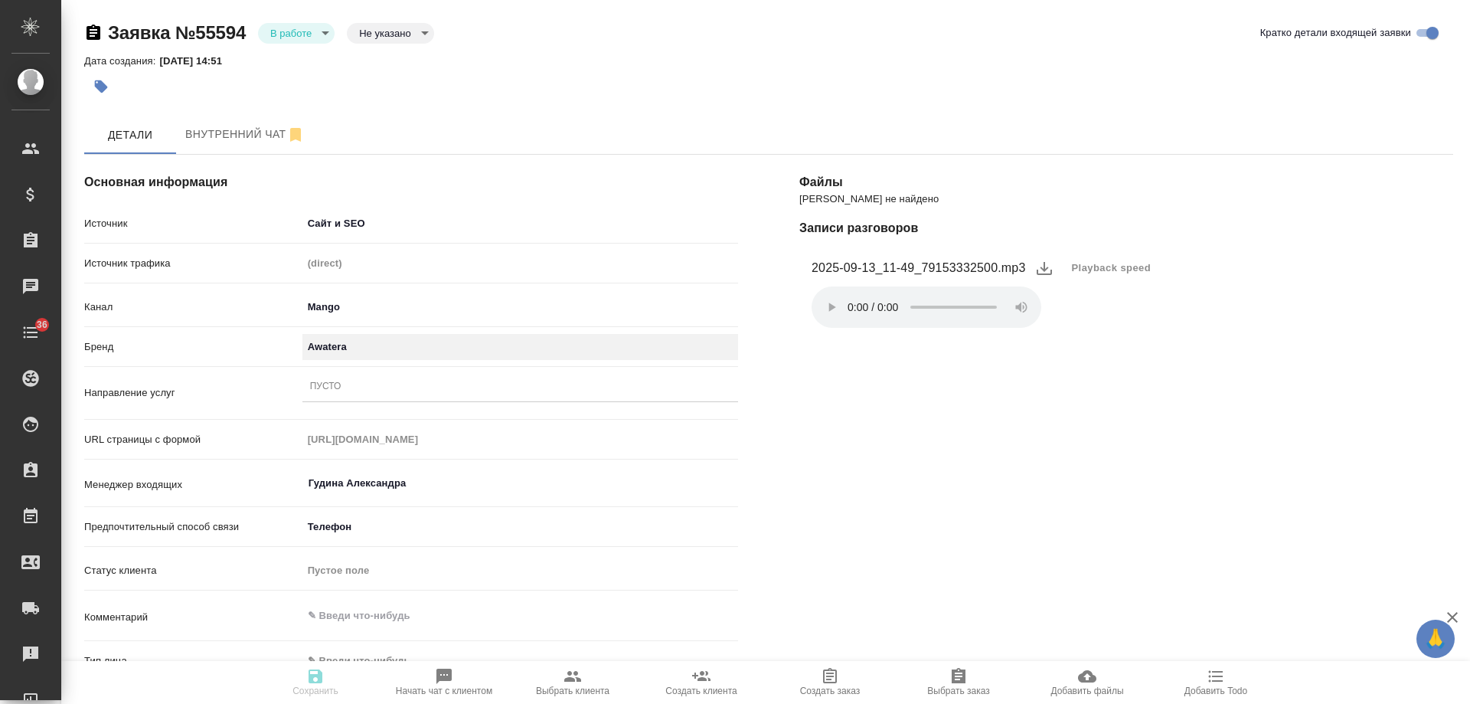
type input "awatera"
click at [364, 385] on div "Пусто" at bounding box center [520, 387] width 436 height 22
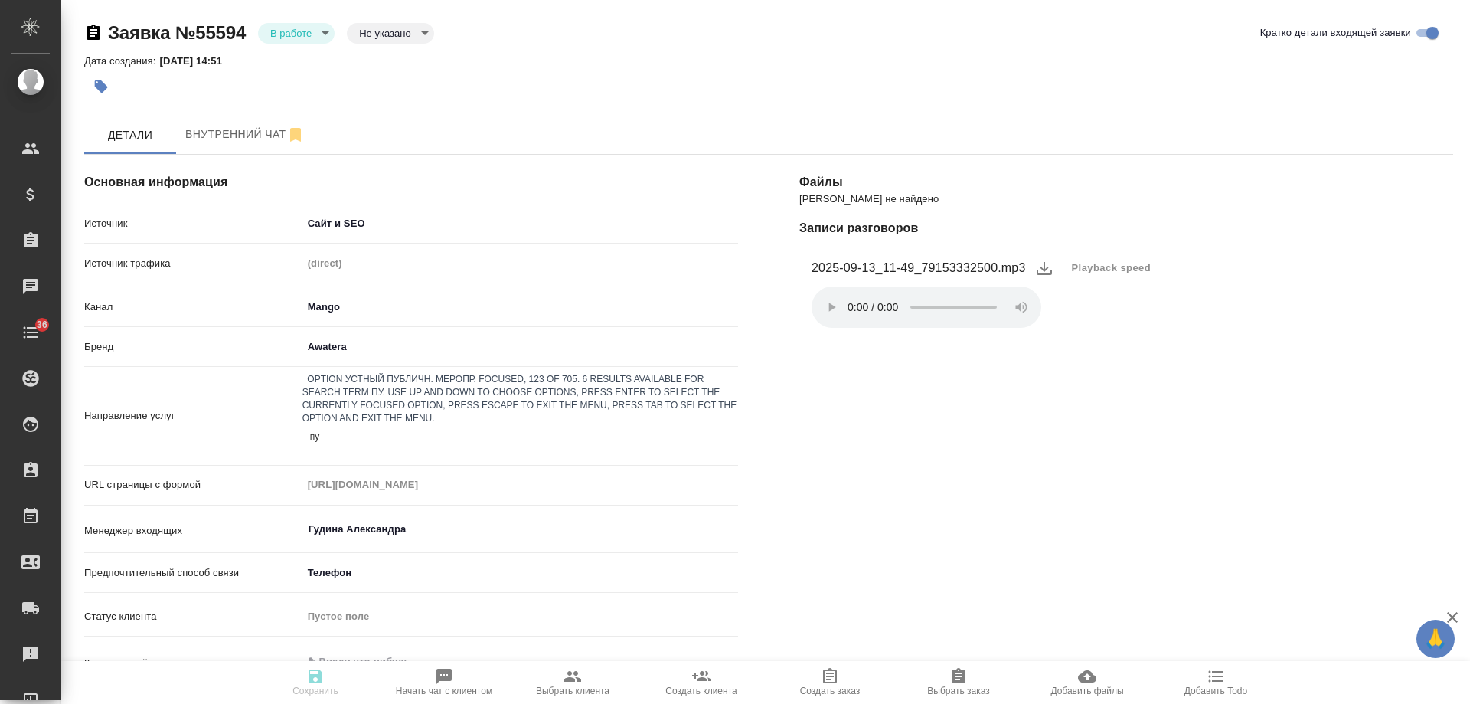
type input "пус"
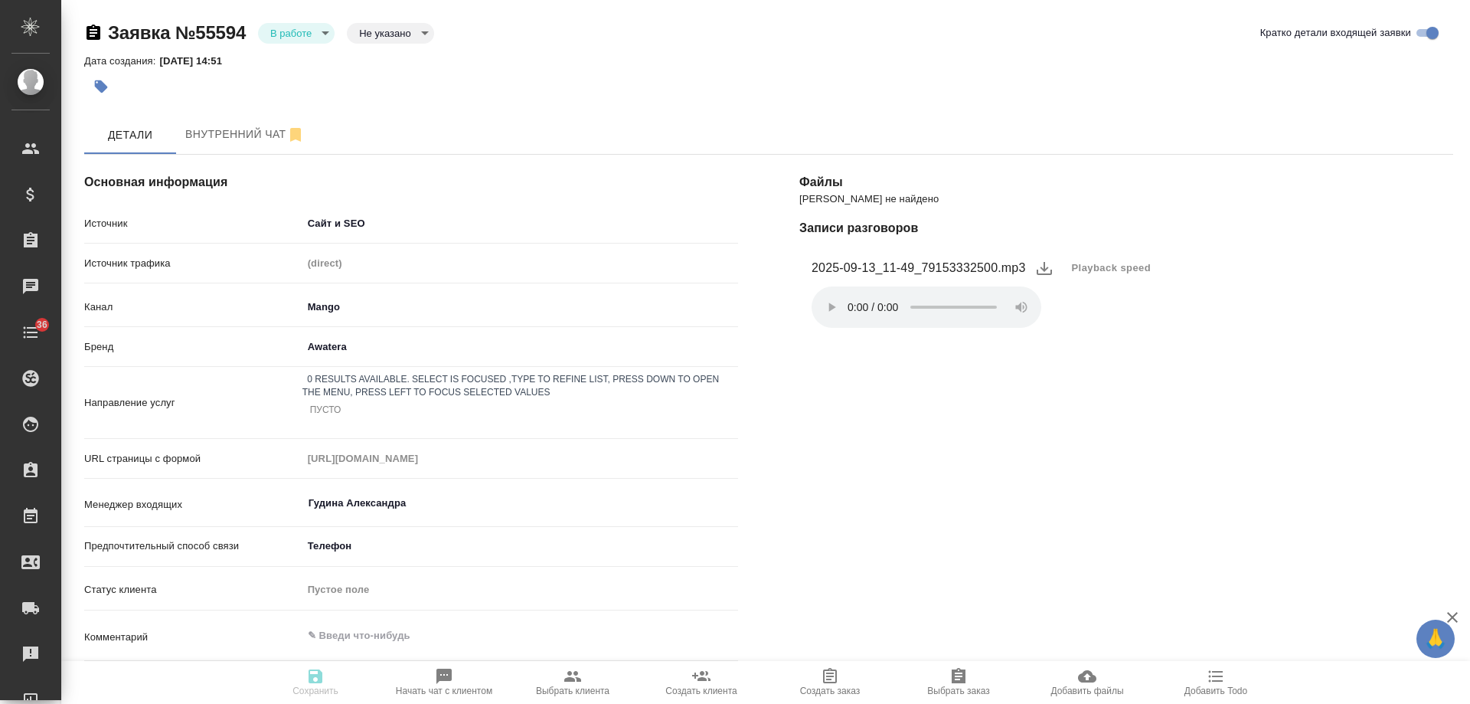
drag, startPoint x: 348, startPoint y: 387, endPoint x: 290, endPoint y: 386, distance: 58.2
click at [290, 386] on div "Направление услуг 0 results available. Select is focused ,type to refine list, …" at bounding box center [411, 402] width 654 height 59
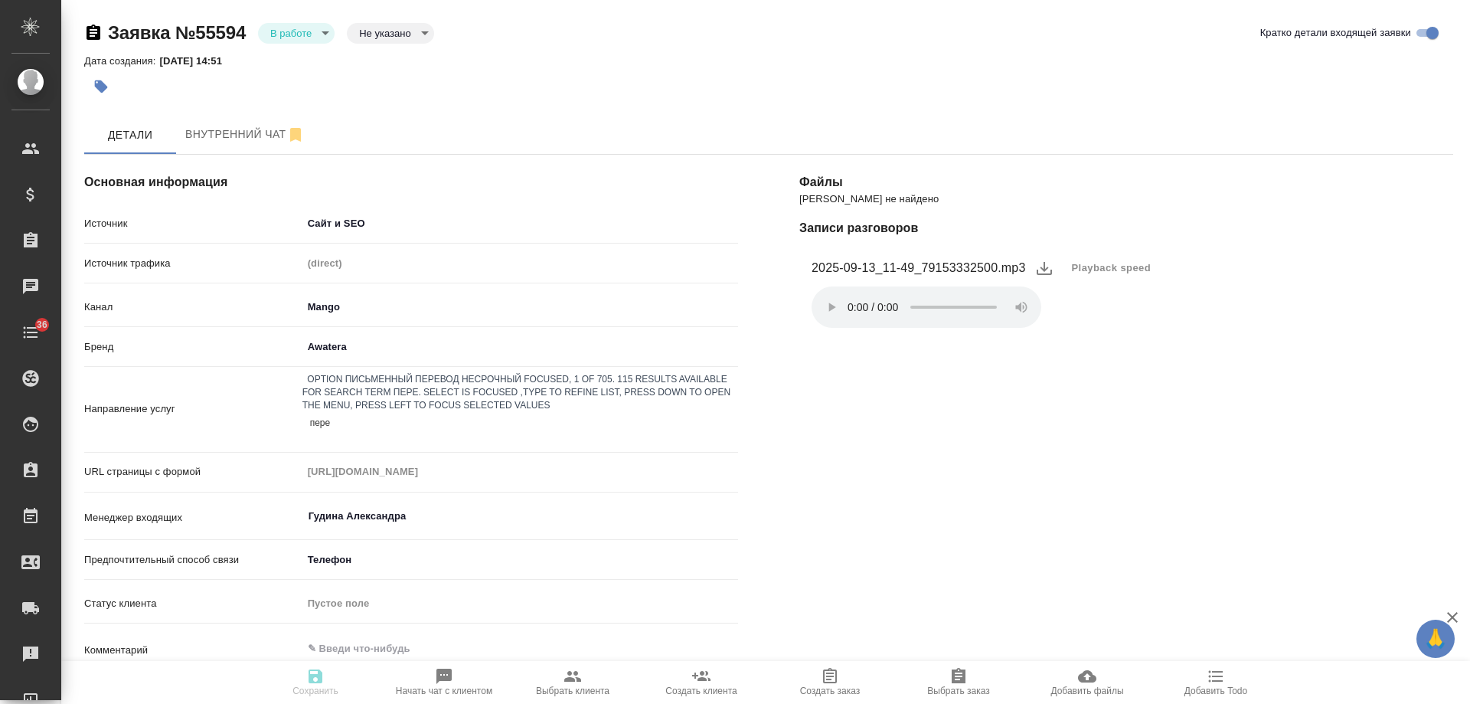
type input "перев"
click at [413, 703] on div "Письменный перевод несрочный" at bounding box center [735, 713] width 1470 height 18
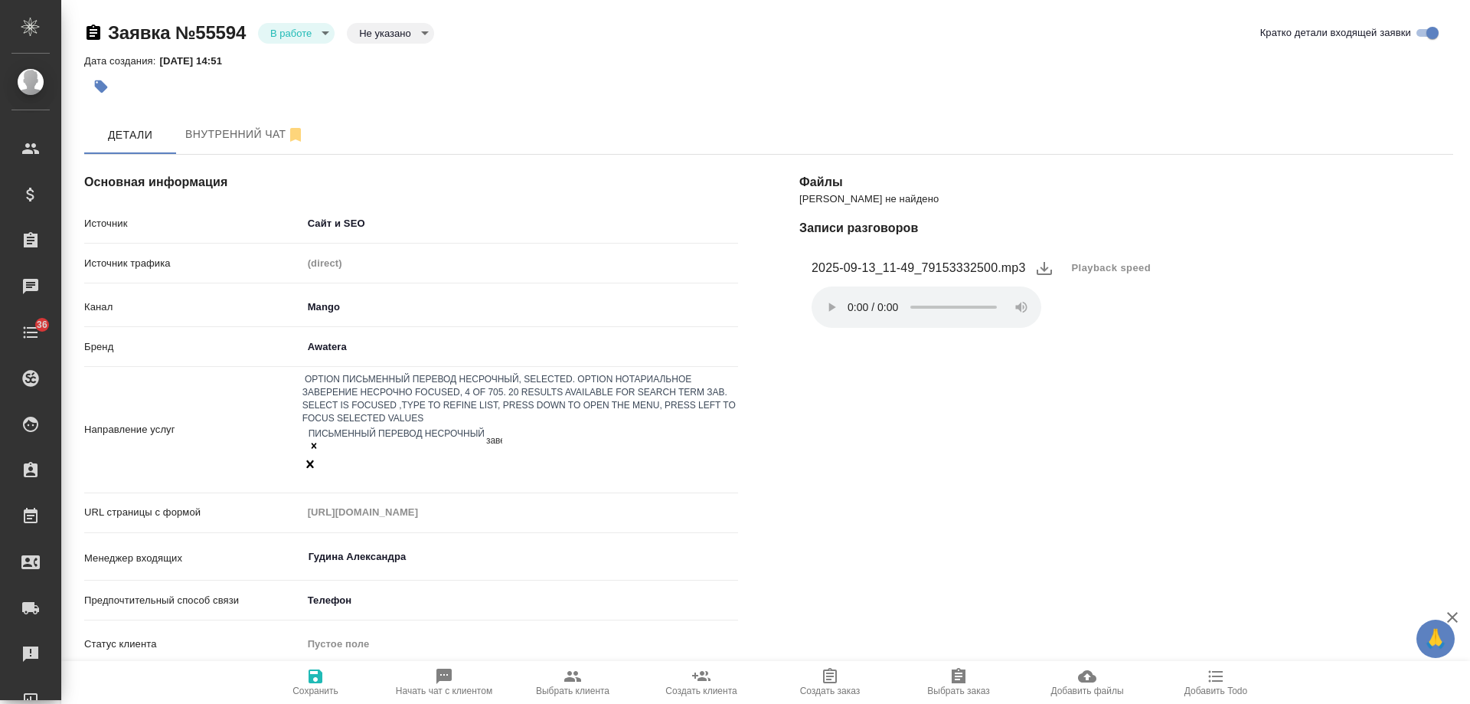
type input "завере"
click at [451, 703] on div "Нотариальное заверение несрочно" at bounding box center [735, 713] width 1470 height 18
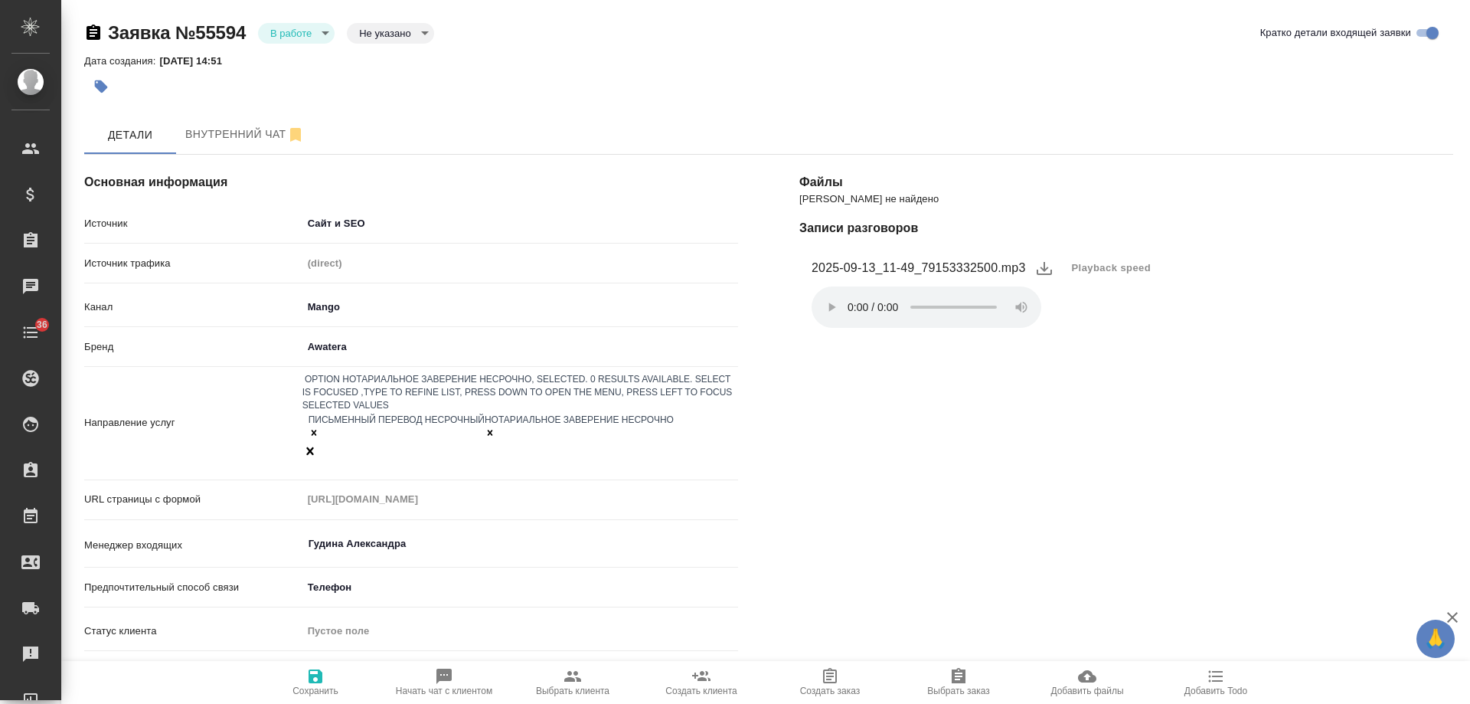
scroll to position [230, 0]
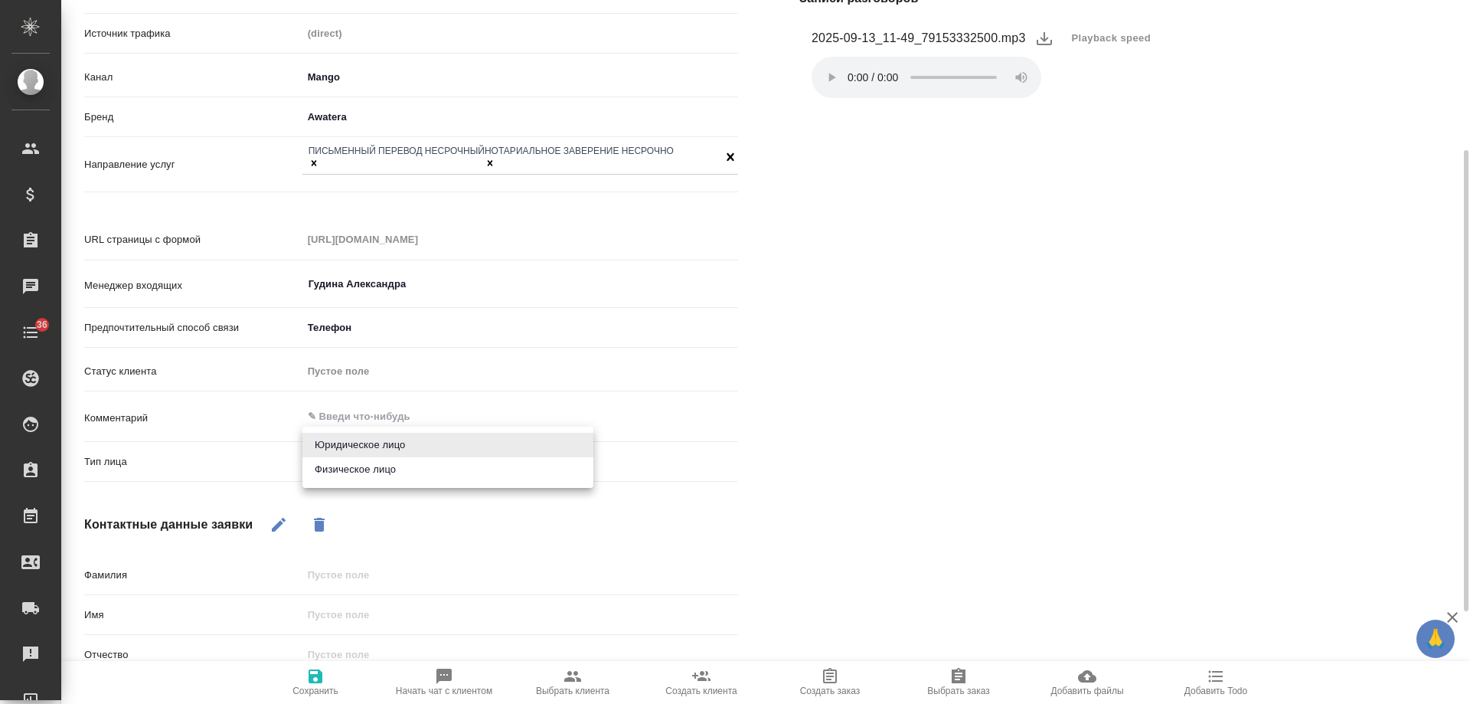
click at [352, 452] on body "🙏 .cls-1 fill:#fff; AWATERA [PERSON_NAME] Спецификации Заказы 0 Чаты 36 Todo Пр…" at bounding box center [735, 352] width 1470 height 704
click at [358, 472] on li "Физическое лицо" at bounding box center [447, 469] width 291 height 25
type input "private"
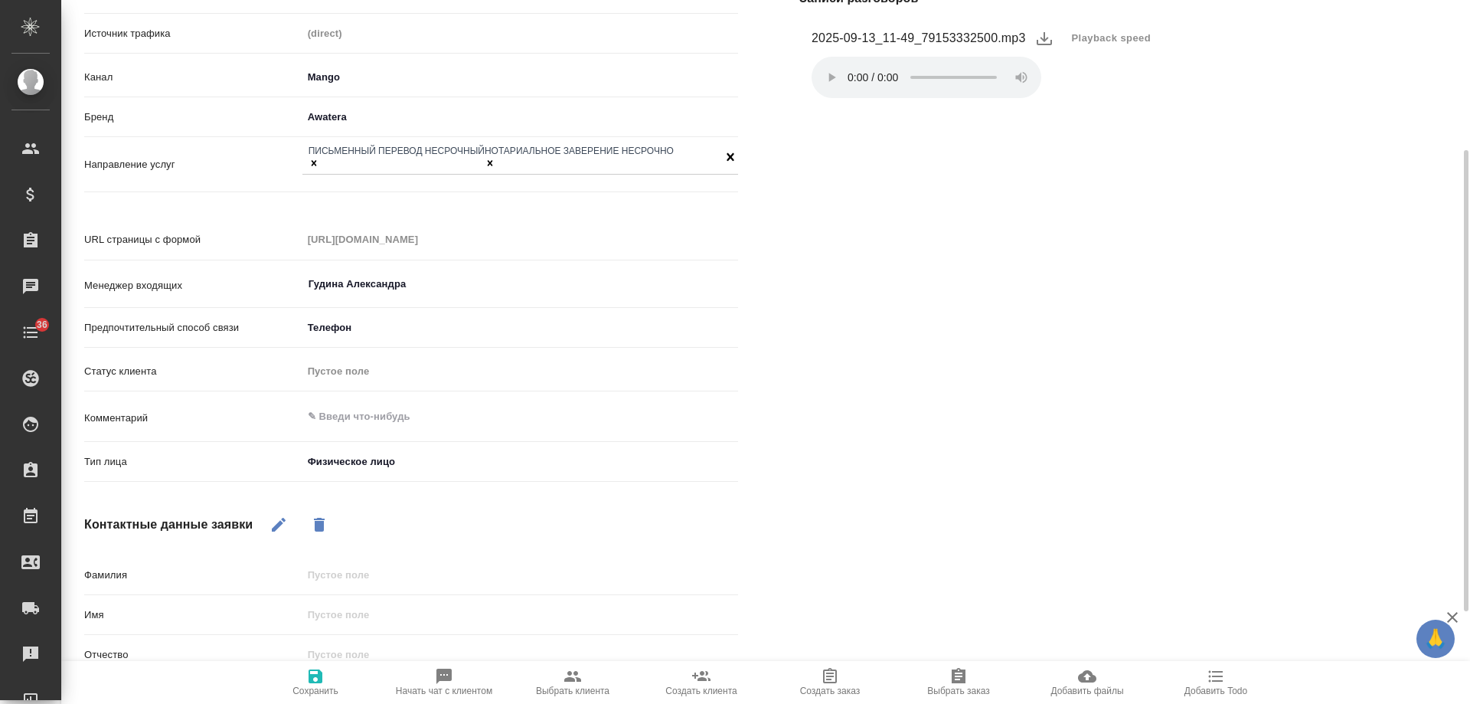
click at [283, 515] on icon "button" at bounding box center [279, 524] width 18 height 18
click at [348, 580] on div "Фамилия" at bounding box center [411, 581] width 654 height 40
click at [348, 603] on input "text" at bounding box center [520, 614] width 436 height 22
type input "Дарья"
click at [319, 681] on icon "button" at bounding box center [316, 676] width 14 height 14
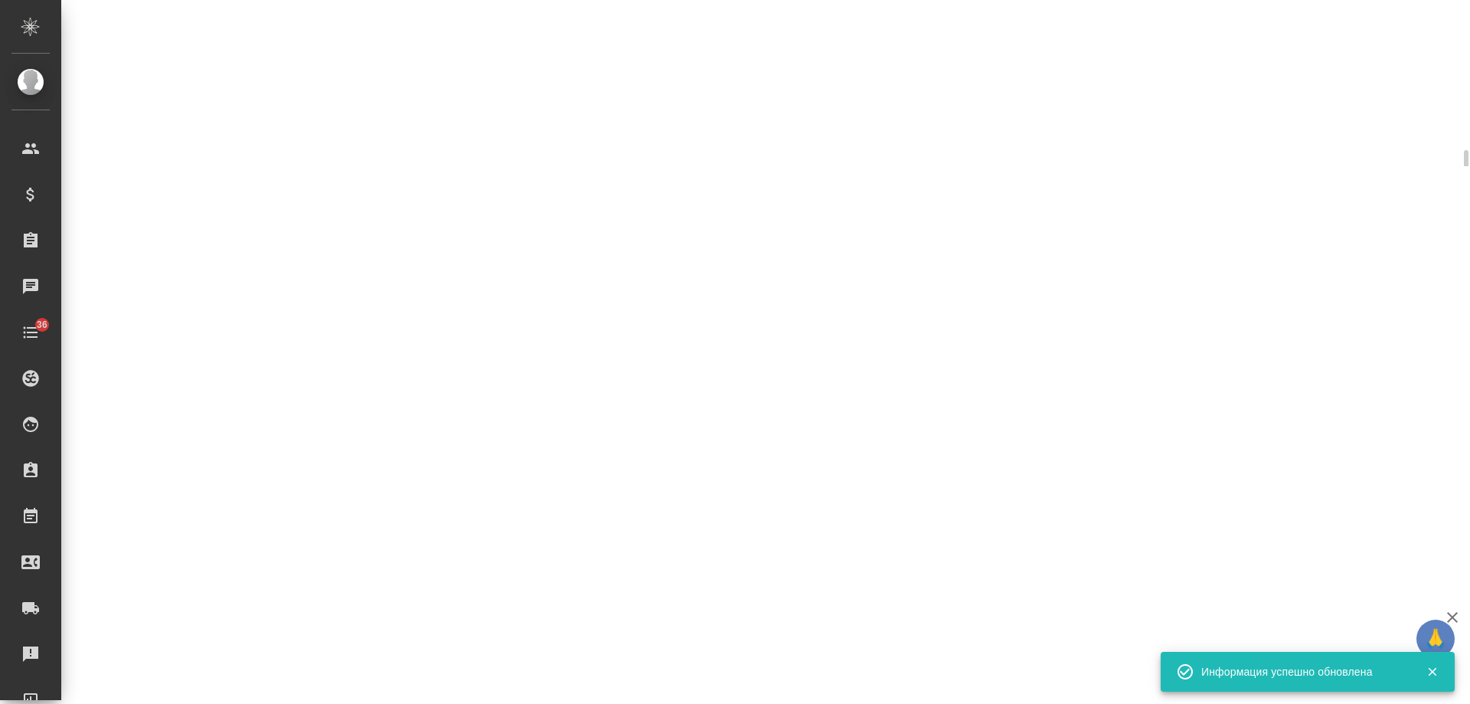
select select "RU"
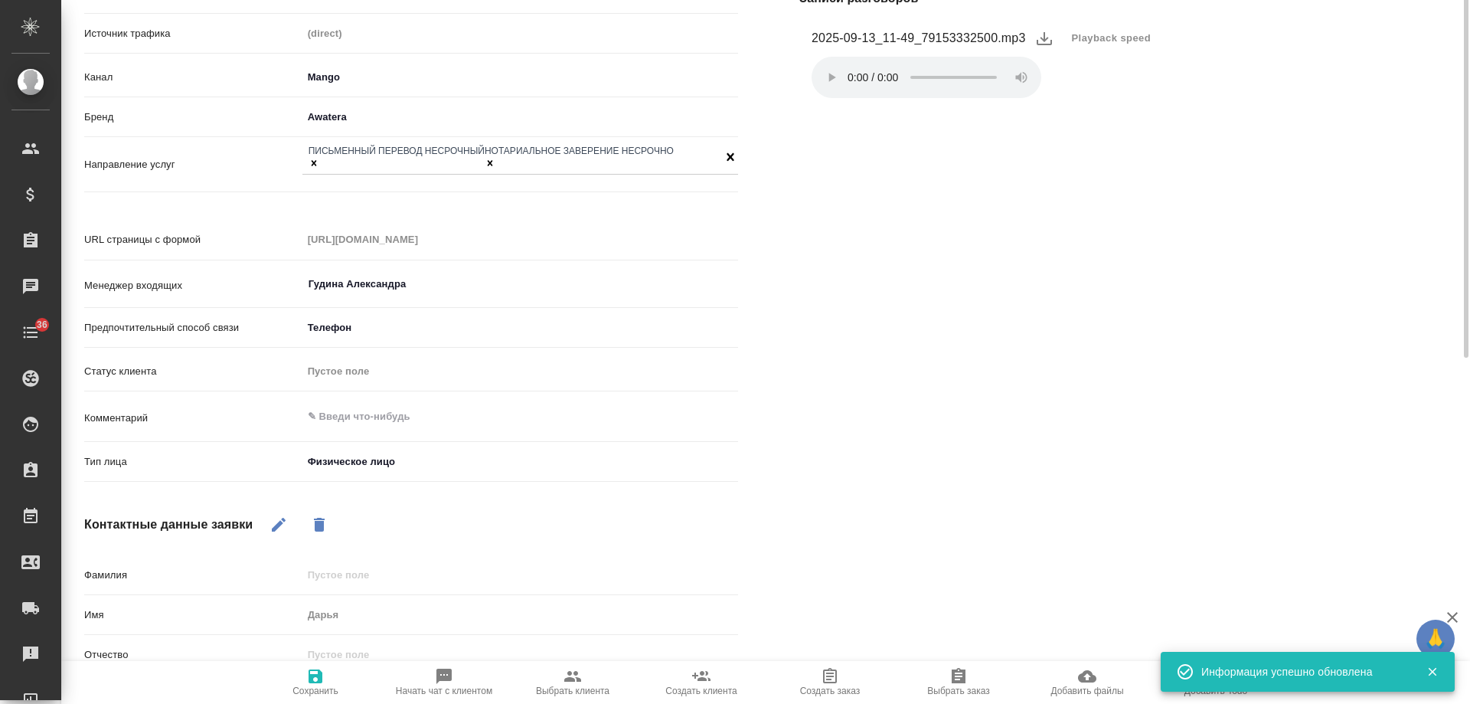
scroll to position [0, 0]
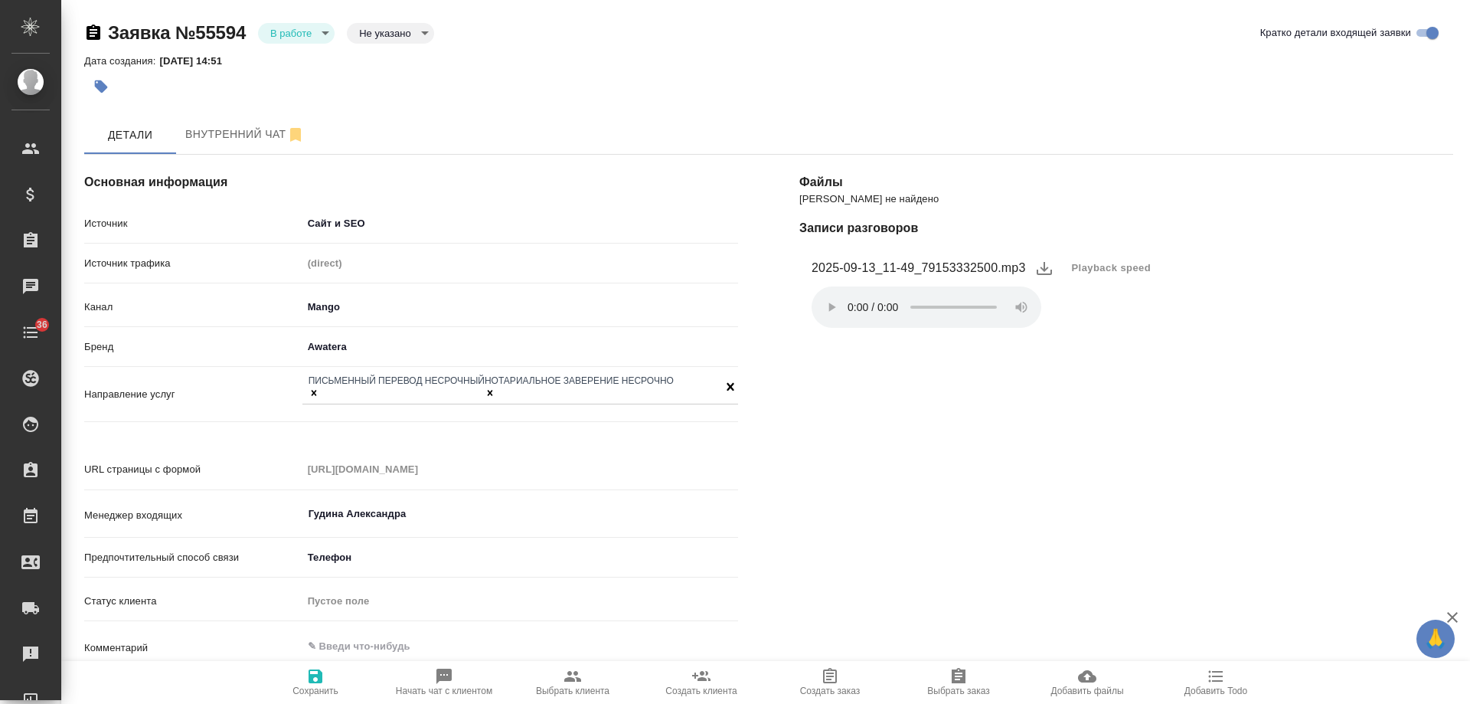
click at [441, 688] on span "Начать чат с клиентом" at bounding box center [444, 690] width 96 height 11
type textarea "x"
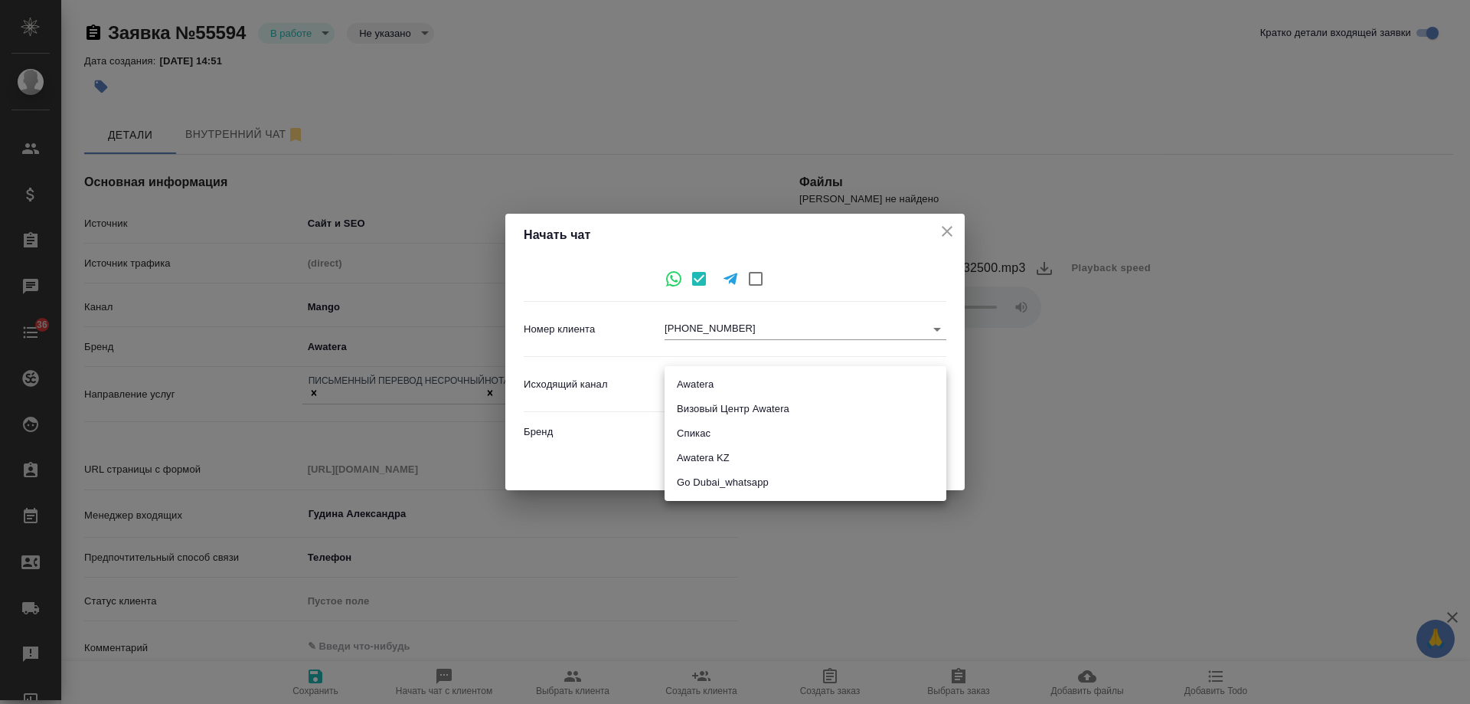
click at [708, 377] on body "🙏 .cls-1 fill:#fff; AWATERA Gudina Alexandra Клиенты Спецификации Заказы 0 Чаты…" at bounding box center [735, 352] width 1470 height 704
click at [704, 384] on li "Awatera" at bounding box center [806, 384] width 282 height 25
type input "2"
click at [893, 458] on button "Начать" at bounding box center [914, 464] width 54 height 27
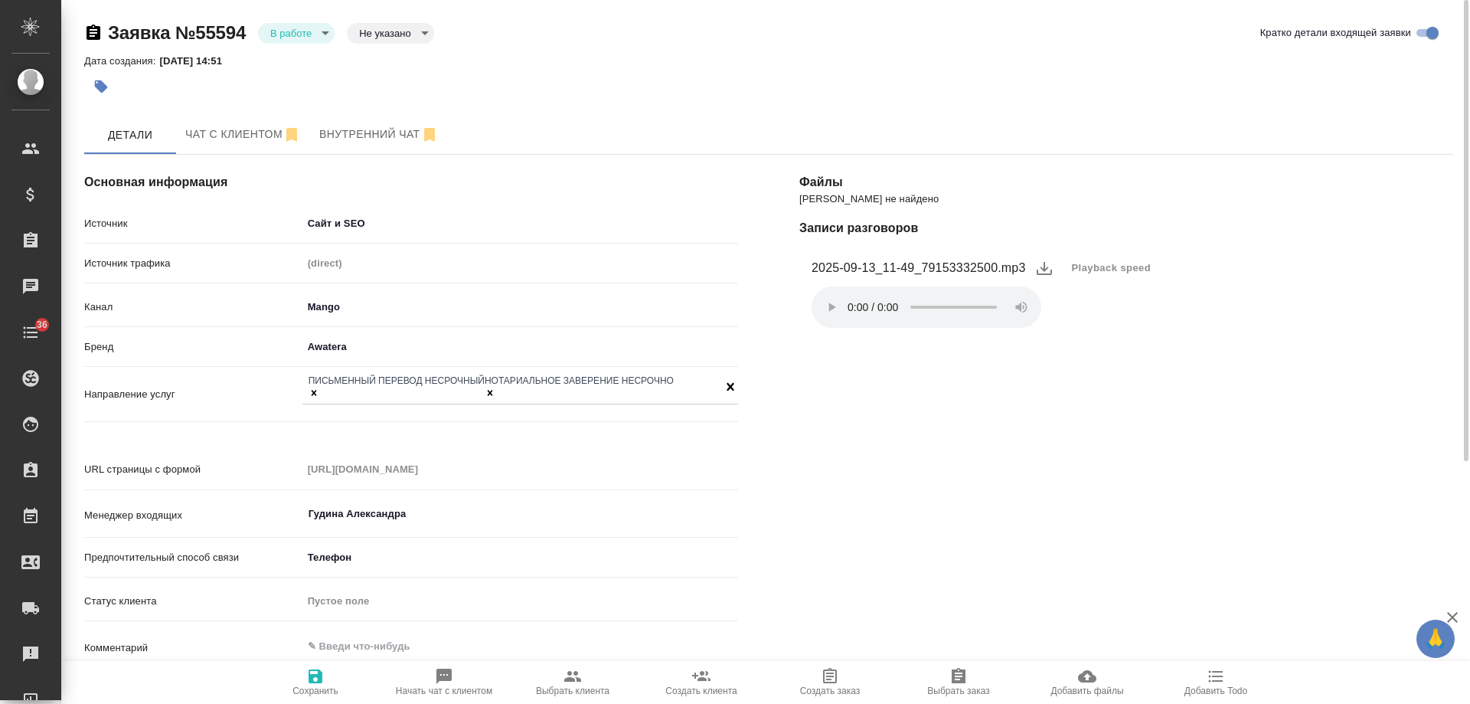
type textarea "x"
click at [233, 129] on span "Чат с клиентом" at bounding box center [243, 134] width 116 height 19
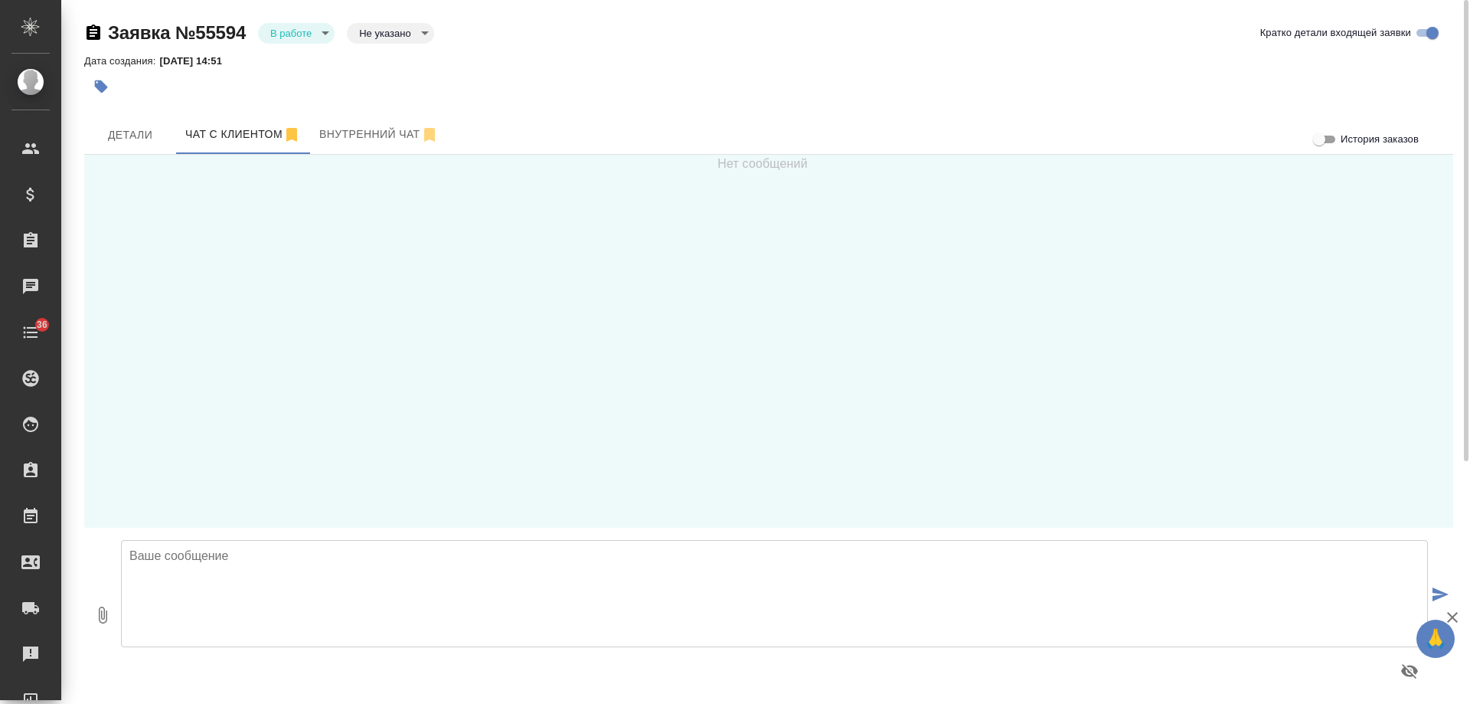
click at [364, 583] on textarea at bounding box center [774, 593] width 1307 height 107
type textarea "Дарья, добрый день! Это компания Awatera. Направьте, пожалуйста, скан Вашего до…"
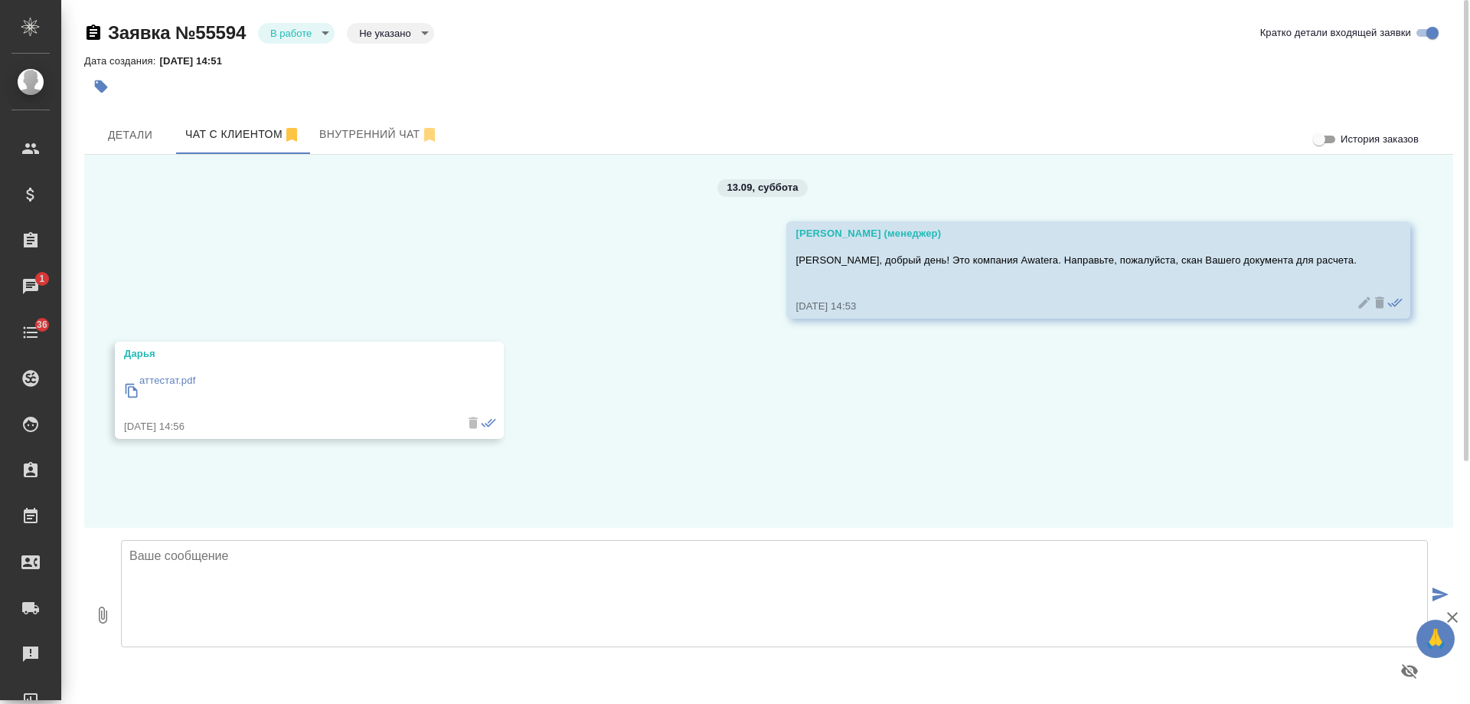
click at [152, 378] on p "аттестат.pdf" at bounding box center [167, 380] width 56 height 15
click at [429, 581] on textarea at bounding box center [774, 593] width 1307 height 107
type textarea "Спасибо, документ получили. Ожидайте расчет в этом чате."
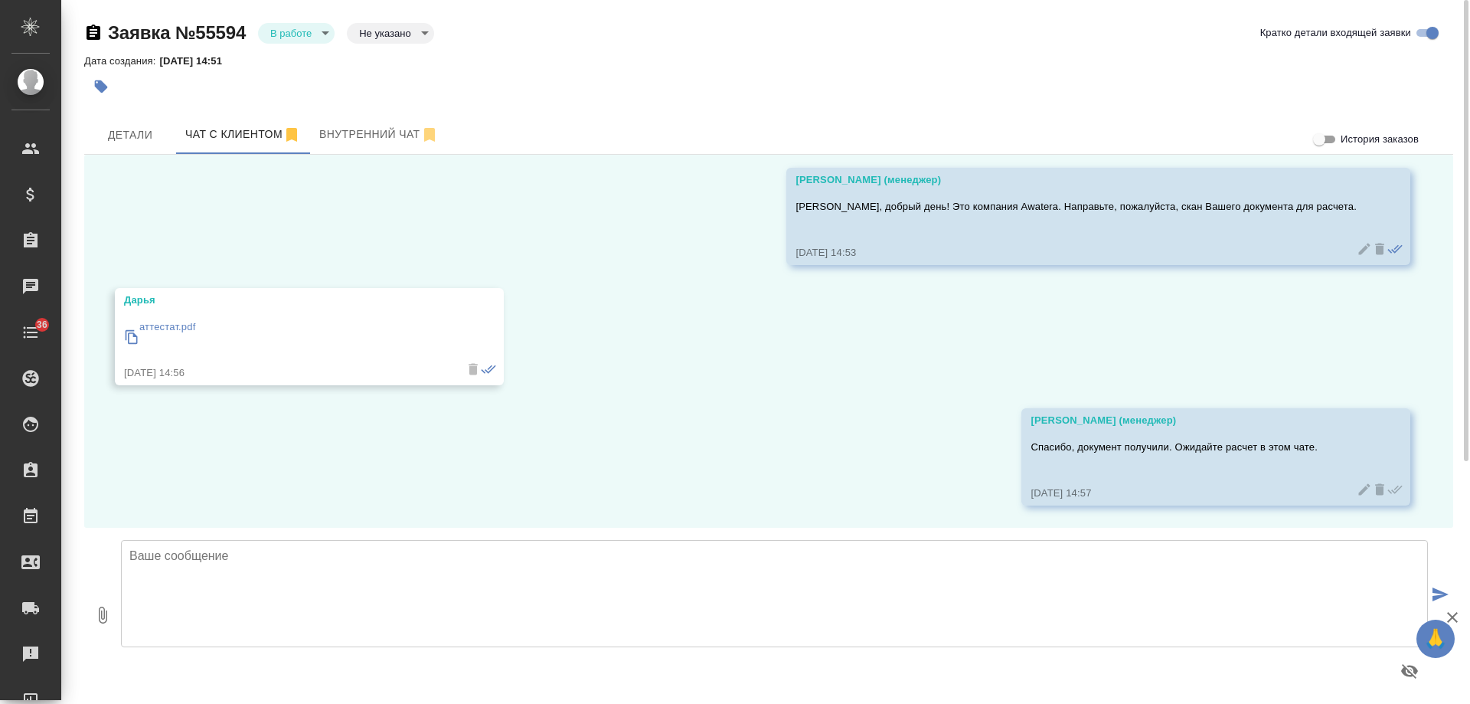
scroll to position [54, 0]
click at [114, 141] on span "Детали" at bounding box center [130, 135] width 74 height 19
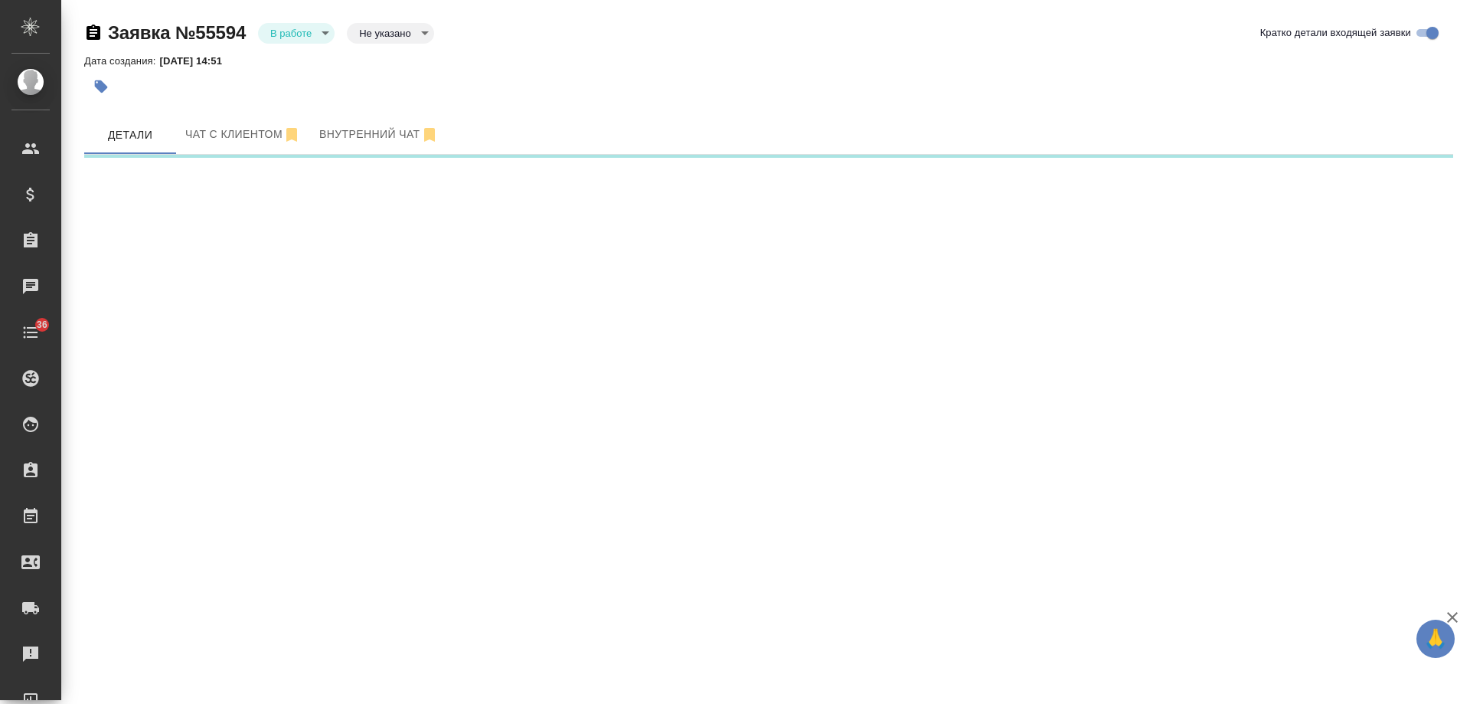
select select "RU"
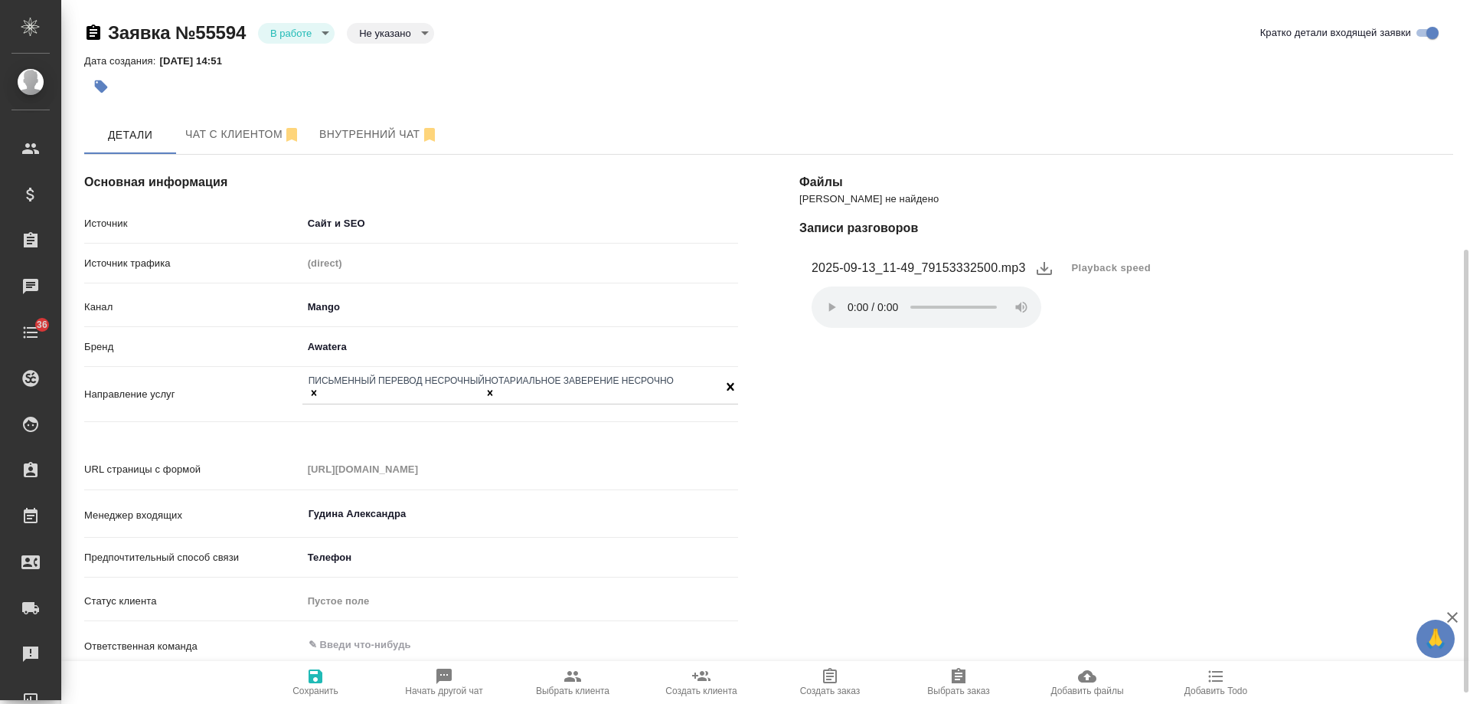
scroll to position [414, 0]
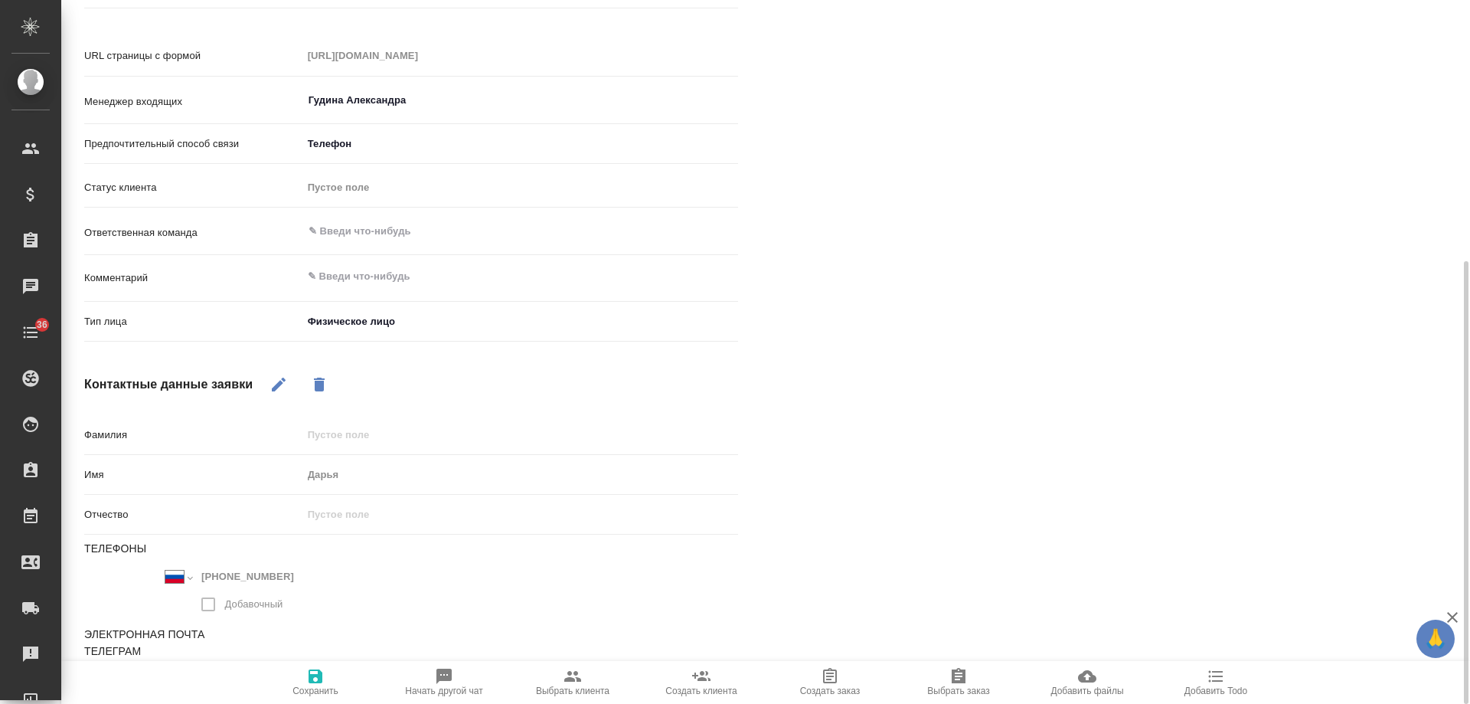
click at [590, 688] on span "Выбрать клиента" at bounding box center [573, 690] width 74 height 11
type textarea "x"
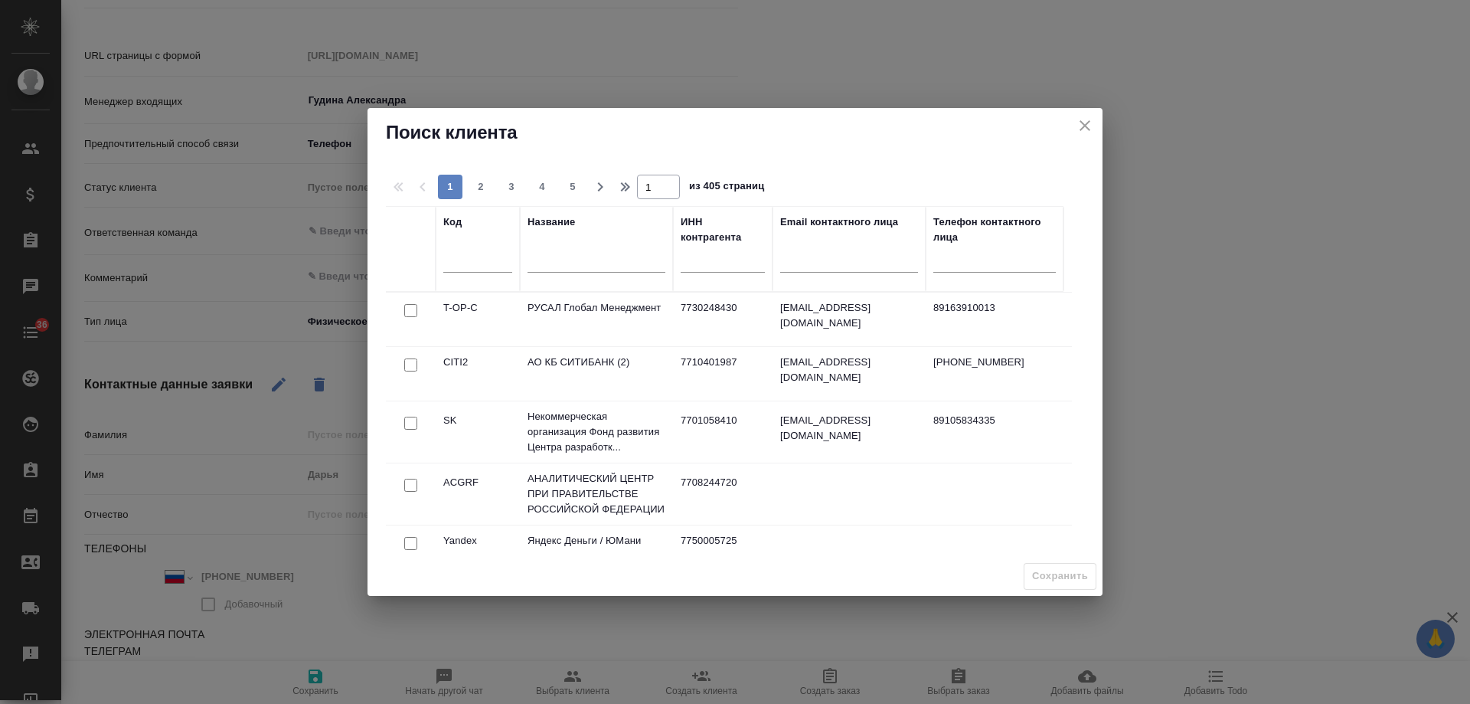
click at [603, 258] on input "text" at bounding box center [597, 262] width 138 height 19
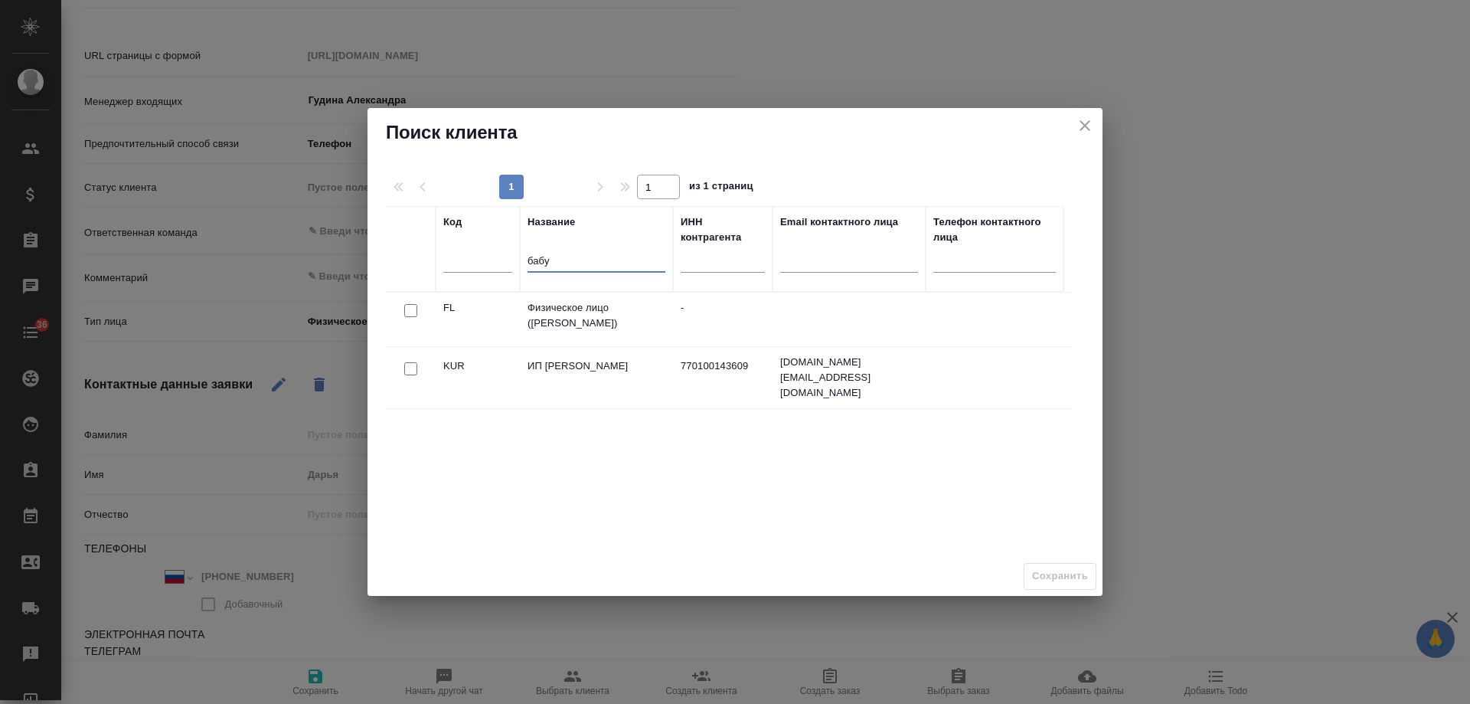
type input "бабу"
click at [414, 311] on input "checkbox" at bounding box center [410, 310] width 13 height 13
checkbox input "true"
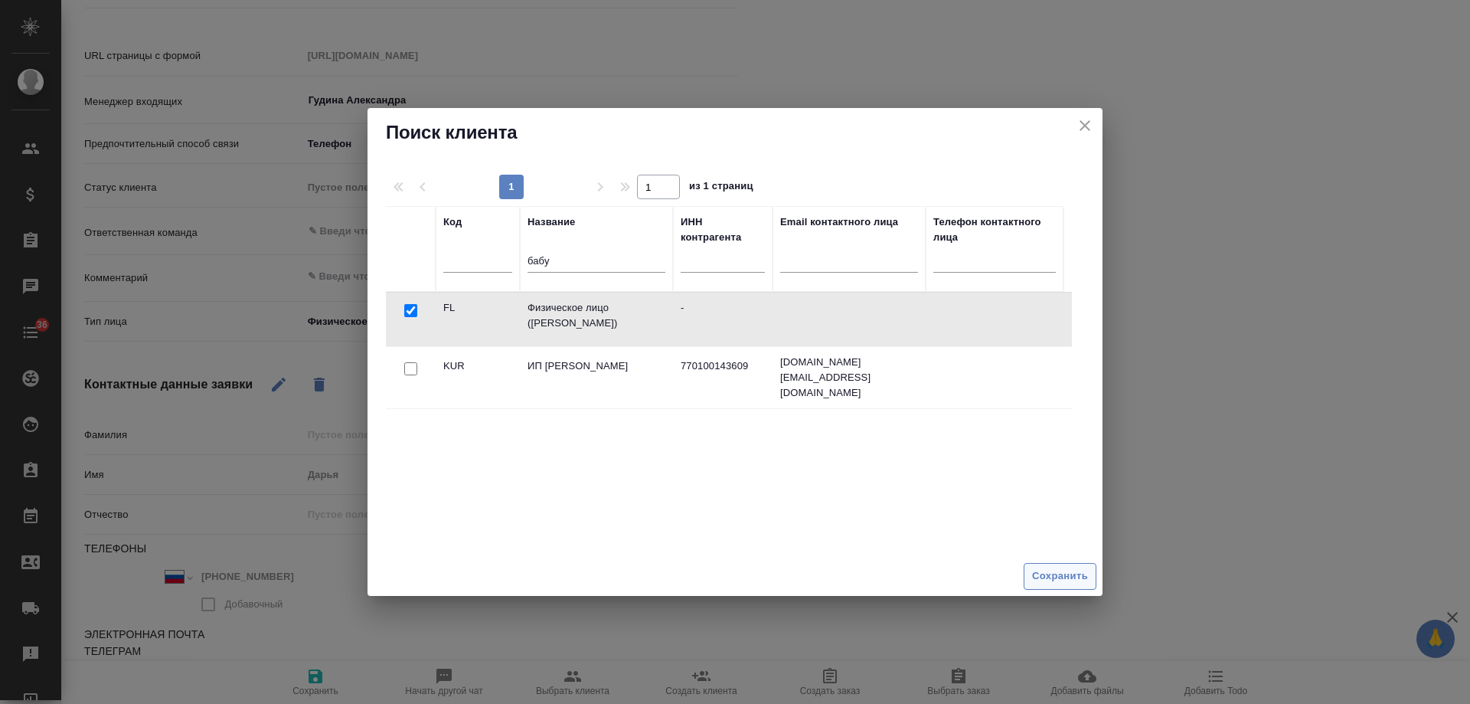
click at [1067, 577] on span "Сохранить" at bounding box center [1060, 576] width 56 height 18
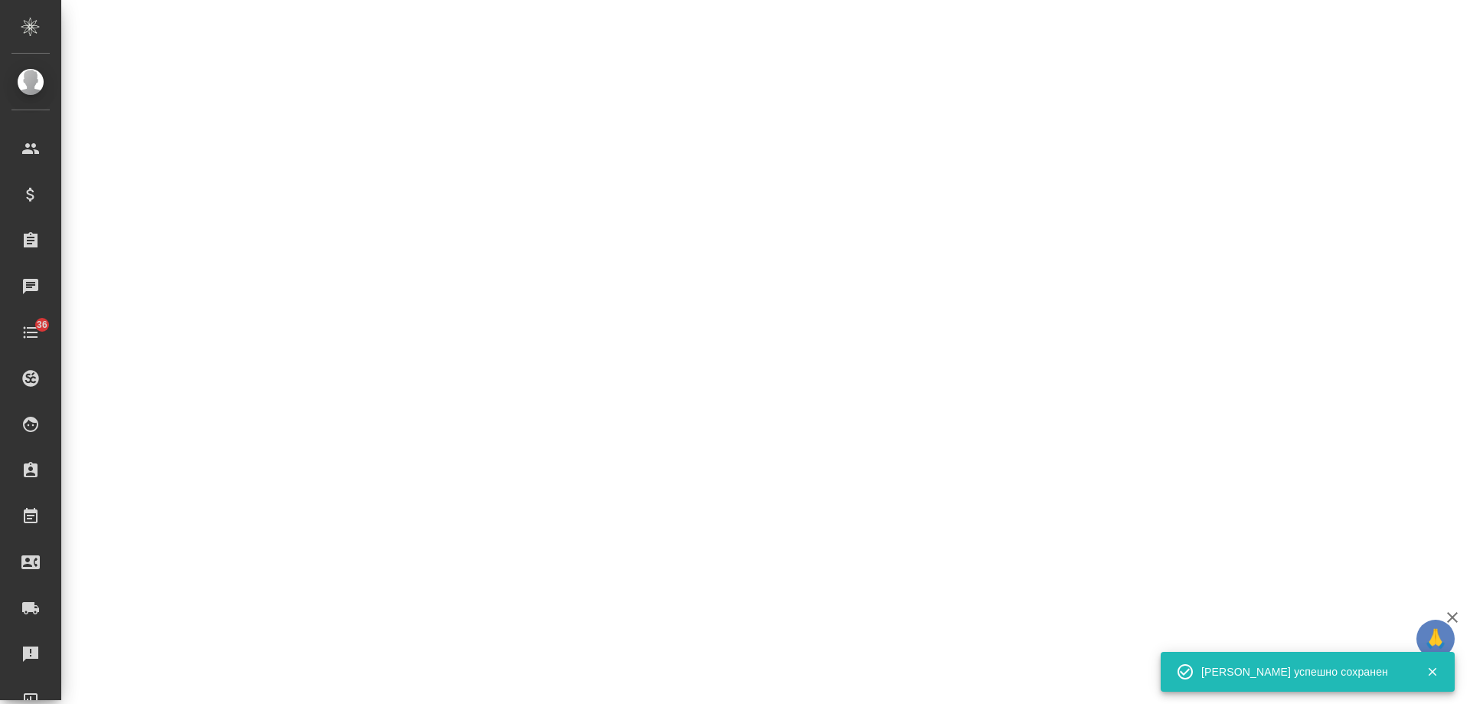
select select "RU"
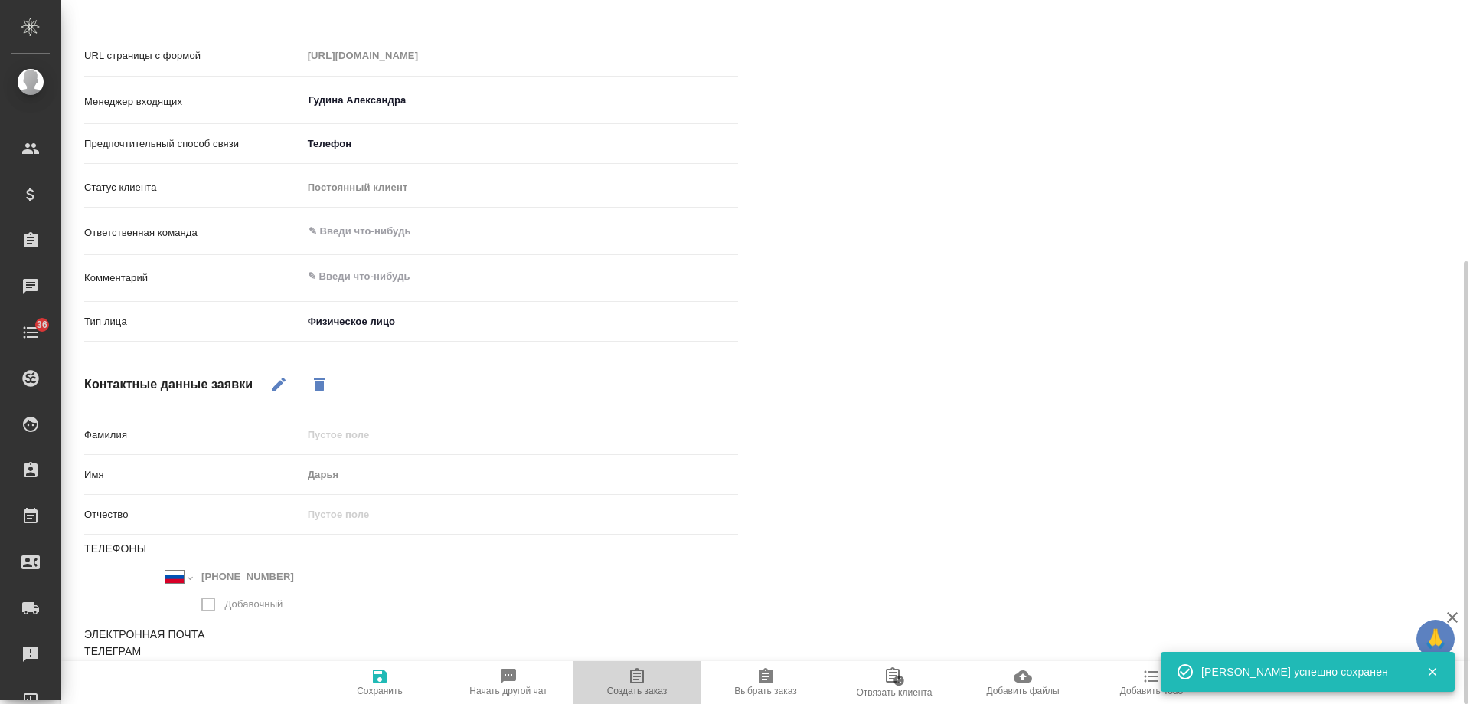
click at [639, 676] on icon "button" at bounding box center [637, 675] width 14 height 15
type textarea "x"
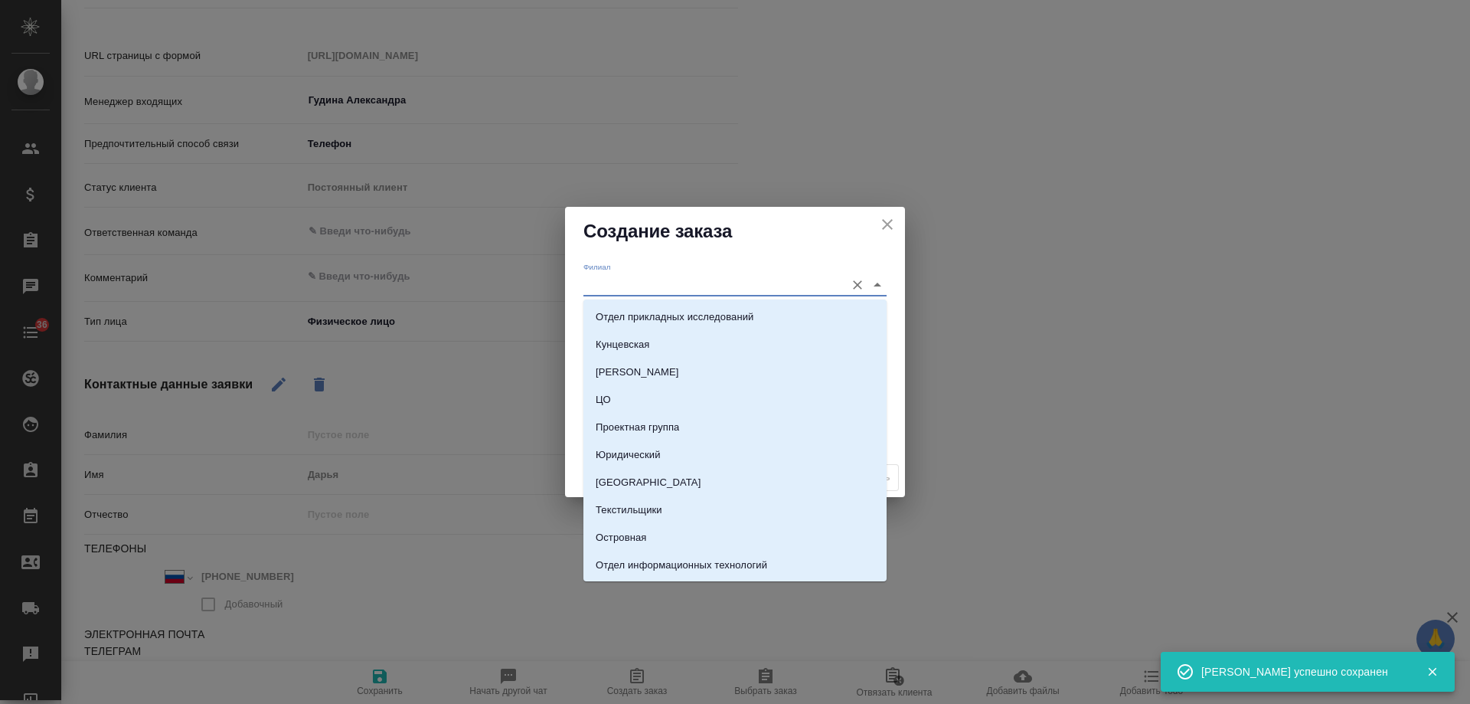
click at [613, 279] on input "Филиал" at bounding box center [711, 284] width 254 height 21
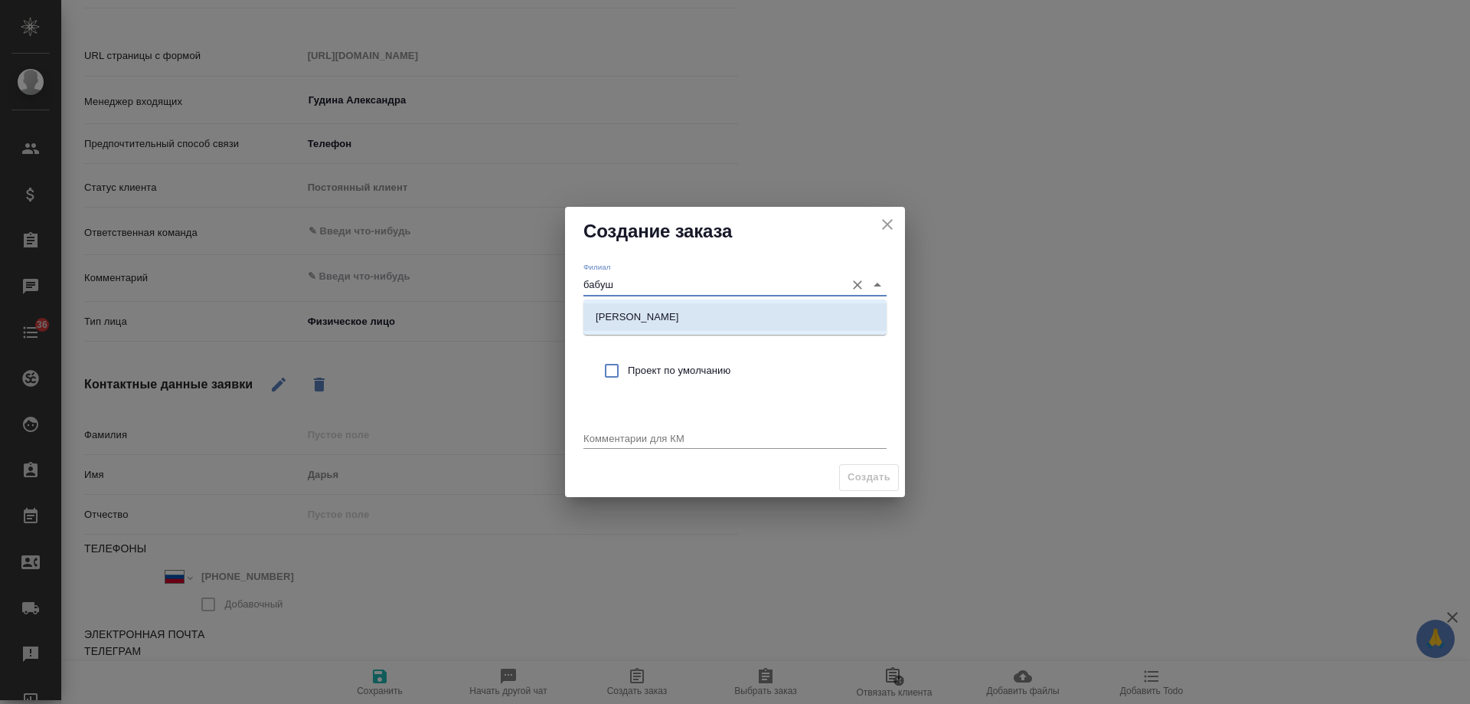
click at [657, 324] on p "[PERSON_NAME]" at bounding box center [637, 316] width 83 height 15
type input "[PERSON_NAME]"
click at [640, 371] on span "Проект по умолчанию" at bounding box center [751, 370] width 247 height 15
checkbox input "true"
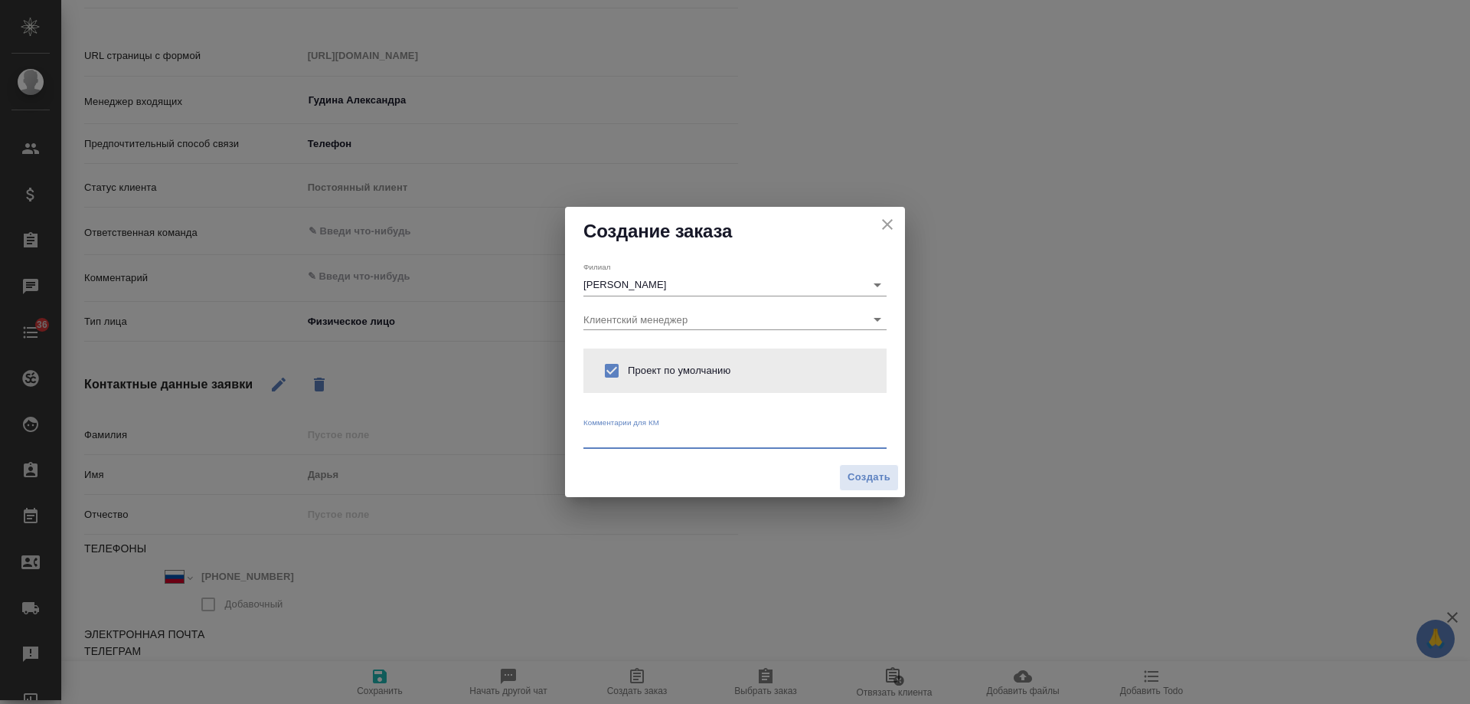
click at [639, 440] on textarea at bounding box center [735, 437] width 303 height 11
click at [684, 442] on textarea "от КВ: рус-англ с НЗ, в понедельник" at bounding box center [735, 437] width 303 height 11
click at [850, 440] on textarea "от КВ: рус-англ с НЗ, пожелания по сроку понедельник" at bounding box center [735, 437] width 303 height 11
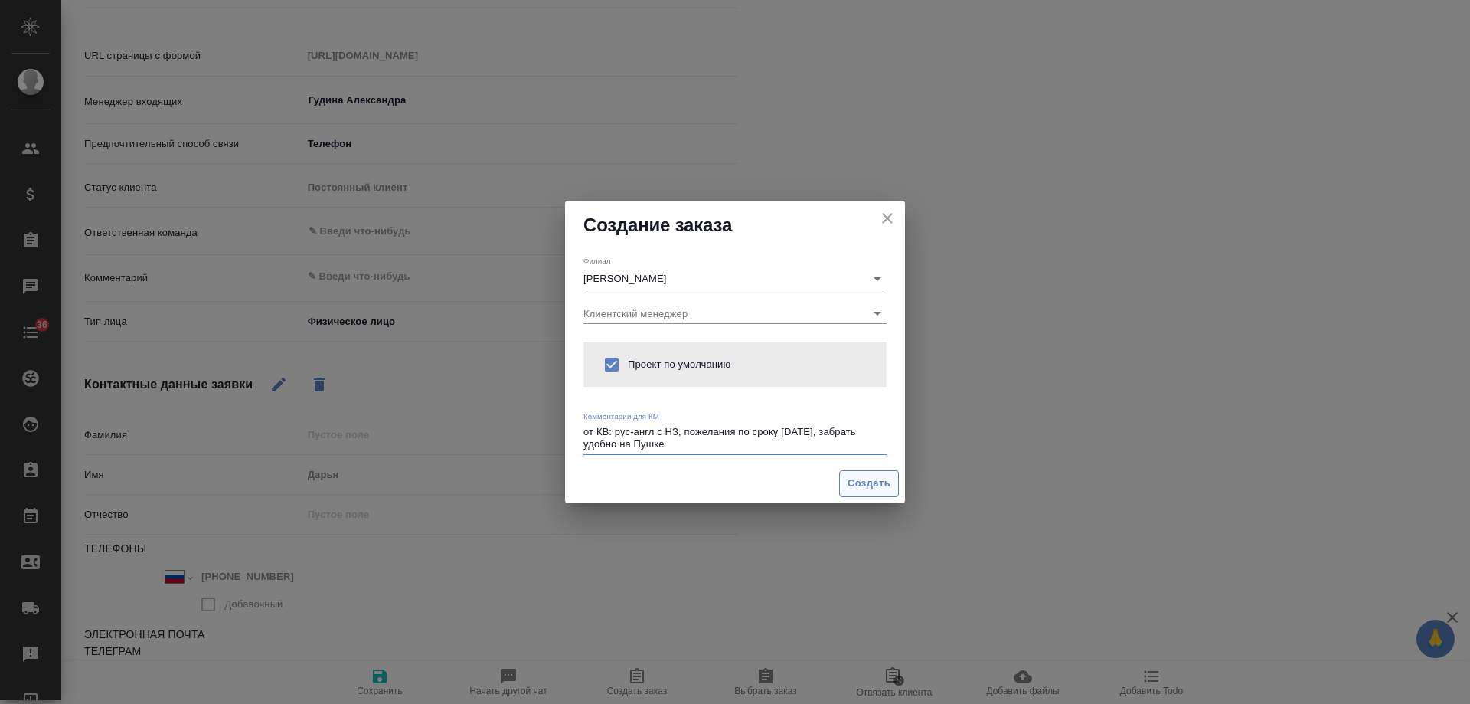
type textarea "от КВ: рус-англ с НЗ, пожелания по сроку [DATE], забрать удобно на Пушке"
click at [852, 489] on span "Создать" at bounding box center [869, 484] width 43 height 18
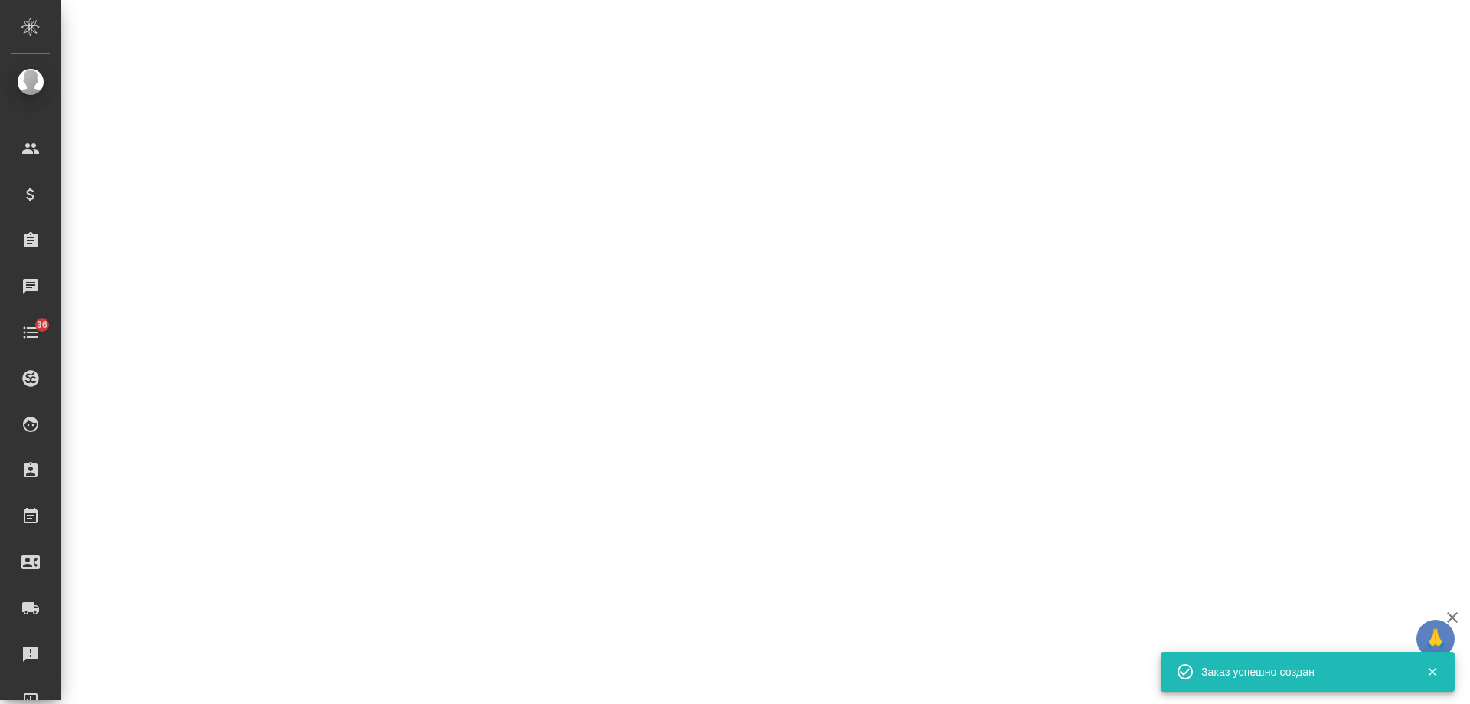
select select "RU"
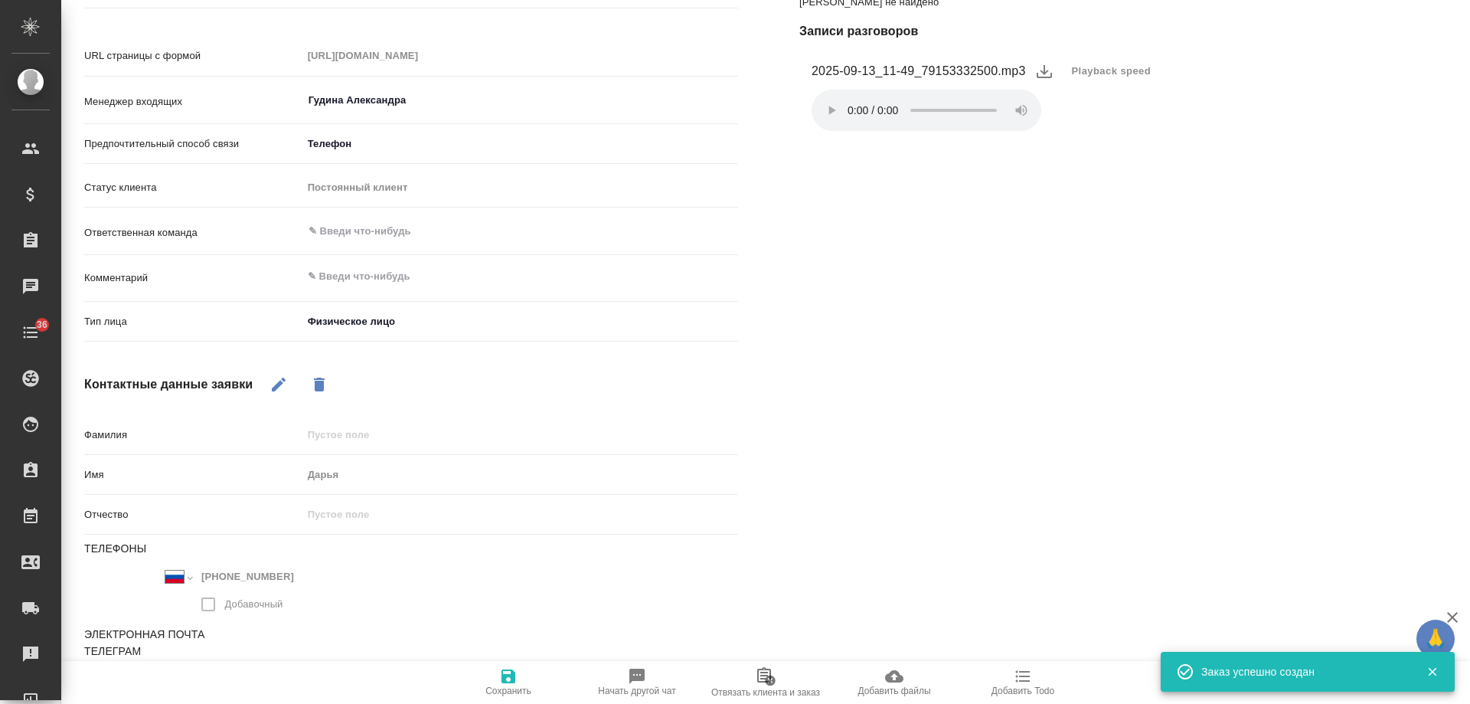
type textarea "x"
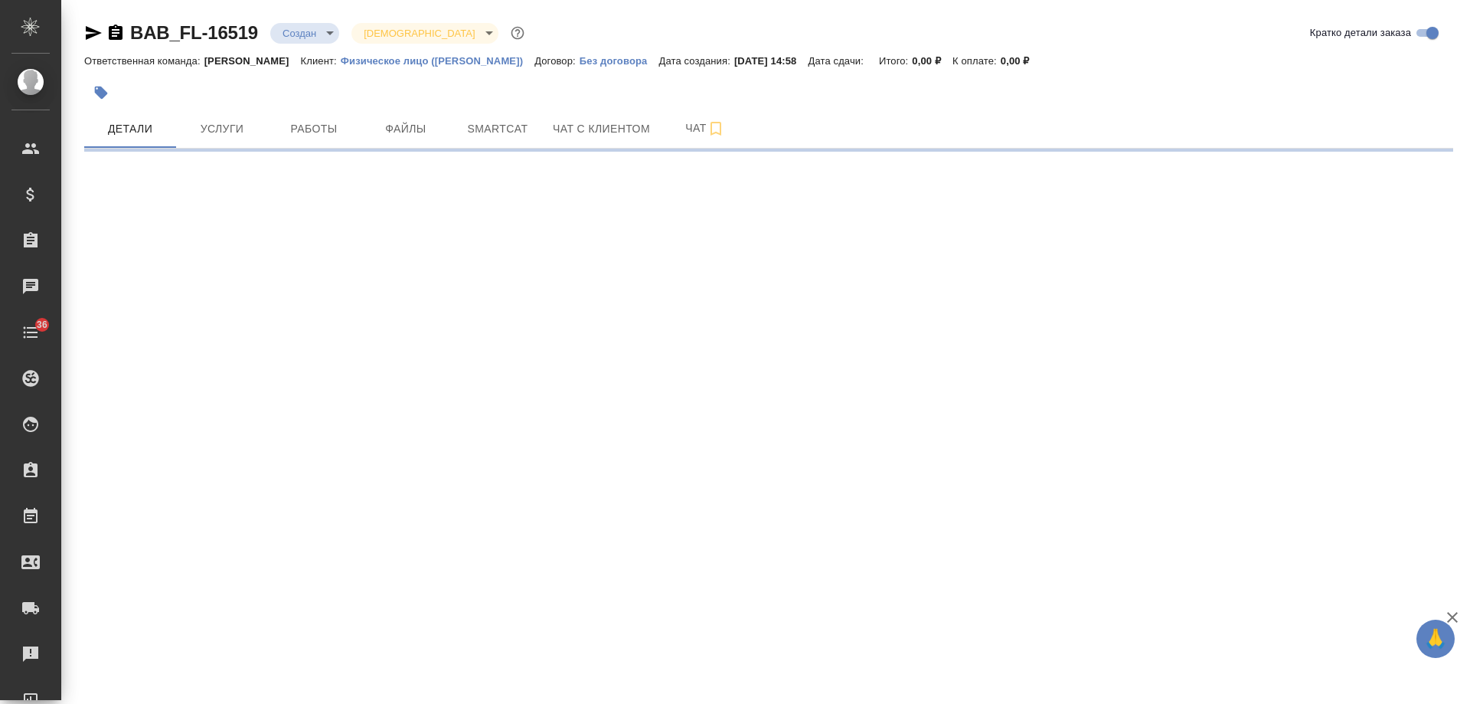
select select "RU"
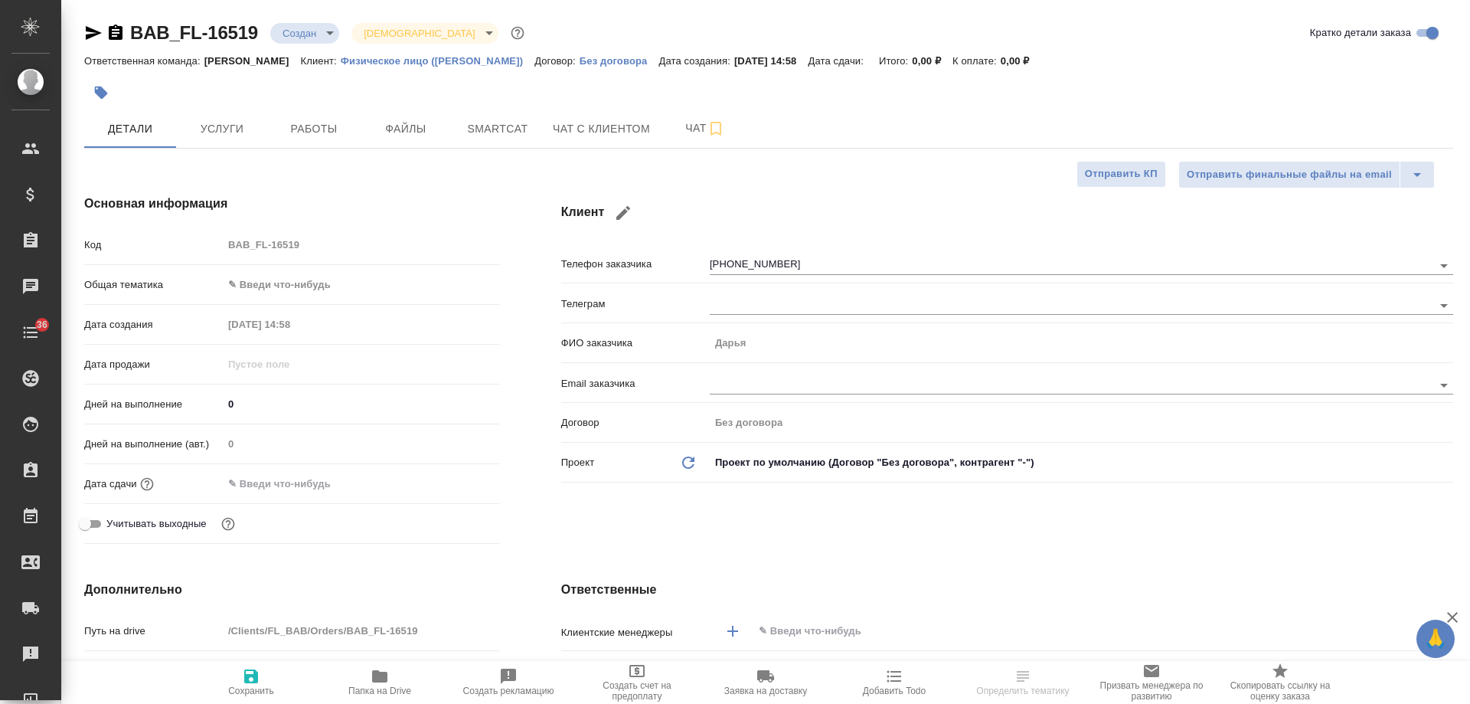
type textarea "x"
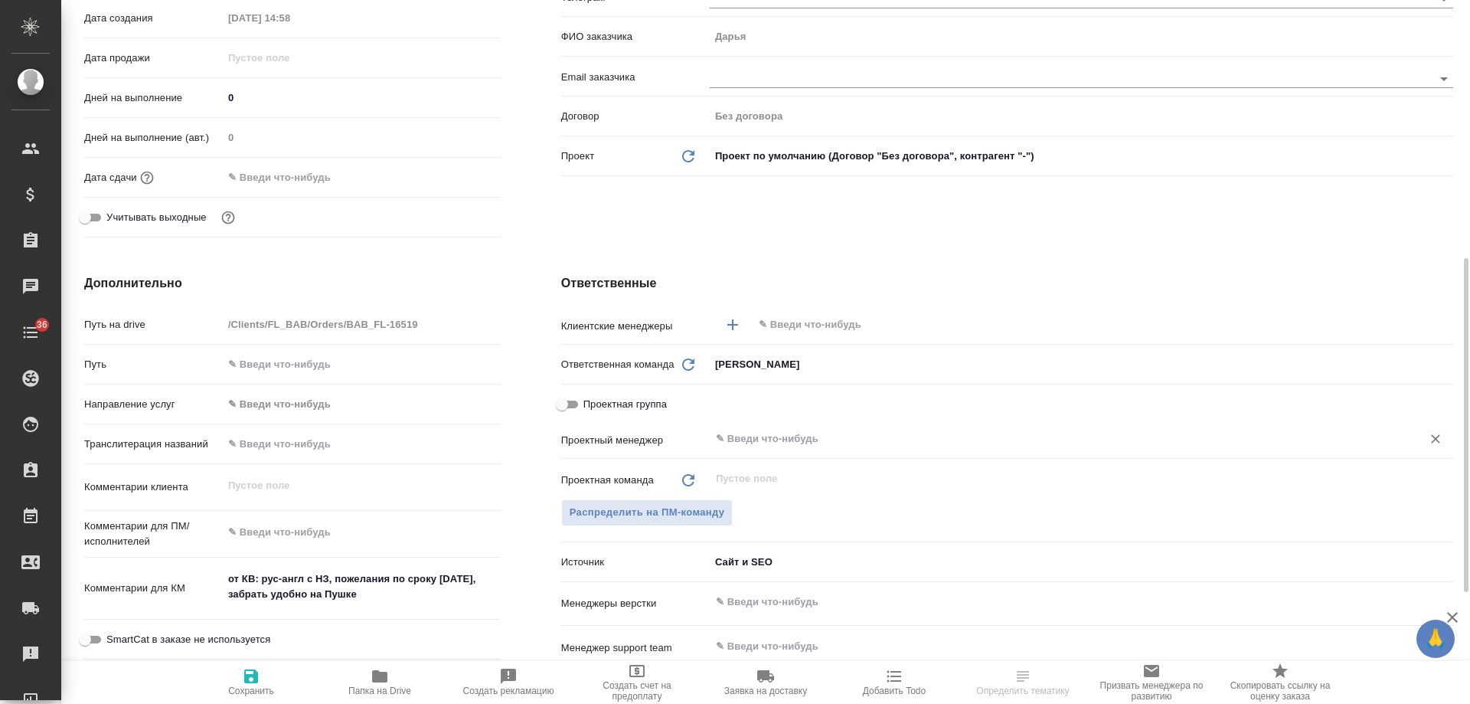
scroll to position [383, 0]
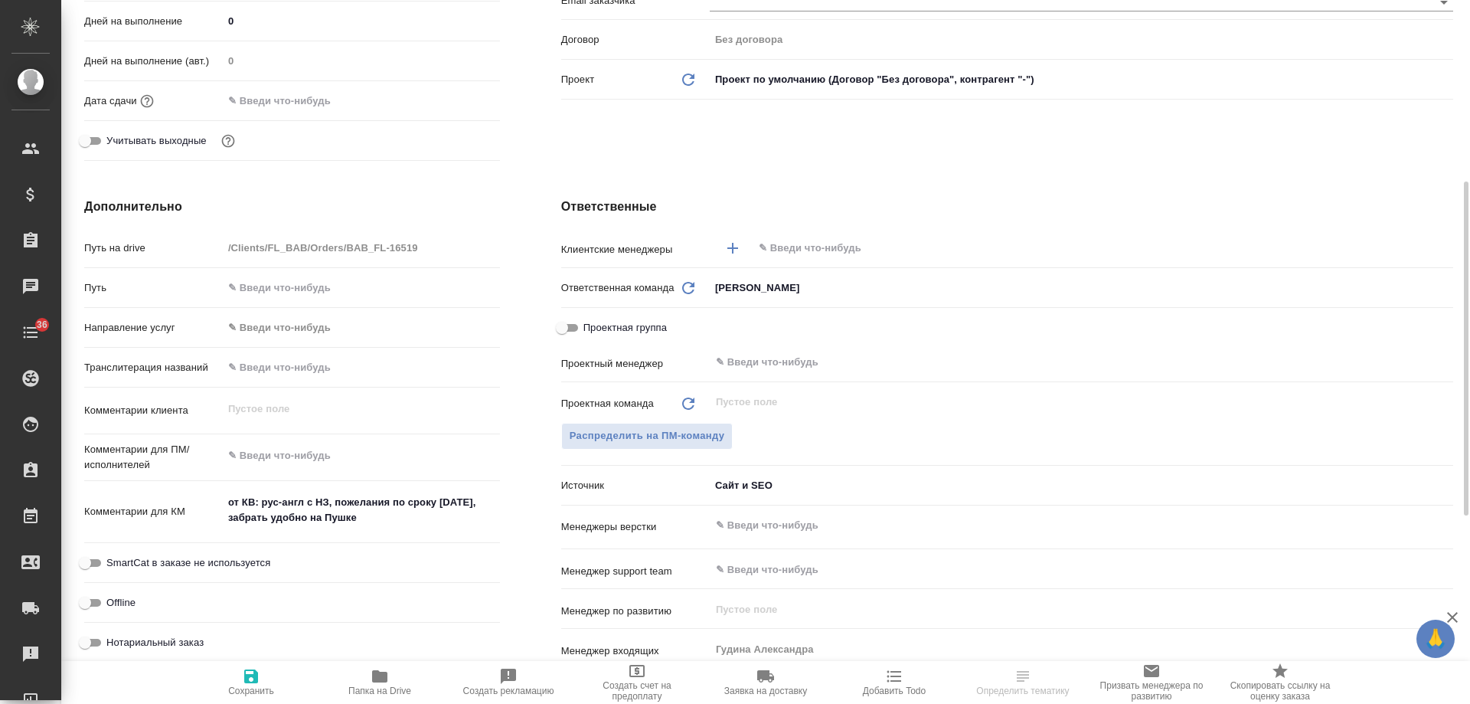
click at [804, 247] on input "text" at bounding box center [1077, 248] width 640 height 18
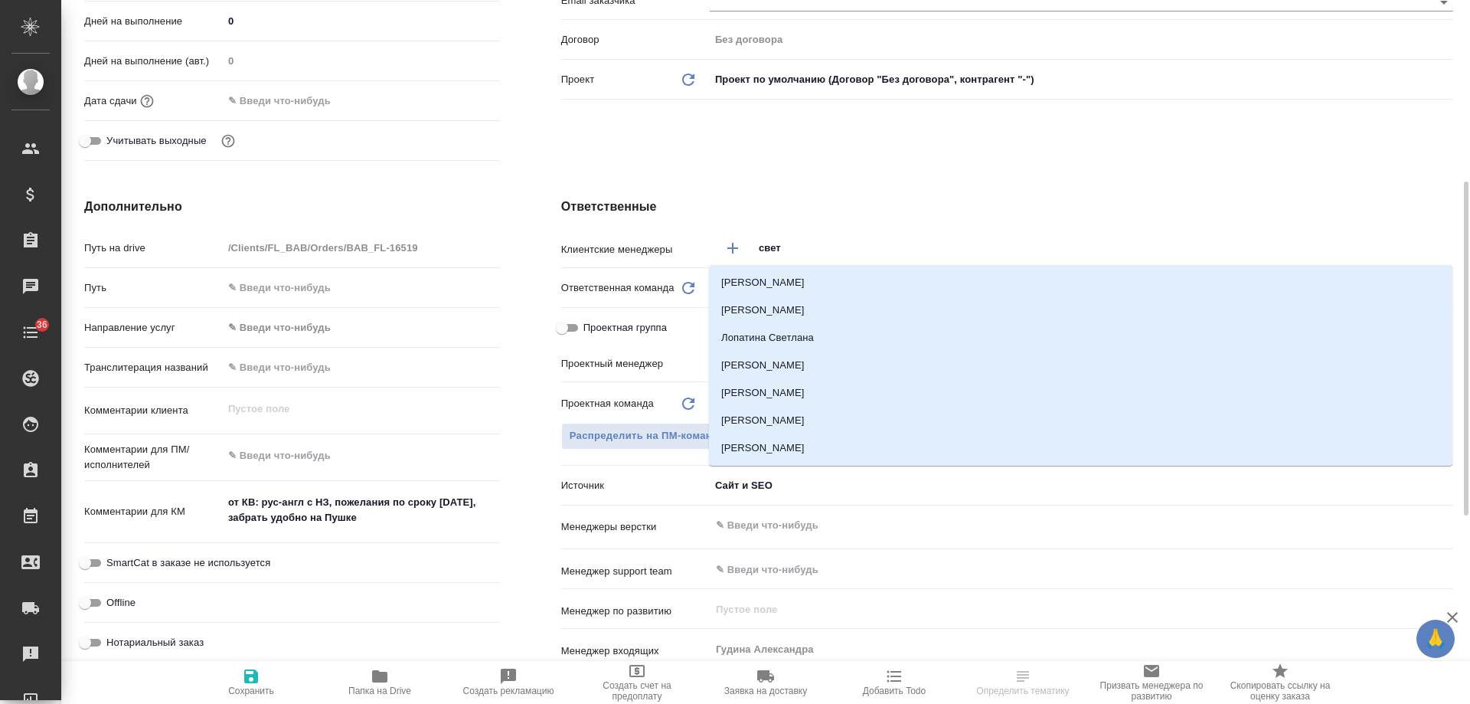
type input "светл"
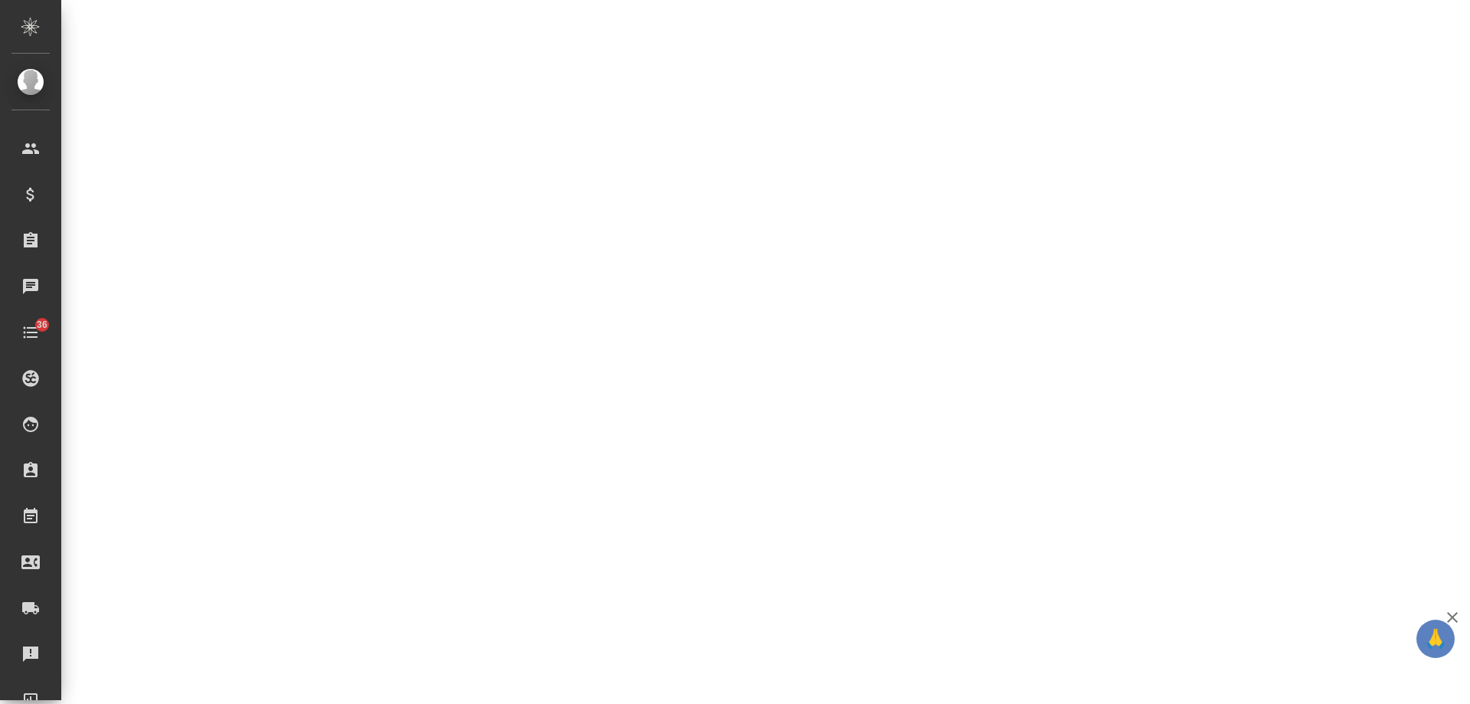
select select "RU"
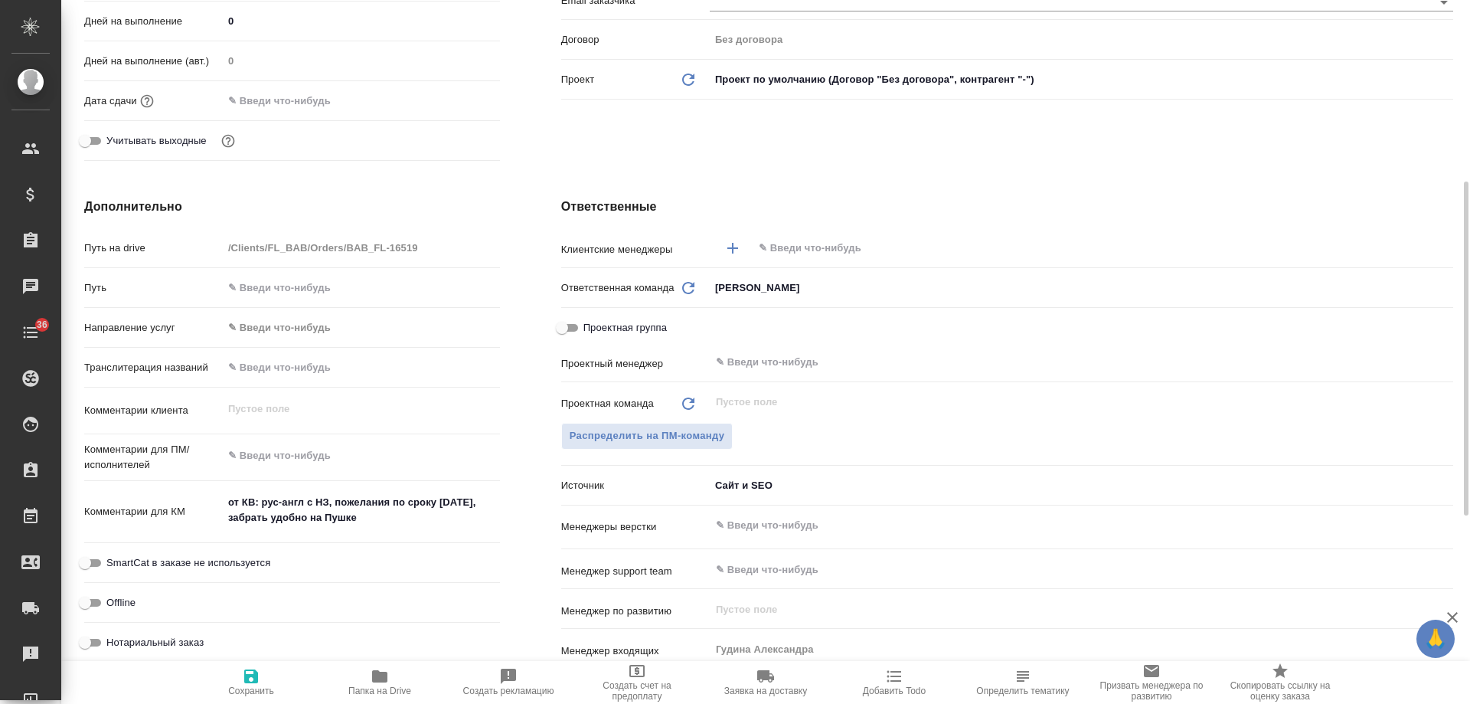
type textarea "x"
click at [822, 244] on input "text" at bounding box center [1077, 248] width 640 height 18
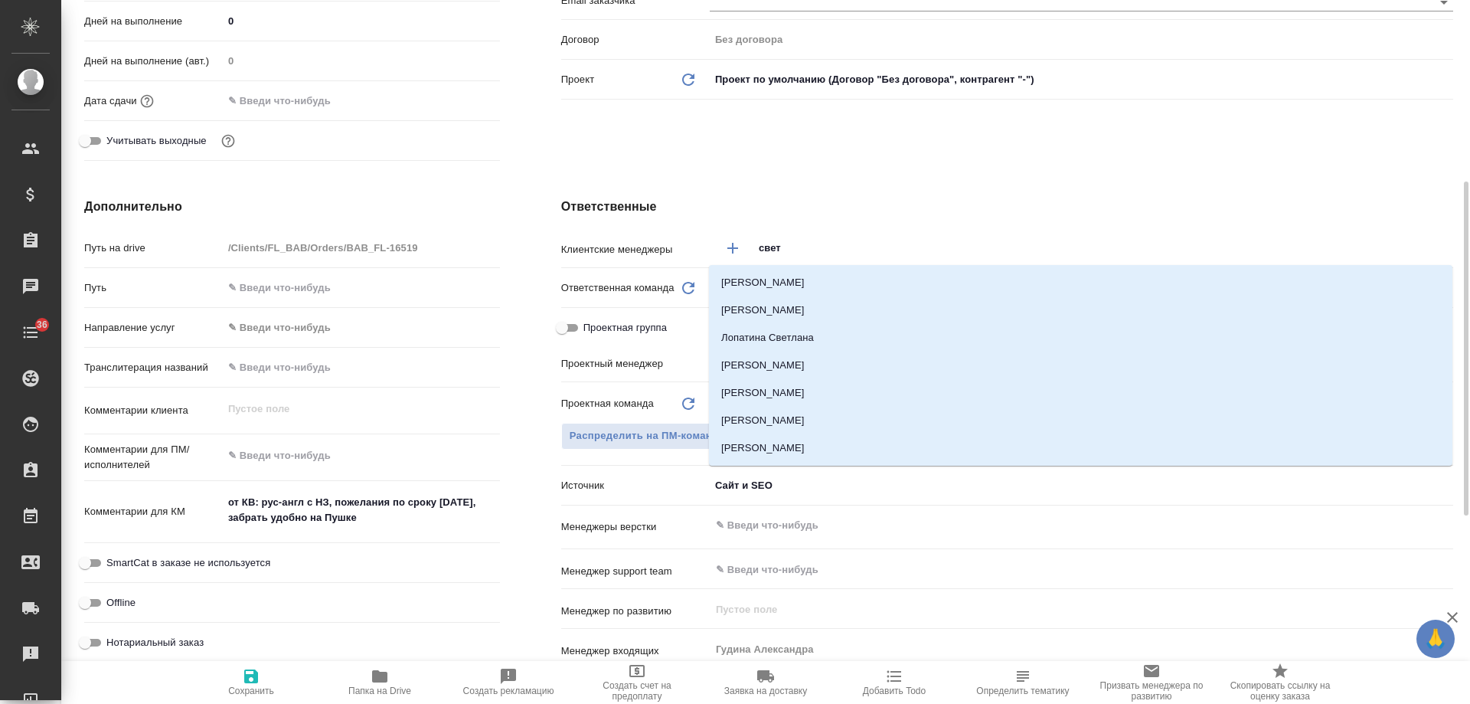
type input "светл"
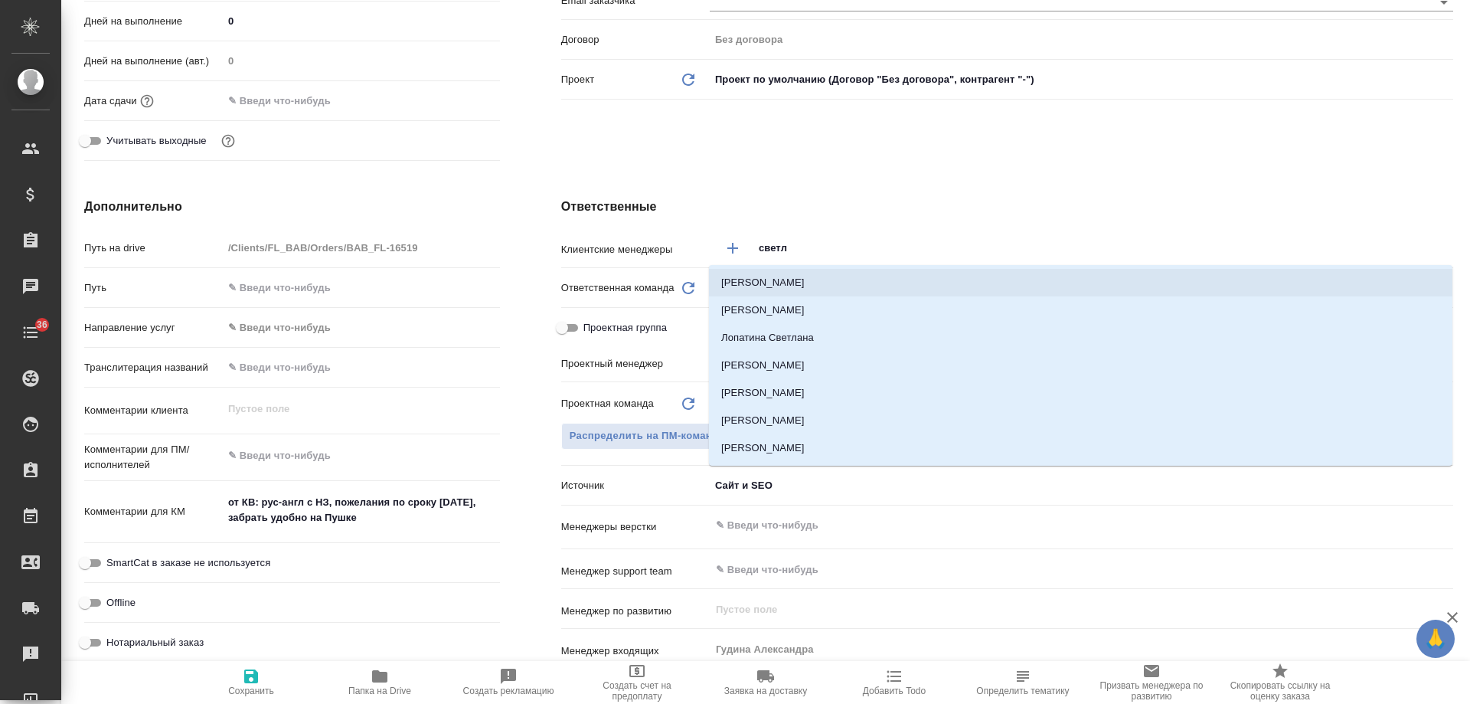
click at [819, 270] on li "[PERSON_NAME]" at bounding box center [1081, 283] width 744 height 28
type textarea "x"
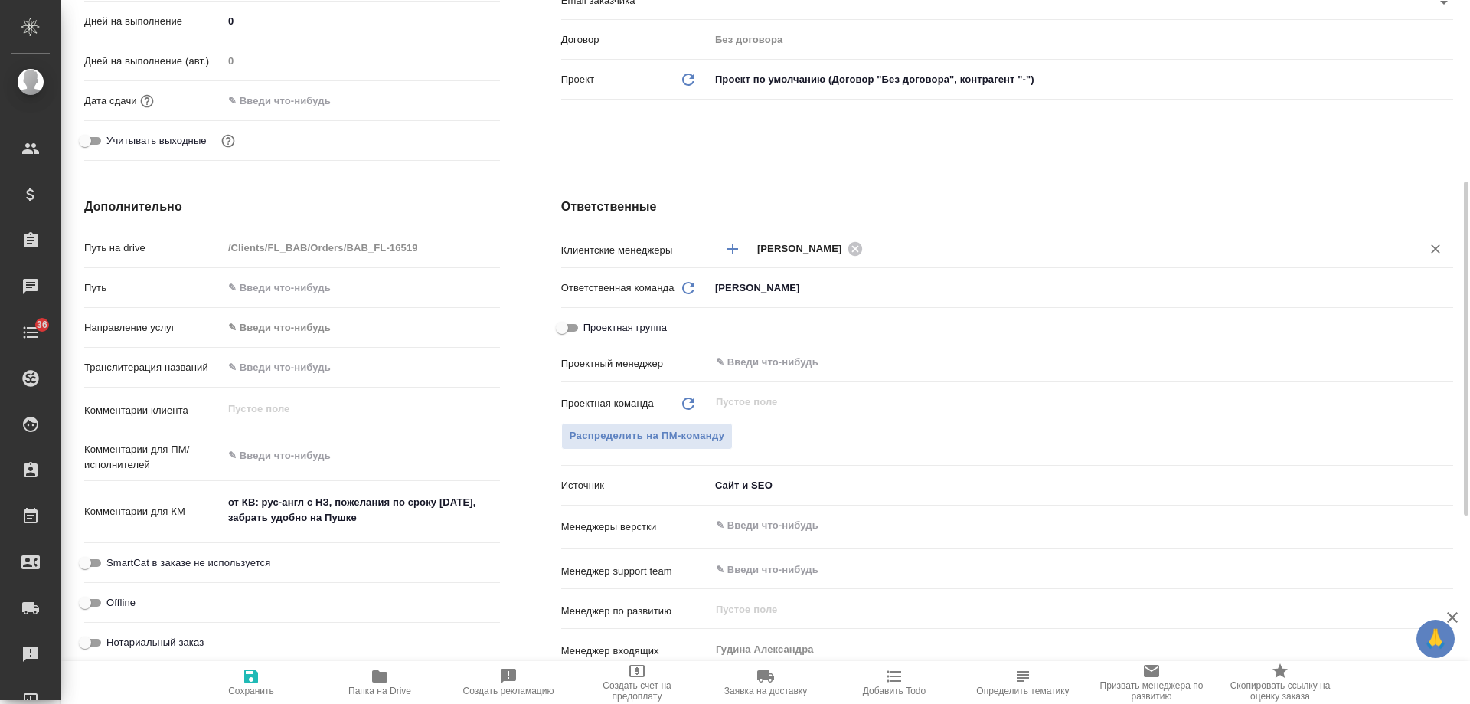
scroll to position [613, 0]
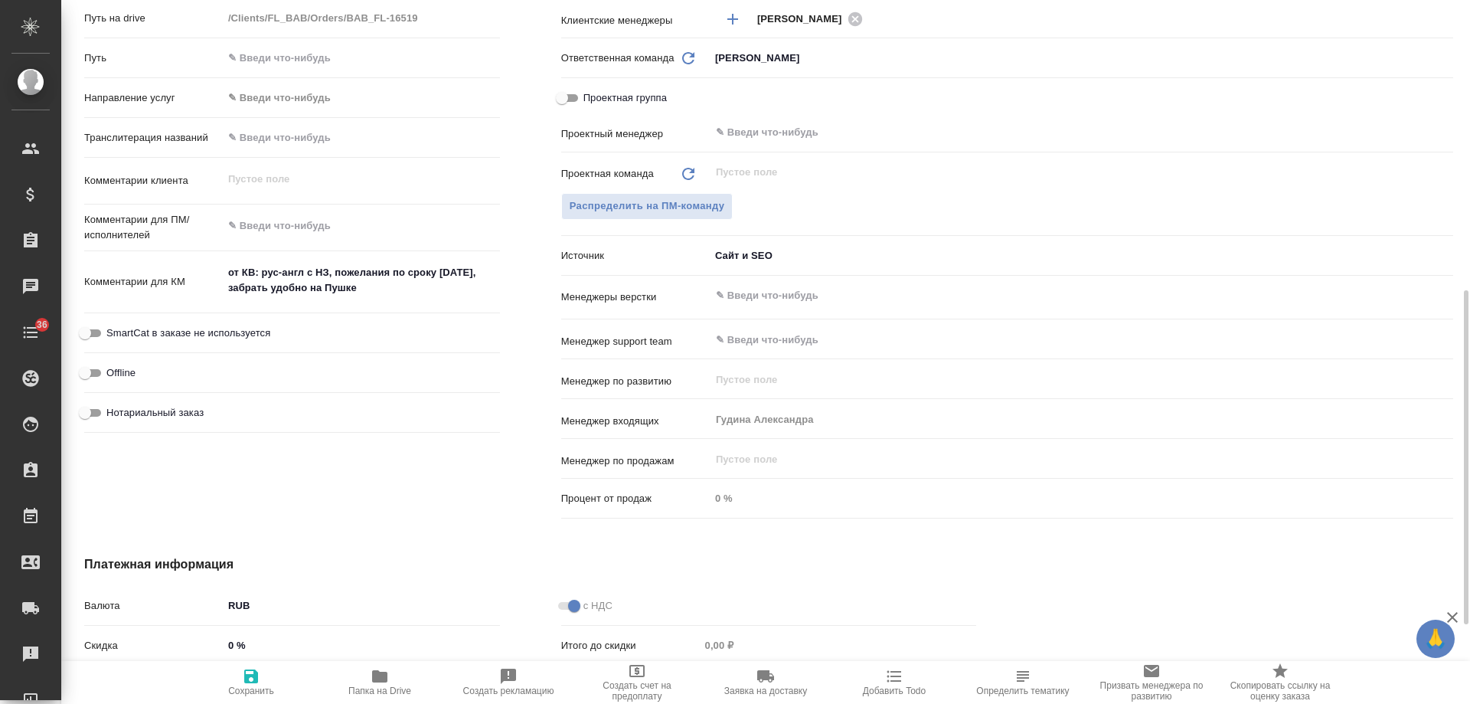
drag, startPoint x: 169, startPoint y: 405, endPoint x: 190, endPoint y: 404, distance: 20.7
click at [169, 406] on span "Нотариальный заказ" at bounding box center [154, 412] width 97 height 15
click at [113, 406] on input "Нотариальный заказ" at bounding box center [84, 413] width 55 height 18
checkbox input "true"
type textarea "x"
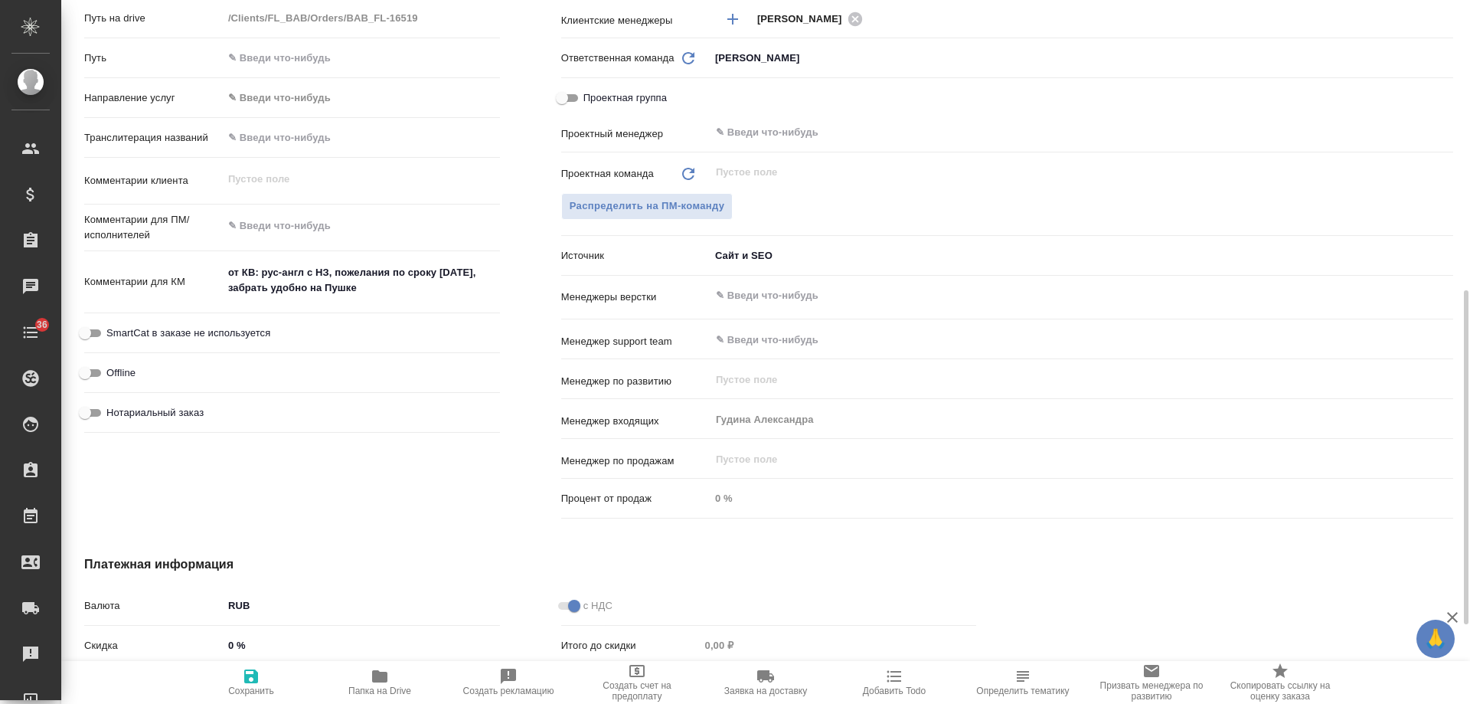
type textarea "x"
click at [244, 689] on span "Сохранить" at bounding box center [251, 690] width 46 height 11
type textarea "x"
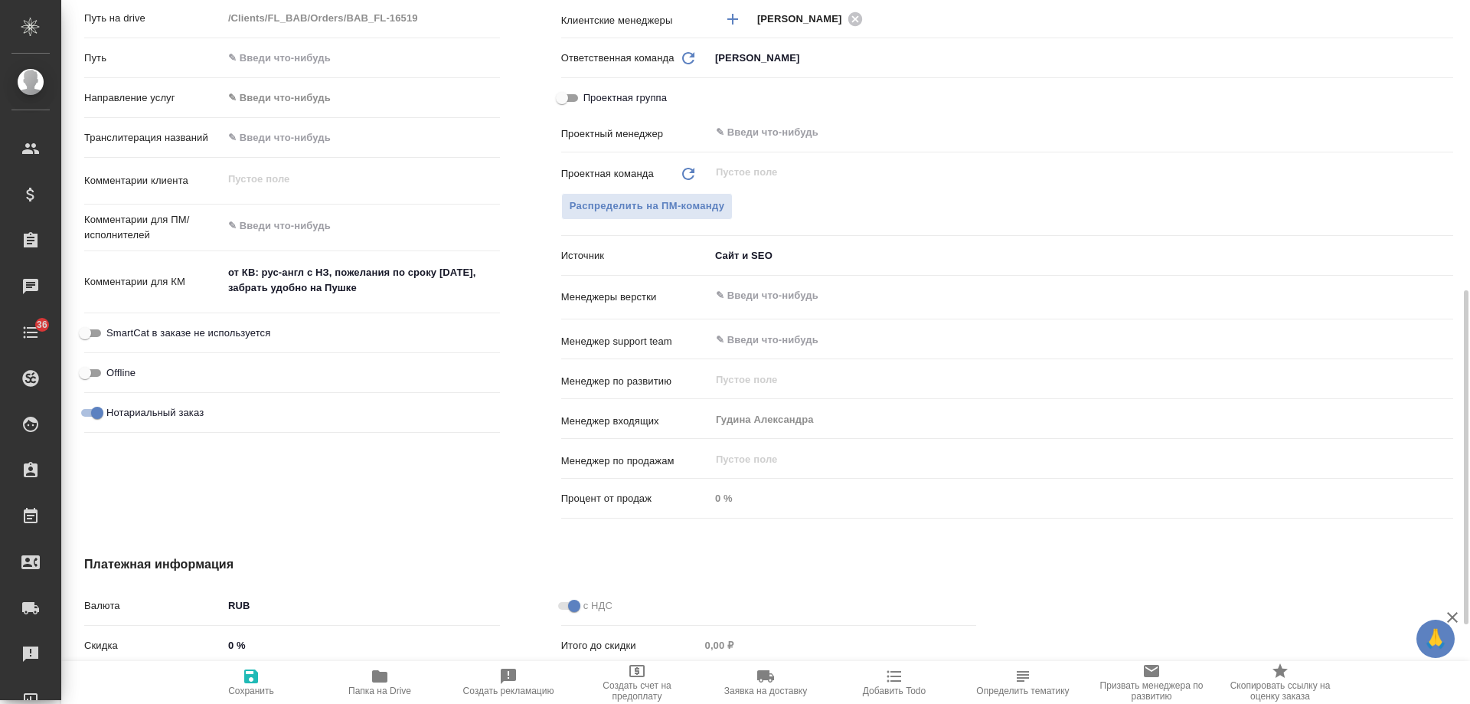
type textarea "x"
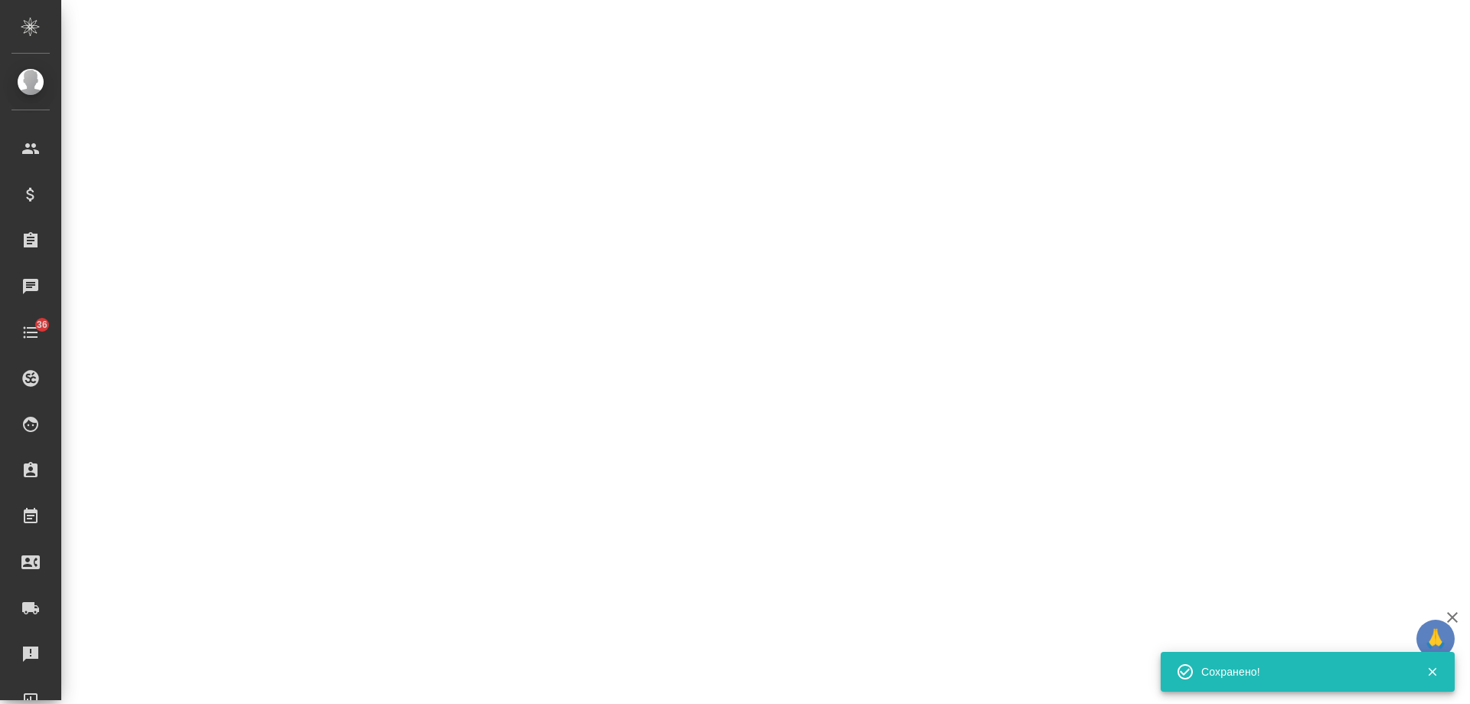
select select "RU"
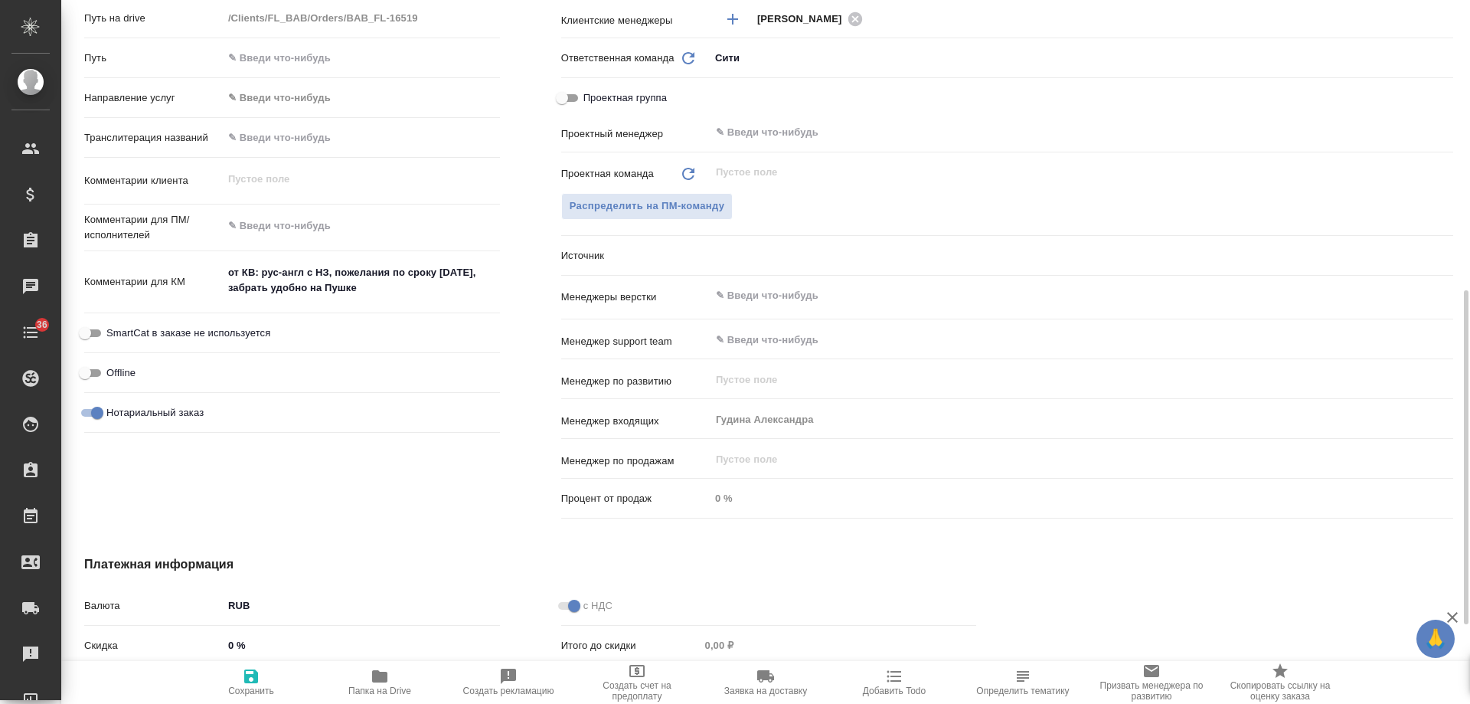
type textarea "x"
click at [901, 674] on icon "button" at bounding box center [894, 676] width 18 height 18
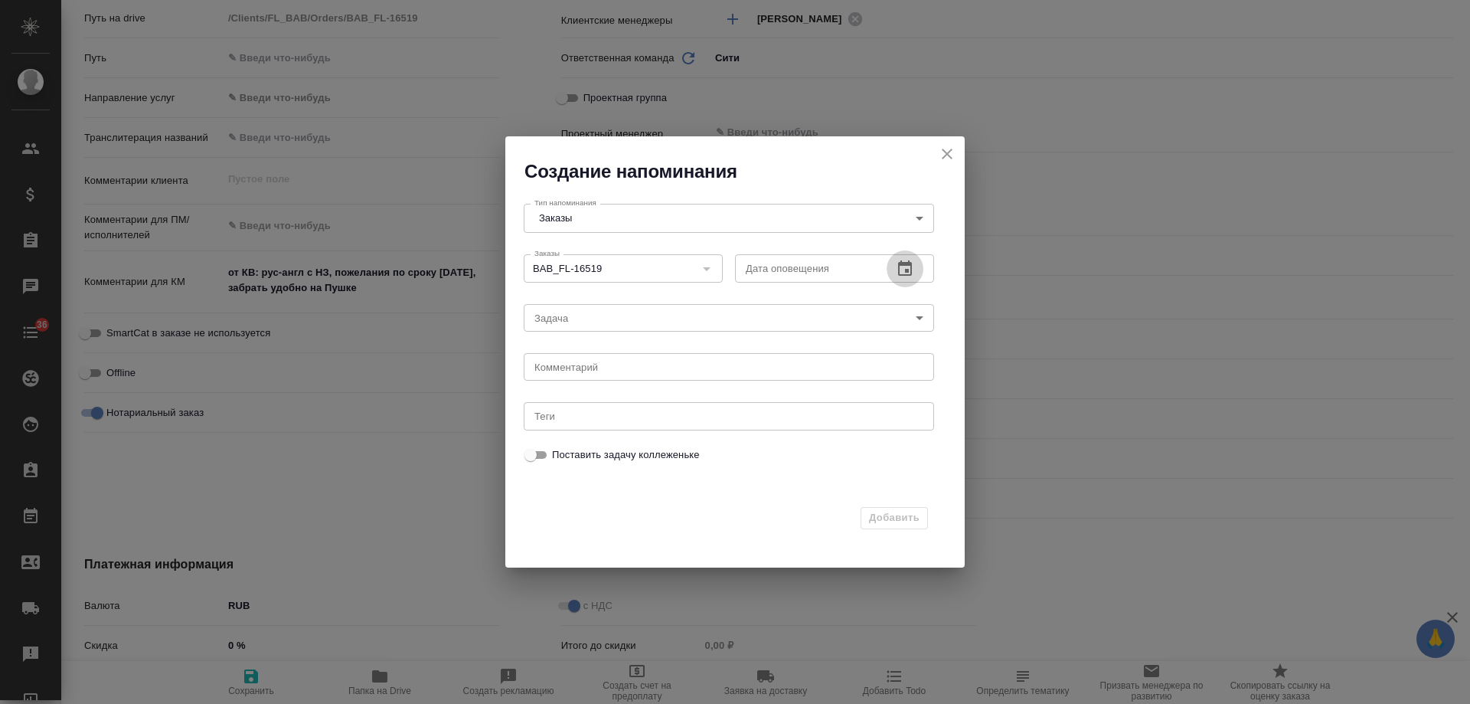
click at [905, 270] on icon "button" at bounding box center [905, 269] width 18 height 18
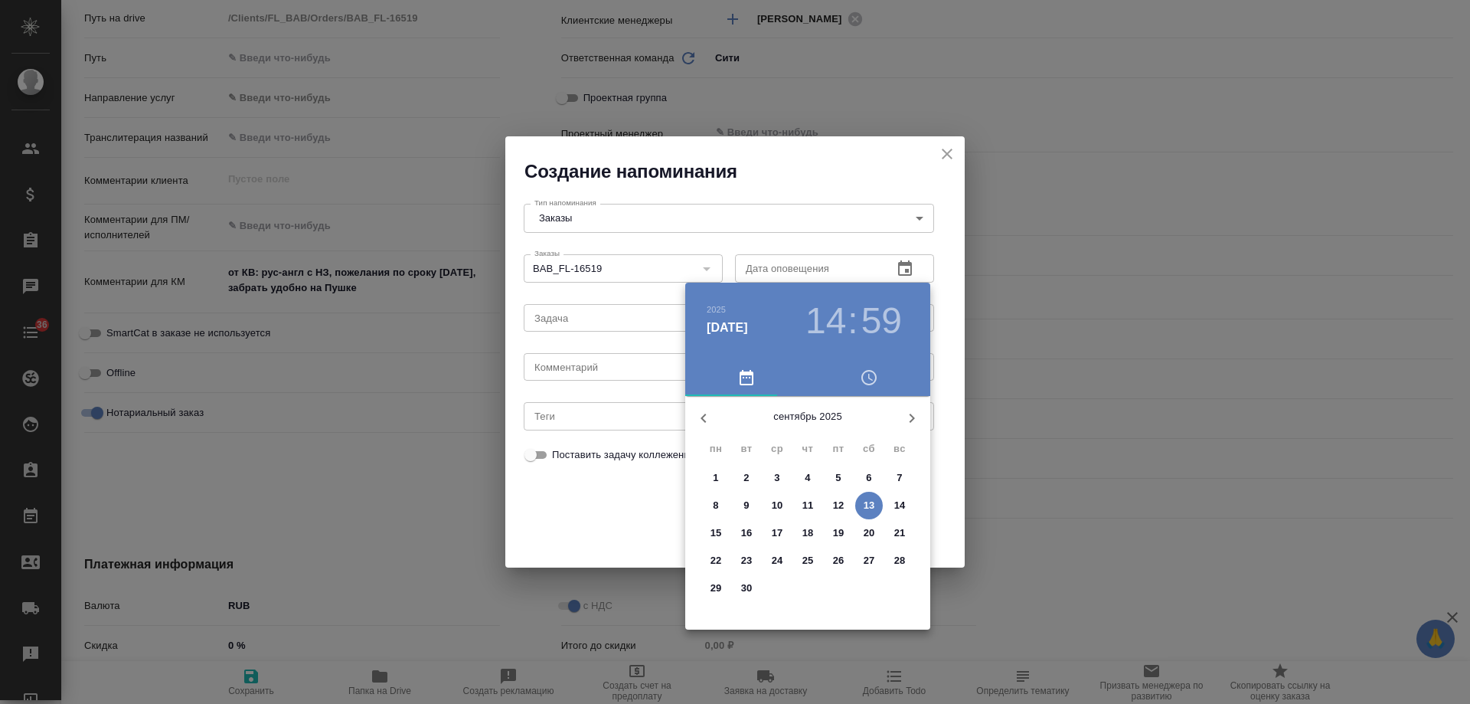
click at [749, 529] on p "16" at bounding box center [746, 532] width 11 height 15
type input "[DATE] 14:59"
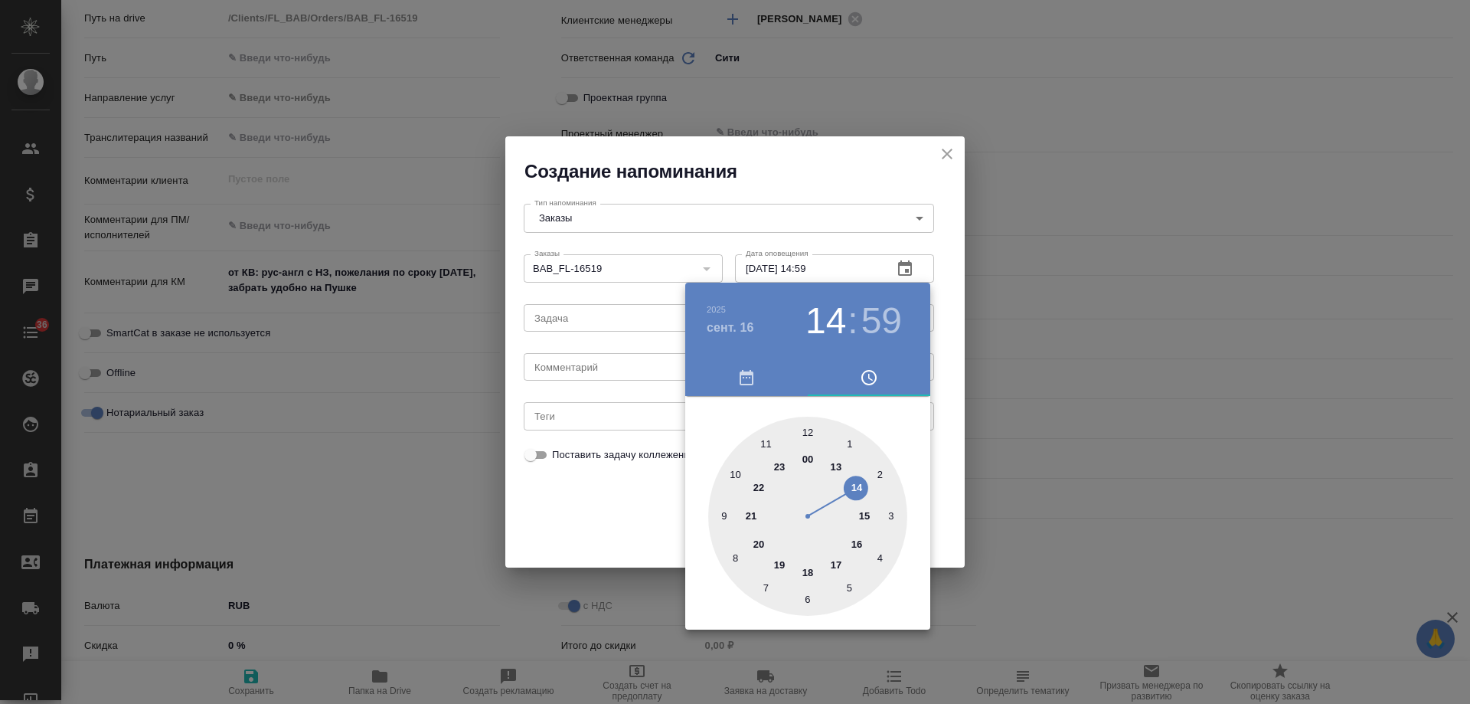
drag, startPoint x: 593, startPoint y: 378, endPoint x: 590, endPoint y: 369, distance: 9.0
click at [590, 371] on div at bounding box center [735, 352] width 1470 height 704
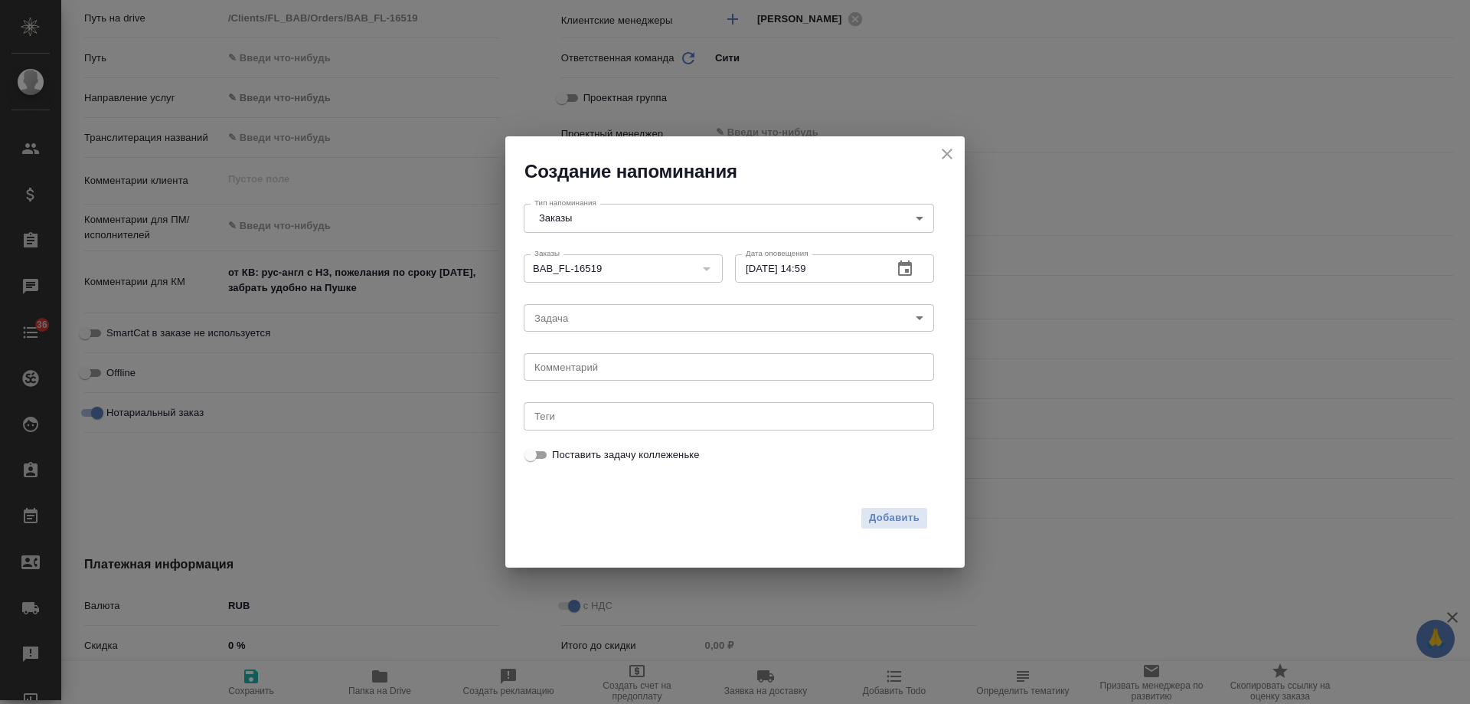
click at [590, 369] on div "[DATE] 14 : 59 00 1 2 3 4 5 6 7 8 9 10 11 12 13 14 15 16 17 18 19 20 21 22 23" at bounding box center [735, 352] width 1470 height 704
click at [590, 370] on textarea at bounding box center [728, 366] width 389 height 11
type textarea "[PERSON_NAME]"
click at [918, 525] on span "Добавить" at bounding box center [894, 518] width 51 height 18
type textarea "x"
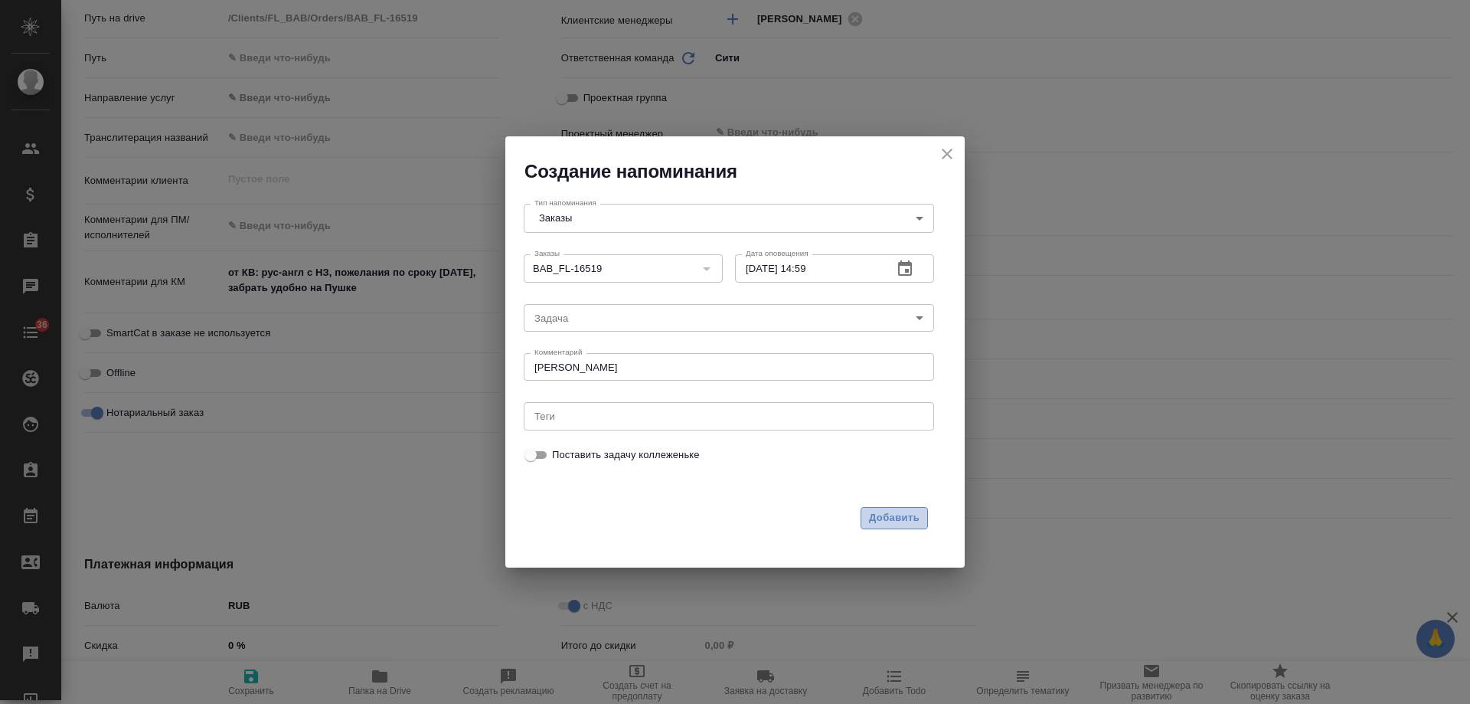
type textarea "x"
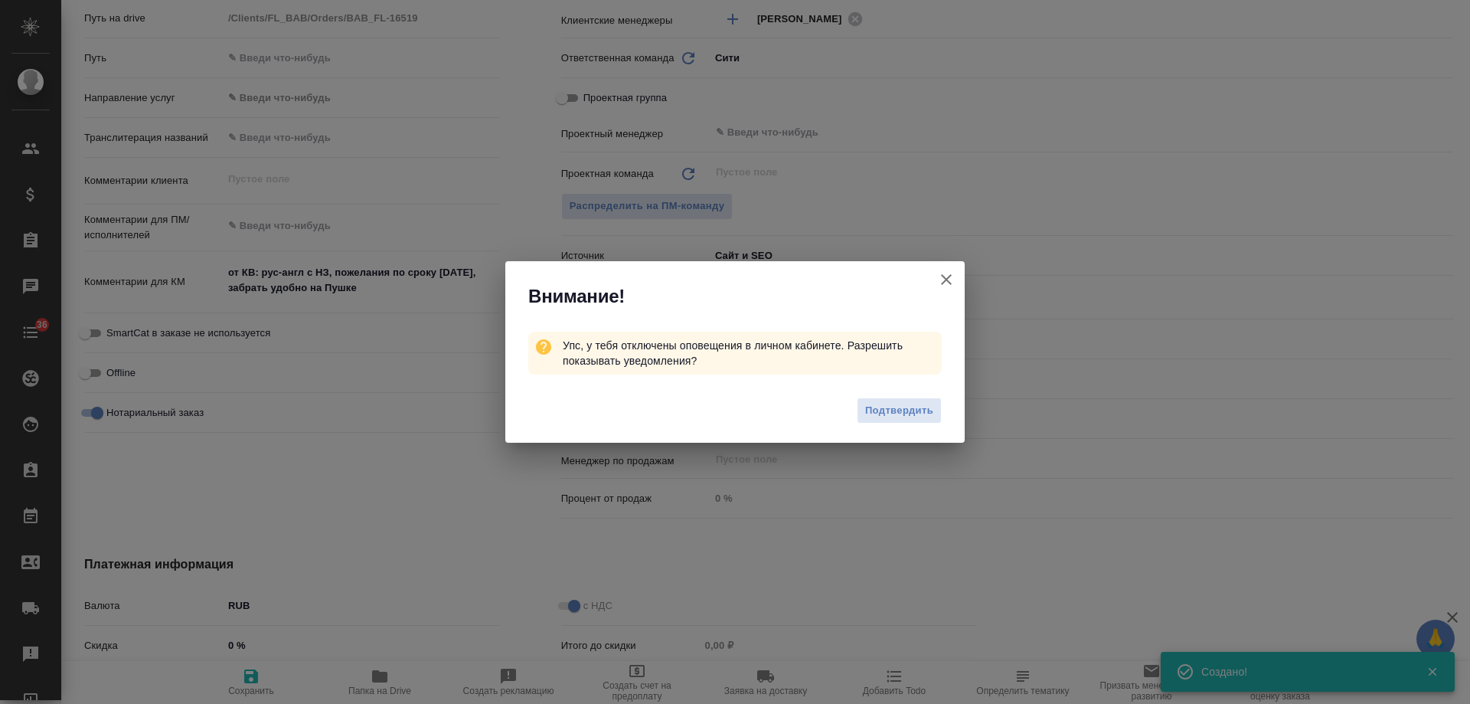
type textarea "x"
click at [946, 276] on icon "button" at bounding box center [946, 279] width 18 height 18
type textarea "x"
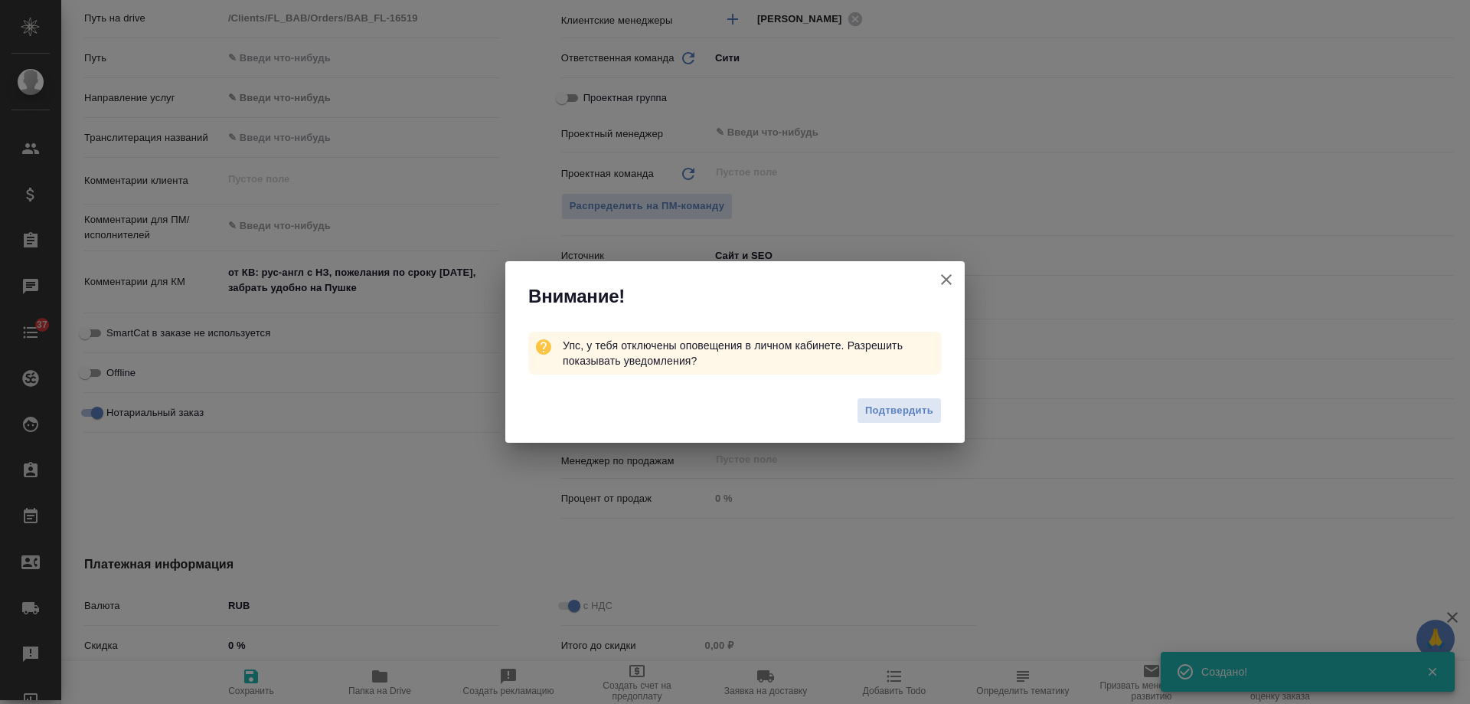
type textarea "x"
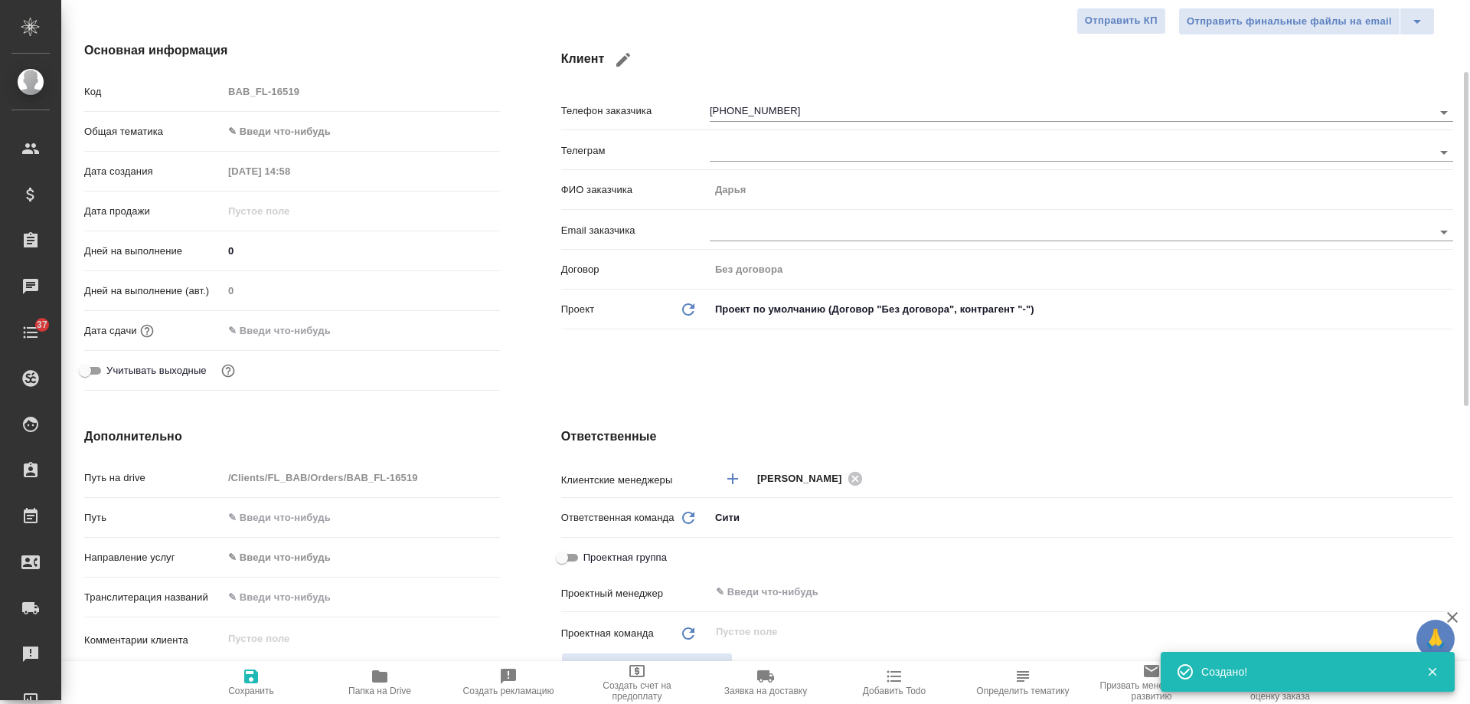
scroll to position [0, 0]
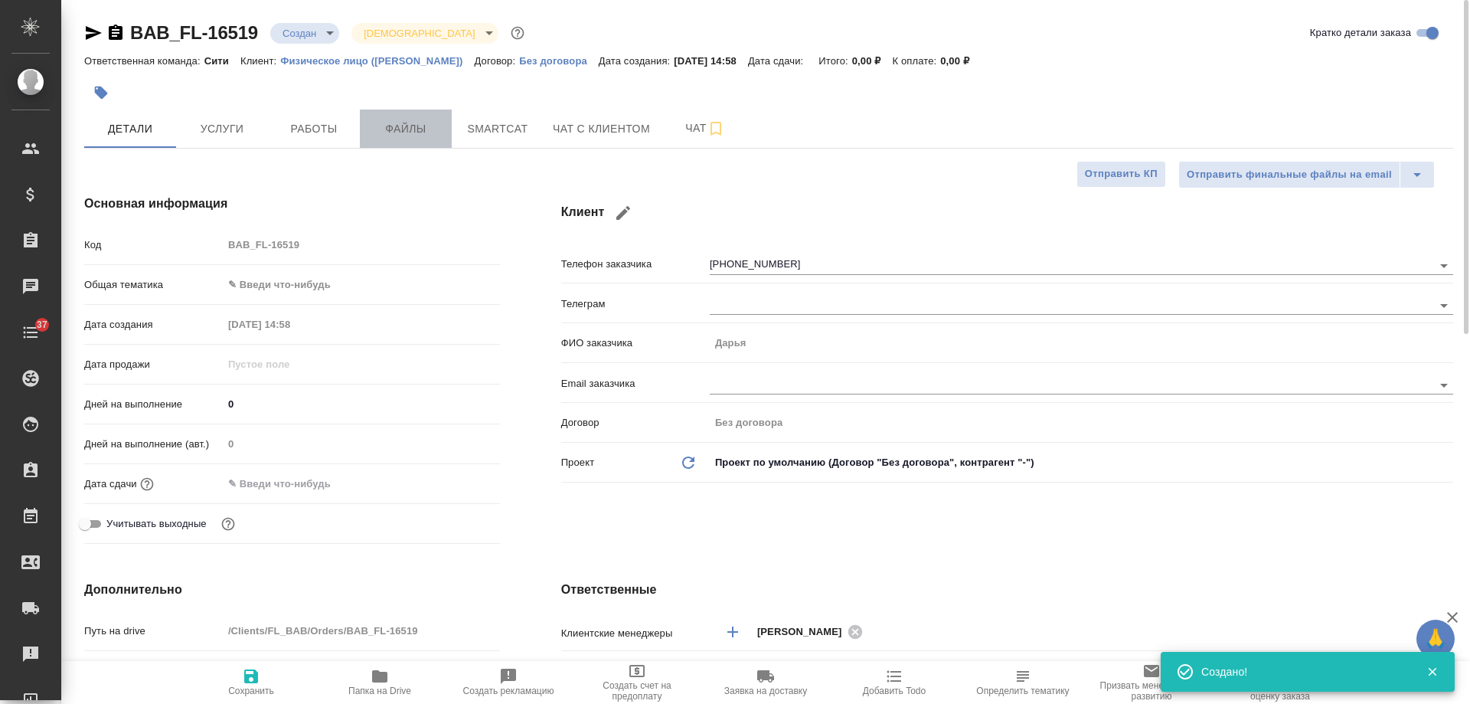
click at [424, 128] on span "Файлы" at bounding box center [406, 128] width 74 height 19
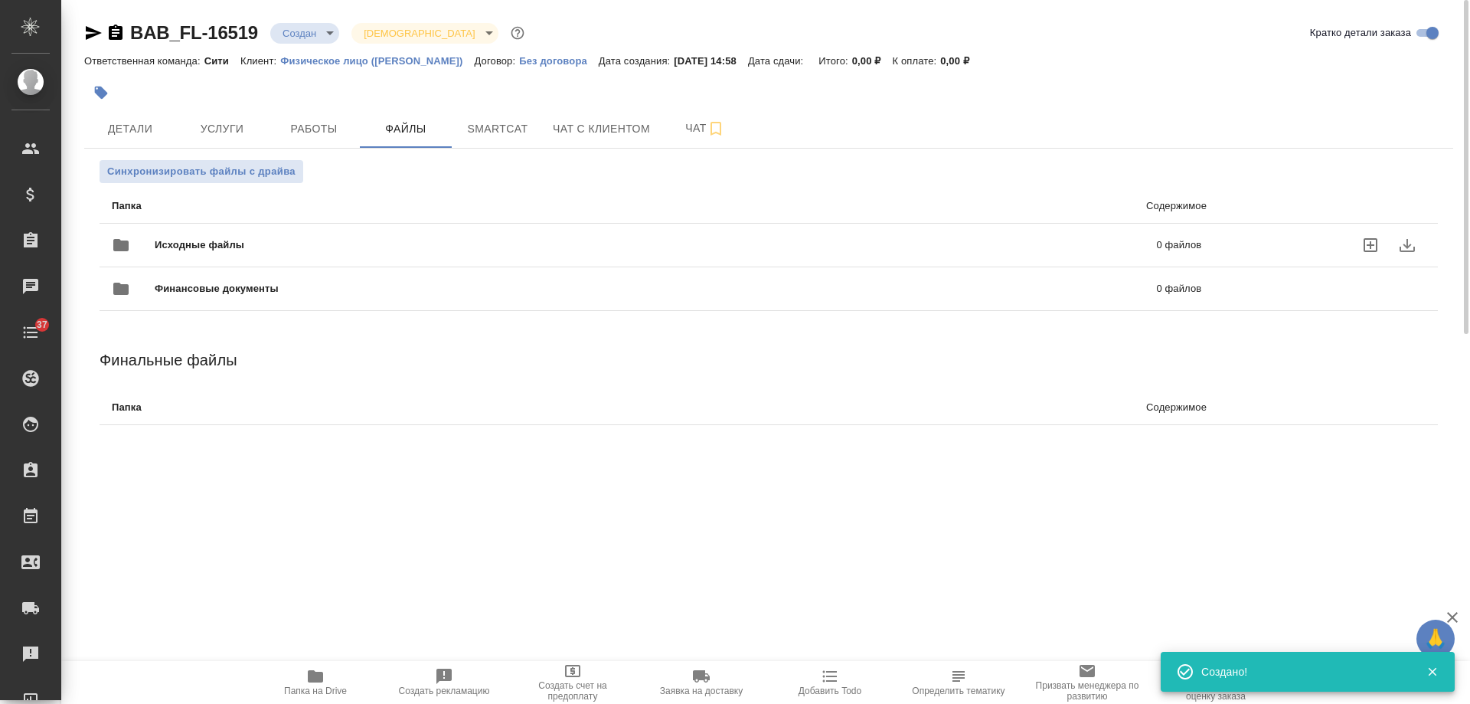
click at [780, 249] on p "0 файлов" at bounding box center [952, 244] width 502 height 15
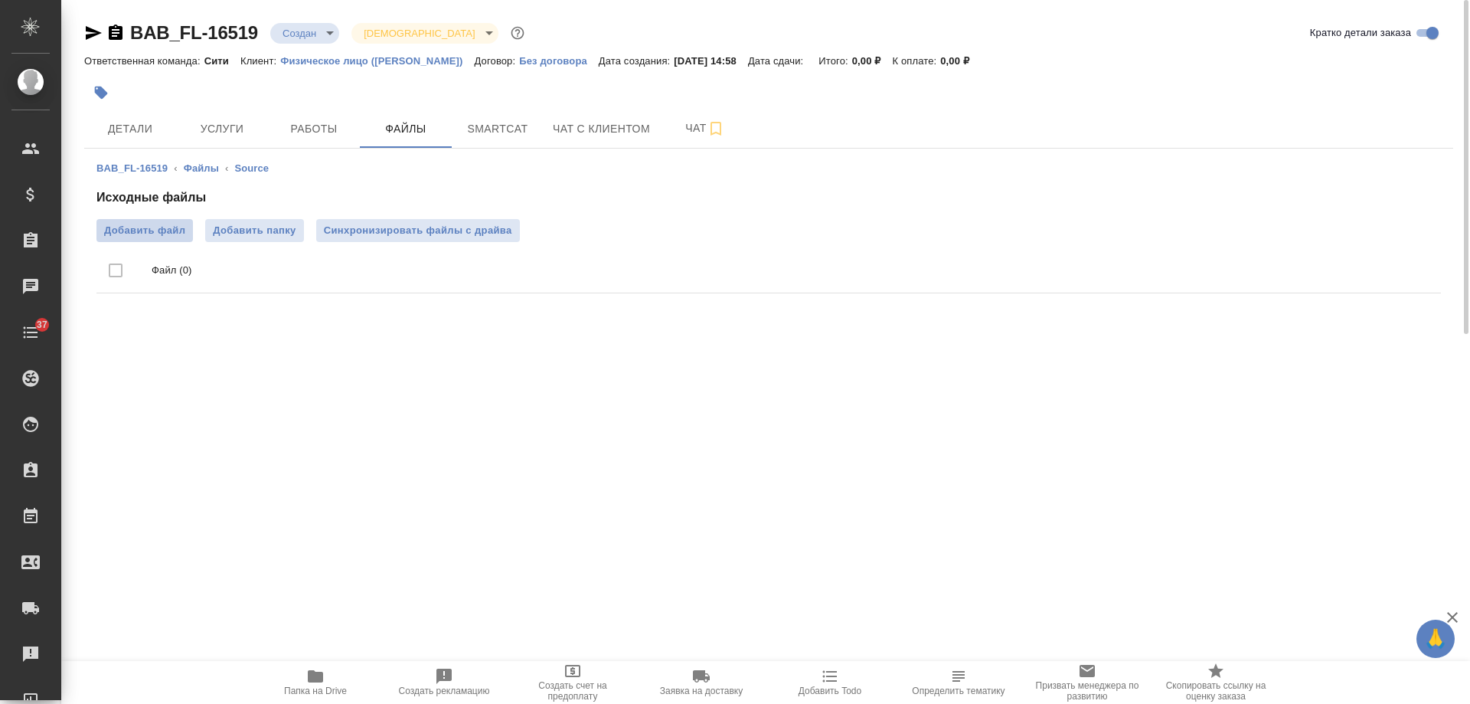
click at [165, 223] on span "Добавить файл" at bounding box center [144, 230] width 81 height 15
click at [0, 0] on input "Добавить файл" at bounding box center [0, 0] width 0 height 0
click at [147, 233] on span "Добавить файл" at bounding box center [144, 230] width 81 height 15
click at [0, 0] on input "Добавить файл" at bounding box center [0, 0] width 0 height 0
click at [116, 33] on icon "button" at bounding box center [115, 33] width 18 height 18
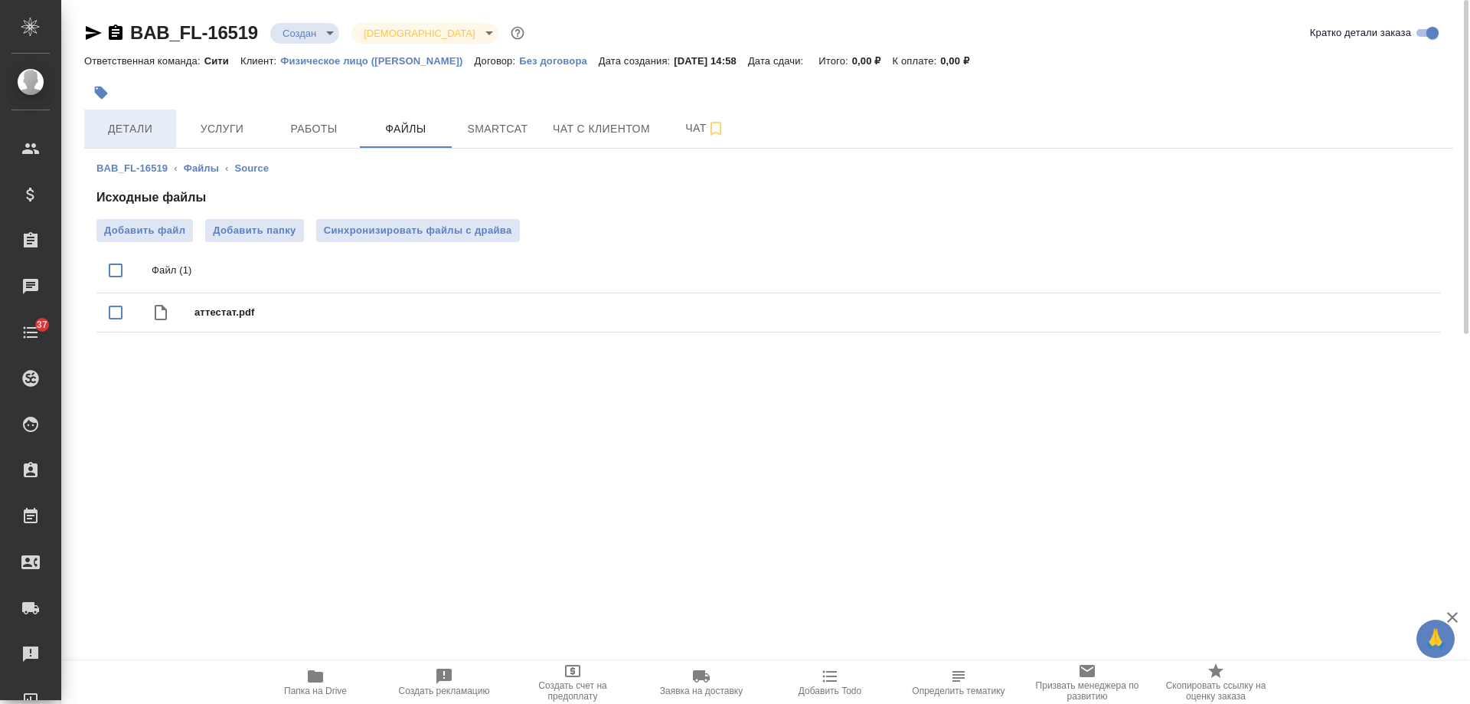
click at [150, 118] on button "Детали" at bounding box center [130, 129] width 92 height 38
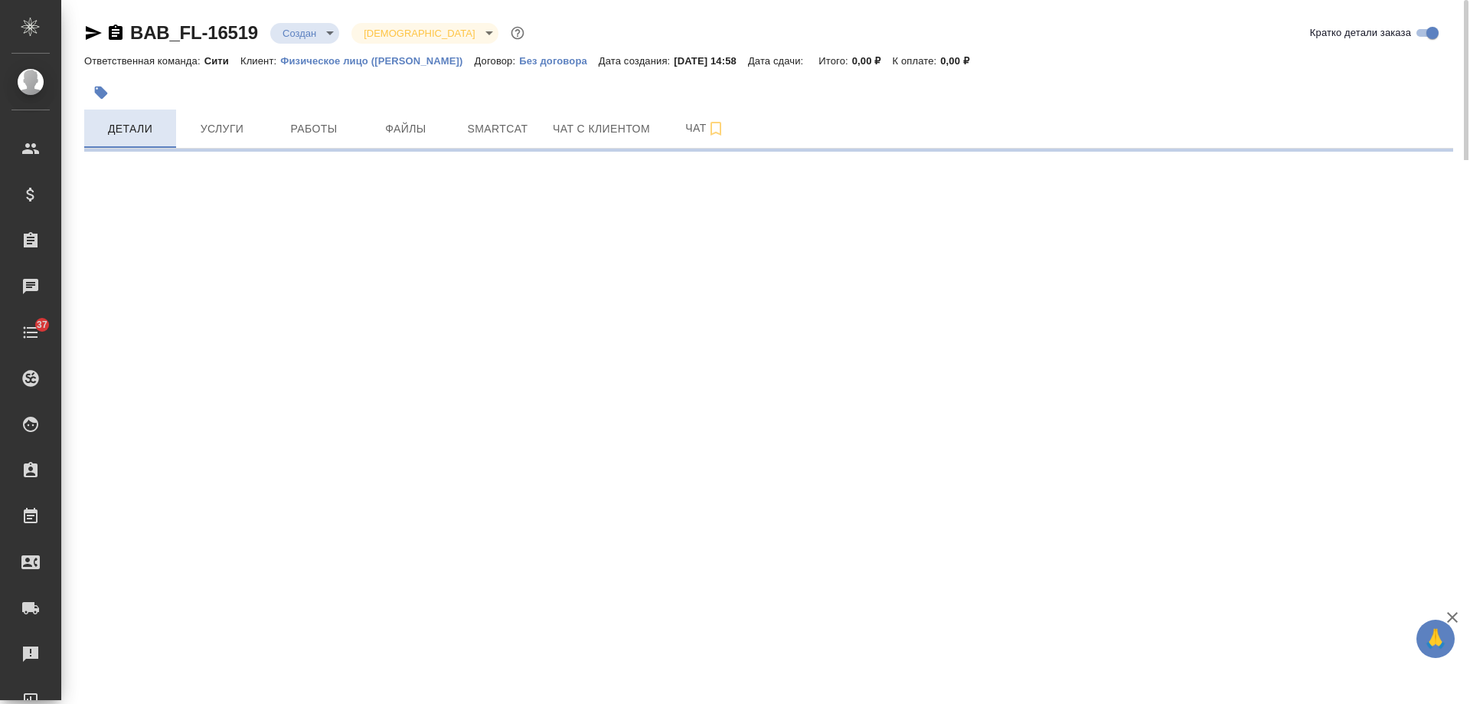
select select "RU"
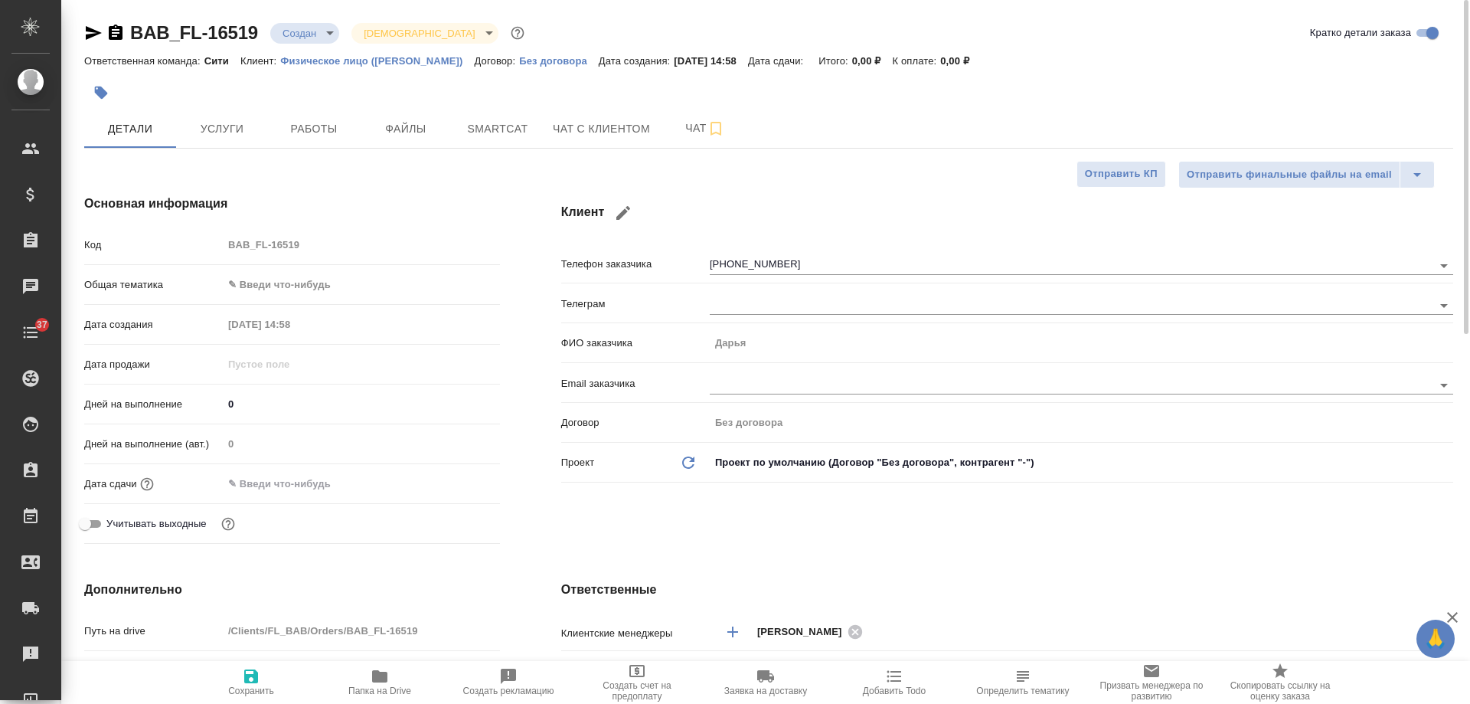
type textarea "x"
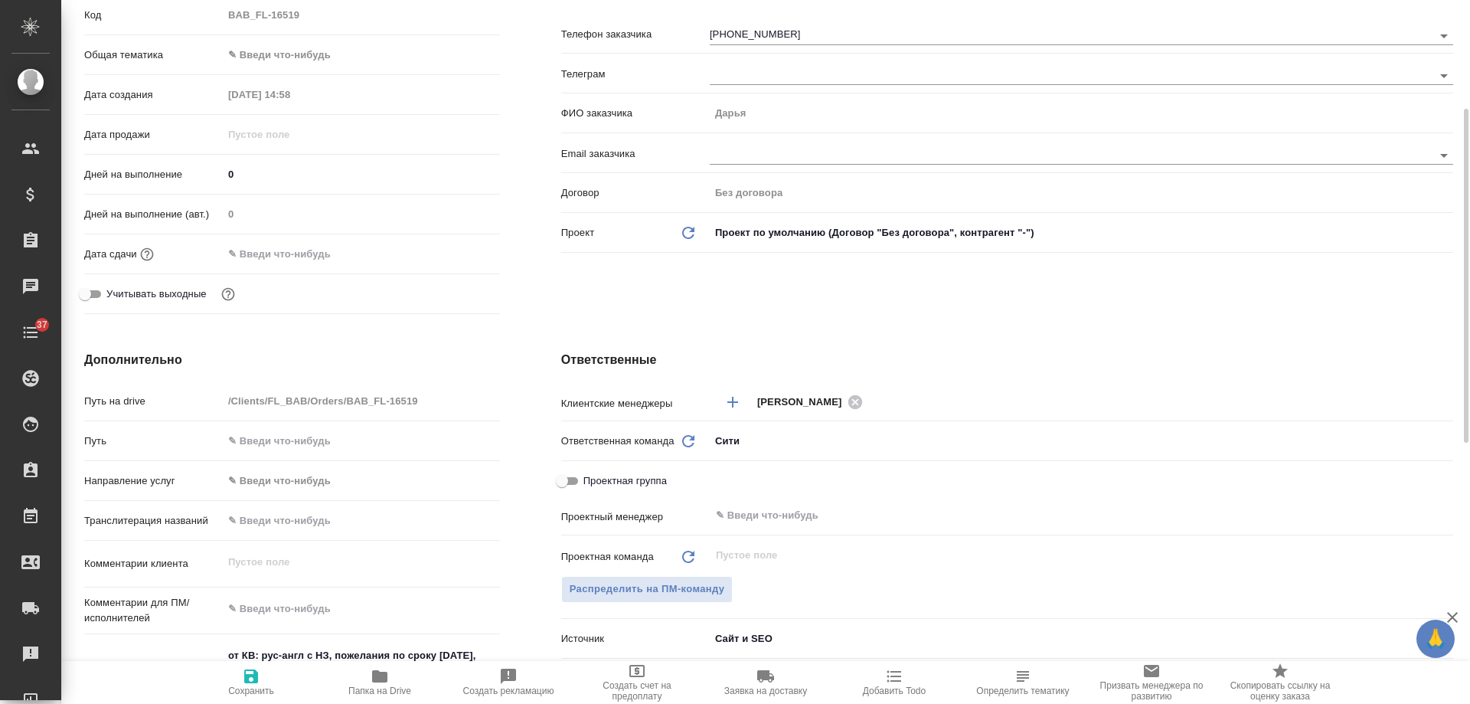
scroll to position [459, 0]
